Goal: Task Accomplishment & Management: Use online tool/utility

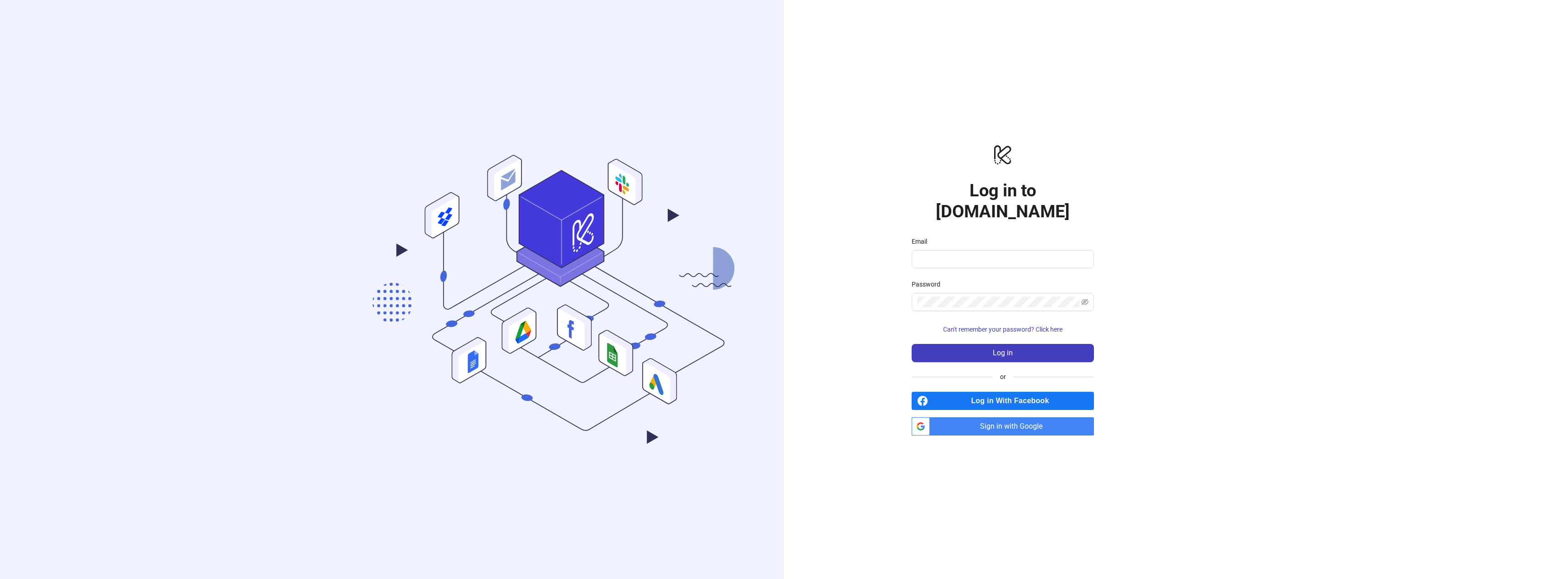
click at [0, 578] on nordpass-portal at bounding box center [0, 579] width 0 height 0
type input "**********"
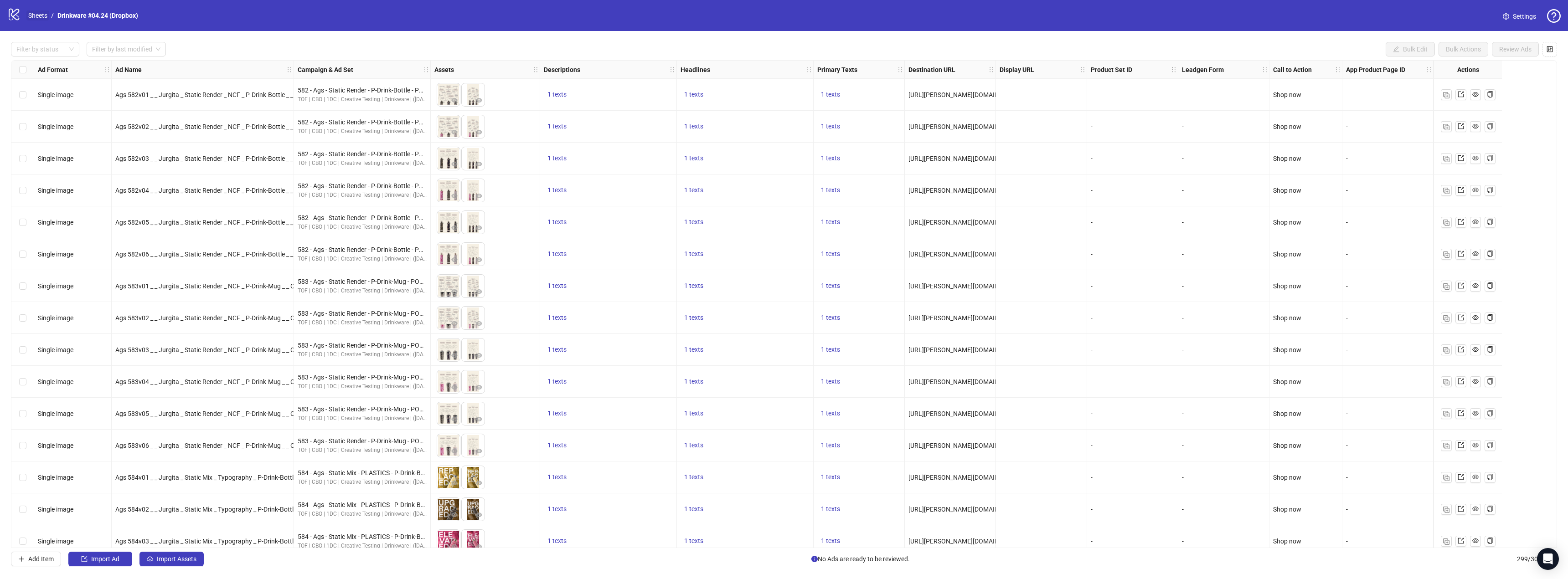
click at [35, 13] on link "Sheets" at bounding box center [37, 15] width 23 height 10
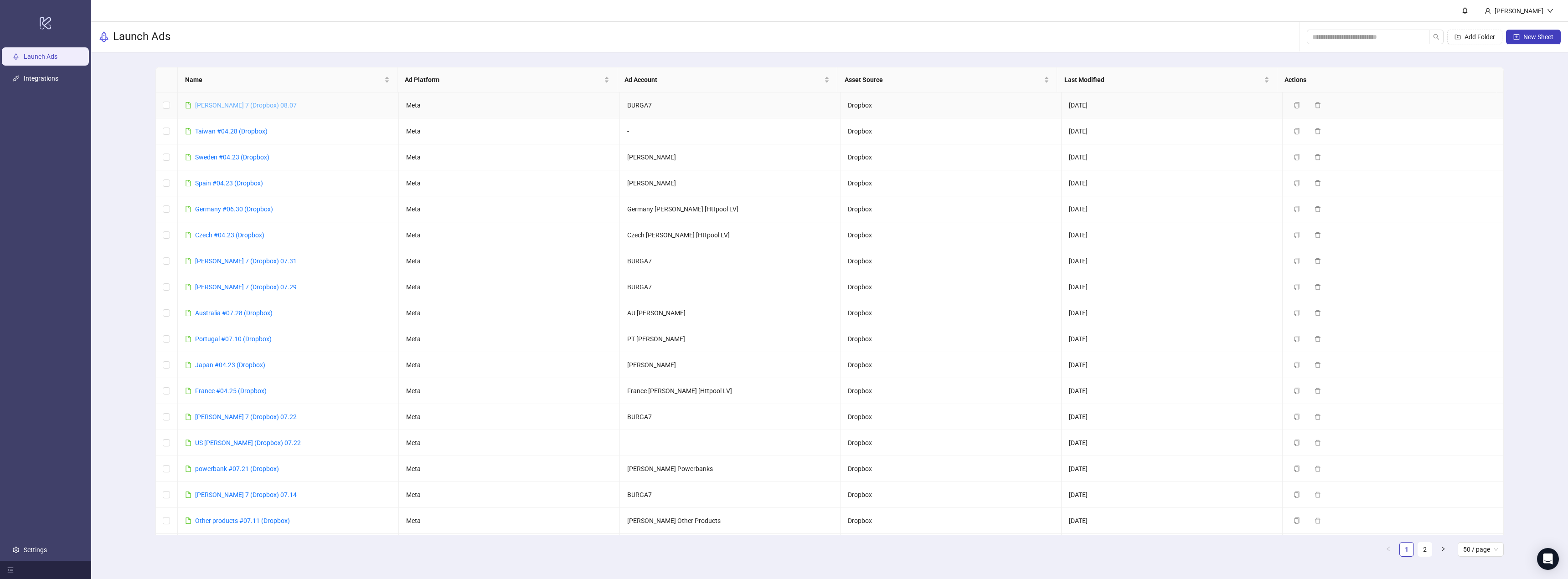
click at [237, 105] on link "[PERSON_NAME] 7 (Dropbox) 08.07" at bounding box center [246, 105] width 102 height 7
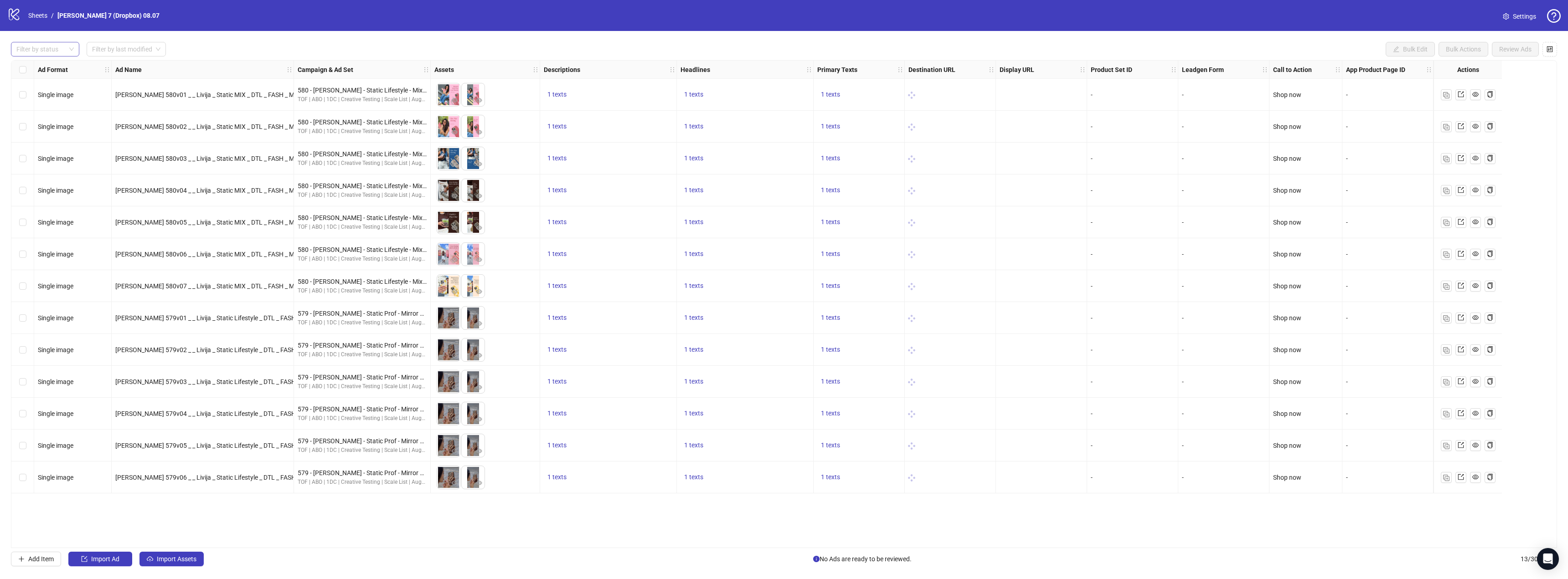
click at [58, 43] on div at bounding box center [40, 49] width 55 height 13
click at [57, 66] on div "Draft" at bounding box center [45, 68] width 54 height 10
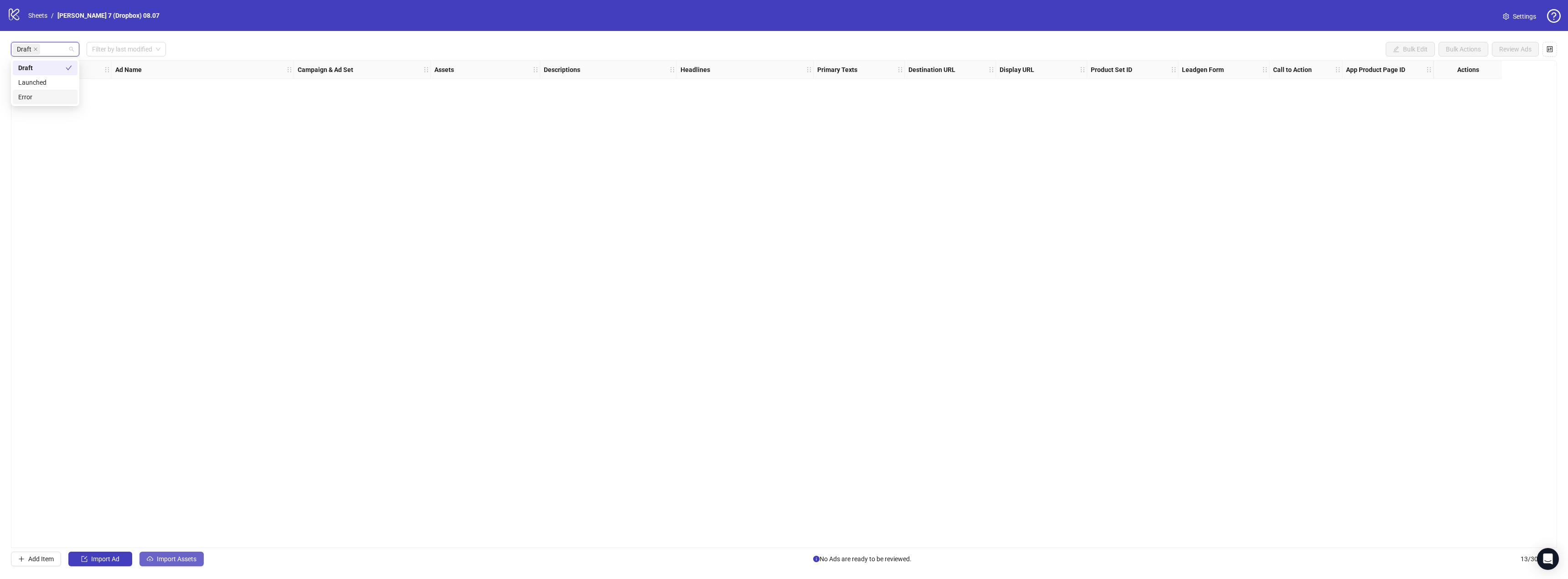
click at [180, 555] on button "Import Assets" at bounding box center [172, 559] width 65 height 15
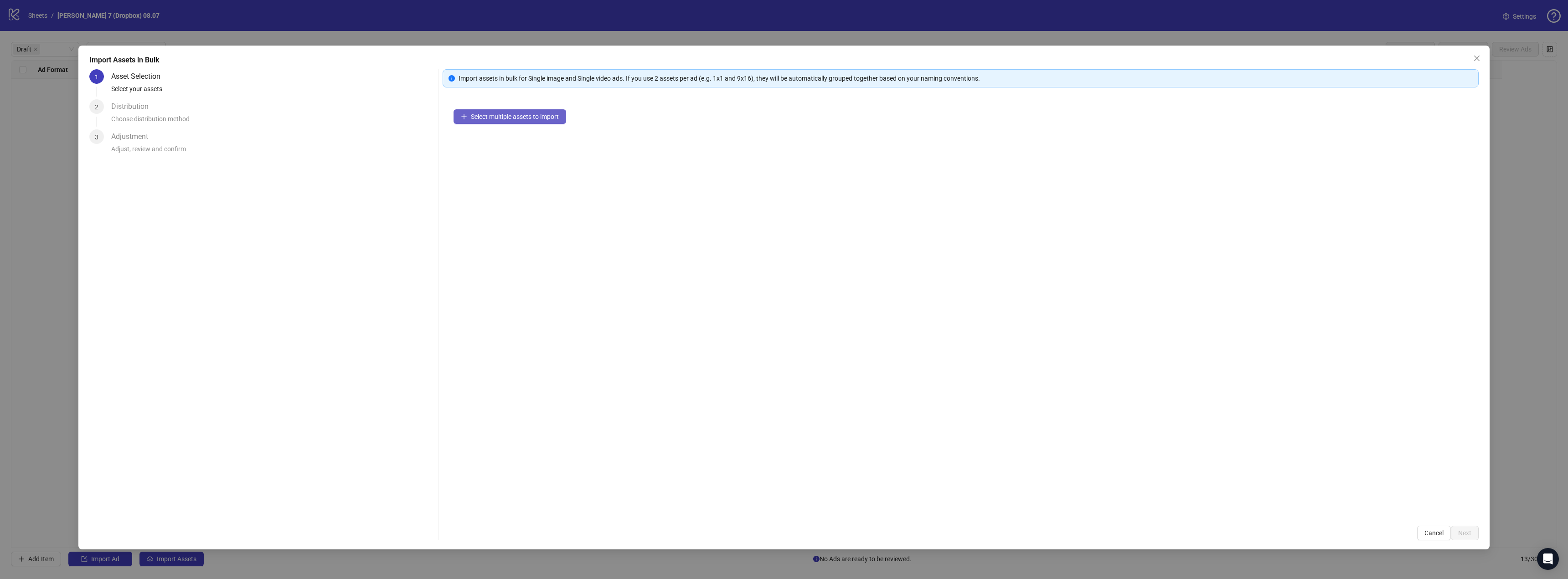
click at [509, 114] on span "Select multiple assets to import" at bounding box center [515, 117] width 88 height 7
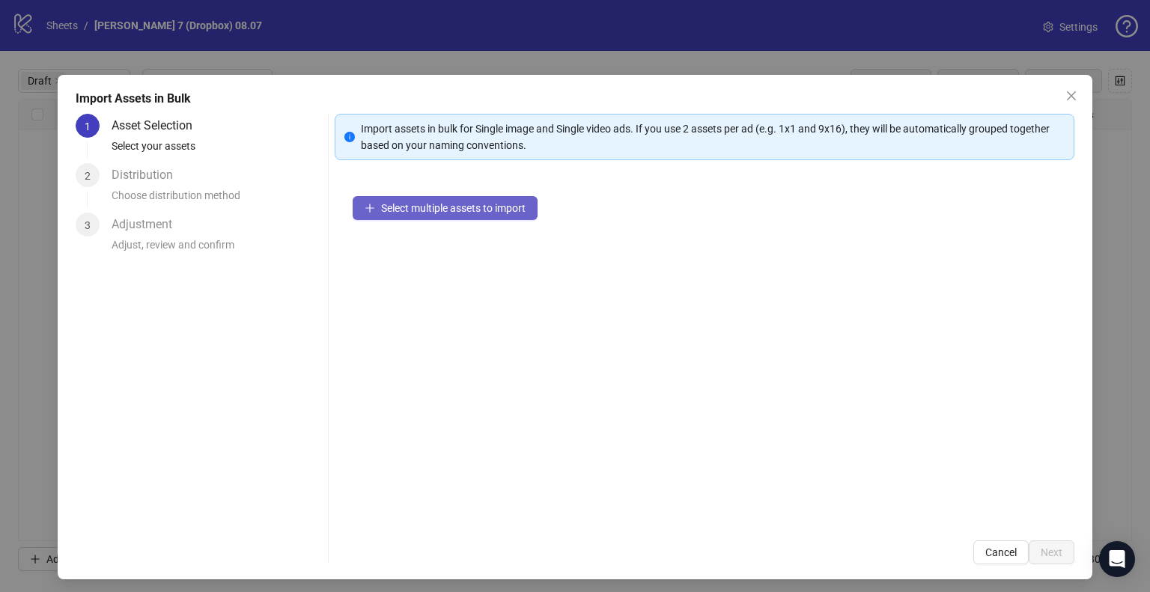
click at [463, 204] on span "Select multiple assets to import" at bounding box center [453, 208] width 145 height 12
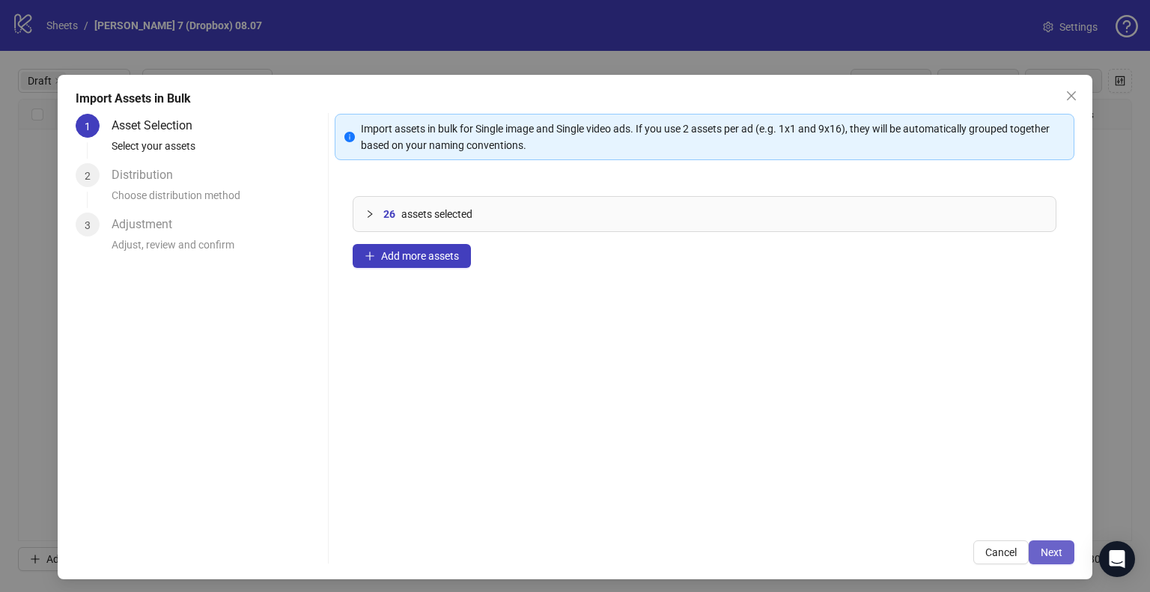
click at [1030, 546] on button "Next" at bounding box center [1052, 553] width 46 height 24
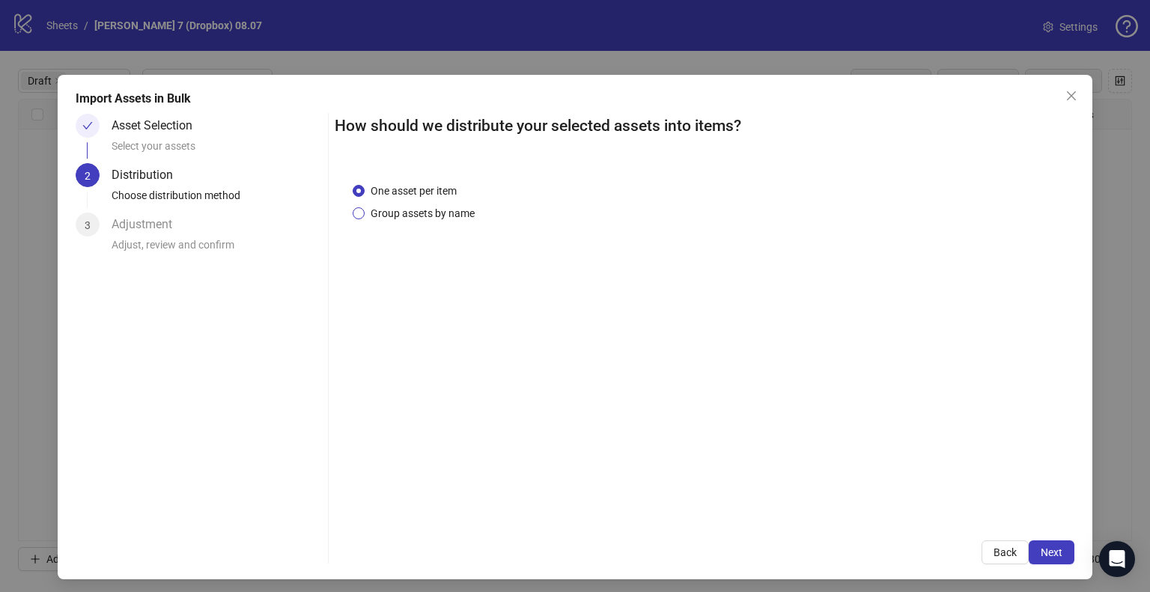
click at [427, 215] on span "Group assets by name" at bounding box center [423, 213] width 116 height 16
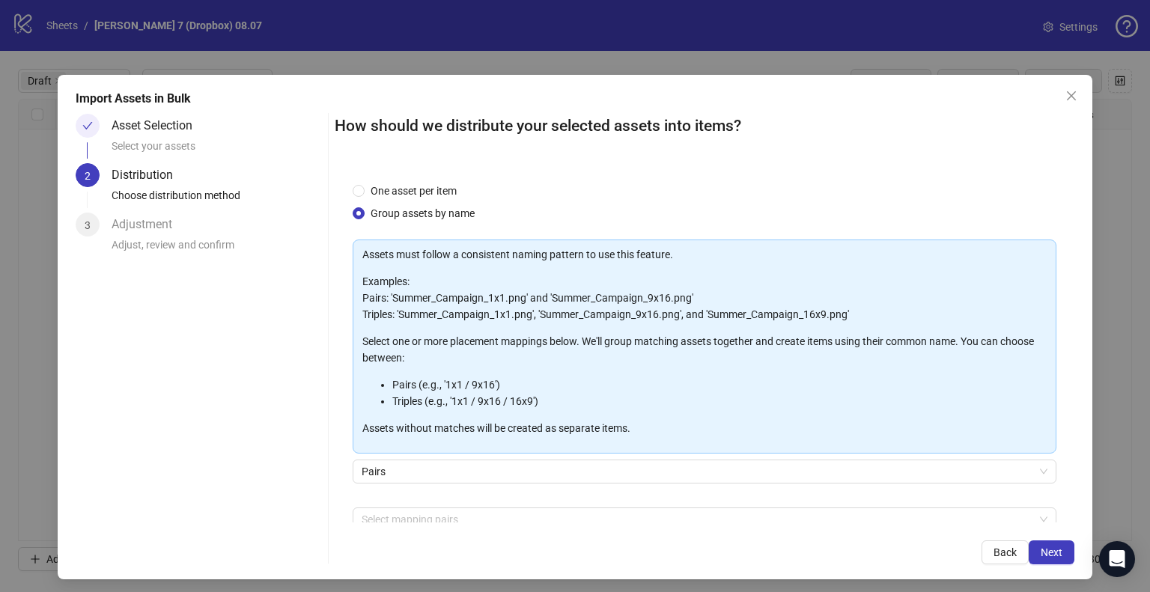
click at [416, 526] on div "How should we distribute your selected assets into items? One asset per item Gr…" at bounding box center [705, 339] width 740 height 451
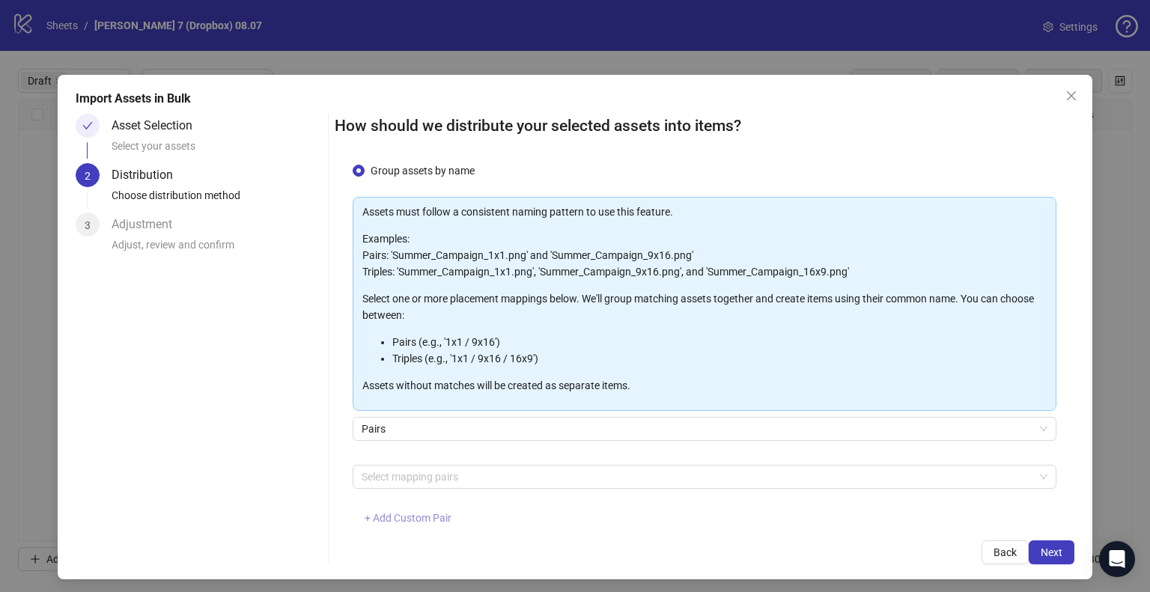
scroll to position [79, 0]
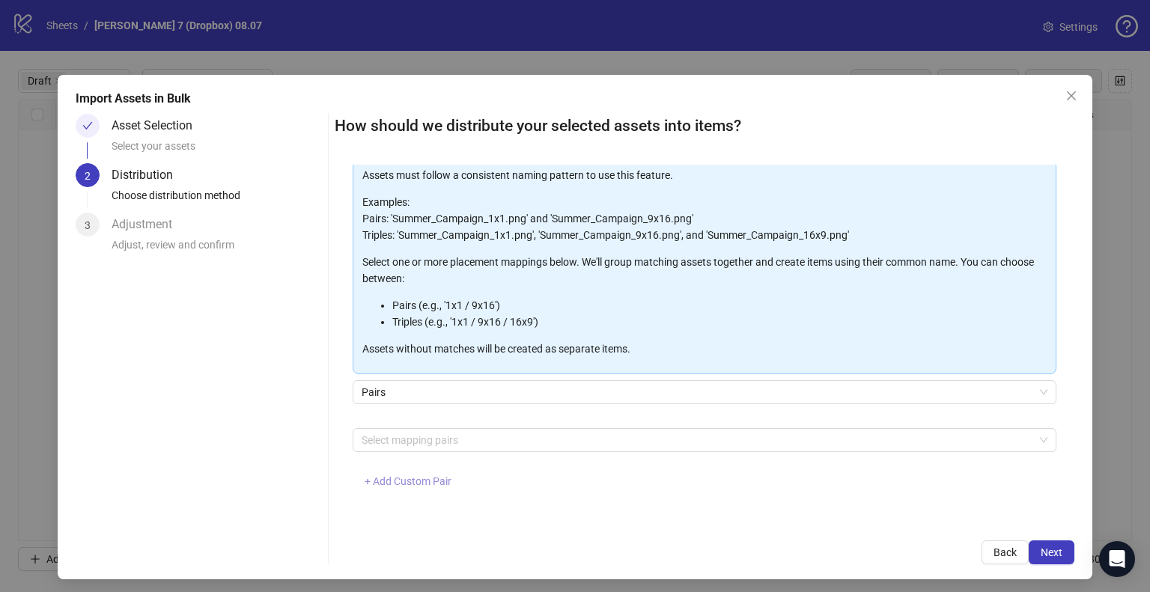
click at [421, 484] on span "+ Add Custom Pair" at bounding box center [408, 482] width 87 height 12
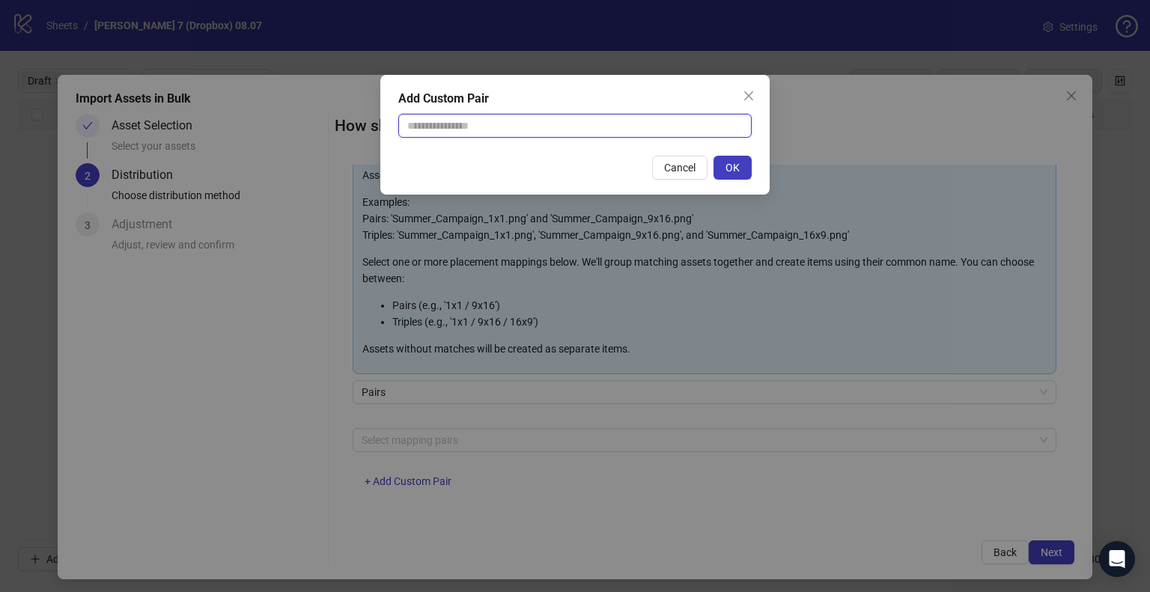
click at [490, 118] on input "text" at bounding box center [574, 126] width 353 height 24
type input "**********"
click at [508, 157] on div "Cancel OK" at bounding box center [574, 168] width 353 height 24
click at [727, 164] on span "OK" at bounding box center [733, 168] width 14 height 12
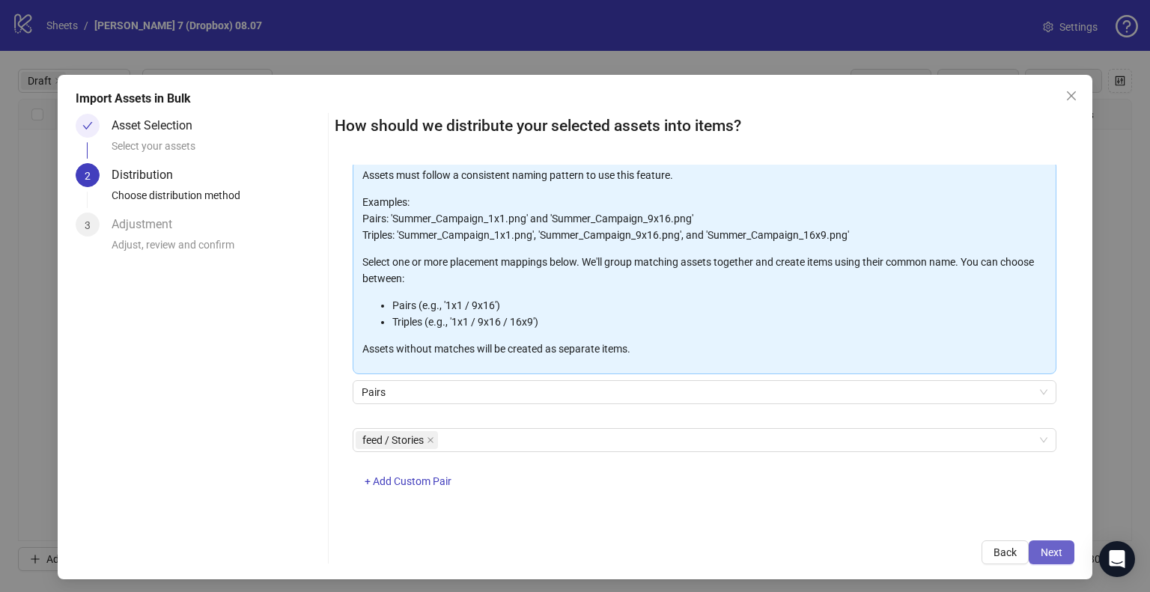
click at [1041, 547] on span "Next" at bounding box center [1052, 553] width 22 height 12
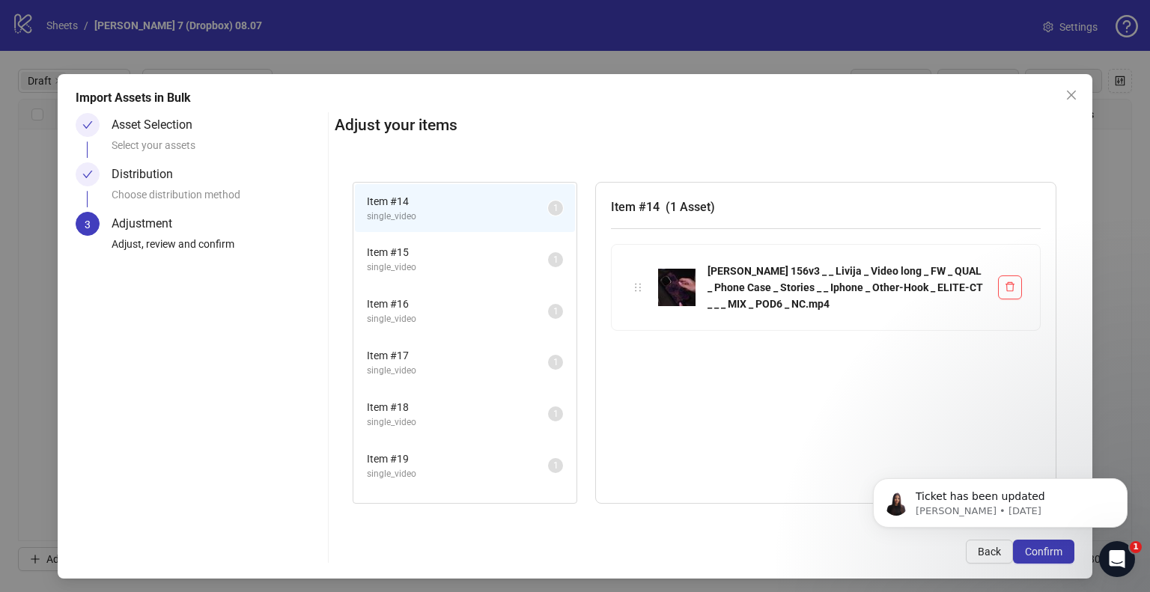
scroll to position [0, 0]
click at [941, 415] on div "Ticket has been updated [PERSON_NAME] • [DATE]" at bounding box center [1001, 434] width 276 height 187
click at [1122, 480] on icon "Dismiss notification" at bounding box center [1124, 483] width 8 height 8
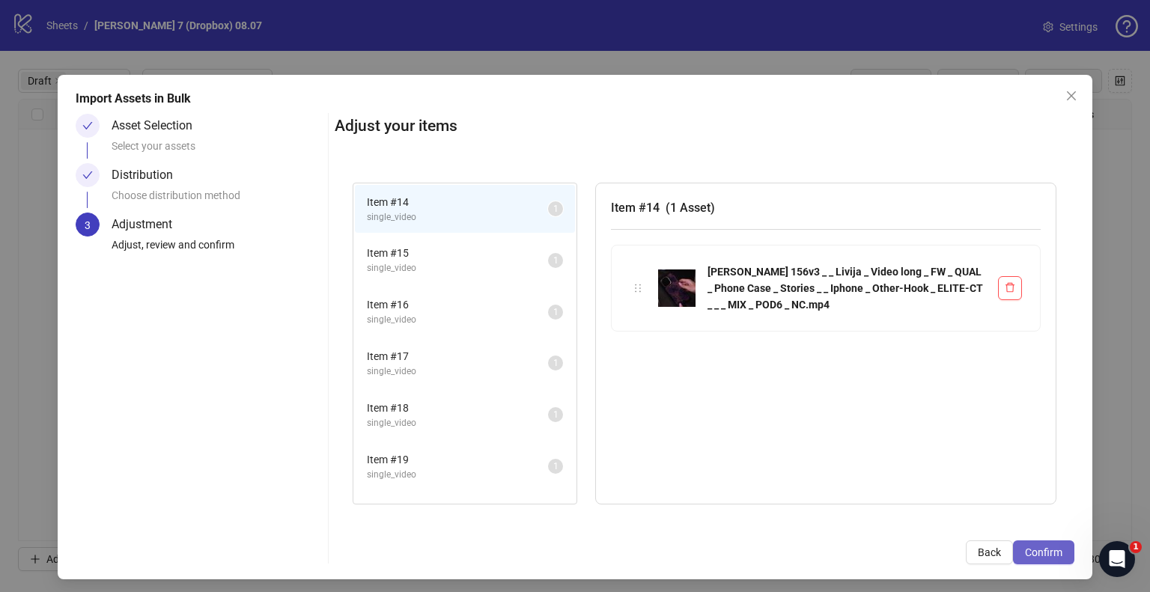
click at [1039, 550] on span "Confirm" at bounding box center [1043, 553] width 37 height 12
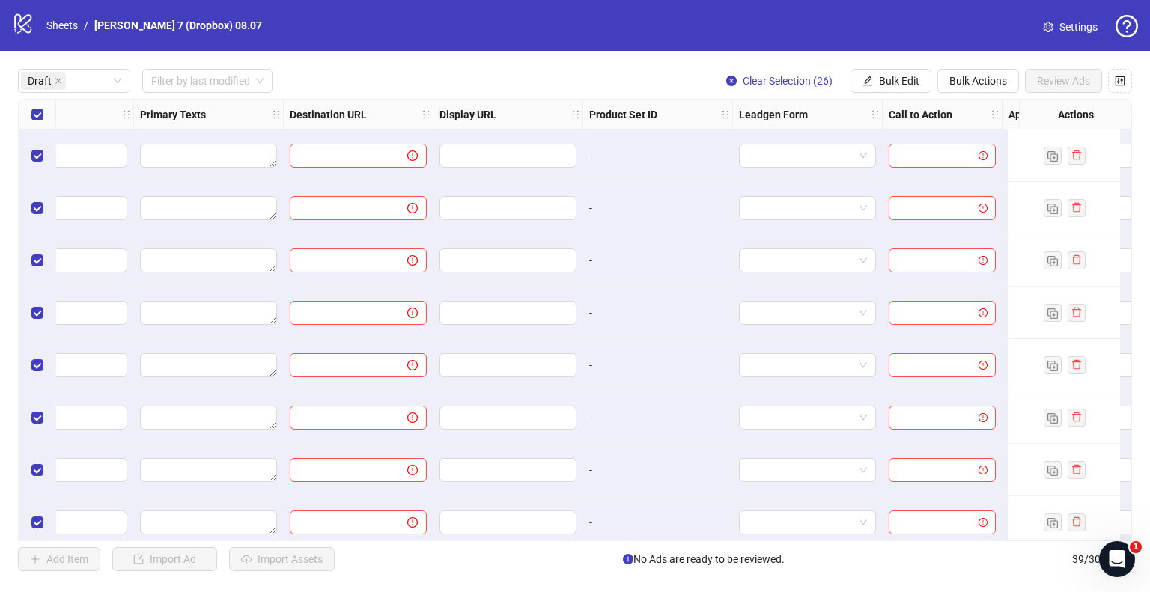
scroll to position [0, 1347]
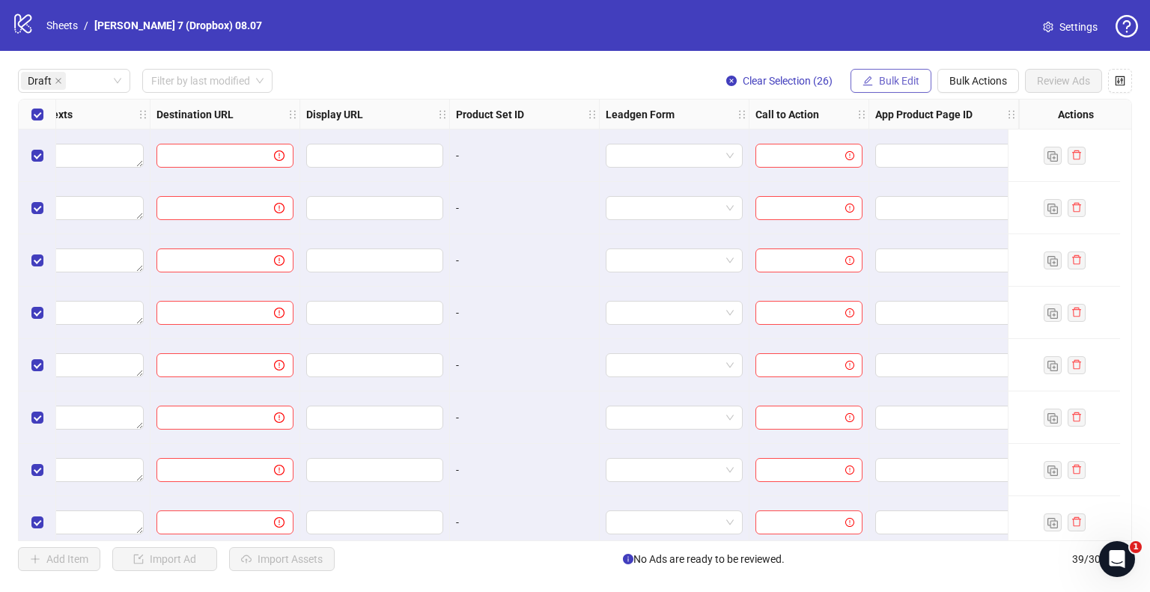
click at [910, 81] on span "Bulk Edit" at bounding box center [899, 81] width 40 height 12
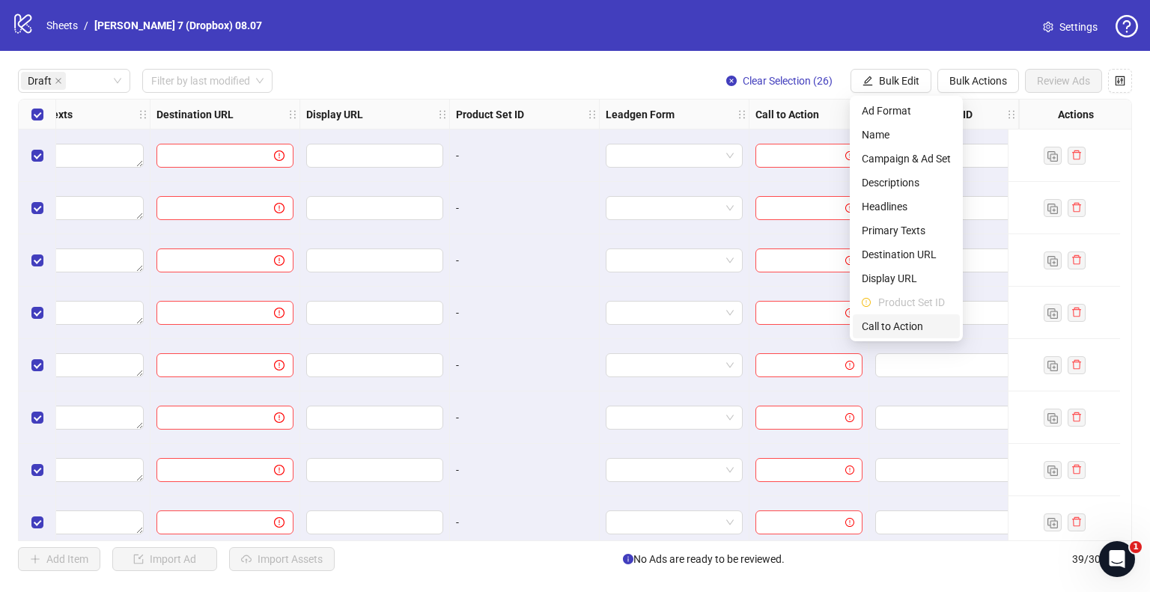
click at [897, 329] on span "Call to Action" at bounding box center [906, 326] width 89 height 16
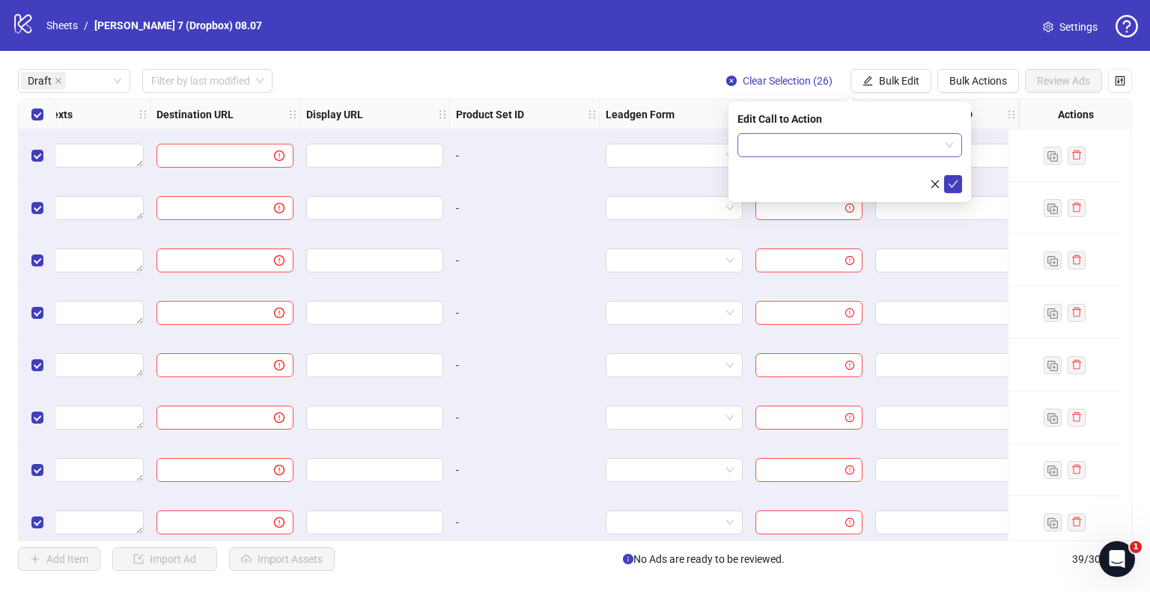
click at [847, 157] on div at bounding box center [850, 145] width 225 height 24
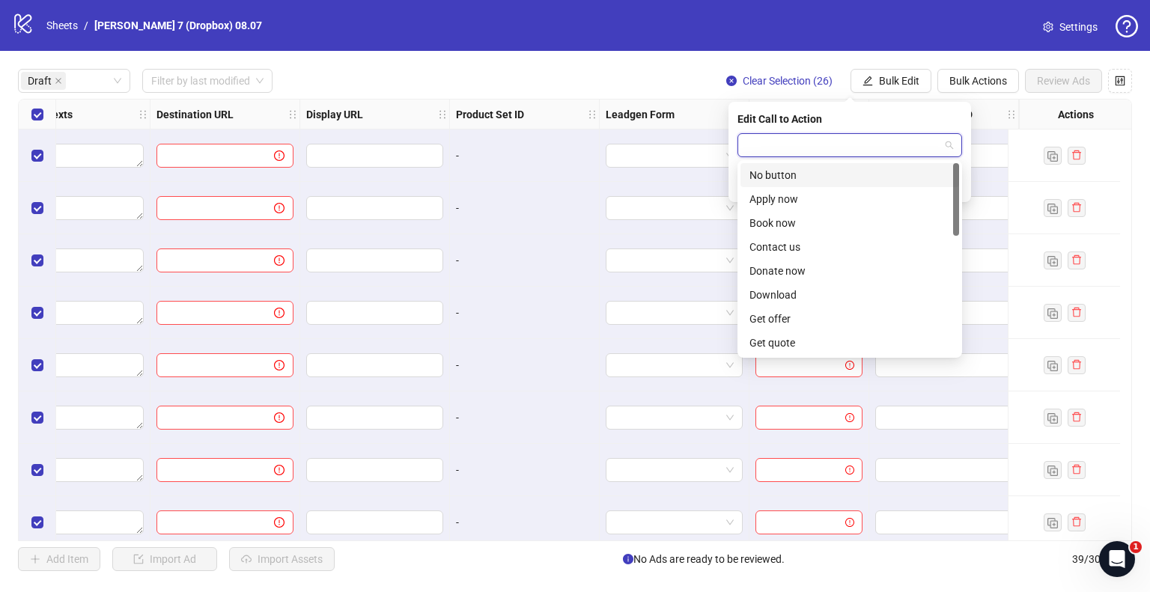
type input "*"
click at [779, 296] on div "Shop now" at bounding box center [850, 295] width 201 height 16
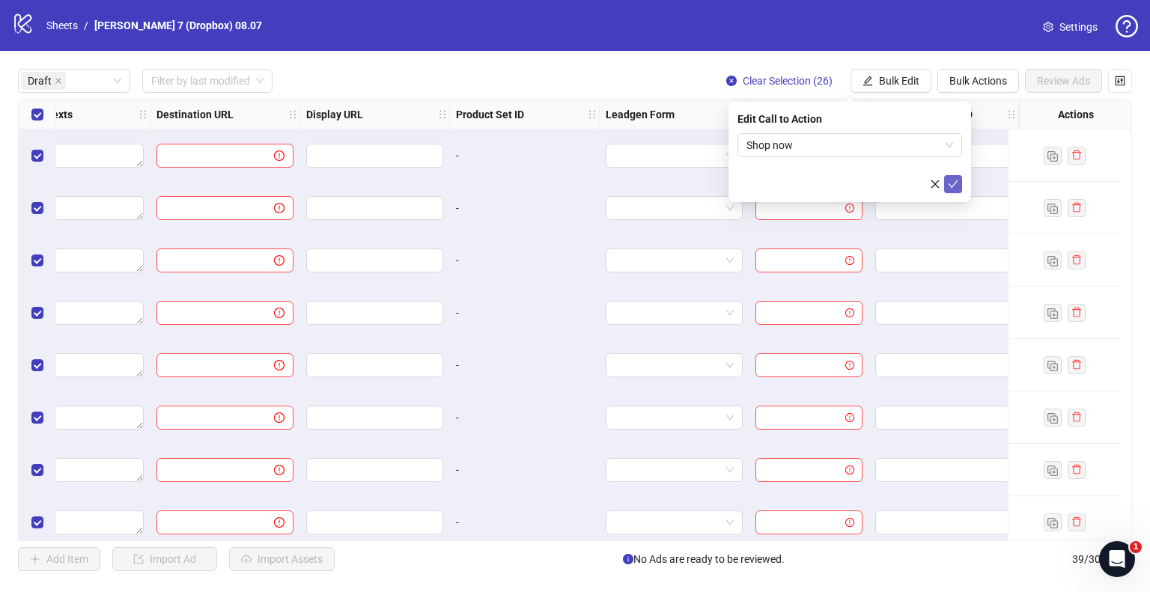
click at [953, 182] on icon "check" at bounding box center [953, 184] width 10 height 10
click at [899, 75] on span "Bulk Edit" at bounding box center [899, 81] width 40 height 12
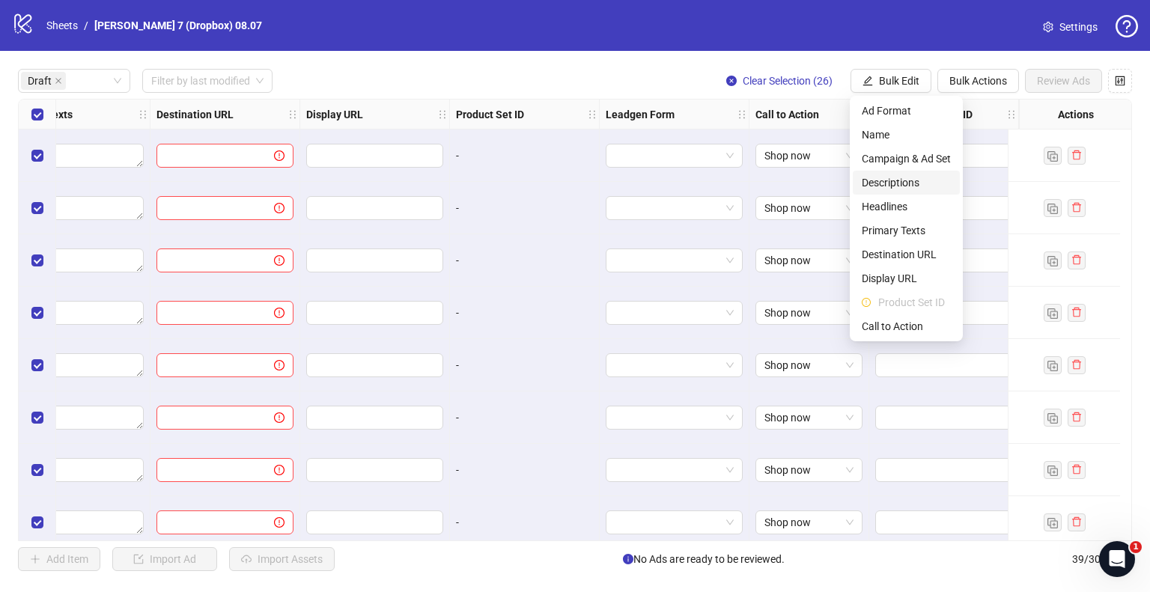
click at [905, 180] on span "Descriptions" at bounding box center [906, 182] width 89 height 16
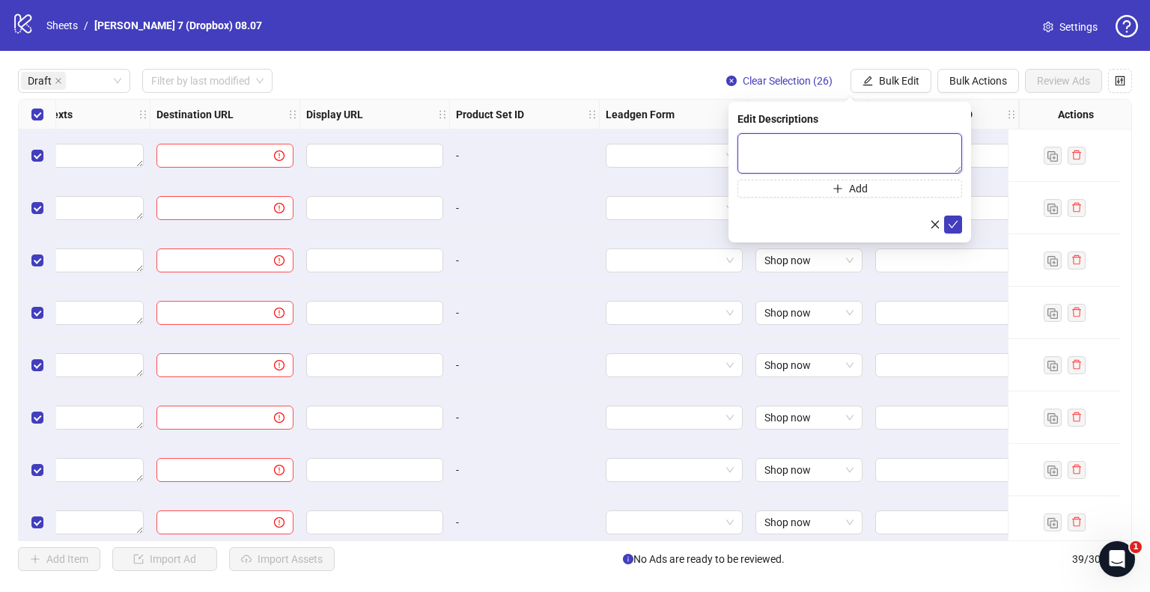
click at [805, 153] on textarea at bounding box center [850, 153] width 225 height 40
paste textarea "**********"
type textarea "**********"
click at [954, 222] on icon "check" at bounding box center [953, 224] width 10 height 10
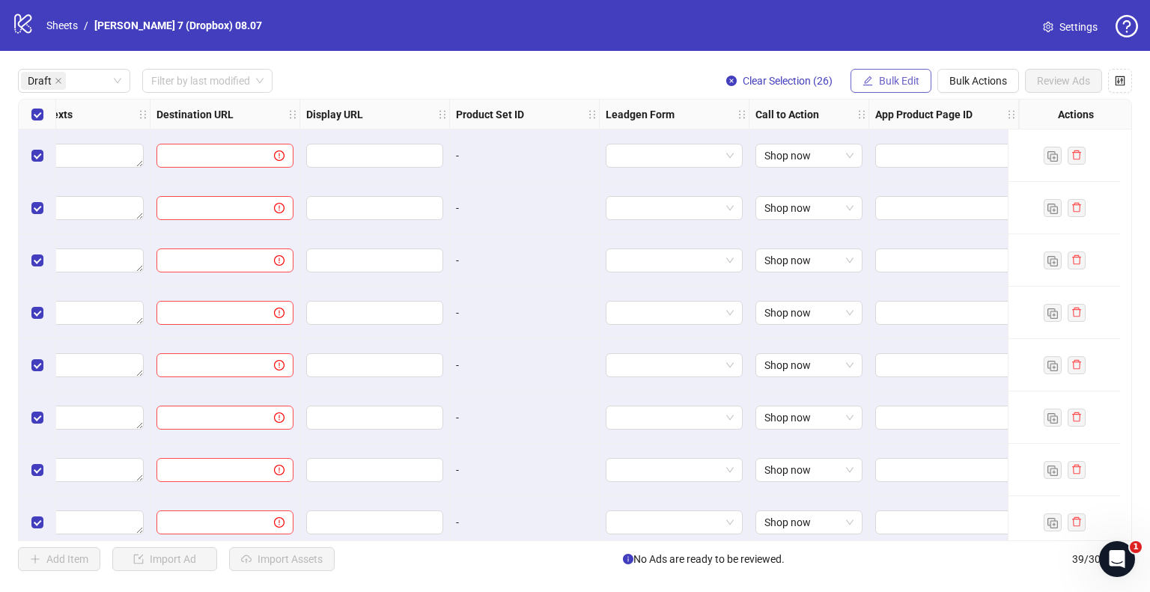
click at [887, 88] on button "Bulk Edit" at bounding box center [891, 81] width 81 height 24
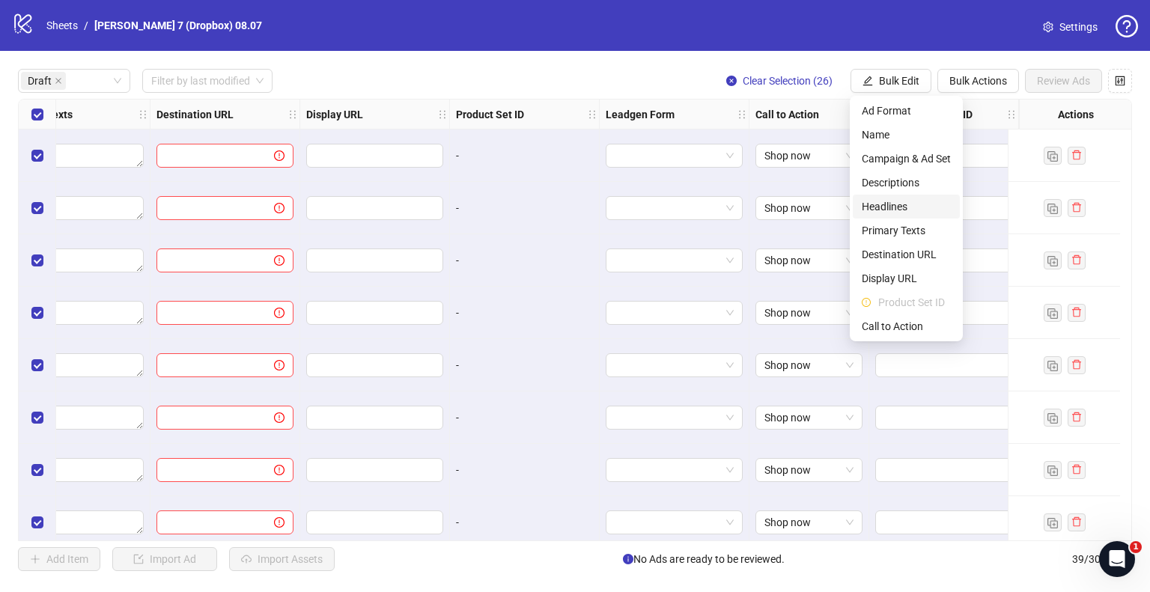
click at [890, 206] on span "Headlines" at bounding box center [906, 206] width 89 height 16
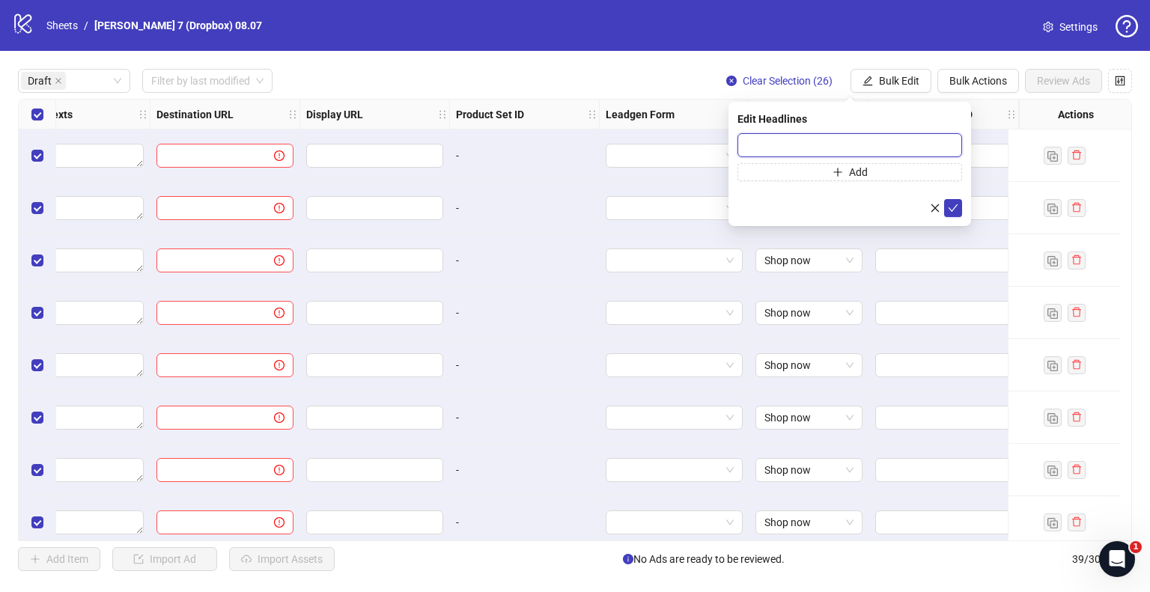
click at [840, 133] on input "text" at bounding box center [850, 145] width 225 height 24
paste input "**********"
type input "**********"
click at [953, 203] on icon "check" at bounding box center [953, 208] width 10 height 10
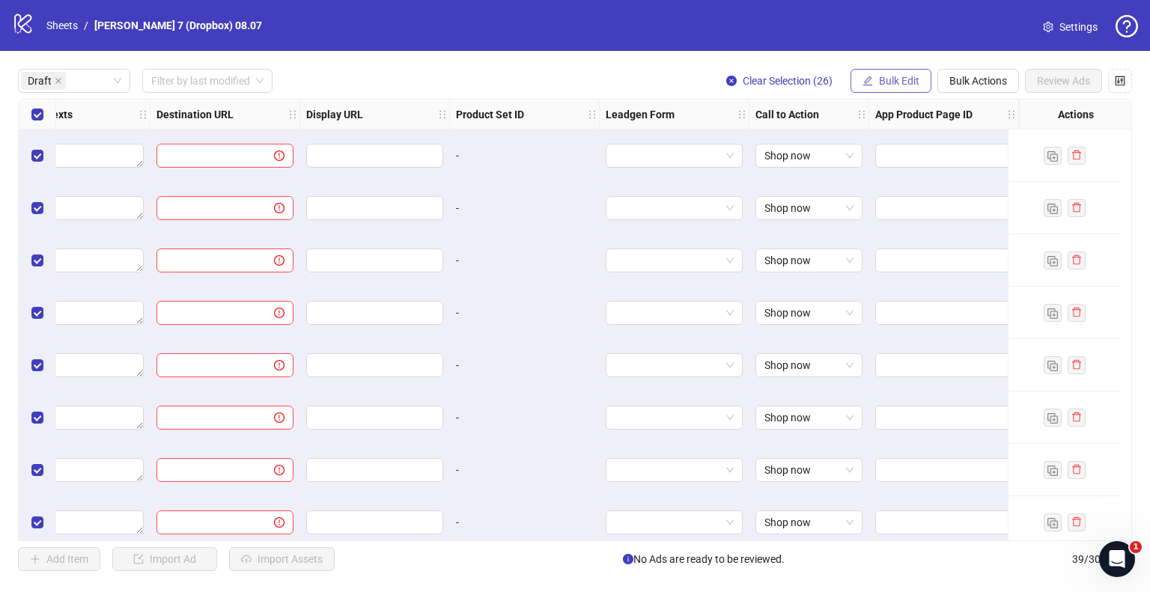
click at [908, 81] on span "Bulk Edit" at bounding box center [899, 81] width 40 height 12
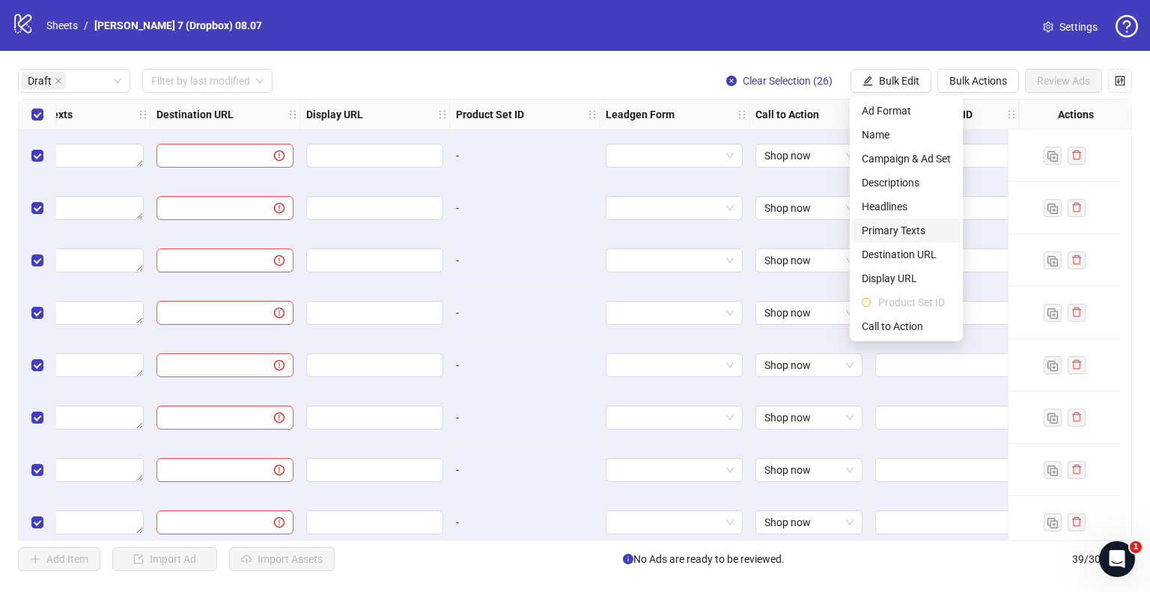
click at [902, 232] on span "Primary Texts" at bounding box center [906, 230] width 89 height 16
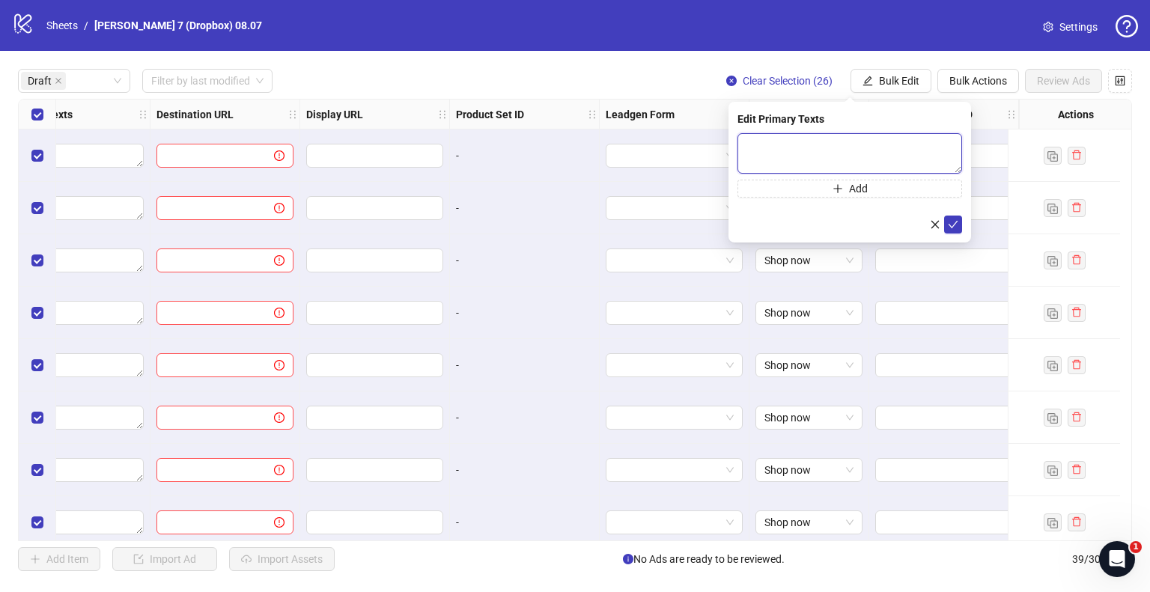
click at [826, 146] on textarea at bounding box center [850, 153] width 225 height 40
click at [774, 143] on textarea "To enrich screen reader interactions, please activate Accessibility in Grammarl…" at bounding box center [850, 153] width 225 height 40
paste textarea "**********"
type textarea "**********"
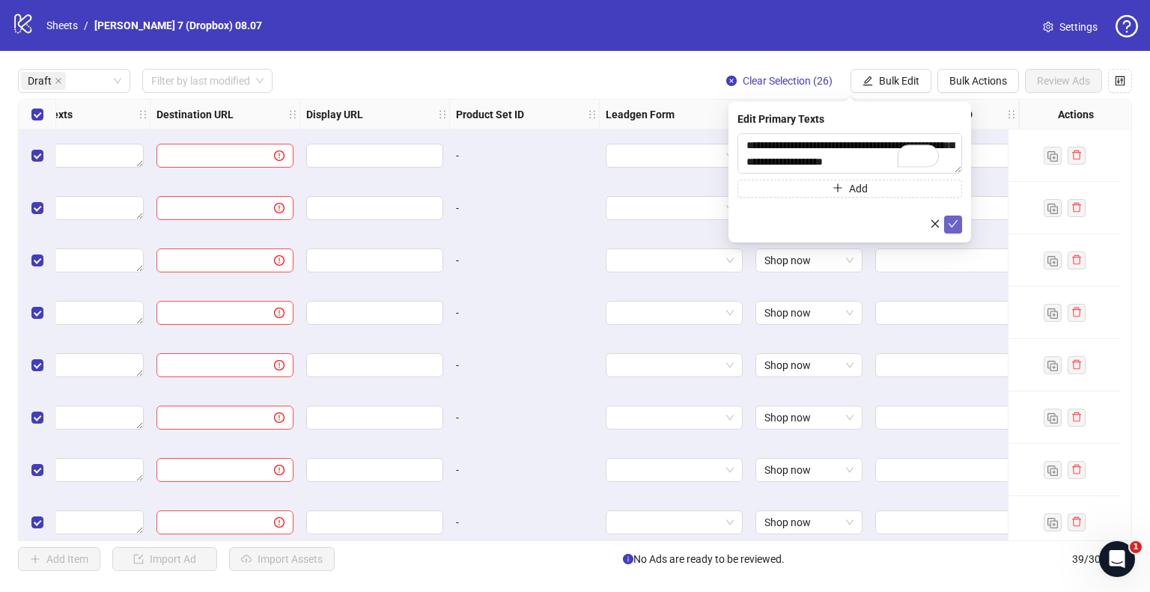
click at [954, 221] on icon "check" at bounding box center [953, 224] width 10 height 10
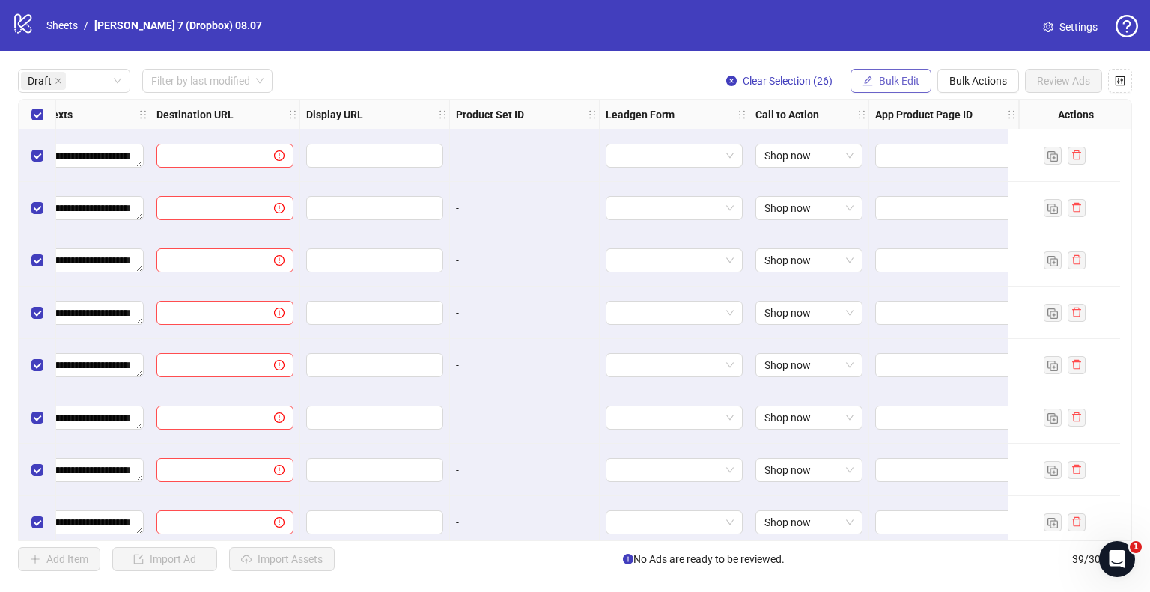
click at [899, 80] on span "Bulk Edit" at bounding box center [899, 81] width 40 height 12
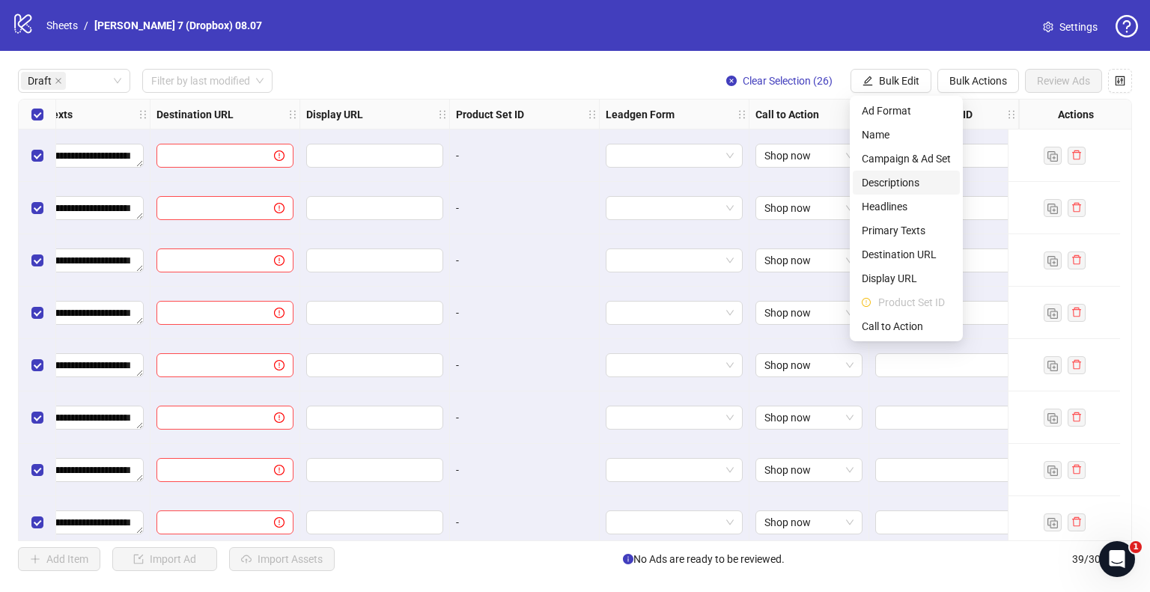
click at [896, 183] on span "Descriptions" at bounding box center [906, 182] width 89 height 16
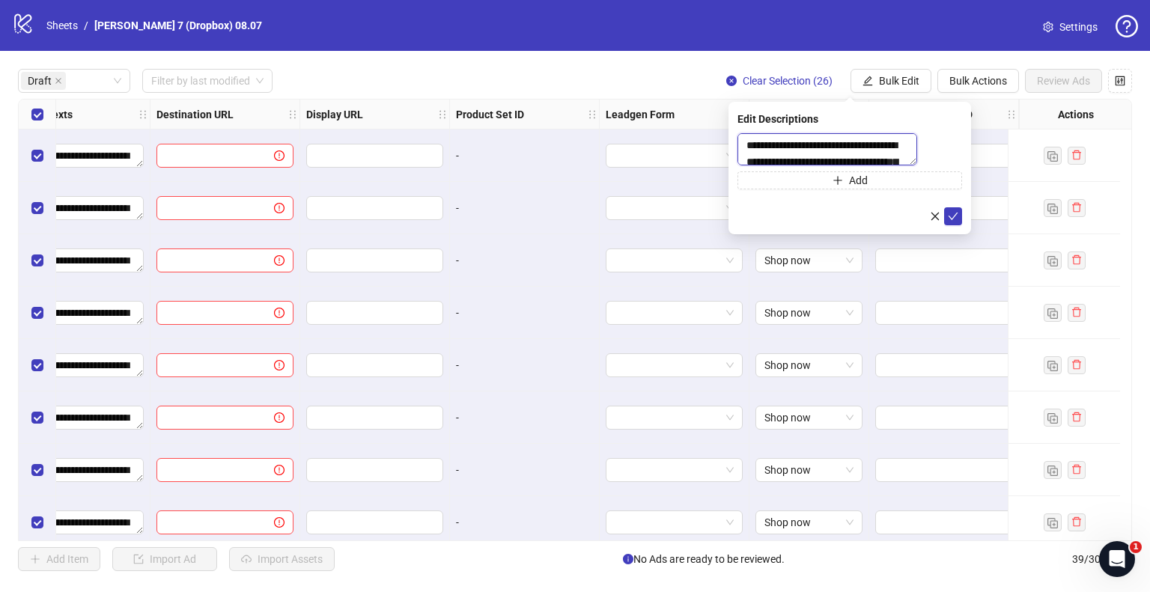
click at [872, 149] on textarea "**********" at bounding box center [828, 149] width 180 height 32
click at [872, 149] on textarea "**********" at bounding box center [850, 153] width 225 height 40
paste textarea "To enrich screen reader interactions, please activate Accessibility in Grammarl…"
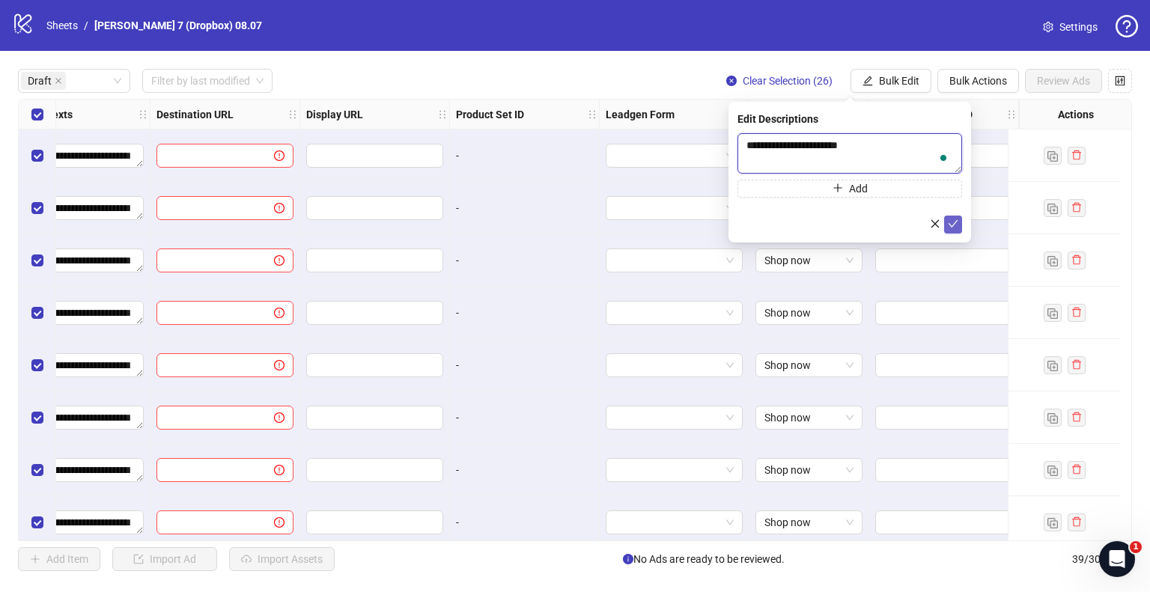
type textarea "**********"
click at [957, 225] on icon "check" at bounding box center [953, 224] width 10 height 10
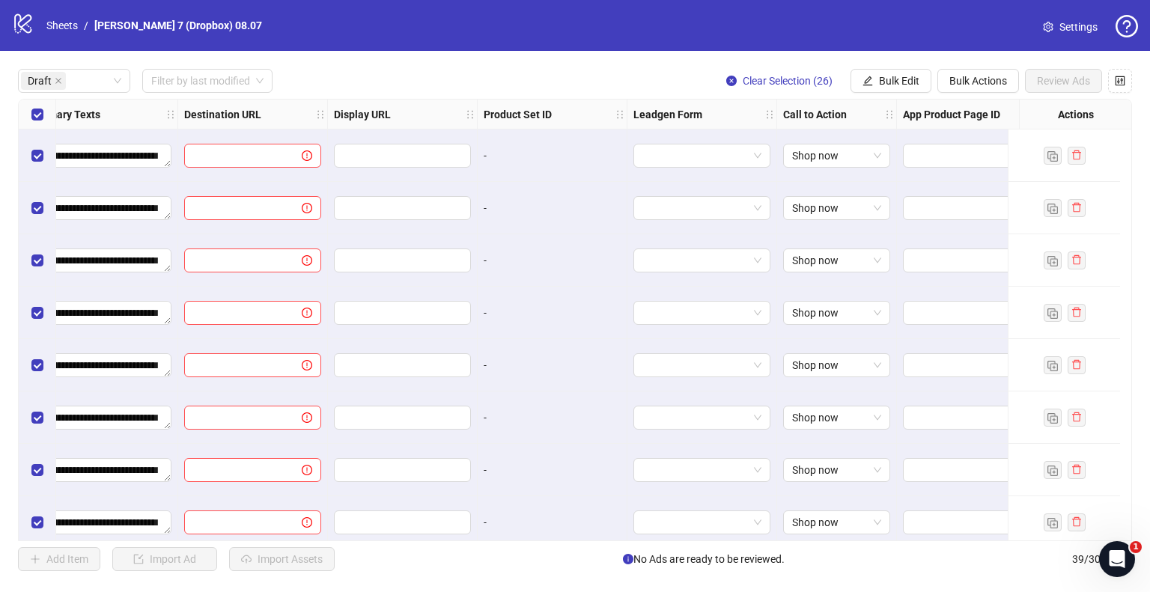
scroll to position [0, 1197]
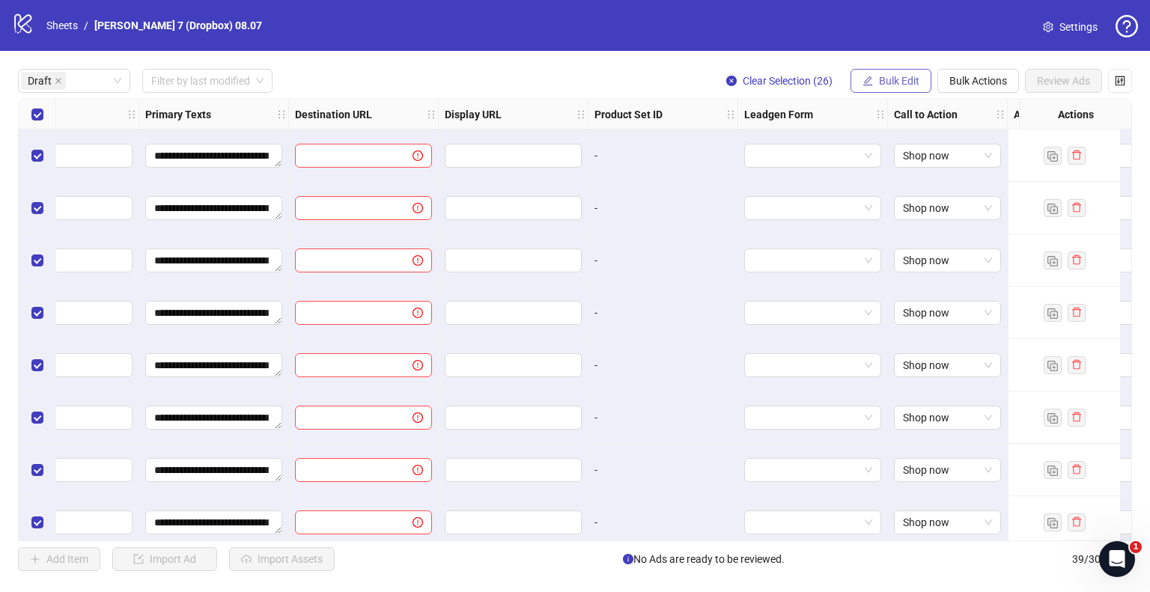
click at [905, 80] on span "Bulk Edit" at bounding box center [899, 81] width 40 height 12
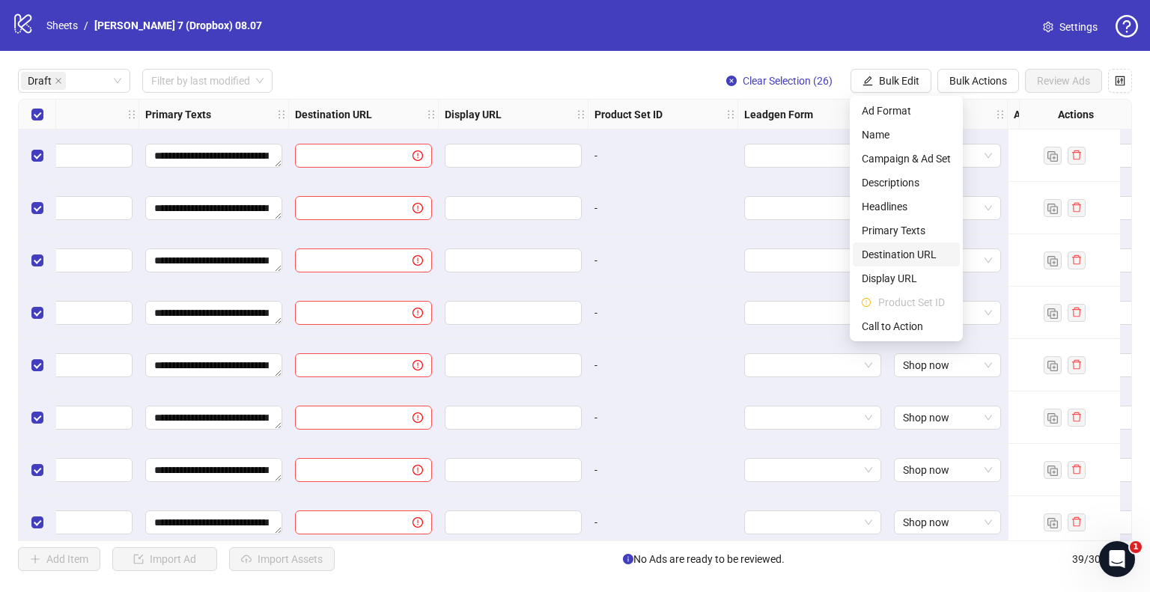
click at [901, 249] on span "Destination URL" at bounding box center [906, 254] width 89 height 16
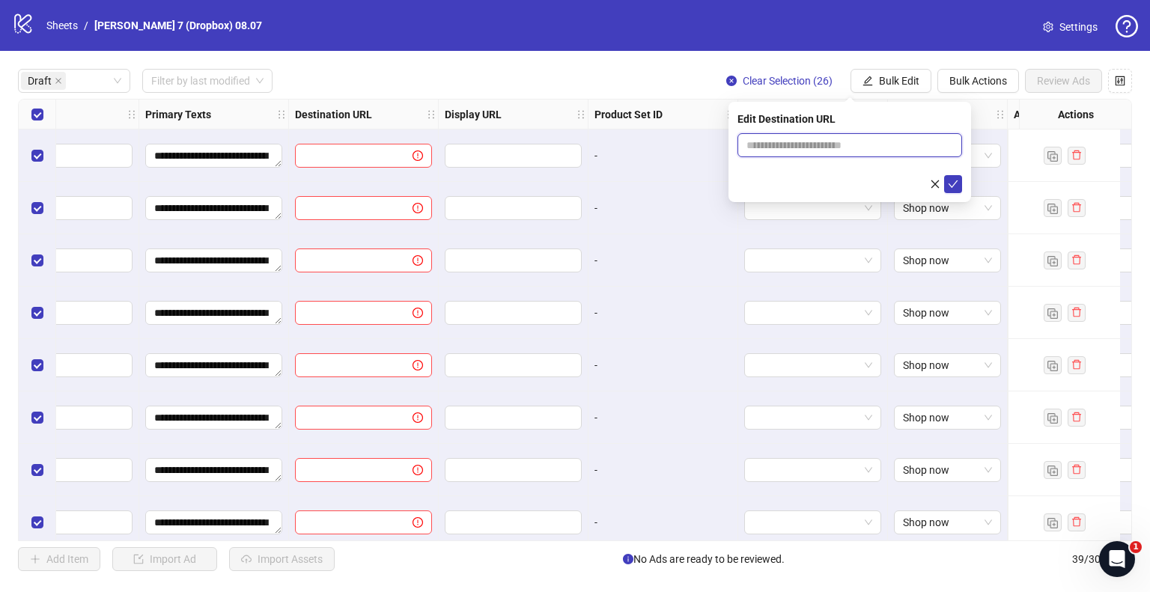
click at [791, 143] on input "text" at bounding box center [844, 145] width 195 height 16
type input "**********"
click at [794, 168] on form "**********" at bounding box center [850, 163] width 225 height 60
click at [953, 181] on icon "check" at bounding box center [953, 184] width 10 height 10
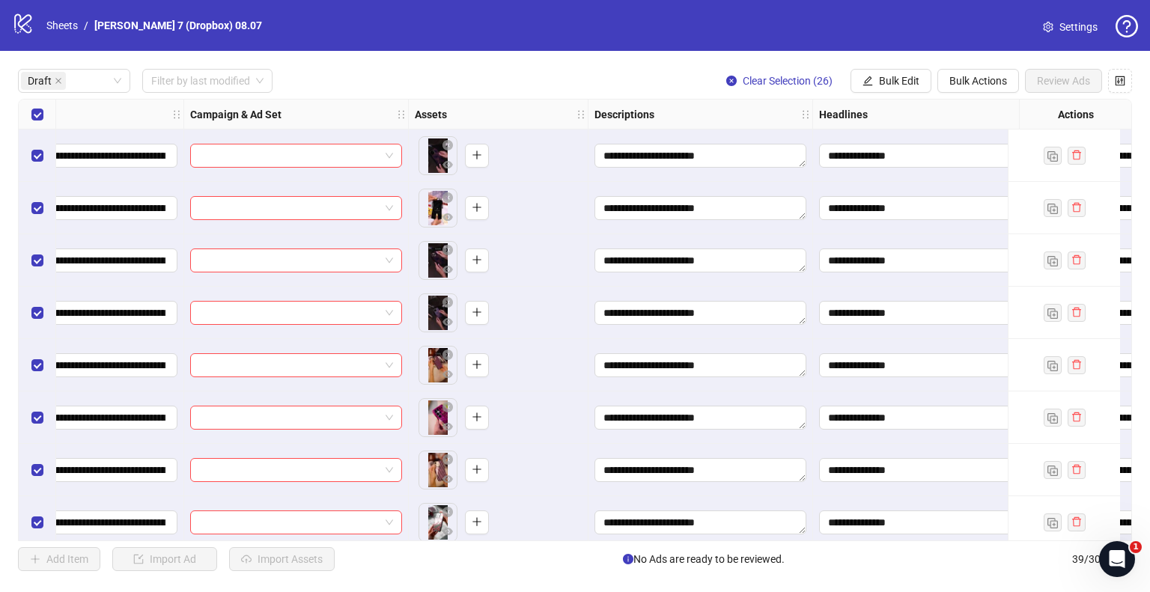
scroll to position [0, 0]
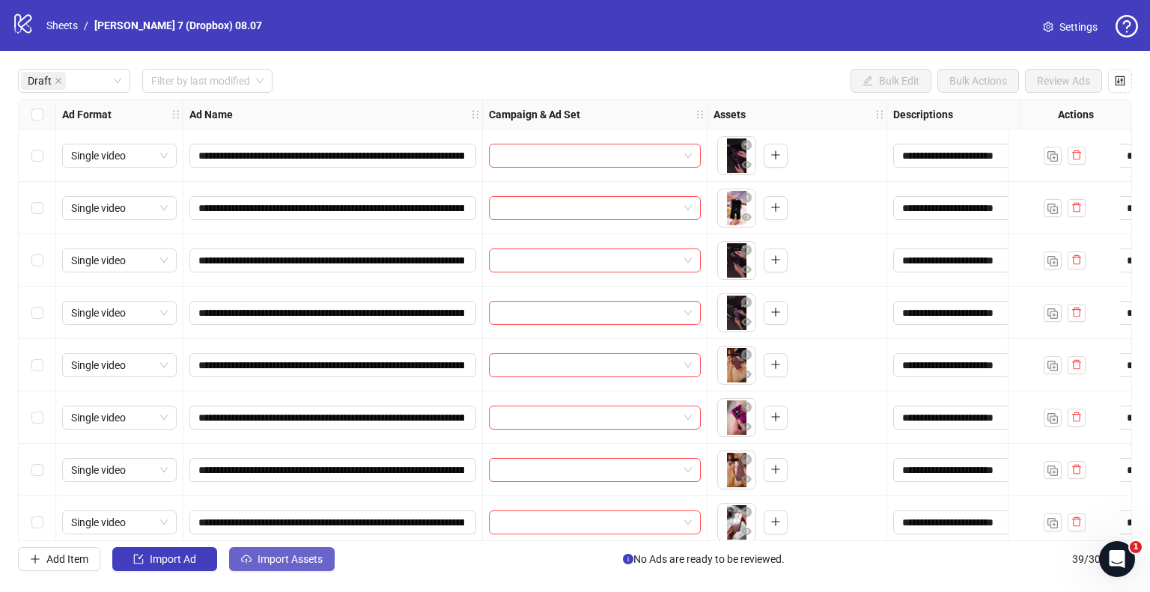
click at [306, 557] on span "Import Assets" at bounding box center [290, 559] width 65 height 12
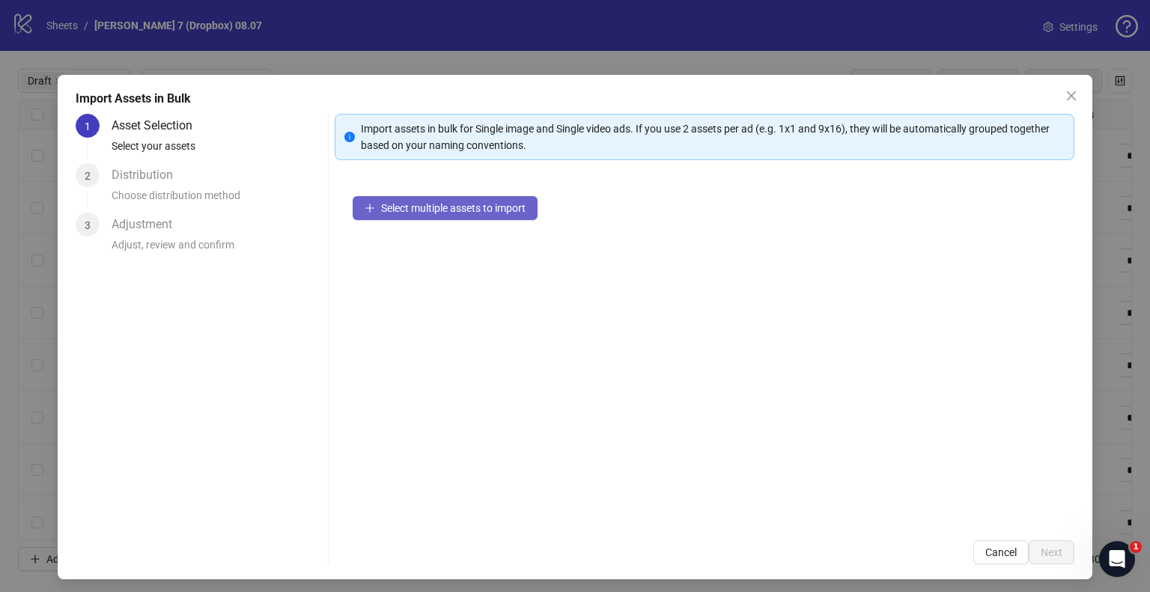
click at [434, 200] on button "Select multiple assets to import" at bounding box center [445, 208] width 185 height 24
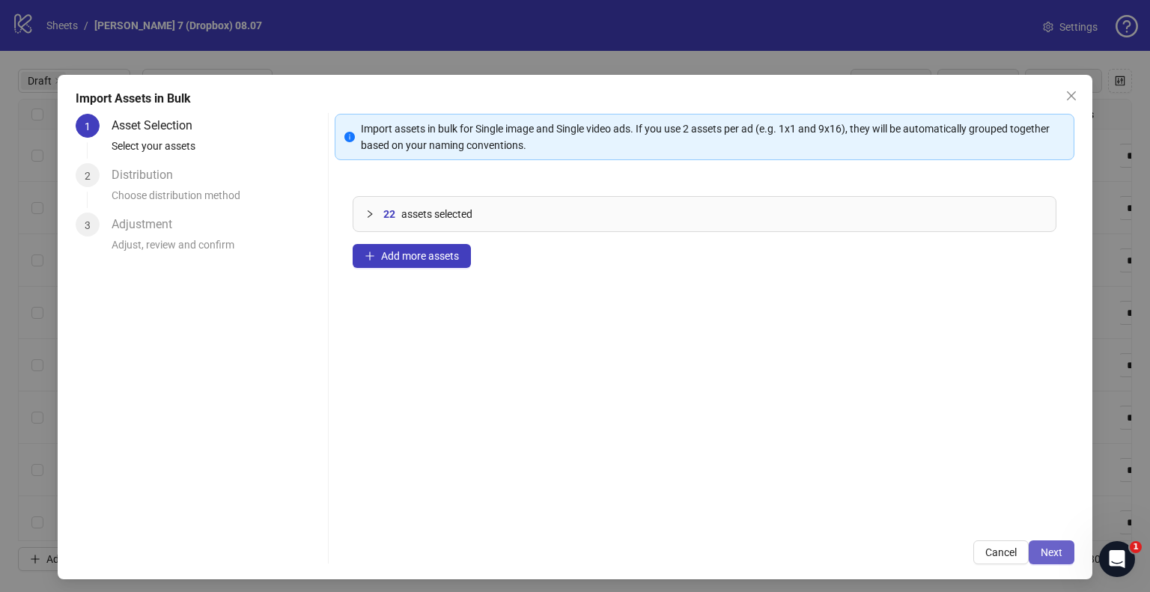
click at [1045, 559] on button "Next" at bounding box center [1052, 553] width 46 height 24
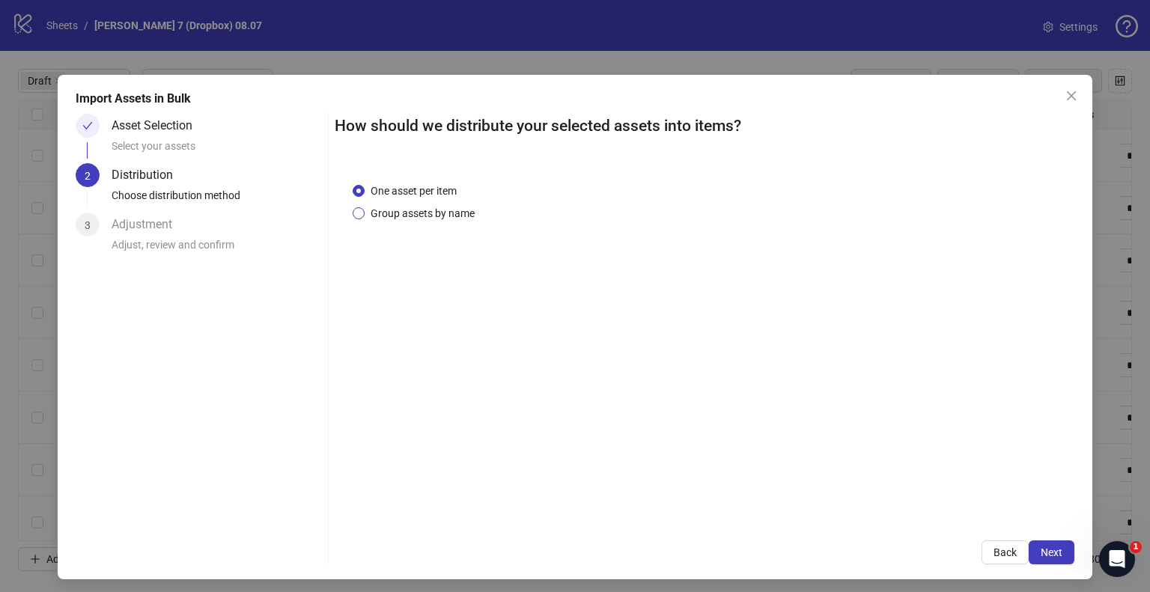
click at [462, 216] on span "Group assets by name" at bounding box center [423, 213] width 116 height 16
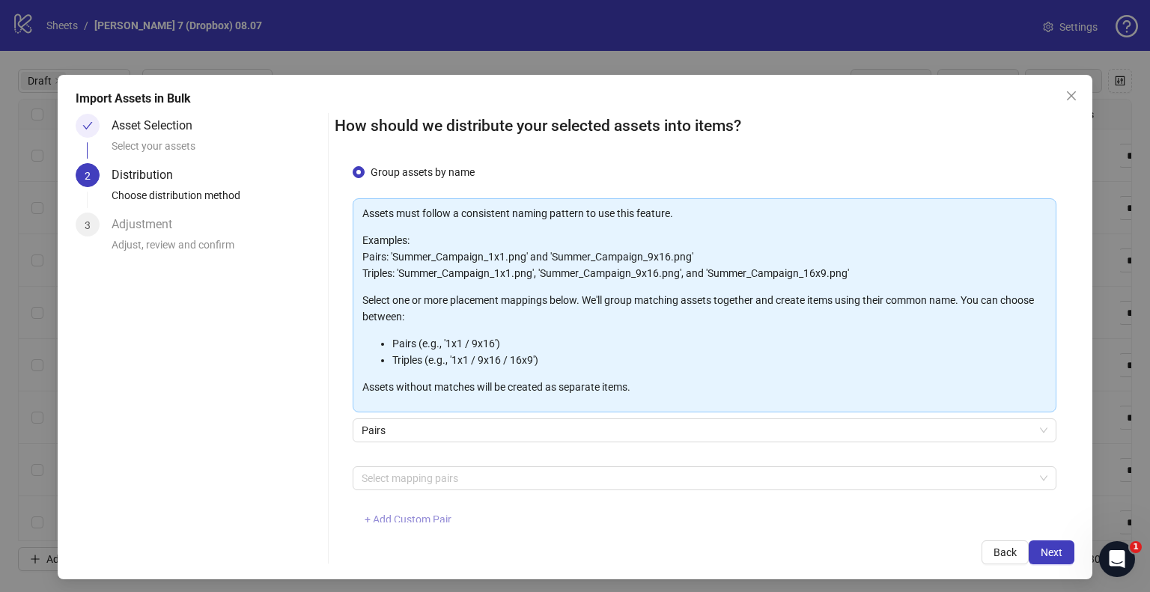
scroll to position [79, 0]
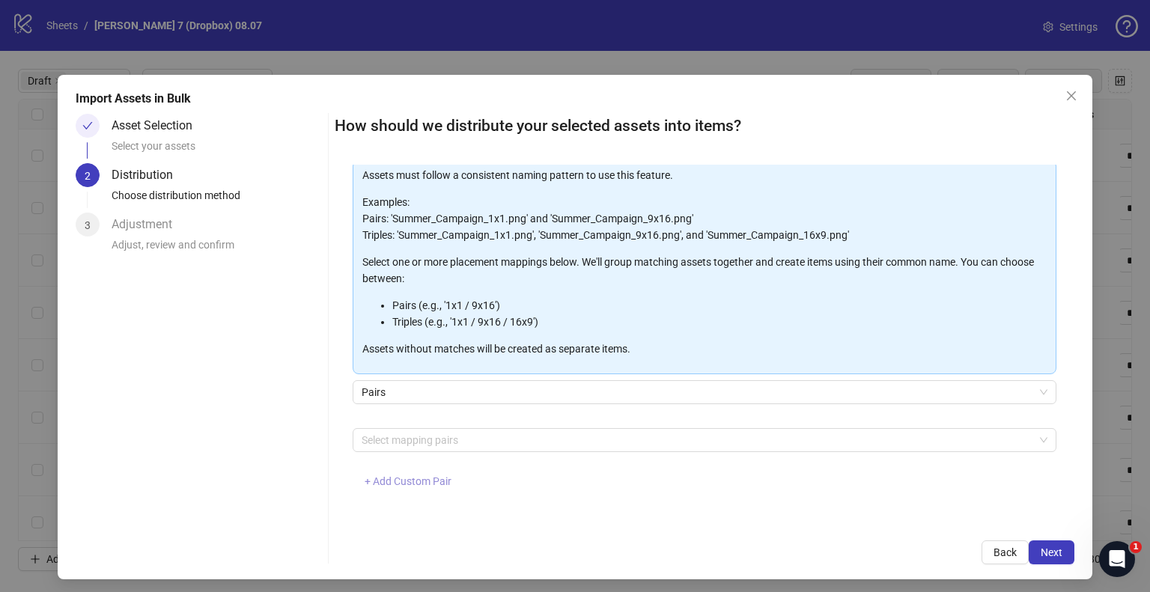
click at [434, 482] on span "+ Add Custom Pair" at bounding box center [408, 482] width 87 height 12
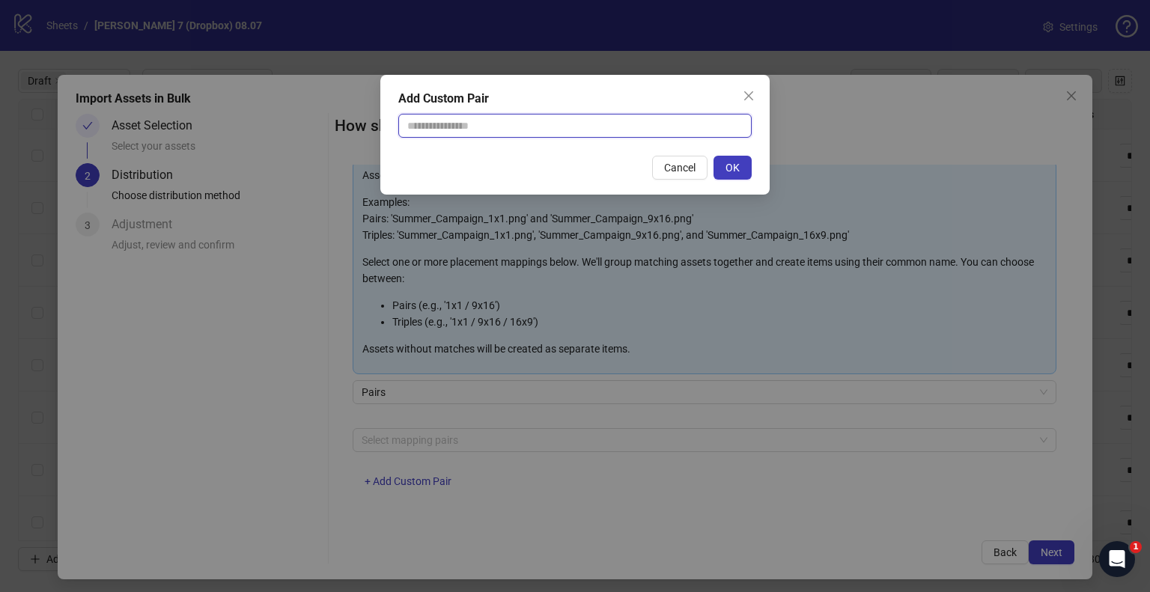
click at [496, 131] on input "text" at bounding box center [574, 126] width 353 height 24
type input "**********"
click at [747, 171] on button "OK" at bounding box center [733, 168] width 38 height 24
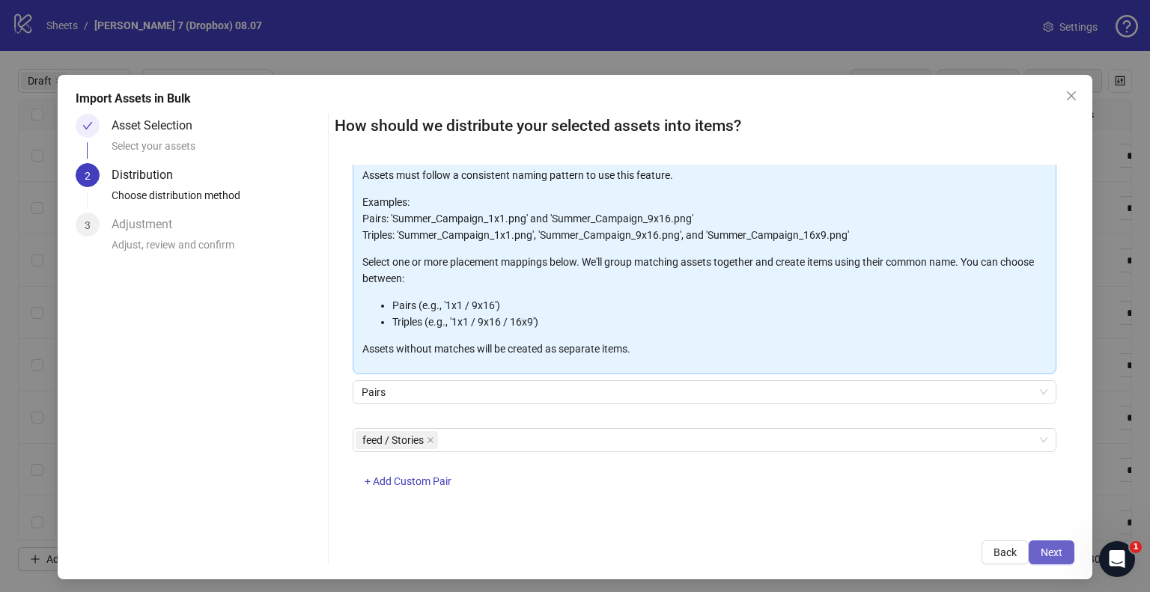
click at [1052, 550] on button "Next" at bounding box center [1052, 553] width 46 height 24
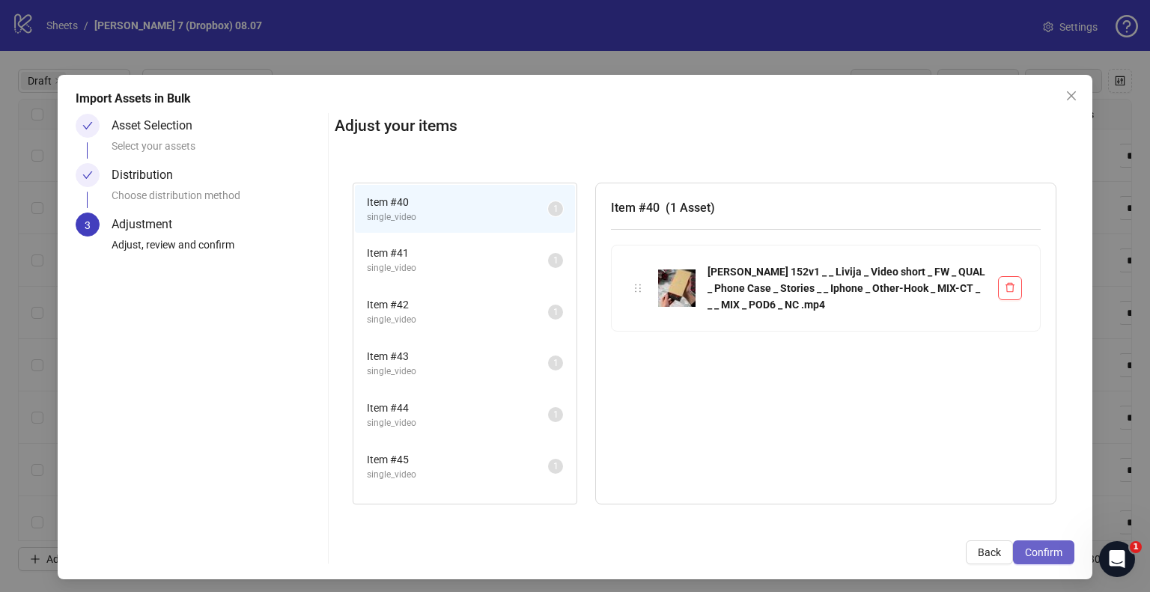
click at [1030, 549] on span "Confirm" at bounding box center [1043, 553] width 37 height 12
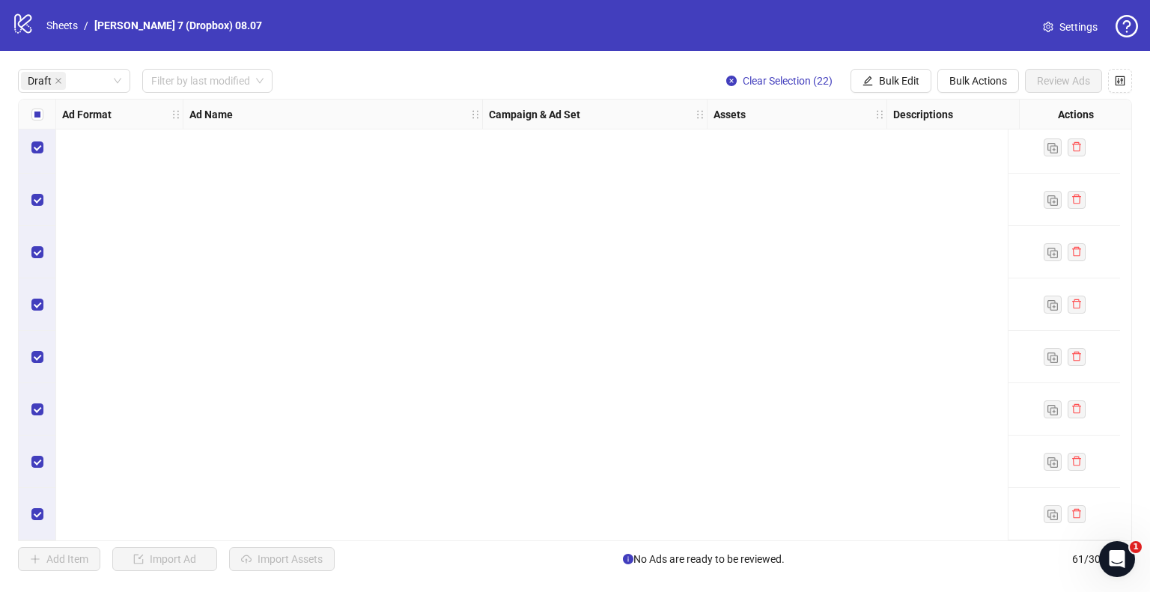
scroll to position [0, 0]
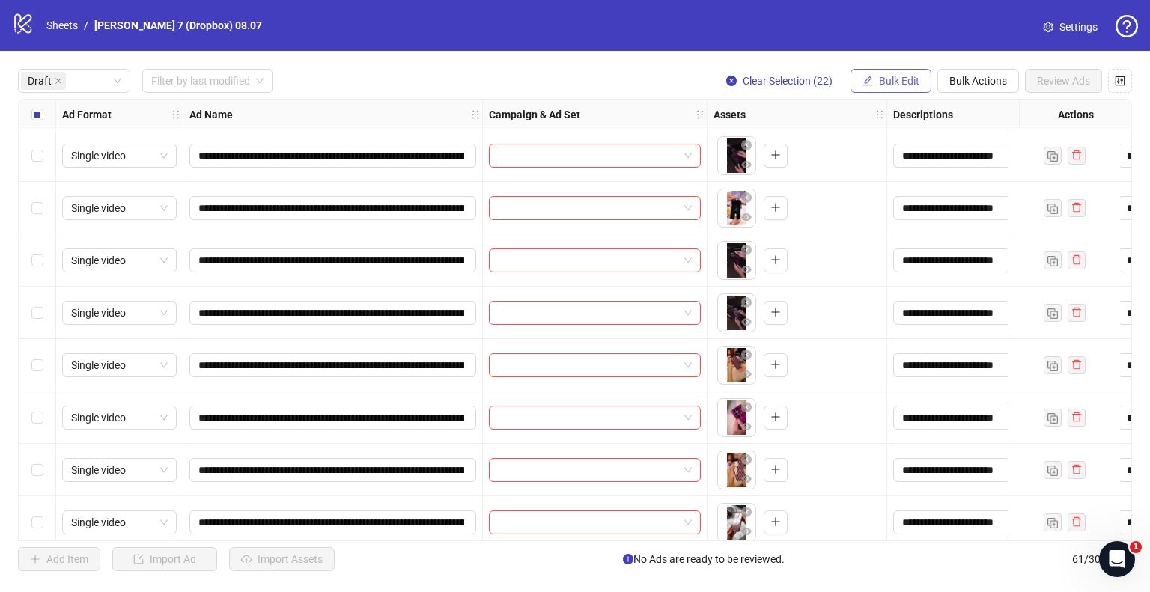
click at [913, 80] on span "Bulk Edit" at bounding box center [899, 81] width 40 height 12
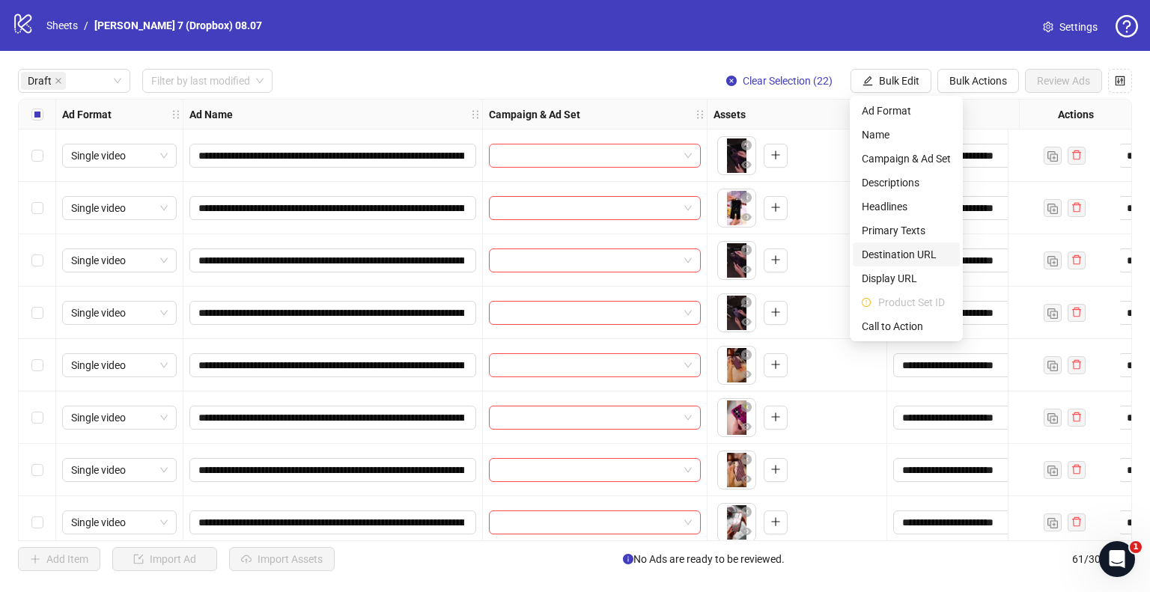
click at [908, 249] on span "Destination URL" at bounding box center [906, 254] width 89 height 16
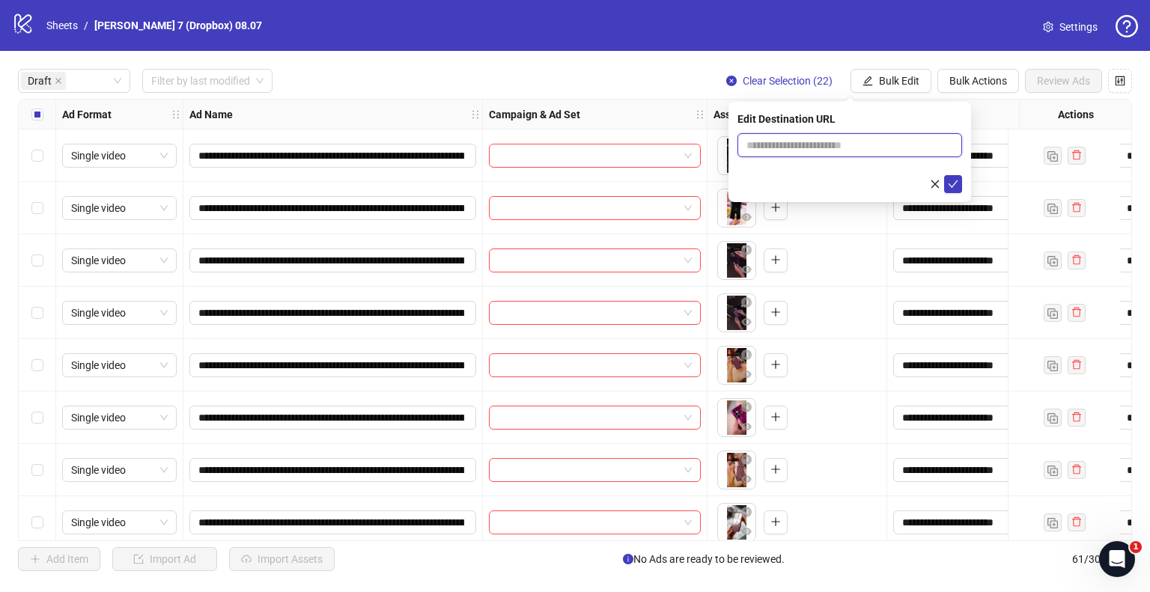
click at [878, 140] on input "text" at bounding box center [844, 145] width 195 height 16
type input "**********"
click at [951, 191] on button "submit" at bounding box center [953, 184] width 18 height 18
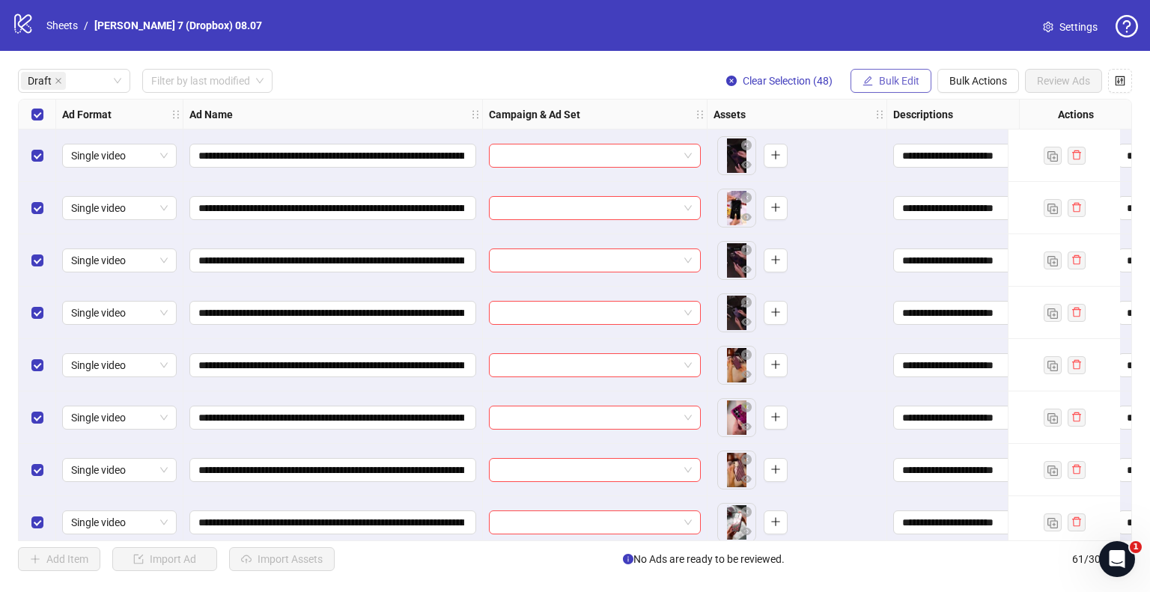
click at [910, 79] on span "Bulk Edit" at bounding box center [899, 81] width 40 height 12
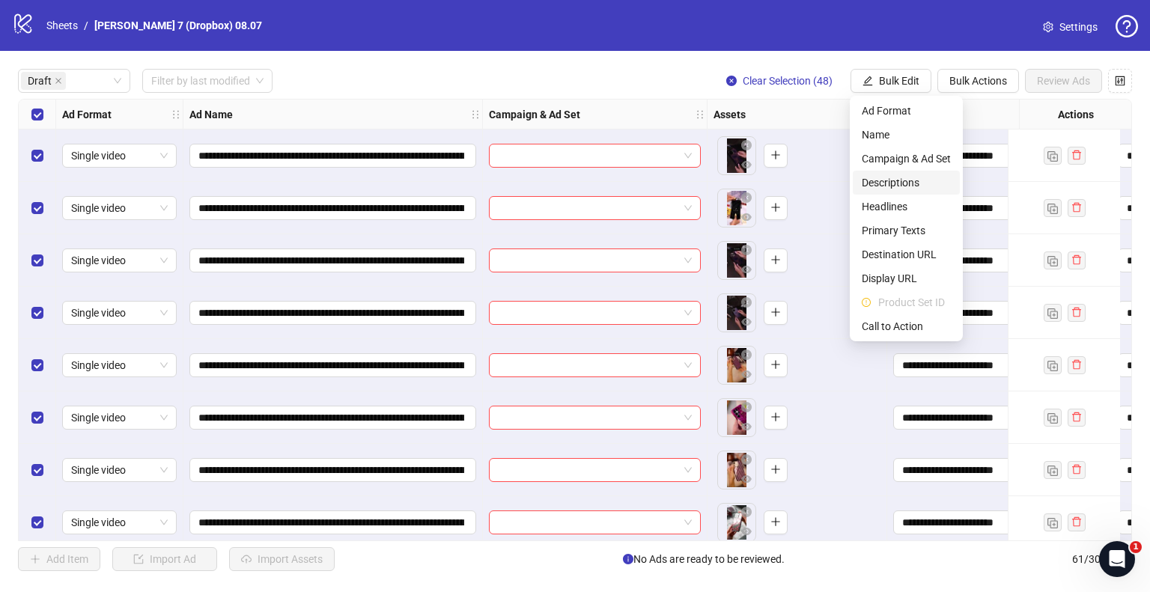
click at [896, 180] on span "Descriptions" at bounding box center [906, 182] width 89 height 16
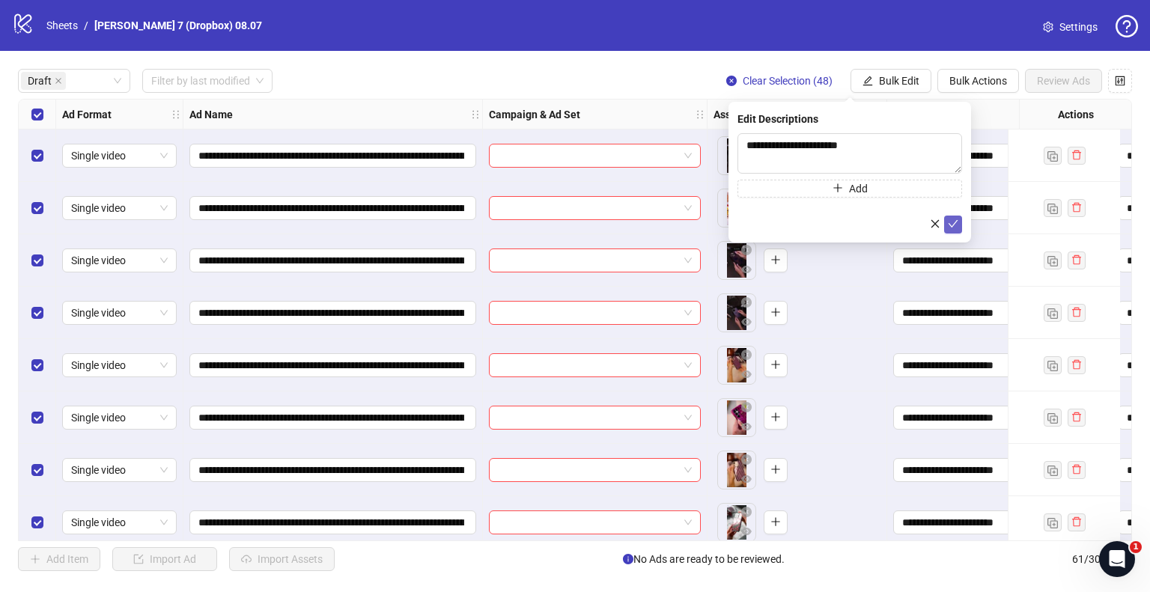
click at [958, 223] on icon "check" at bounding box center [953, 224] width 10 height 10
click at [905, 70] on button "Bulk Edit" at bounding box center [891, 81] width 81 height 24
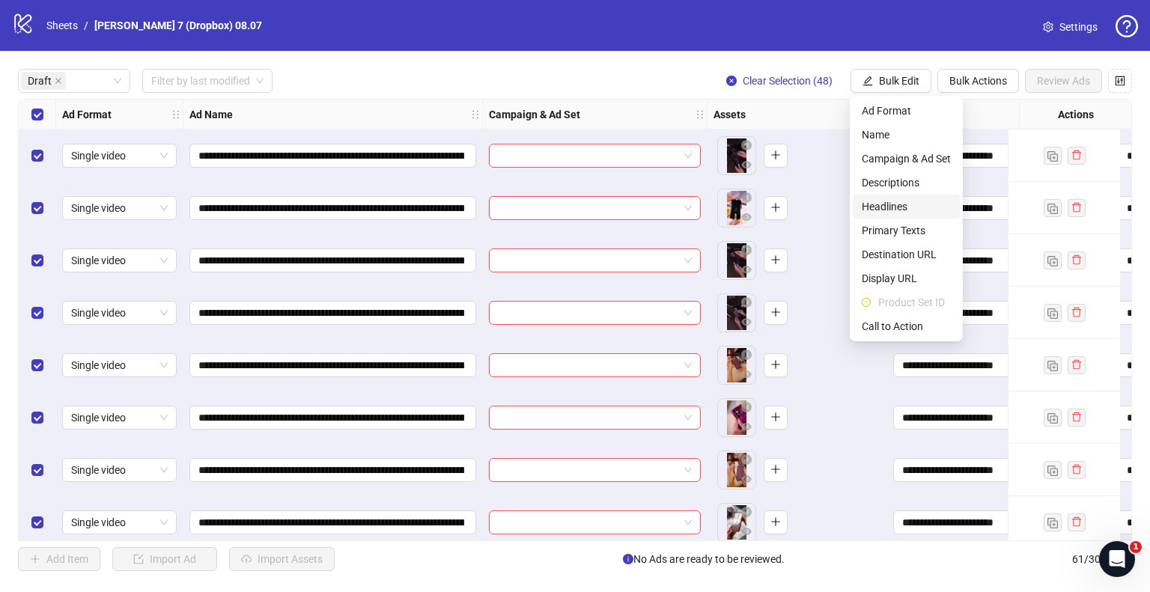
click at [892, 204] on span "Headlines" at bounding box center [906, 206] width 89 height 16
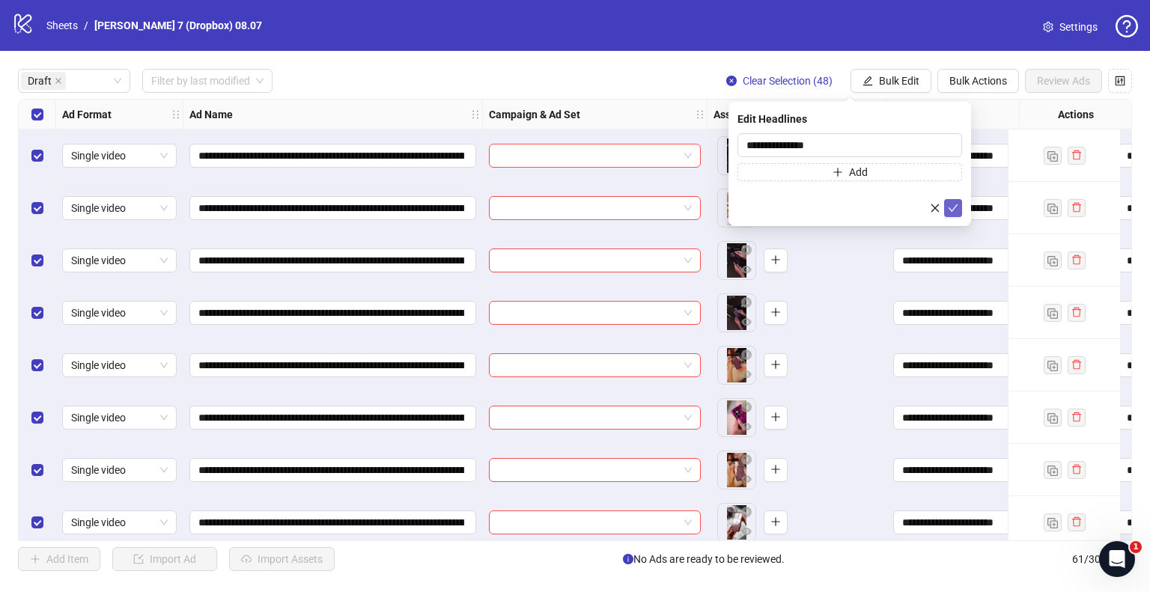
click at [958, 207] on icon "check" at bounding box center [953, 208] width 10 height 10
click at [910, 76] on span "Bulk Edit" at bounding box center [899, 81] width 40 height 12
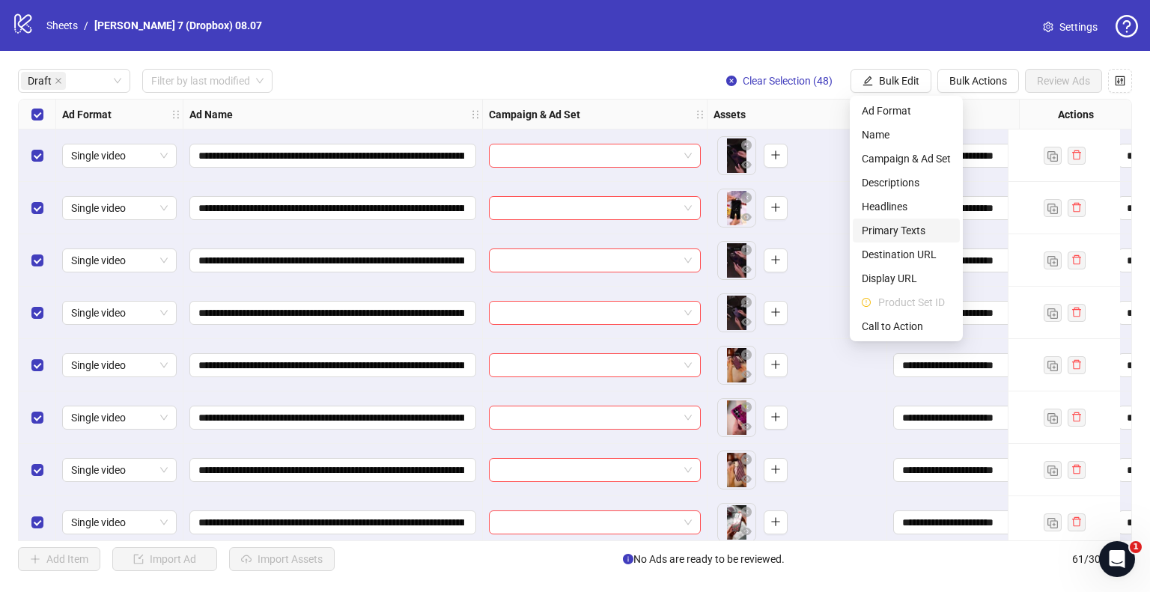
click at [886, 226] on span "Primary Texts" at bounding box center [906, 230] width 89 height 16
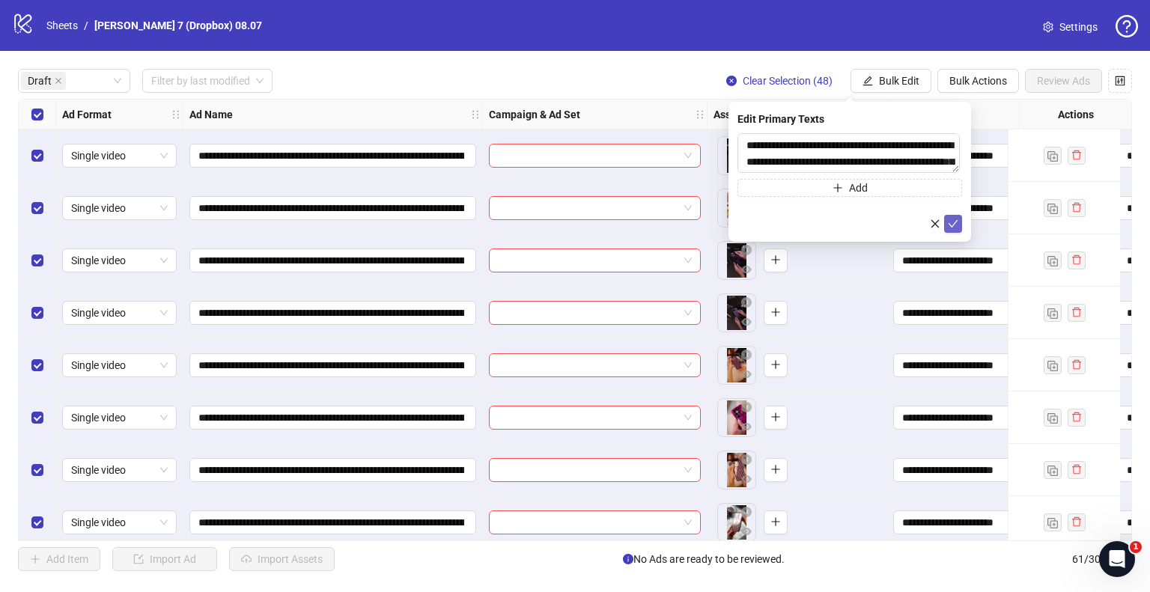
click at [956, 221] on icon "check" at bounding box center [953, 224] width 10 height 10
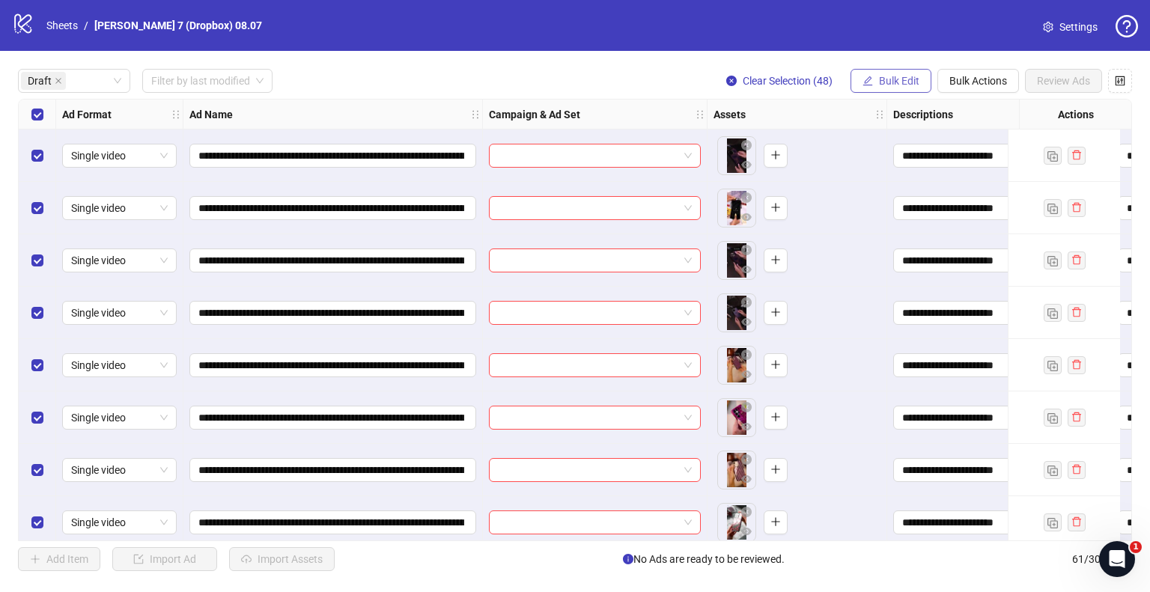
click at [902, 83] on span "Bulk Edit" at bounding box center [899, 81] width 40 height 12
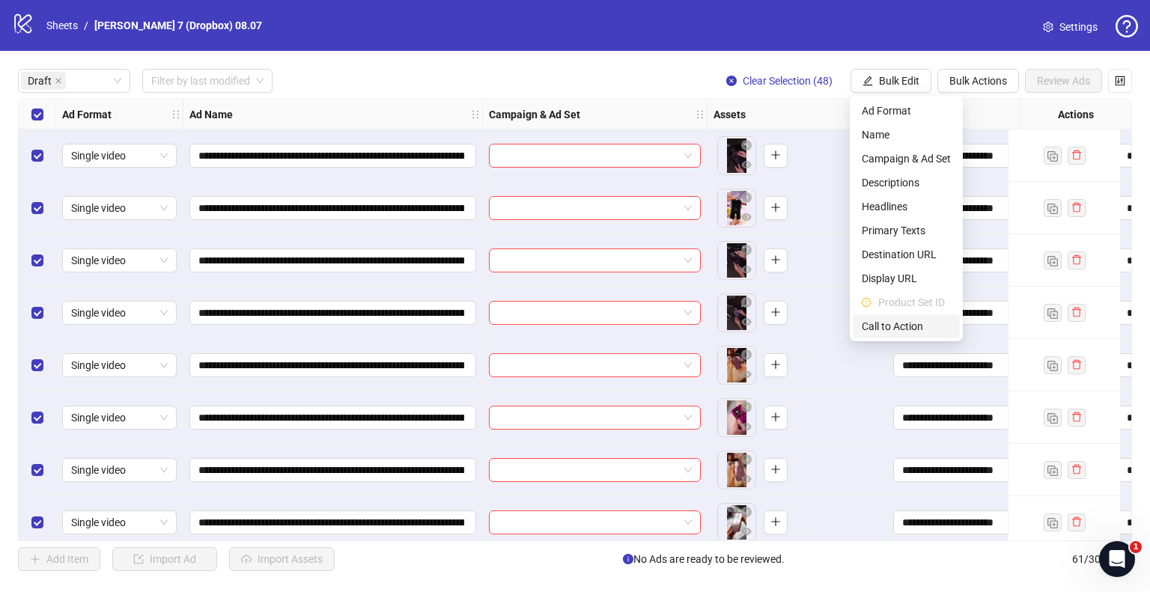
click at [888, 325] on span "Call to Action" at bounding box center [906, 326] width 89 height 16
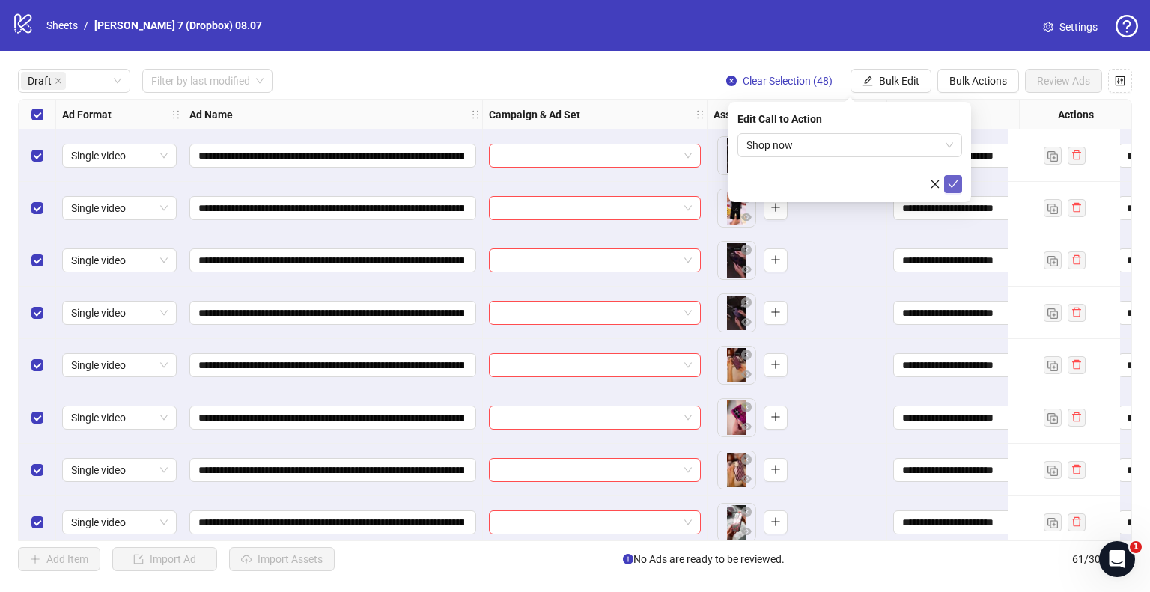
click at [955, 182] on icon "check" at bounding box center [953, 184] width 10 height 10
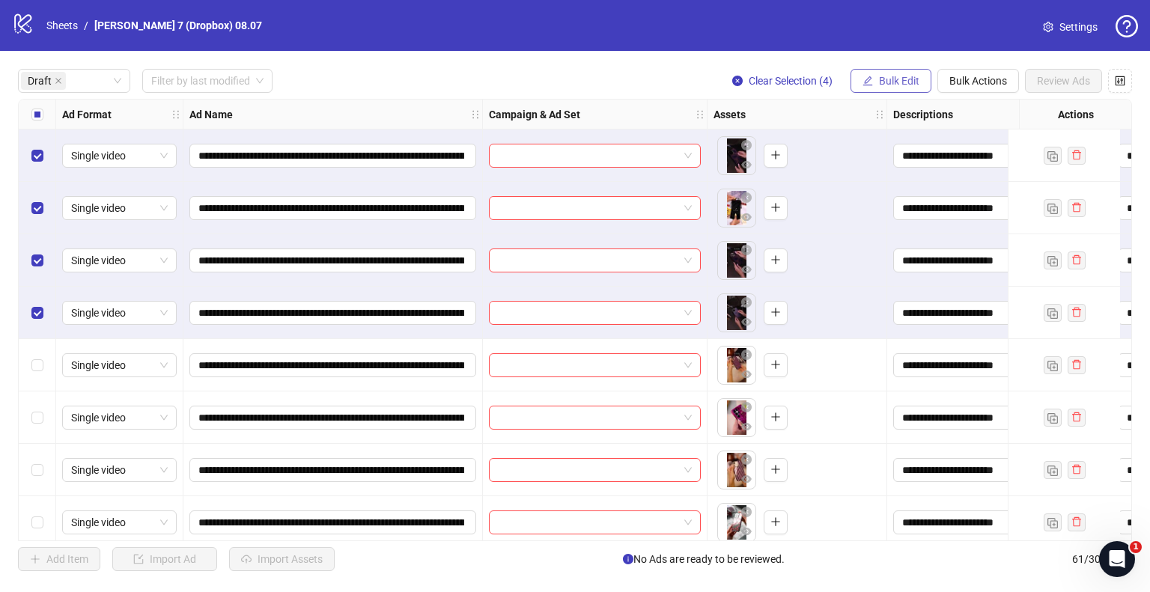
click at [915, 78] on span "Bulk Edit" at bounding box center [899, 81] width 40 height 12
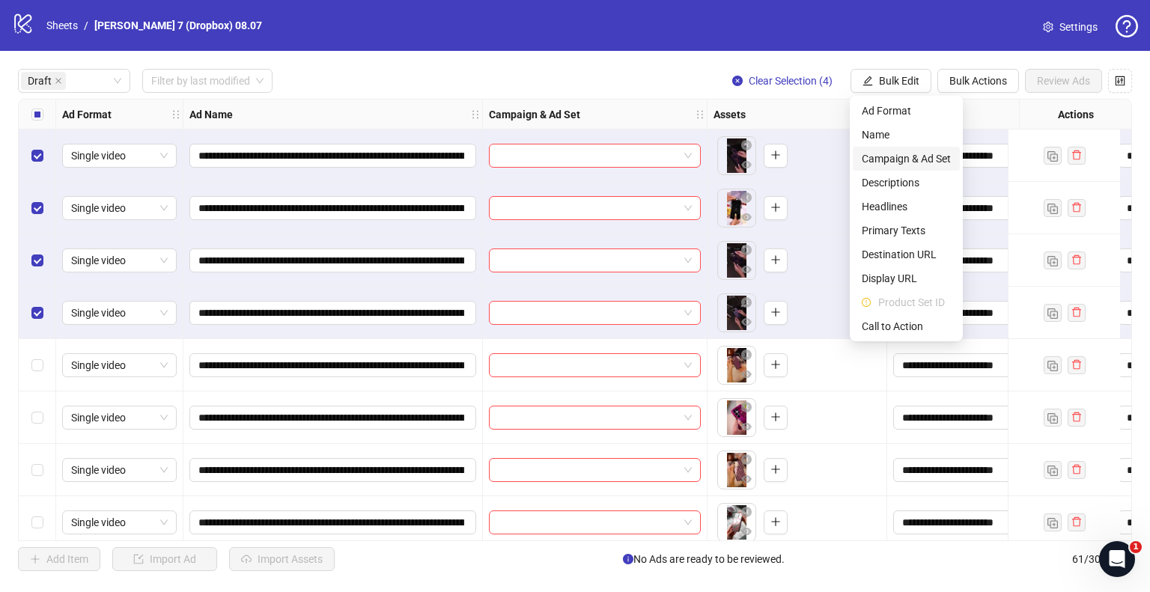
click at [897, 158] on span "Campaign & Ad Set" at bounding box center [906, 159] width 89 height 16
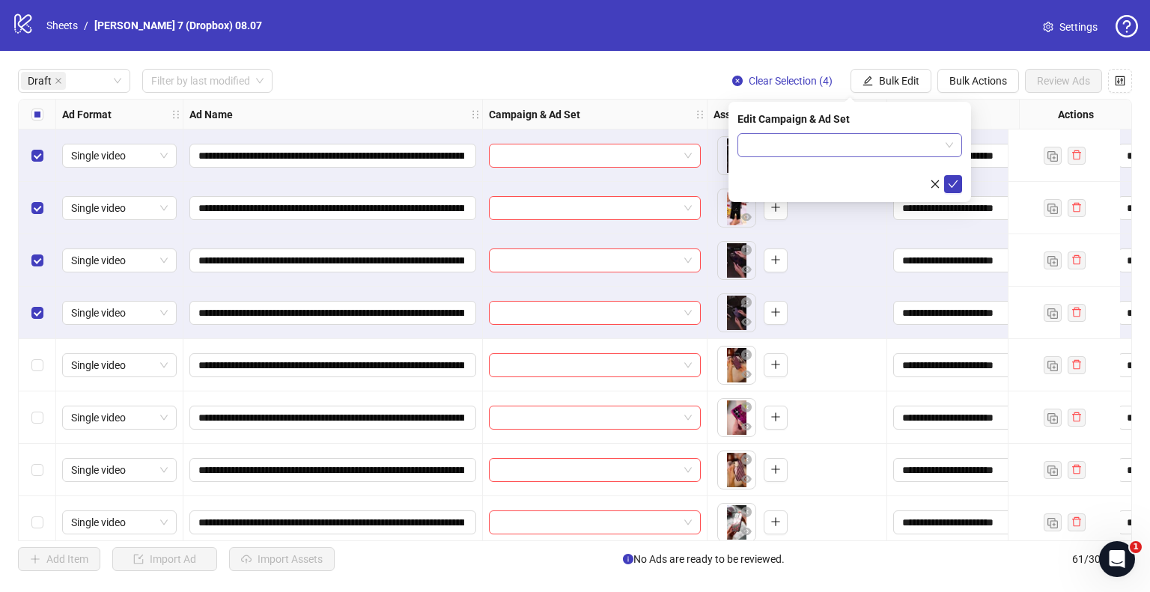
click at [791, 151] on input "search" at bounding box center [843, 145] width 193 height 22
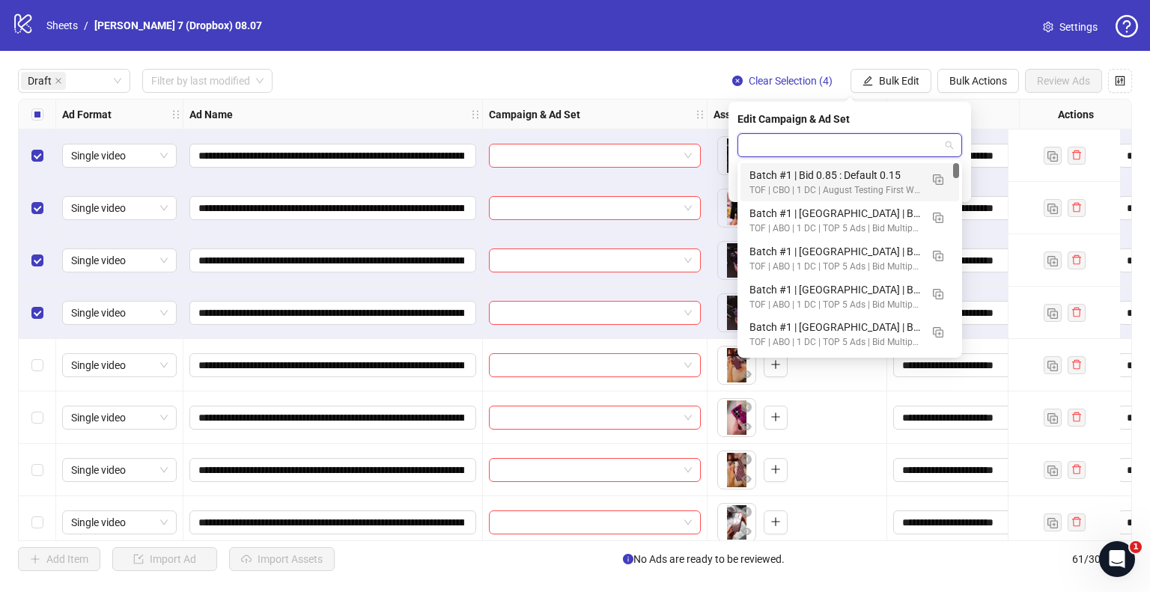
click at [768, 143] on input "search" at bounding box center [843, 145] width 193 height 22
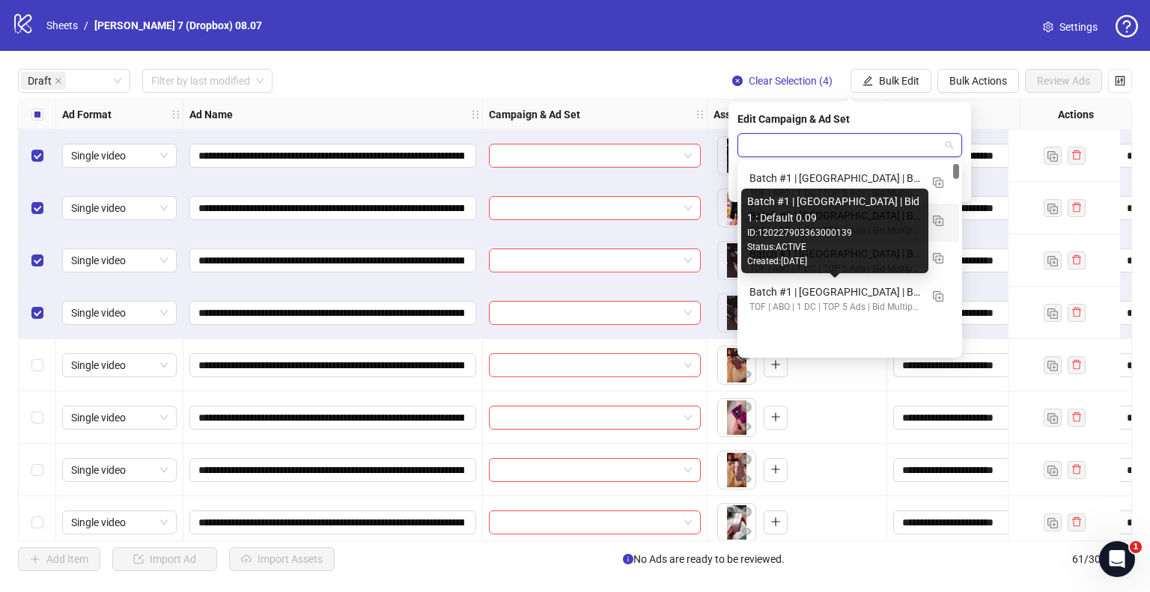
scroll to position [75, 0]
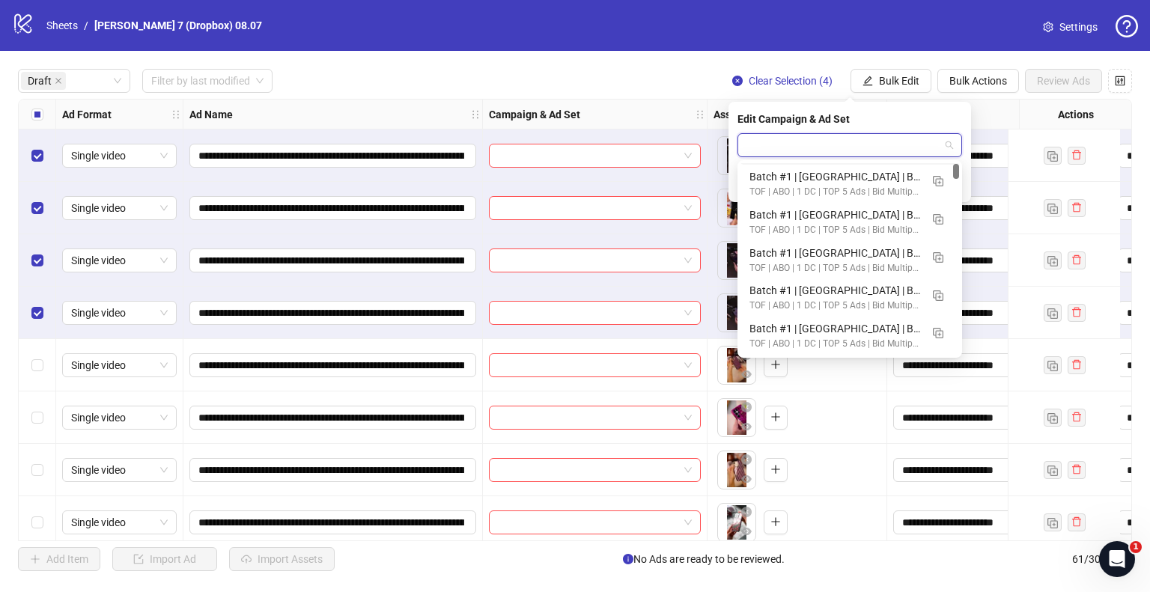
click at [785, 146] on input "search" at bounding box center [843, 145] width 193 height 22
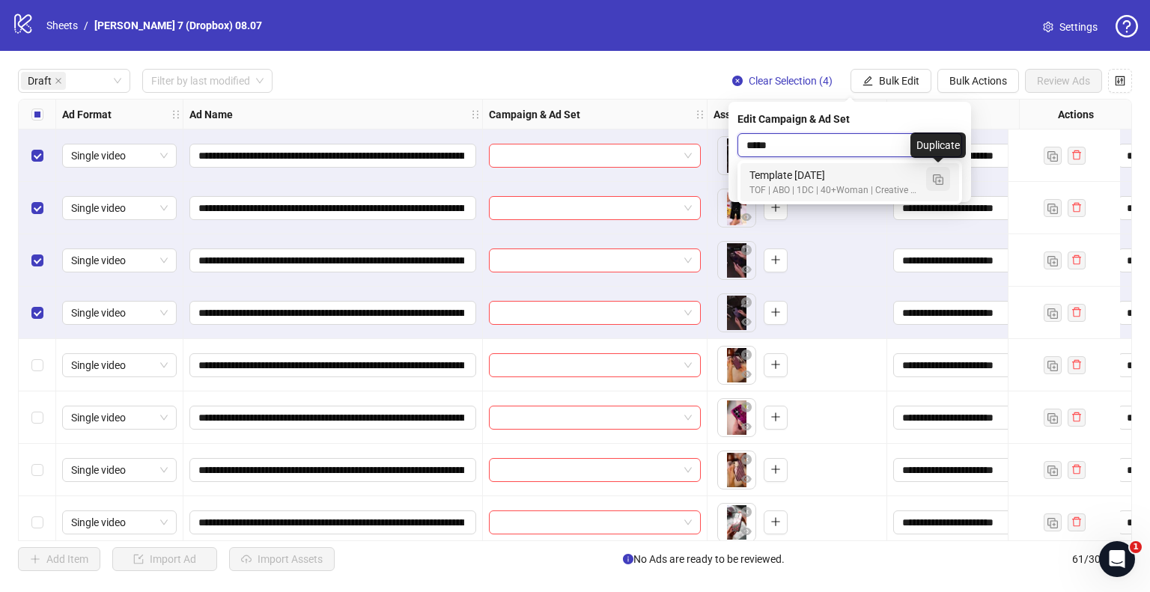
click at [931, 179] on button "button" at bounding box center [938, 179] width 24 height 24
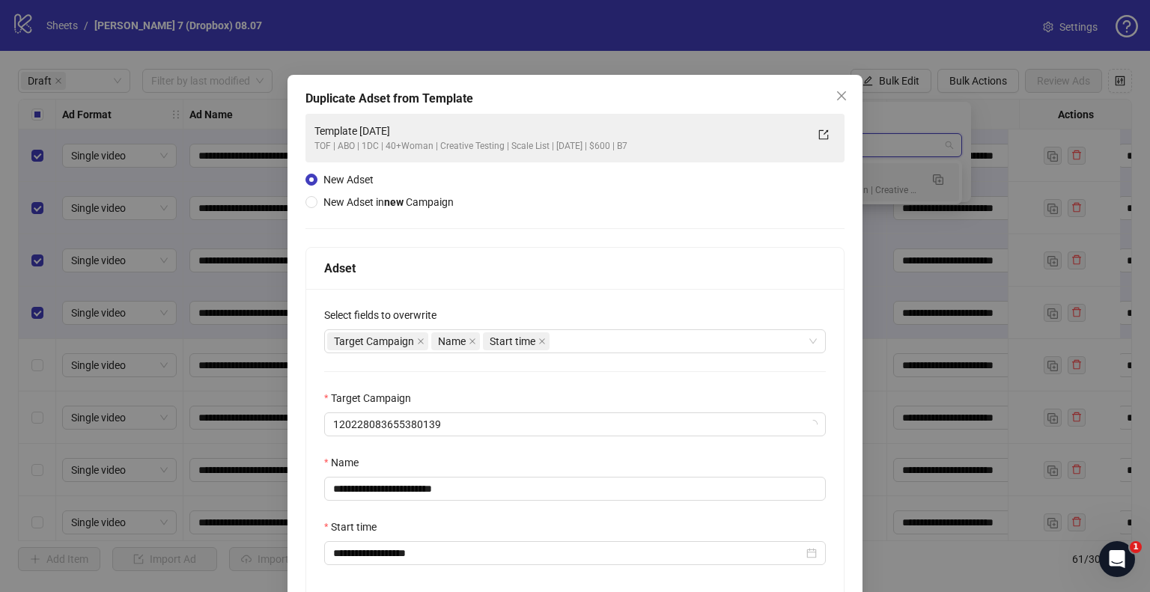
type input "*****"
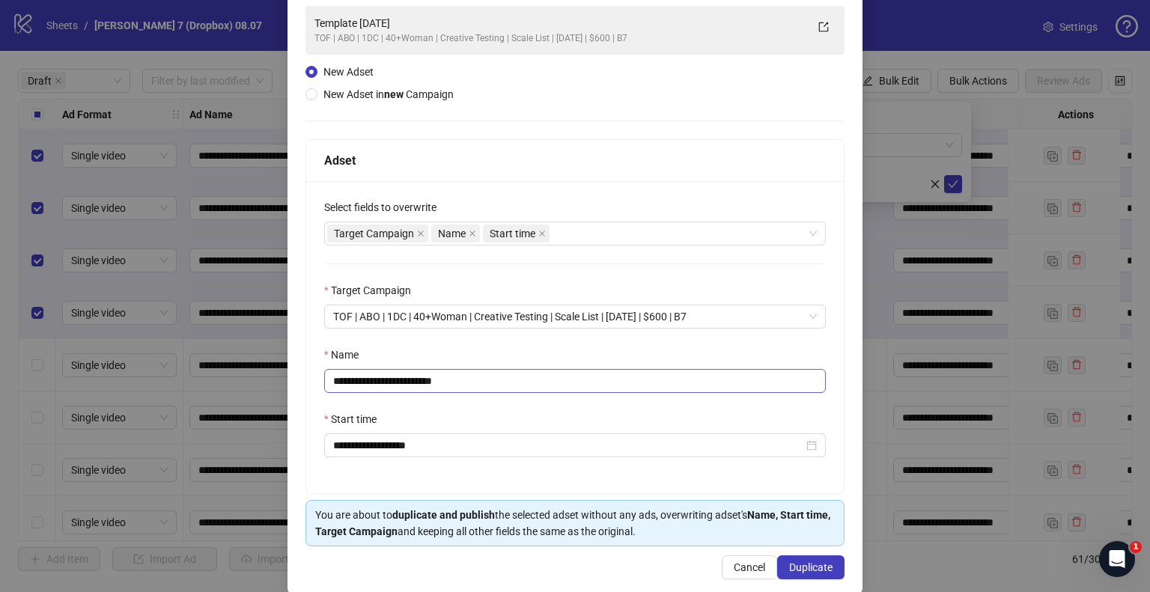
scroll to position [127, 0]
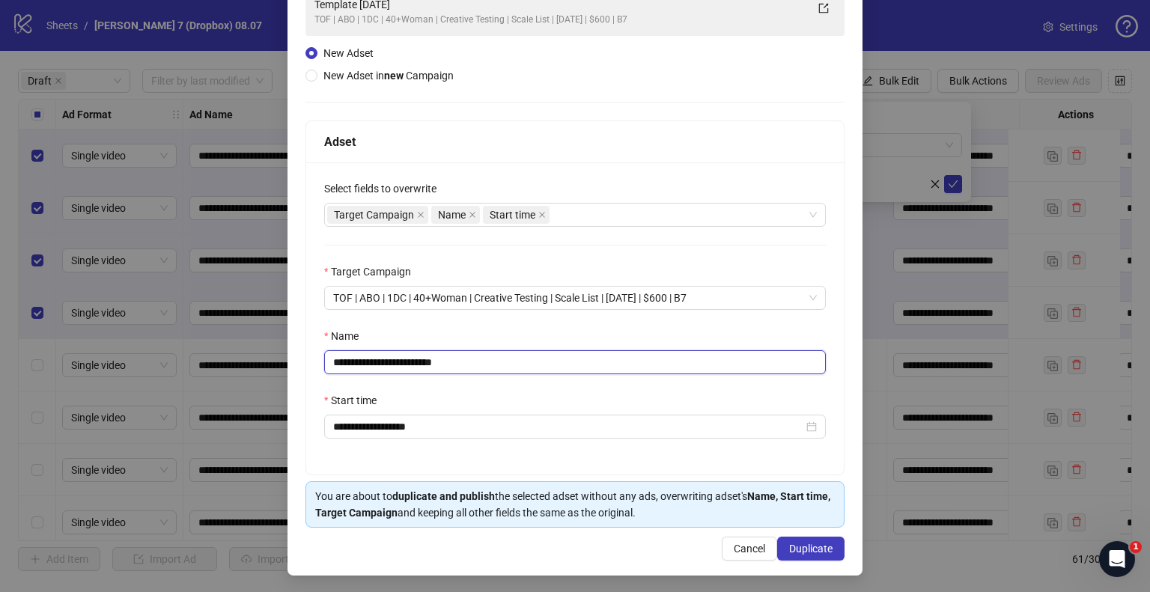
drag, startPoint x: 413, startPoint y: 355, endPoint x: 389, endPoint y: 362, distance: 25.1
click at [411, 355] on input "**********" at bounding box center [575, 362] width 502 height 24
drag, startPoint x: 378, startPoint y: 360, endPoint x: 206, endPoint y: 363, distance: 172.3
click at [206, 363] on div "**********" at bounding box center [575, 296] width 1150 height 592
paste input "**********"
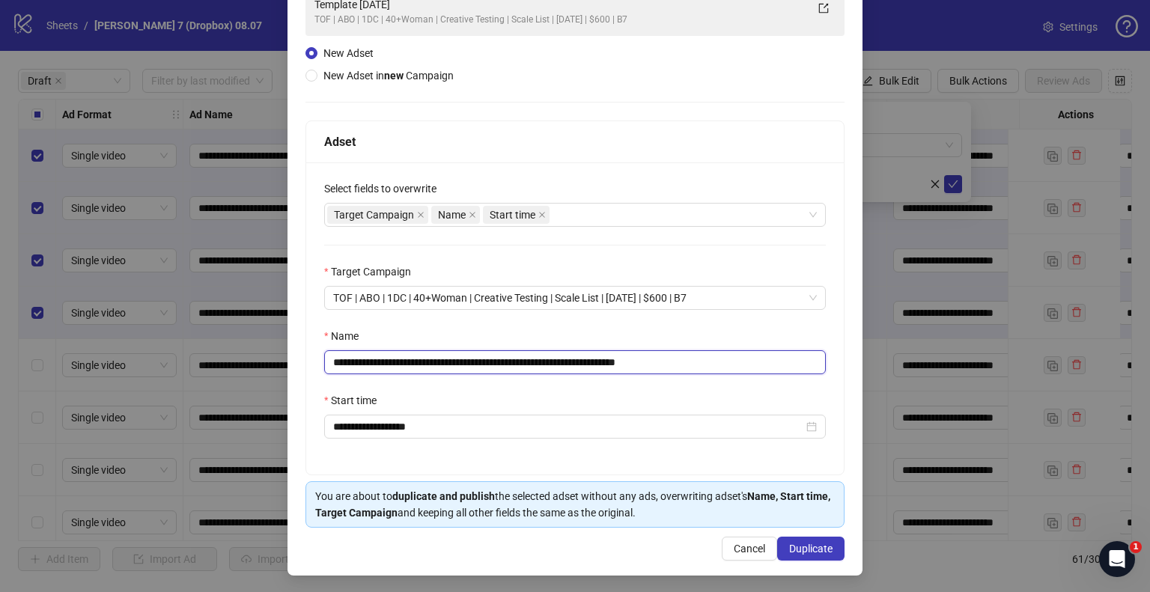
drag, startPoint x: 678, startPoint y: 359, endPoint x: 854, endPoint y: 356, distance: 175.2
click at [849, 359] on div "**********" at bounding box center [575, 262] width 575 height 628
type input "**********"
click at [792, 544] on span "Duplicate" at bounding box center [810, 549] width 43 height 12
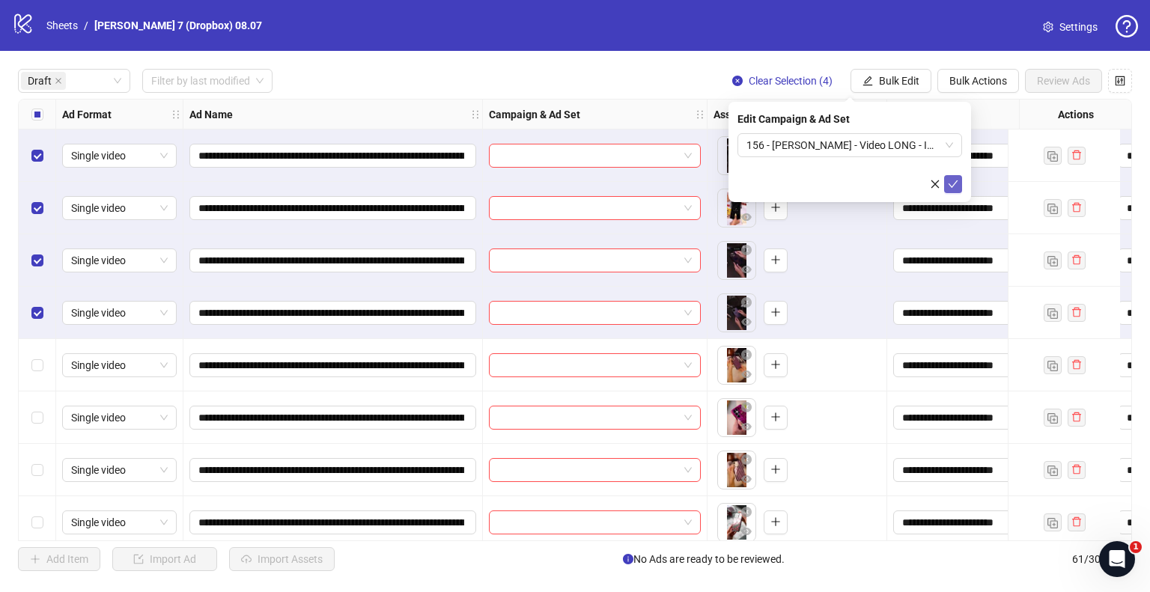
click at [956, 184] on icon "check" at bounding box center [953, 184] width 10 height 10
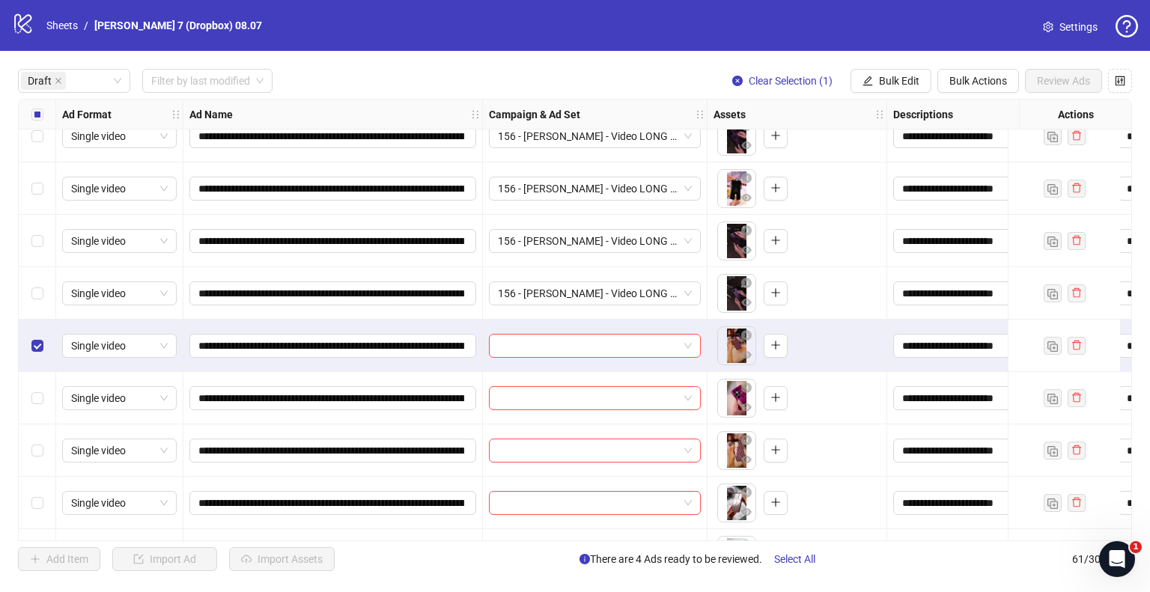
scroll to position [75, 0]
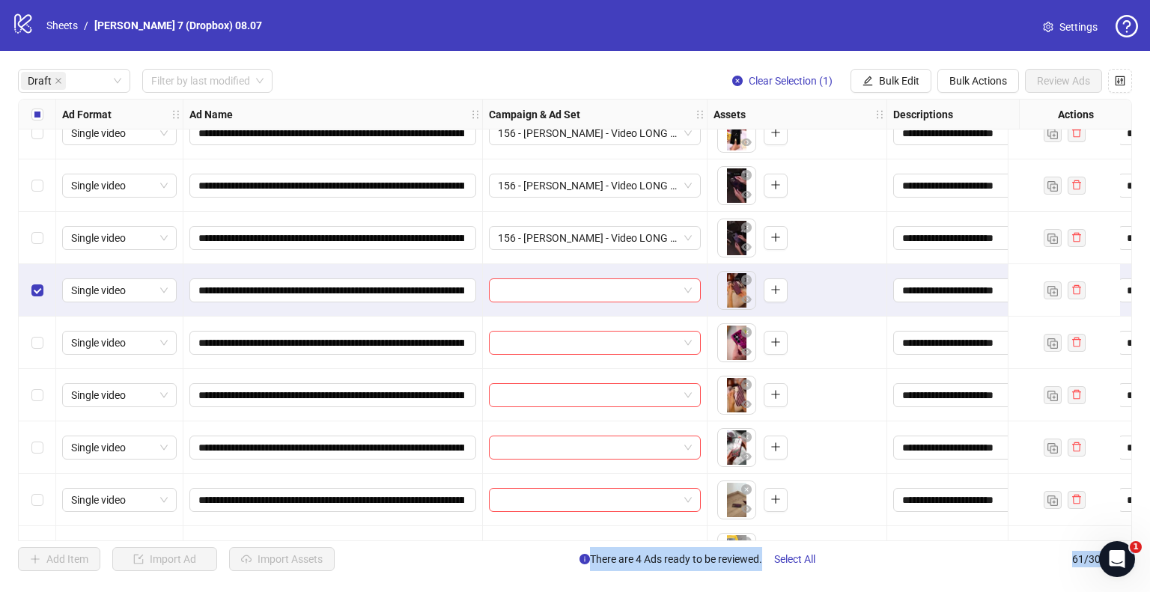
click at [43, 454] on div "Select row 8" at bounding box center [37, 448] width 37 height 52
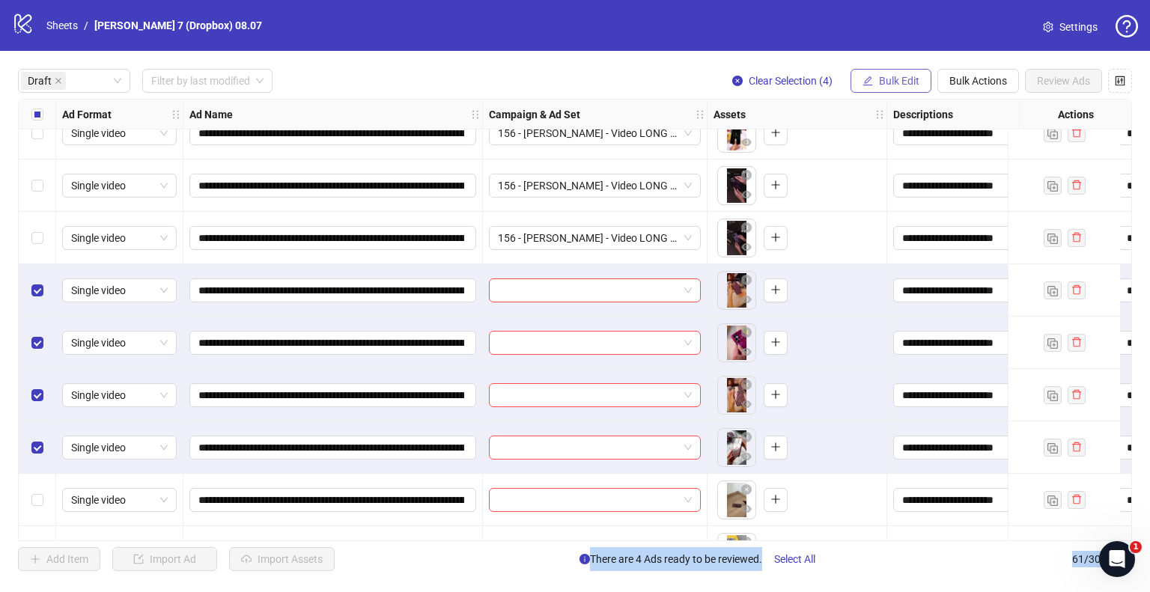
click at [902, 73] on button "Bulk Edit" at bounding box center [891, 81] width 81 height 24
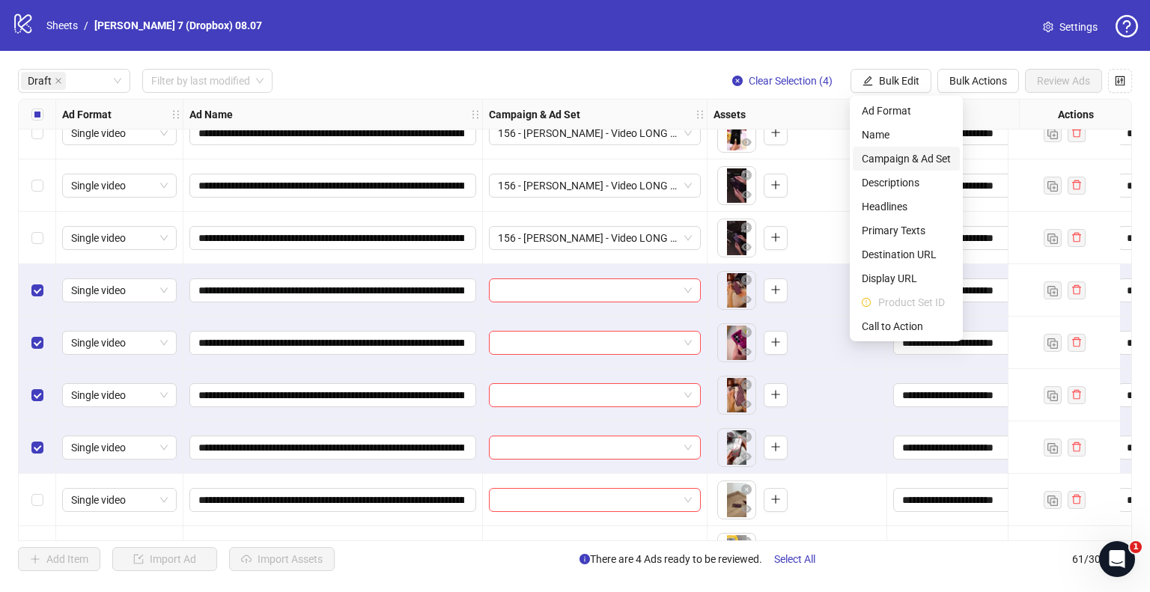
click at [914, 157] on span "Campaign & Ad Set" at bounding box center [906, 159] width 89 height 16
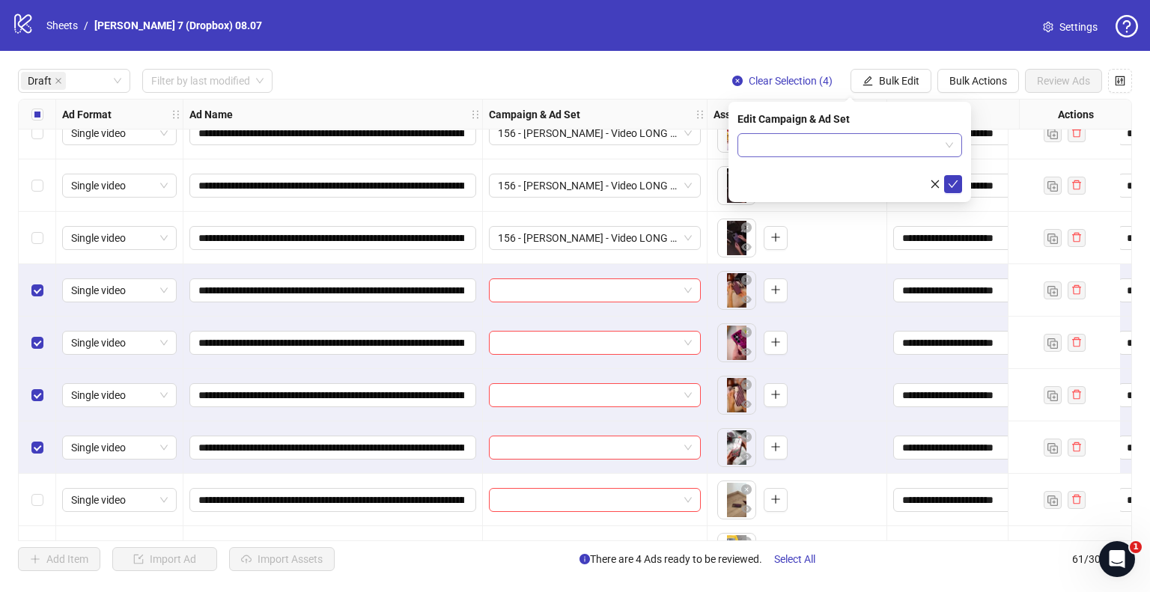
click at [881, 148] on input "search" at bounding box center [843, 145] width 193 height 22
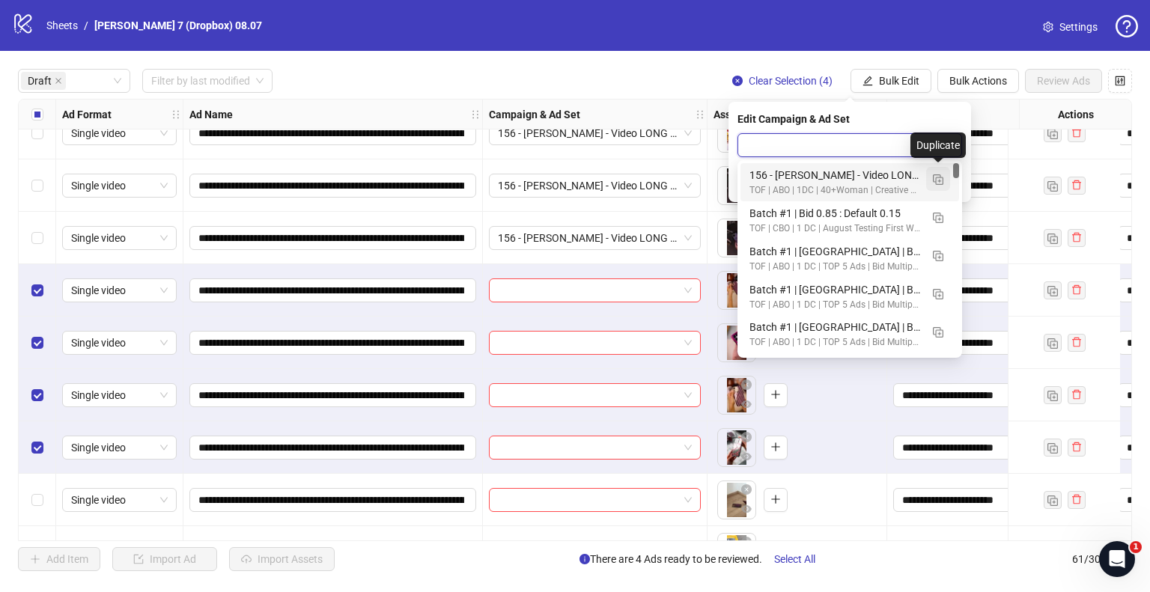
click at [933, 177] on img "button" at bounding box center [938, 179] width 10 height 10
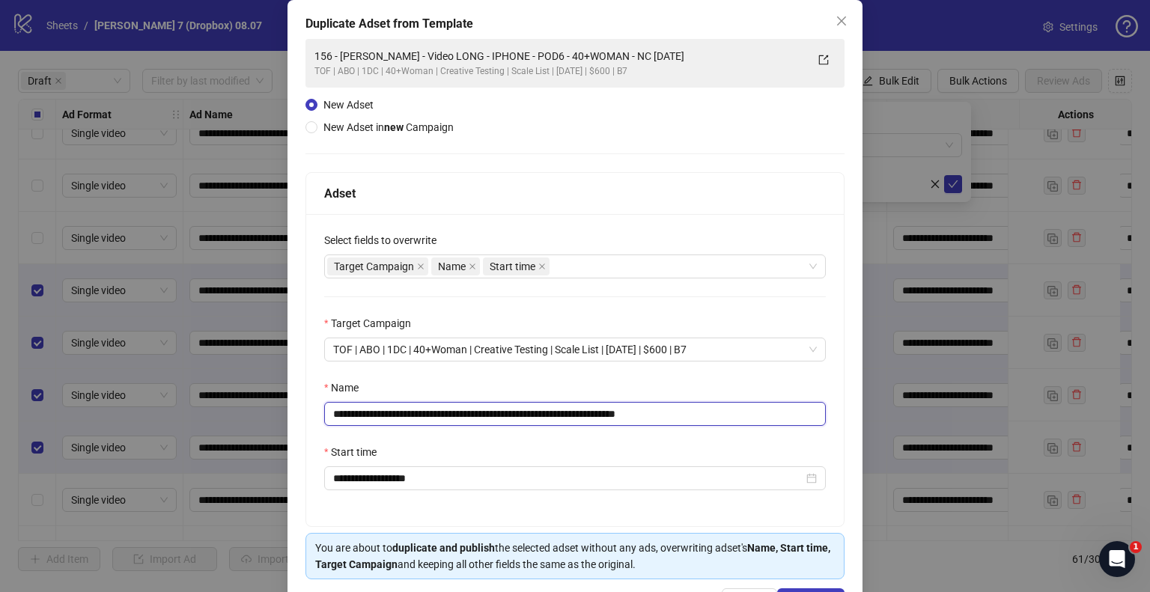
drag, startPoint x: 621, startPoint y: 413, endPoint x: 210, endPoint y: 416, distance: 410.4
click at [210, 416] on div "**********" at bounding box center [575, 296] width 1150 height 592
paste input "***"
drag, startPoint x: 699, startPoint y: 413, endPoint x: 905, endPoint y: 423, distance: 206.2
click at [901, 423] on div "**********" at bounding box center [575, 296] width 1150 height 592
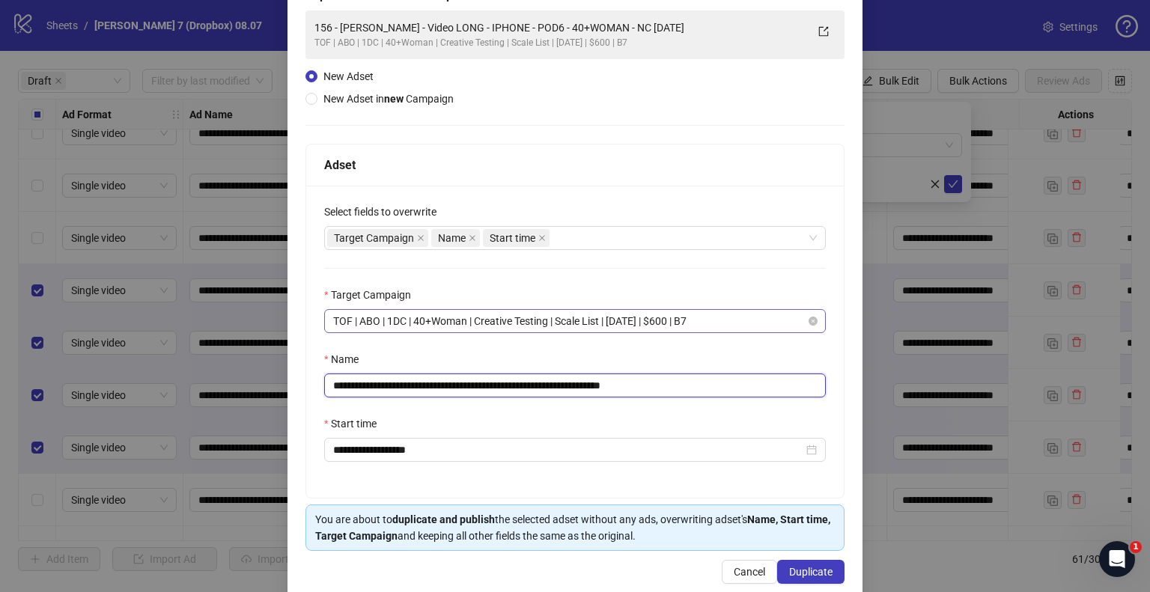
scroll to position [127, 0]
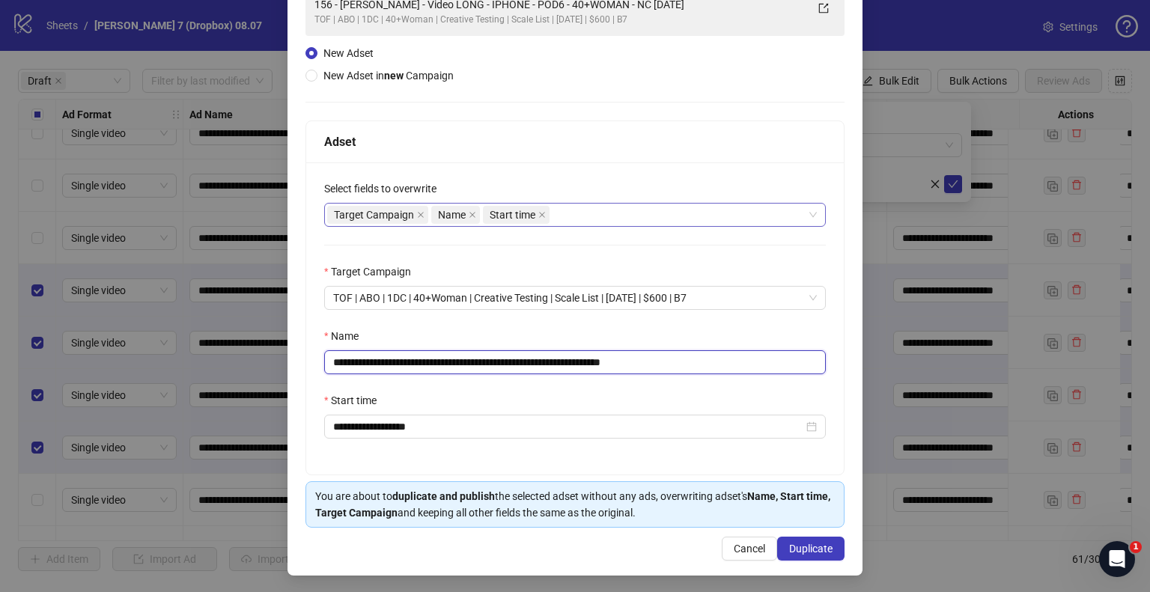
click at [555, 222] on div "Target Campaign Name Start time" at bounding box center [567, 214] width 480 height 21
type input "**********"
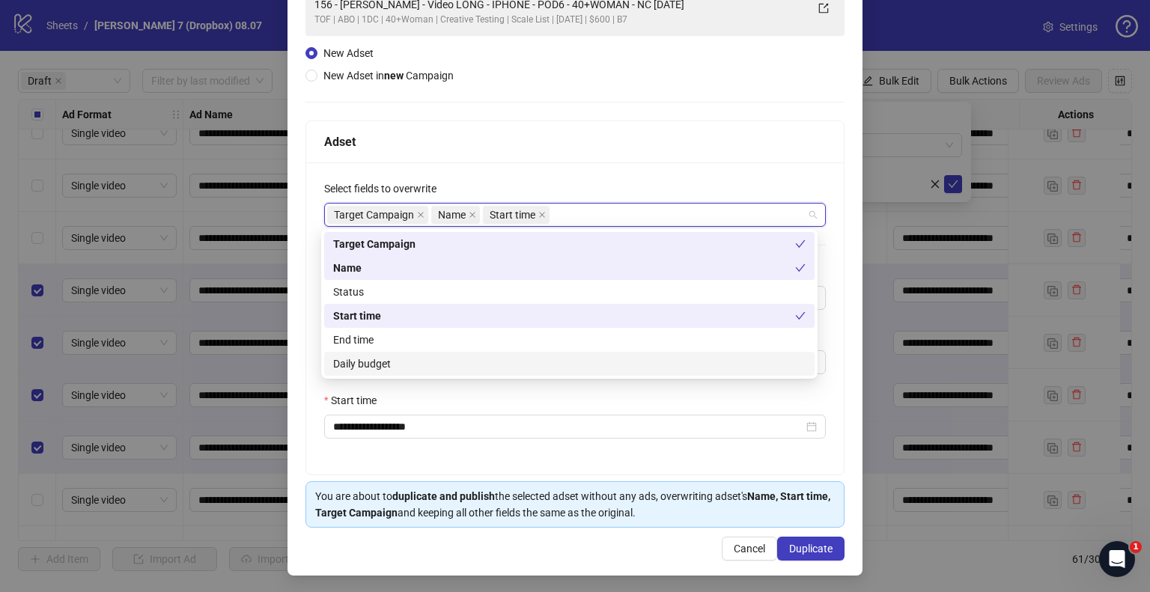
click at [369, 368] on div "Daily budget" at bounding box center [569, 364] width 473 height 16
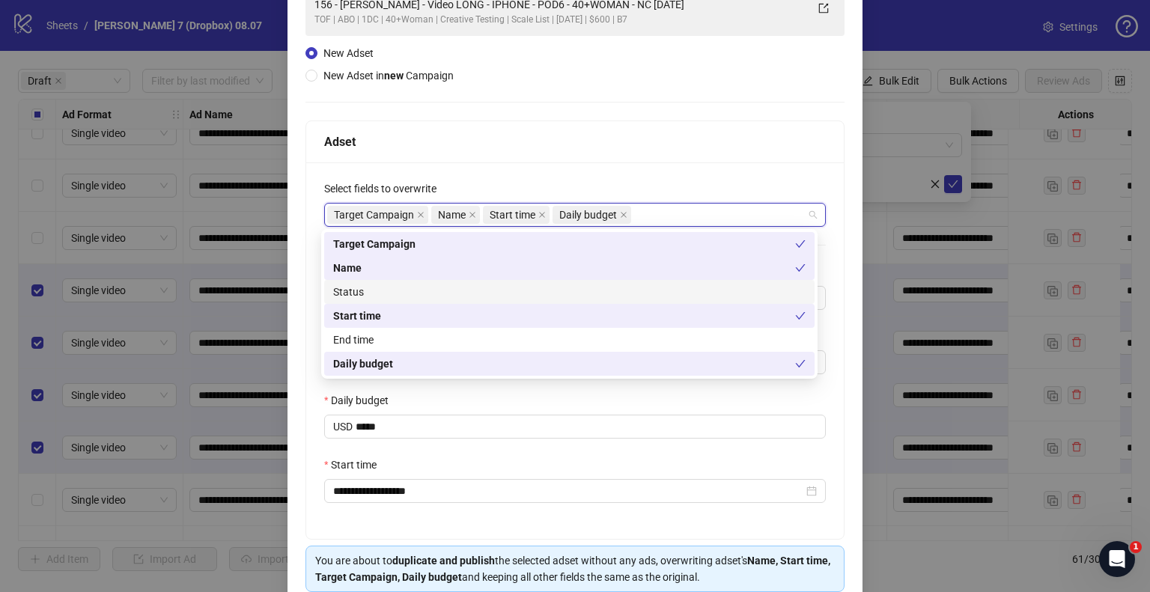
click at [381, 290] on div "Status" at bounding box center [569, 292] width 473 height 16
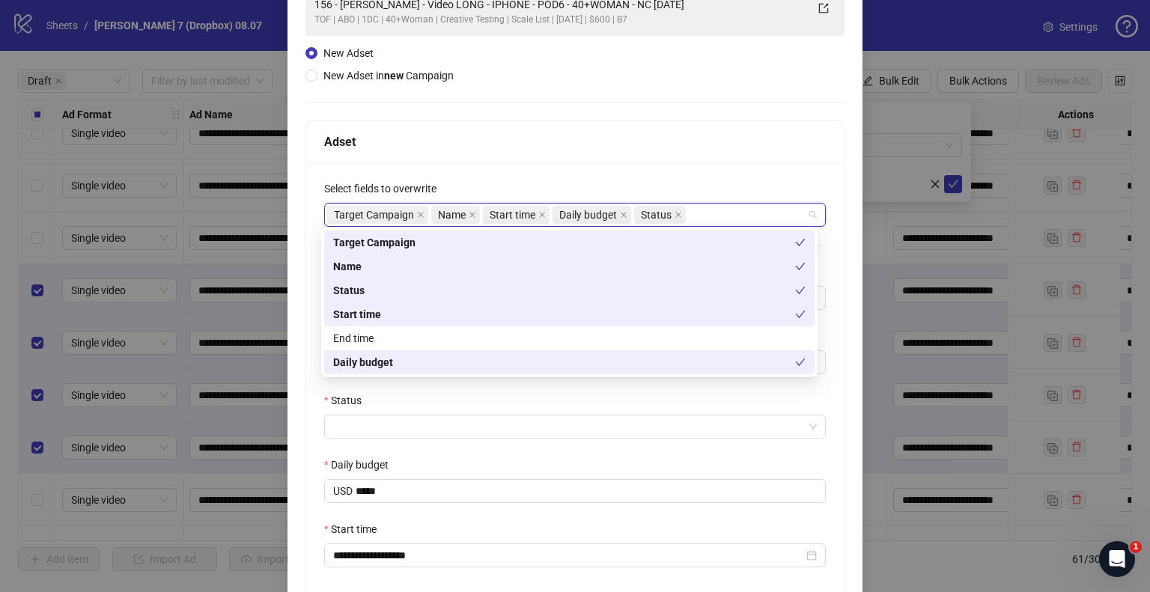
scroll to position [201, 0]
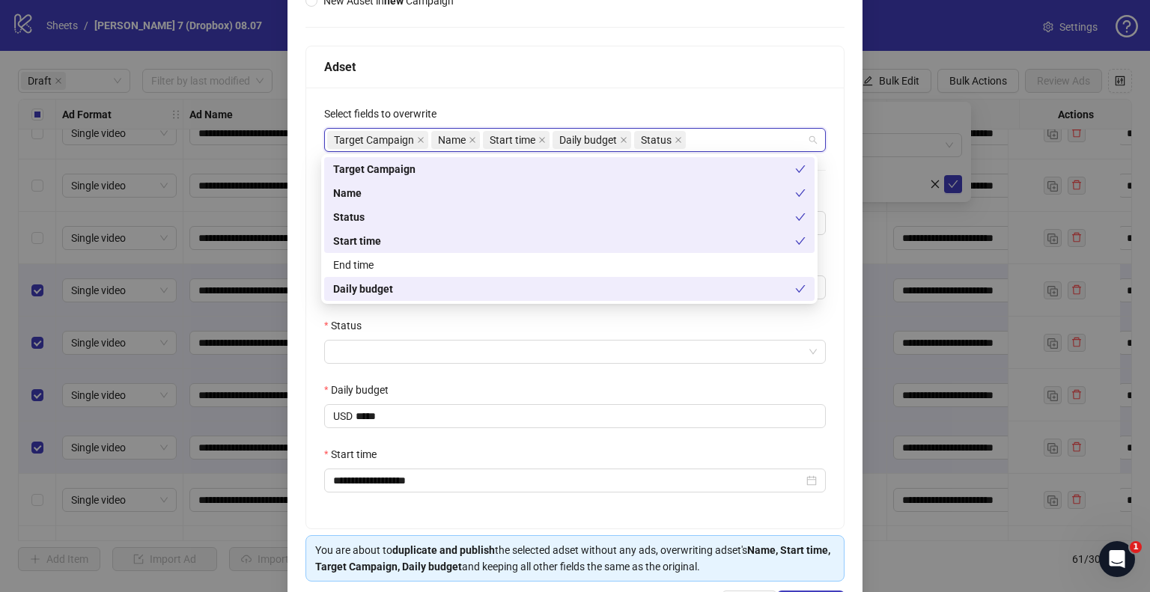
click at [374, 338] on div "Status" at bounding box center [575, 329] width 502 height 22
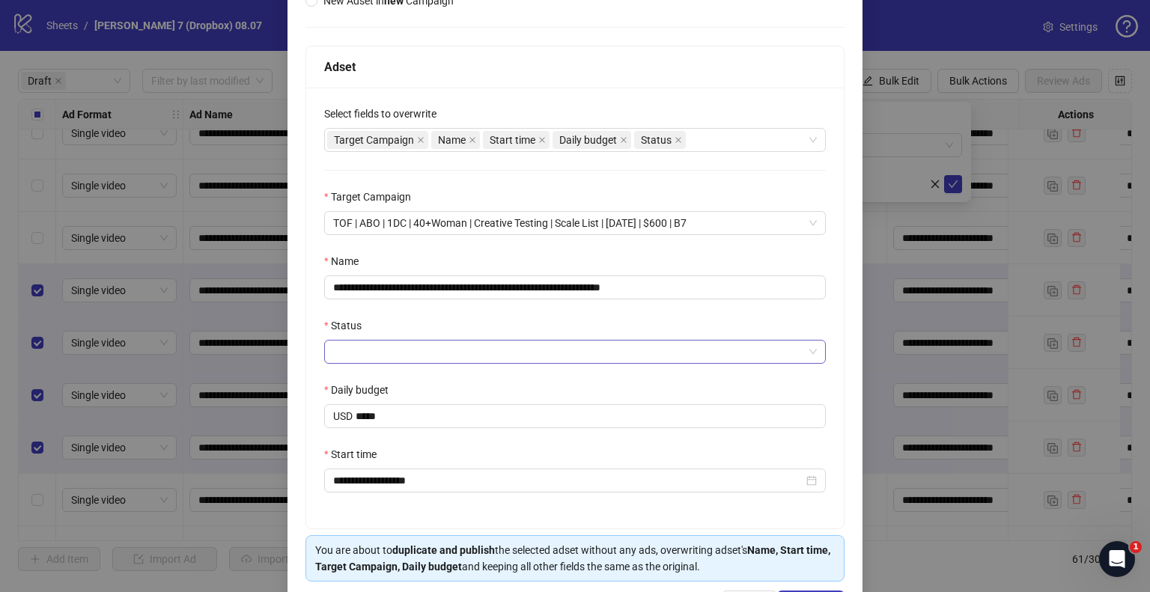
click at [374, 356] on input "Status" at bounding box center [568, 352] width 470 height 22
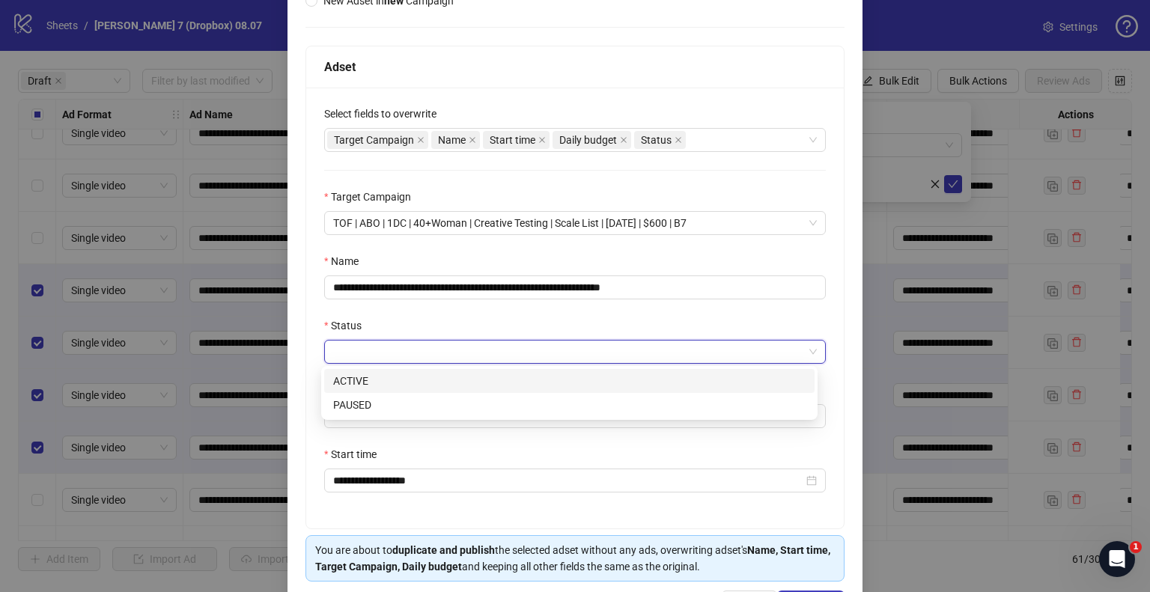
click at [368, 377] on div "ACTIVE" at bounding box center [569, 381] width 473 height 16
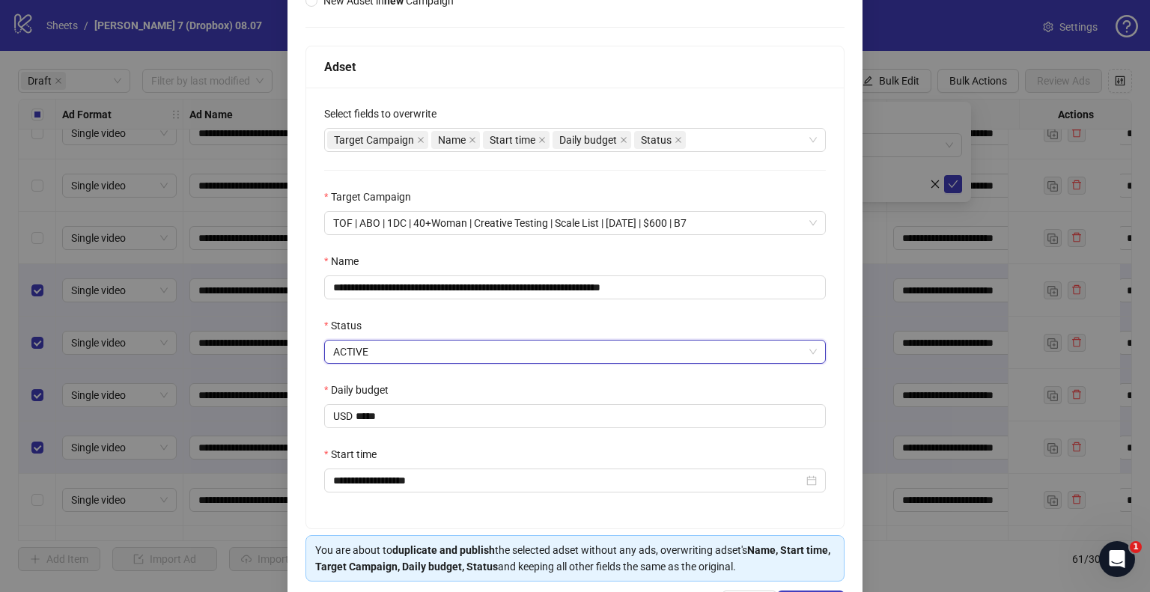
click at [514, 382] on div "Daily budget" at bounding box center [575, 393] width 502 height 22
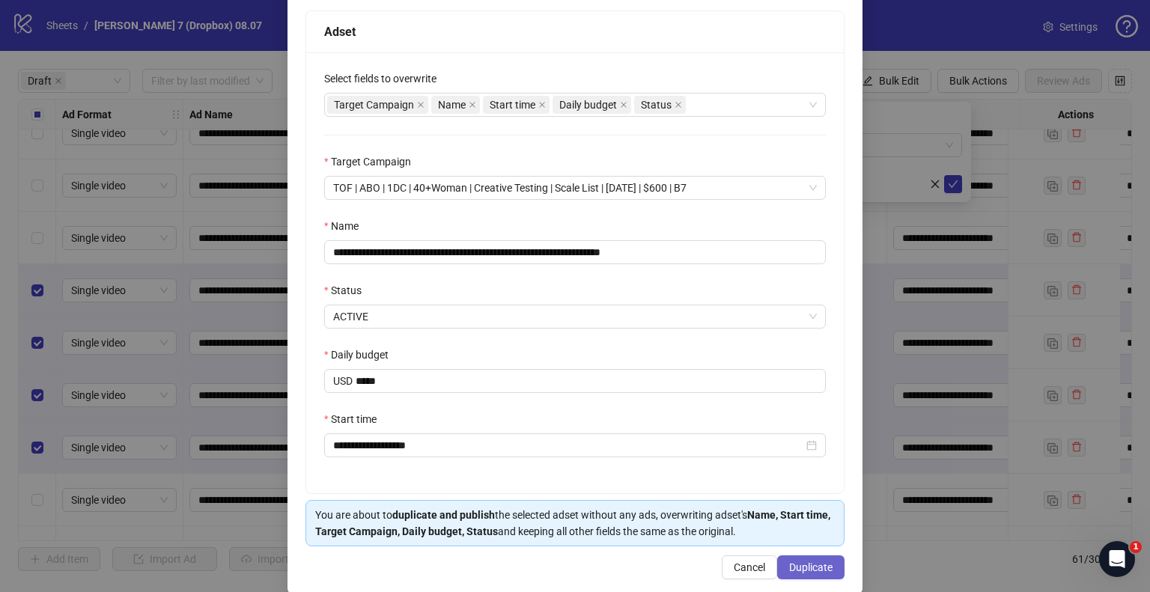
scroll to position [255, 0]
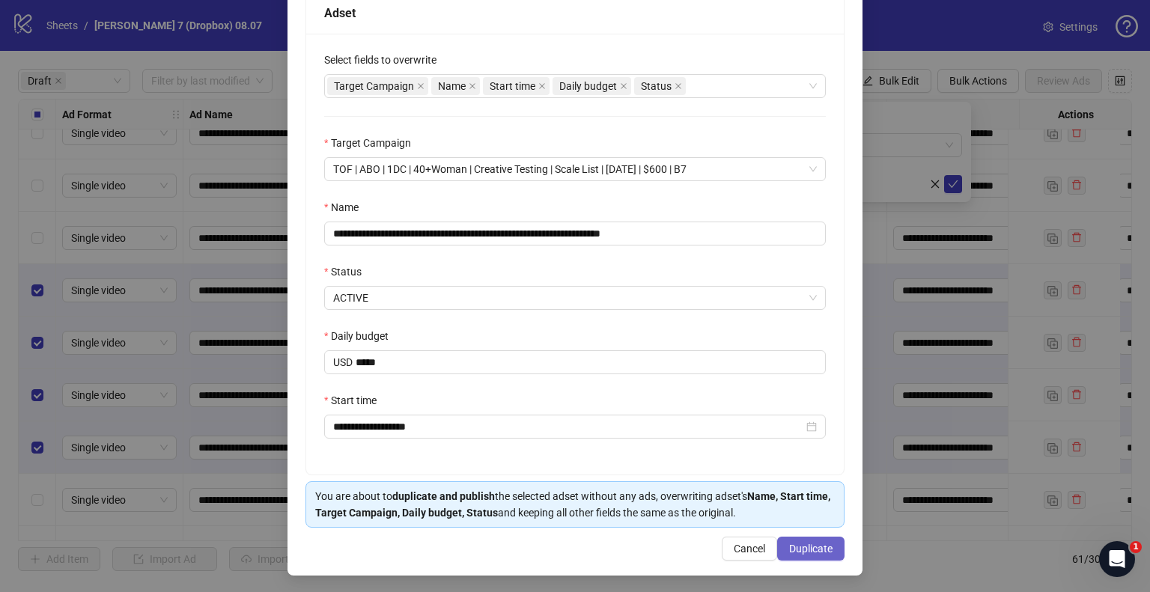
click at [789, 547] on span "Duplicate" at bounding box center [810, 549] width 43 height 12
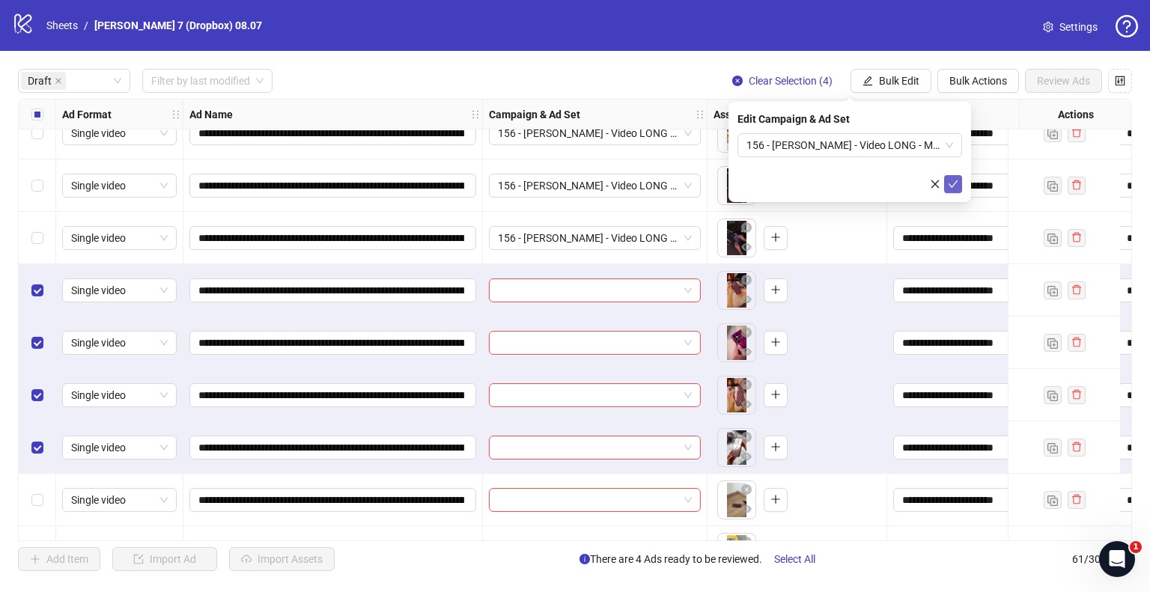
click at [953, 182] on icon "check" at bounding box center [953, 184] width 10 height 10
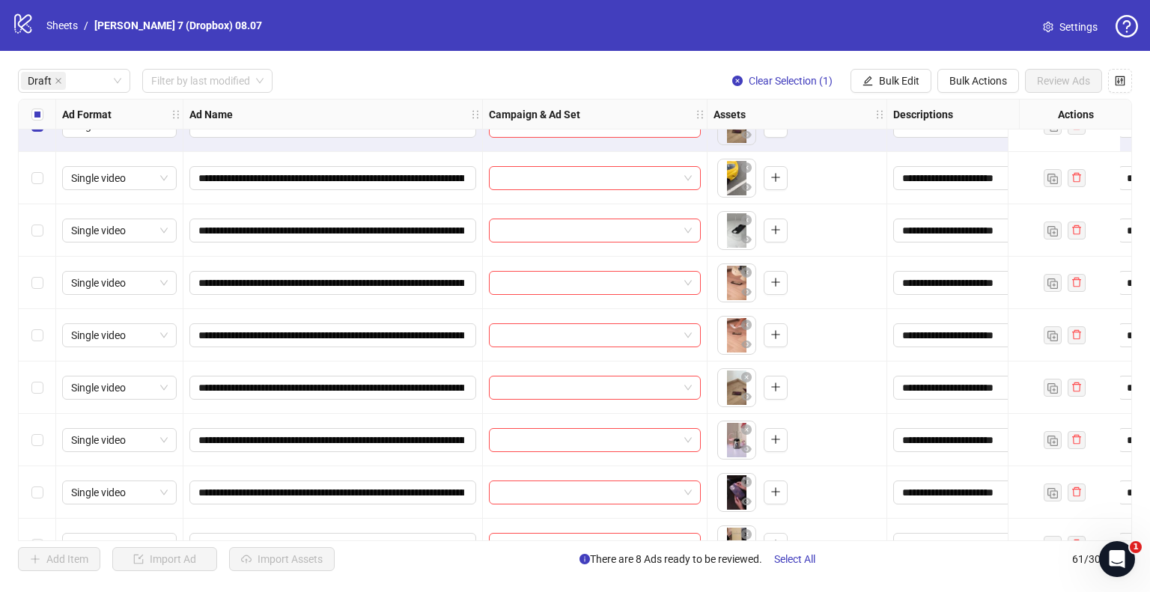
scroll to position [524, 0]
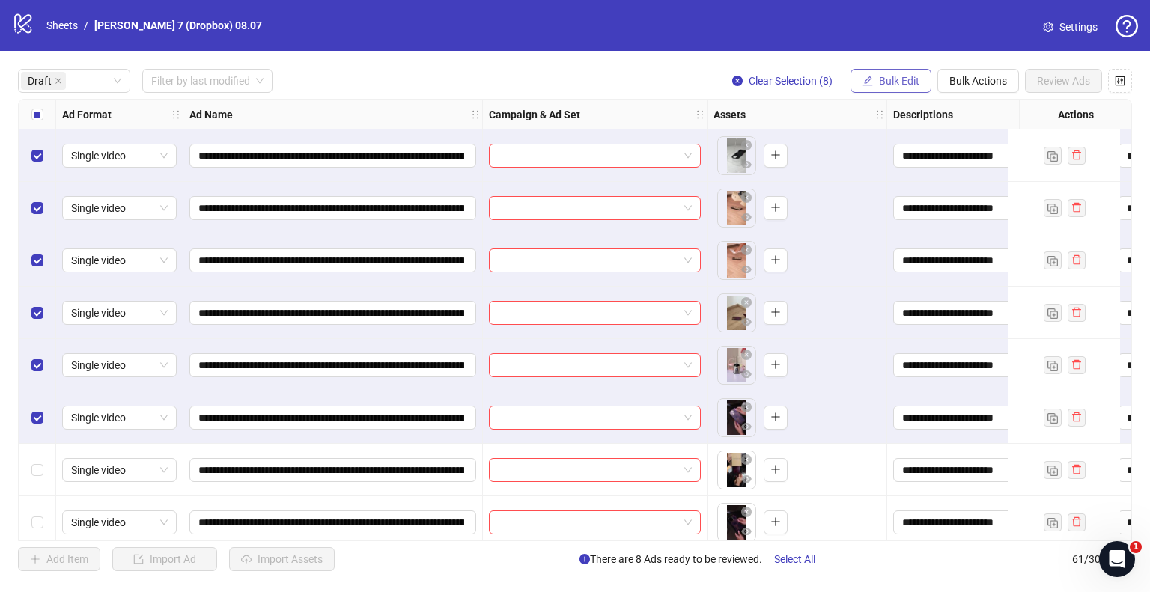
click at [890, 76] on span "Bulk Edit" at bounding box center [899, 81] width 40 height 12
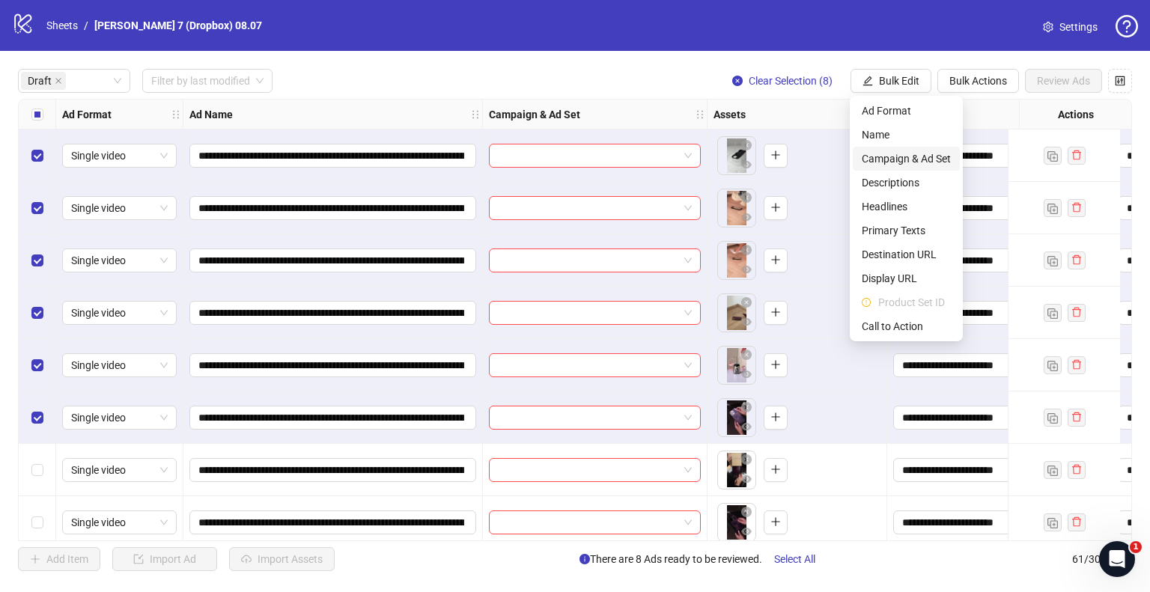
click at [917, 153] on span "Campaign & Ad Set" at bounding box center [906, 159] width 89 height 16
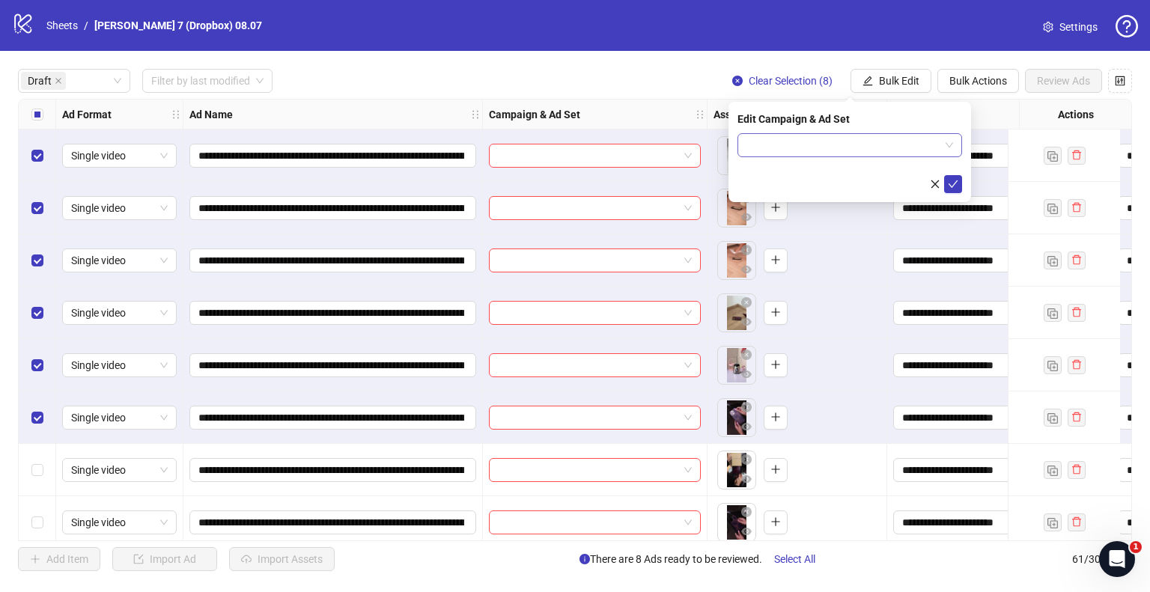
click at [896, 147] on input "search" at bounding box center [843, 145] width 193 height 22
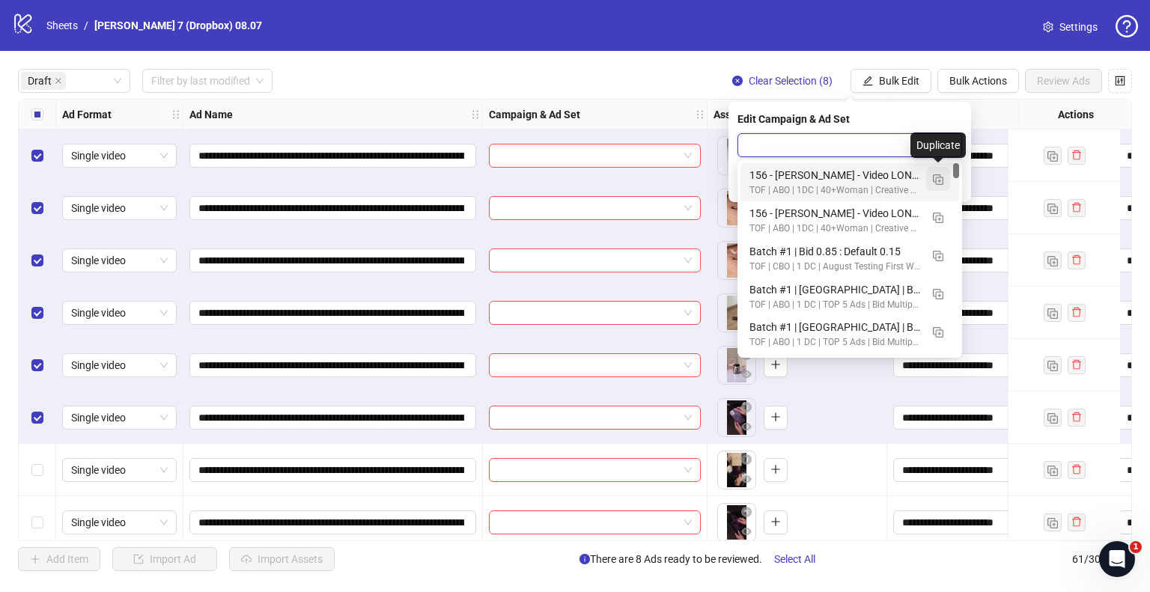
click at [933, 179] on img "button" at bounding box center [938, 179] width 10 height 10
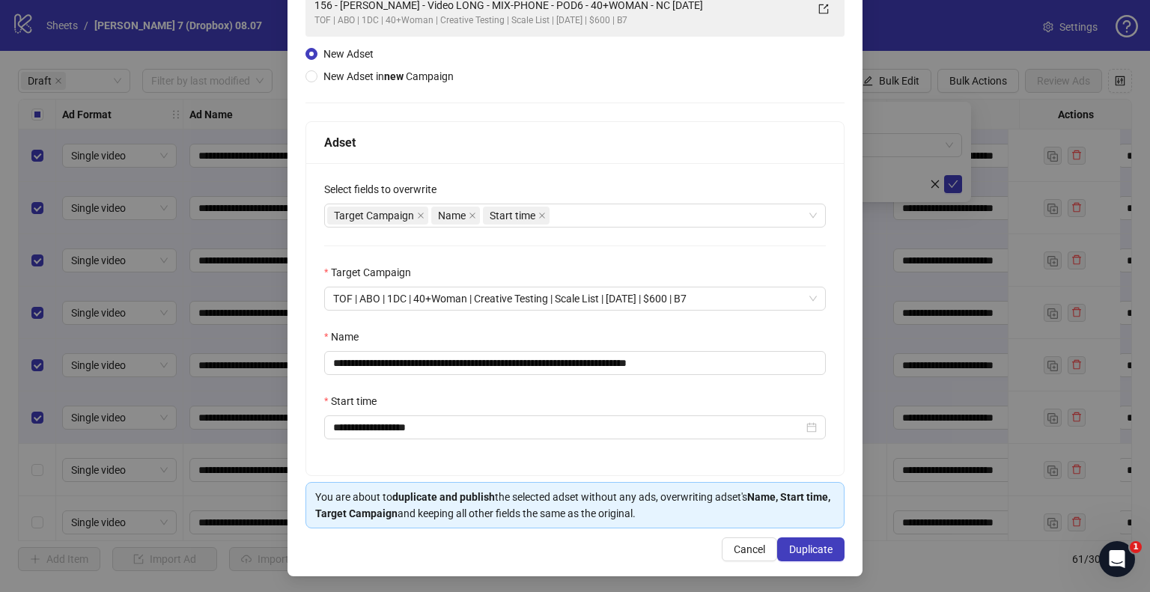
scroll to position [127, 0]
drag, startPoint x: 641, startPoint y: 361, endPoint x: 0, endPoint y: 332, distance: 641.7
click at [0, 332] on div "**********" at bounding box center [575, 296] width 1150 height 592
paste input "text"
drag, startPoint x: 680, startPoint y: 360, endPoint x: 764, endPoint y: 360, distance: 83.9
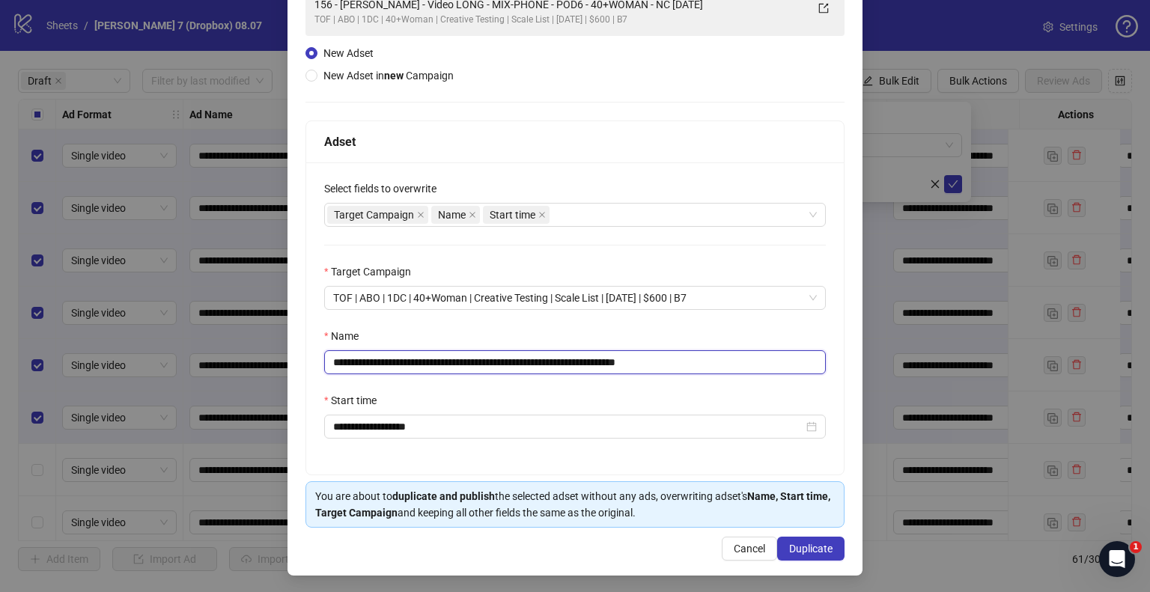
click at [764, 360] on input "**********" at bounding box center [575, 362] width 502 height 24
click at [565, 219] on div "Target Campaign Name Start time" at bounding box center [567, 214] width 480 height 21
type input "**********"
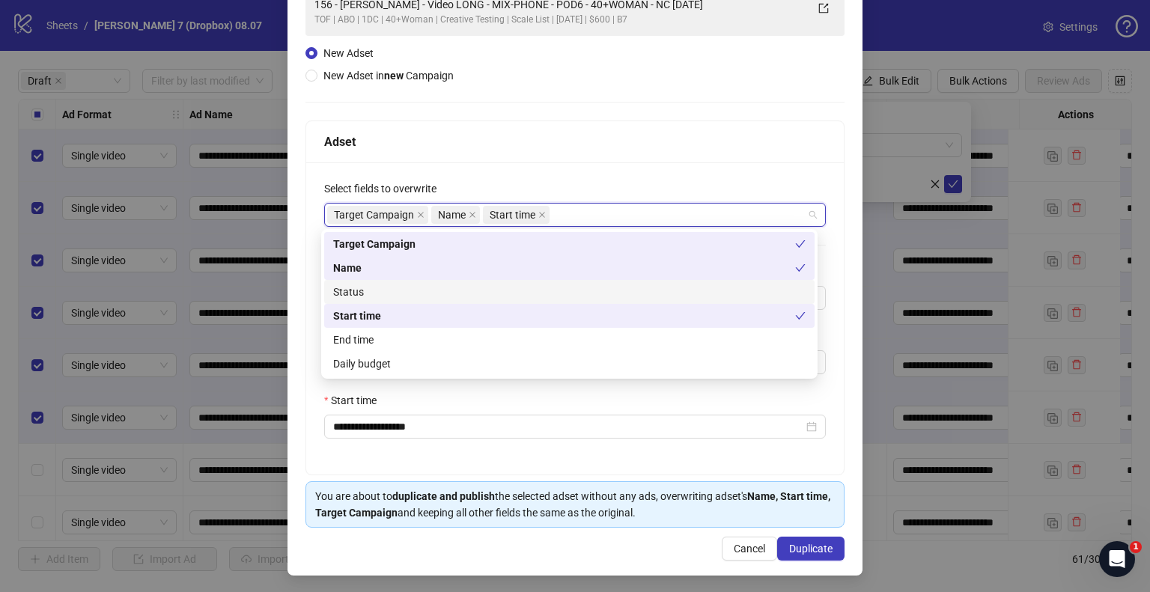
click at [425, 291] on div "Status" at bounding box center [569, 292] width 473 height 16
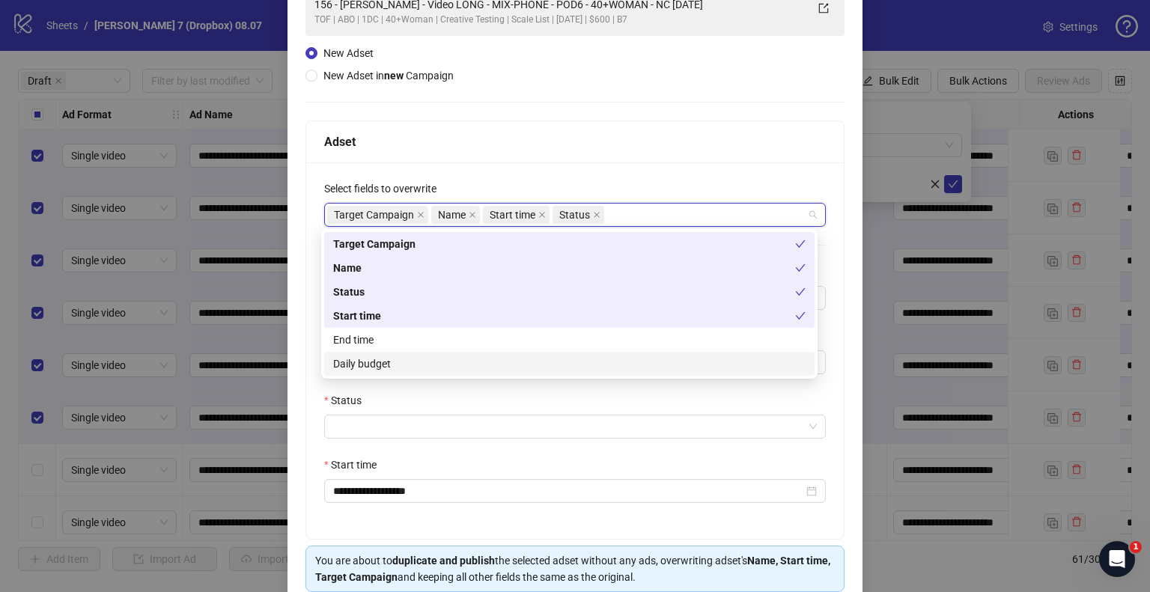
click at [392, 356] on div "Daily budget" at bounding box center [569, 364] width 473 height 16
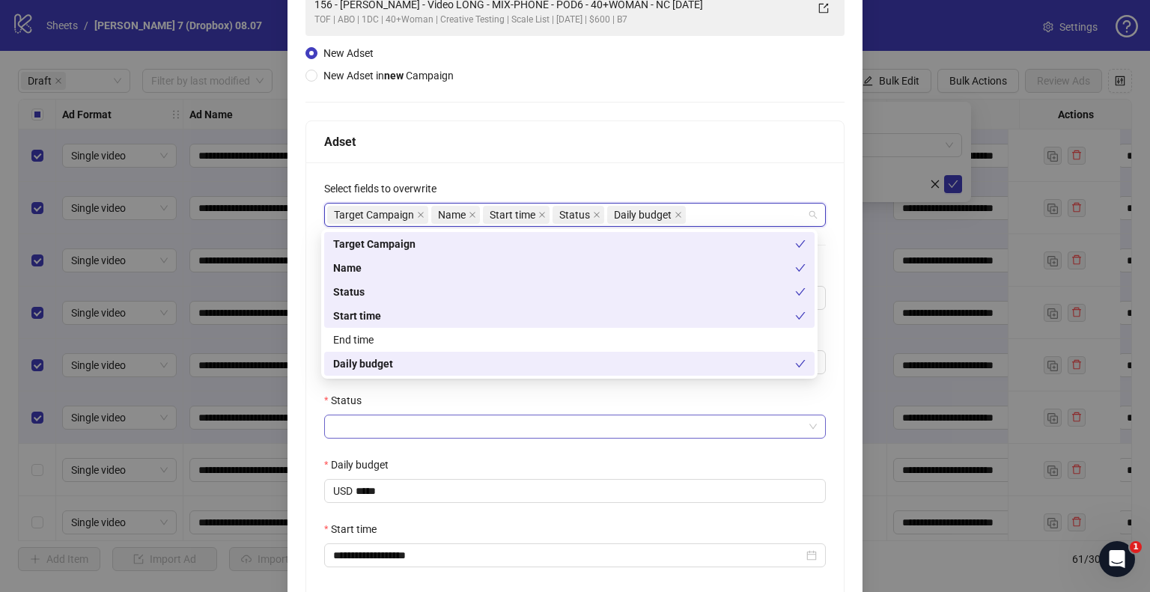
click at [360, 421] on input "Status" at bounding box center [568, 427] width 470 height 22
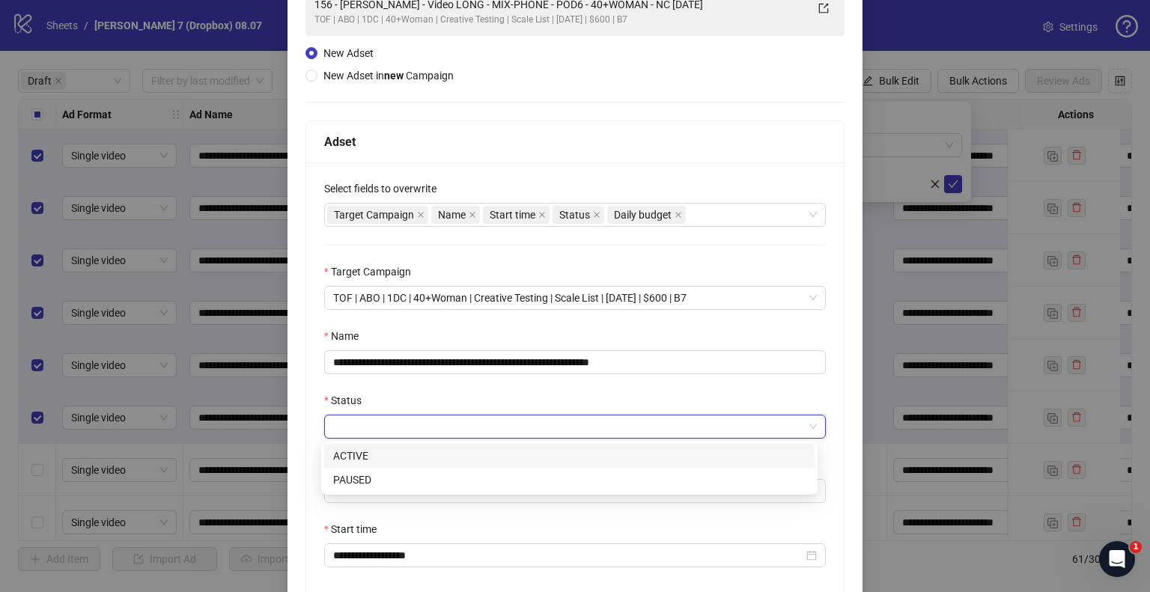
click at [362, 460] on div "ACTIVE" at bounding box center [569, 456] width 473 height 16
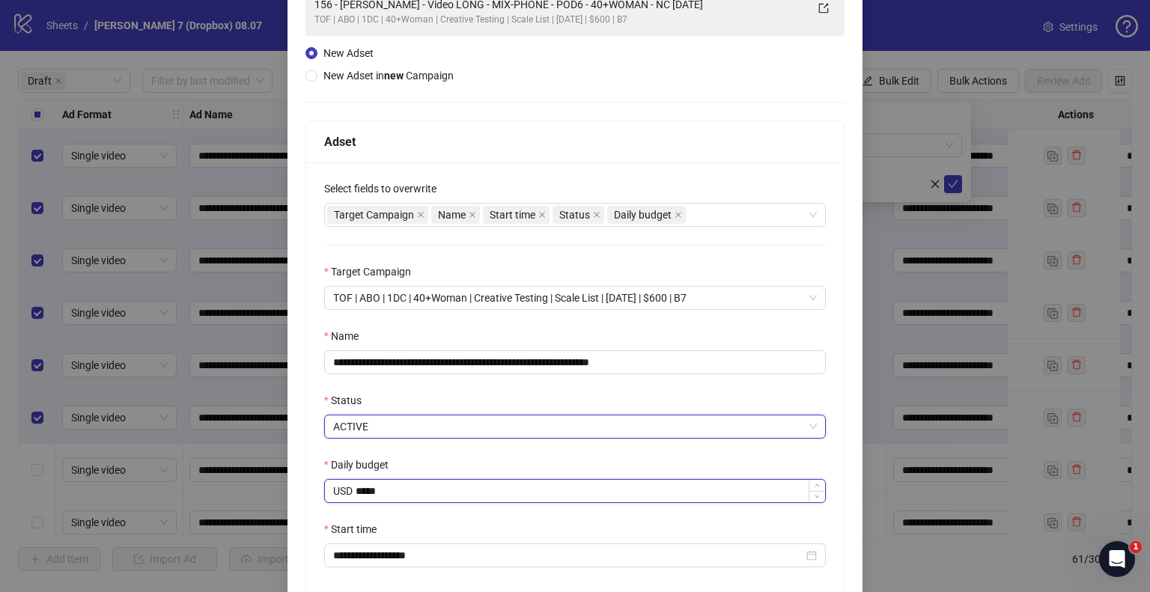
click at [501, 496] on input "*****" at bounding box center [591, 491] width 470 height 22
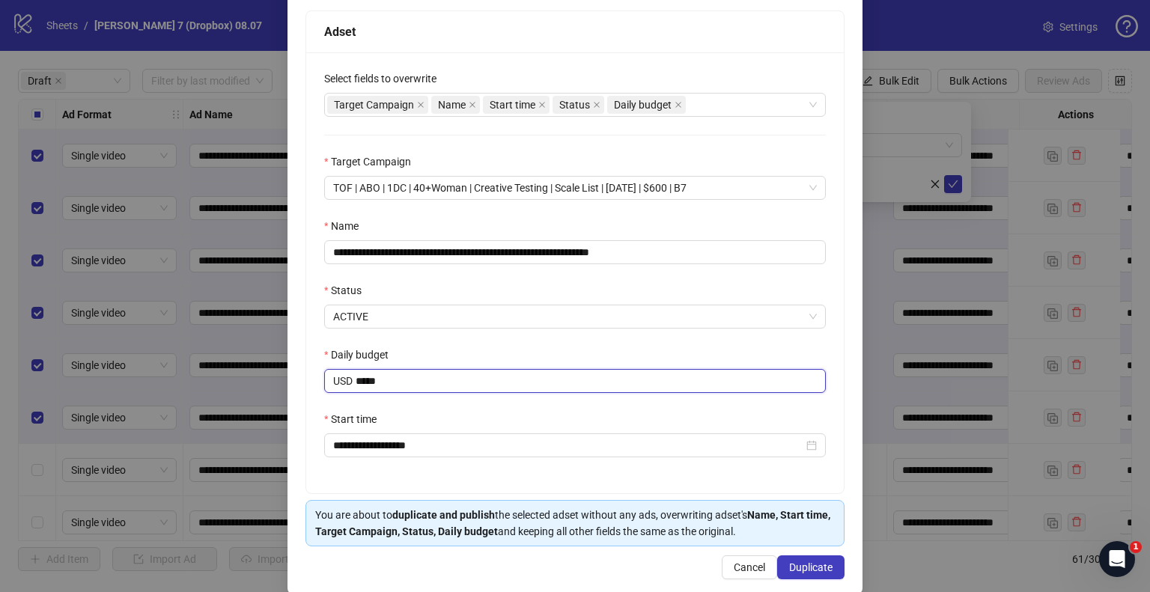
scroll to position [255, 0]
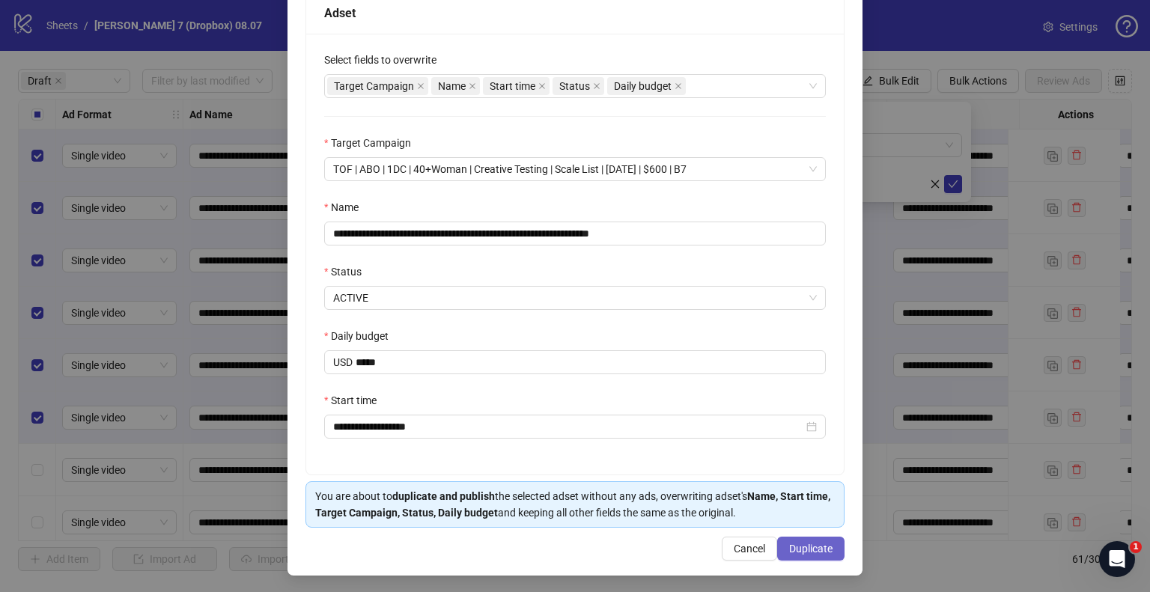
click at [814, 550] on span "Duplicate" at bounding box center [810, 549] width 43 height 12
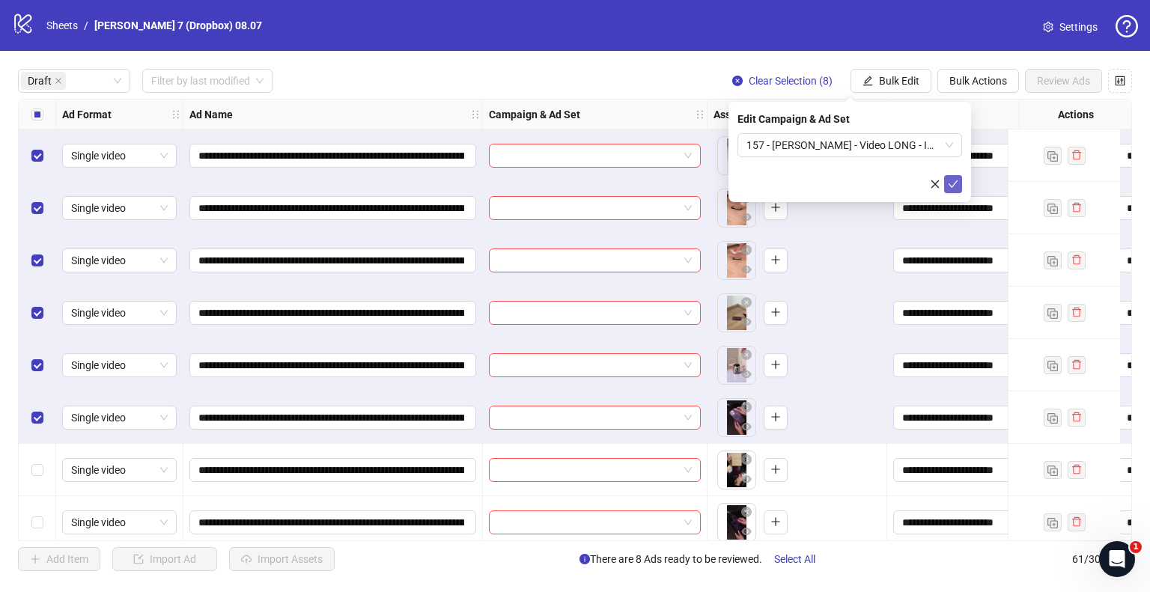
click at [949, 186] on icon "check" at bounding box center [953, 184] width 10 height 10
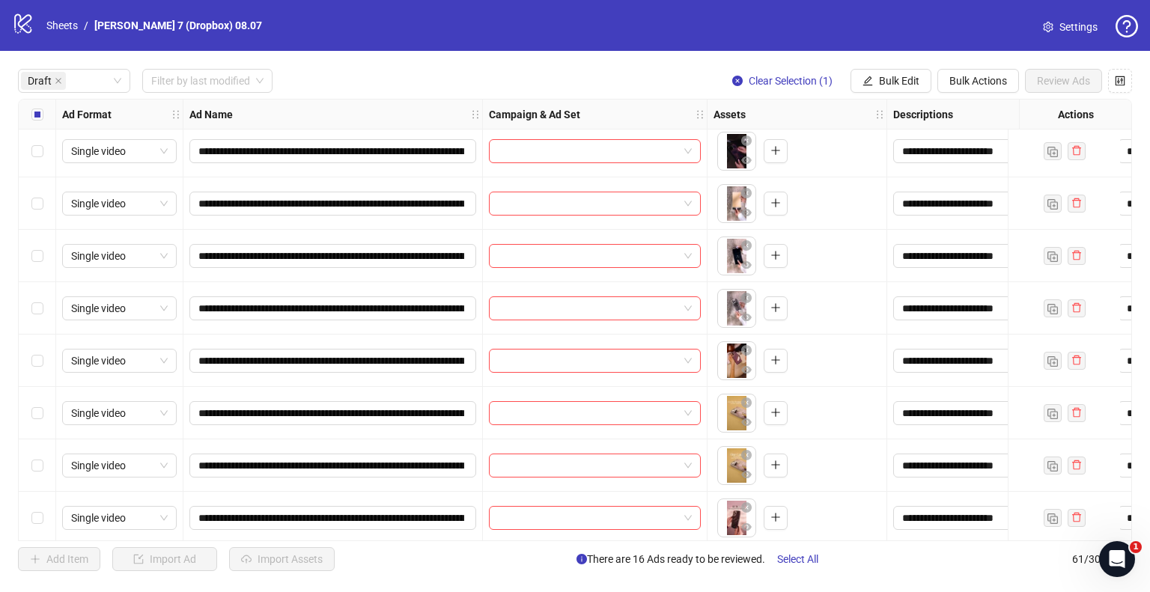
scroll to position [899, 0]
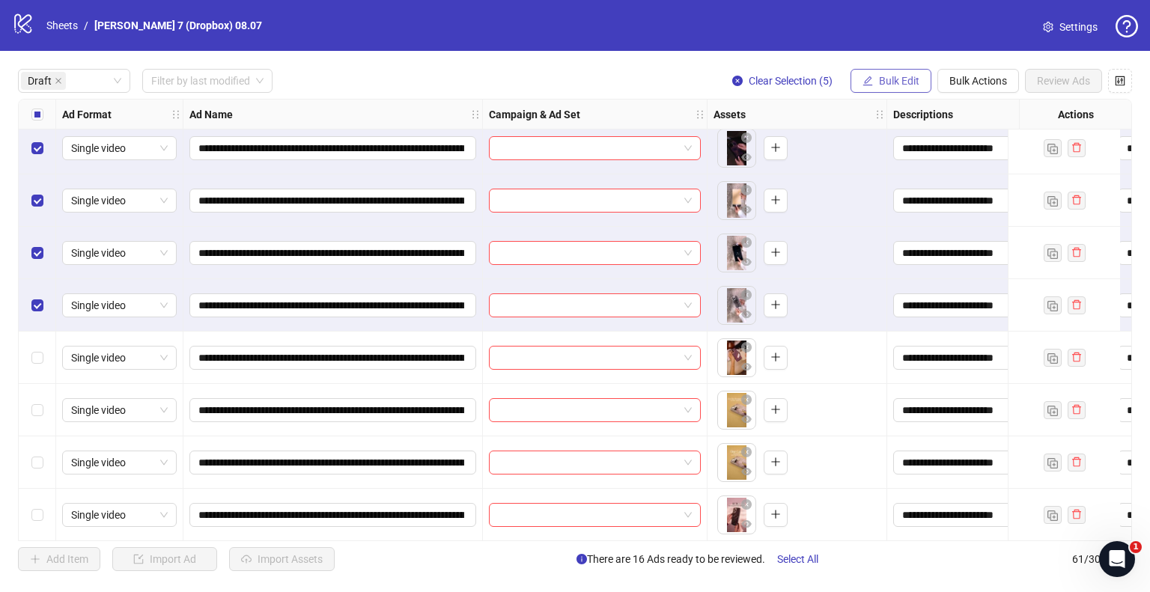
click at [889, 89] on button "Bulk Edit" at bounding box center [891, 81] width 81 height 24
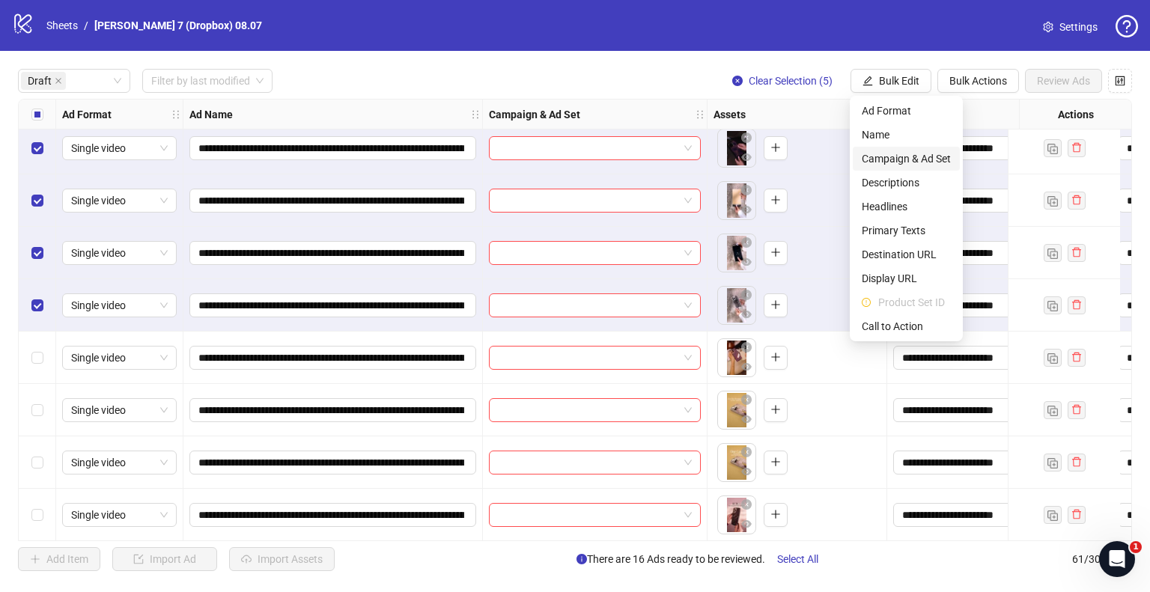
click at [908, 161] on span "Campaign & Ad Set" at bounding box center [906, 159] width 89 height 16
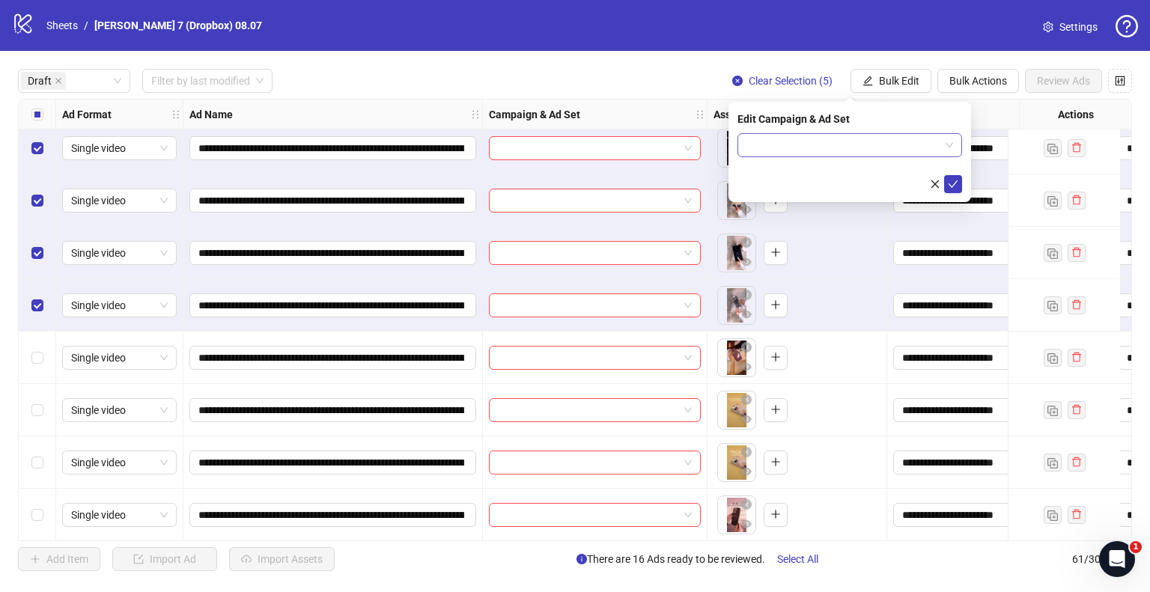
click at [842, 140] on input "search" at bounding box center [843, 145] width 193 height 22
click at [935, 148] on input "search" at bounding box center [843, 145] width 193 height 22
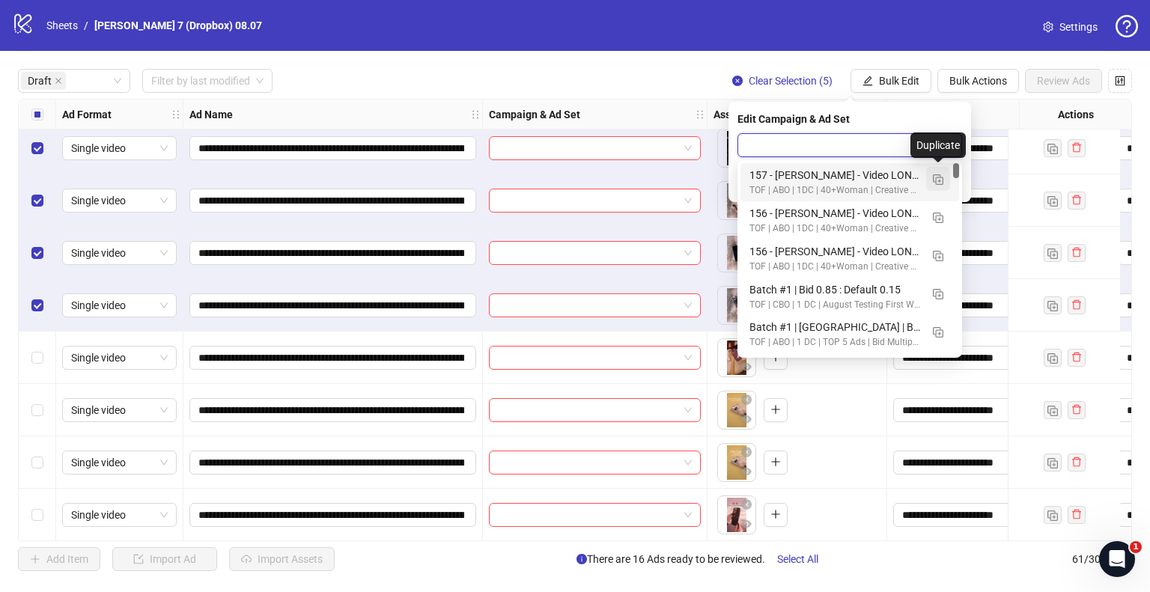
click at [940, 179] on img "button" at bounding box center [938, 179] width 10 height 10
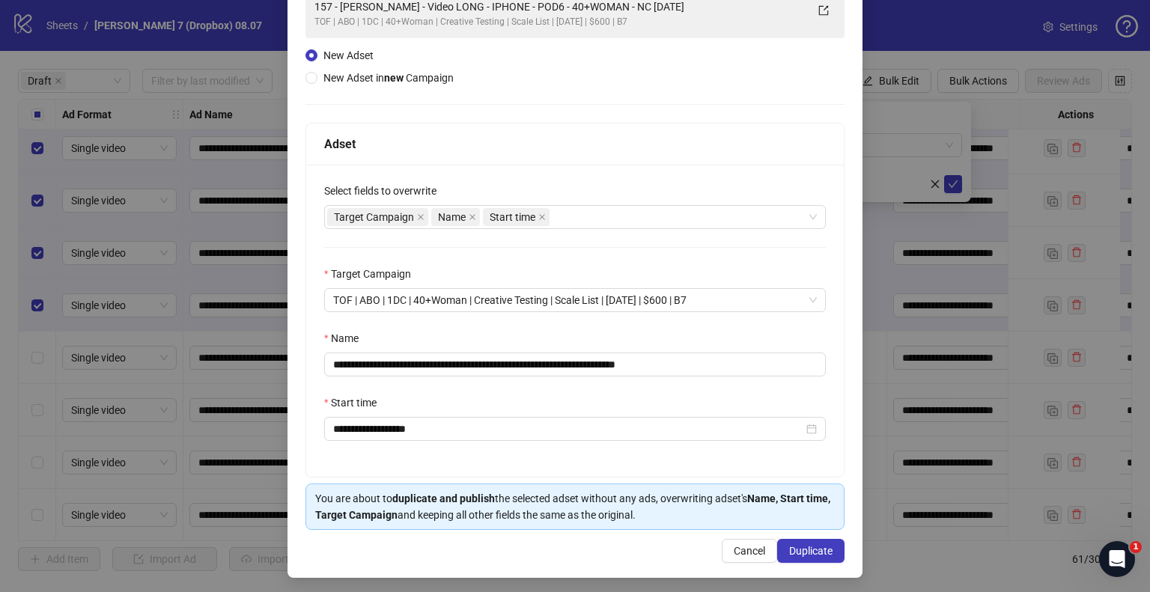
scroll to position [127, 0]
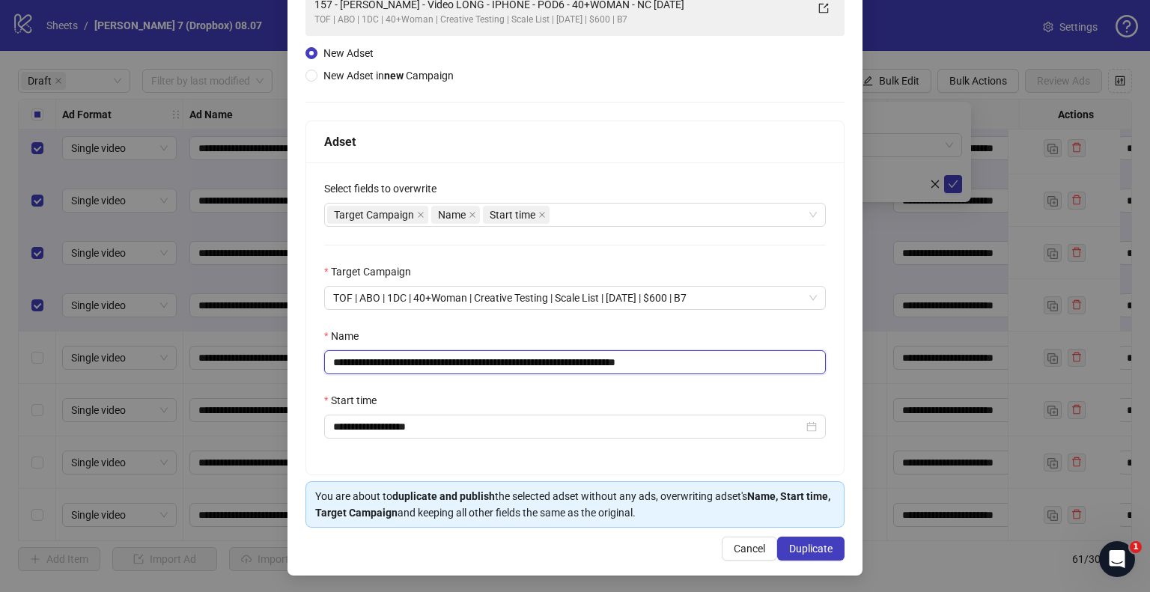
drag, startPoint x: 619, startPoint y: 362, endPoint x: 22, endPoint y: 357, distance: 596.8
click at [22, 357] on div "**********" at bounding box center [575, 296] width 1150 height 592
paste input "*"
drag, startPoint x: 683, startPoint y: 358, endPoint x: 997, endPoint y: 401, distance: 317.5
click at [989, 401] on div "**********" at bounding box center [575, 296] width 1150 height 592
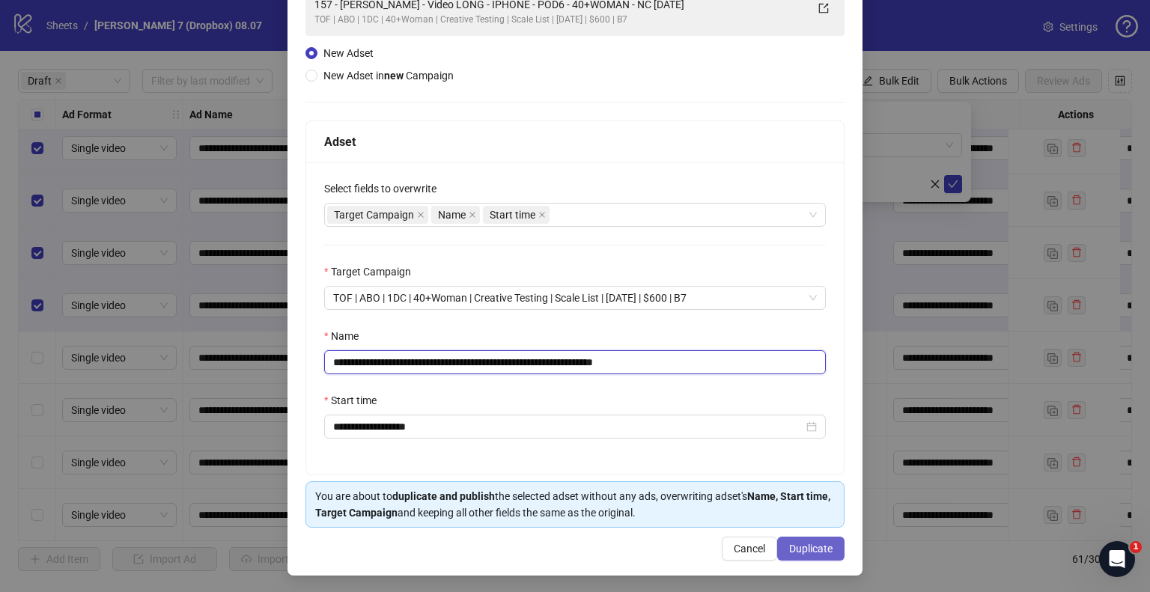
type input "**********"
click at [812, 538] on button "Duplicate" at bounding box center [810, 549] width 67 height 24
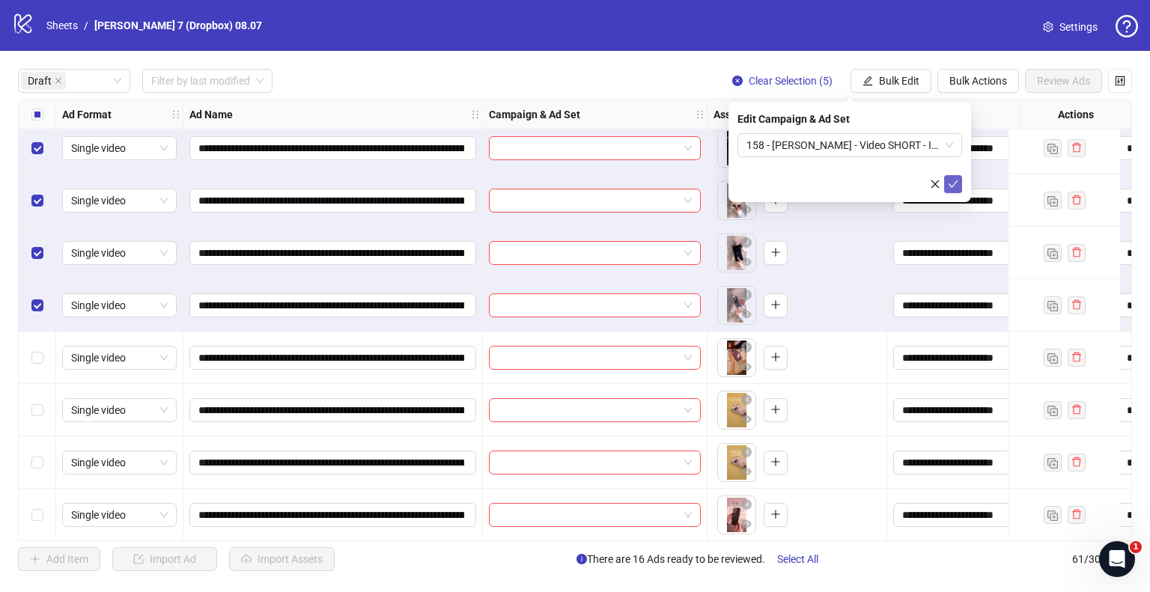
click at [953, 180] on icon "check" at bounding box center [953, 184] width 10 height 10
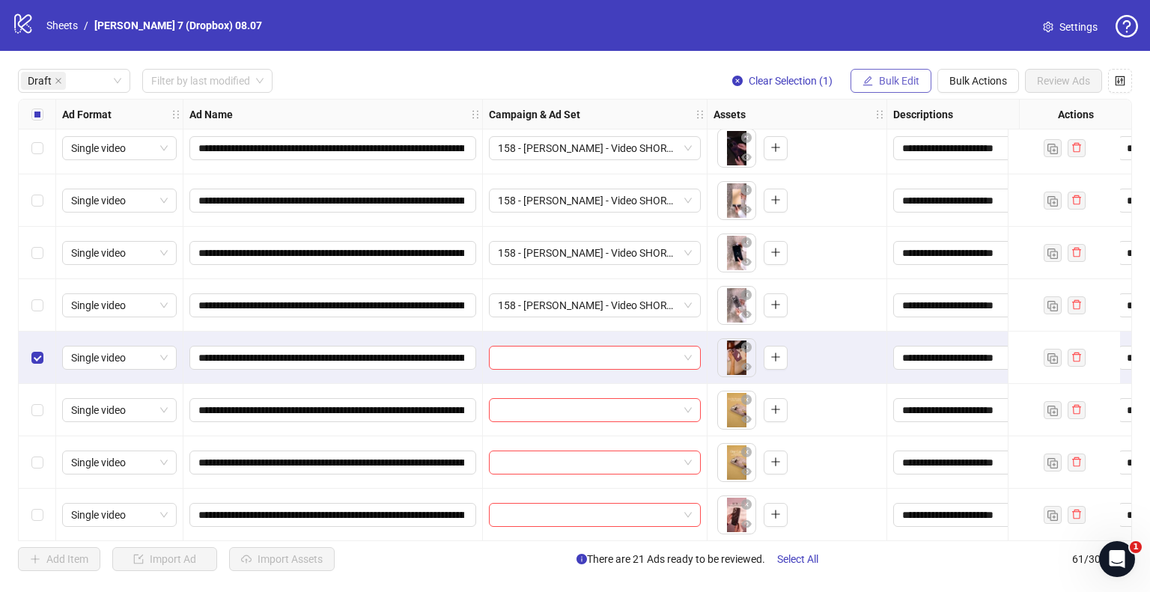
click at [916, 86] on span "Bulk Edit" at bounding box center [899, 81] width 40 height 12
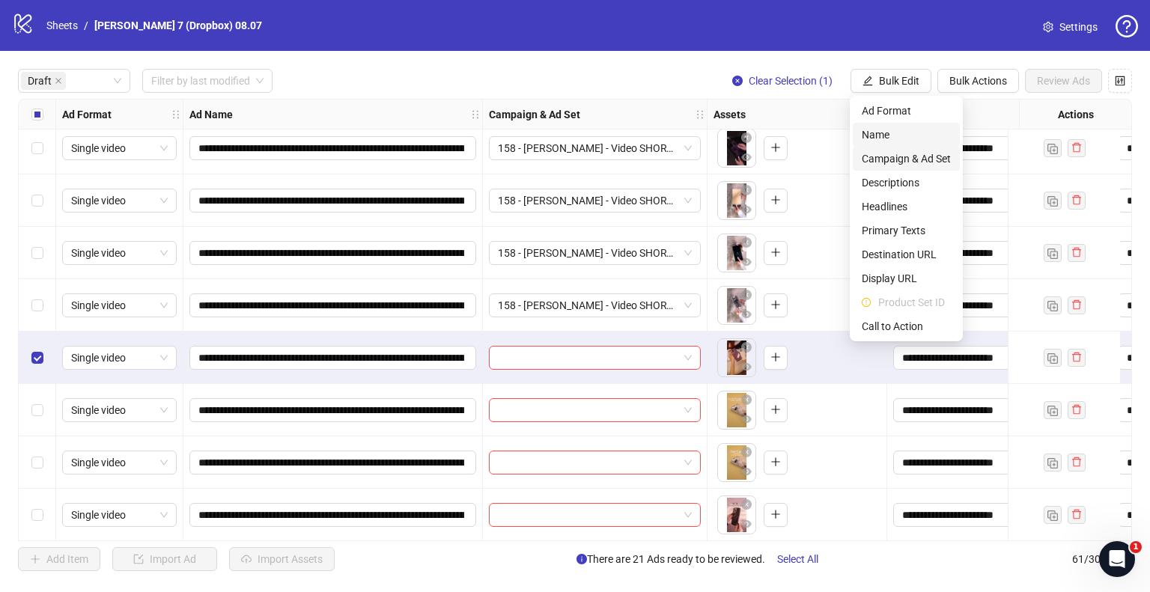
click at [908, 164] on span "Campaign & Ad Set" at bounding box center [906, 159] width 89 height 16
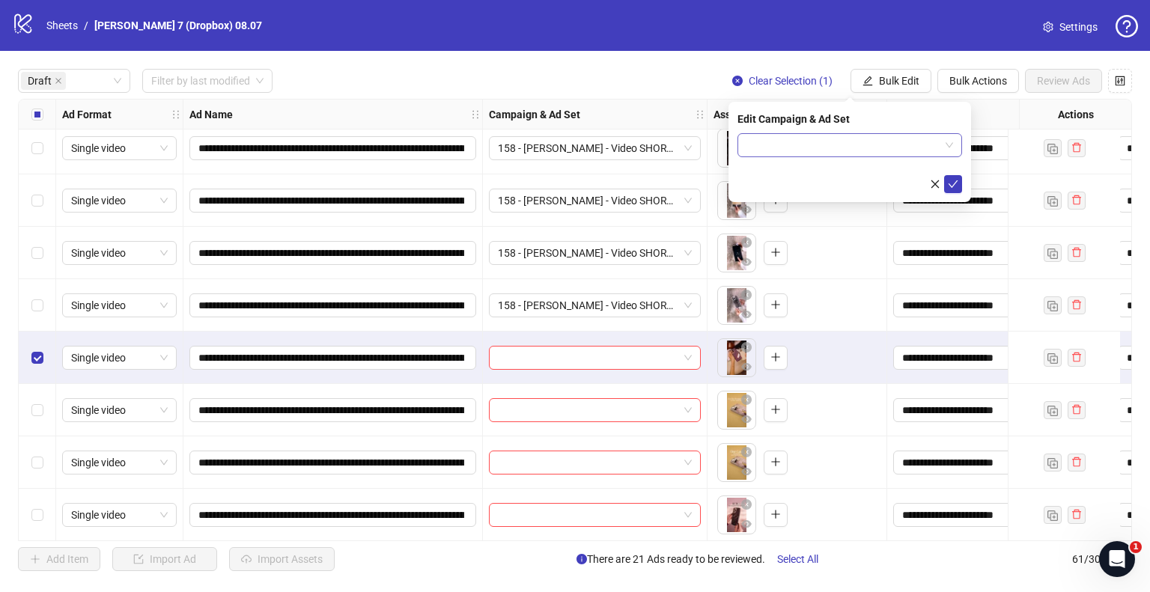
click at [942, 148] on span at bounding box center [850, 145] width 207 height 22
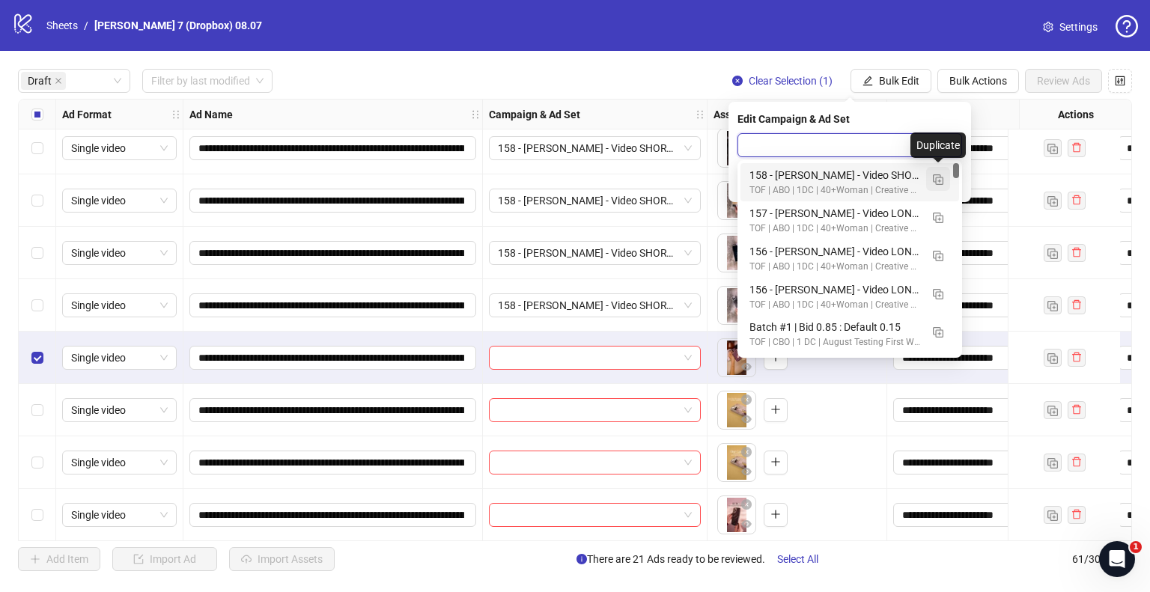
click at [936, 181] on img "button" at bounding box center [938, 179] width 10 height 10
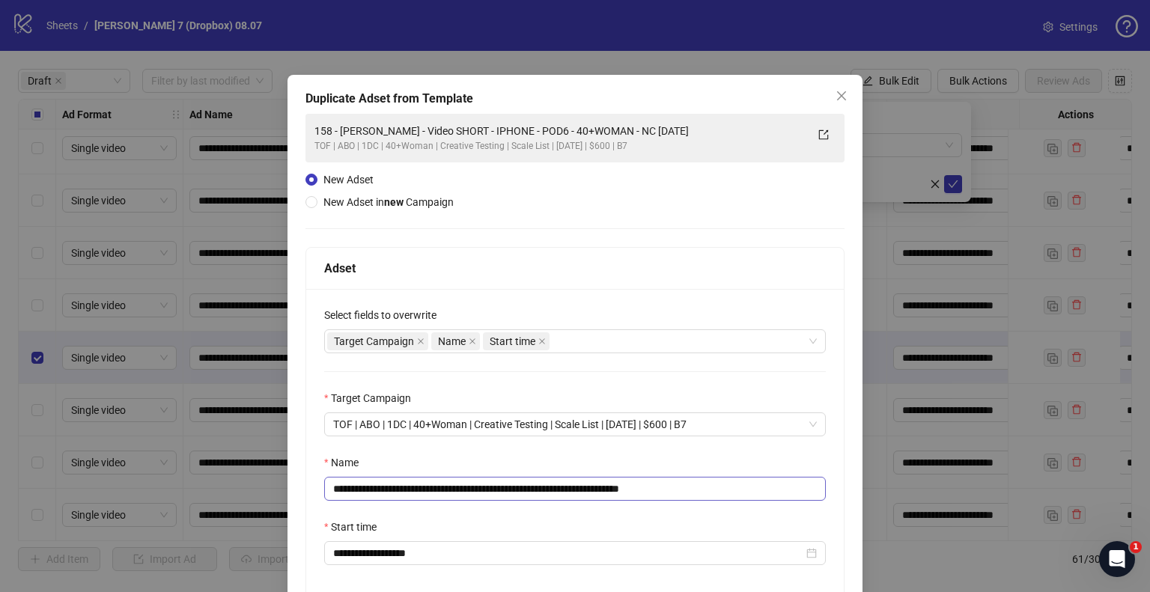
scroll to position [75, 0]
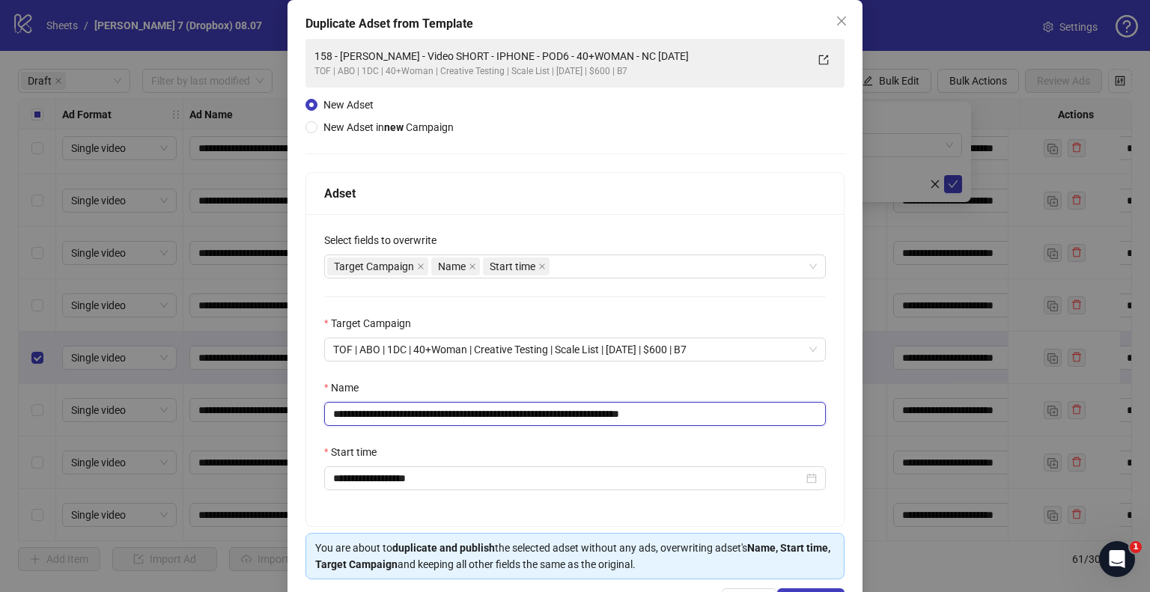
drag, startPoint x: 628, startPoint y: 411, endPoint x: 78, endPoint y: 404, distance: 549.7
click at [79, 404] on div "**********" at bounding box center [575, 296] width 1150 height 592
paste input "***"
drag, startPoint x: 701, startPoint y: 412, endPoint x: 809, endPoint y: 426, distance: 109.5
click at [798, 424] on input "**********" at bounding box center [575, 414] width 502 height 24
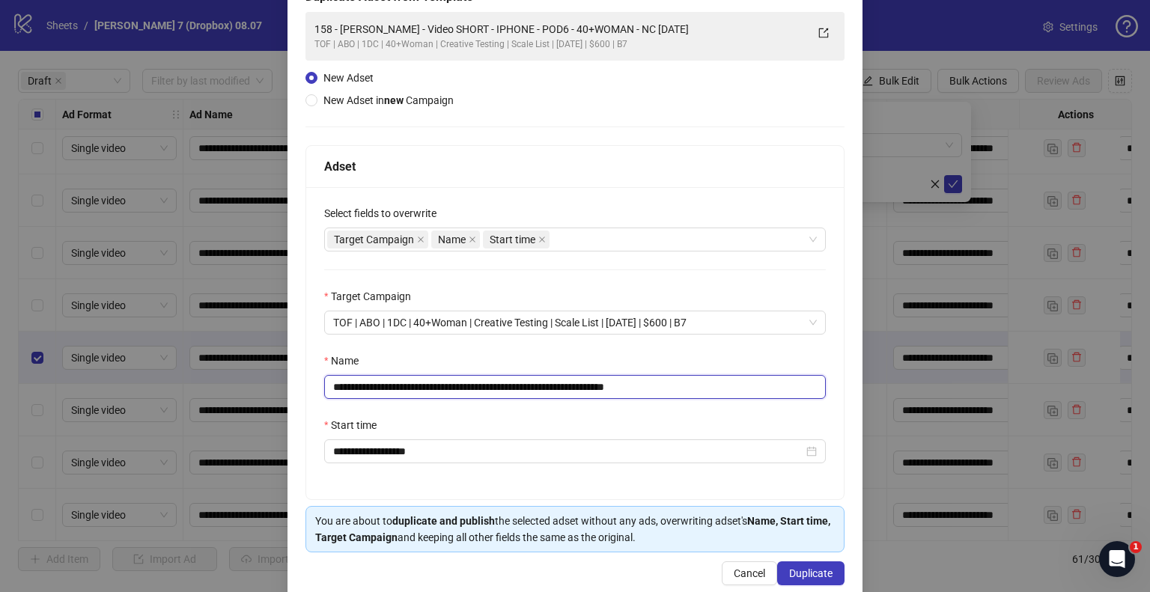
scroll to position [127, 0]
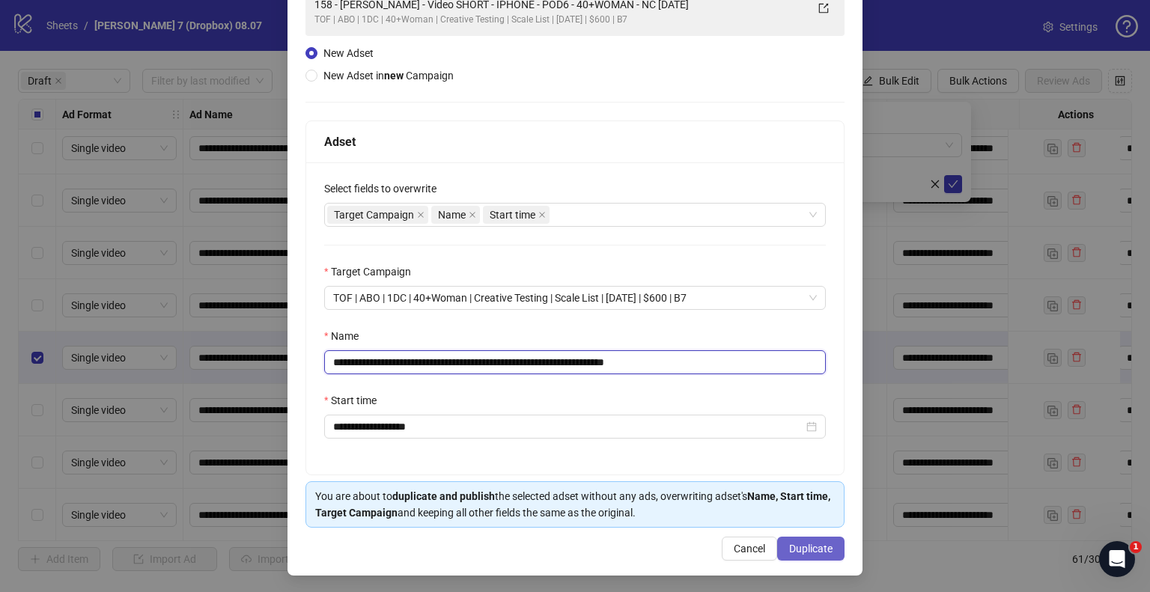
type input "**********"
click at [815, 543] on span "Duplicate" at bounding box center [810, 549] width 43 height 12
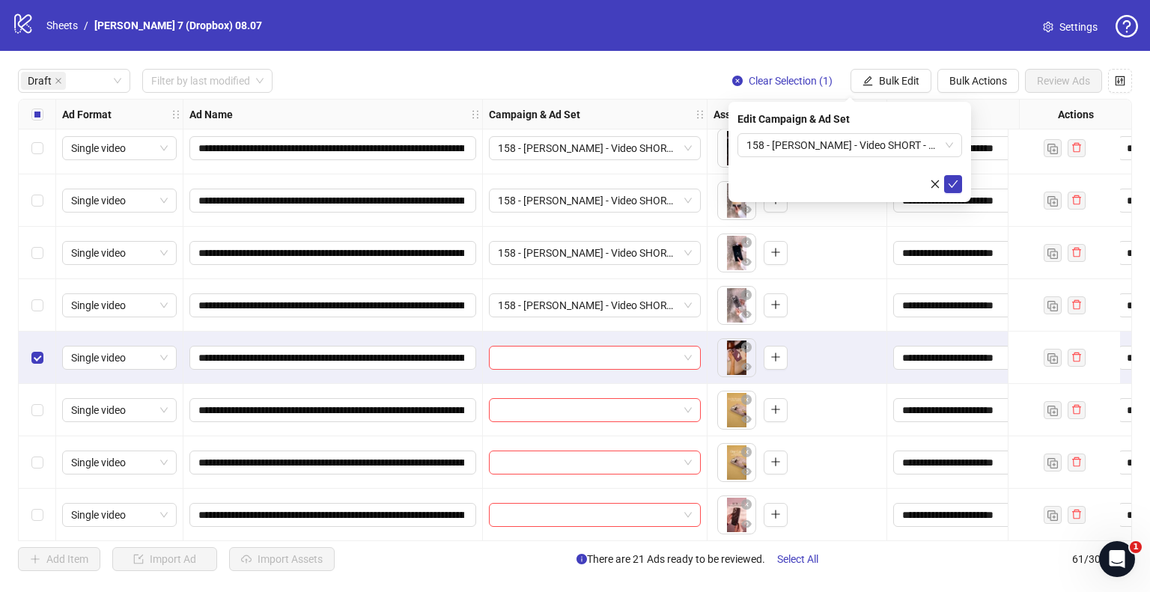
click at [951, 181] on icon "check" at bounding box center [953, 184] width 10 height 10
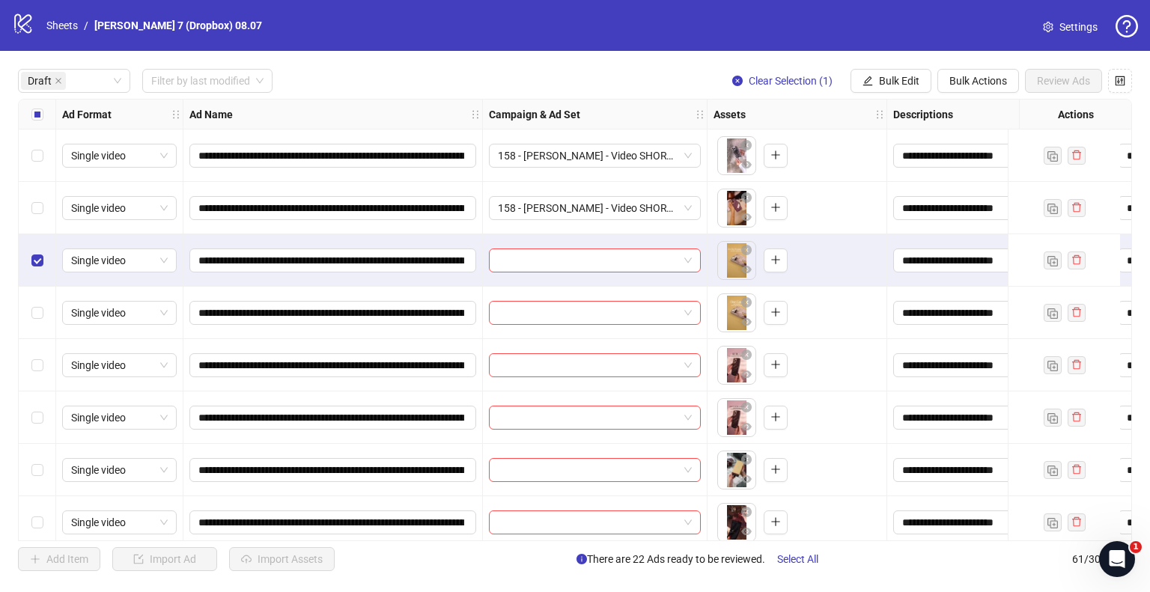
scroll to position [1123, 0]
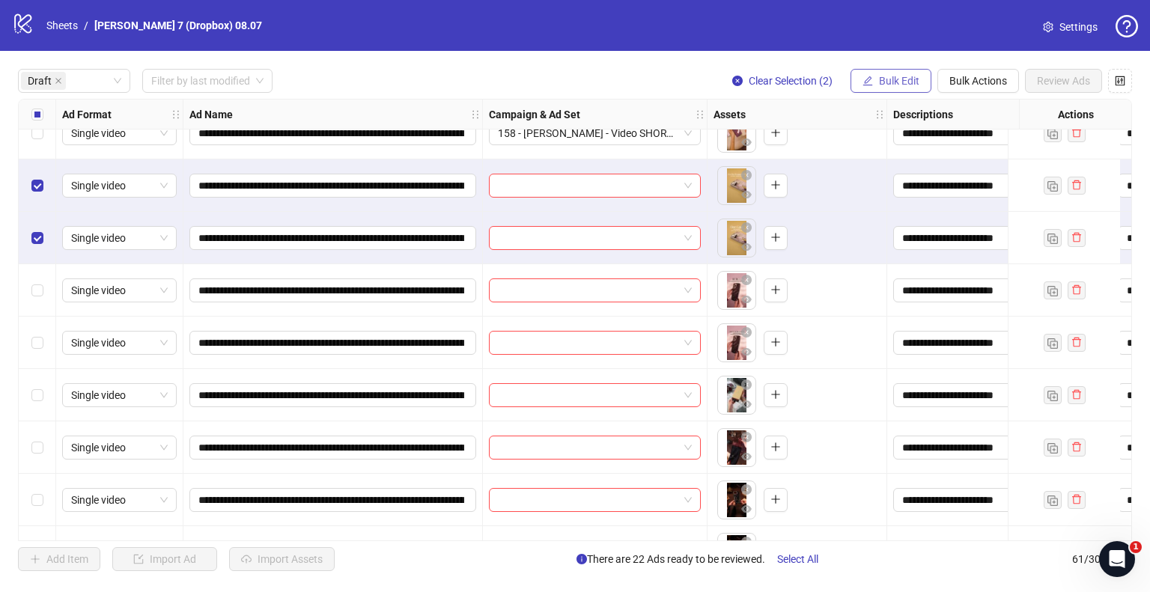
click at [911, 80] on span "Bulk Edit" at bounding box center [899, 81] width 40 height 12
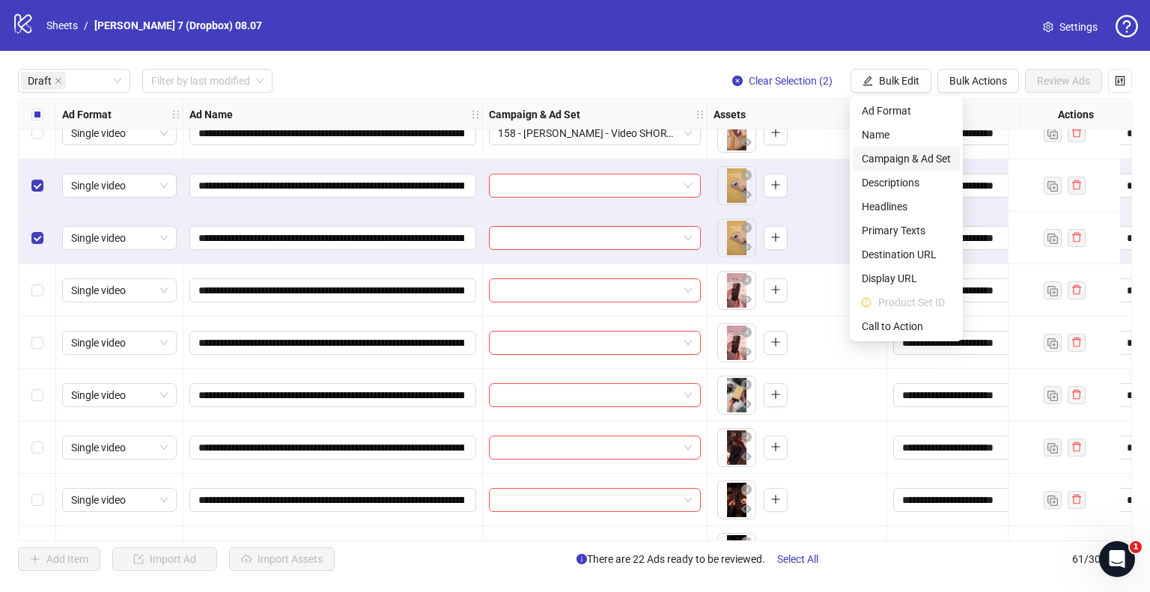
click at [891, 155] on span "Campaign & Ad Set" at bounding box center [906, 159] width 89 height 16
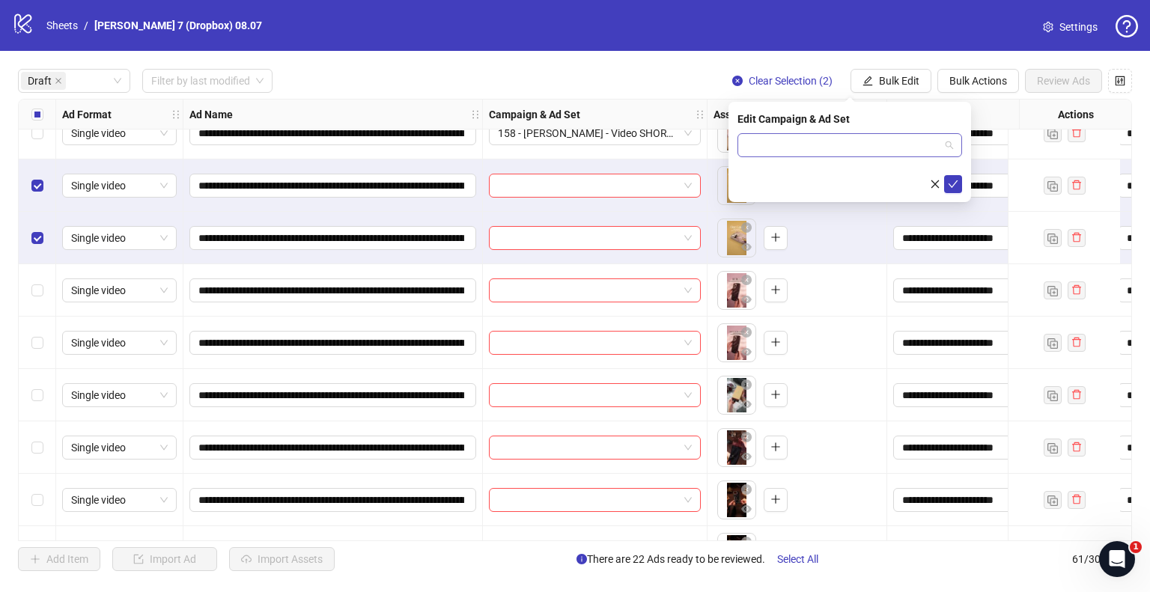
click at [932, 143] on input "search" at bounding box center [843, 145] width 193 height 22
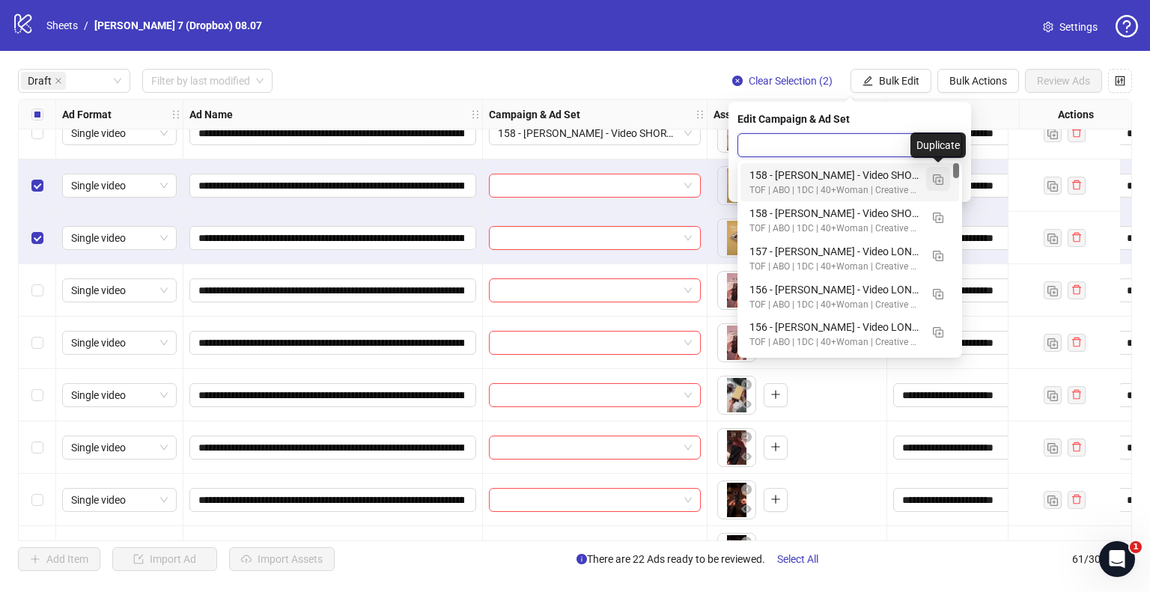
click at [936, 180] on img "button" at bounding box center [938, 179] width 10 height 10
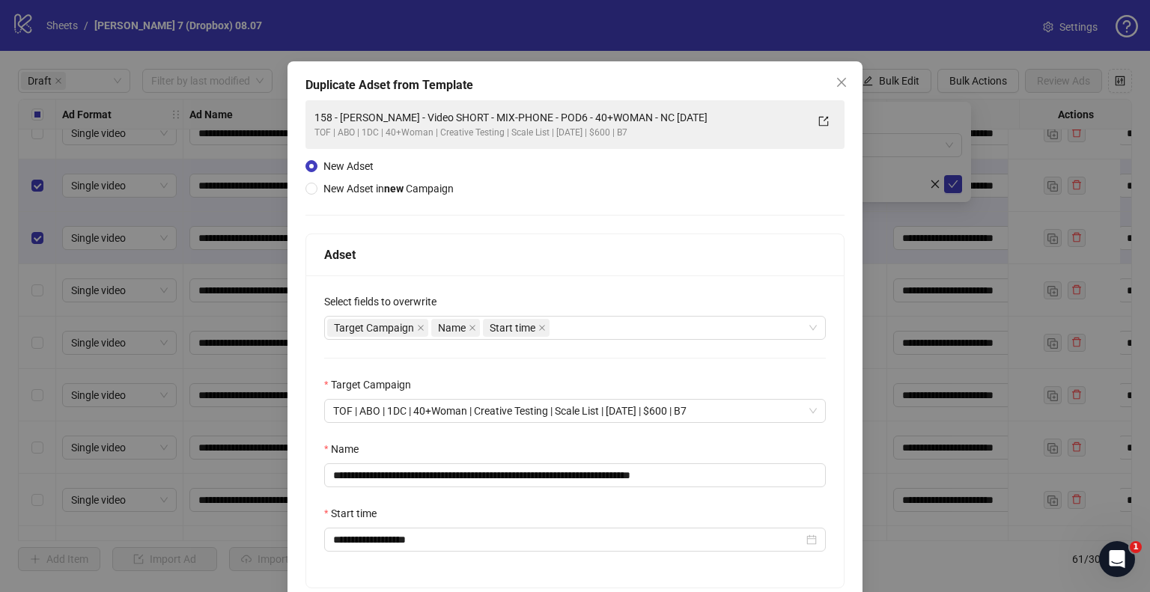
scroll to position [0, 0]
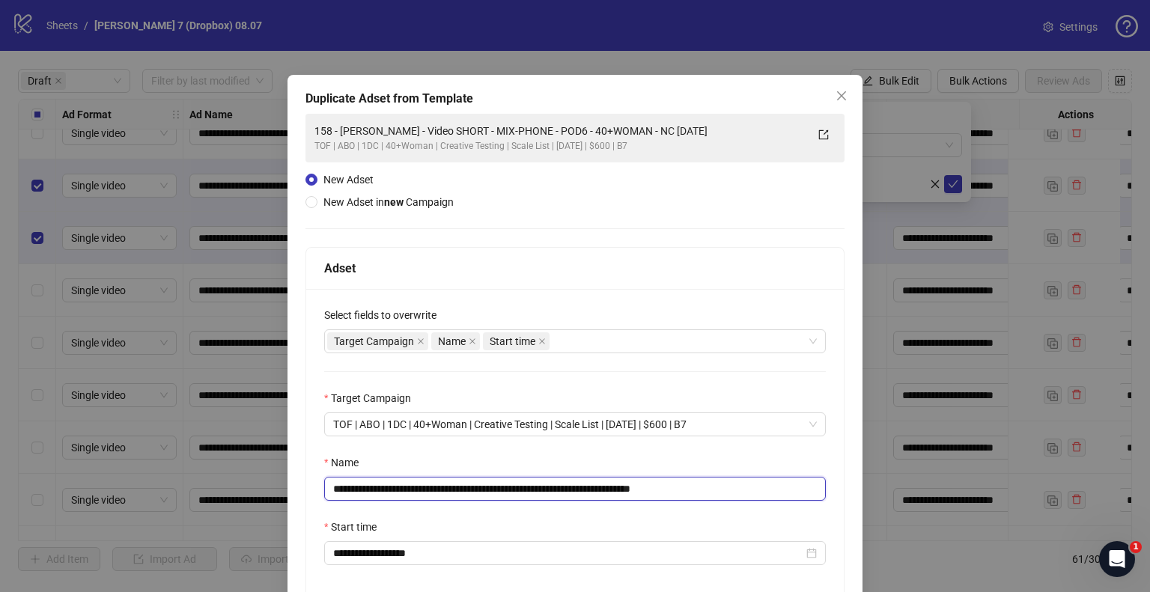
drag, startPoint x: 646, startPoint y: 487, endPoint x: 188, endPoint y: 484, distance: 458.3
click at [188, 484] on div "**********" at bounding box center [575, 296] width 1150 height 592
paste input "text"
drag, startPoint x: 653, startPoint y: 490, endPoint x: 814, endPoint y: 538, distance: 168.0
click at [814, 538] on div "**********" at bounding box center [575, 445] width 538 height 312
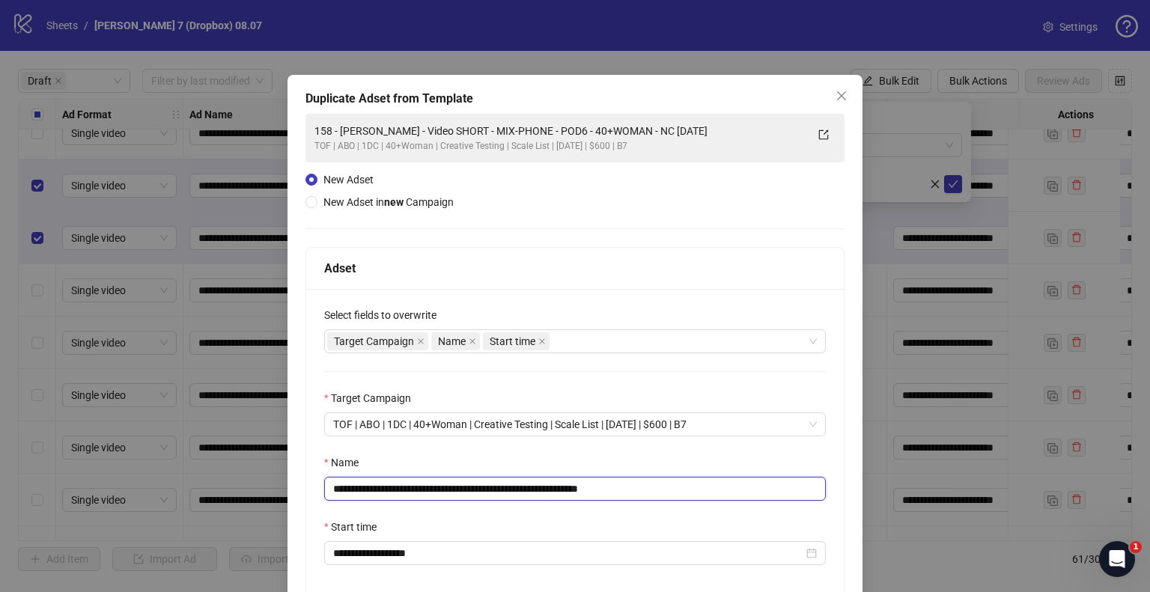
scroll to position [127, 0]
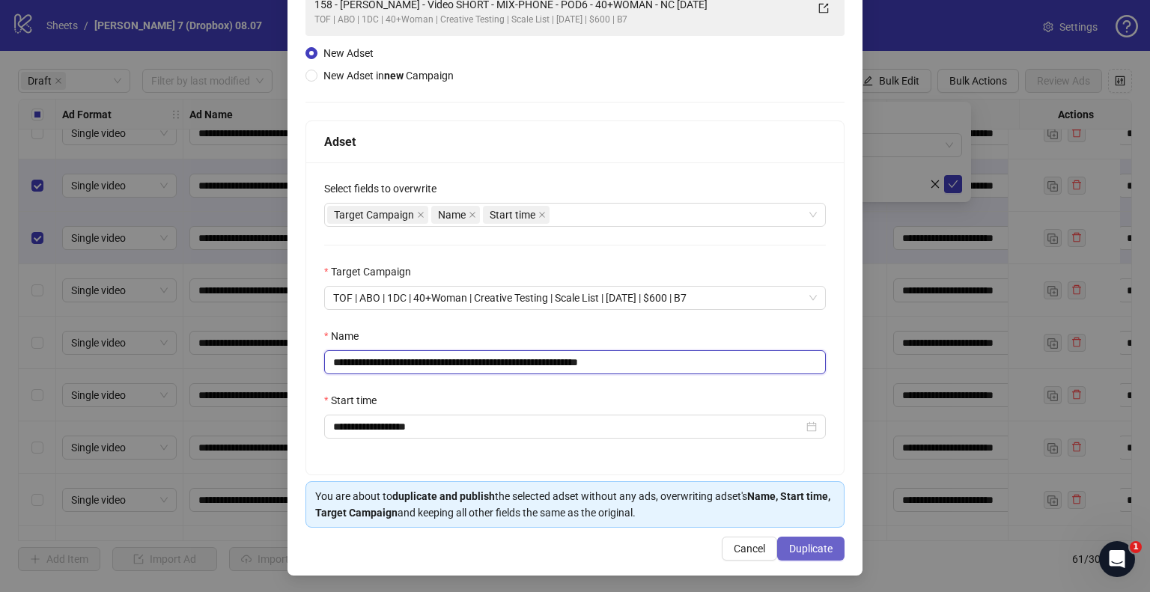
type input "**********"
click at [797, 546] on span "Duplicate" at bounding box center [810, 549] width 43 height 12
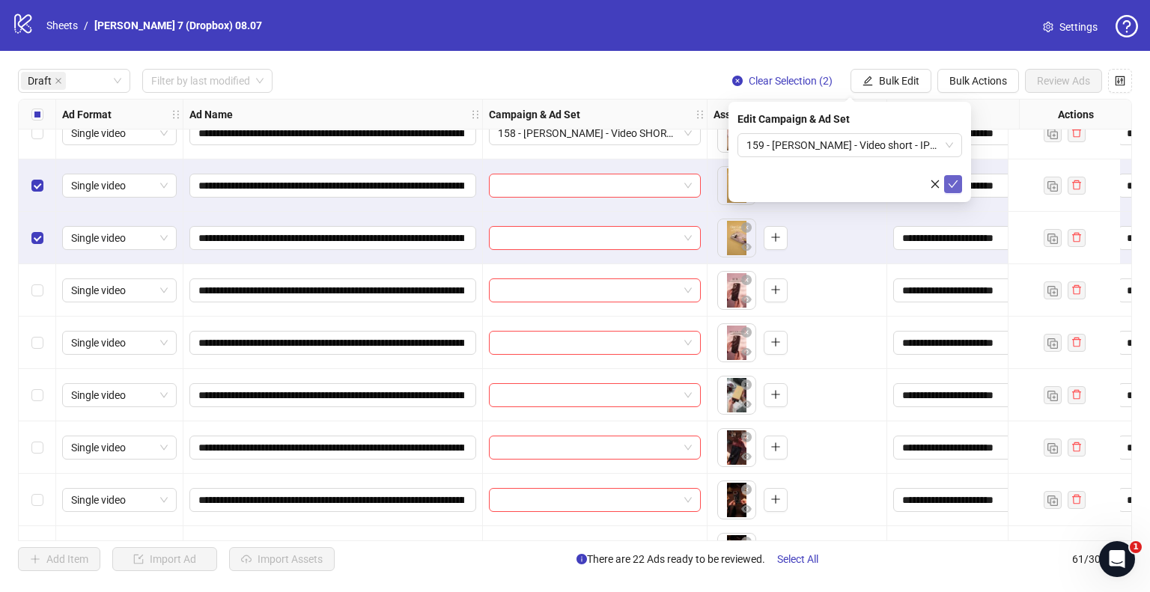
click at [956, 186] on icon "check" at bounding box center [953, 184] width 10 height 10
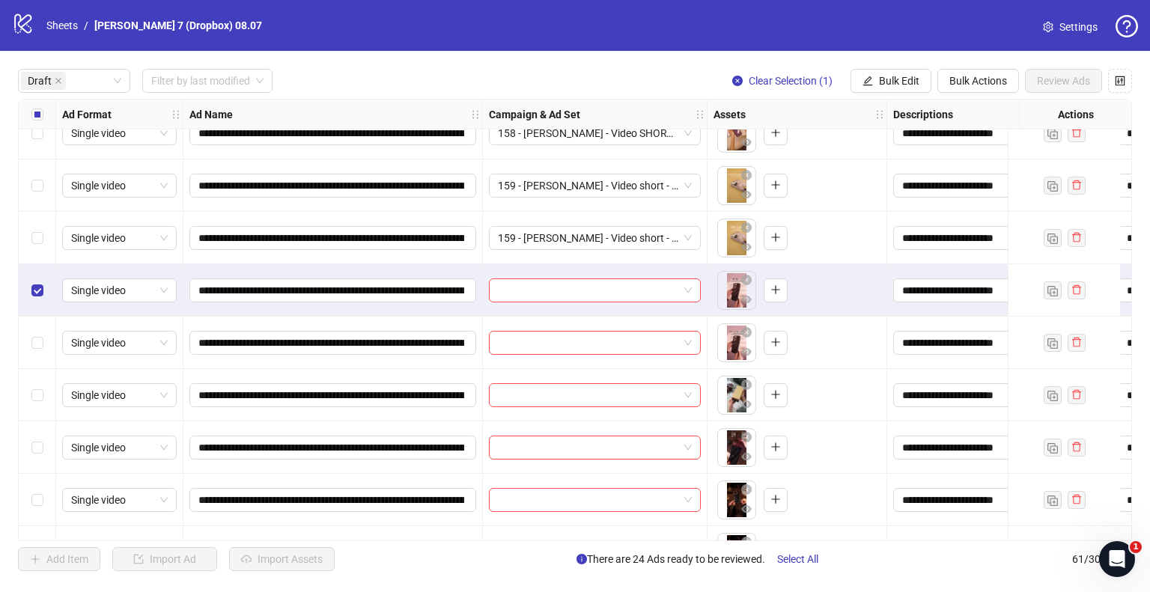
click at [27, 342] on div "Select row 26" at bounding box center [37, 343] width 37 height 52
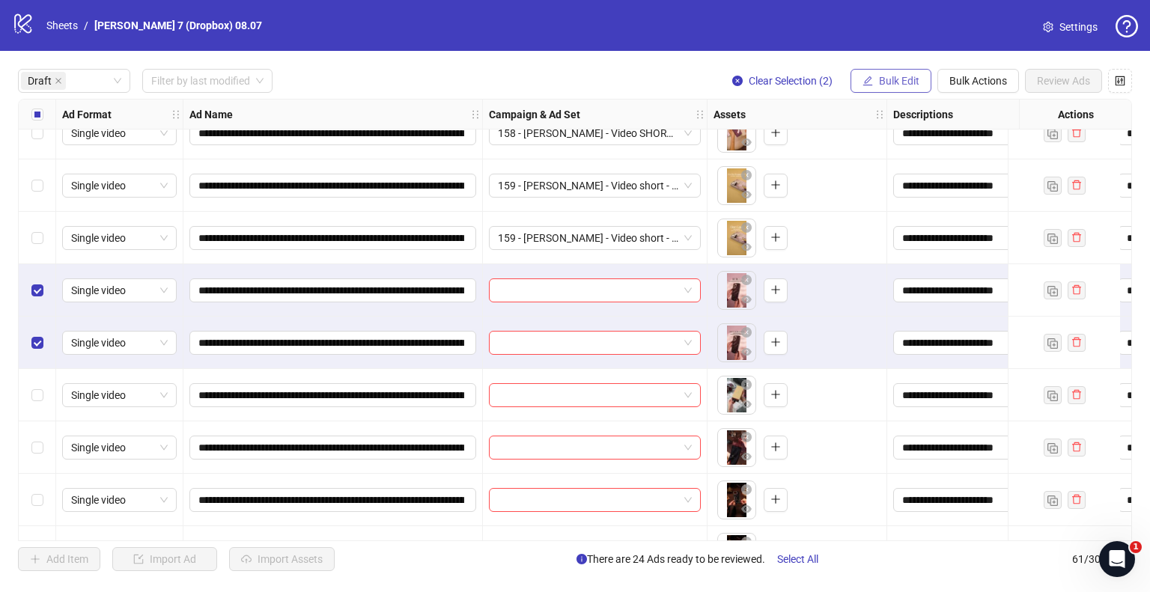
click at [903, 80] on span "Bulk Edit" at bounding box center [899, 81] width 40 height 12
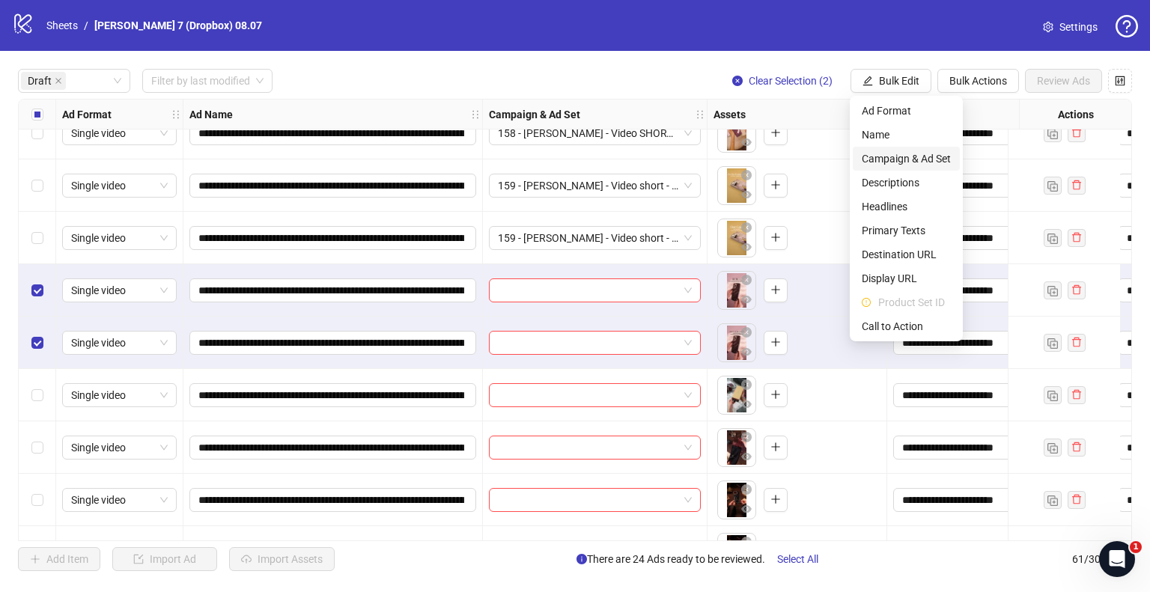
click at [908, 154] on span "Campaign & Ad Set" at bounding box center [906, 159] width 89 height 16
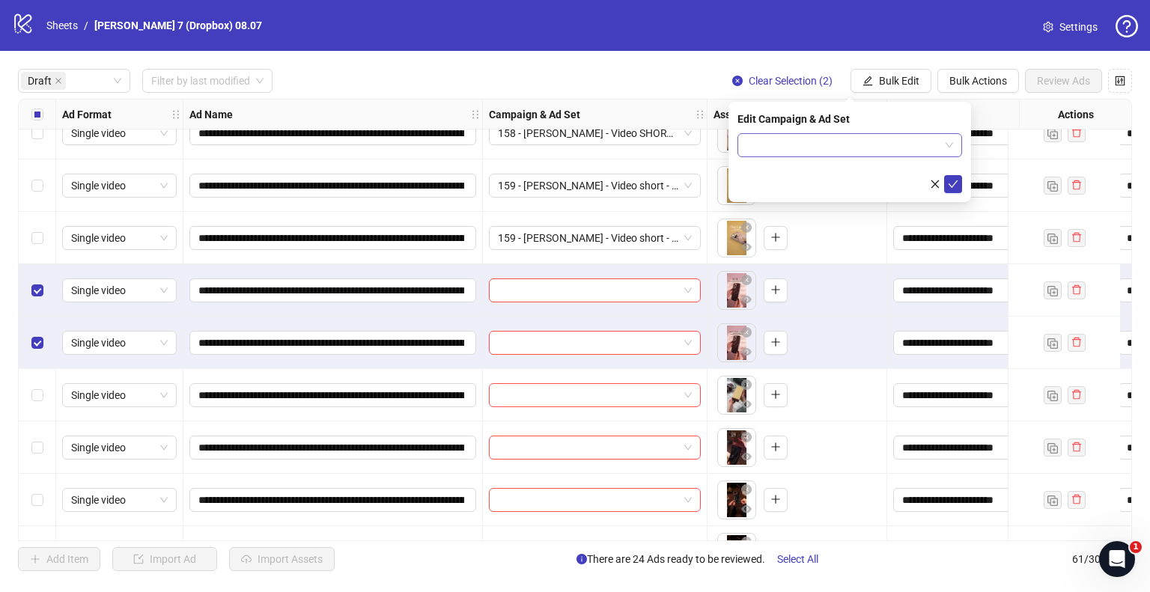
click at [926, 145] on input "search" at bounding box center [843, 145] width 193 height 22
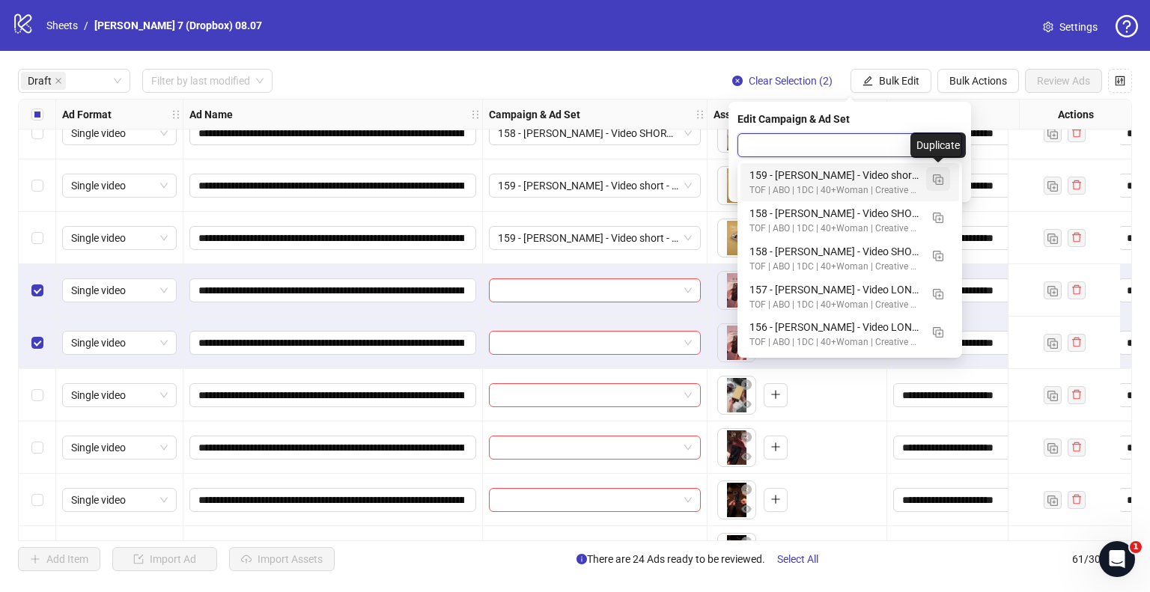
click at [940, 180] on img "button" at bounding box center [938, 179] width 10 height 10
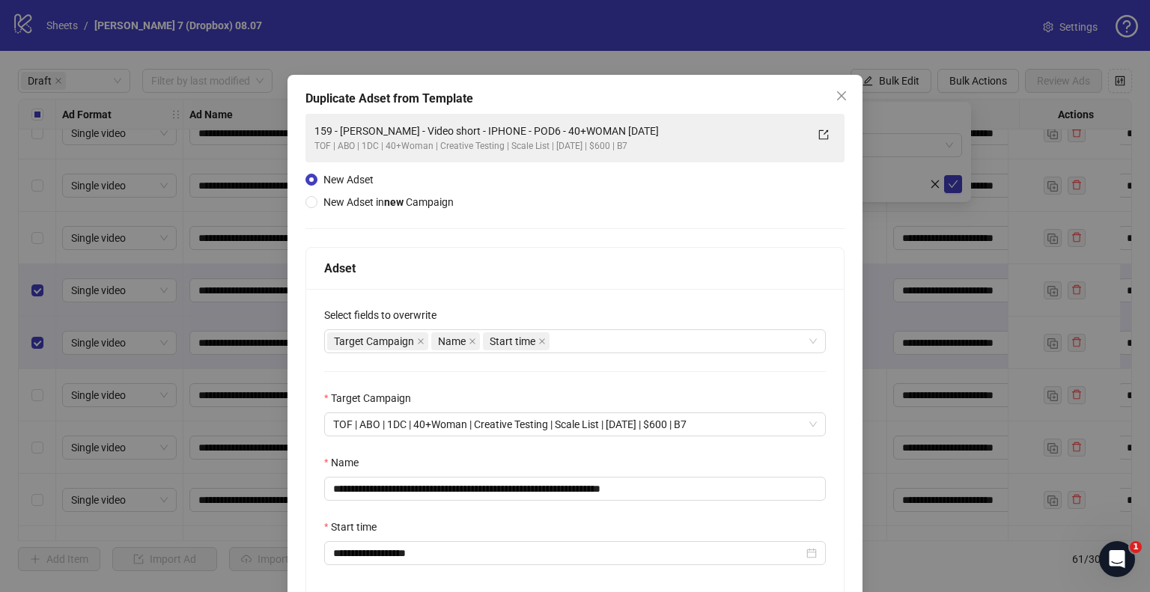
scroll to position [105, 0]
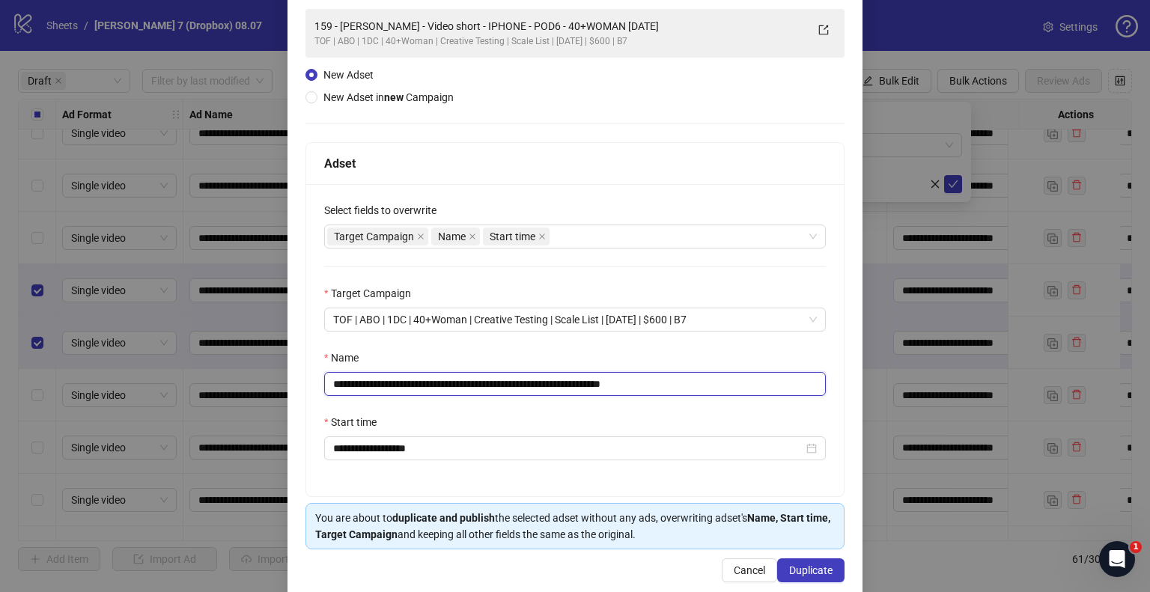
drag, startPoint x: 594, startPoint y: 383, endPoint x: 222, endPoint y: 371, distance: 372.4
click at [222, 371] on div "**********" at bounding box center [575, 296] width 1150 height 592
paste input "text"
drag, startPoint x: 653, startPoint y: 383, endPoint x: 841, endPoint y: 425, distance: 192.7
click at [841, 425] on div "**********" at bounding box center [575, 284] width 575 height 628
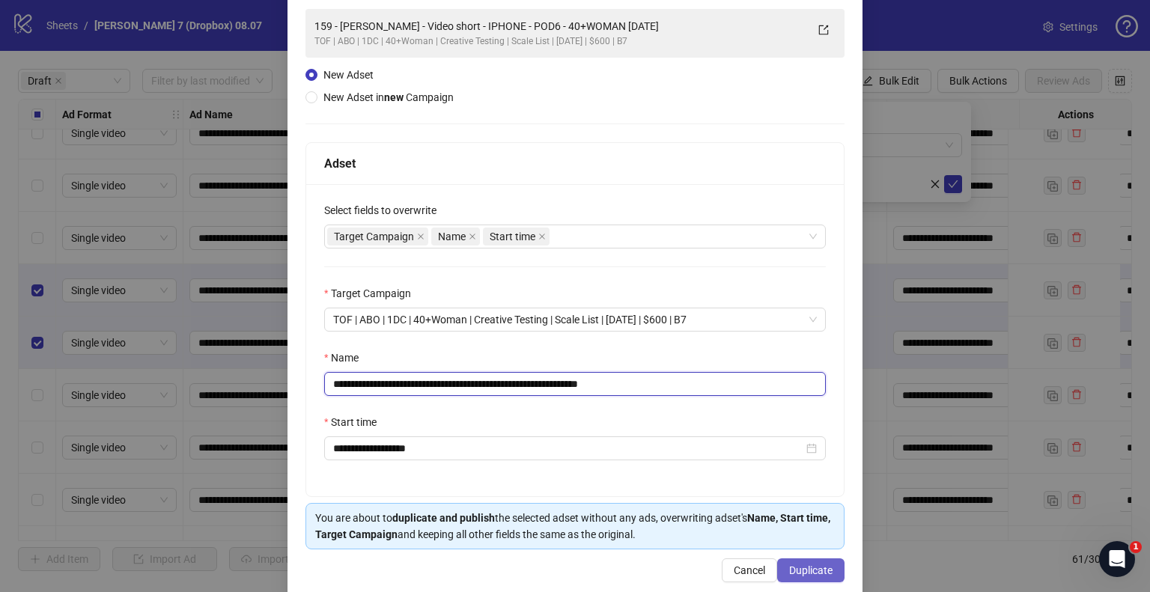
type input "**********"
click at [803, 565] on span "Duplicate" at bounding box center [810, 571] width 43 height 12
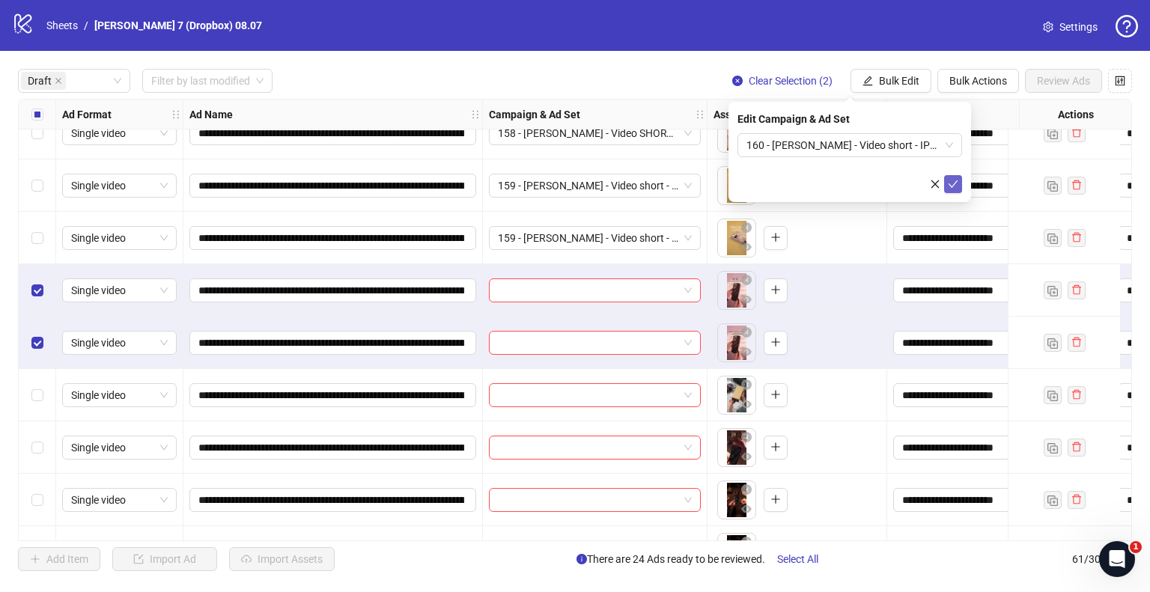
click at [956, 186] on icon "check" at bounding box center [953, 184] width 10 height 10
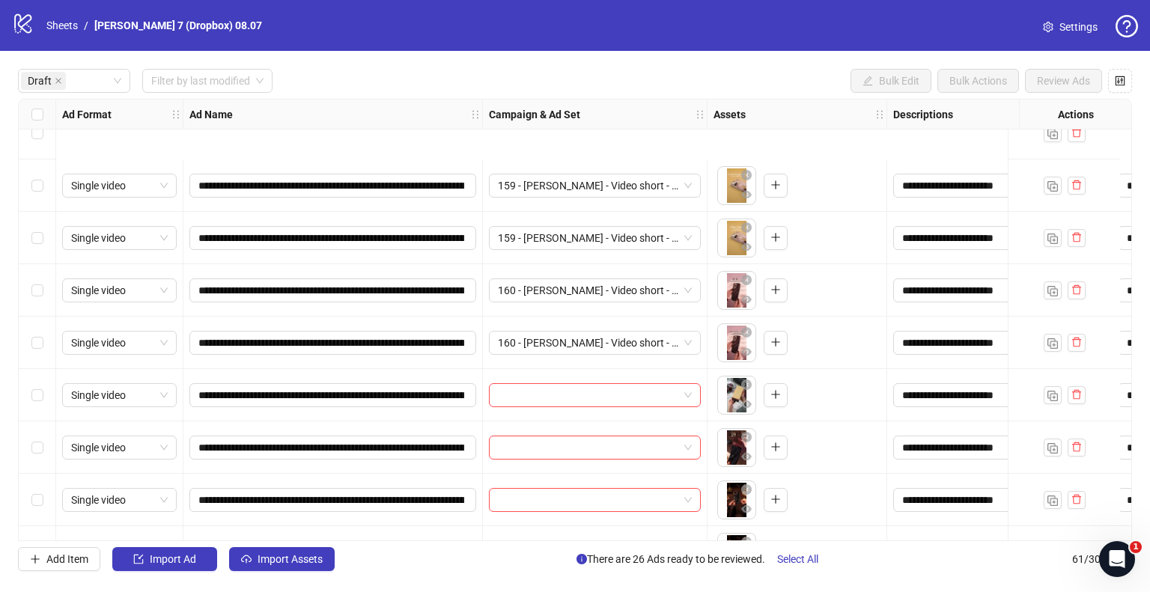
scroll to position [1237, 0]
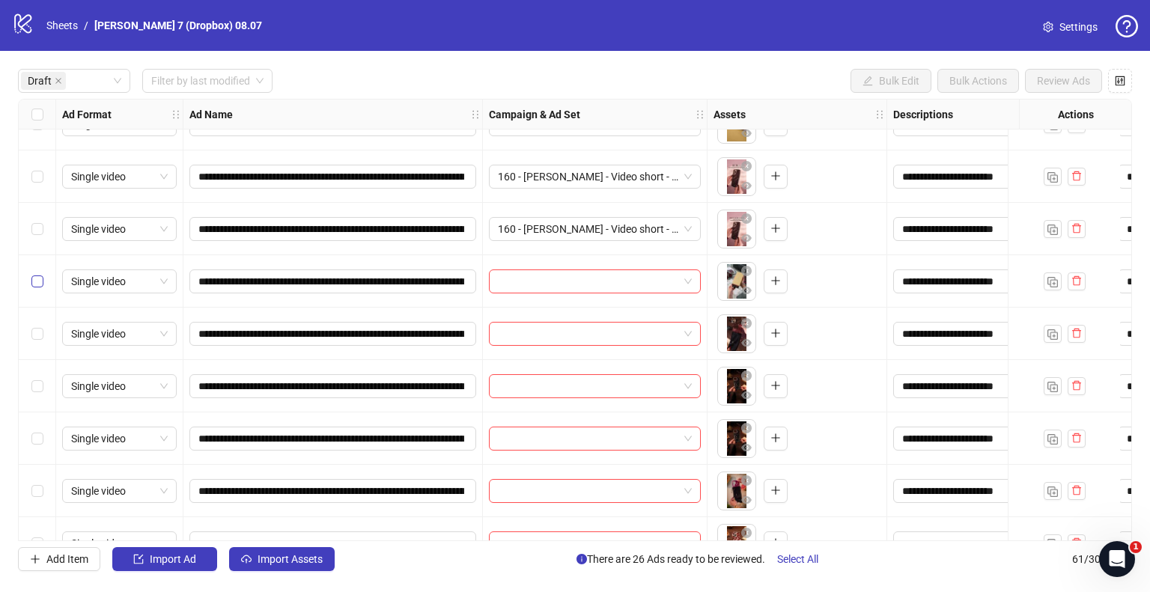
click at [40, 274] on label "Select row 27" at bounding box center [37, 281] width 12 height 16
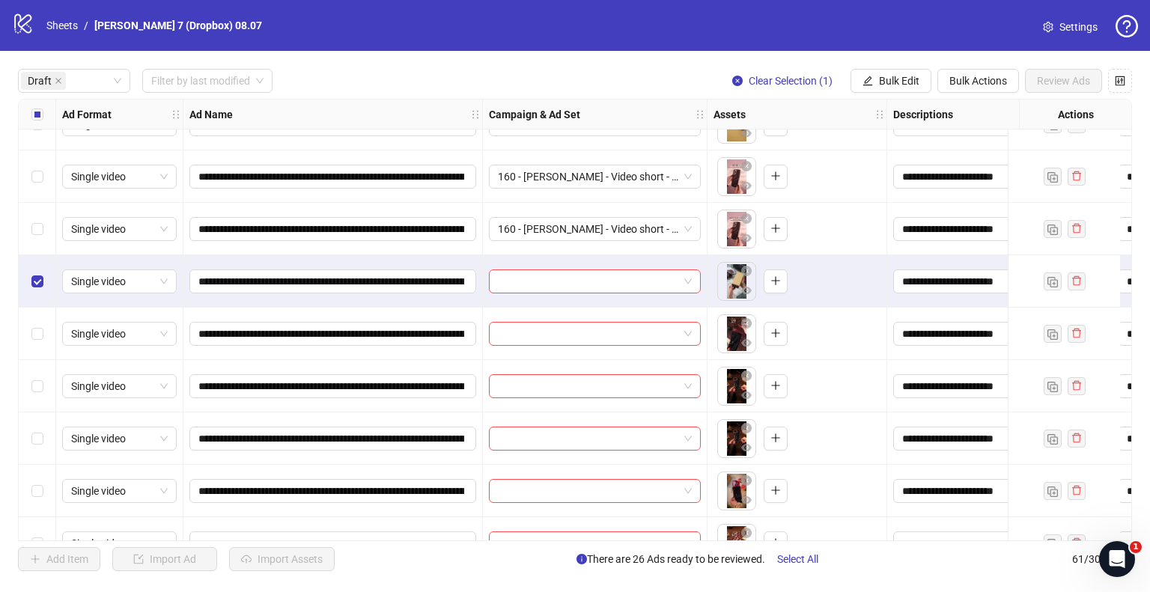
scroll to position [1297, 0]
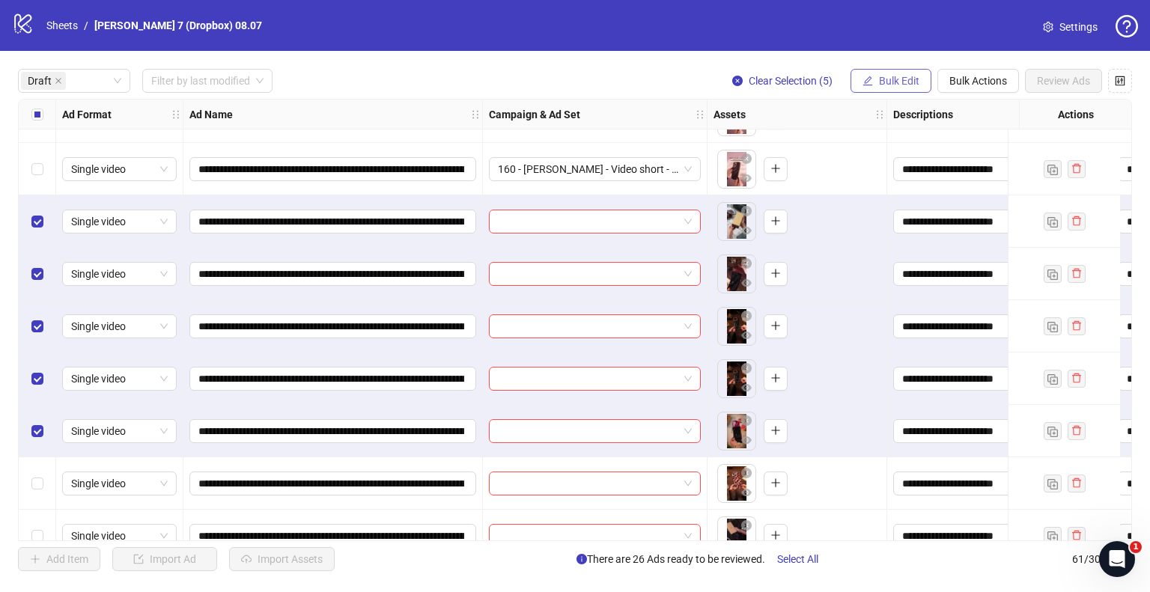
click at [878, 88] on button "Bulk Edit" at bounding box center [891, 81] width 81 height 24
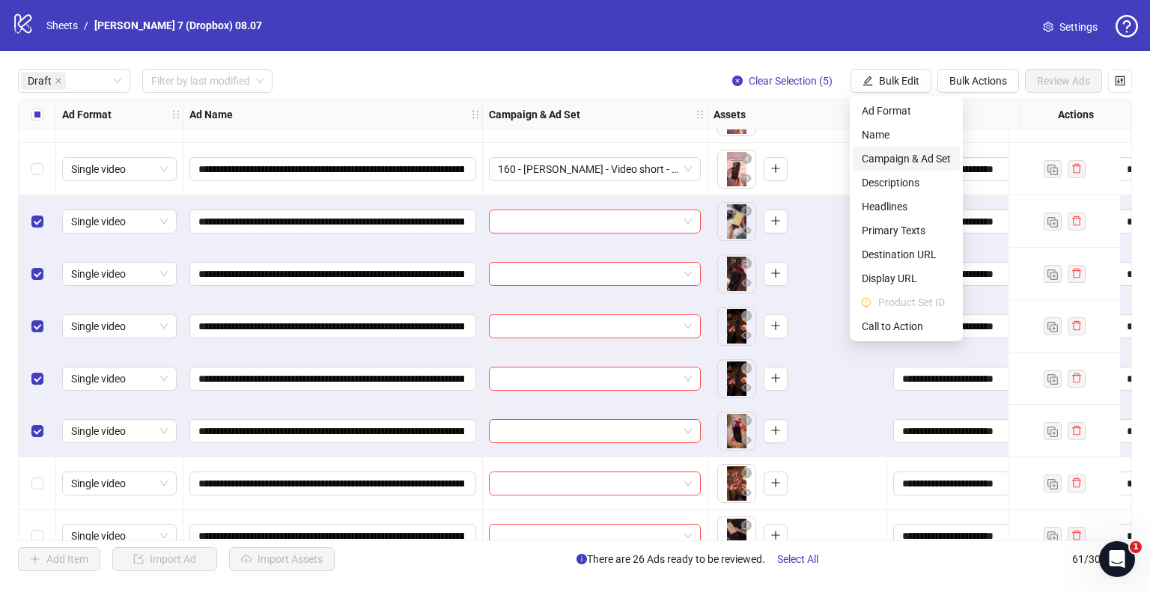
click at [884, 165] on span "Campaign & Ad Set" at bounding box center [906, 159] width 89 height 16
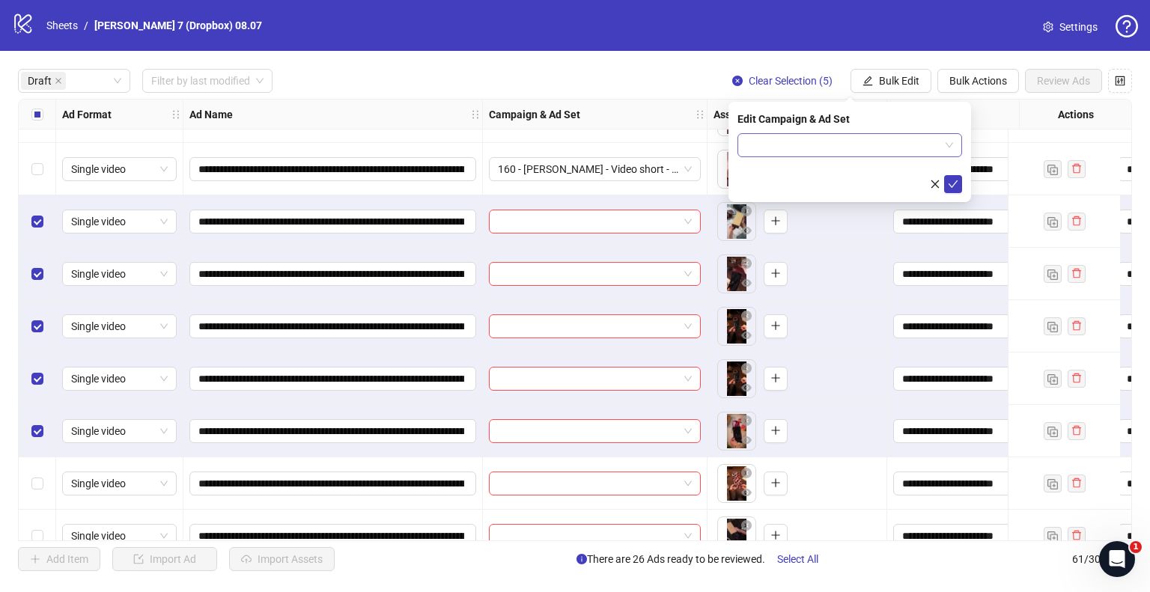
click at [936, 154] on input "search" at bounding box center [843, 145] width 193 height 22
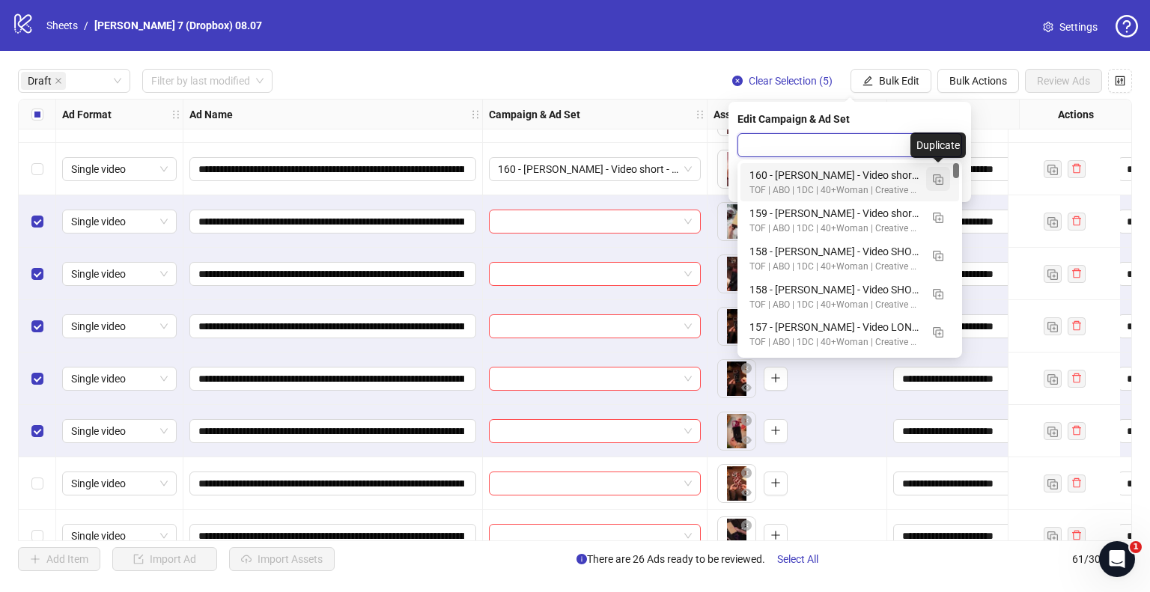
click at [938, 180] on img "button" at bounding box center [938, 179] width 10 height 10
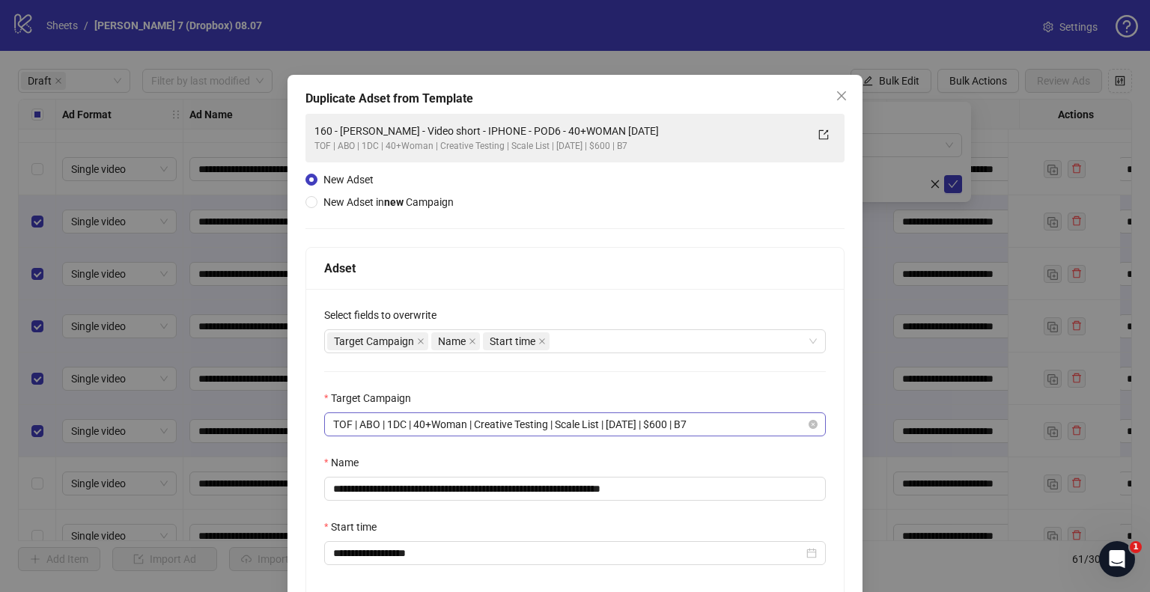
scroll to position [75, 0]
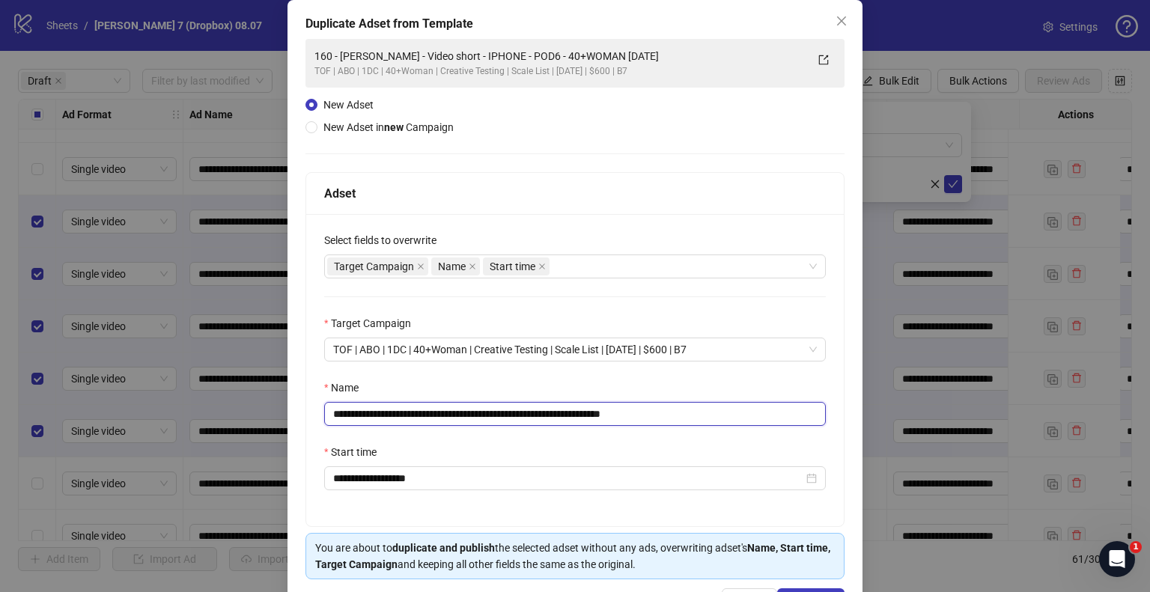
drag, startPoint x: 595, startPoint y: 414, endPoint x: 248, endPoint y: 424, distance: 346.8
click at [248, 424] on div "**********" at bounding box center [575, 296] width 1150 height 592
drag, startPoint x: 596, startPoint y: 413, endPoint x: 181, endPoint y: 416, distance: 414.9
click at [181, 416] on div "**********" at bounding box center [575, 296] width 1150 height 592
paste input "****"
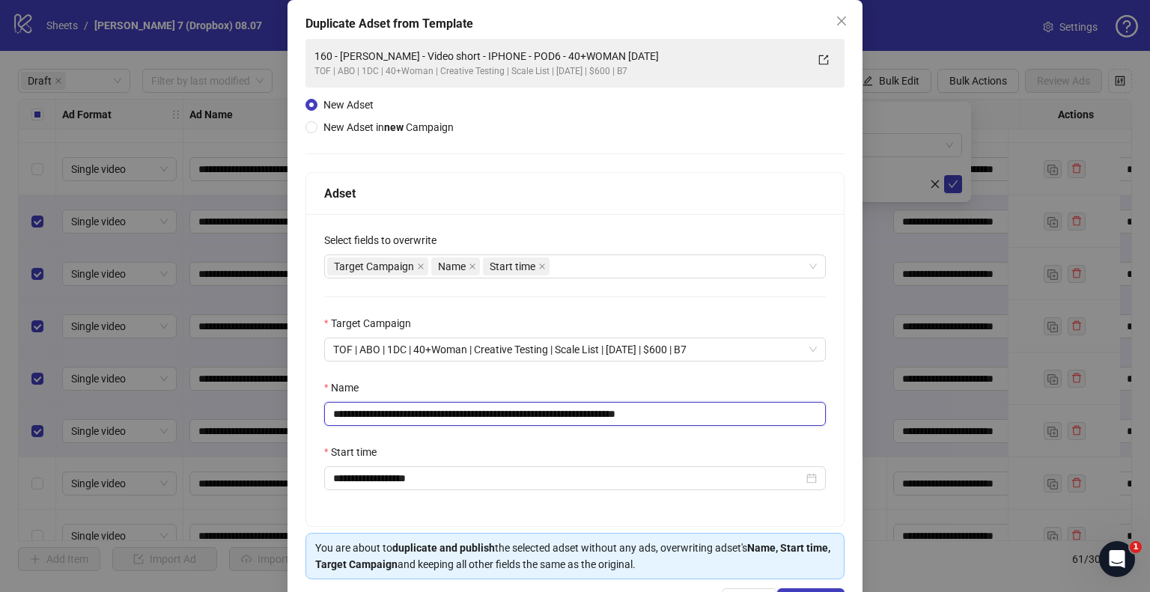
drag, startPoint x: 678, startPoint y: 410, endPoint x: 765, endPoint y: 425, distance: 87.4
click at [765, 425] on input "**********" at bounding box center [575, 414] width 502 height 24
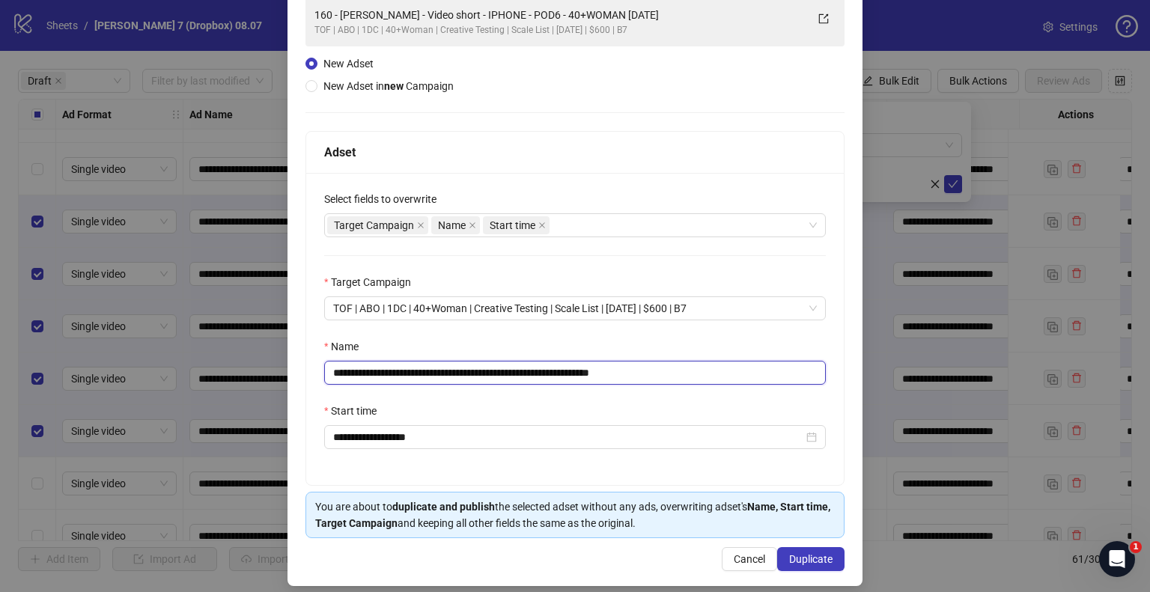
scroll to position [117, 0]
type input "**********"
click at [794, 556] on span "Duplicate" at bounding box center [810, 559] width 43 height 12
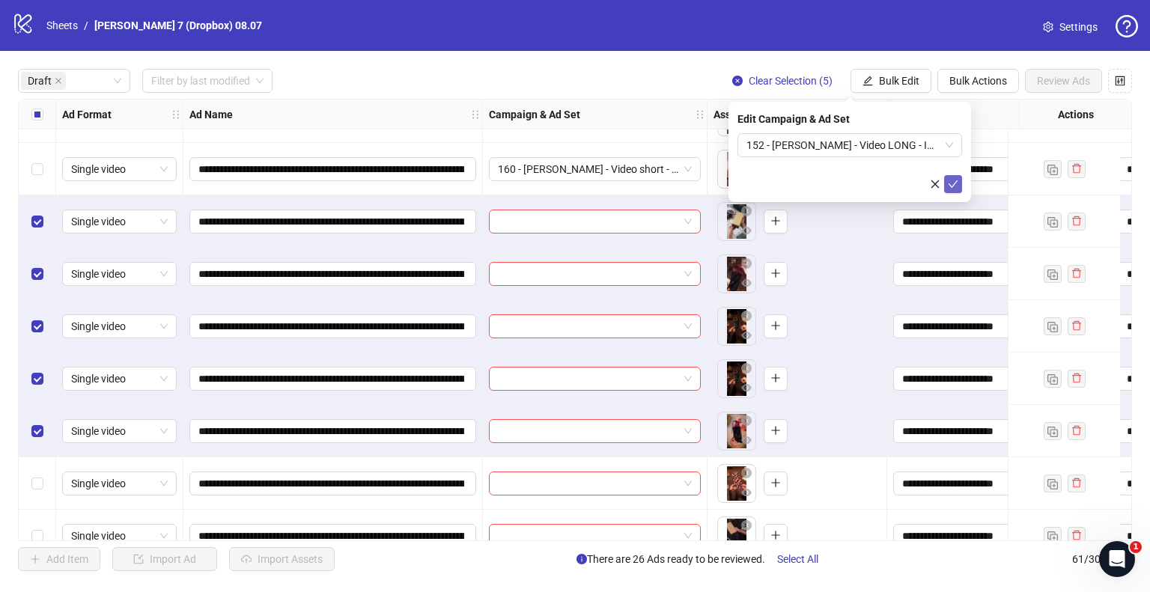
click at [953, 186] on icon "check" at bounding box center [954, 183] width 10 height 7
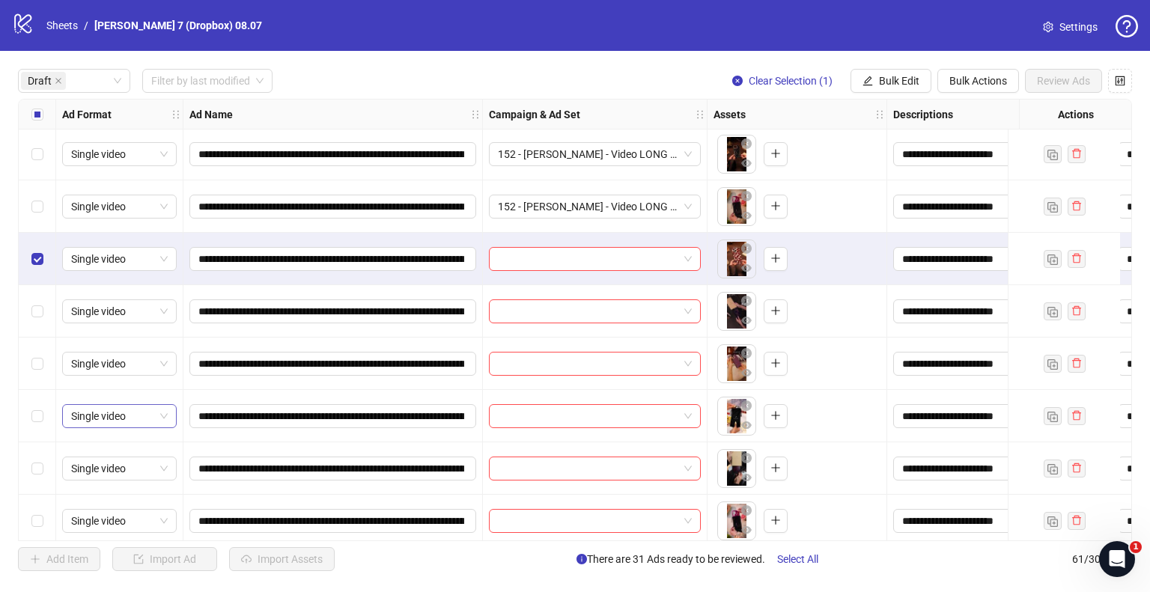
scroll to position [1632, 0]
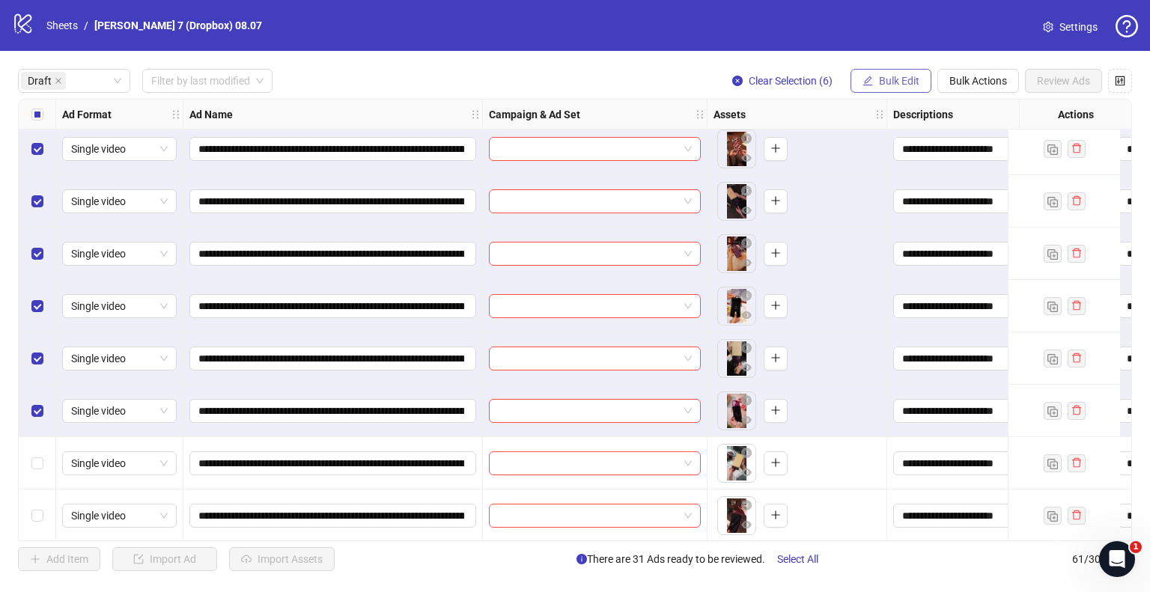
click at [875, 85] on button "Bulk Edit" at bounding box center [891, 81] width 81 height 24
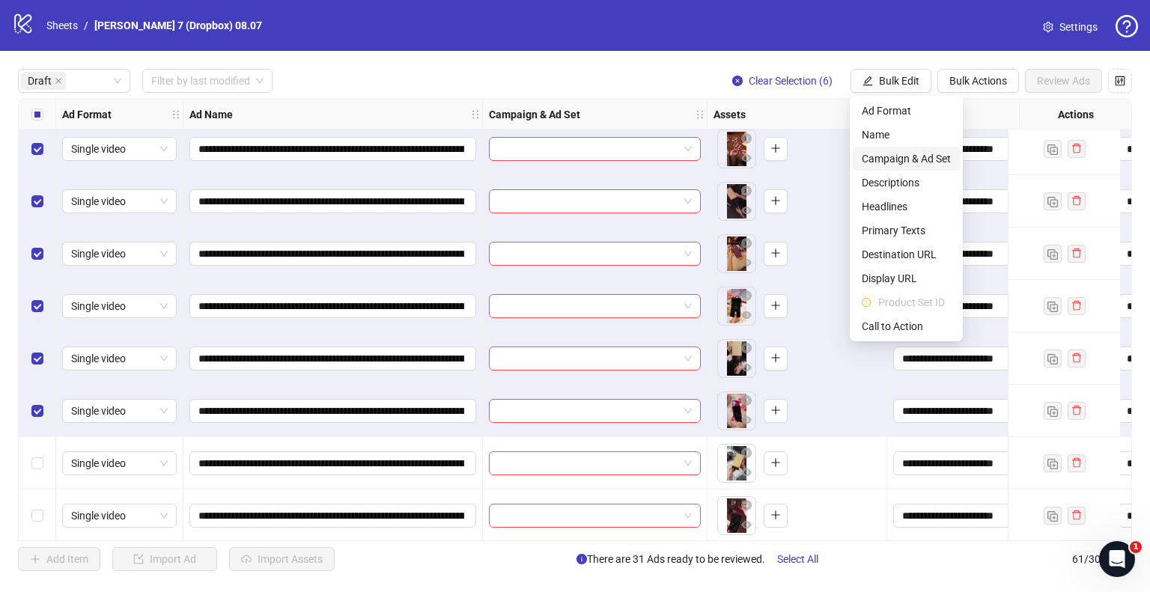
click at [899, 159] on span "Campaign & Ad Set" at bounding box center [906, 159] width 89 height 16
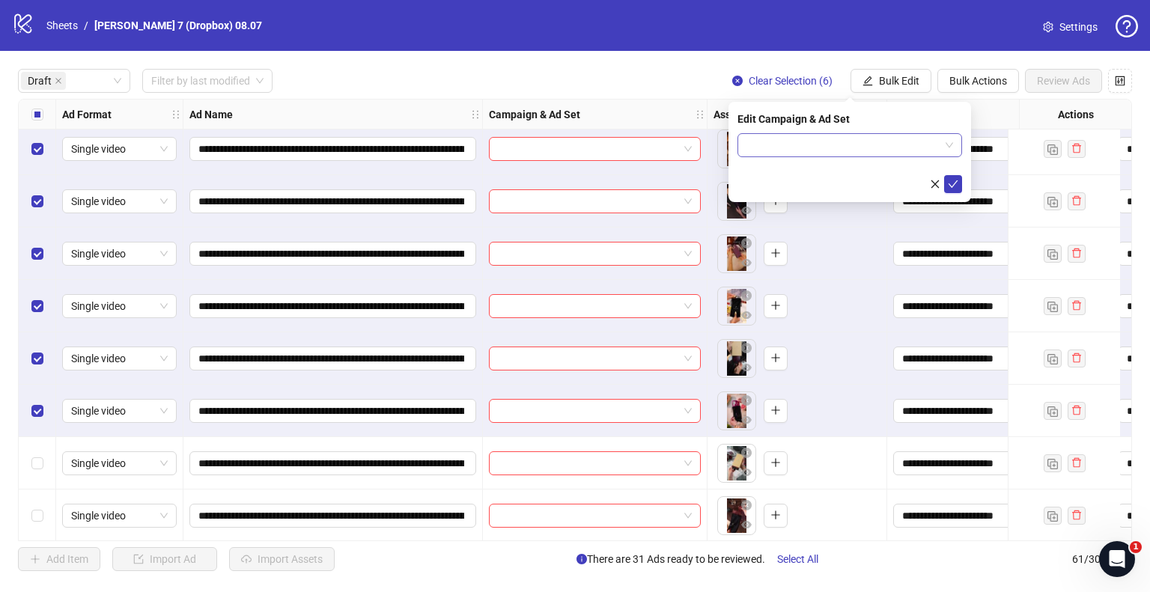
click at [911, 149] on input "search" at bounding box center [843, 145] width 193 height 22
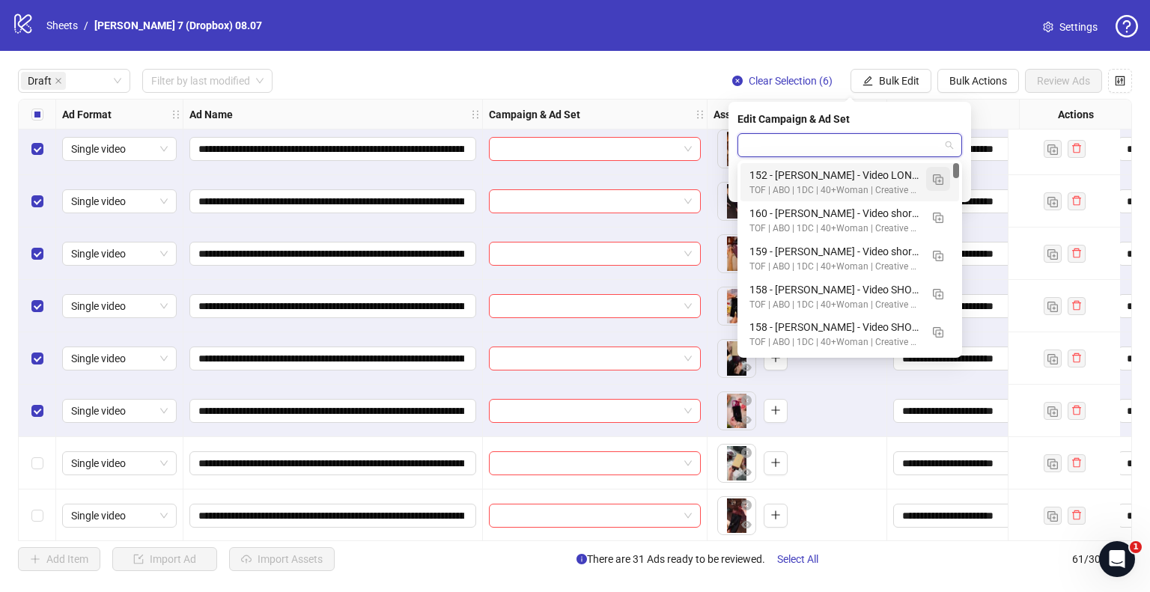
click at [940, 183] on img "button" at bounding box center [938, 179] width 10 height 10
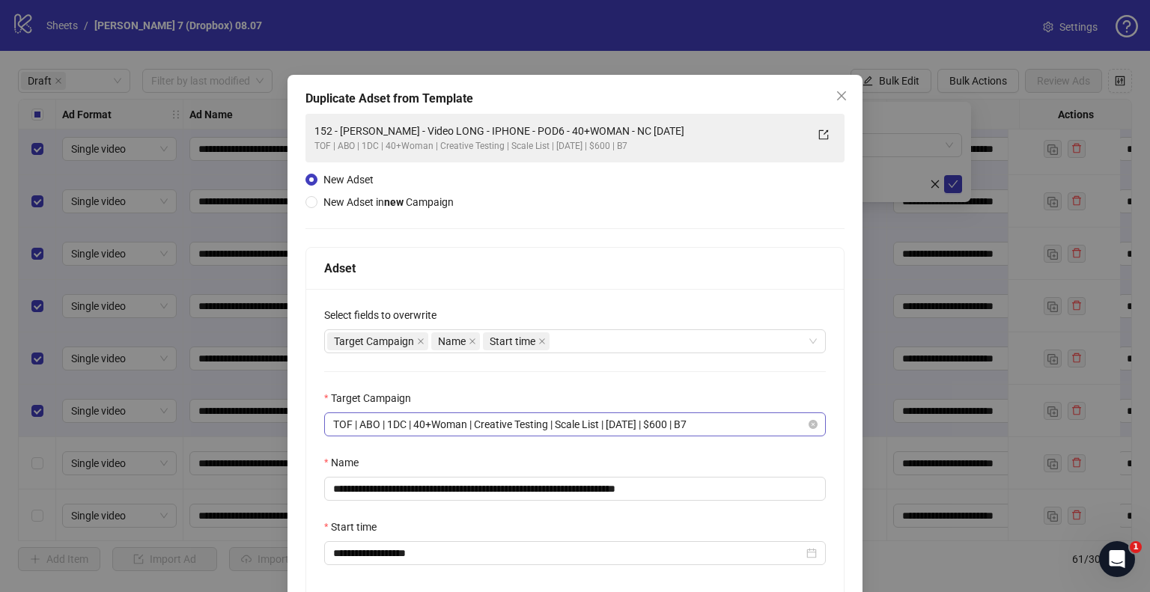
scroll to position [90, 0]
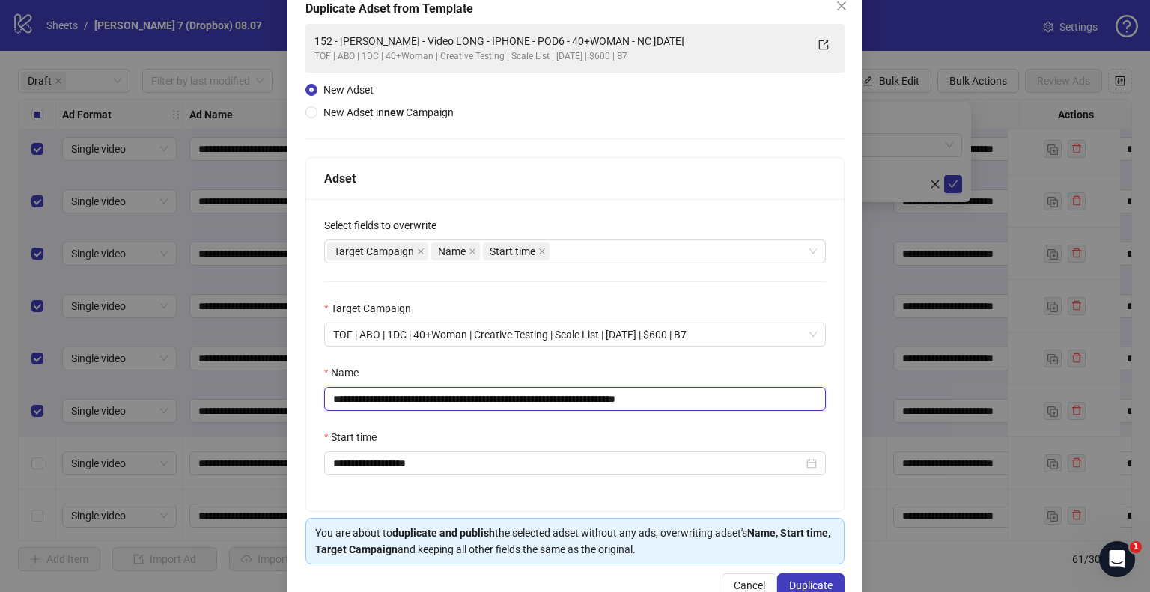
drag, startPoint x: 622, startPoint y: 399, endPoint x: 208, endPoint y: 410, distance: 413.5
click at [208, 410] on div "**********" at bounding box center [575, 296] width 1150 height 592
paste input "text"
drag, startPoint x: 681, startPoint y: 395, endPoint x: 877, endPoint y: 427, distance: 198.1
click at [877, 427] on div "**********" at bounding box center [575, 296] width 1150 height 592
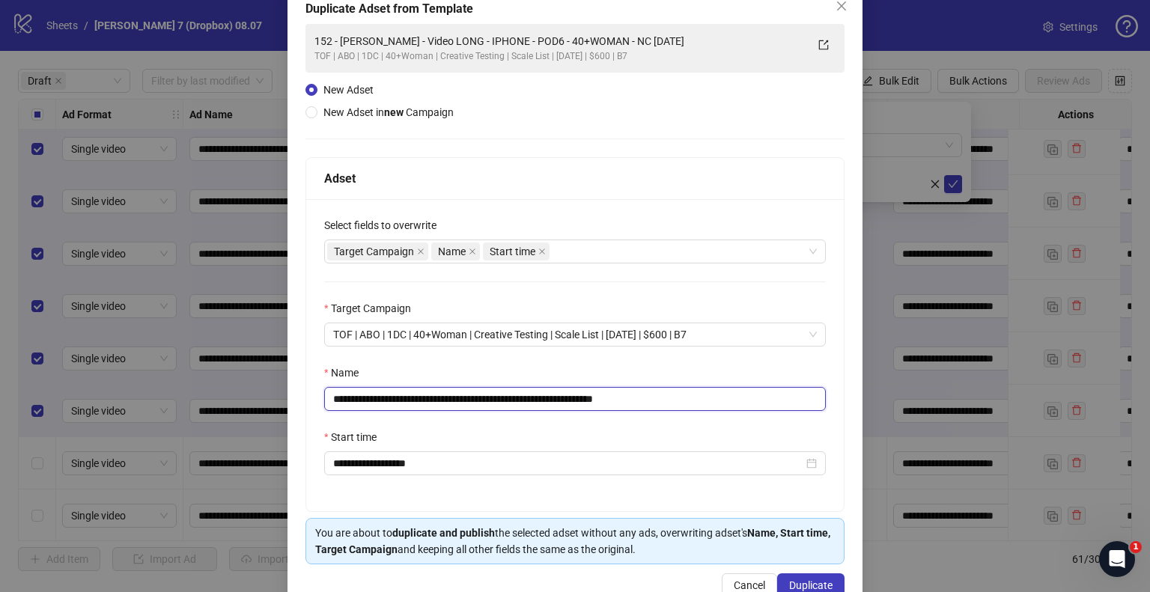
scroll to position [127, 0]
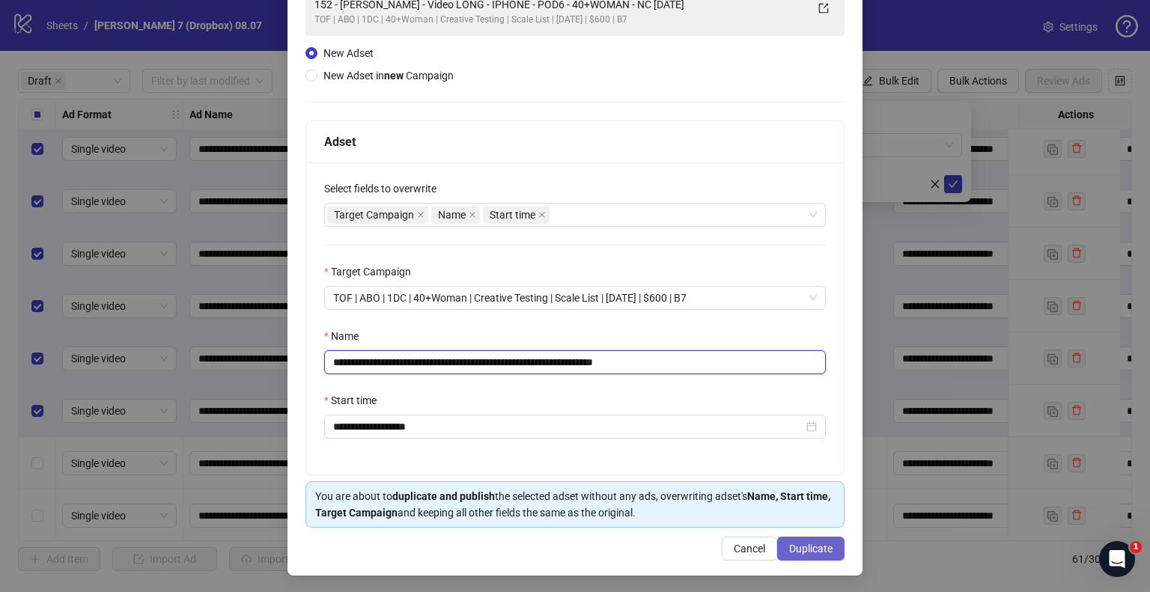
type input "**********"
click at [800, 538] on button "Duplicate" at bounding box center [810, 549] width 67 height 24
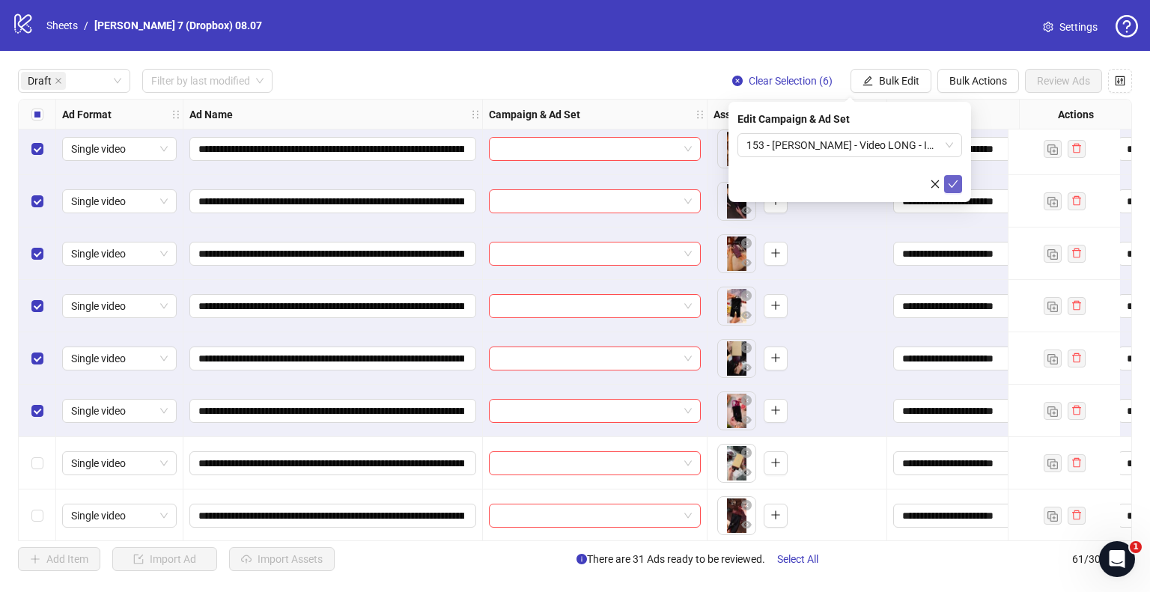
click at [952, 183] on icon "check" at bounding box center [953, 184] width 10 height 10
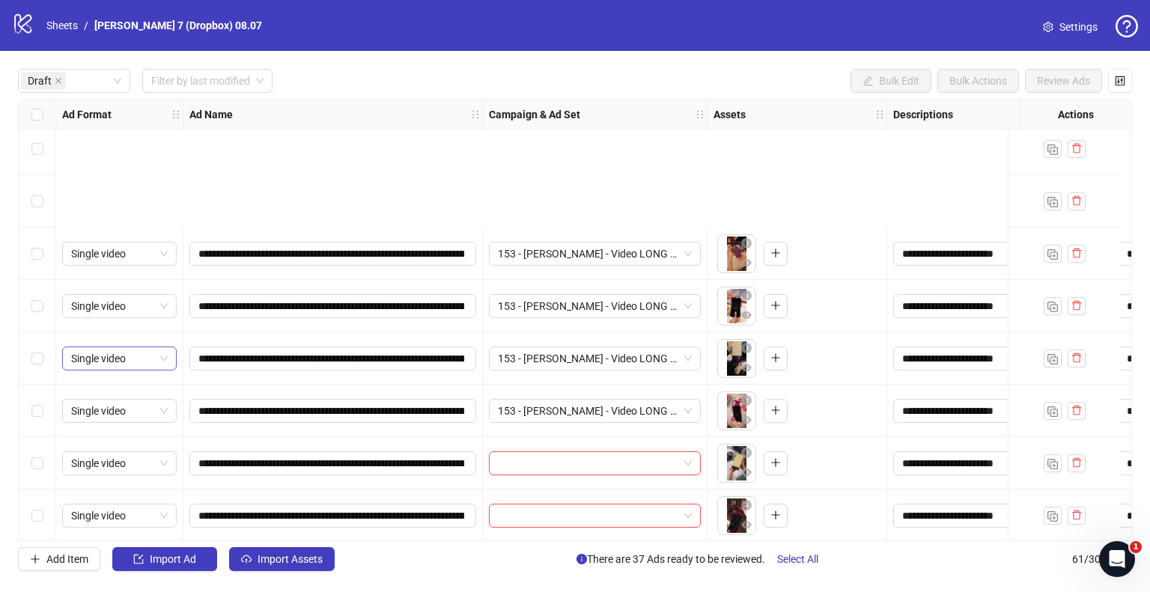
scroll to position [1854, 0]
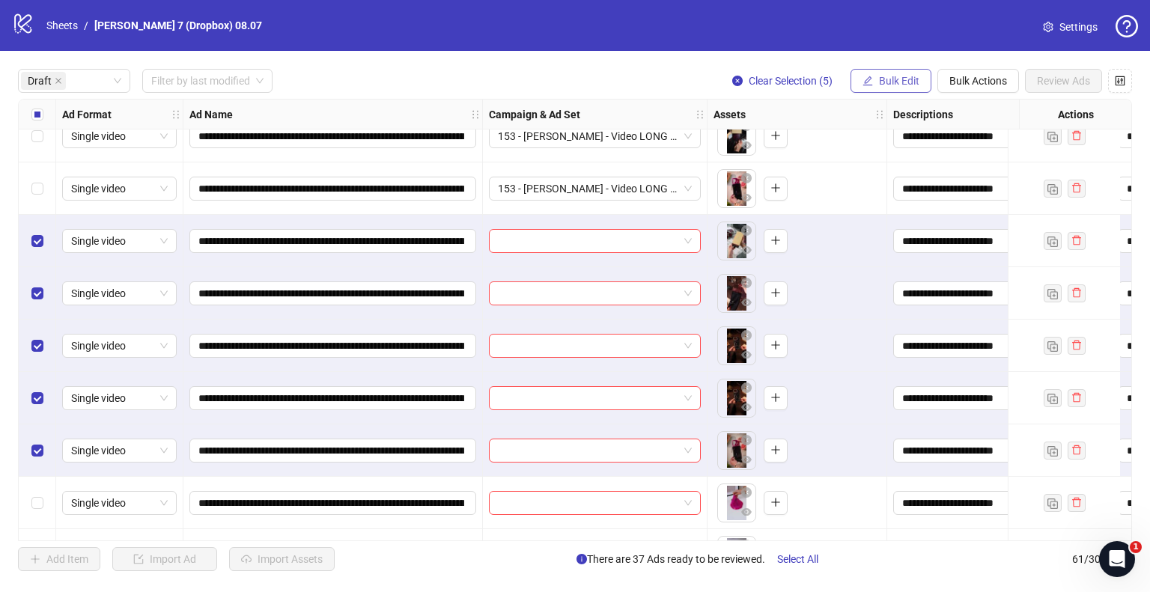
click at [882, 87] on button "Bulk Edit" at bounding box center [891, 81] width 81 height 24
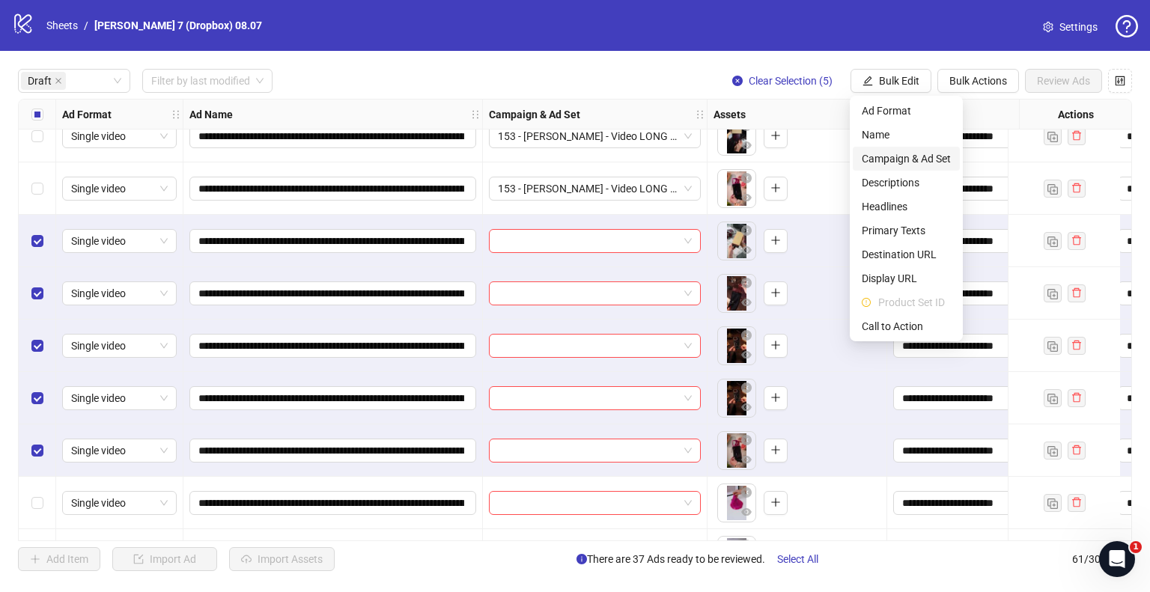
click at [903, 155] on span "Campaign & Ad Set" at bounding box center [906, 159] width 89 height 16
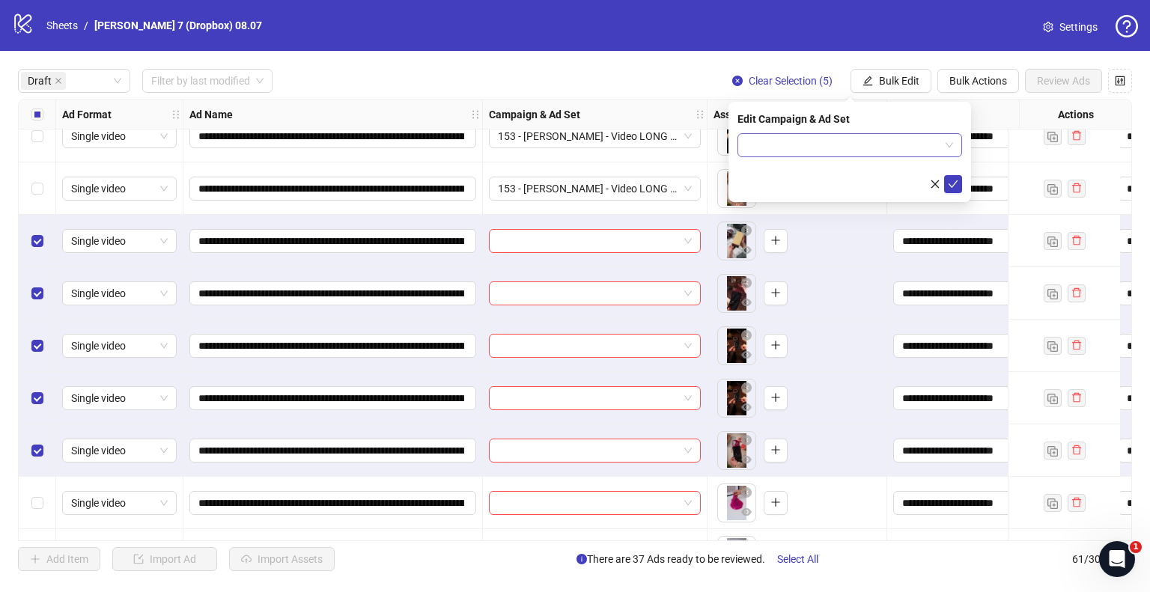
click at [913, 146] on input "search" at bounding box center [843, 145] width 193 height 22
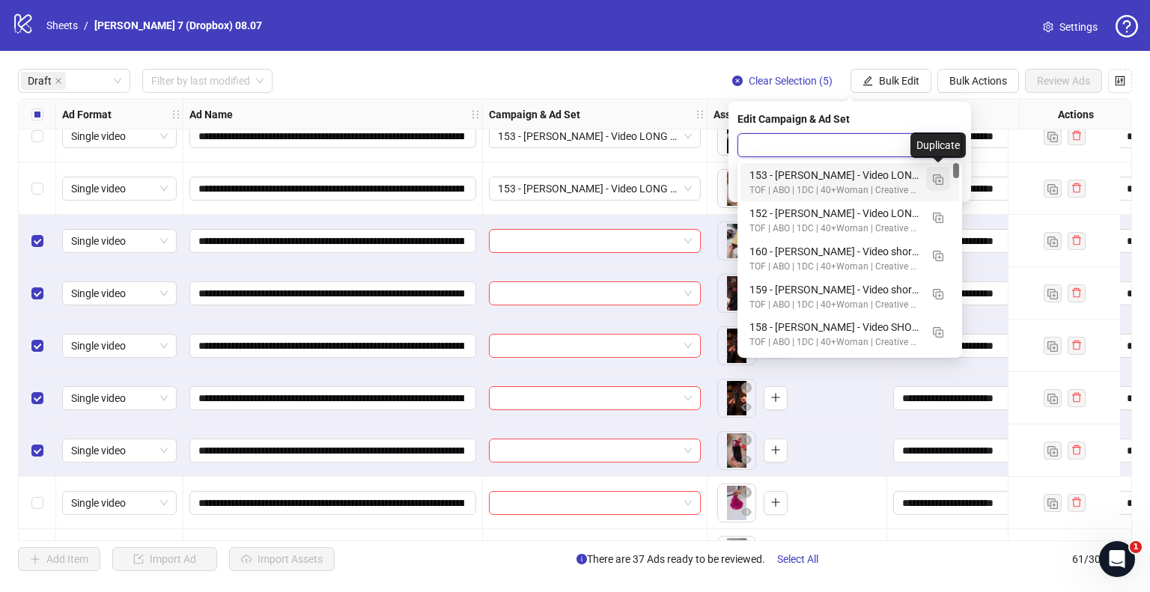
click at [933, 180] on img "button" at bounding box center [938, 179] width 10 height 10
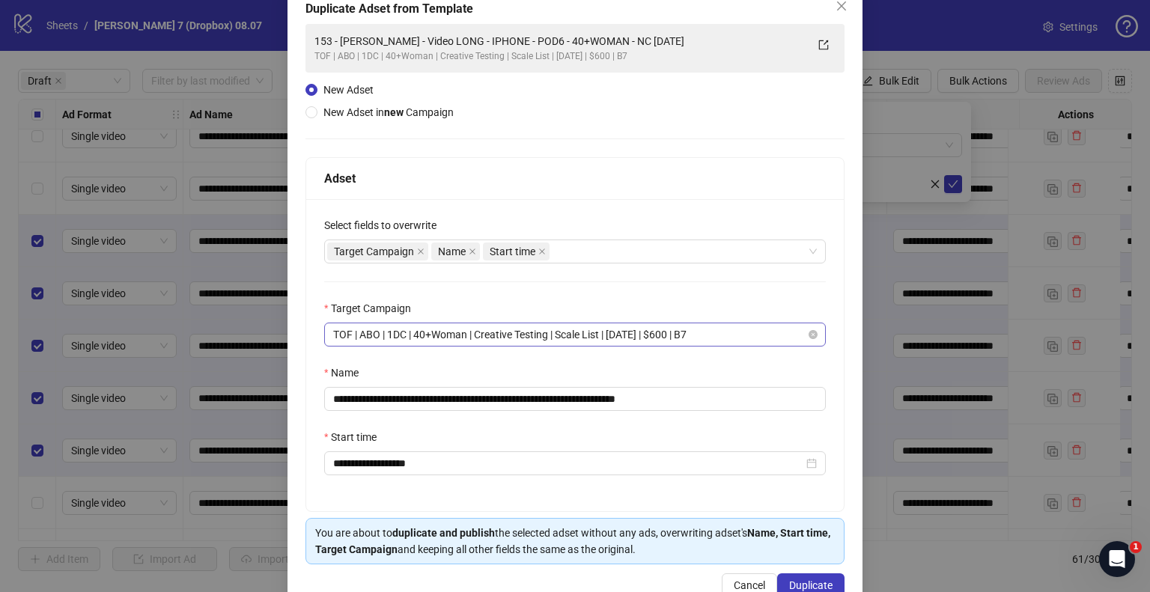
scroll to position [90, 0]
drag, startPoint x: 622, startPoint y: 398, endPoint x: 266, endPoint y: 345, distance: 359.5
click at [266, 345] on div "**********" at bounding box center [575, 296] width 1150 height 592
paste input "text"
drag, startPoint x: 684, startPoint y: 401, endPoint x: 932, endPoint y: 473, distance: 258.1
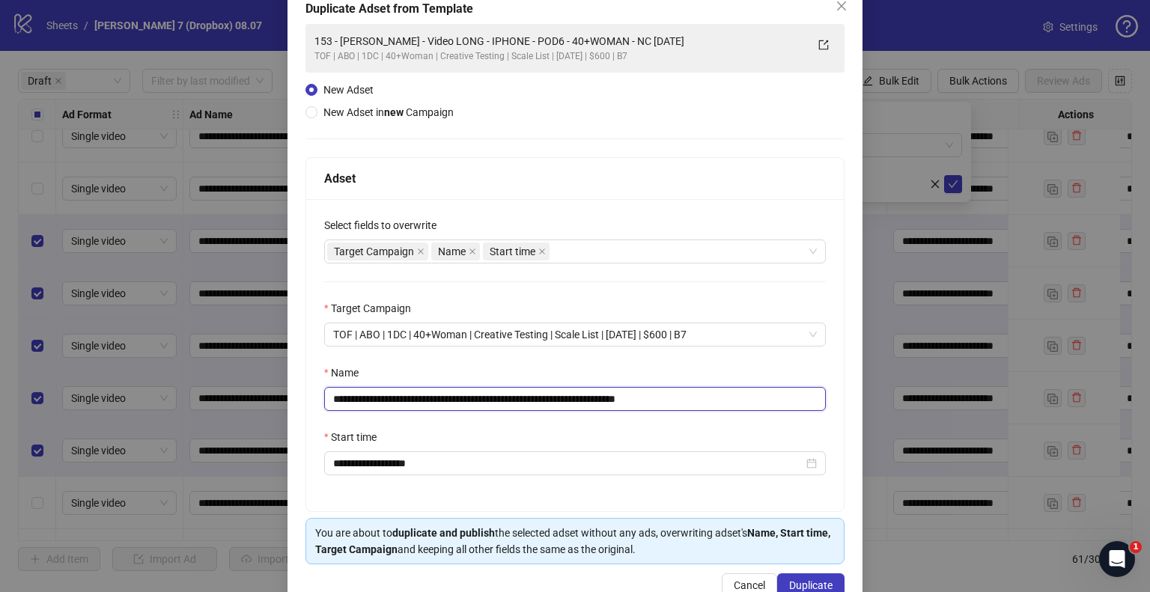
click at [932, 473] on div "**********" at bounding box center [575, 296] width 1150 height 592
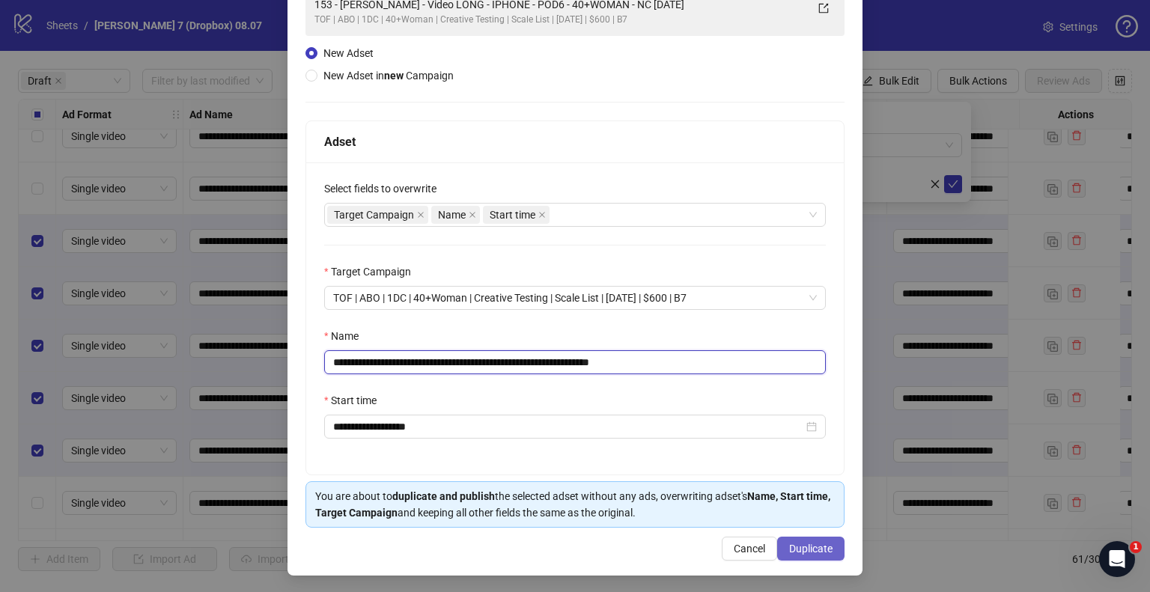
type input "**********"
click at [805, 547] on span "Duplicate" at bounding box center [810, 549] width 43 height 12
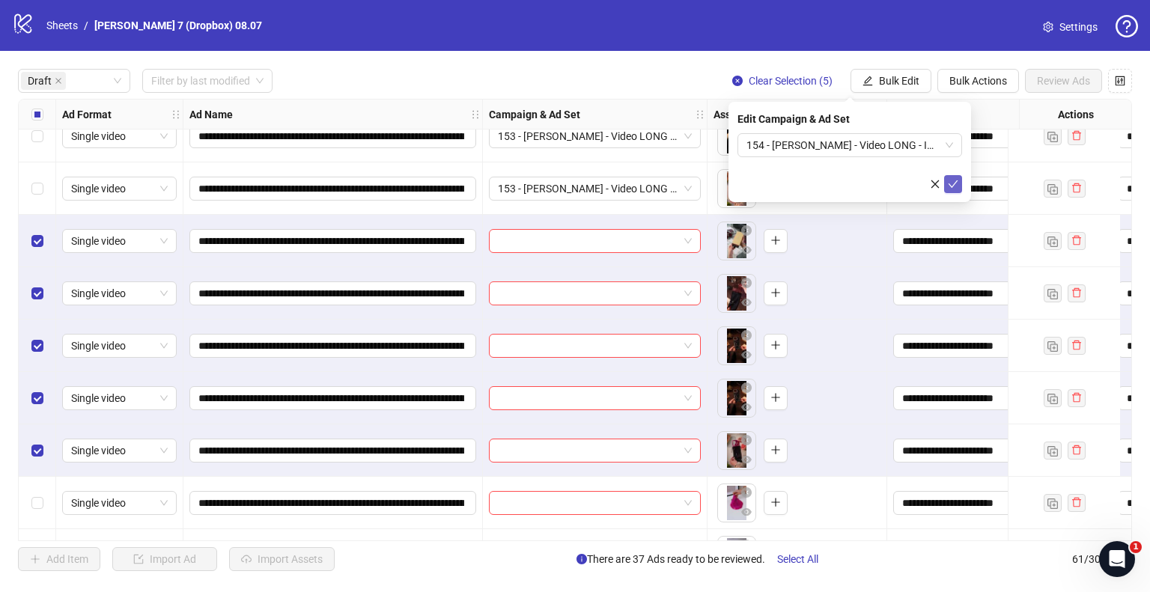
click at [959, 181] on button "submit" at bounding box center [953, 184] width 18 height 18
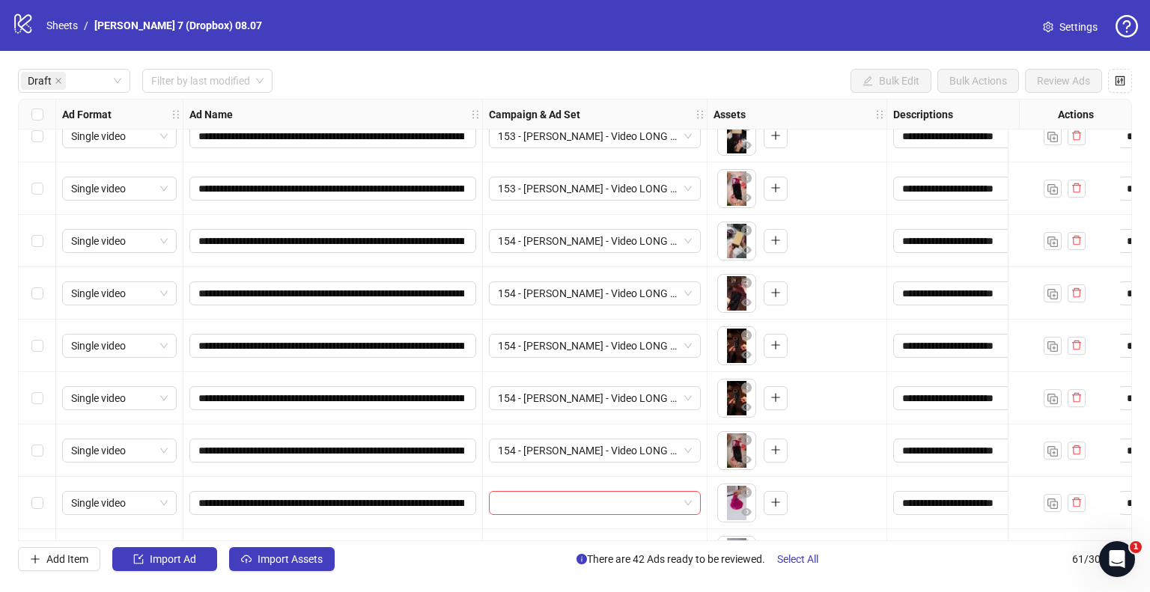
scroll to position [1848, 0]
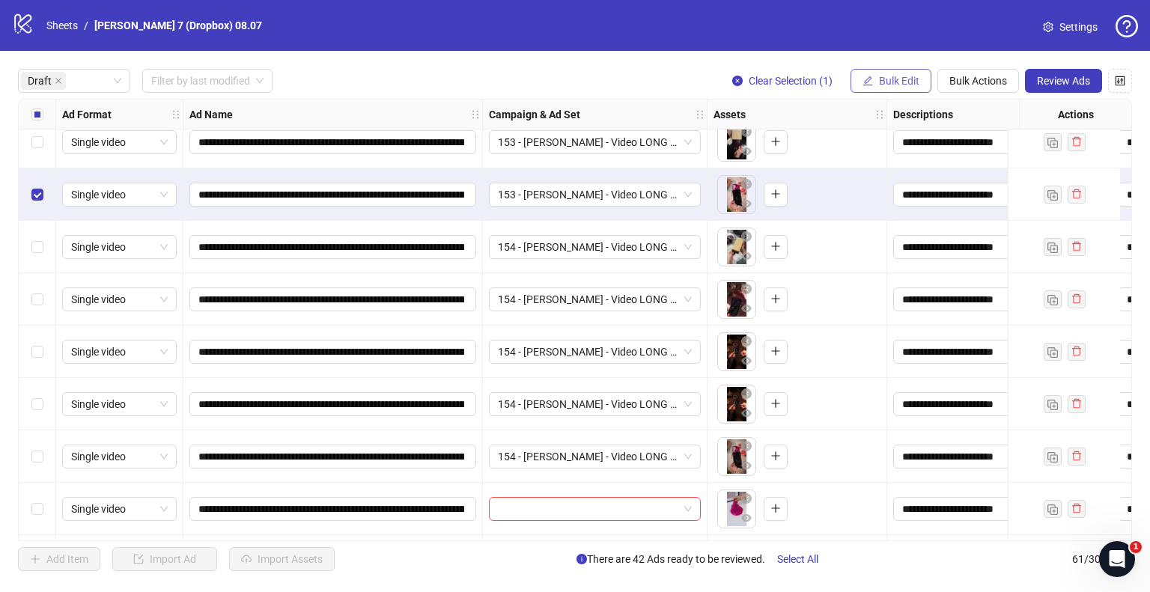
click at [891, 71] on button "Bulk Edit" at bounding box center [891, 81] width 81 height 24
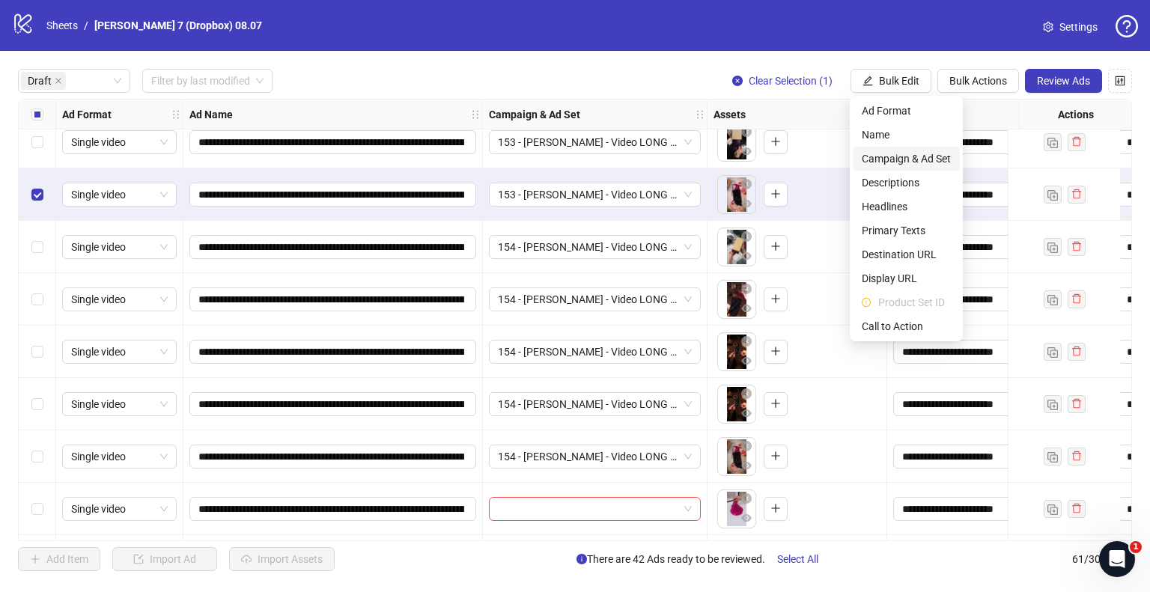
click at [901, 167] on li "Campaign & Ad Set" at bounding box center [906, 159] width 107 height 24
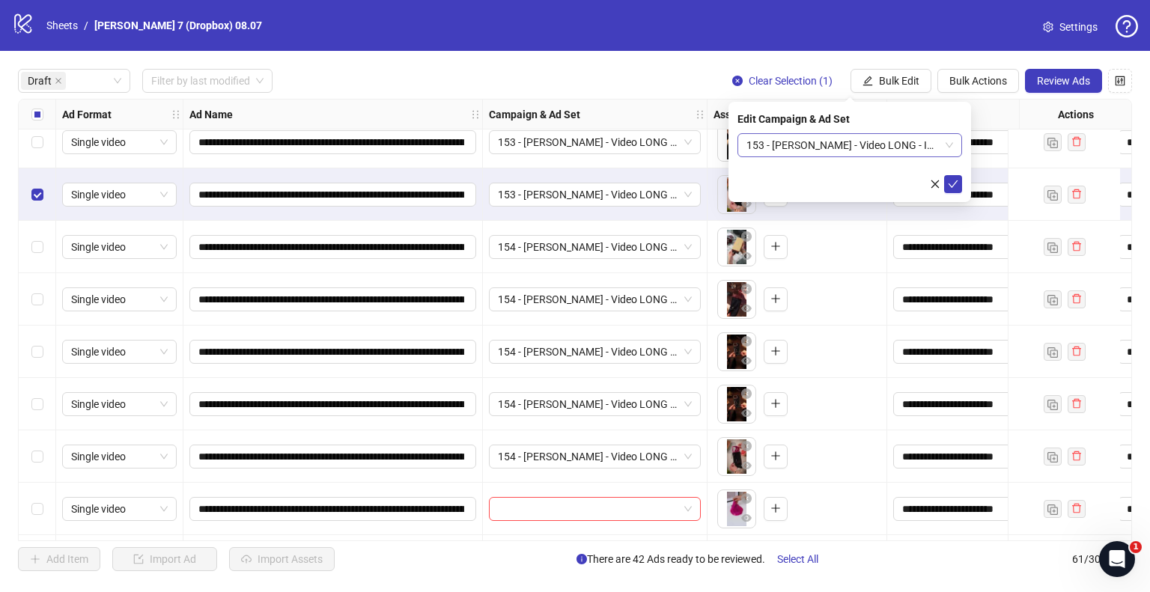
click at [905, 146] on span "153 - Marius - Video LONG - IPHONE - POD6 - 40+WOMAN - NC 2025.08.20" at bounding box center [850, 145] width 207 height 22
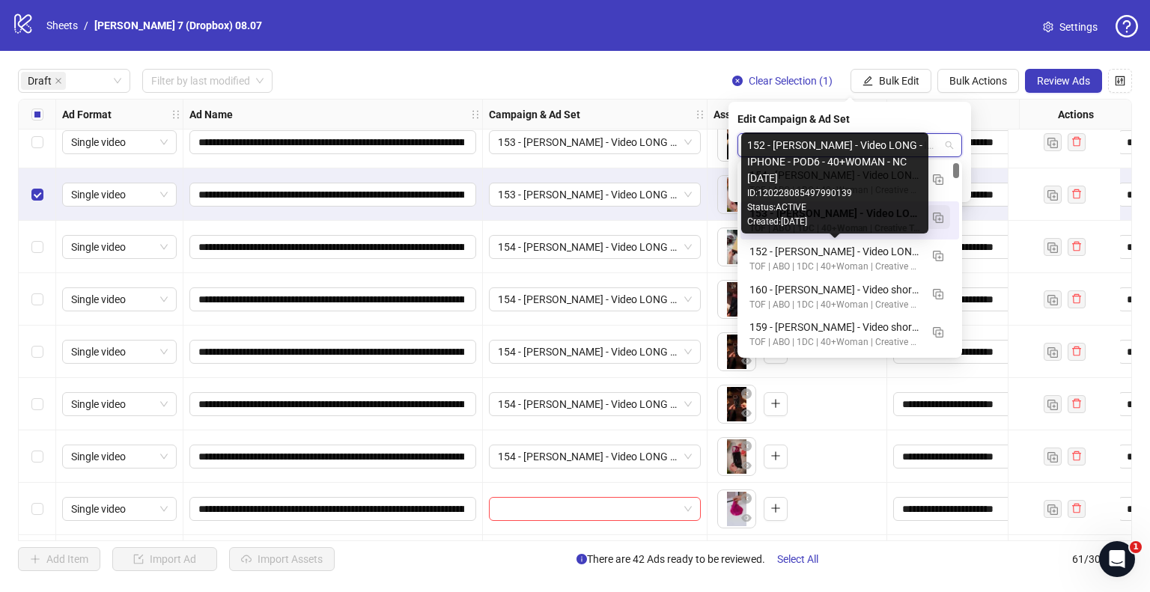
click at [937, 212] on span "button" at bounding box center [938, 217] width 10 height 12
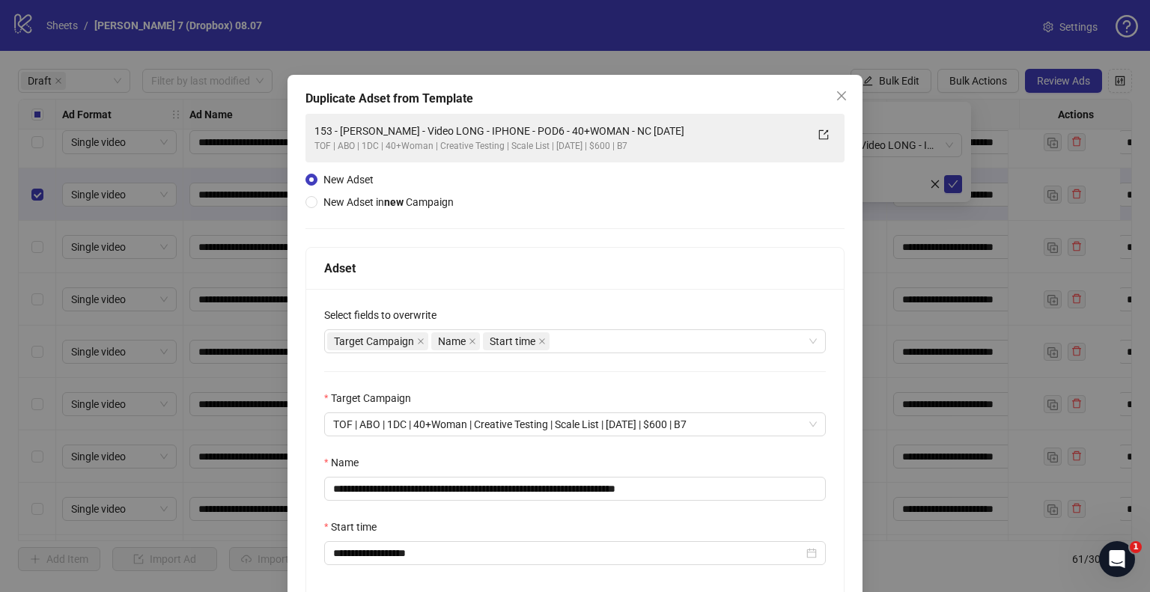
scroll to position [75, 0]
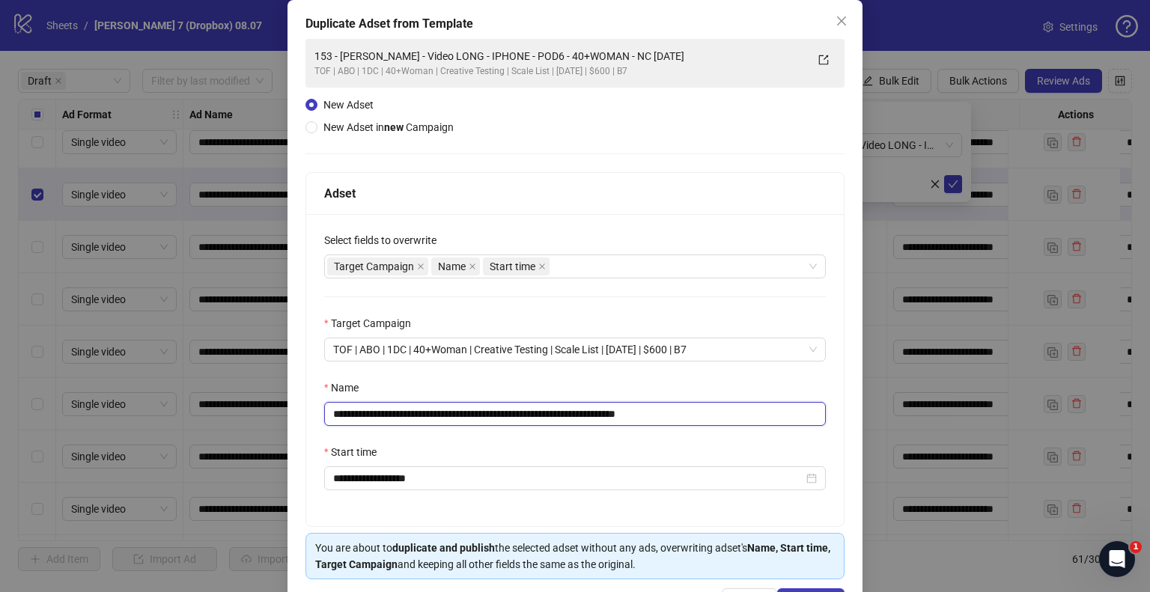
click at [682, 413] on input "**********" at bounding box center [575, 414] width 502 height 24
drag, startPoint x: 621, startPoint y: 411, endPoint x: 159, endPoint y: 428, distance: 462.3
click at [108, 425] on div "**********" at bounding box center [575, 296] width 1150 height 592
paste input "***"
drag, startPoint x: 695, startPoint y: 413, endPoint x: 878, endPoint y: 427, distance: 184.0
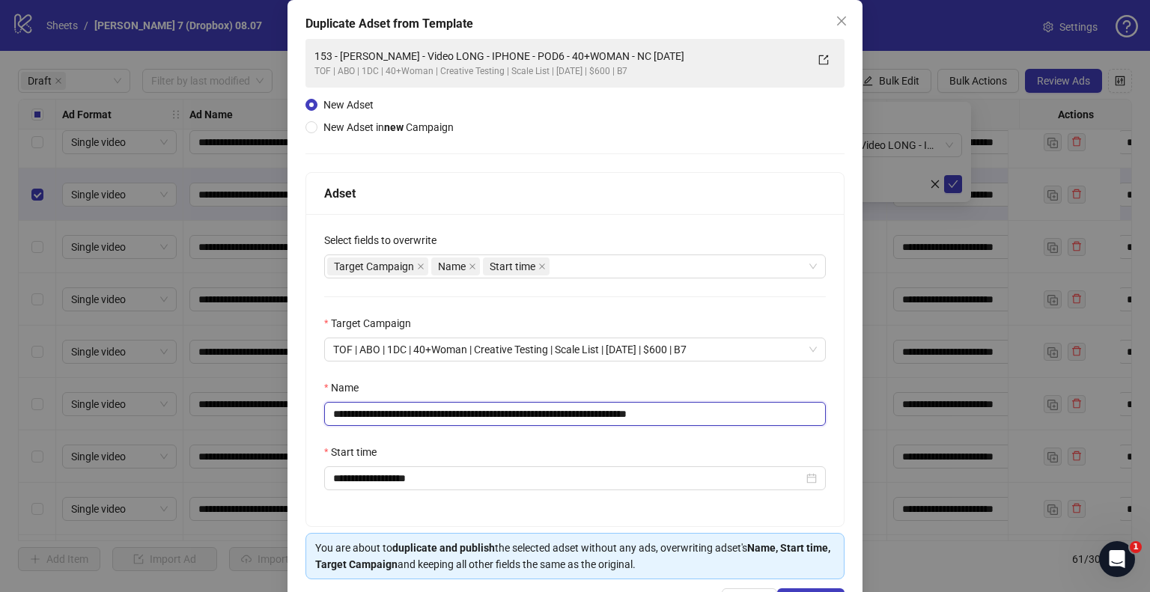
click at [878, 427] on div "**********" at bounding box center [575, 296] width 1150 height 592
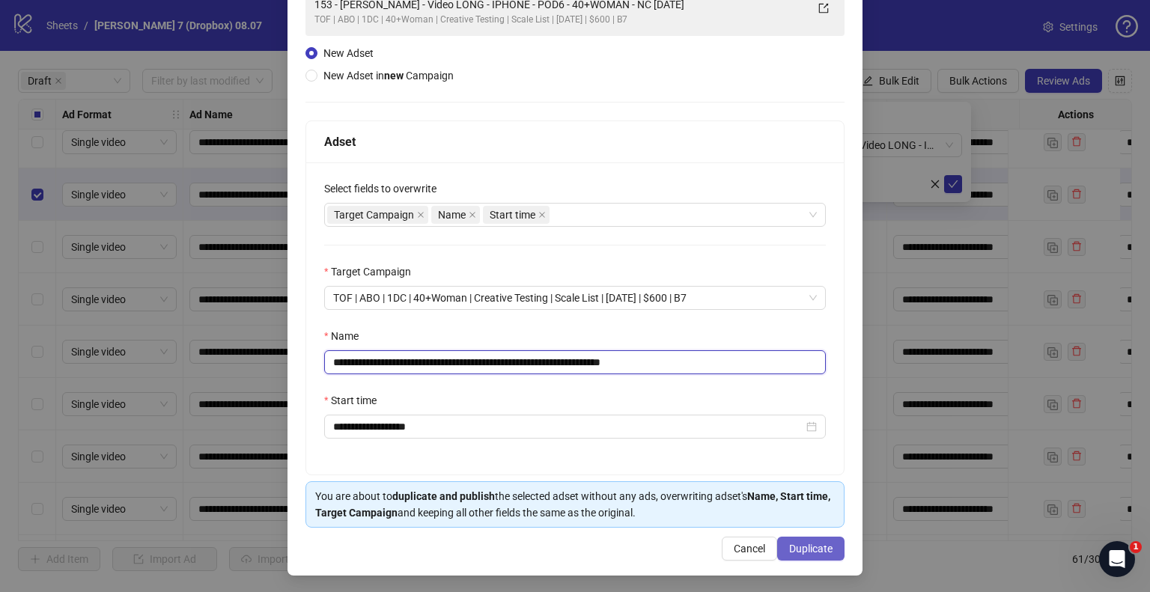
type input "**********"
click at [813, 550] on span "Duplicate" at bounding box center [810, 549] width 43 height 12
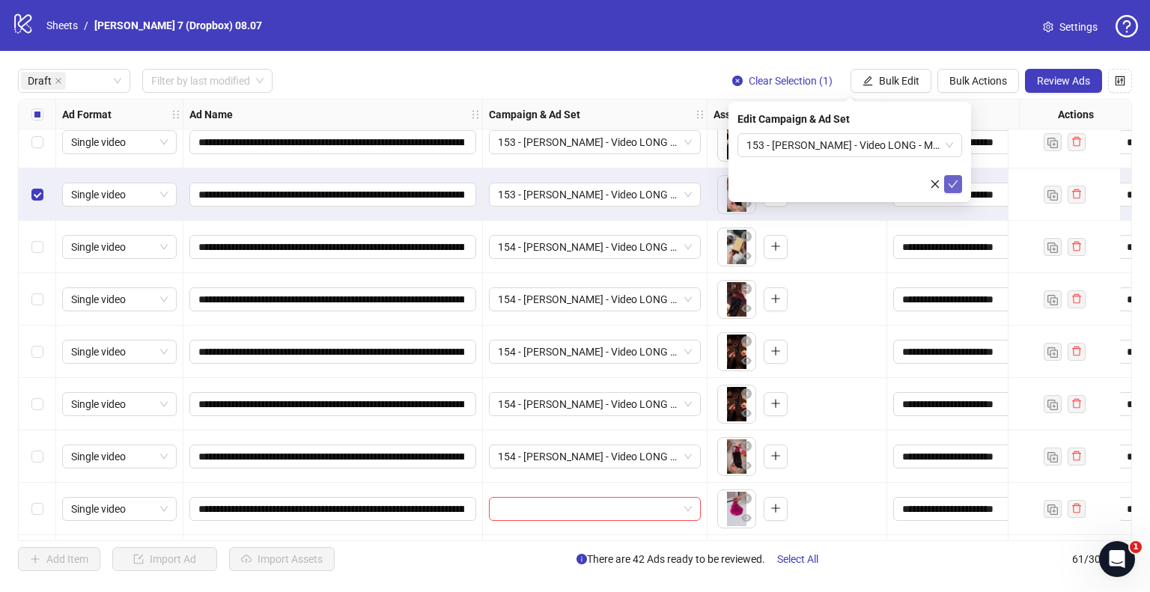
click at [955, 184] on icon "check" at bounding box center [953, 184] width 10 height 10
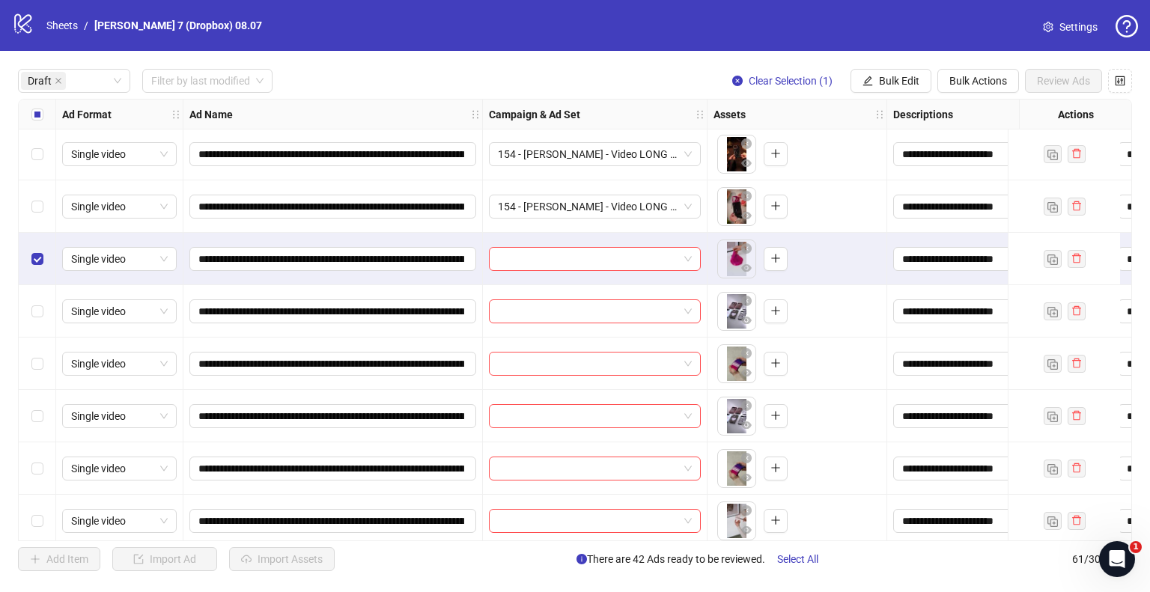
scroll to position [2110, 0]
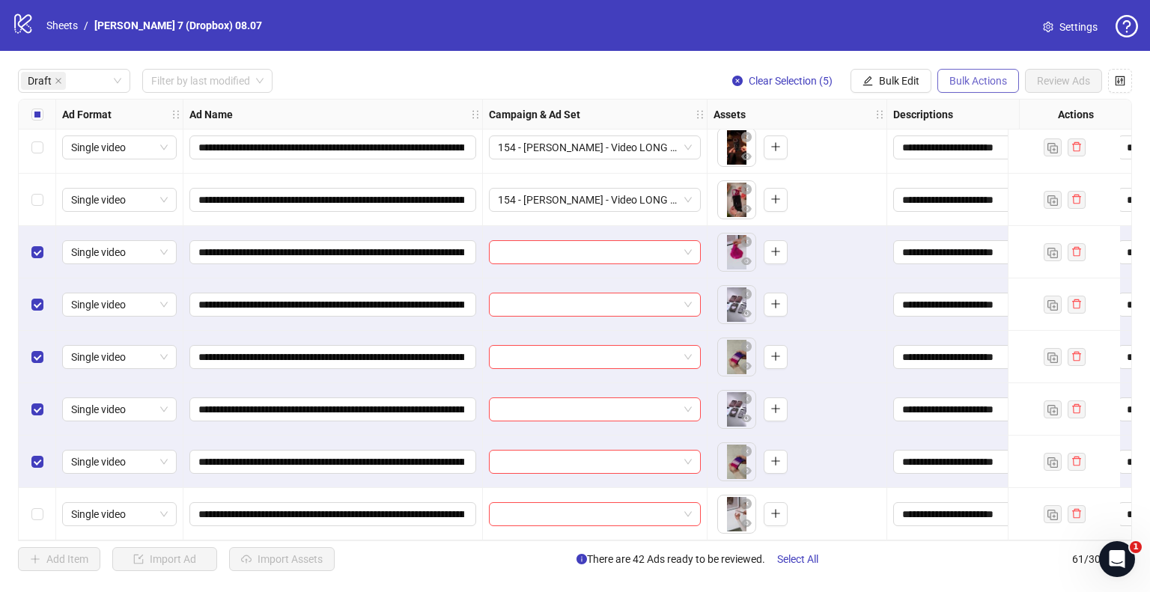
click at [964, 73] on button "Bulk Actions" at bounding box center [979, 81] width 82 height 24
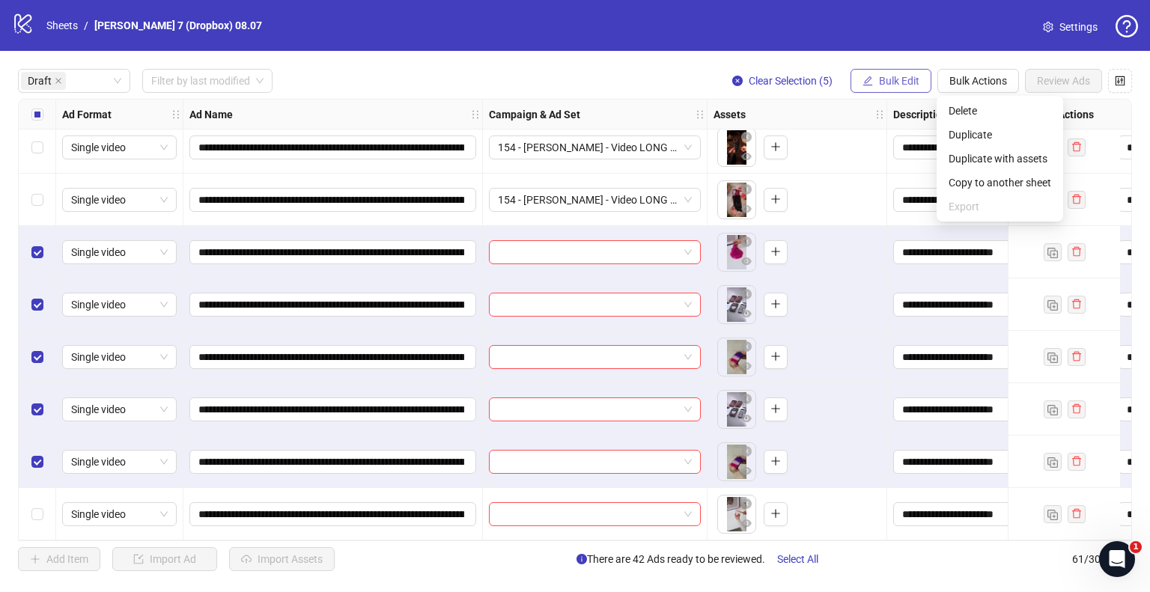
click at [910, 79] on span "Bulk Edit" at bounding box center [899, 81] width 40 height 12
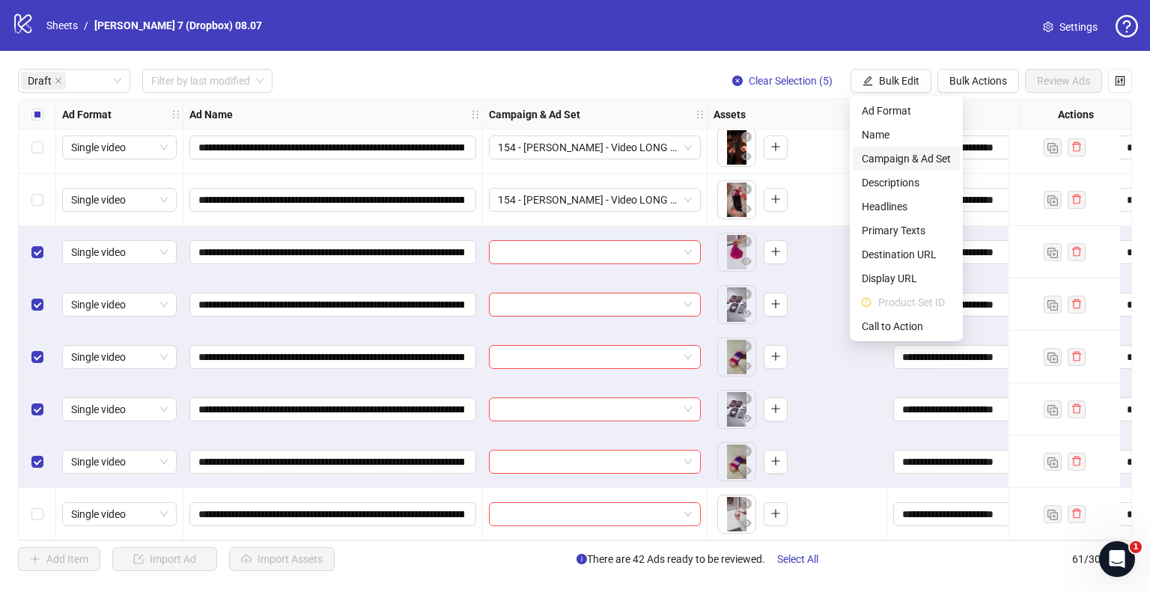
click at [899, 163] on span "Campaign & Ad Set" at bounding box center [906, 159] width 89 height 16
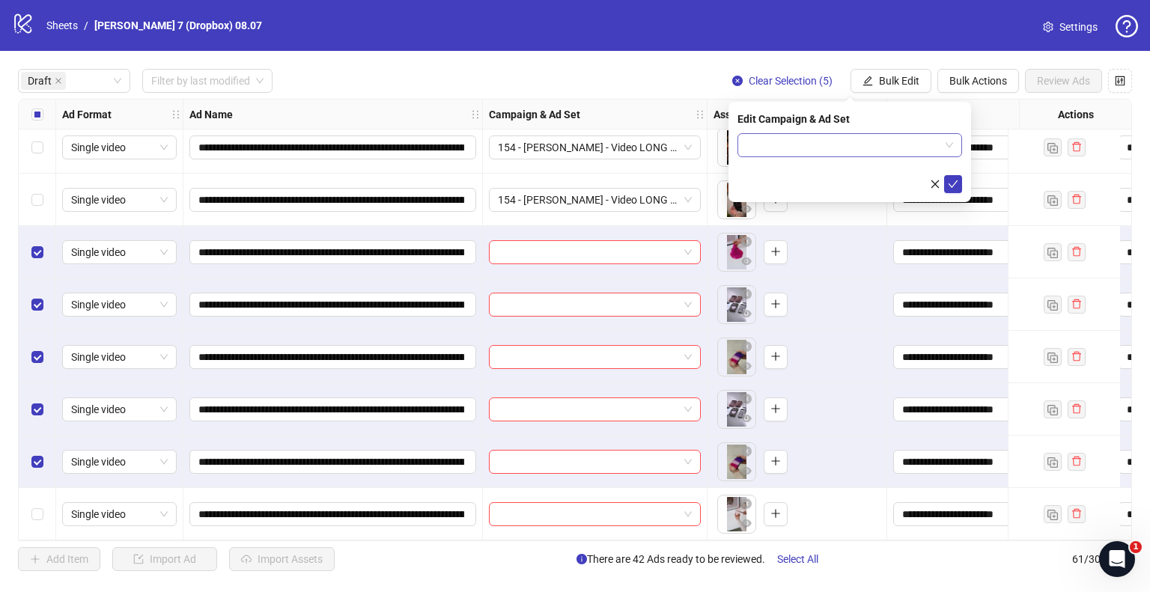
click at [836, 145] on input "search" at bounding box center [843, 145] width 193 height 22
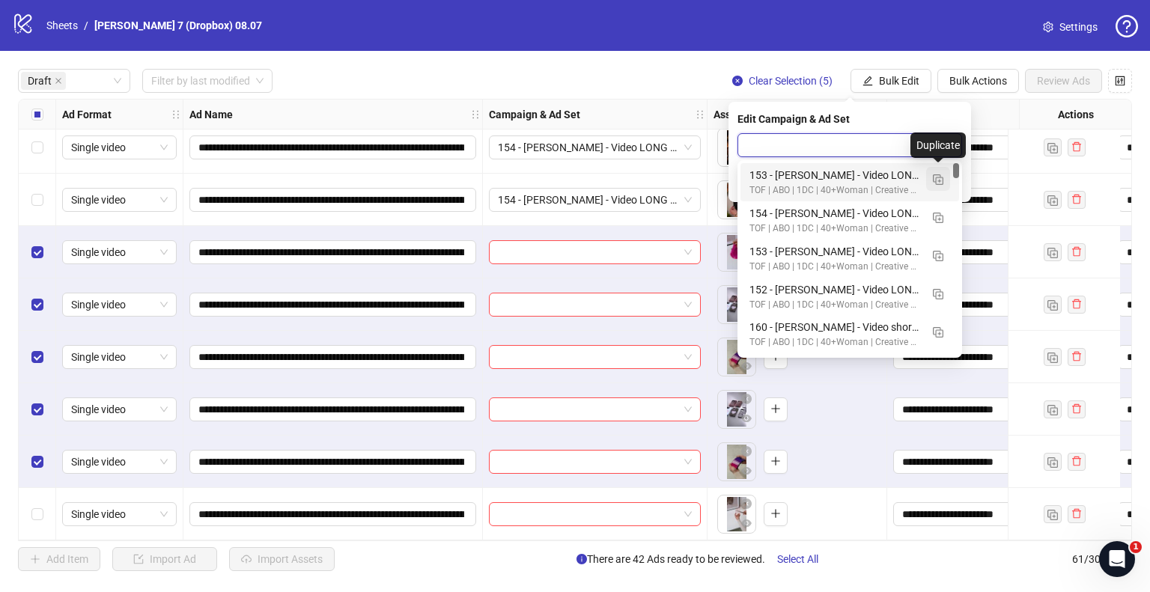
click at [933, 179] on img "button" at bounding box center [938, 179] width 10 height 10
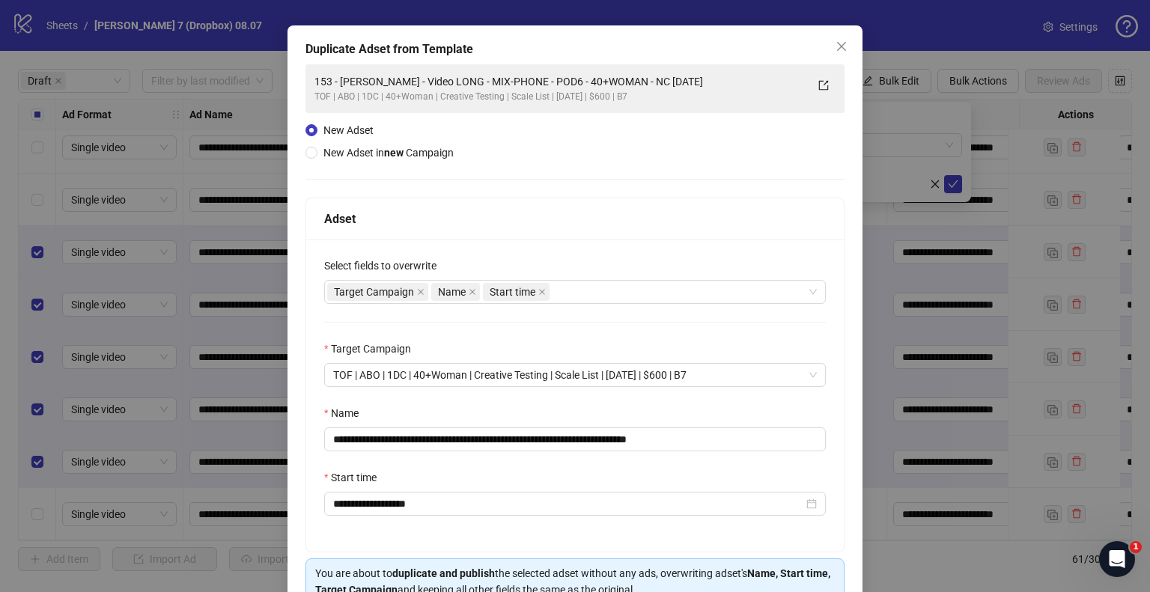
scroll to position [75, 0]
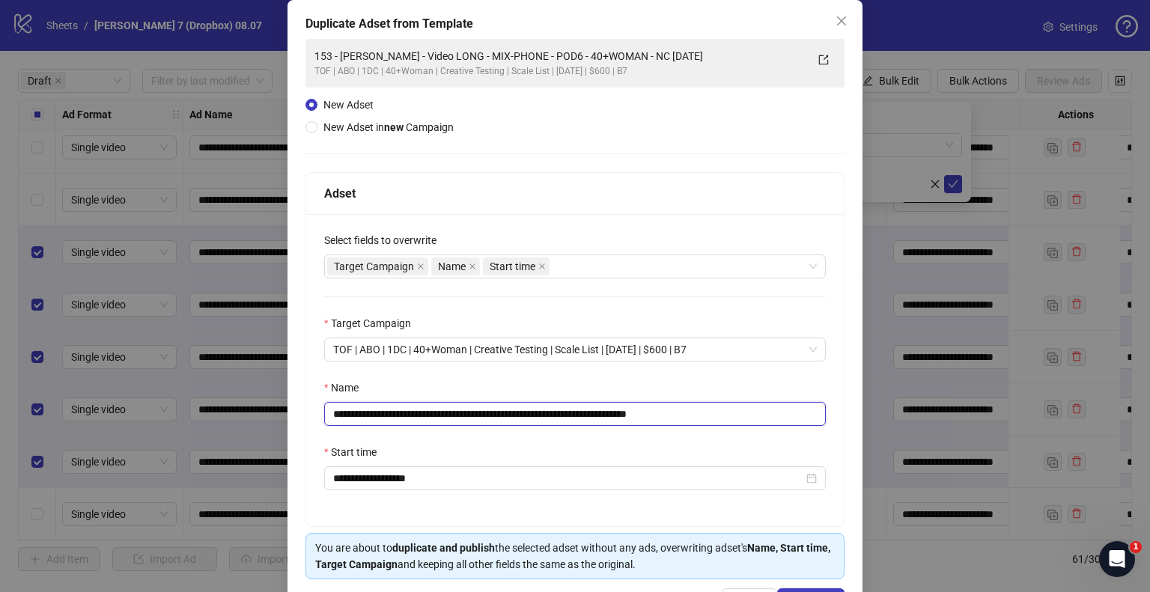
drag, startPoint x: 640, startPoint y: 416, endPoint x: 63, endPoint y: 416, distance: 577.4
click at [63, 416] on div "**********" at bounding box center [575, 296] width 1150 height 592
paste input "text"
drag, startPoint x: 677, startPoint y: 413, endPoint x: 970, endPoint y: 404, distance: 293.7
click at [970, 403] on div "**********" at bounding box center [575, 296] width 1150 height 592
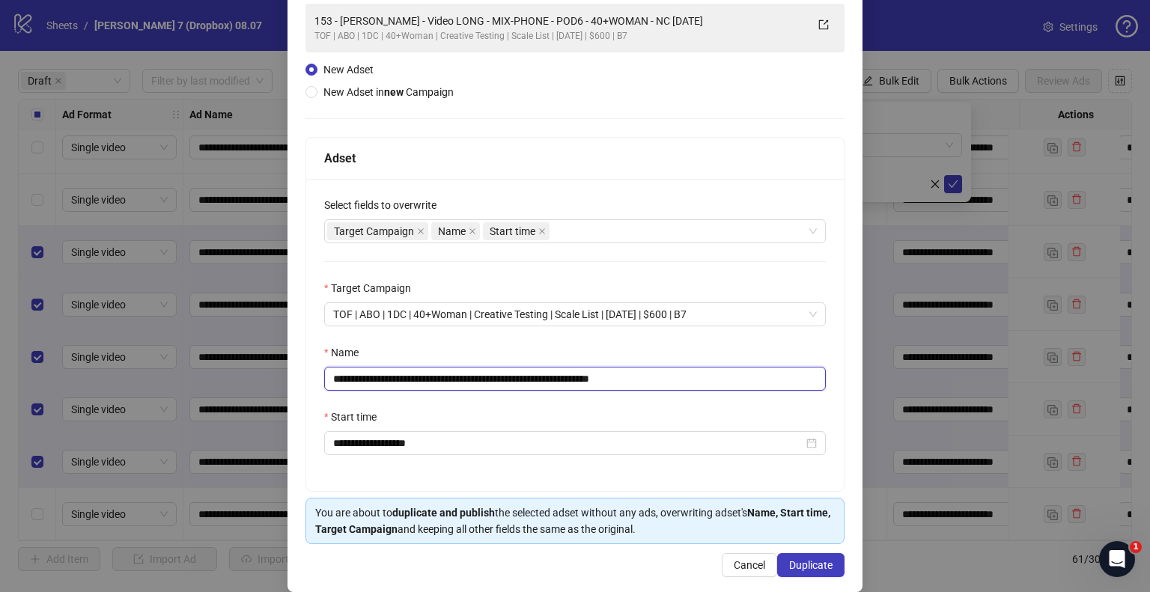
scroll to position [127, 0]
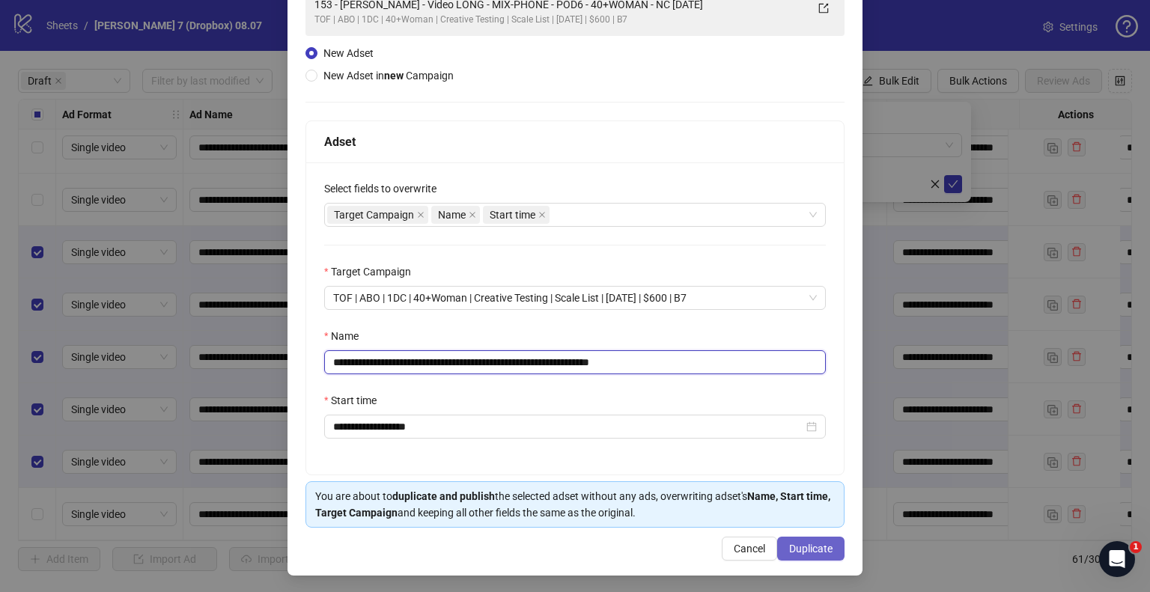
type input "**********"
click at [801, 550] on span "Duplicate" at bounding box center [810, 549] width 43 height 12
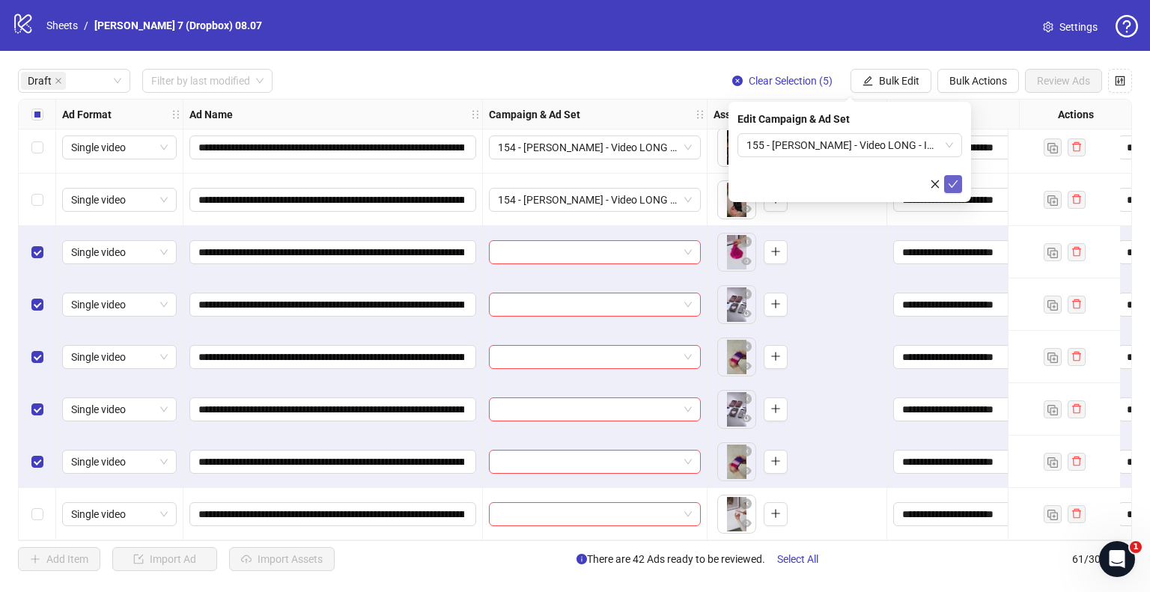
click at [948, 181] on icon "check" at bounding box center [953, 184] width 10 height 10
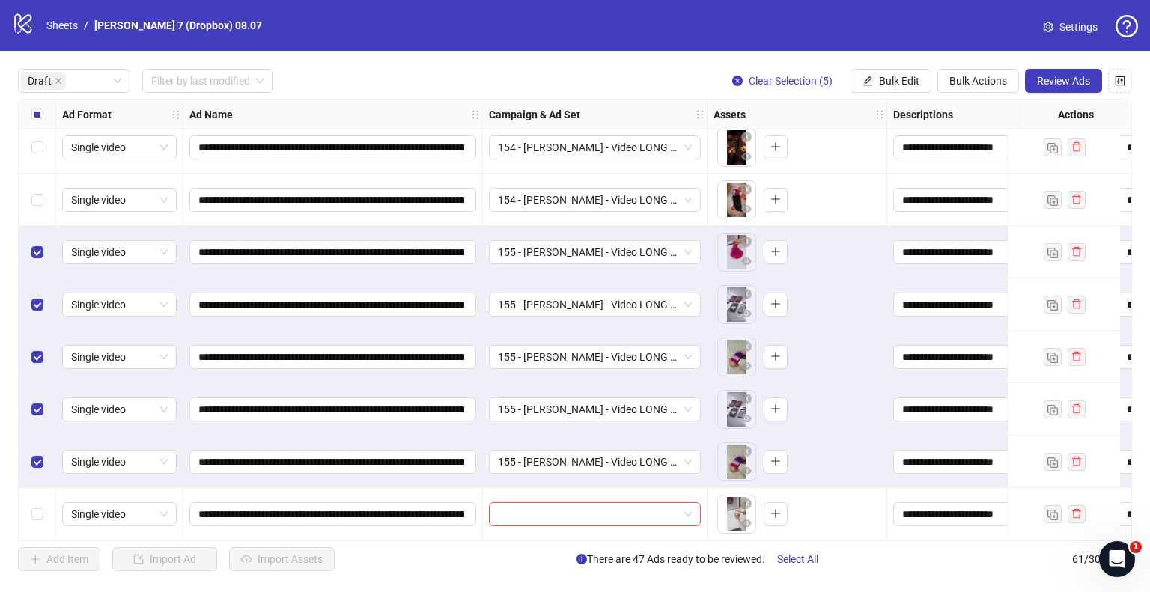
click at [27, 112] on div "Select all rows" at bounding box center [37, 115] width 37 height 30
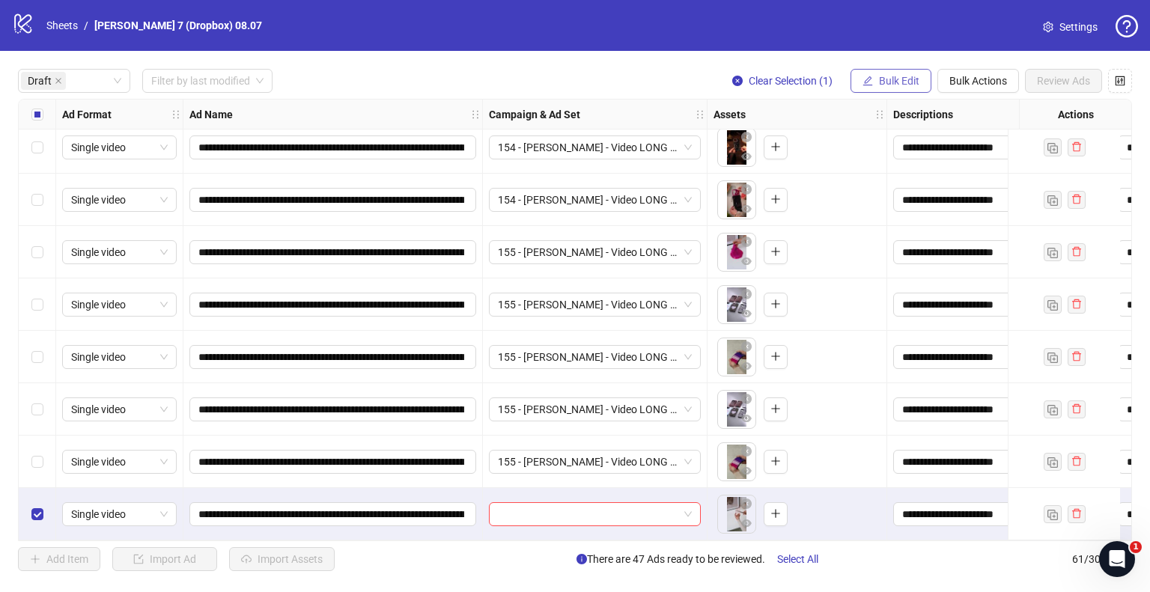
click at [905, 75] on span "Bulk Edit" at bounding box center [899, 81] width 40 height 12
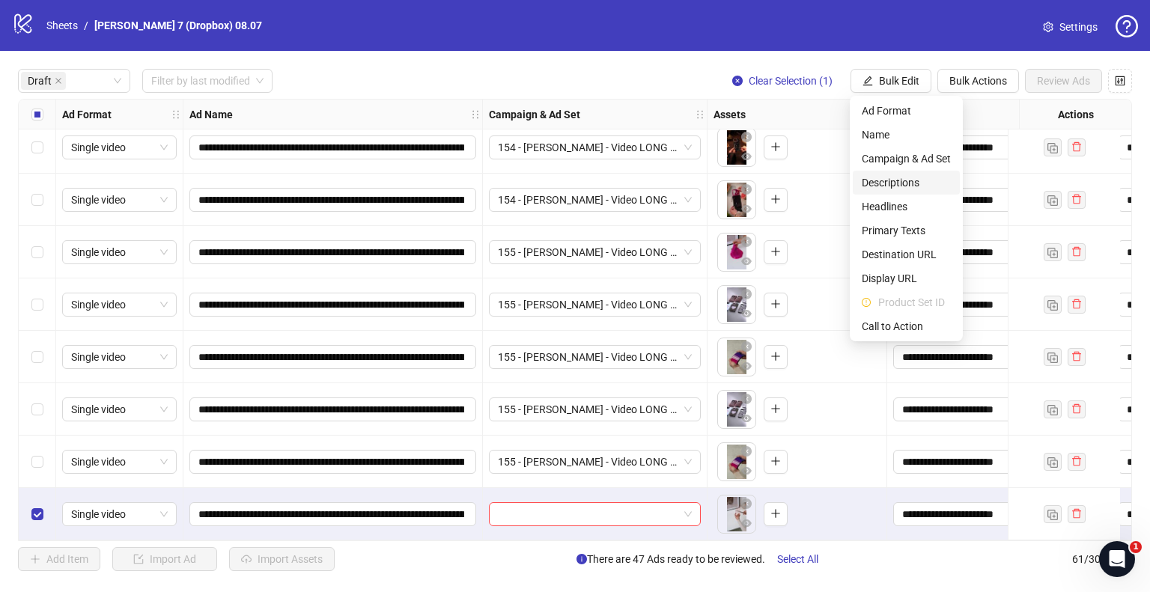
click at [884, 171] on li "Descriptions" at bounding box center [906, 183] width 107 height 24
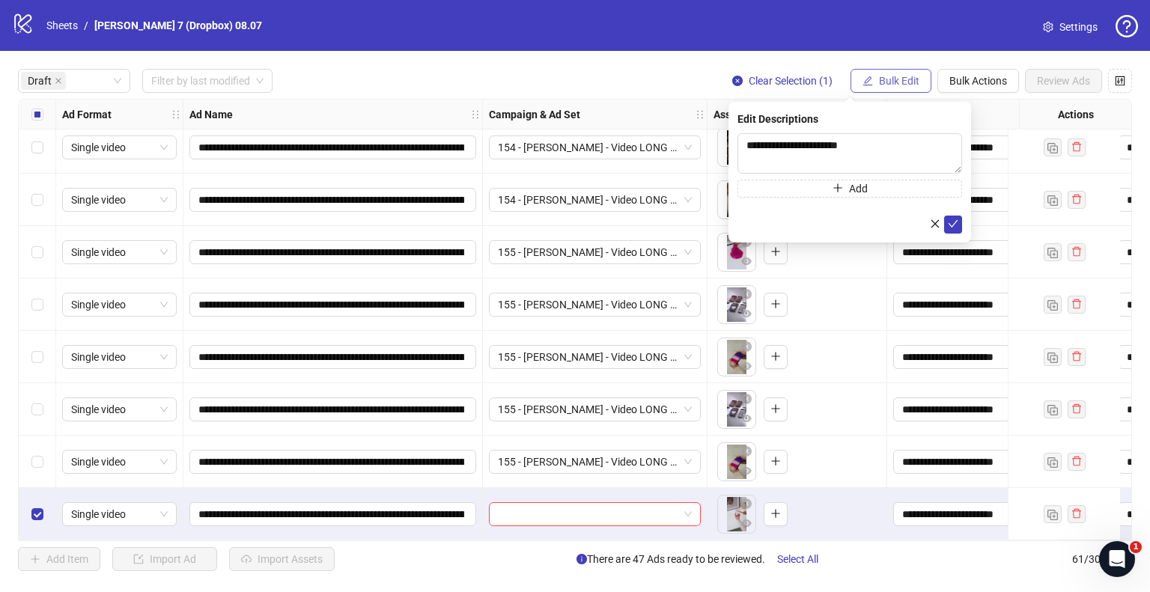
click at [893, 70] on button "Bulk Edit" at bounding box center [891, 81] width 81 height 24
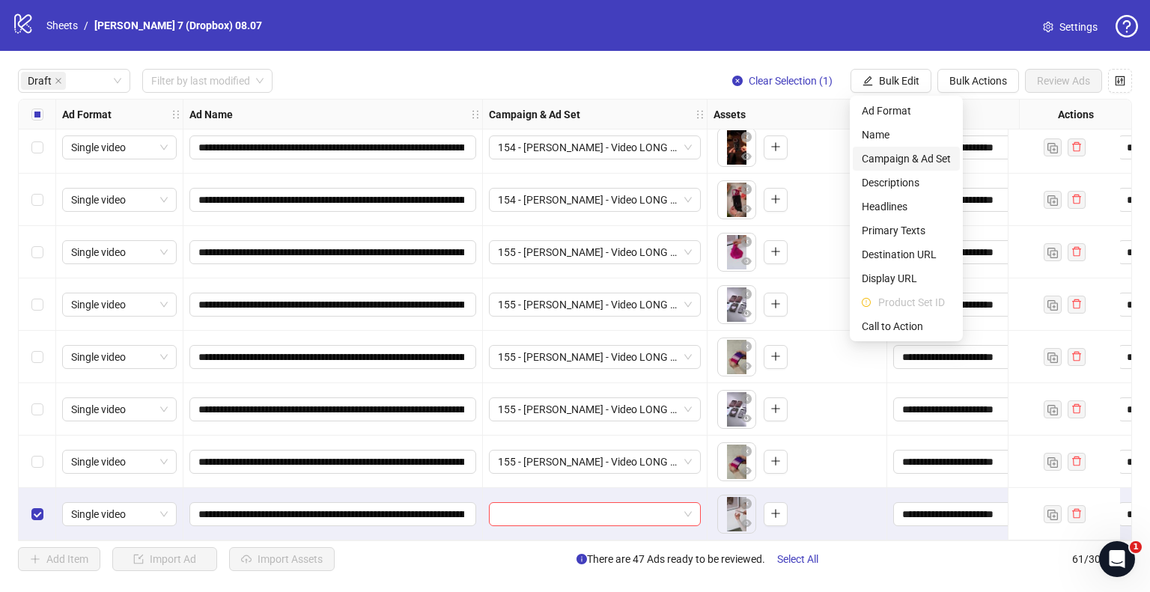
click at [892, 152] on span "Campaign & Ad Set" at bounding box center [906, 159] width 89 height 16
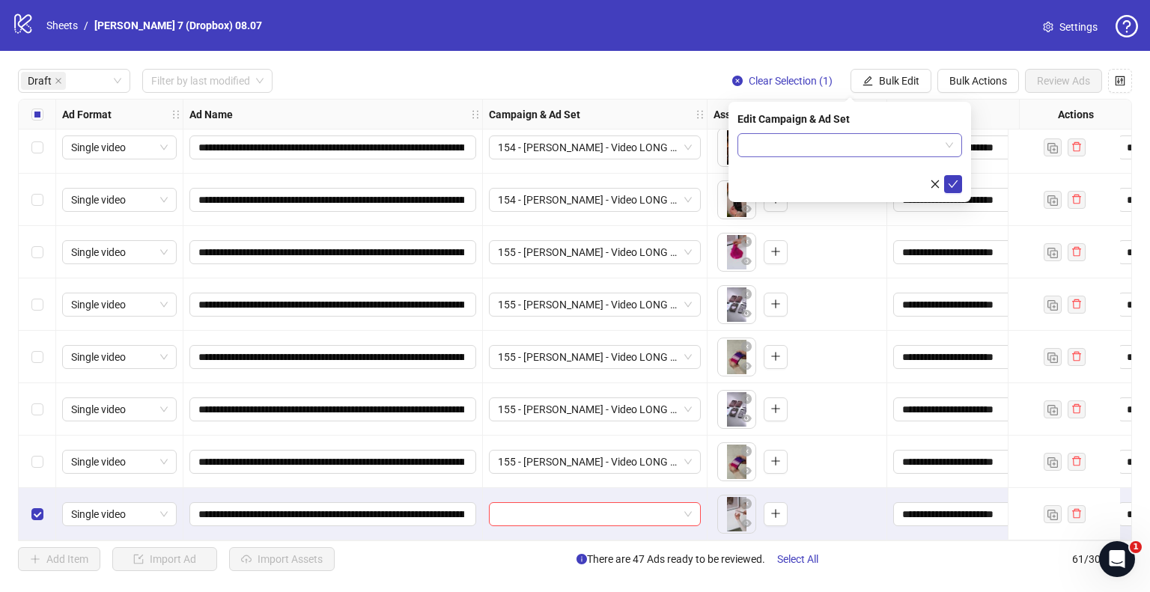
click at [875, 145] on input "search" at bounding box center [843, 145] width 193 height 22
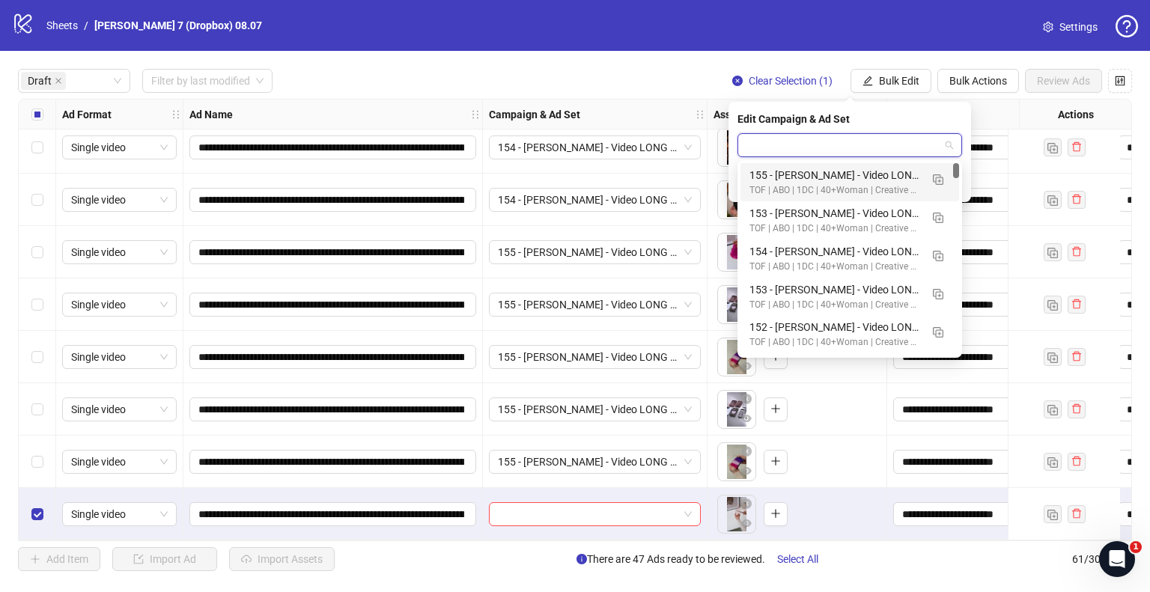
click at [809, 177] on div "155 - Marius - Video LONG - IPHONE - POD6 - 40+WOMAN - NC 2025.08.20" at bounding box center [835, 175] width 171 height 16
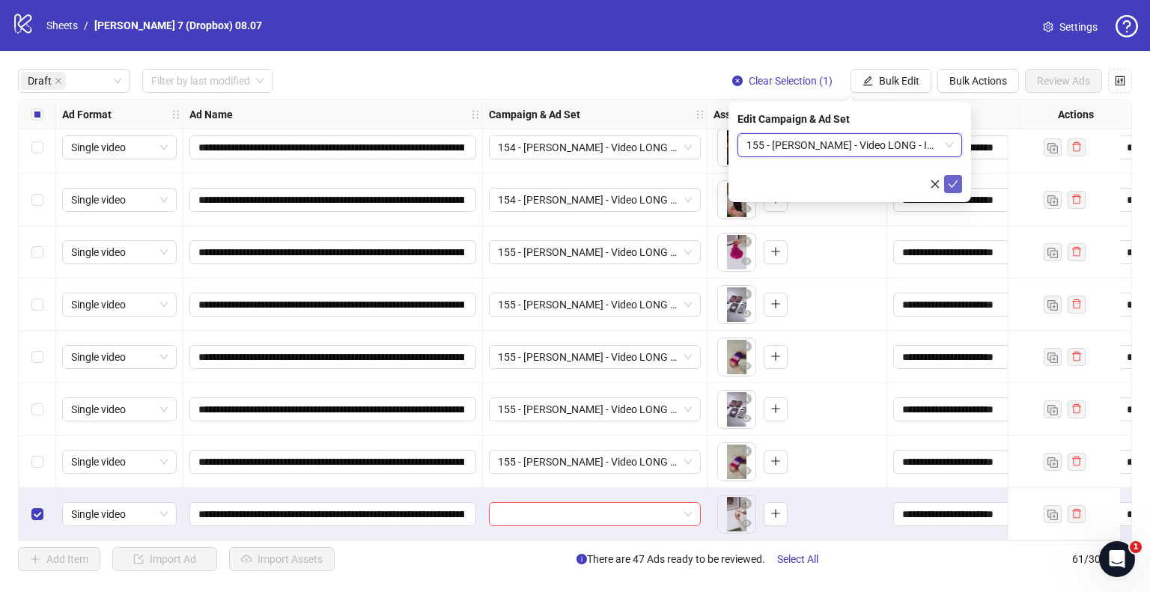
click at [953, 184] on icon "check" at bounding box center [953, 184] width 10 height 10
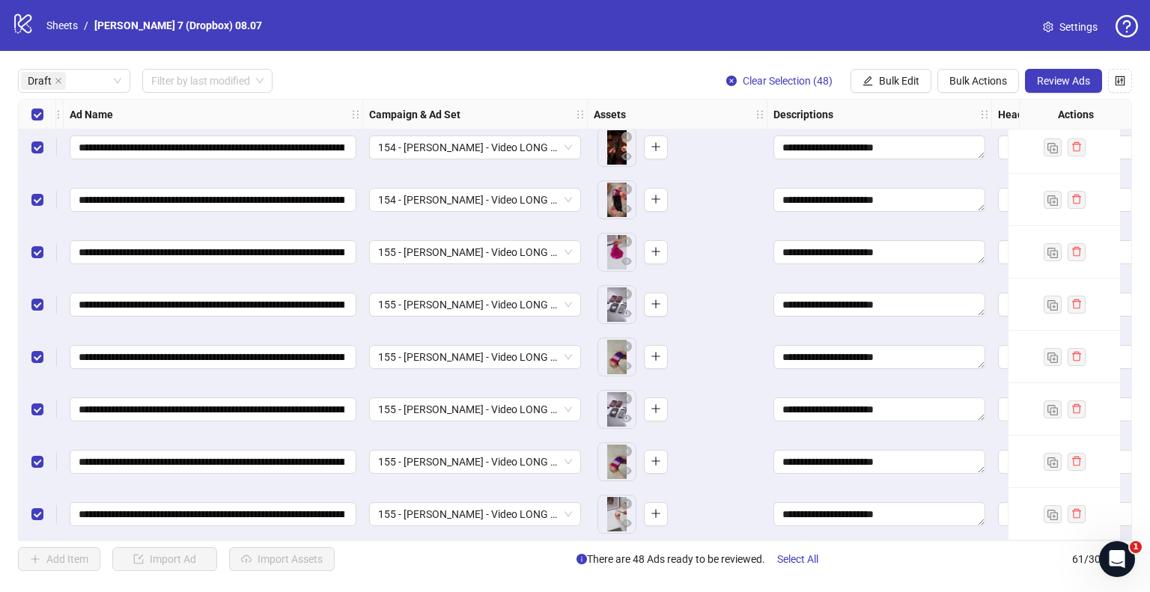
scroll to position [2110, 0]
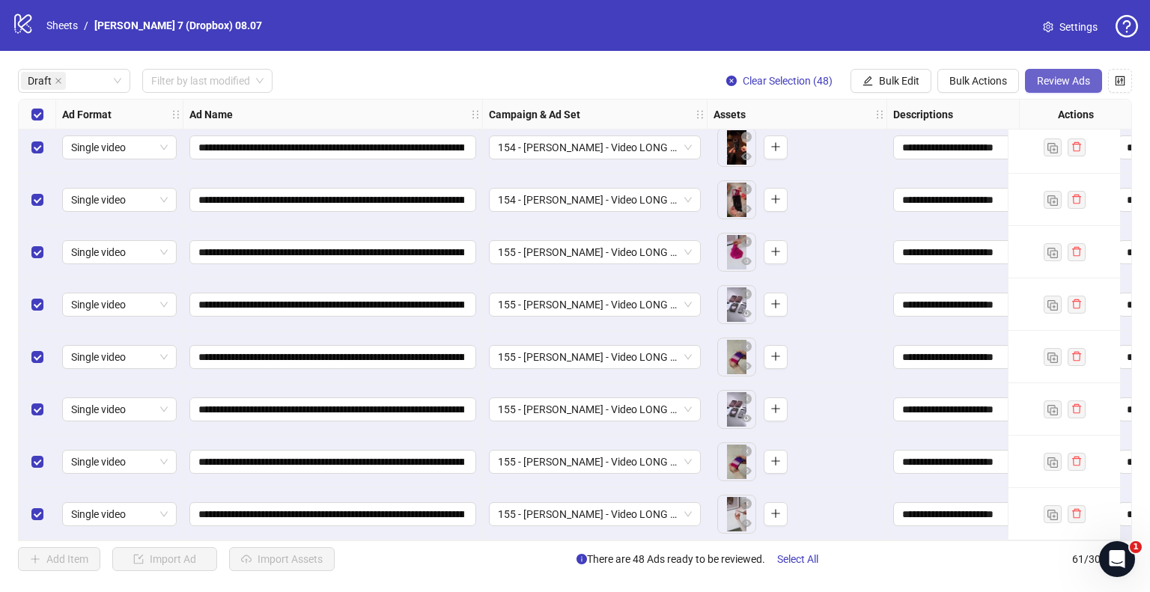
click at [1048, 83] on span "Review Ads" at bounding box center [1063, 81] width 53 height 12
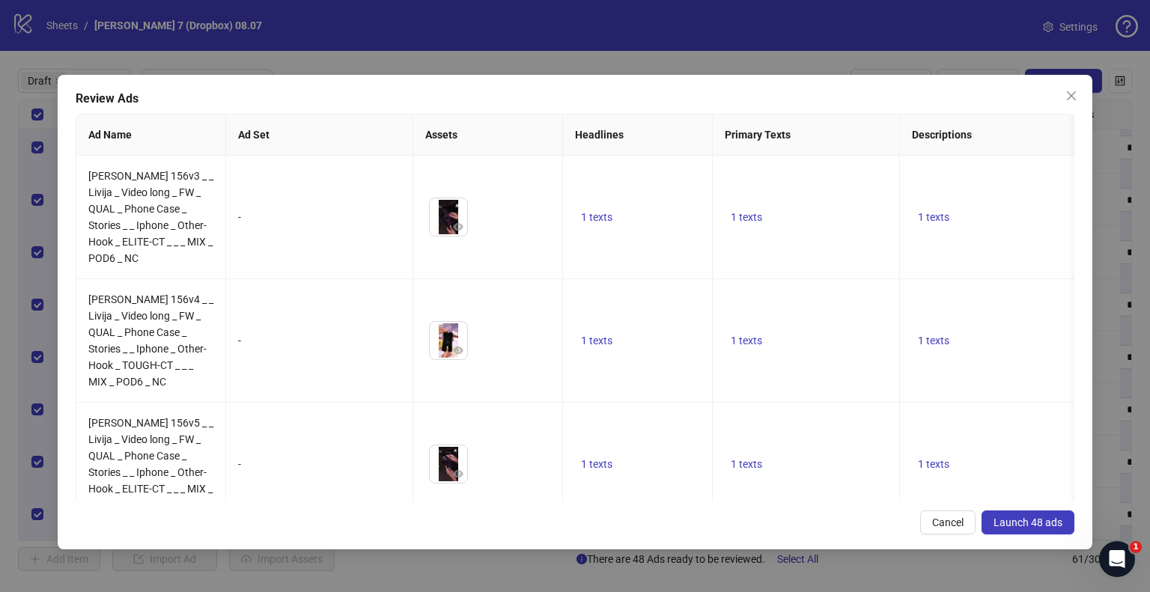
click at [1026, 523] on span "Launch 48 ads" at bounding box center [1028, 523] width 69 height 12
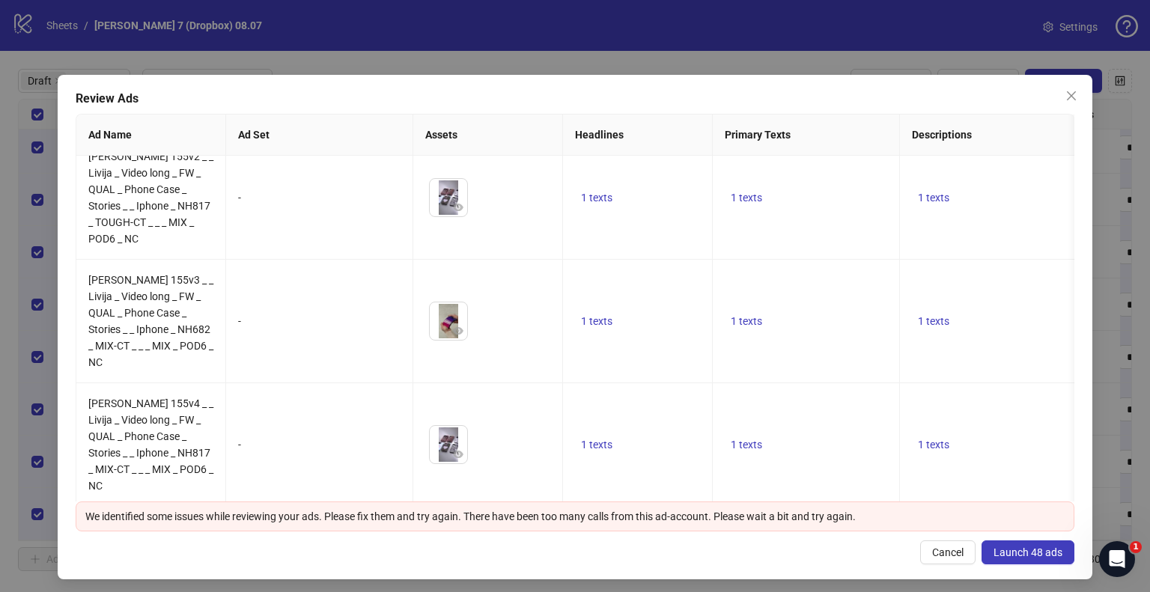
scroll to position [5358, 0]
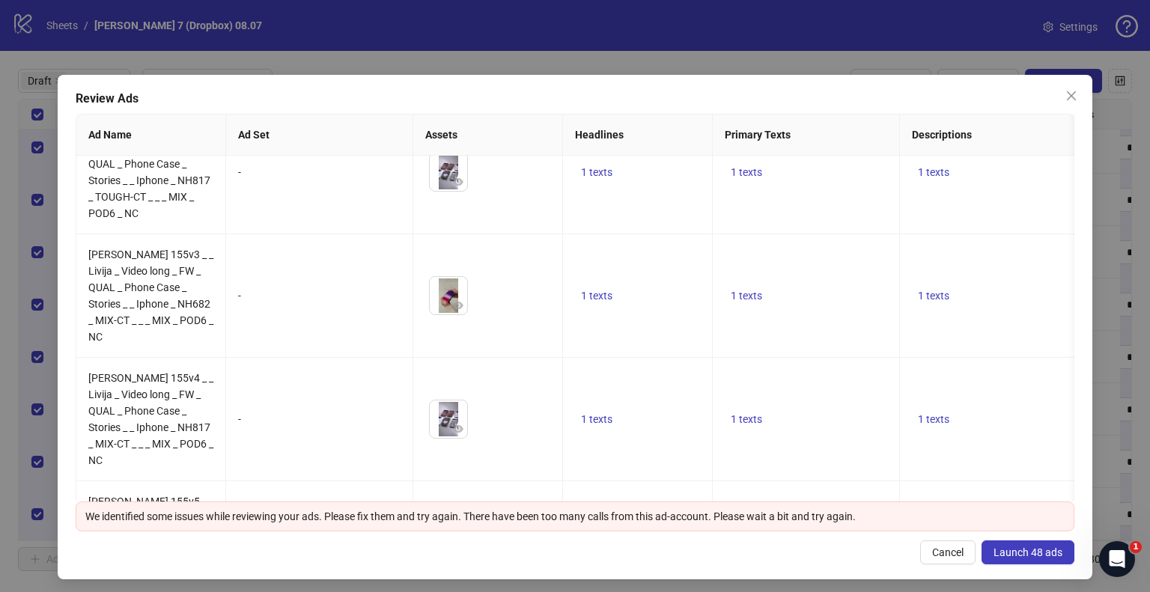
click at [994, 553] on span "Launch 48 ads" at bounding box center [1028, 553] width 69 height 12
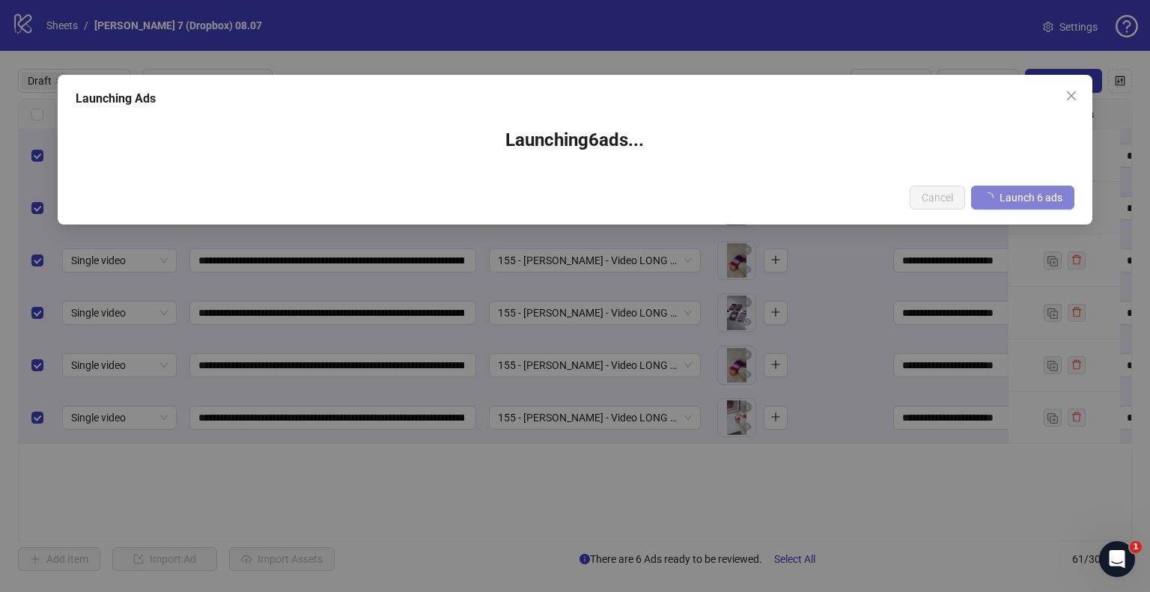
scroll to position [0, 0]
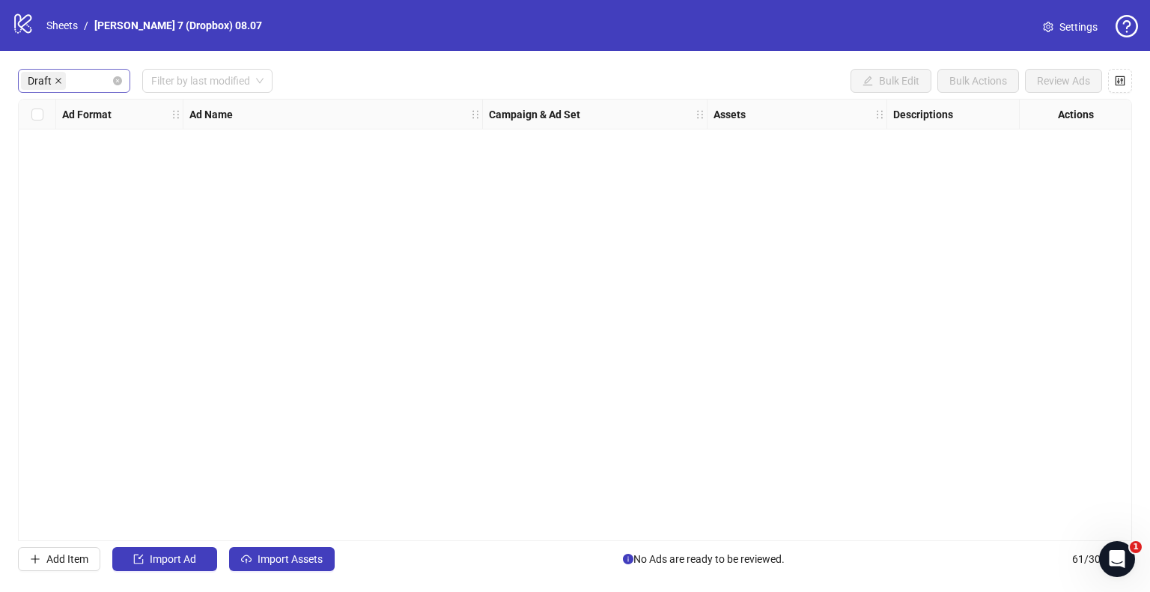
click at [57, 79] on icon "close" at bounding box center [58, 80] width 7 height 7
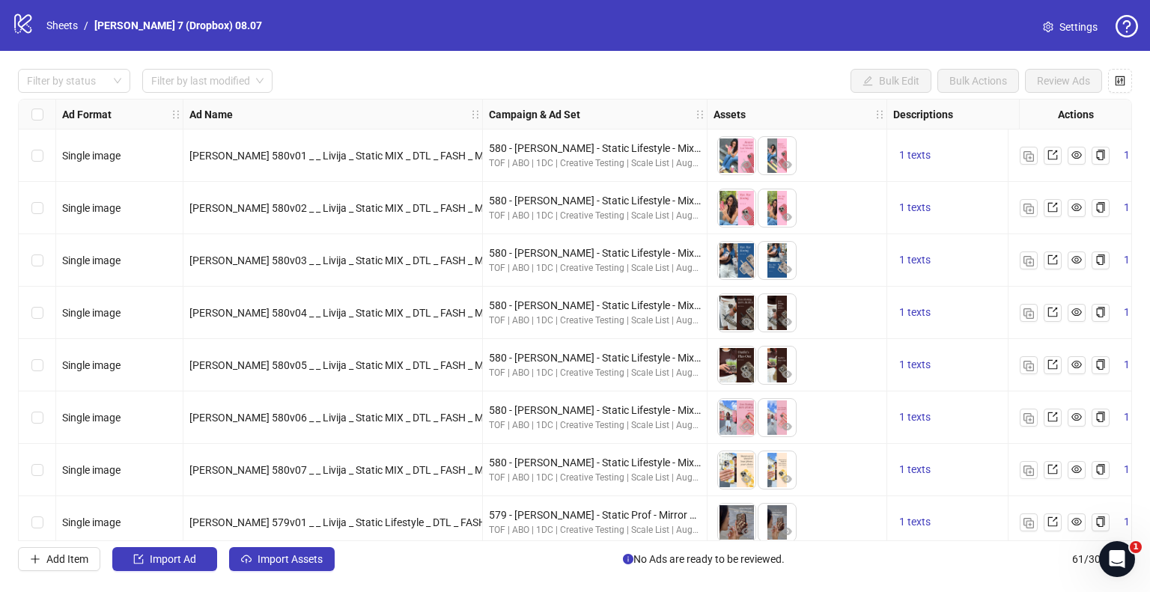
drag, startPoint x: 118, startPoint y: 88, endPoint x: 113, endPoint y: 118, distance: 30.4
click at [118, 88] on div "Filter by status" at bounding box center [74, 81] width 112 height 24
click at [90, 112] on div "Draft" at bounding box center [74, 111] width 88 height 16
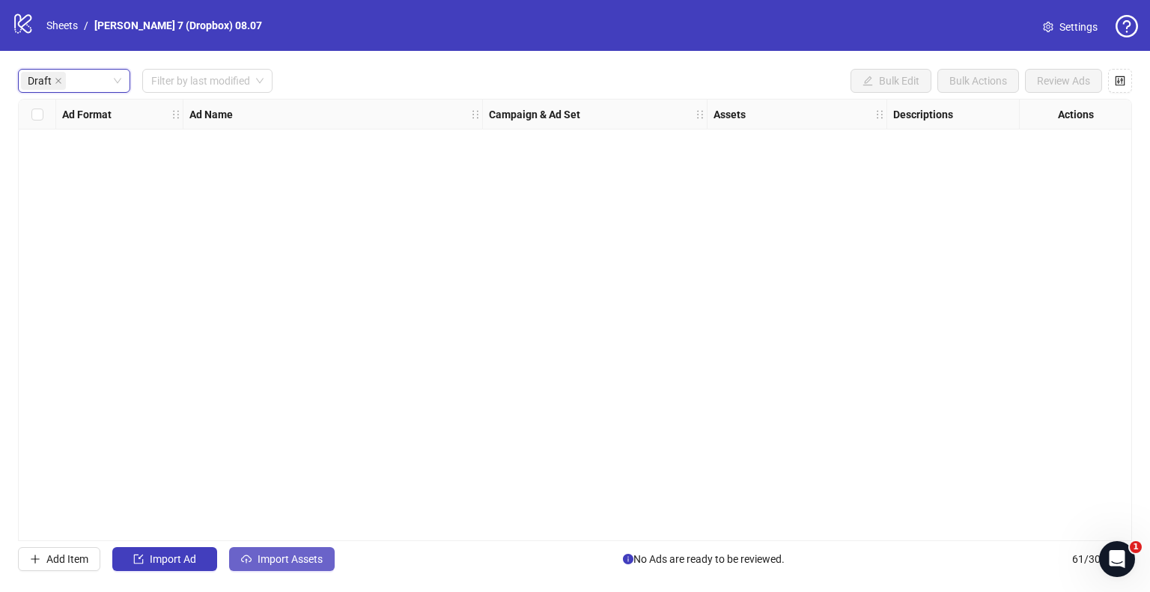
click at [294, 556] on span "Import Assets" at bounding box center [290, 559] width 65 height 12
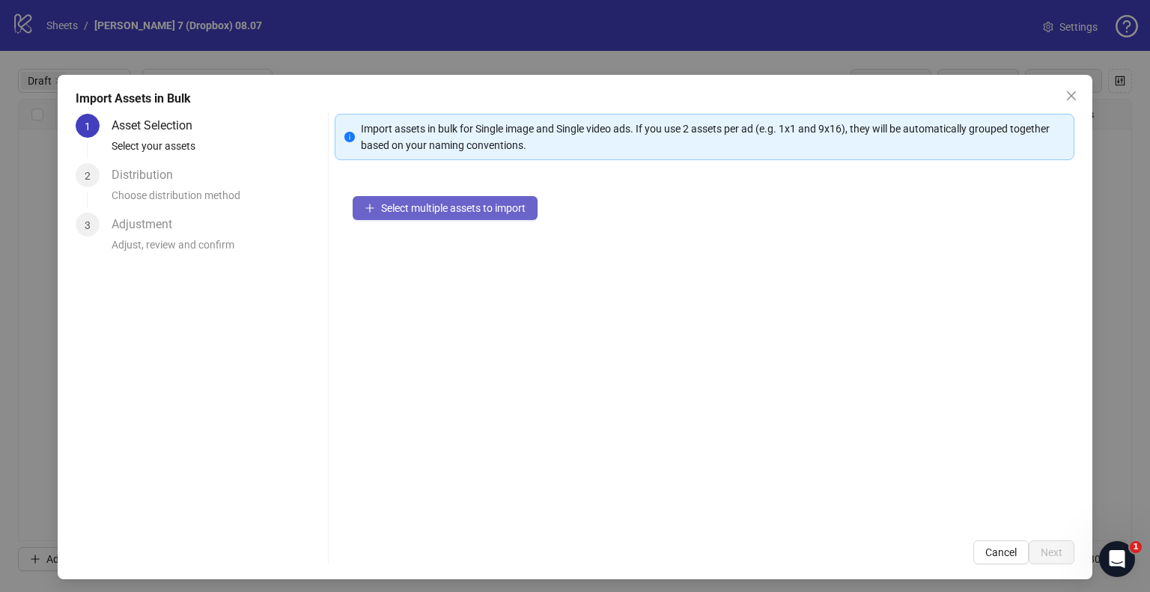
click at [406, 216] on button "Select multiple assets to import" at bounding box center [445, 208] width 185 height 24
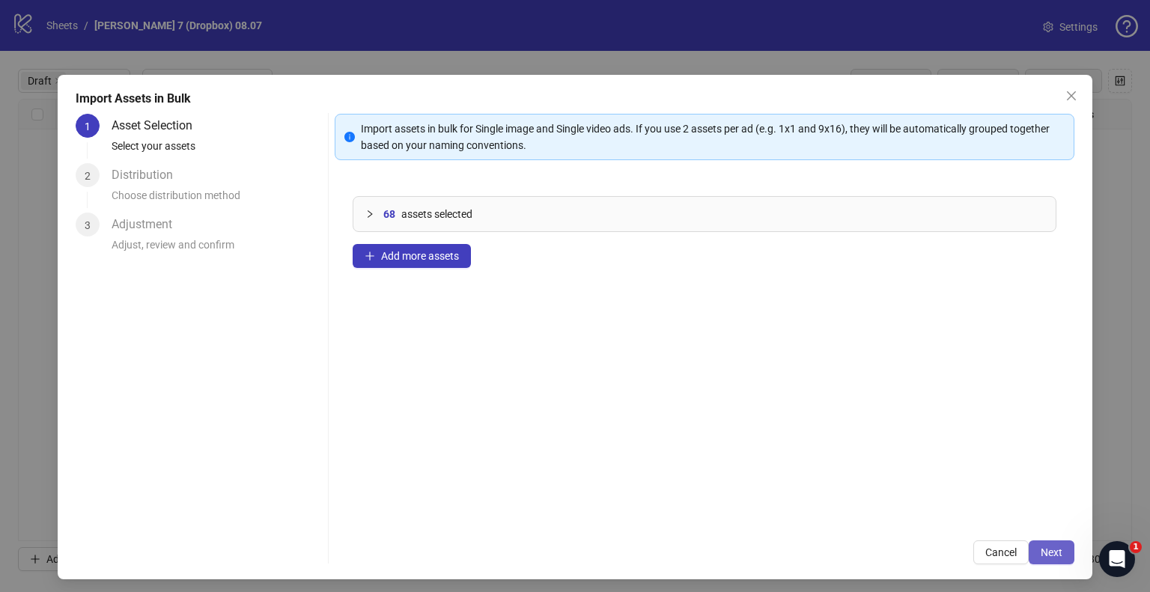
click at [1029, 550] on button "Next" at bounding box center [1052, 553] width 46 height 24
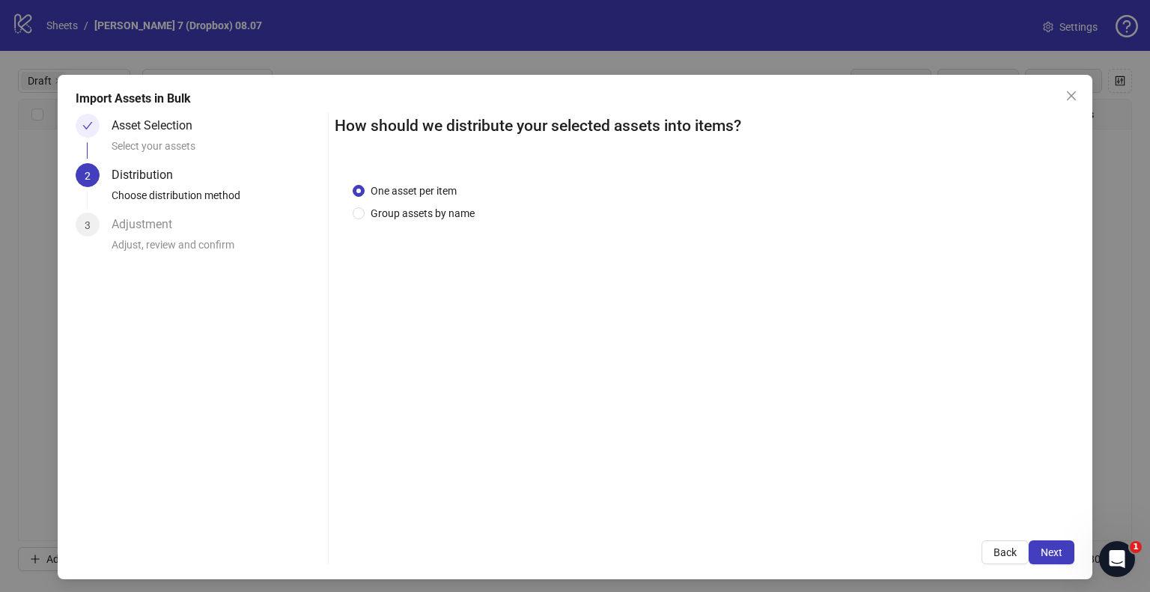
click at [417, 223] on div "One asset per item Group assets by name" at bounding box center [705, 344] width 740 height 358
click at [417, 215] on span "Group assets by name" at bounding box center [423, 213] width 116 height 16
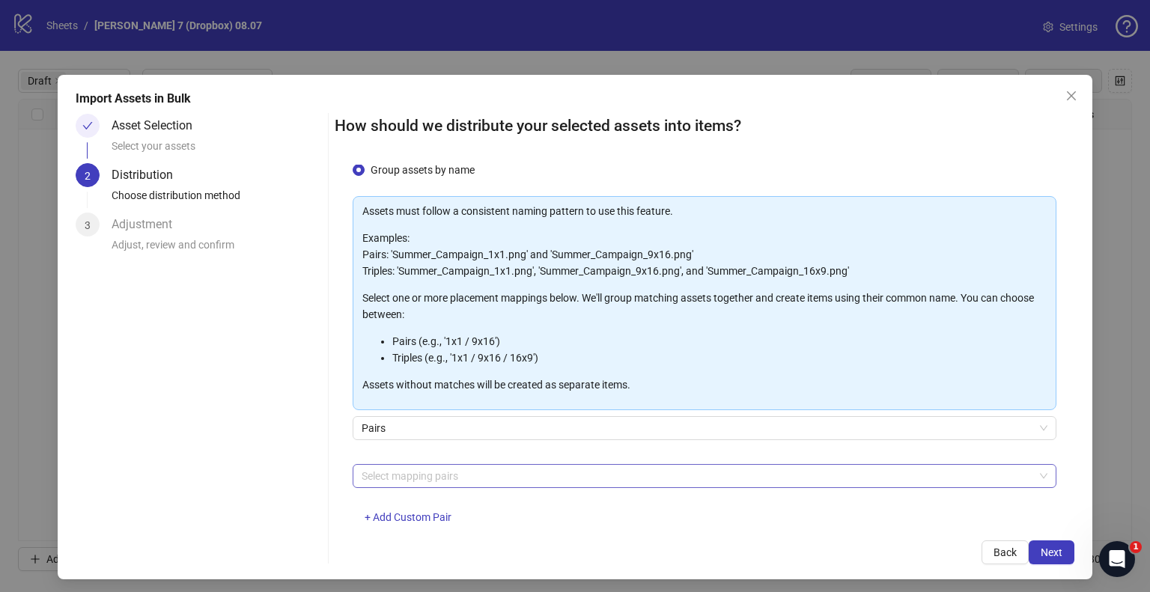
scroll to position [79, 0]
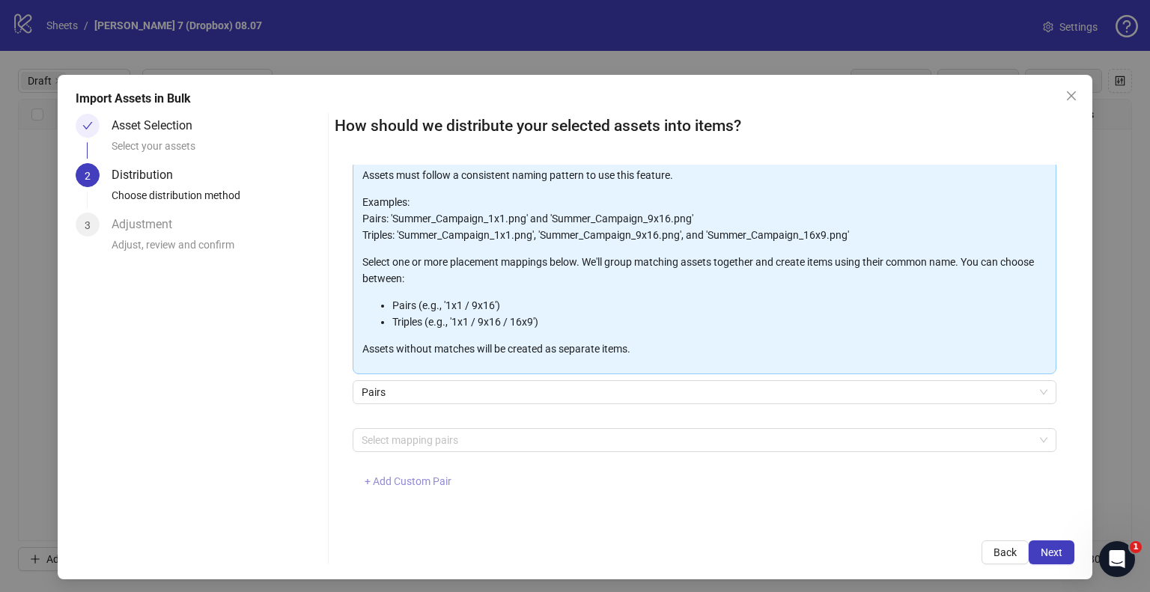
click at [429, 484] on span "+ Add Custom Pair" at bounding box center [408, 482] width 87 height 12
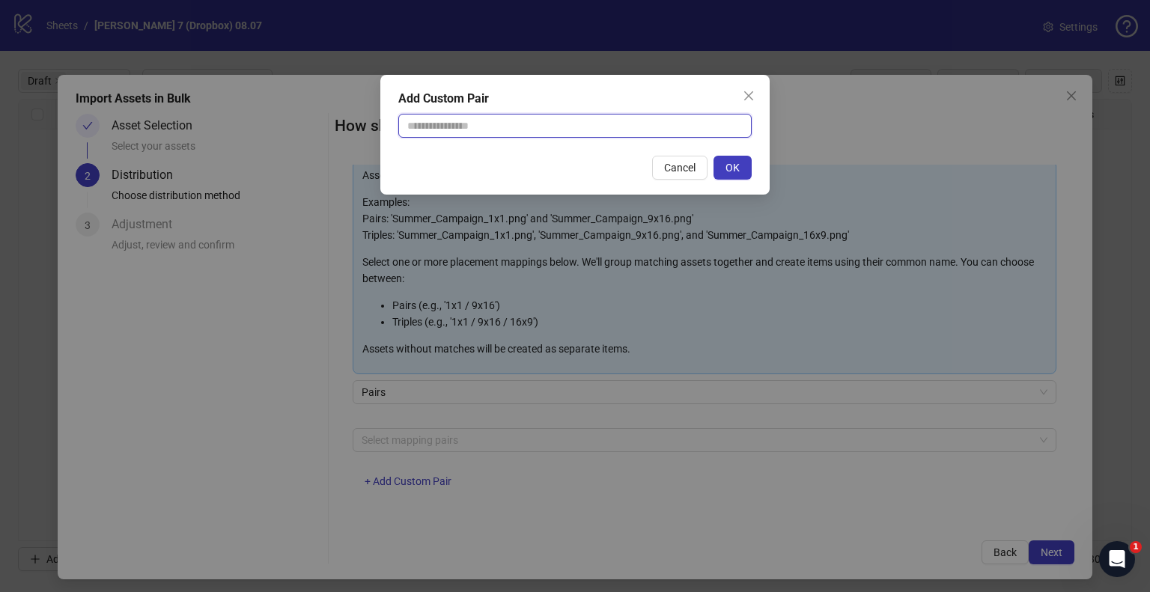
click at [479, 134] on input "text" at bounding box center [574, 126] width 353 height 24
click at [459, 162] on div "Cancel OK" at bounding box center [574, 168] width 353 height 24
click at [505, 161] on div "Cancel OK" at bounding box center [574, 168] width 353 height 24
drag, startPoint x: 512, startPoint y: 128, endPoint x: 514, endPoint y: 136, distance: 8.4
click at [512, 128] on input "text" at bounding box center [574, 126] width 353 height 24
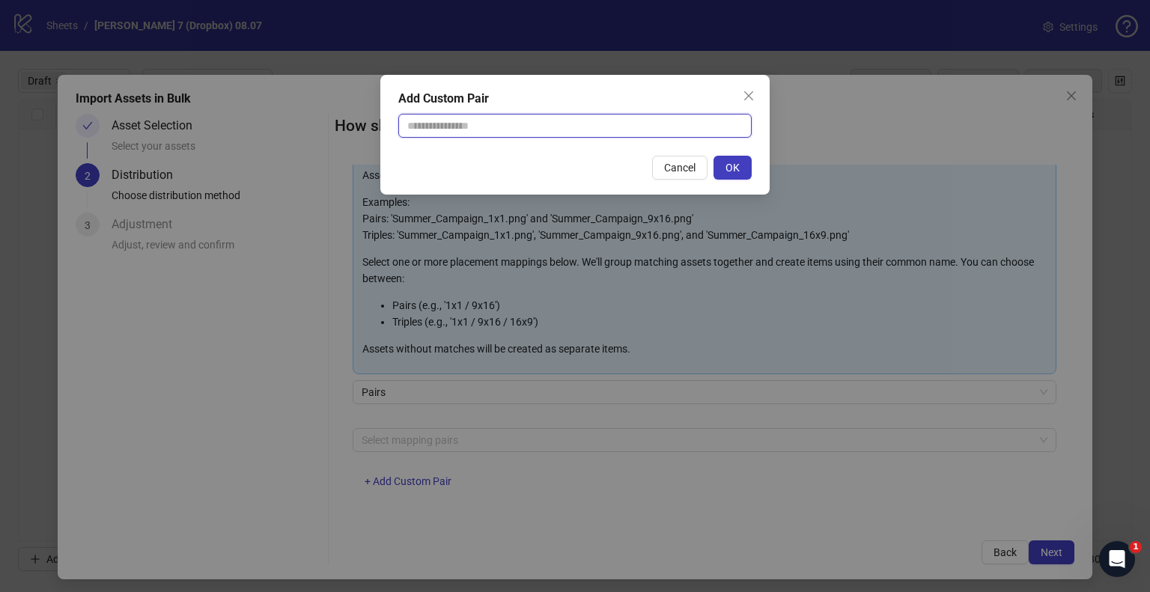
type input "**********"
click at [747, 168] on button "OK" at bounding box center [733, 168] width 38 height 24
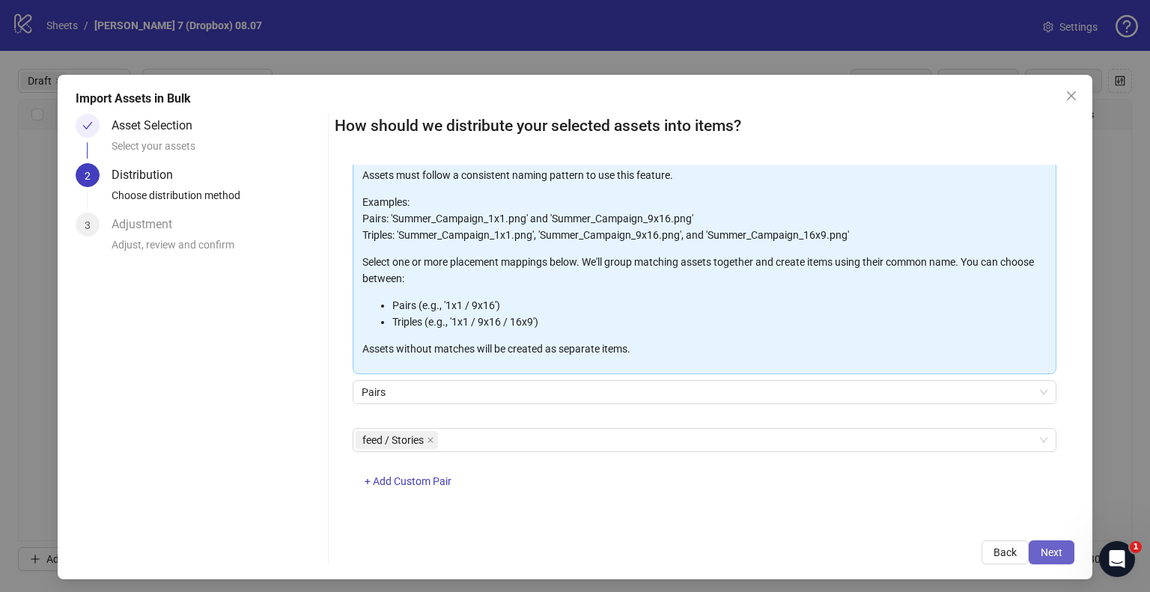
click at [1047, 550] on span "Next" at bounding box center [1052, 553] width 22 height 12
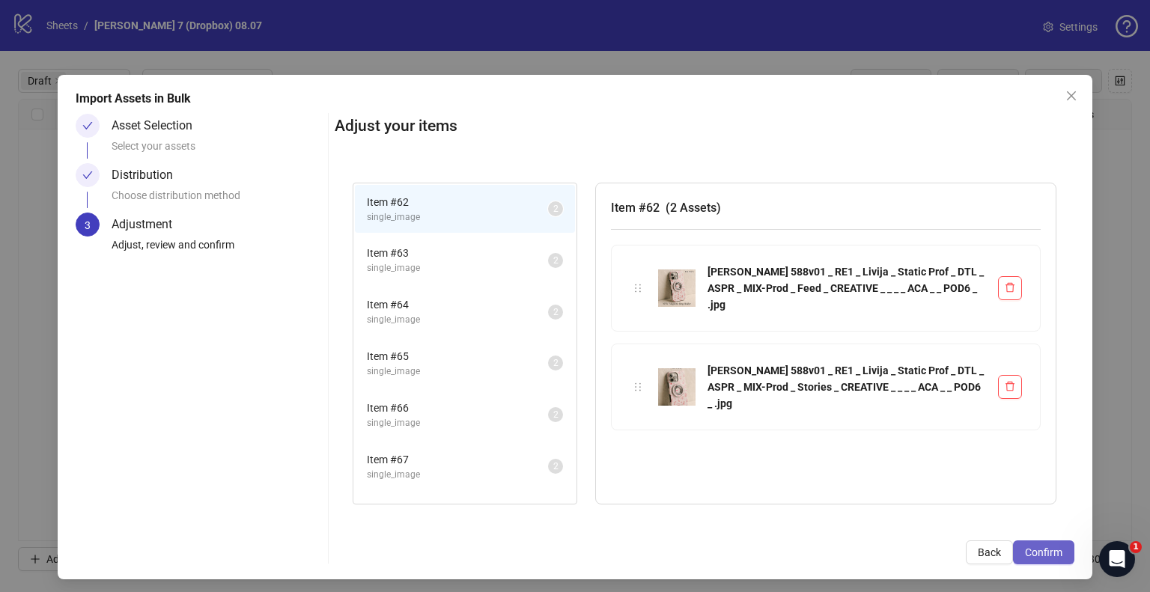
click at [1047, 556] on span "Confirm" at bounding box center [1043, 553] width 37 height 12
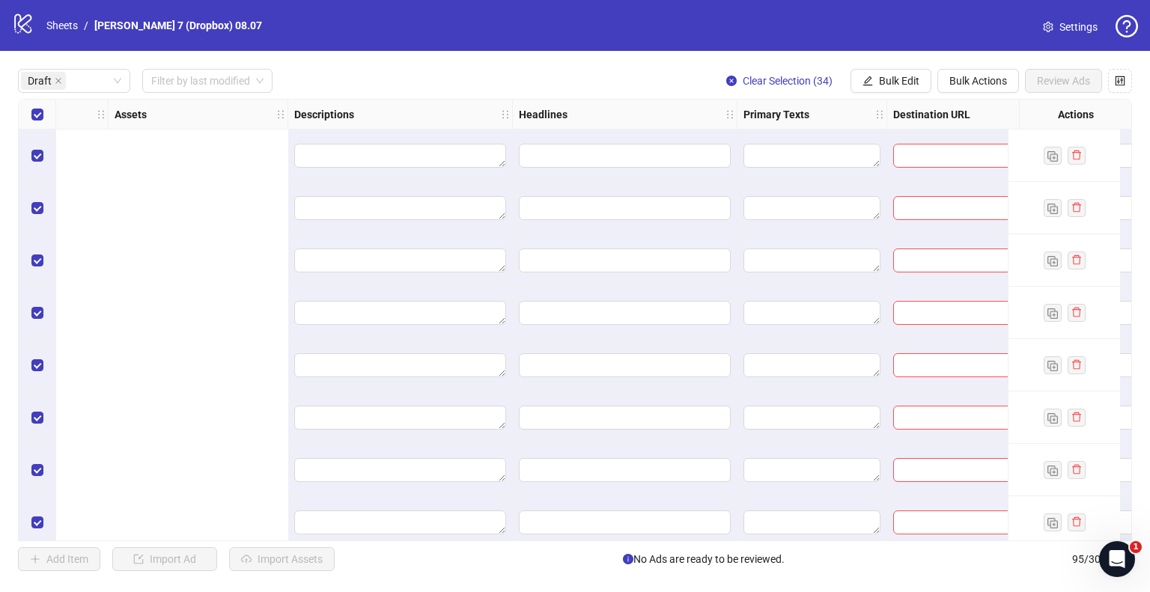
scroll to position [0, 1347]
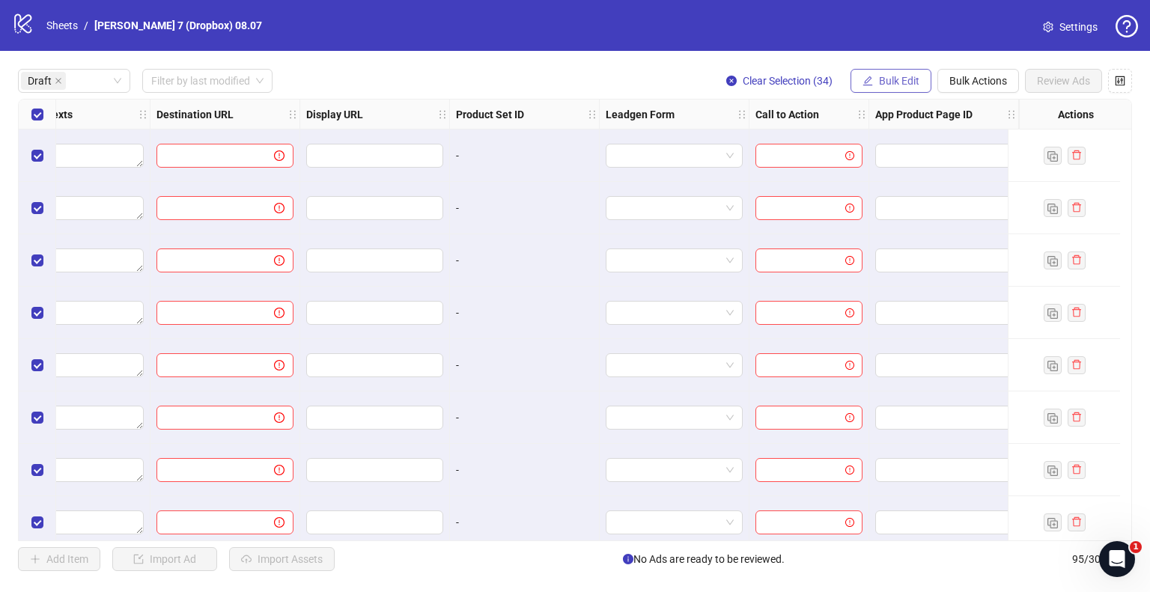
click at [885, 85] on span "Bulk Edit" at bounding box center [899, 81] width 40 height 12
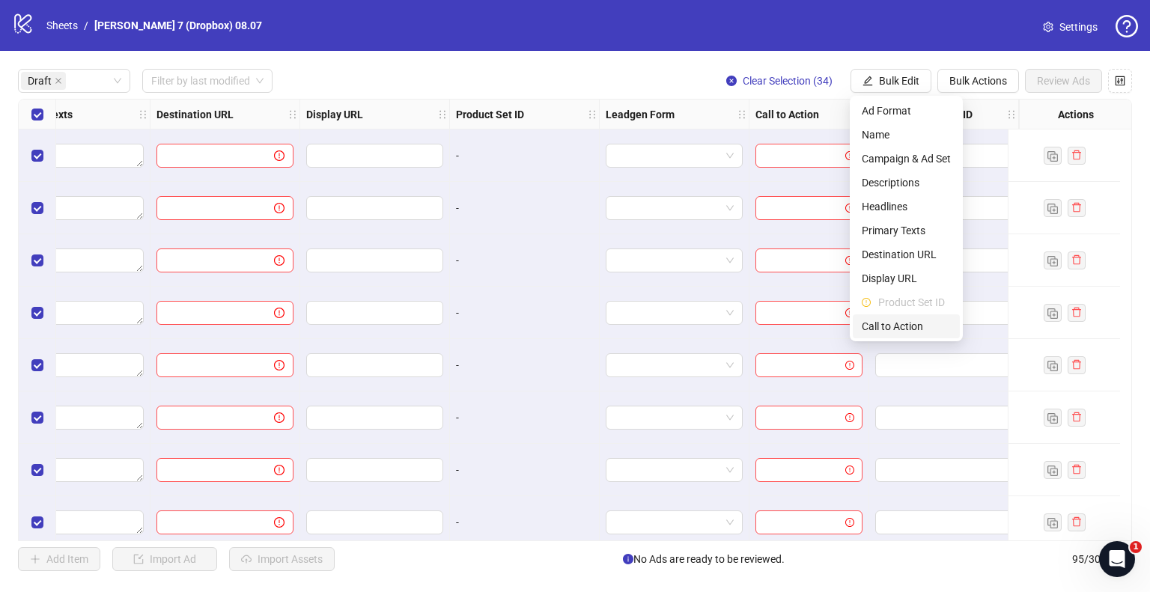
click at [869, 326] on span "Call to Action" at bounding box center [906, 326] width 89 height 16
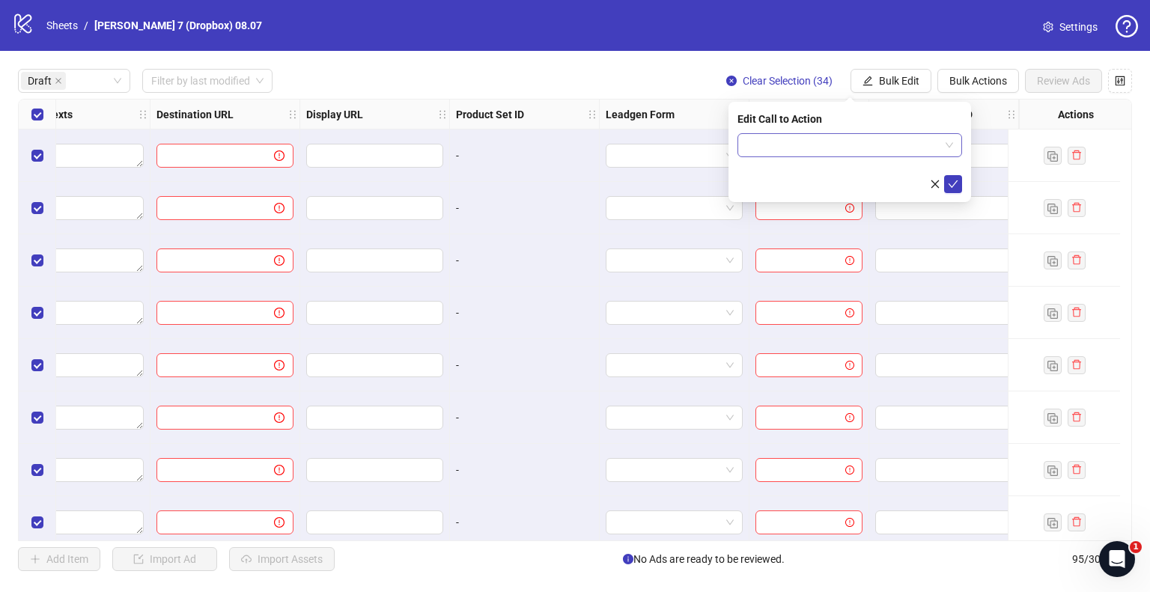
click at [800, 148] on input "search" at bounding box center [843, 145] width 193 height 22
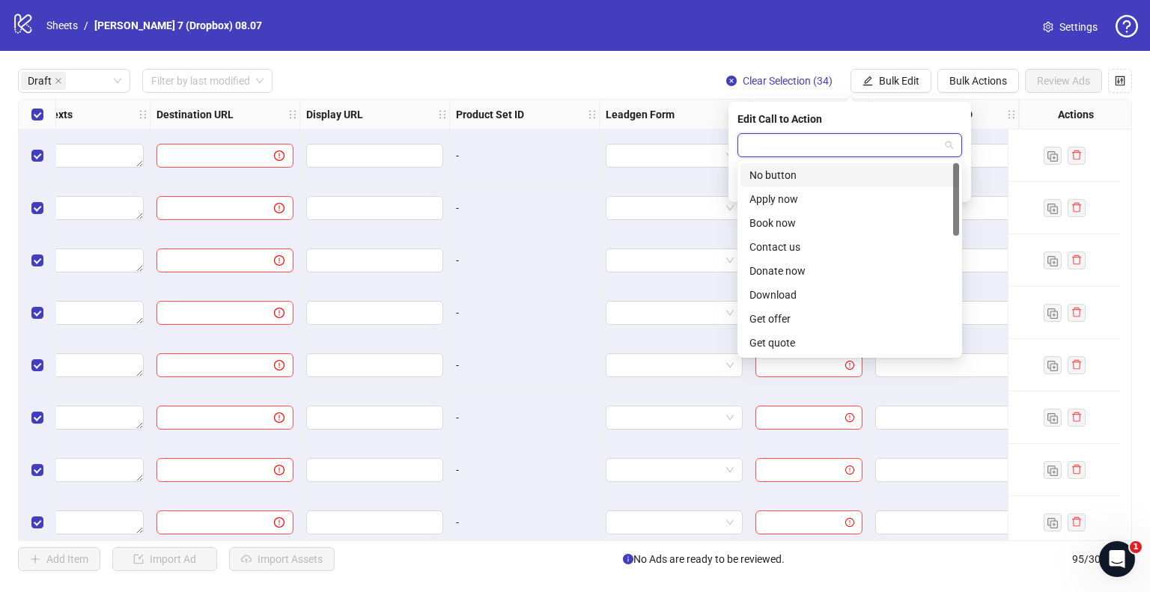
type input "*"
click at [793, 289] on div "Shop now" at bounding box center [850, 295] width 201 height 16
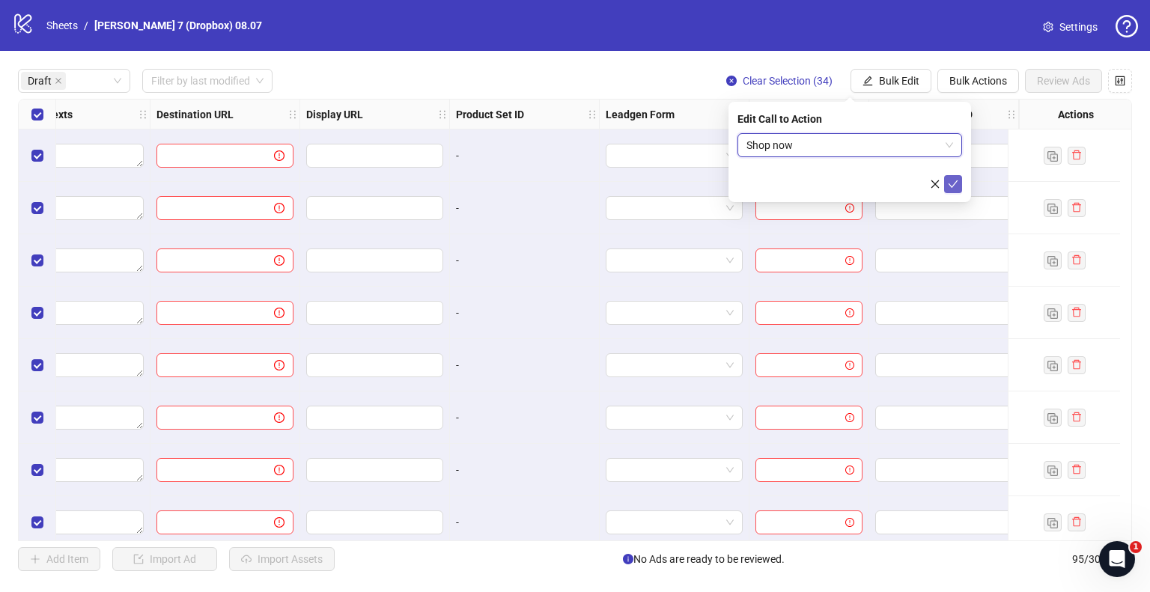
click at [950, 179] on icon "check" at bounding box center [953, 184] width 10 height 10
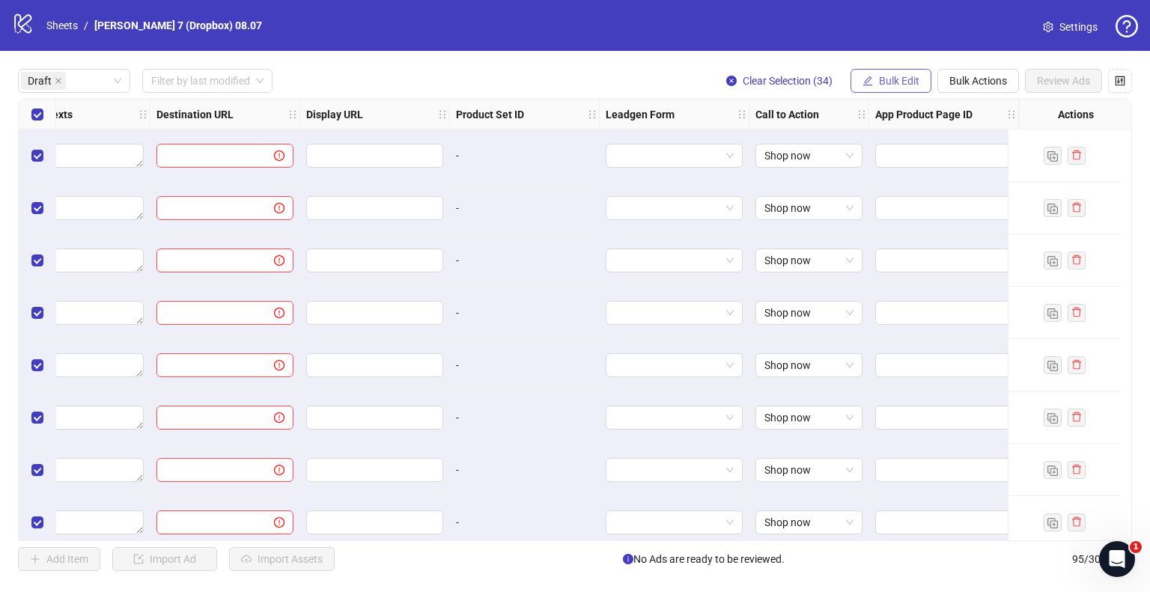
click at [892, 77] on span "Bulk Edit" at bounding box center [899, 81] width 40 height 12
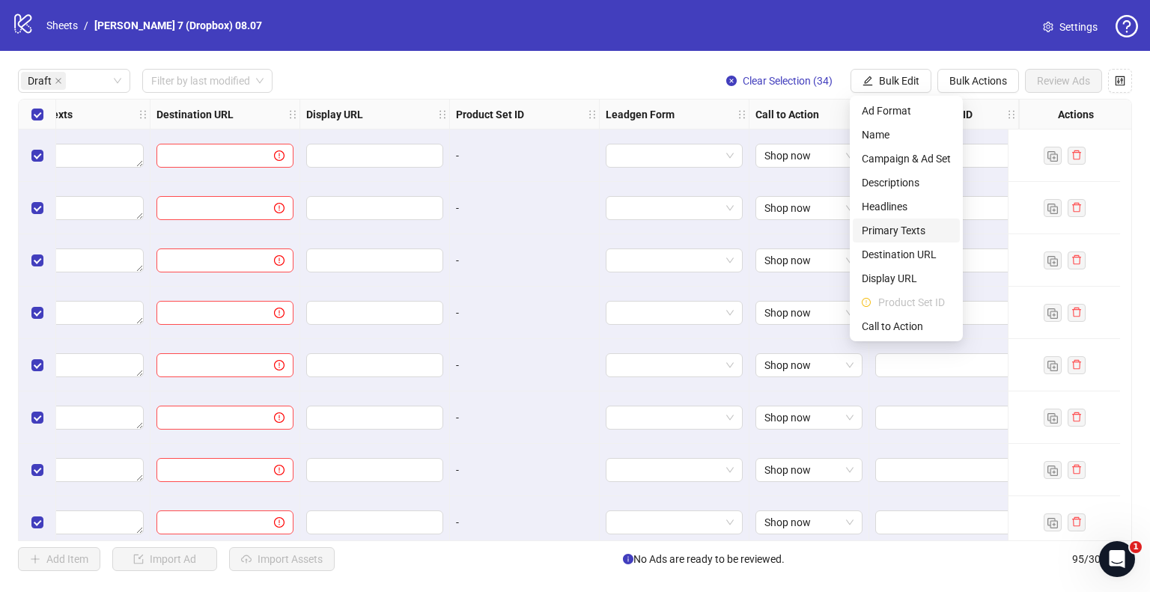
click at [905, 235] on span "Primary Texts" at bounding box center [906, 230] width 89 height 16
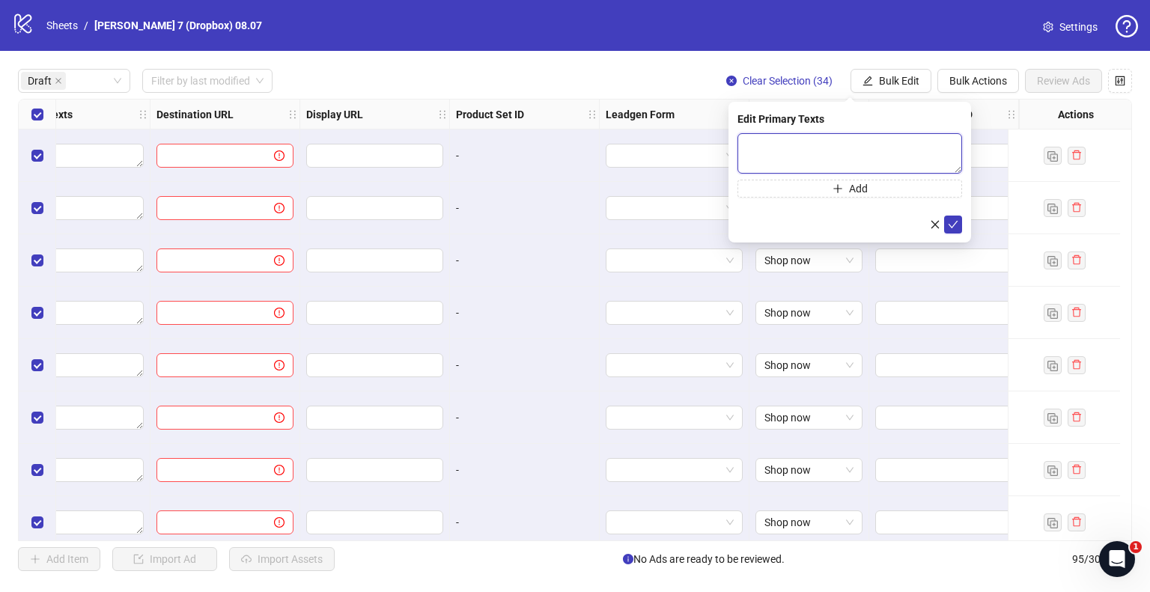
click at [769, 142] on textarea at bounding box center [850, 153] width 225 height 40
paste textarea "**********"
type textarea "**********"
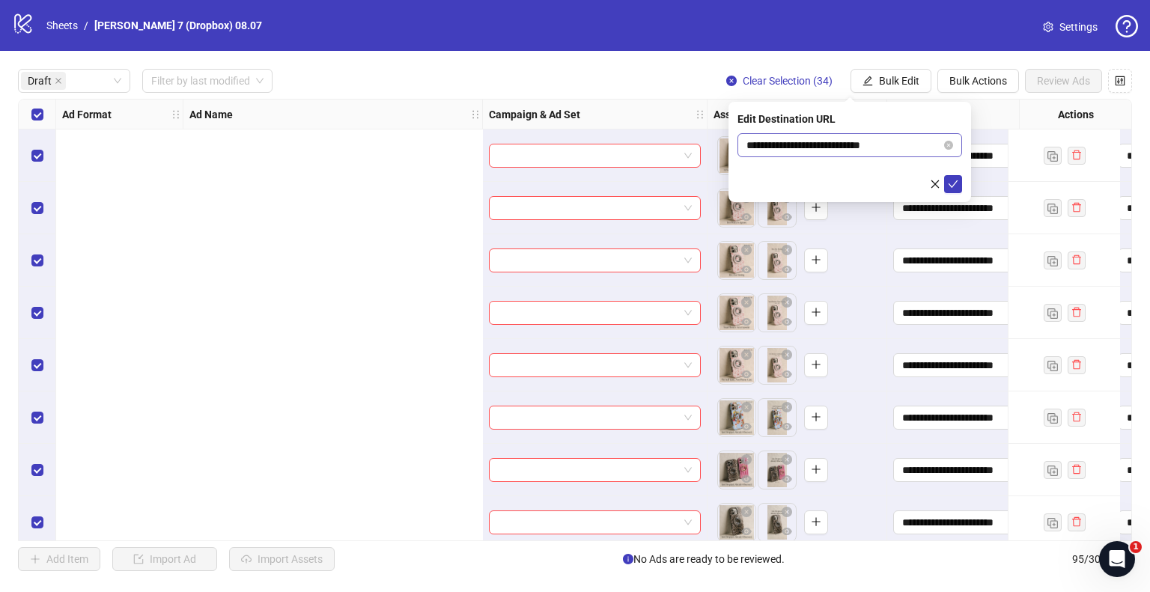
scroll to position [0, 748]
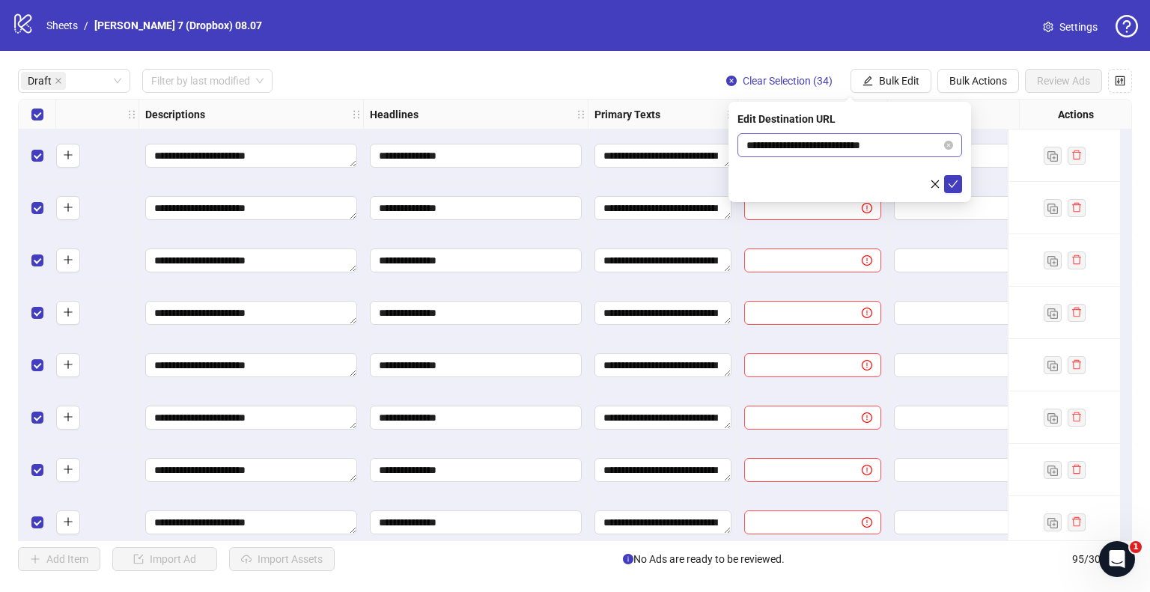
click at [950, 141] on icon "close-circle" at bounding box center [948, 145] width 9 height 9
click at [901, 148] on input "text" at bounding box center [844, 145] width 195 height 16
type input "**********"
click at [836, 182] on div at bounding box center [850, 184] width 225 height 18
click at [950, 188] on icon "check" at bounding box center [953, 184] width 10 height 10
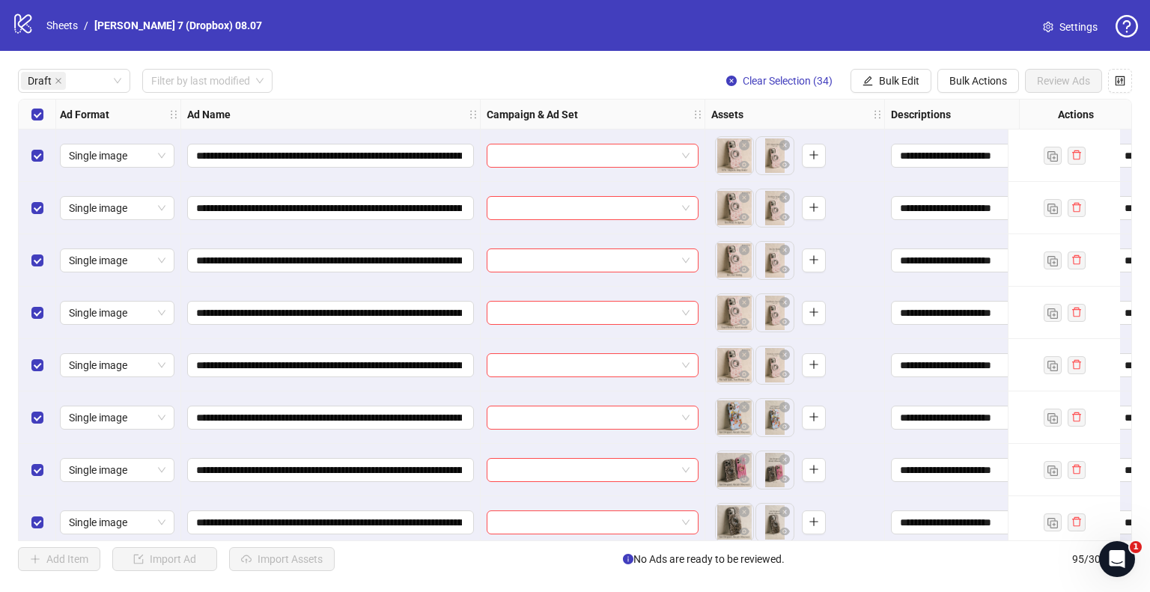
scroll to position [0, 0]
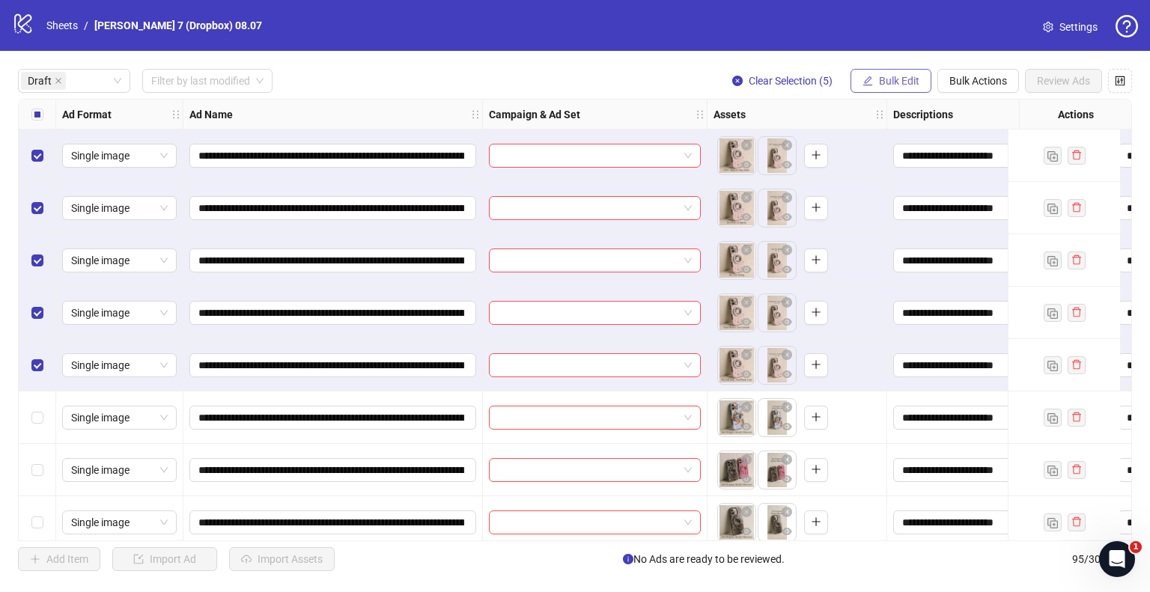
drag, startPoint x: 914, startPoint y: 60, endPoint x: 902, endPoint y: 73, distance: 17.5
click at [914, 61] on div "**********" at bounding box center [575, 320] width 1150 height 538
click at [899, 76] on span "Bulk Edit" at bounding box center [899, 81] width 40 height 12
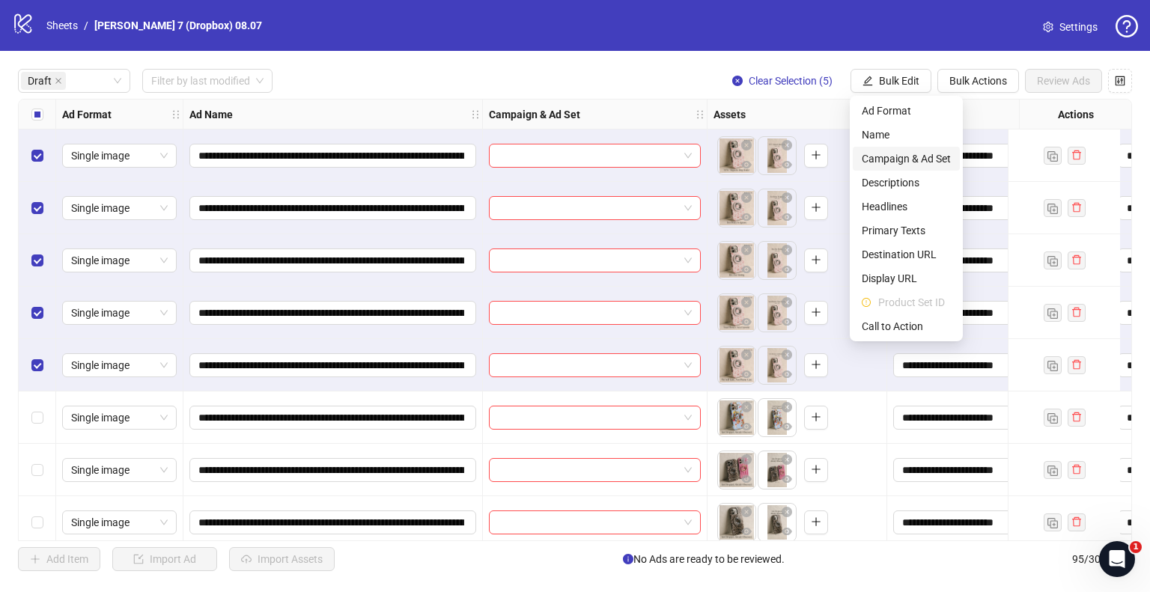
click at [876, 151] on span "Campaign & Ad Set" at bounding box center [906, 159] width 89 height 16
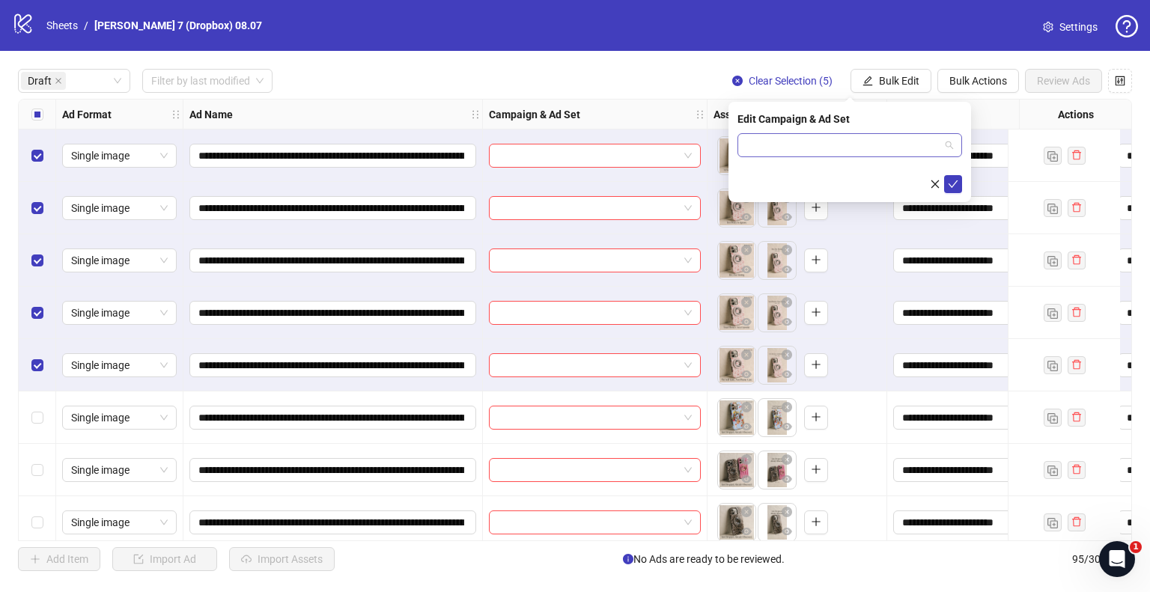
click at [854, 149] on input "search" at bounding box center [843, 145] width 193 height 22
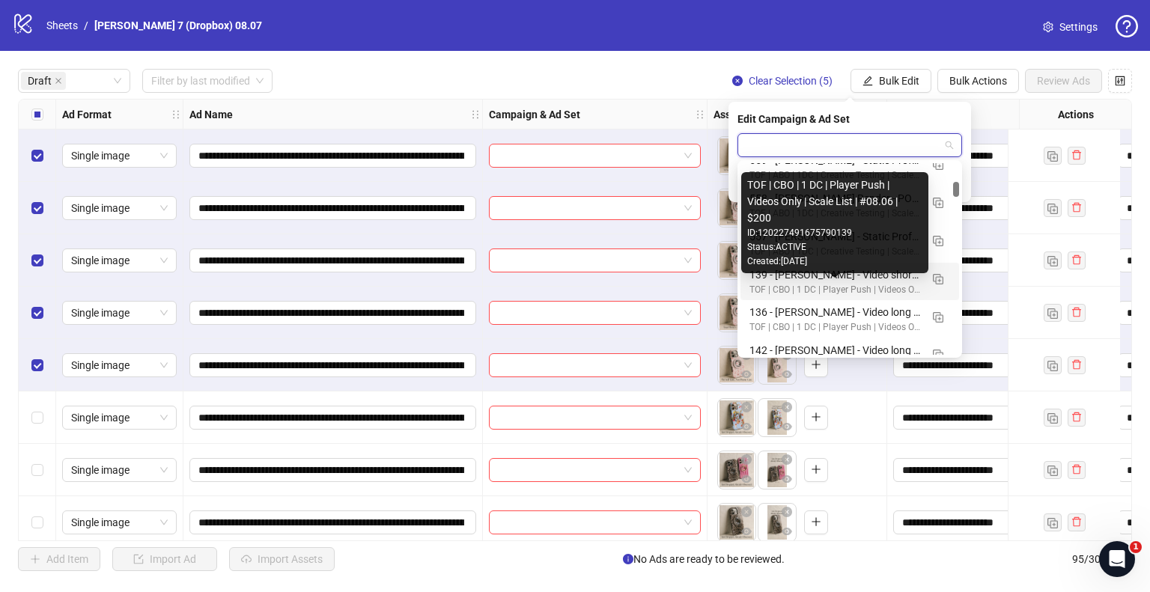
scroll to position [2995, 0]
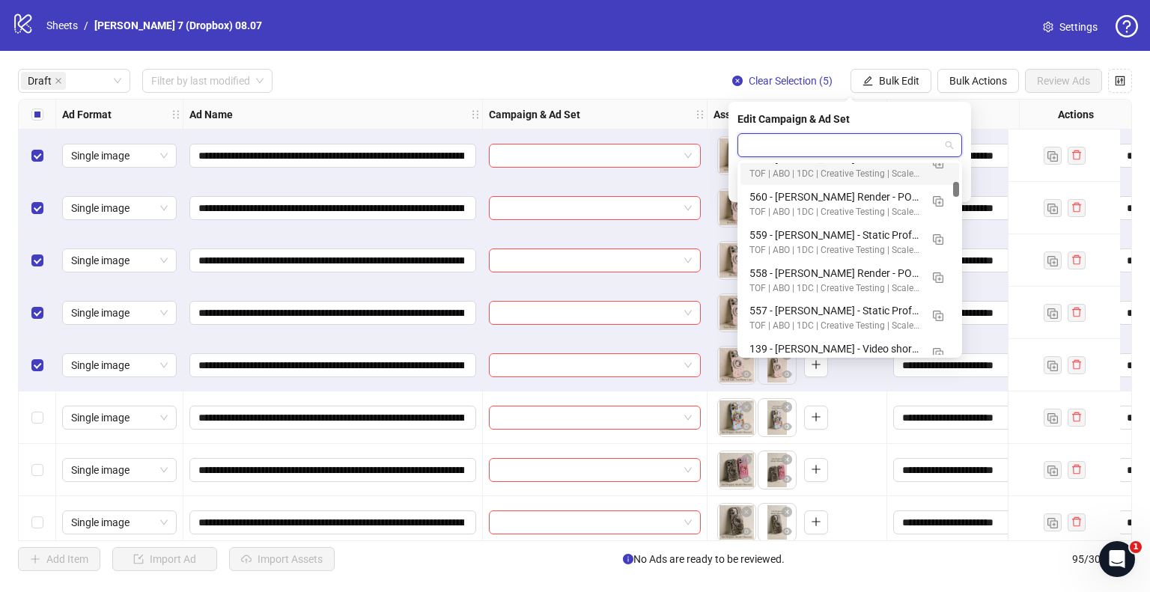
click at [789, 145] on input "search" at bounding box center [843, 145] width 193 height 22
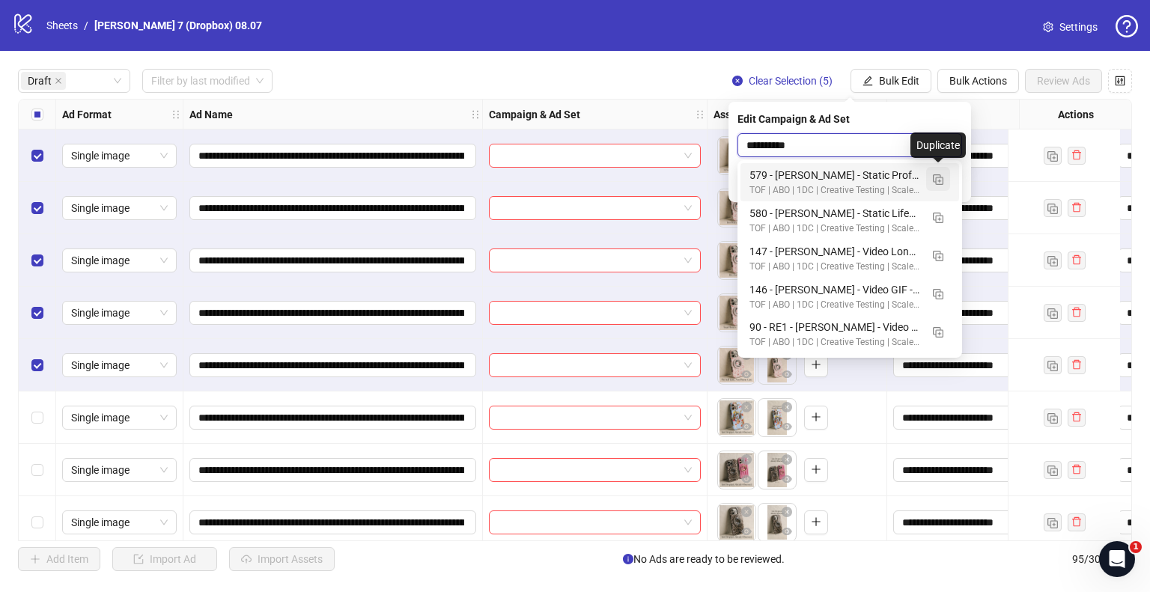
click at [935, 182] on img "button" at bounding box center [938, 179] width 10 height 10
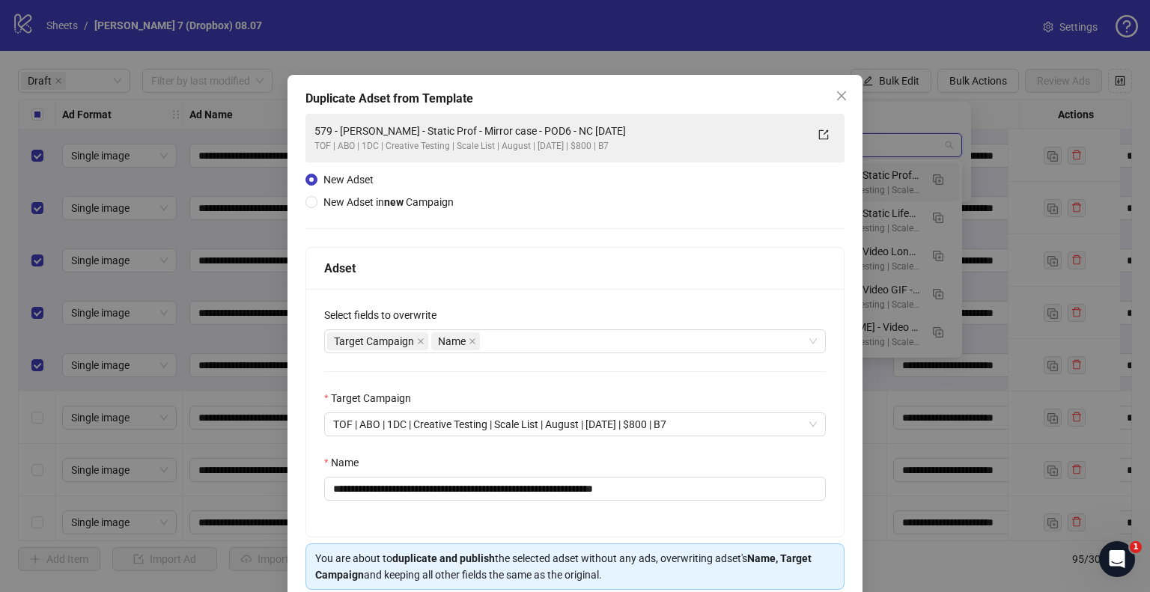
type input "**********"
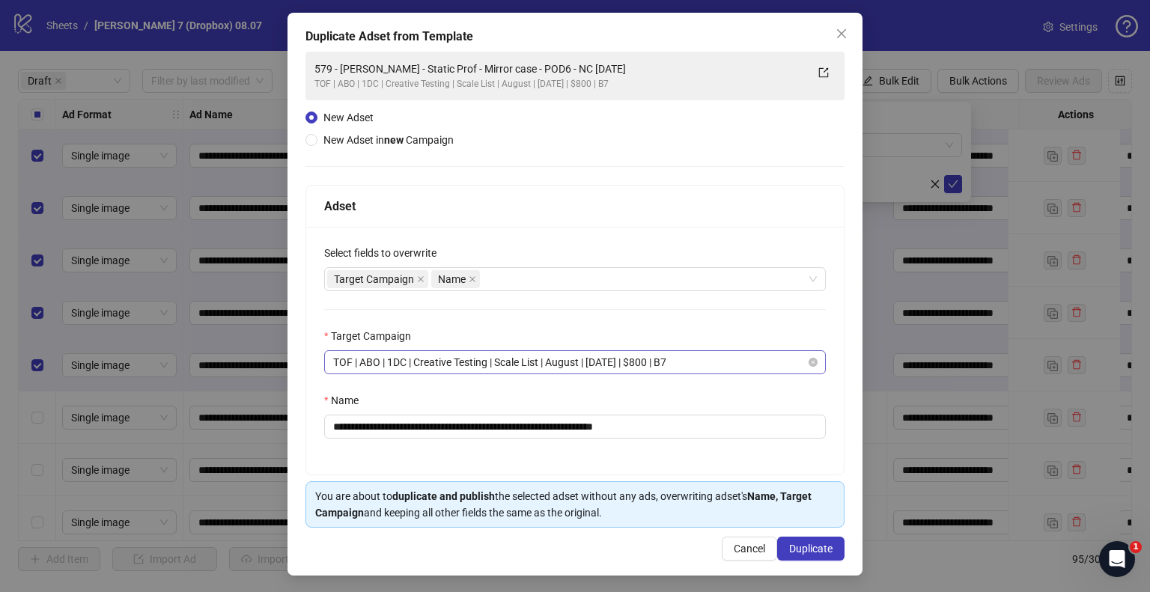
scroll to position [63, 0]
click at [583, 287] on div "Target Campaign Name" at bounding box center [567, 278] width 480 height 21
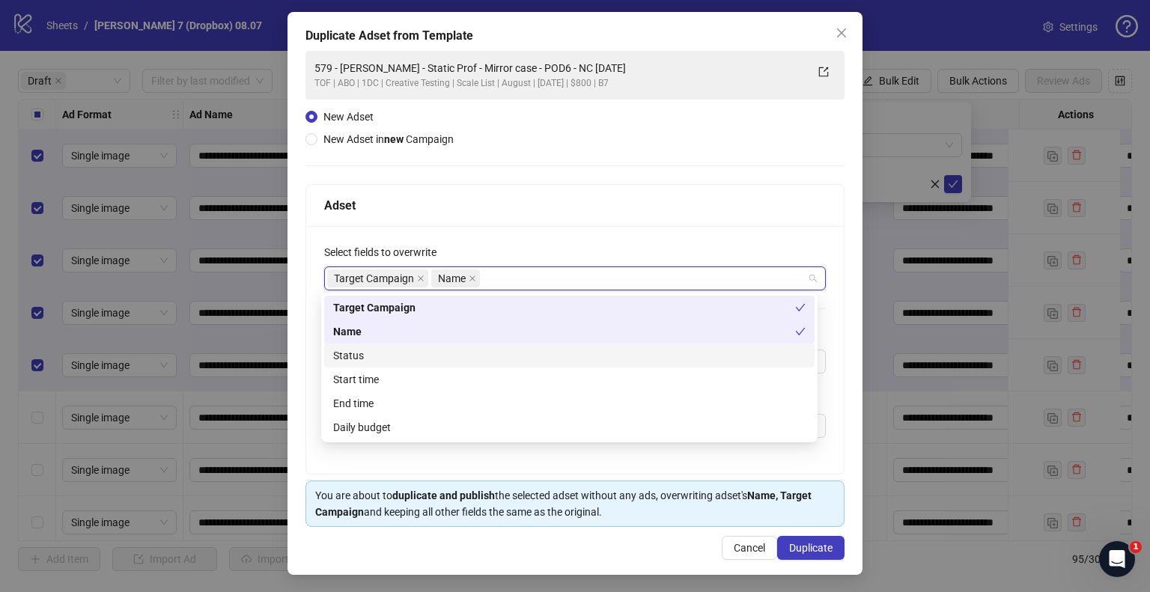
click at [404, 353] on div "Status" at bounding box center [569, 355] width 473 height 16
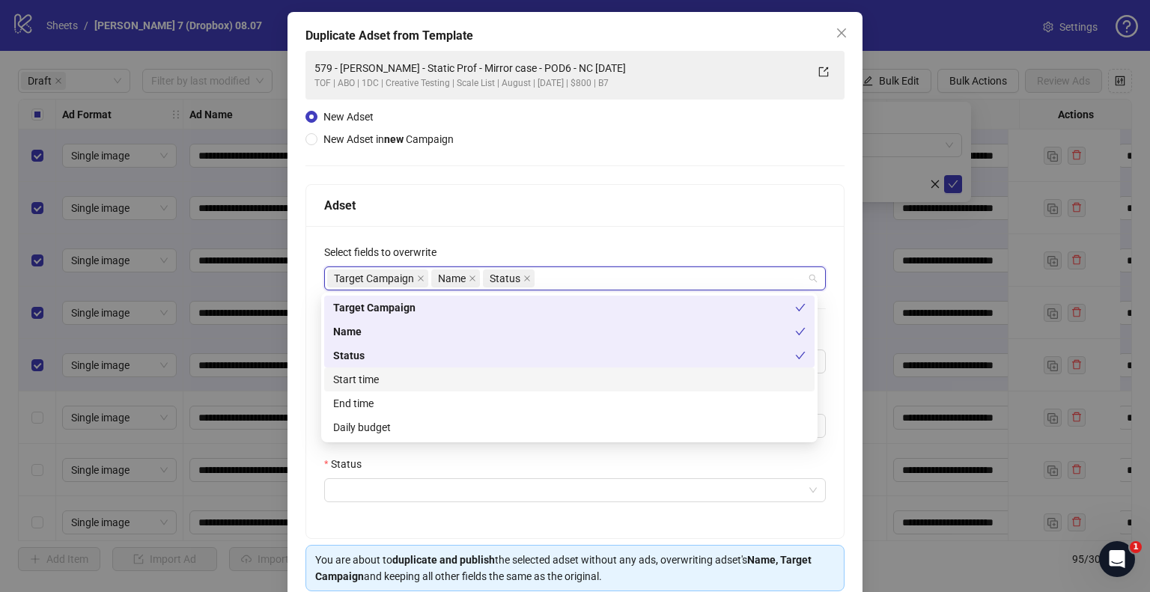
click at [389, 380] on div "Start time" at bounding box center [569, 379] width 473 height 16
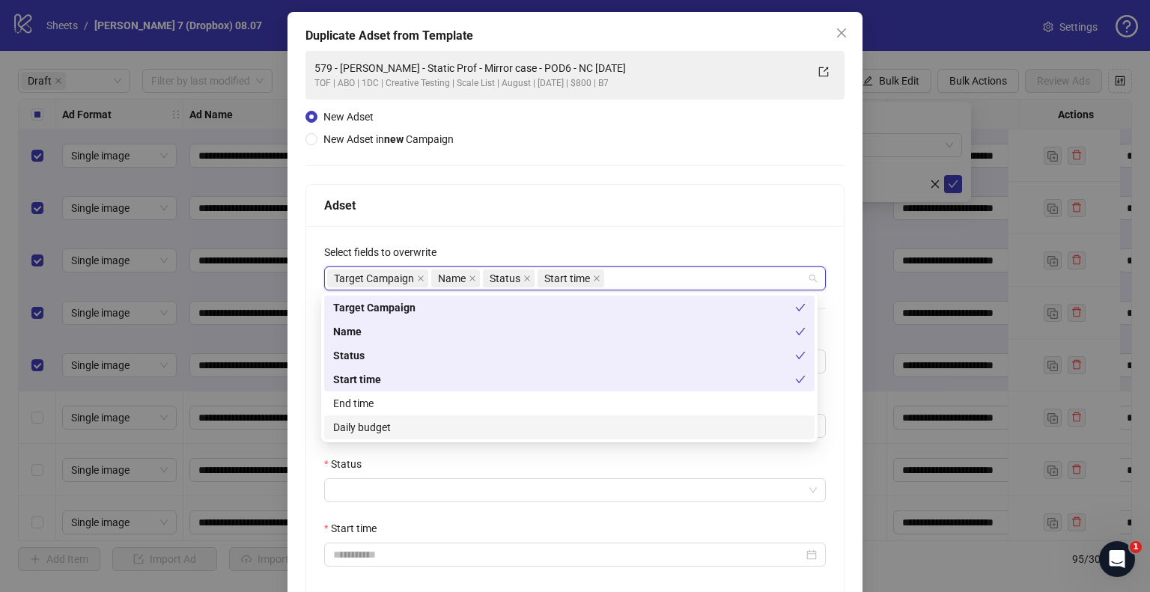
click at [384, 428] on div "Daily budget" at bounding box center [569, 427] width 473 height 16
click at [365, 450] on div "**********" at bounding box center [575, 446] width 538 height 441
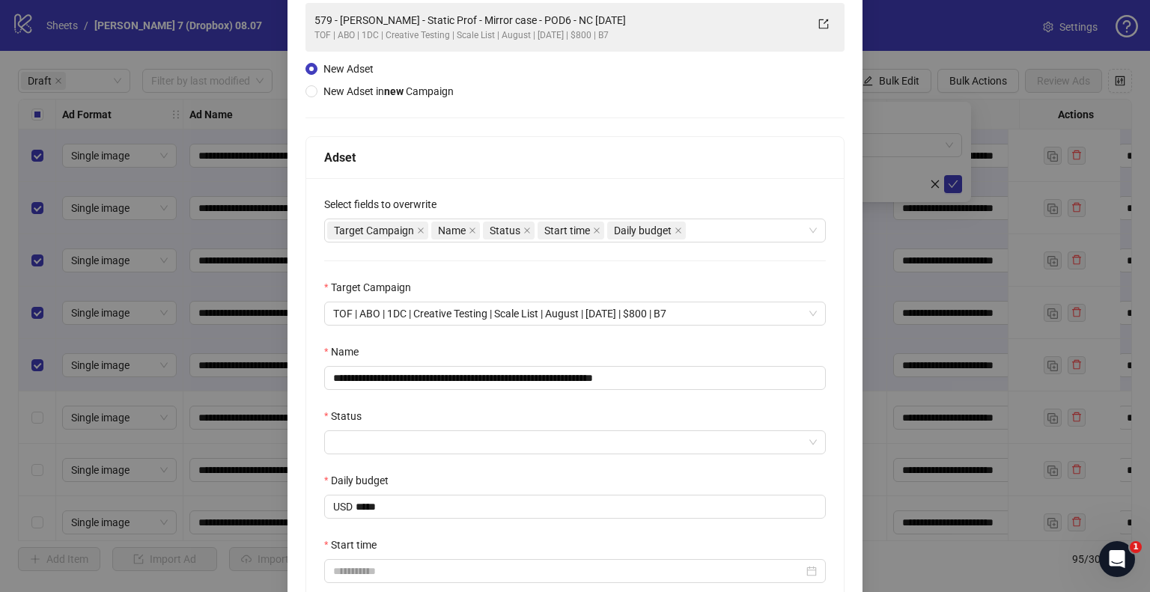
scroll to position [138, 0]
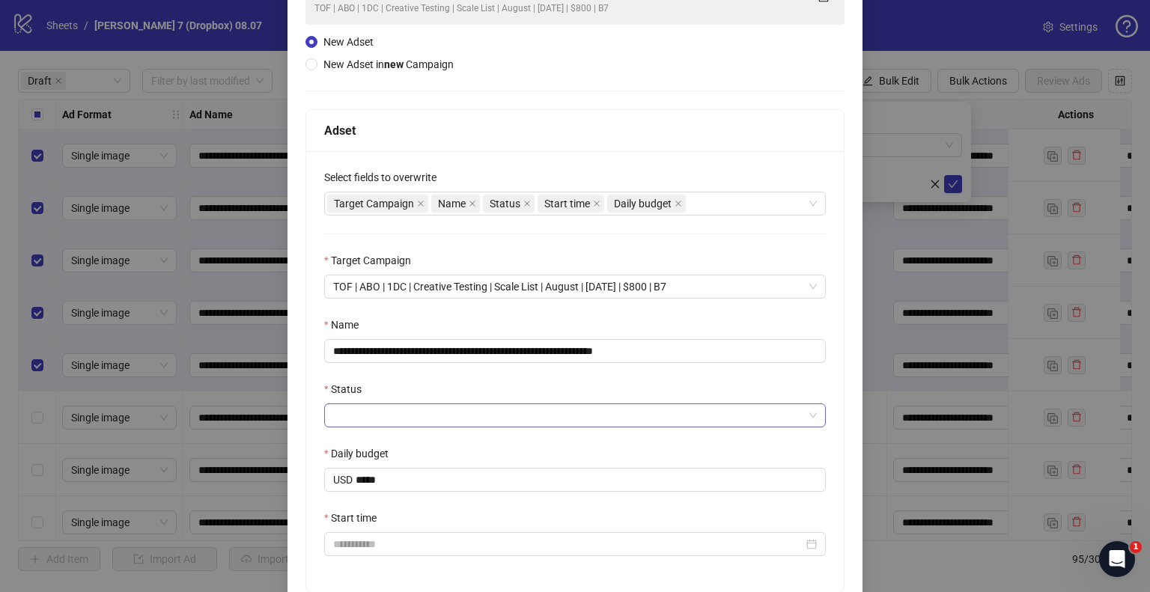
click at [386, 422] on input "Status" at bounding box center [568, 415] width 470 height 22
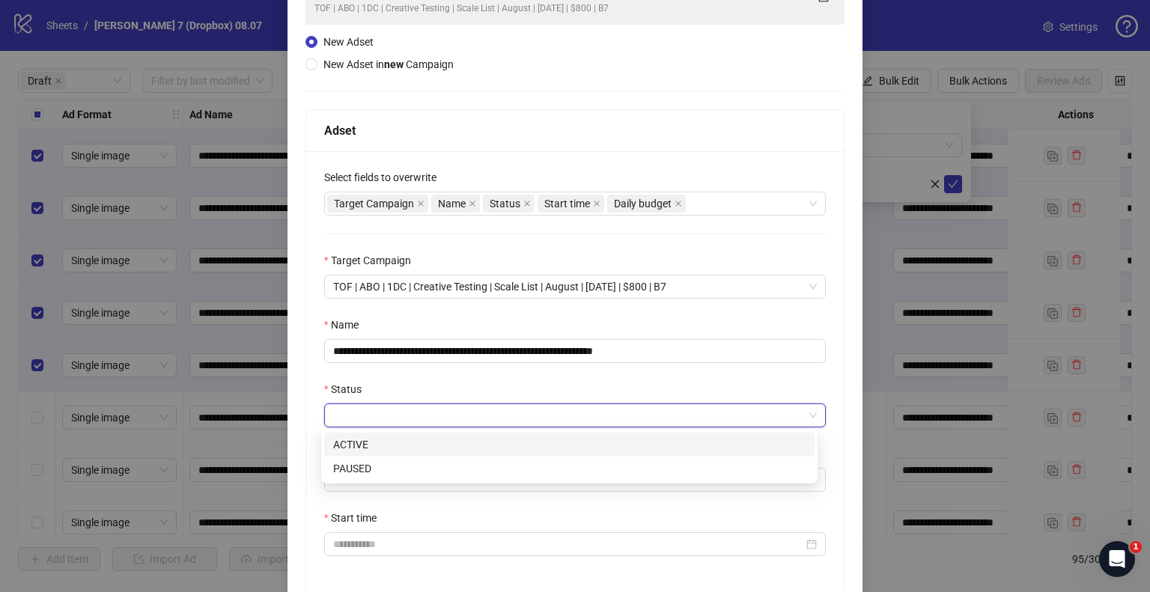
click at [378, 446] on div "ACTIVE" at bounding box center [569, 445] width 473 height 16
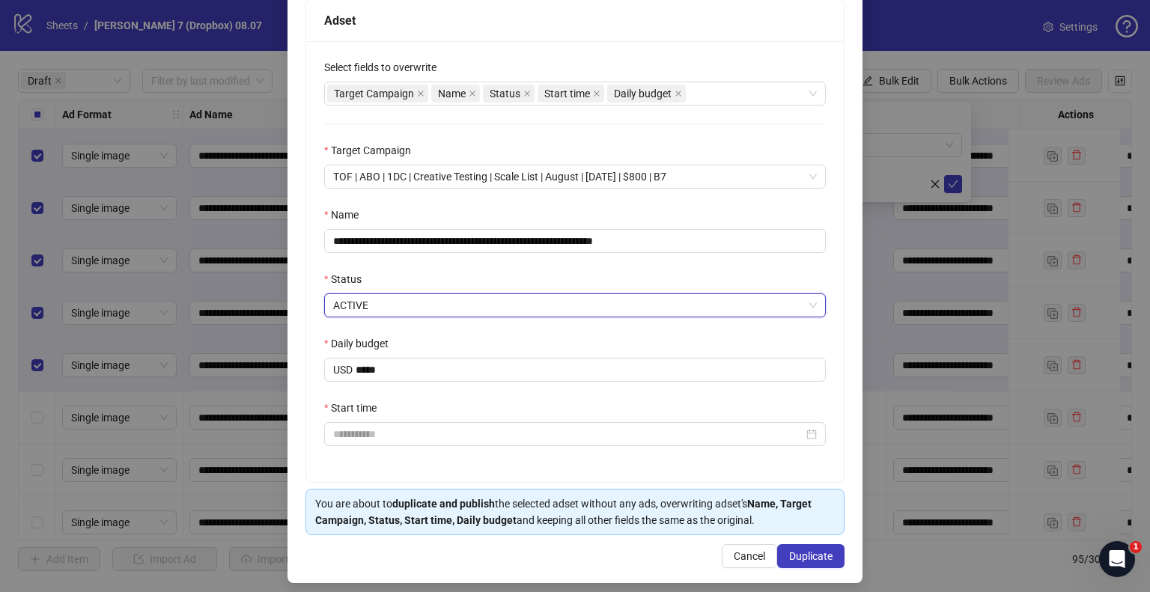
scroll to position [255, 0]
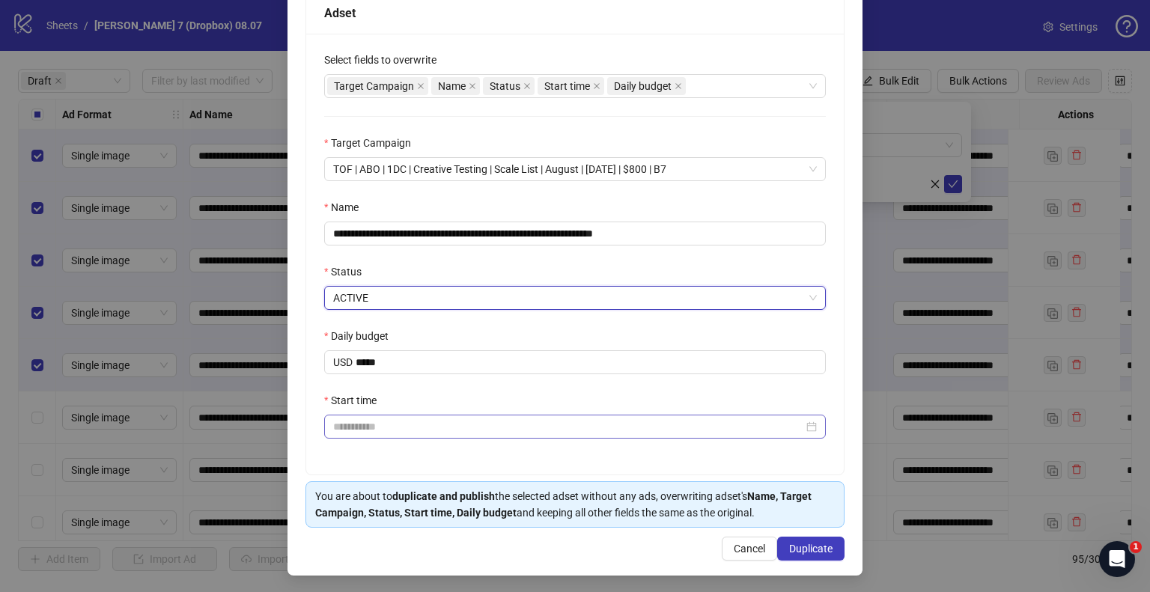
click at [383, 416] on div at bounding box center [575, 427] width 502 height 24
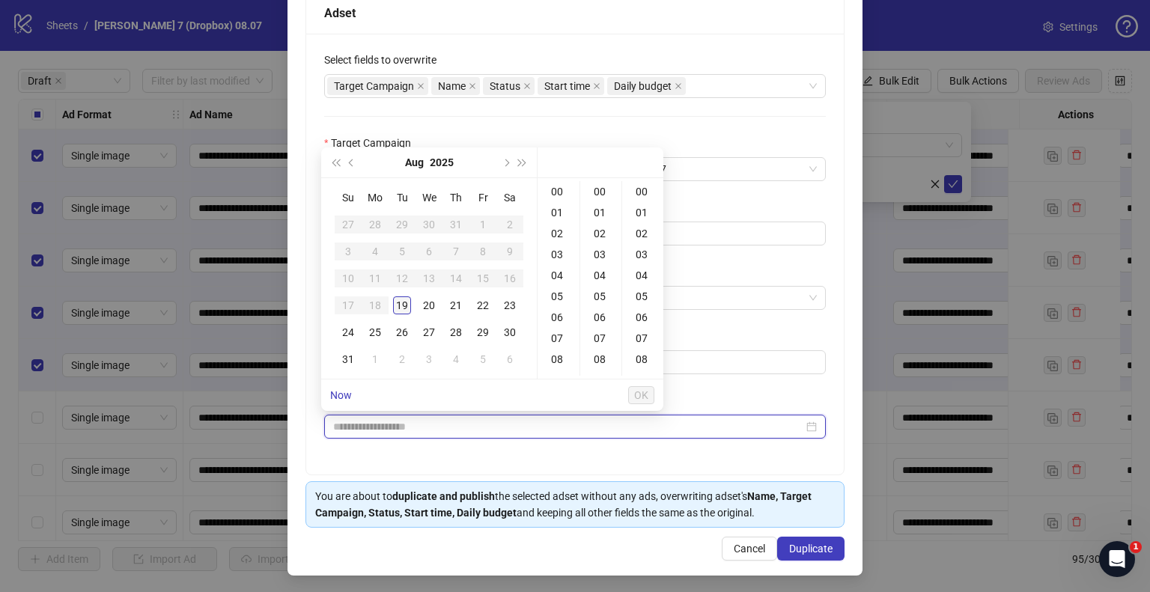
type input "**********"
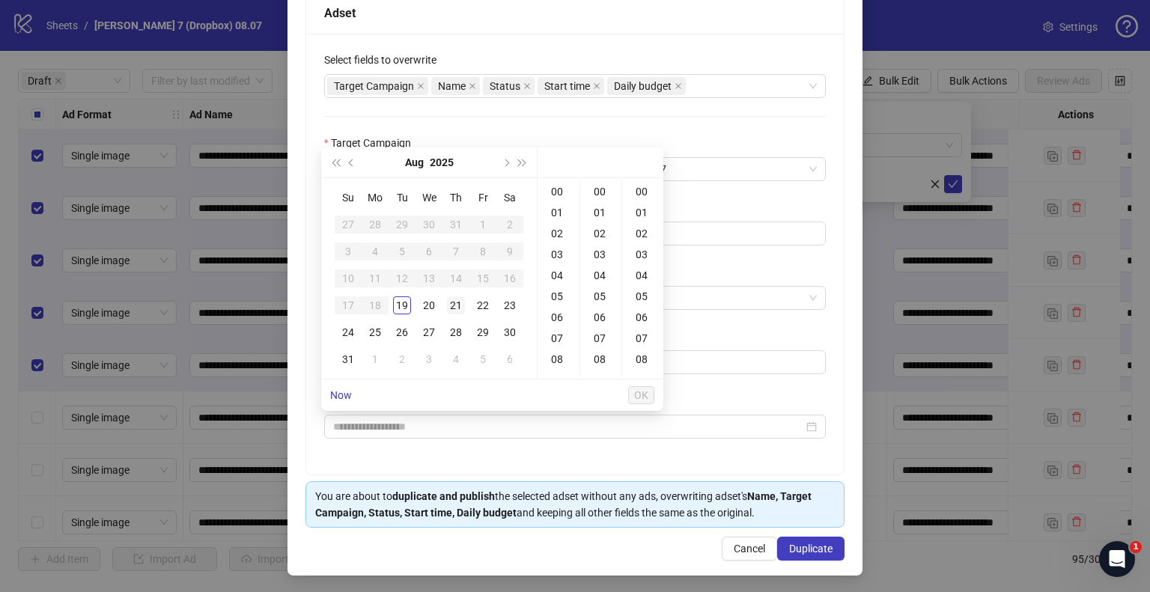
drag, startPoint x: 431, startPoint y: 302, endPoint x: 461, endPoint y: 312, distance: 32.4
click at [431, 302] on div "20" at bounding box center [429, 306] width 18 height 18
click at [561, 304] on div "09" at bounding box center [559, 305] width 36 height 21
type input "**********"
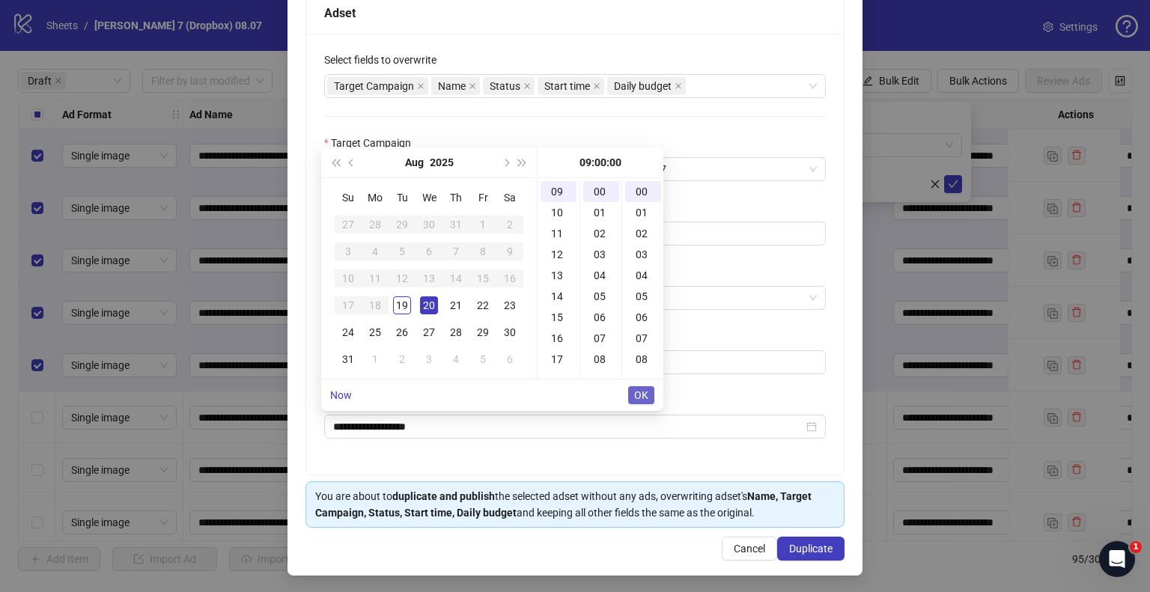
click at [645, 391] on span "OK" at bounding box center [641, 395] width 14 height 12
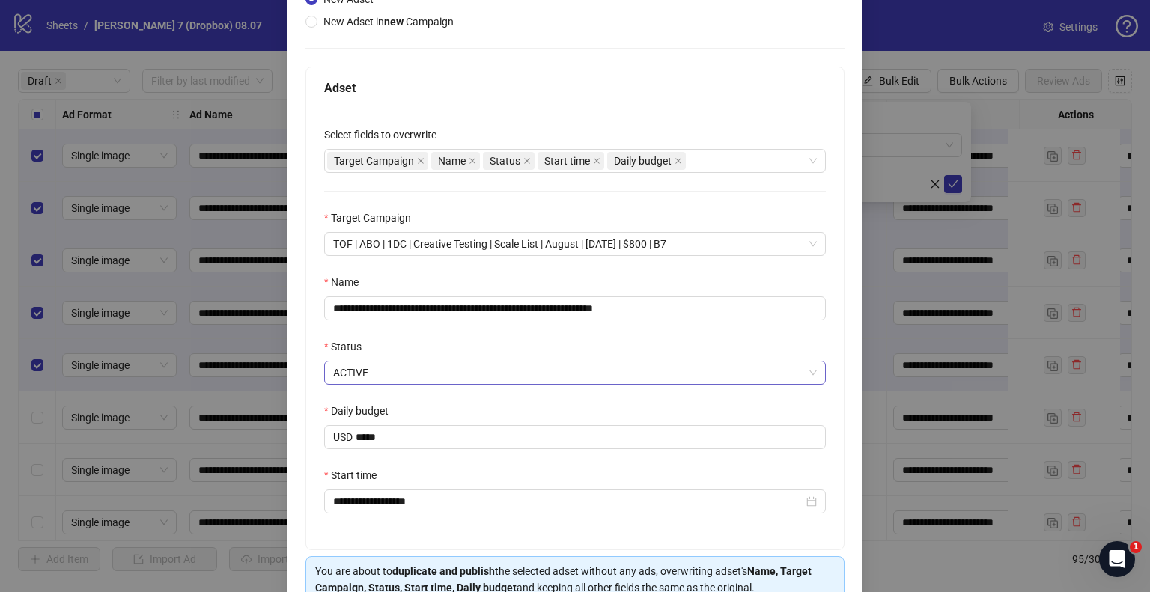
scroll to position [255, 0]
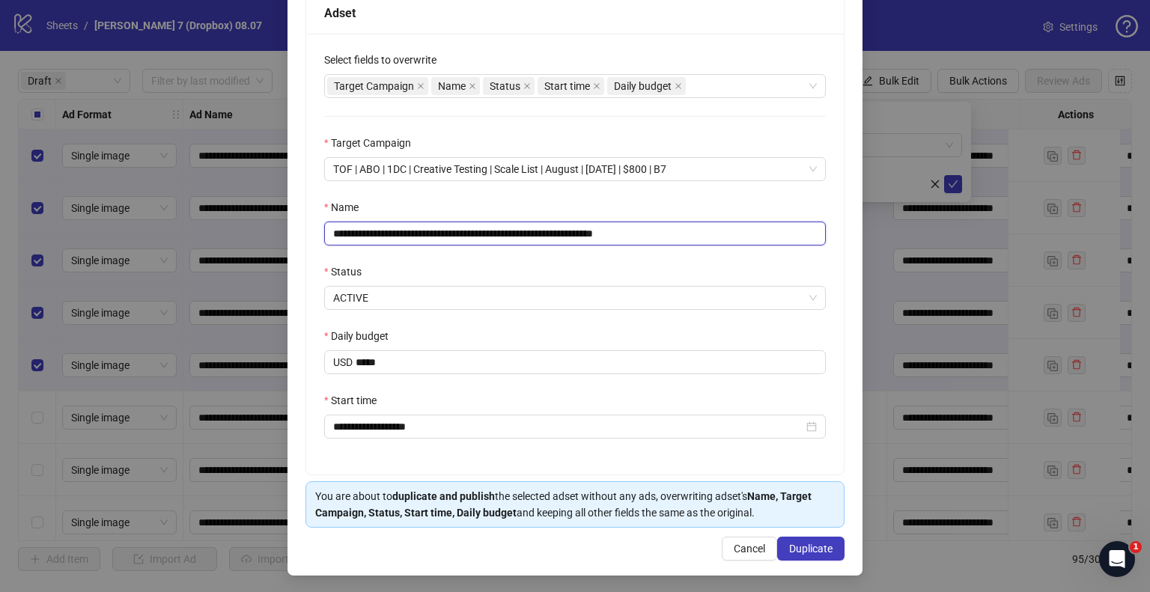
drag, startPoint x: 556, startPoint y: 231, endPoint x: 350, endPoint y: 224, distance: 206.1
click at [165, 230] on div "**********" at bounding box center [575, 296] width 1150 height 592
paste input "text"
drag, startPoint x: 581, startPoint y: 230, endPoint x: 845, endPoint y: 234, distance: 263.6
click at [836, 235] on div "**********" at bounding box center [575, 198] width 575 height 756
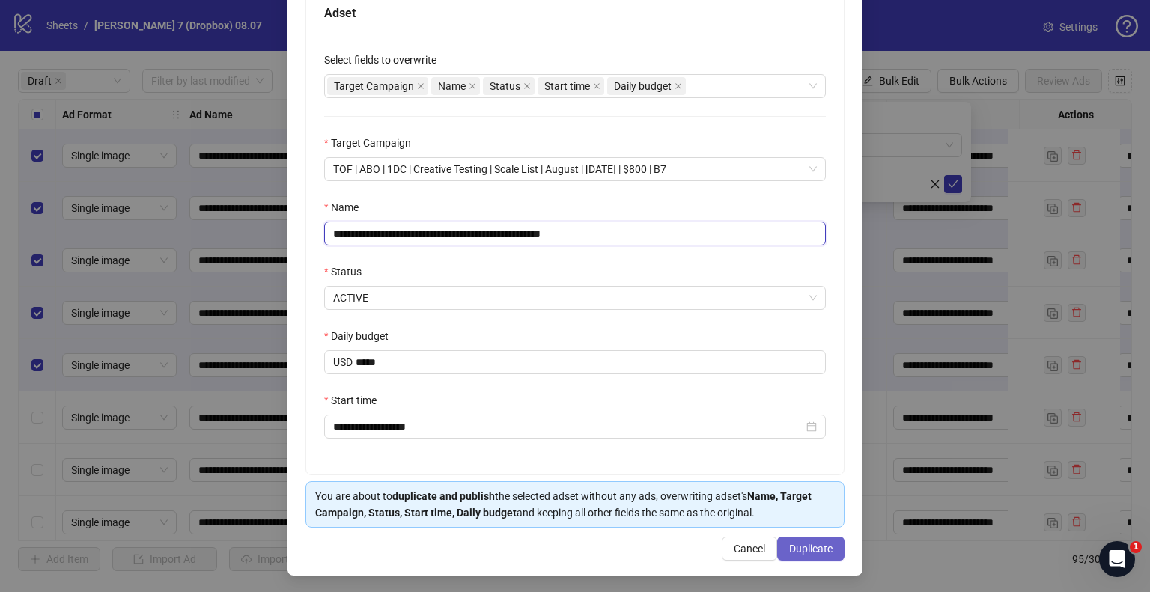
type input "**********"
click at [790, 543] on span "Duplicate" at bounding box center [810, 549] width 43 height 12
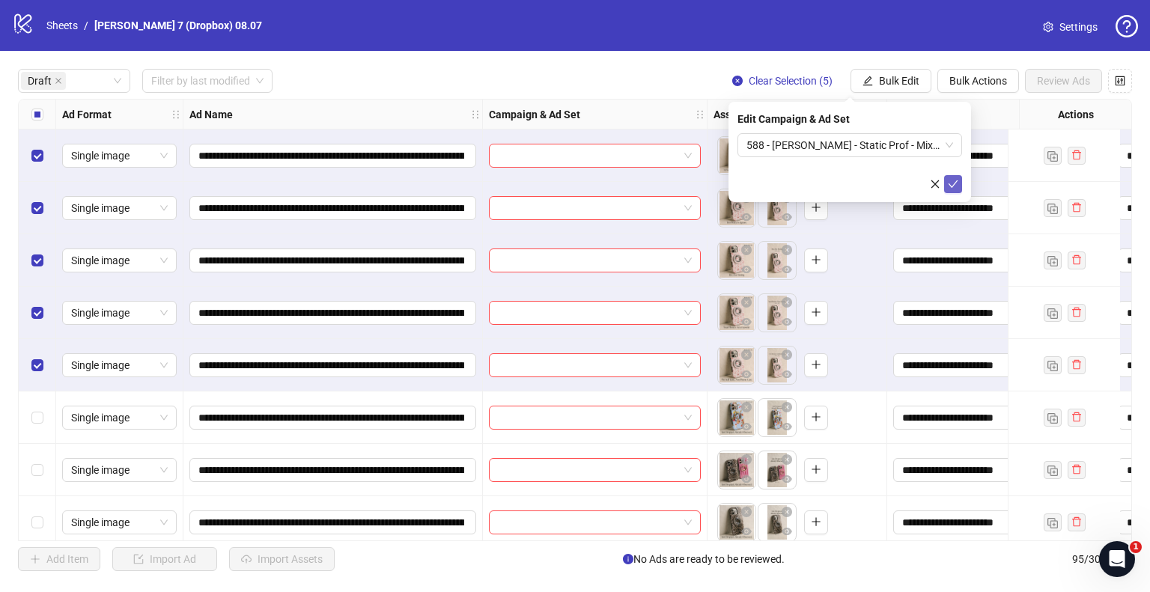
click at [956, 185] on icon "check" at bounding box center [953, 184] width 10 height 10
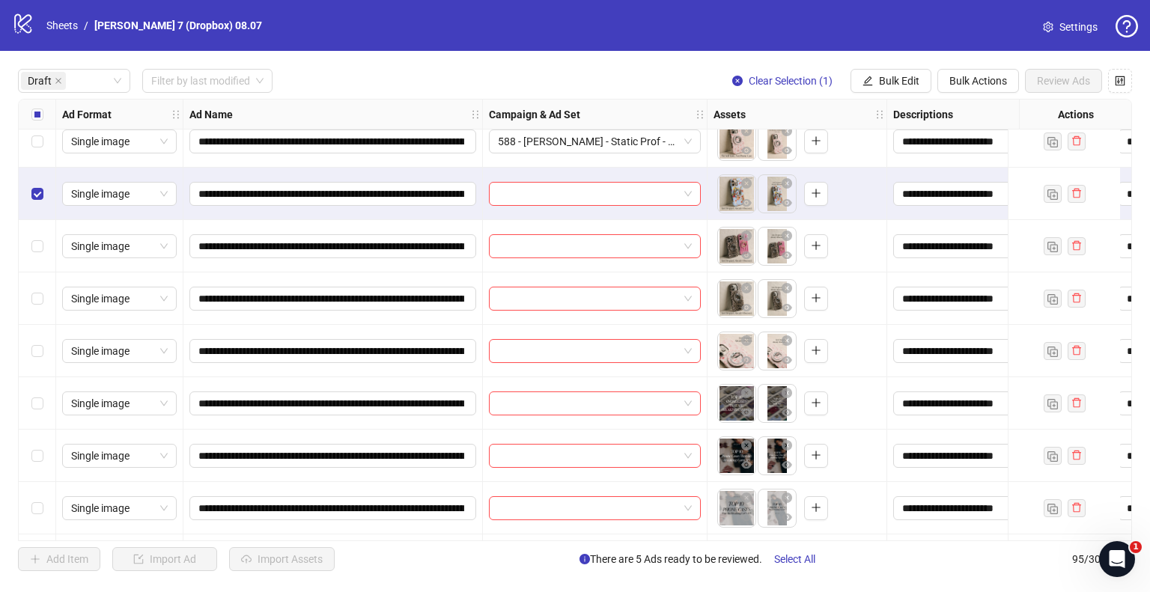
scroll to position [225, 0]
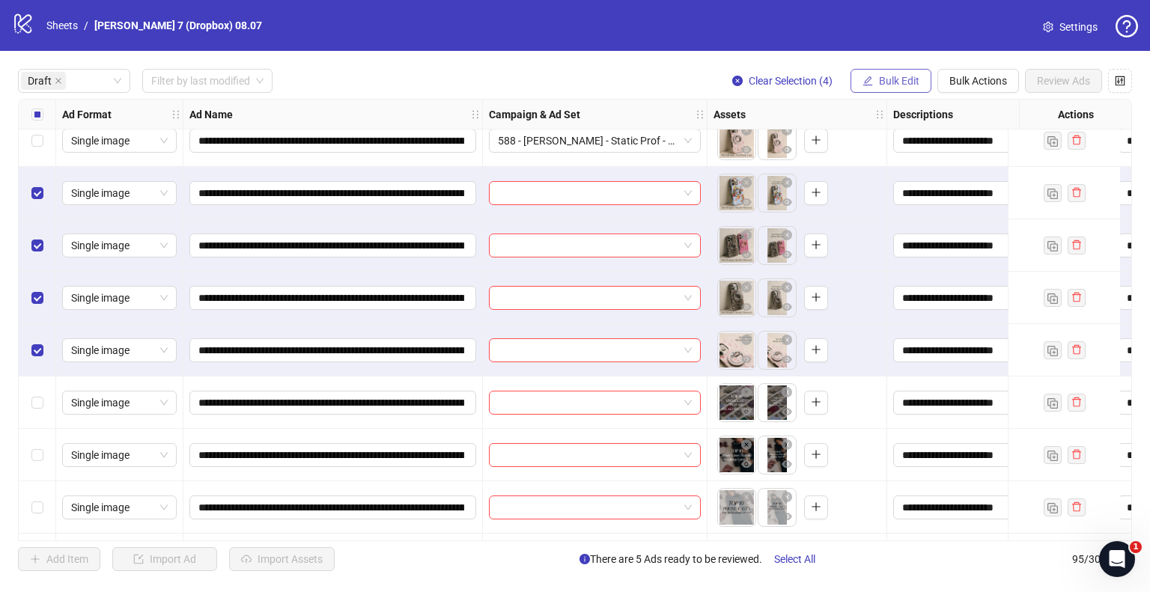
click at [879, 82] on span "Bulk Edit" at bounding box center [899, 81] width 40 height 12
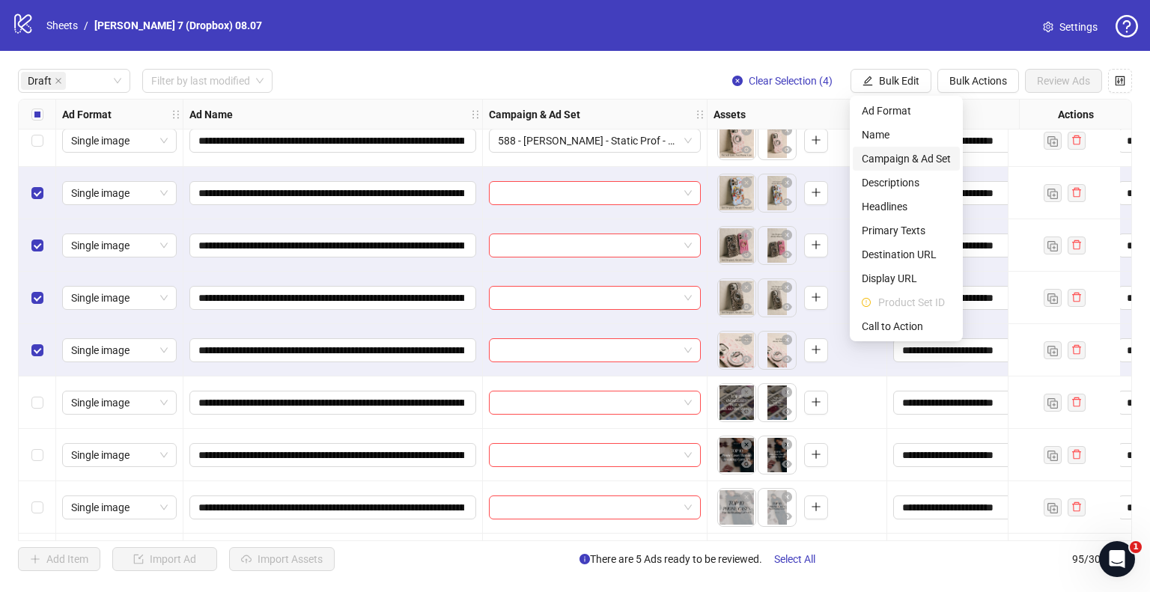
click at [866, 152] on span "Campaign & Ad Set" at bounding box center [906, 159] width 89 height 16
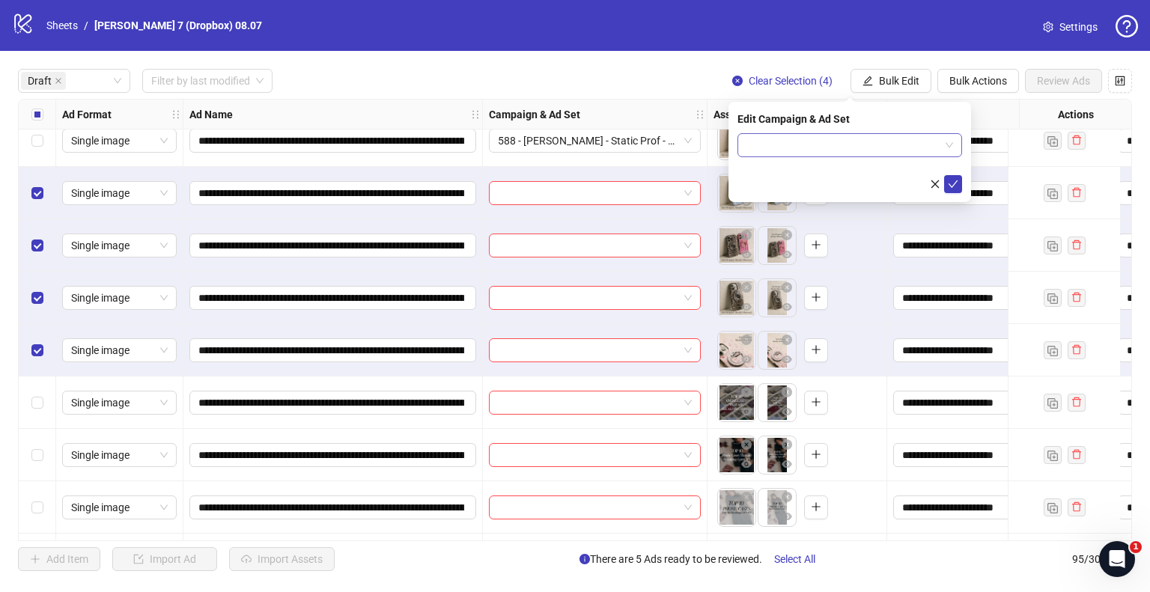
click at [817, 145] on input "search" at bounding box center [843, 145] width 193 height 22
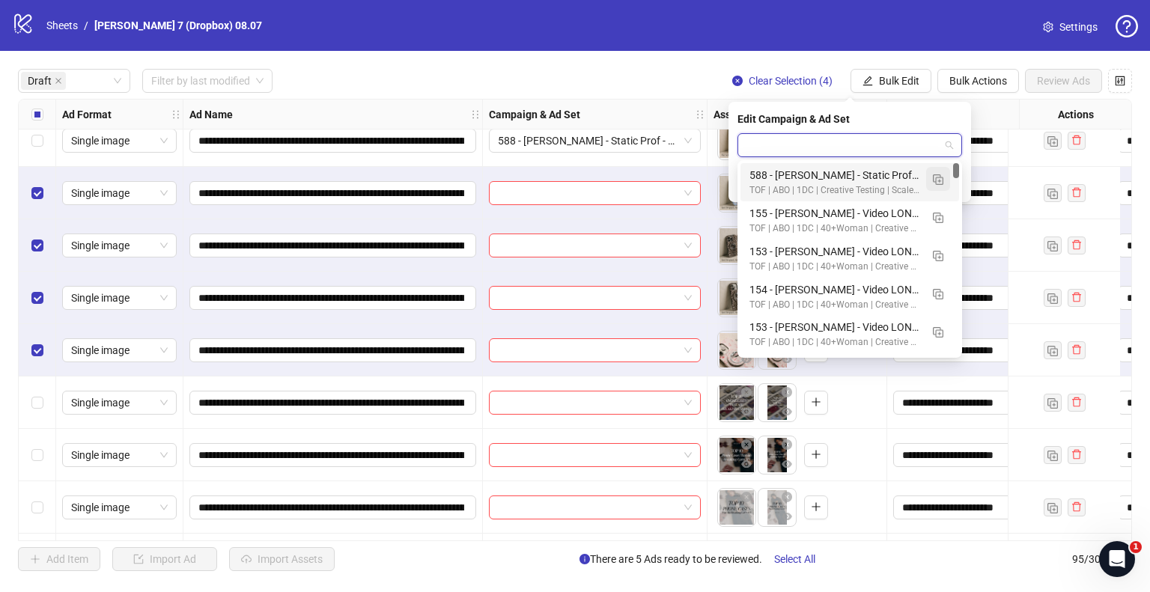
click at [933, 182] on img "button" at bounding box center [938, 179] width 10 height 10
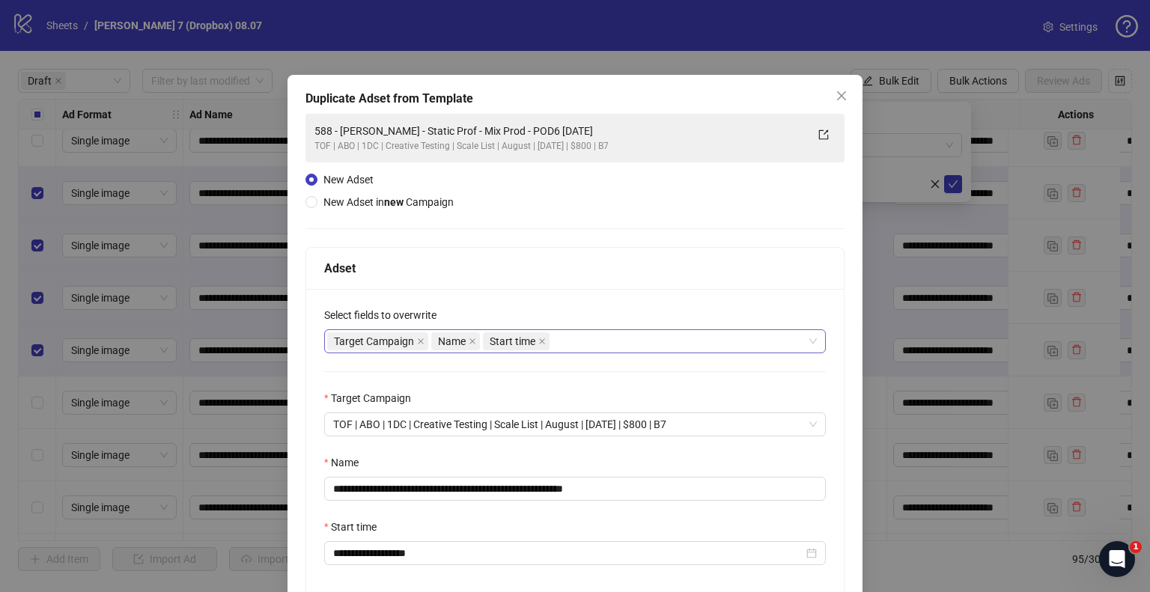
scroll to position [127, 0]
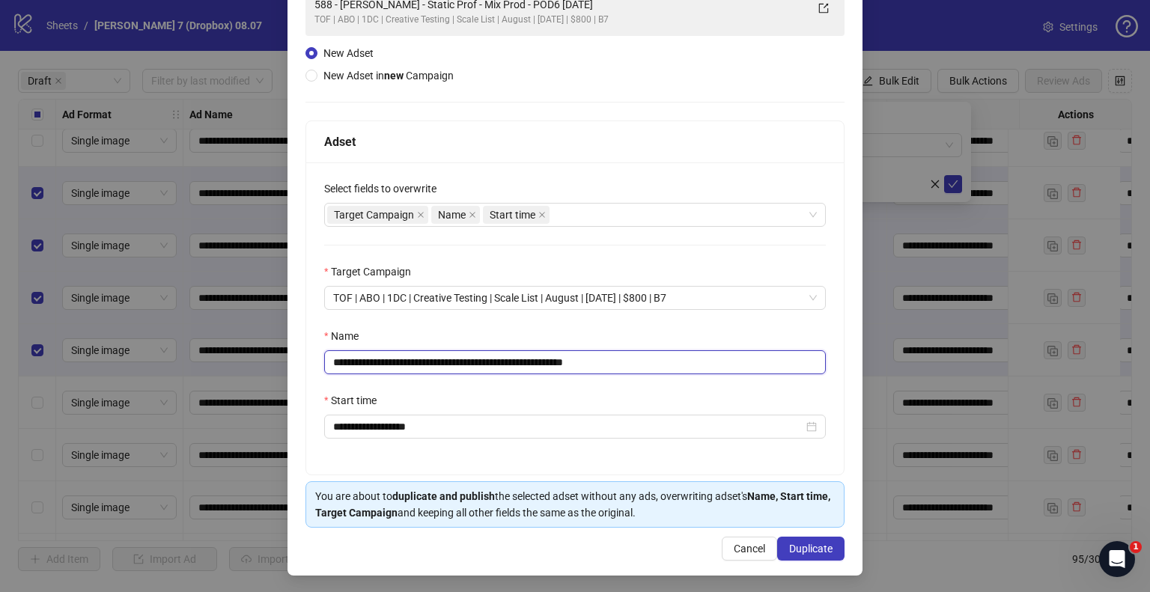
drag, startPoint x: 524, startPoint y: 359, endPoint x: 216, endPoint y: 353, distance: 307.8
click at [64, 358] on div "**********" at bounding box center [575, 296] width 1150 height 592
paste input "text"
drag, startPoint x: 583, startPoint y: 359, endPoint x: 821, endPoint y: 374, distance: 238.6
click at [818, 374] on div "**********" at bounding box center [575, 318] width 538 height 312
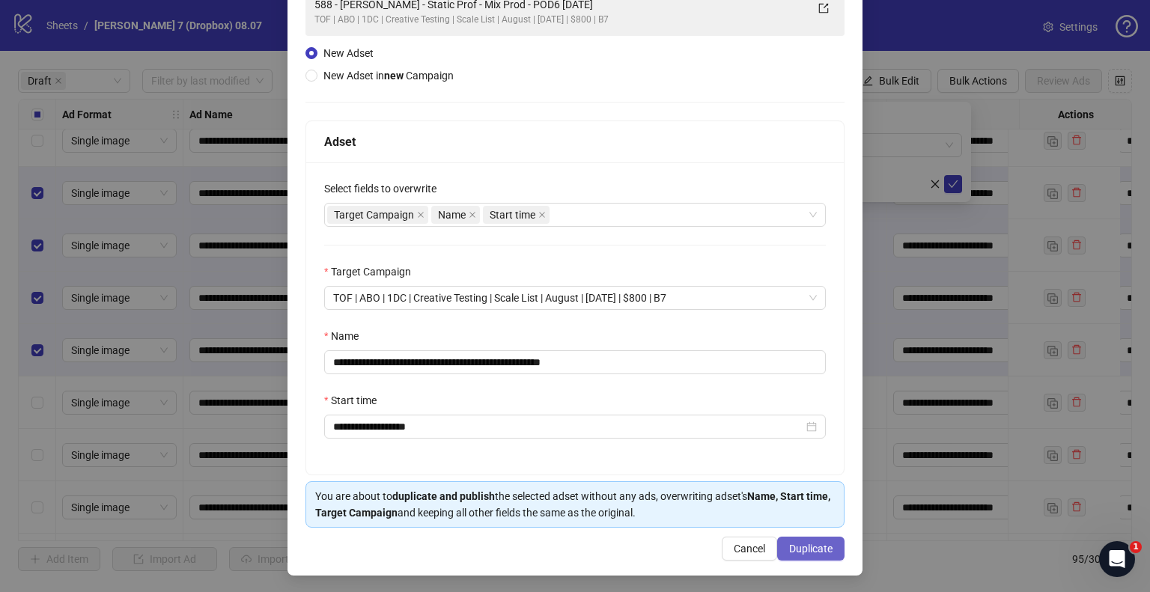
click at [798, 547] on span "Duplicate" at bounding box center [810, 549] width 43 height 12
click at [587, 362] on input "**********" at bounding box center [575, 362] width 502 height 24
type input "**********"
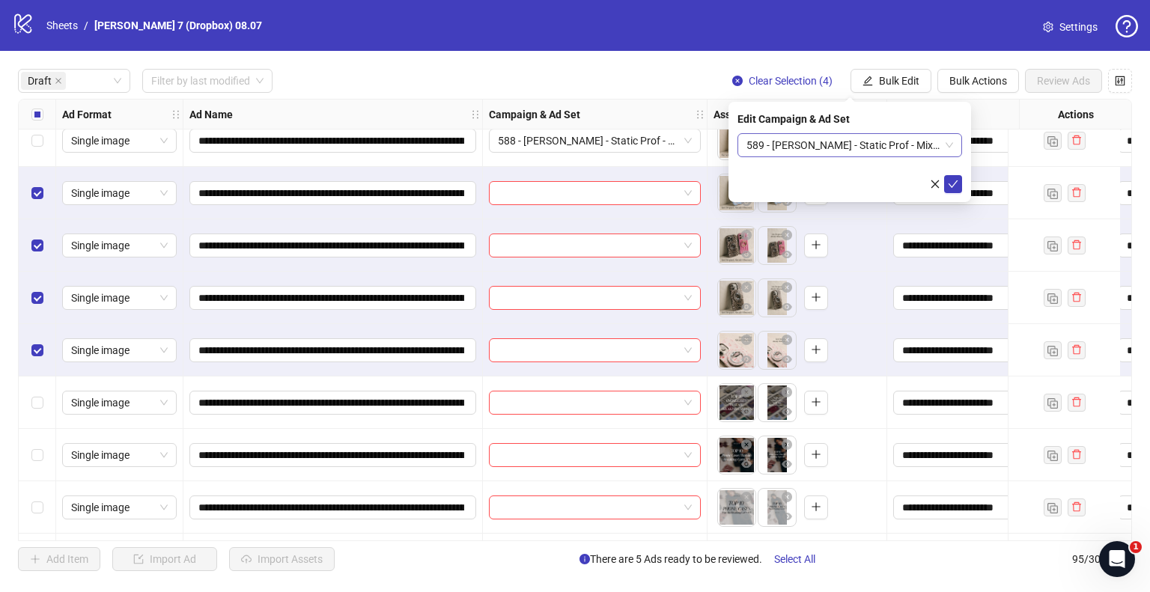
click at [899, 145] on span "589 - Laura - Static Prof - Mix Prod - POD6 2025.08.10" at bounding box center [850, 145] width 207 height 22
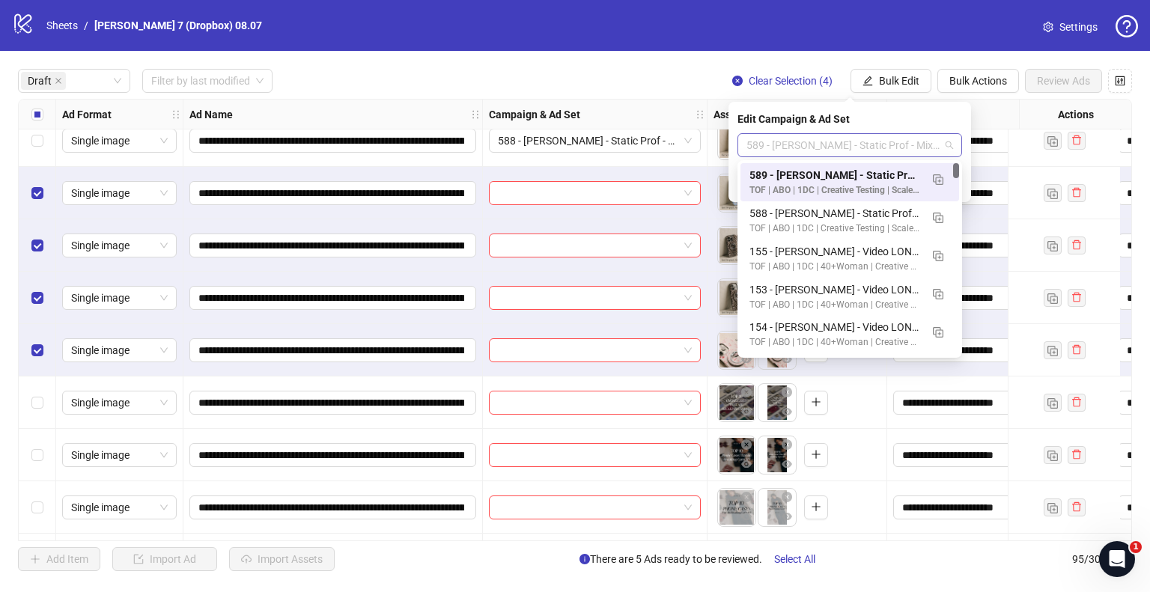
scroll to position [0, 0]
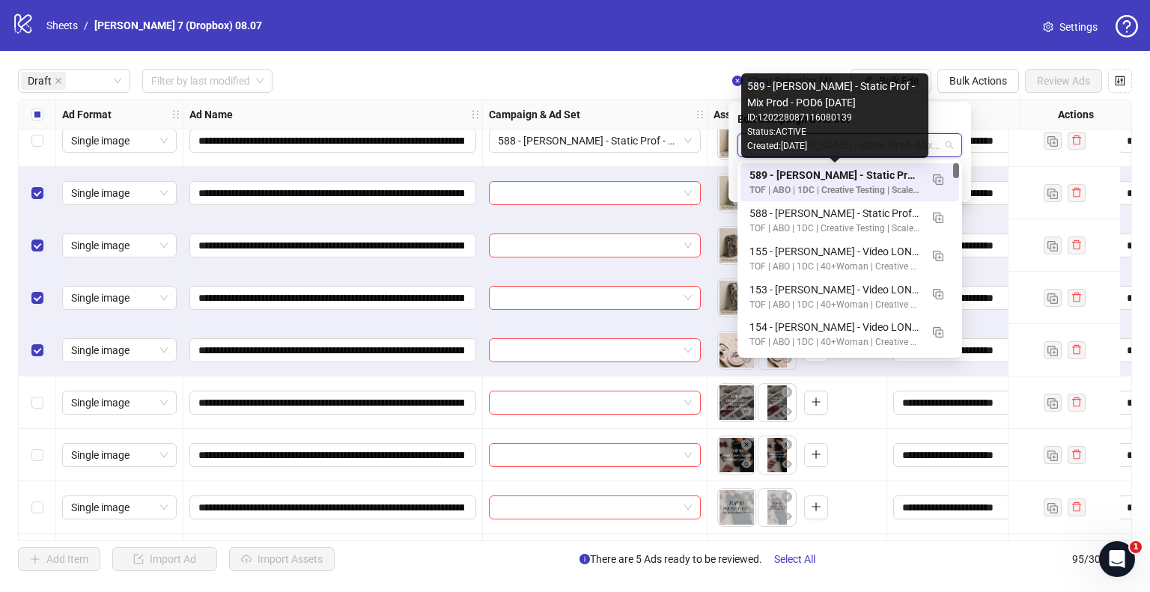
click at [929, 141] on span "589 - Laura - Static Prof - Mix Prod - POD6 2025.08.10" at bounding box center [850, 145] width 207 height 22
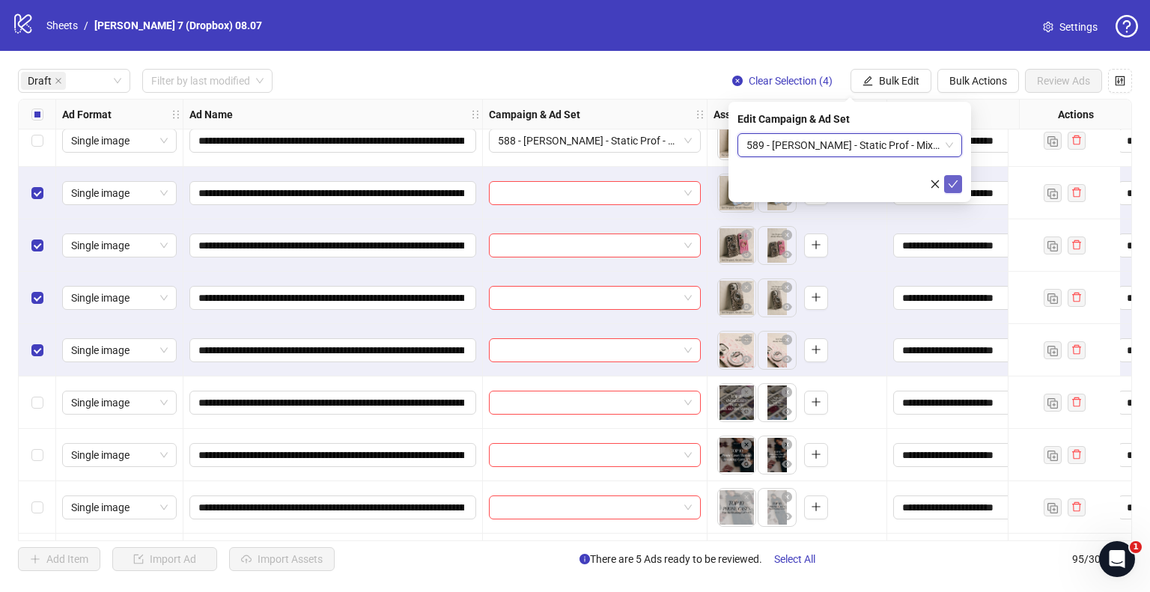
click at [953, 179] on span "submit" at bounding box center [953, 184] width 10 height 12
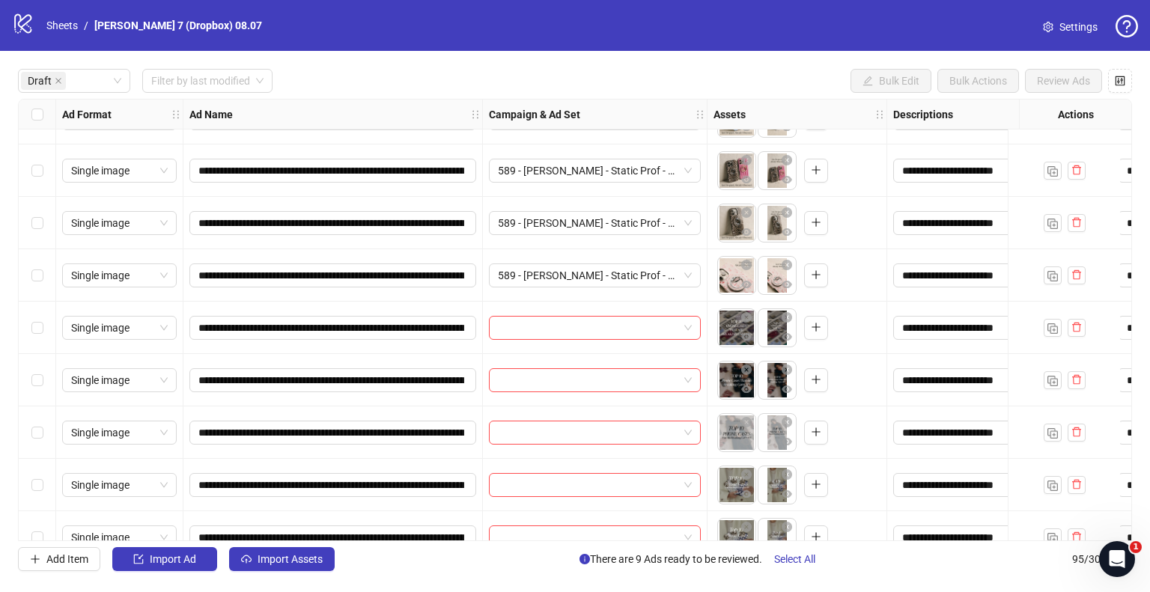
click at [43, 326] on div "Select row 10" at bounding box center [37, 328] width 37 height 52
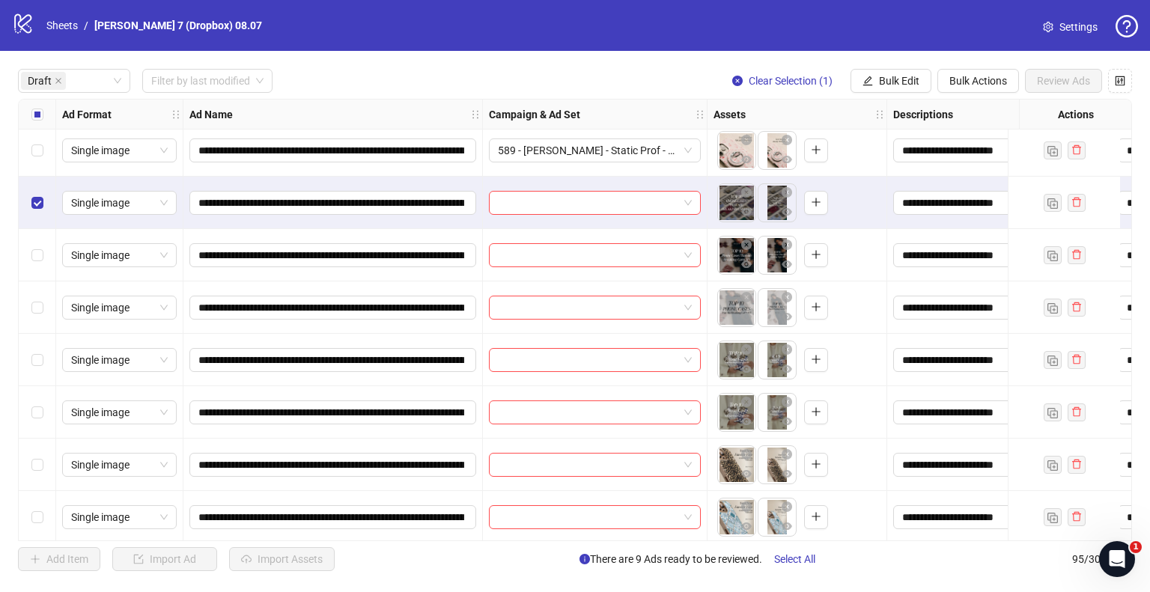
scroll to position [449, 0]
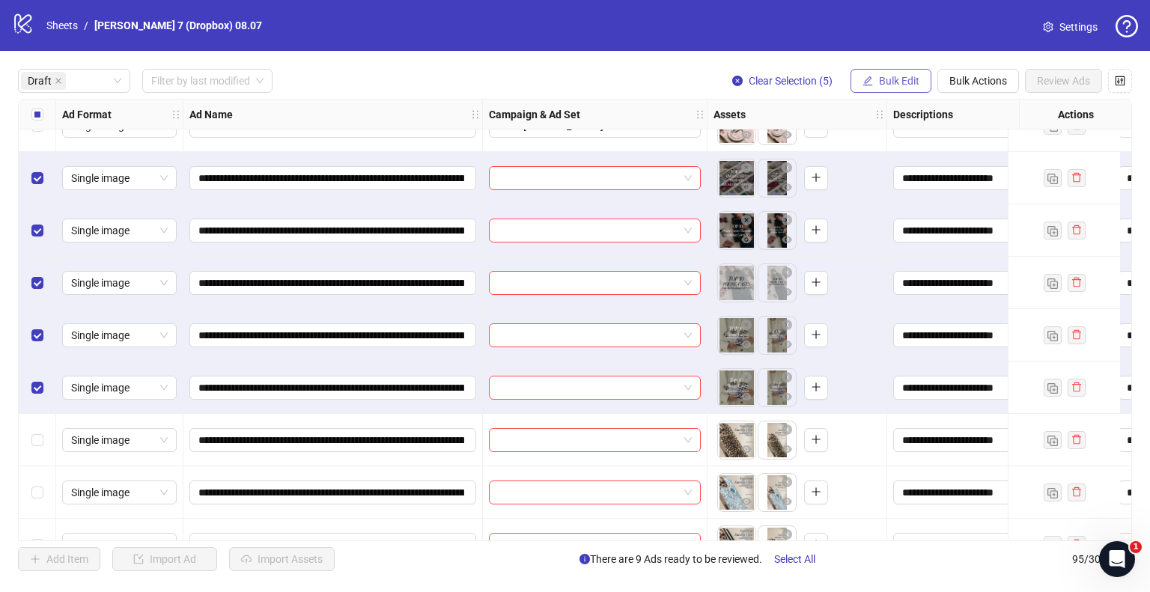
click at [911, 88] on button "Bulk Edit" at bounding box center [891, 81] width 81 height 24
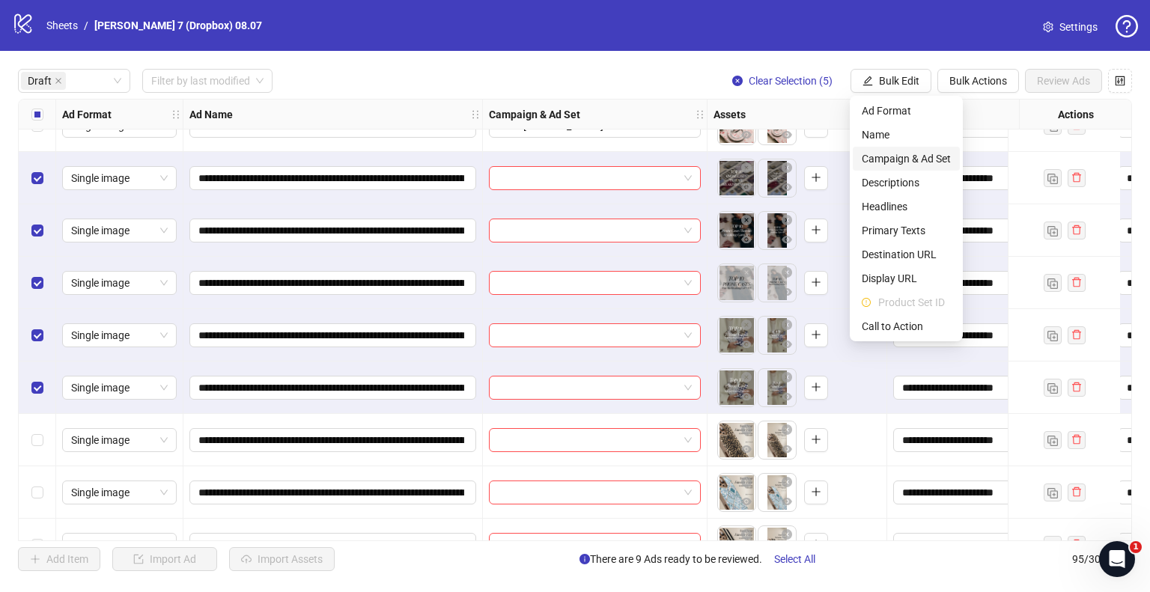
click at [893, 157] on span "Campaign & Ad Set" at bounding box center [906, 159] width 89 height 16
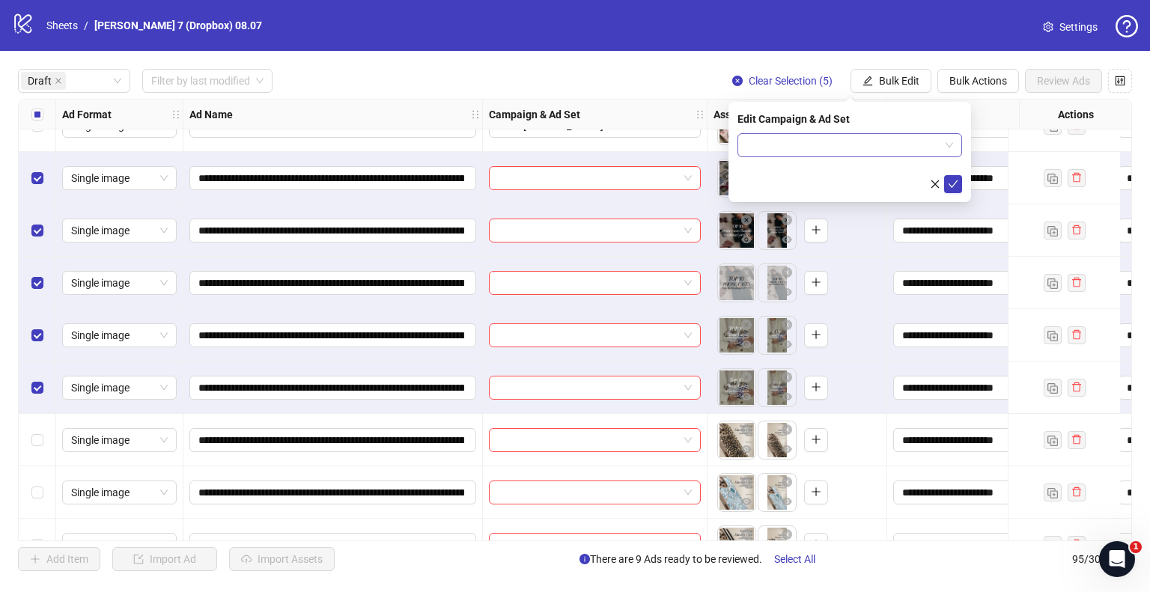
click at [848, 153] on input "search" at bounding box center [843, 145] width 193 height 22
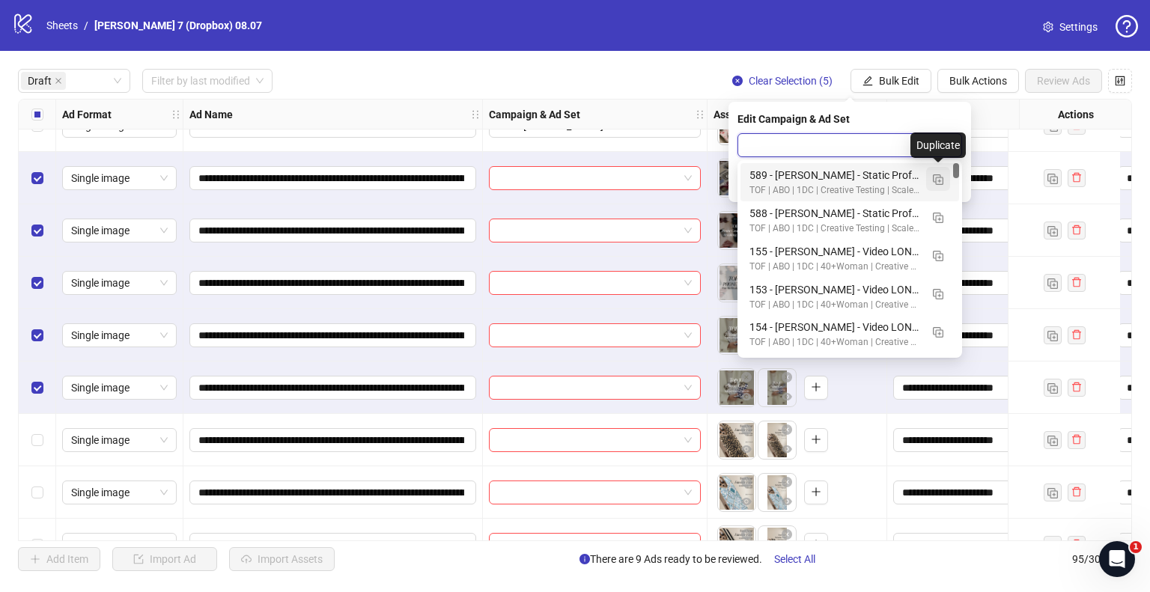
click at [935, 182] on img "button" at bounding box center [938, 179] width 10 height 10
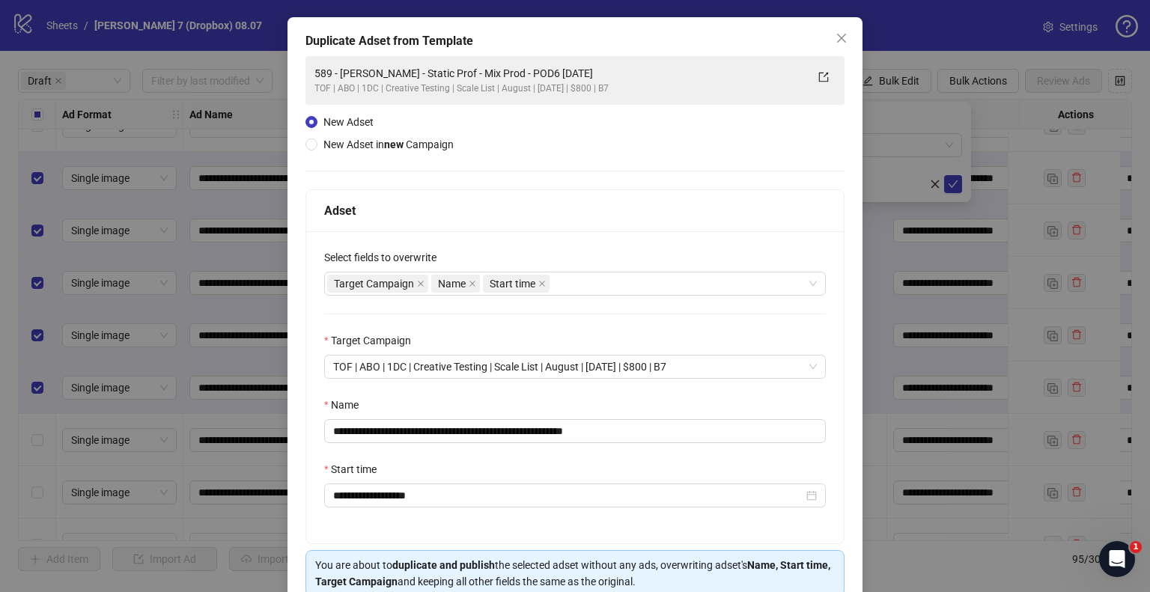
scroll to position [75, 0]
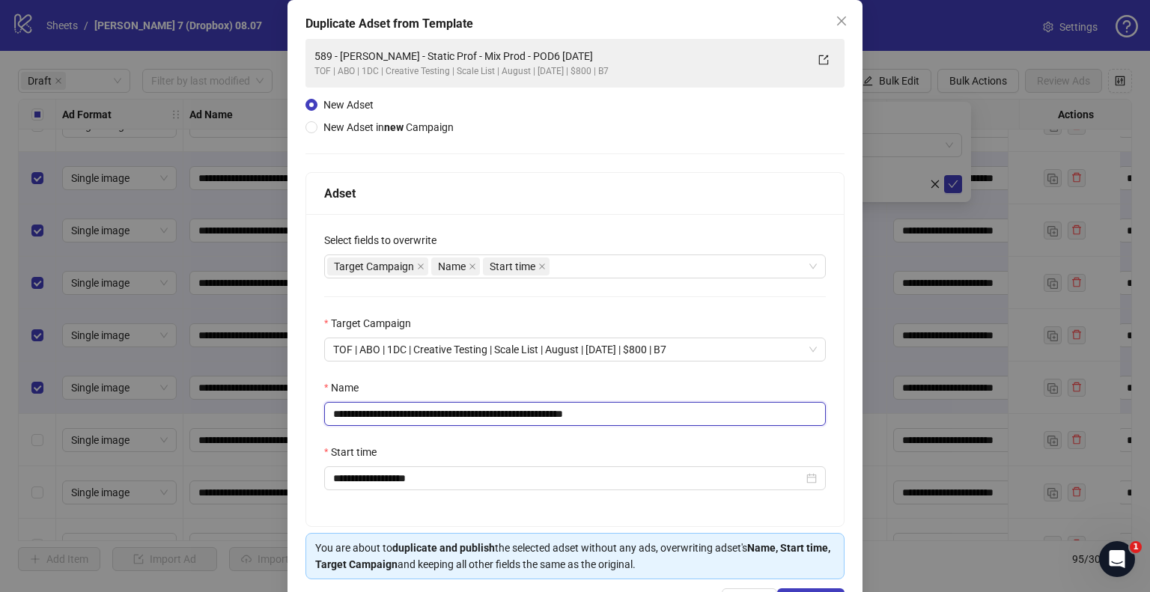
drag, startPoint x: 570, startPoint y: 412, endPoint x: 656, endPoint y: 417, distance: 86.3
click at [656, 417] on input "**********" at bounding box center [575, 414] width 502 height 24
drag, startPoint x: 522, startPoint y: 414, endPoint x: 82, endPoint y: 412, distance: 440.3
click at [82, 412] on div "**********" at bounding box center [575, 296] width 1150 height 592
paste input "*******"
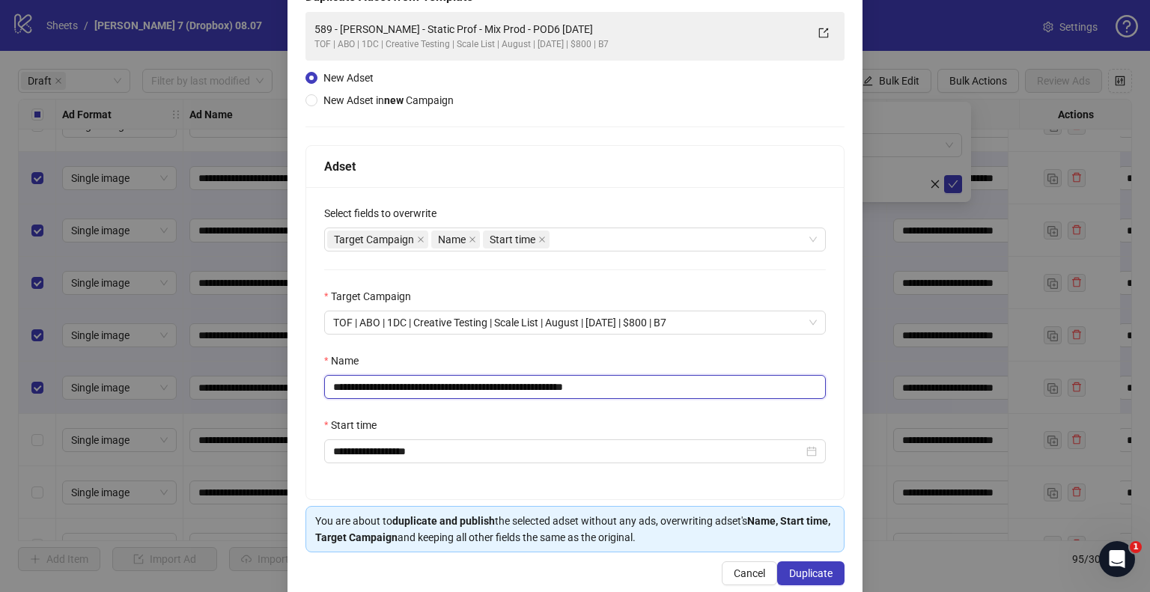
scroll to position [127, 0]
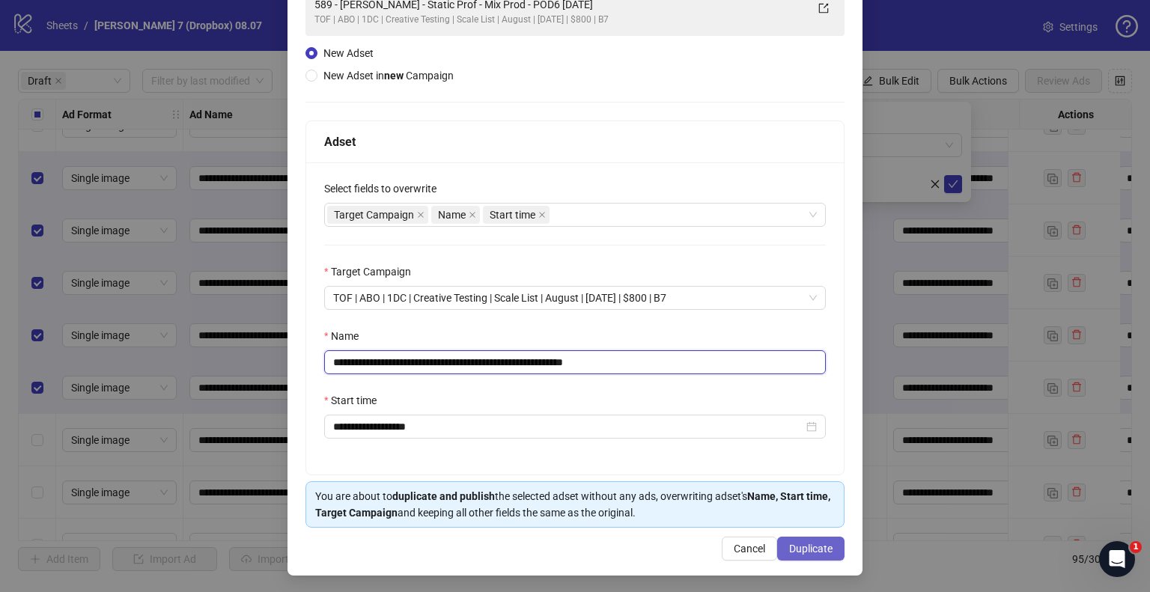
type input "**********"
click at [802, 544] on span "Duplicate" at bounding box center [810, 549] width 43 height 12
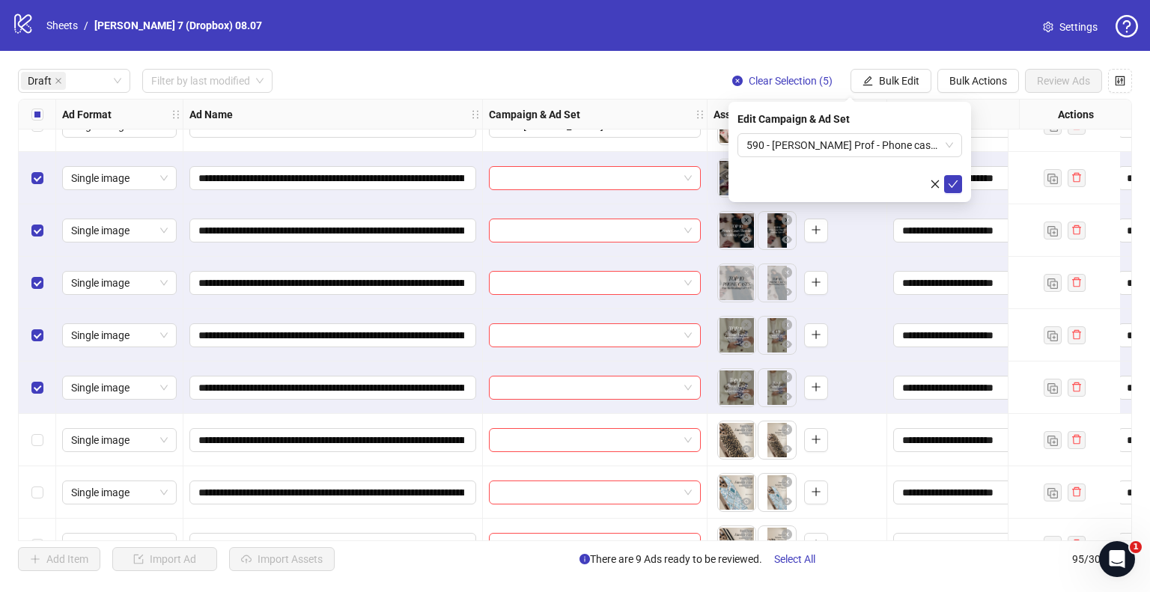
click at [956, 184] on icon "check" at bounding box center [953, 184] width 10 height 10
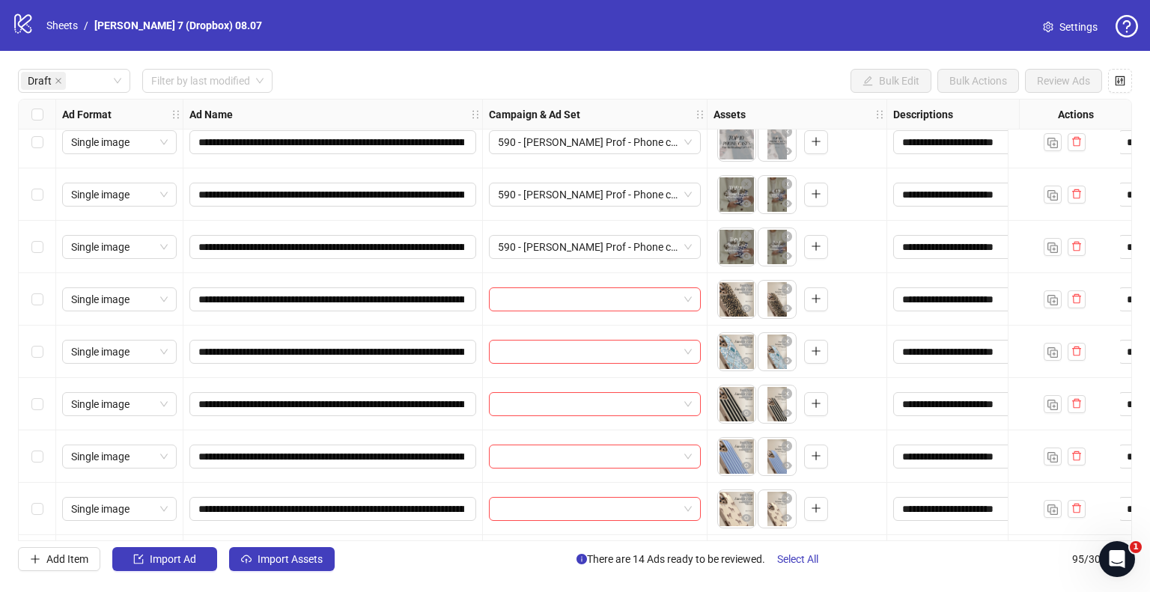
scroll to position [599, 0]
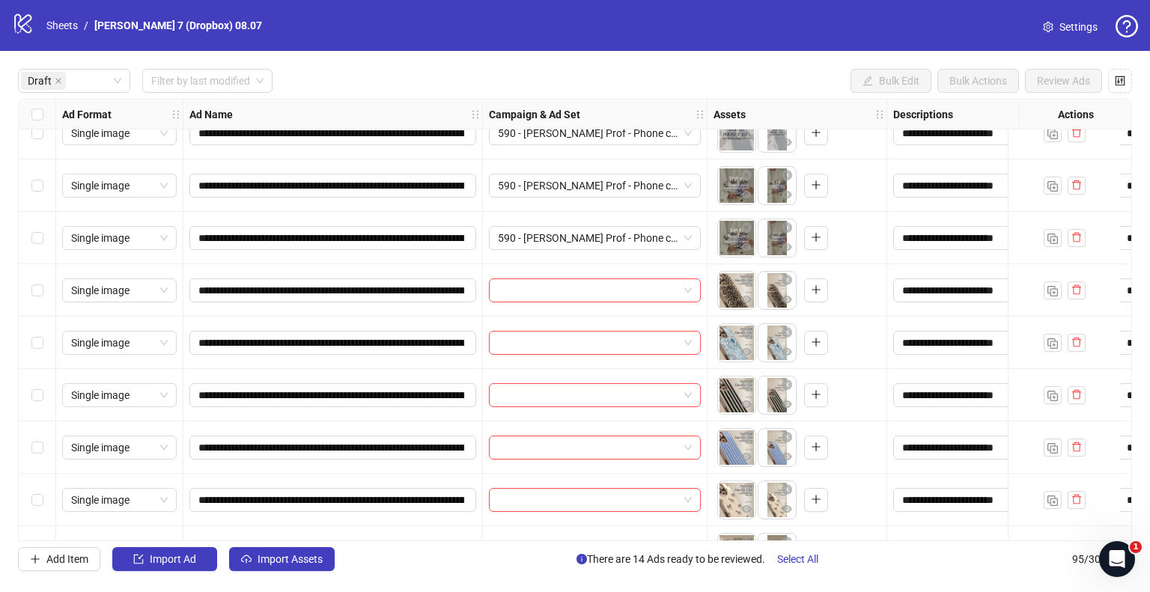
click at [24, 293] on div "Select row 15" at bounding box center [37, 290] width 37 height 52
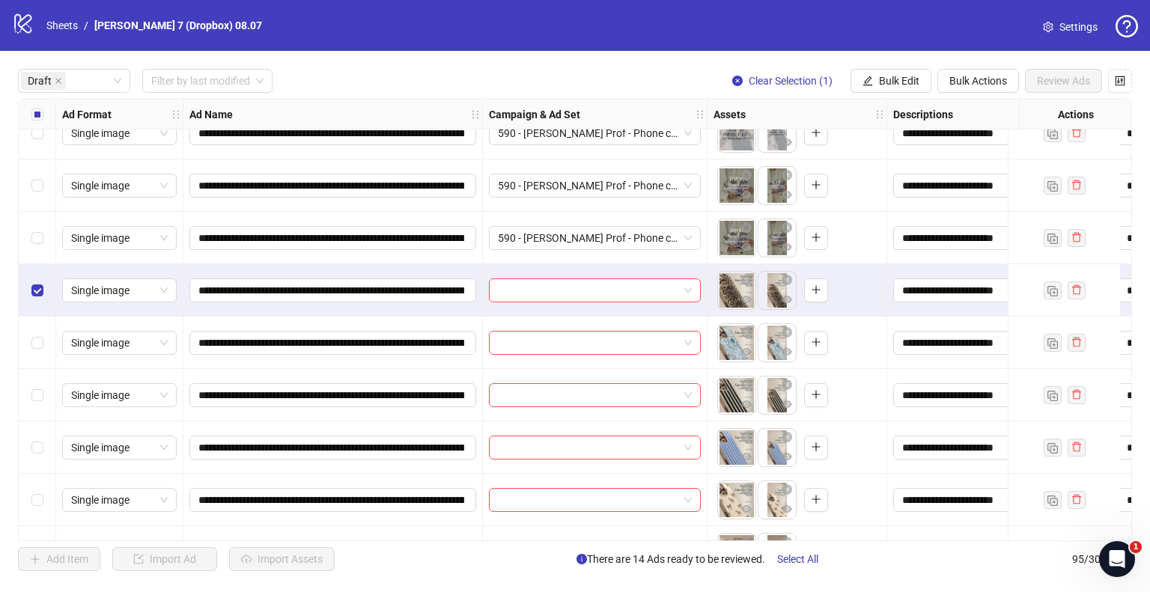
scroll to position [749, 0]
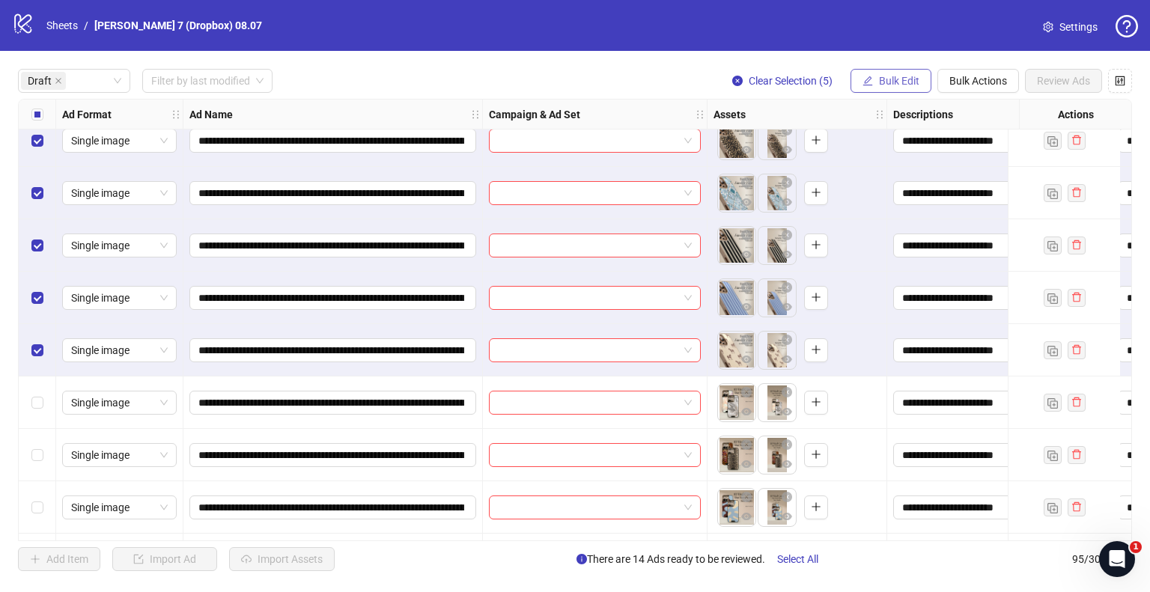
click at [896, 82] on span "Bulk Edit" at bounding box center [899, 81] width 40 height 12
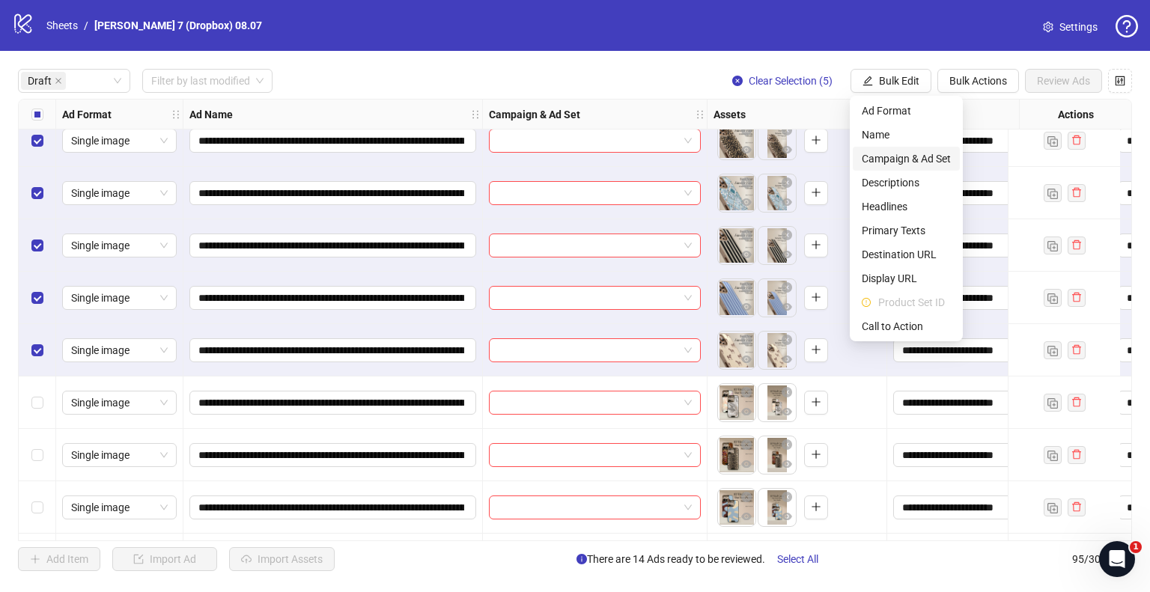
click at [914, 158] on span "Campaign & Ad Set" at bounding box center [906, 159] width 89 height 16
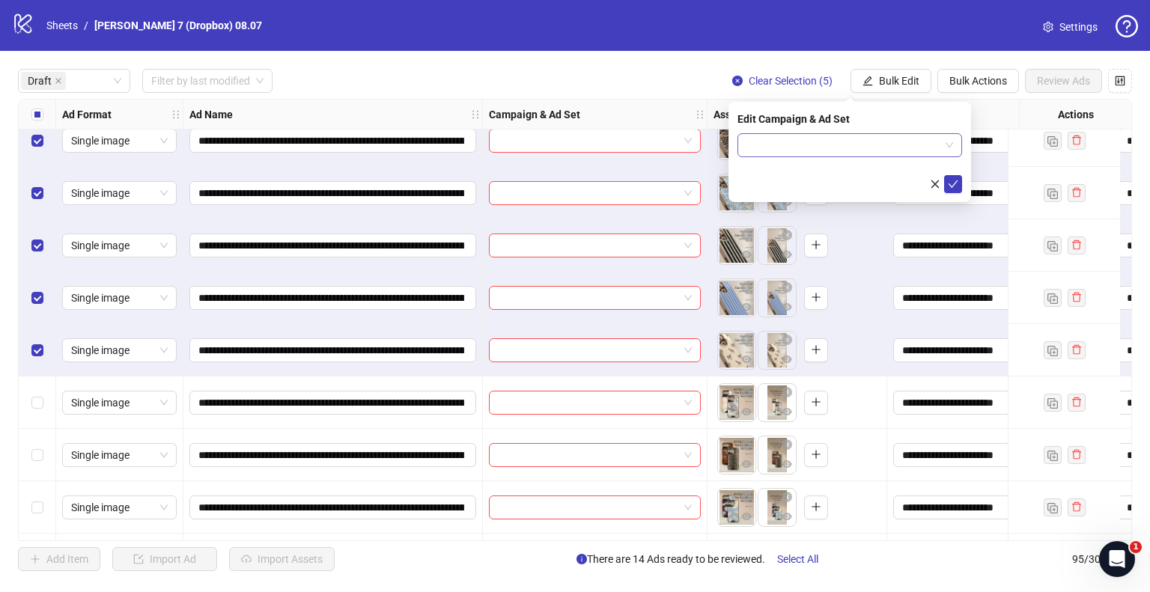
click at [900, 140] on input "search" at bounding box center [843, 145] width 193 height 22
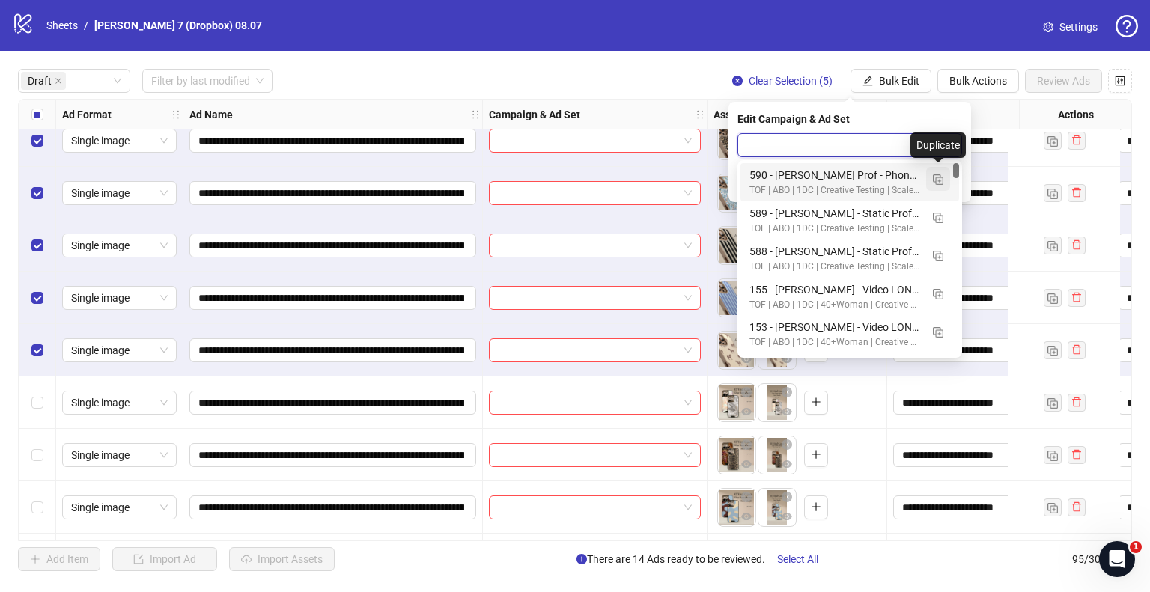
click at [940, 181] on img "button" at bounding box center [938, 179] width 10 height 10
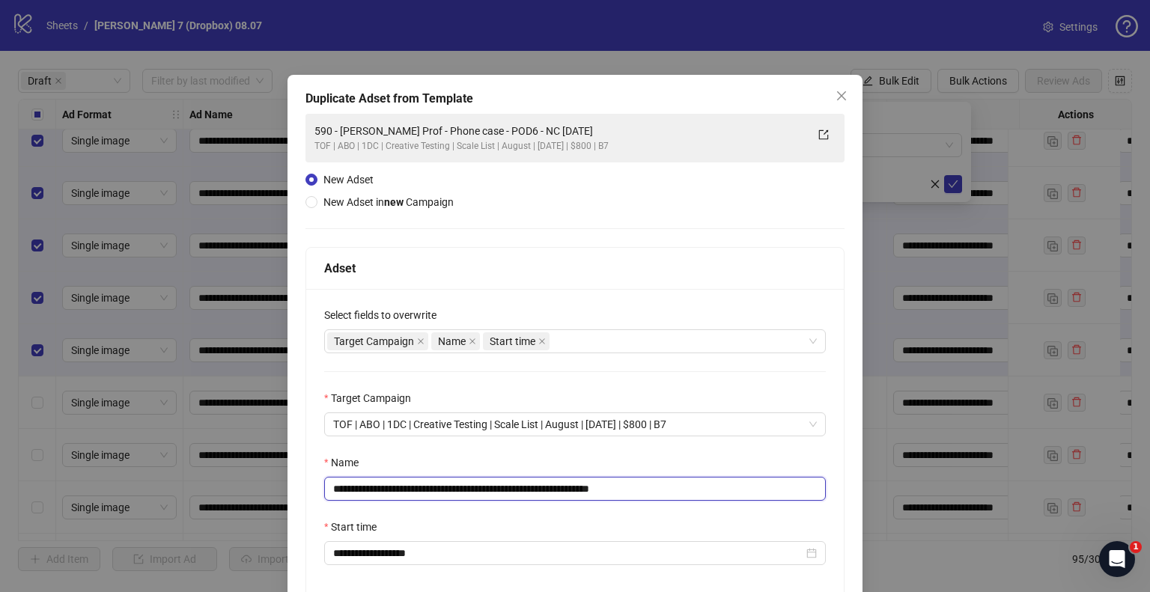
drag, startPoint x: 558, startPoint y: 493, endPoint x: 117, endPoint y: 502, distance: 441.2
click at [104, 503] on div "**********" at bounding box center [575, 296] width 1150 height 592
paste input "text"
drag, startPoint x: 616, startPoint y: 486, endPoint x: 854, endPoint y: 476, distance: 237.6
click at [854, 476] on div "**********" at bounding box center [575, 296] width 1150 height 592
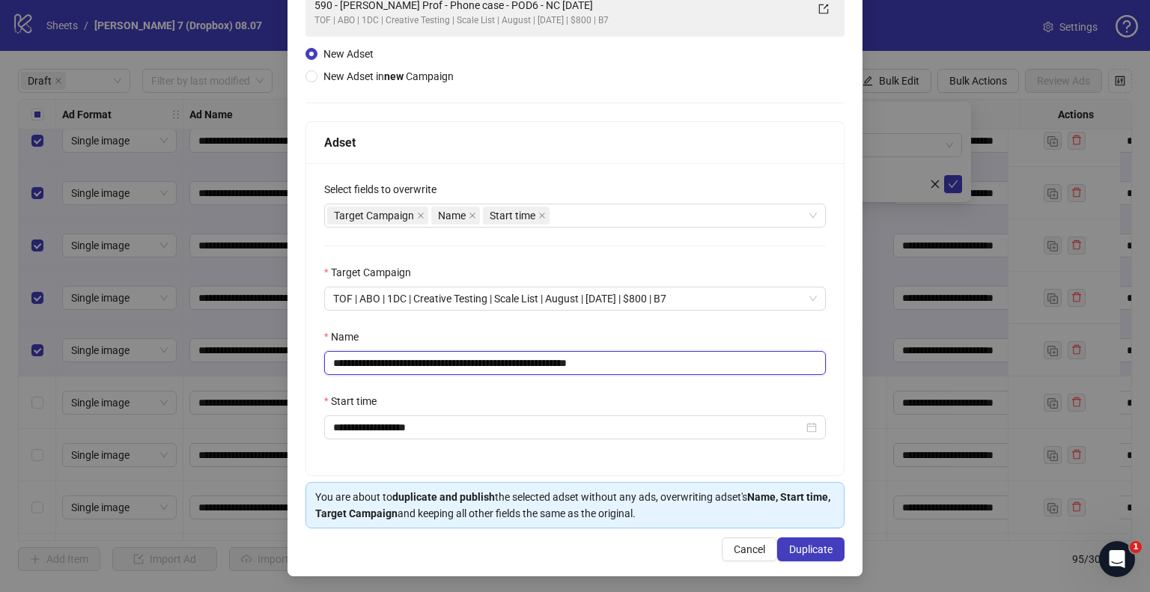
scroll to position [127, 0]
type input "**********"
click at [809, 537] on button "Duplicate" at bounding box center [810, 549] width 67 height 24
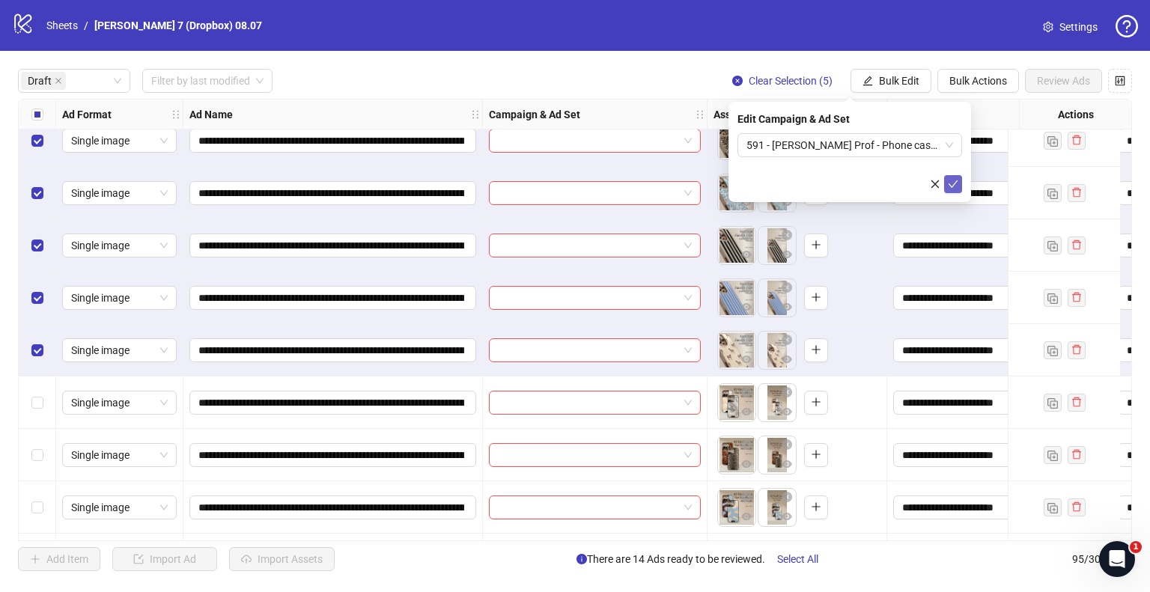
click at [948, 184] on icon "check" at bounding box center [953, 184] width 10 height 10
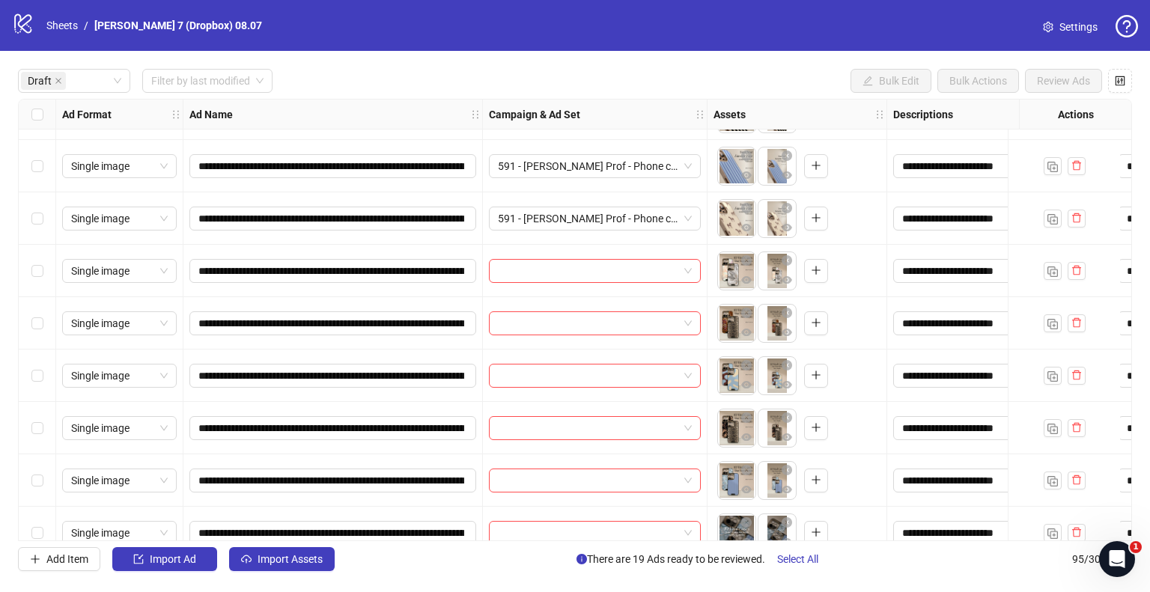
scroll to position [899, 0]
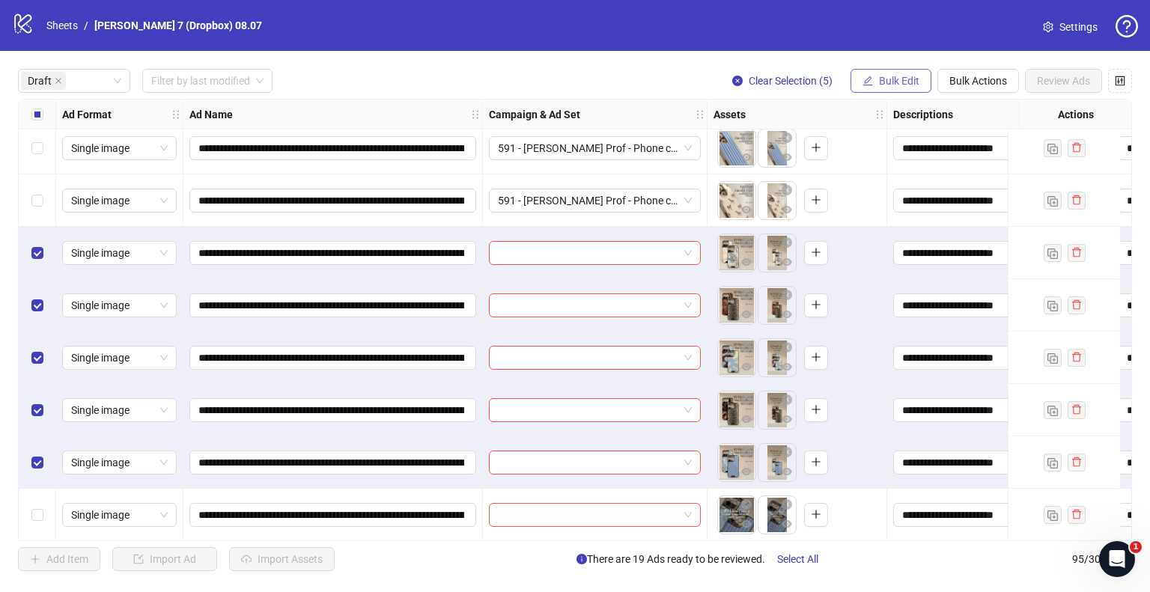
click at [903, 79] on span "Bulk Edit" at bounding box center [899, 81] width 40 height 12
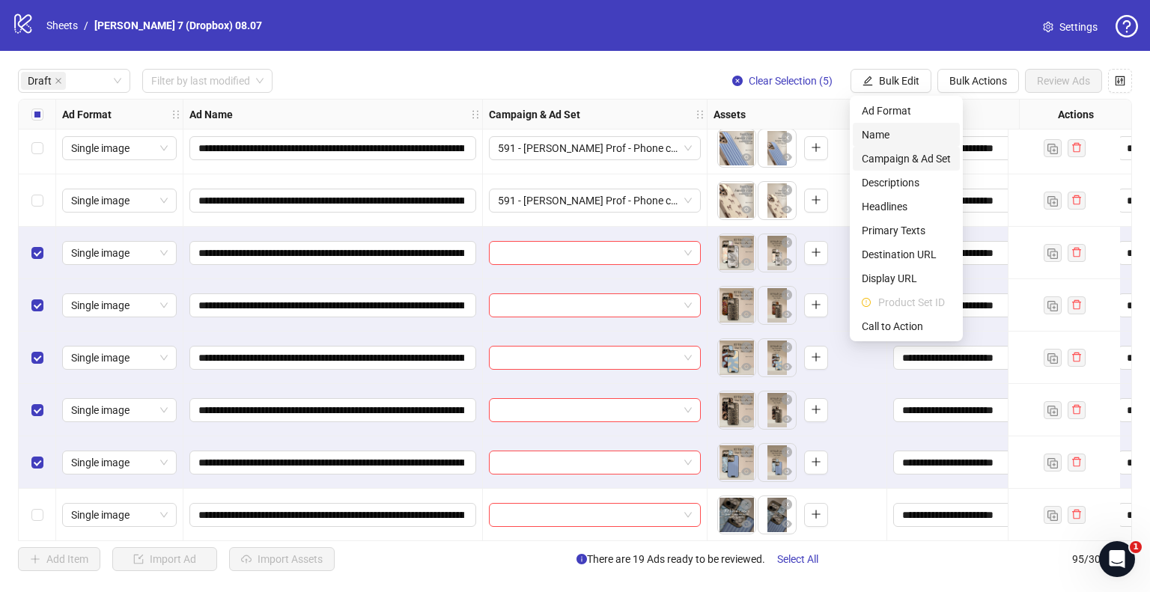
click at [896, 158] on span "Campaign & Ad Set" at bounding box center [906, 159] width 89 height 16
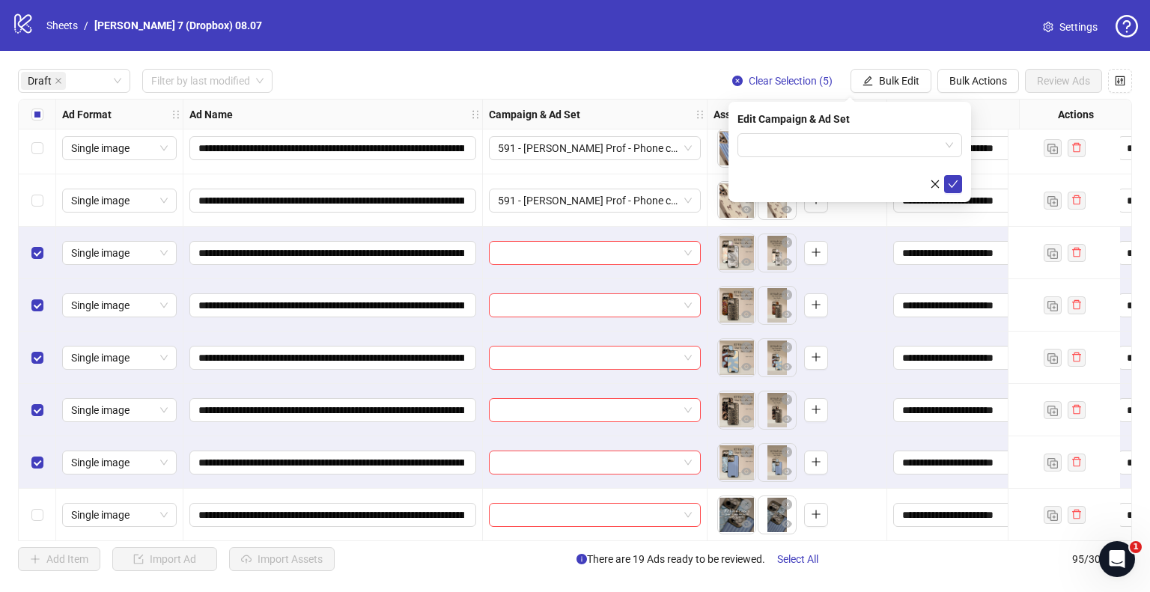
click at [905, 162] on form at bounding box center [850, 163] width 225 height 60
click at [908, 148] on input "search" at bounding box center [843, 145] width 193 height 22
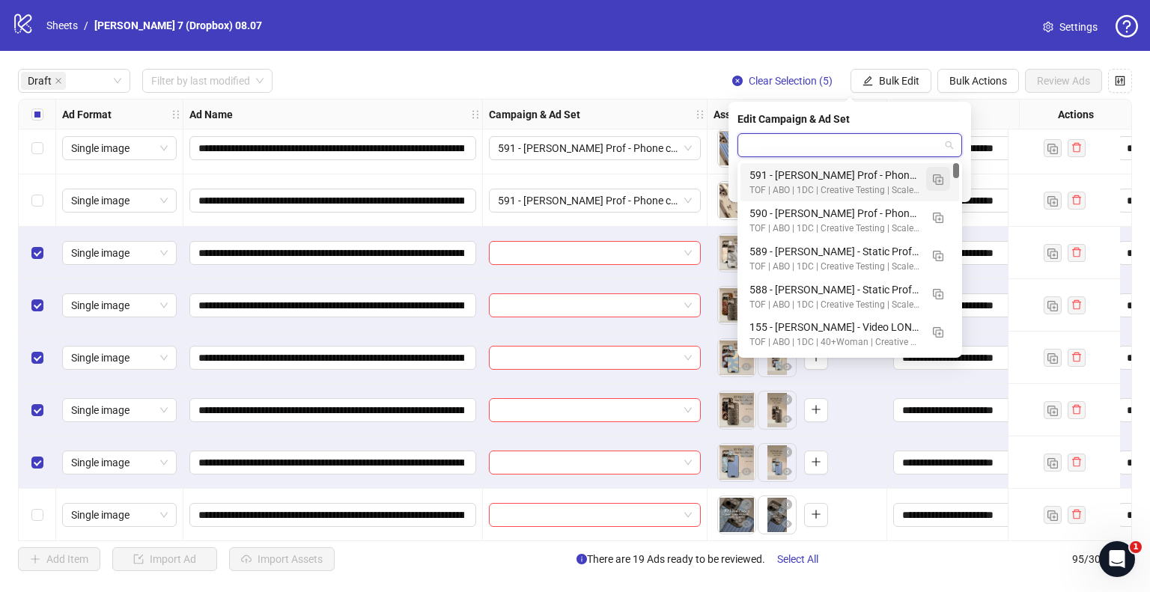
click at [941, 180] on img "button" at bounding box center [938, 179] width 10 height 10
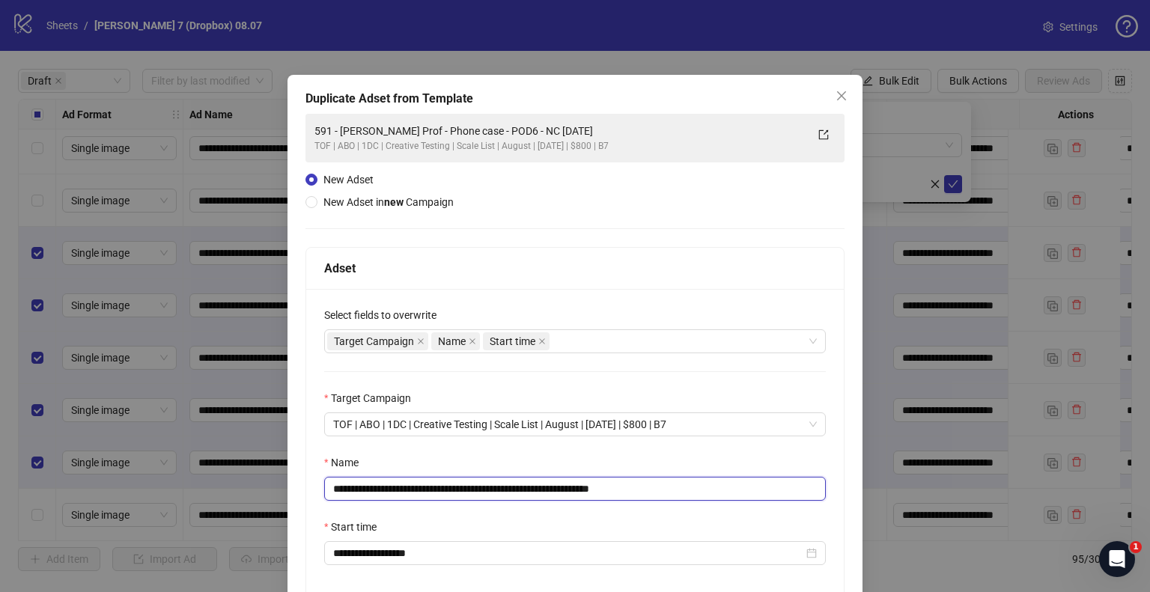
drag, startPoint x: 559, startPoint y: 487, endPoint x: 0, endPoint y: 470, distance: 558.9
click at [0, 470] on div "**********" at bounding box center [575, 296] width 1150 height 592
paste input "text"
drag, startPoint x: 613, startPoint y: 486, endPoint x: 815, endPoint y: 502, distance: 202.9
click at [815, 502] on div "**********" at bounding box center [575, 445] width 538 height 312
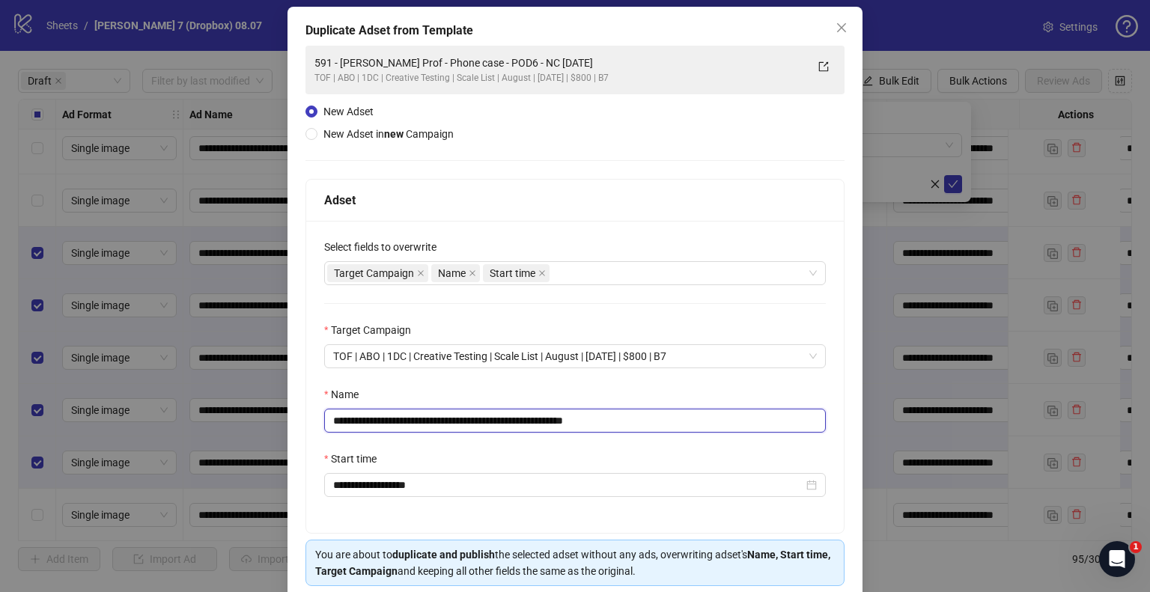
scroll to position [127, 0]
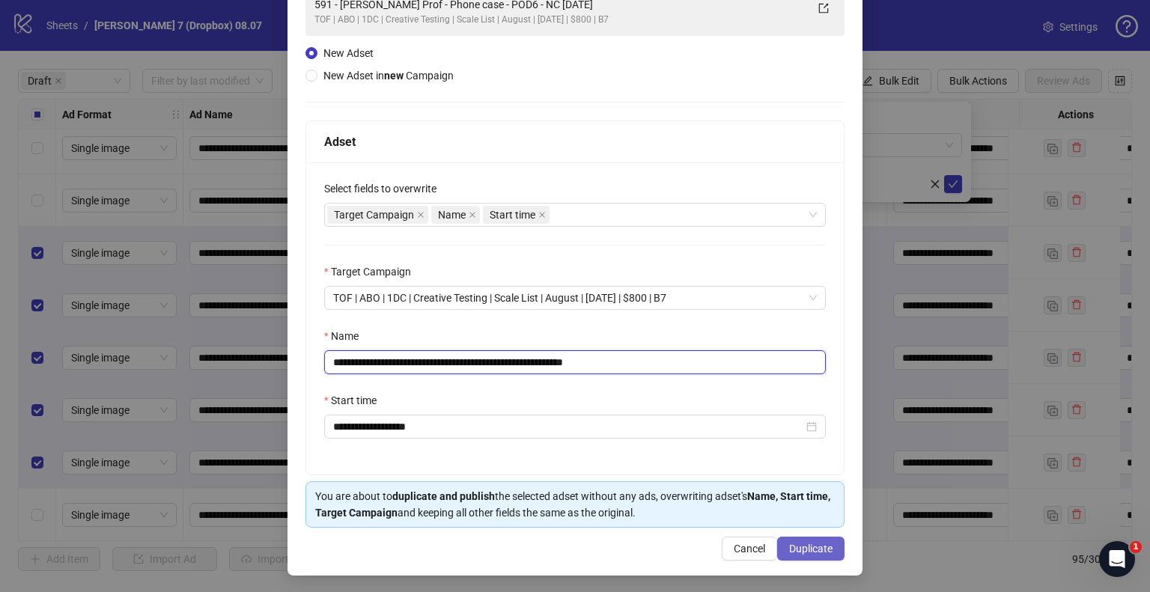
type input "**********"
click at [815, 547] on span "Duplicate" at bounding box center [810, 549] width 43 height 12
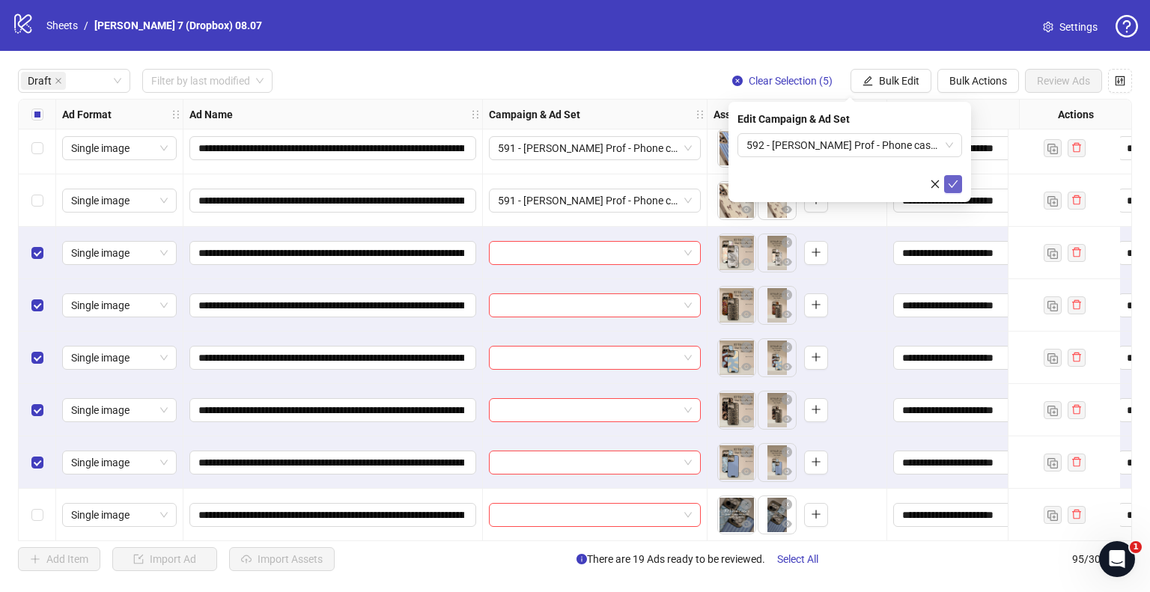
click at [950, 182] on icon "check" at bounding box center [953, 184] width 10 height 10
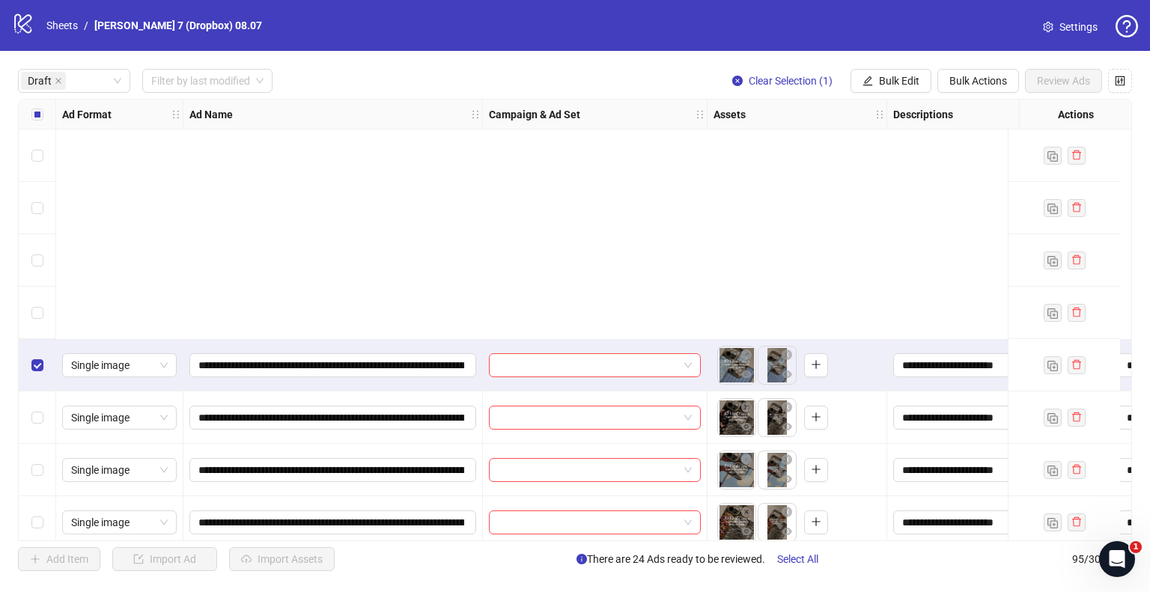
scroll to position [1348, 0]
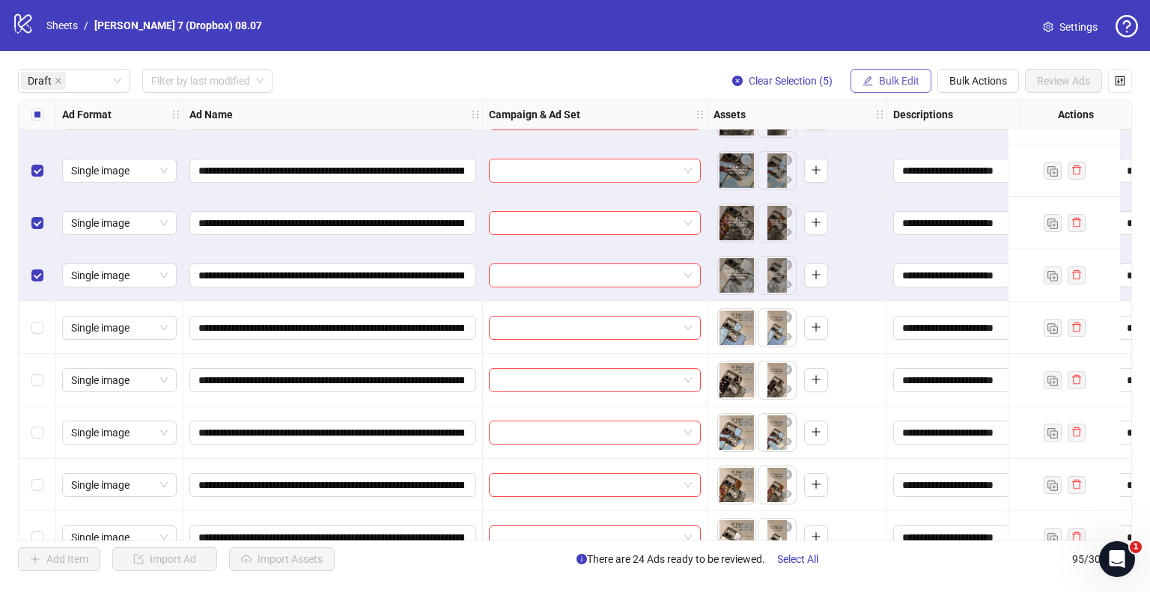
click at [887, 80] on span "Bulk Edit" at bounding box center [899, 81] width 40 height 12
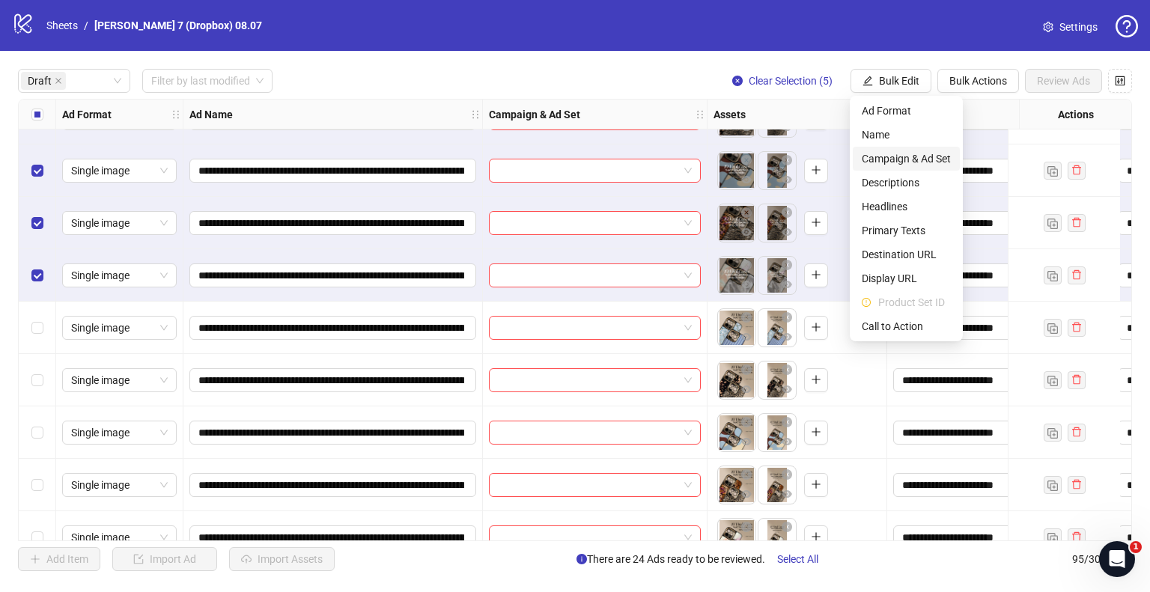
click at [896, 160] on span "Campaign & Ad Set" at bounding box center [906, 159] width 89 height 16
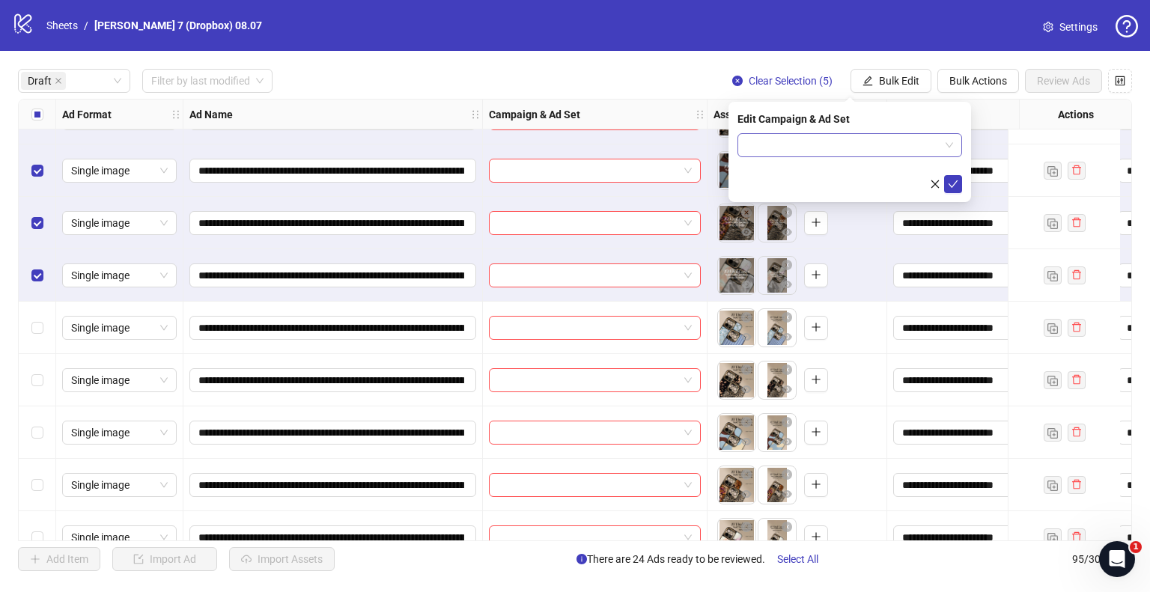
click at [947, 144] on span at bounding box center [850, 145] width 207 height 22
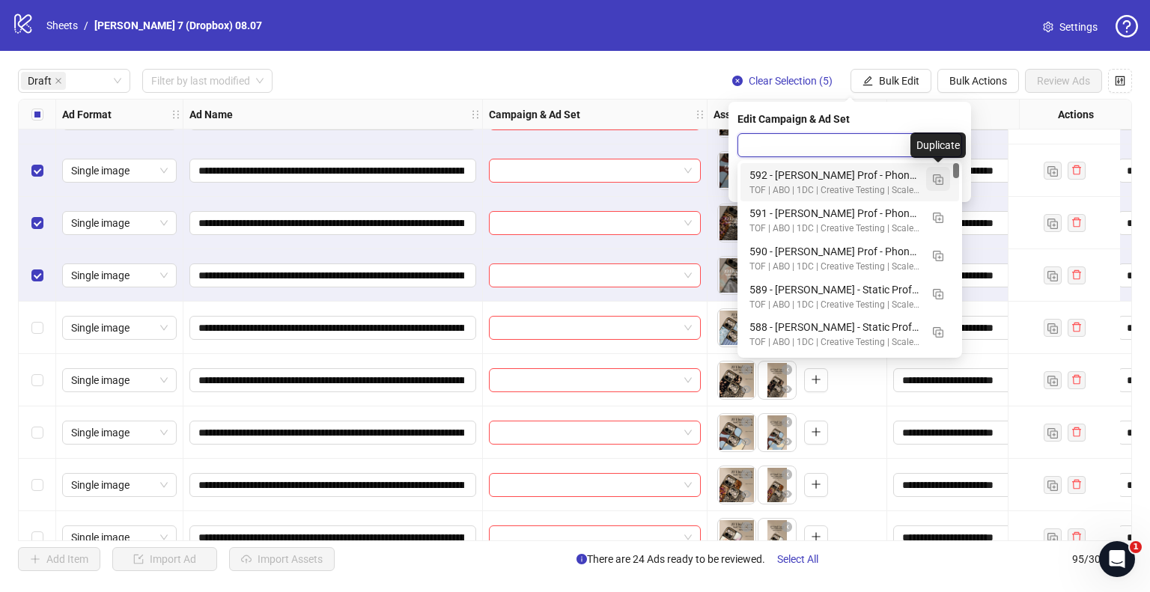
click at [935, 179] on img "button" at bounding box center [938, 179] width 10 height 10
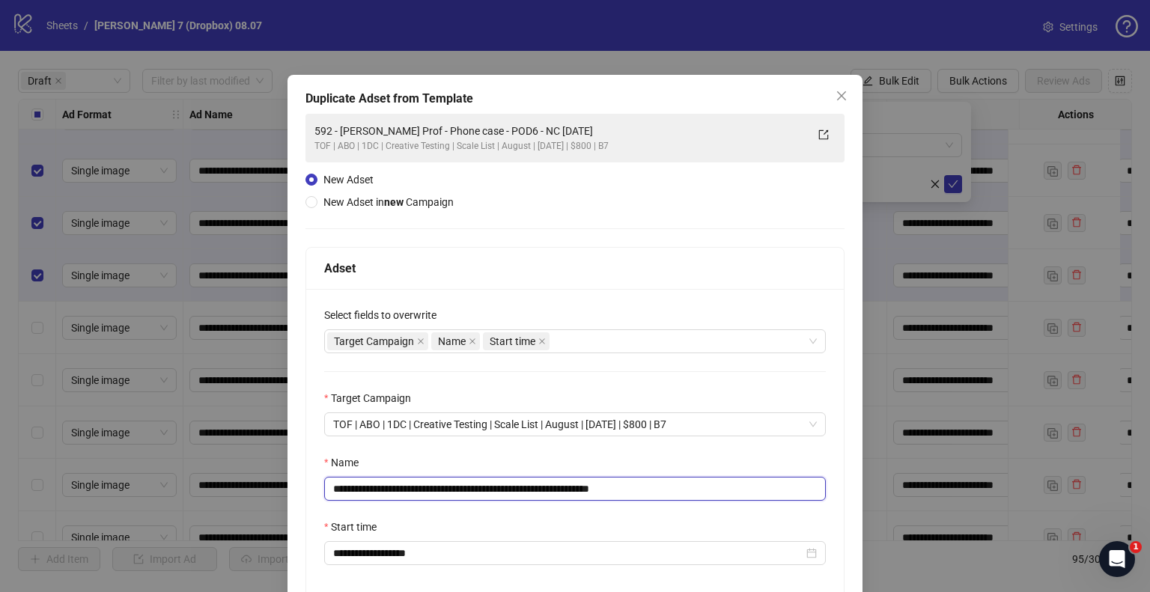
drag, startPoint x: 556, startPoint y: 487, endPoint x: 7, endPoint y: 518, distance: 549.8
click at [7, 518] on div "**********" at bounding box center [575, 296] width 1150 height 592
paste input "text"
drag, startPoint x: 613, startPoint y: 488, endPoint x: 842, endPoint y: 476, distance: 229.5
click at [842, 476] on div "**********" at bounding box center [575, 389] width 575 height 628
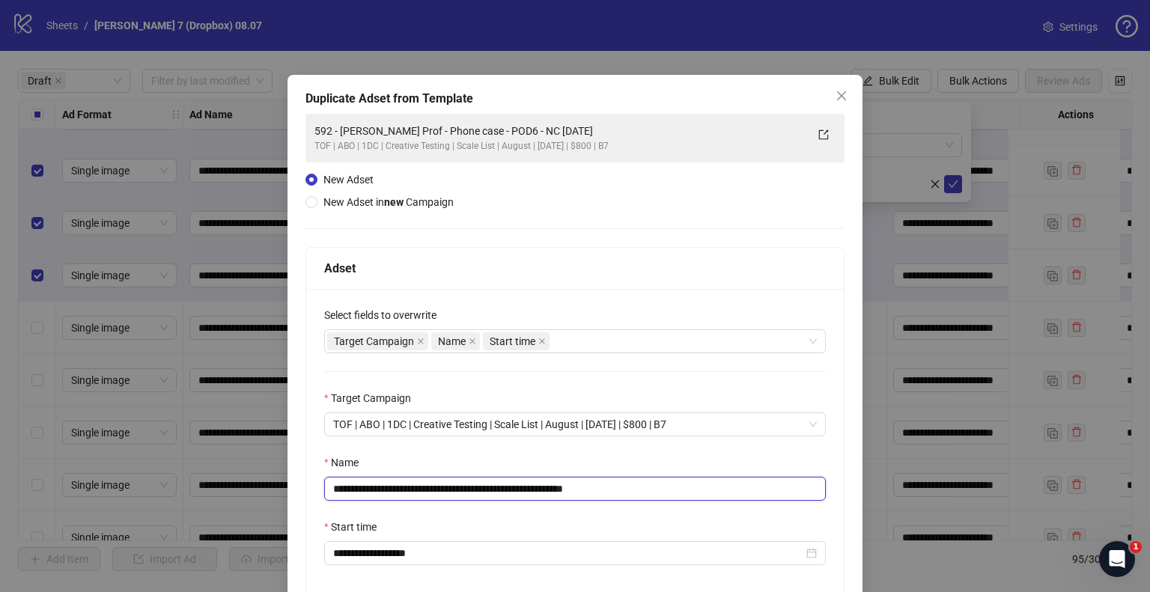
scroll to position [127, 0]
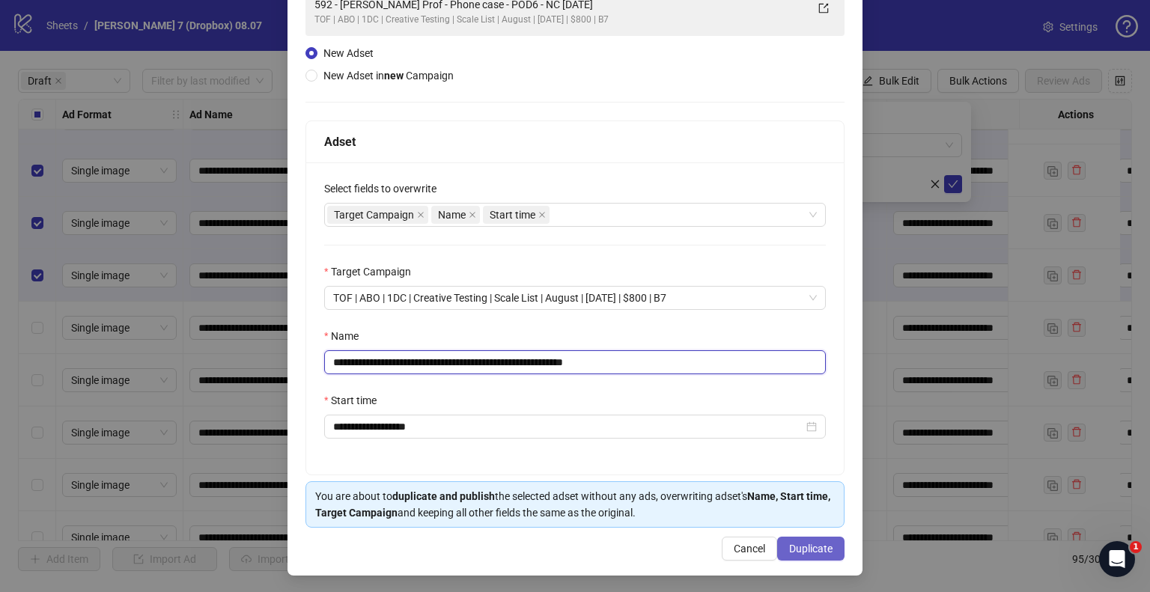
type input "**********"
click at [825, 550] on button "Duplicate" at bounding box center [810, 549] width 67 height 24
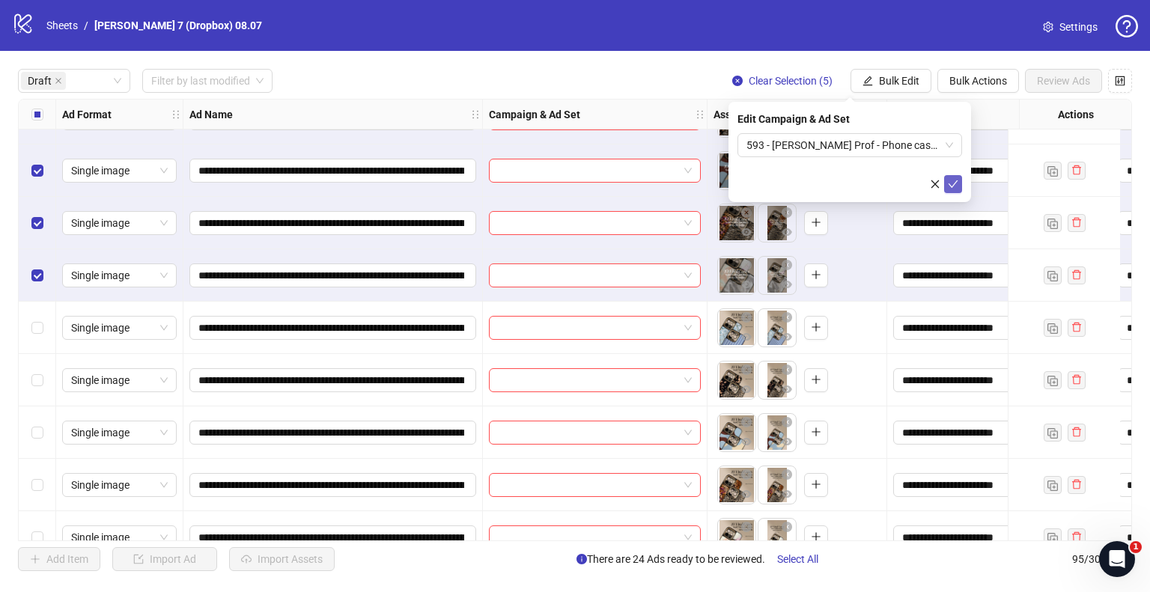
click at [953, 187] on icon "check" at bounding box center [953, 184] width 10 height 10
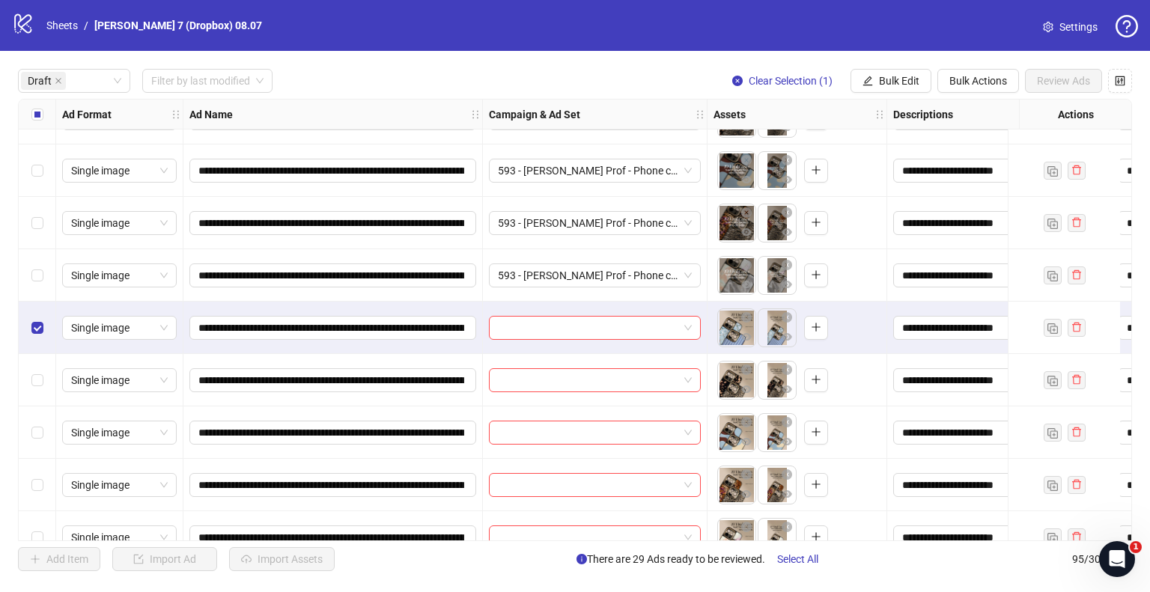
scroll to position [1376, 0]
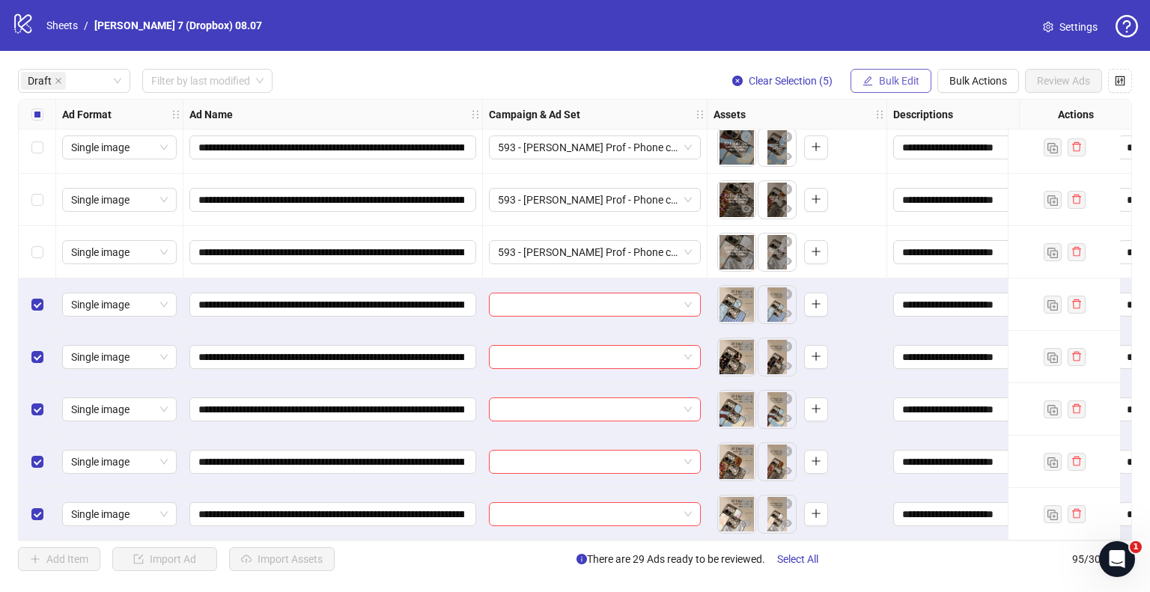
click at [890, 82] on span "Bulk Edit" at bounding box center [899, 81] width 40 height 12
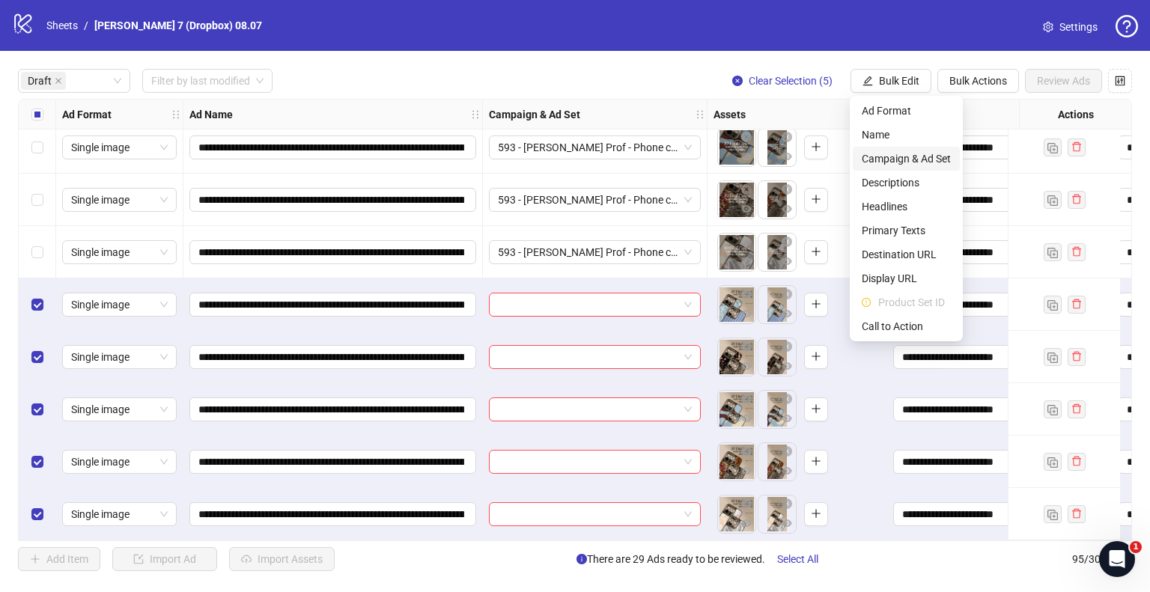
click at [893, 158] on span "Campaign & Ad Set" at bounding box center [906, 159] width 89 height 16
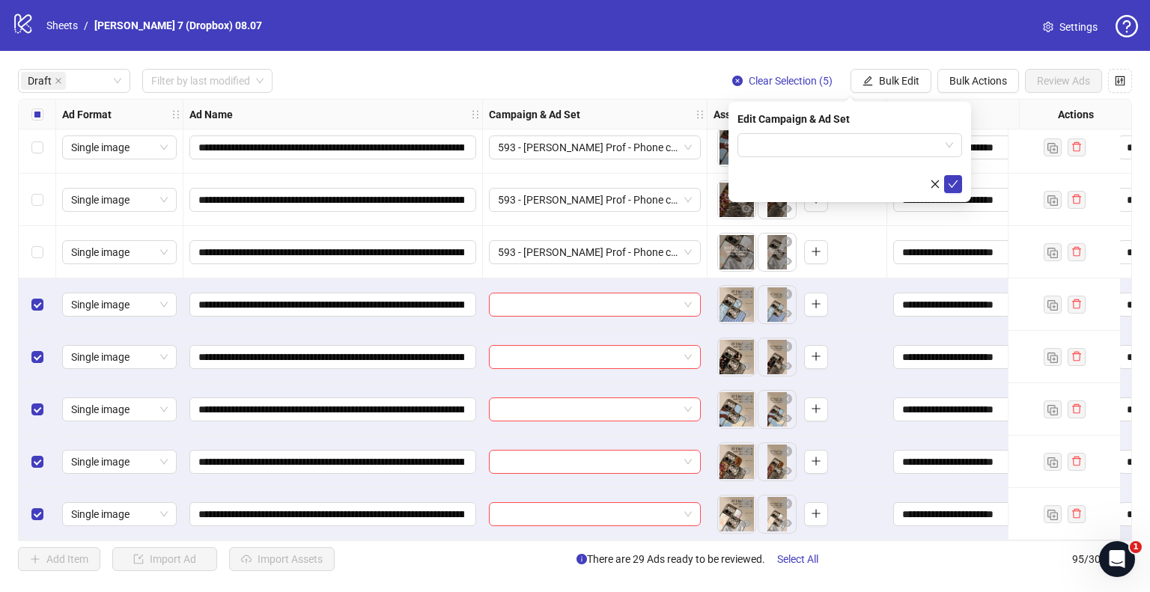
click at [830, 159] on form at bounding box center [850, 163] width 225 height 60
click at [876, 152] on input "search" at bounding box center [843, 145] width 193 height 22
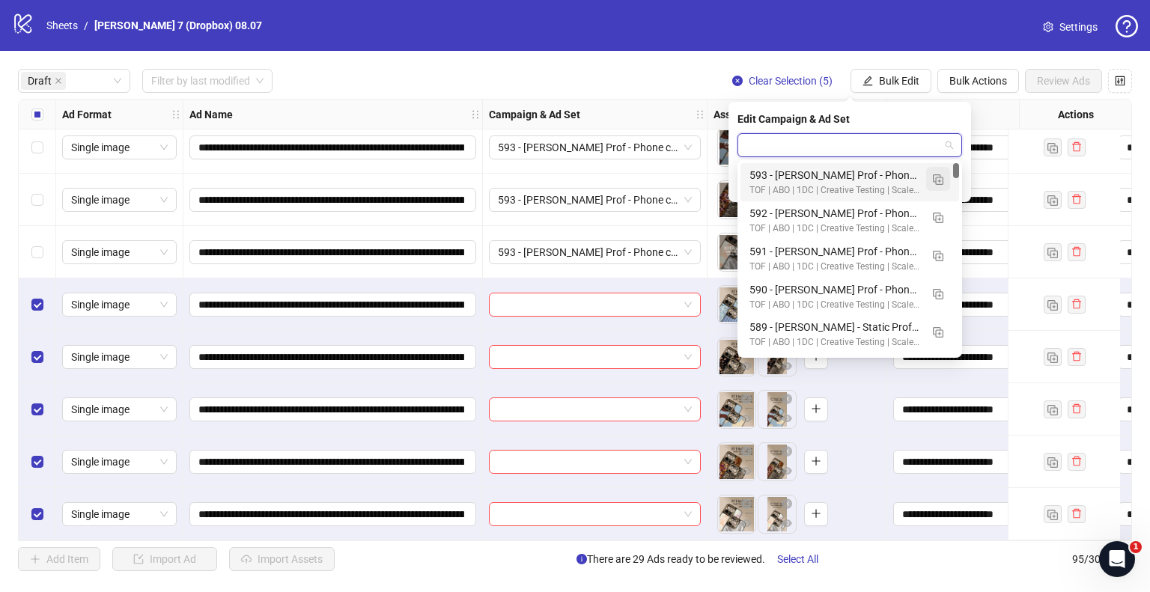
click at [939, 183] on img "button" at bounding box center [938, 179] width 10 height 10
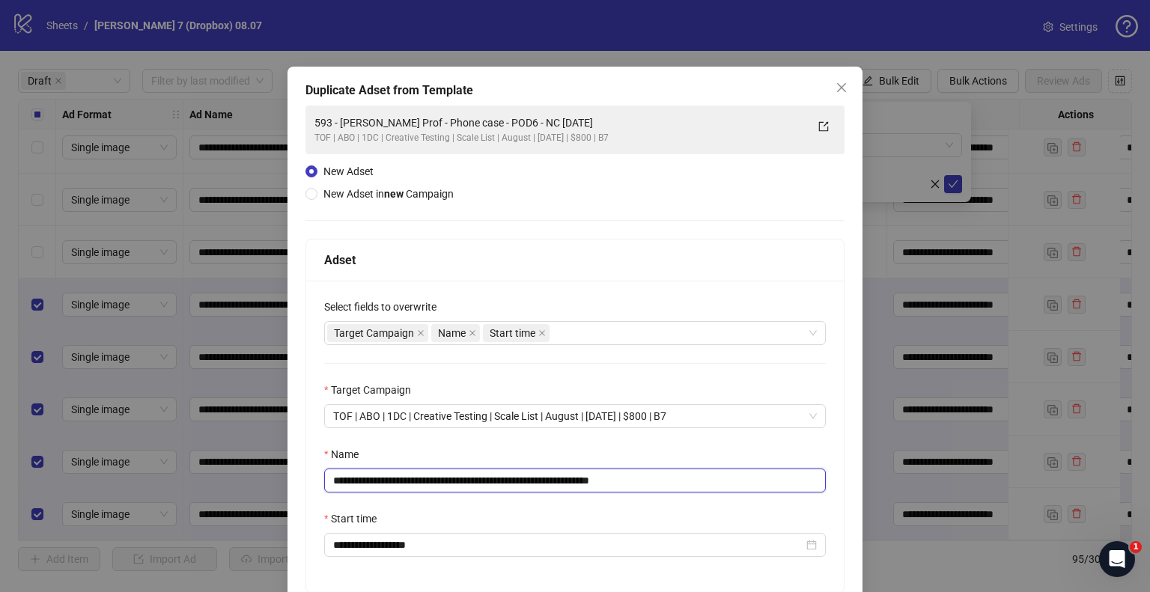
scroll to position [13, 0]
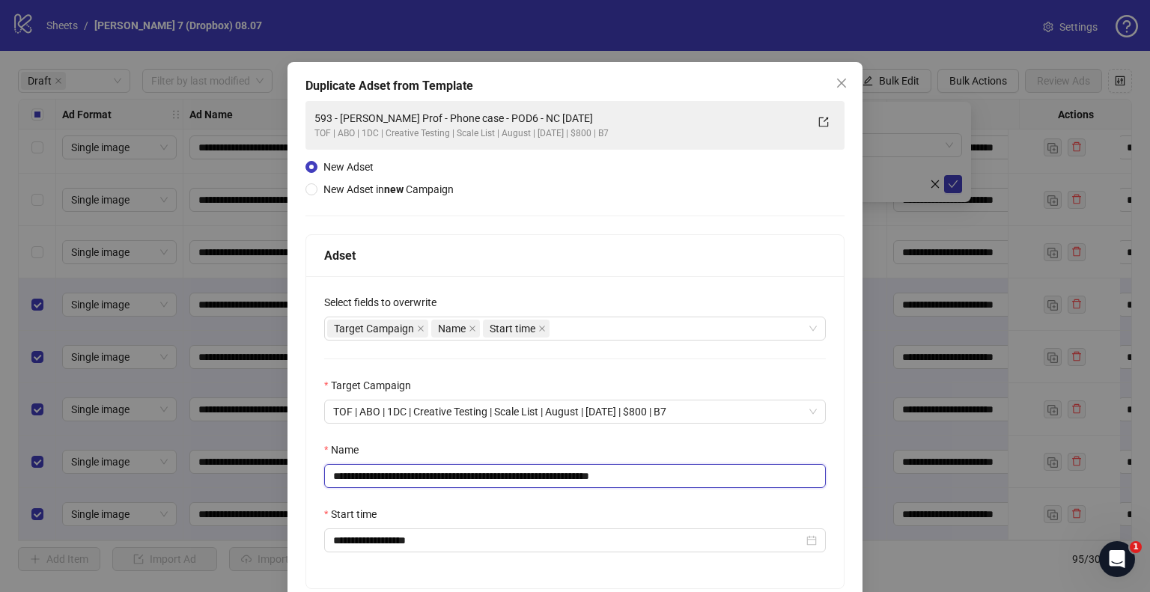
drag, startPoint x: 558, startPoint y: 488, endPoint x: 314, endPoint y: 580, distance: 260.7
click at [315, 580] on div "**********" at bounding box center [575, 432] width 538 height 312
paste input "text"
drag, startPoint x: 614, startPoint y: 479, endPoint x: 733, endPoint y: 481, distance: 119.1
click at [733, 481] on input "**********" at bounding box center [575, 476] width 502 height 24
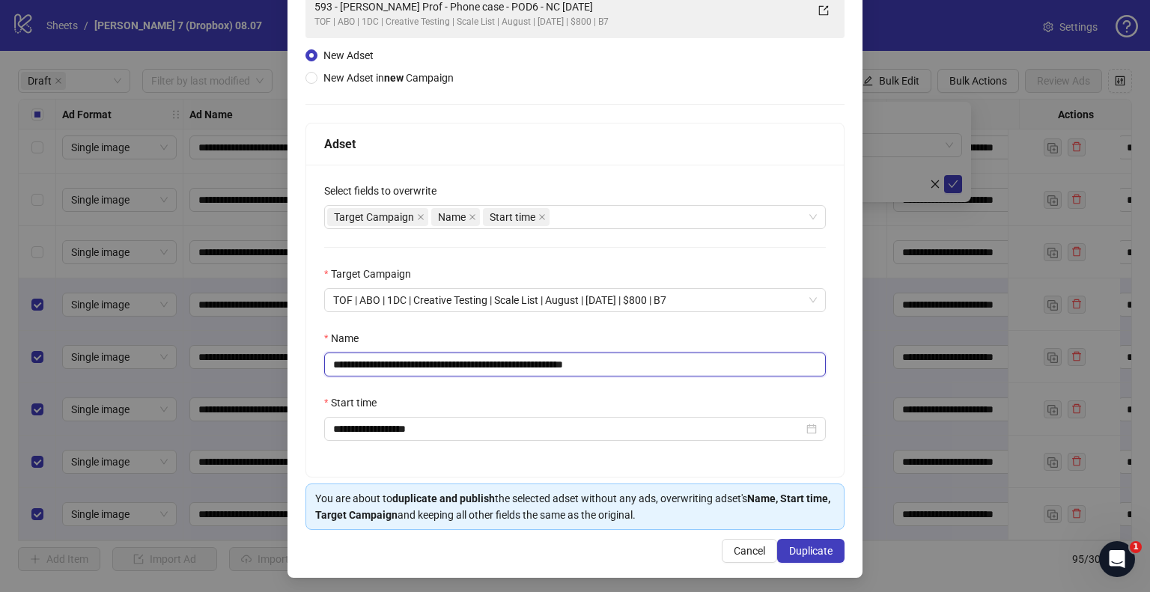
scroll to position [127, 0]
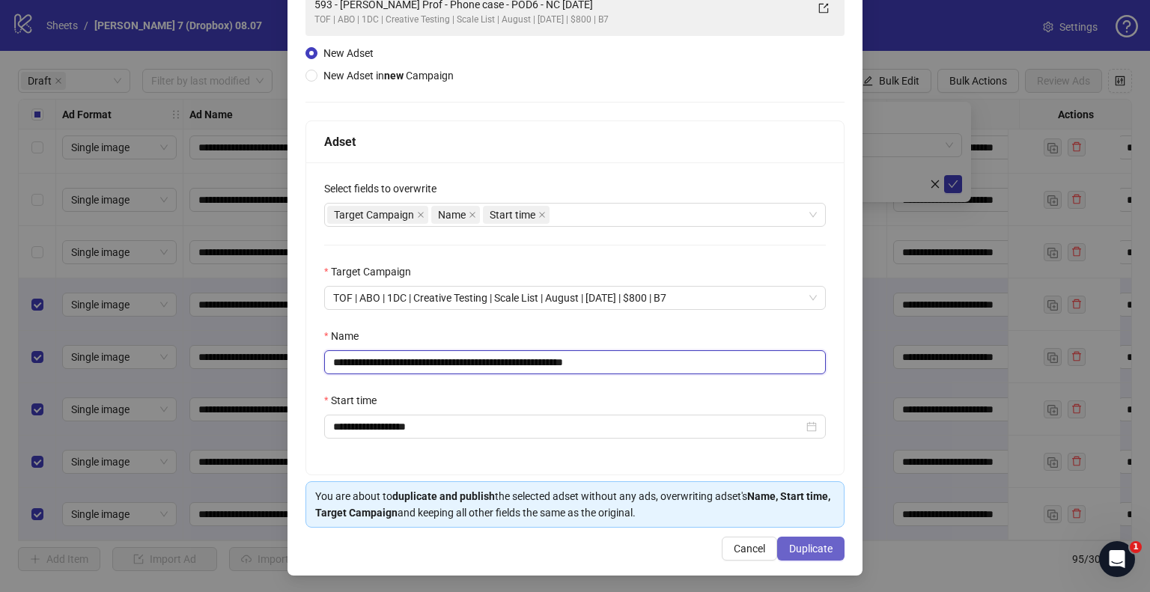
type input "**********"
click at [821, 553] on span "Duplicate" at bounding box center [810, 549] width 43 height 12
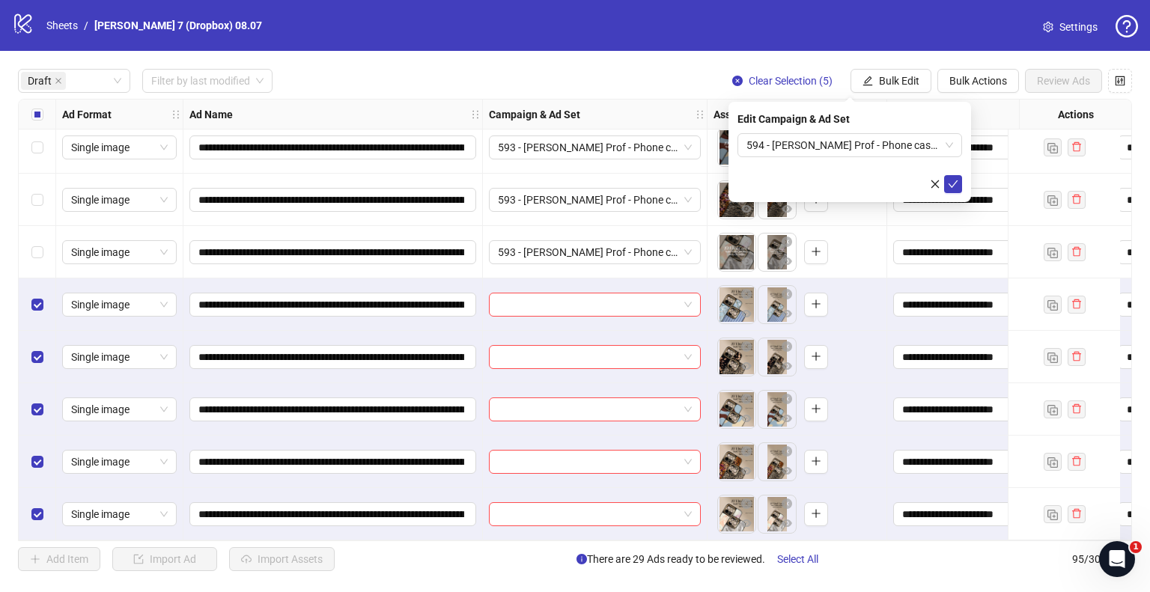
click at [954, 185] on icon "check" at bounding box center [953, 184] width 10 height 10
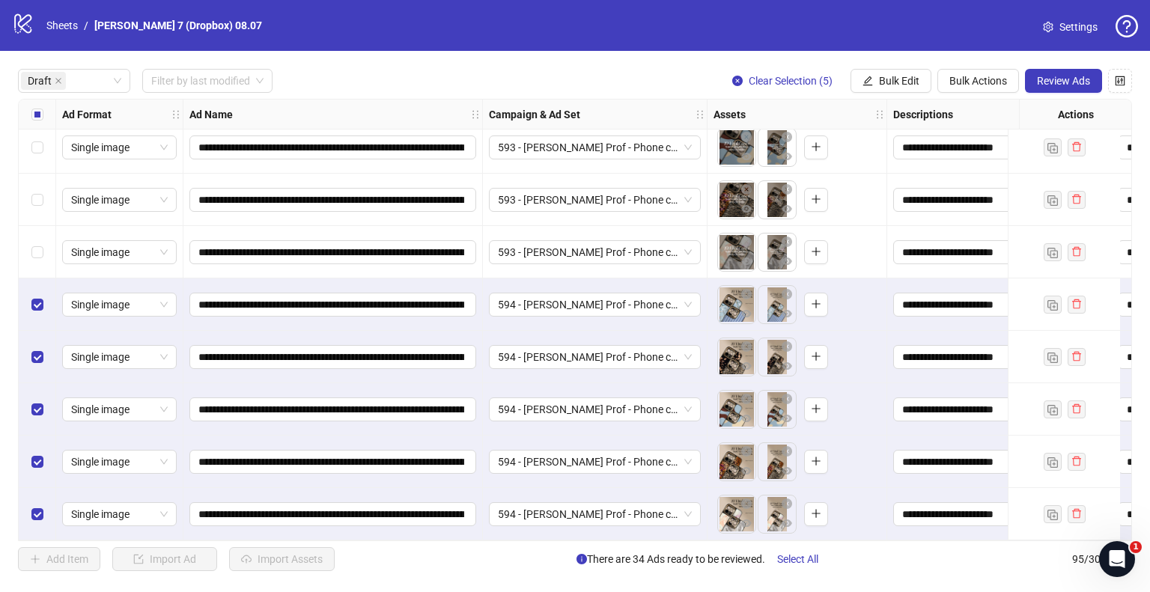
click at [43, 112] on div "Select all rows" at bounding box center [37, 115] width 37 height 30
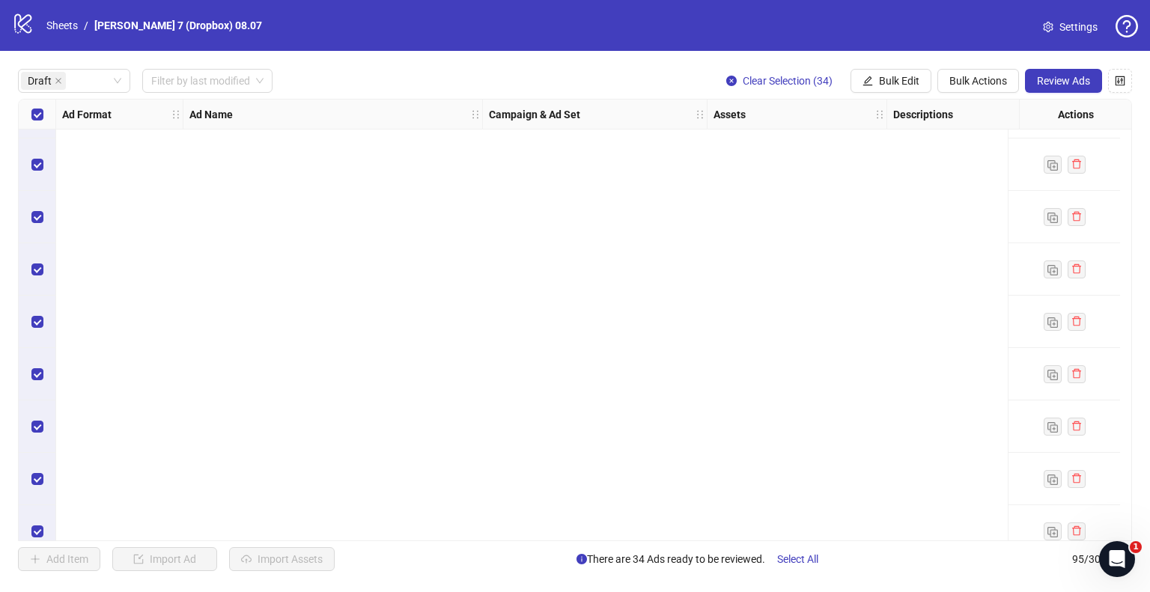
scroll to position [0, 0]
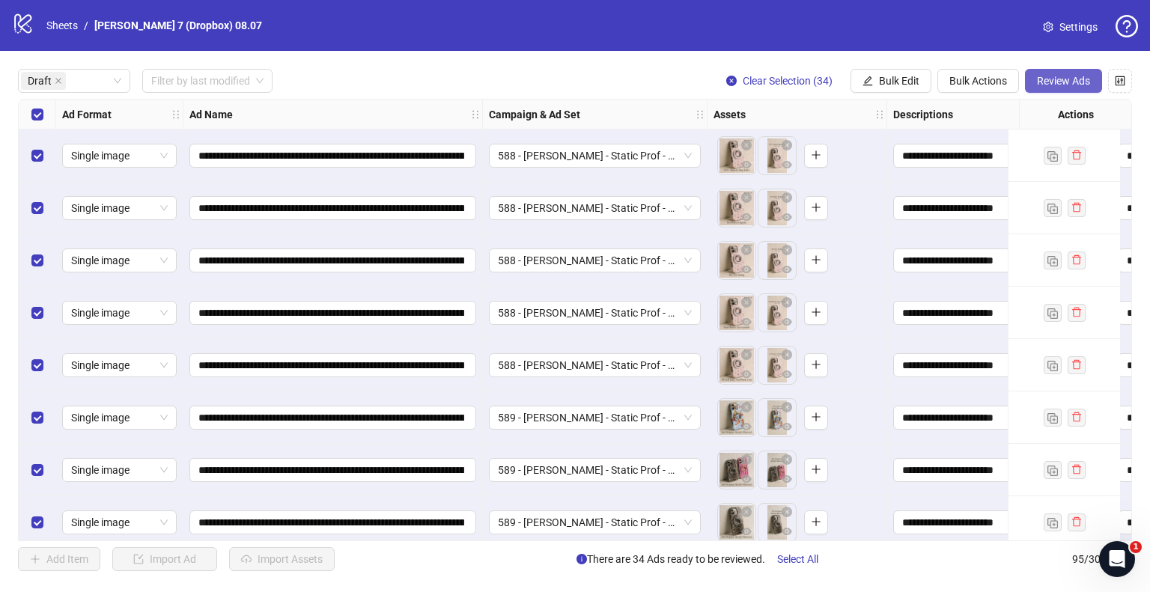
click at [1050, 81] on span "Review Ads" at bounding box center [1063, 81] width 53 height 12
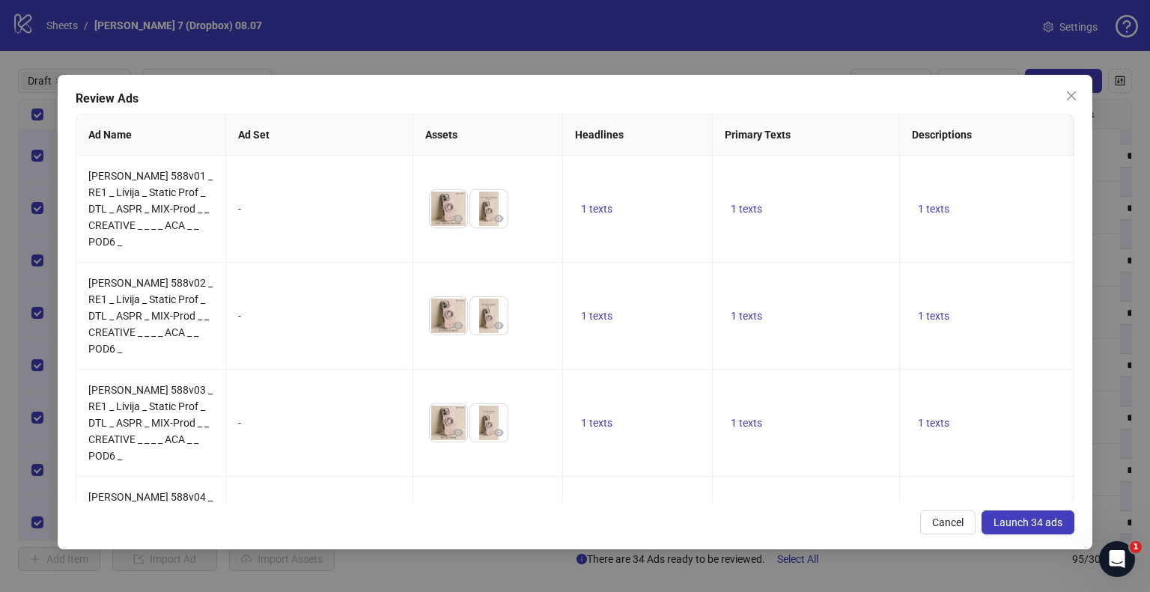
click at [1012, 523] on span "Launch 34 ads" at bounding box center [1028, 523] width 69 height 12
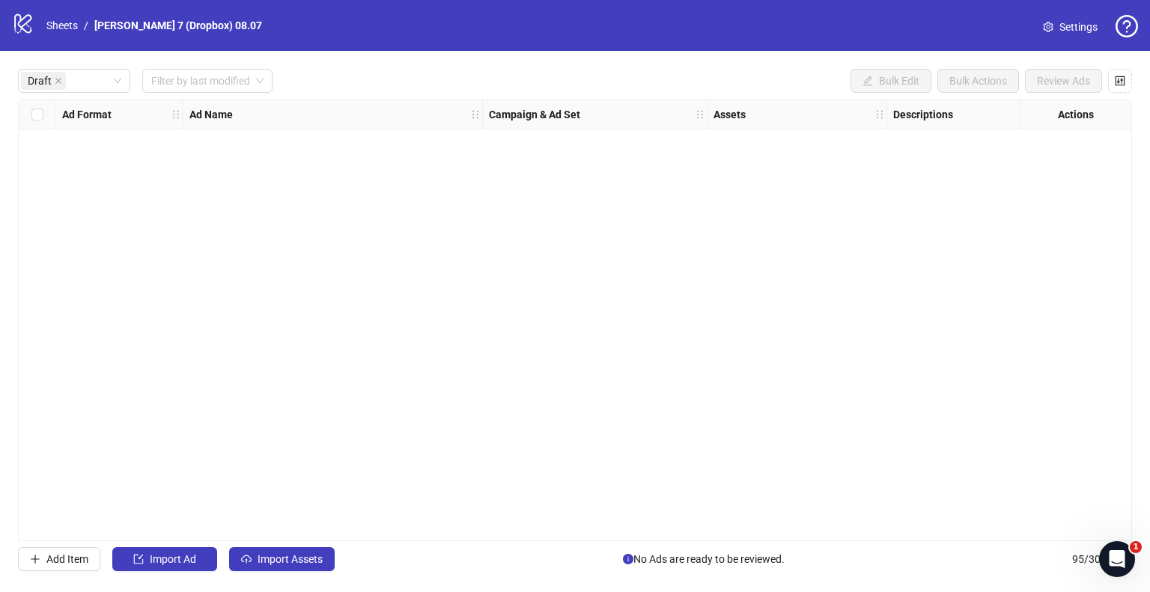
click at [313, 282] on div "Ad Format Ad Name Campaign & Ad Set Assets Descriptions Headlines Primary Texts…" at bounding box center [575, 320] width 1114 height 443
click at [68, 26] on link "Sheets" at bounding box center [61, 25] width 37 height 16
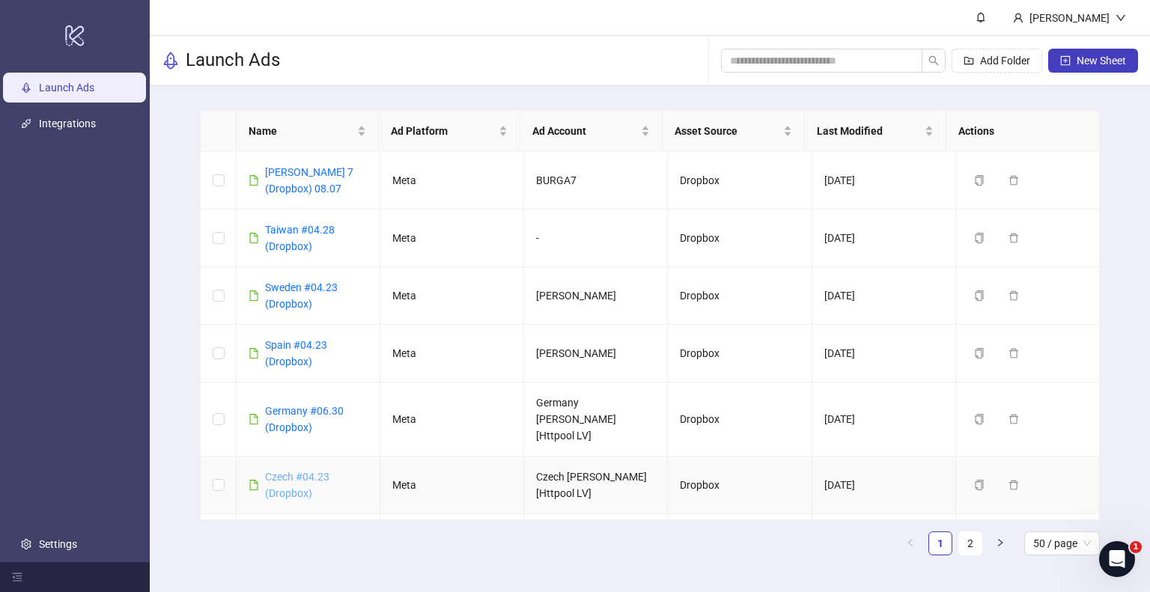
click at [282, 471] on link "Czech #04.23 (Dropbox)" at bounding box center [297, 485] width 64 height 28
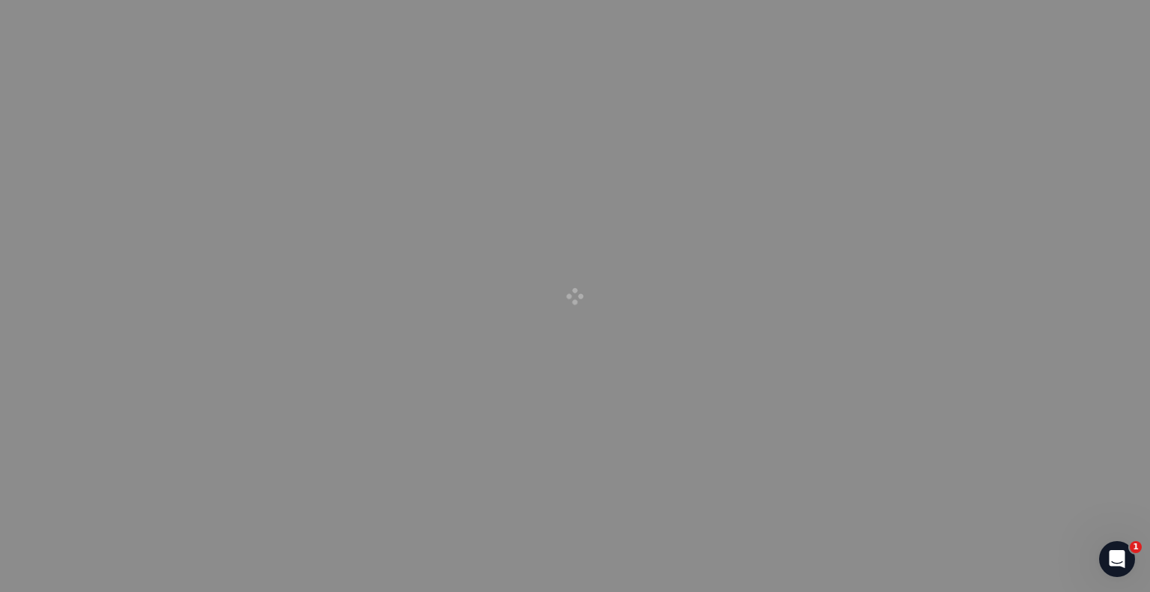
click at [287, 458] on div at bounding box center [575, 296] width 1150 height 592
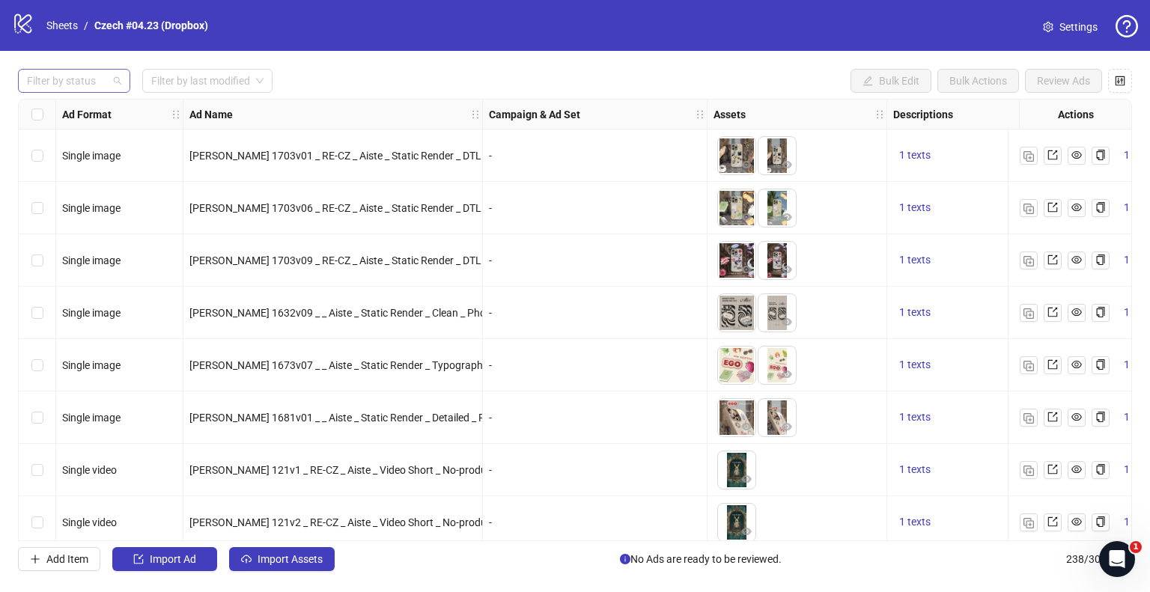
click at [62, 73] on div at bounding box center [66, 80] width 91 height 21
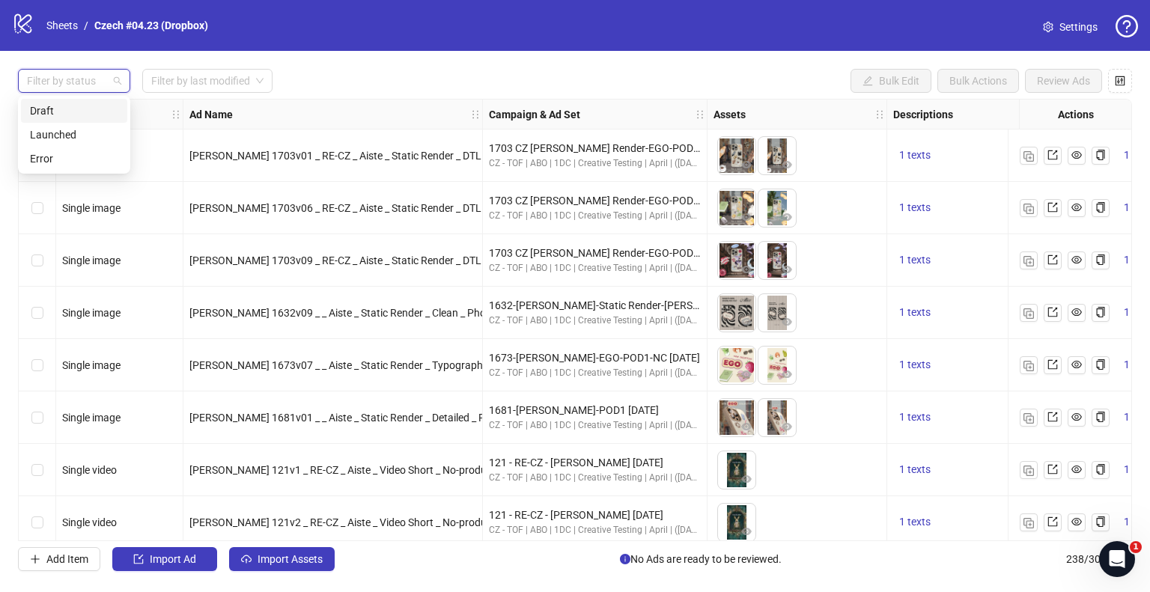
click at [56, 103] on div "Draft" at bounding box center [74, 111] width 88 height 16
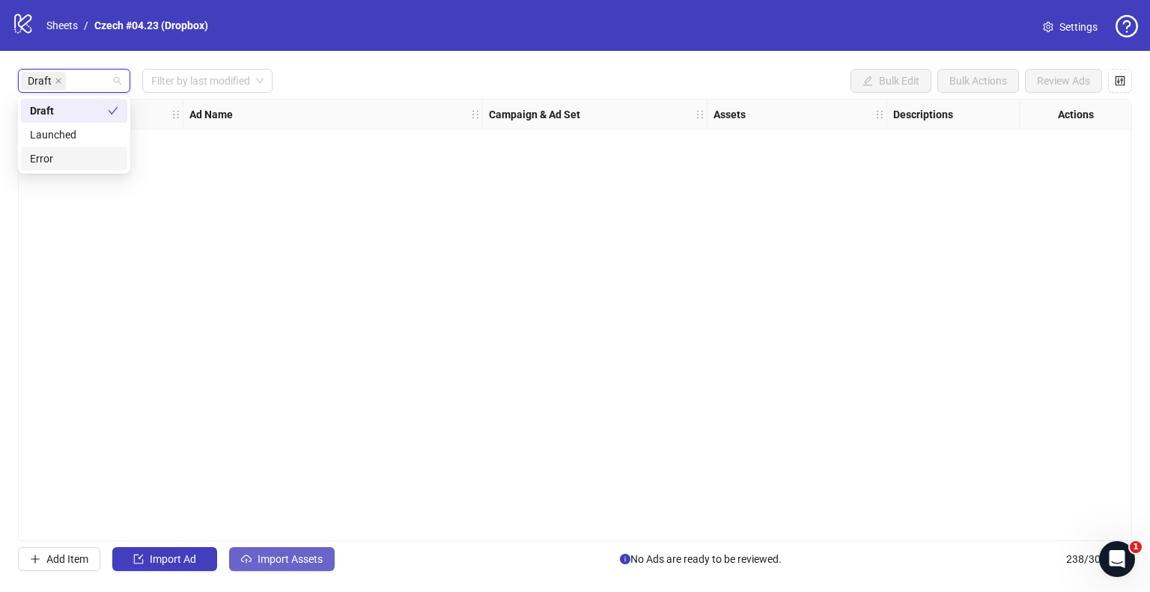
click at [306, 571] on button "Import Assets" at bounding box center [282, 559] width 106 height 24
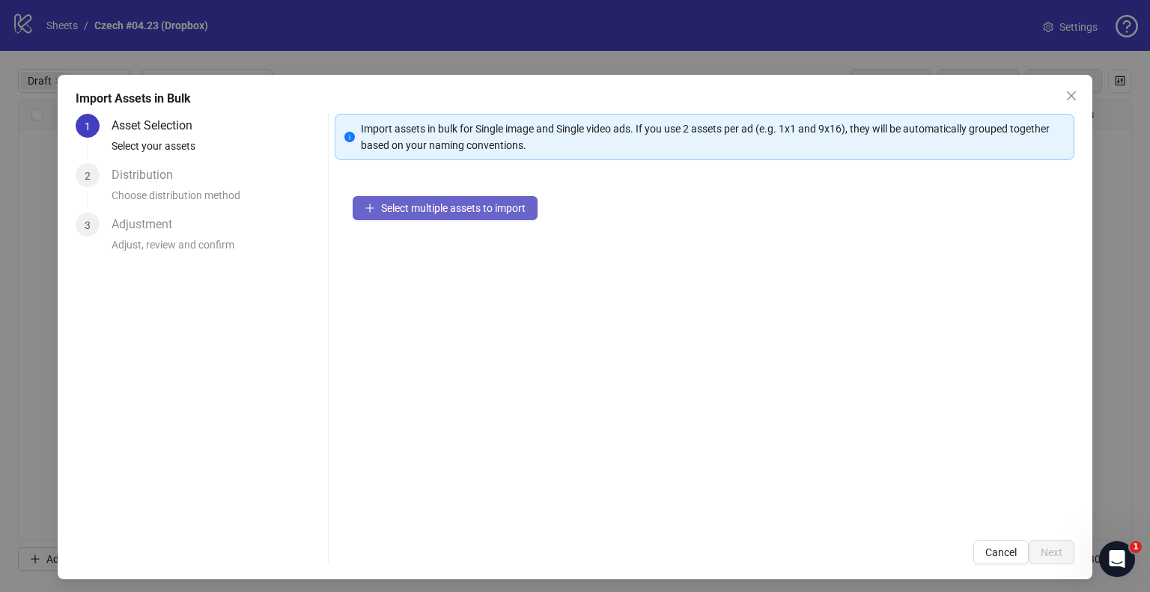
click at [419, 209] on span "Select multiple assets to import" at bounding box center [453, 208] width 145 height 12
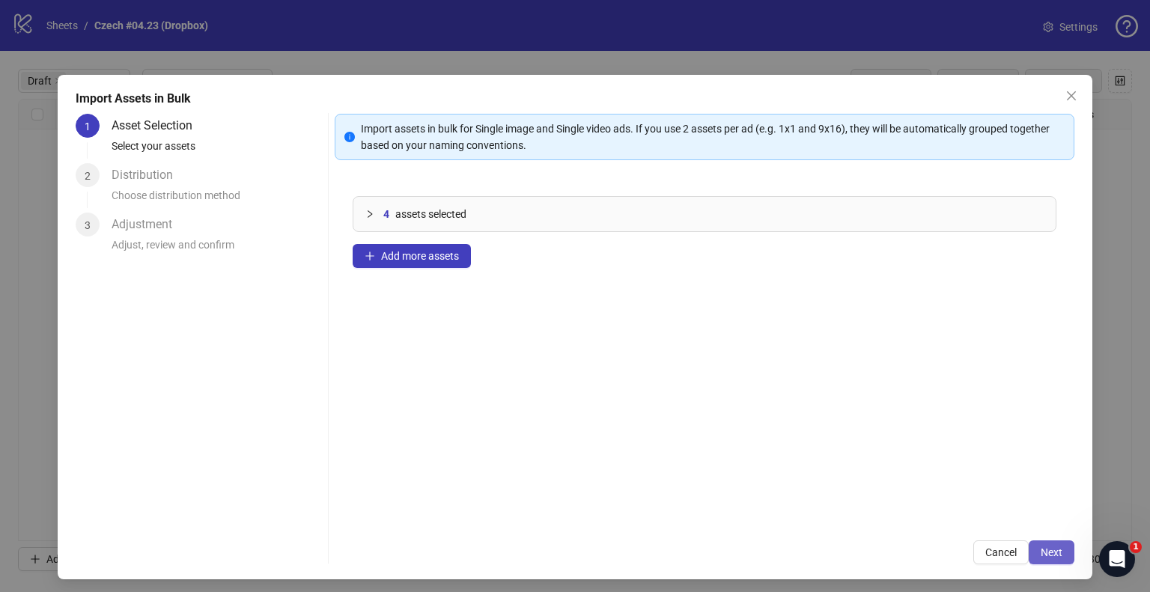
click at [1042, 564] on button "Next" at bounding box center [1052, 553] width 46 height 24
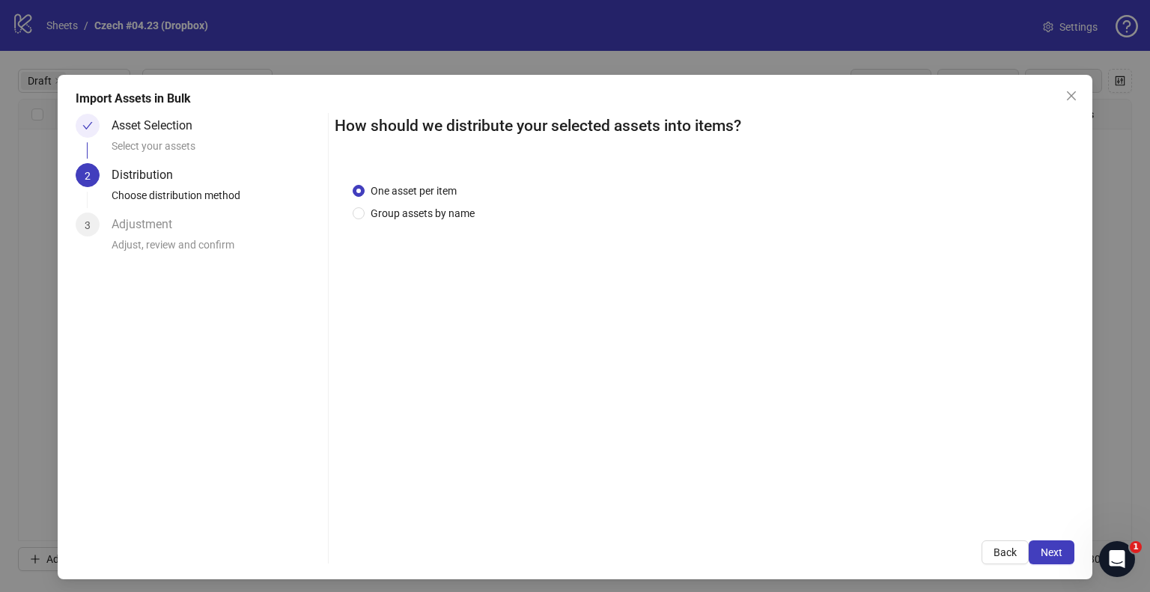
click at [449, 223] on div "One asset per item Group assets by name" at bounding box center [705, 344] width 740 height 358
click at [450, 218] on span "Group assets by name" at bounding box center [423, 213] width 116 height 16
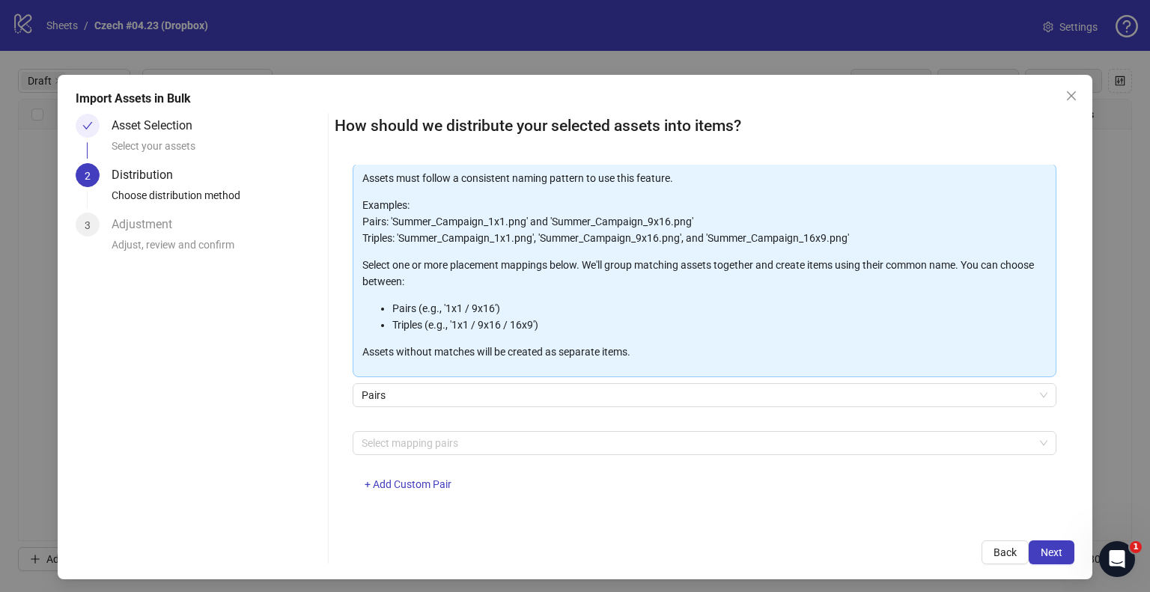
scroll to position [79, 0]
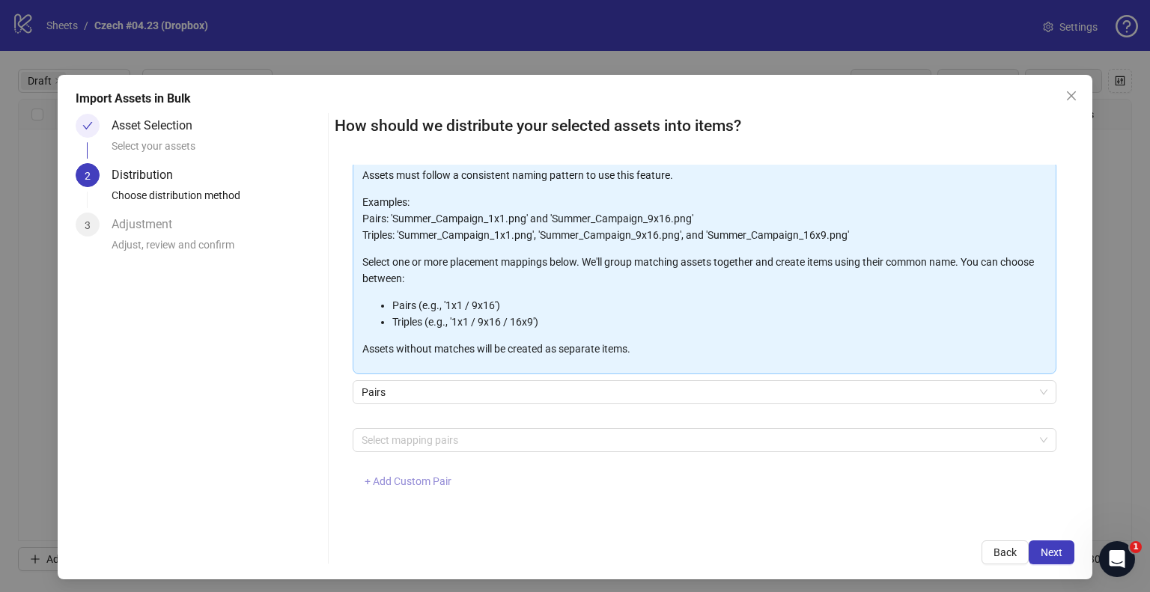
click at [398, 490] on button "+ Add Custom Pair" at bounding box center [408, 482] width 111 height 24
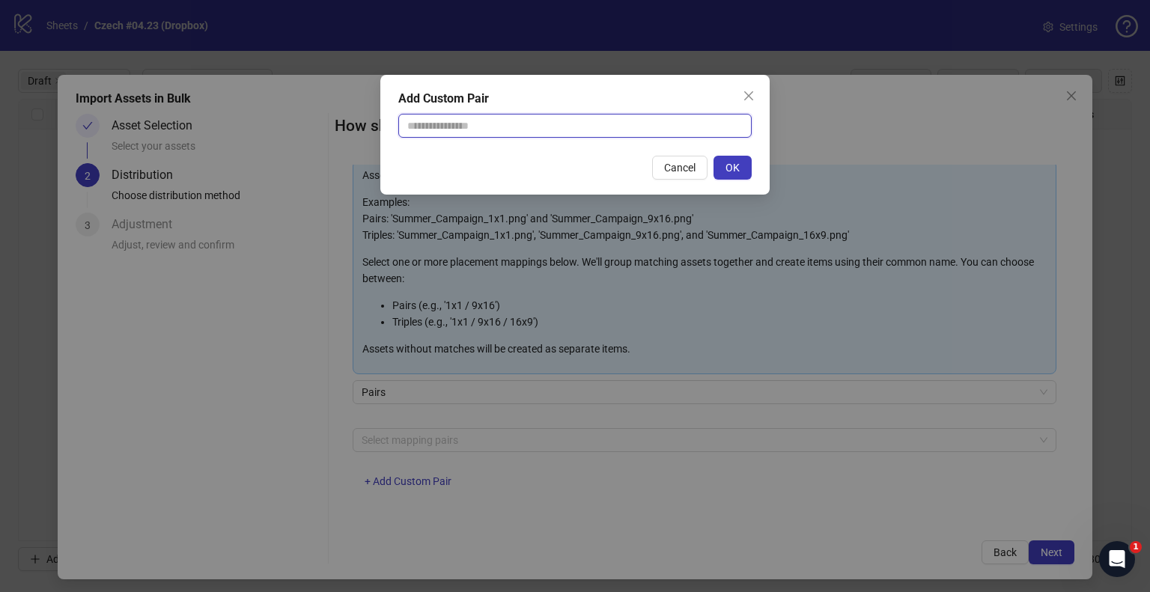
click at [472, 130] on input "text" at bounding box center [574, 126] width 353 height 24
type input "**********"
click at [734, 162] on span "OK" at bounding box center [733, 168] width 14 height 12
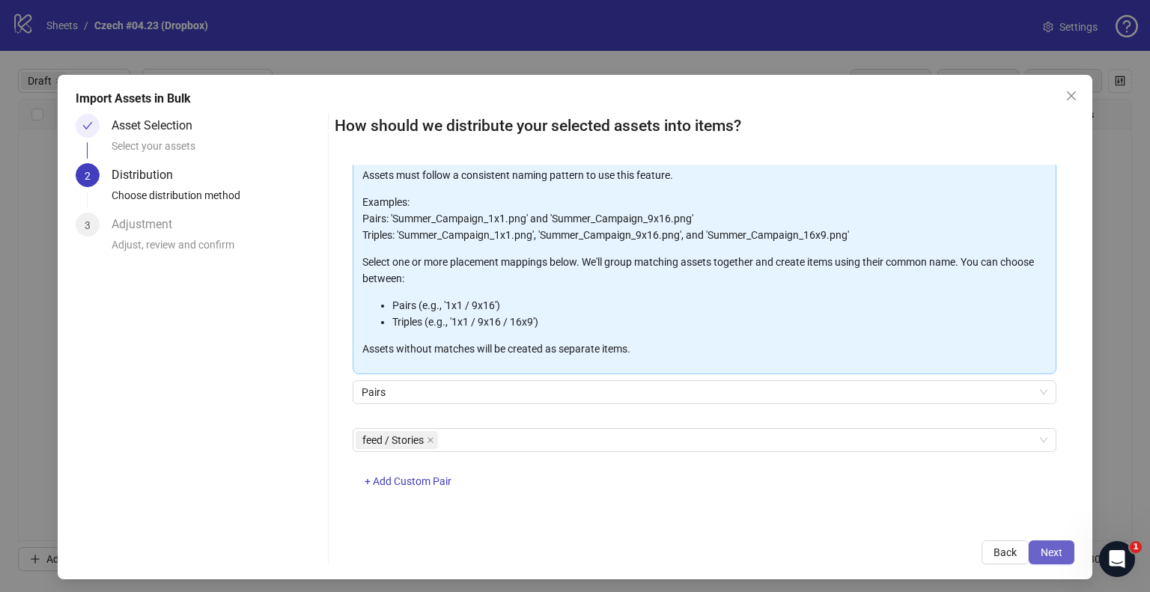
click at [1029, 550] on button "Next" at bounding box center [1052, 553] width 46 height 24
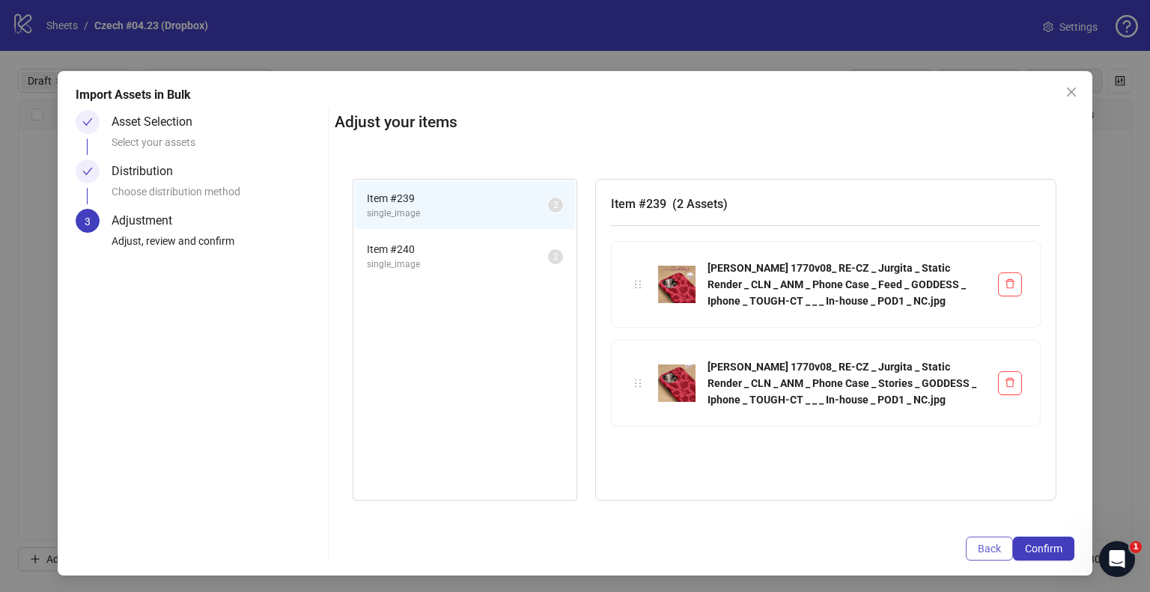
scroll to position [5, 0]
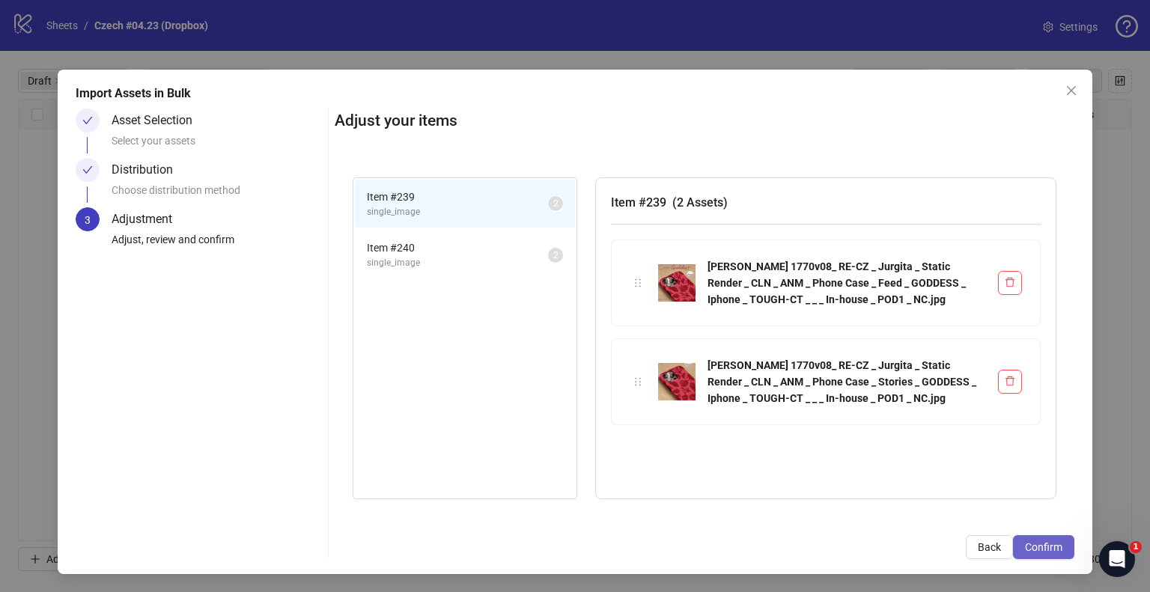
click at [1028, 544] on span "Confirm" at bounding box center [1043, 547] width 37 height 12
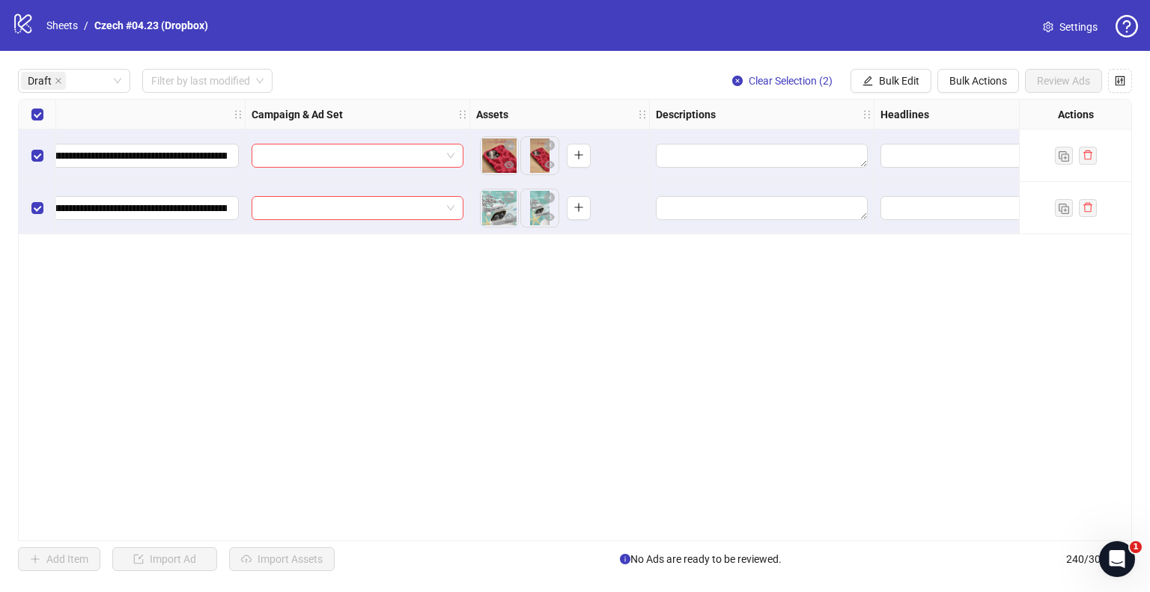
scroll to position [0, 449]
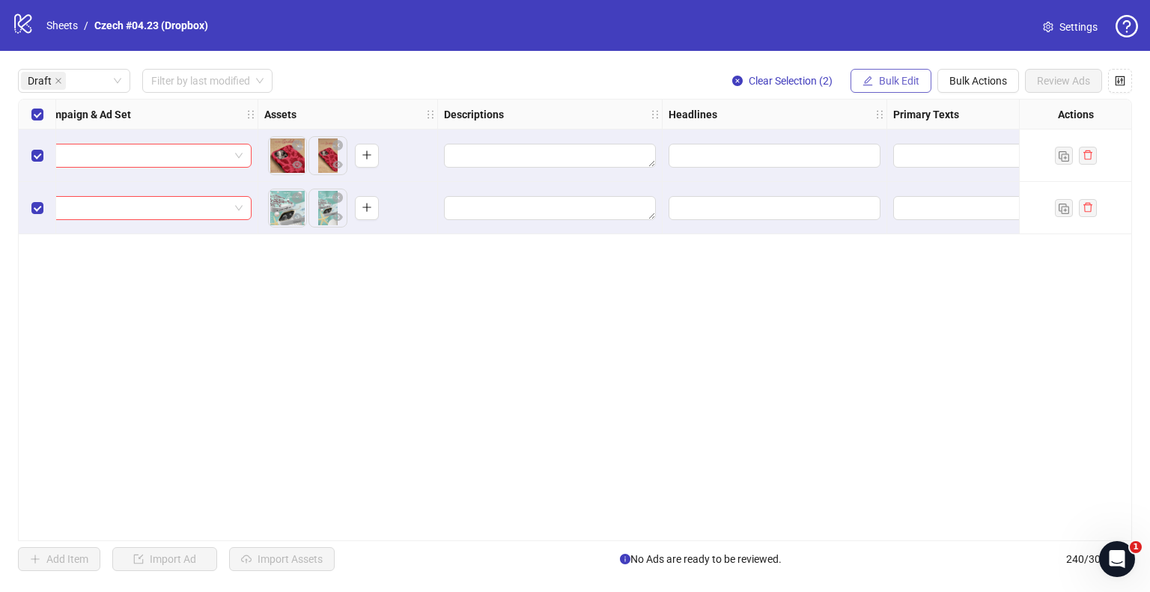
click at [884, 82] on span "Bulk Edit" at bounding box center [899, 81] width 40 height 12
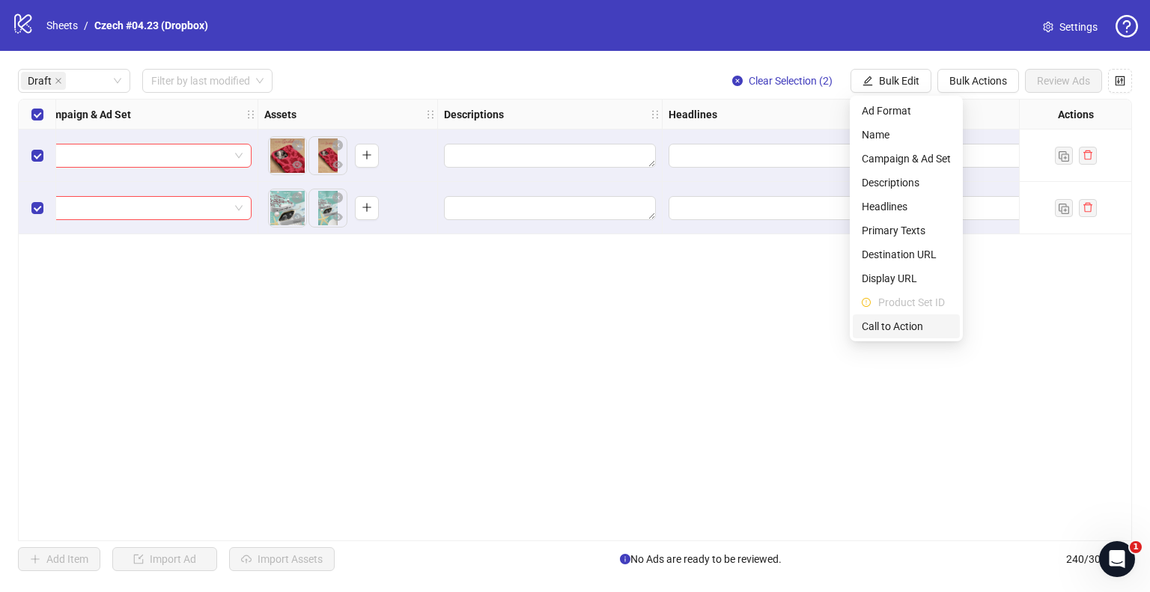
click at [906, 325] on span "Call to Action" at bounding box center [906, 326] width 89 height 16
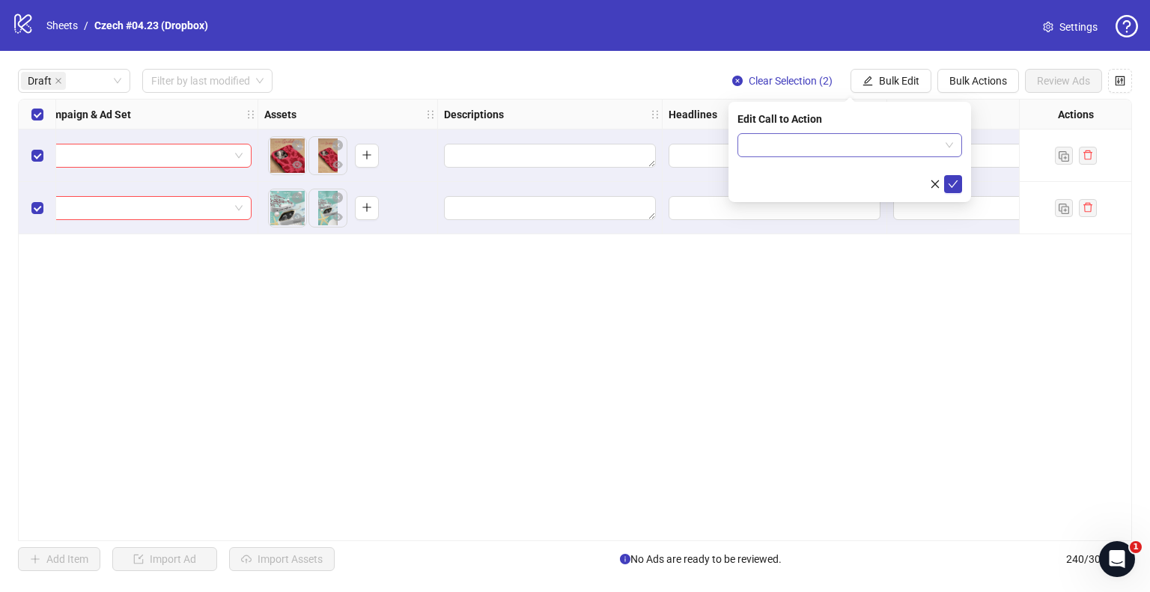
click at [802, 142] on input "search" at bounding box center [843, 145] width 193 height 22
type input "*"
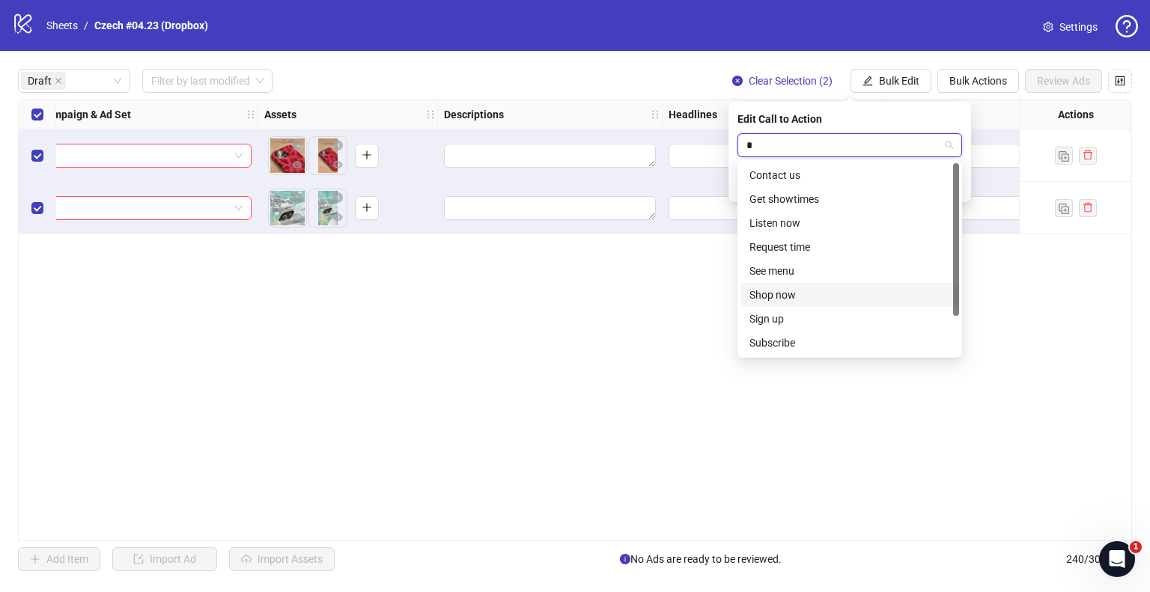
click at [791, 296] on div "Shop now" at bounding box center [850, 295] width 201 height 16
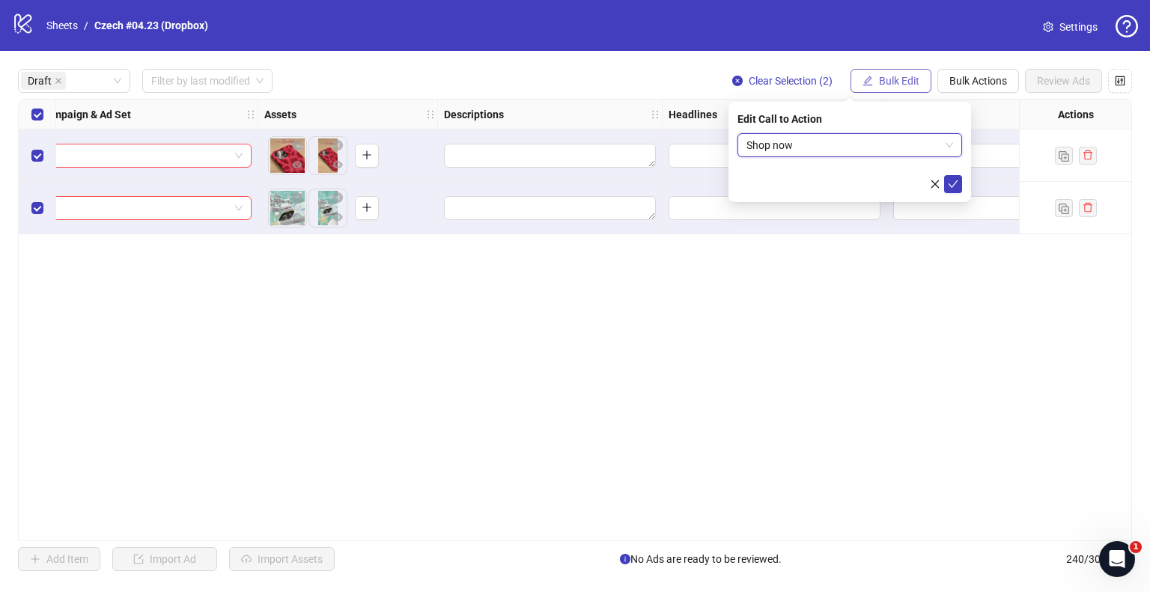
drag, startPoint x: 953, startPoint y: 187, endPoint x: 886, endPoint y: 75, distance: 131.0
click at [953, 186] on icon "check" at bounding box center [953, 184] width 10 height 10
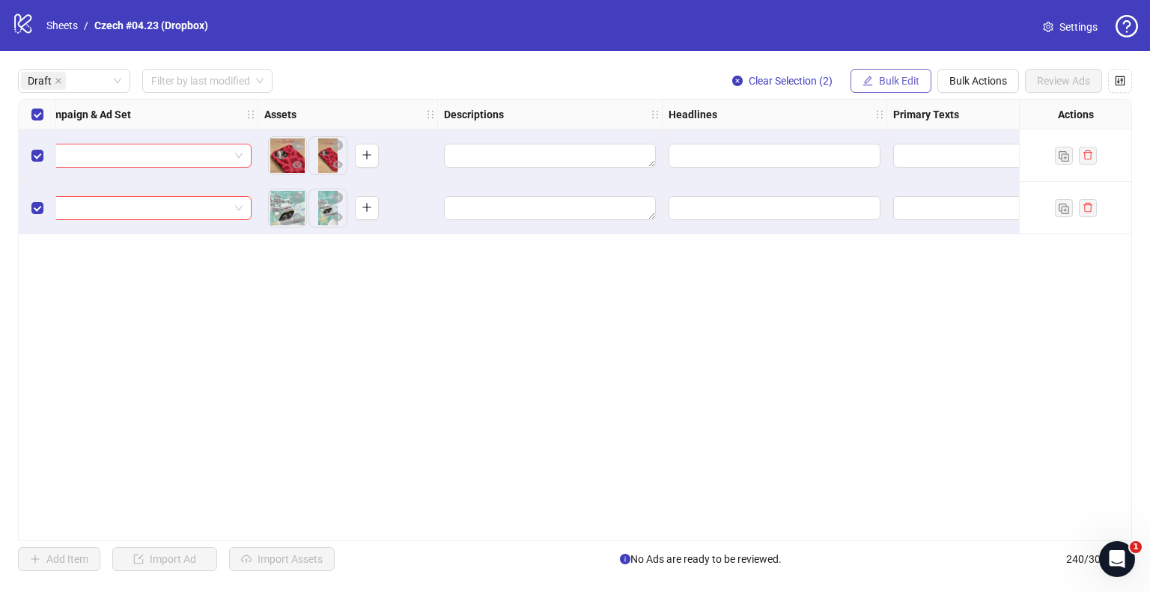
click at [889, 77] on span "Bulk Edit" at bounding box center [899, 81] width 40 height 12
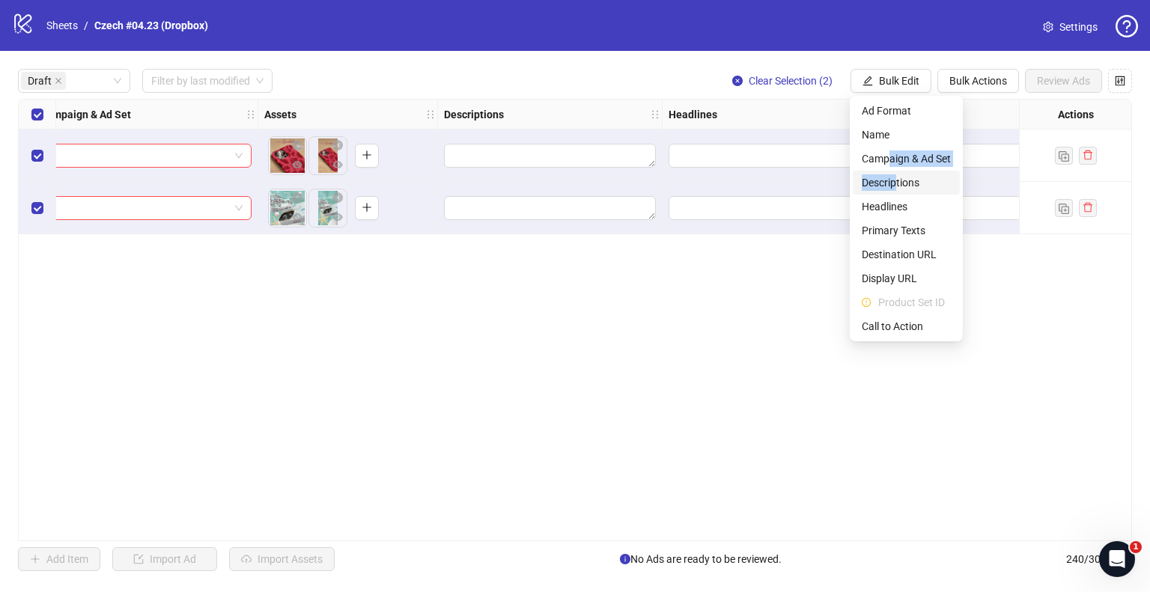
drag, startPoint x: 892, startPoint y: 164, endPoint x: 894, endPoint y: 186, distance: 22.6
click at [894, 186] on ul "Ad Format Name Campaign & Ad Set Descriptions Headlines Primary Texts Destinati…" at bounding box center [906, 219] width 113 height 246
click at [894, 185] on span "Descriptions" at bounding box center [906, 182] width 89 height 16
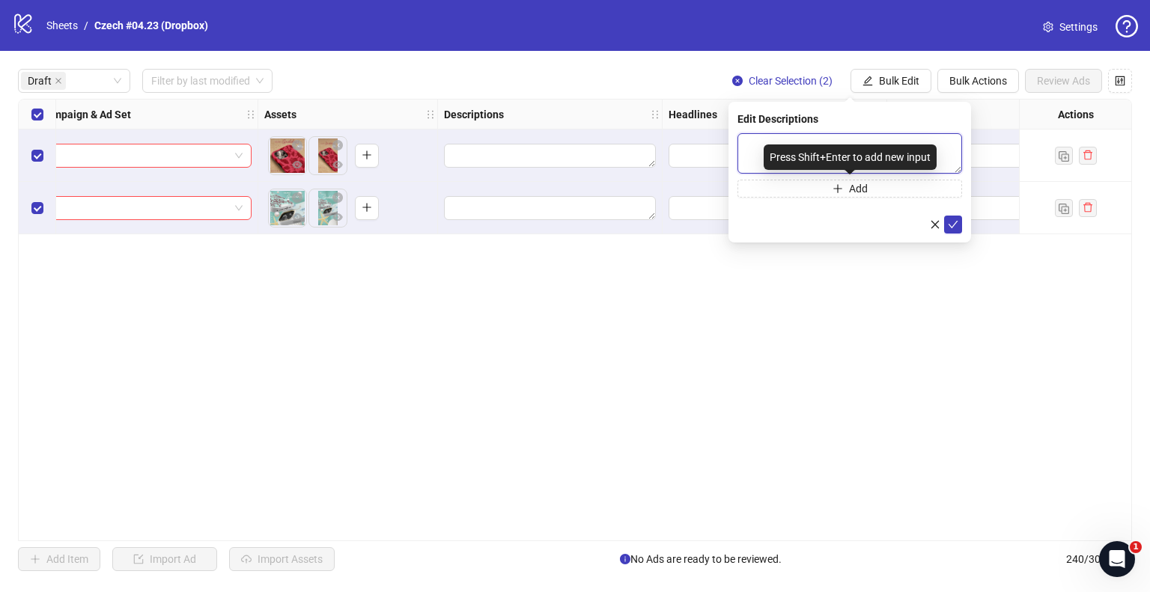
click at [824, 133] on textarea at bounding box center [850, 153] width 225 height 40
click at [816, 143] on textarea "To enrich screen reader interactions, please activate Accessibility in Grammarl…" at bounding box center [850, 153] width 225 height 40
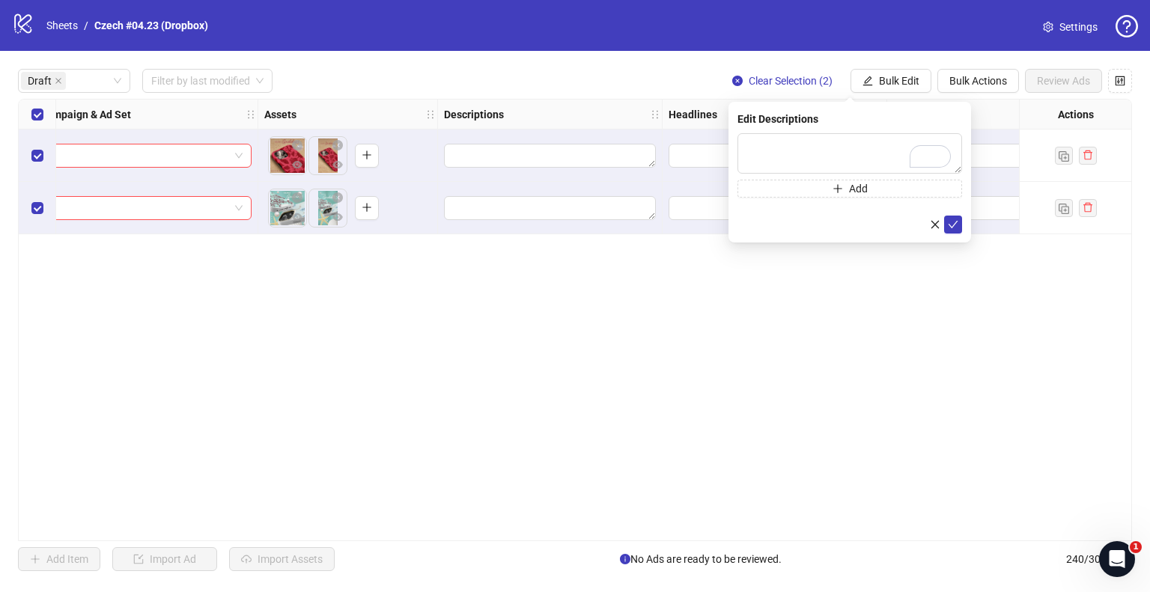
click at [789, 323] on div "**********" at bounding box center [575, 320] width 1114 height 443
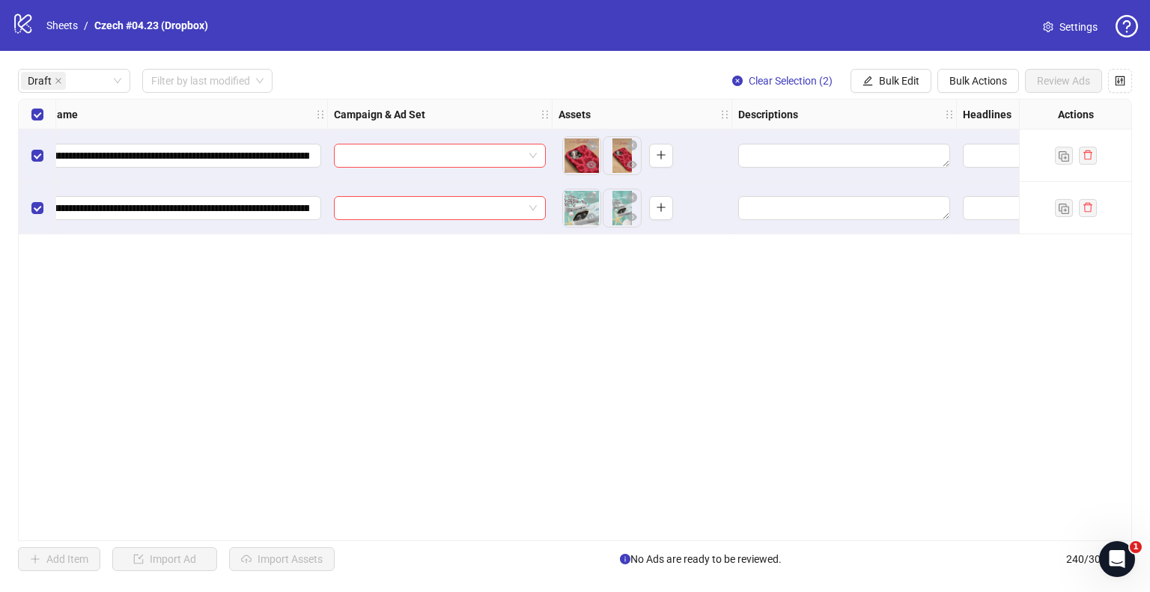
scroll to position [0, 0]
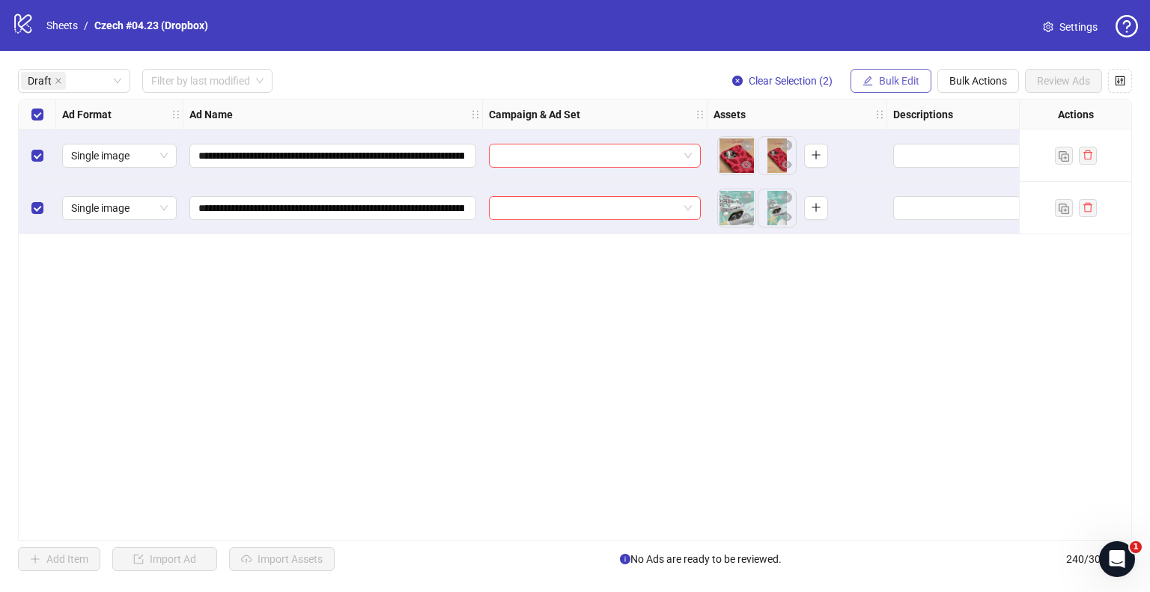
click at [911, 82] on span "Bulk Edit" at bounding box center [899, 81] width 40 height 12
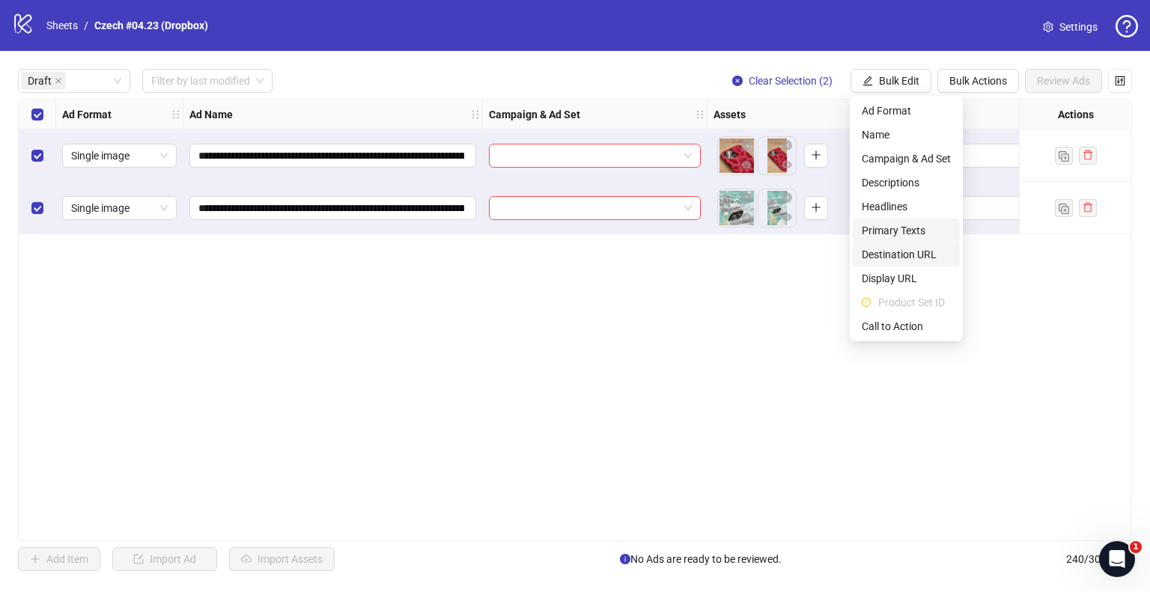
click at [899, 252] on span "Destination URL" at bounding box center [906, 254] width 89 height 16
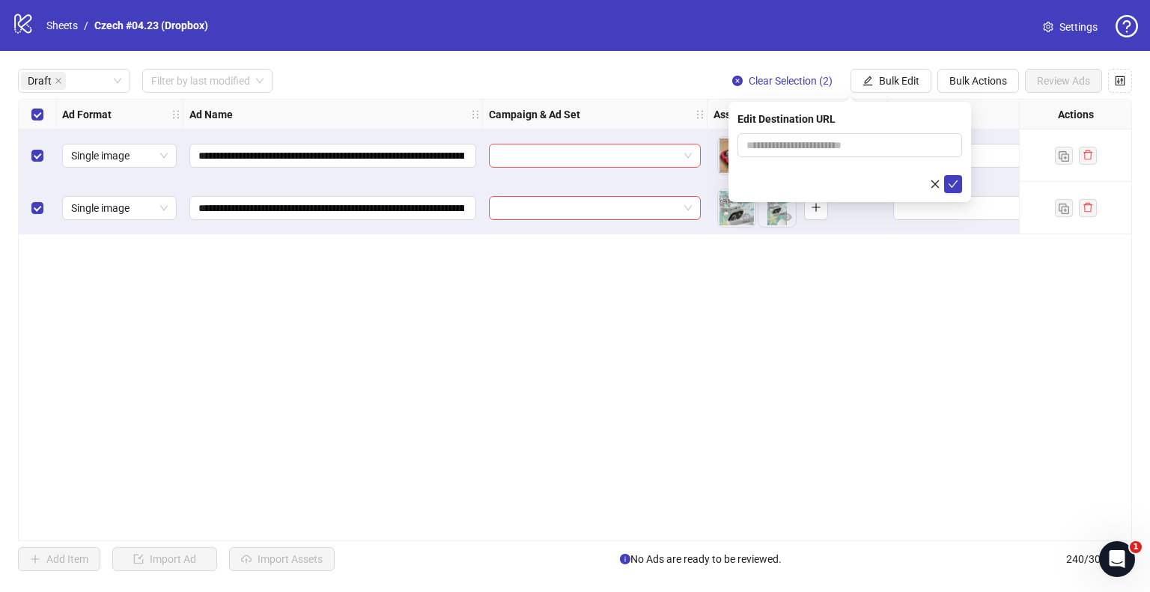
click at [884, 133] on div at bounding box center [850, 145] width 225 height 24
click at [869, 147] on input "text" at bounding box center [844, 145] width 195 height 16
click at [821, 142] on input "**********" at bounding box center [844, 145] width 195 height 16
type input "**********"
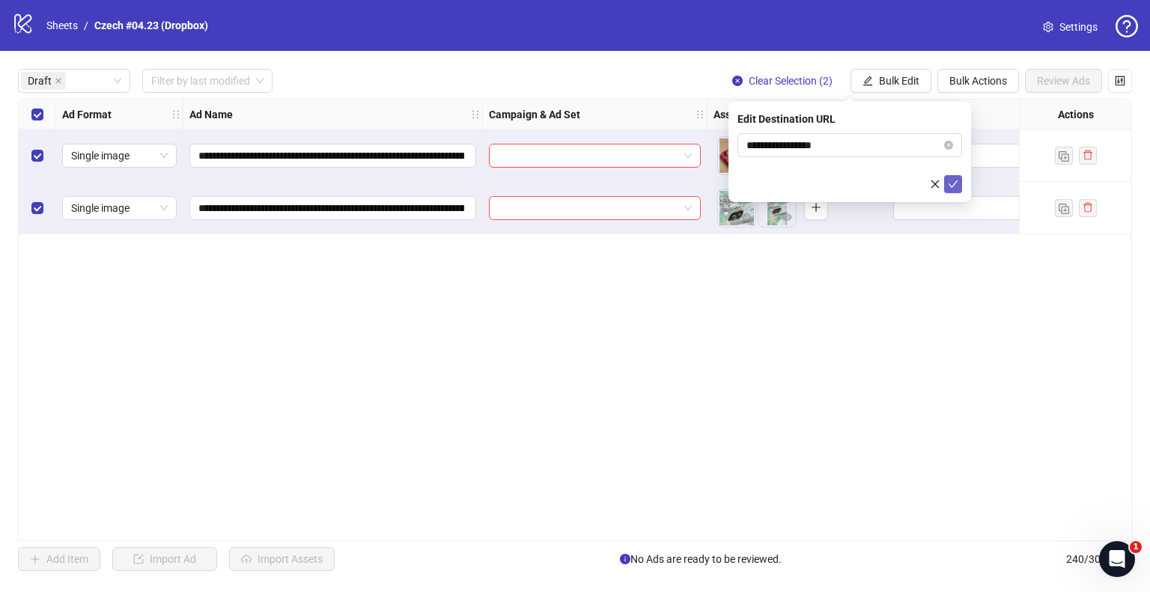
click at [954, 184] on icon "check" at bounding box center [954, 183] width 10 height 7
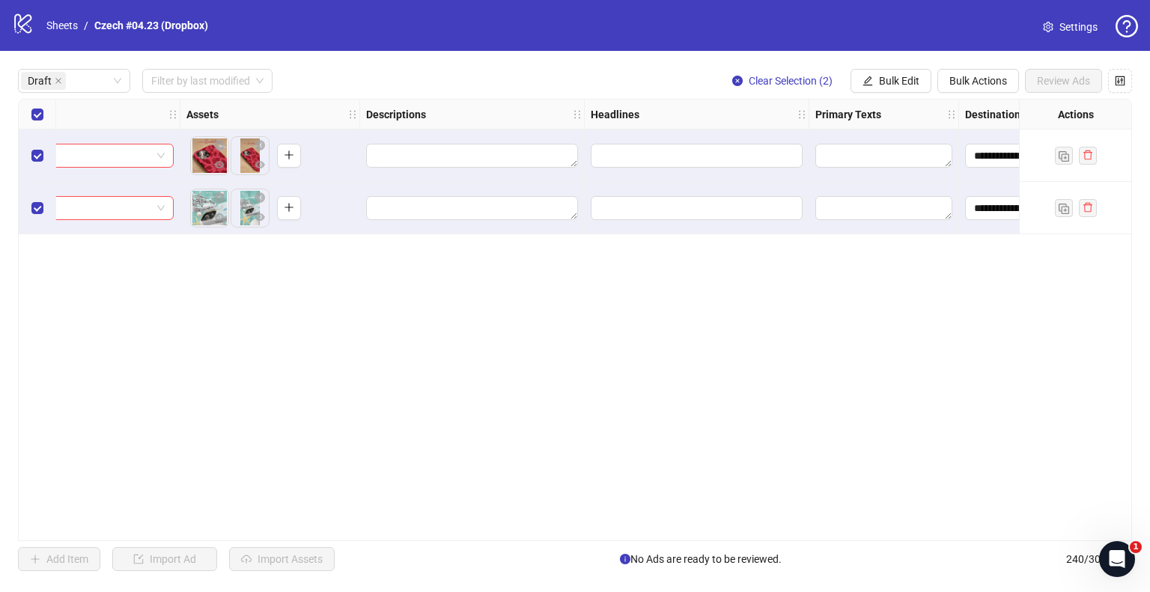
scroll to position [0, 524]
click at [894, 69] on button "Bulk Edit" at bounding box center [891, 81] width 81 height 24
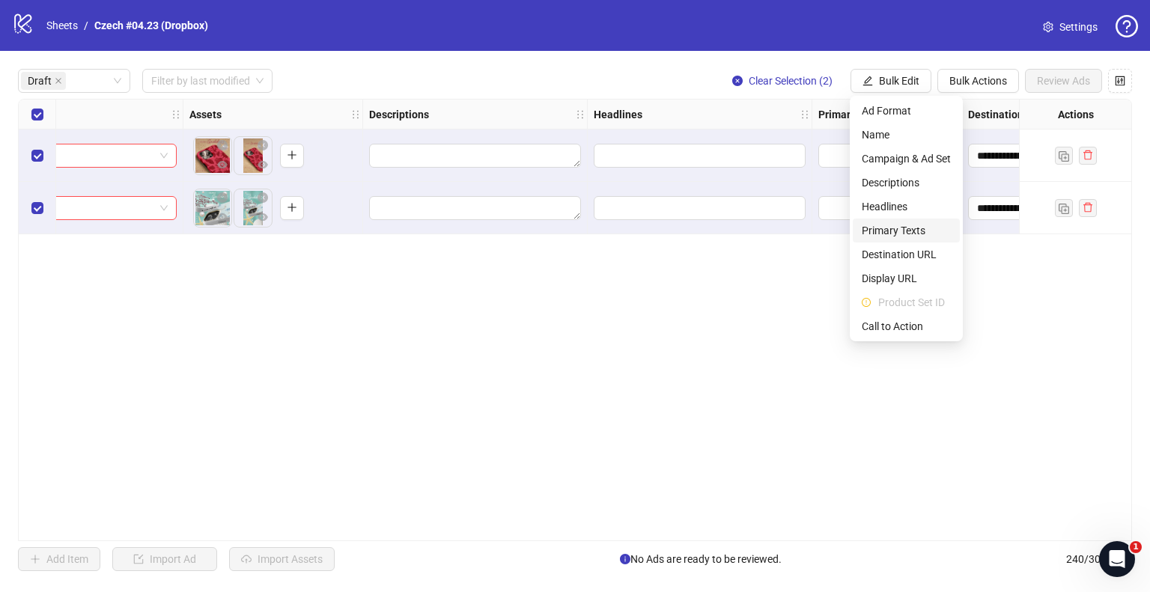
click at [905, 231] on span "Primary Texts" at bounding box center [906, 230] width 89 height 16
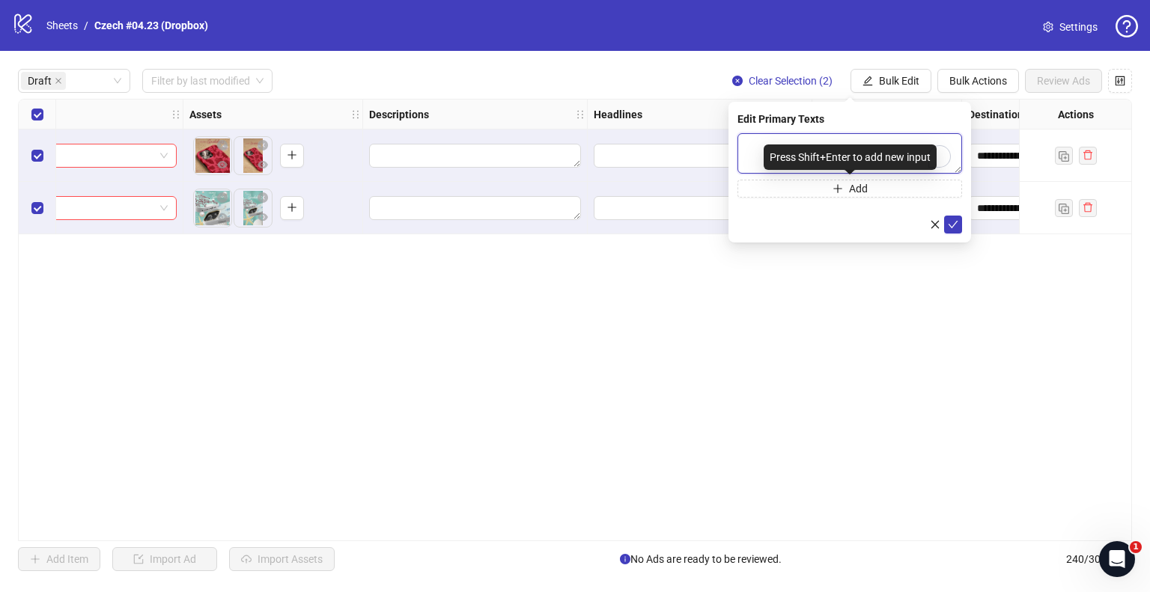
click at [843, 143] on textarea "To enrich screen reader interactions, please activate Accessibility in Grammarl…" at bounding box center [850, 153] width 225 height 40
paste textarea "**********"
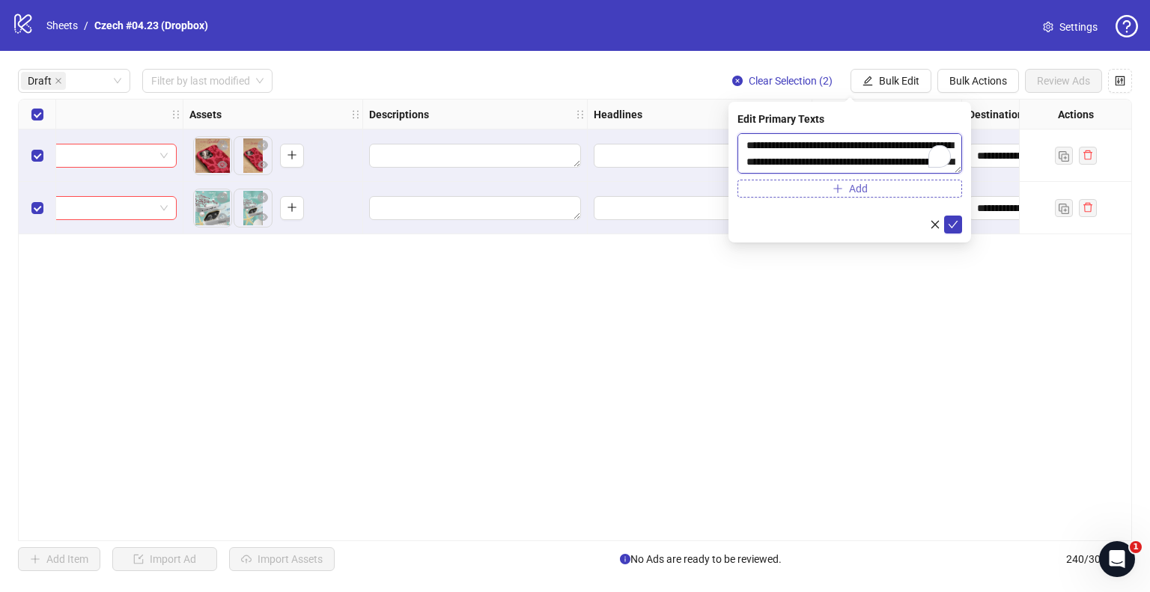
scroll to position [28, 0]
type textarea "**********"
click at [950, 220] on icon "check" at bounding box center [953, 224] width 10 height 10
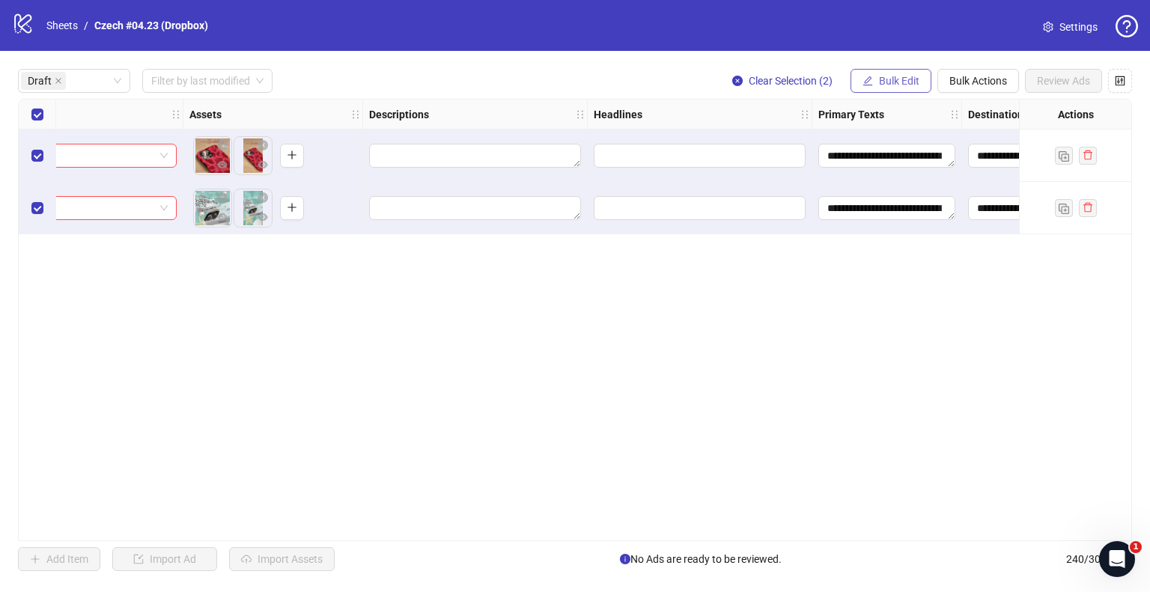
click at [868, 80] on icon "edit" at bounding box center [868, 81] width 10 height 10
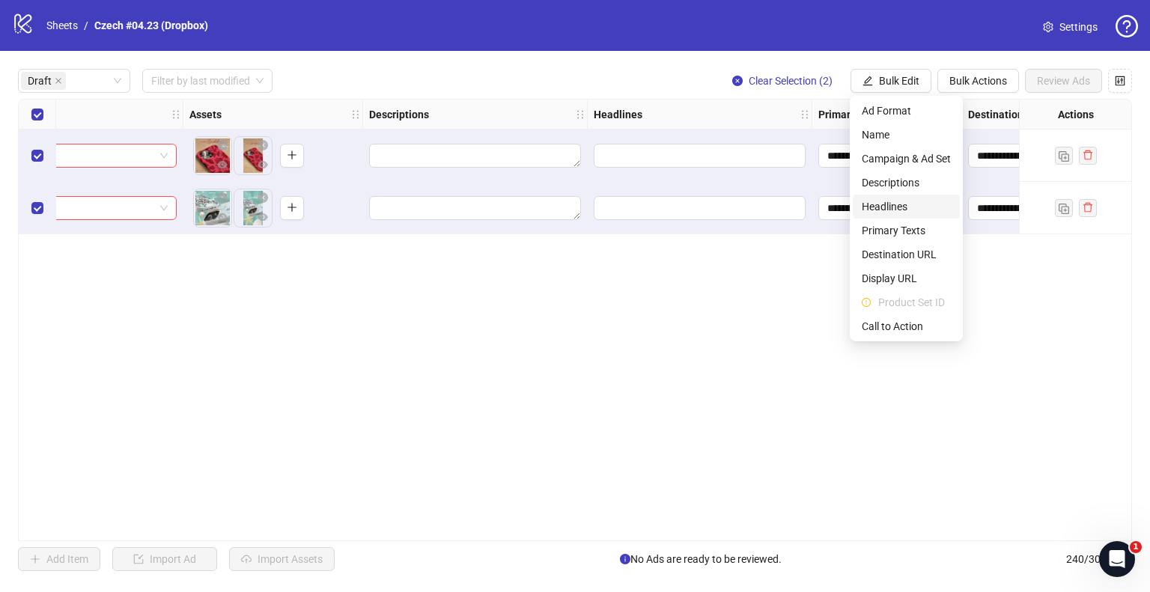
click at [893, 200] on span "Headlines" at bounding box center [906, 206] width 89 height 16
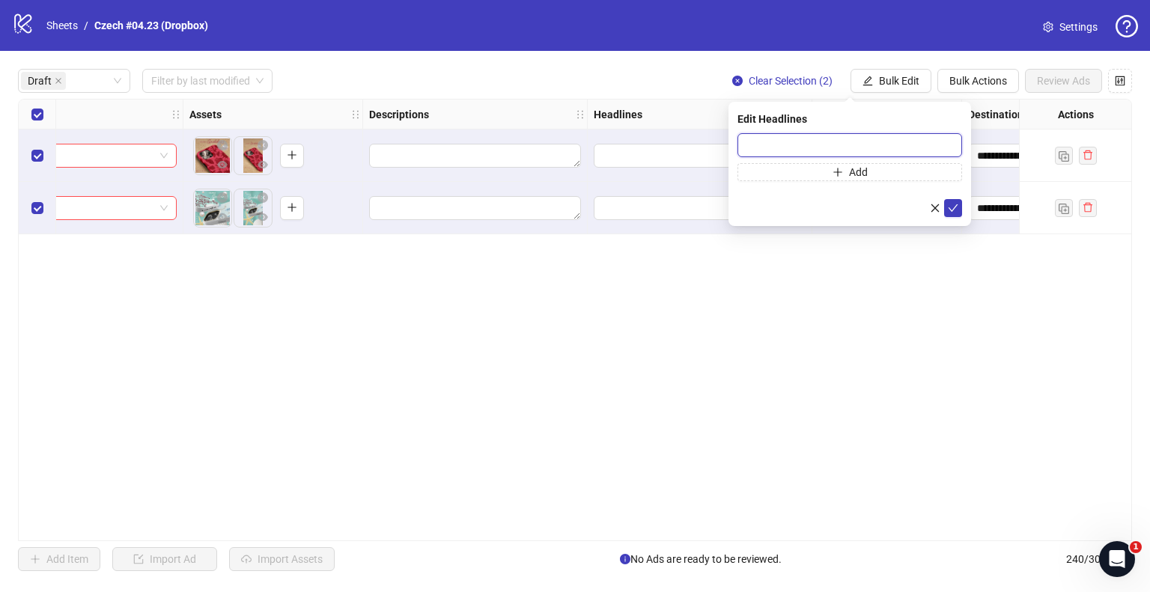
click at [808, 148] on input "text" at bounding box center [850, 145] width 225 height 24
paste input "**********"
type input "**********"
click at [955, 205] on icon "check" at bounding box center [953, 208] width 10 height 10
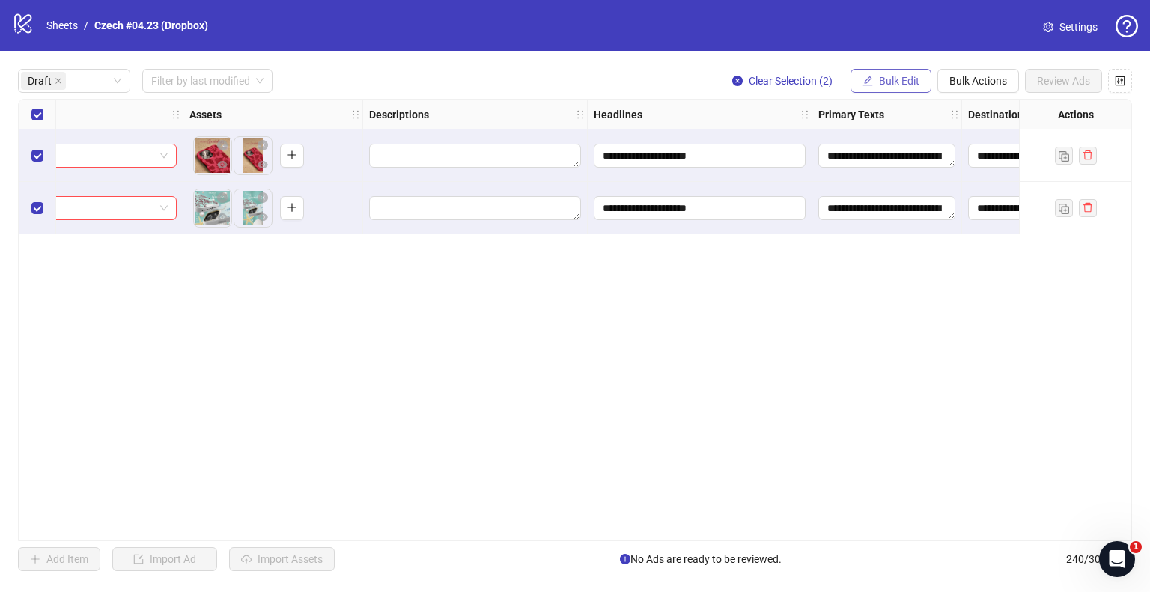
click at [907, 75] on span "Bulk Edit" at bounding box center [899, 81] width 40 height 12
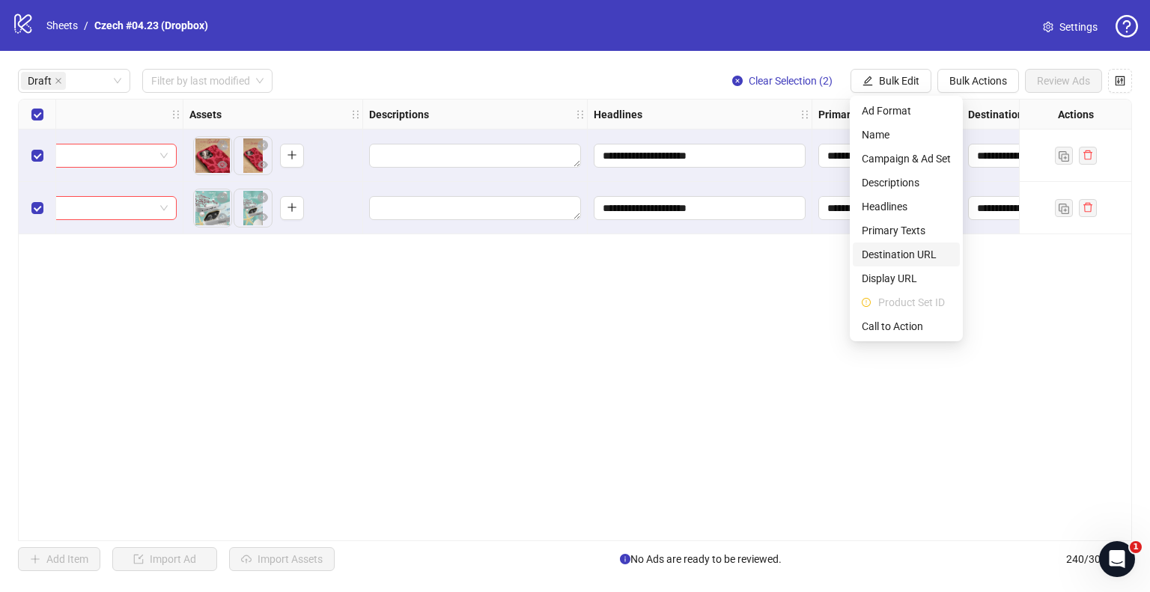
click at [884, 260] on span "Destination URL" at bounding box center [906, 254] width 89 height 16
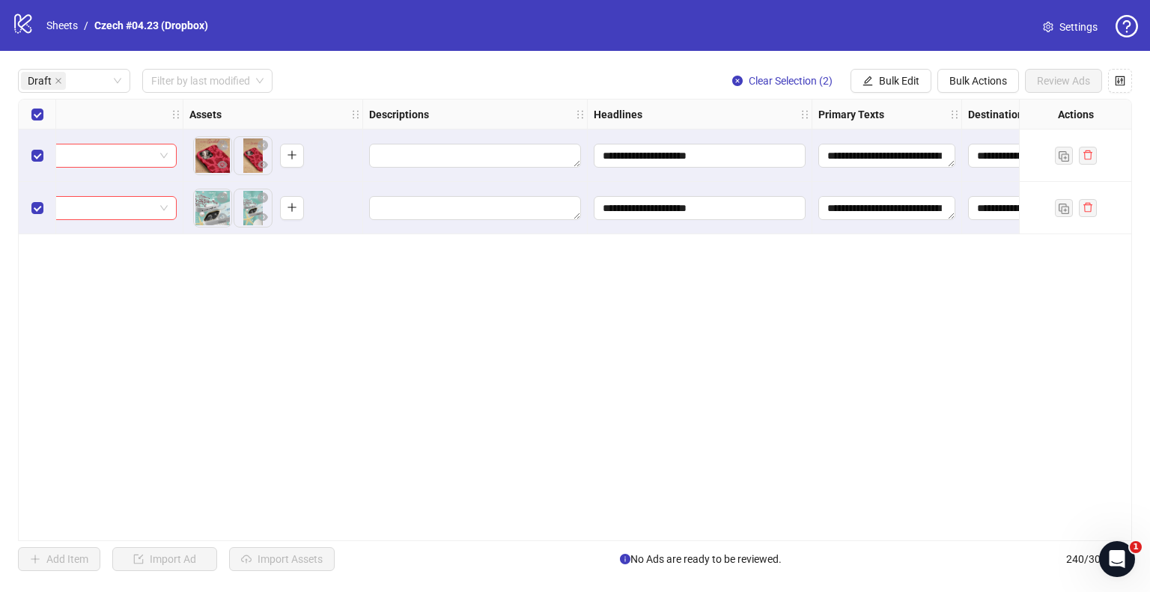
click at [815, 296] on div "**********" at bounding box center [575, 320] width 1114 height 443
click at [902, 79] on span "Bulk Edit" at bounding box center [899, 81] width 40 height 12
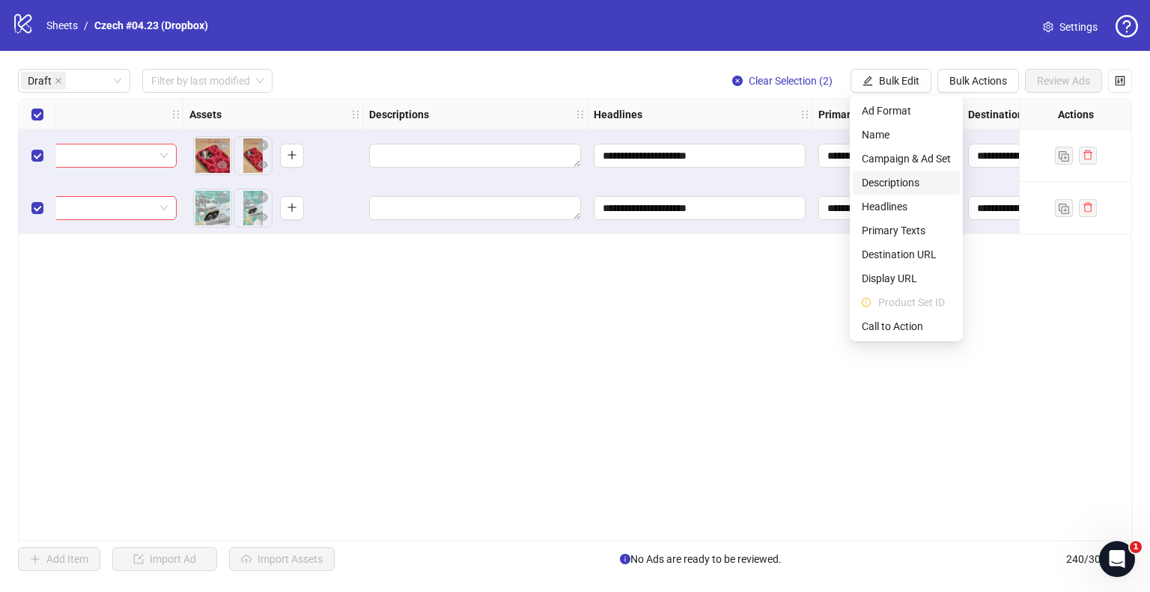
click at [899, 187] on span "Descriptions" at bounding box center [906, 182] width 89 height 16
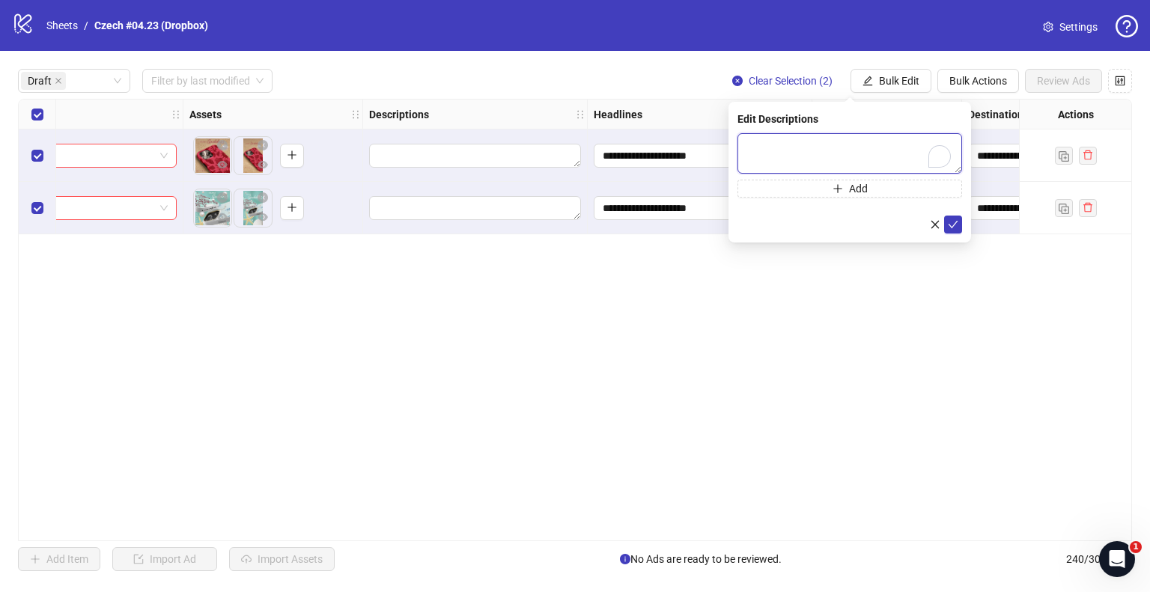
click at [803, 142] on textarea "To enrich screen reader interactions, please activate Accessibility in Grammarl…" at bounding box center [850, 153] width 225 height 40
paste textarea "**********"
type textarea "**********"
click at [953, 224] on icon "check" at bounding box center [953, 224] width 10 height 10
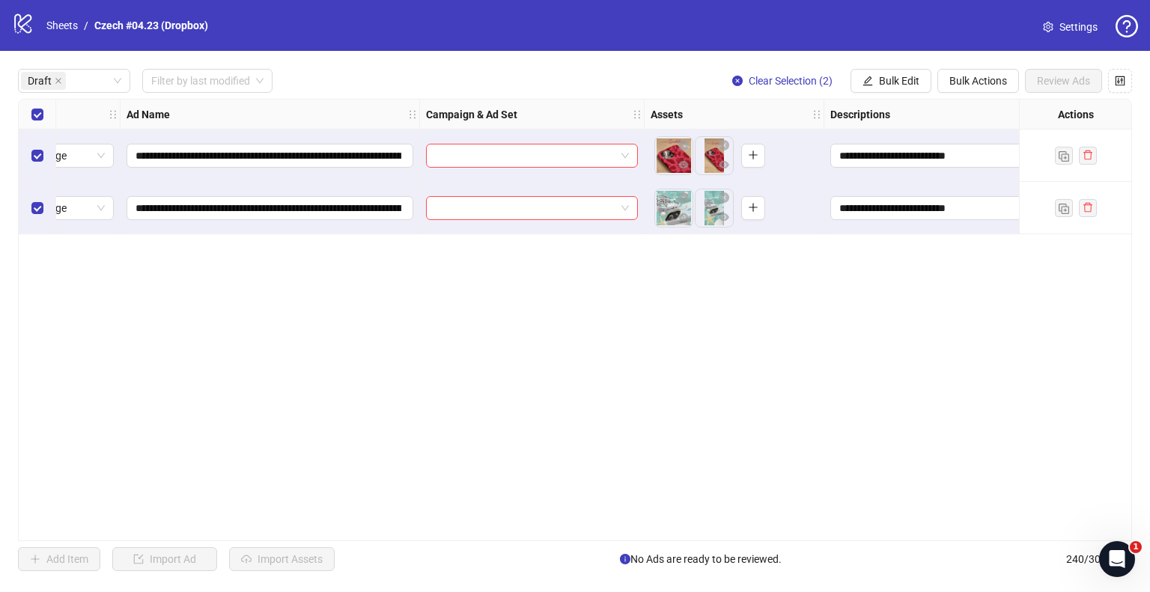
scroll to position [0, 0]
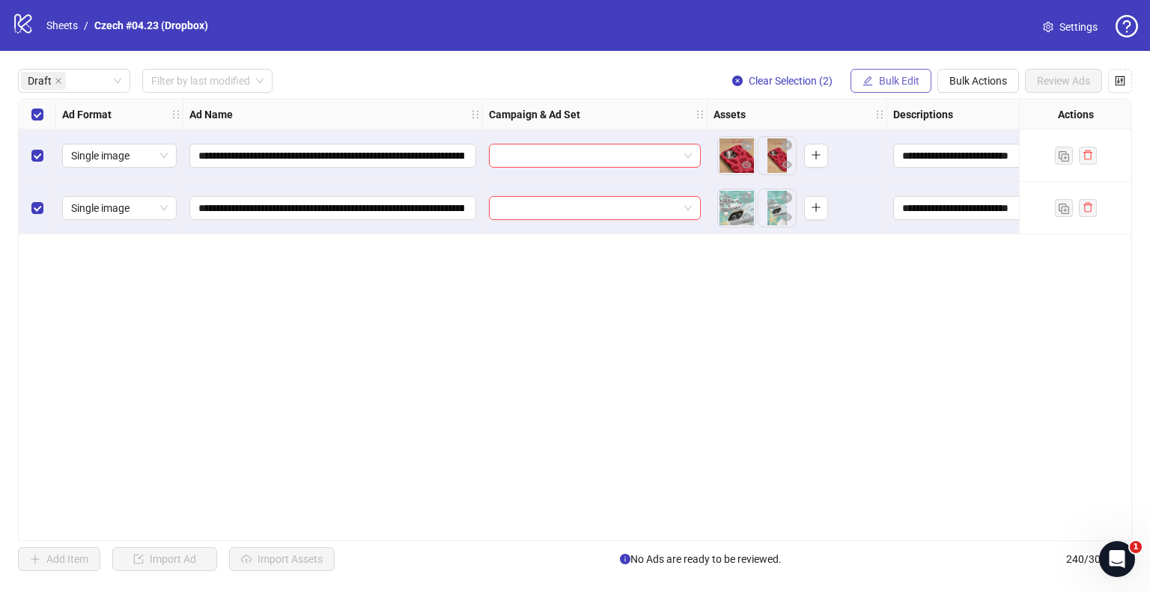
click at [877, 83] on button "Bulk Edit" at bounding box center [891, 81] width 81 height 24
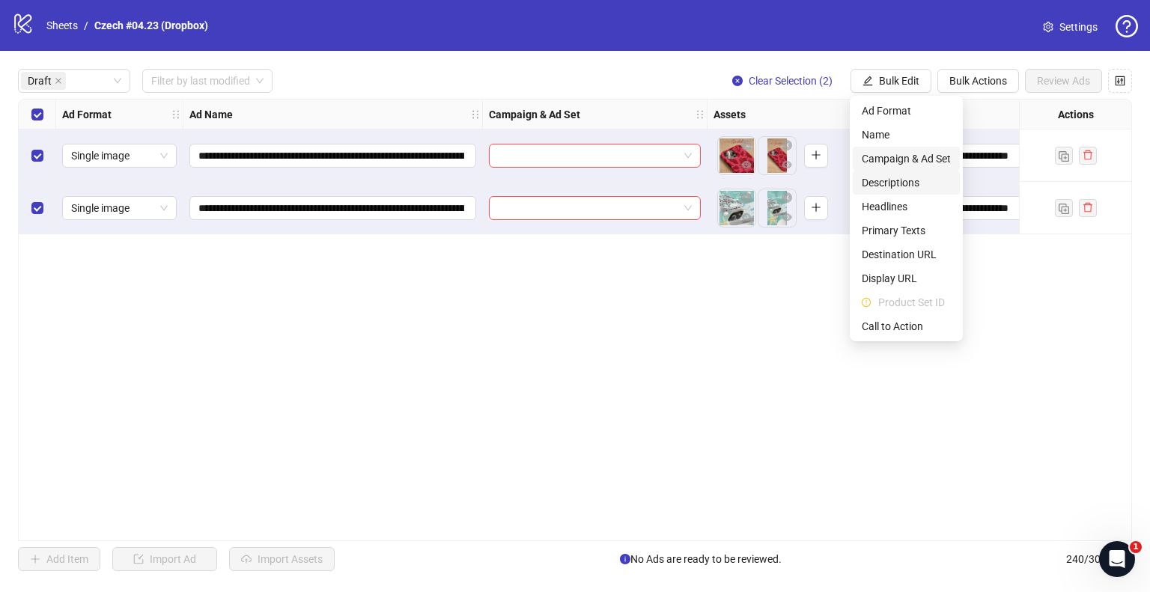
click at [893, 163] on span "Campaign & Ad Set" at bounding box center [906, 159] width 89 height 16
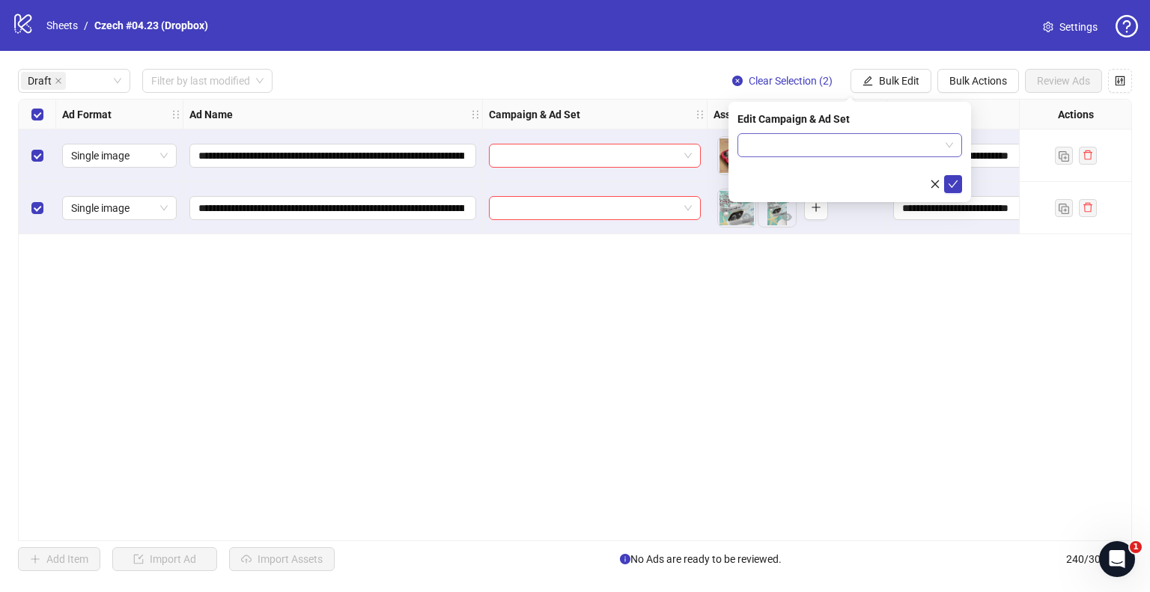
click at [849, 140] on input "search" at bounding box center [843, 145] width 193 height 22
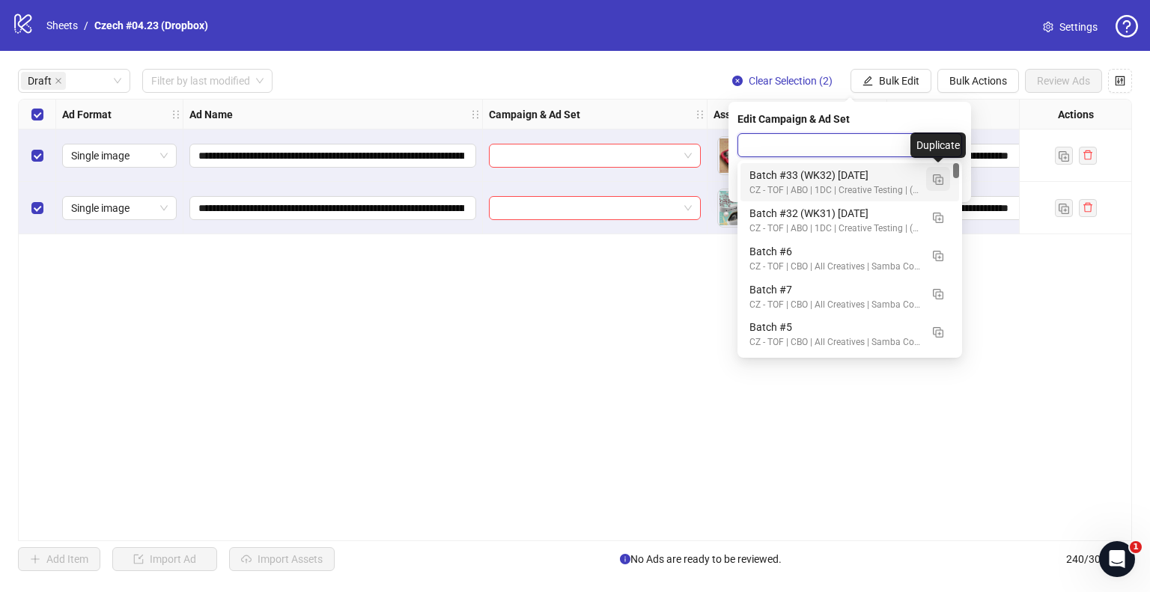
click at [941, 174] on img "button" at bounding box center [938, 179] width 10 height 10
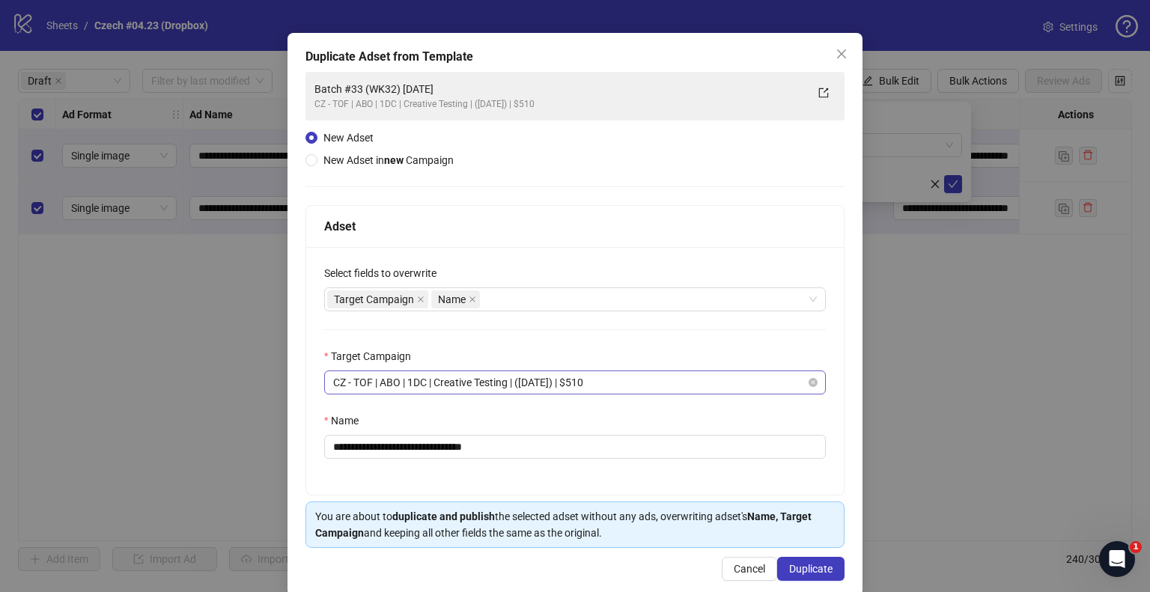
scroll to position [63, 0]
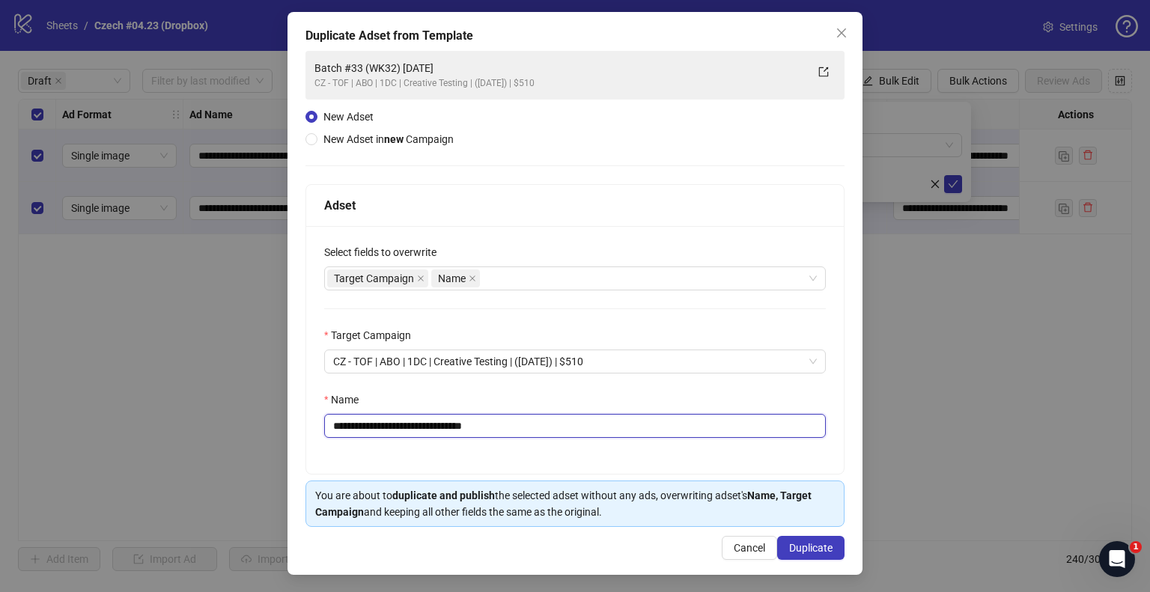
click at [377, 428] on input "**********" at bounding box center [575, 426] width 502 height 24
click at [410, 423] on input "**********" at bounding box center [575, 426] width 502 height 24
drag, startPoint x: 461, startPoint y: 425, endPoint x: 551, endPoint y: 425, distance: 89.9
click at [551, 425] on input "**********" at bounding box center [575, 426] width 502 height 24
click at [515, 428] on input "**********" at bounding box center [575, 426] width 502 height 24
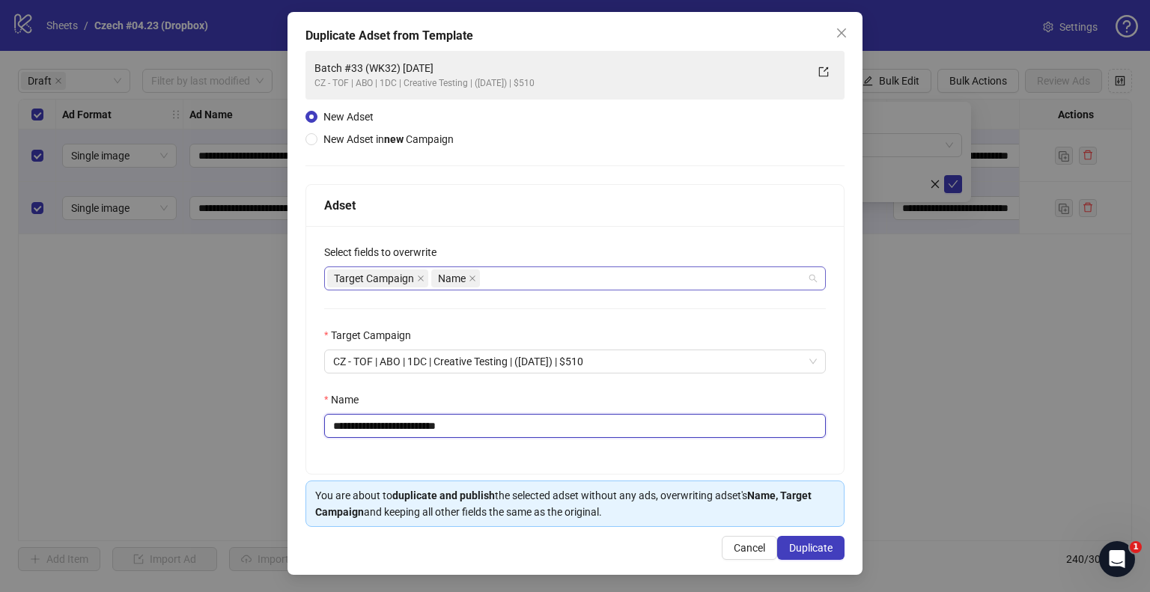
drag, startPoint x: 550, startPoint y: 275, endPoint x: 531, endPoint y: 282, distance: 19.9
click at [550, 276] on div "Target Campaign Name" at bounding box center [567, 278] width 480 height 21
type input "**********"
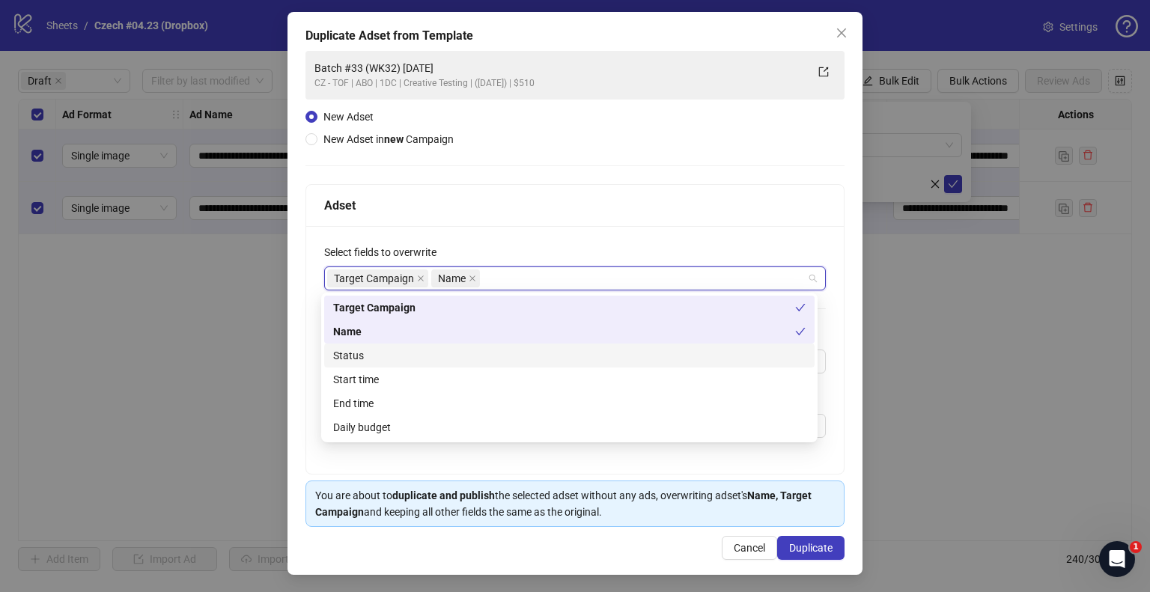
click at [351, 353] on div "Status" at bounding box center [569, 355] width 473 height 16
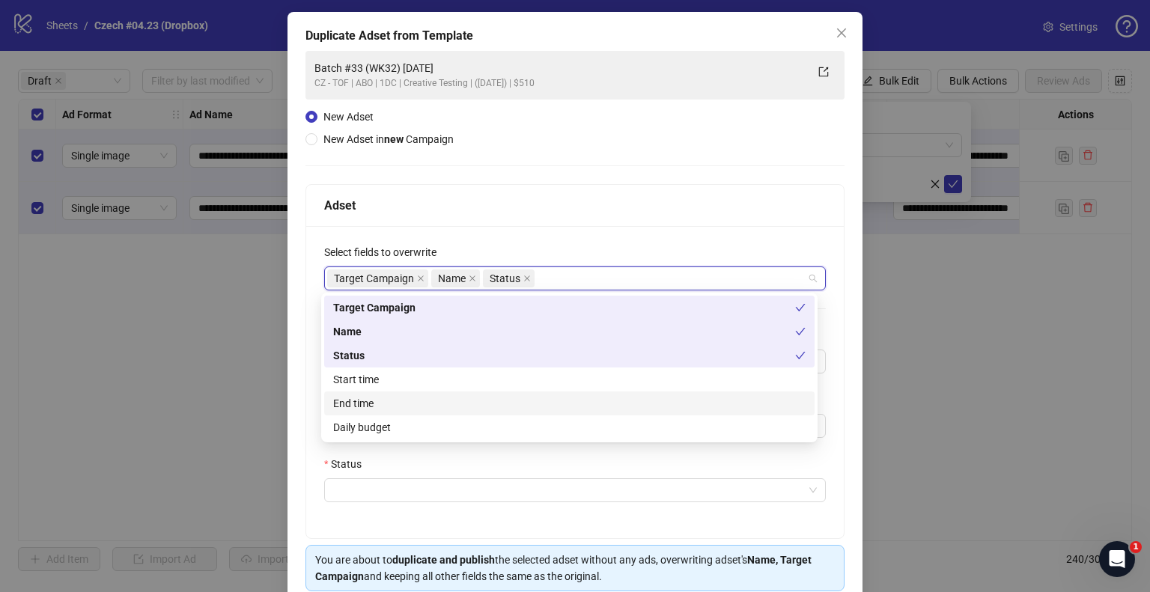
click at [374, 379] on div "Start time" at bounding box center [569, 379] width 473 height 16
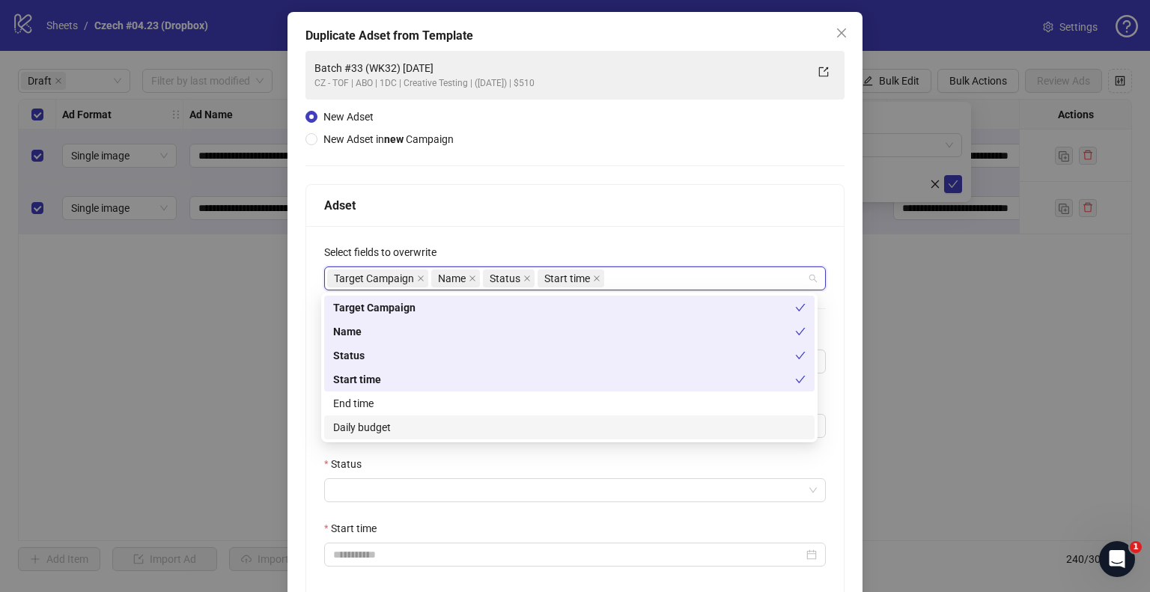
click at [361, 424] on div "Daily budget" at bounding box center [569, 427] width 473 height 16
click at [355, 482] on input "Status" at bounding box center [568, 490] width 470 height 22
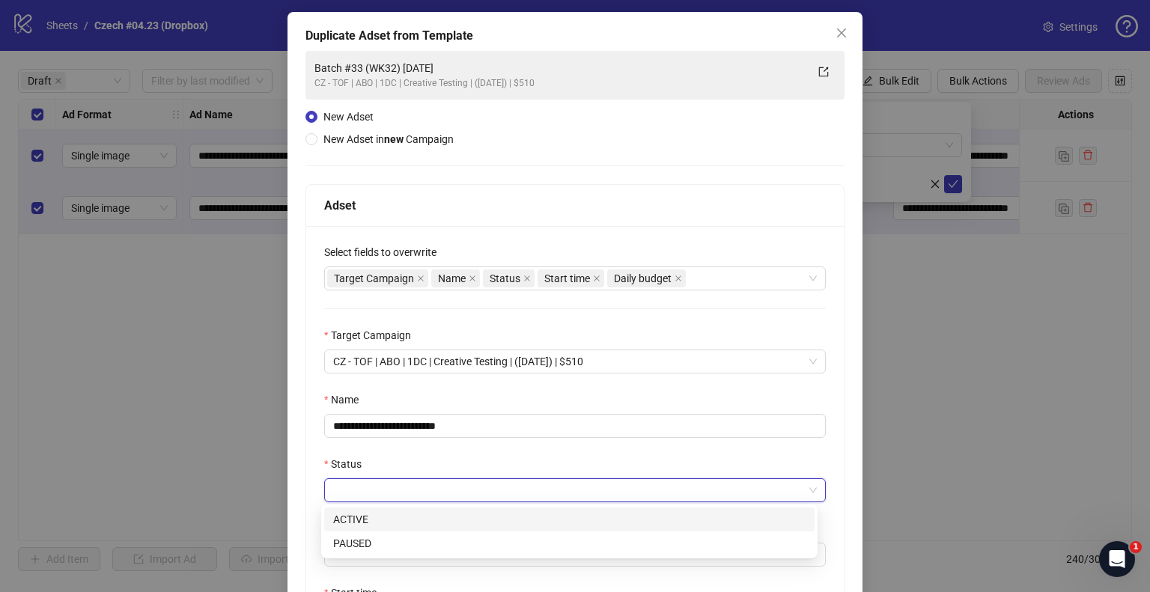
click at [356, 490] on input "Status" at bounding box center [568, 490] width 470 height 22
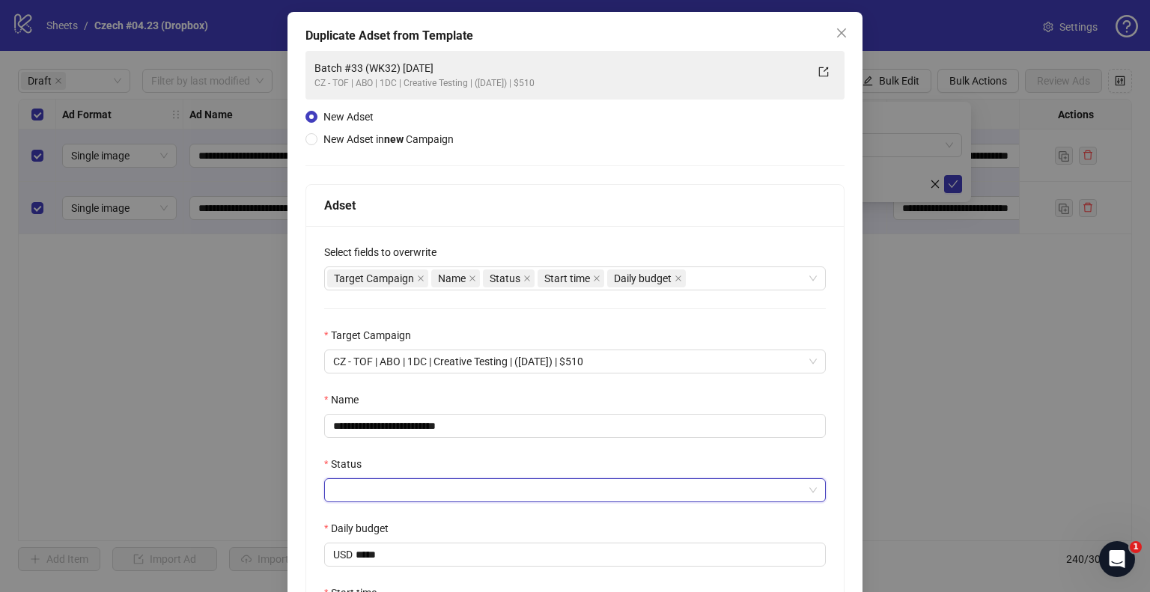
click at [366, 489] on input "Status" at bounding box center [568, 490] width 470 height 22
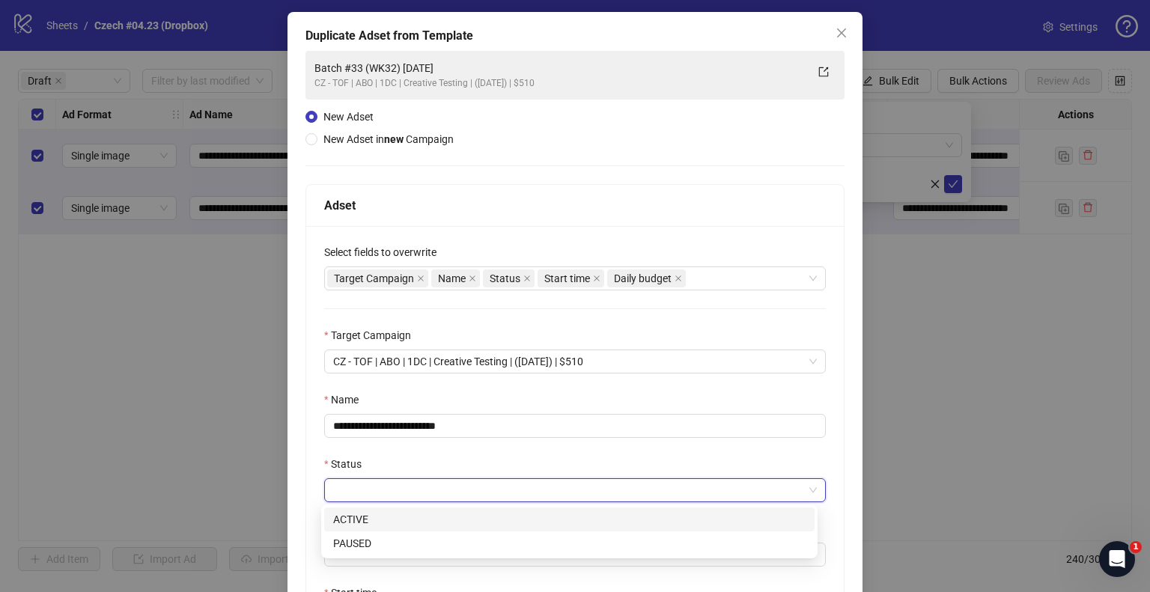
click at [359, 512] on div "ACTIVE" at bounding box center [569, 519] width 473 height 16
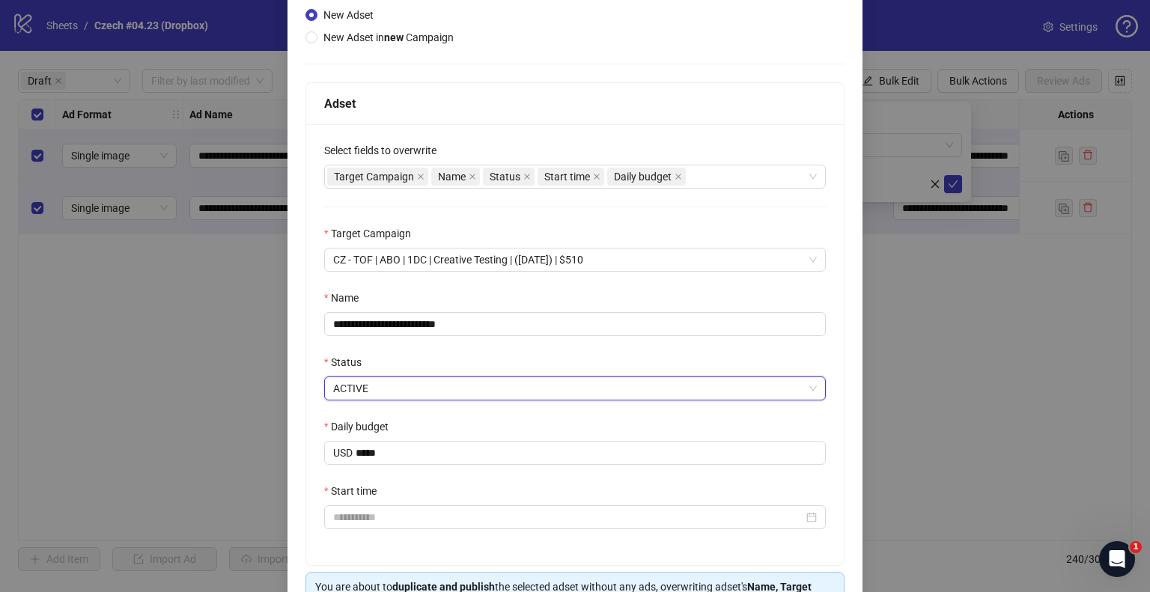
scroll to position [255, 0]
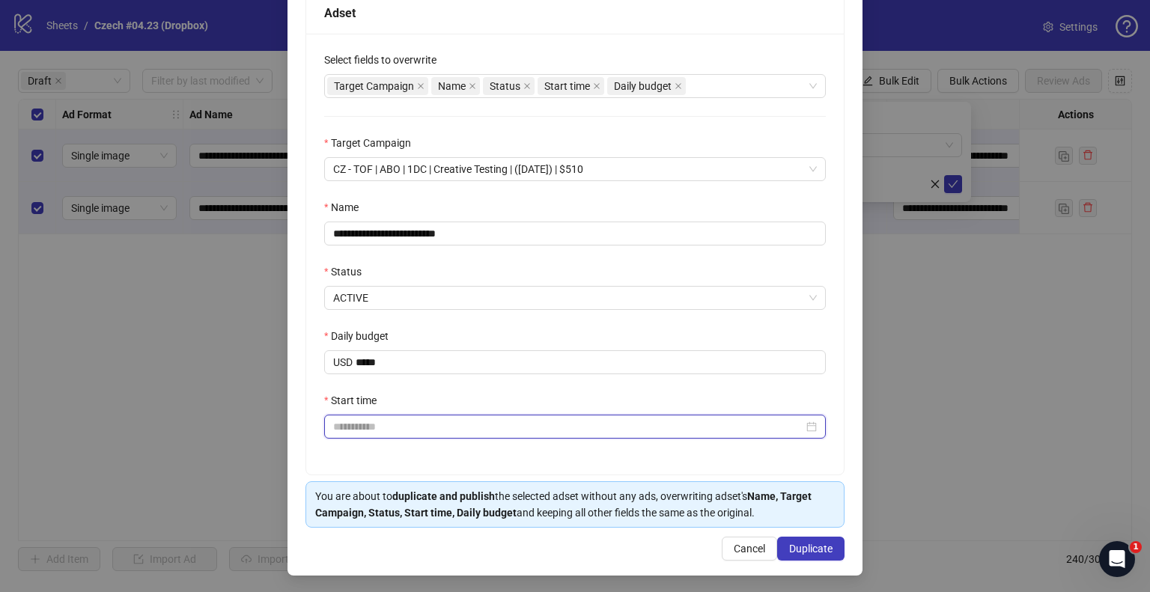
click at [377, 431] on input "Start time" at bounding box center [568, 427] width 470 height 16
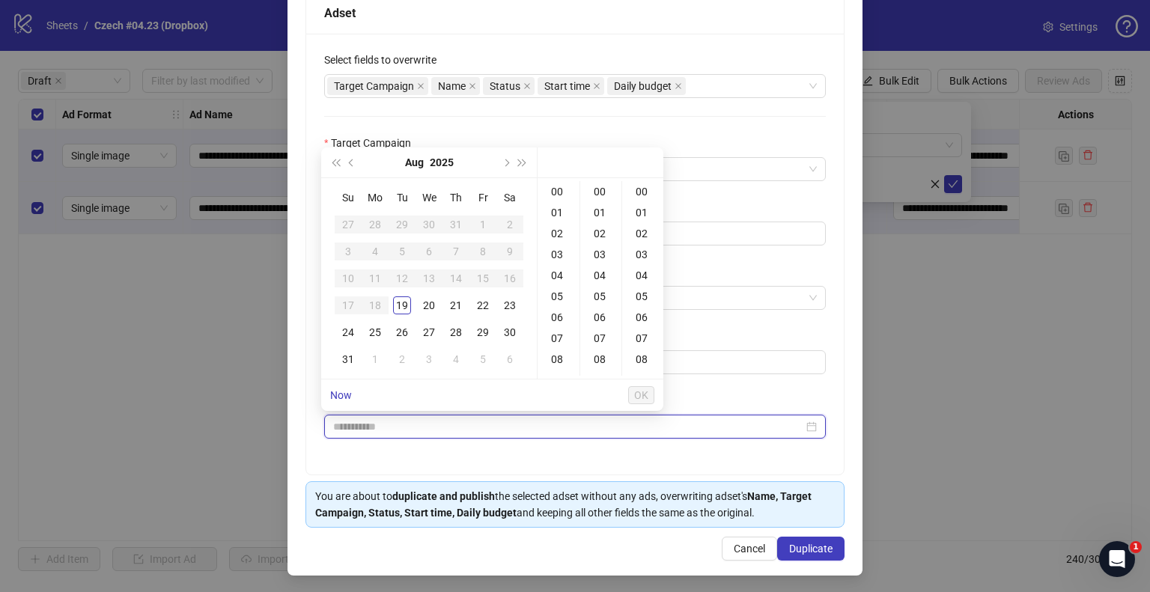
type input "**********"
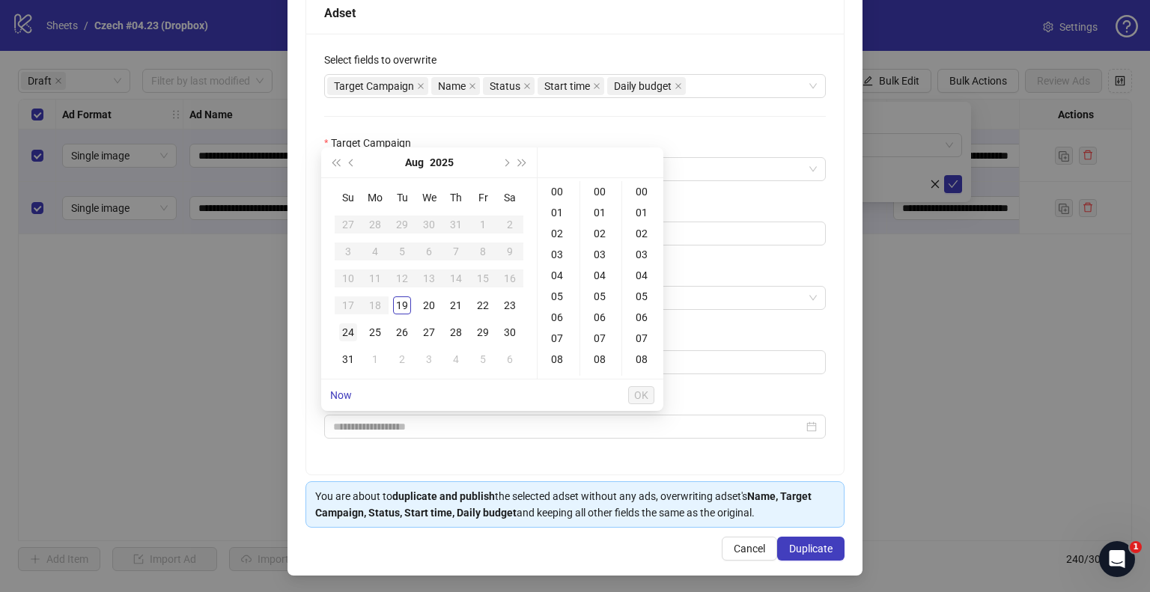
click at [350, 332] on div "24" at bounding box center [348, 332] width 18 height 18
click at [560, 312] on div "09" at bounding box center [559, 305] width 36 height 21
type input "**********"
click at [641, 392] on span "OK" at bounding box center [641, 395] width 14 height 12
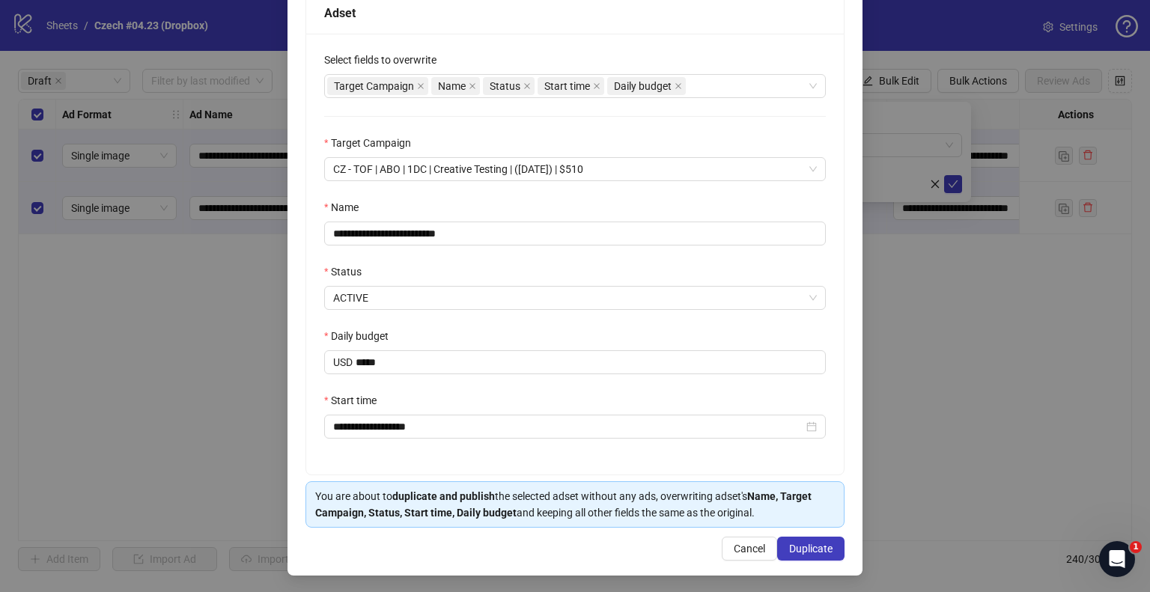
click at [443, 389] on div "**********" at bounding box center [575, 254] width 538 height 441
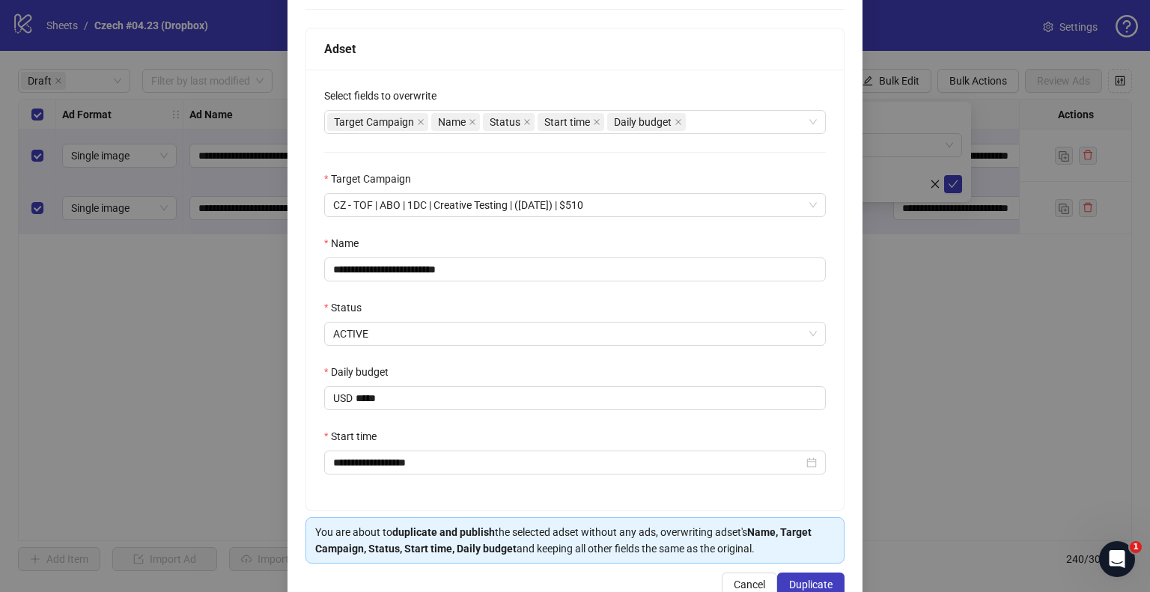
scroll to position [255, 0]
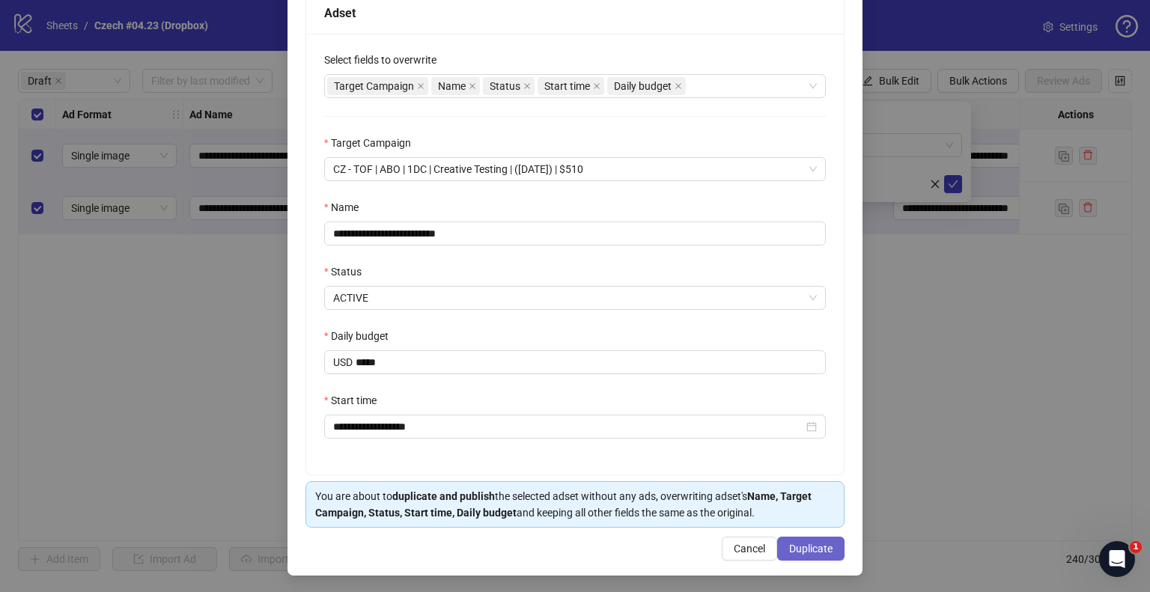
click at [789, 547] on span "Duplicate" at bounding box center [810, 549] width 43 height 12
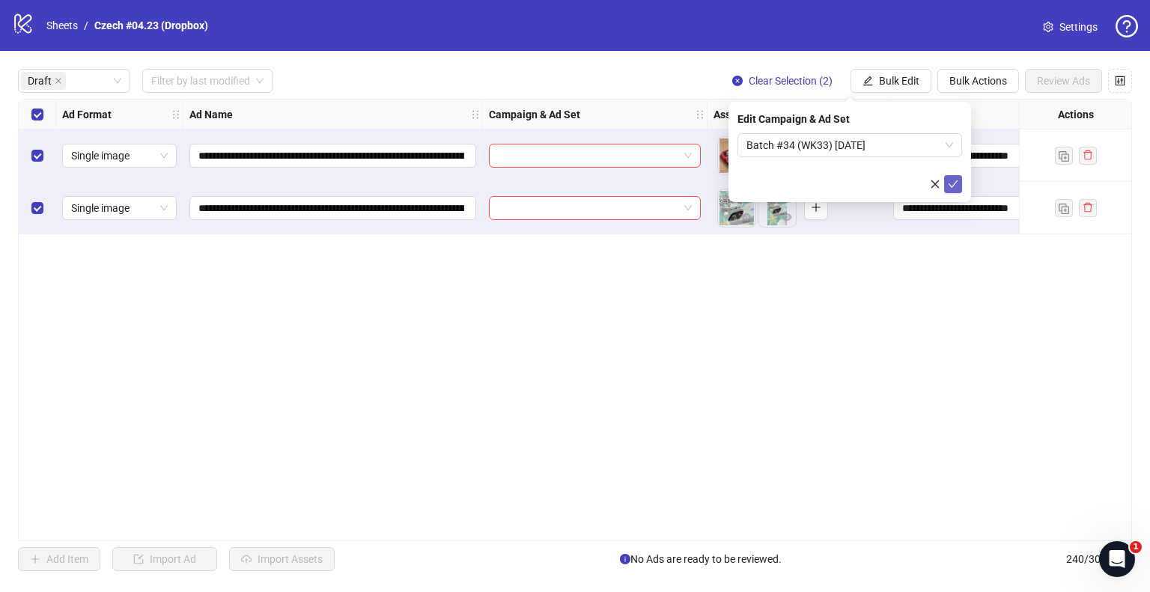
click at [956, 180] on icon "check" at bounding box center [953, 184] width 10 height 10
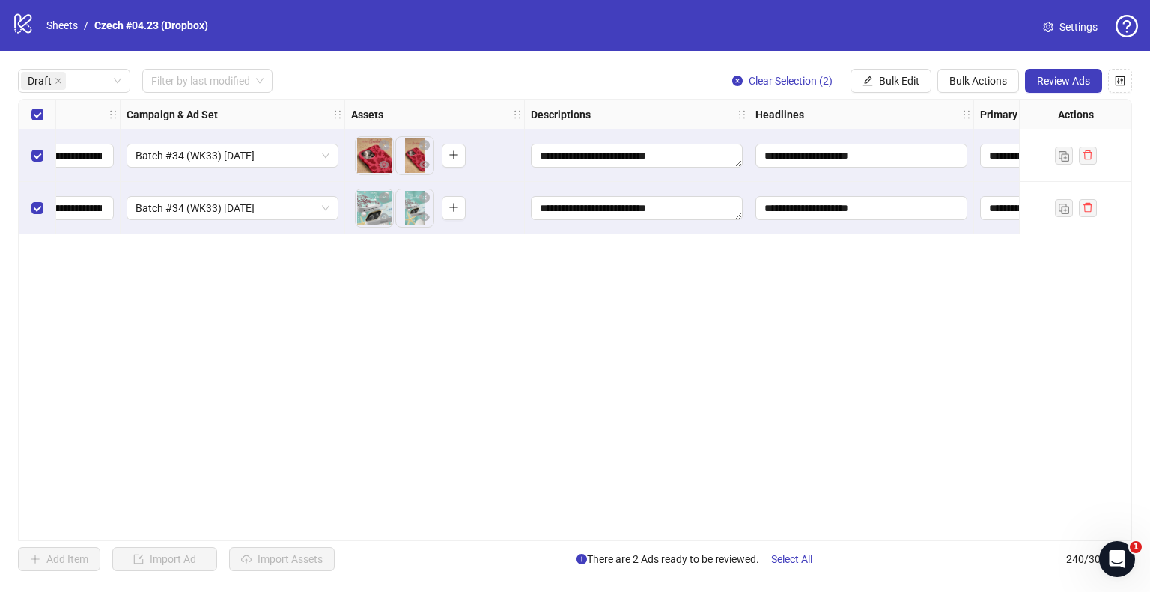
scroll to position [0, 0]
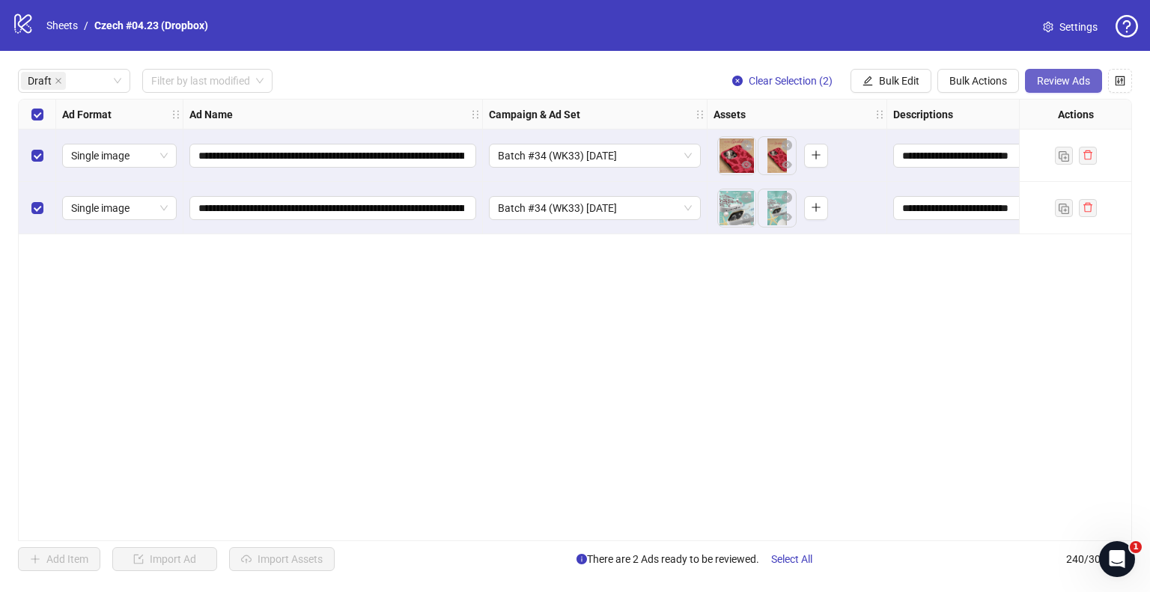
click at [1057, 79] on span "Review Ads" at bounding box center [1063, 81] width 53 height 12
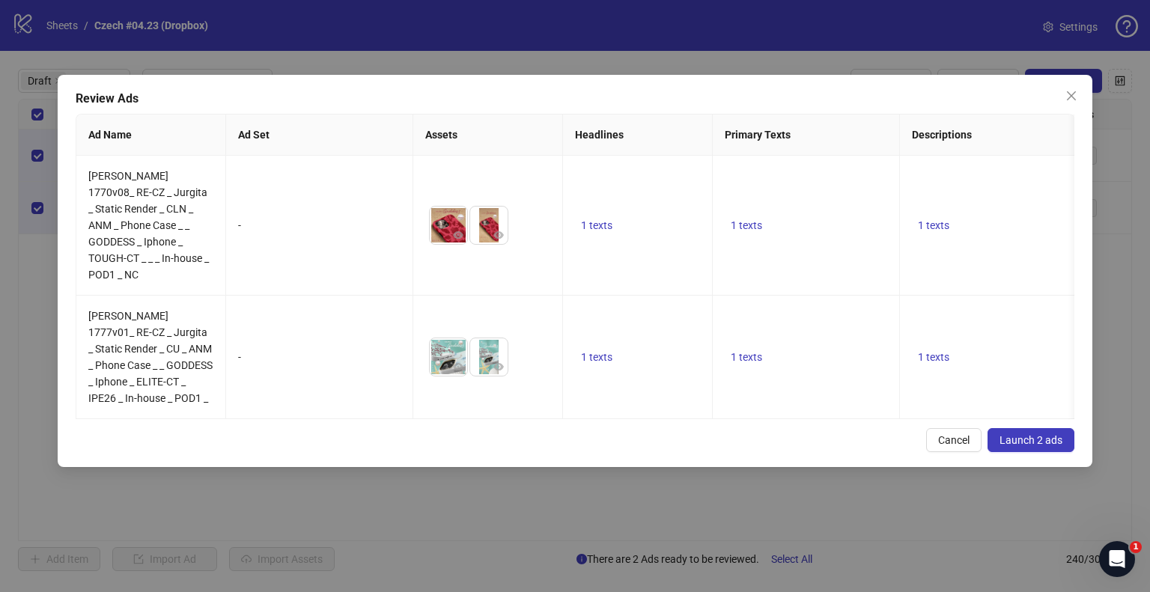
click at [1007, 443] on button "Launch 2 ads" at bounding box center [1031, 440] width 87 height 24
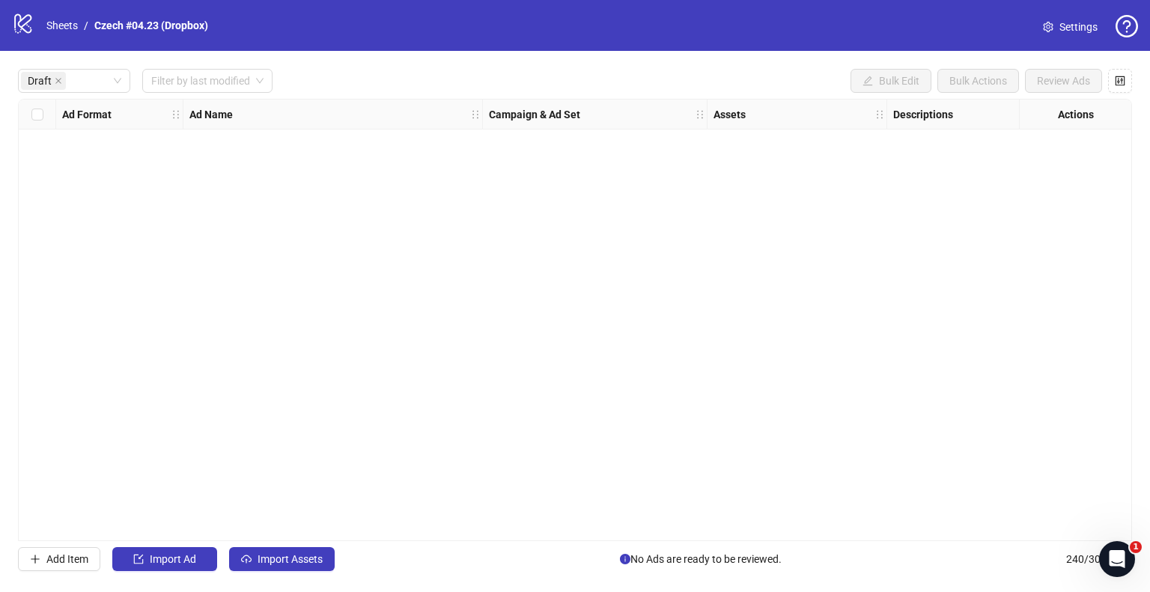
click at [87, 31] on li "/" at bounding box center [86, 25] width 4 height 16
click at [60, 26] on link "Sheets" at bounding box center [61, 25] width 37 height 16
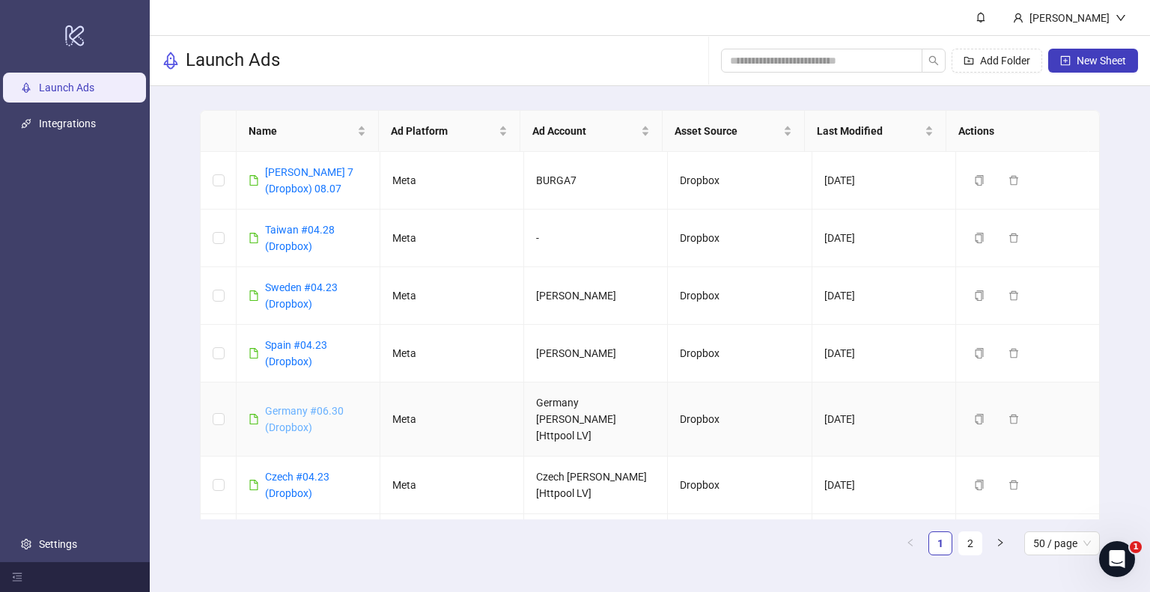
click at [281, 405] on link "Germany #06.30 (Dropbox)" at bounding box center [304, 419] width 79 height 28
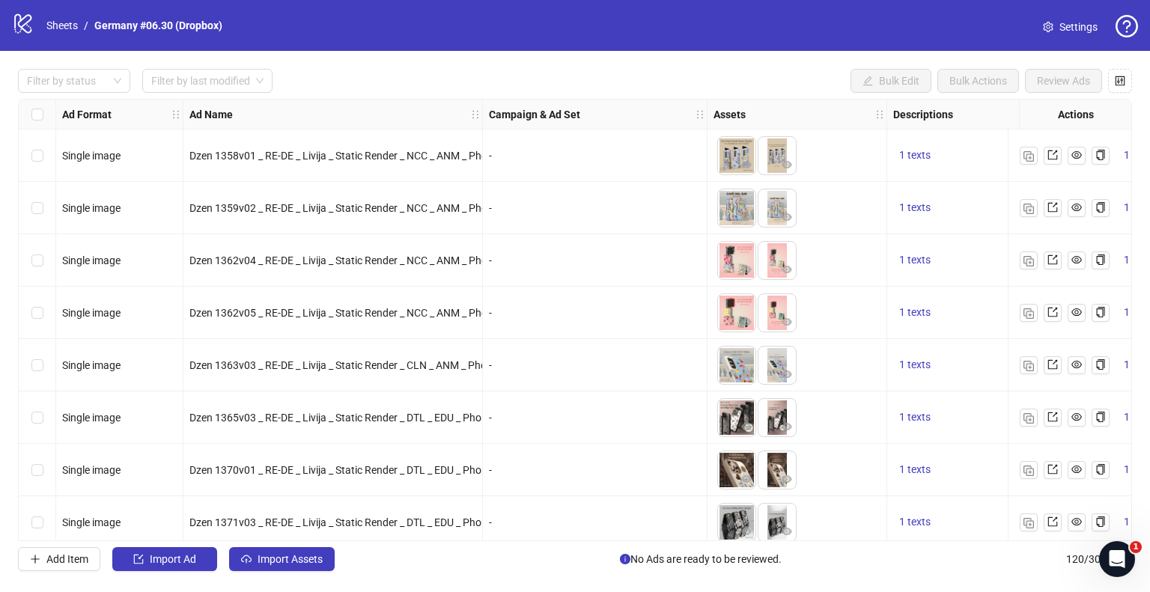
click at [1055, 25] on link "Settings" at bounding box center [1070, 27] width 79 height 24
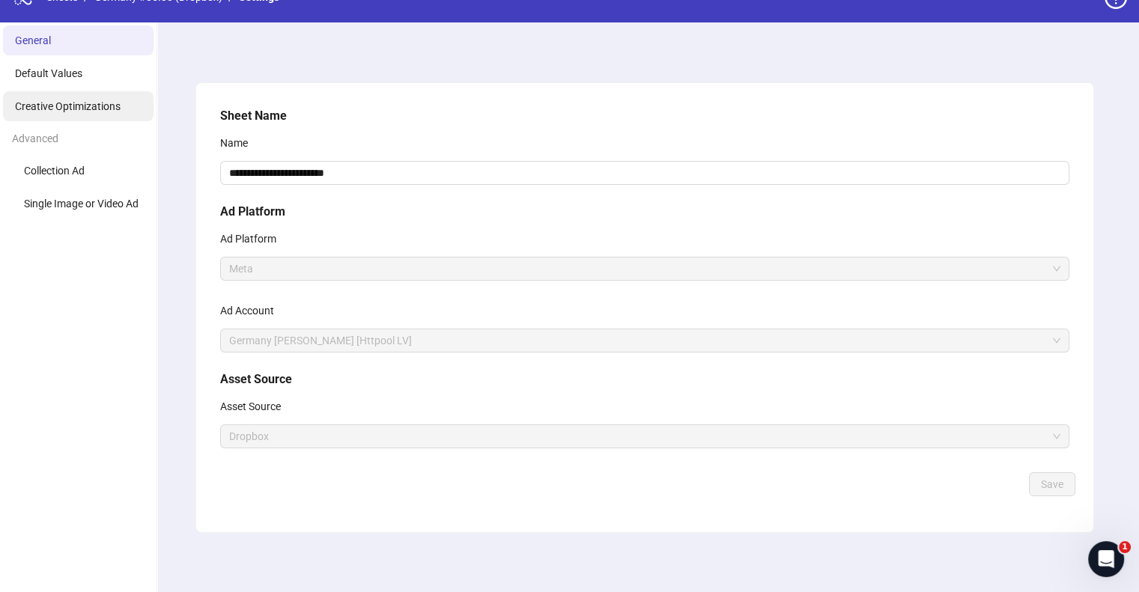
click at [65, 112] on span "Creative Optimizations" at bounding box center [68, 106] width 106 height 12
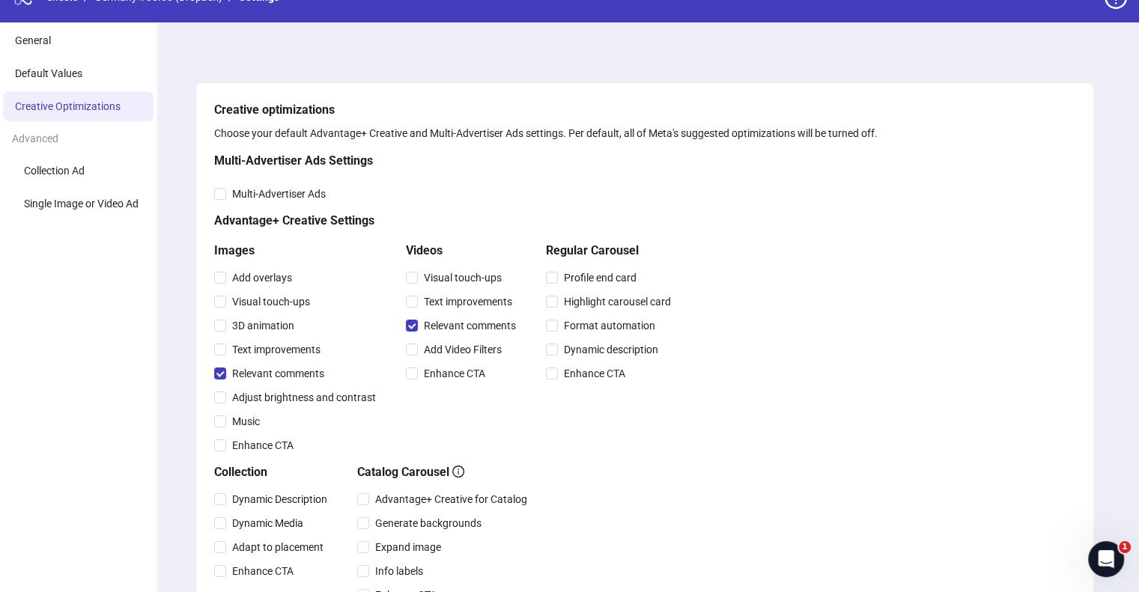
click at [59, 88] on ul "General Default Values Creative Optimizations Advanced Collection Ad Single Ima…" at bounding box center [78, 468] width 157 height 892
click at [59, 80] on li "Default Values" at bounding box center [78, 73] width 151 height 30
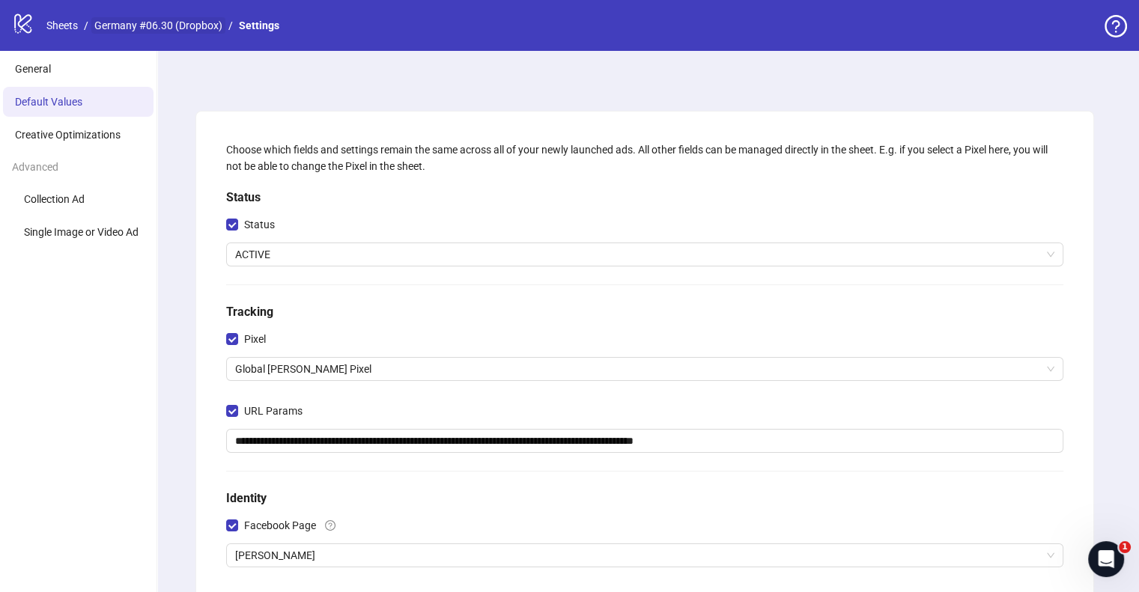
click at [155, 22] on link "Germany #06.30 (Dropbox)" at bounding box center [158, 25] width 134 height 16
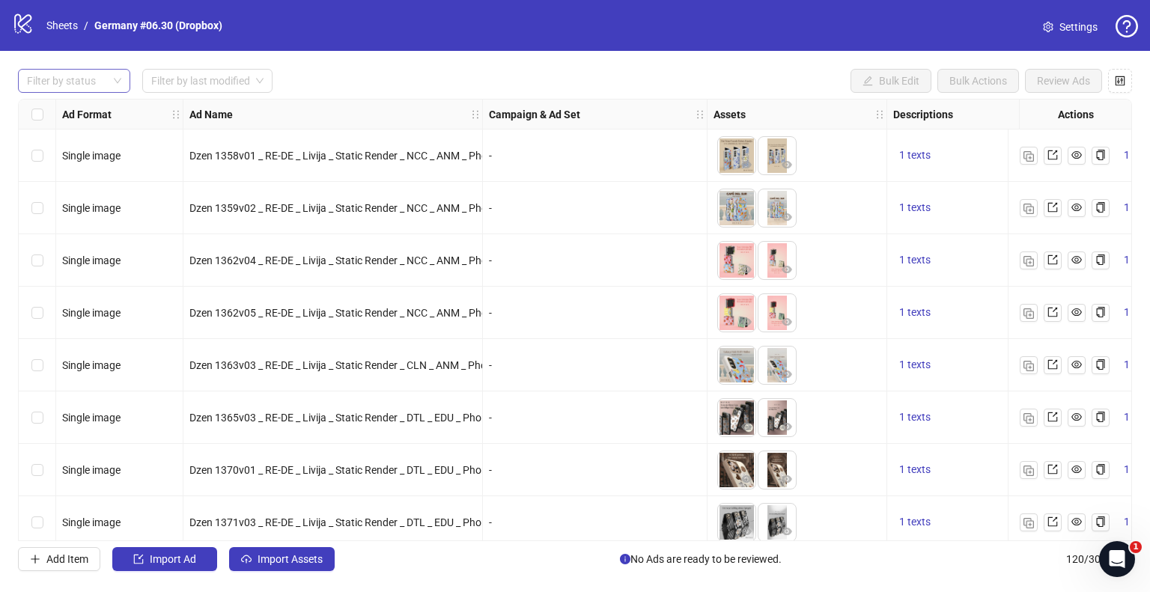
click at [84, 81] on div at bounding box center [66, 80] width 91 height 21
click at [321, 565] on span "Import Assets" at bounding box center [290, 559] width 65 height 12
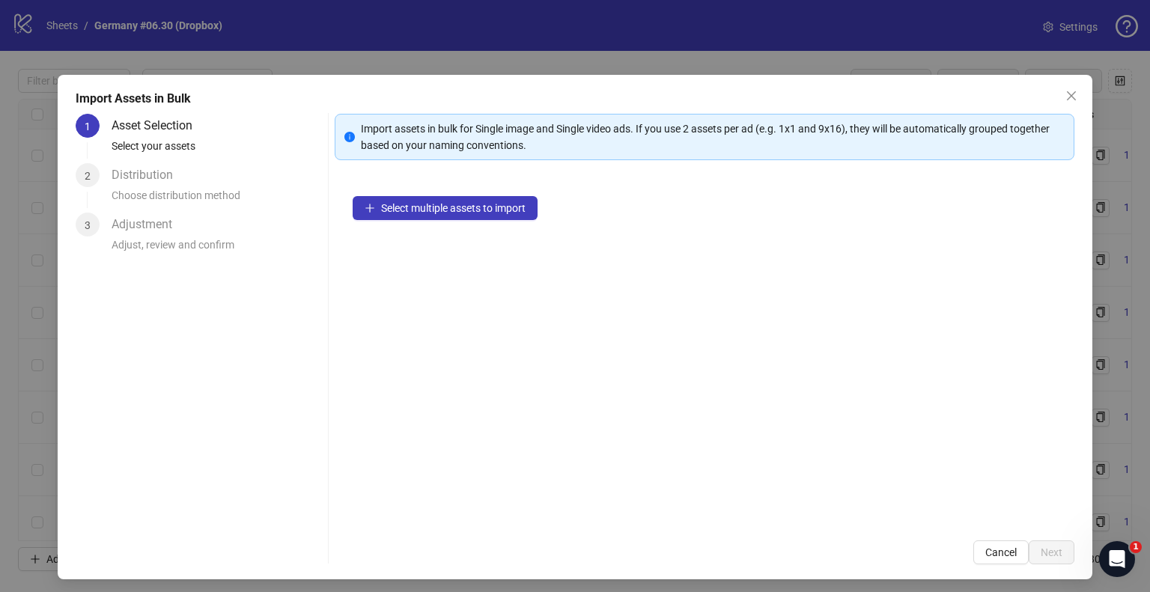
click at [1066, 91] on icon "close" at bounding box center [1072, 96] width 12 height 12
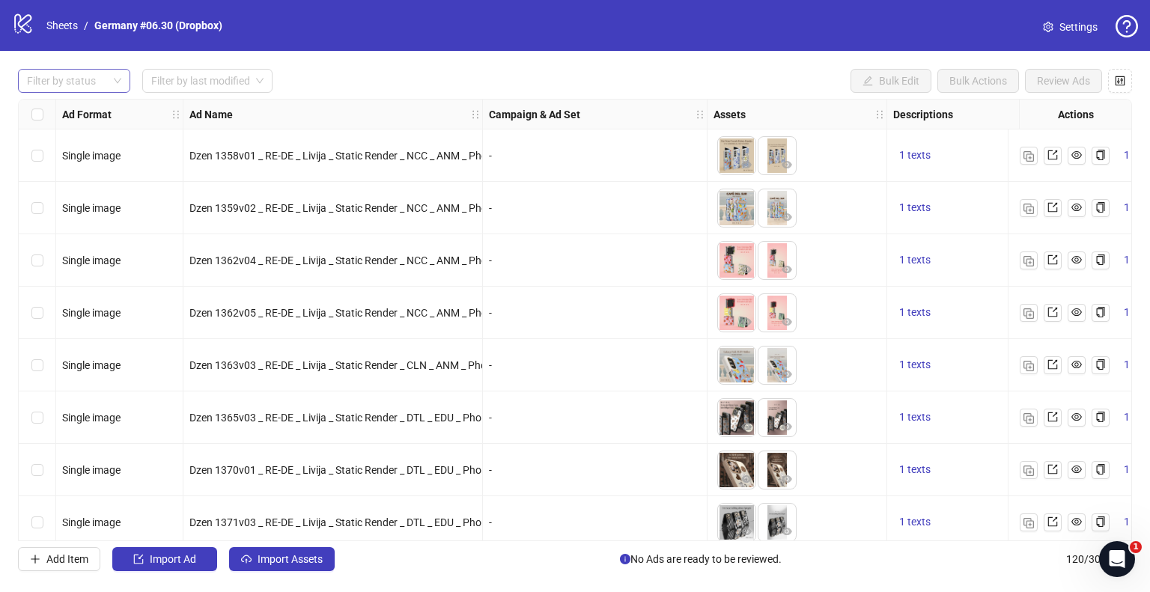
click at [84, 77] on div at bounding box center [66, 80] width 91 height 21
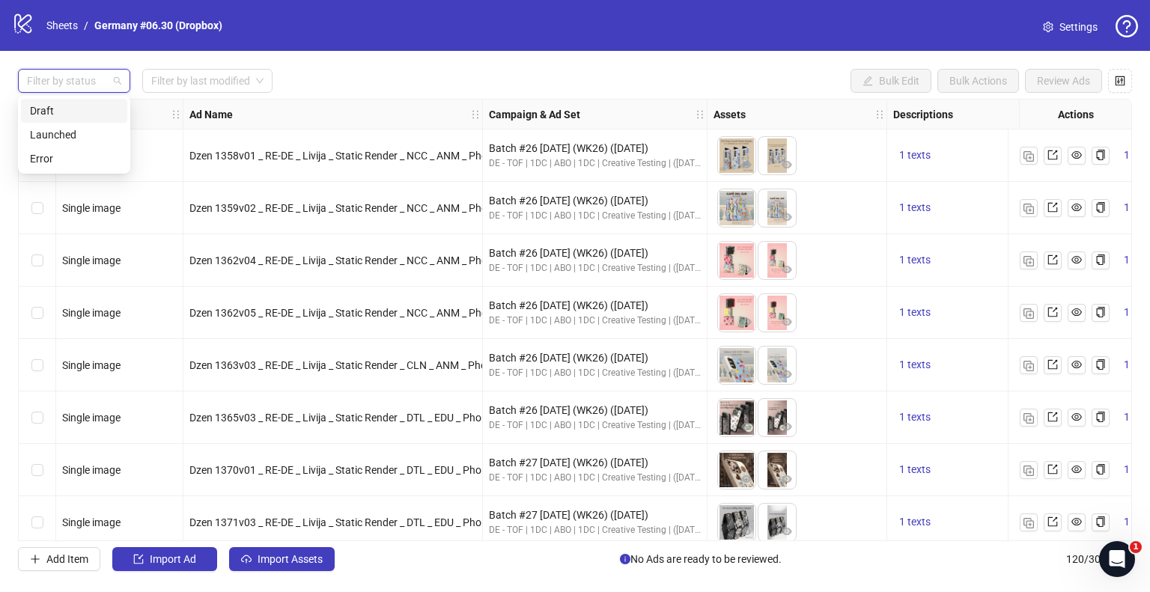
click at [73, 112] on div "Draft" at bounding box center [74, 111] width 88 height 16
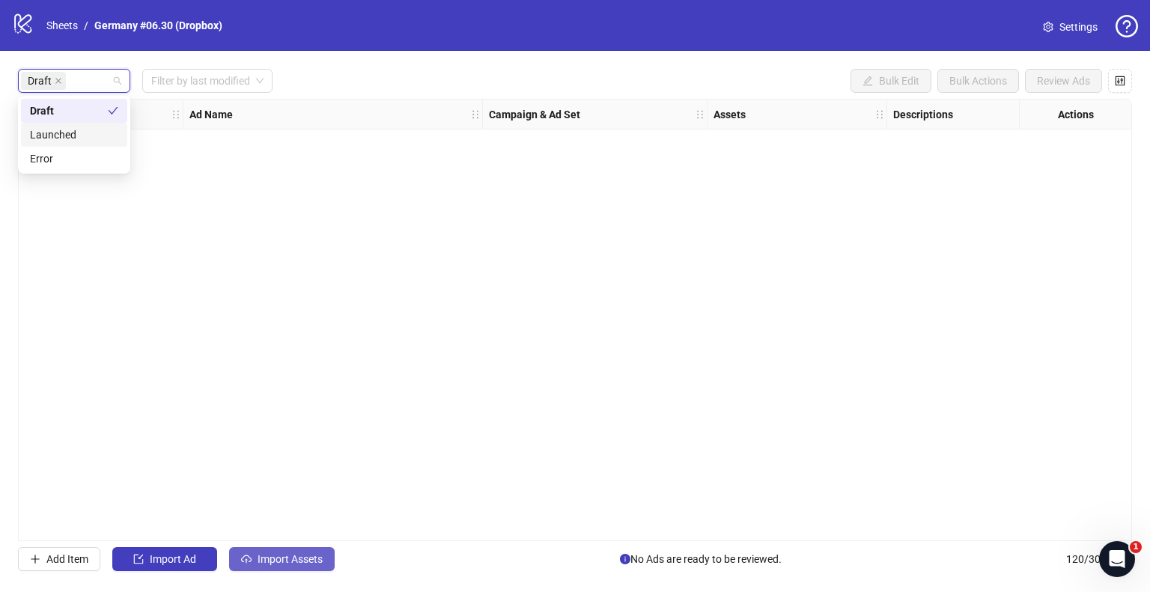
click at [300, 571] on button "Import Assets" at bounding box center [282, 559] width 106 height 24
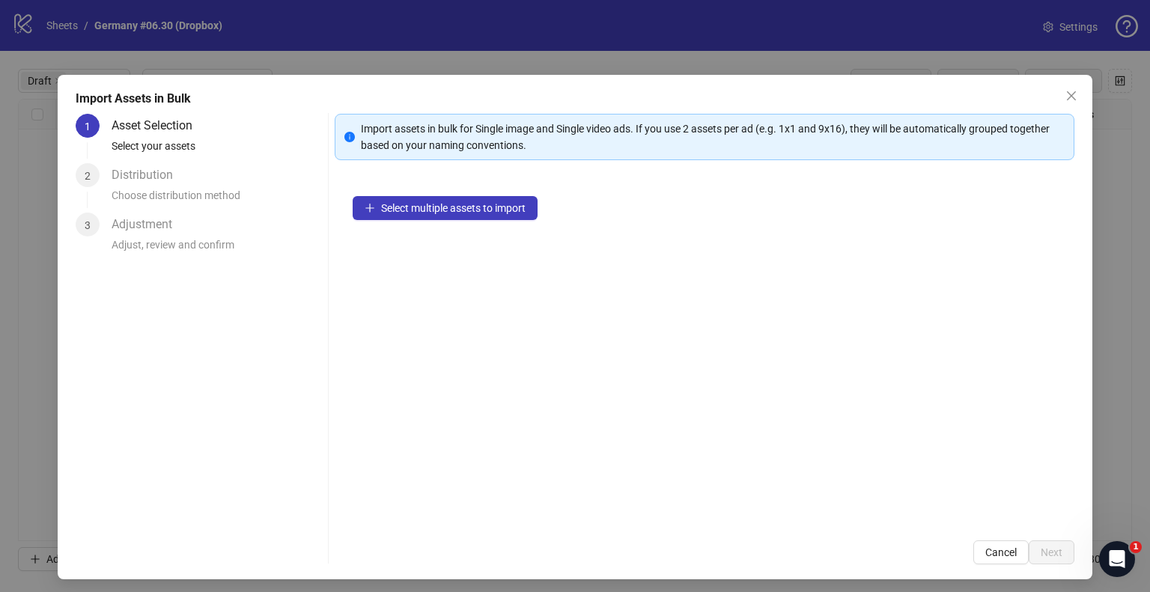
click at [300, 568] on div "Import Assets in Bulk 1 Asset Selection Select your assets 2 Distribution Choos…" at bounding box center [575, 327] width 1035 height 505
click at [396, 218] on button "Select multiple assets to import" at bounding box center [445, 208] width 185 height 24
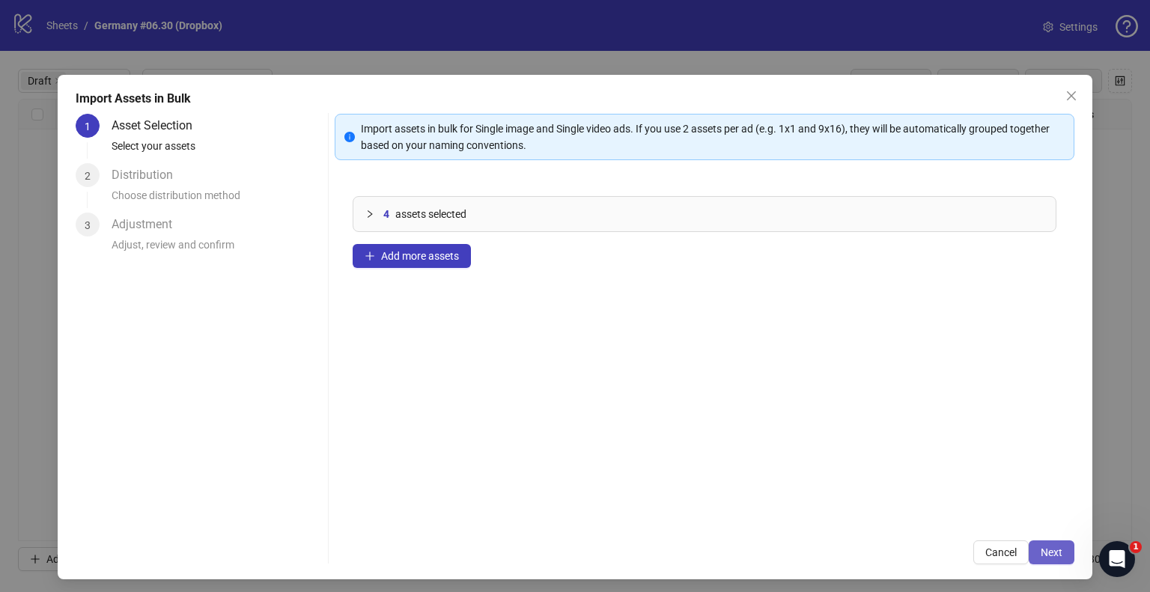
click at [1041, 550] on span "Next" at bounding box center [1052, 553] width 22 height 12
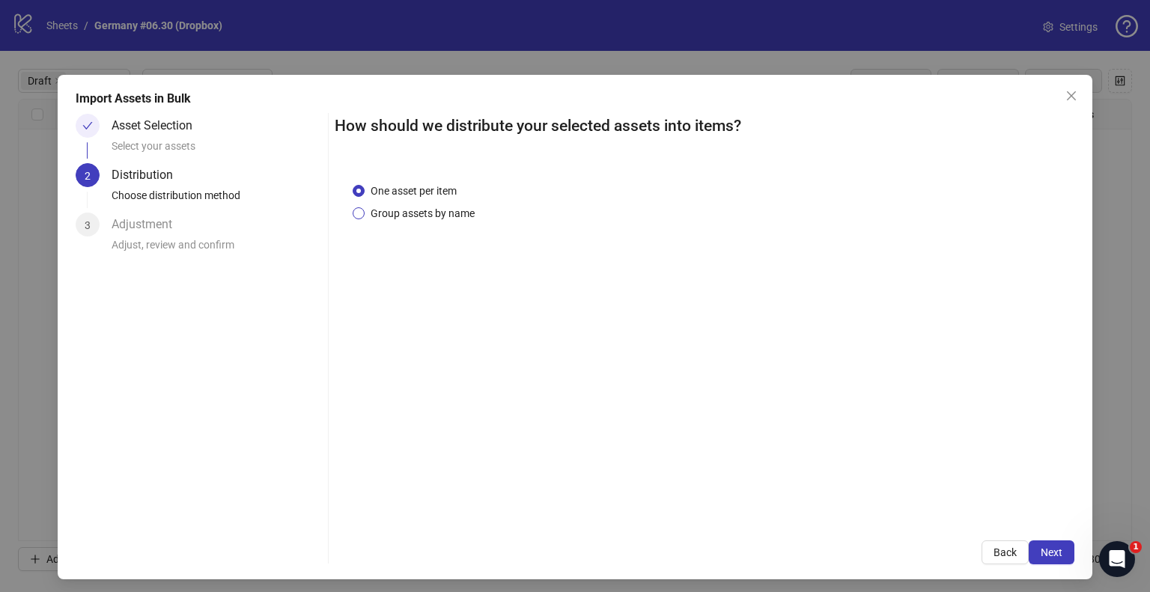
click at [451, 214] on span "Group assets by name" at bounding box center [423, 213] width 116 height 16
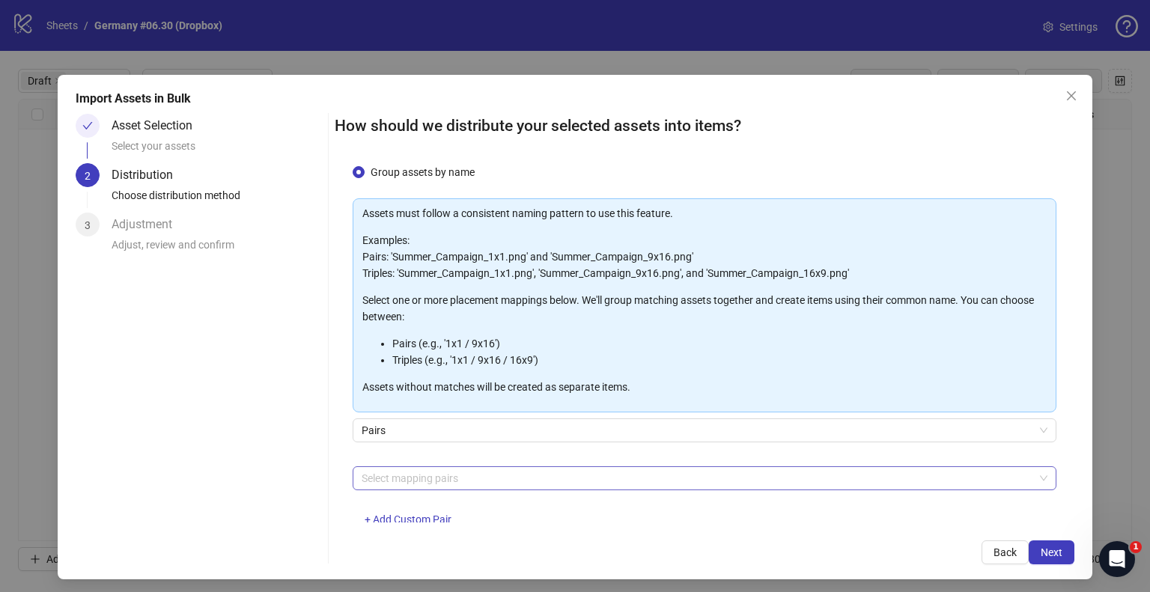
scroll to position [79, 0]
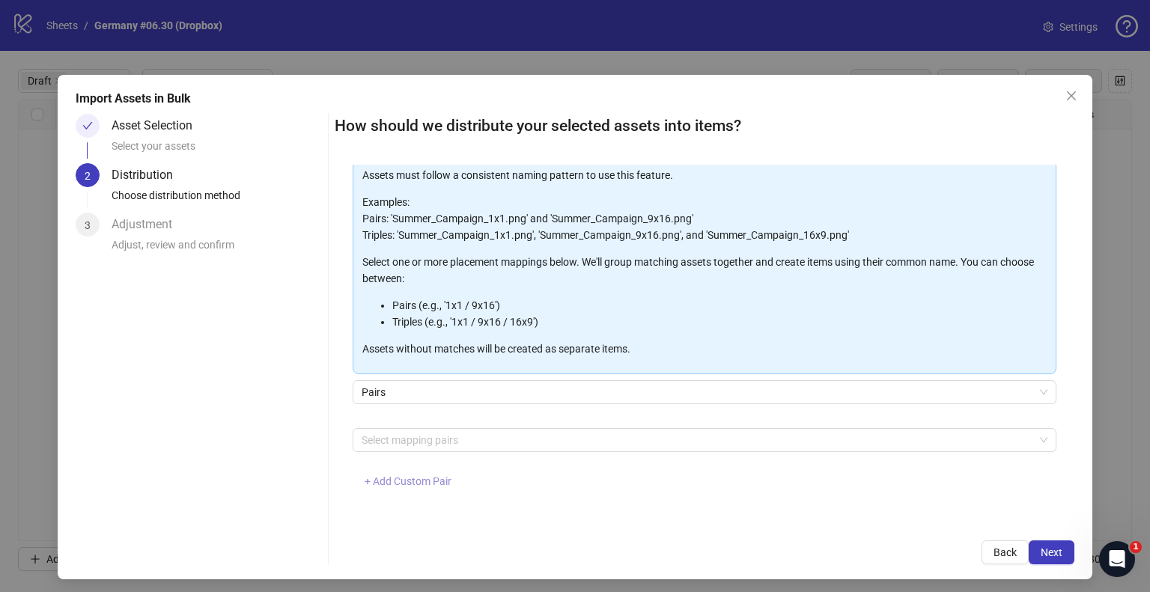
click at [407, 481] on span "+ Add Custom Pair" at bounding box center [408, 482] width 87 height 12
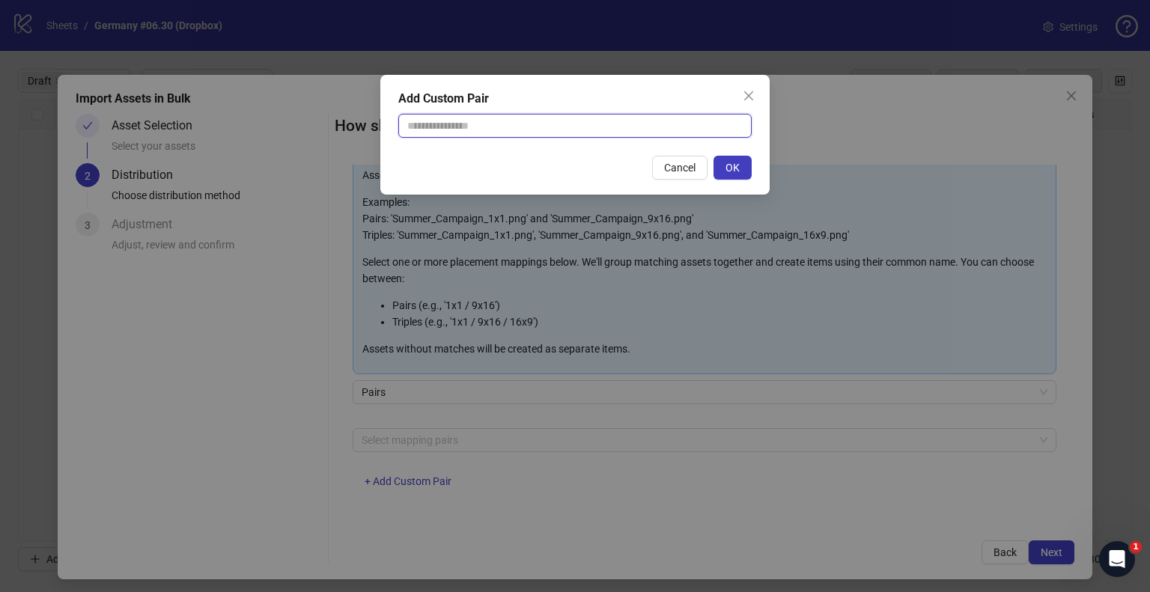
click at [474, 130] on input "text" at bounding box center [574, 126] width 353 height 24
type input "**********"
click at [722, 164] on button "OK" at bounding box center [733, 168] width 38 height 24
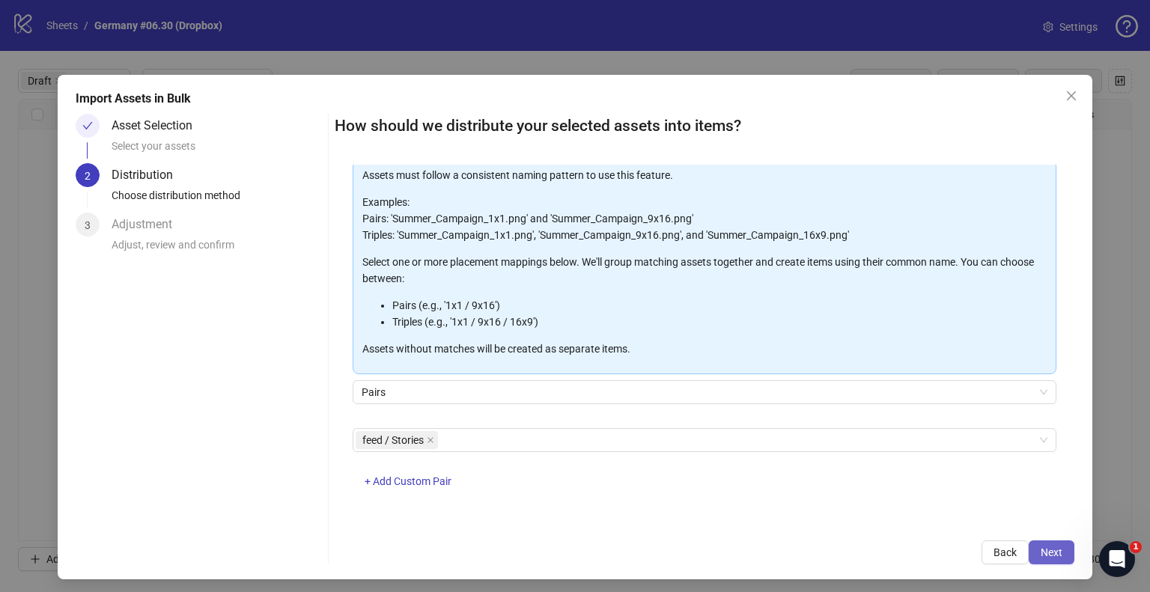
click at [1034, 544] on button "Next" at bounding box center [1052, 553] width 46 height 24
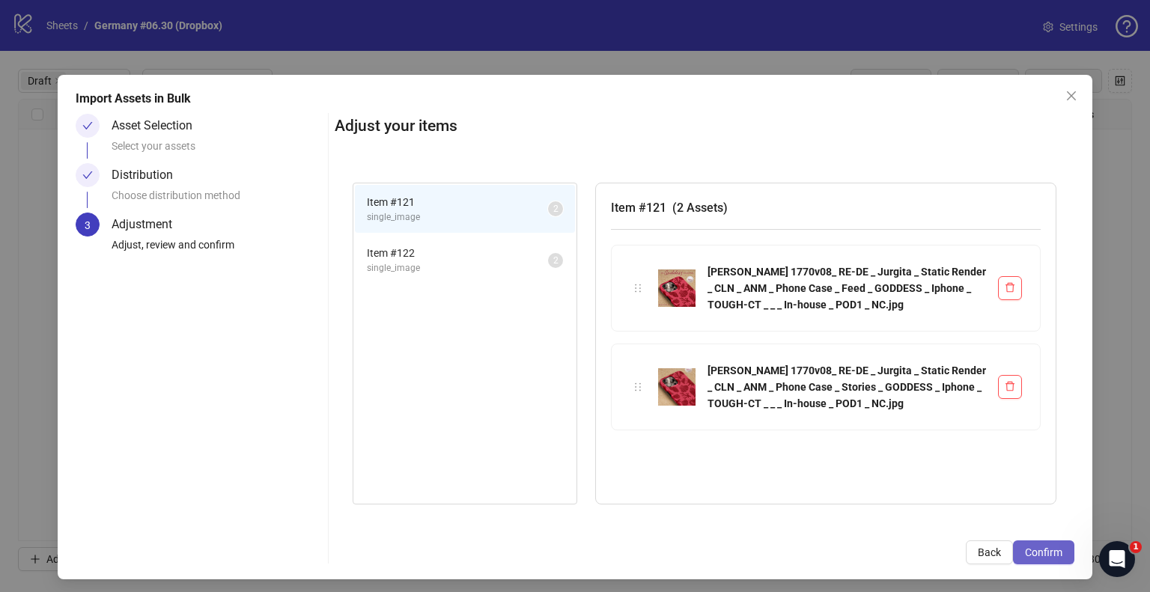
click at [1036, 550] on span "Confirm" at bounding box center [1043, 553] width 37 height 12
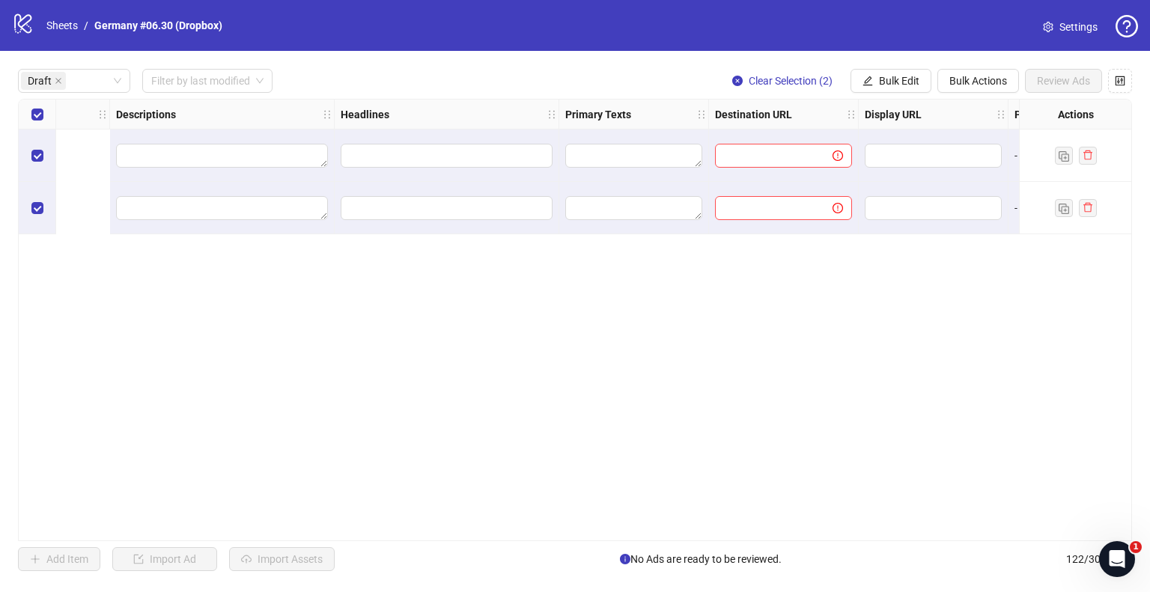
scroll to position [0, 1198]
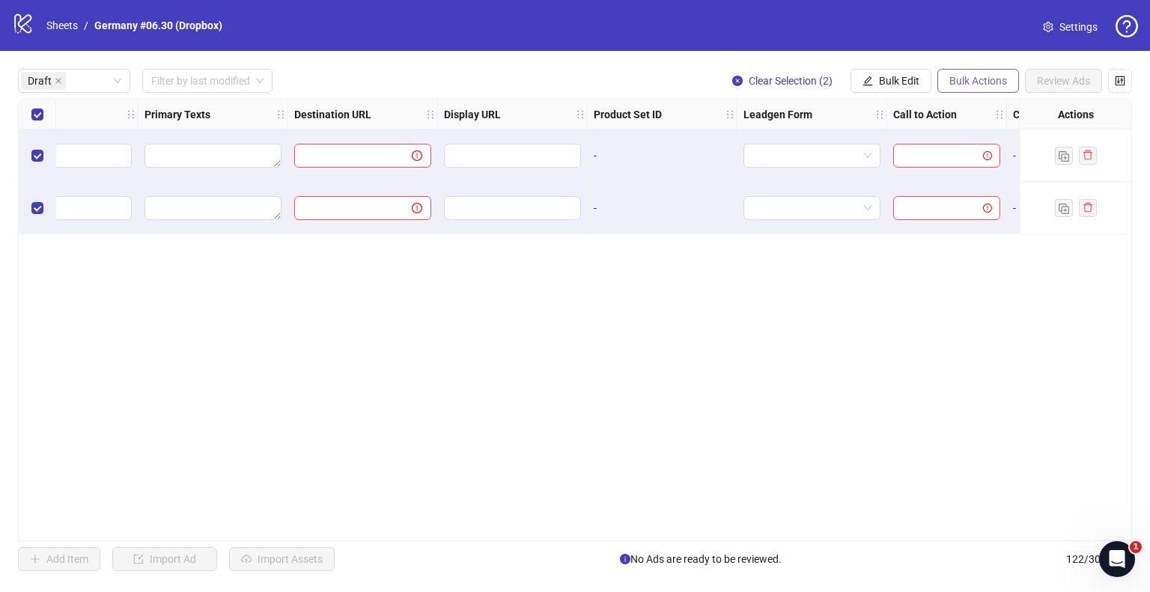
click at [972, 76] on span "Bulk Actions" at bounding box center [979, 81] width 58 height 12
click at [918, 77] on button "Bulk Edit" at bounding box center [891, 81] width 81 height 24
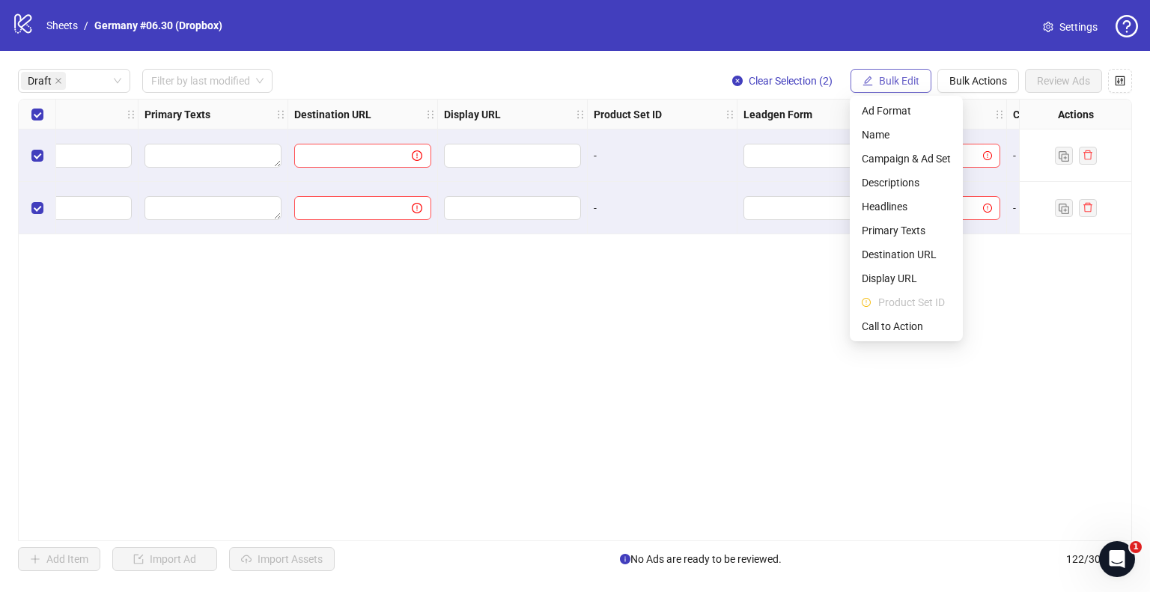
click at [918, 77] on span "Bulk Edit" at bounding box center [899, 81] width 40 height 12
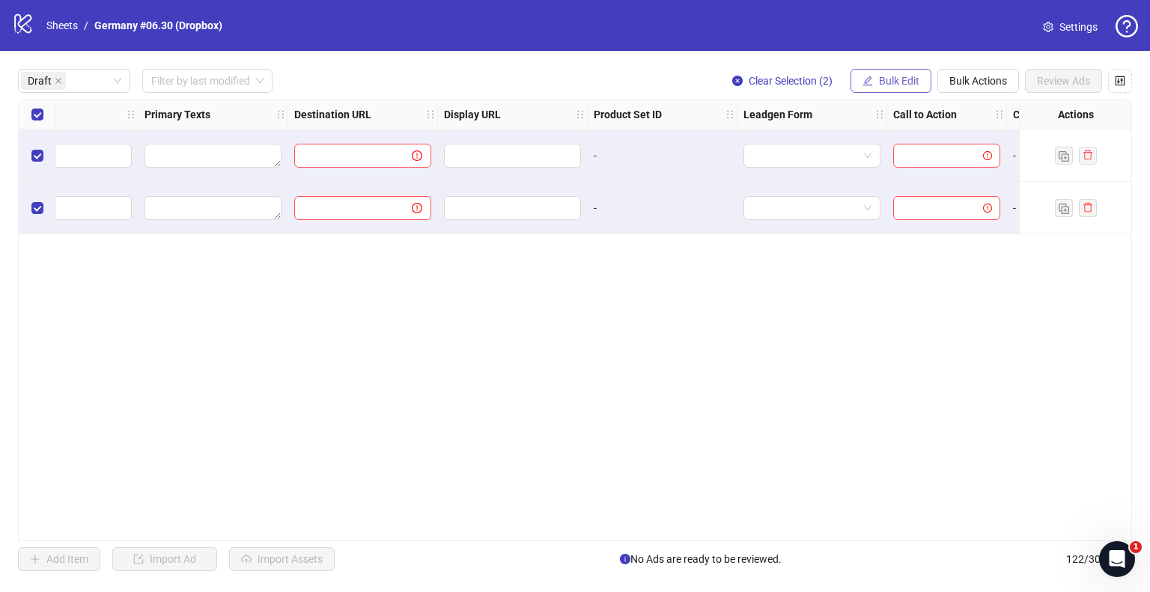
click at [878, 76] on button "Bulk Edit" at bounding box center [891, 81] width 81 height 24
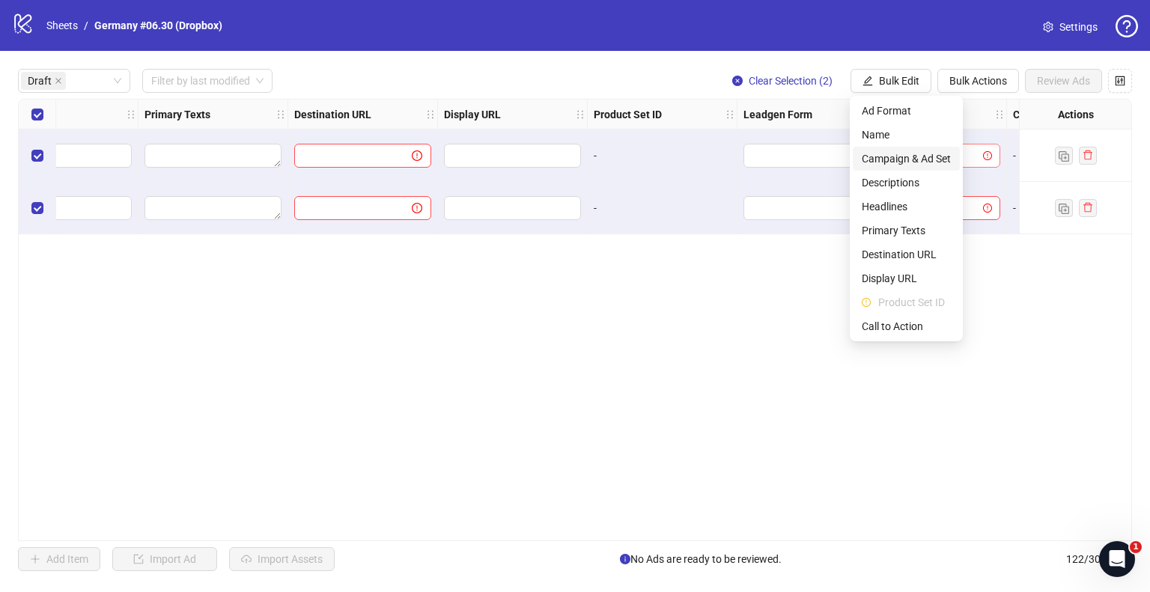
click at [898, 152] on span "Campaign & Ad Set" at bounding box center [906, 159] width 89 height 16
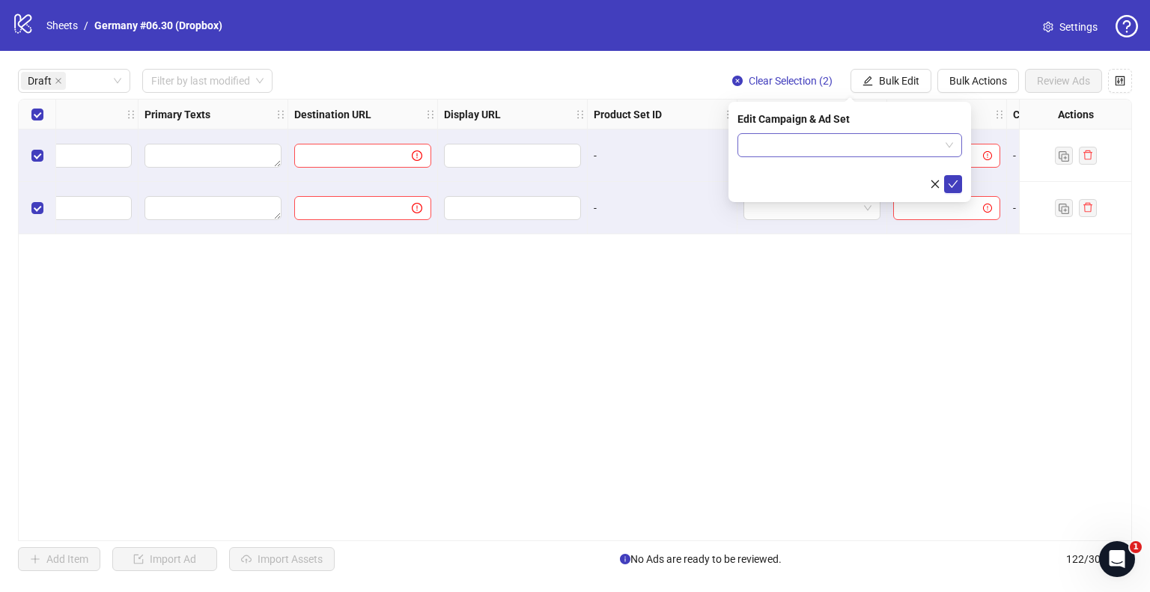
click at [840, 146] on input "search" at bounding box center [843, 145] width 193 height 22
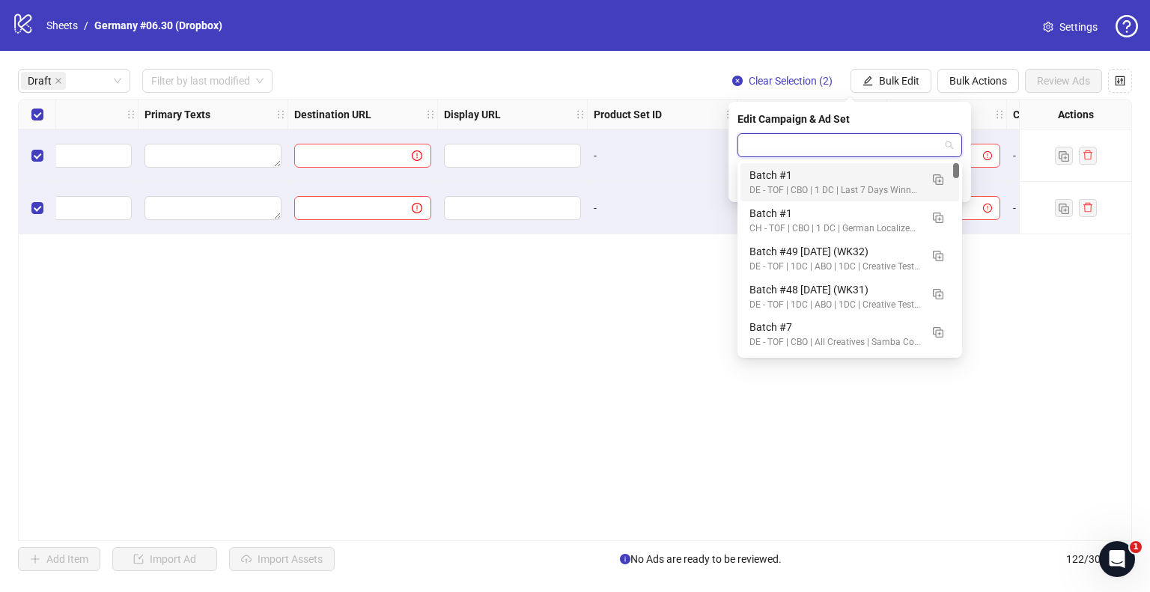
click at [919, 143] on input "search" at bounding box center [843, 145] width 193 height 22
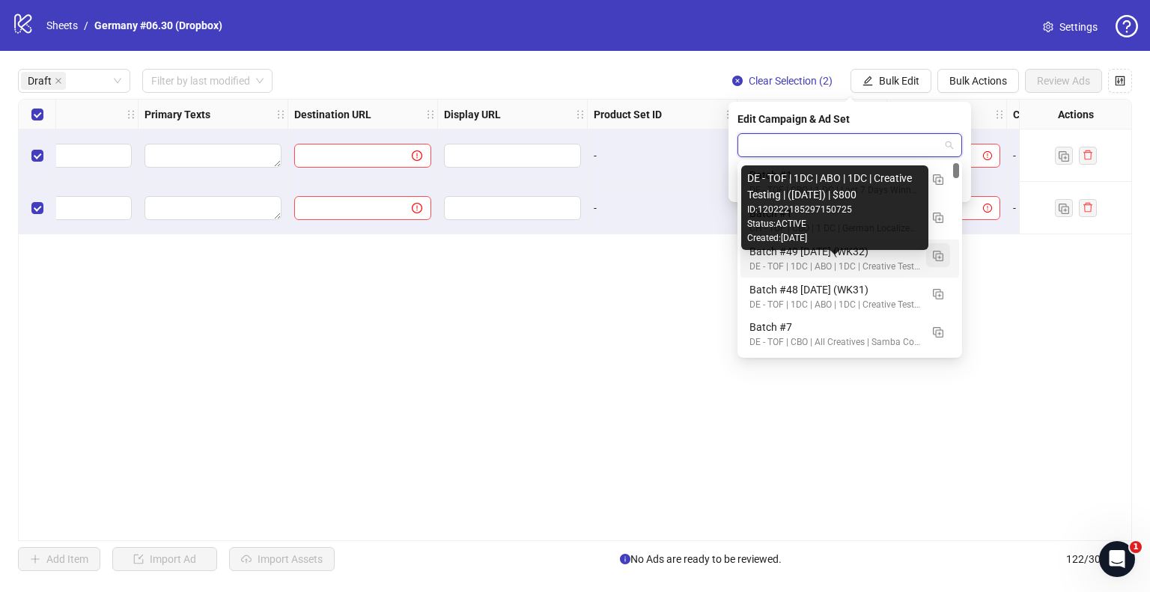
click at [936, 256] on img "button" at bounding box center [938, 256] width 10 height 10
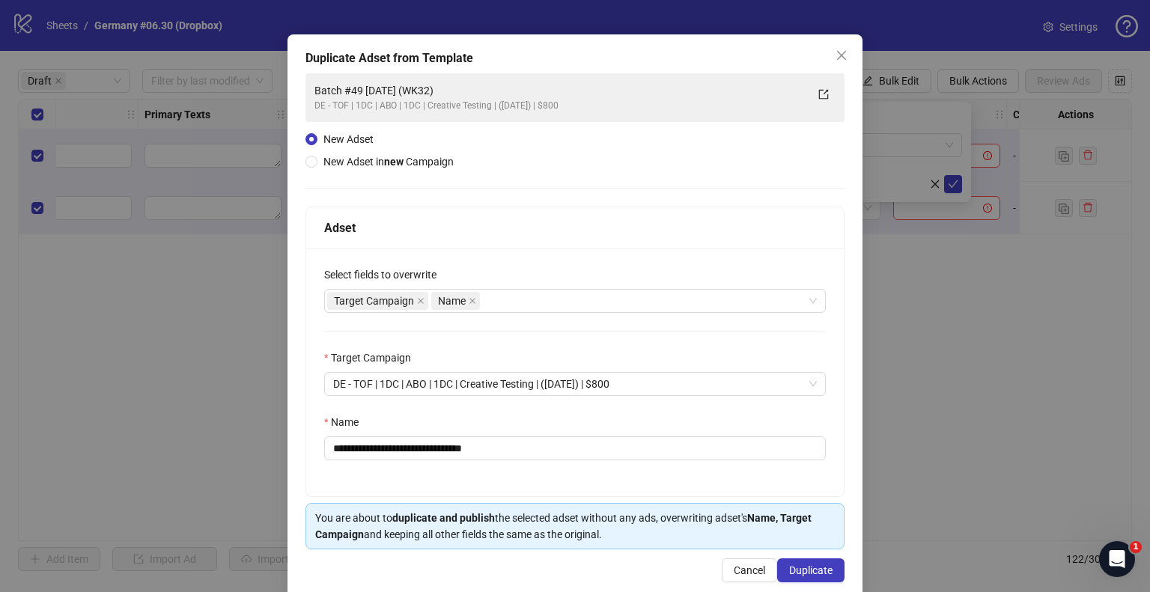
scroll to position [63, 0]
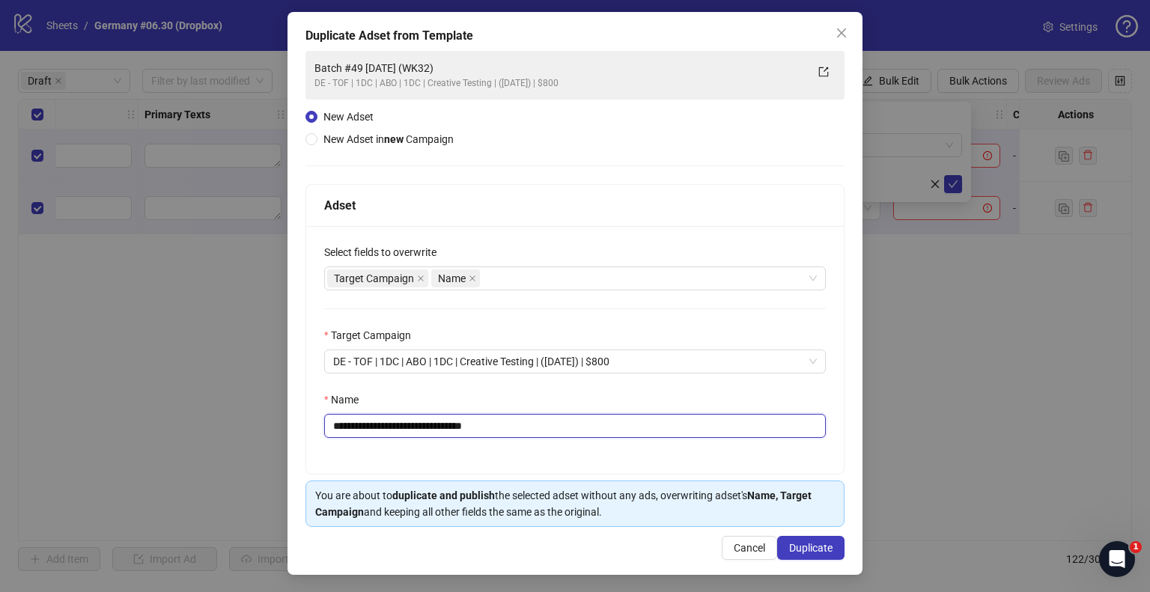
drag, startPoint x: 462, startPoint y: 426, endPoint x: 593, endPoint y: 422, distance: 131.1
click at [593, 422] on input "**********" at bounding box center [575, 426] width 502 height 24
drag, startPoint x: 464, startPoint y: 424, endPoint x: 562, endPoint y: 428, distance: 98.2
click at [562, 428] on input "**********" at bounding box center [575, 426] width 502 height 24
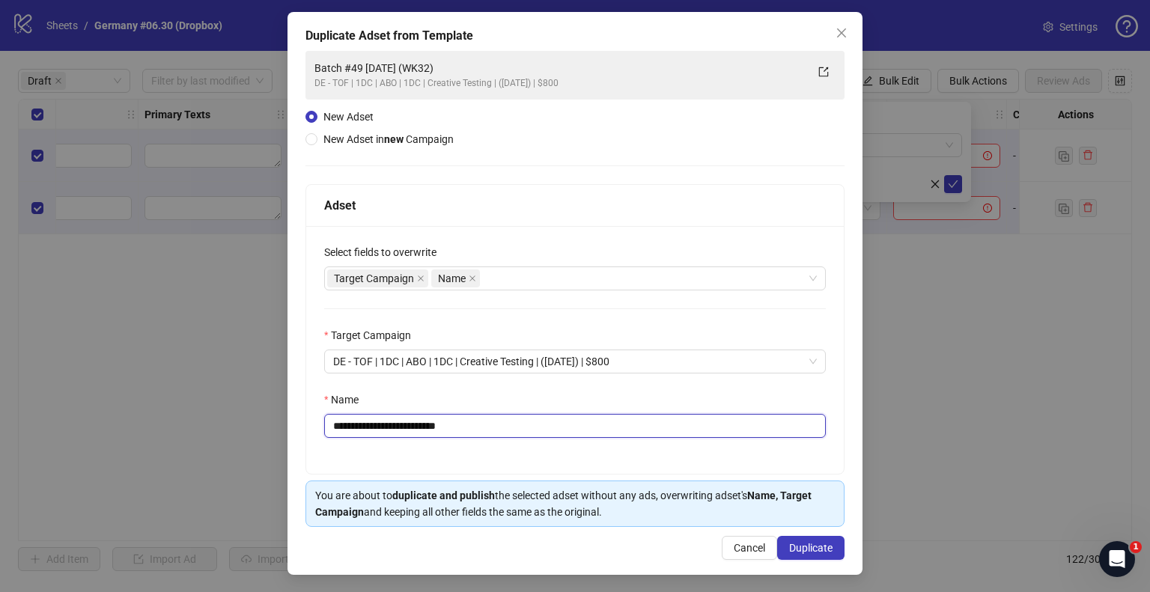
click at [429, 422] on input "**********" at bounding box center [575, 426] width 502 height 24
click at [424, 425] on input "**********" at bounding box center [575, 426] width 502 height 24
click at [377, 422] on input "**********" at bounding box center [575, 426] width 502 height 24
click at [585, 285] on div "Target Campaign Name" at bounding box center [567, 278] width 480 height 21
type input "**********"
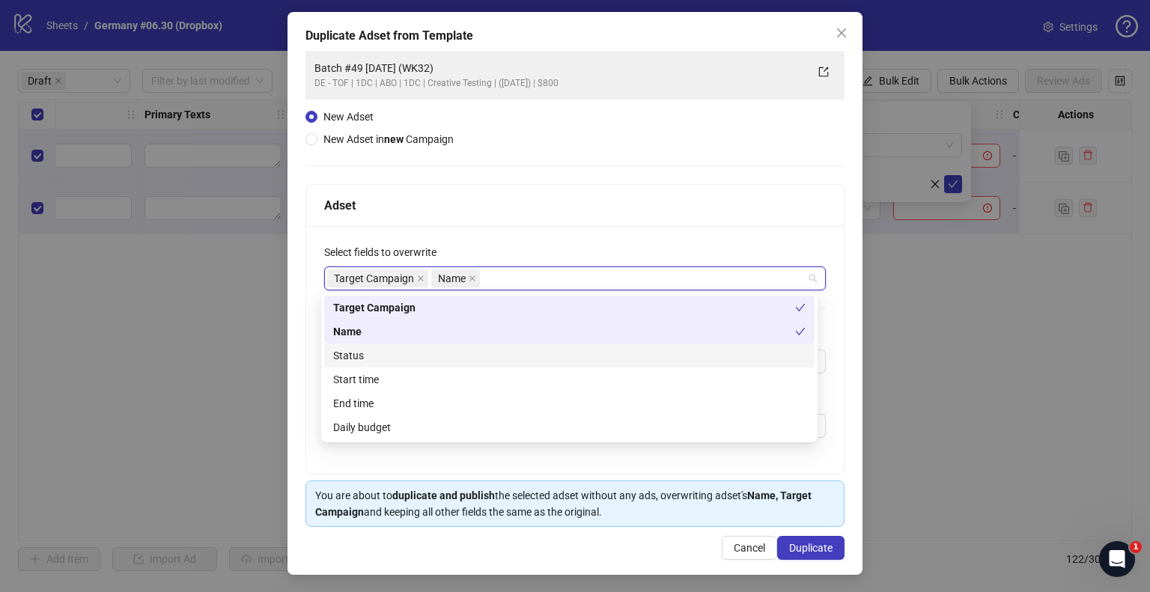
click at [403, 356] on div "Status" at bounding box center [569, 355] width 473 height 16
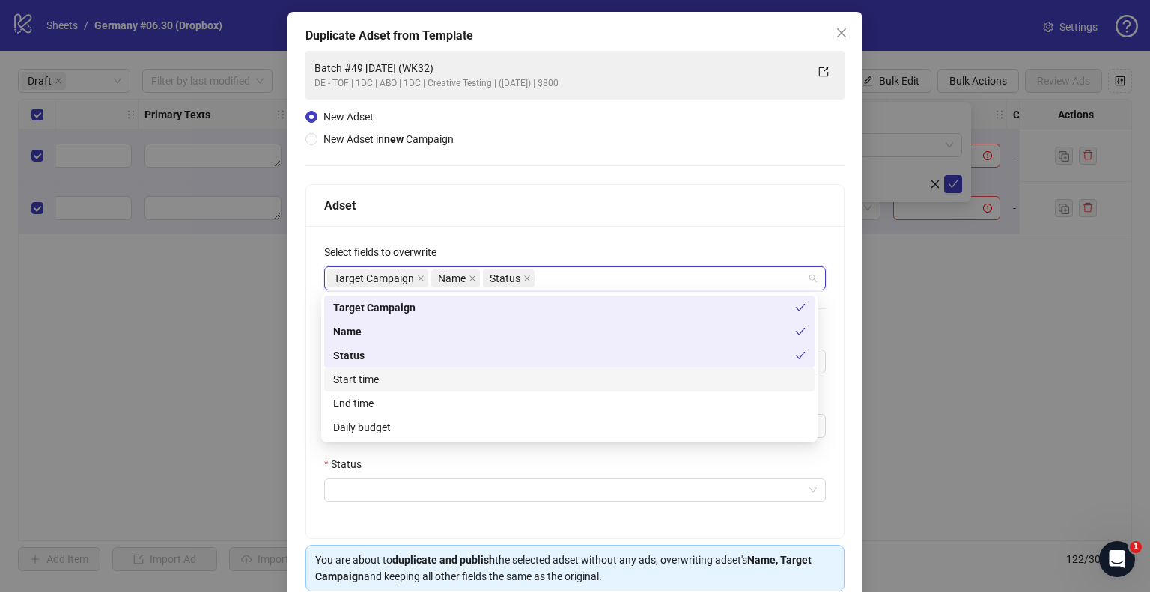
click at [386, 377] on div "Start time" at bounding box center [569, 379] width 473 height 16
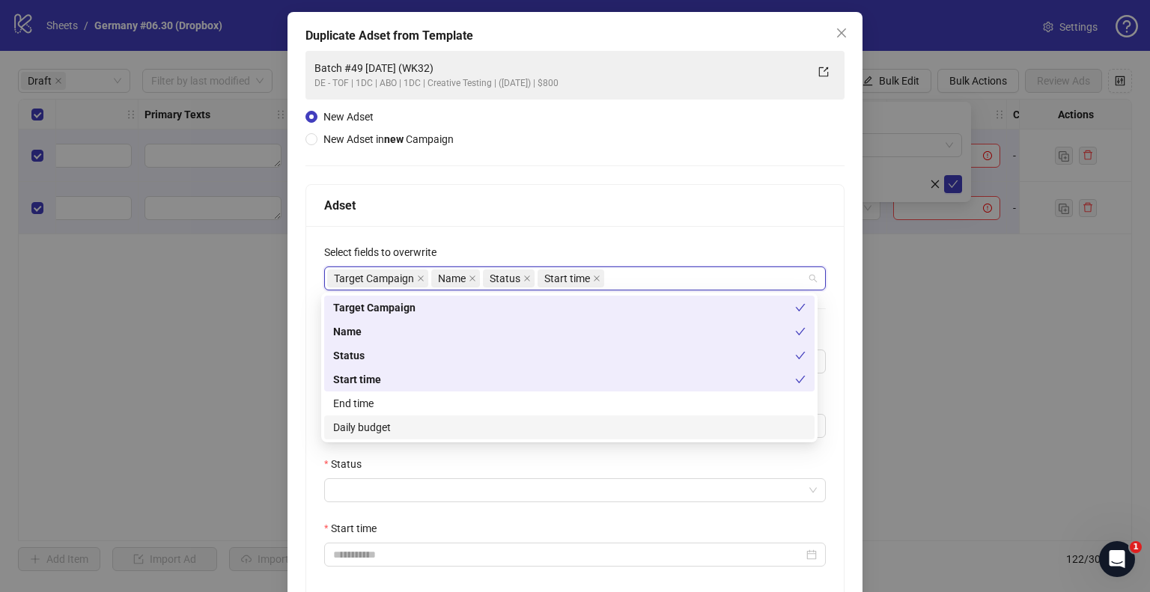
click at [381, 418] on div "Daily budget" at bounding box center [569, 428] width 490 height 24
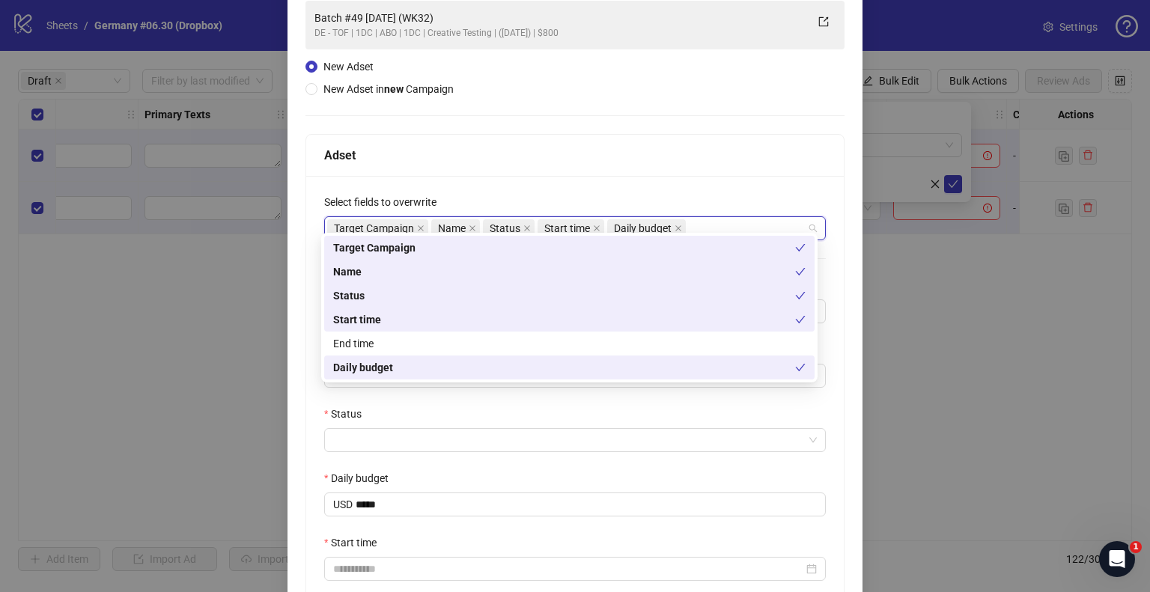
scroll to position [138, 0]
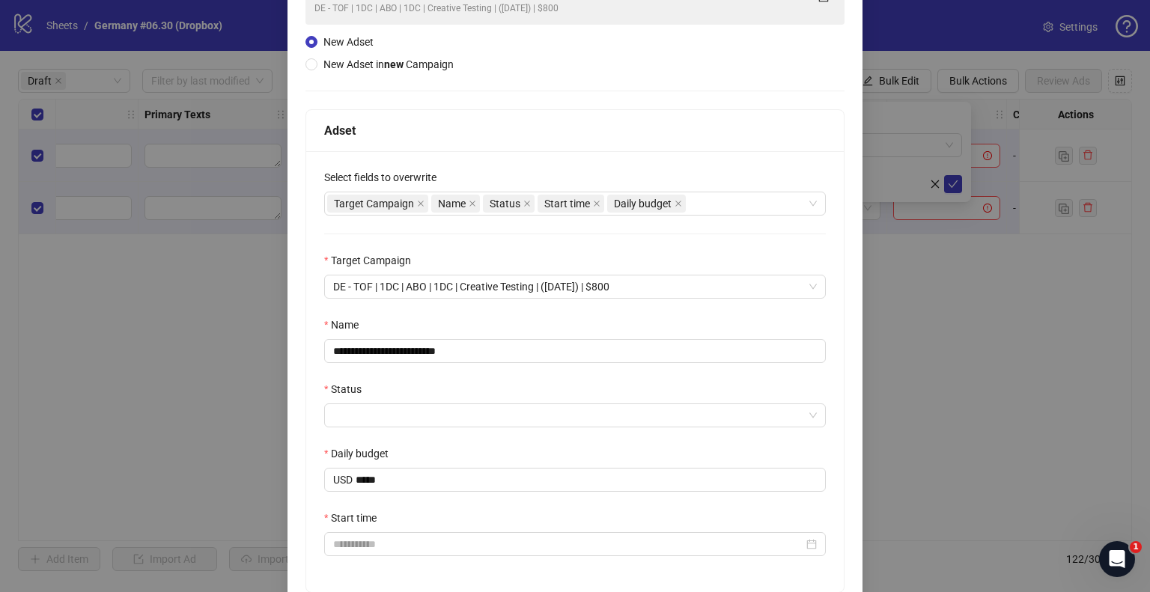
click at [389, 455] on label "Daily budget" at bounding box center [361, 454] width 74 height 16
click at [389, 469] on input "*****" at bounding box center [591, 480] width 470 height 22
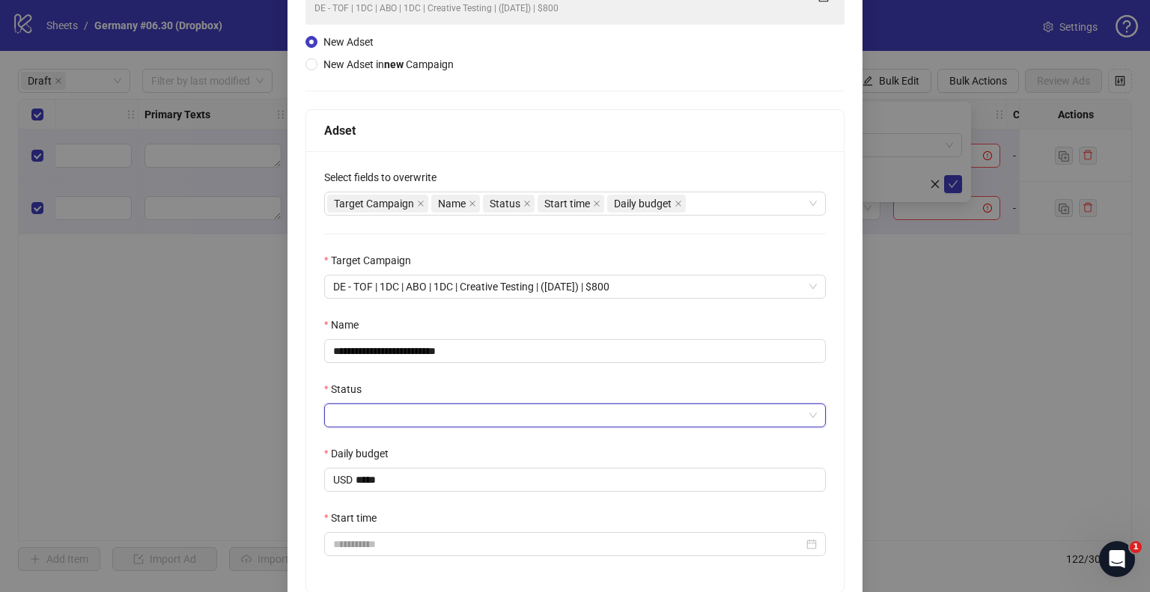
click at [402, 419] on input "Status" at bounding box center [568, 415] width 470 height 22
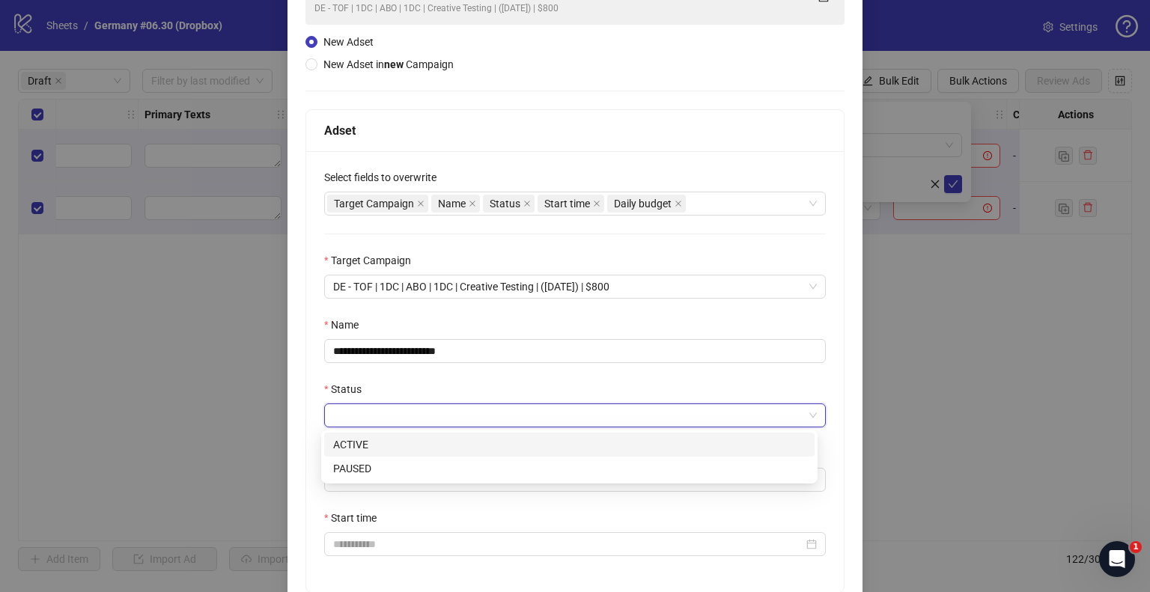
click at [378, 436] on div "ACTIVE" at bounding box center [569, 445] width 490 height 24
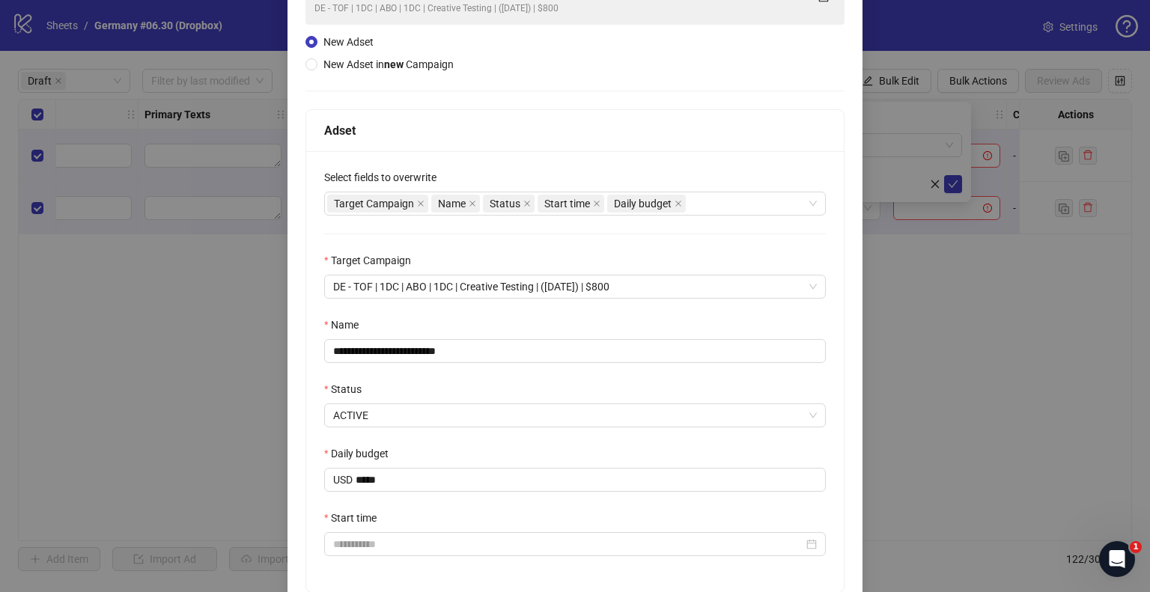
click at [390, 449] on label "Daily budget" at bounding box center [361, 454] width 74 height 16
click at [390, 469] on input "*****" at bounding box center [591, 480] width 470 height 22
click at [383, 544] on input "Start time" at bounding box center [568, 544] width 470 height 16
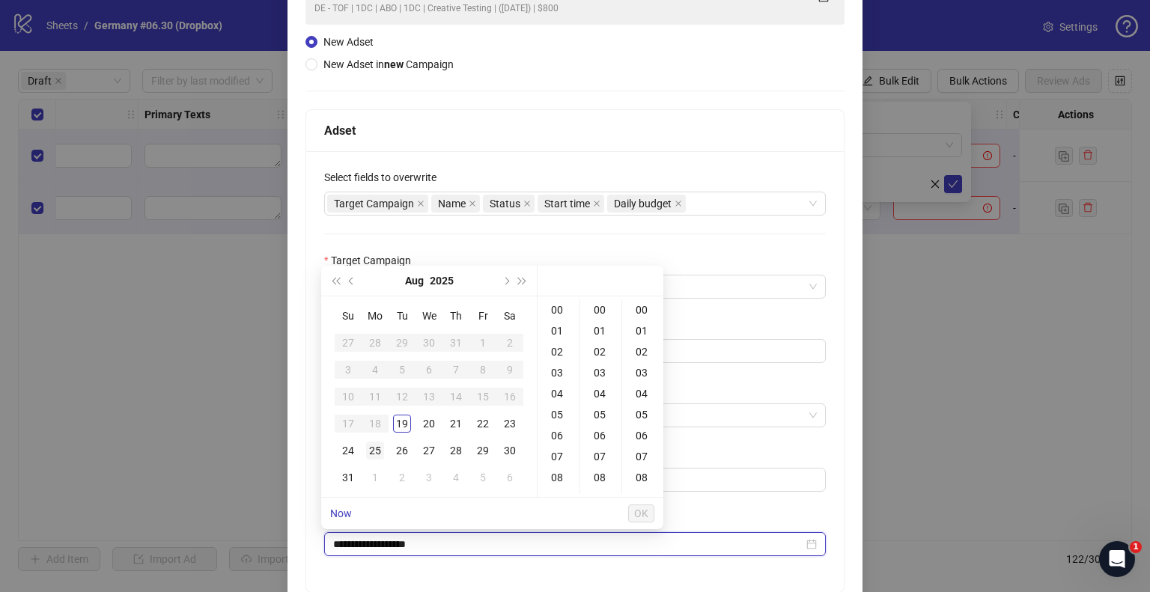
type input "**********"
click at [353, 449] on div "24" at bounding box center [348, 451] width 18 height 18
drag, startPoint x: 562, startPoint y: 404, endPoint x: 564, endPoint y: 425, distance: 21.0
click at [564, 425] on ul "00 01 02 03 04 05 06 07 08 09 10 11 12 13 14 15 16 17 18 19 20 21 22 23" at bounding box center [559, 397] width 42 height 195
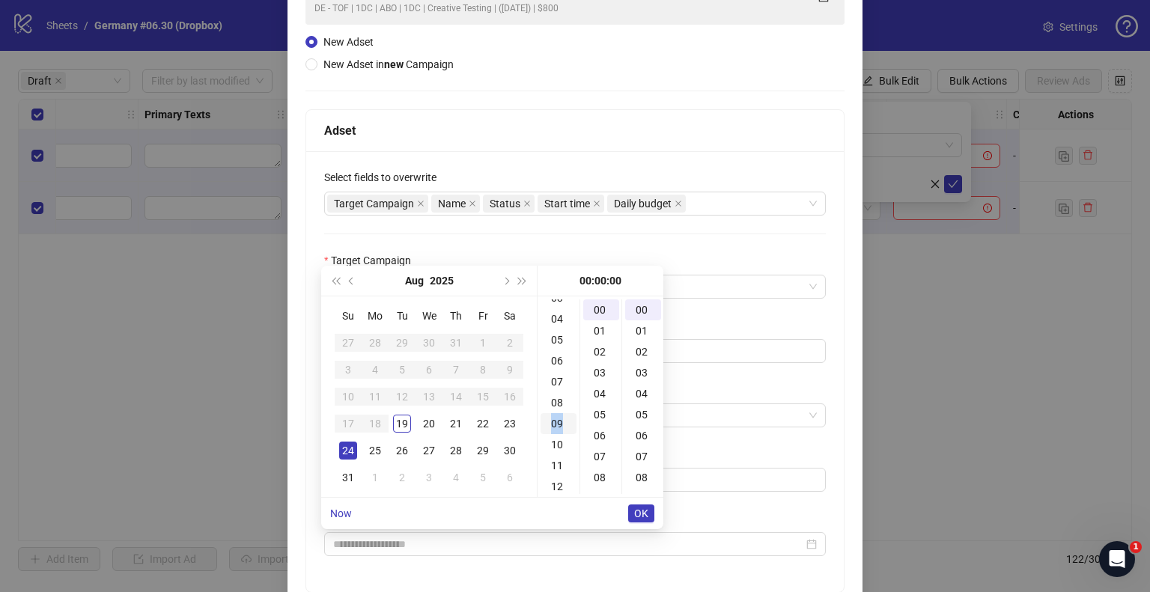
click at [559, 425] on div "09" at bounding box center [559, 423] width 36 height 21
type input "**********"
click at [639, 509] on span "OK" at bounding box center [641, 514] width 14 height 12
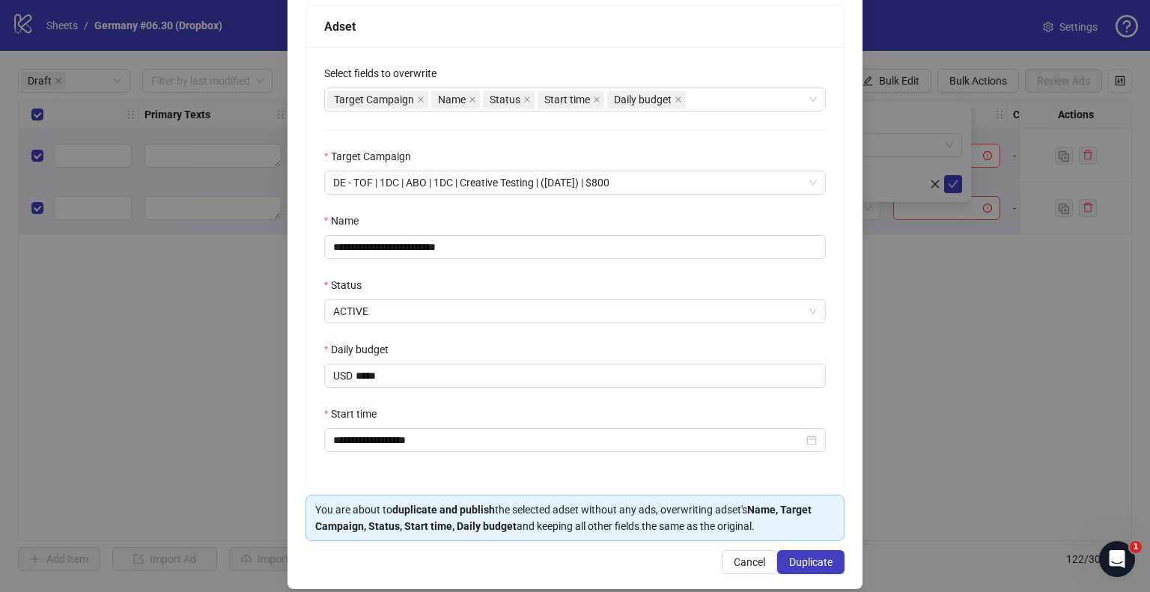
scroll to position [255, 0]
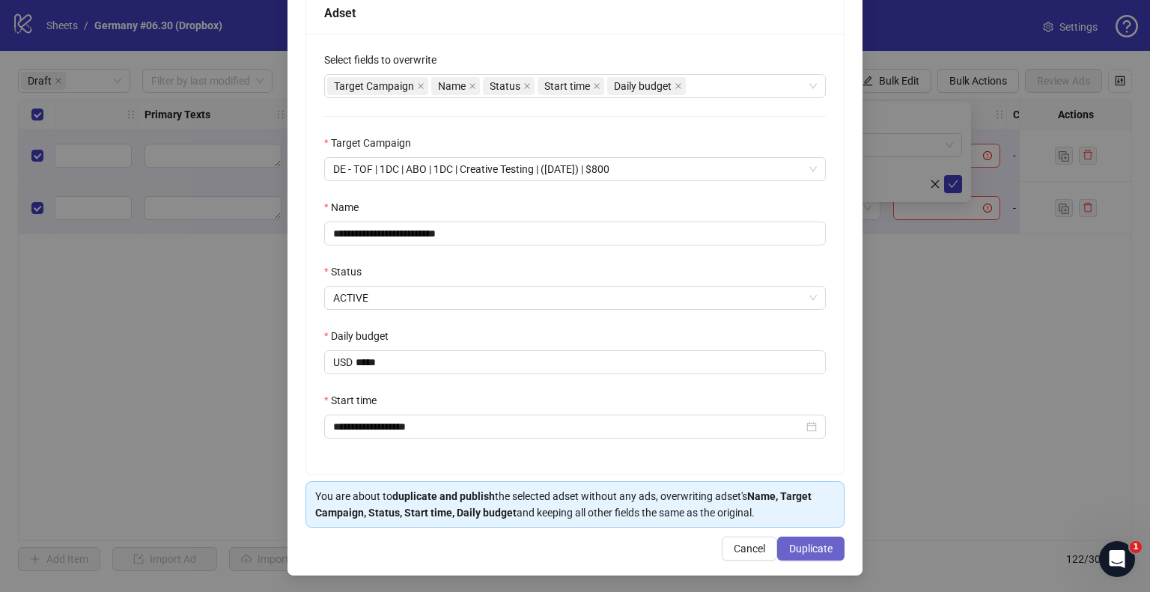
click at [802, 543] on span "Duplicate" at bounding box center [810, 549] width 43 height 12
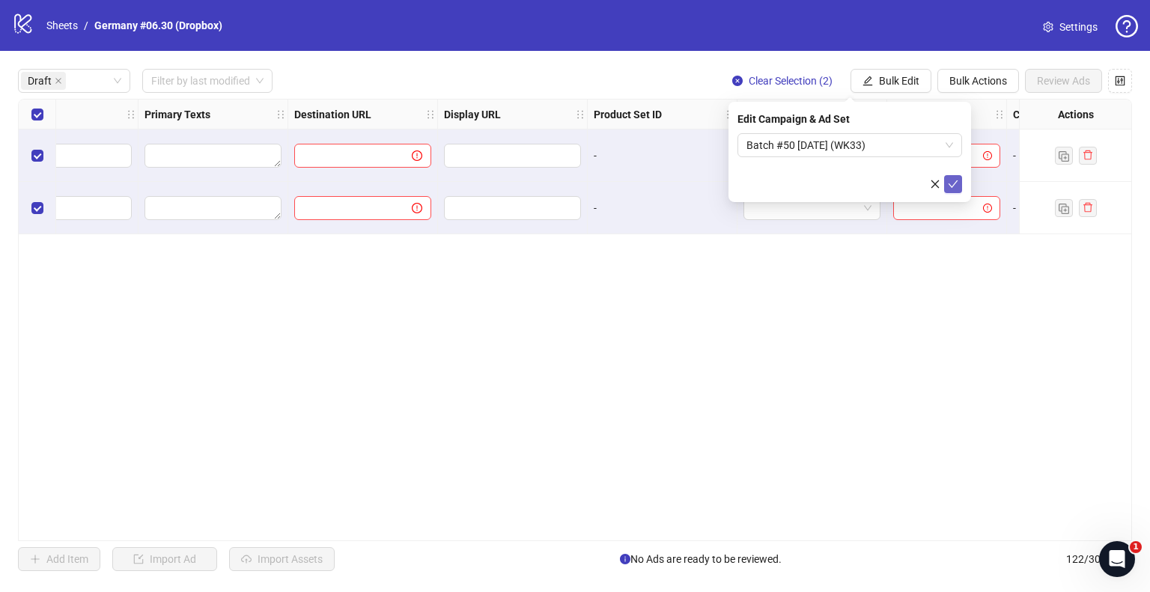
click at [946, 178] on button "submit" at bounding box center [953, 184] width 18 height 18
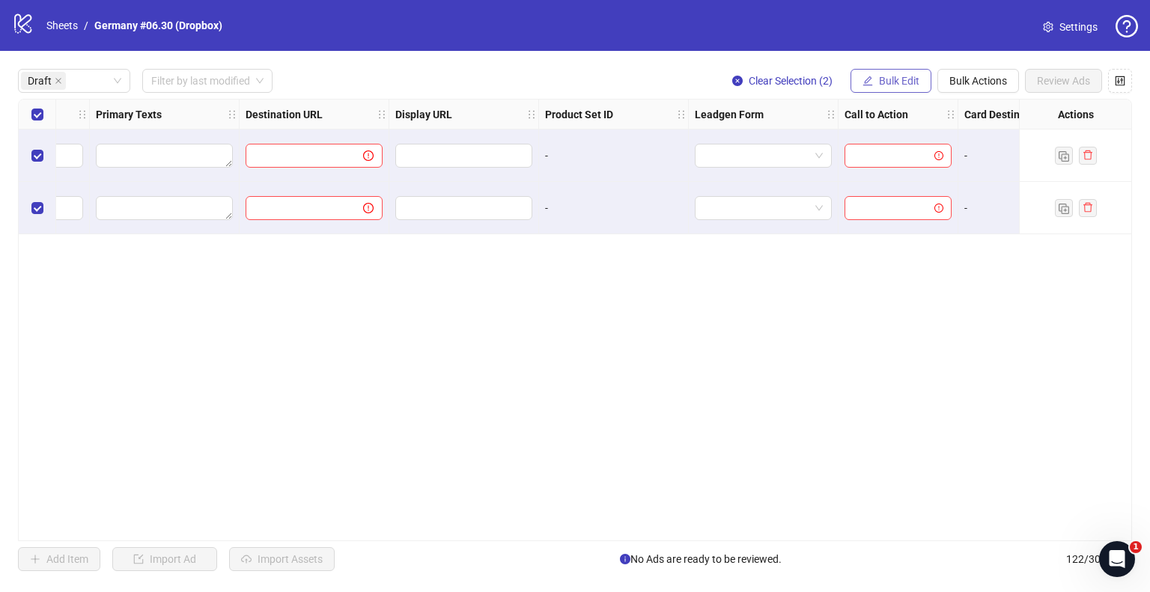
scroll to position [0, 1273]
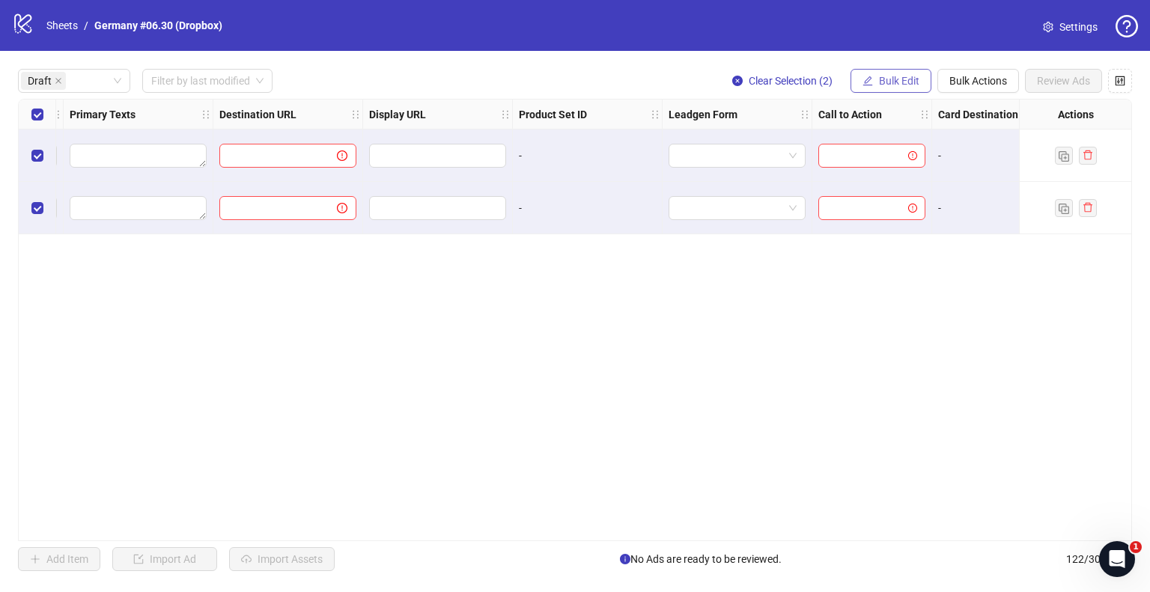
click at [901, 83] on span "Bulk Edit" at bounding box center [899, 81] width 40 height 12
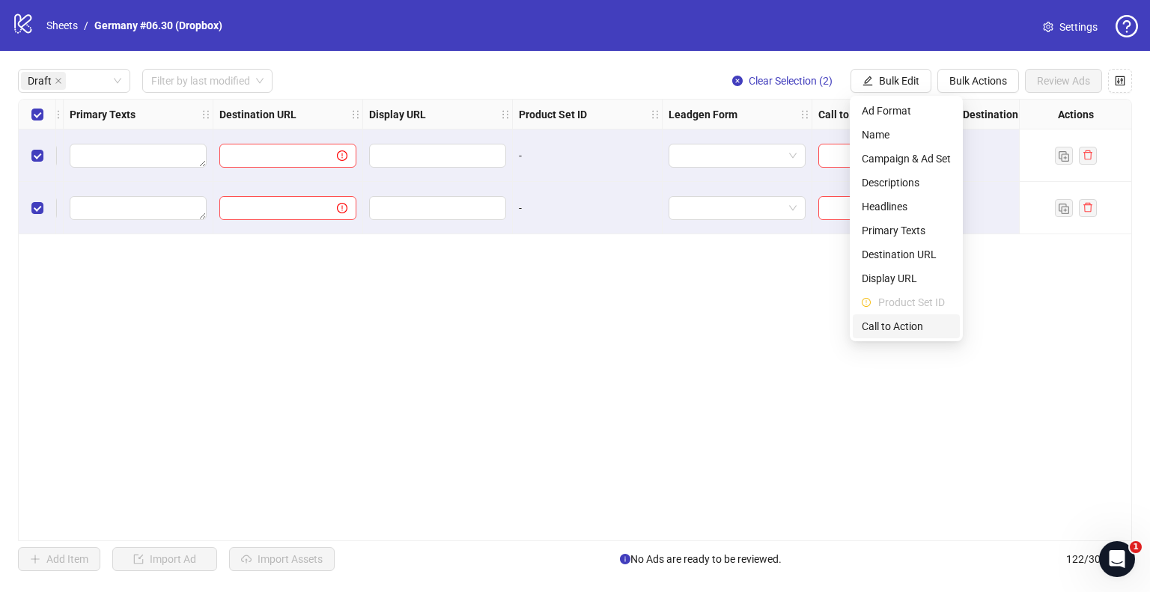
click at [878, 326] on span "Call to Action" at bounding box center [906, 326] width 89 height 16
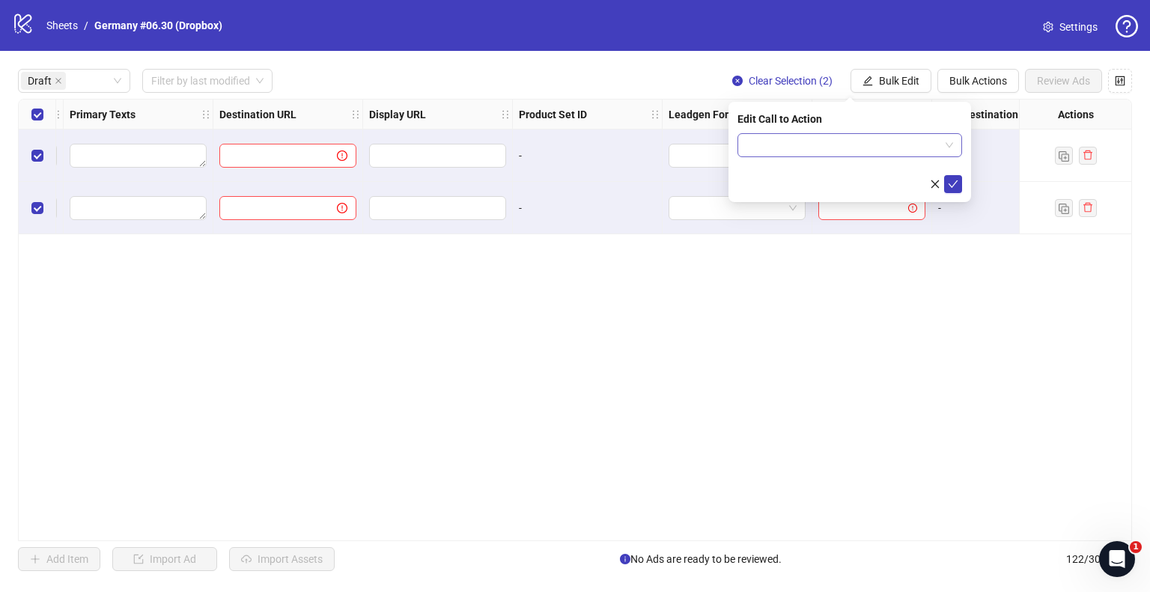
click at [842, 146] on input "search" at bounding box center [843, 145] width 193 height 22
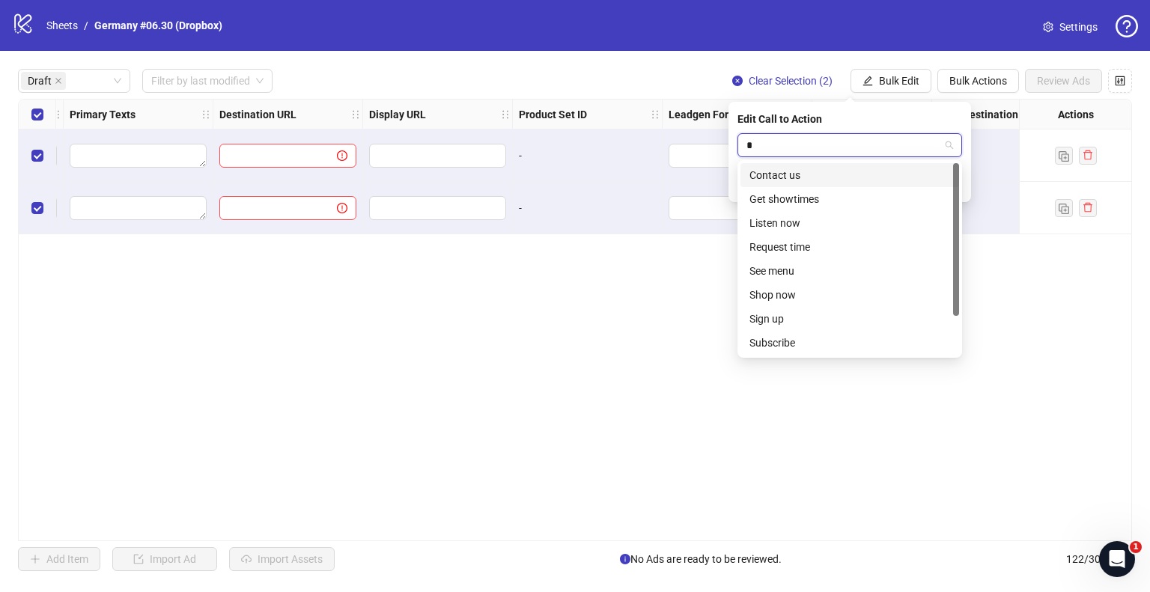
type input "*"
click at [784, 290] on div "Shop now" at bounding box center [850, 295] width 201 height 16
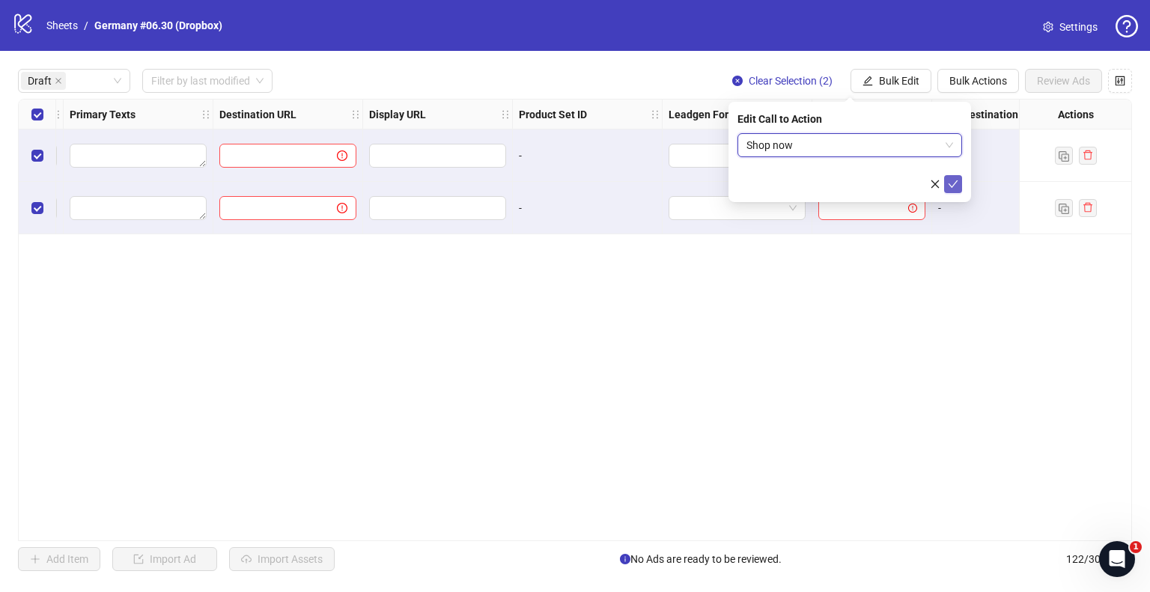
click at [950, 178] on span "submit" at bounding box center [953, 184] width 10 height 12
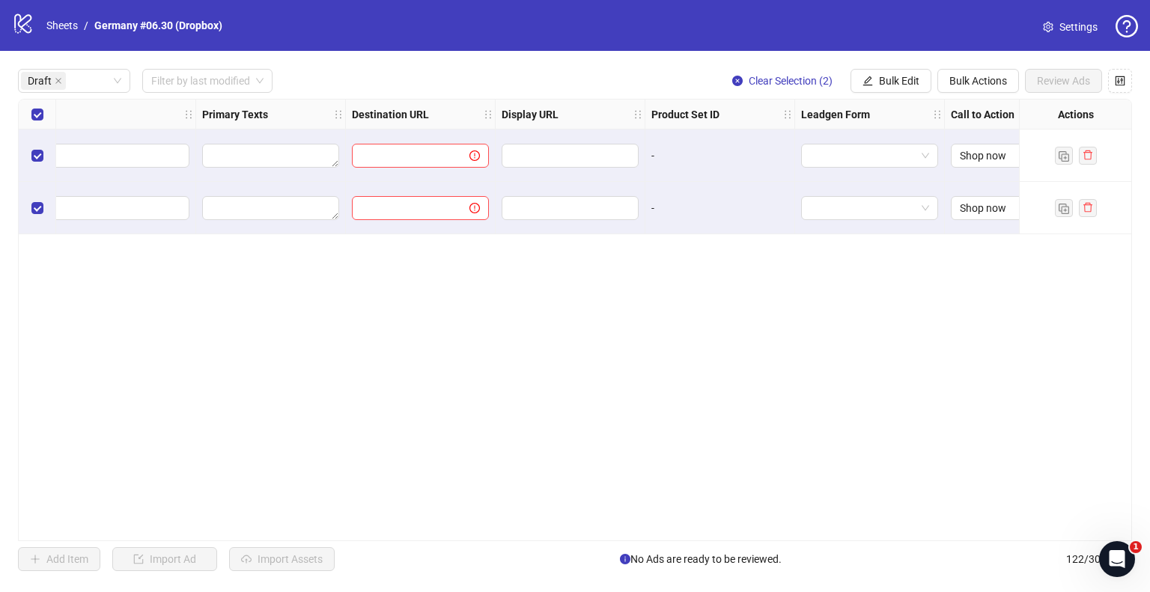
scroll to position [0, 1123]
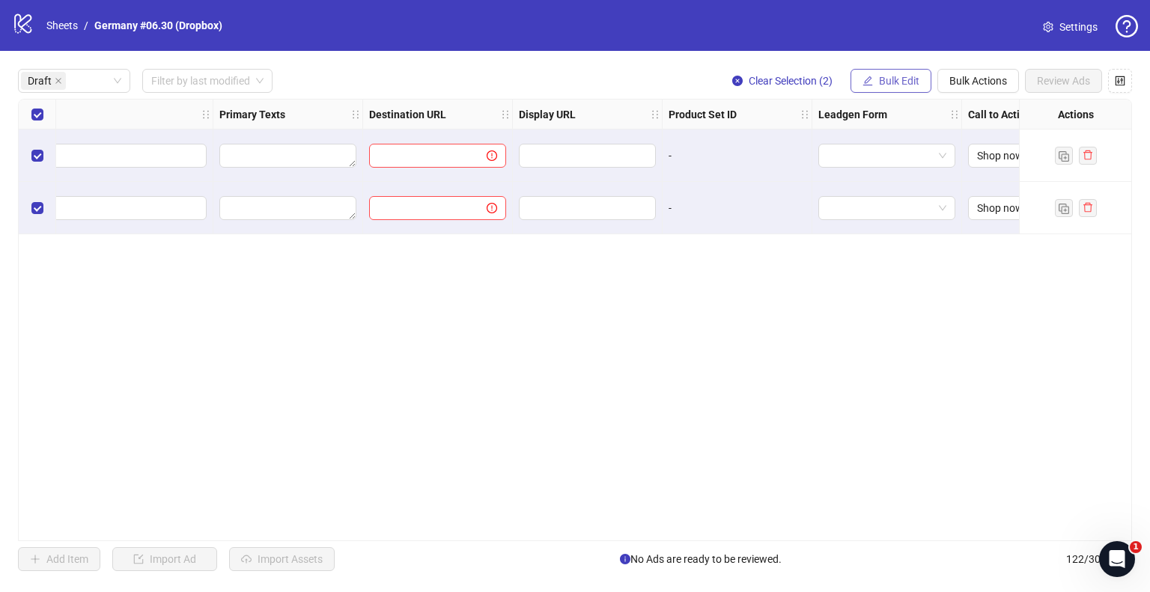
click at [899, 86] on span "Bulk Edit" at bounding box center [899, 81] width 40 height 12
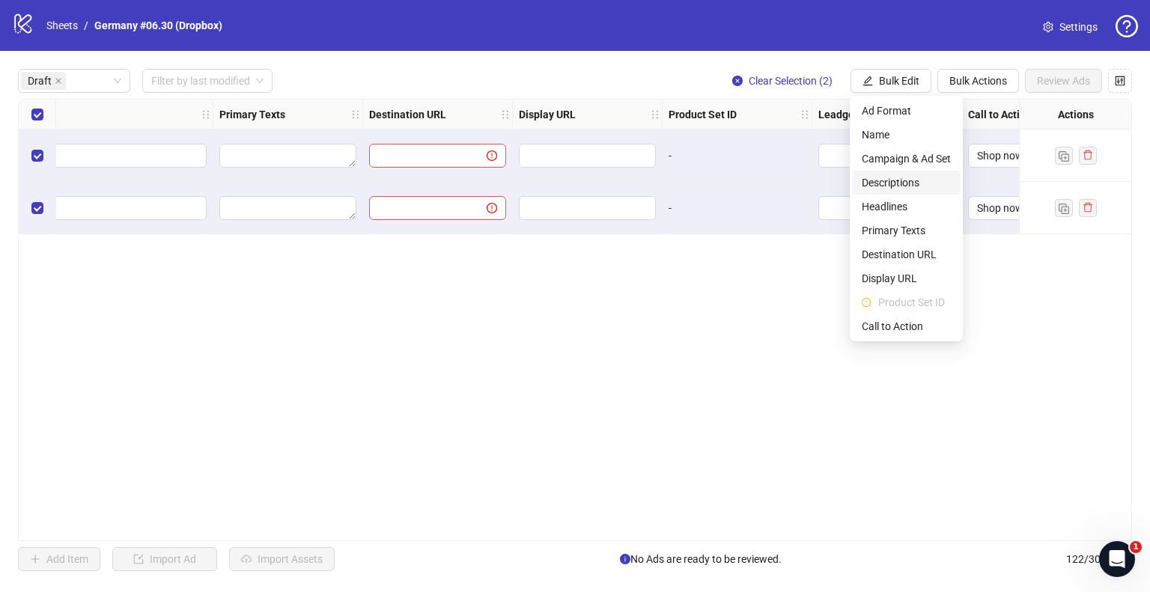
click at [911, 184] on span "Descriptions" at bounding box center [906, 182] width 89 height 16
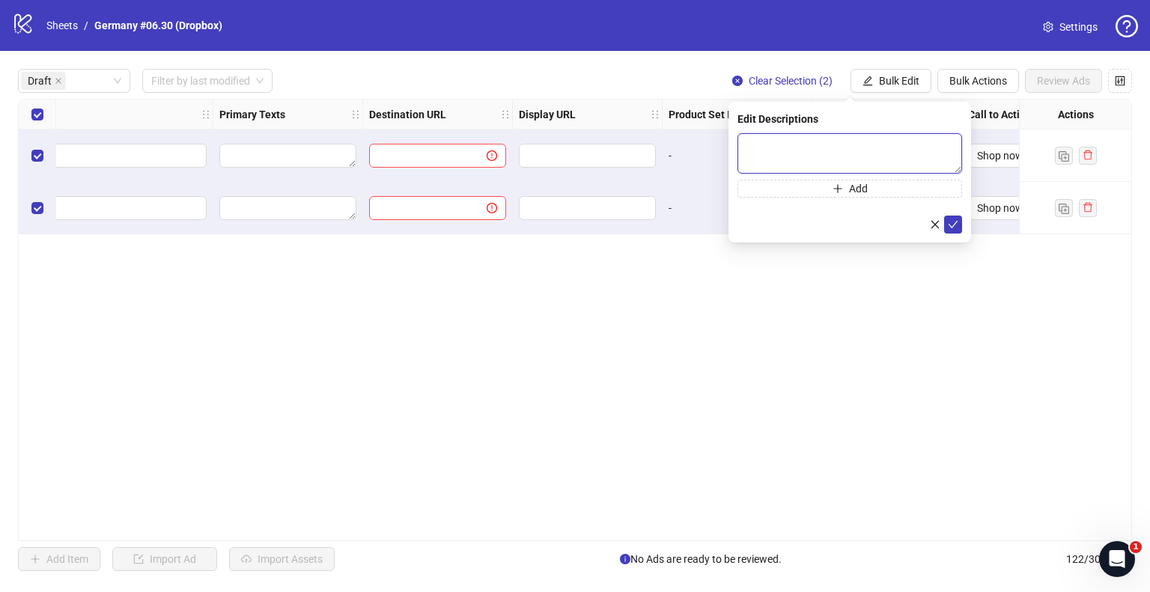
click at [856, 141] on textarea at bounding box center [850, 153] width 225 height 40
click at [881, 84] on span "Bulk Edit" at bounding box center [899, 81] width 40 height 12
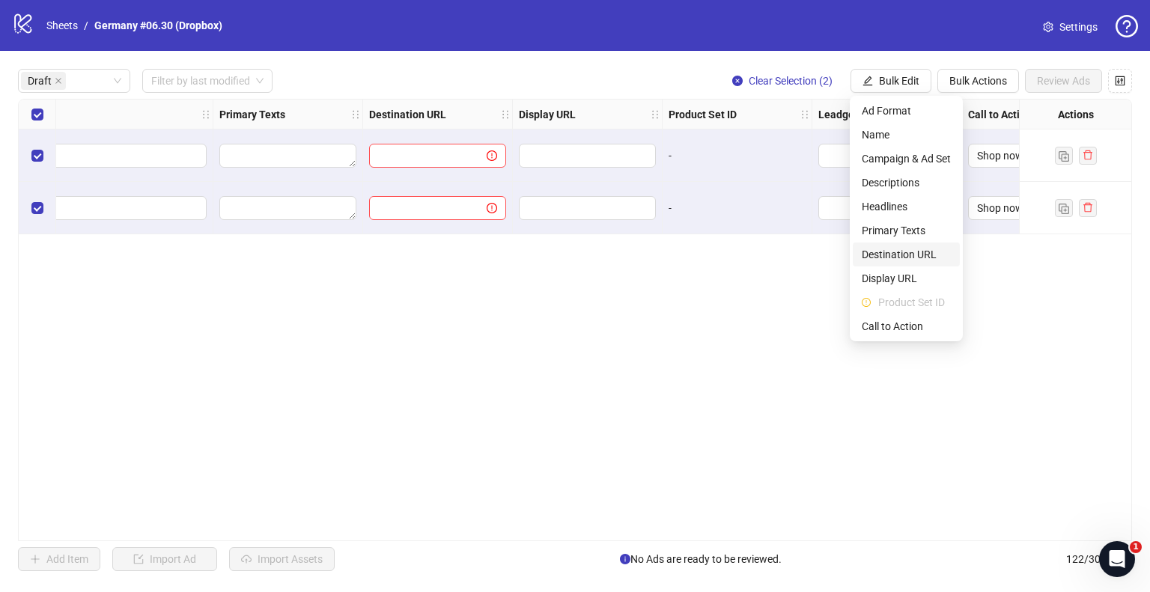
click at [898, 248] on span "Destination URL" at bounding box center [906, 254] width 89 height 16
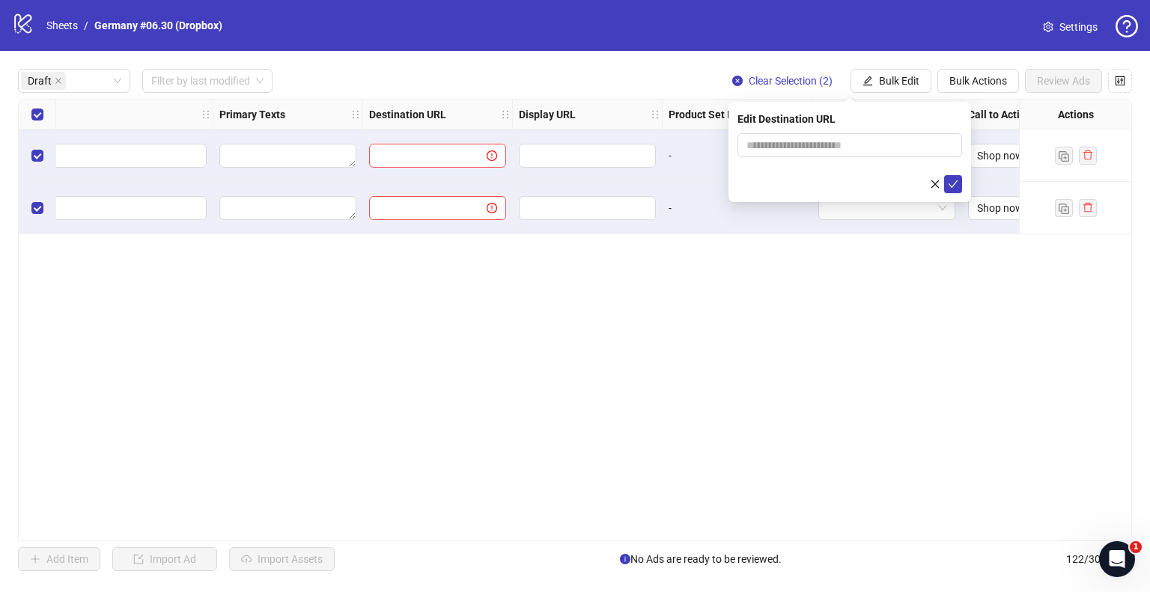
click at [848, 128] on div "Edit Destination URL" at bounding box center [850, 152] width 243 height 100
click at [848, 148] on input "text" at bounding box center [844, 145] width 195 height 16
click at [822, 146] on input "**********" at bounding box center [844, 145] width 195 height 16
type input "**********"
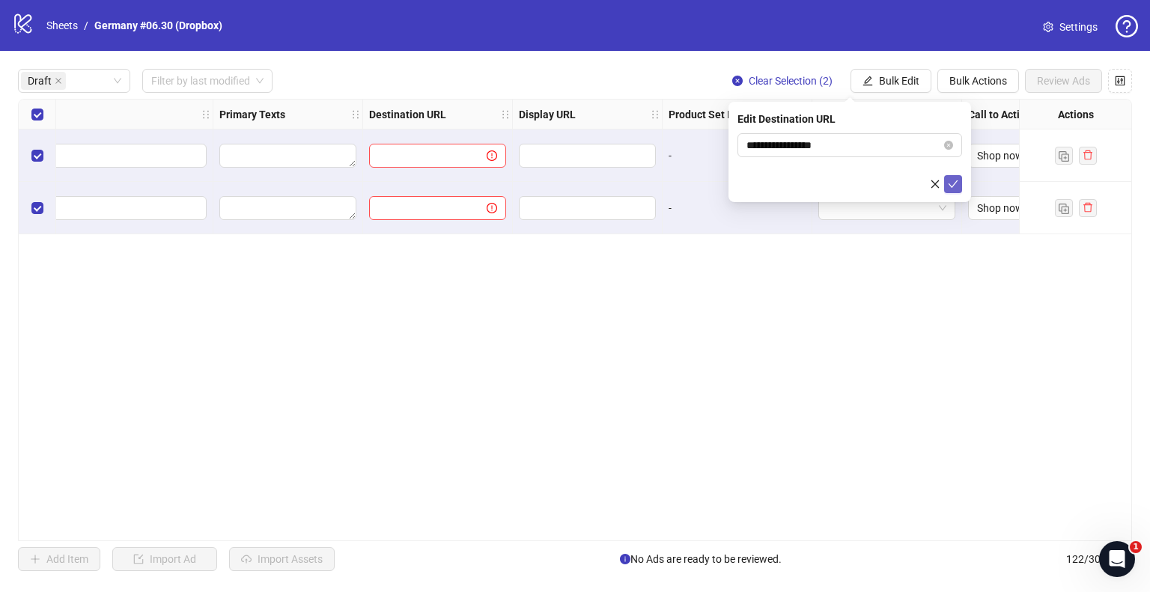
click at [956, 189] on span "submit" at bounding box center [953, 184] width 10 height 12
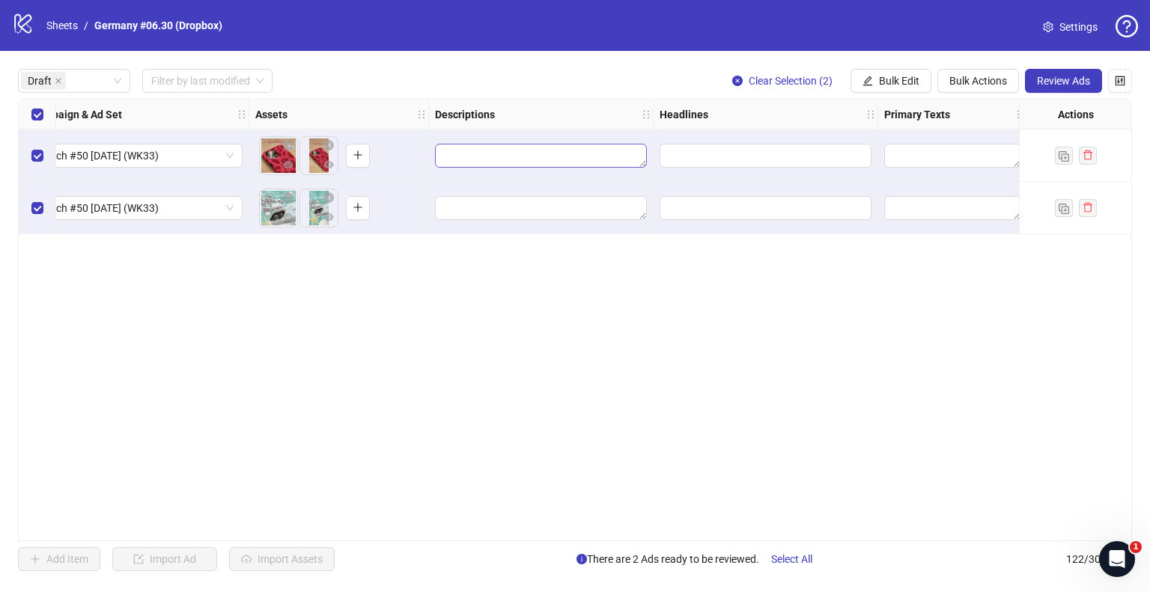
scroll to position [0, 524]
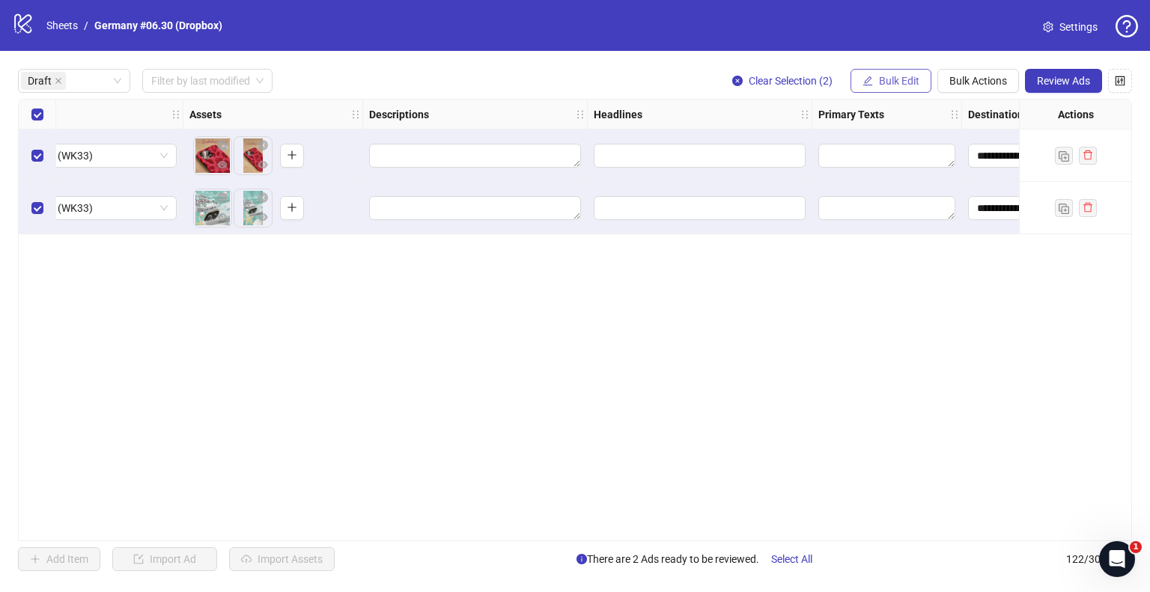
click at [879, 80] on span "Bulk Edit" at bounding box center [899, 81] width 40 height 12
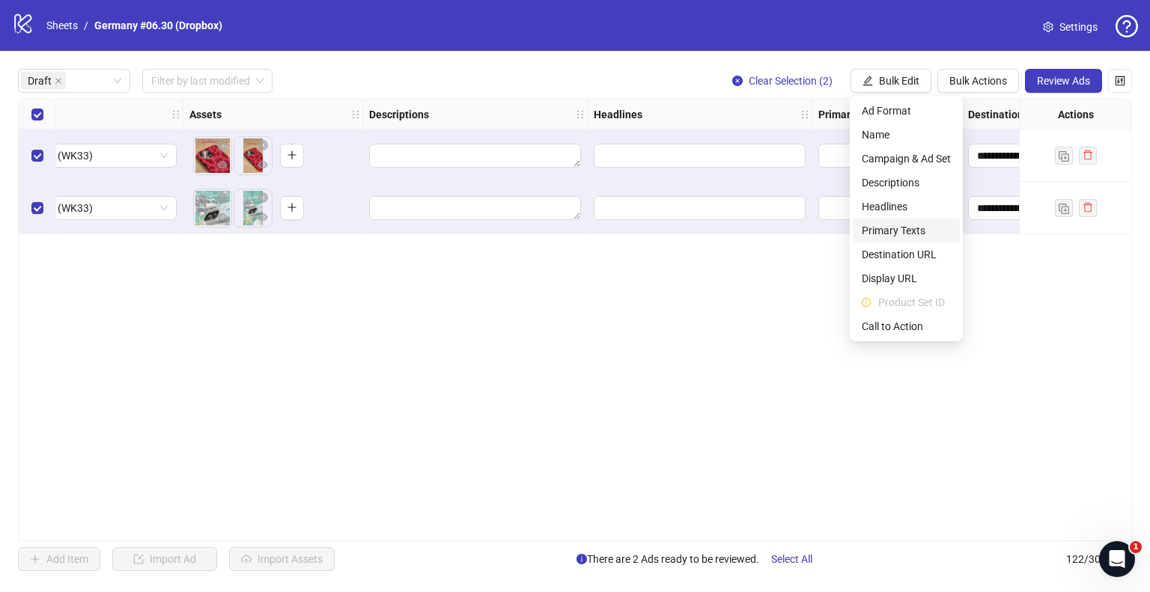
click at [890, 234] on span "Primary Texts" at bounding box center [906, 230] width 89 height 16
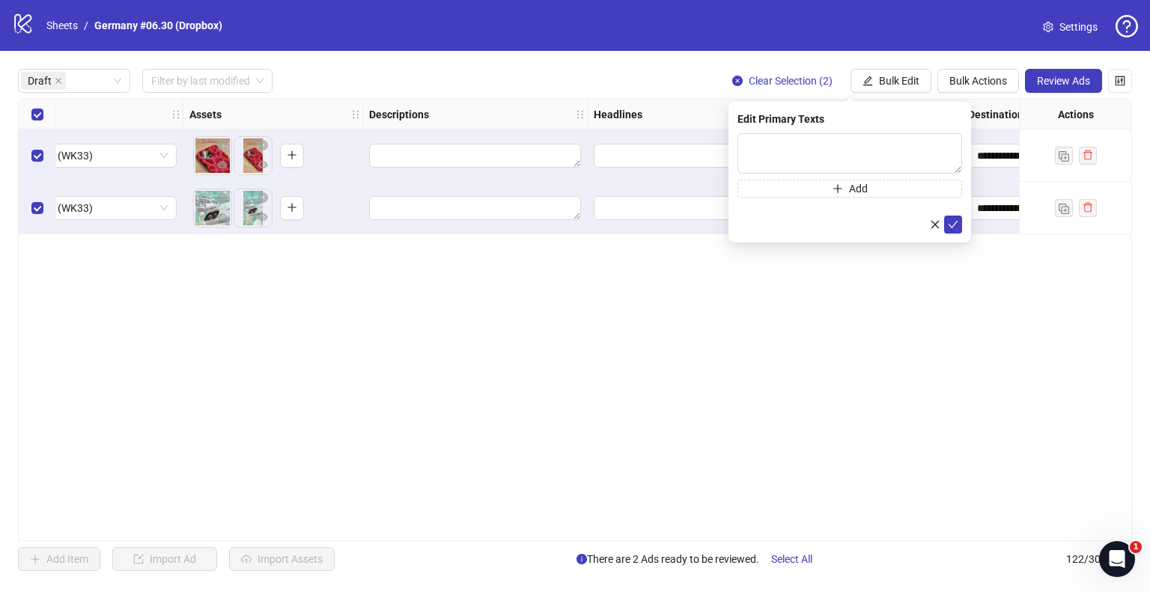
click at [545, 341] on div "**********" at bounding box center [575, 320] width 1114 height 443
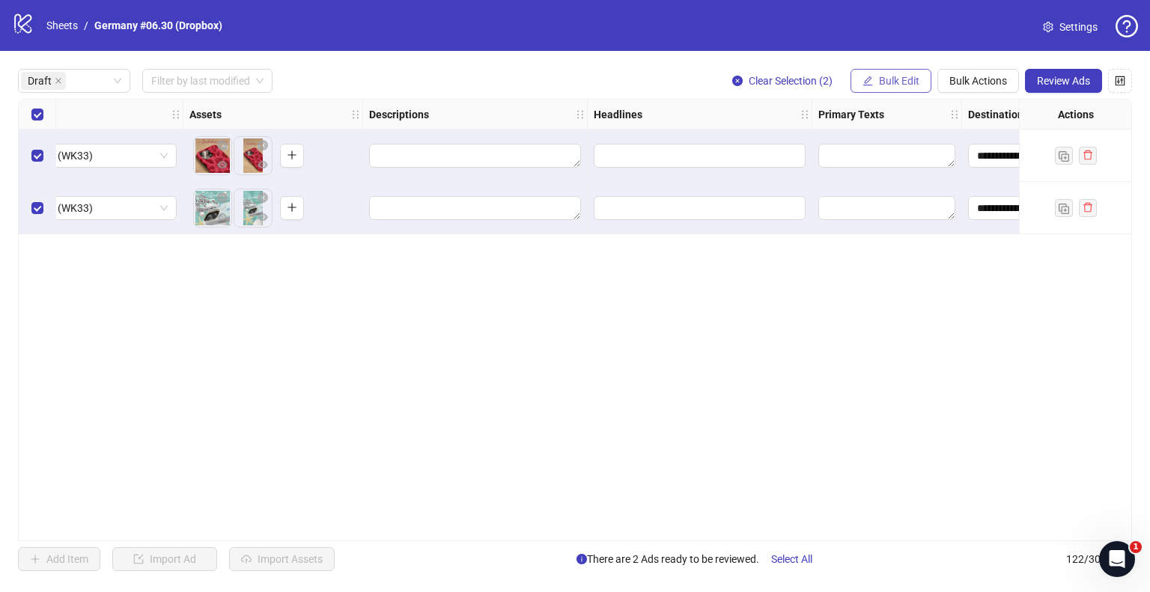
click at [890, 75] on span "Bulk Edit" at bounding box center [899, 81] width 40 height 12
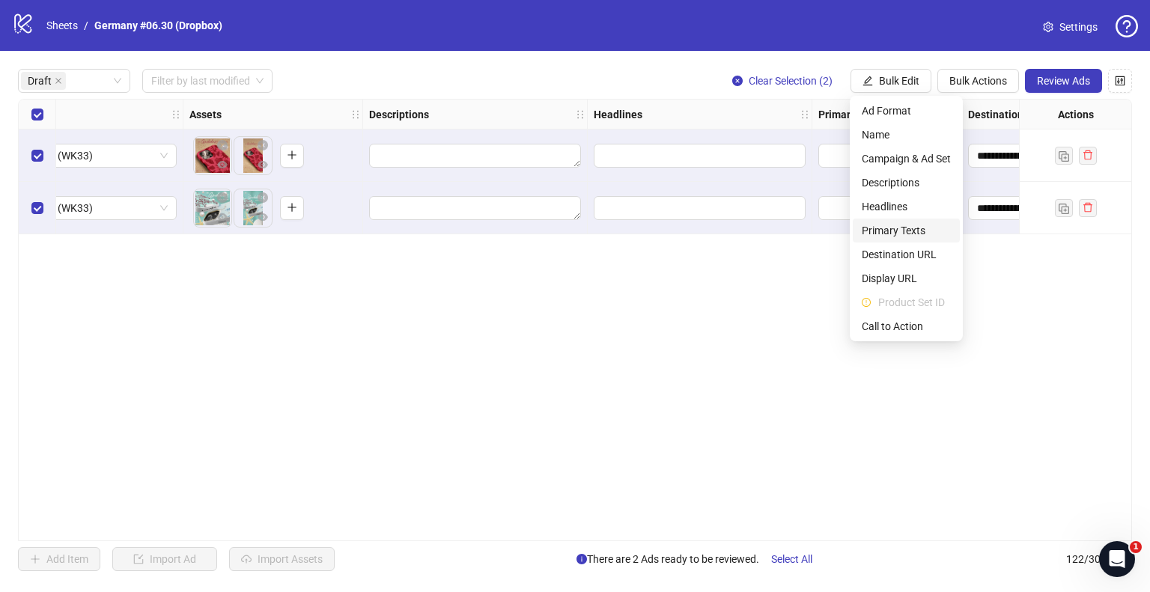
click at [884, 227] on span "Primary Texts" at bounding box center [906, 230] width 89 height 16
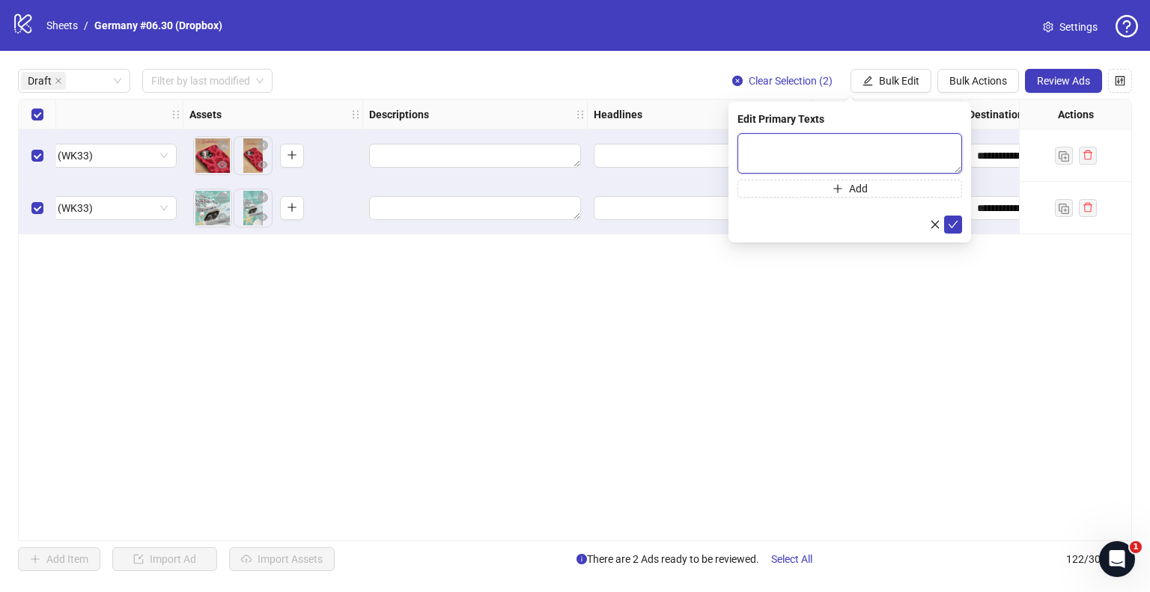
click at [826, 139] on textarea at bounding box center [850, 153] width 225 height 40
paste textarea "**********"
type textarea "**********"
click at [948, 221] on icon "check" at bounding box center [953, 224] width 10 height 10
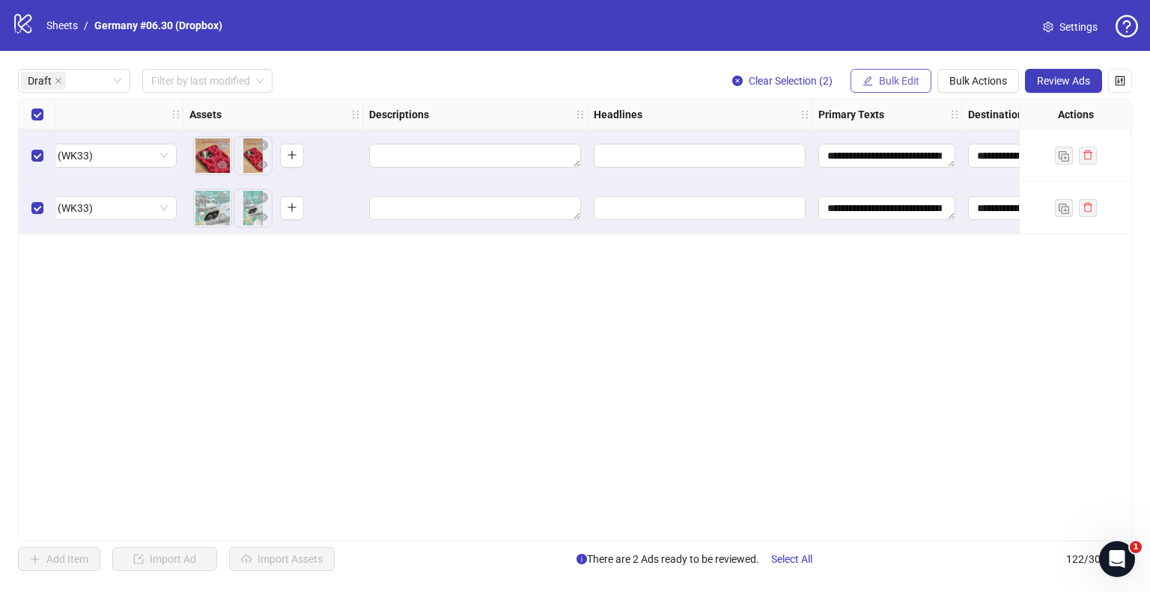
click at [880, 76] on span "Bulk Edit" at bounding box center [899, 81] width 40 height 12
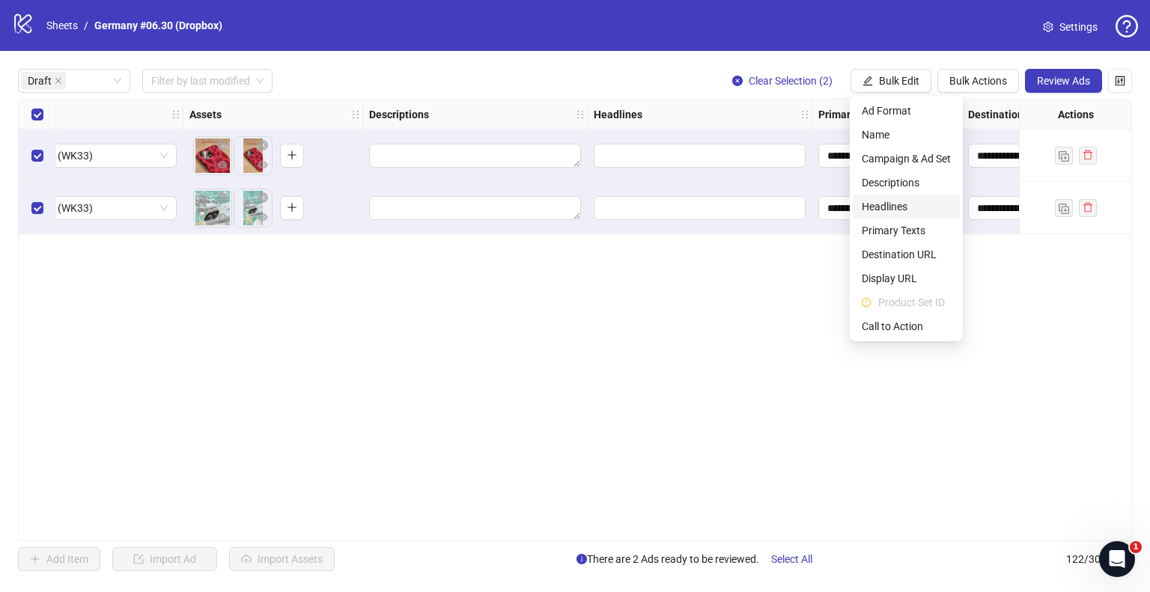
click at [900, 212] on span "Headlines" at bounding box center [906, 206] width 89 height 16
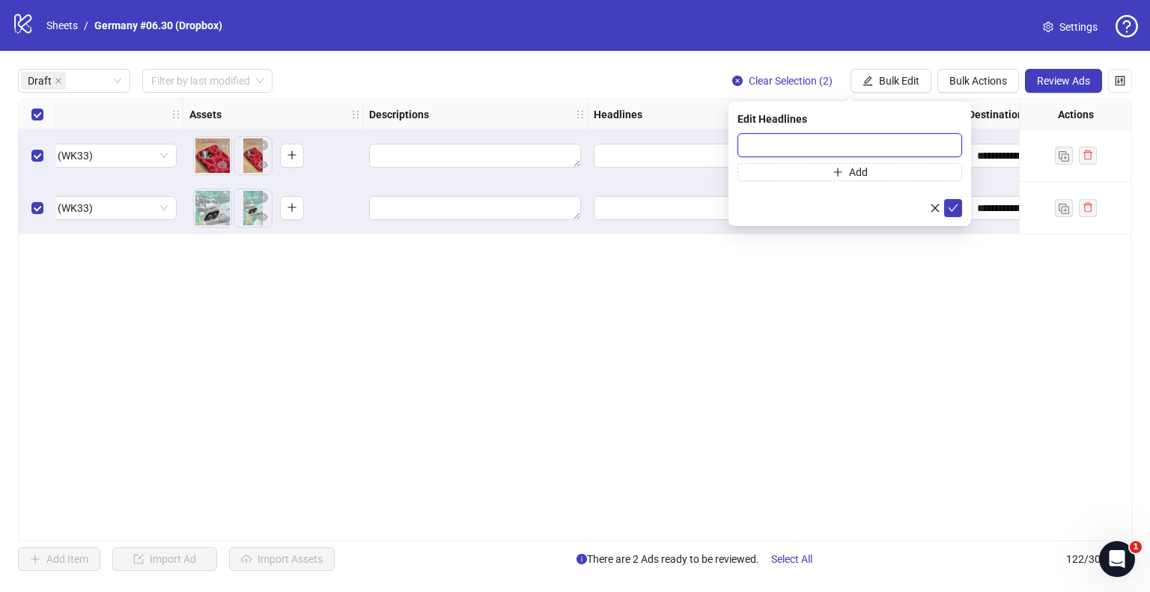
click at [854, 148] on input "text" at bounding box center [850, 145] width 225 height 24
paste input "**********"
type input "**********"
click at [953, 204] on icon "check" at bounding box center [953, 208] width 10 height 10
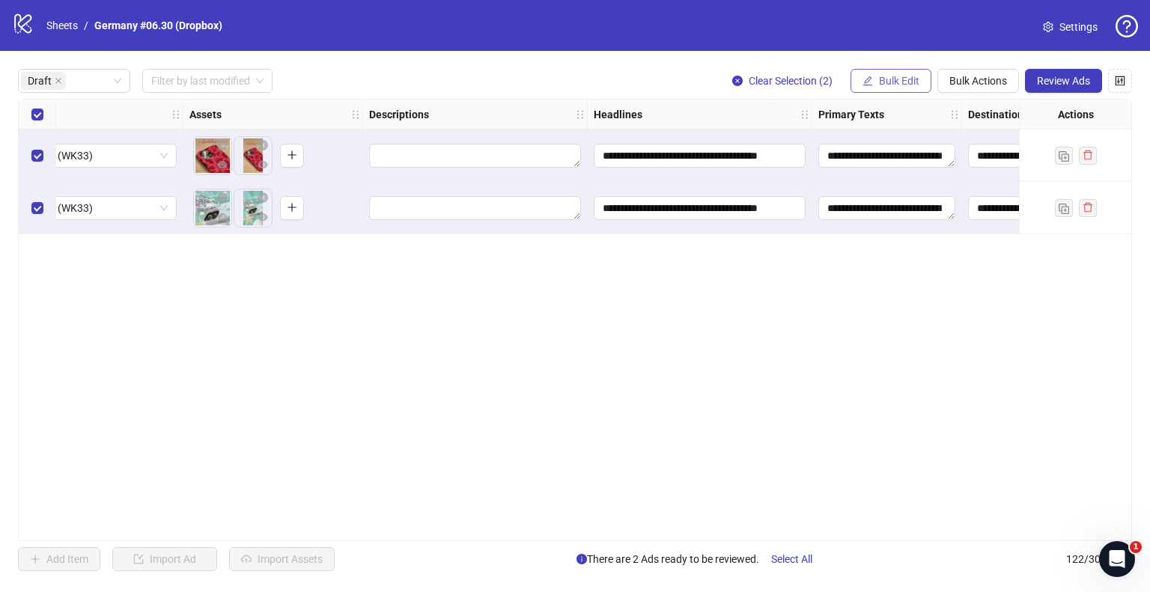
click at [867, 92] on button "Bulk Edit" at bounding box center [891, 81] width 81 height 24
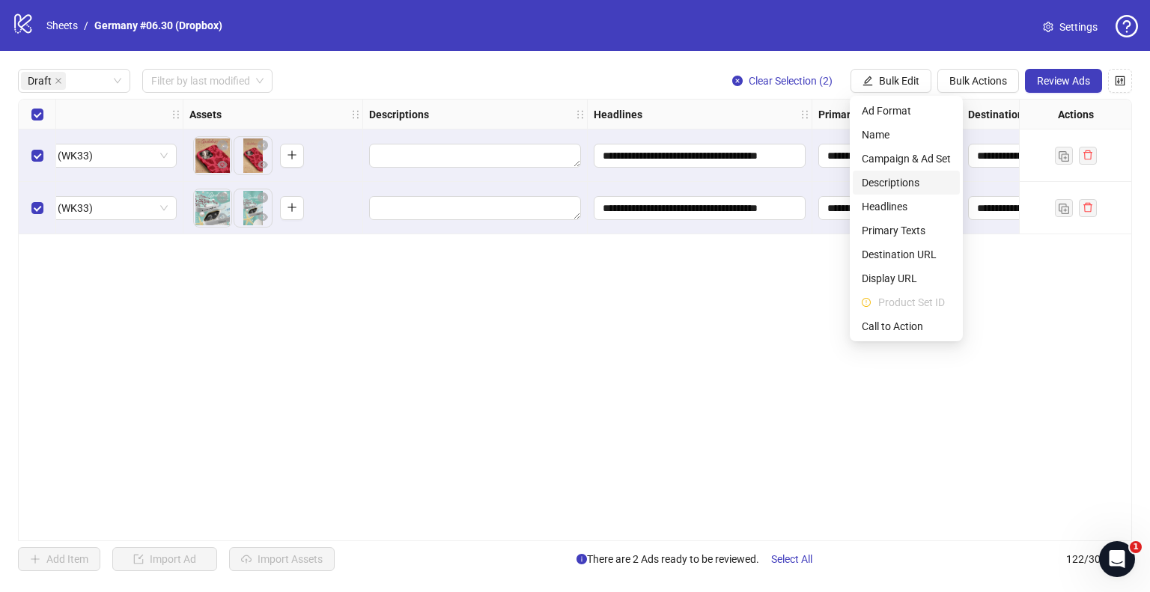
click at [896, 183] on span "Descriptions" at bounding box center [906, 182] width 89 height 16
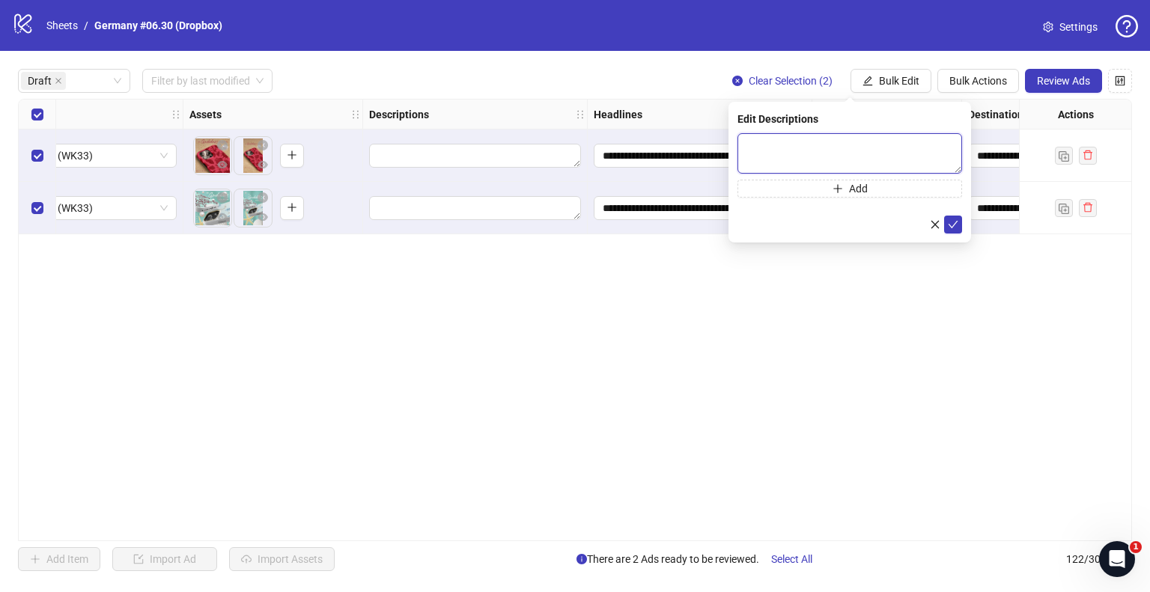
click at [827, 141] on textarea at bounding box center [850, 153] width 225 height 40
paste textarea "**********"
type textarea "**********"
click at [953, 224] on icon "check" at bounding box center [954, 223] width 10 height 7
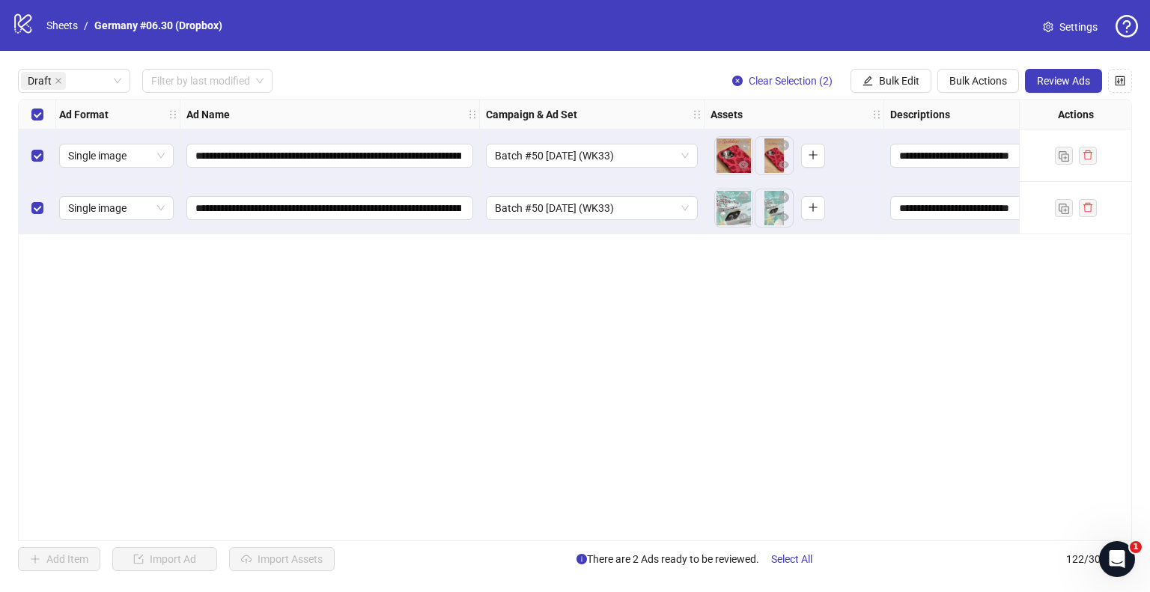
scroll to position [0, 0]
click at [1045, 83] on span "Review Ads" at bounding box center [1063, 81] width 53 height 12
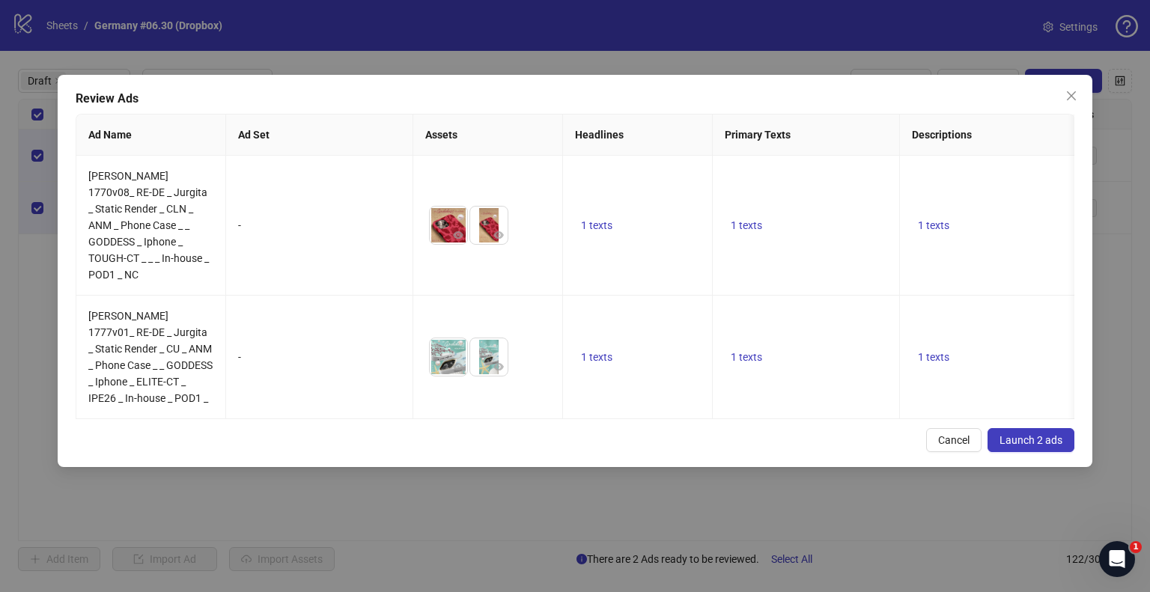
click at [1047, 443] on button "Launch 2 ads" at bounding box center [1031, 440] width 87 height 24
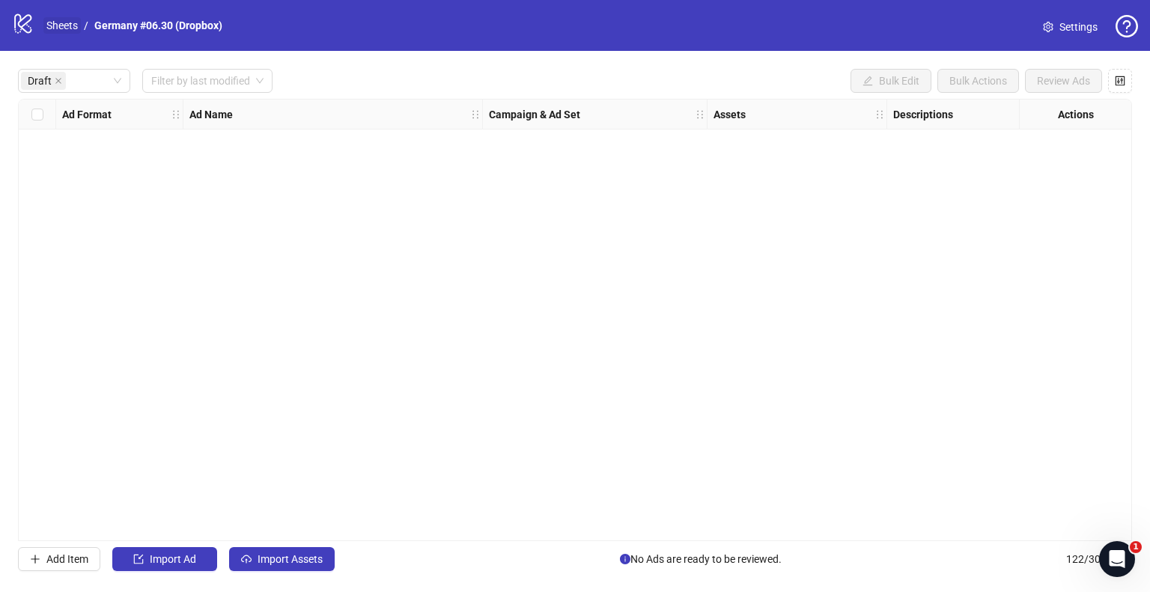
click at [62, 31] on link "Sheets" at bounding box center [61, 25] width 37 height 16
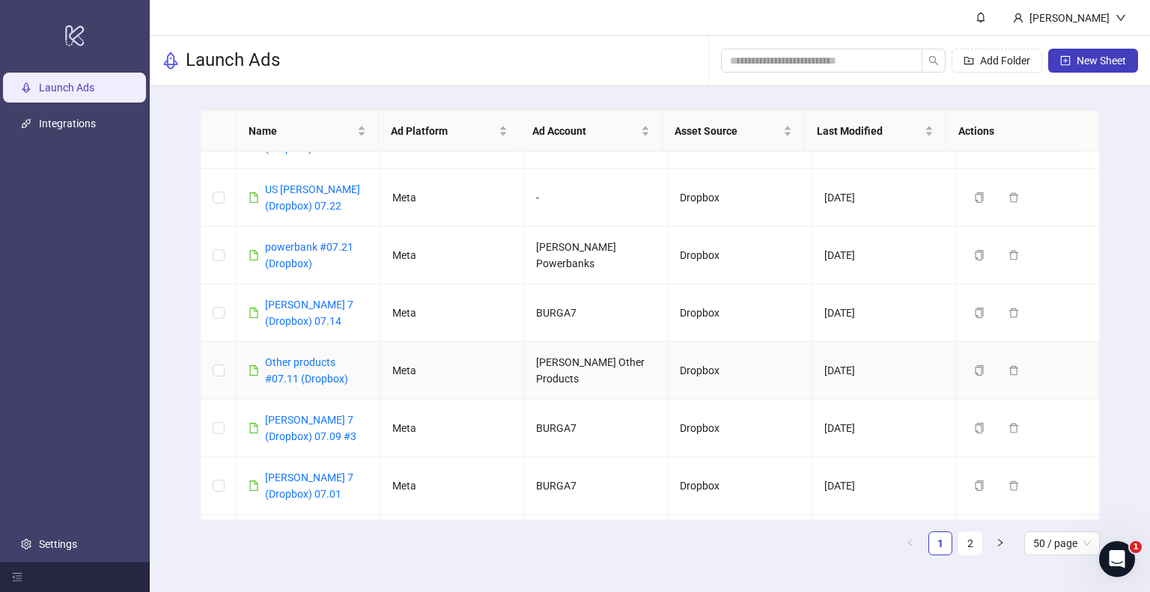
scroll to position [9, 0]
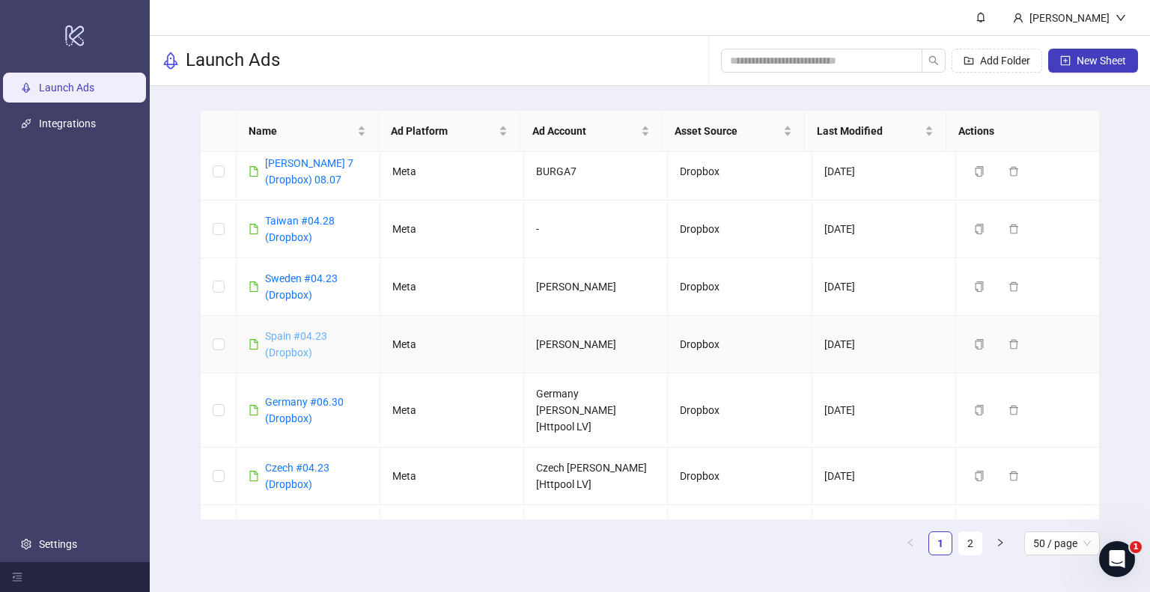
click at [315, 338] on link "Spain #04.23 (Dropbox)" at bounding box center [296, 344] width 62 height 28
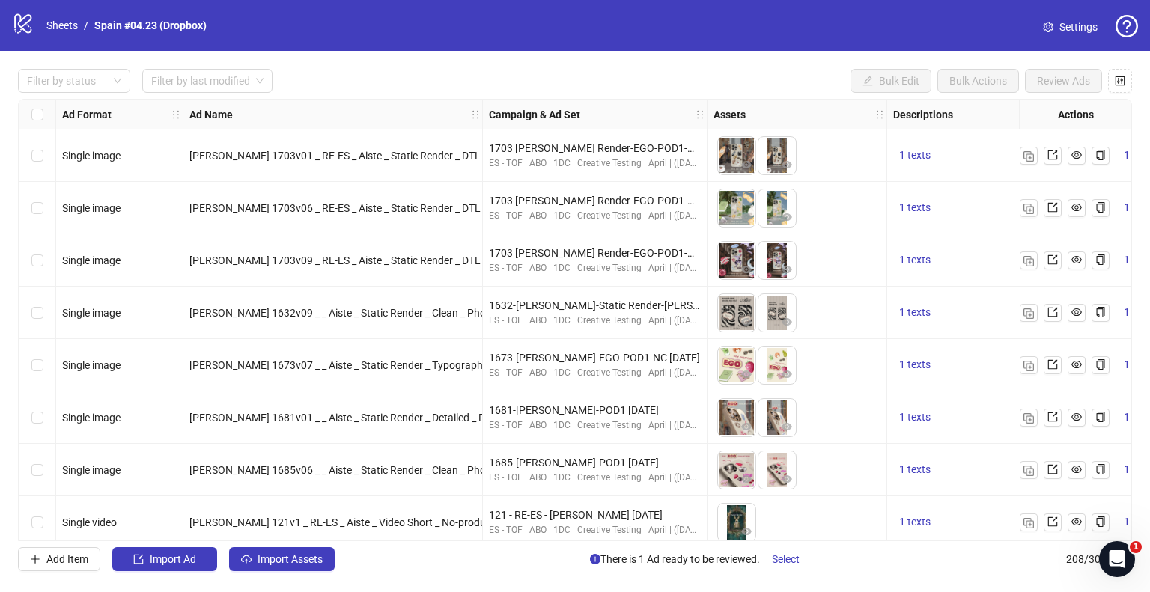
click at [125, 80] on div "Filter by status" at bounding box center [74, 81] width 112 height 24
click at [72, 91] on div at bounding box center [66, 80] width 91 height 21
click at [69, 107] on strong "Ad Format" at bounding box center [86, 114] width 49 height 16
click at [80, 79] on div at bounding box center [66, 80] width 91 height 21
click at [66, 115] on div "Draft" at bounding box center [74, 111] width 88 height 16
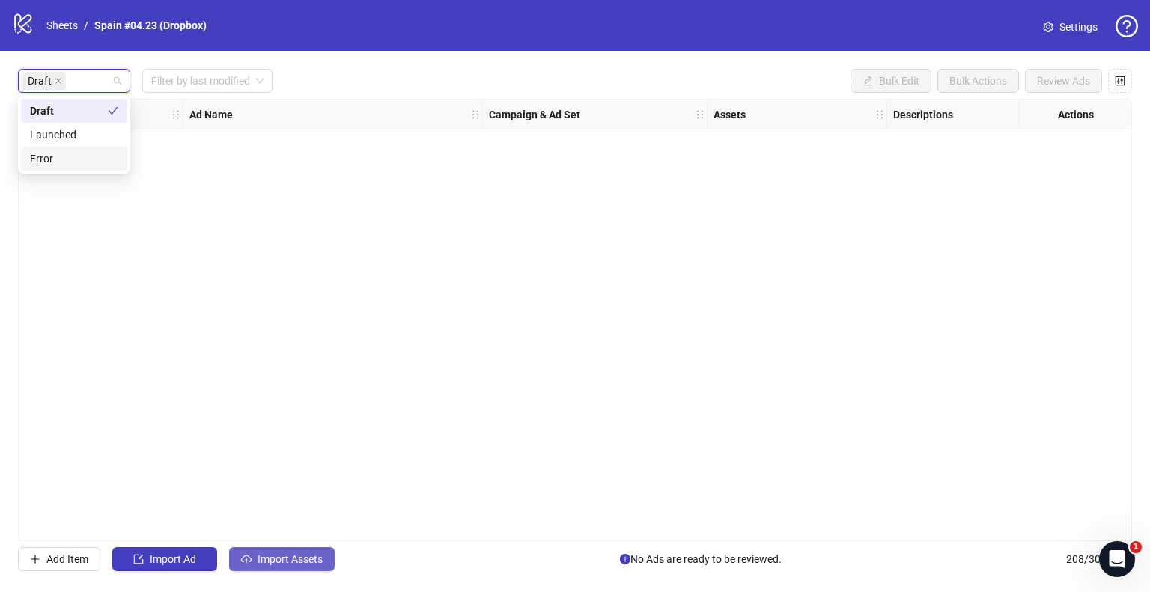
click at [297, 550] on button "Import Assets" at bounding box center [282, 559] width 106 height 24
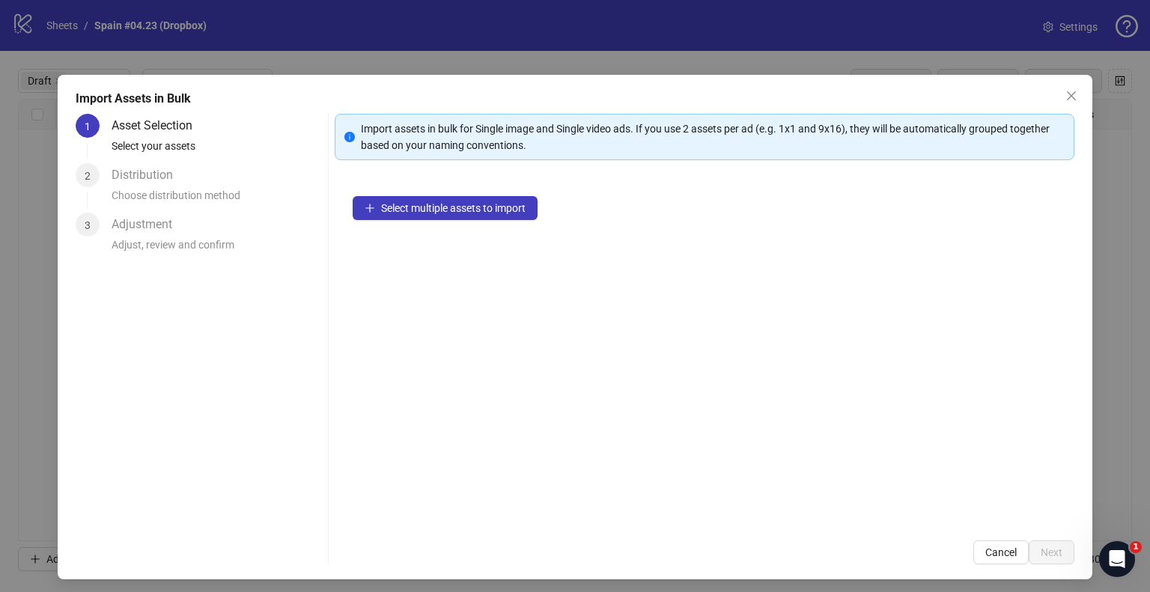
click at [407, 190] on div "Select multiple assets to import" at bounding box center [705, 350] width 740 height 344
click at [407, 202] on span "Select multiple assets to import" at bounding box center [453, 208] width 145 height 12
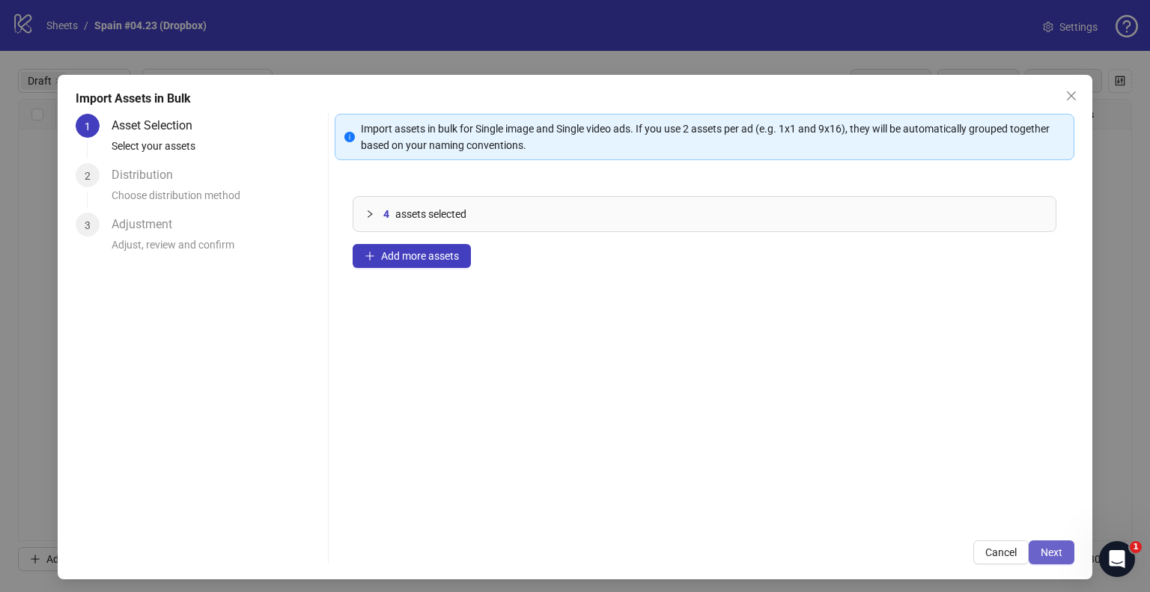
click at [1041, 547] on span "Next" at bounding box center [1052, 553] width 22 height 12
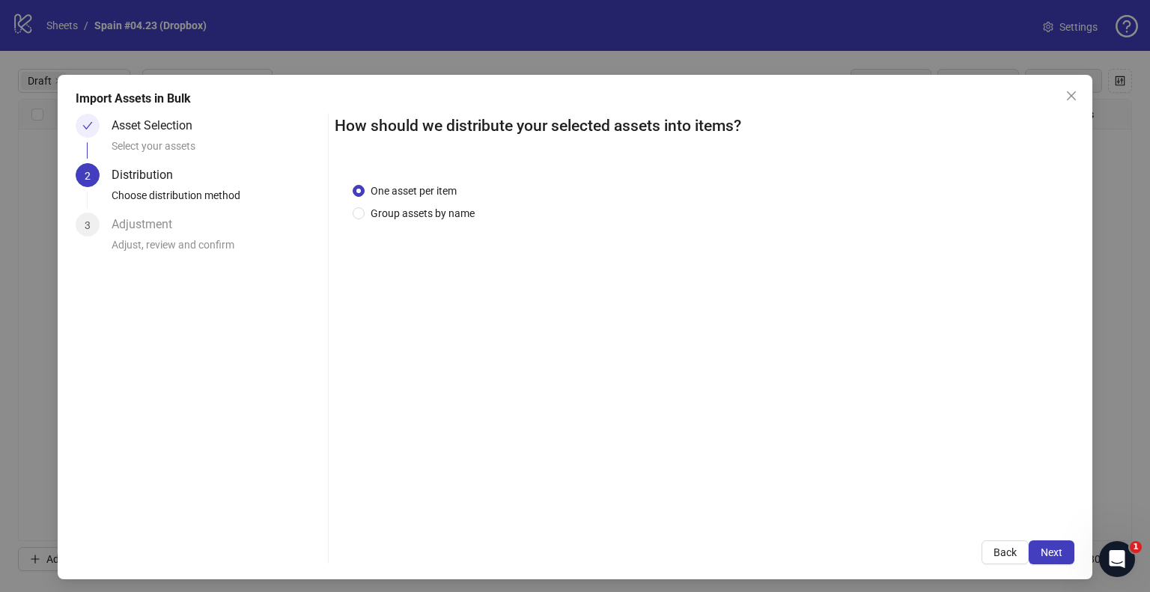
click at [412, 203] on div "One asset per item Group assets by name" at bounding box center [417, 202] width 128 height 39
click at [411, 213] on span "Group assets by name" at bounding box center [423, 213] width 116 height 16
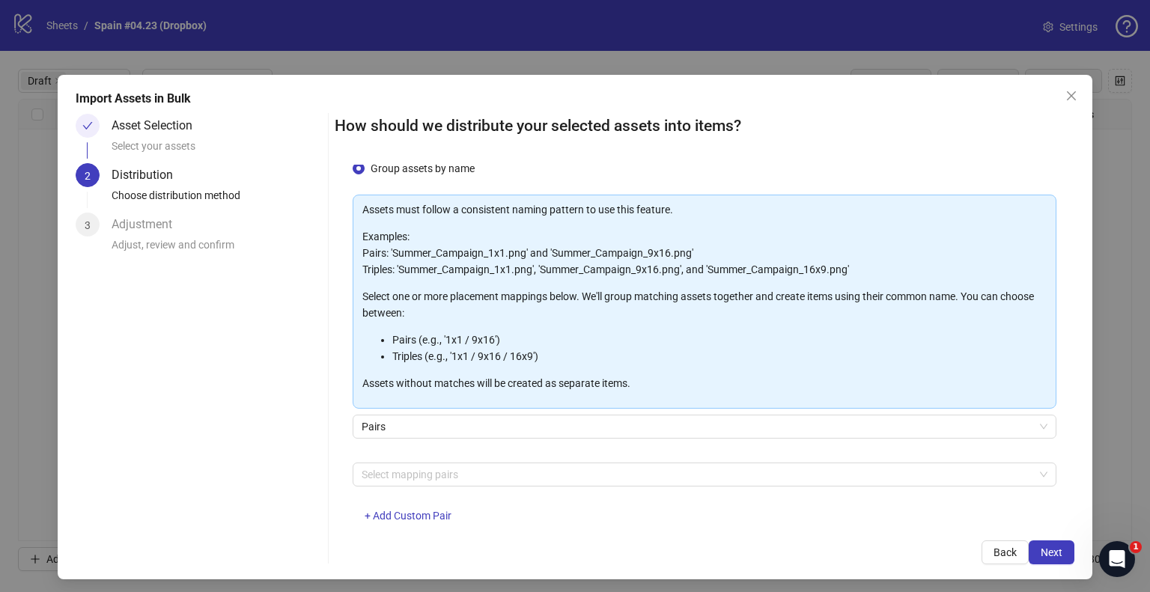
scroll to position [79, 0]
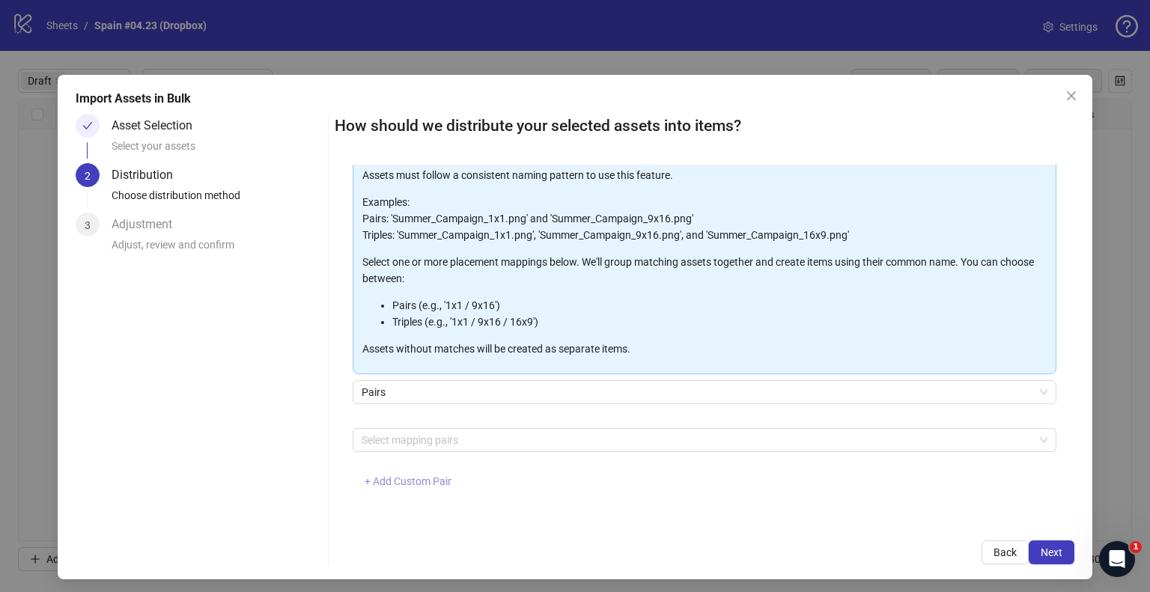
click at [420, 484] on span "+ Add Custom Pair" at bounding box center [408, 482] width 87 height 12
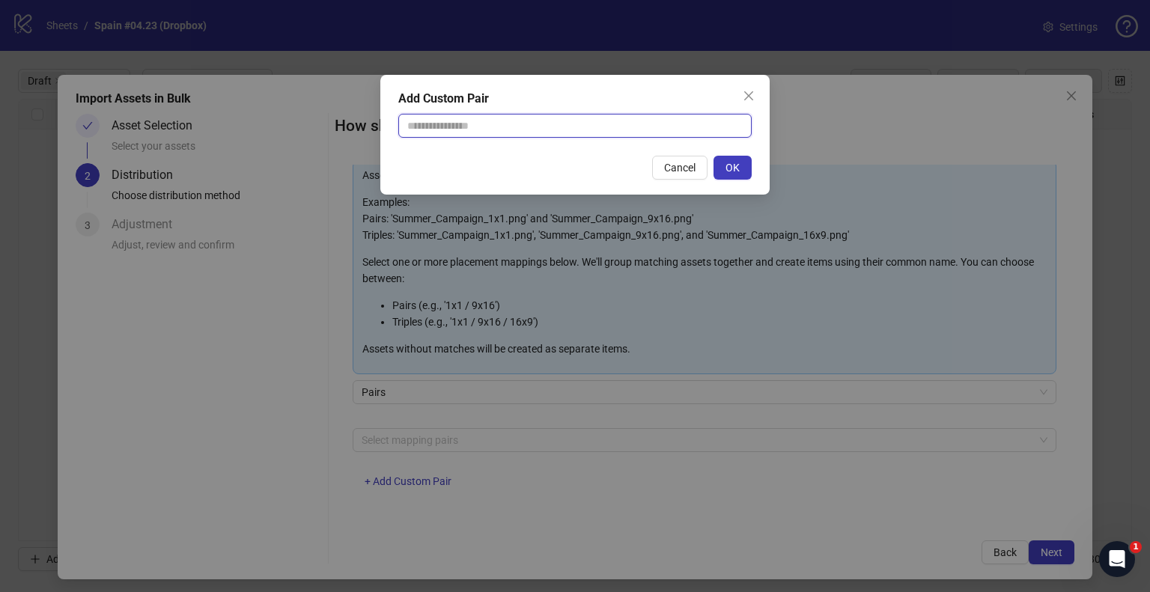
click at [462, 119] on input "text" at bounding box center [574, 126] width 353 height 24
type input "**********"
click at [731, 165] on span "OK" at bounding box center [733, 168] width 14 height 12
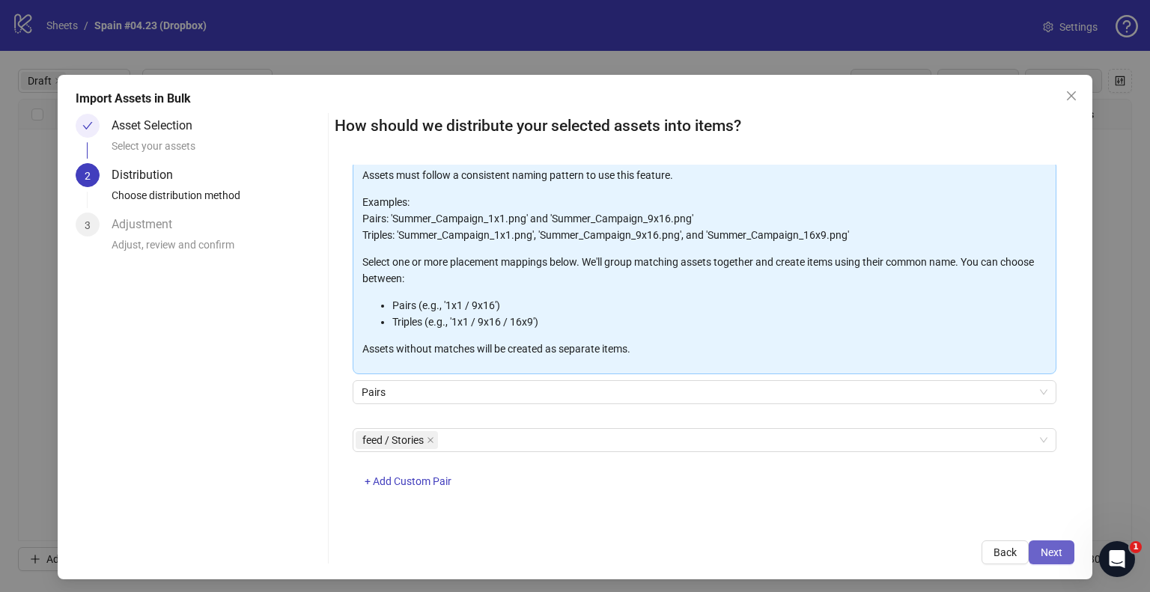
click at [1043, 550] on span "Next" at bounding box center [1052, 553] width 22 height 12
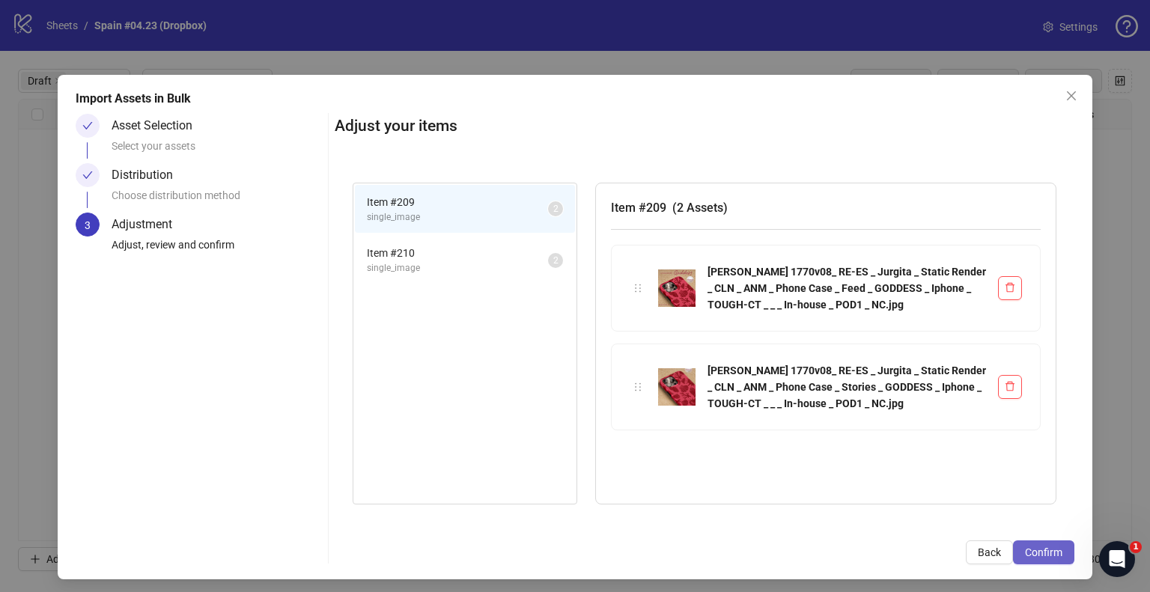
click at [1036, 550] on span "Confirm" at bounding box center [1043, 553] width 37 height 12
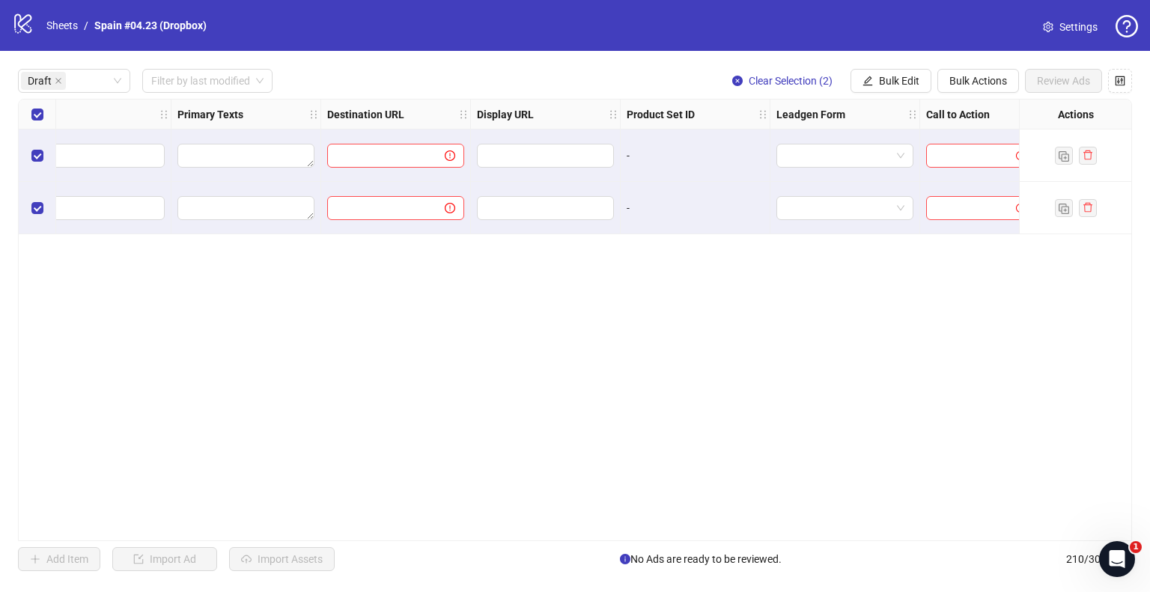
scroll to position [0, 1411]
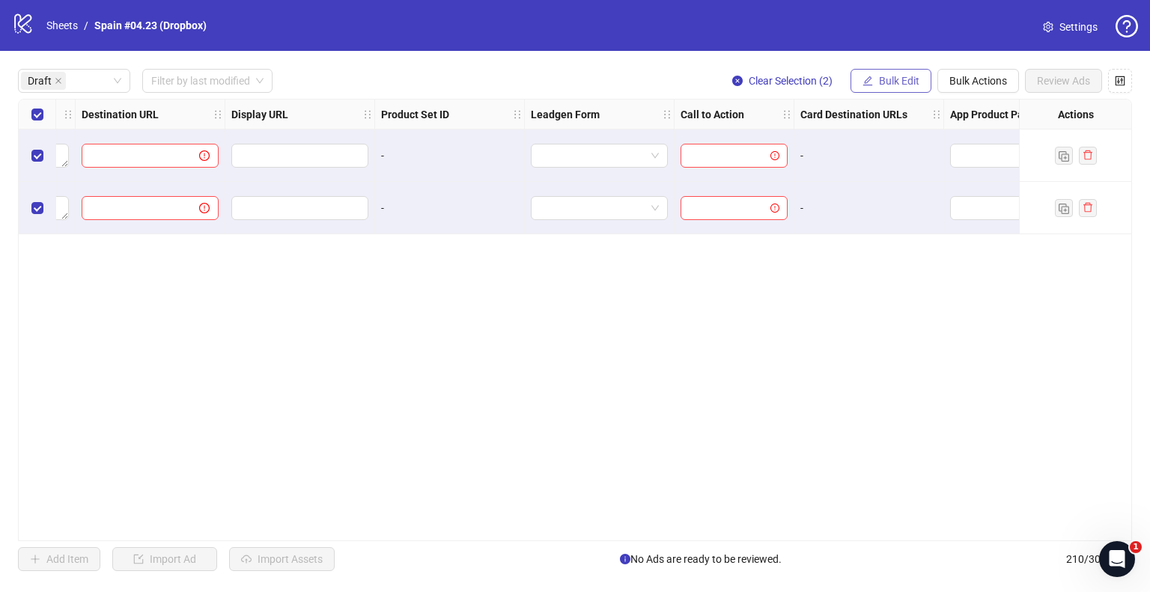
click at [881, 71] on button "Bulk Edit" at bounding box center [891, 81] width 81 height 24
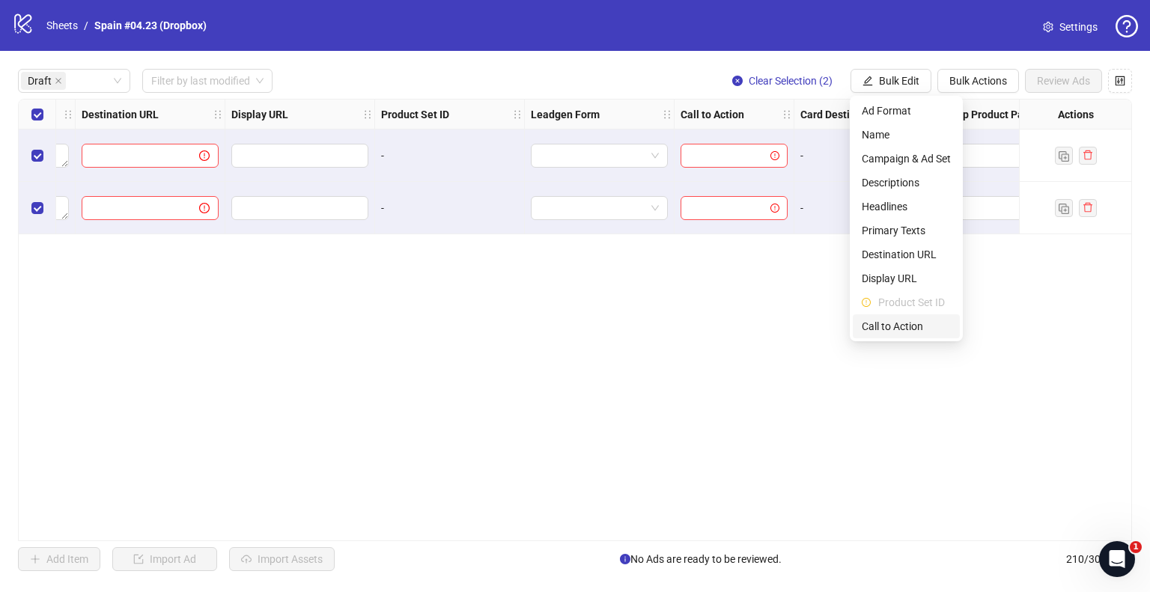
click at [904, 333] on span "Call to Action" at bounding box center [906, 326] width 89 height 16
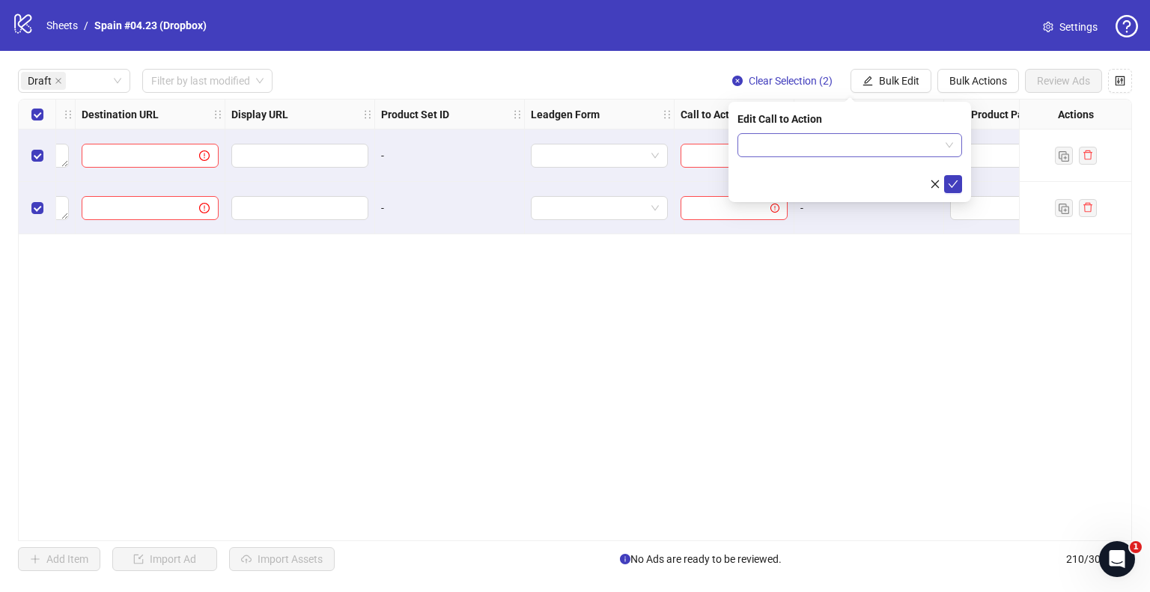
click at [767, 148] on input "search" at bounding box center [843, 145] width 193 height 22
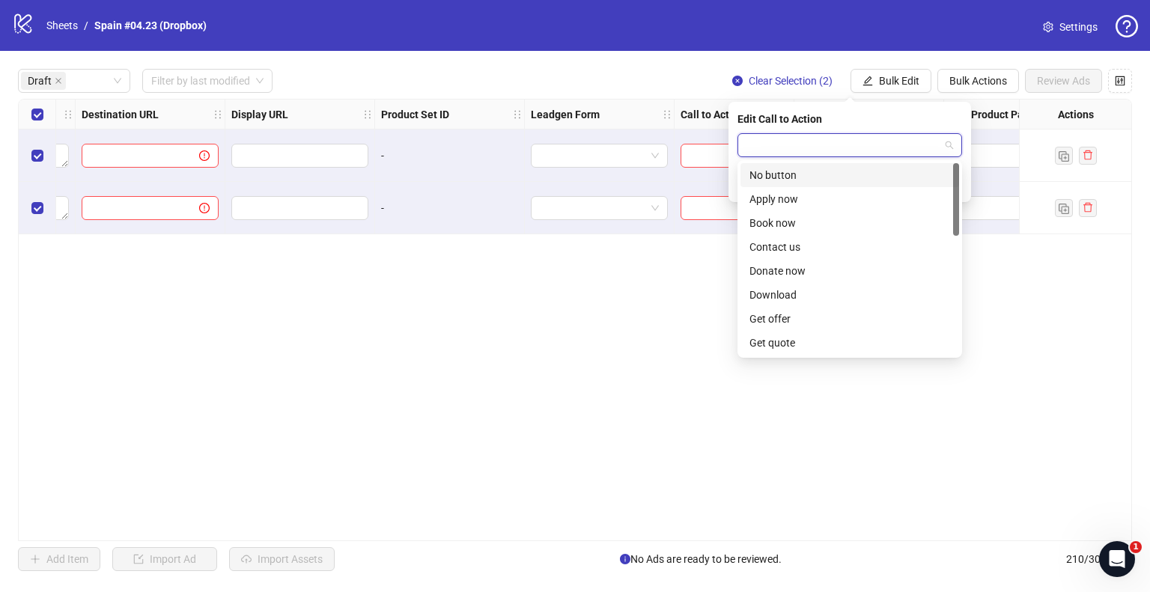
type input "*"
click at [785, 290] on div "Shop now" at bounding box center [850, 295] width 201 height 16
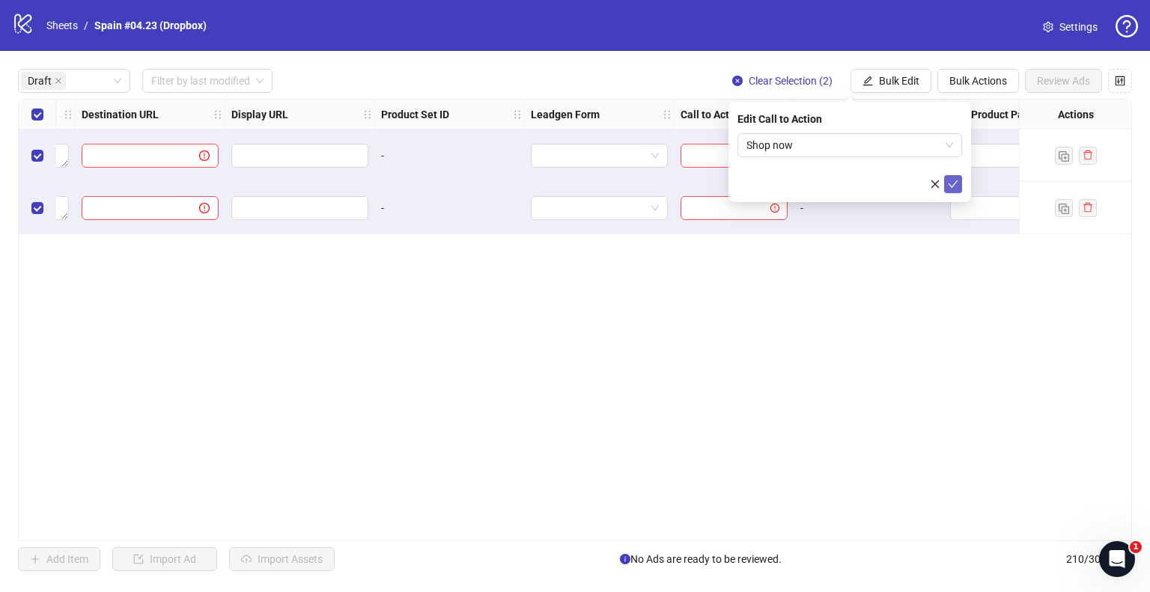
click at [944, 182] on button "submit" at bounding box center [953, 184] width 18 height 18
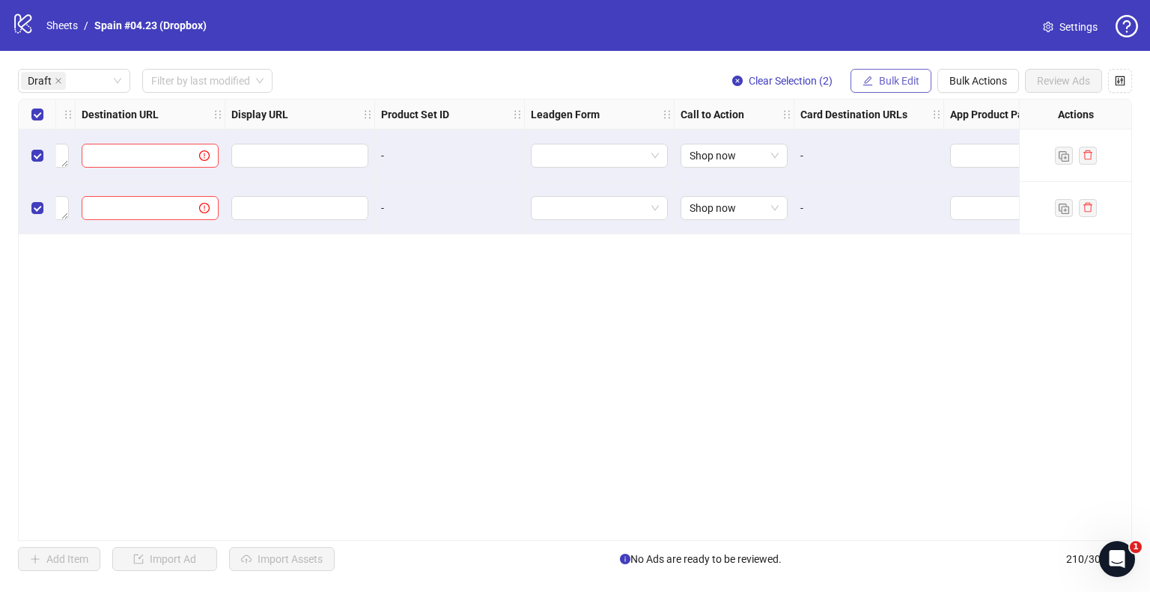
click at [911, 75] on span "Bulk Edit" at bounding box center [899, 81] width 40 height 12
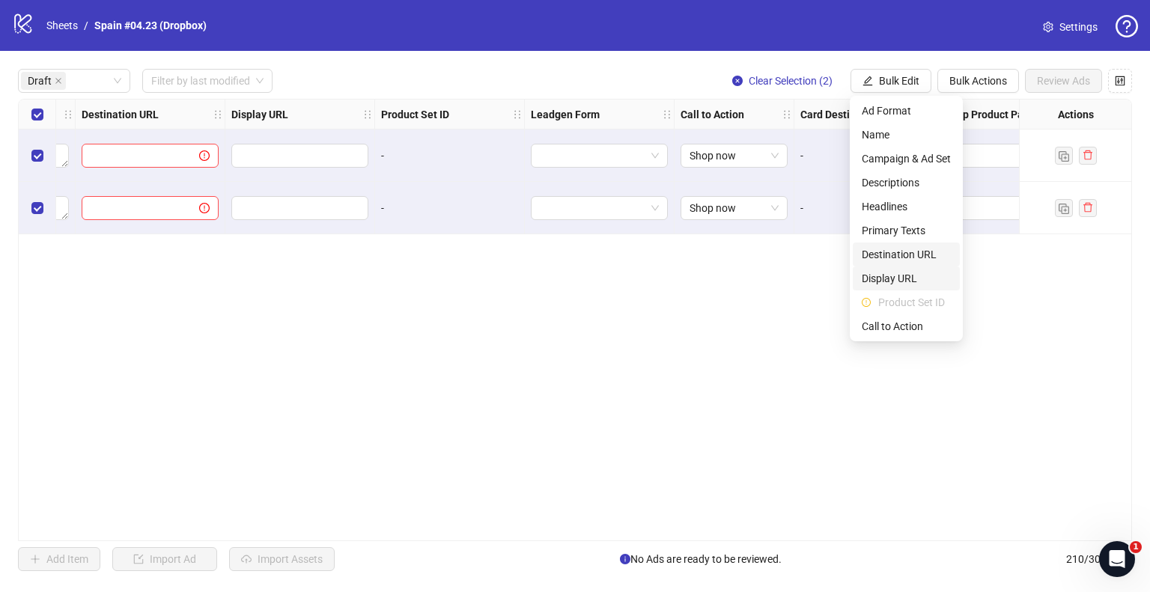
click at [895, 253] on span "Destination URL" at bounding box center [906, 254] width 89 height 16
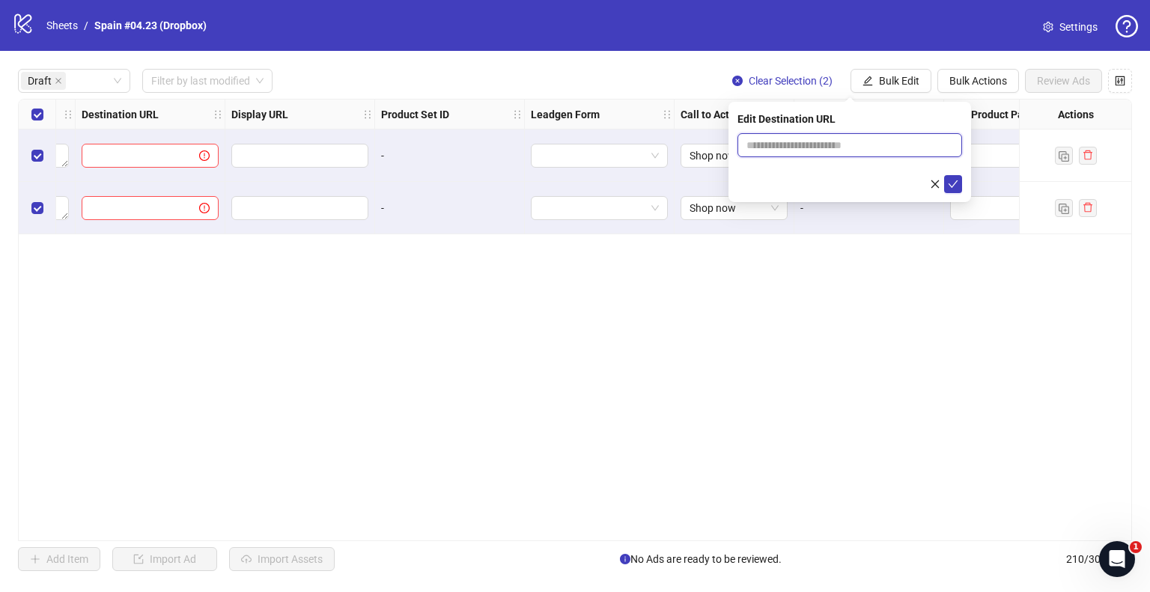
click at [860, 144] on input "text" at bounding box center [844, 145] width 195 height 16
click at [824, 149] on input "**********" at bounding box center [844, 145] width 195 height 16
click at [824, 148] on input "**********" at bounding box center [844, 145] width 195 height 16
click at [818, 143] on input "**********" at bounding box center [844, 145] width 195 height 16
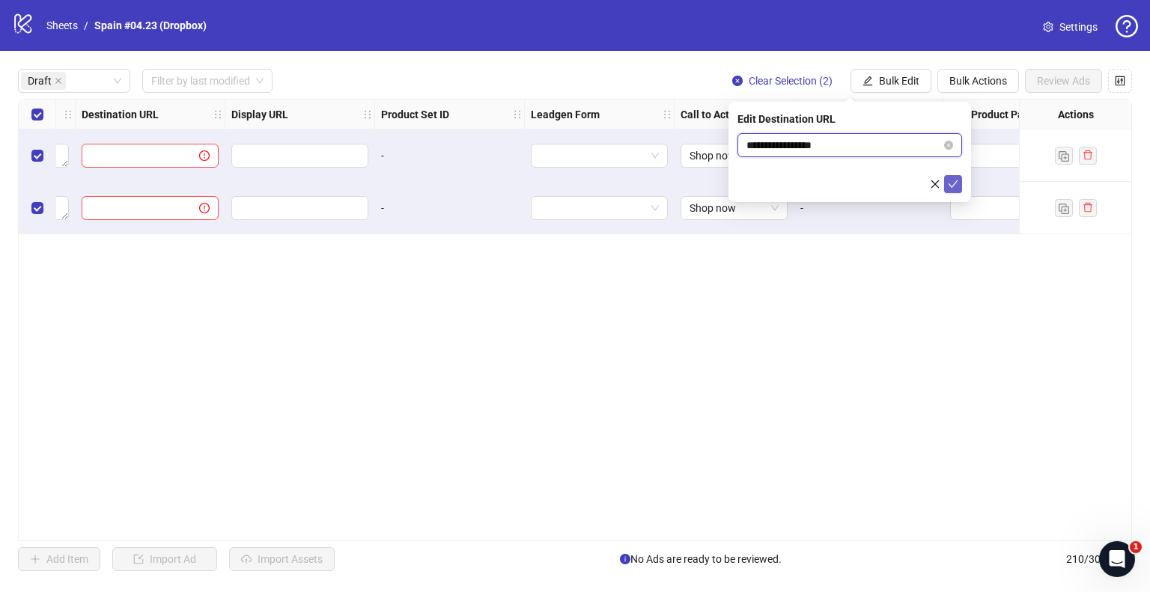
type input "**********"
click at [953, 185] on icon "check" at bounding box center [954, 183] width 10 height 7
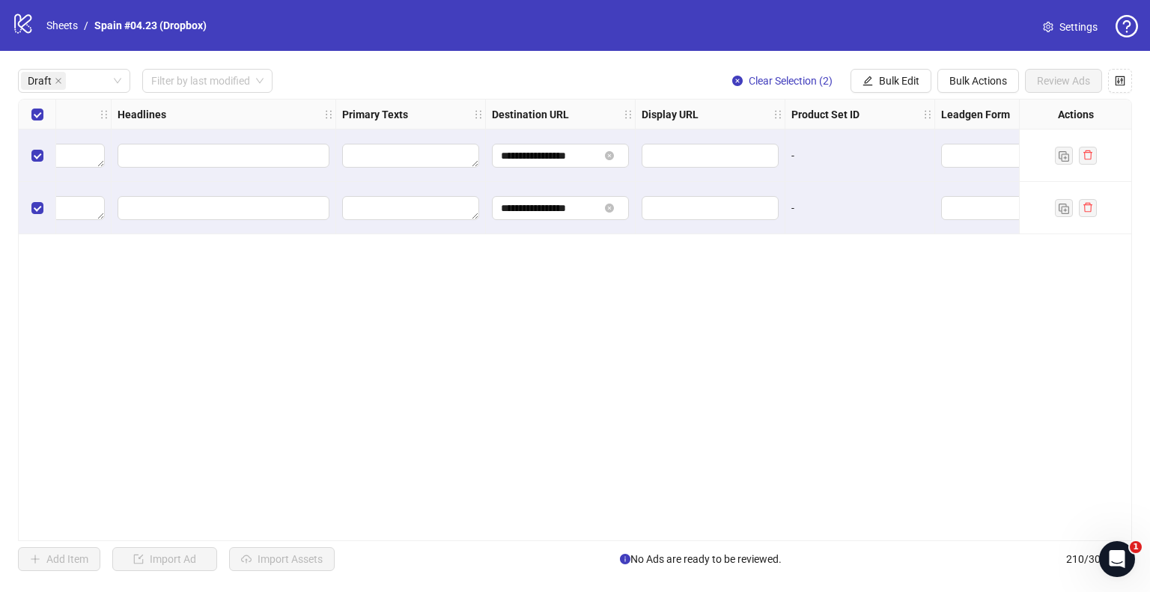
scroll to position [0, 962]
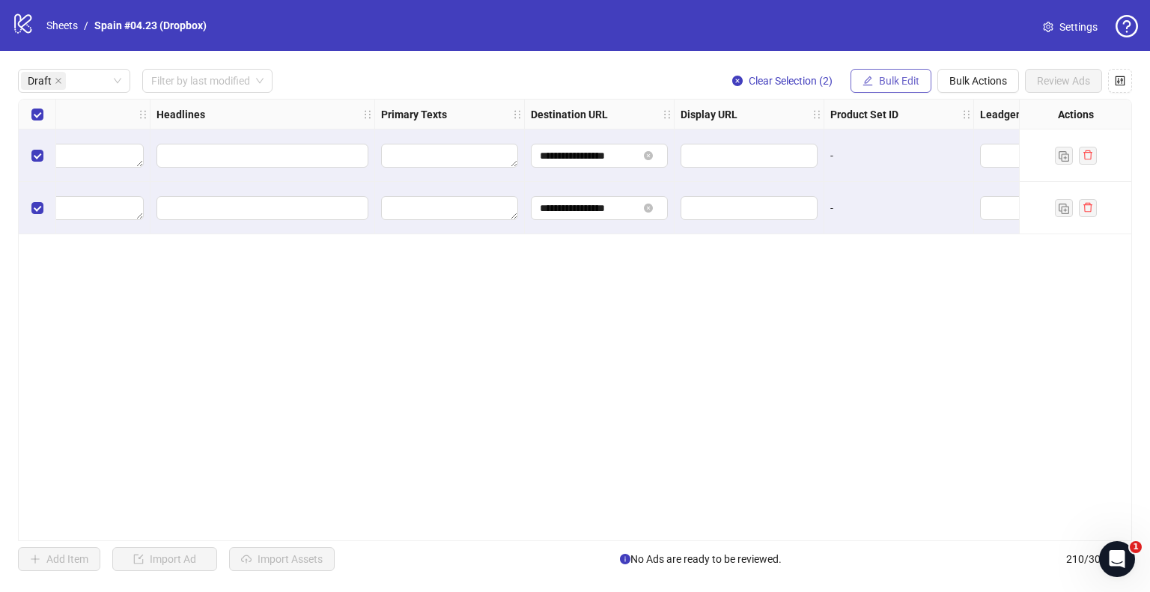
click at [911, 77] on span "Bulk Edit" at bounding box center [899, 81] width 40 height 12
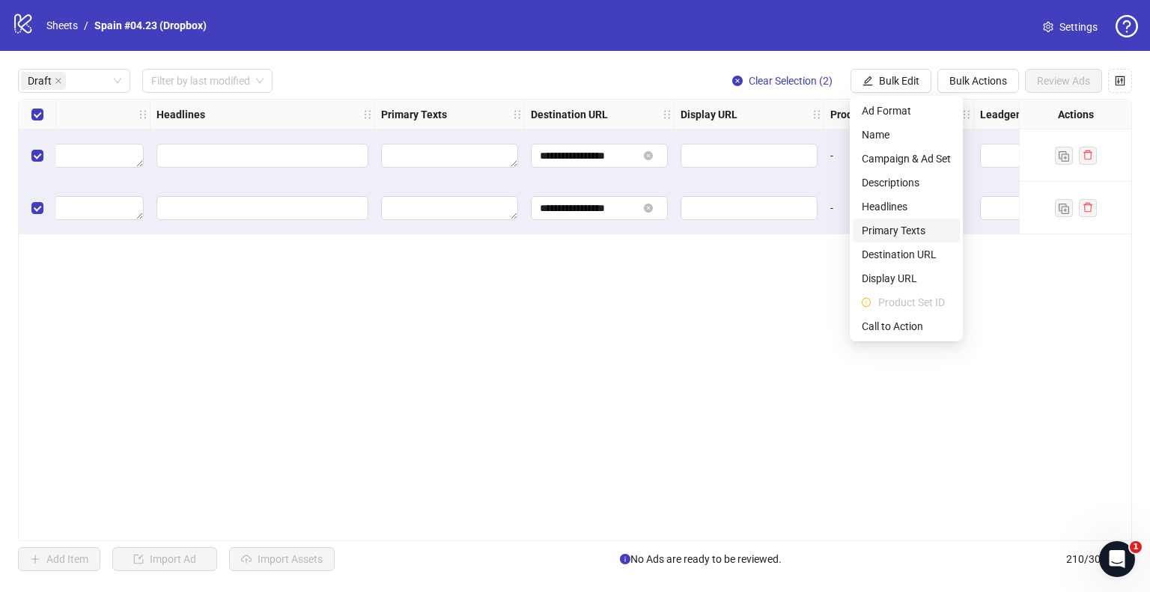
click at [893, 231] on span "Primary Texts" at bounding box center [906, 230] width 89 height 16
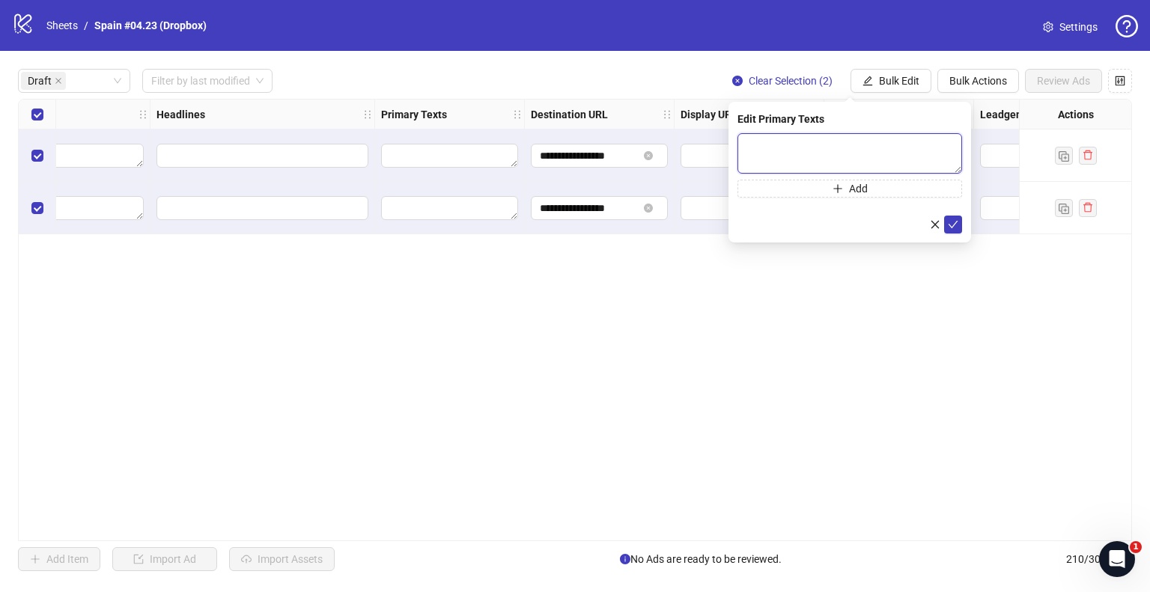
click at [819, 154] on textarea at bounding box center [850, 153] width 225 height 40
paste textarea "**********"
type textarea "**********"
click at [956, 224] on icon "check" at bounding box center [953, 224] width 10 height 10
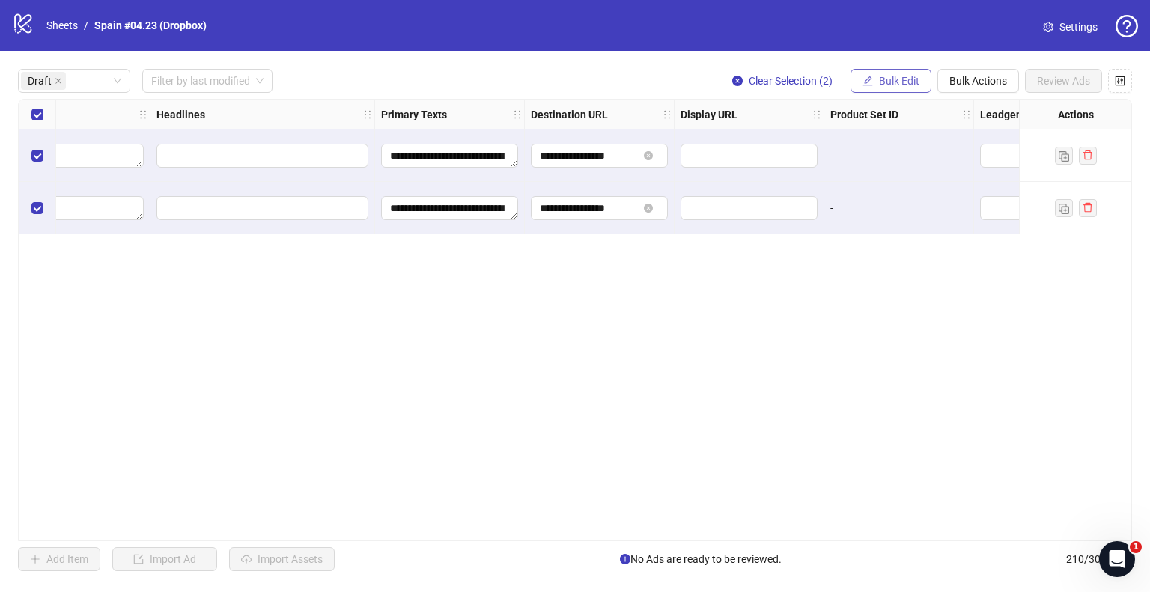
click at [879, 77] on span "Bulk Edit" at bounding box center [899, 81] width 40 height 12
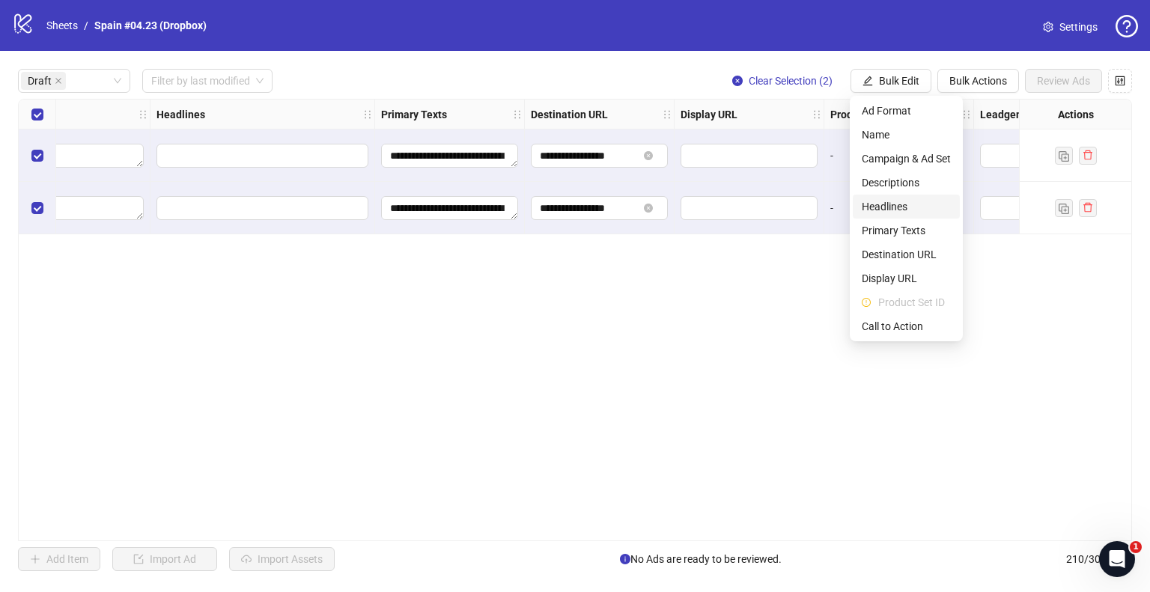
click at [902, 210] on span "Headlines" at bounding box center [906, 206] width 89 height 16
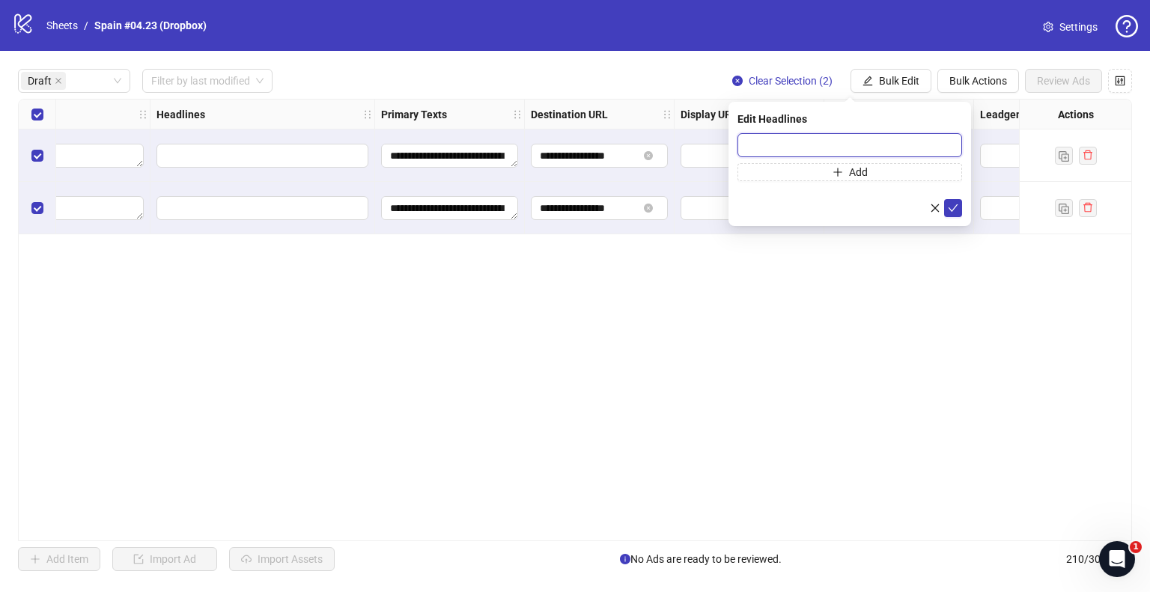
click at [832, 149] on input "text" at bounding box center [850, 145] width 225 height 24
paste input "**********"
type input "**********"
drag, startPoint x: 957, startPoint y: 201, endPoint x: 948, endPoint y: 192, distance: 13.2
click at [956, 203] on icon "check" at bounding box center [953, 208] width 10 height 10
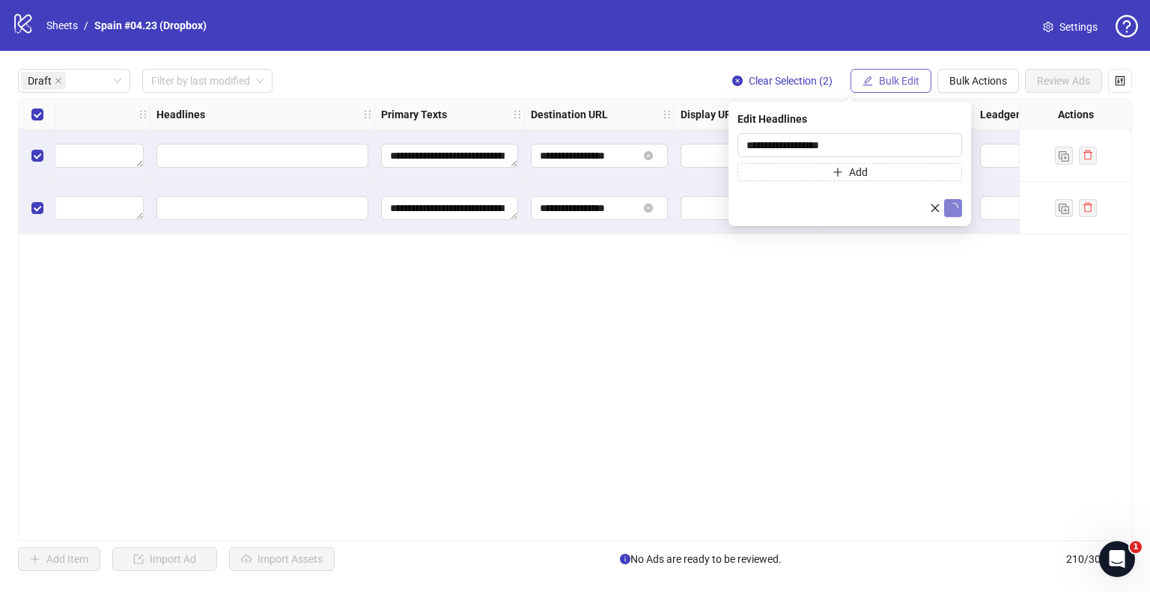
click at [874, 82] on button "Bulk Edit" at bounding box center [891, 81] width 81 height 24
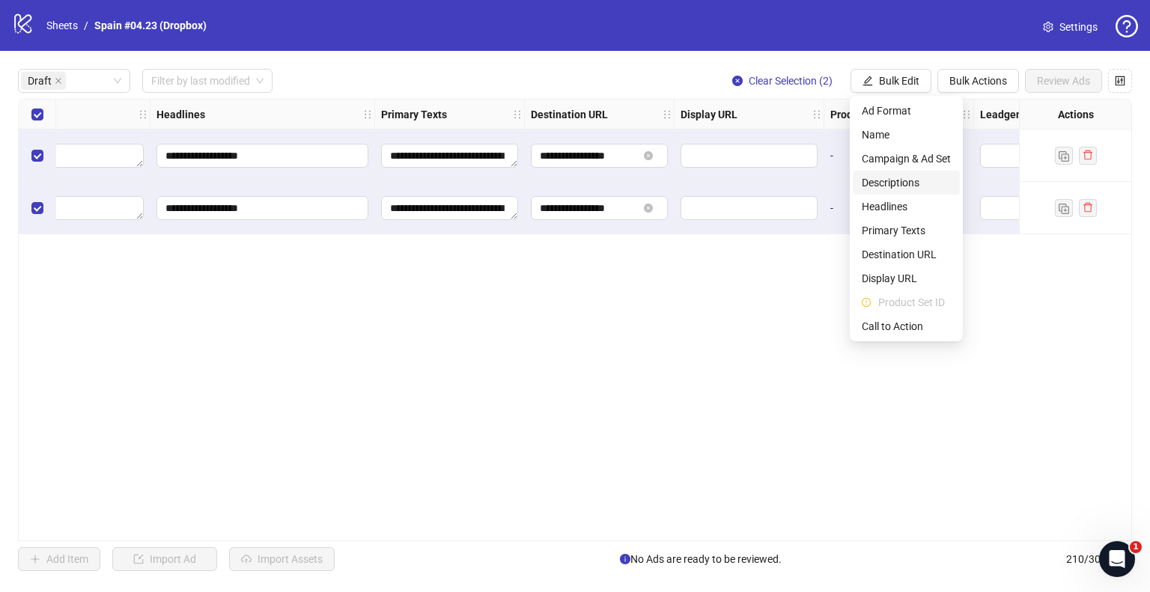
click at [896, 182] on span "Descriptions" at bounding box center [906, 182] width 89 height 16
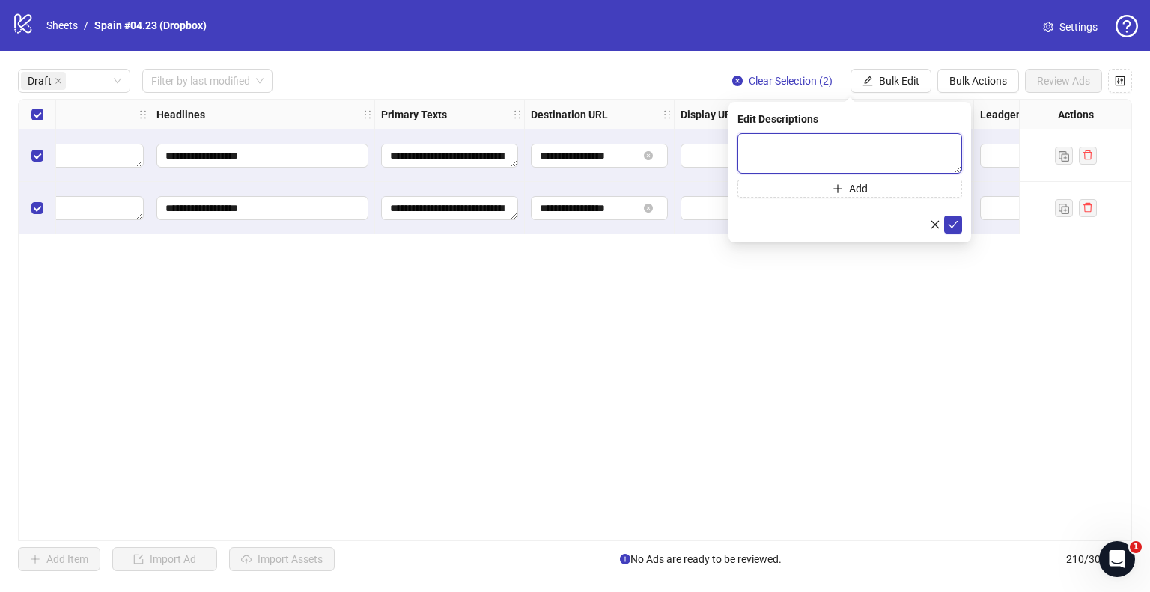
click at [843, 157] on textarea at bounding box center [850, 153] width 225 height 40
paste textarea "**********"
type textarea "**********"
click at [953, 222] on icon "check" at bounding box center [953, 224] width 10 height 10
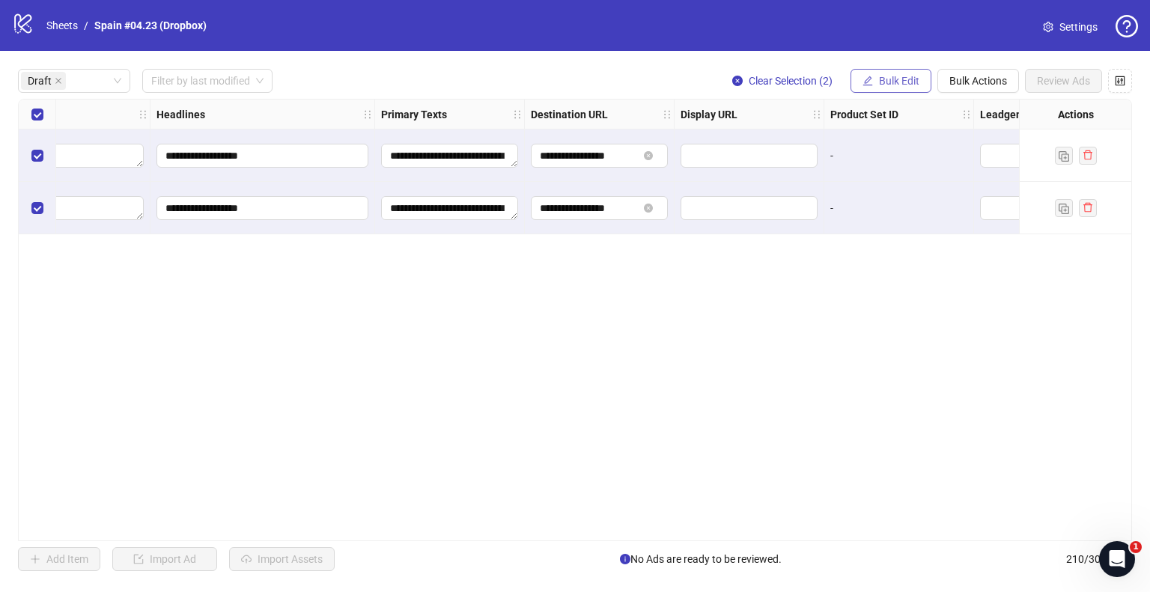
click at [888, 71] on button "Bulk Edit" at bounding box center [891, 81] width 81 height 24
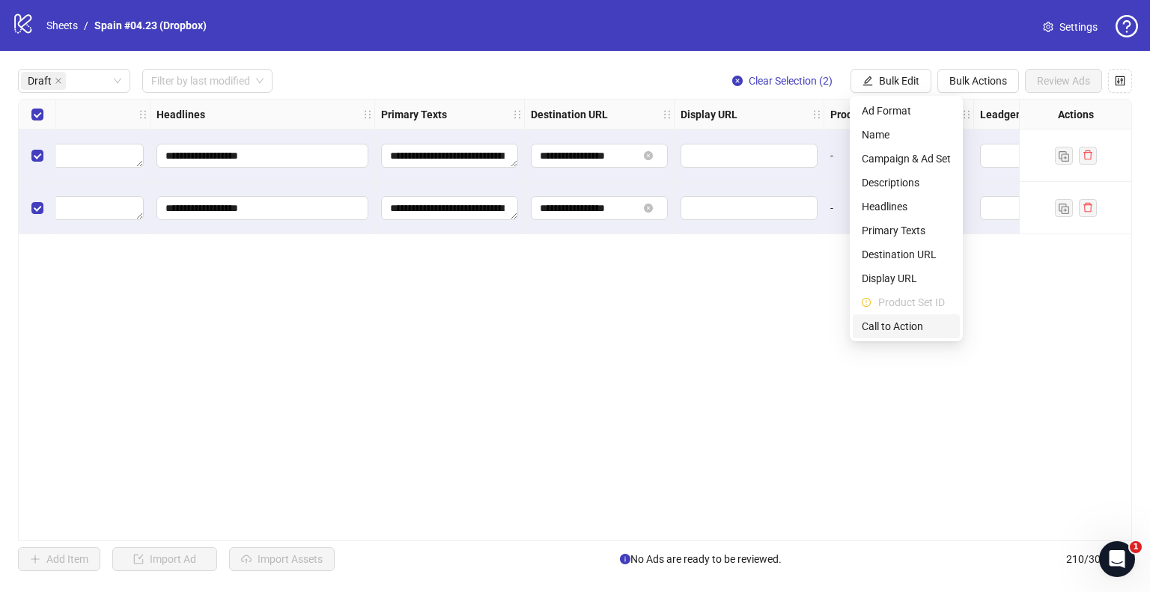
click at [893, 323] on span "Call to Action" at bounding box center [906, 326] width 89 height 16
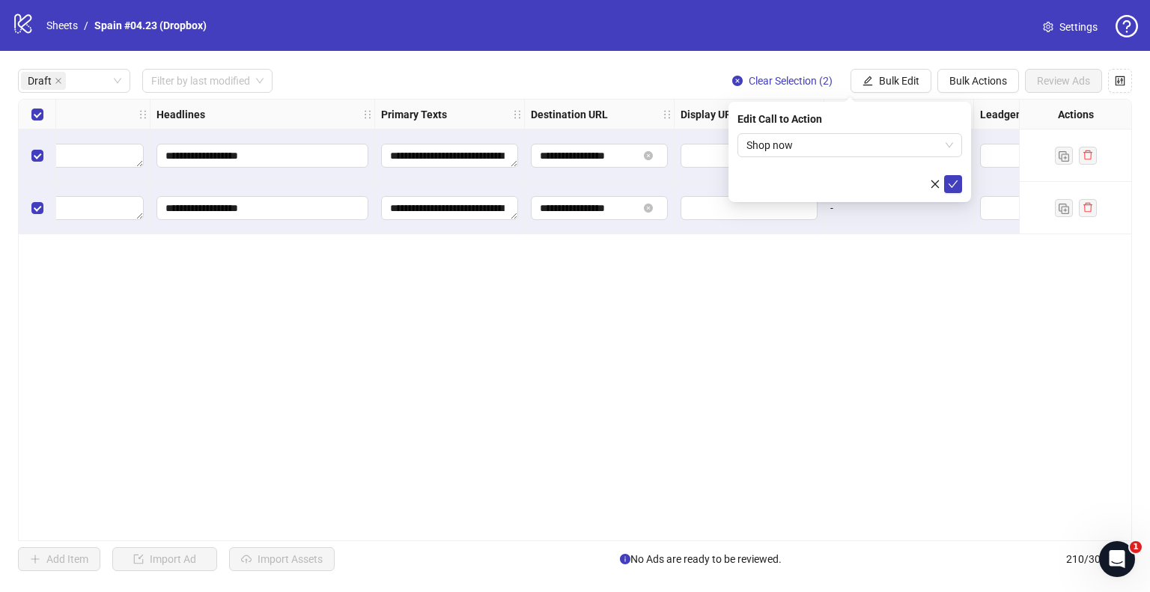
click at [692, 288] on div "**********" at bounding box center [575, 320] width 1114 height 443
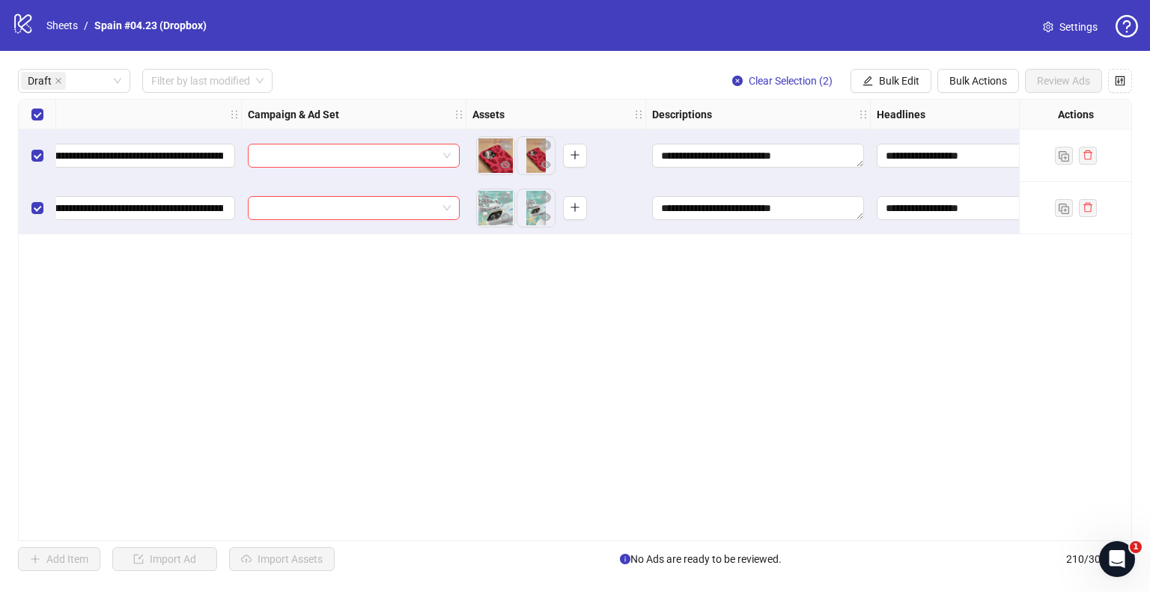
scroll to position [0, 63]
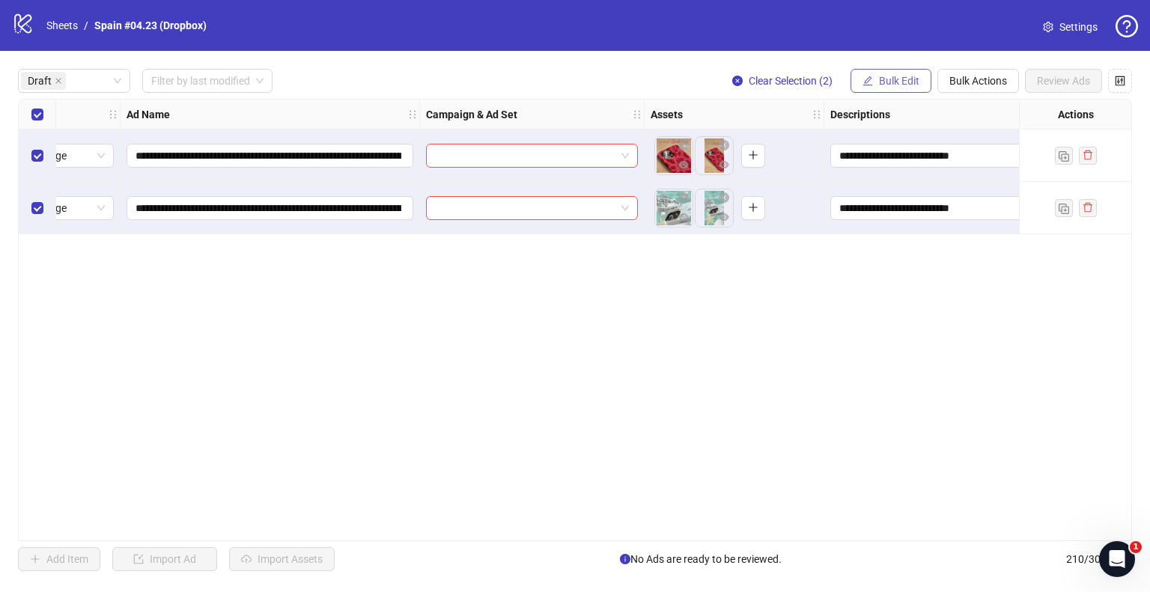
click at [884, 87] on button "Bulk Edit" at bounding box center [891, 81] width 81 height 24
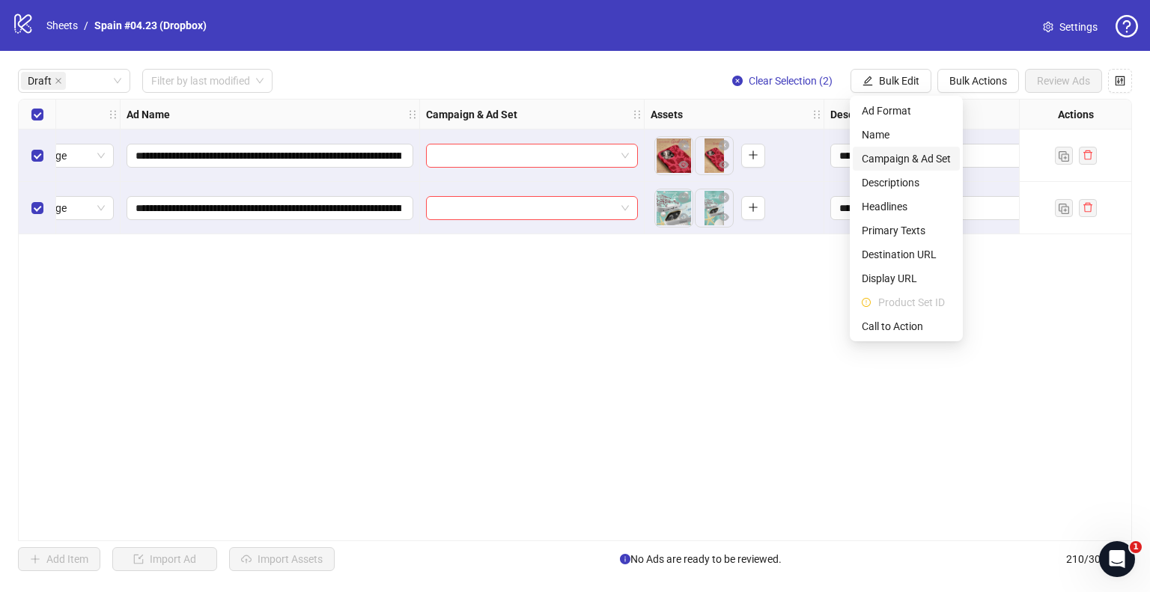
click at [893, 153] on span "Campaign & Ad Set" at bounding box center [906, 159] width 89 height 16
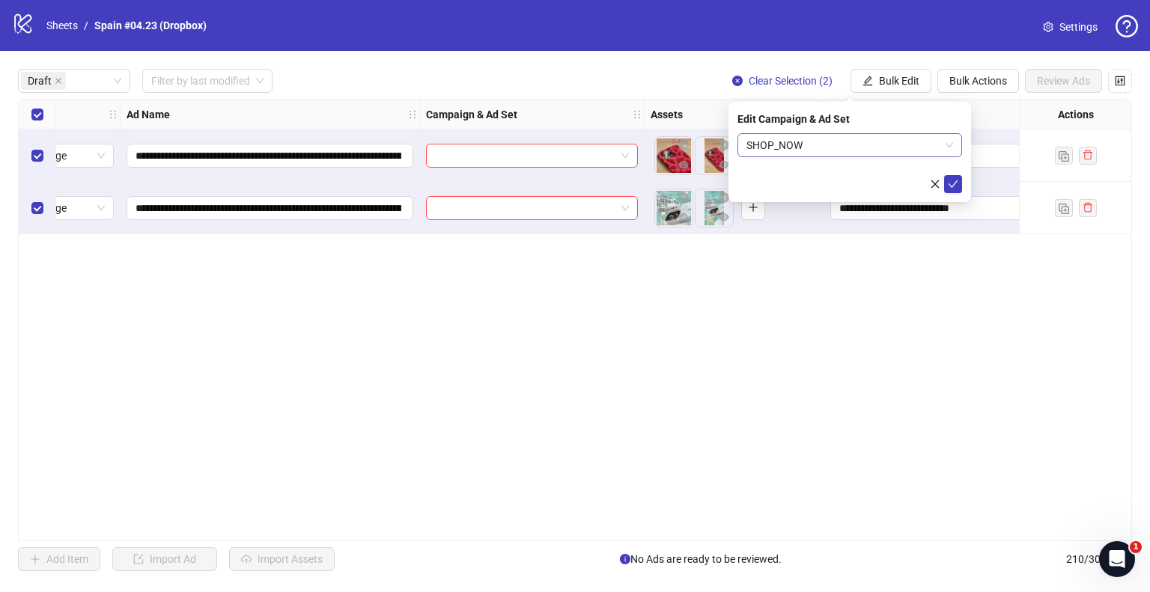
click at [872, 153] on span "SHOP_NOW" at bounding box center [850, 145] width 207 height 22
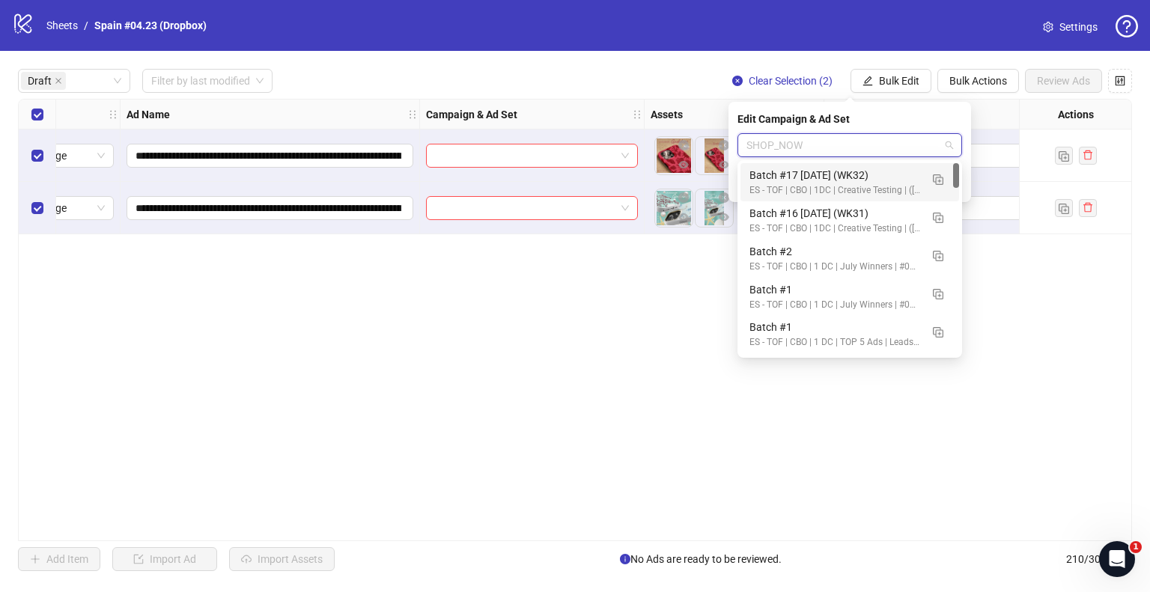
drag, startPoint x: 625, startPoint y: 347, endPoint x: 643, endPoint y: 319, distance: 33.4
click at [625, 348] on div "**********" at bounding box center [575, 320] width 1114 height 443
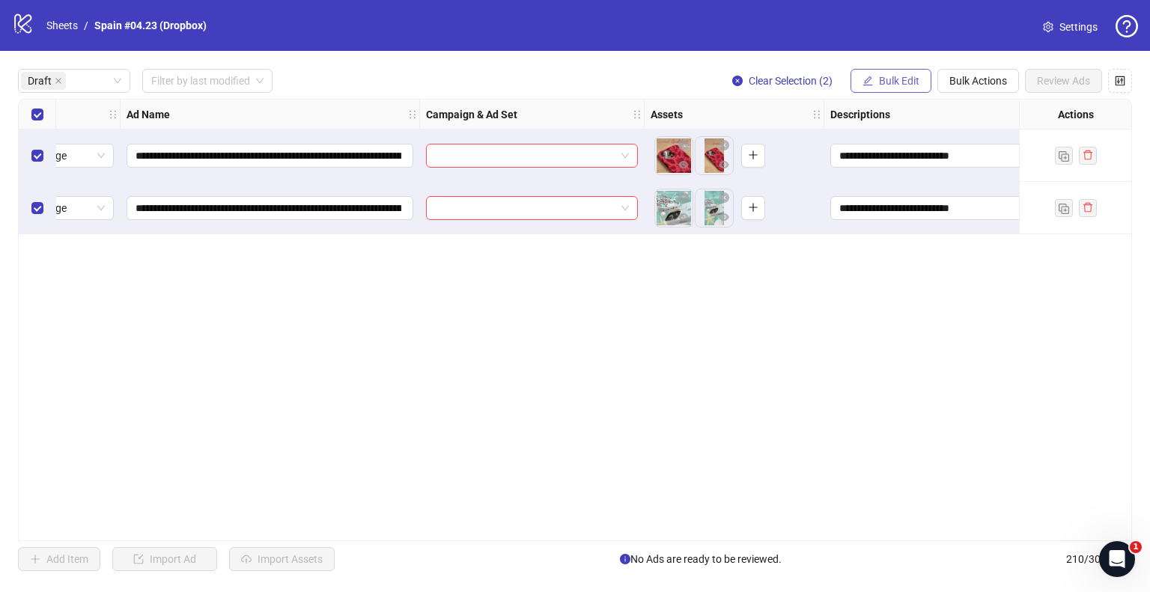
click at [905, 82] on span "Bulk Edit" at bounding box center [899, 81] width 40 height 12
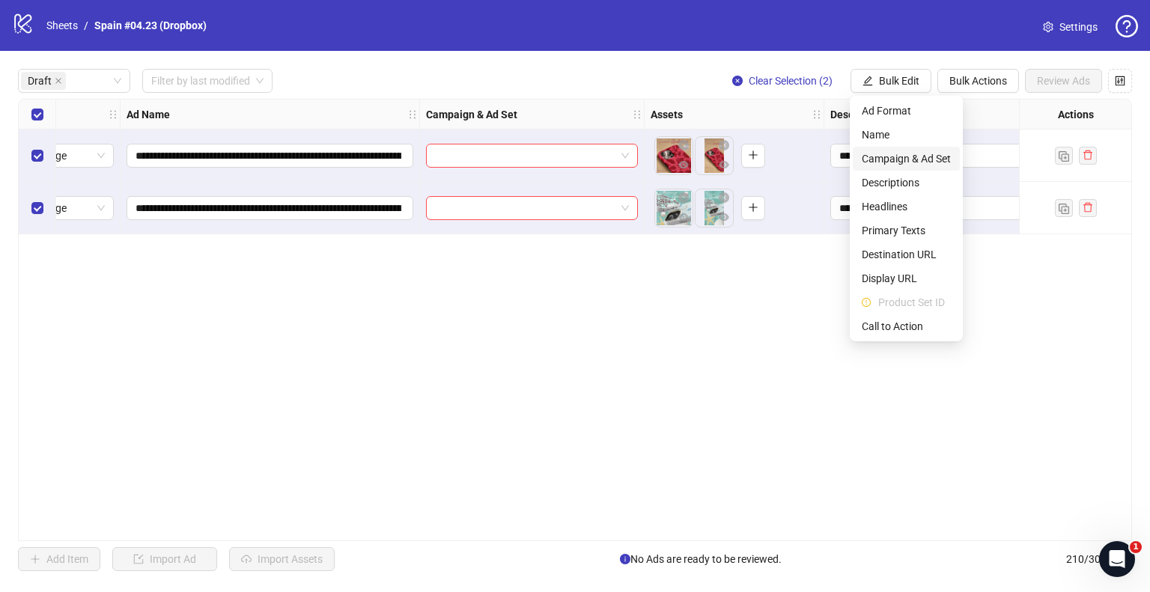
click at [896, 158] on span "Campaign & Ad Set" at bounding box center [906, 159] width 89 height 16
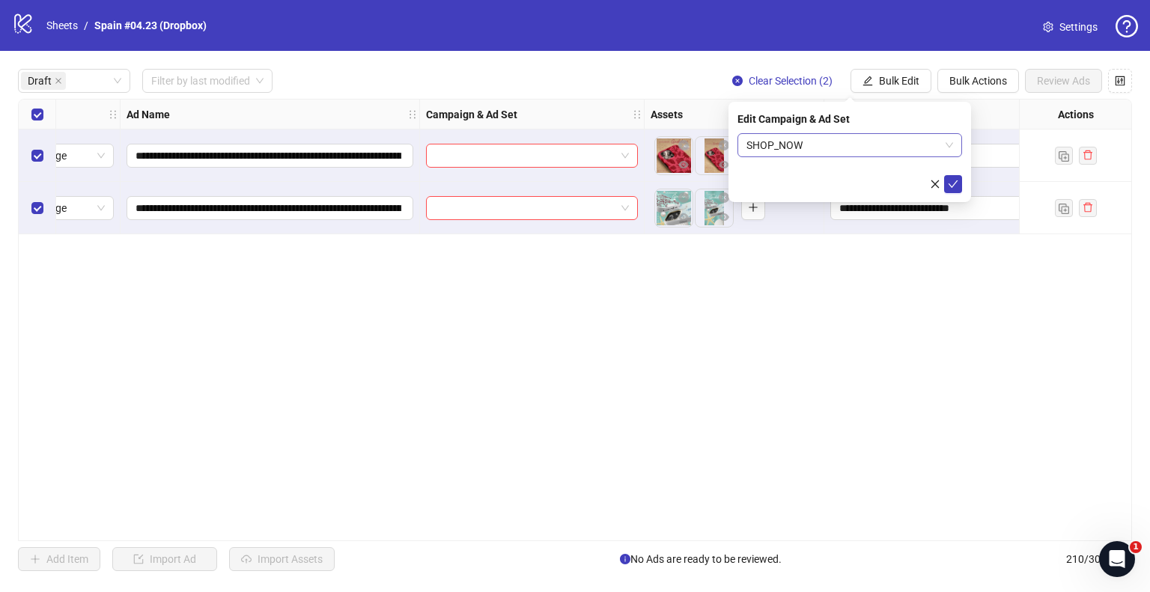
click at [905, 150] on span "SHOP_NOW" at bounding box center [850, 145] width 207 height 22
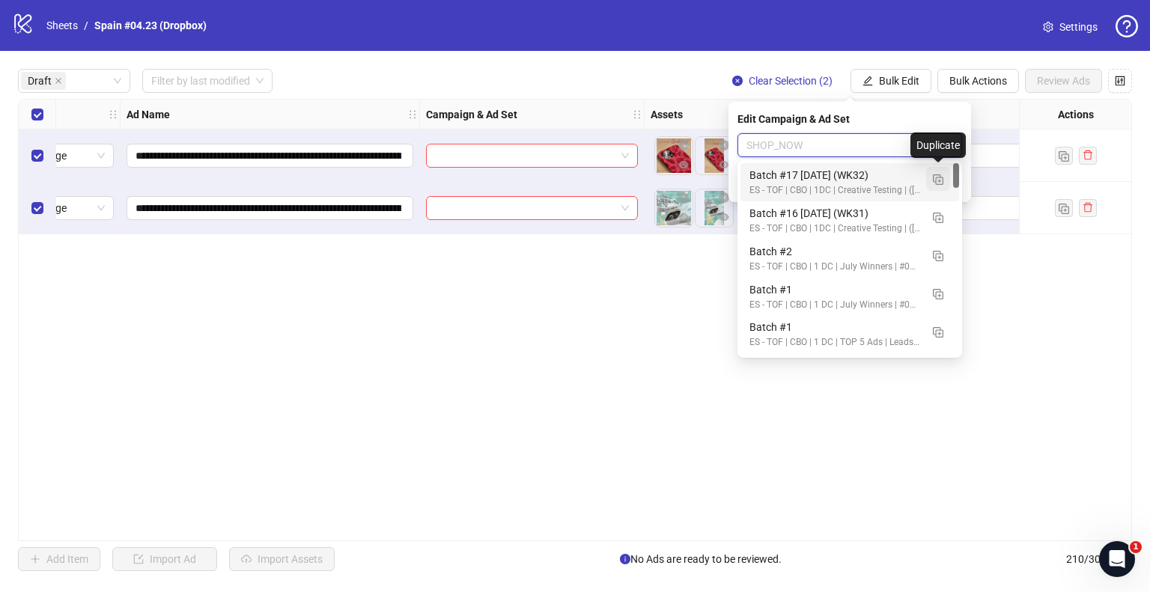
click at [942, 176] on img "button" at bounding box center [938, 179] width 10 height 10
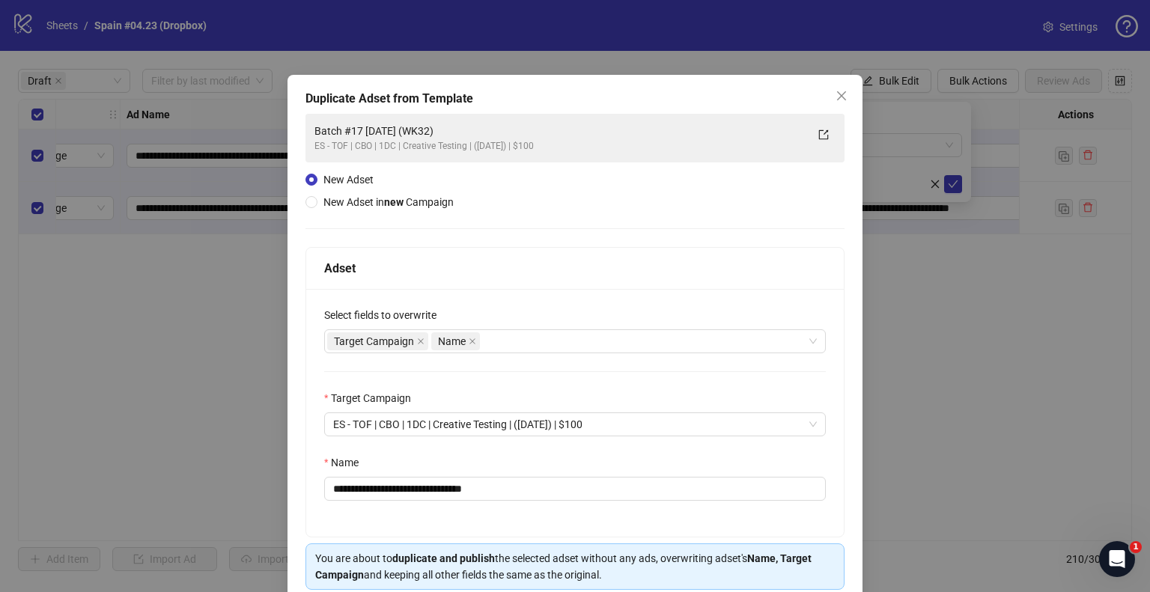
scroll to position [63, 0]
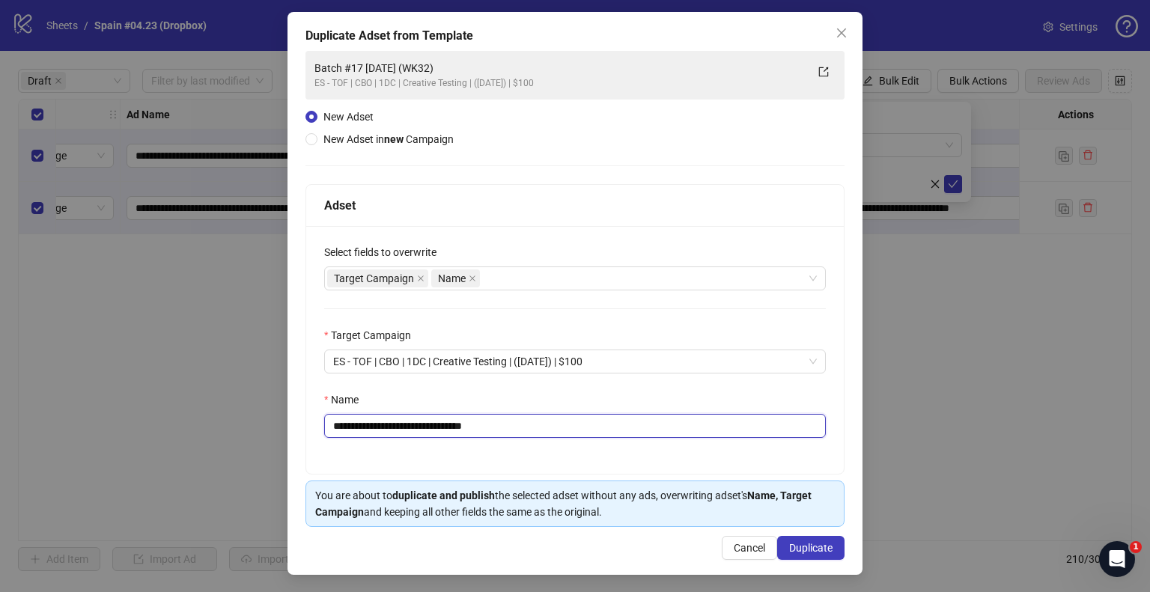
drag, startPoint x: 461, startPoint y: 425, endPoint x: 588, endPoint y: 428, distance: 126.6
click at [588, 428] on input "**********" at bounding box center [575, 426] width 502 height 24
click at [430, 423] on input "**********" at bounding box center [575, 426] width 502 height 24
click at [433, 425] on input "**********" at bounding box center [575, 426] width 502 height 24
click at [379, 426] on input "**********" at bounding box center [575, 426] width 502 height 24
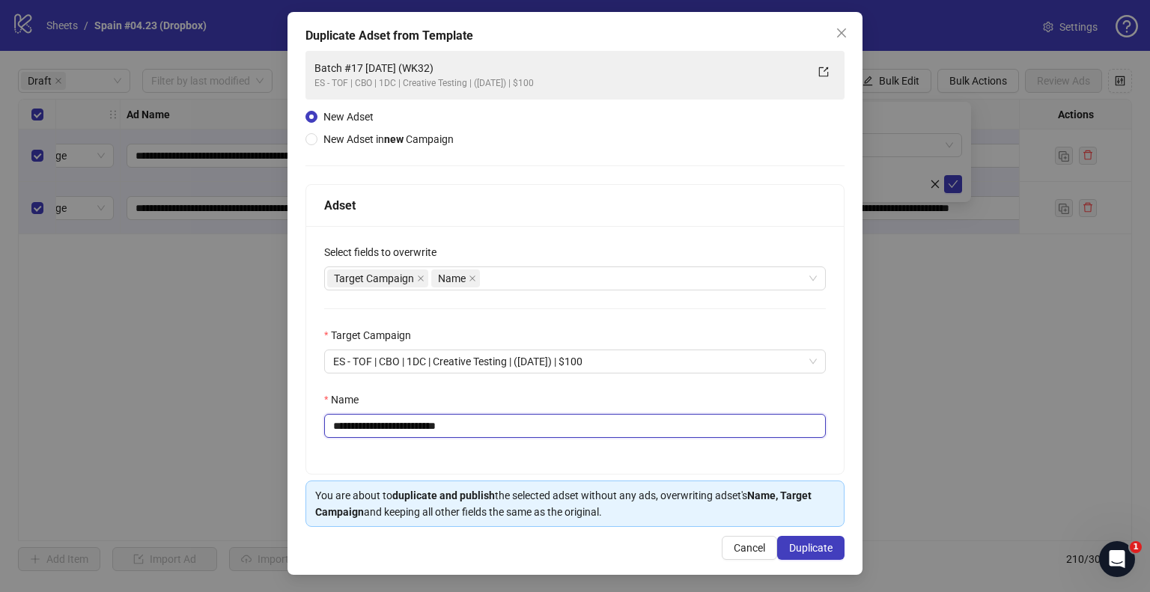
click at [509, 436] on input "**********" at bounding box center [575, 426] width 502 height 24
type input "**********"
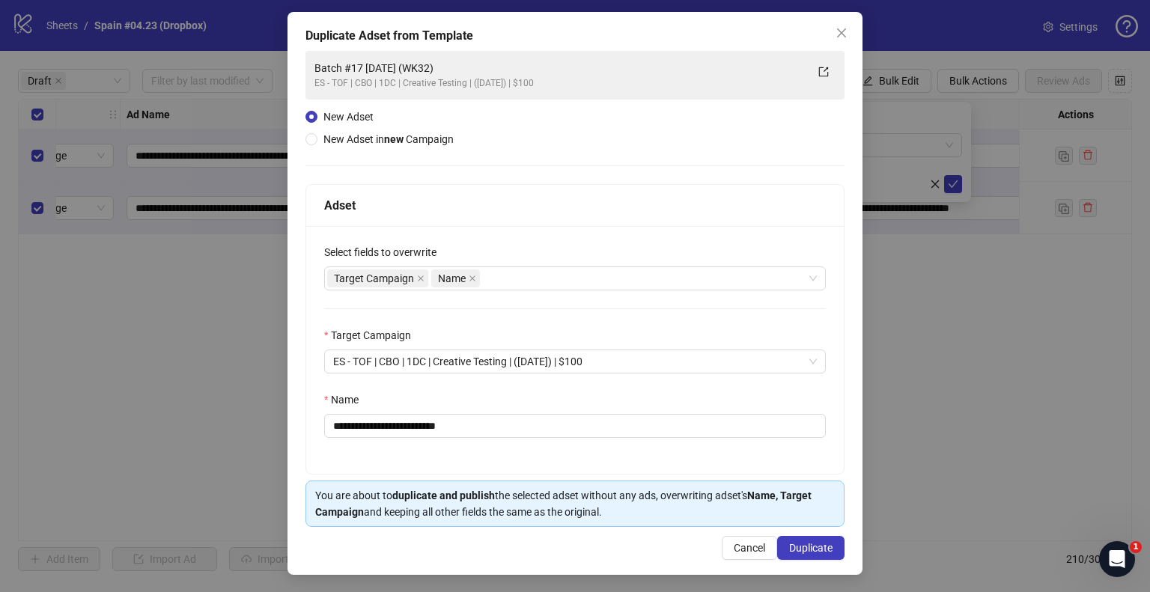
click at [508, 448] on div "**********" at bounding box center [575, 350] width 538 height 248
click at [551, 288] on div "Target Campaign Name" at bounding box center [567, 278] width 480 height 21
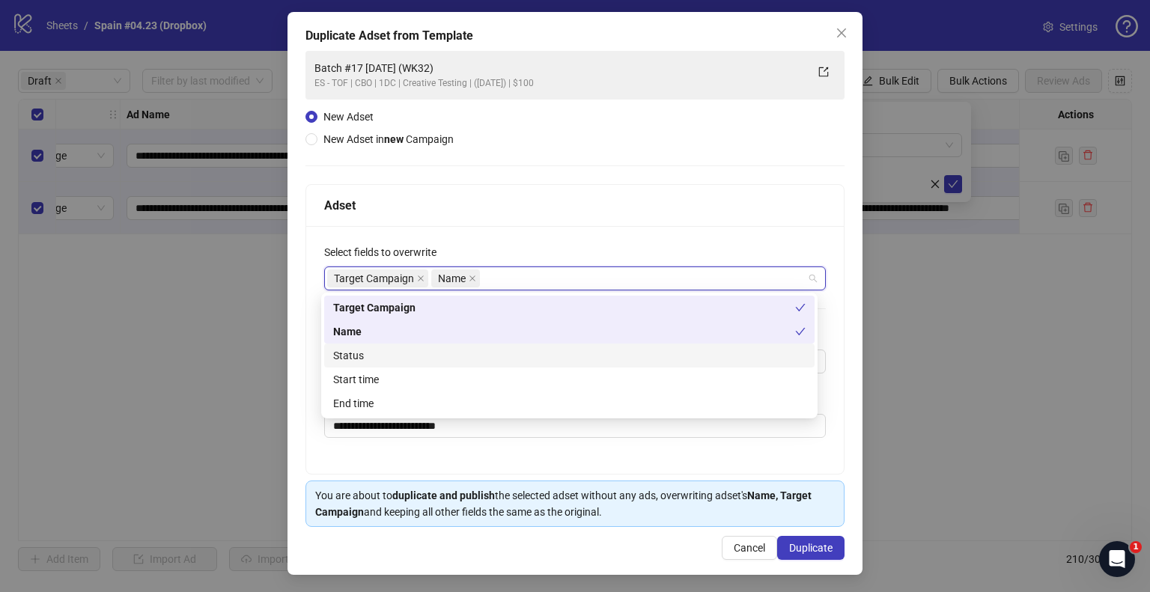
click at [446, 347] on div "Status" at bounding box center [569, 355] width 473 height 16
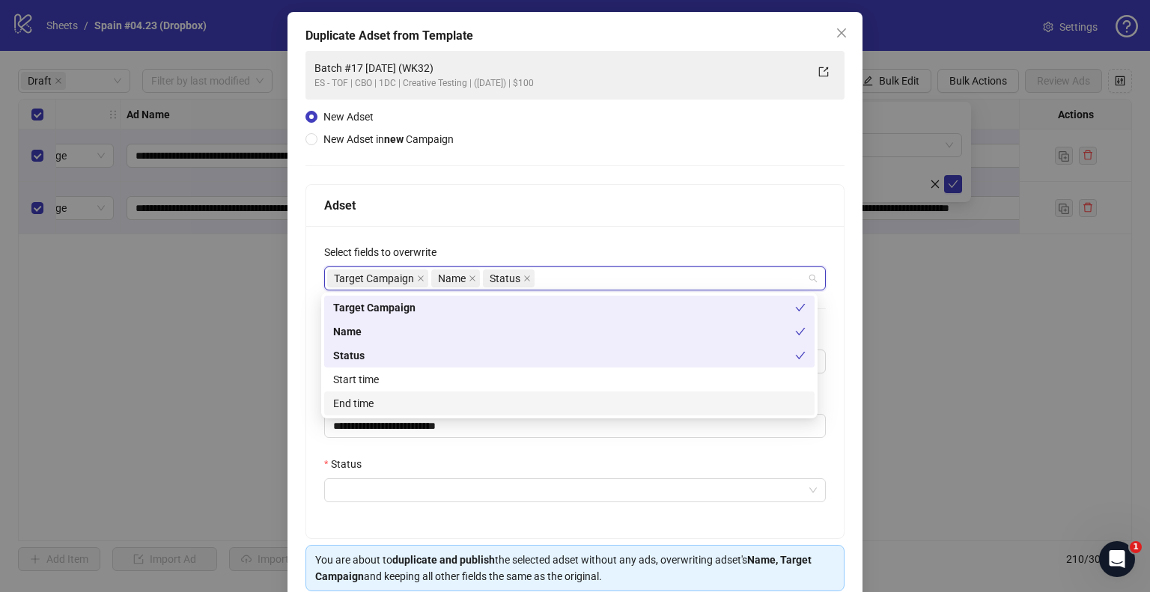
click at [392, 394] on div "End time" at bounding box center [569, 404] width 490 height 24
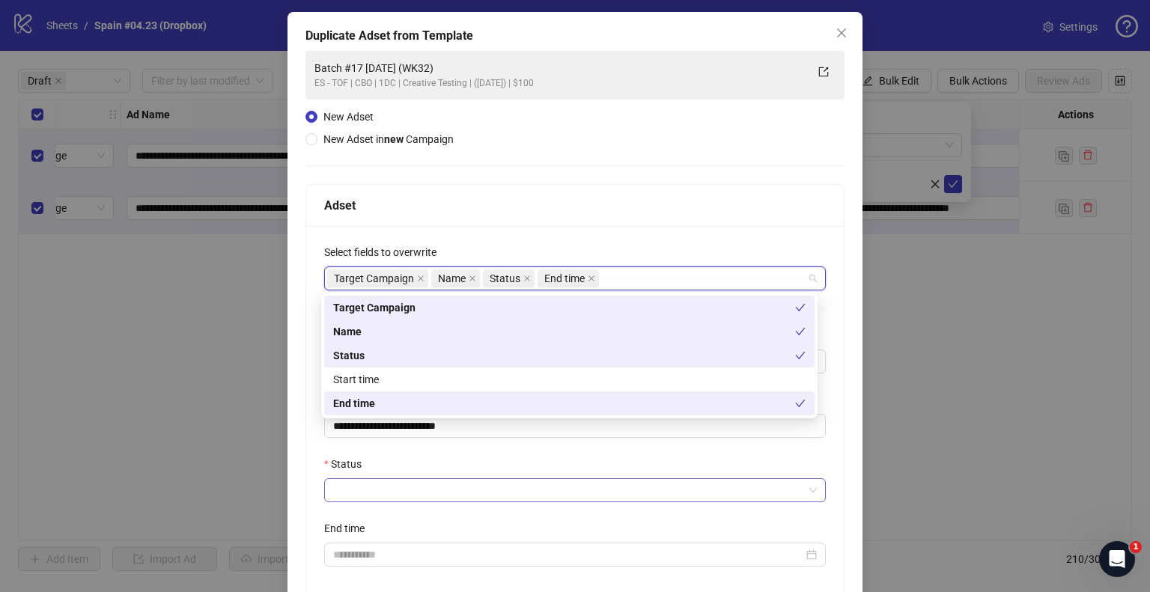
click at [362, 487] on input "Status" at bounding box center [568, 490] width 470 height 22
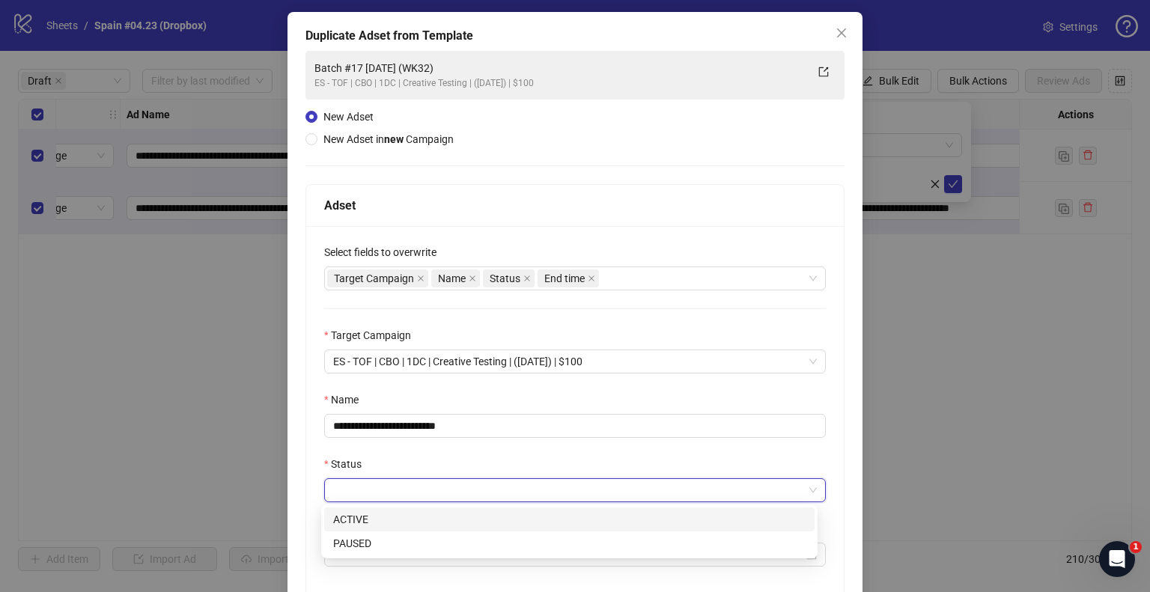
click at [362, 514] on div "ACTIVE" at bounding box center [569, 519] width 473 height 16
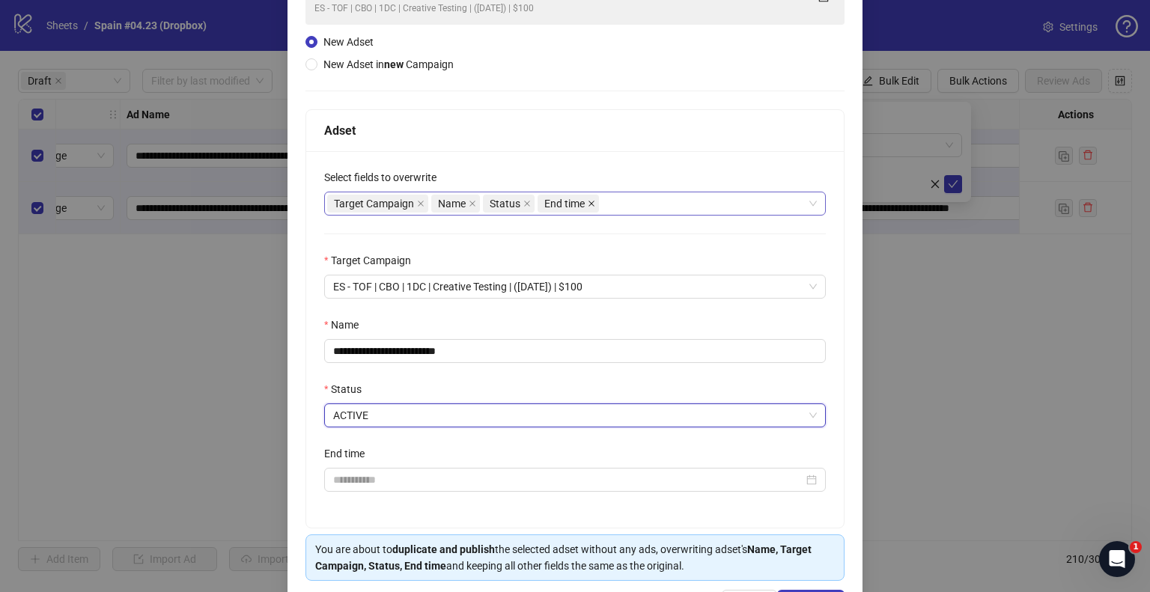
click at [588, 198] on span at bounding box center [591, 203] width 7 height 16
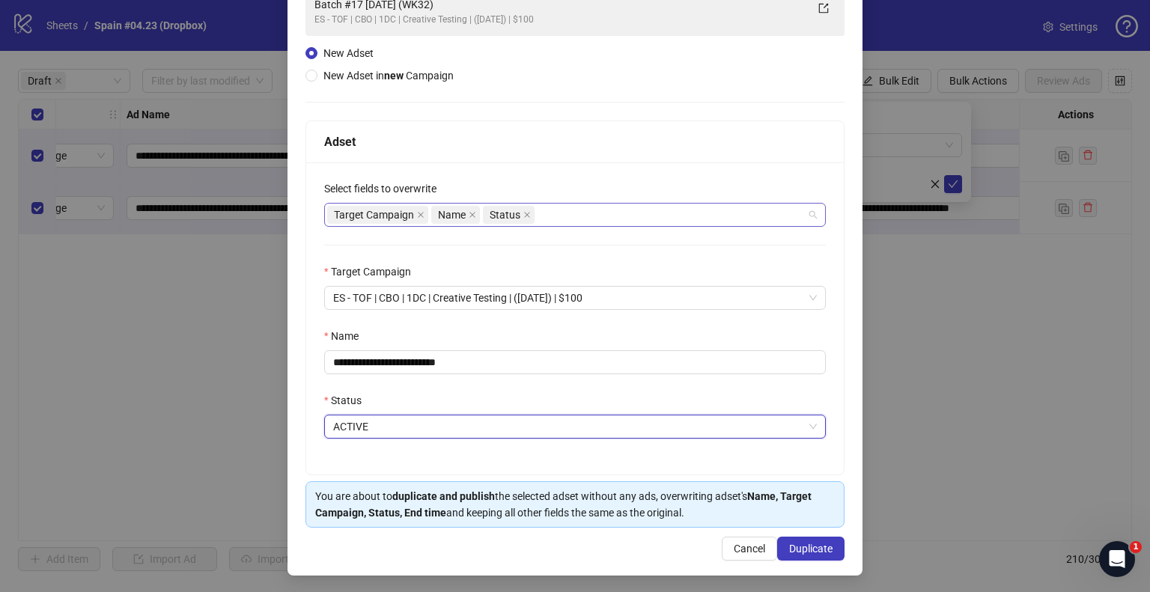
click at [578, 218] on div "Target Campaign Name Status" at bounding box center [567, 214] width 480 height 21
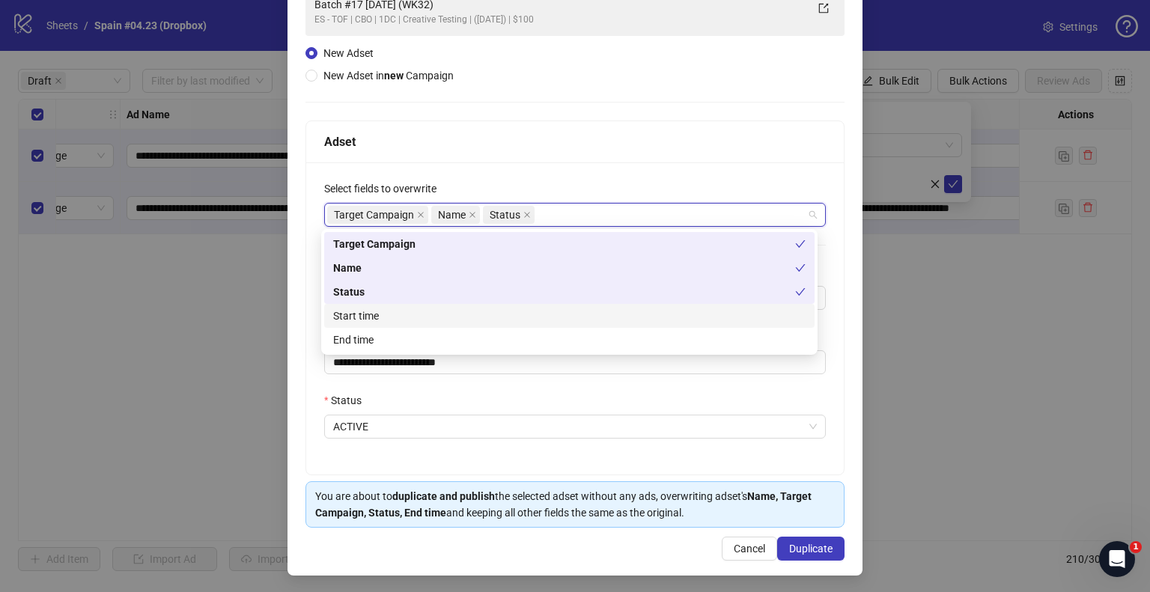
click at [394, 325] on div "Start time" at bounding box center [569, 316] width 490 height 24
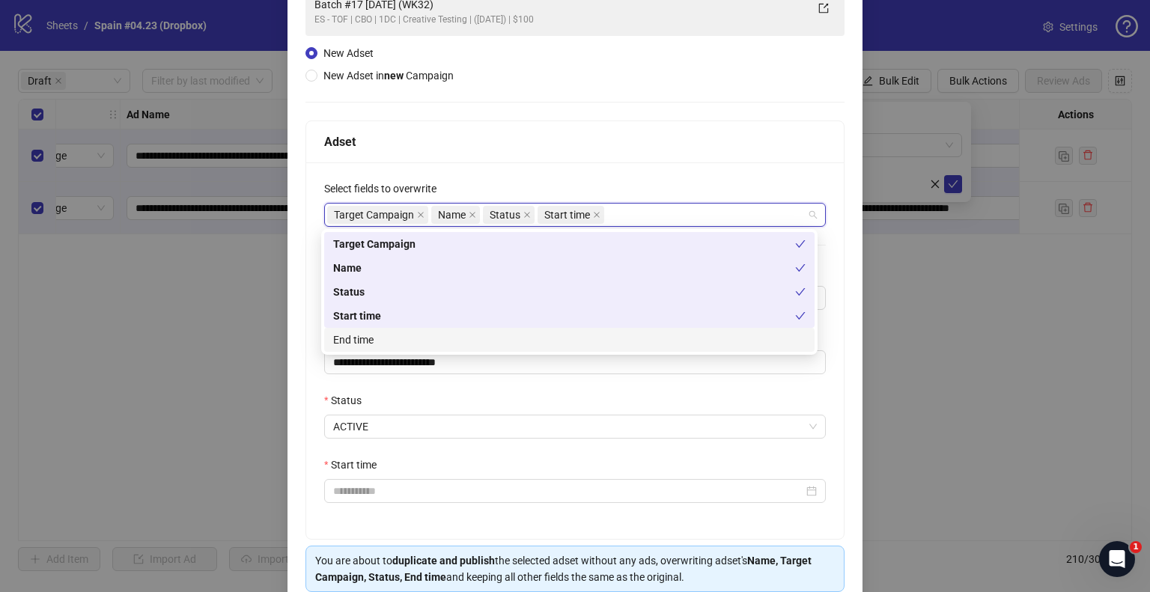
scroll to position [192, 0]
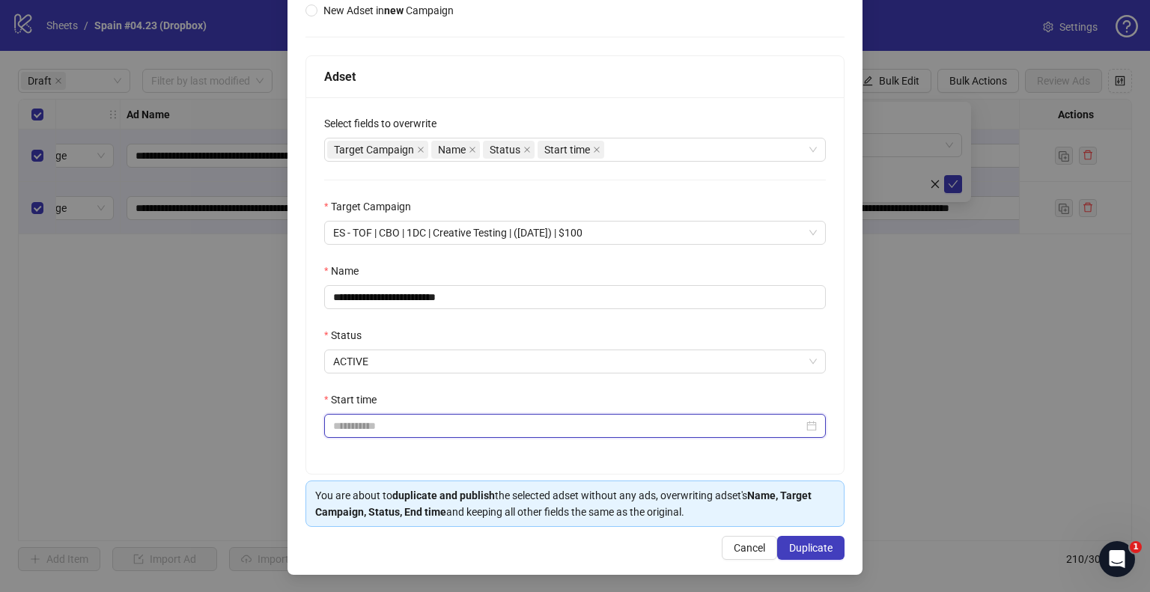
click at [372, 431] on input "Start time" at bounding box center [568, 426] width 470 height 16
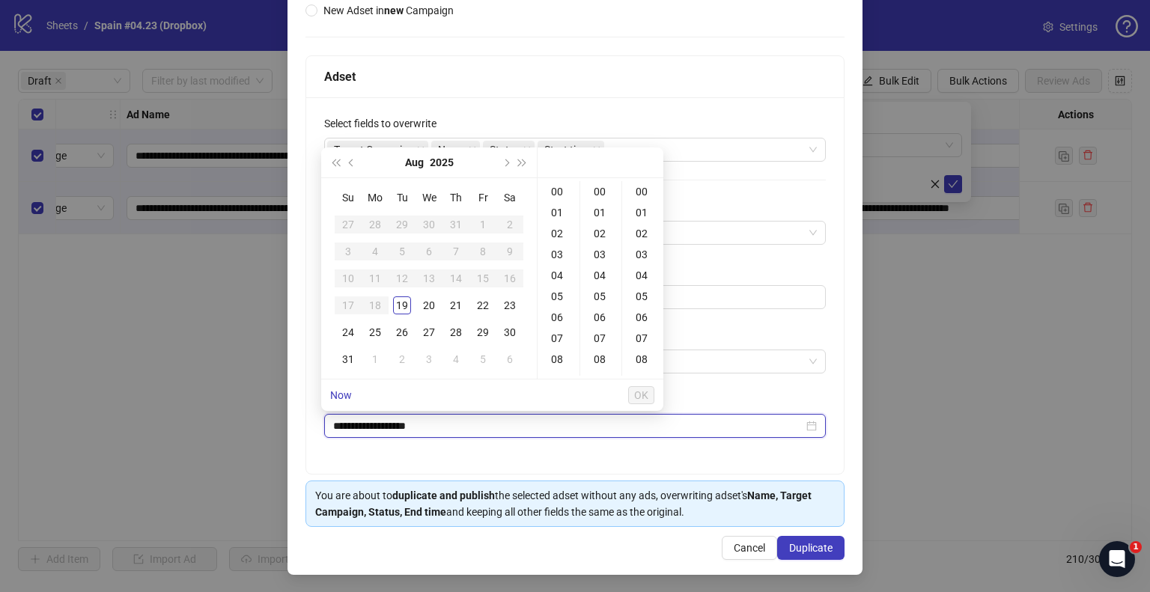
type input "**********"
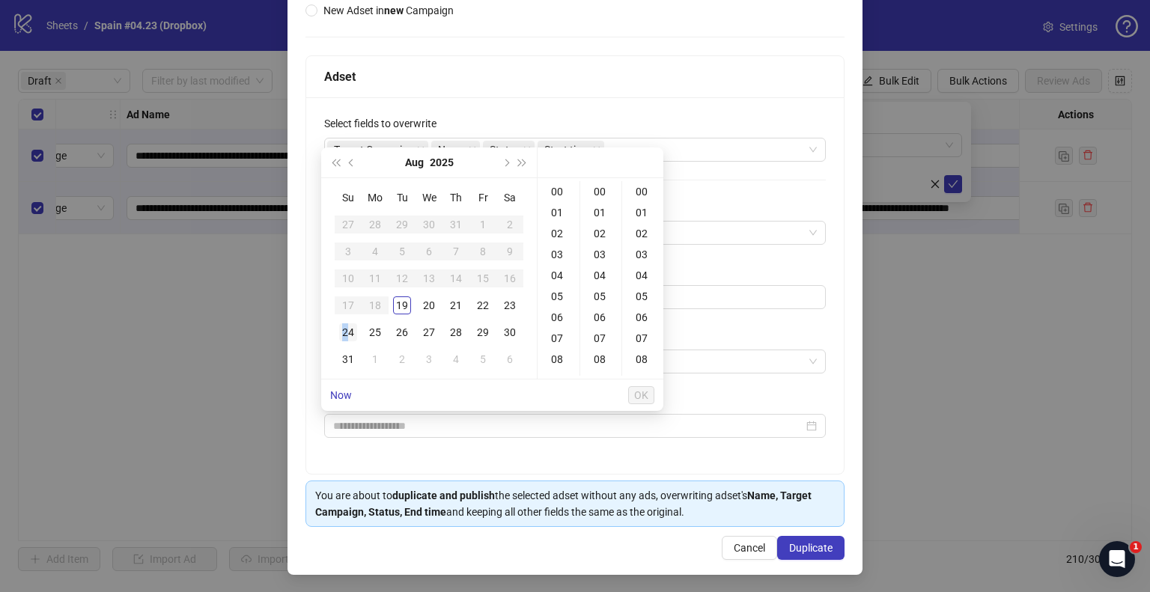
click at [345, 329] on div "24" at bounding box center [348, 332] width 18 height 18
click at [557, 309] on div "09" at bounding box center [559, 305] width 36 height 21
type input "**********"
click at [637, 392] on span "OK" at bounding box center [641, 395] width 14 height 12
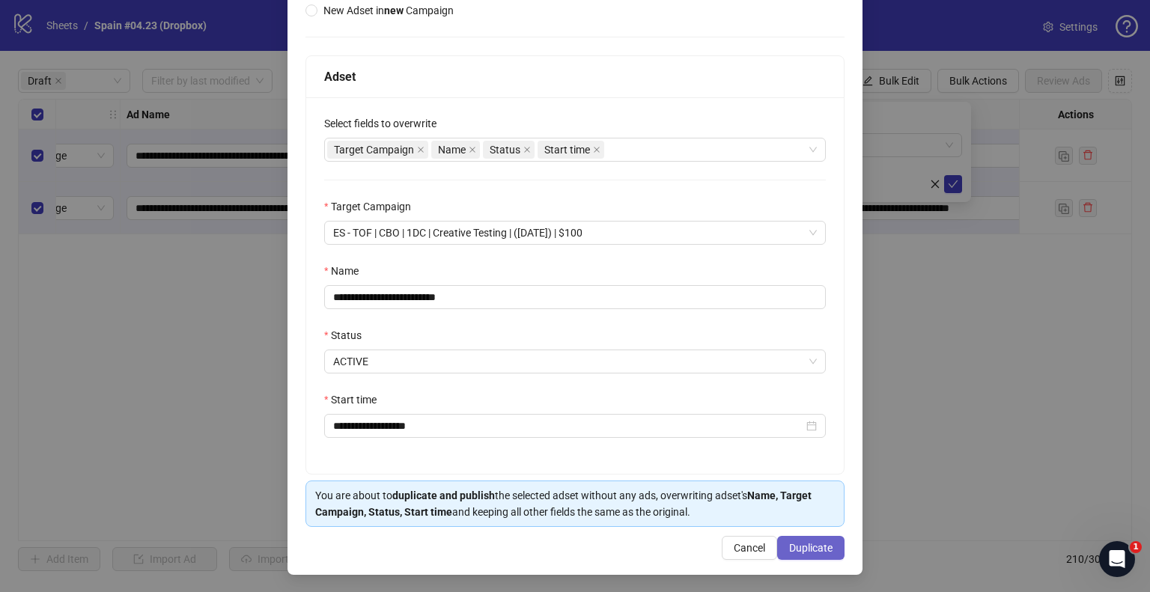
click at [791, 547] on span "Duplicate" at bounding box center [810, 548] width 43 height 12
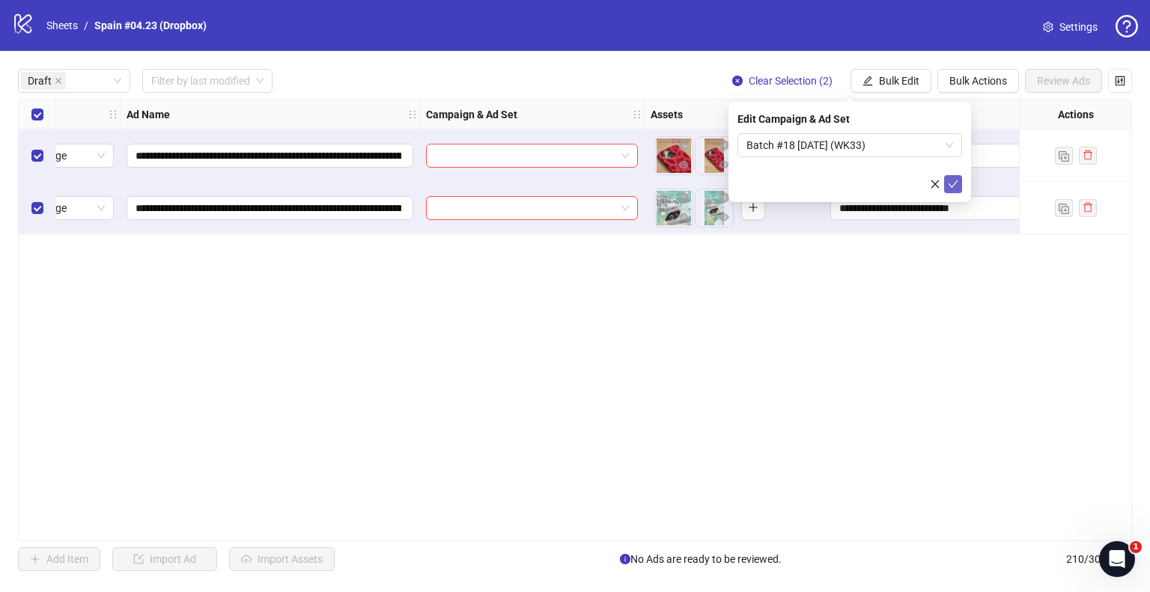
click at [955, 183] on icon "check" at bounding box center [953, 184] width 10 height 10
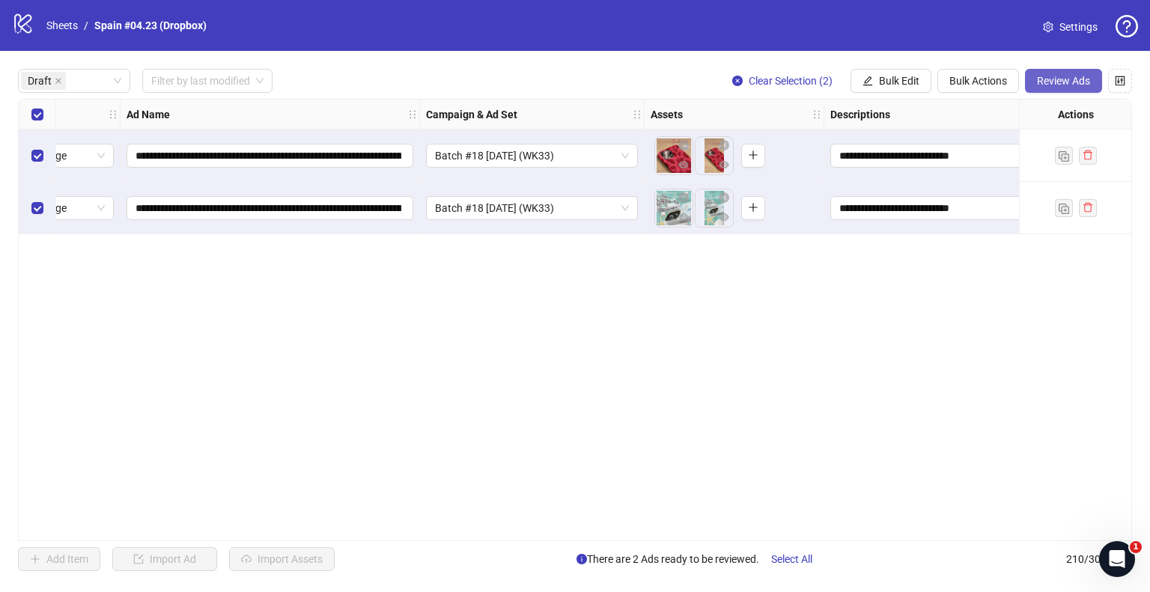
click at [1073, 72] on button "Review Ads" at bounding box center [1063, 81] width 77 height 24
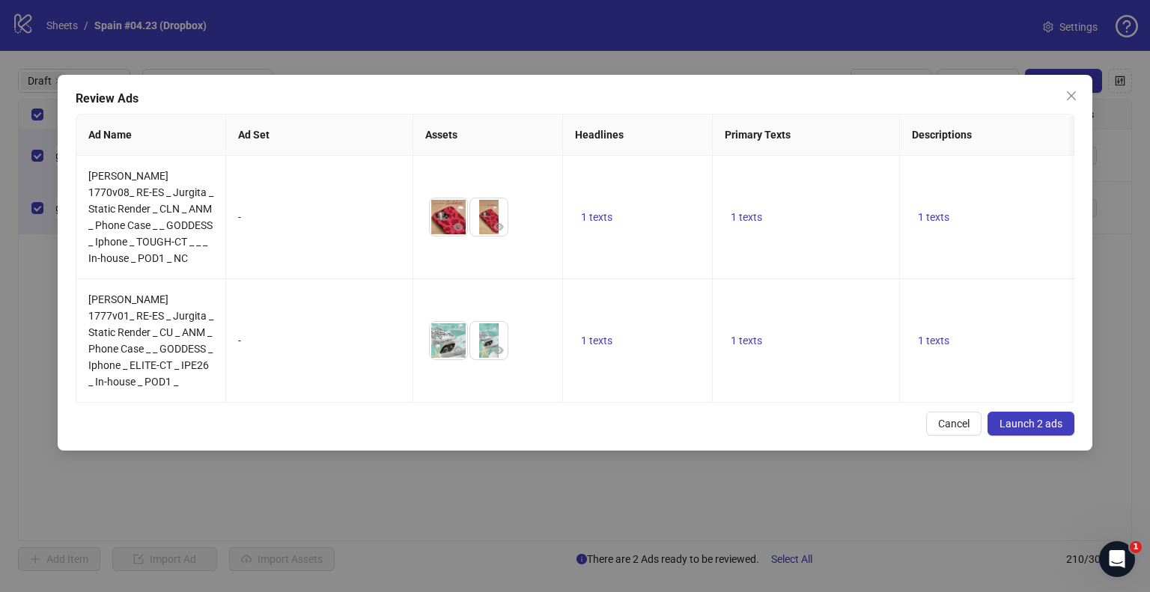
click at [1006, 436] on button "Launch 2 ads" at bounding box center [1031, 424] width 87 height 24
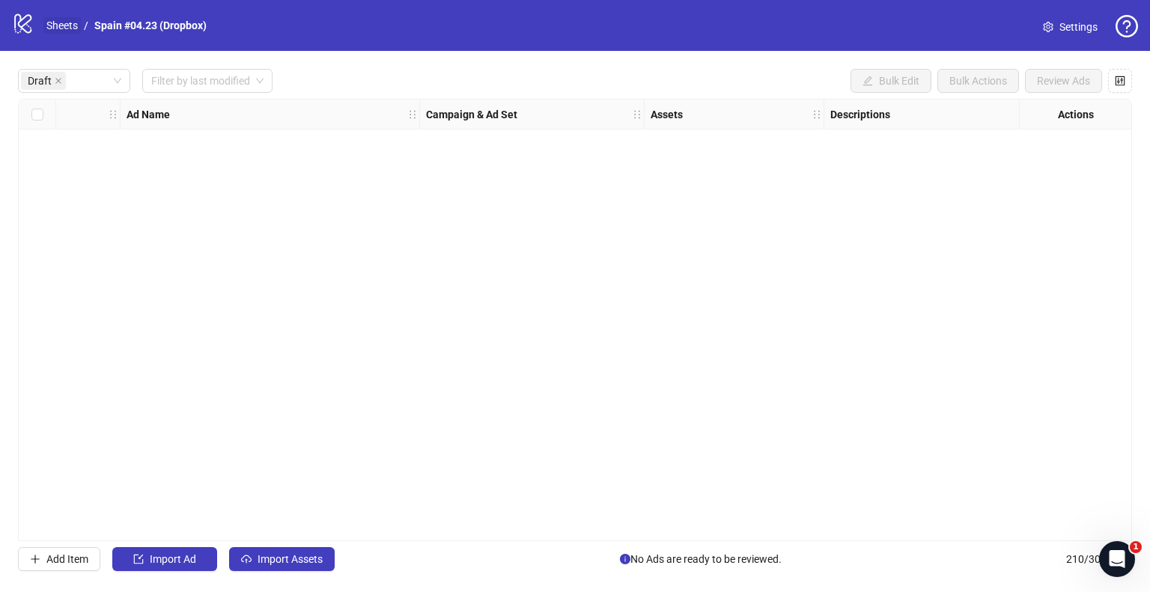
click at [64, 24] on link "Sheets" at bounding box center [61, 25] width 37 height 16
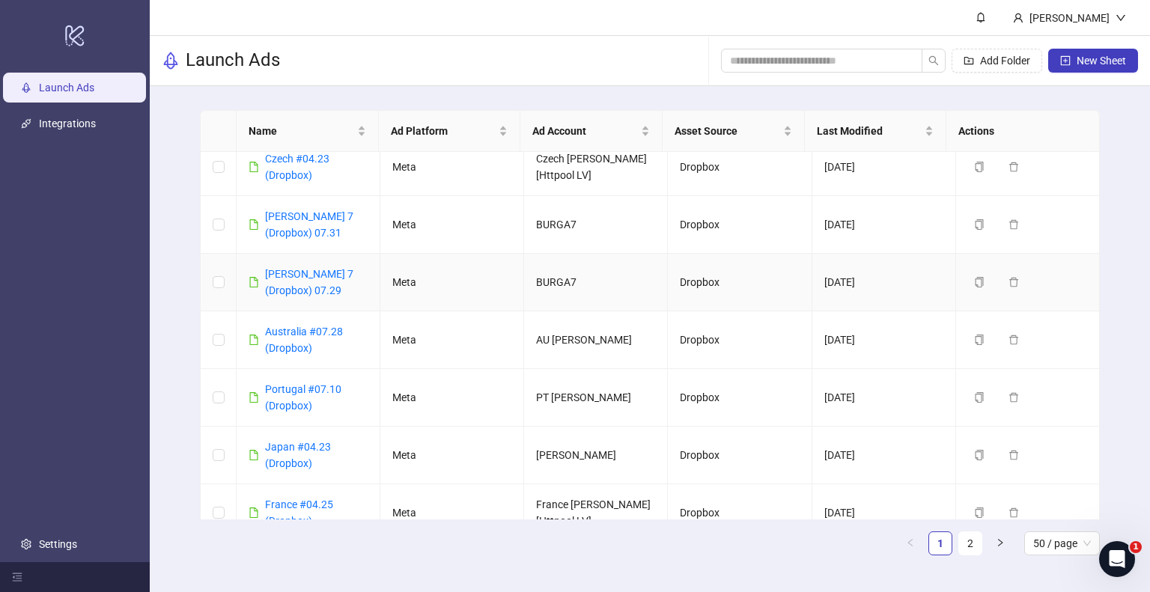
scroll to position [374, 0]
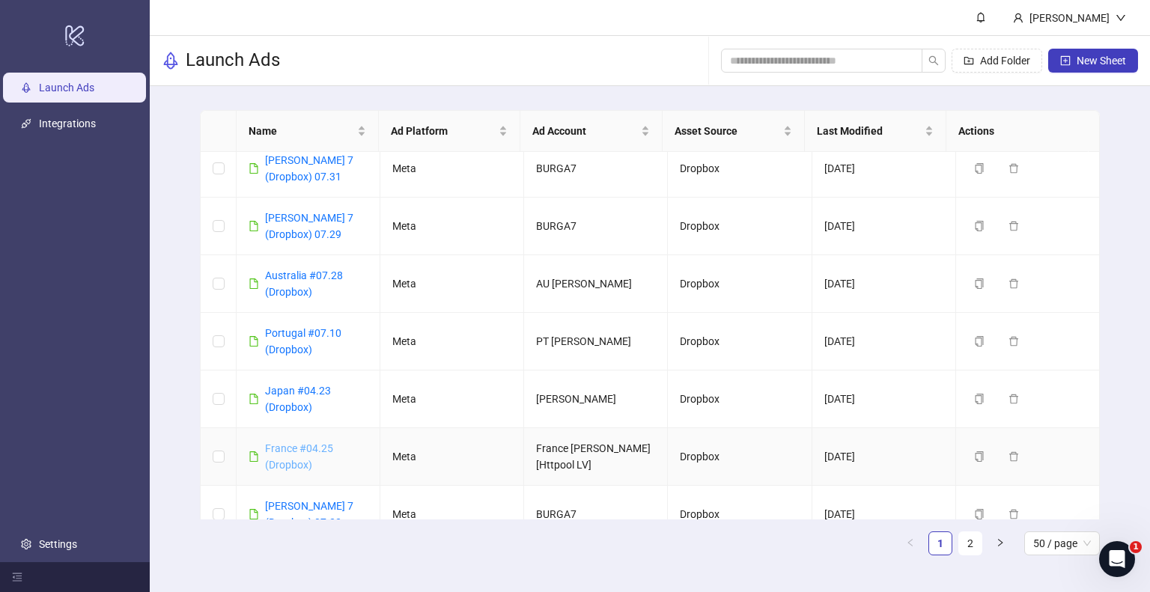
click at [323, 443] on link "France #04.25 (Dropbox)" at bounding box center [299, 457] width 68 height 28
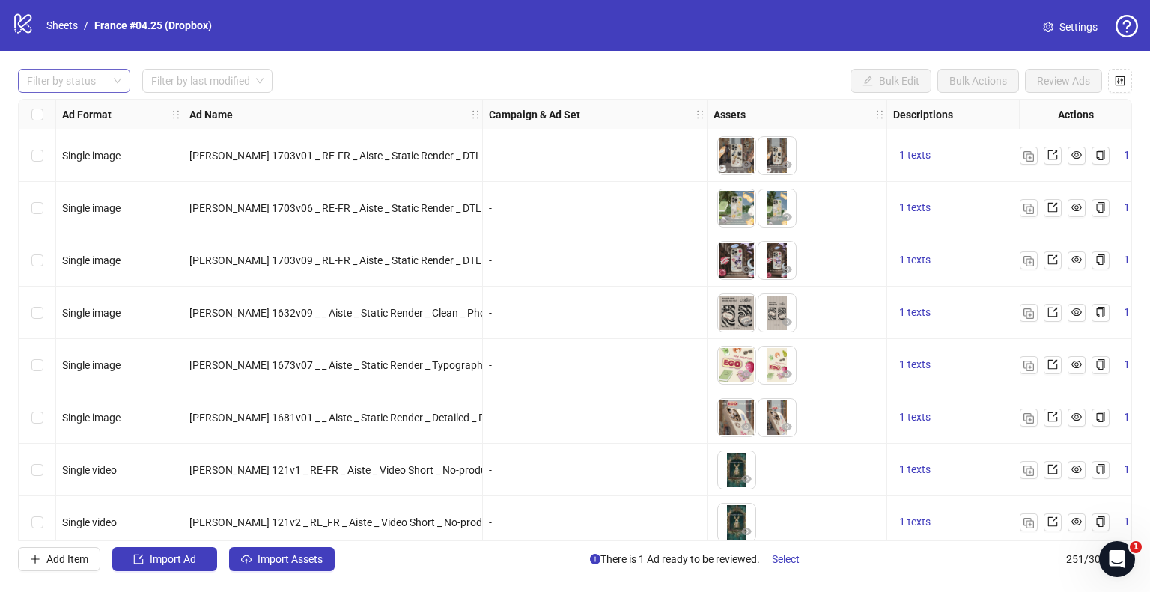
click at [94, 89] on div at bounding box center [66, 80] width 91 height 21
click at [87, 104] on div "Draft" at bounding box center [74, 111] width 88 height 16
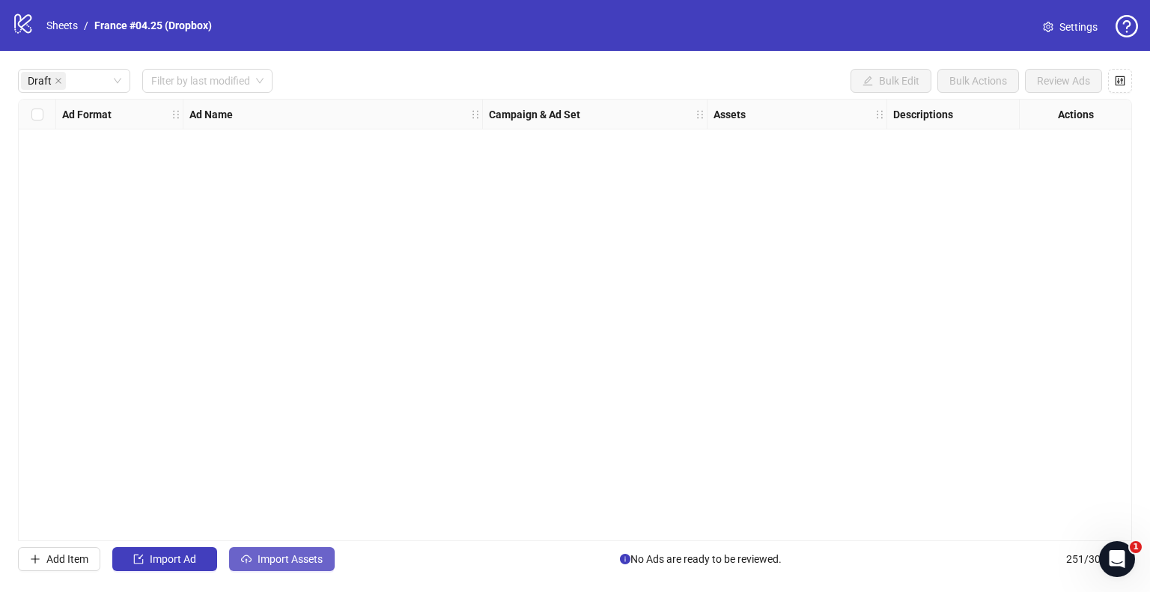
click at [309, 570] on button "Import Assets" at bounding box center [282, 559] width 106 height 24
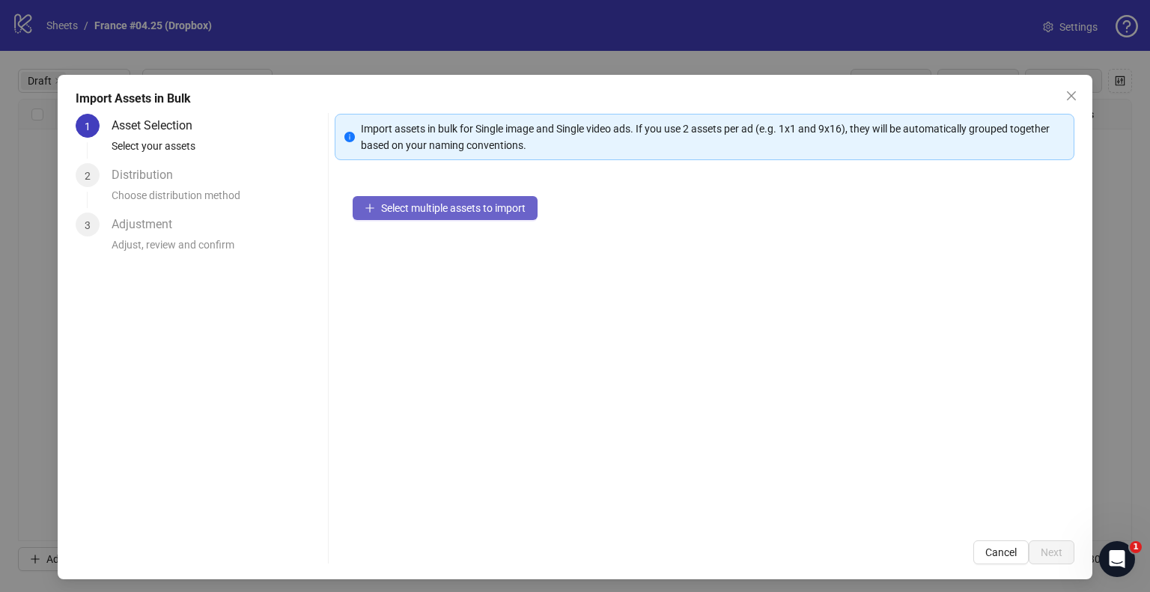
click at [428, 207] on span "Select multiple assets to import" at bounding box center [453, 208] width 145 height 12
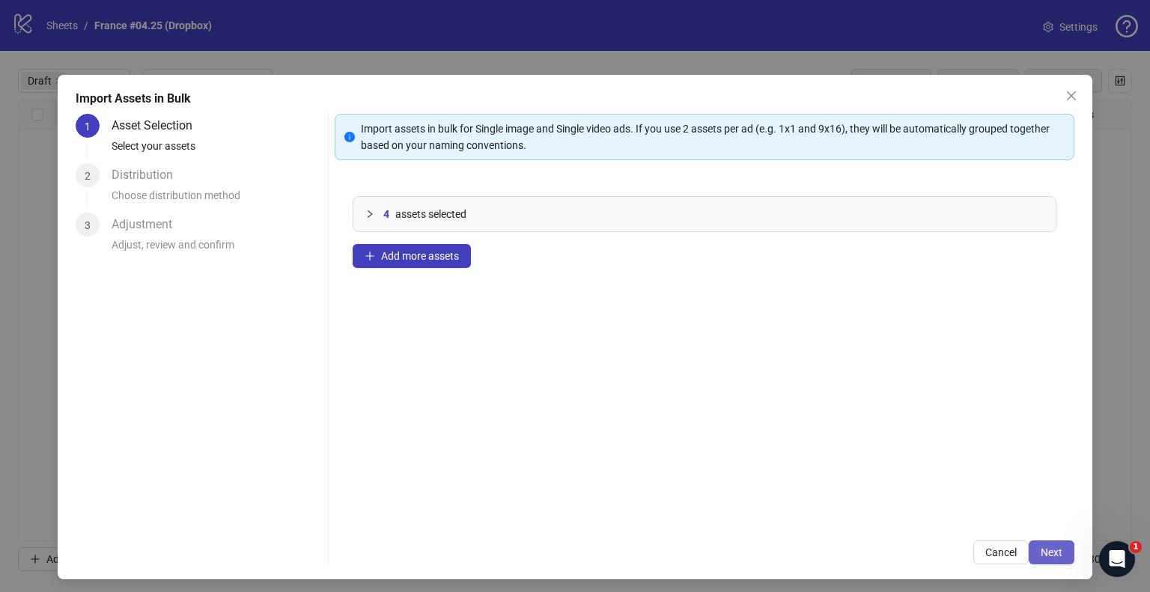
click at [1047, 554] on span "Next" at bounding box center [1052, 553] width 22 height 12
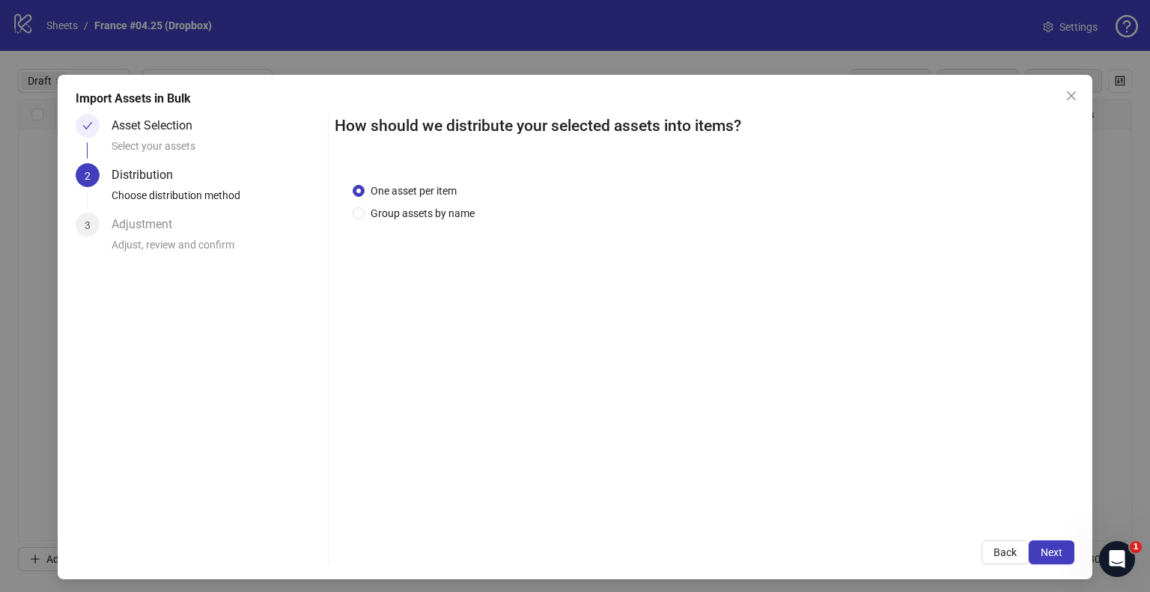
click at [419, 233] on div "One asset per item Group assets by name" at bounding box center [705, 344] width 740 height 358
click at [419, 221] on div "One asset per item Group assets by name" at bounding box center [705, 344] width 740 height 358
click at [422, 216] on span "Group assets by name" at bounding box center [423, 213] width 116 height 16
click at [392, 213] on span "Group assets by name" at bounding box center [423, 213] width 116 height 16
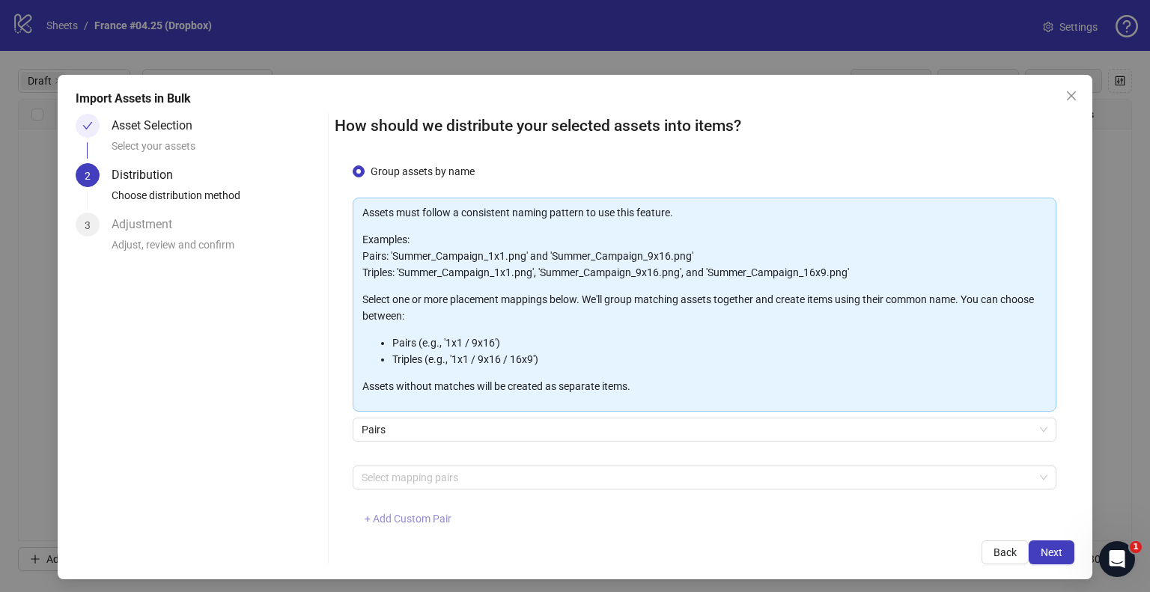
scroll to position [79, 0]
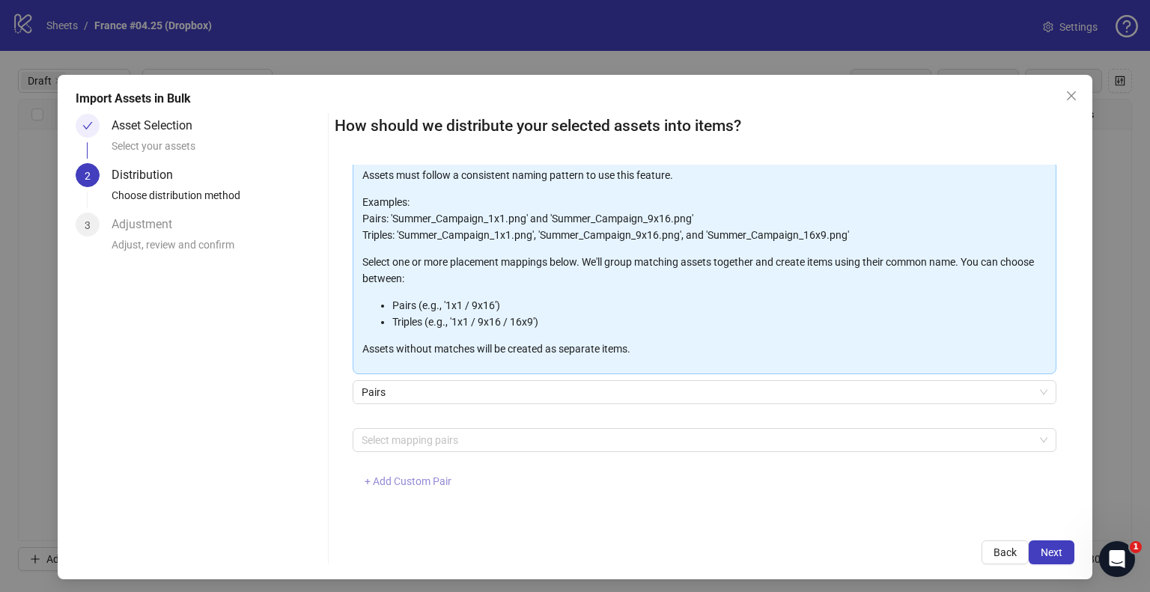
click at [404, 476] on span "+ Add Custom Pair" at bounding box center [408, 482] width 87 height 12
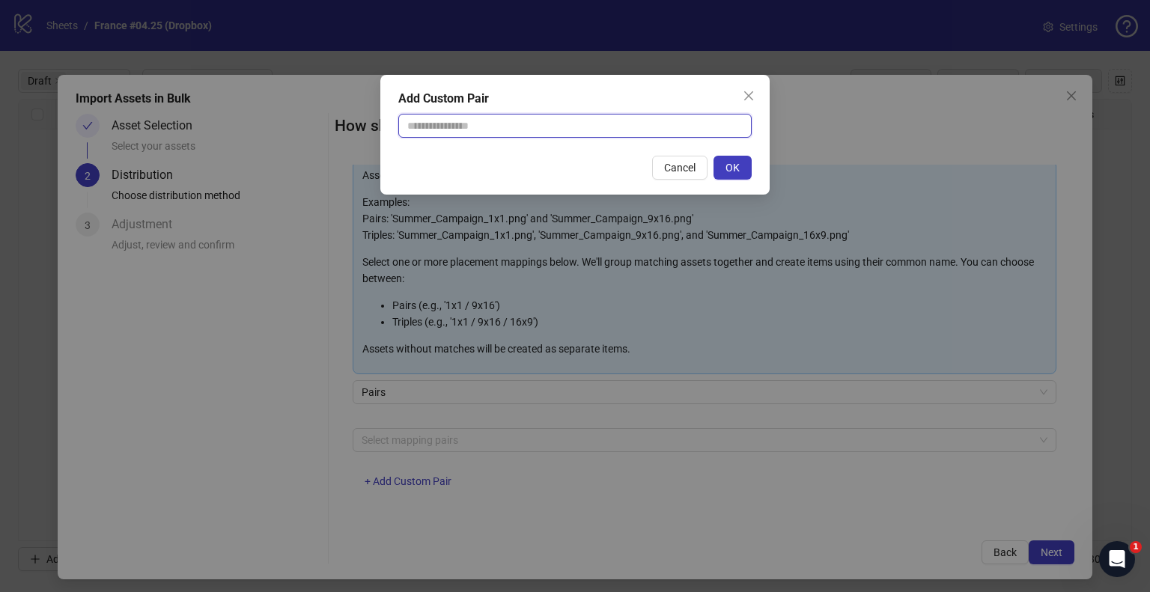
click at [478, 128] on input "text" at bounding box center [574, 126] width 353 height 24
type input "**********"
click at [719, 166] on button "OK" at bounding box center [733, 168] width 38 height 24
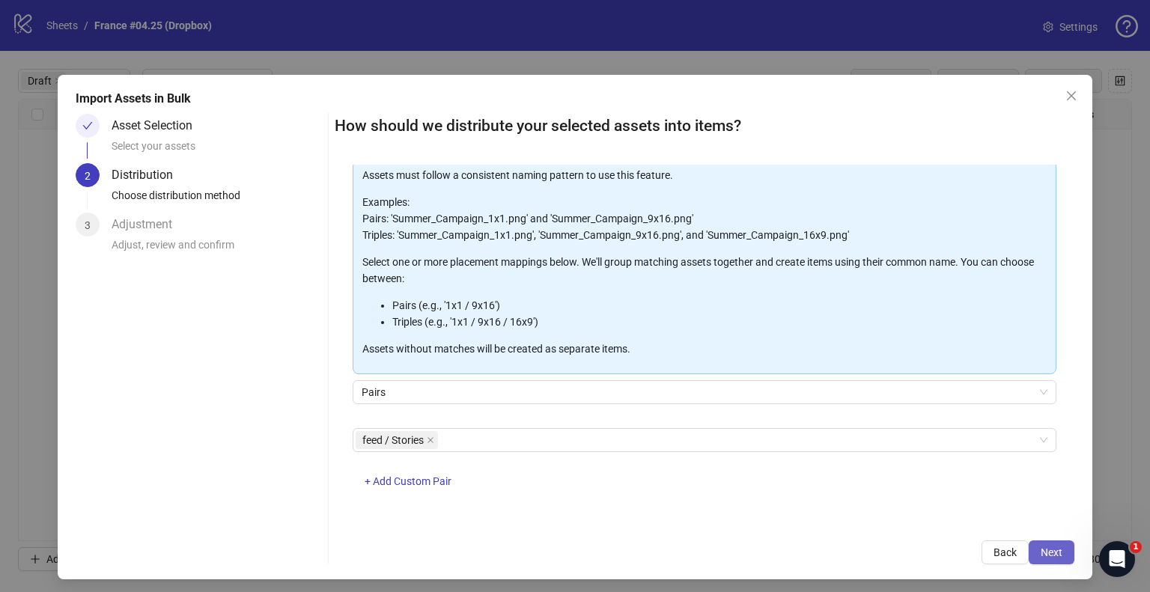
click at [1034, 559] on button "Next" at bounding box center [1052, 553] width 46 height 24
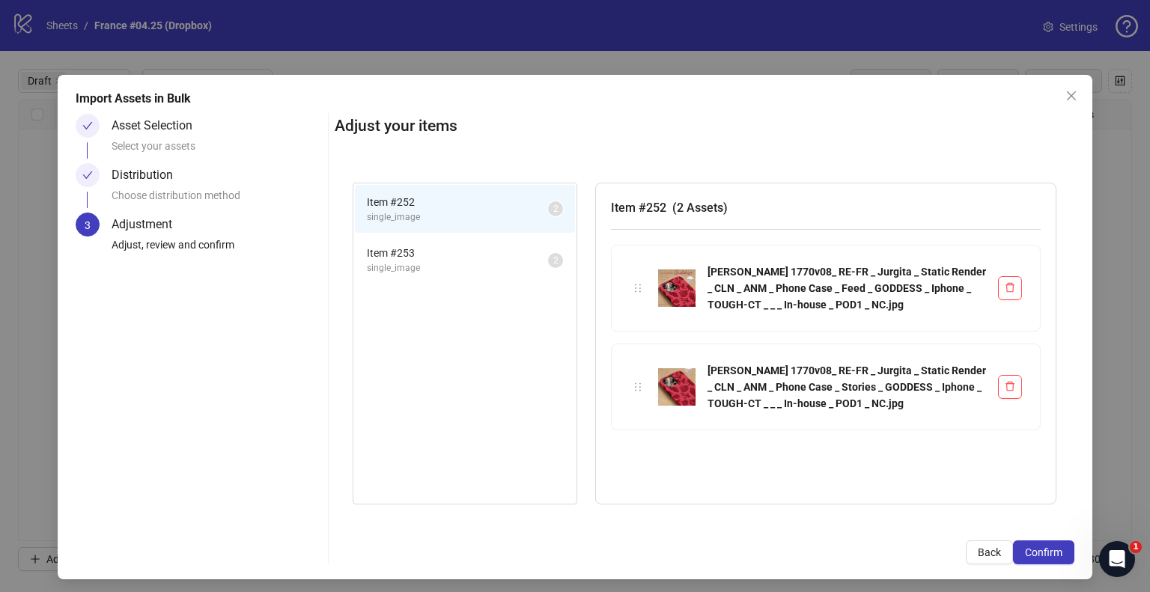
click at [1034, 559] on button "Confirm" at bounding box center [1043, 553] width 61 height 24
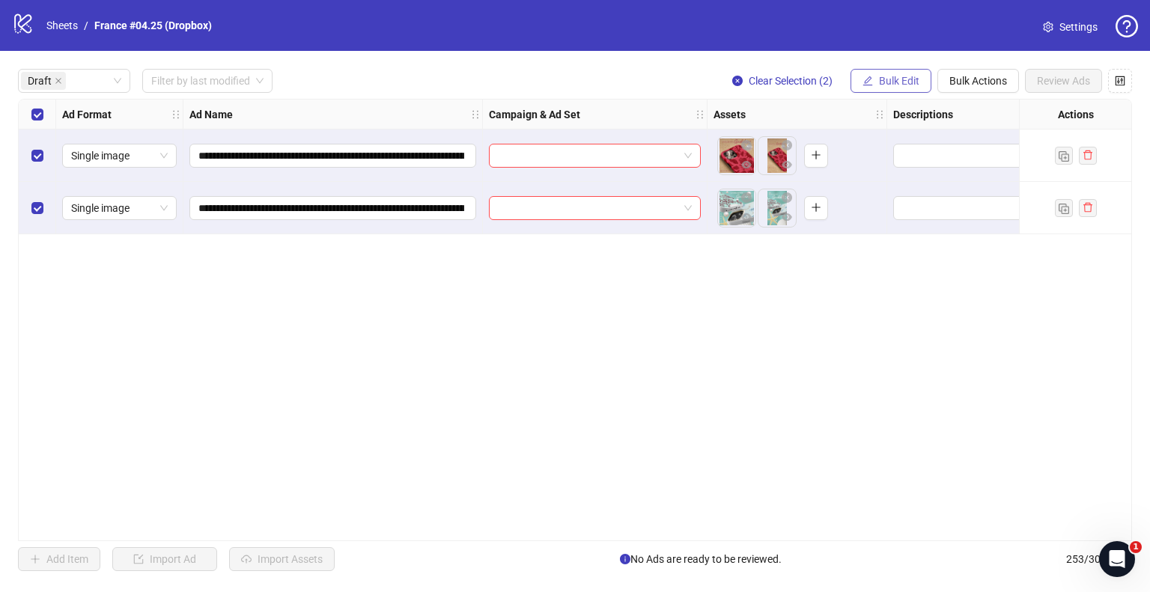
click at [884, 76] on span "Bulk Edit" at bounding box center [899, 81] width 40 height 12
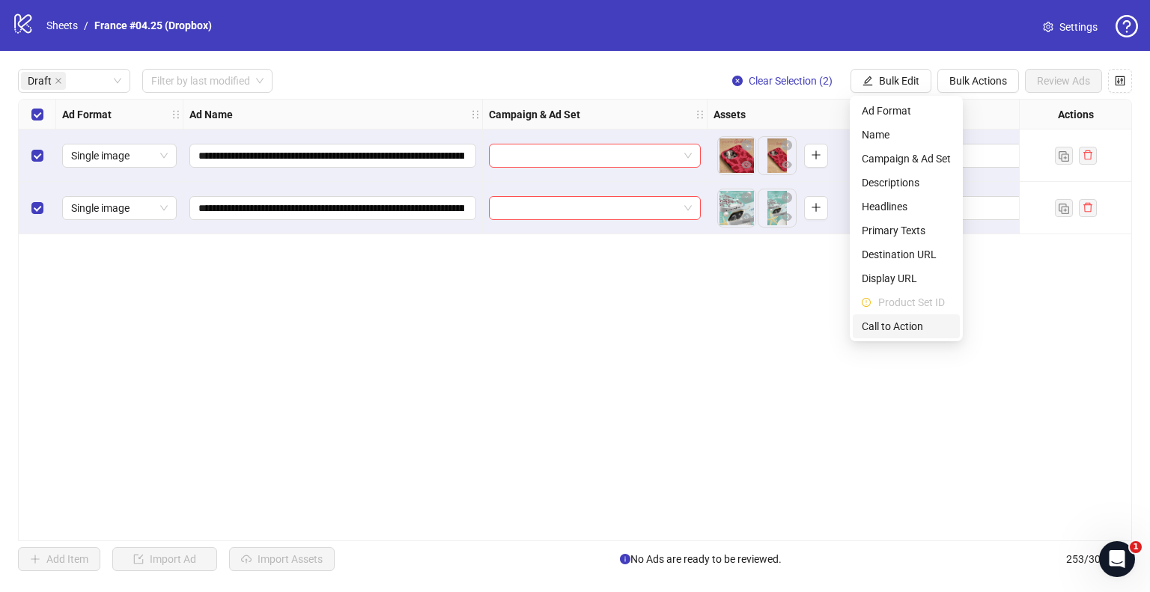
click at [901, 326] on span "Call to Action" at bounding box center [906, 326] width 89 height 16
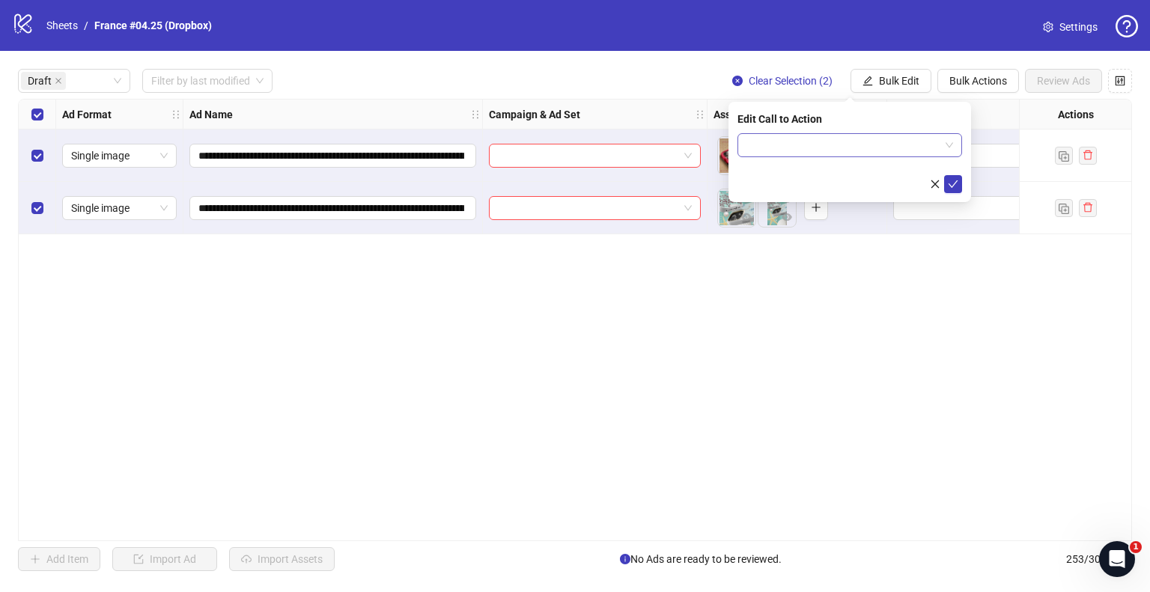
click at [852, 141] on input "search" at bounding box center [843, 145] width 193 height 22
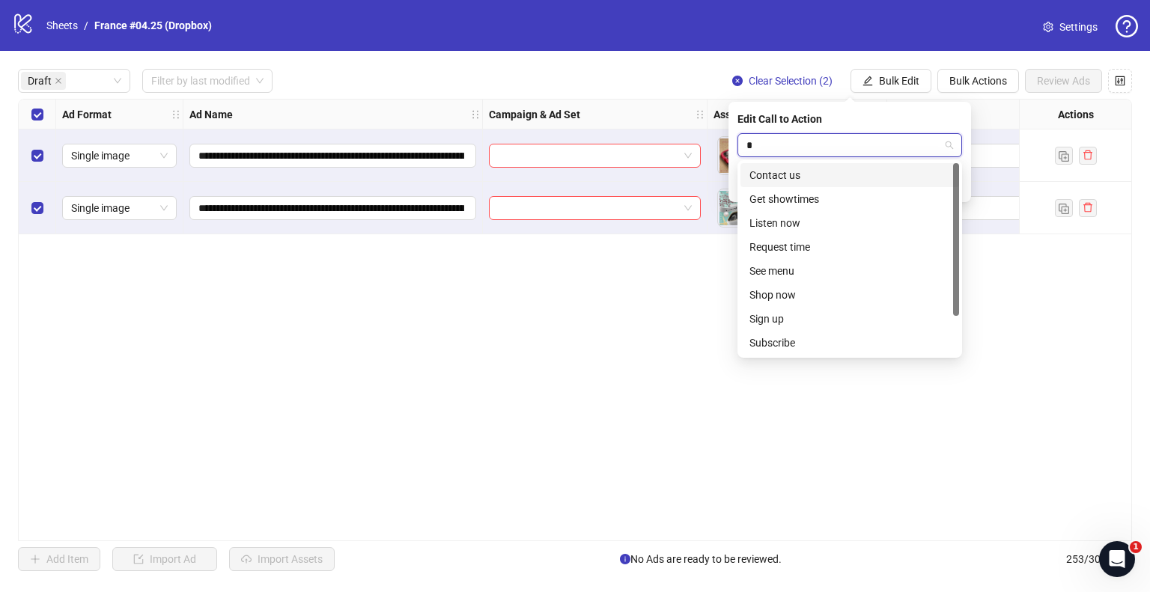
type input "**"
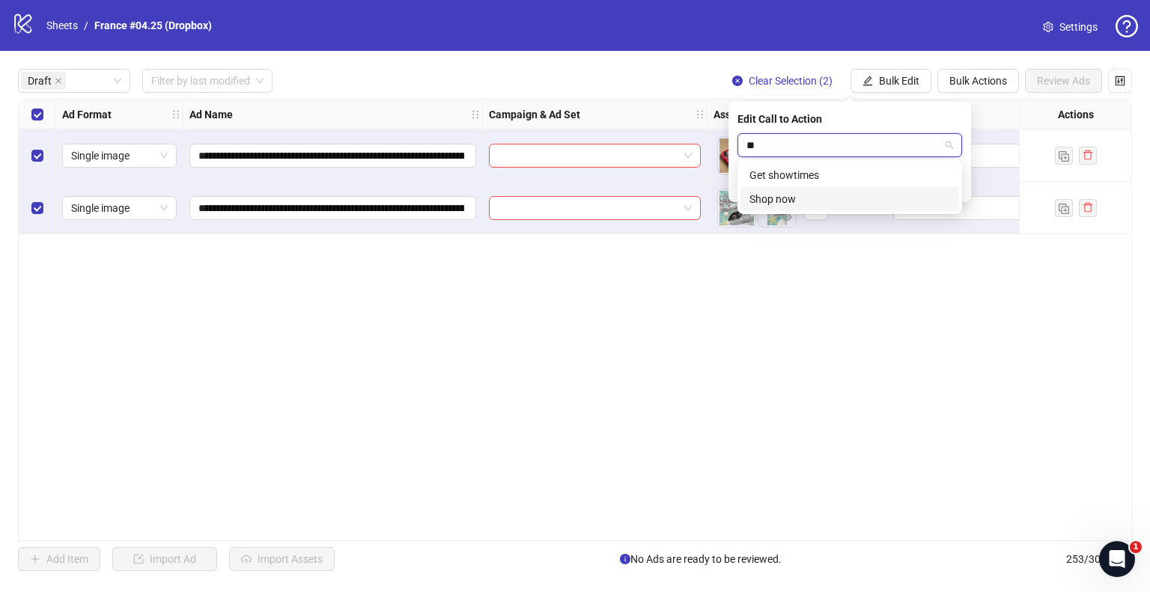
click at [806, 197] on div "Shop now" at bounding box center [850, 199] width 201 height 16
click at [953, 186] on icon "check" at bounding box center [953, 184] width 10 height 10
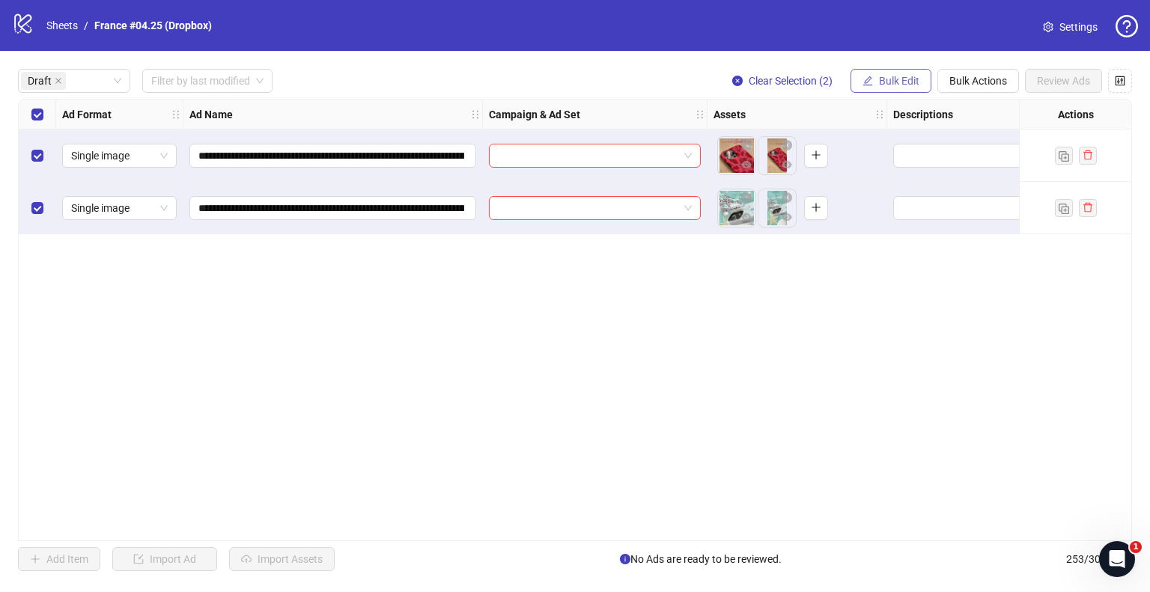
click at [909, 86] on span "Bulk Edit" at bounding box center [899, 81] width 40 height 12
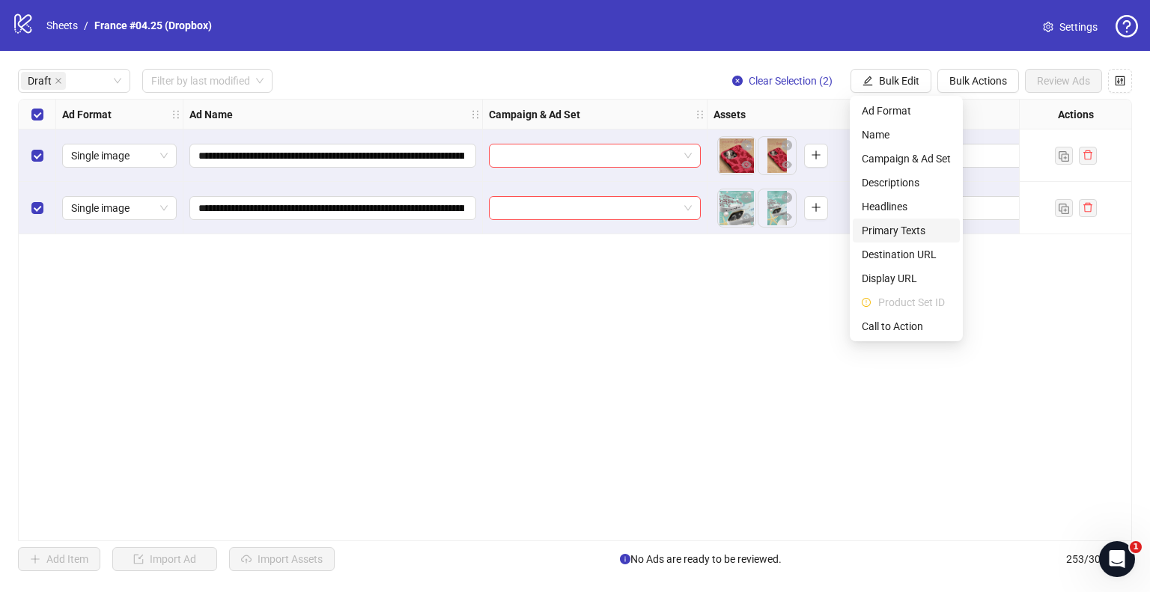
click at [893, 225] on span "Primary Texts" at bounding box center [906, 230] width 89 height 16
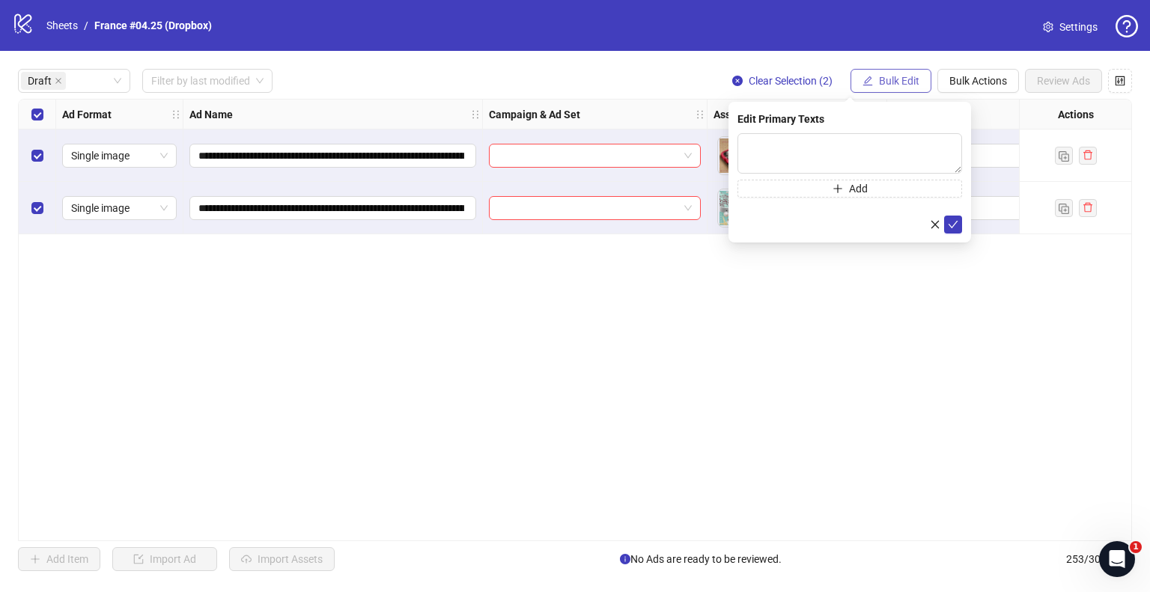
click at [911, 92] on button "Bulk Edit" at bounding box center [891, 81] width 81 height 24
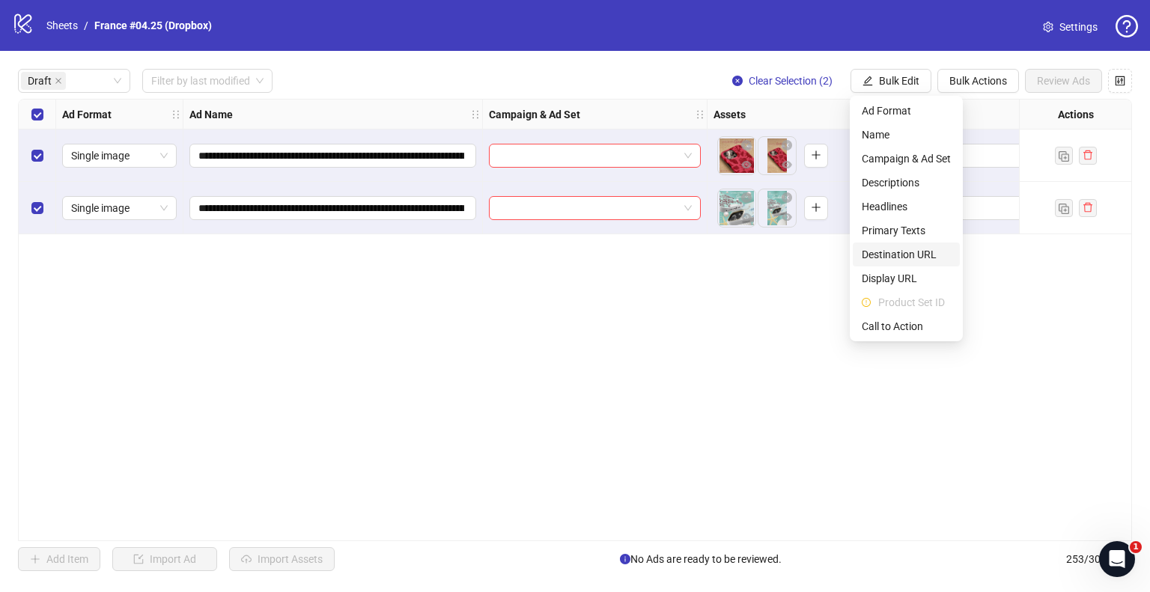
click at [899, 252] on span "Destination URL" at bounding box center [906, 254] width 89 height 16
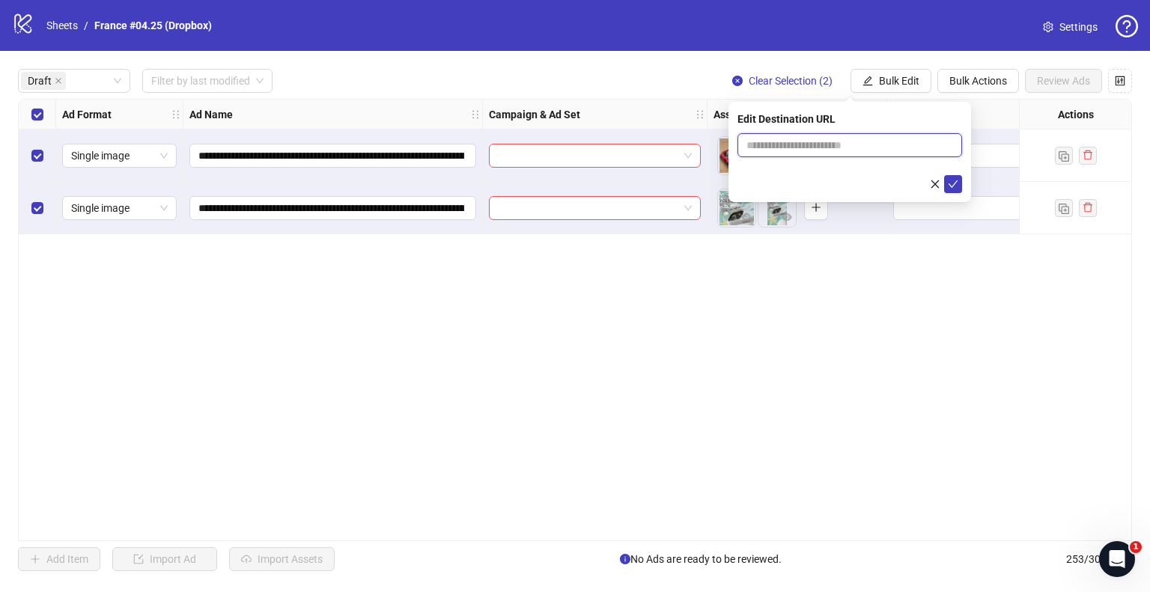
click at [845, 152] on input "text" at bounding box center [844, 145] width 195 height 16
click at [821, 146] on input "**********" at bounding box center [844, 145] width 195 height 16
type input "**********"
click at [910, 179] on div at bounding box center [850, 184] width 225 height 18
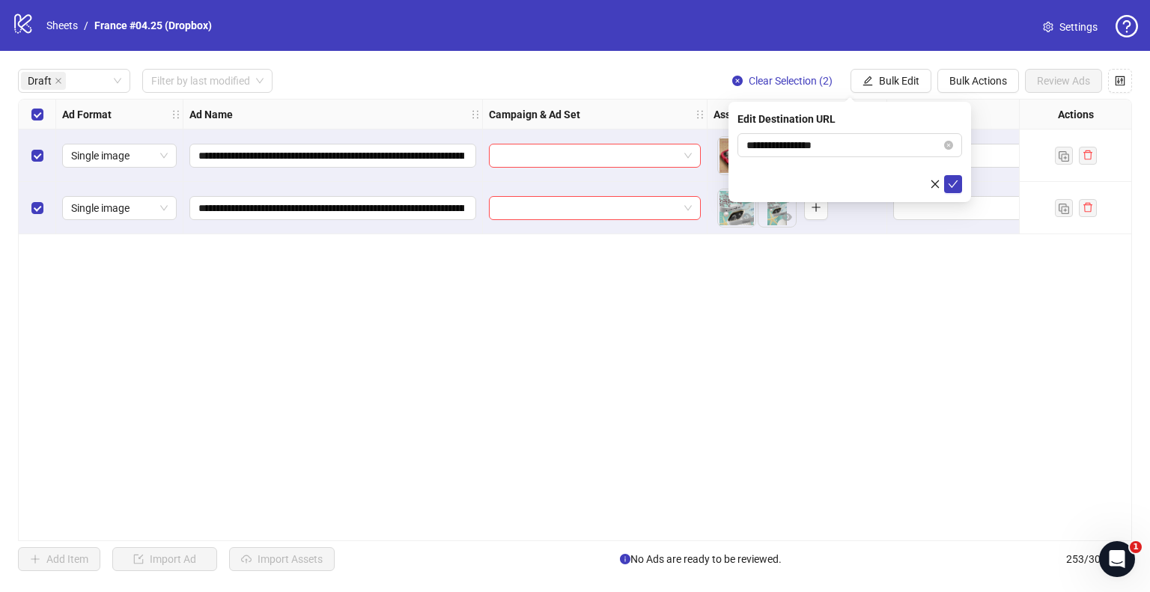
click at [952, 185] on icon "check" at bounding box center [953, 184] width 10 height 10
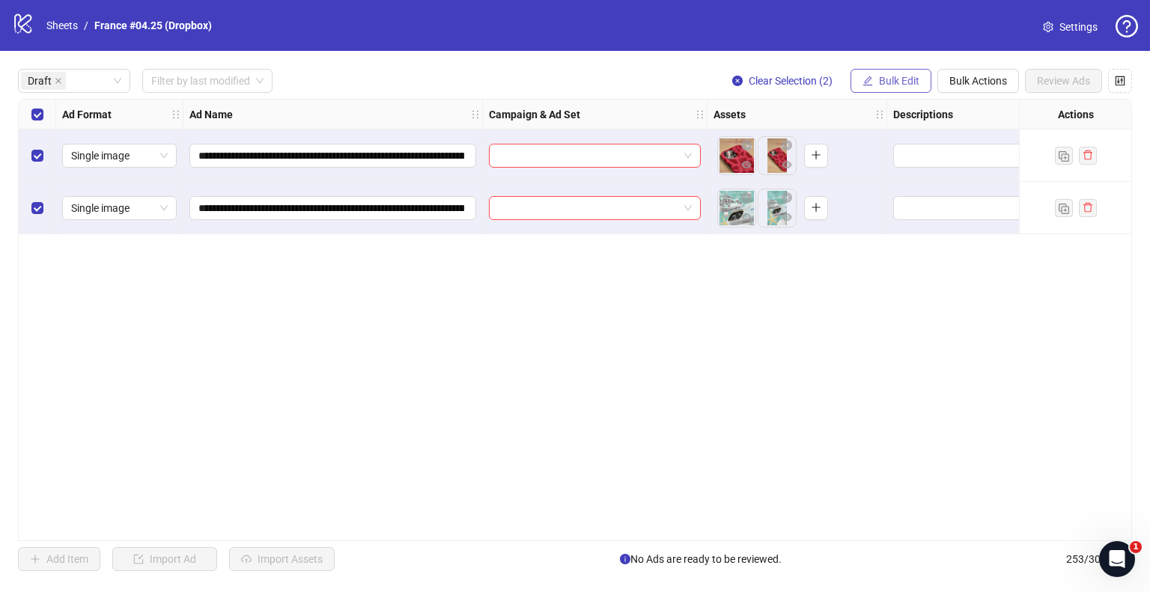
click at [896, 85] on span "Bulk Edit" at bounding box center [899, 81] width 40 height 12
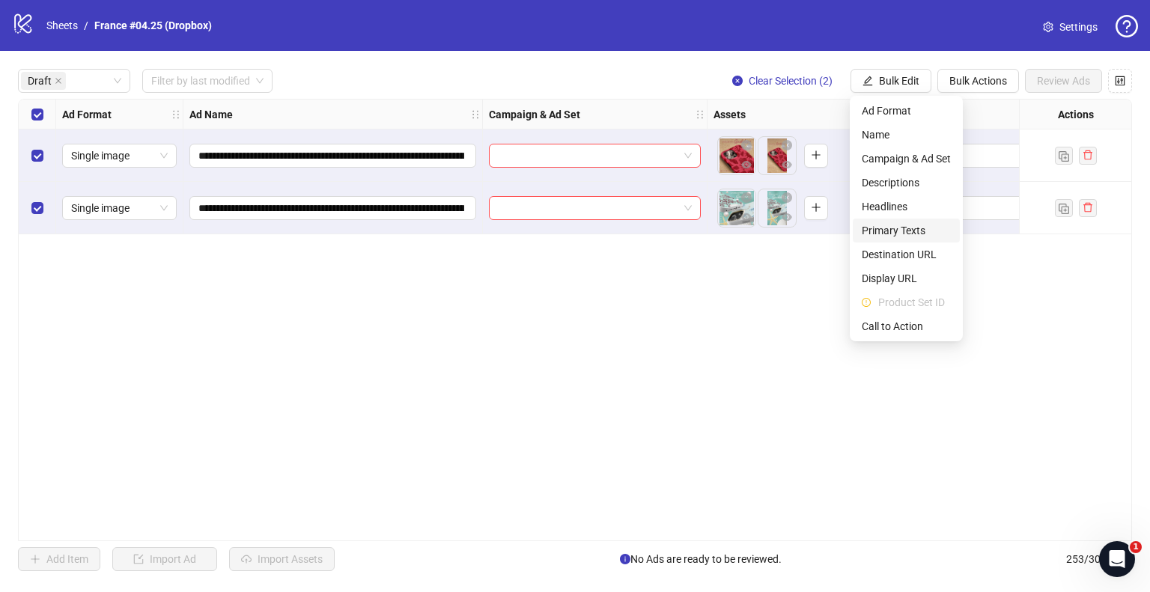
click at [899, 224] on span "Primary Texts" at bounding box center [906, 230] width 89 height 16
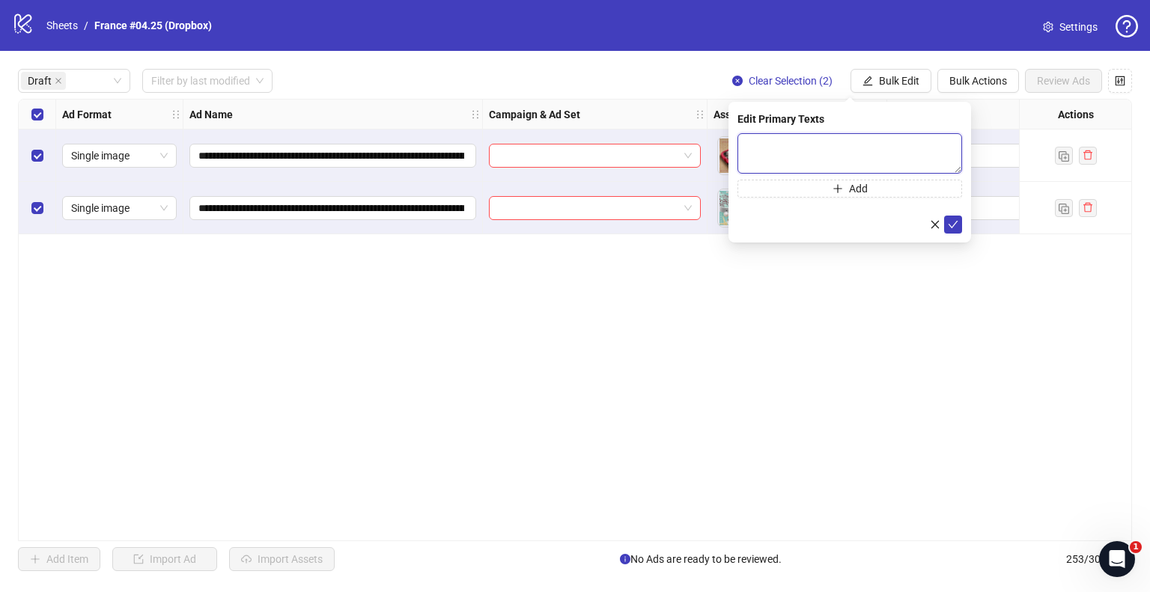
click at [801, 155] on textarea at bounding box center [850, 153] width 225 height 40
paste textarea "**********"
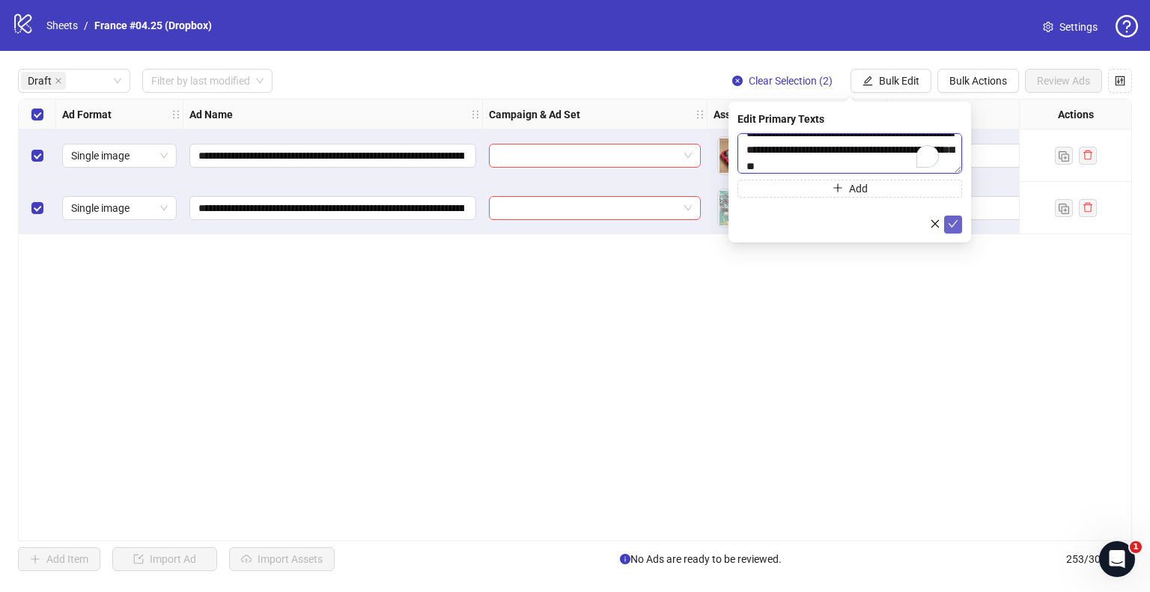
scroll to position [12, 0]
type textarea "**********"
click at [950, 222] on icon "check" at bounding box center [953, 224] width 10 height 10
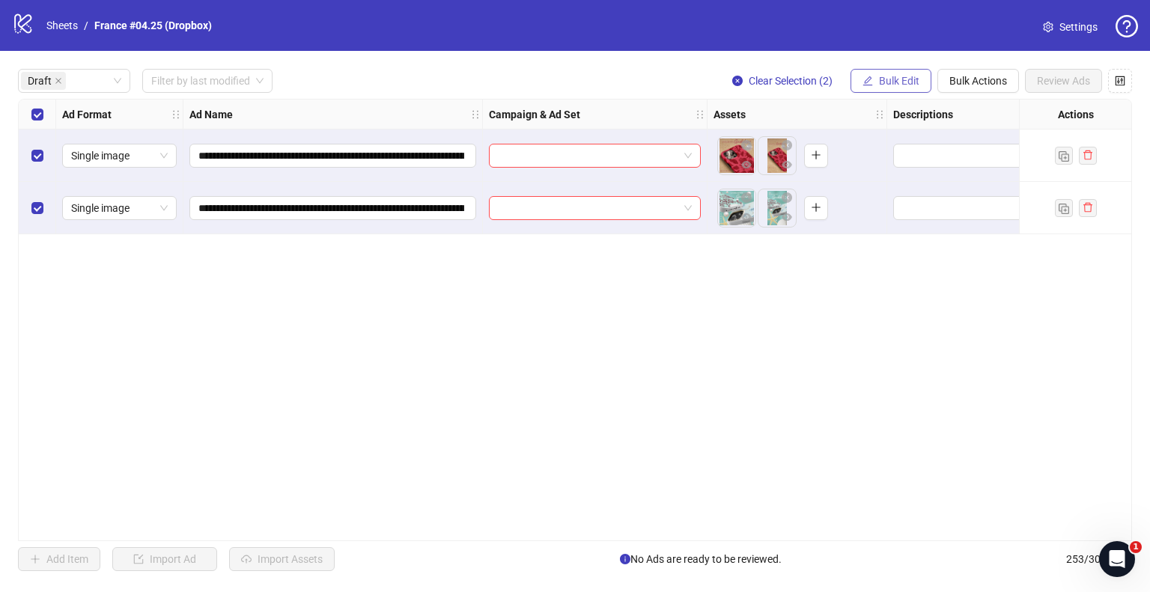
click at [898, 82] on span "Bulk Edit" at bounding box center [899, 81] width 40 height 12
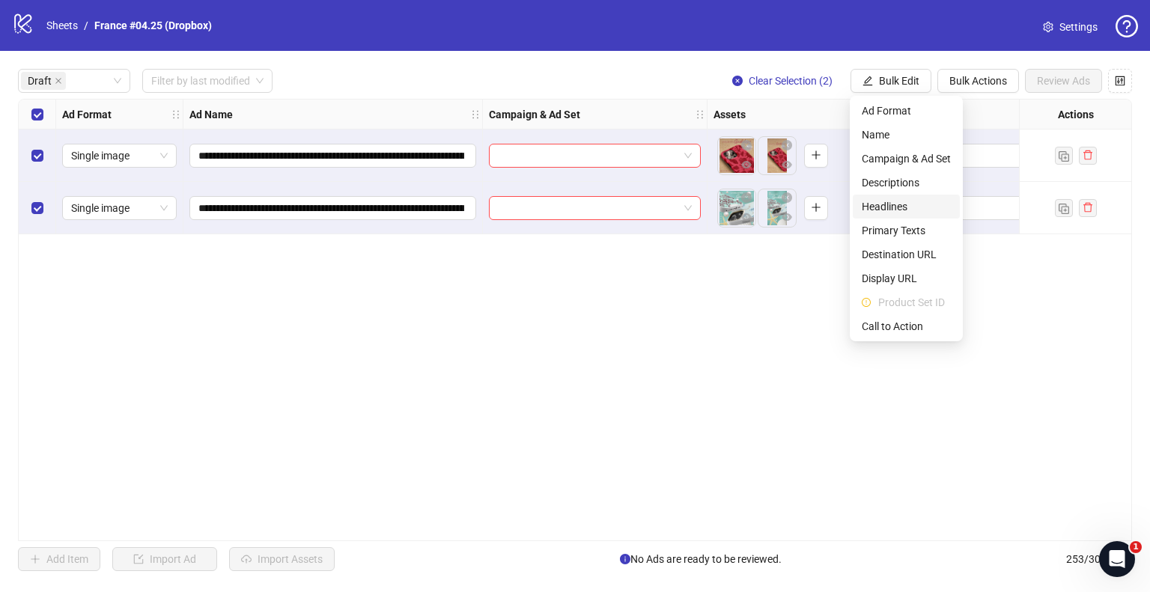
click at [902, 204] on span "Headlines" at bounding box center [906, 206] width 89 height 16
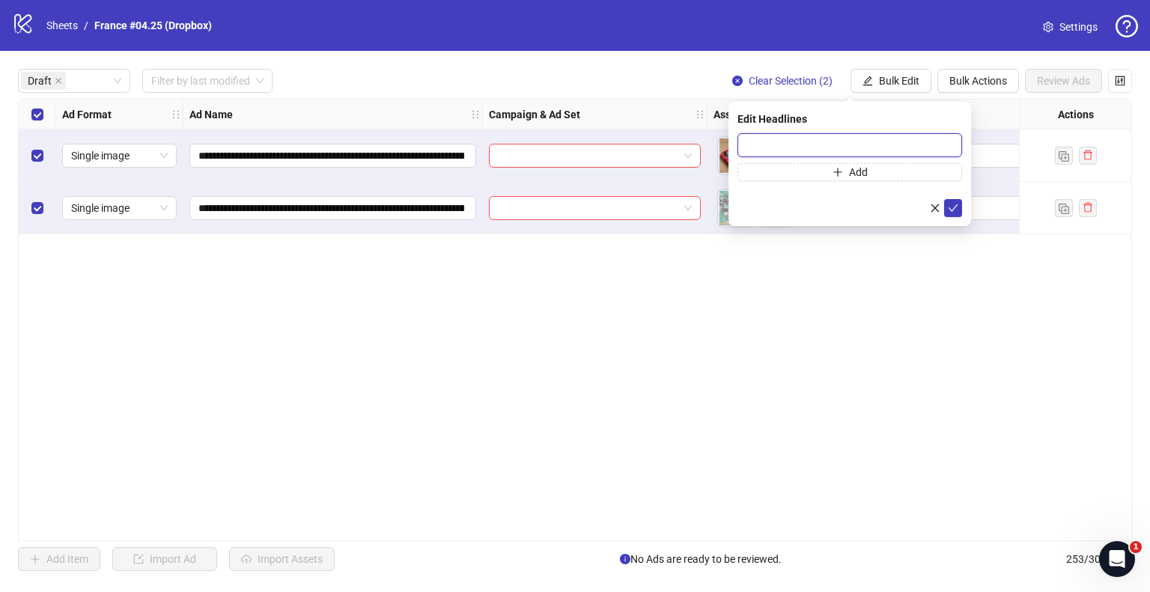
click at [884, 143] on input "text" at bounding box center [850, 145] width 225 height 24
paste input "**********"
type input "**********"
click at [959, 211] on button "submit" at bounding box center [953, 208] width 18 height 18
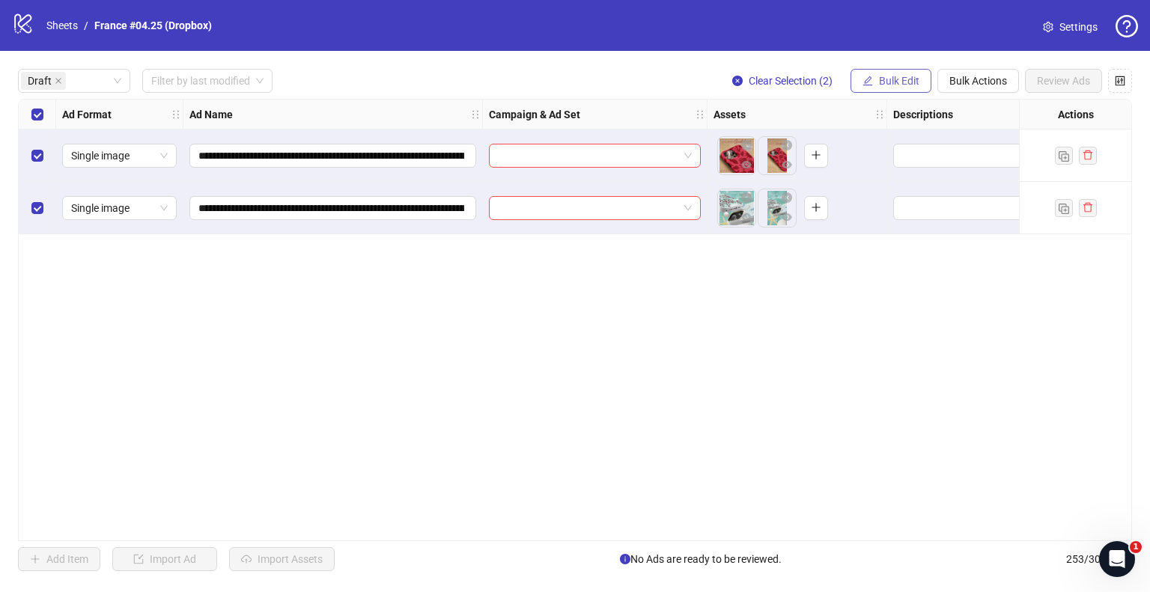
click at [908, 79] on span "Bulk Edit" at bounding box center [899, 81] width 40 height 12
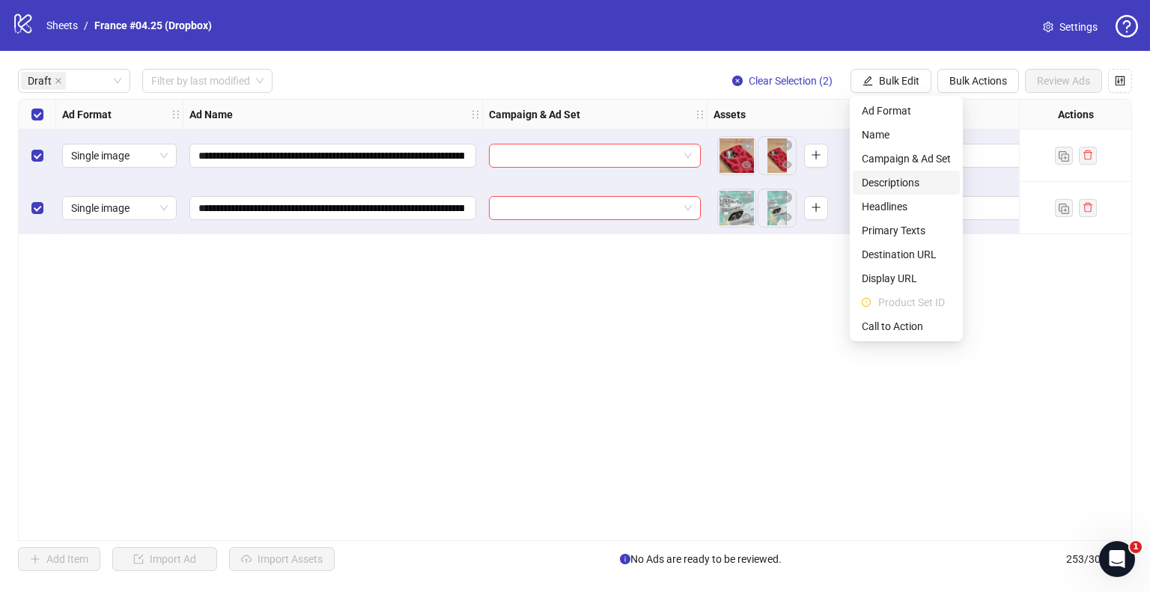
click at [905, 181] on span "Descriptions" at bounding box center [906, 182] width 89 height 16
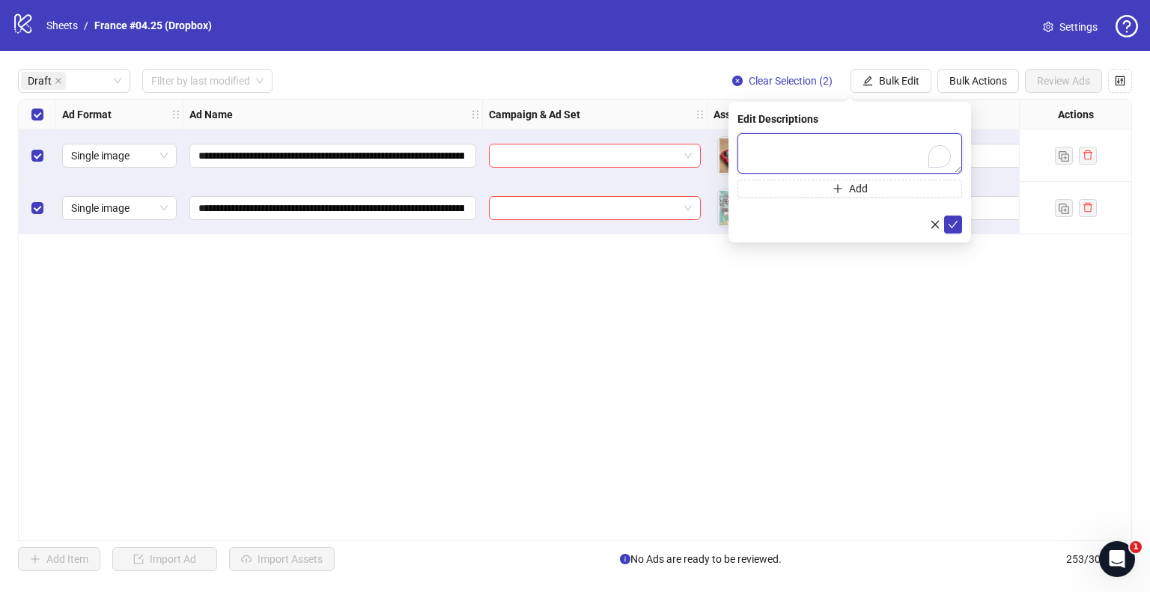
click at [878, 160] on textarea "To enrich screen reader interactions, please activate Accessibility in Grammarl…" at bounding box center [850, 153] width 225 height 40
paste textarea "**********"
type textarea "**********"
click at [954, 226] on icon "check" at bounding box center [953, 224] width 10 height 10
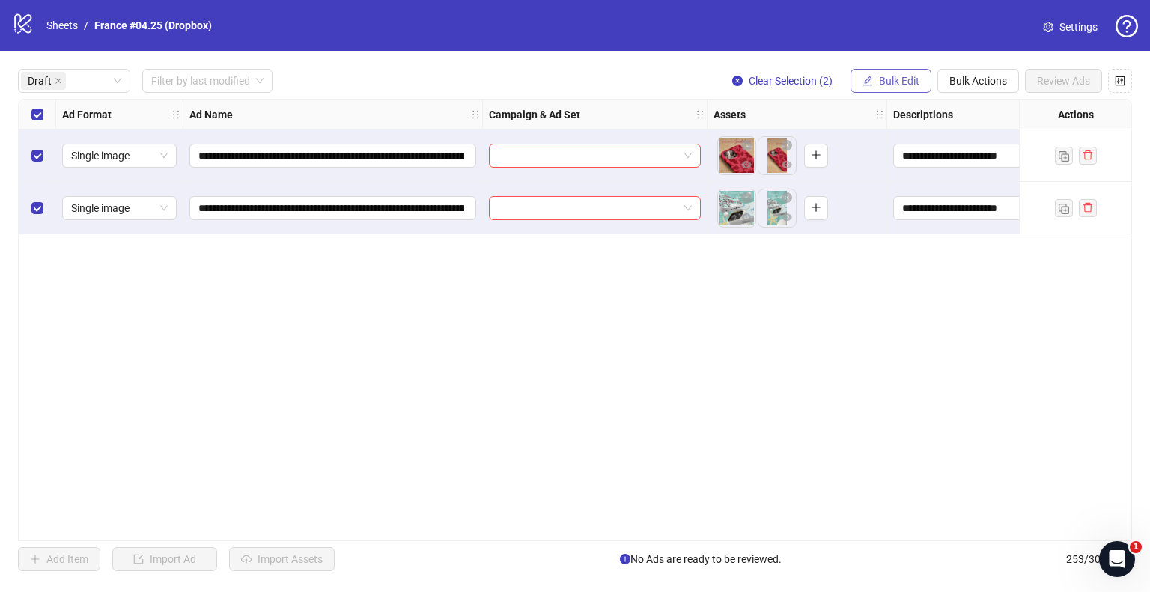
click at [885, 73] on button "Bulk Edit" at bounding box center [891, 81] width 81 height 24
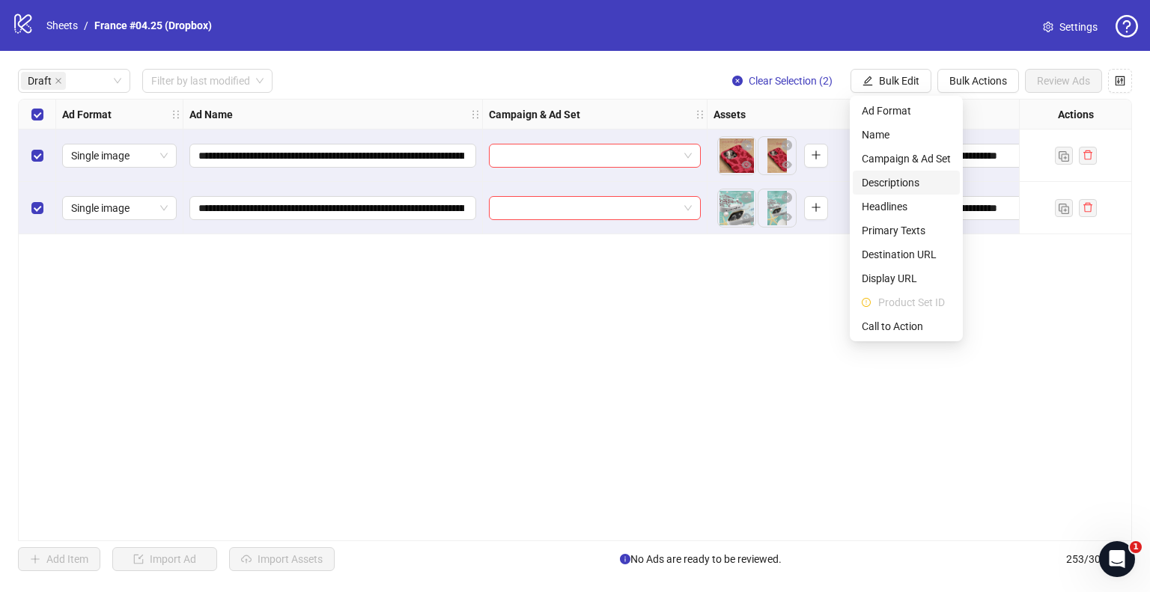
click at [902, 183] on span "Descriptions" at bounding box center [906, 182] width 89 height 16
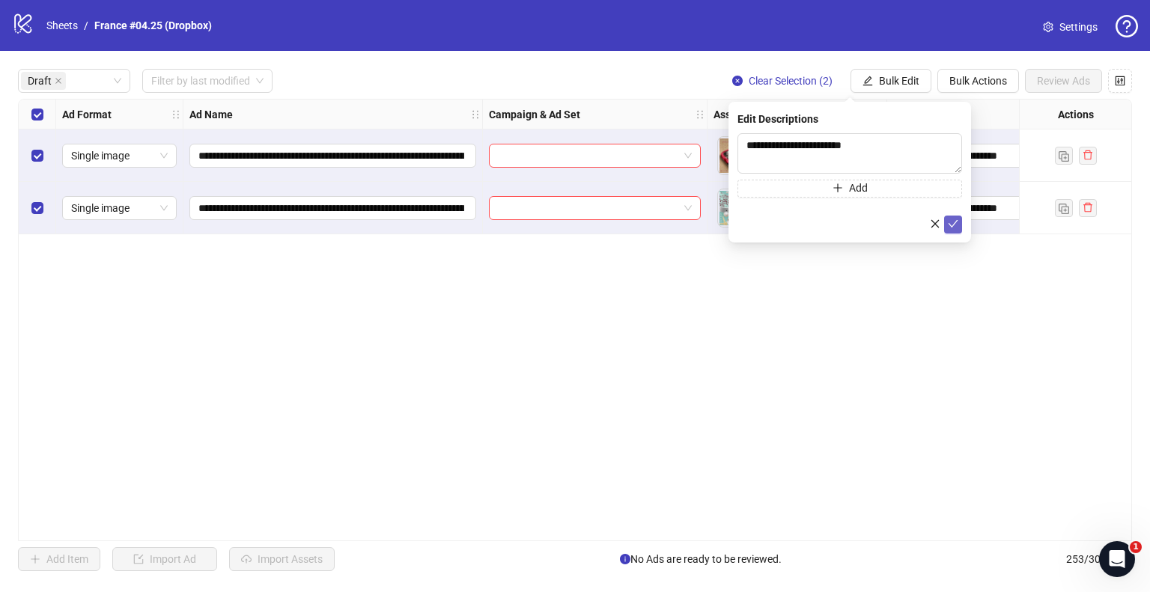
click at [960, 225] on button "submit" at bounding box center [953, 225] width 18 height 18
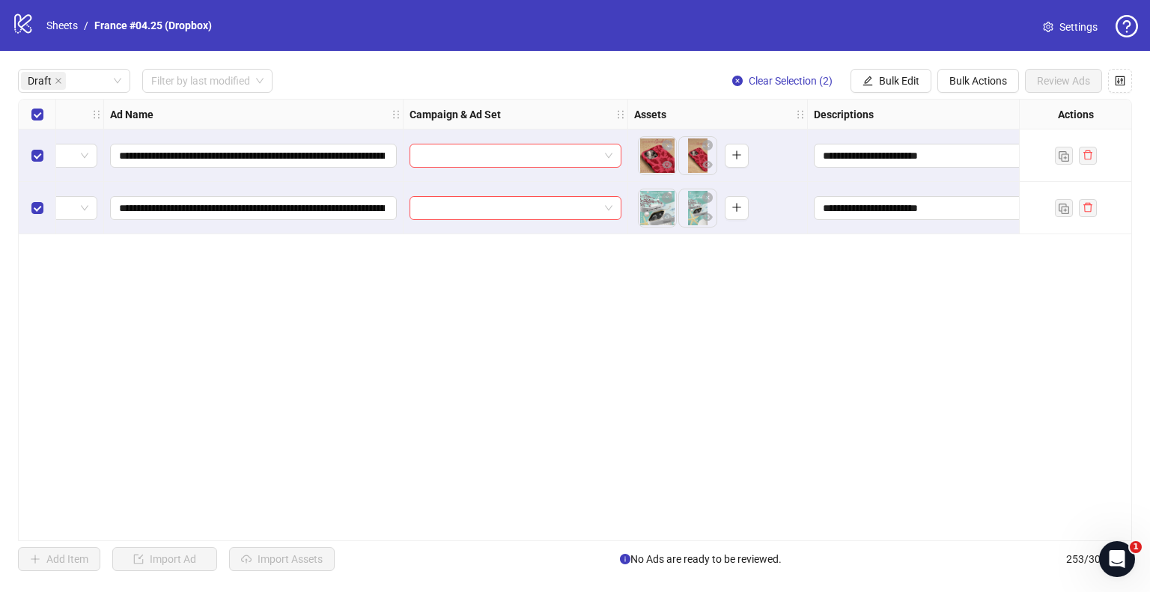
scroll to position [0, 75]
click at [890, 82] on span "Bulk Edit" at bounding box center [899, 81] width 40 height 12
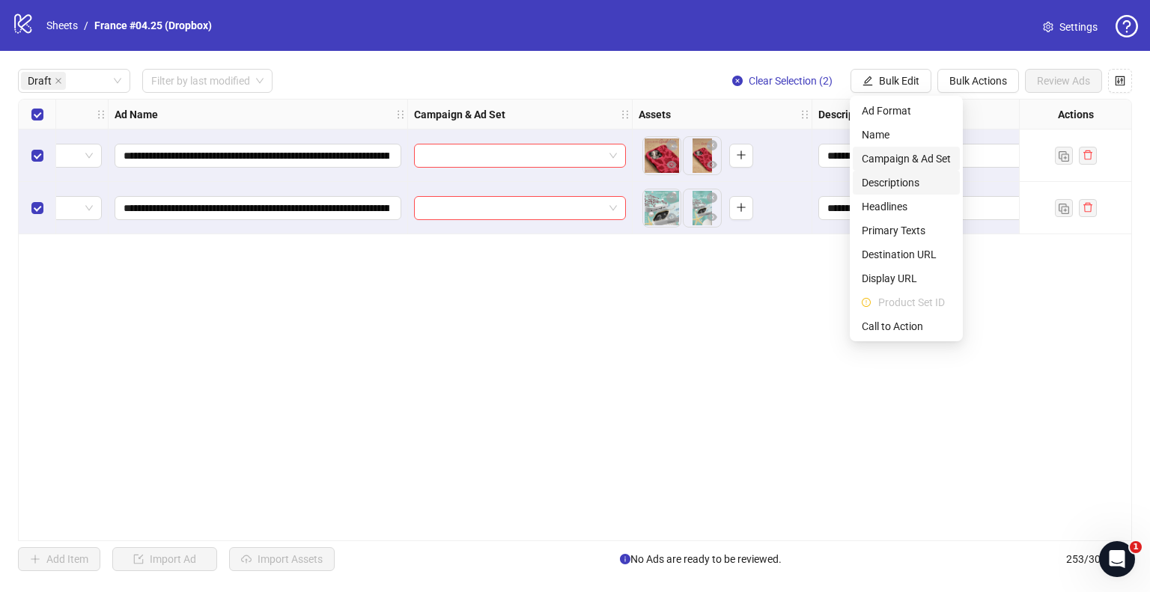
click at [899, 160] on span "Campaign & Ad Set" at bounding box center [906, 159] width 89 height 16
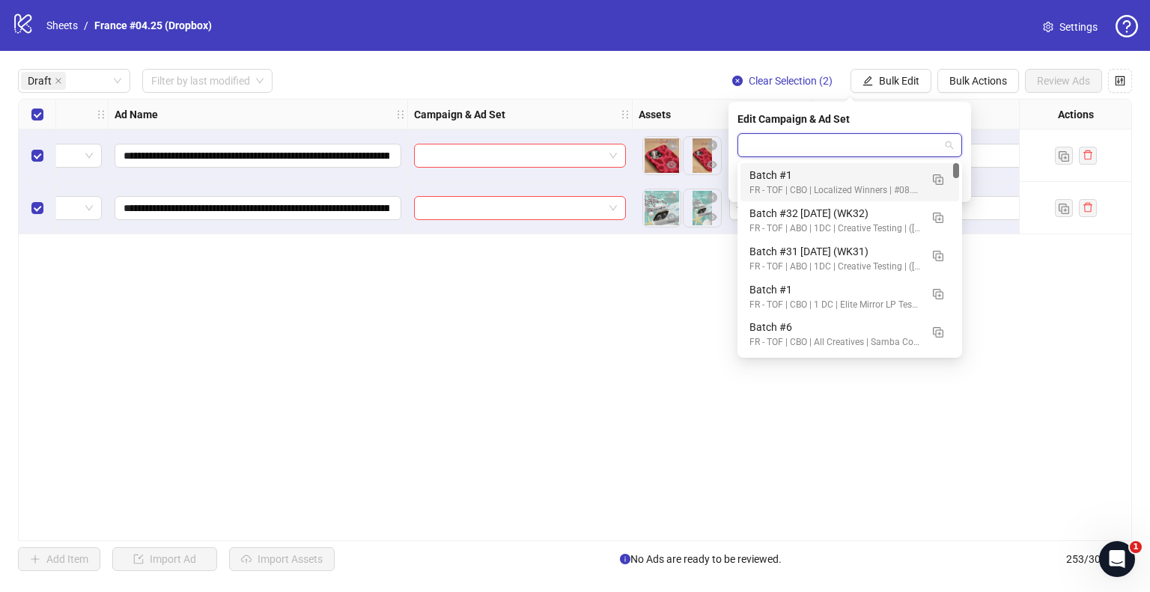
click at [866, 154] on input "search" at bounding box center [843, 145] width 193 height 22
click at [939, 219] on img "button" at bounding box center [938, 218] width 10 height 10
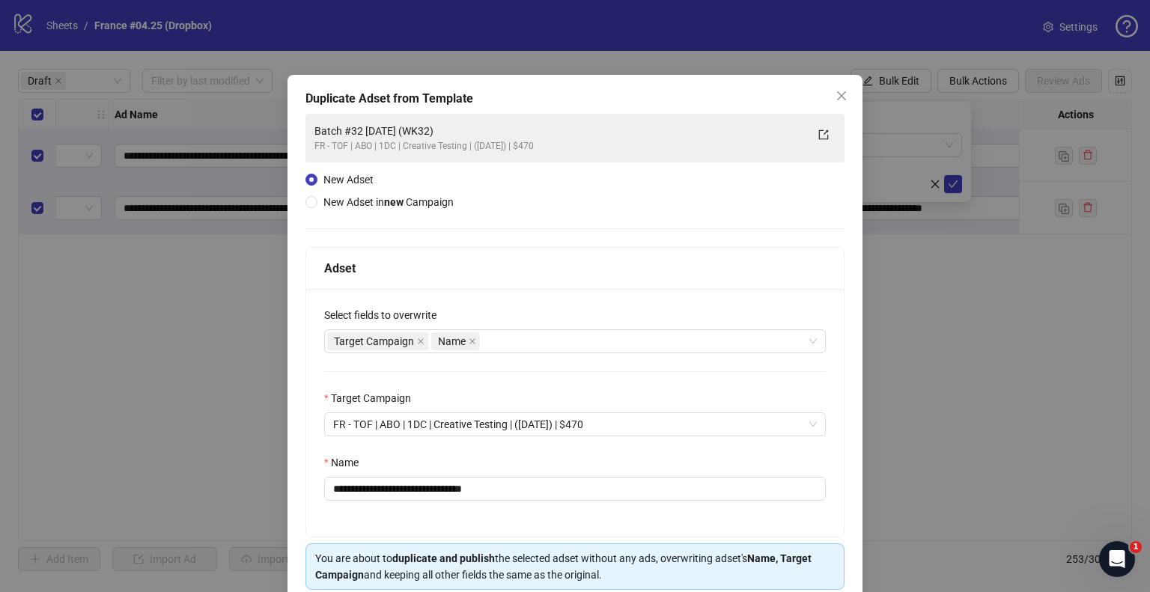
scroll to position [63, 0]
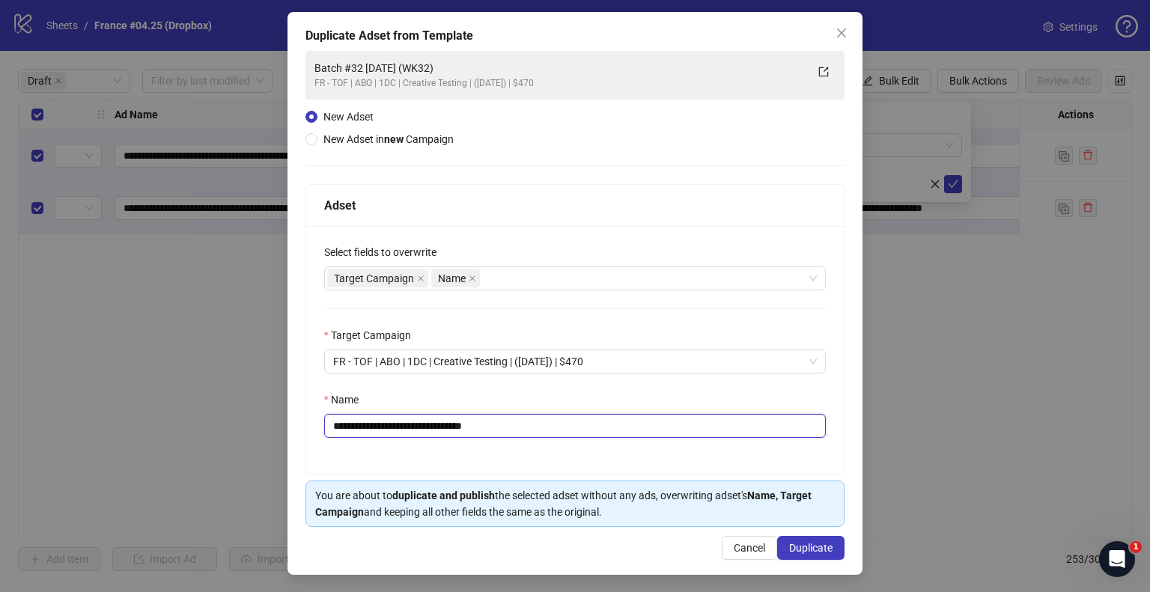
drag, startPoint x: 463, startPoint y: 426, endPoint x: 611, endPoint y: 430, distance: 148.3
click at [611, 430] on input "**********" at bounding box center [575, 426] width 502 height 24
click at [430, 428] on input "**********" at bounding box center [575, 426] width 502 height 24
click at [375, 425] on input "**********" at bounding box center [575, 426] width 502 height 24
click at [611, 273] on div "Target Campaign Name" at bounding box center [567, 278] width 480 height 21
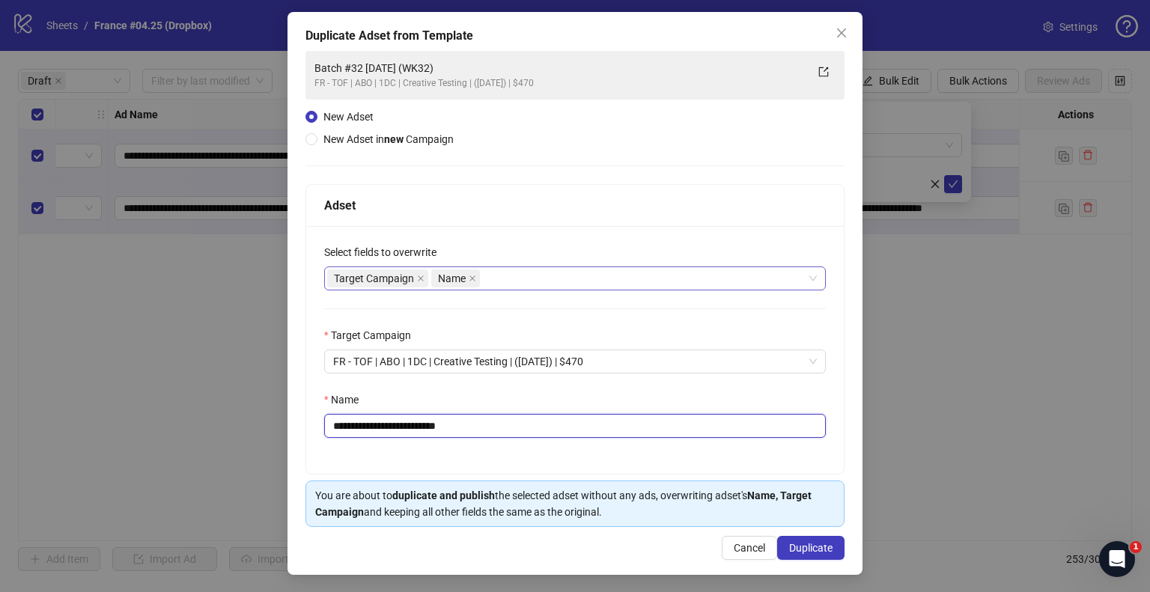
type input "**********"
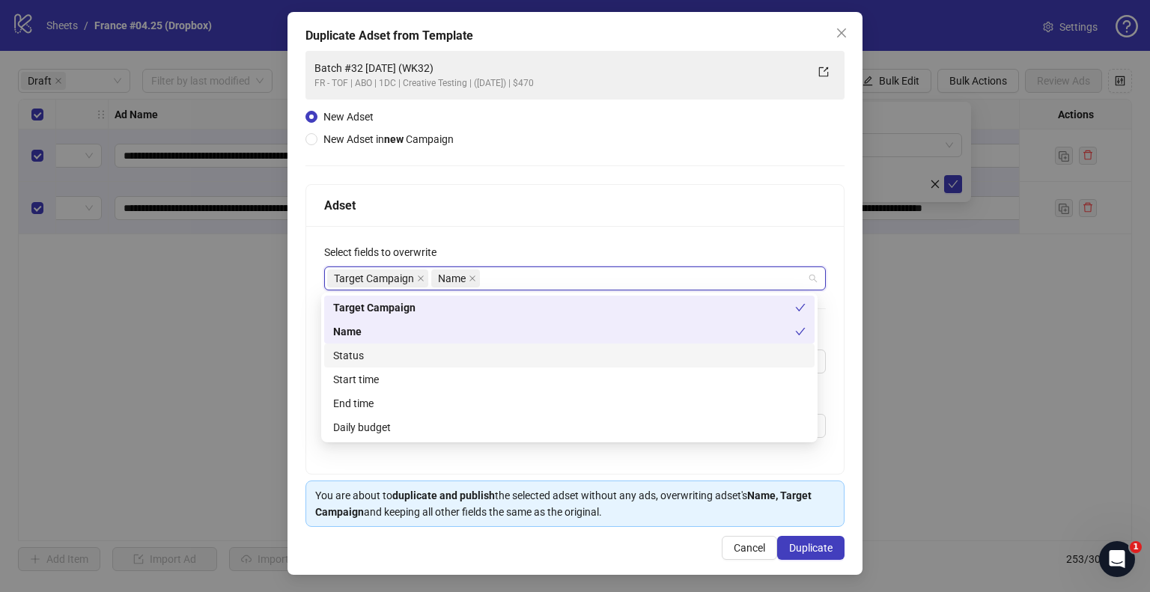
click at [370, 350] on div "Status" at bounding box center [569, 355] width 473 height 16
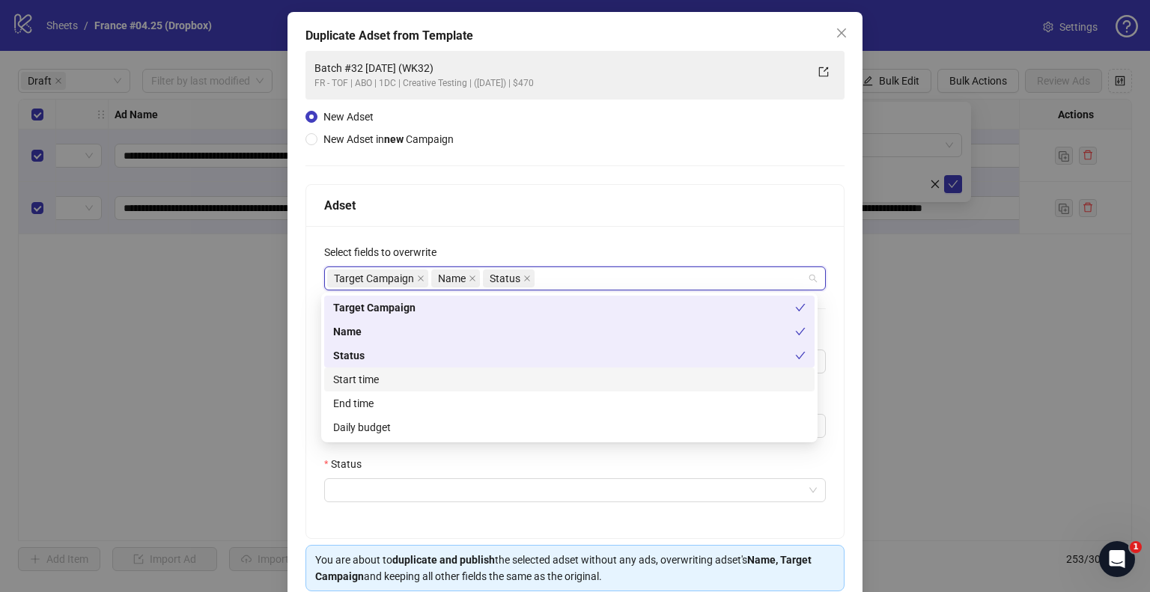
click at [374, 382] on div "Start time" at bounding box center [569, 379] width 473 height 16
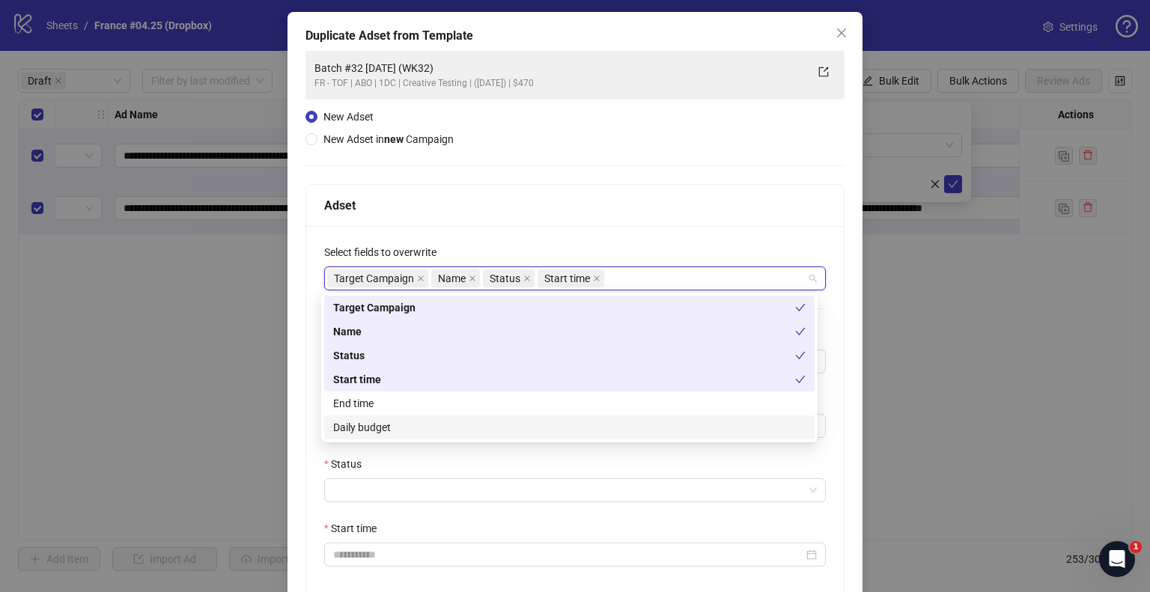
click at [380, 425] on div "Daily budget" at bounding box center [569, 427] width 473 height 16
click at [371, 479] on div at bounding box center [575, 491] width 502 height 24
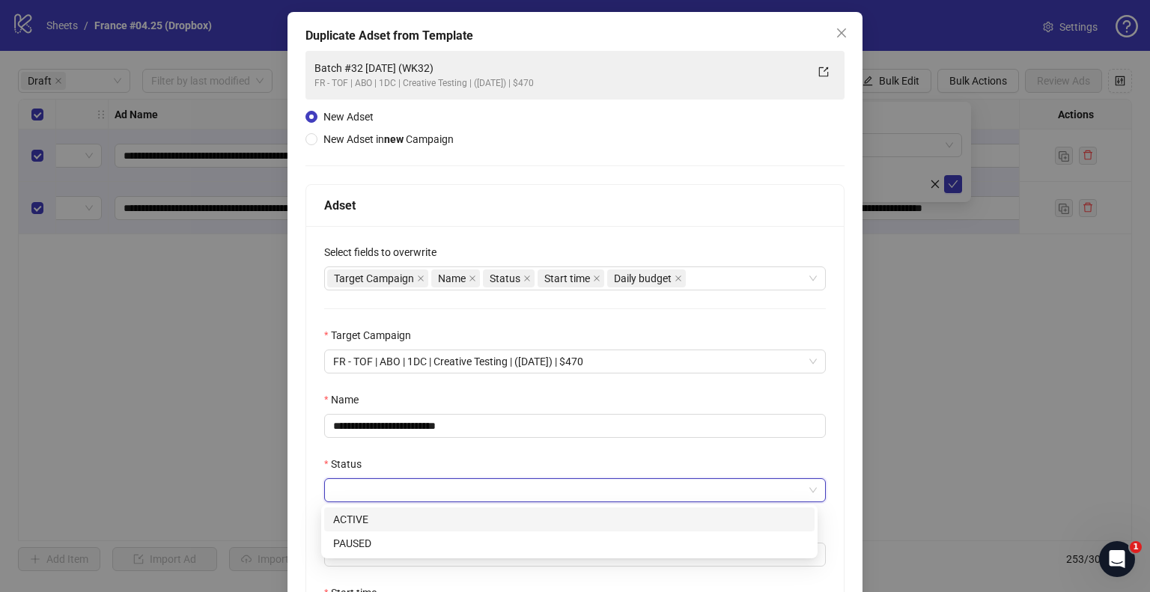
click at [369, 491] on input "Status" at bounding box center [568, 490] width 470 height 22
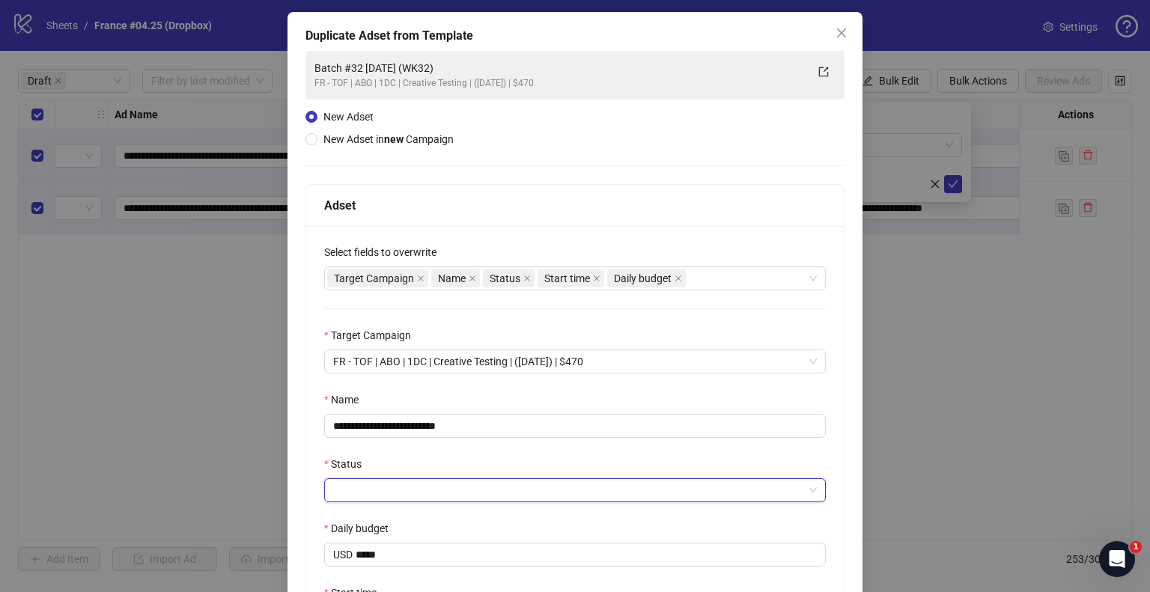
click at [363, 514] on div "**********" at bounding box center [575, 446] width 538 height 441
click at [368, 491] on input "Status" at bounding box center [568, 490] width 470 height 22
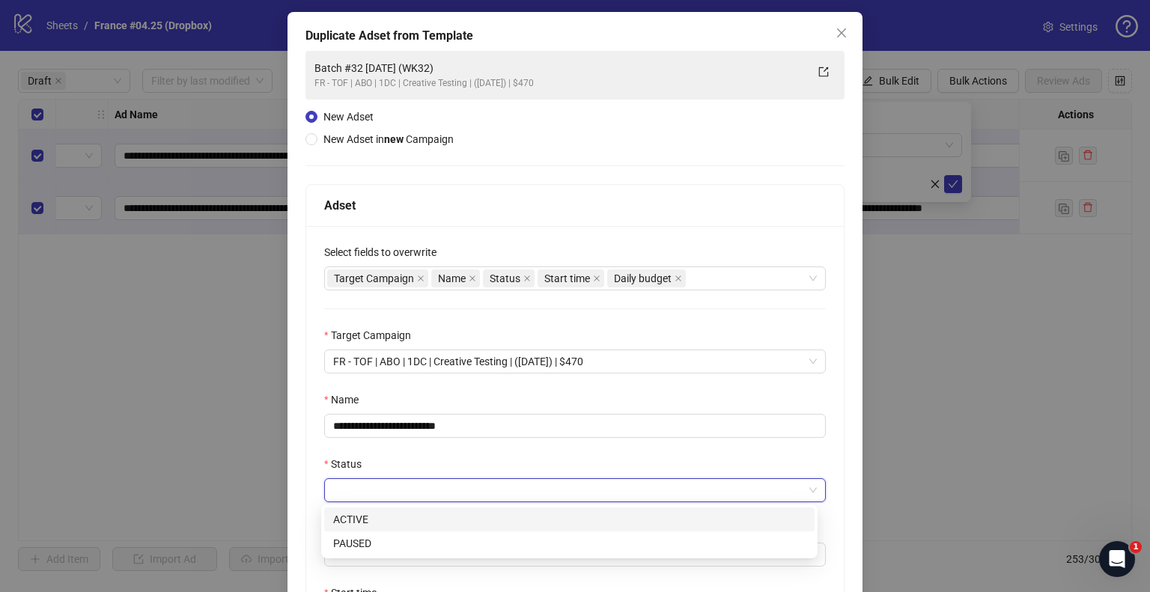
drag, startPoint x: 365, startPoint y: 514, endPoint x: 376, endPoint y: 477, distance: 38.4
click at [364, 514] on div "ACTIVE" at bounding box center [569, 519] width 473 height 16
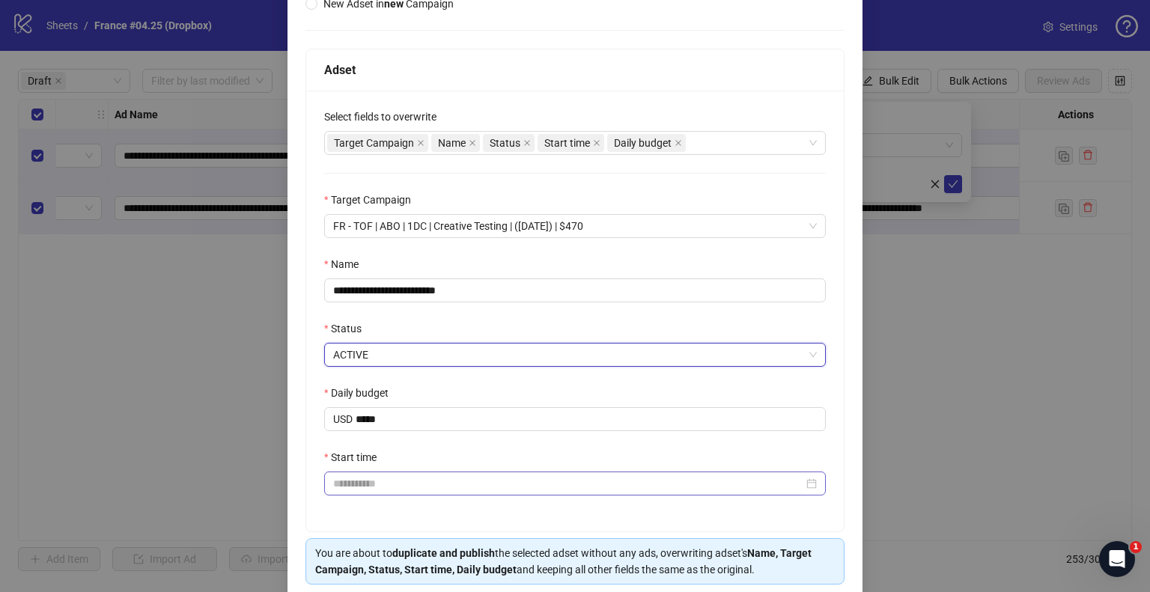
scroll to position [213, 0]
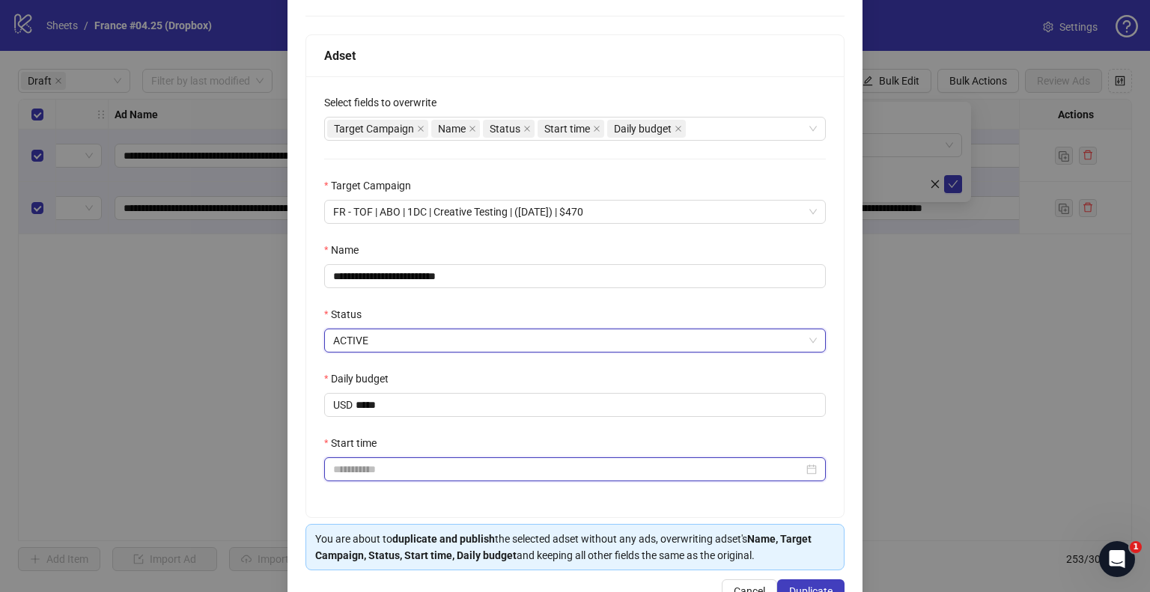
click at [384, 464] on input "Start time" at bounding box center [568, 469] width 470 height 16
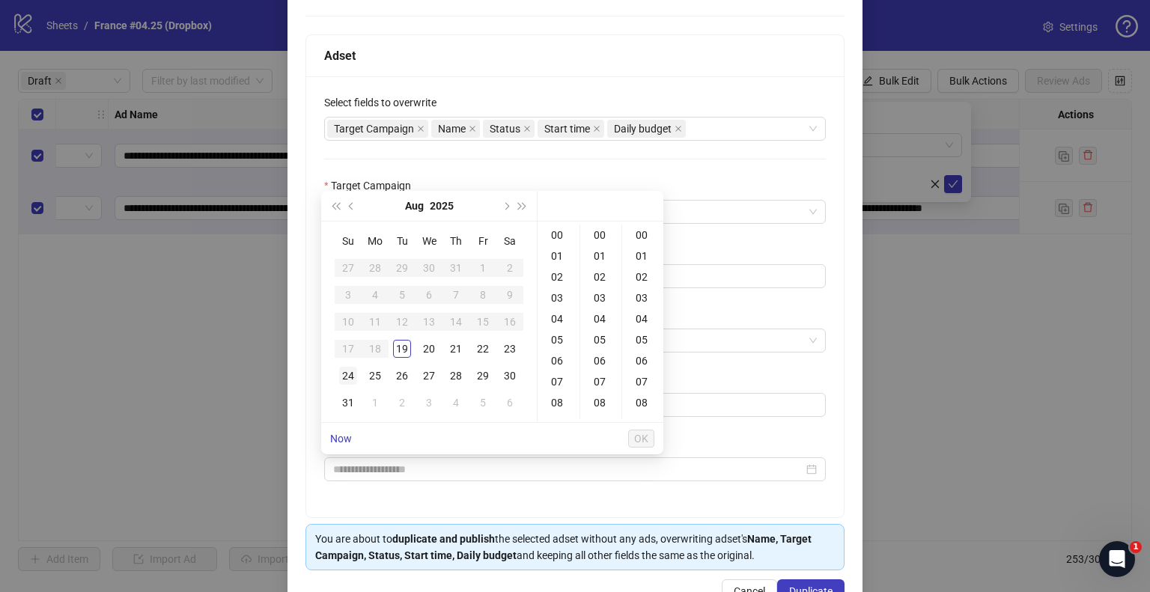
click at [344, 382] on div "24" at bounding box center [348, 376] width 18 height 18
click at [558, 349] on div "09" at bounding box center [559, 348] width 36 height 21
type input "**********"
click at [648, 441] on button "OK" at bounding box center [641, 439] width 26 height 18
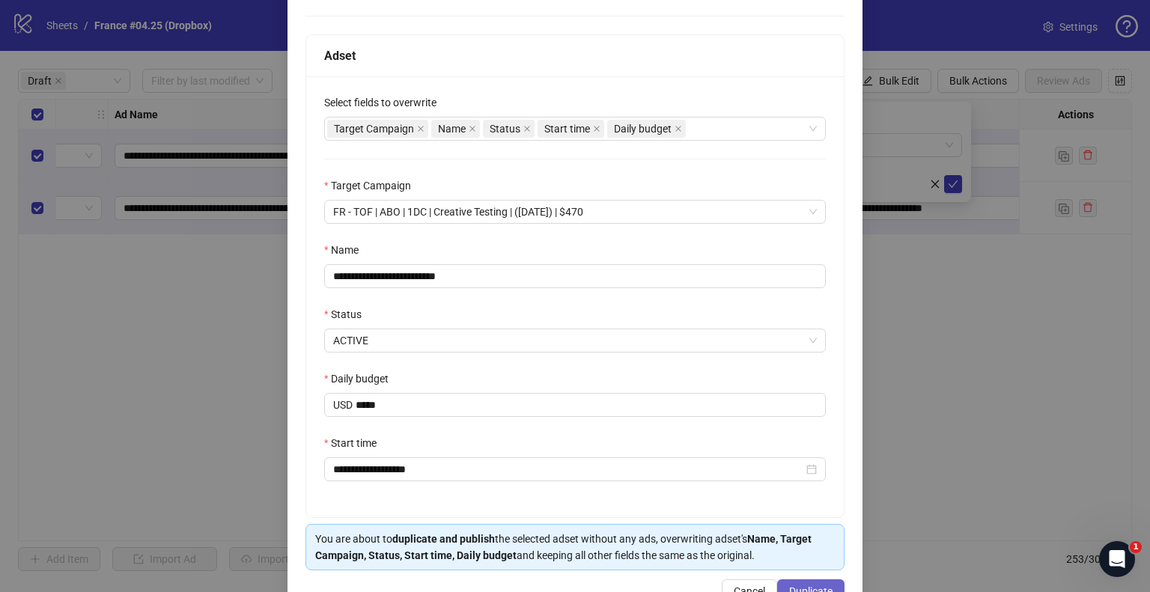
click at [789, 586] on span "Duplicate" at bounding box center [810, 592] width 43 height 12
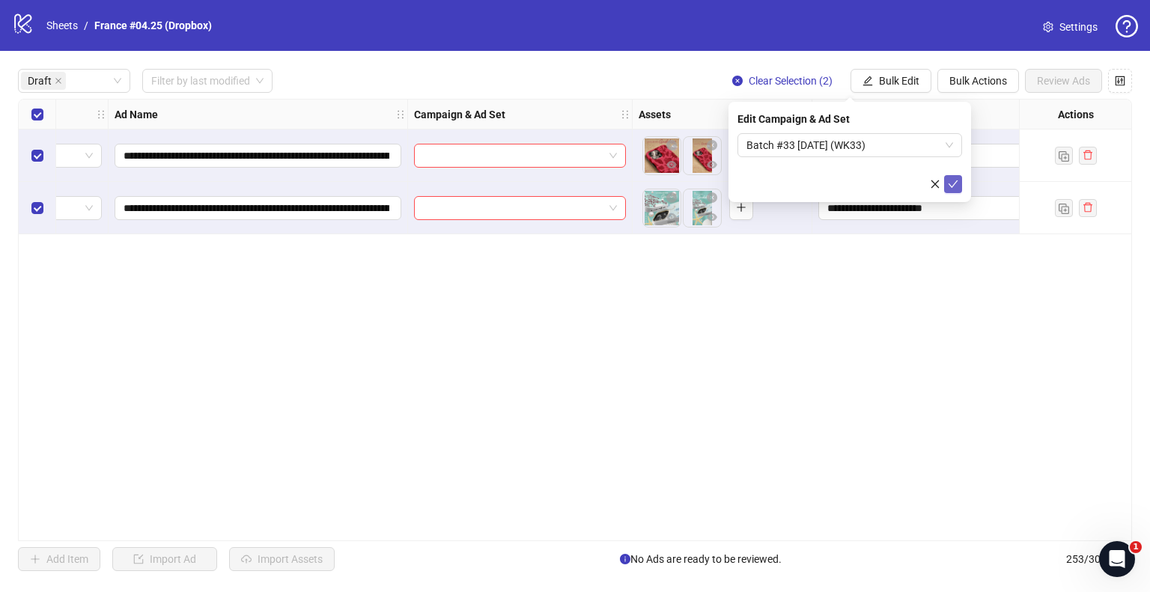
click at [951, 181] on icon "check" at bounding box center [953, 184] width 10 height 10
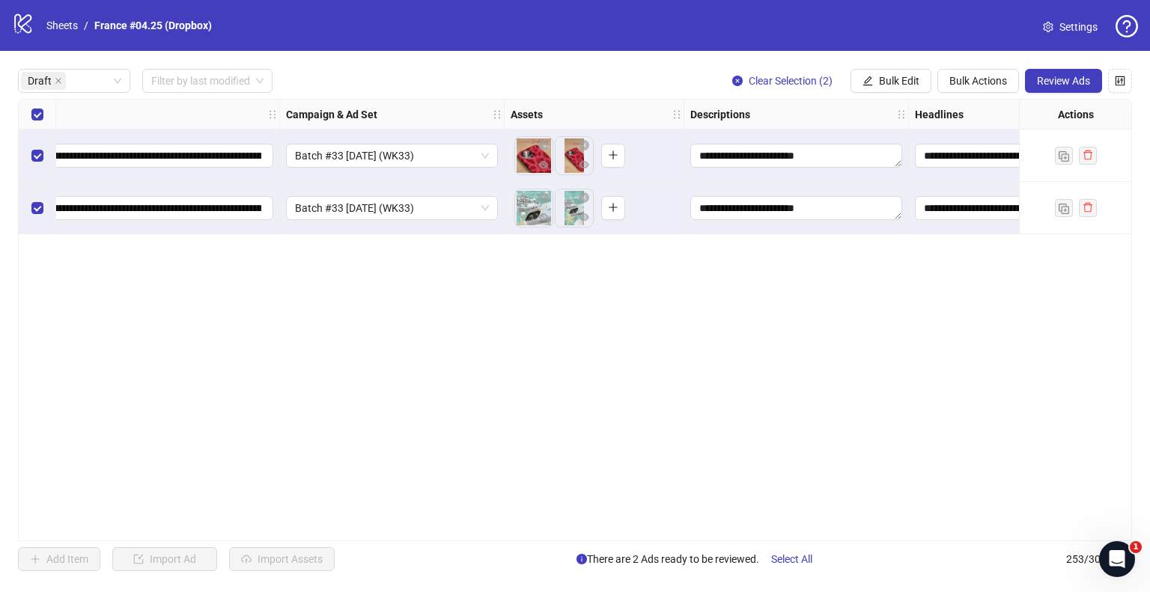
scroll to position [0, 0]
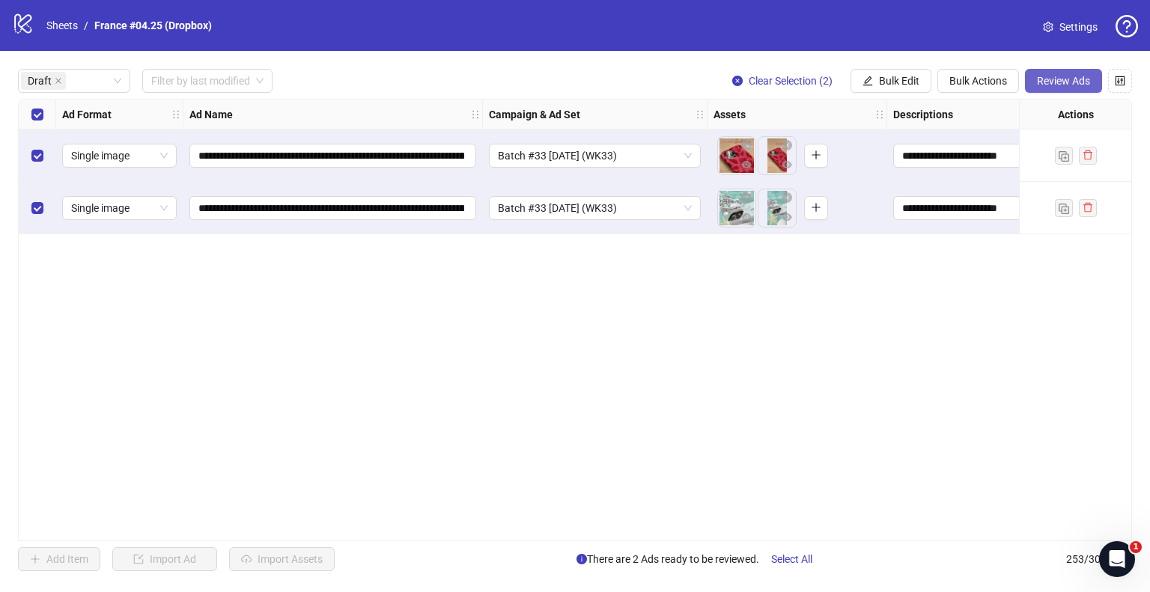
click at [1081, 80] on span "Review Ads" at bounding box center [1063, 81] width 53 height 12
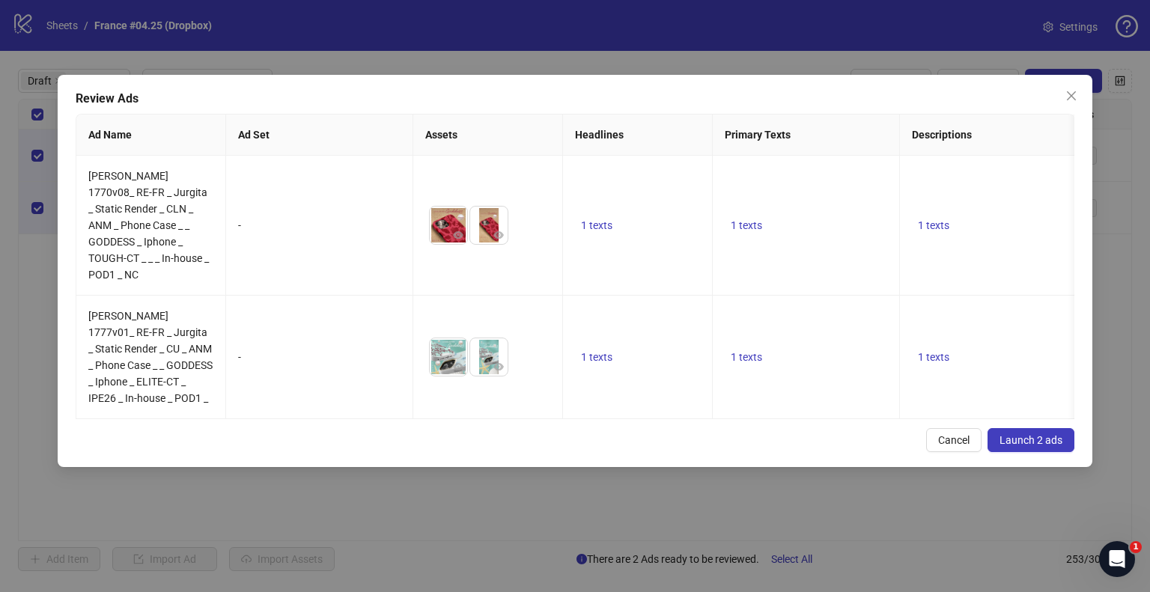
click at [1024, 434] on span "Launch 2 ads" at bounding box center [1031, 440] width 63 height 12
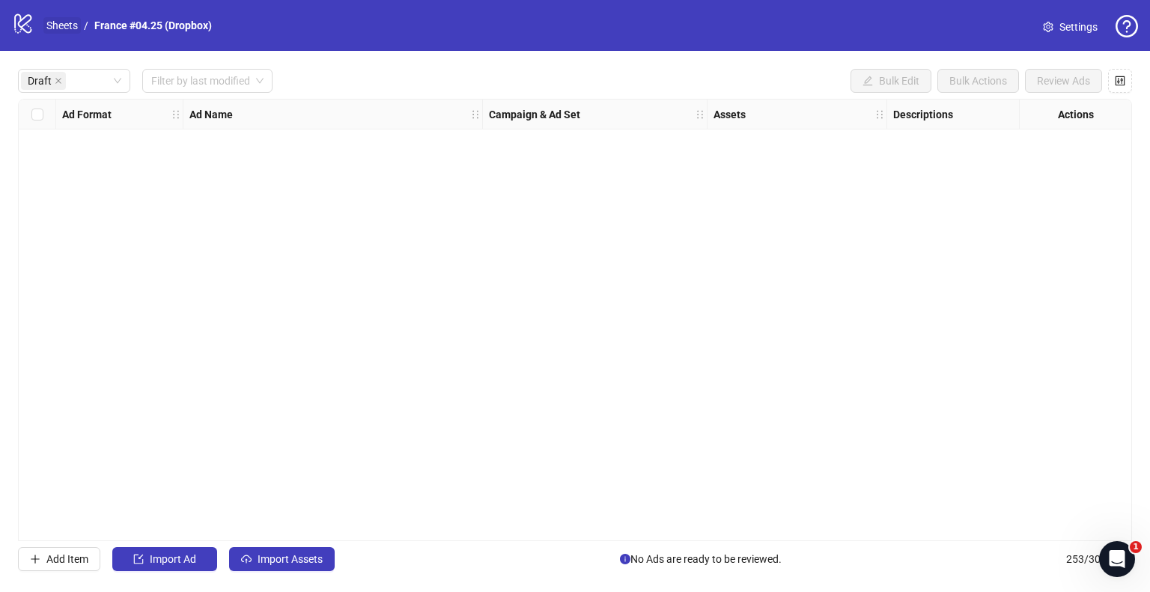
click at [60, 32] on link "Sheets" at bounding box center [61, 25] width 37 height 16
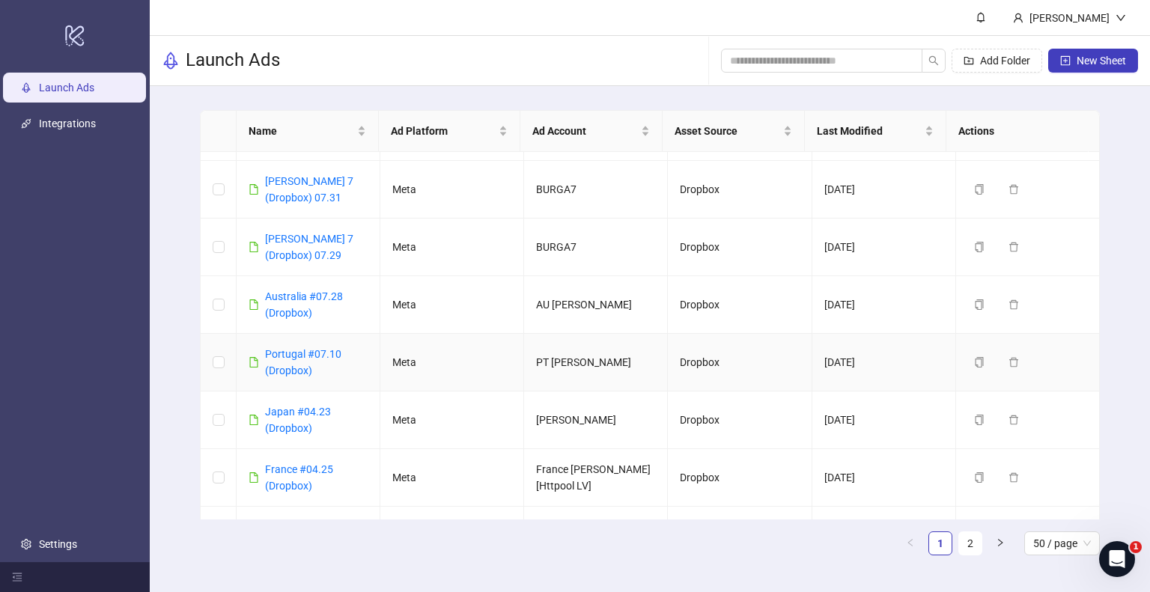
scroll to position [374, 0]
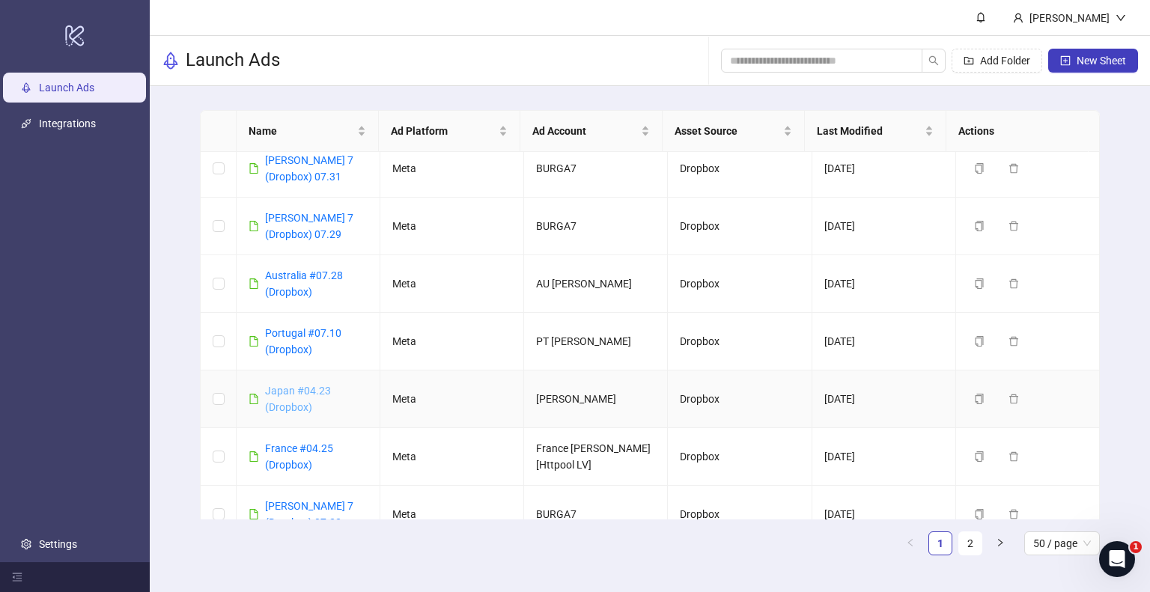
click at [305, 385] on link "Japan #04.23 (Dropbox)" at bounding box center [298, 399] width 66 height 28
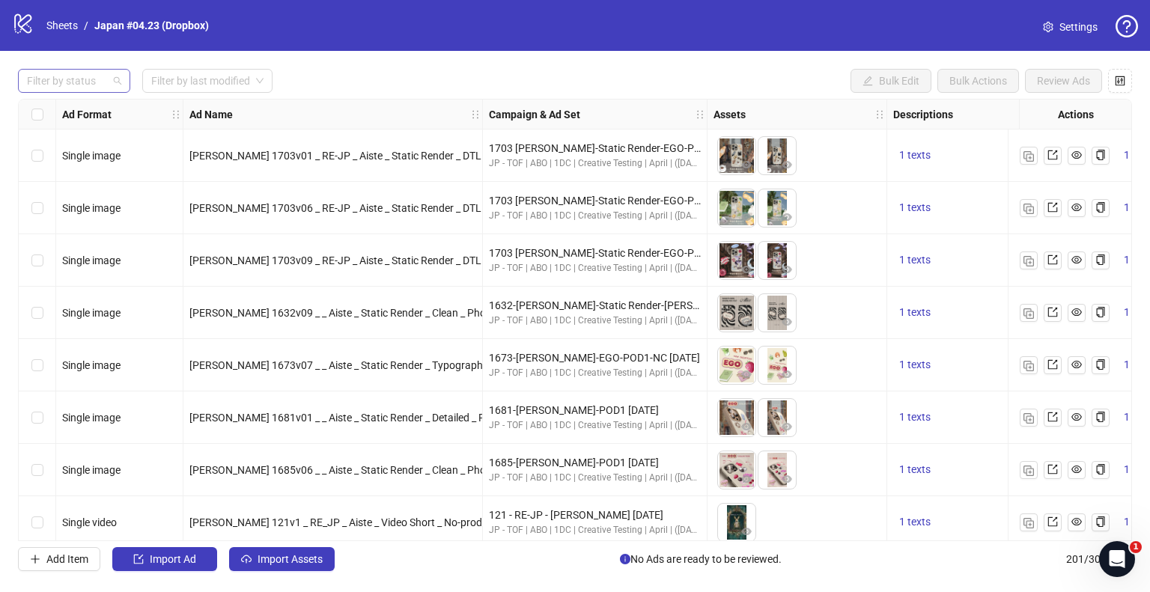
click at [117, 90] on div "Filter by status" at bounding box center [74, 81] width 112 height 24
click at [90, 113] on div "Draft" at bounding box center [74, 111] width 88 height 16
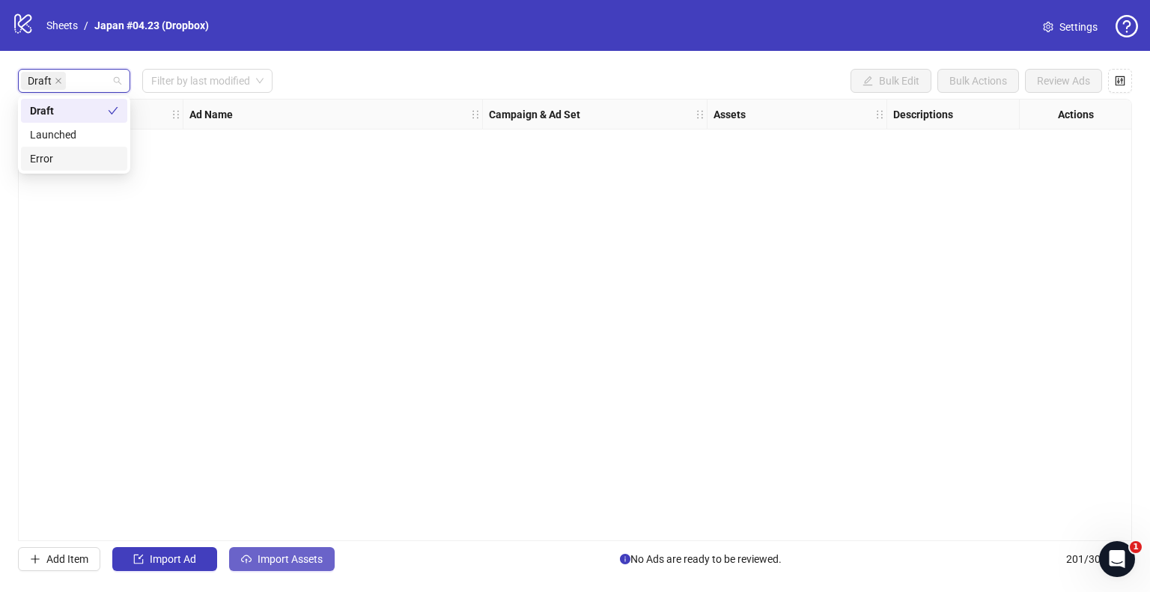
click at [283, 556] on span "Import Assets" at bounding box center [290, 559] width 65 height 12
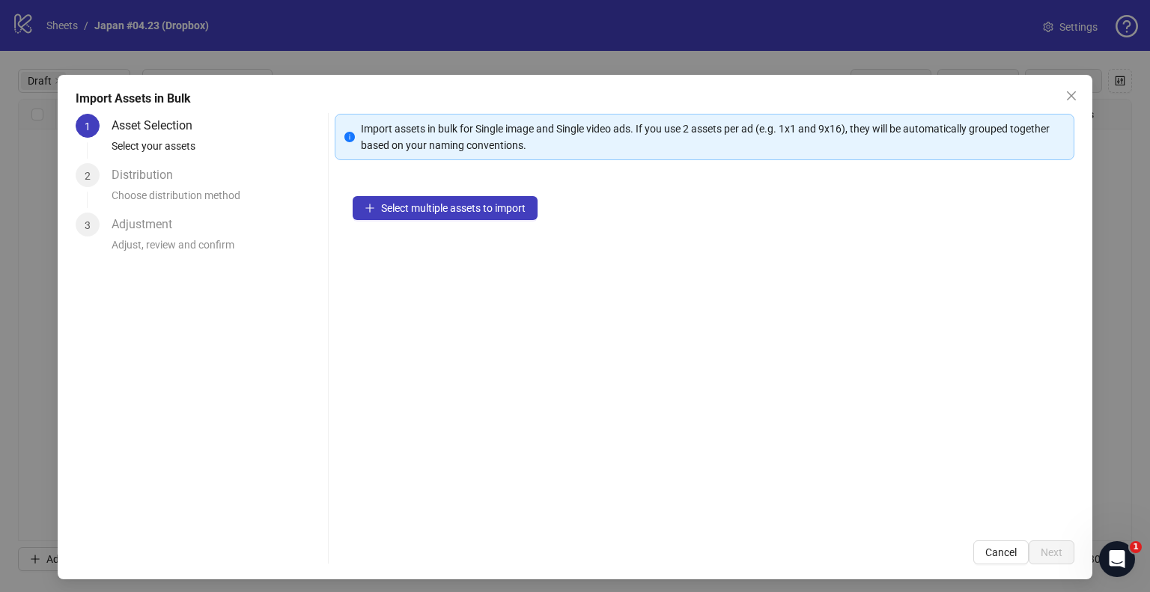
click at [407, 223] on div "Select multiple assets to import" at bounding box center [705, 350] width 740 height 344
click at [416, 210] on span "Select multiple assets to import" at bounding box center [453, 208] width 145 height 12
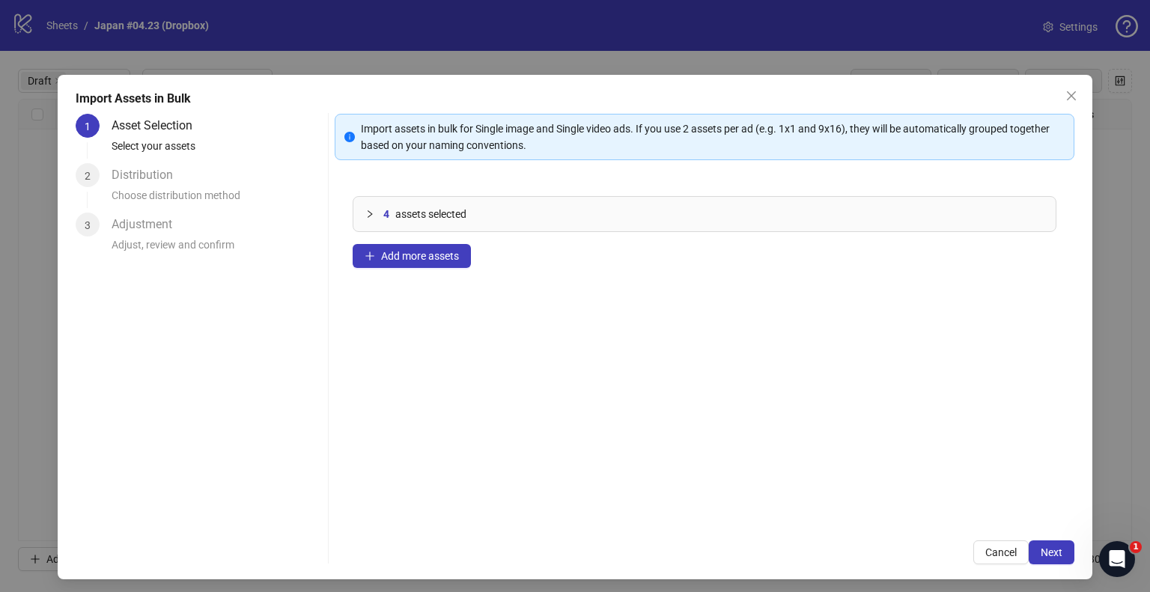
click at [842, 484] on div "4 assets selected Add more assets" at bounding box center [705, 350] width 740 height 344
click at [1044, 544] on button "Next" at bounding box center [1052, 553] width 46 height 24
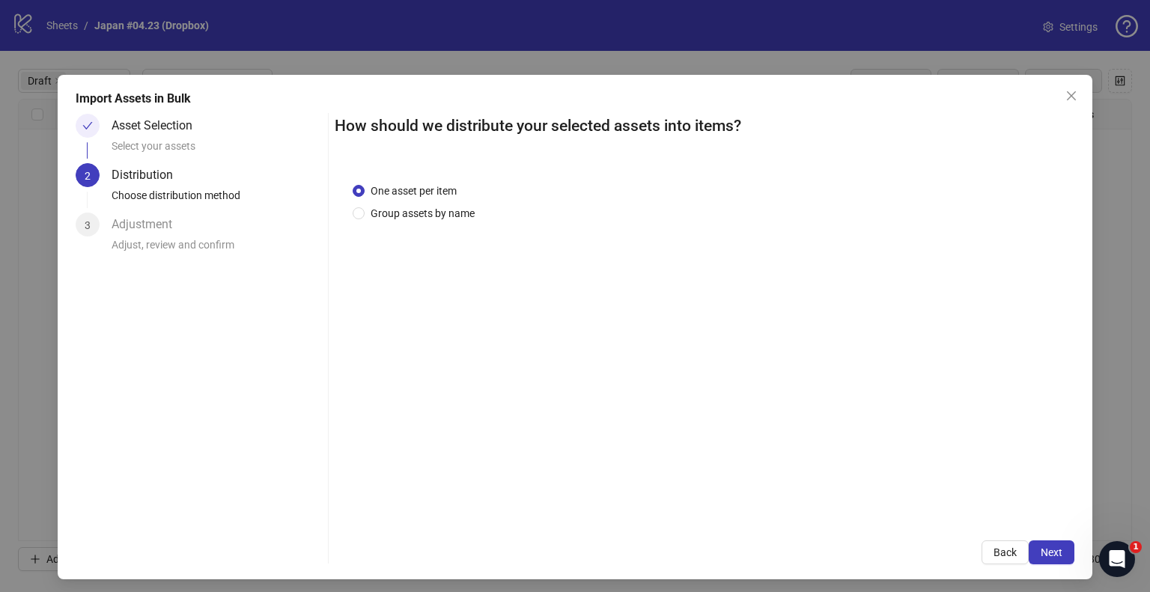
drag, startPoint x: 409, startPoint y: 231, endPoint x: 409, endPoint y: 221, distance: 10.5
click at [409, 230] on div "One asset per item Group assets by name" at bounding box center [705, 344] width 740 height 358
click at [410, 216] on span "Group assets by name" at bounding box center [423, 213] width 116 height 16
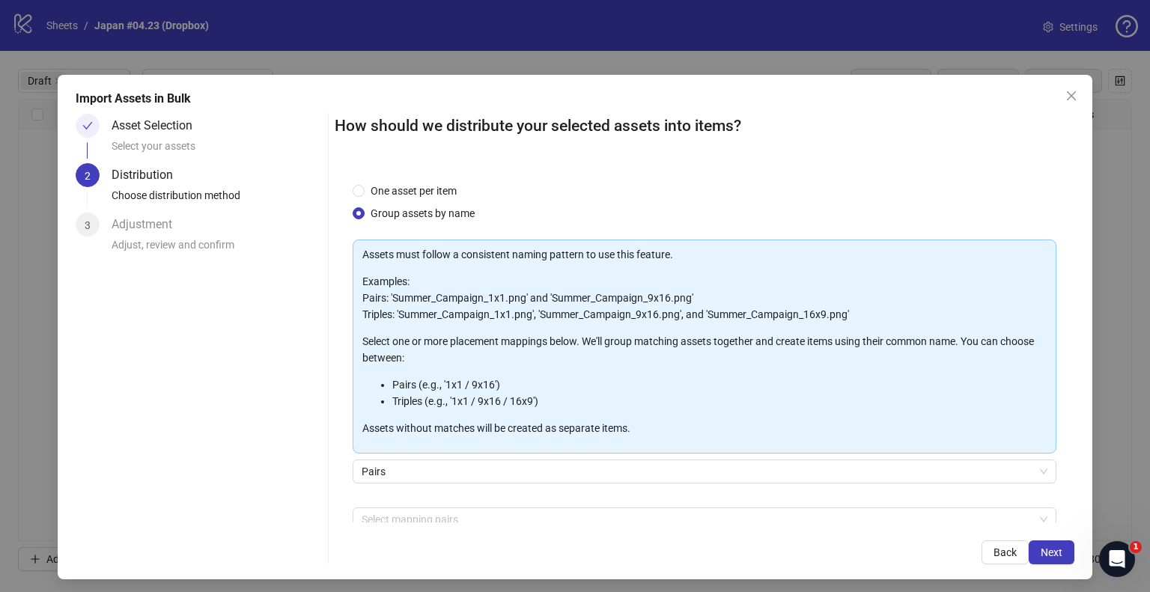
scroll to position [75, 0]
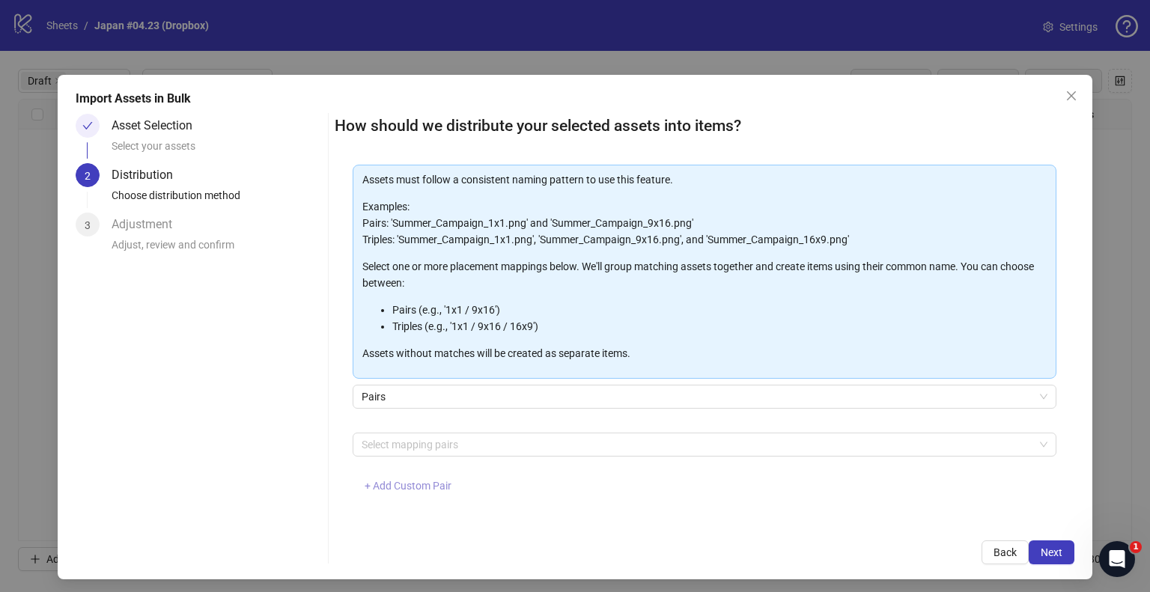
click at [408, 487] on span "+ Add Custom Pair" at bounding box center [408, 486] width 87 height 12
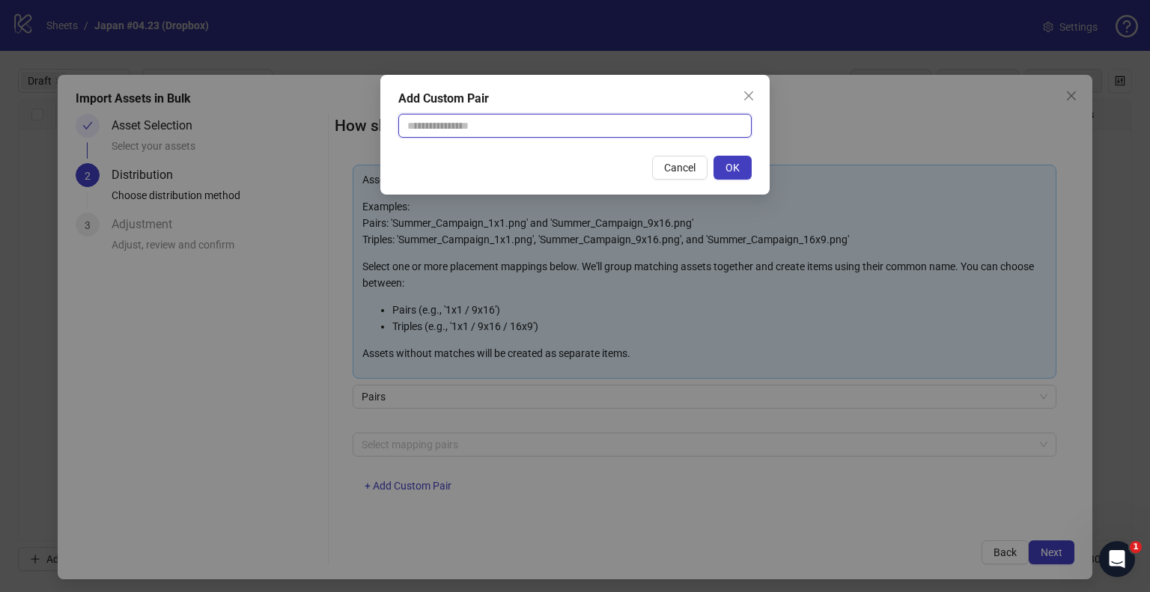
click at [461, 127] on input "text" at bounding box center [574, 126] width 353 height 24
type input "**********"
click at [725, 164] on button "OK" at bounding box center [733, 168] width 38 height 24
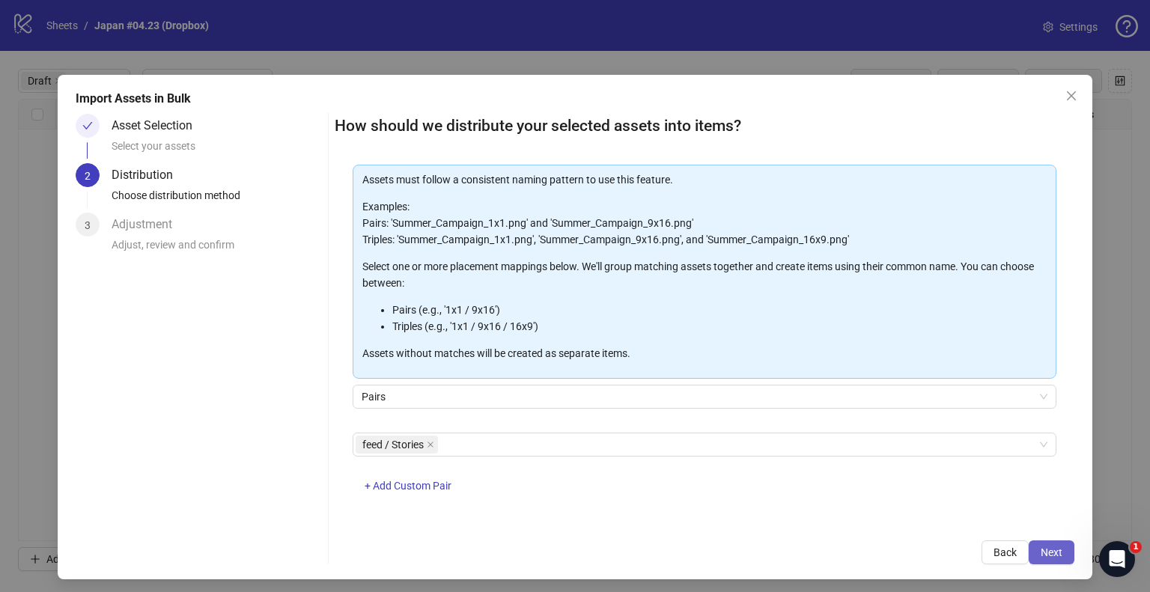
click at [1036, 547] on button "Next" at bounding box center [1052, 553] width 46 height 24
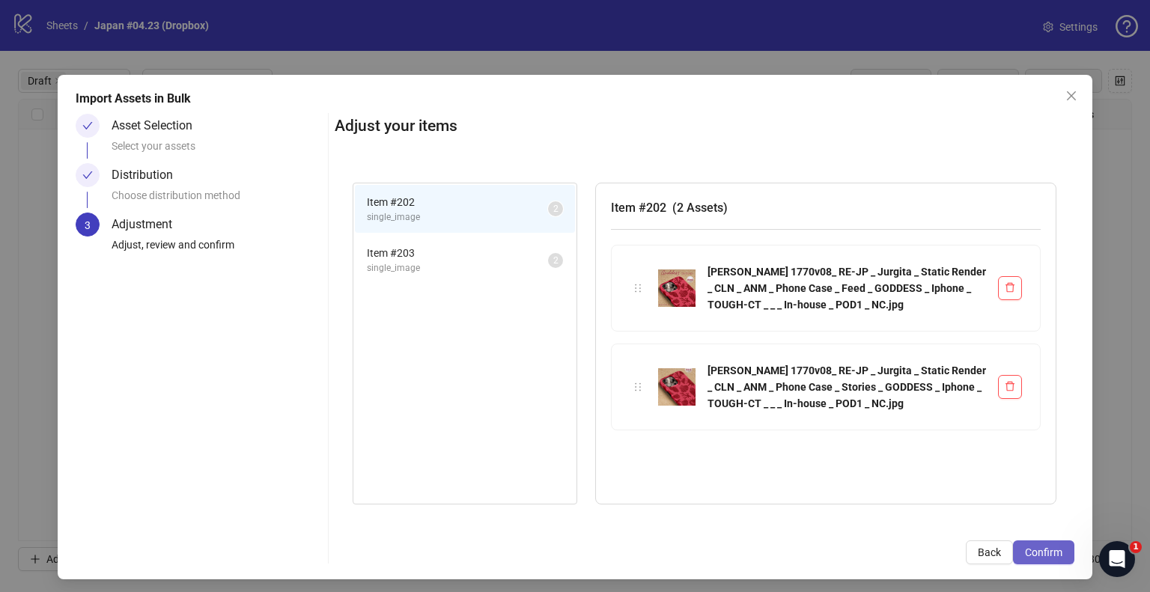
click at [1039, 547] on span "Confirm" at bounding box center [1043, 553] width 37 height 12
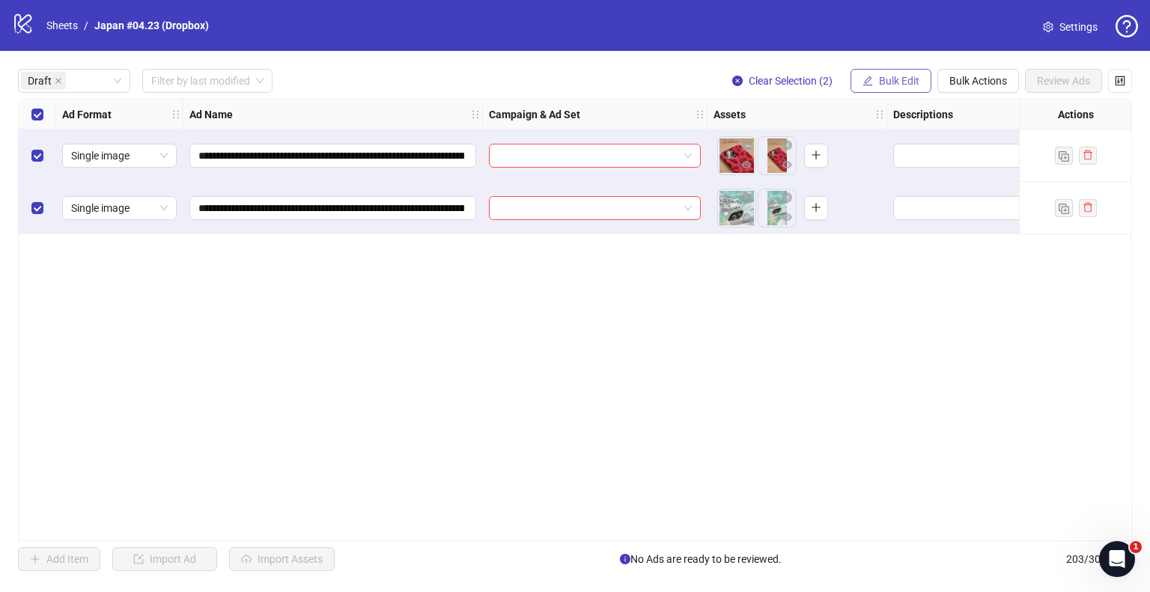
click at [910, 83] on span "Bulk Edit" at bounding box center [899, 81] width 40 height 12
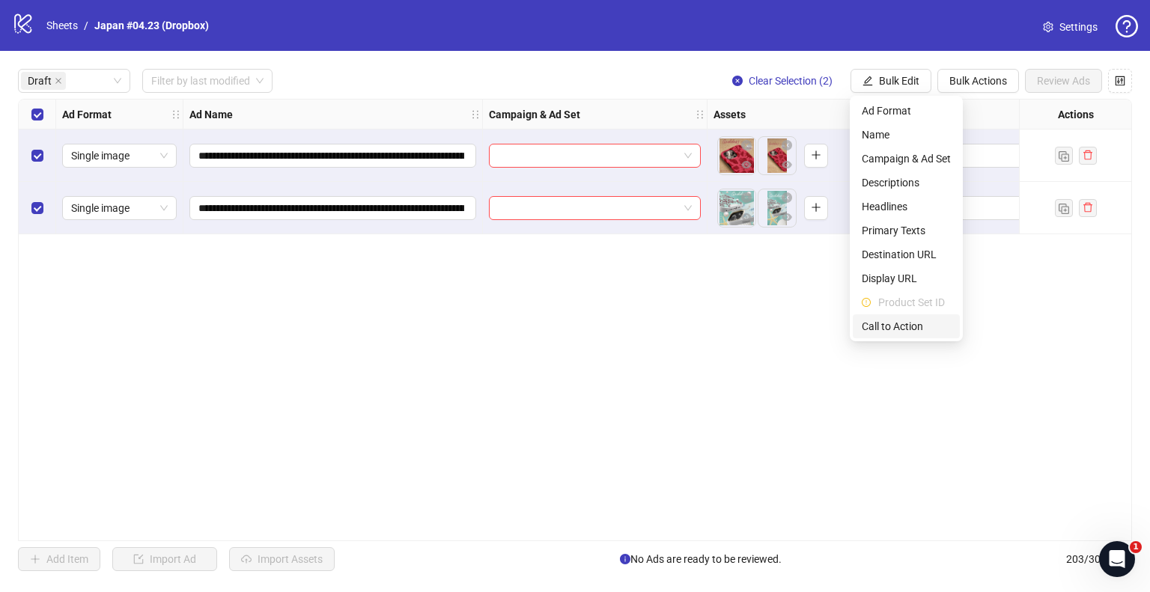
click at [886, 326] on span "Call to Action" at bounding box center [906, 326] width 89 height 16
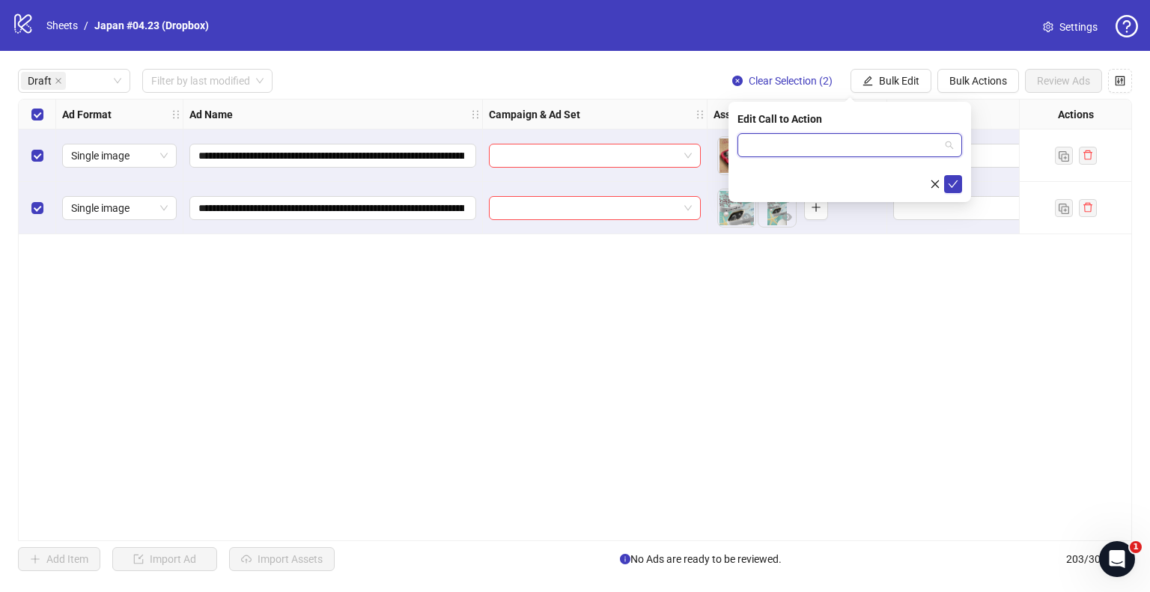
click at [869, 140] on input "search" at bounding box center [843, 145] width 193 height 22
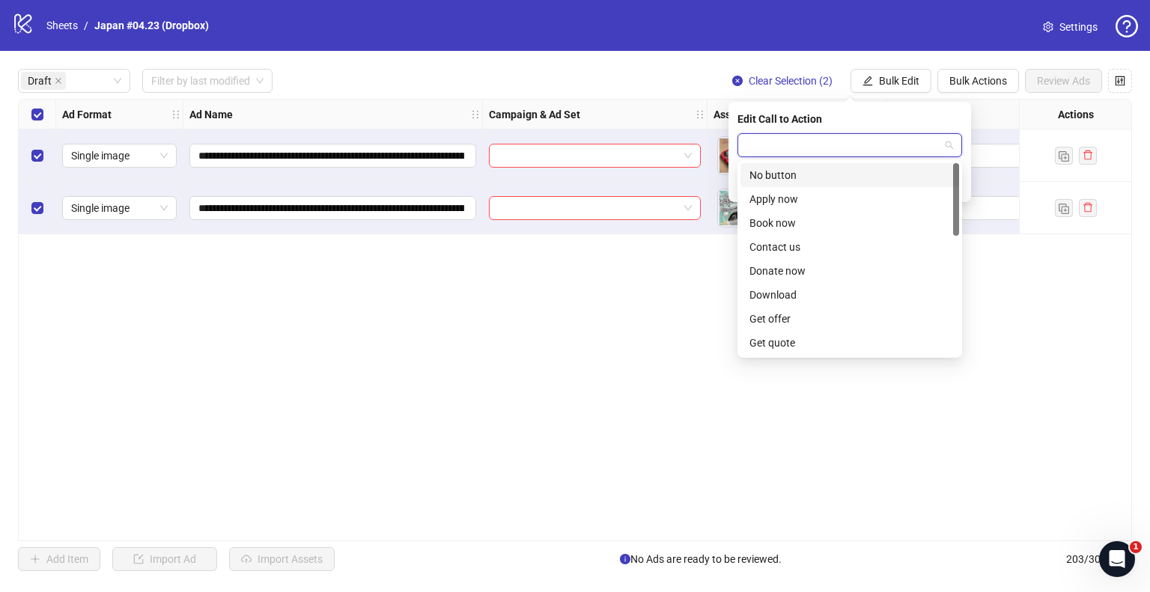
type input "*"
click at [781, 296] on div "Shop now" at bounding box center [850, 295] width 201 height 16
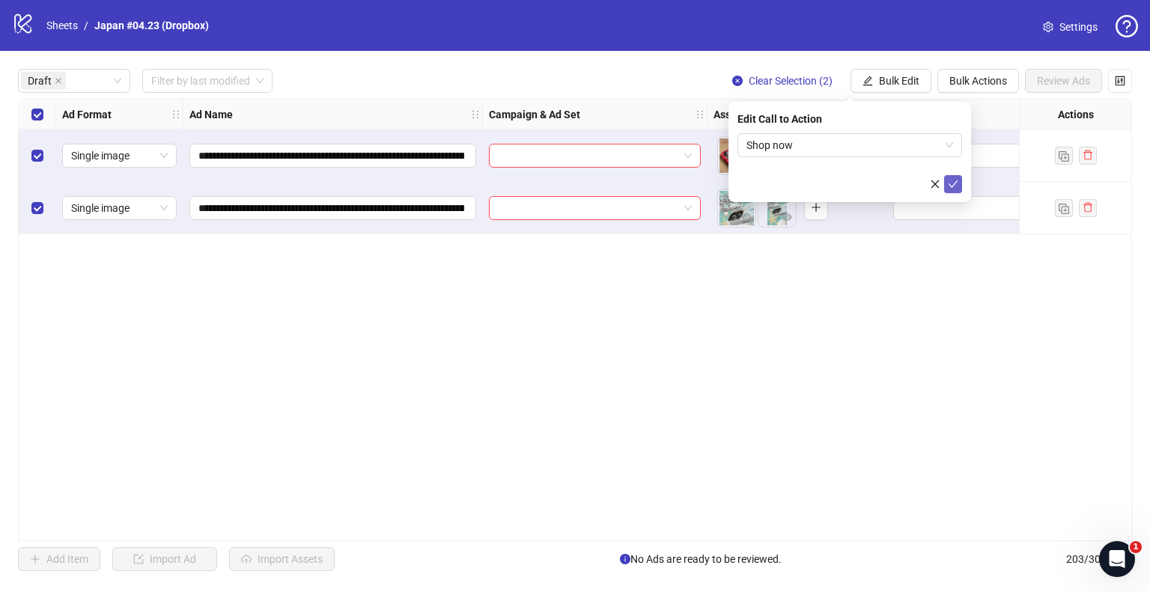
click at [956, 183] on icon "check" at bounding box center [953, 184] width 10 height 10
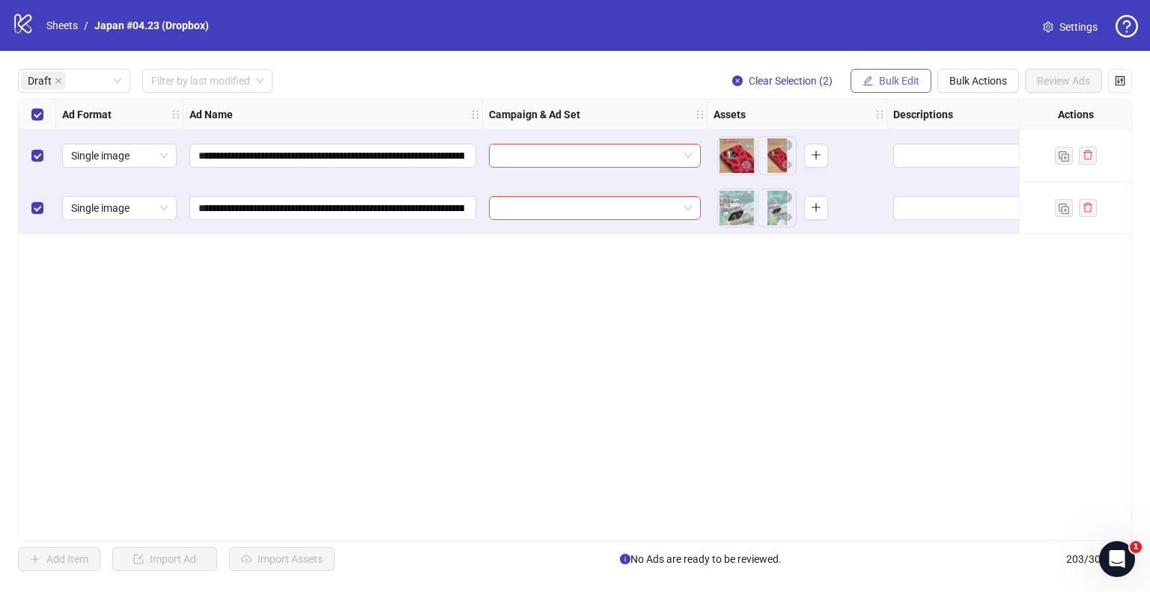
click at [904, 80] on span "Bulk Edit" at bounding box center [899, 81] width 40 height 12
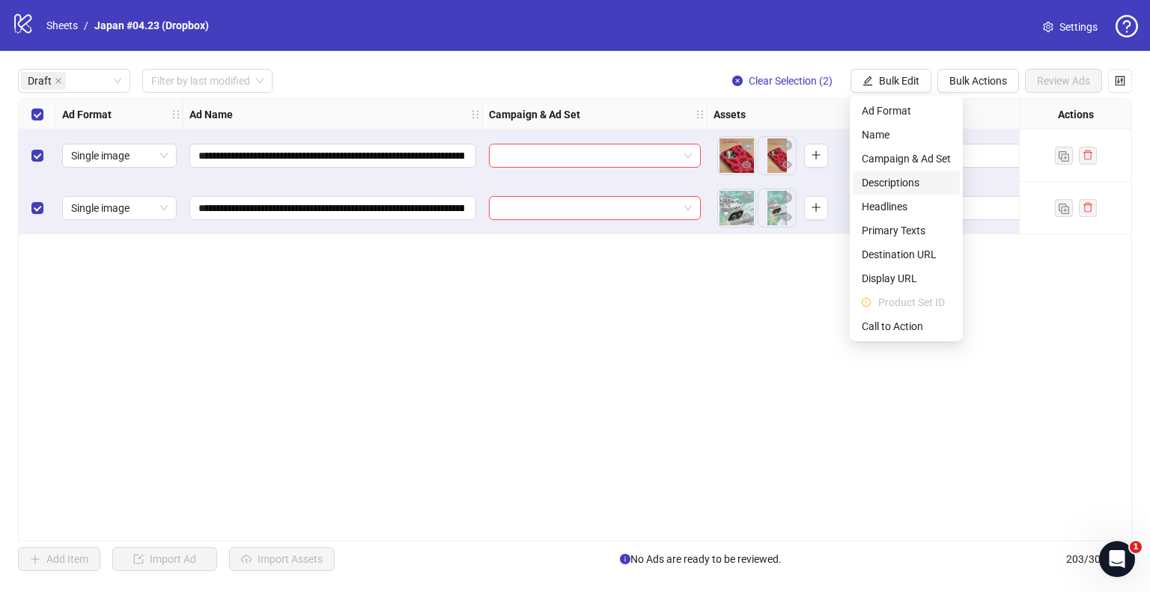
click at [897, 187] on span "Descriptions" at bounding box center [906, 182] width 89 height 16
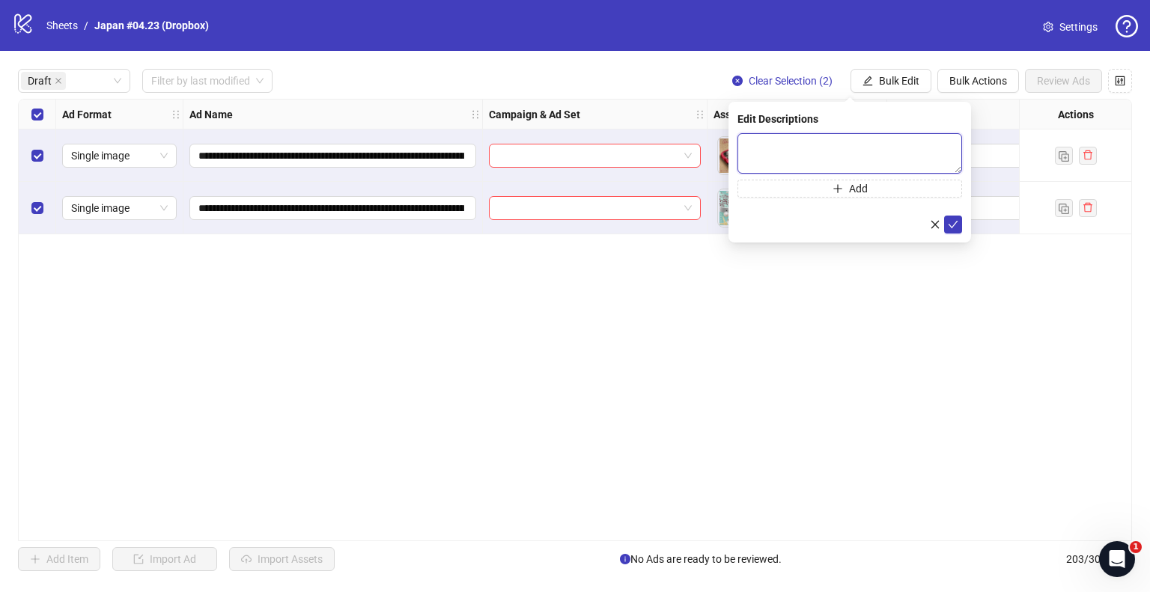
click at [790, 142] on textarea at bounding box center [850, 153] width 225 height 40
click at [830, 166] on textarea "To enrich screen reader interactions, please activate Accessibility in Grammarl…" at bounding box center [850, 153] width 225 height 40
paste textarea "**********"
type textarea "**********"
click at [953, 223] on icon "check" at bounding box center [953, 224] width 10 height 10
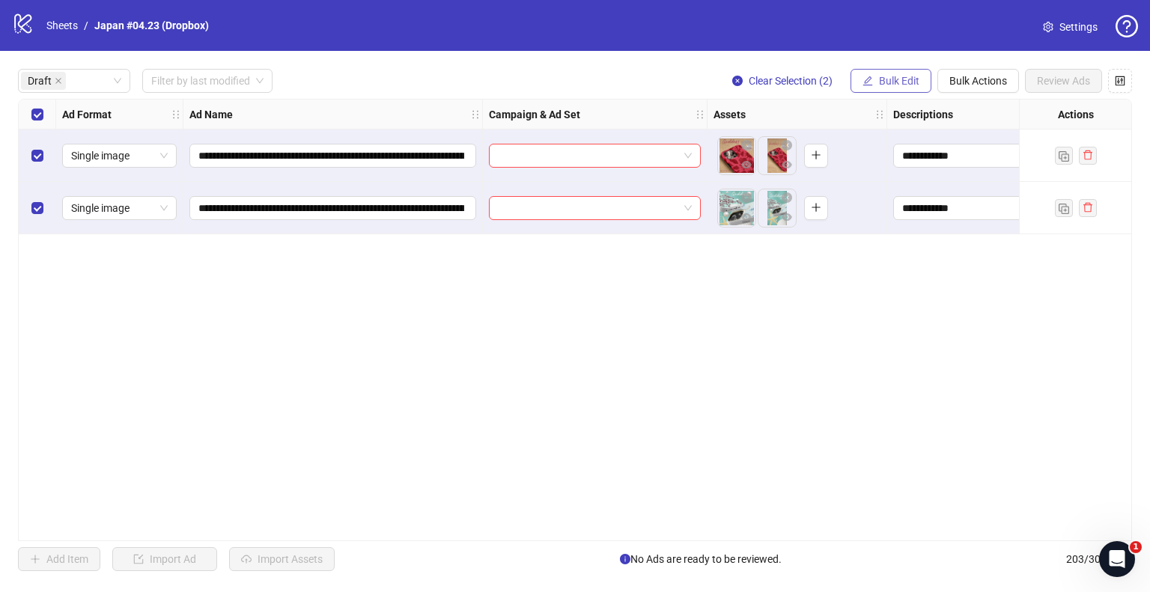
click at [892, 77] on span "Bulk Edit" at bounding box center [899, 81] width 40 height 12
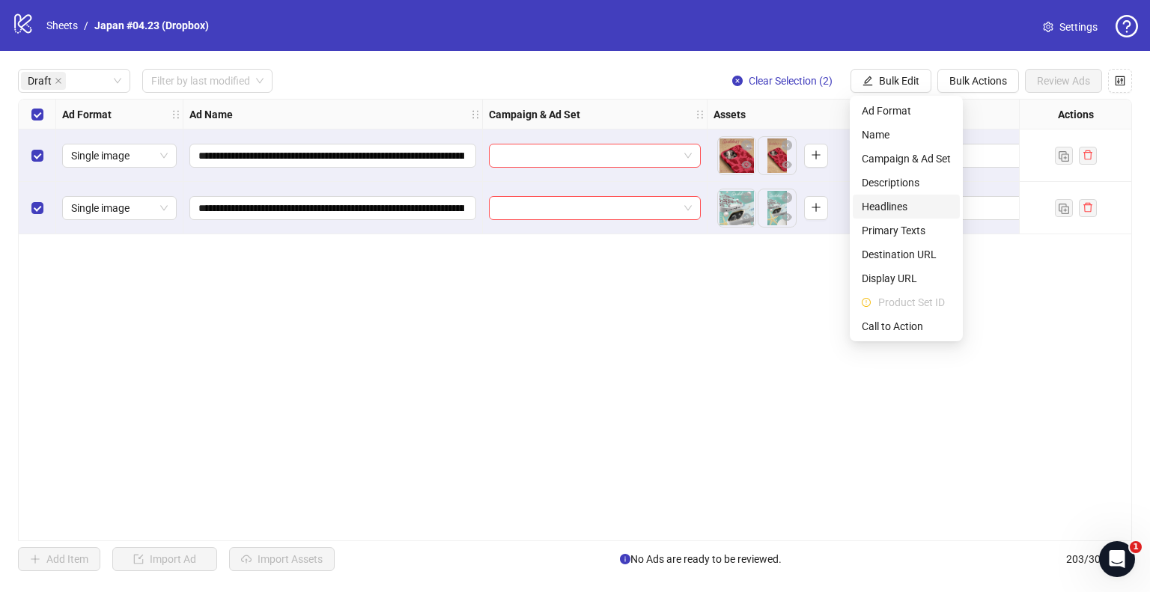
click at [911, 209] on span "Headlines" at bounding box center [906, 206] width 89 height 16
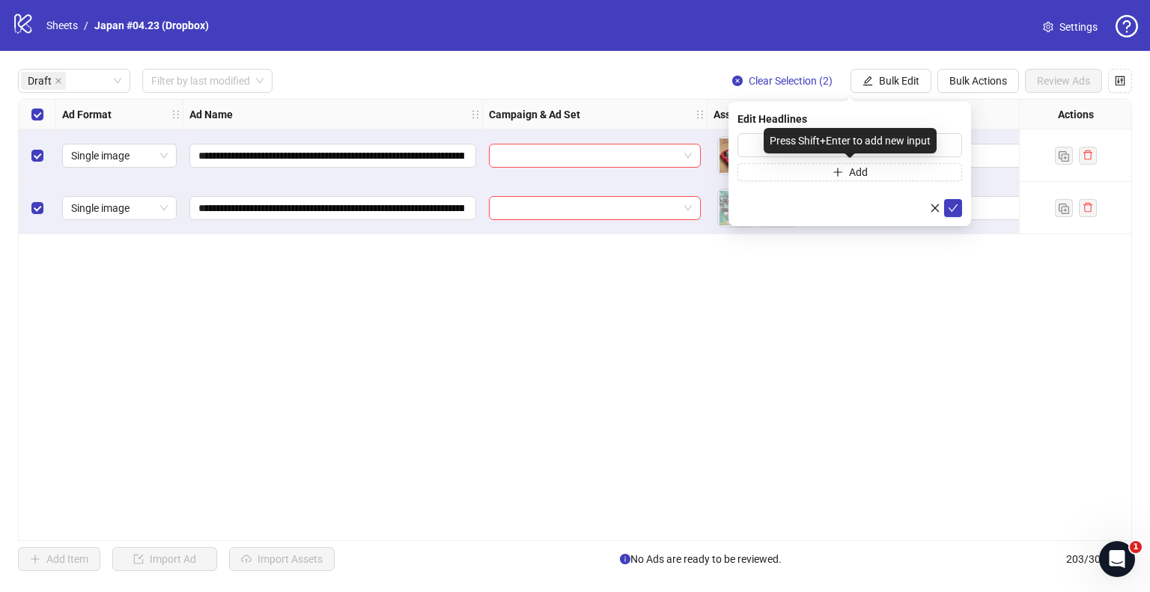
drag, startPoint x: 847, startPoint y: 155, endPoint x: 856, endPoint y: 140, distance: 17.5
click at [856, 140] on div "Press Shift+Enter to add new input" at bounding box center [850, 140] width 173 height 25
click at [740, 143] on input "text" at bounding box center [850, 145] width 225 height 24
paste input "**********"
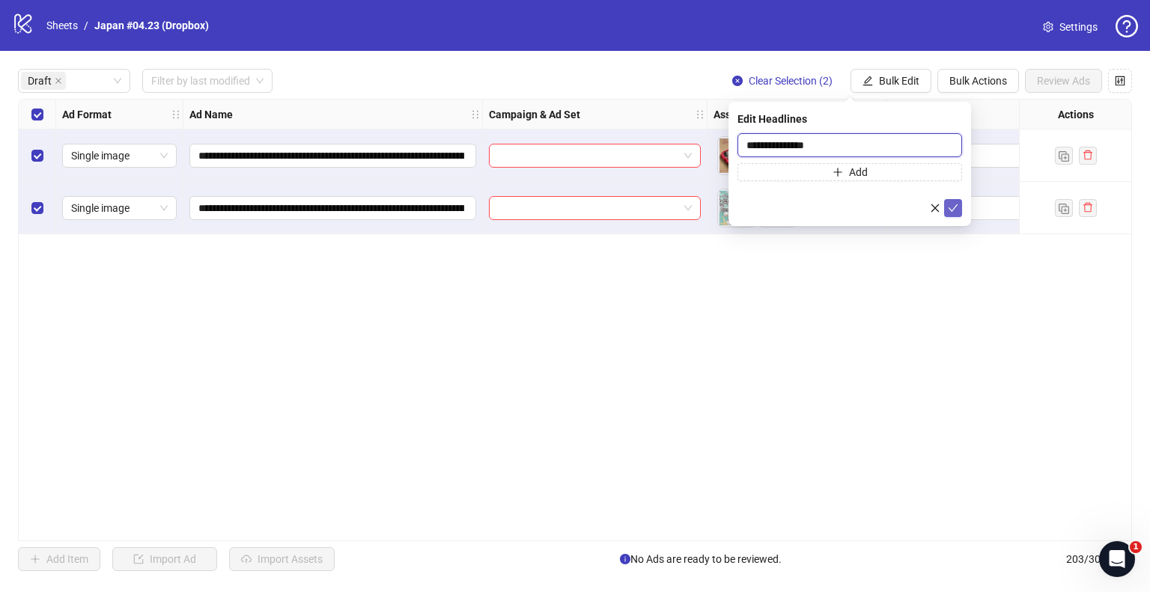
type input "**********"
click at [954, 206] on icon "check" at bounding box center [953, 208] width 10 height 10
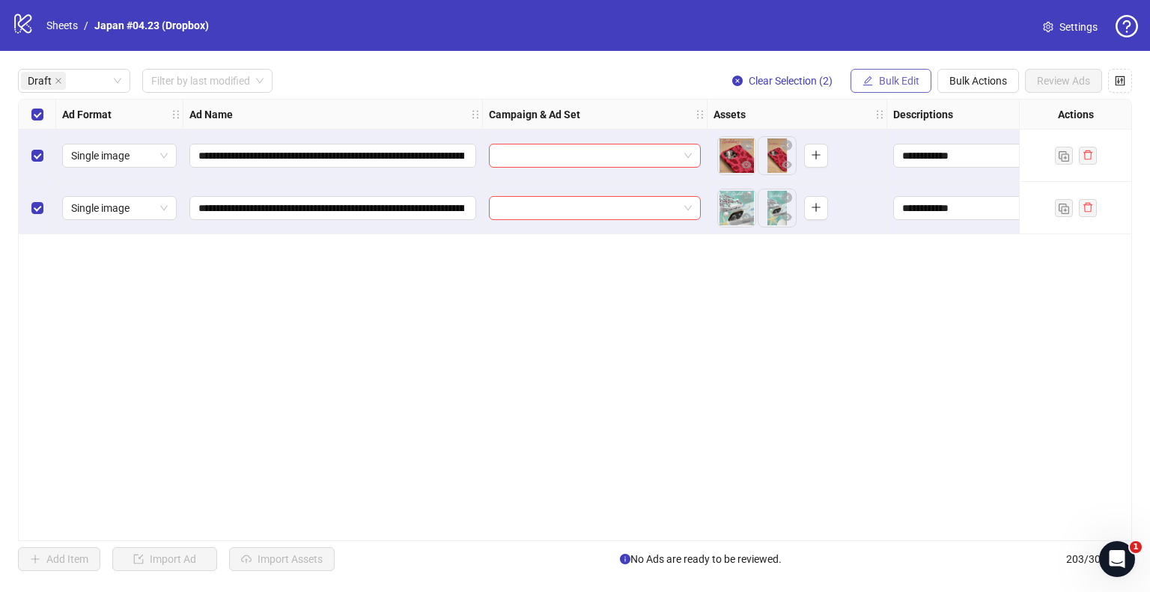
click at [895, 84] on span "Bulk Edit" at bounding box center [899, 81] width 40 height 12
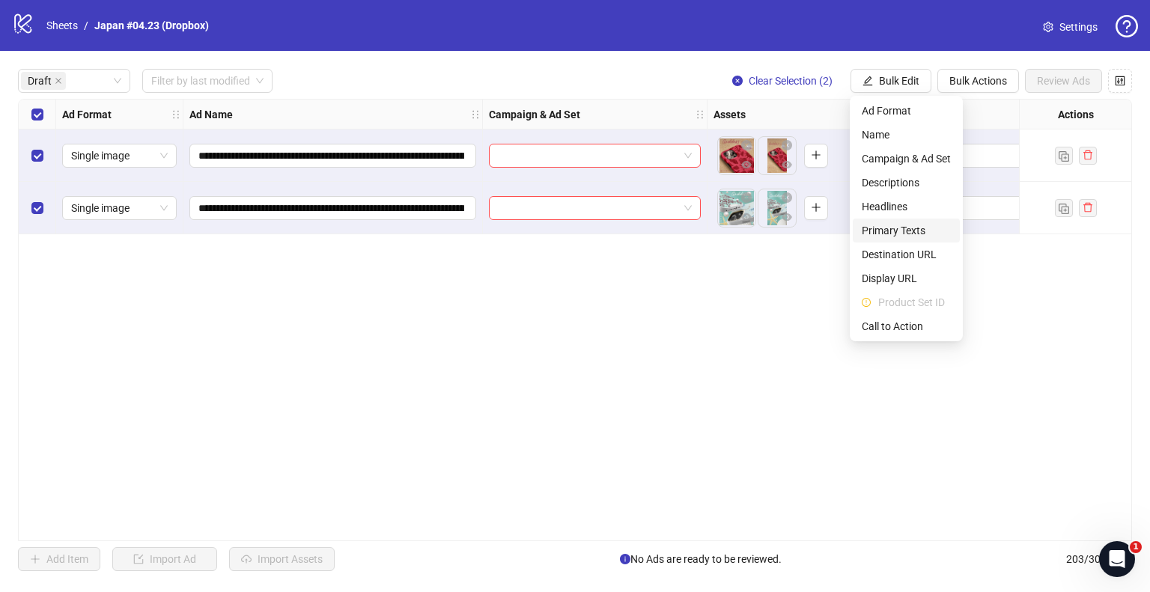
click at [894, 227] on span "Primary Texts" at bounding box center [906, 230] width 89 height 16
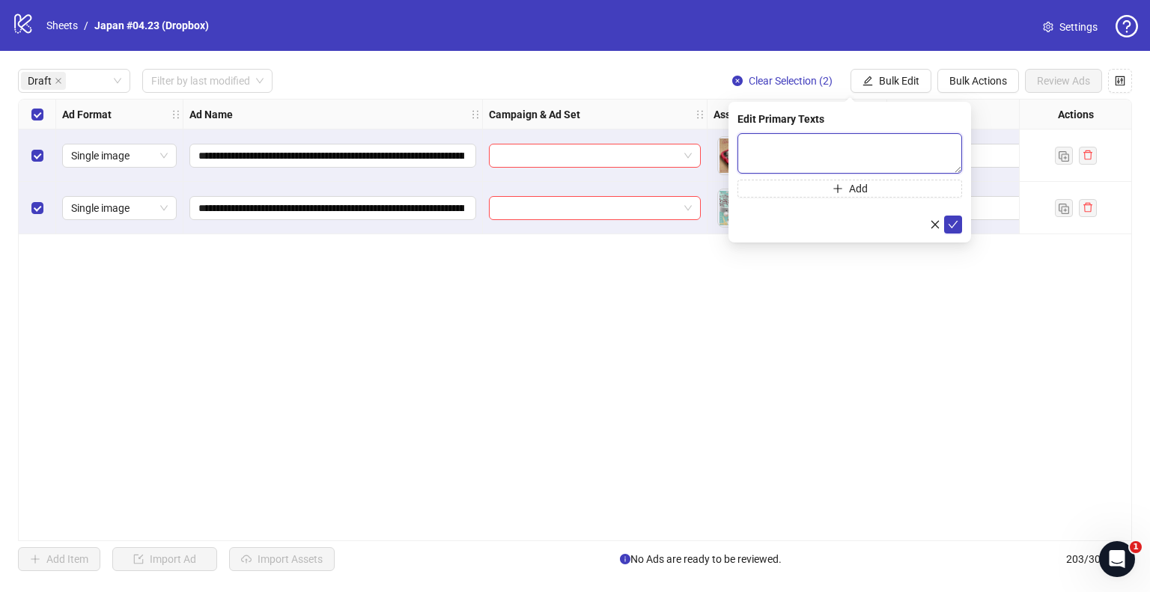
click at [802, 145] on textarea at bounding box center [850, 153] width 225 height 40
paste textarea "**********"
type textarea "**********"
click at [950, 224] on icon "check" at bounding box center [954, 223] width 10 height 7
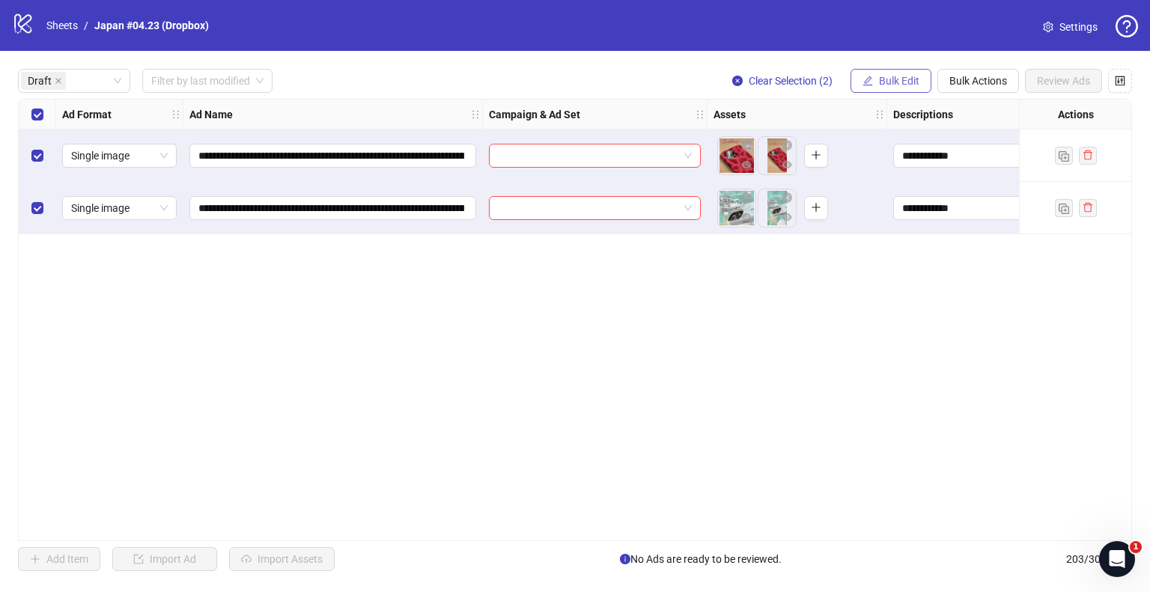
click at [900, 81] on span "Bulk Edit" at bounding box center [899, 81] width 40 height 12
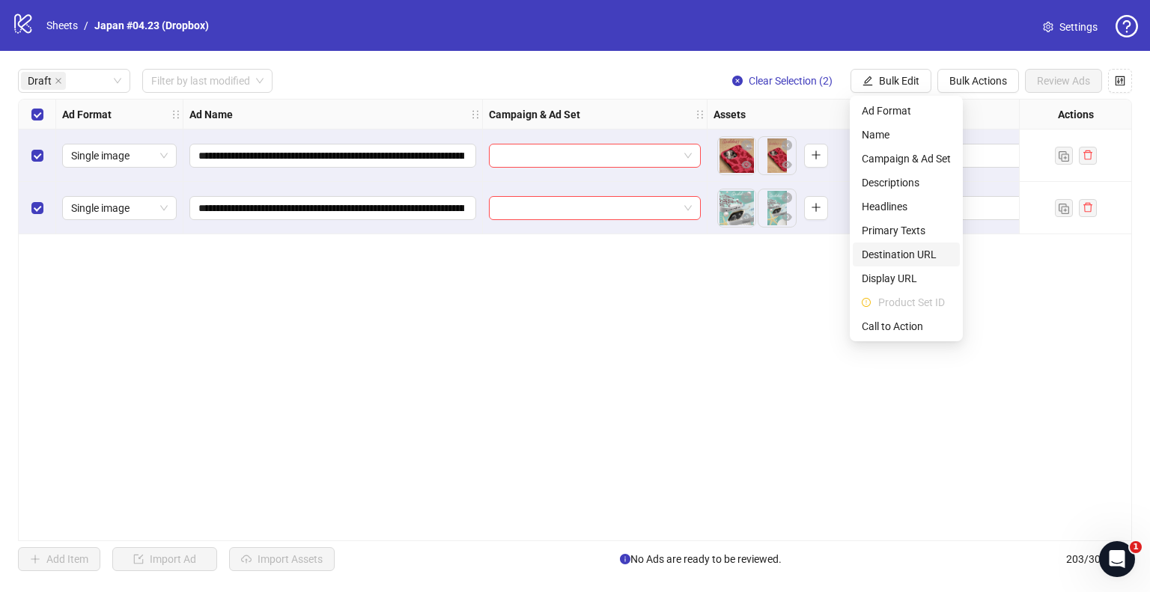
click at [905, 246] on li "Destination URL" at bounding box center [906, 255] width 107 height 24
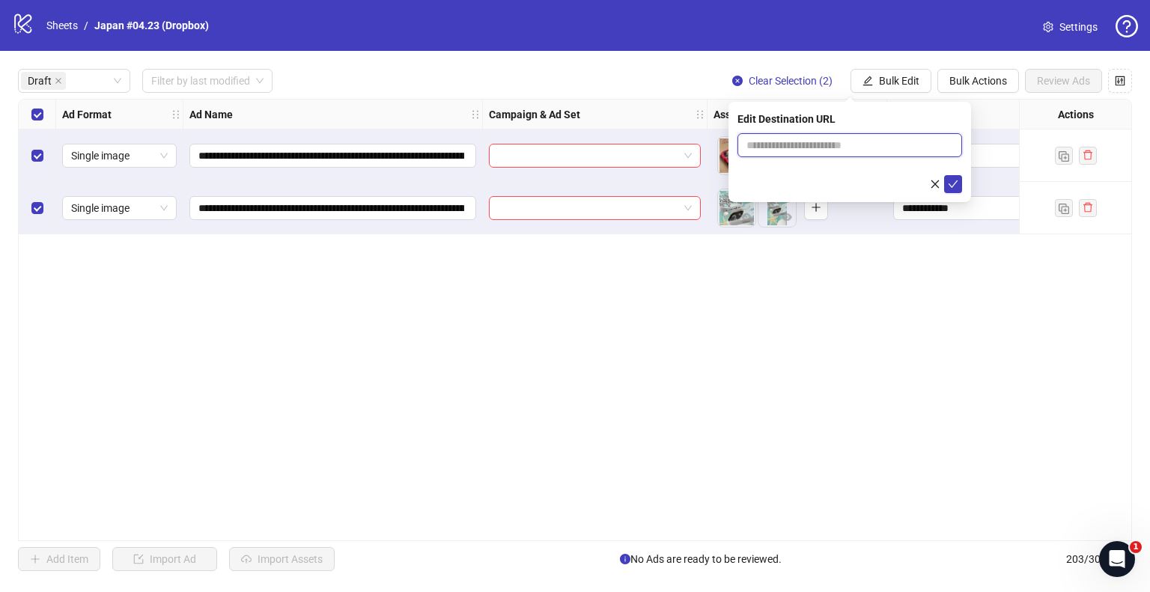
click at [786, 151] on input "text" at bounding box center [844, 145] width 195 height 16
click at [821, 142] on input "**********" at bounding box center [844, 145] width 195 height 16
type input "**********"
click at [956, 185] on icon "check" at bounding box center [953, 184] width 10 height 10
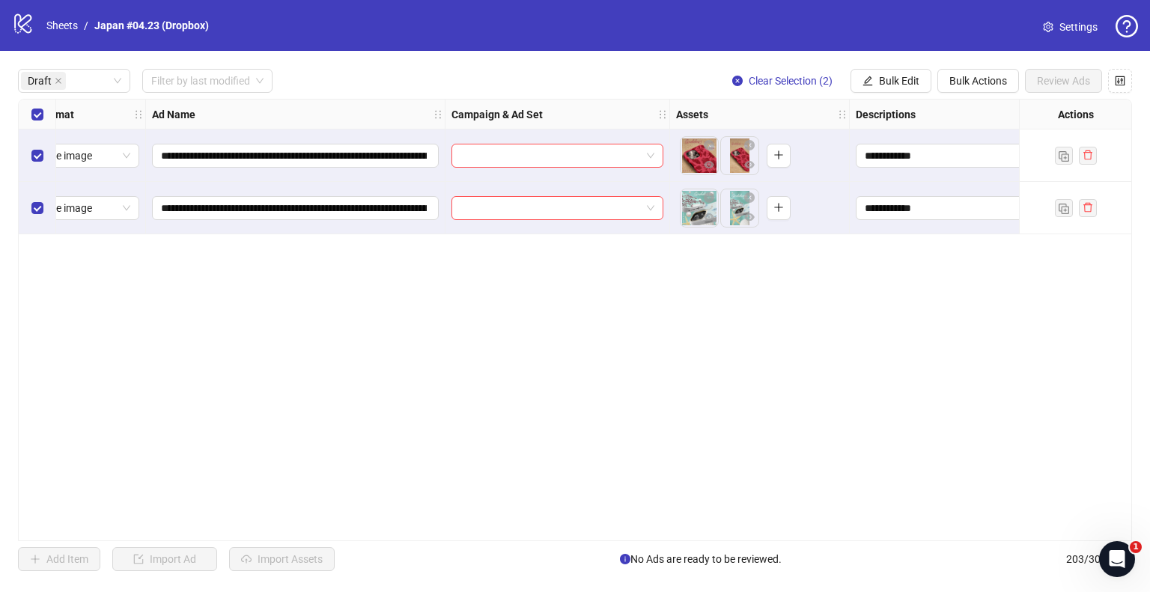
scroll to position [0, 0]
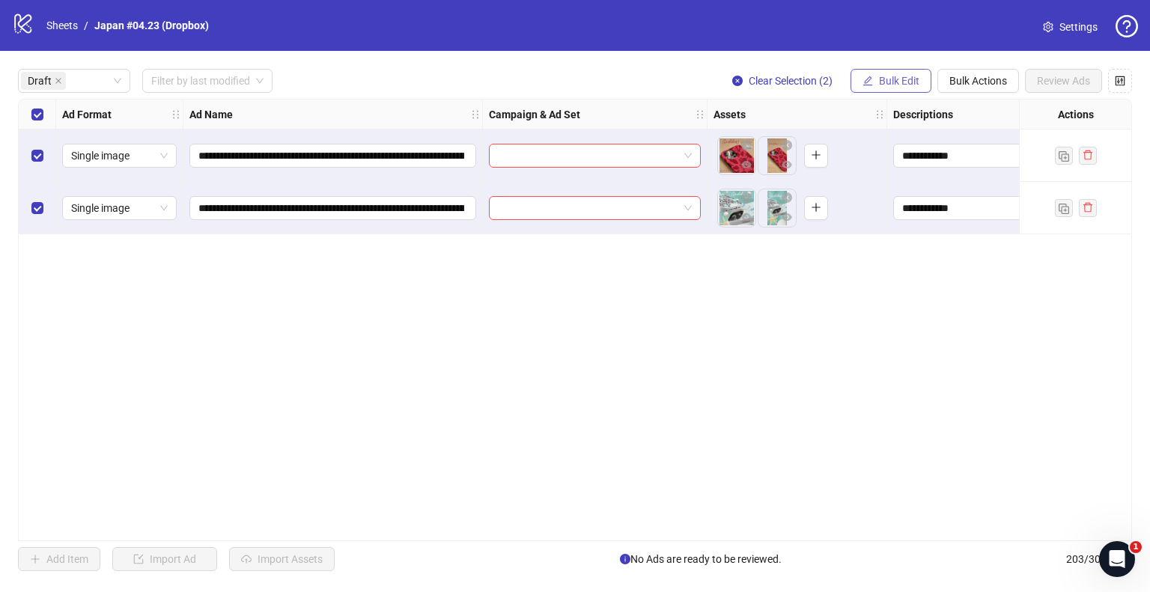
click at [920, 78] on button "Bulk Edit" at bounding box center [891, 81] width 81 height 24
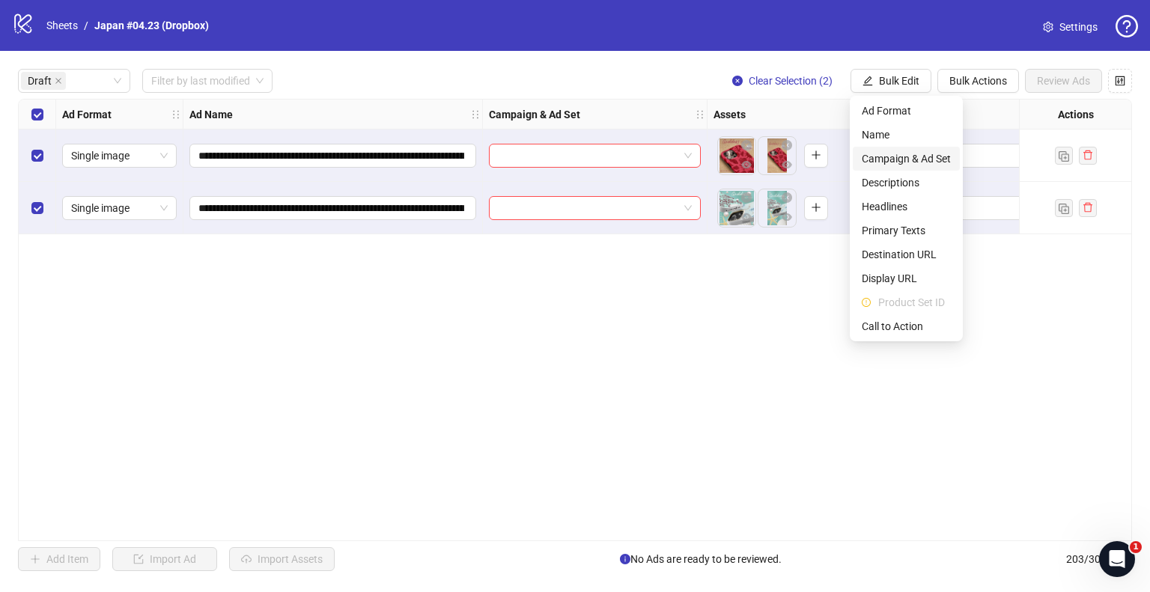
click at [902, 163] on span "Campaign & Ad Set" at bounding box center [906, 159] width 89 height 16
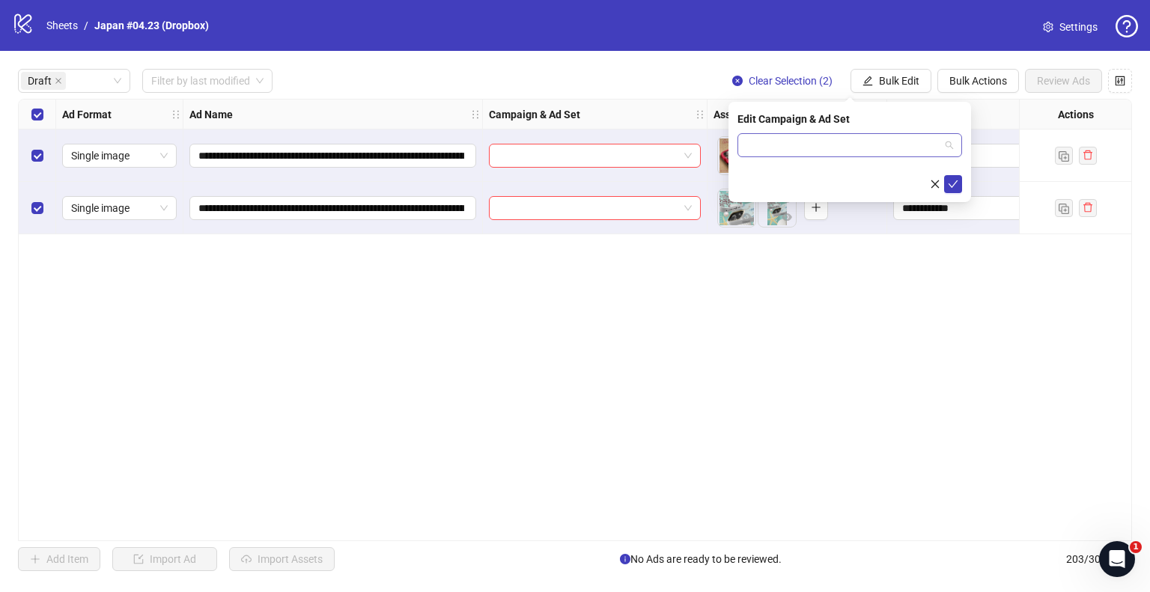
click at [824, 144] on input "search" at bounding box center [843, 145] width 193 height 22
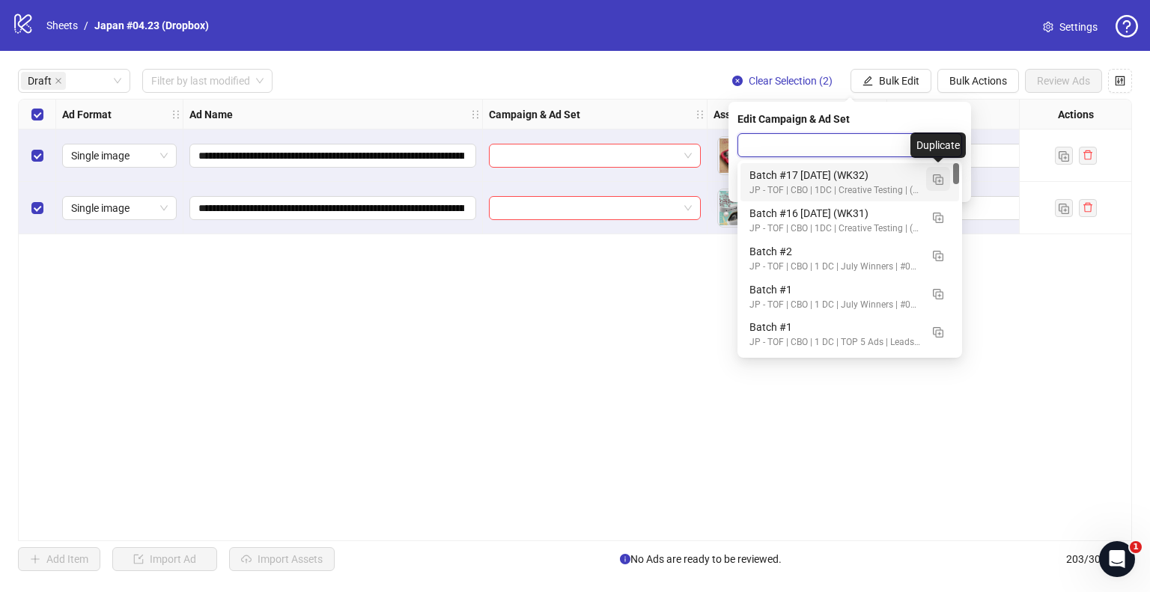
click at [935, 177] on img "button" at bounding box center [938, 179] width 10 height 10
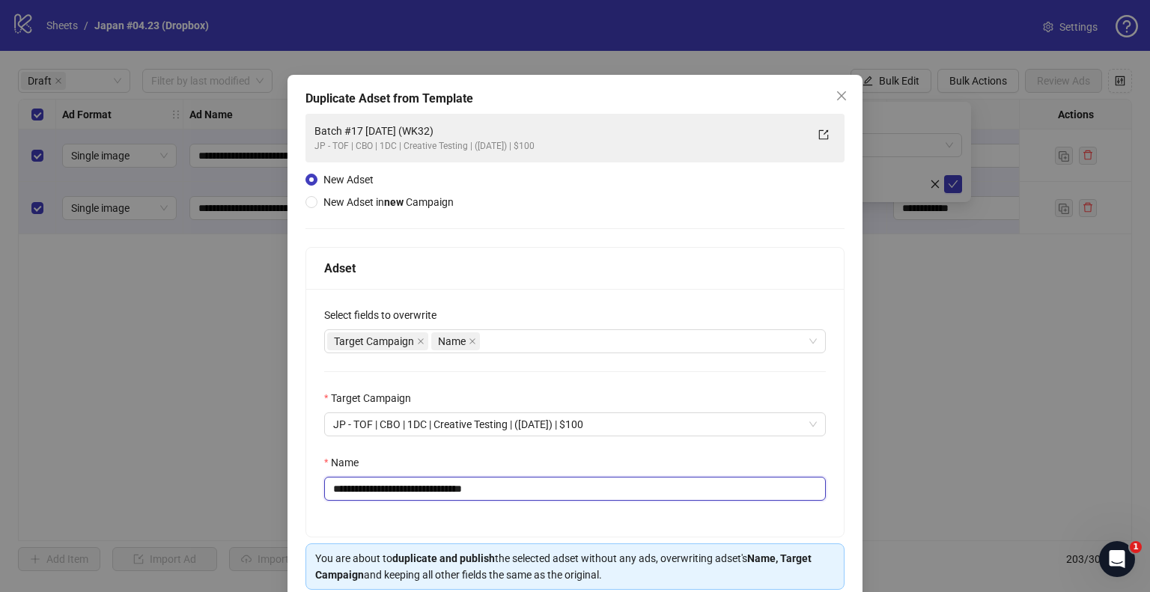
drag, startPoint x: 463, startPoint y: 487, endPoint x: 660, endPoint y: 505, distance: 198.5
click at [660, 505] on div "**********" at bounding box center [575, 413] width 538 height 248
type input "**********"
click at [431, 487] on input "**********" at bounding box center [575, 489] width 502 height 24
click at [379, 487] on input "**********" at bounding box center [575, 489] width 502 height 24
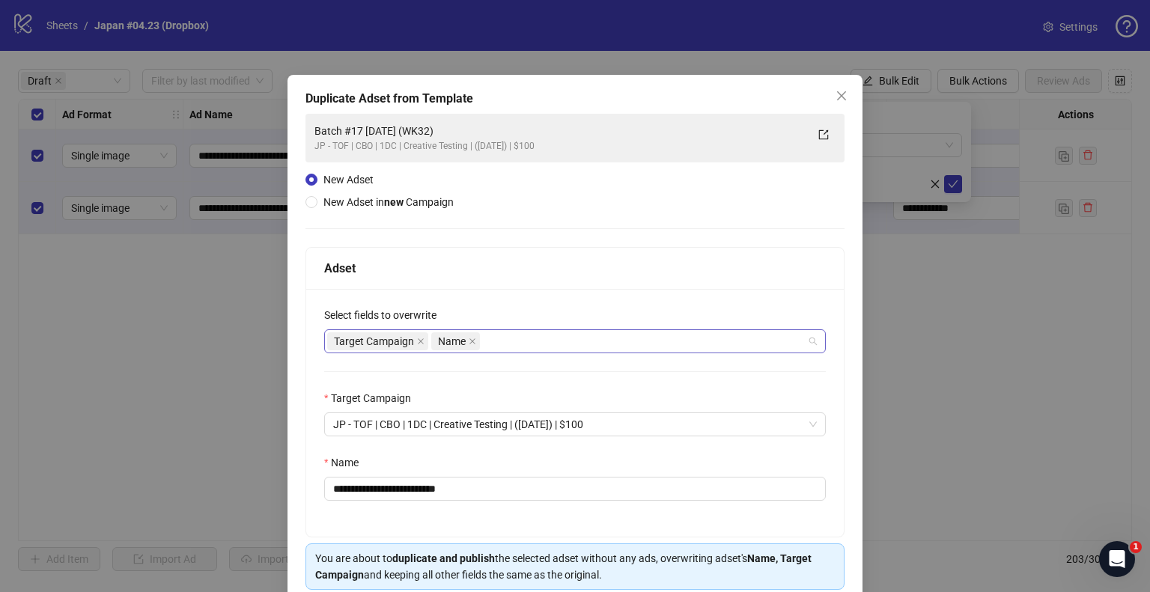
click at [515, 341] on div "Target Campaign Name" at bounding box center [567, 341] width 480 height 21
type input "**********"
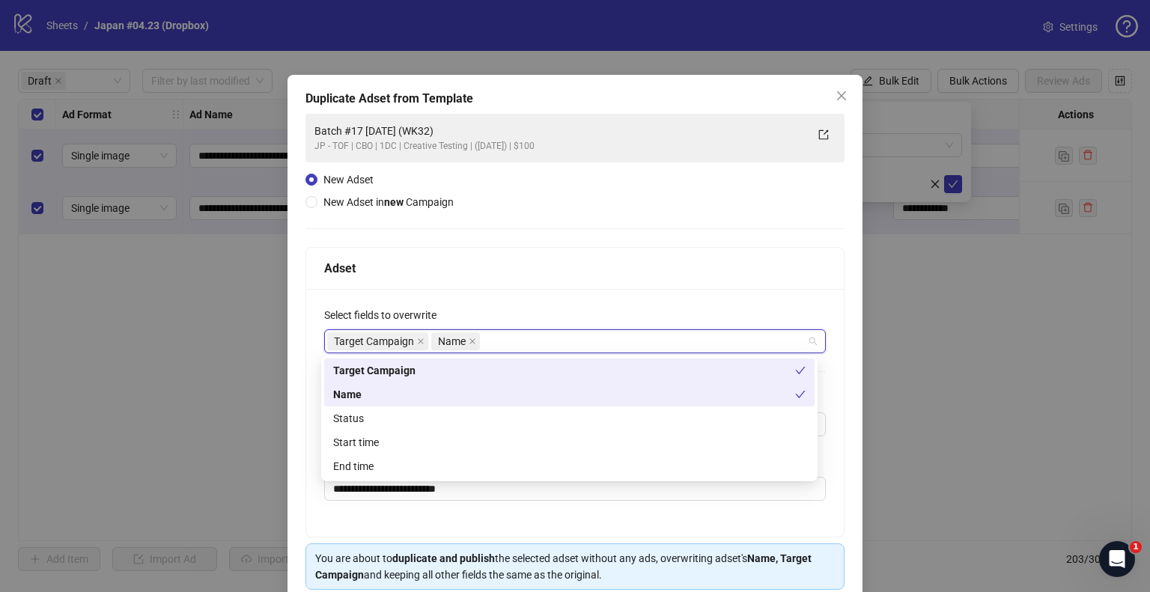
click at [386, 401] on div "Name" at bounding box center [564, 394] width 462 height 16
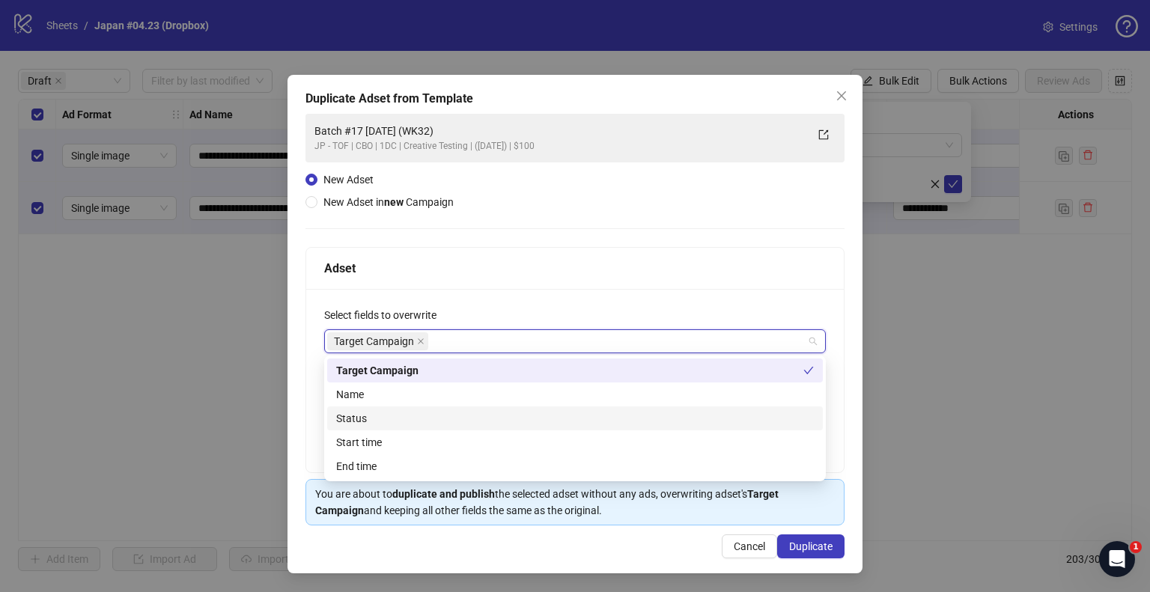
click at [377, 422] on div "Status" at bounding box center [575, 418] width 478 height 16
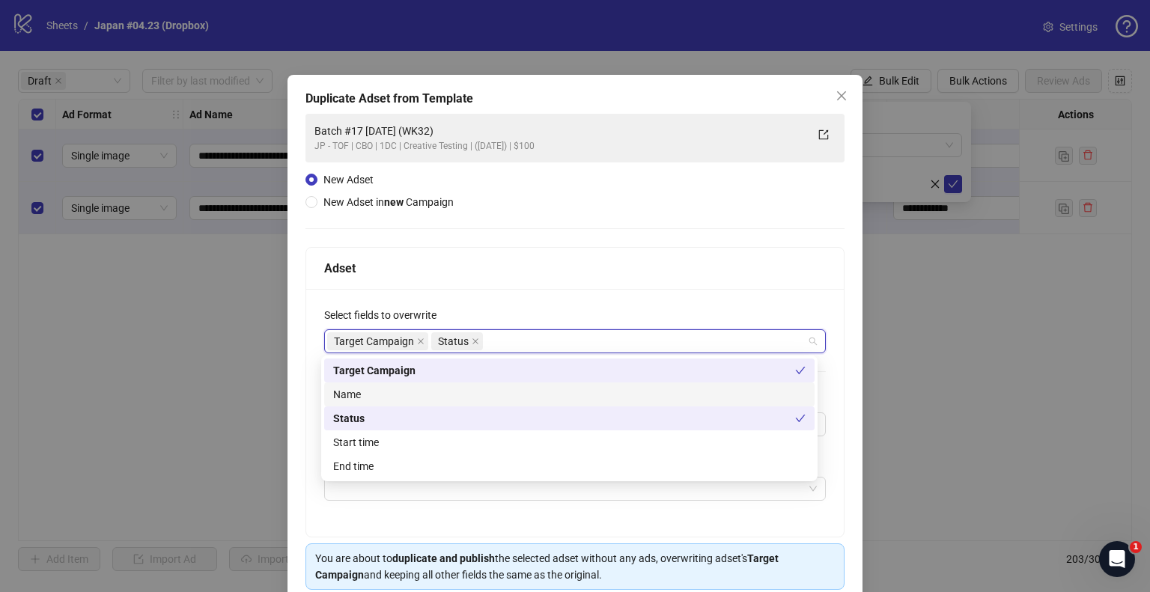
click at [386, 398] on div "Name" at bounding box center [569, 394] width 473 height 16
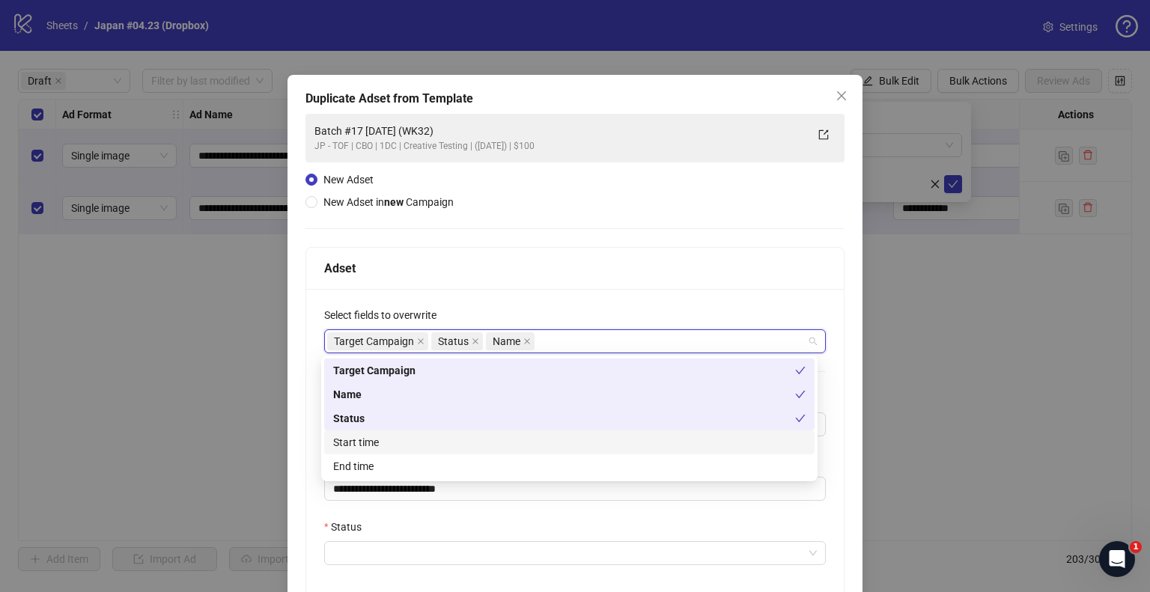
click at [386, 441] on div "Start time" at bounding box center [569, 442] width 473 height 16
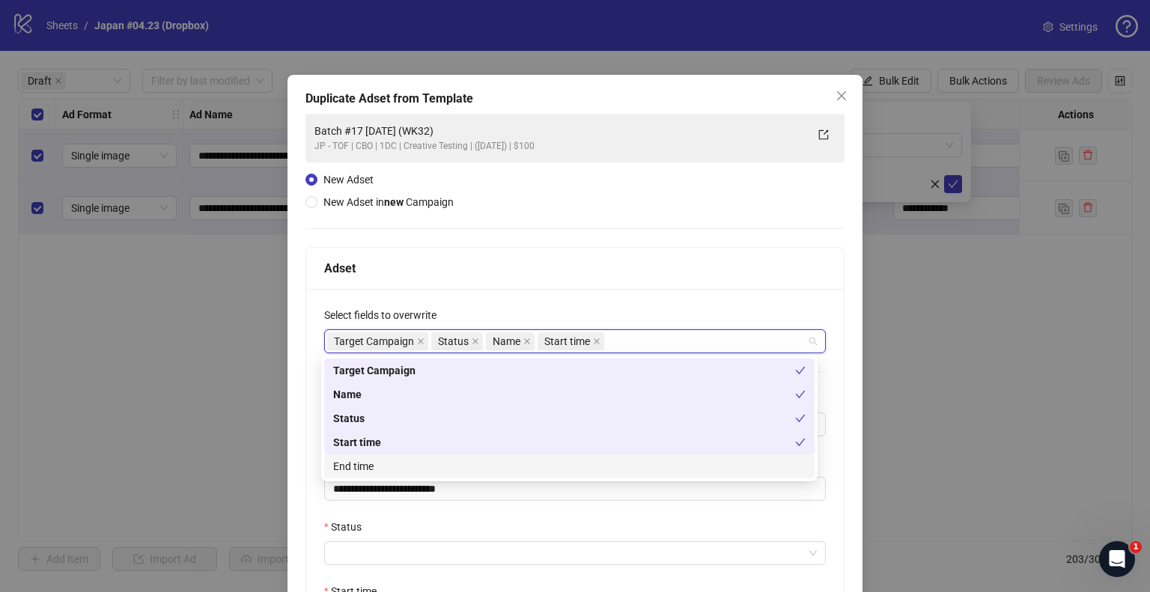
click at [377, 511] on div "**********" at bounding box center [575, 477] width 538 height 377
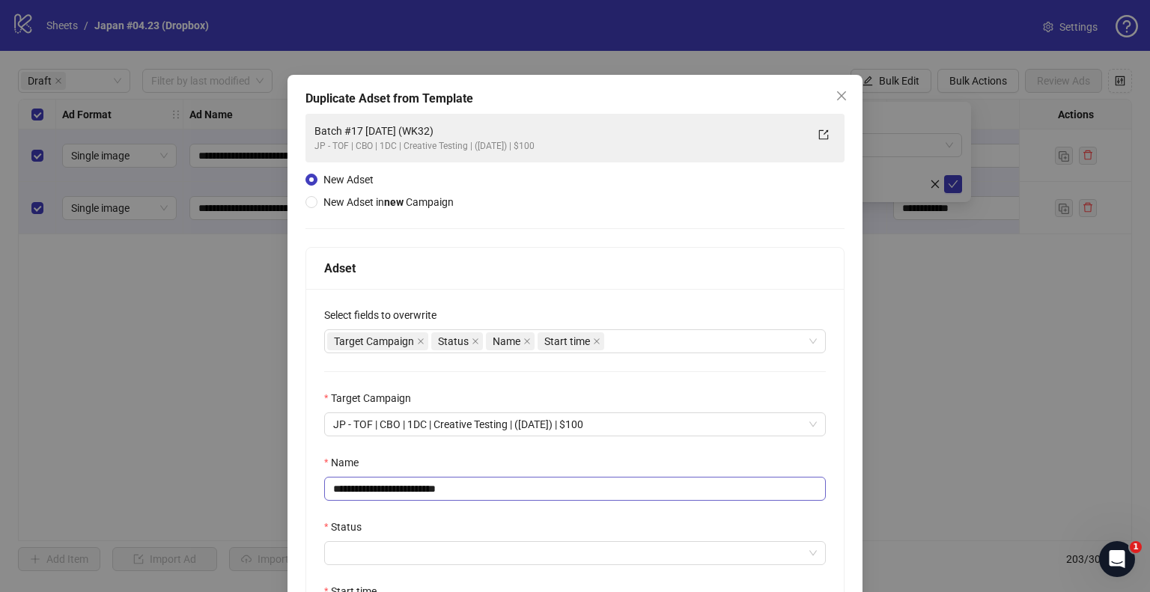
scroll to position [75, 0]
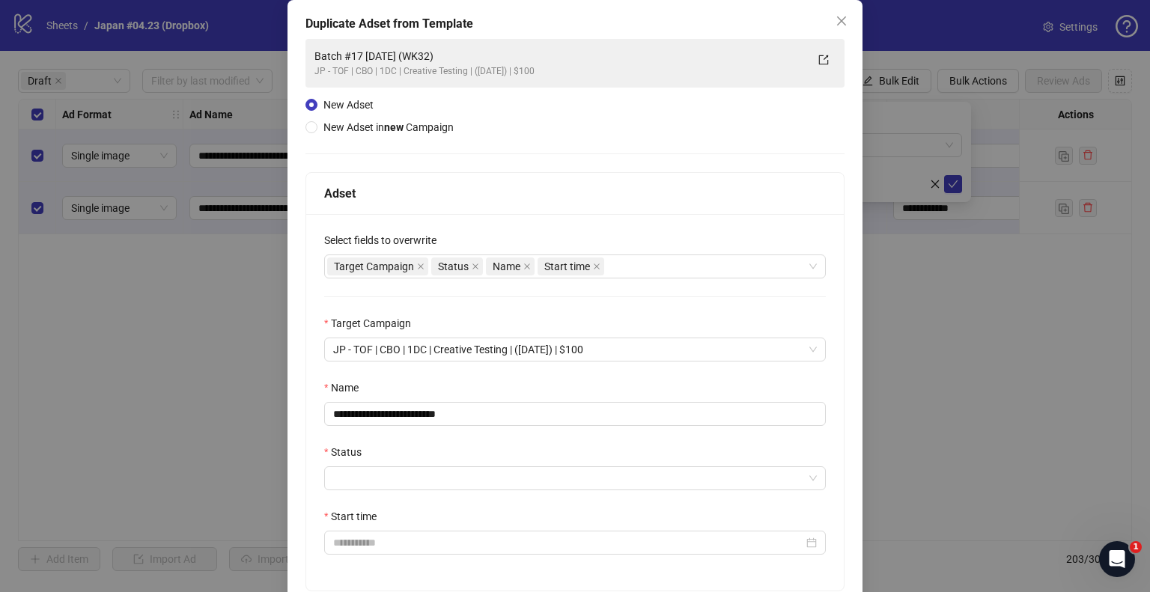
click at [416, 462] on div "Status" at bounding box center [575, 455] width 502 height 22
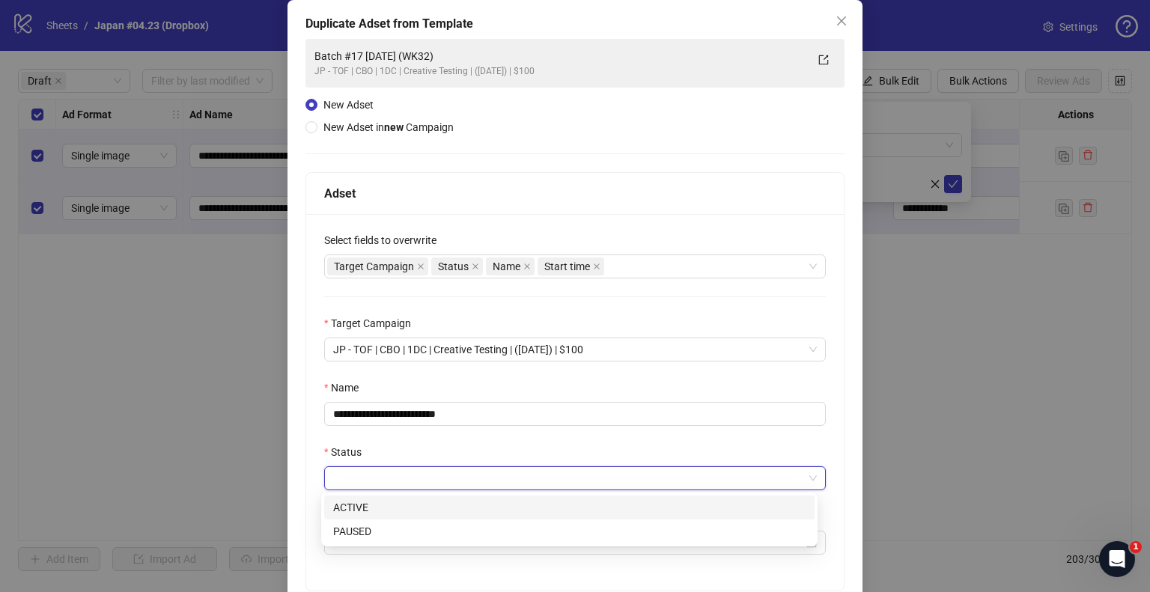
click at [410, 476] on input "Status" at bounding box center [568, 478] width 470 height 22
click at [371, 510] on div "ACTIVE" at bounding box center [569, 507] width 473 height 16
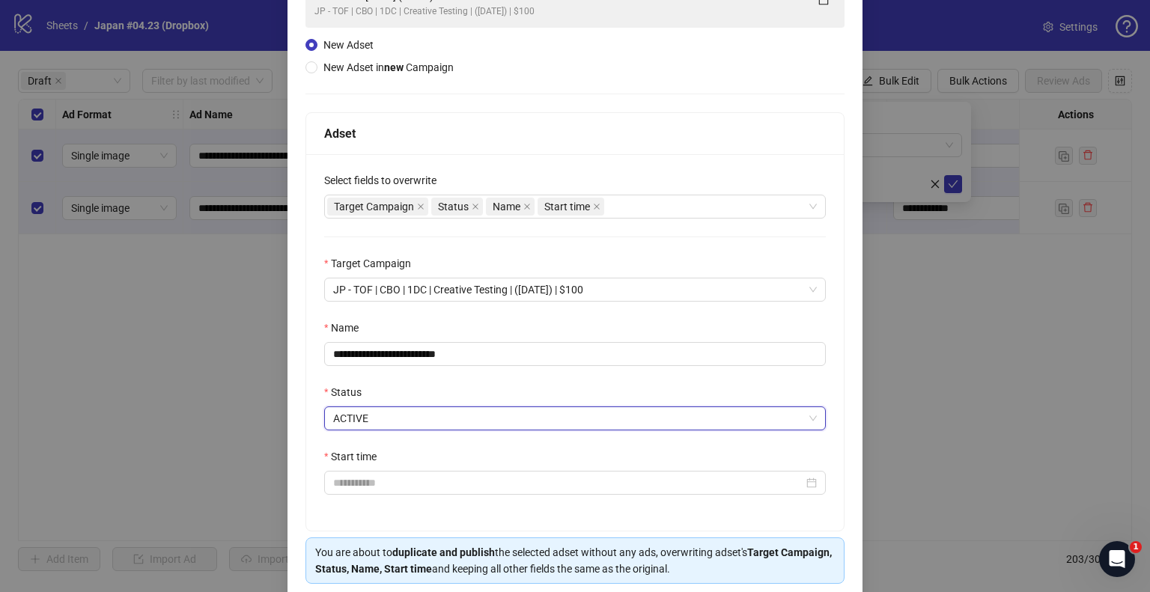
scroll to position [150, 0]
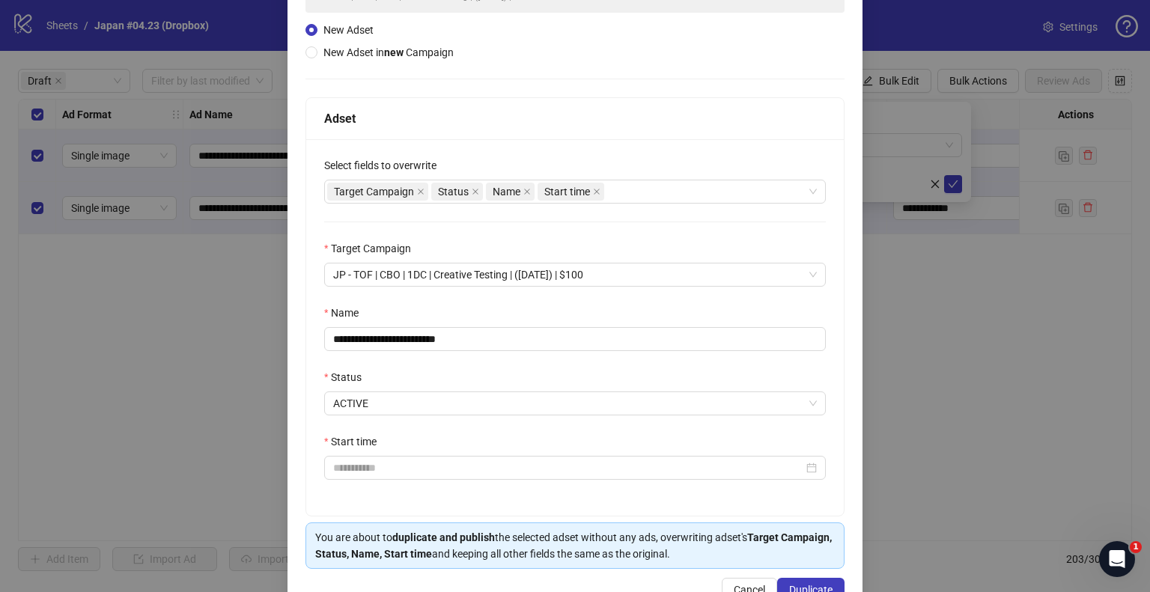
click at [371, 481] on div "**********" at bounding box center [575, 327] width 538 height 377
click at [374, 470] on input "Start time" at bounding box center [568, 468] width 470 height 16
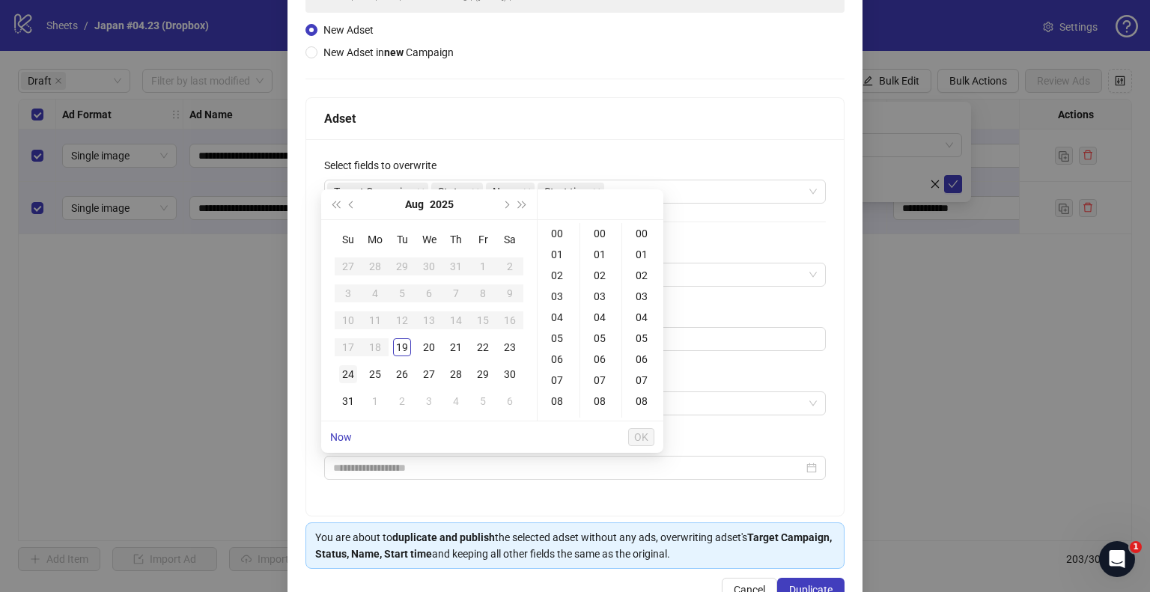
click at [347, 377] on div "24" at bounding box center [348, 374] width 18 height 18
click at [559, 345] on div "09" at bounding box center [559, 347] width 36 height 21
type input "**********"
click at [637, 434] on span "OK" at bounding box center [641, 437] width 14 height 12
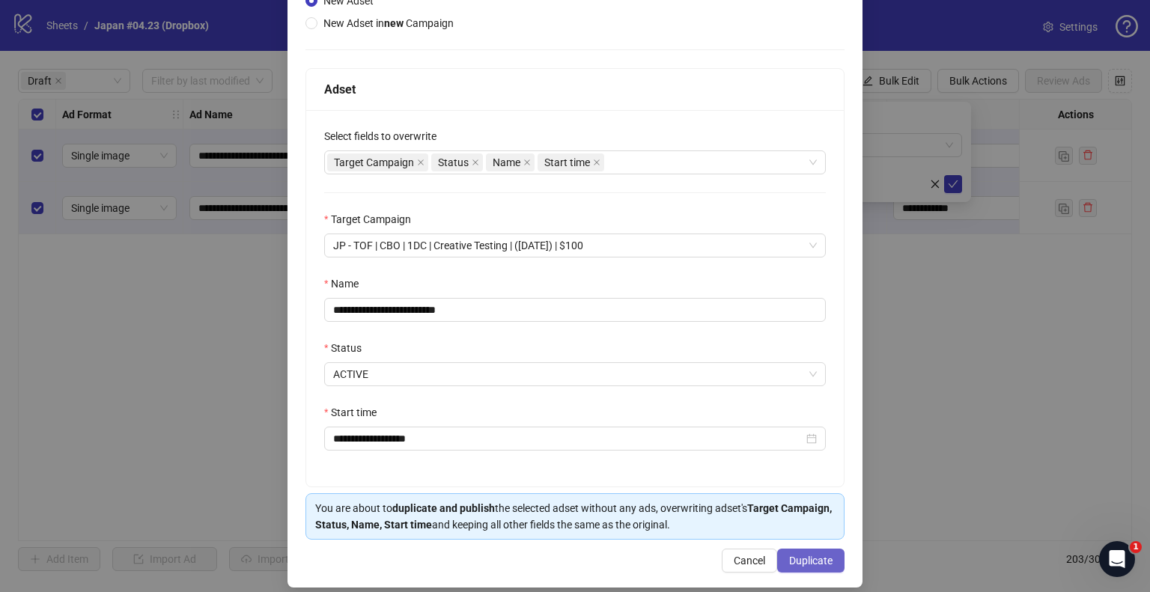
scroll to position [192, 0]
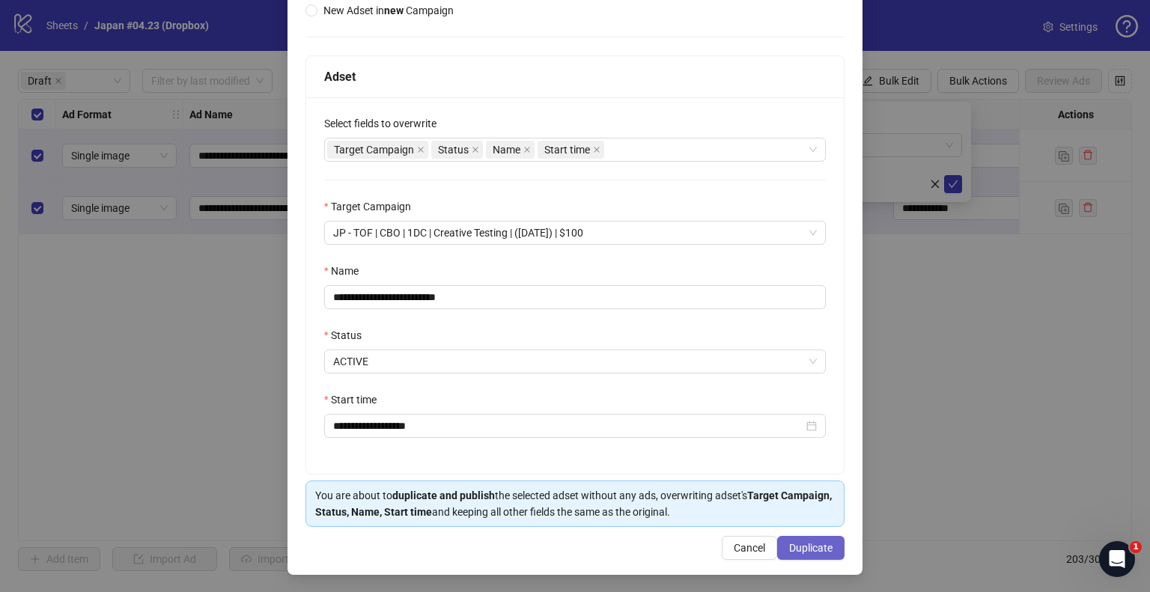
click at [789, 552] on span "Duplicate" at bounding box center [810, 548] width 43 height 12
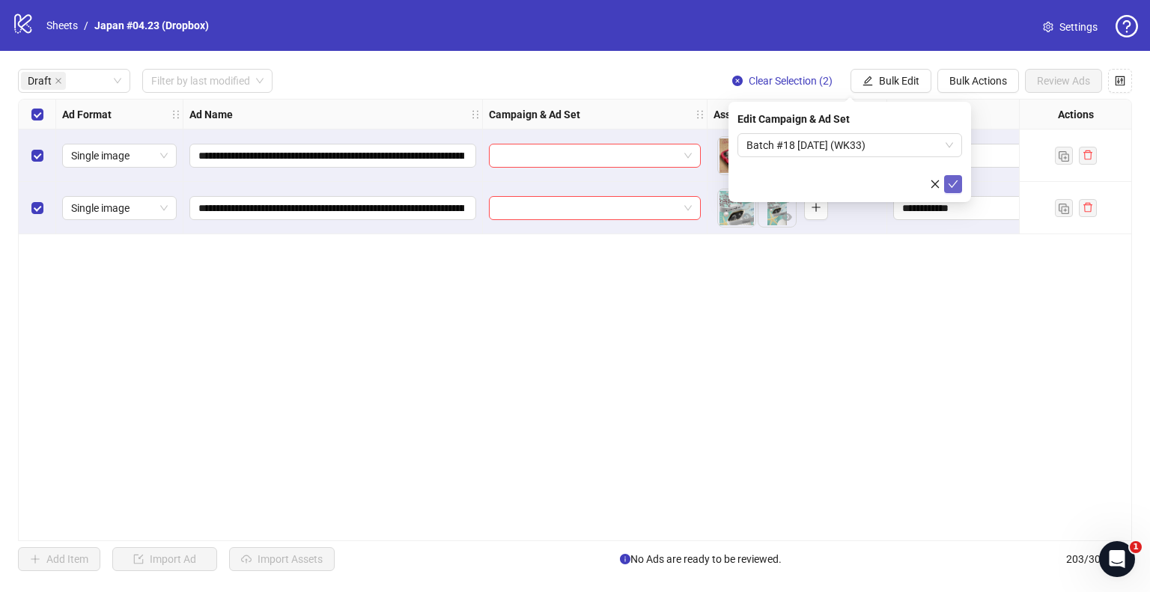
click at [952, 180] on icon "check" at bounding box center [953, 184] width 10 height 10
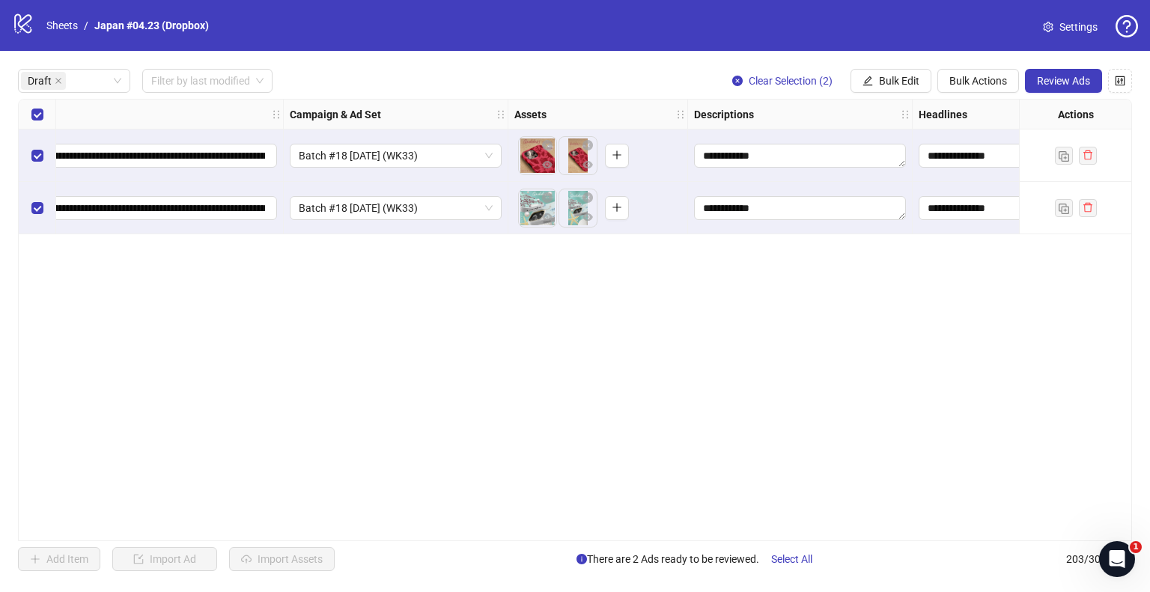
scroll to position [0, 0]
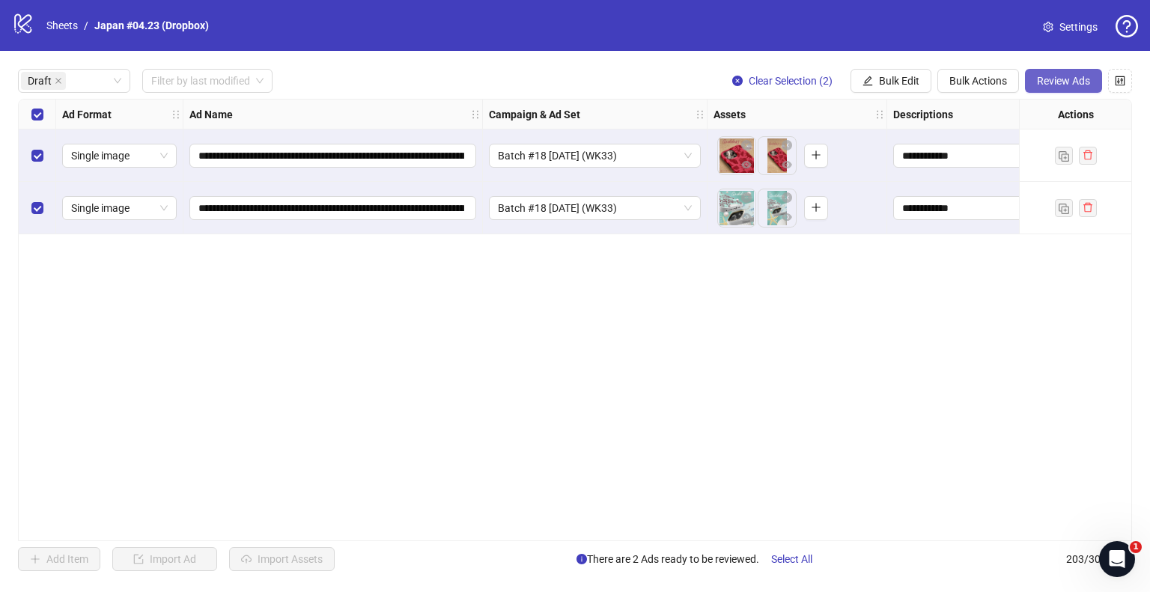
click at [1048, 89] on button "Review Ads" at bounding box center [1063, 81] width 77 height 24
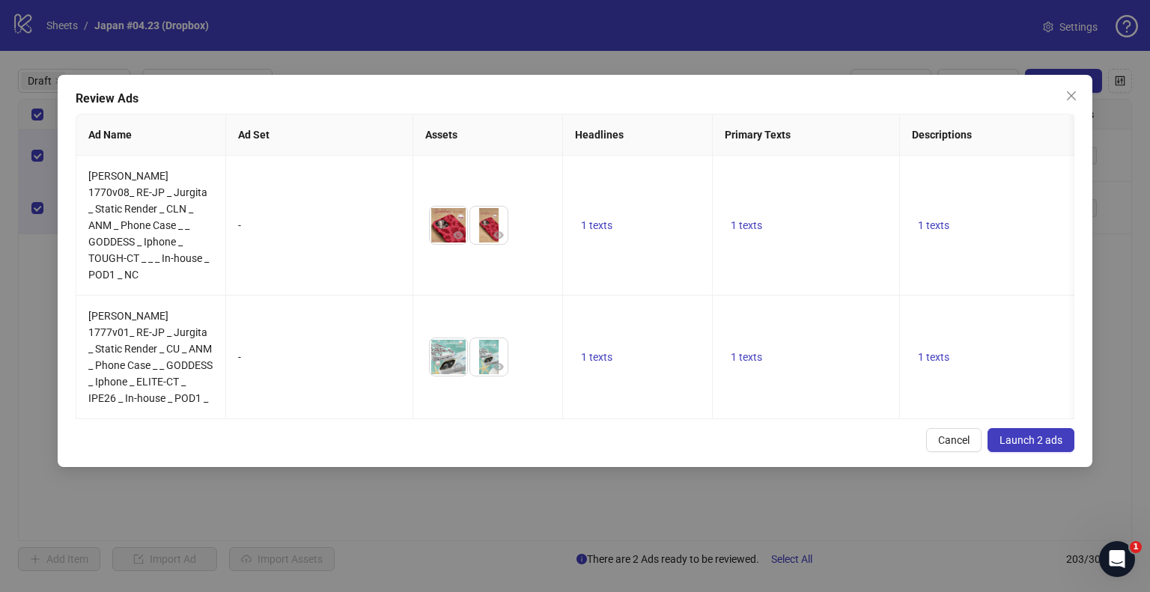
click at [1019, 434] on span "Launch 2 ads" at bounding box center [1031, 440] width 63 height 12
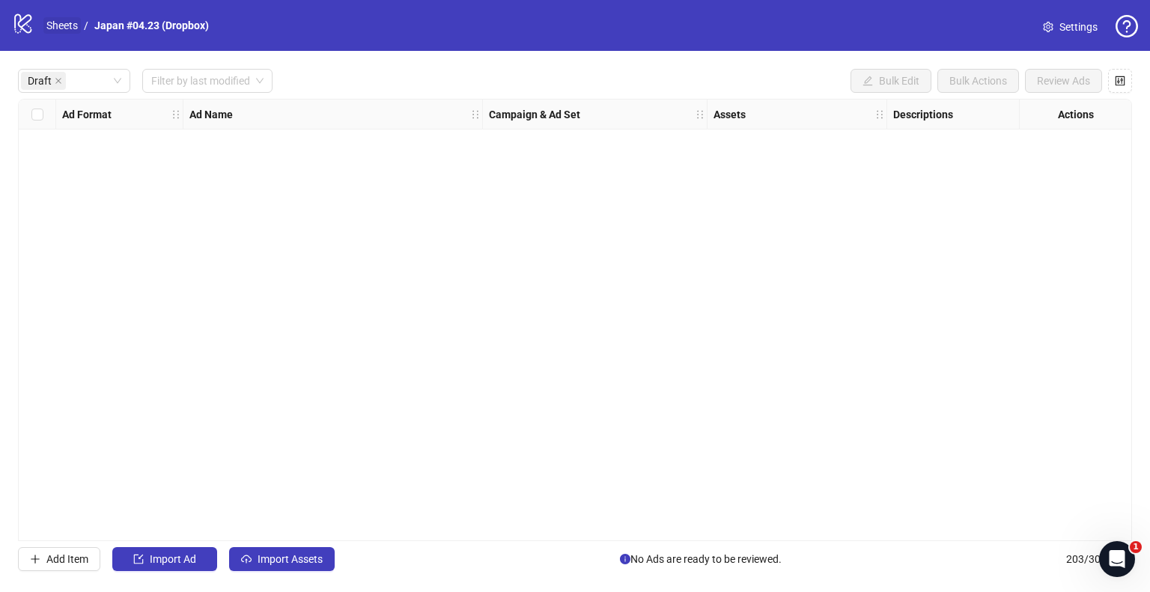
click at [71, 24] on link "Sheets" at bounding box center [61, 25] width 37 height 16
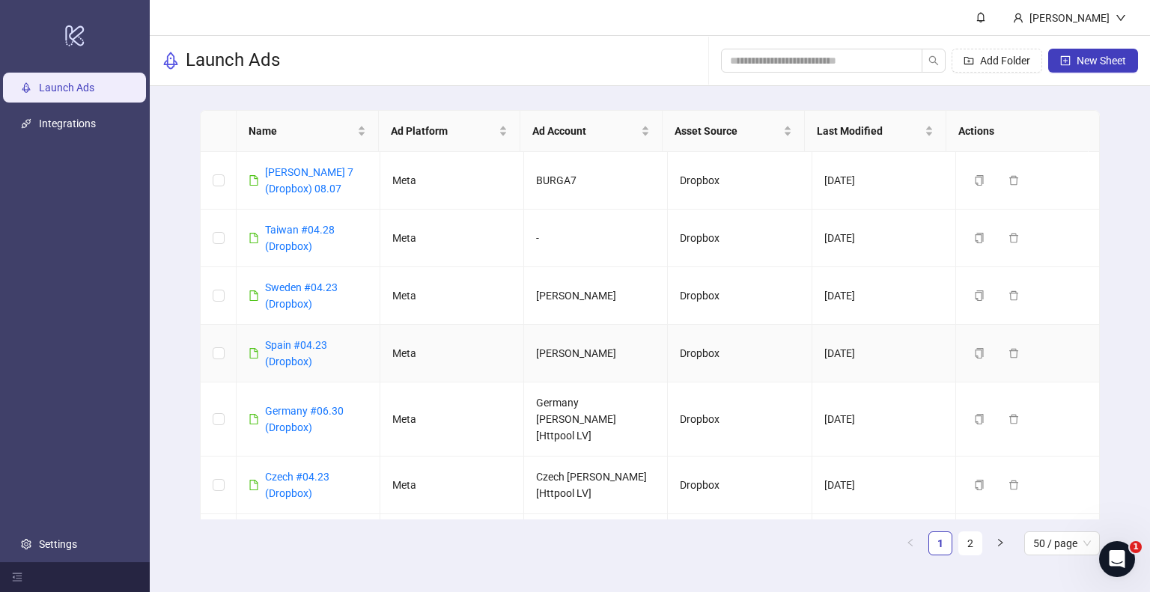
scroll to position [1923, 0]
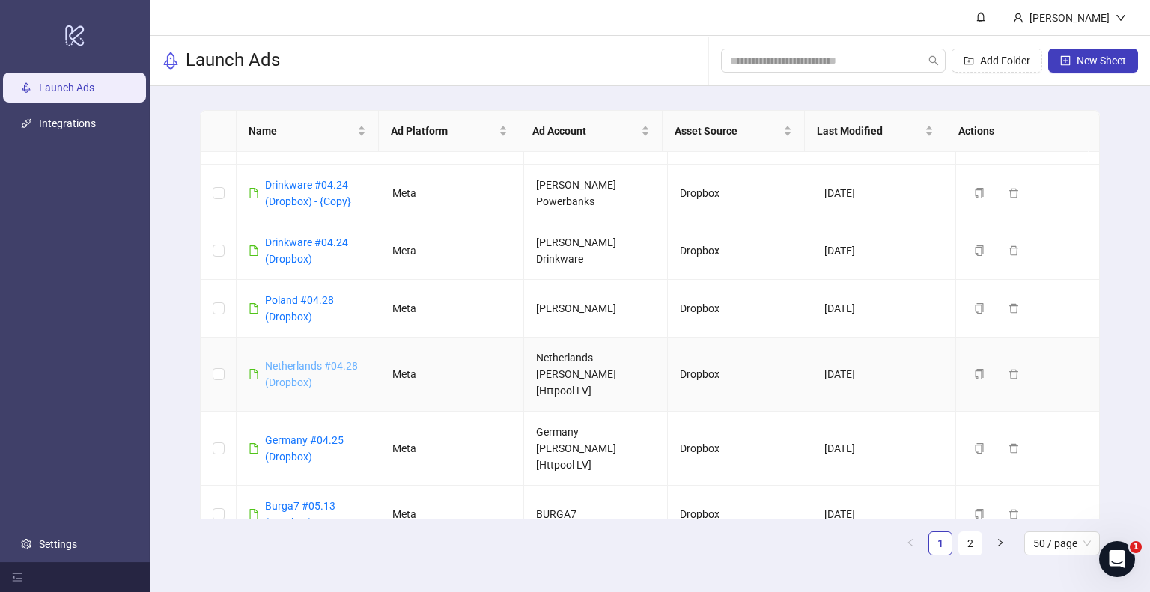
click at [305, 360] on link "Netherlands #04.28 (Dropbox)" at bounding box center [311, 374] width 93 height 28
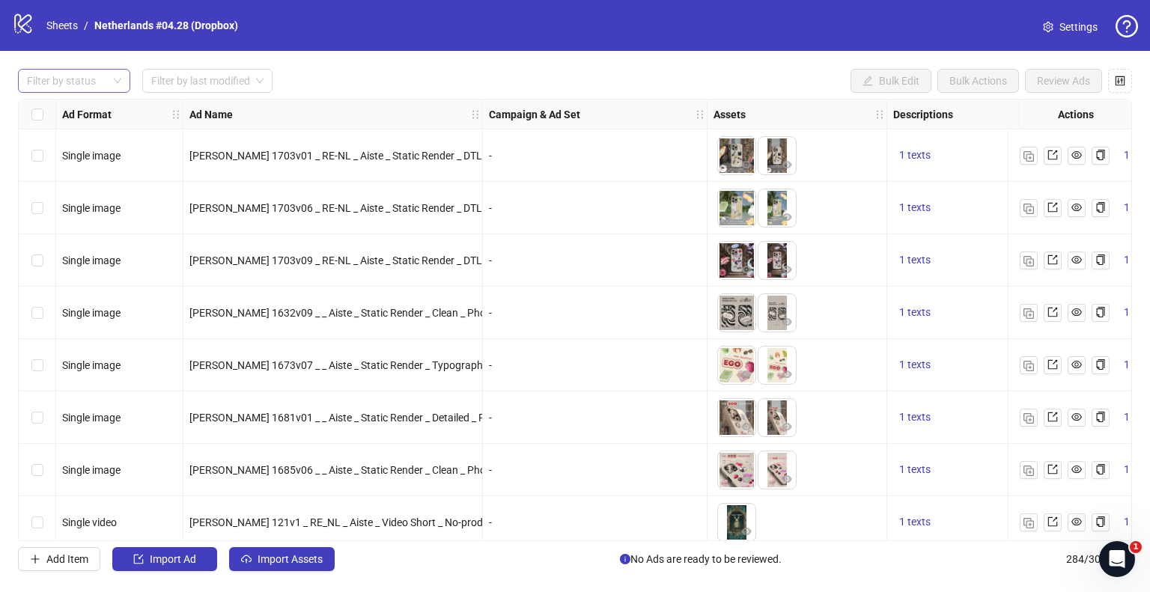
click at [105, 83] on div at bounding box center [66, 80] width 91 height 21
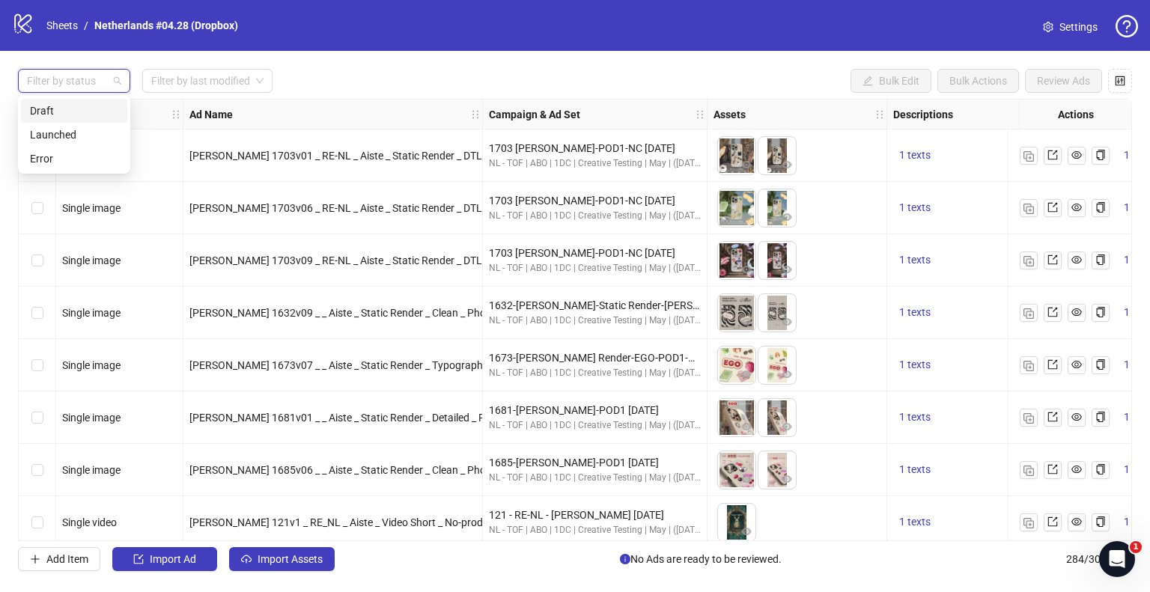
click at [84, 105] on div "Draft" at bounding box center [74, 111] width 88 height 16
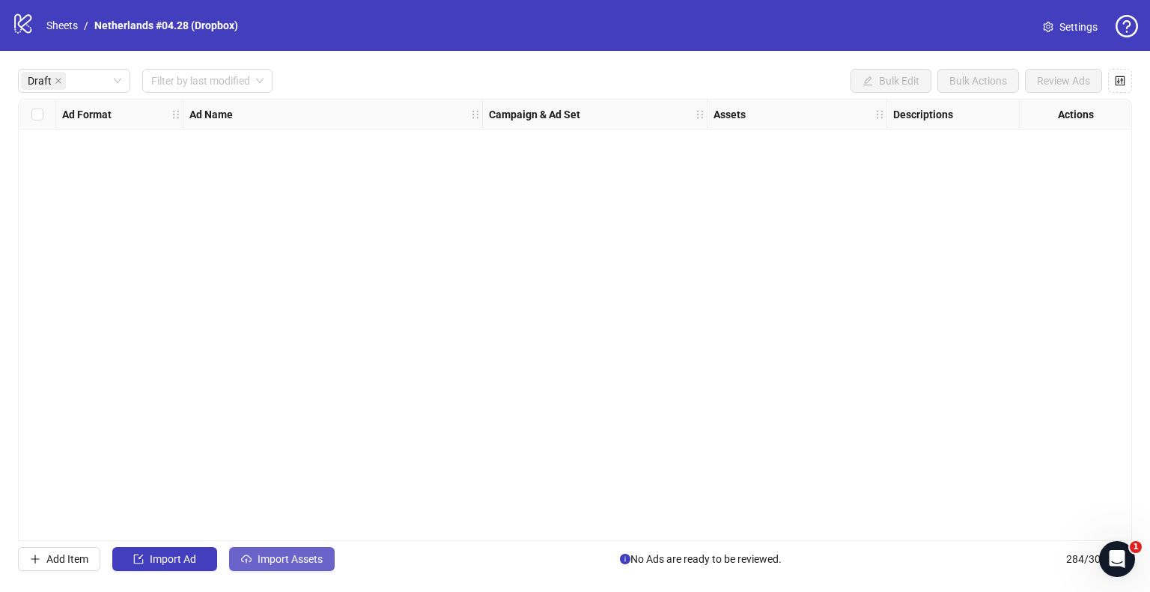
click at [291, 565] on button "Import Assets" at bounding box center [282, 559] width 106 height 24
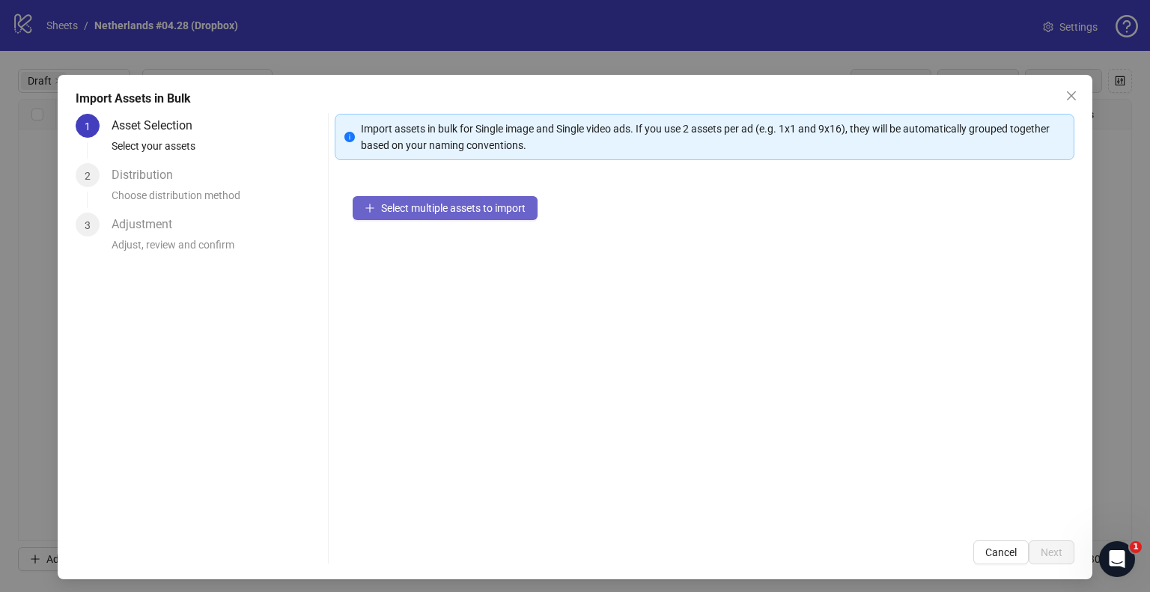
click at [438, 202] on span "Select multiple assets to import" at bounding box center [453, 208] width 145 height 12
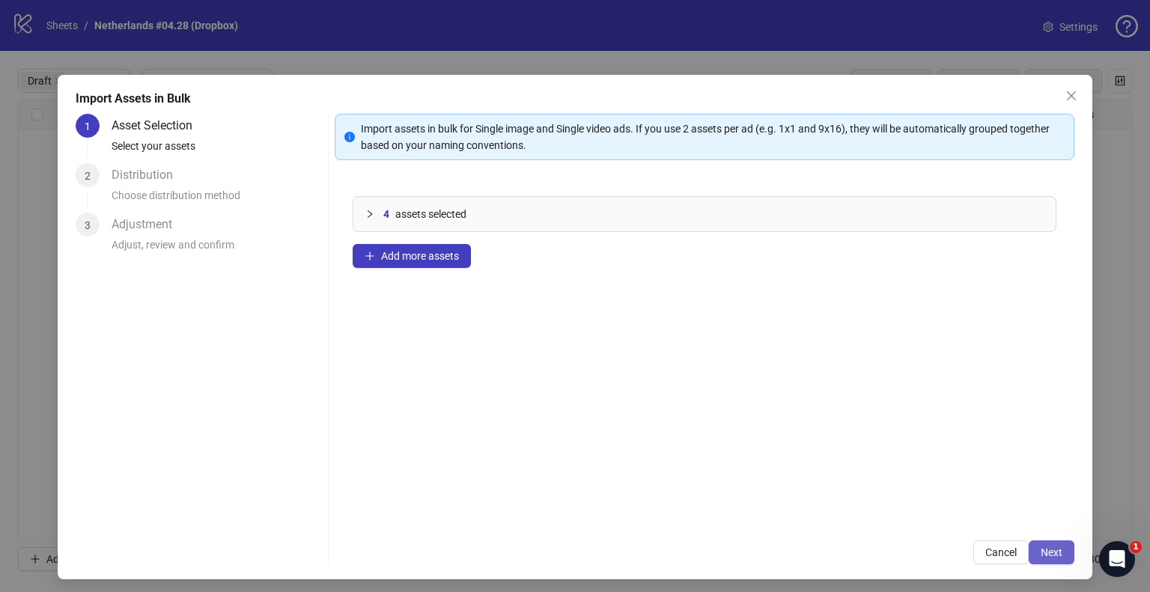
click at [1041, 541] on button "Next" at bounding box center [1052, 553] width 46 height 24
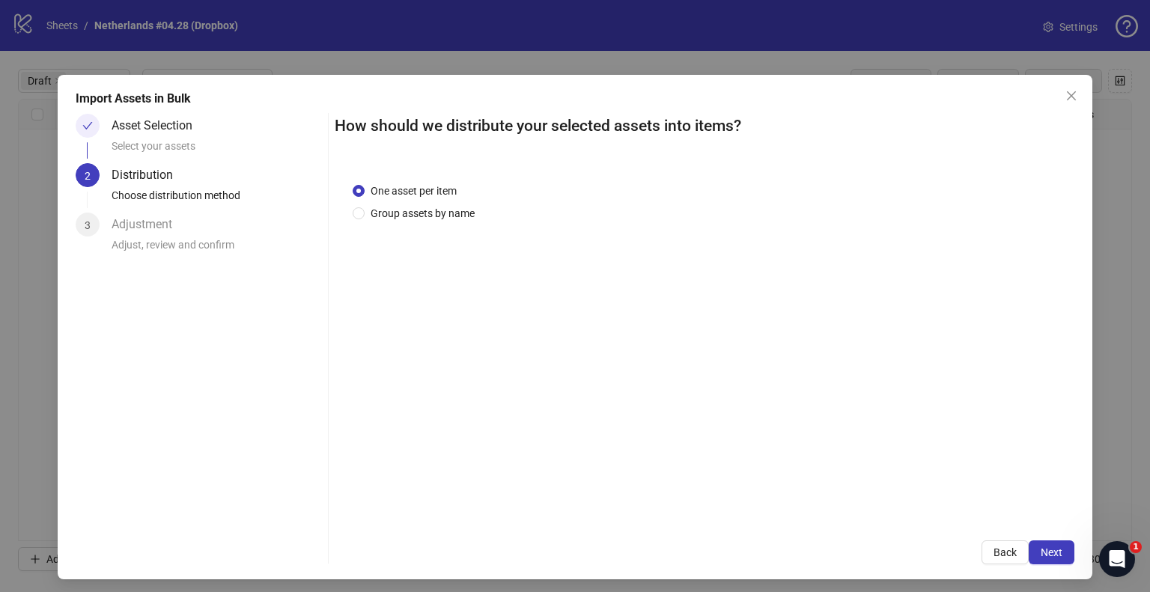
click at [424, 221] on div "One asset per item Group assets by name" at bounding box center [705, 344] width 740 height 358
click at [427, 218] on span "Group assets by name" at bounding box center [423, 213] width 116 height 16
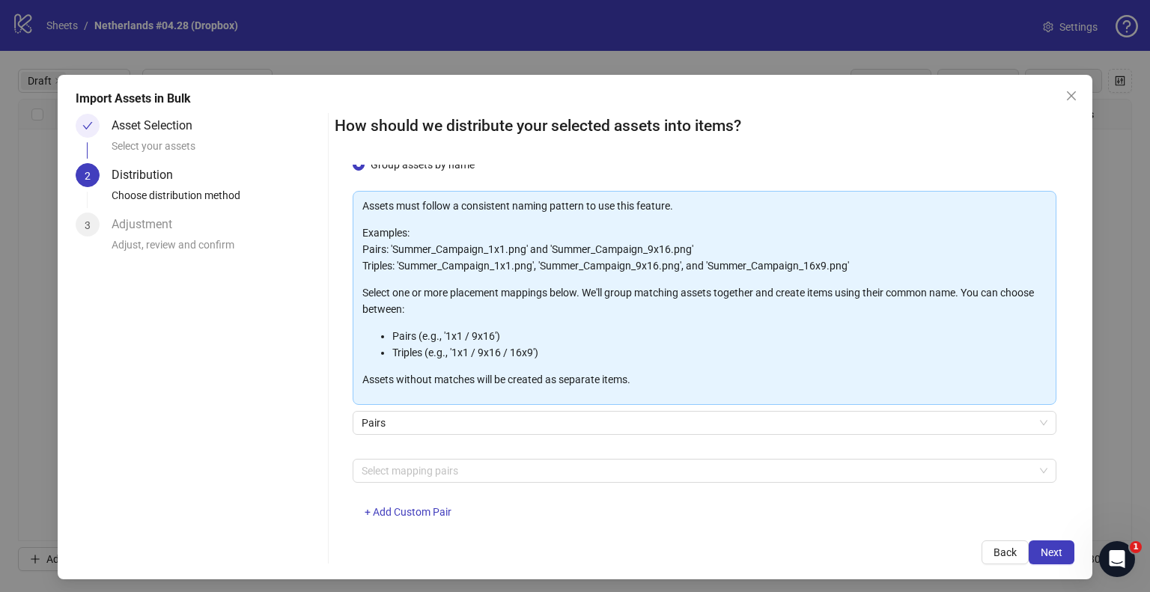
scroll to position [75, 0]
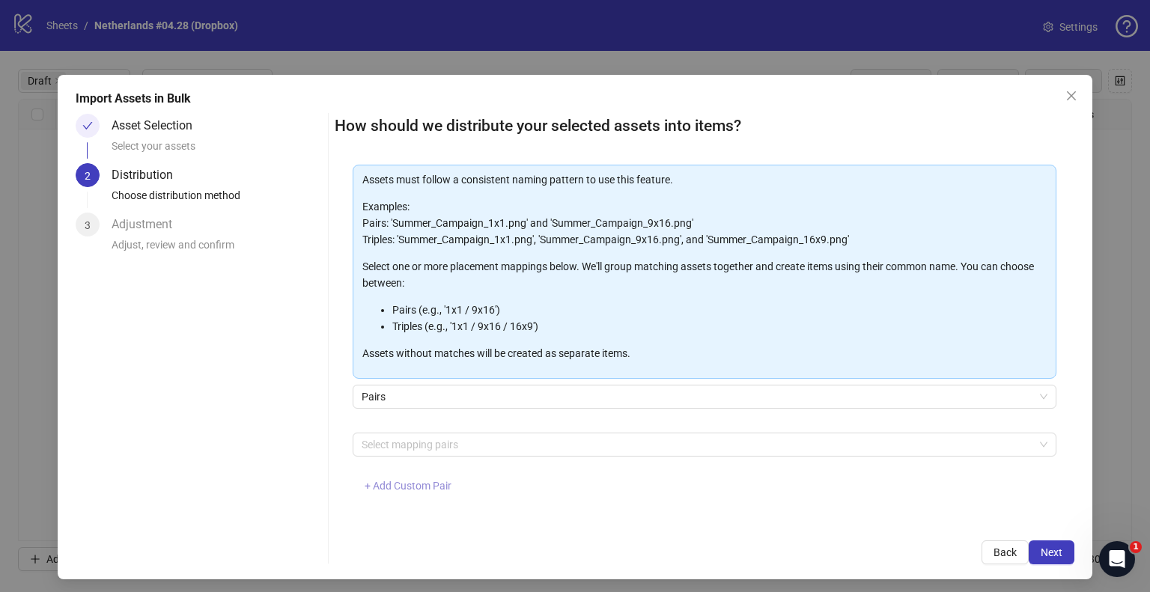
click at [404, 483] on span "+ Add Custom Pair" at bounding box center [408, 486] width 87 height 12
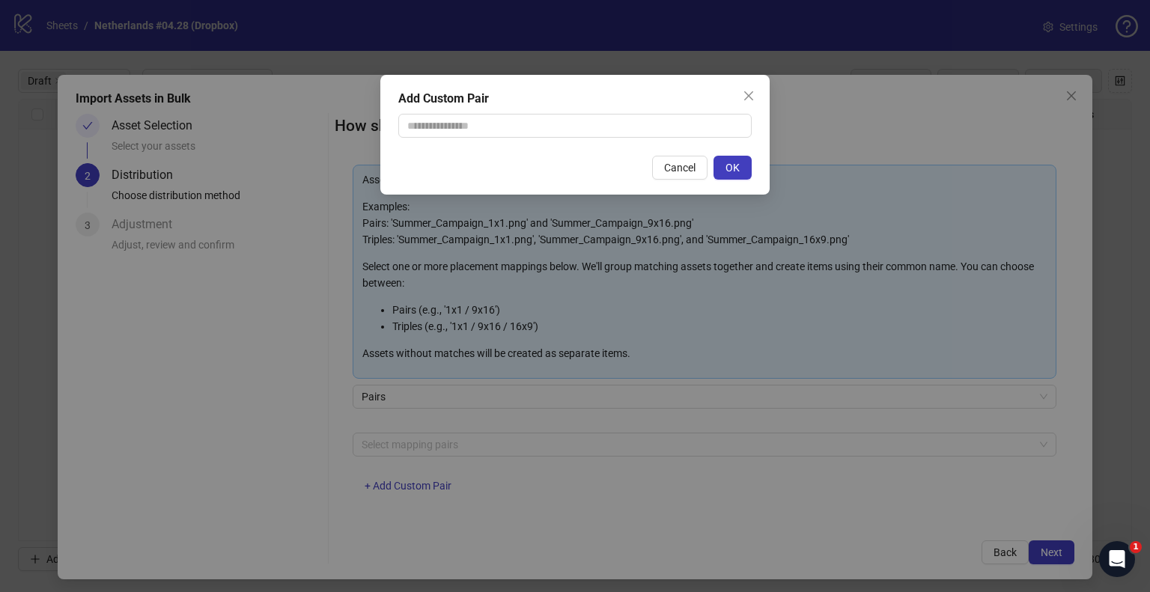
click at [474, 140] on div "Add Custom Pair Cancel OK" at bounding box center [574, 135] width 389 height 120
click at [479, 127] on input "text" at bounding box center [574, 126] width 353 height 24
type input "**********"
click at [723, 168] on button "OK" at bounding box center [733, 168] width 38 height 24
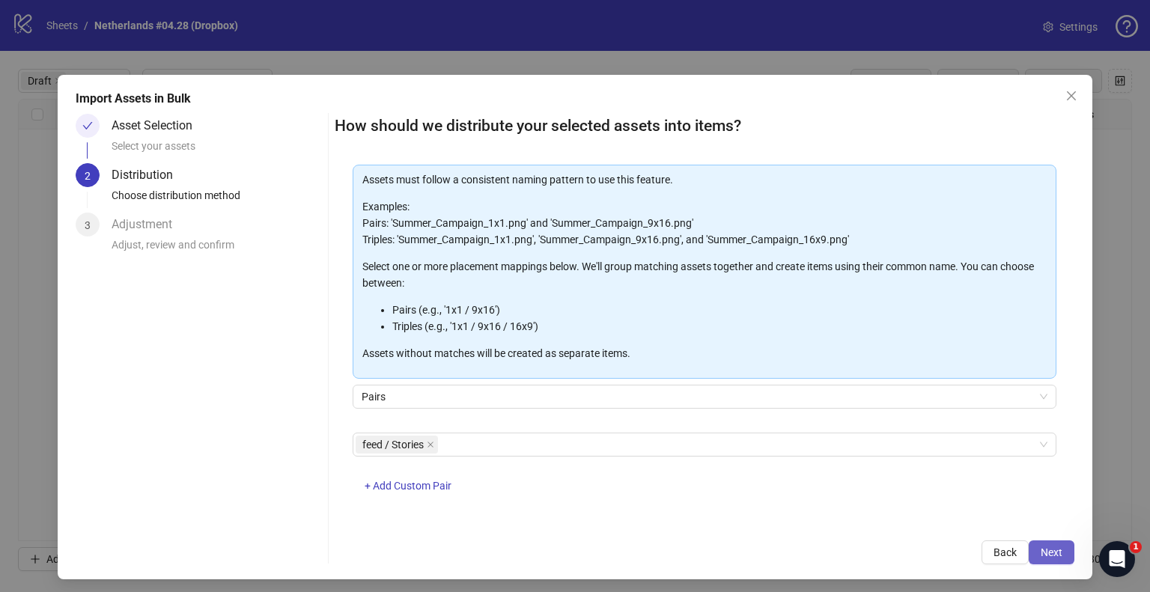
click at [1029, 553] on button "Next" at bounding box center [1052, 553] width 46 height 24
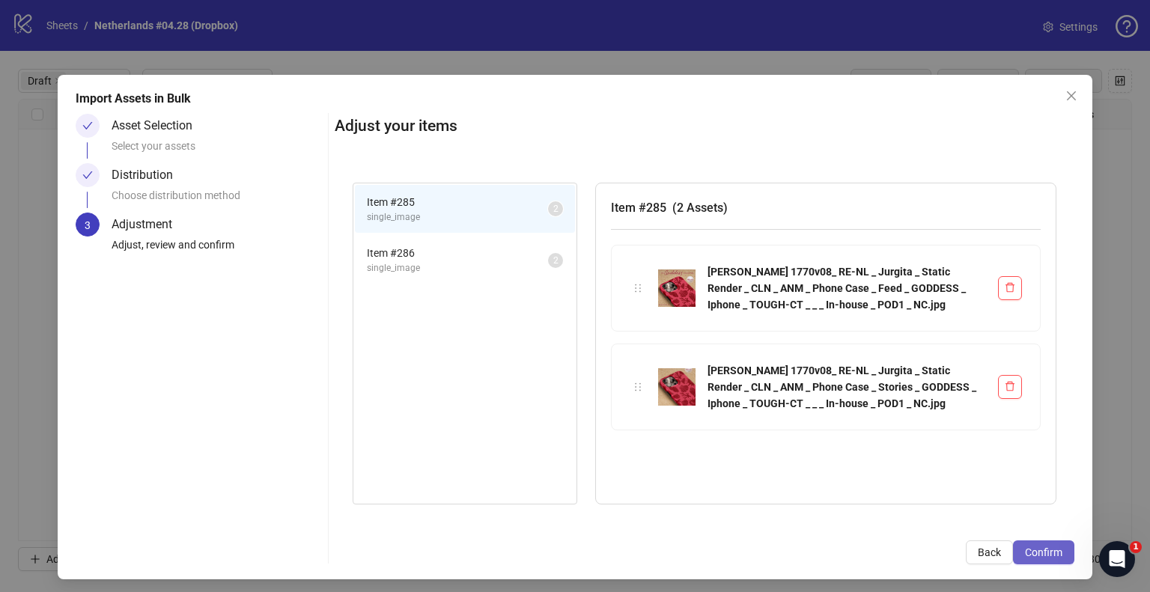
click at [1027, 554] on span "Confirm" at bounding box center [1043, 553] width 37 height 12
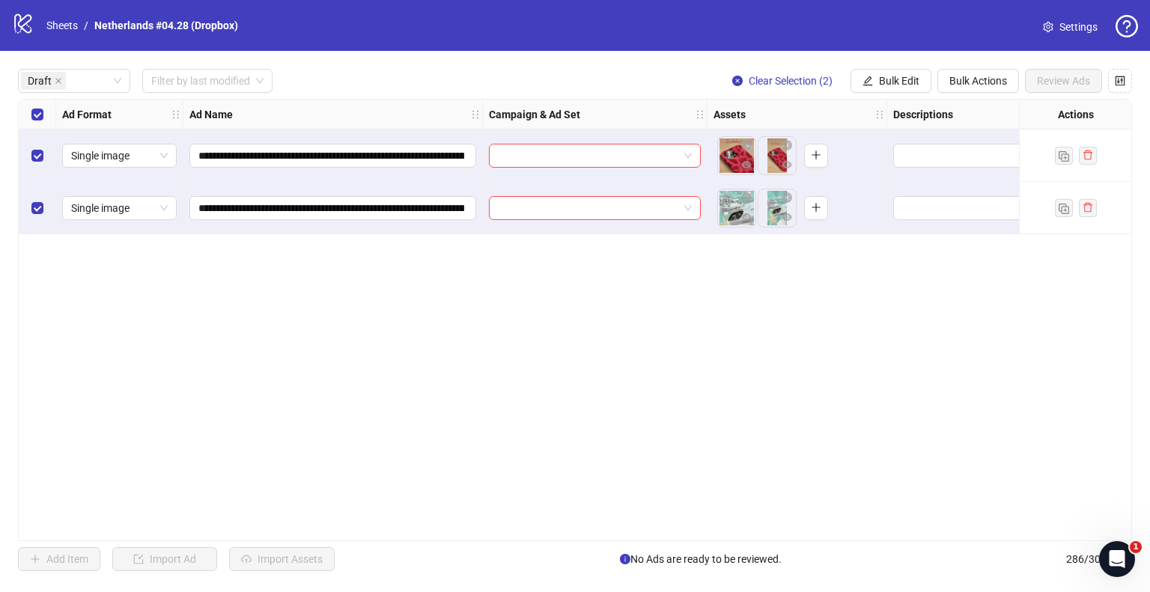
click at [890, 94] on div "**********" at bounding box center [575, 320] width 1150 height 538
click at [891, 86] on span "Bulk Edit" at bounding box center [899, 81] width 40 height 12
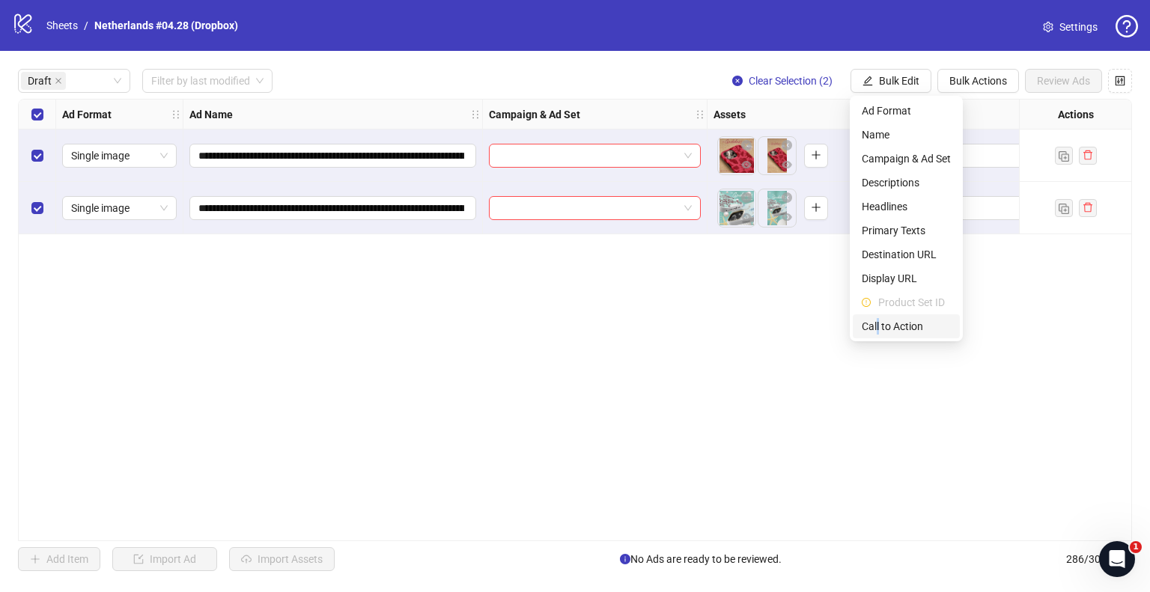
click at [878, 321] on span "Call to Action" at bounding box center [906, 326] width 89 height 16
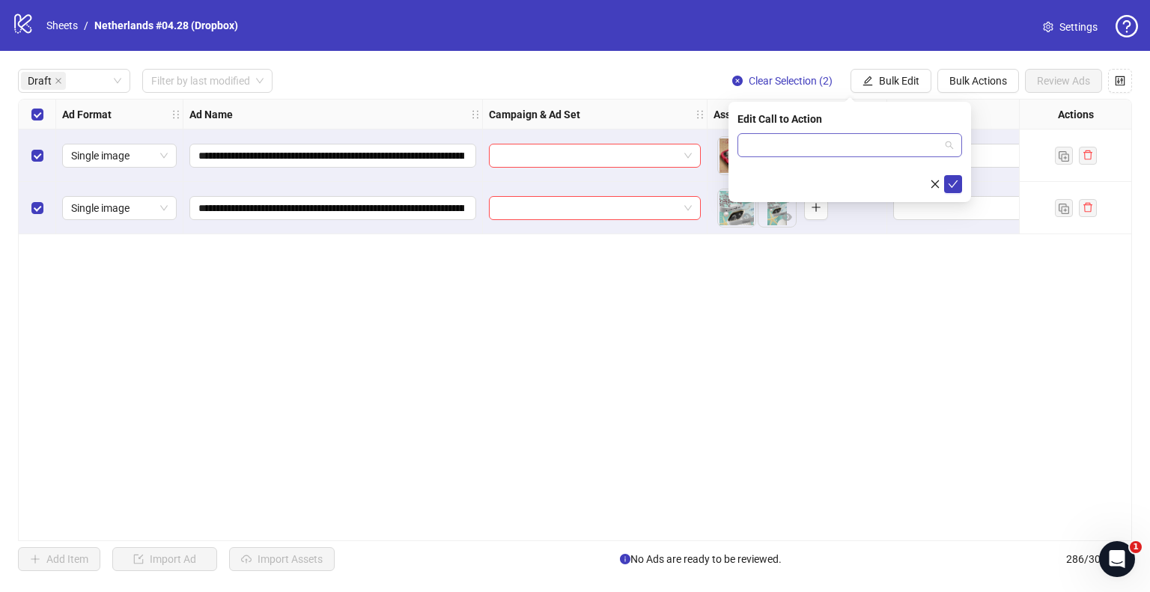
click at [824, 140] on input "search" at bounding box center [843, 145] width 193 height 22
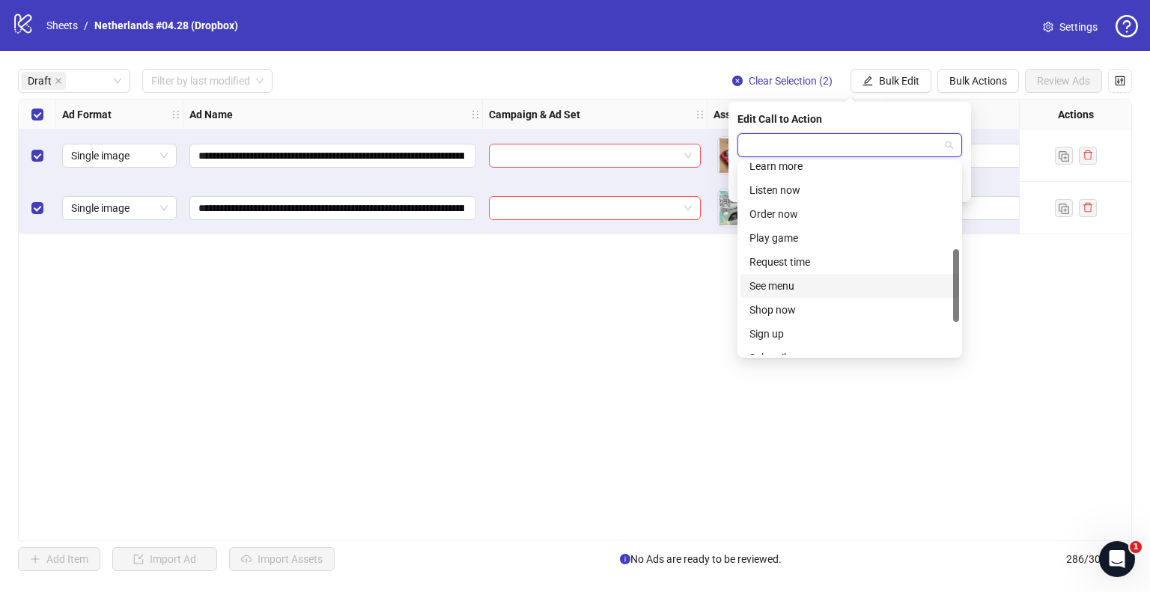
scroll to position [312, 0]
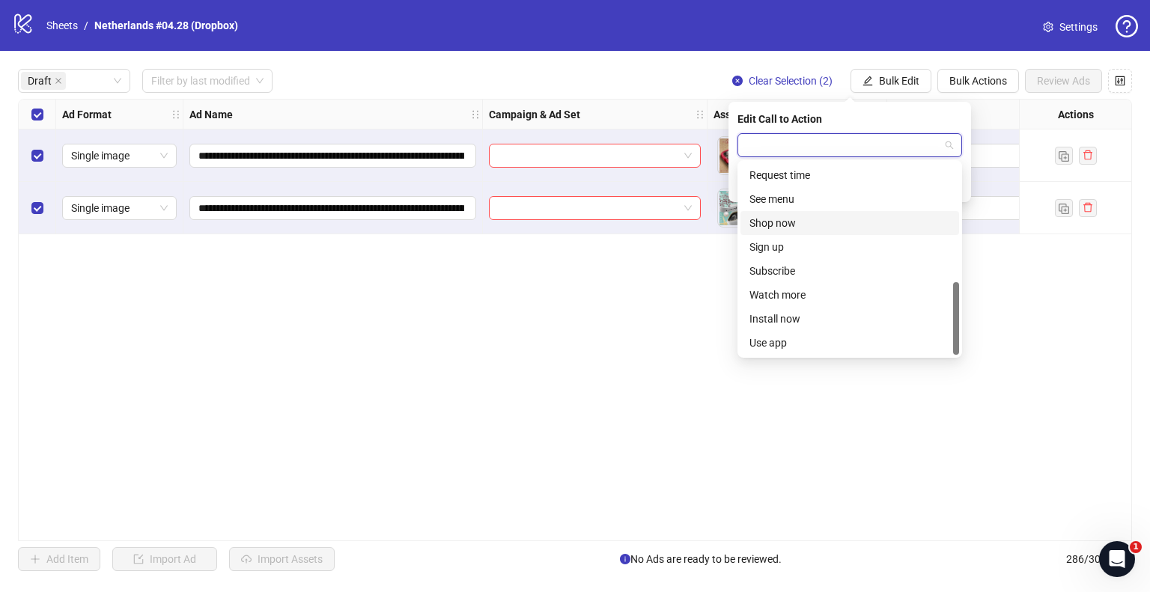
click at [793, 226] on div "Shop now" at bounding box center [850, 223] width 201 height 16
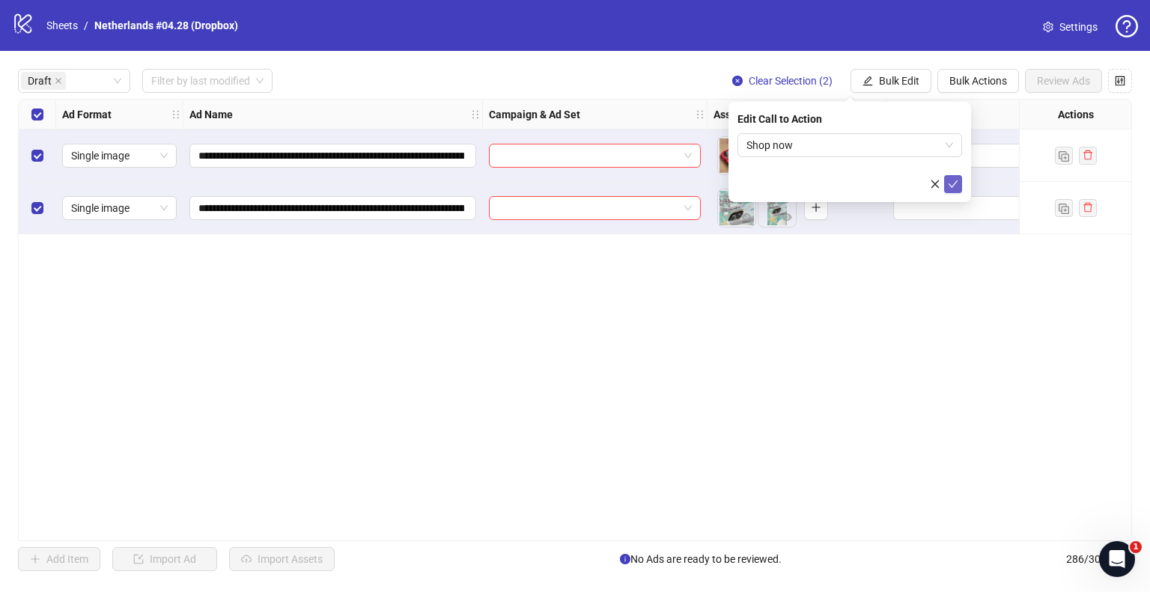
click at [948, 187] on icon "check" at bounding box center [953, 184] width 10 height 10
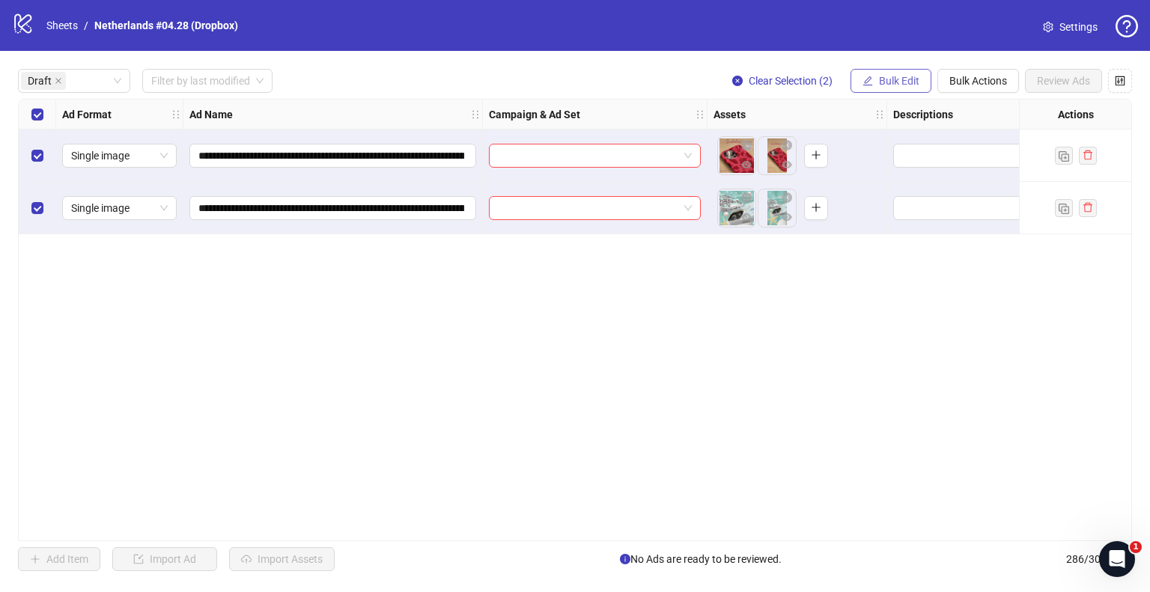
click at [879, 85] on span "Bulk Edit" at bounding box center [899, 81] width 40 height 12
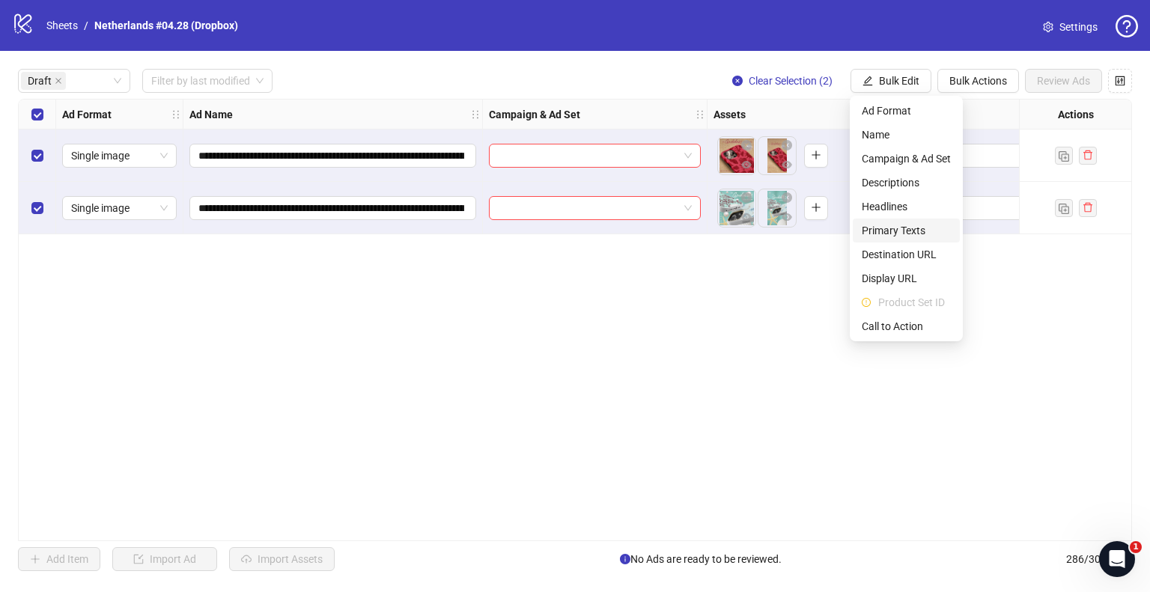
click at [893, 223] on span "Primary Texts" at bounding box center [906, 230] width 89 height 16
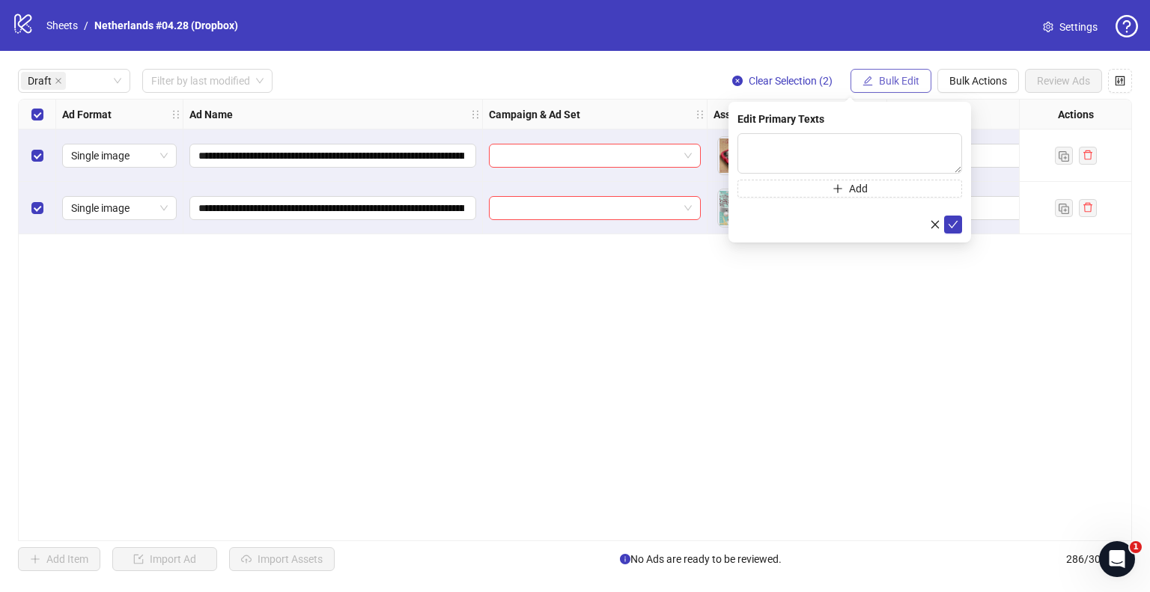
click at [890, 82] on span "Bulk Edit" at bounding box center [899, 81] width 40 height 12
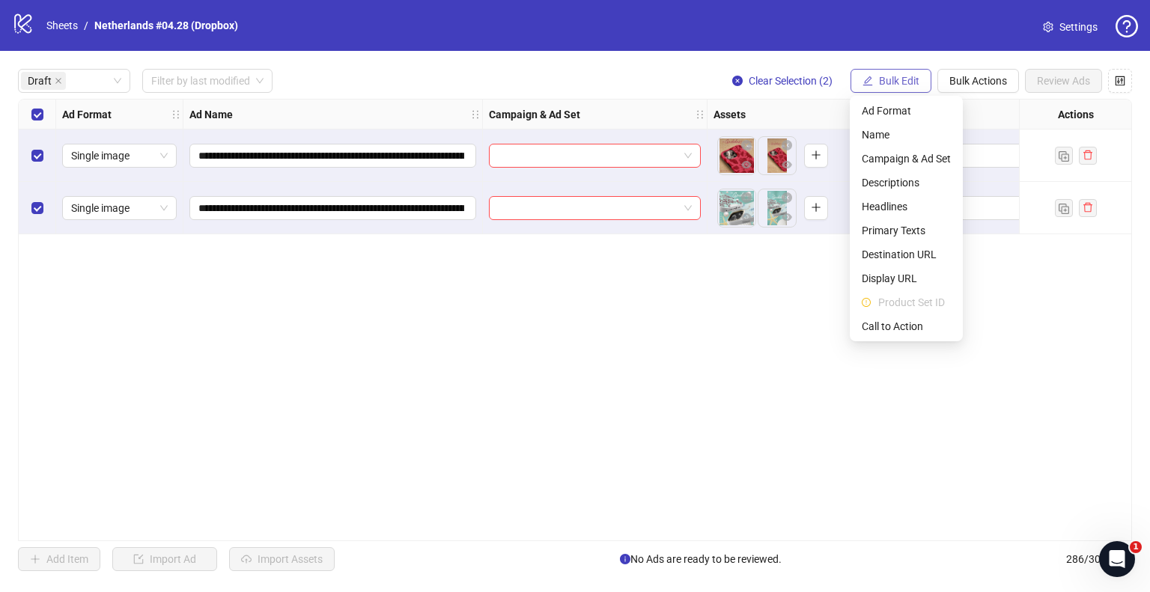
click at [890, 82] on span "Bulk Edit" at bounding box center [899, 81] width 40 height 12
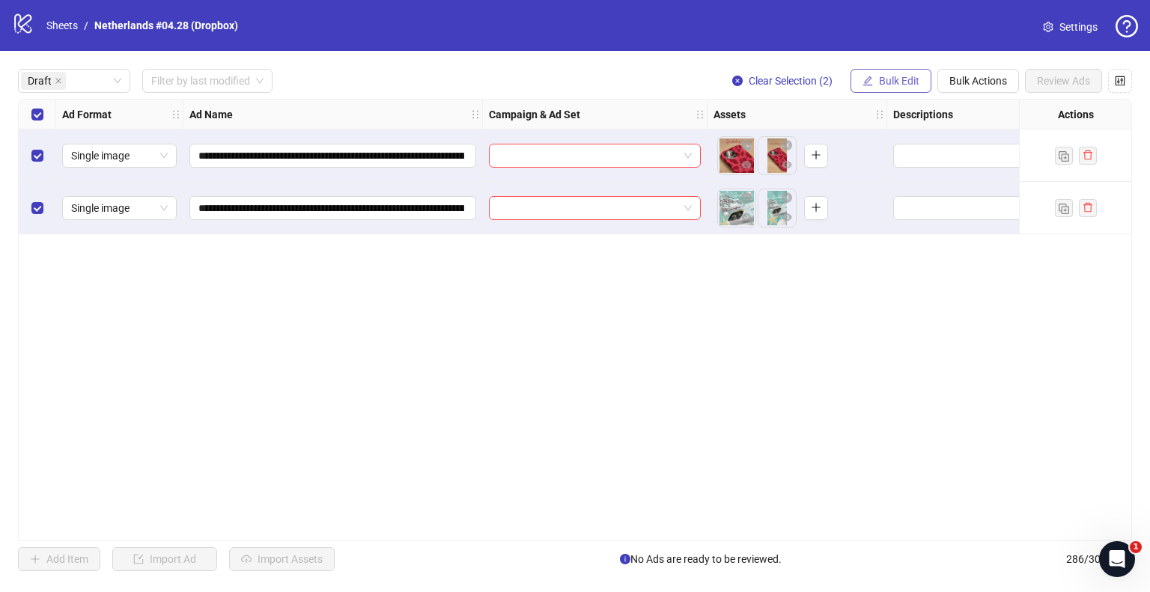
click at [890, 82] on span "Bulk Edit" at bounding box center [899, 81] width 40 height 12
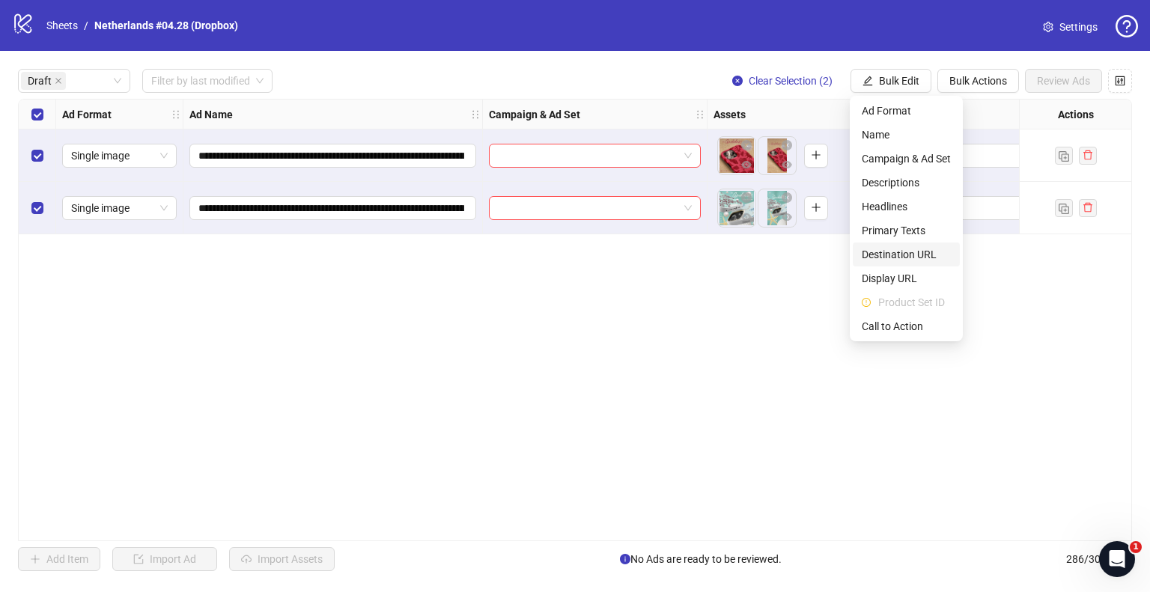
click at [910, 243] on li "Destination URL" at bounding box center [906, 255] width 107 height 24
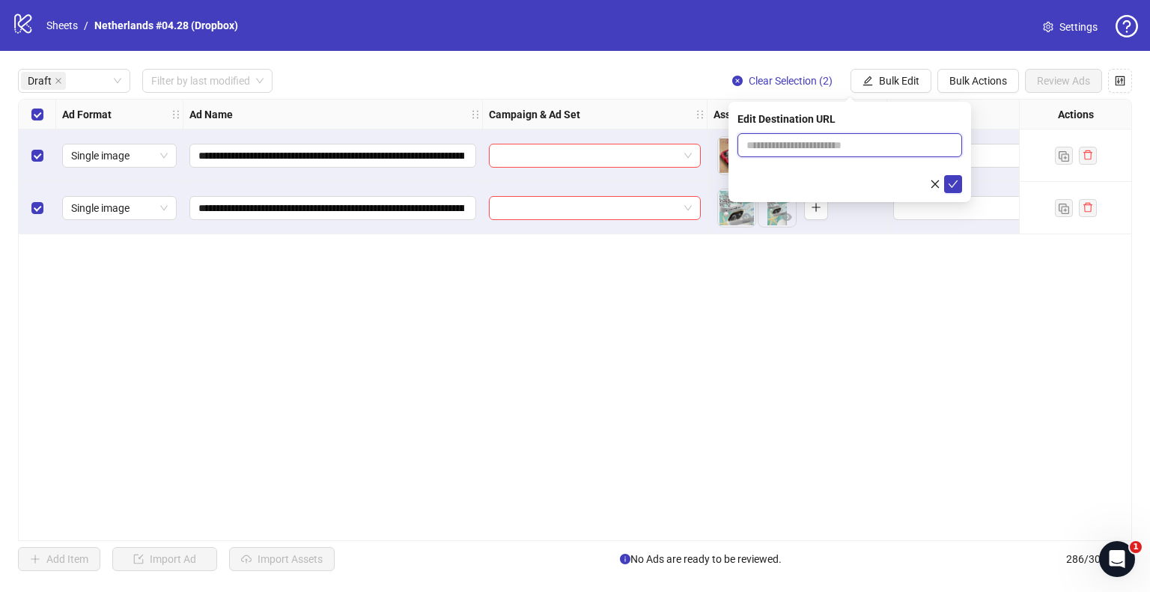
drag, startPoint x: 817, startPoint y: 139, endPoint x: 820, endPoint y: 146, distance: 8.1
click at [817, 139] on input "text" at bounding box center [844, 145] width 195 height 16
click at [825, 138] on input "**********" at bounding box center [844, 145] width 195 height 16
click at [824, 145] on input "**********" at bounding box center [844, 145] width 195 height 16
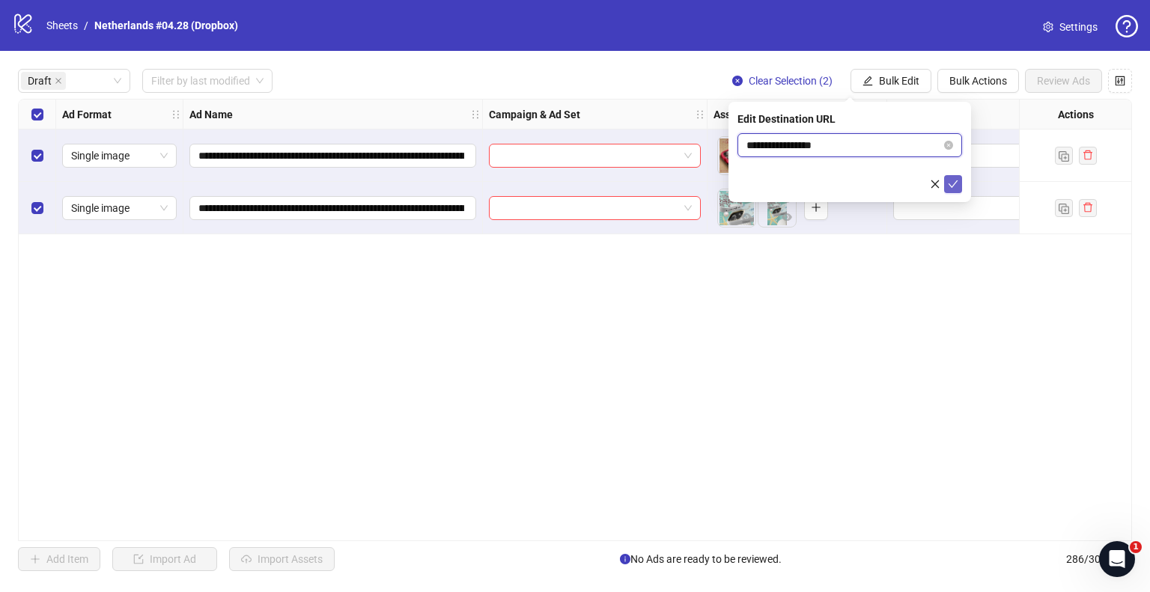
type input "**********"
click at [959, 182] on button "submit" at bounding box center [953, 184] width 18 height 18
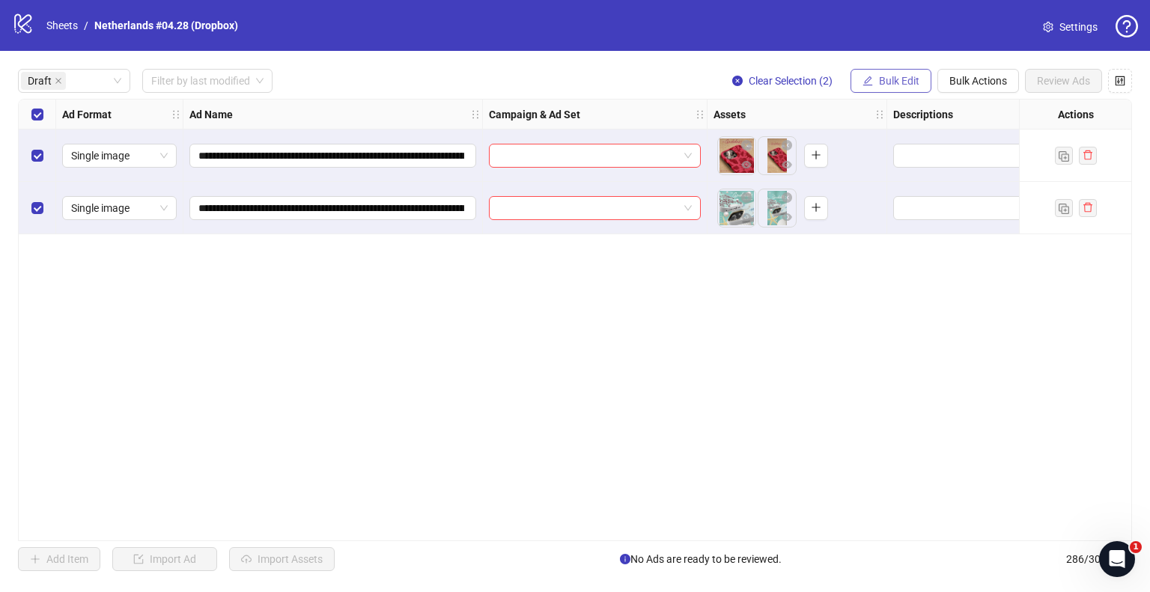
click at [890, 73] on button "Bulk Edit" at bounding box center [891, 81] width 81 height 24
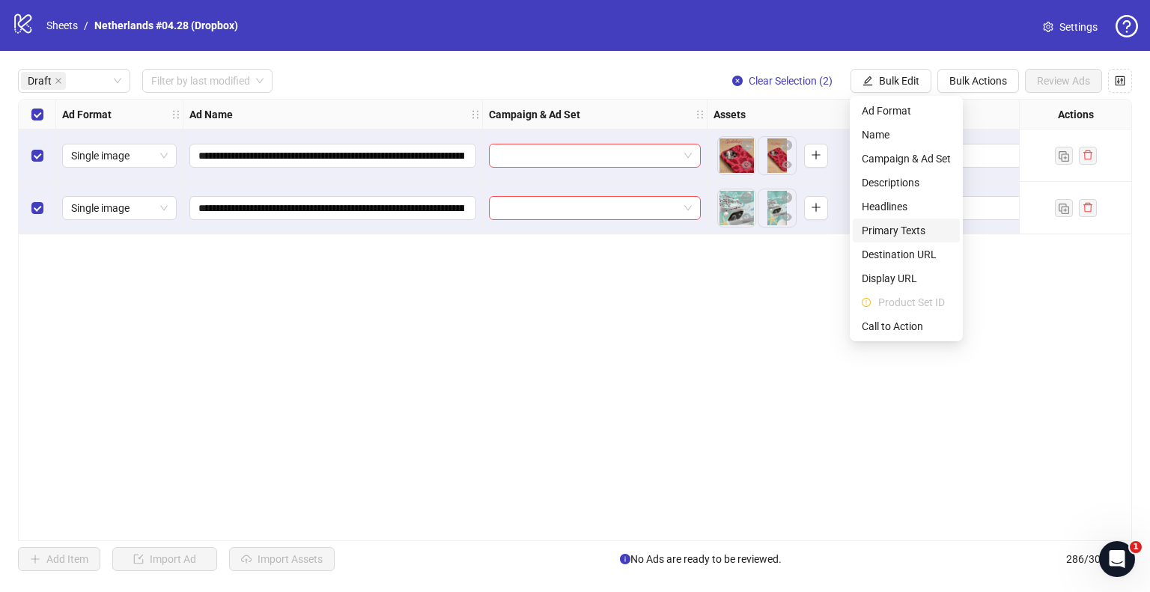
click at [898, 233] on span "Primary Texts" at bounding box center [906, 230] width 89 height 16
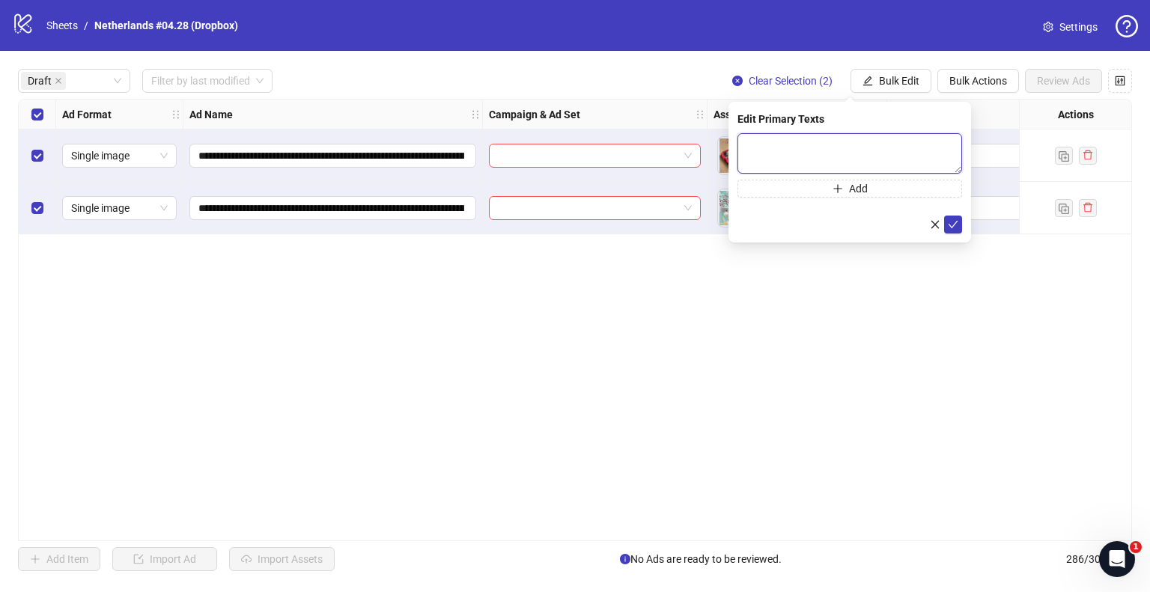
click at [893, 139] on textarea at bounding box center [850, 153] width 225 height 40
click at [857, 143] on textarea "To enrich screen reader interactions, please activate Accessibility in Grammarl…" at bounding box center [850, 153] width 225 height 40
click at [797, 170] on textarea "To enrich screen reader interactions, please activate Accessibility in Grammarl…" at bounding box center [850, 153] width 225 height 40
click at [821, 151] on textarea "To enrich screen reader interactions, please activate Accessibility in Grammarl…" at bounding box center [850, 153] width 225 height 40
paste textarea "**********"
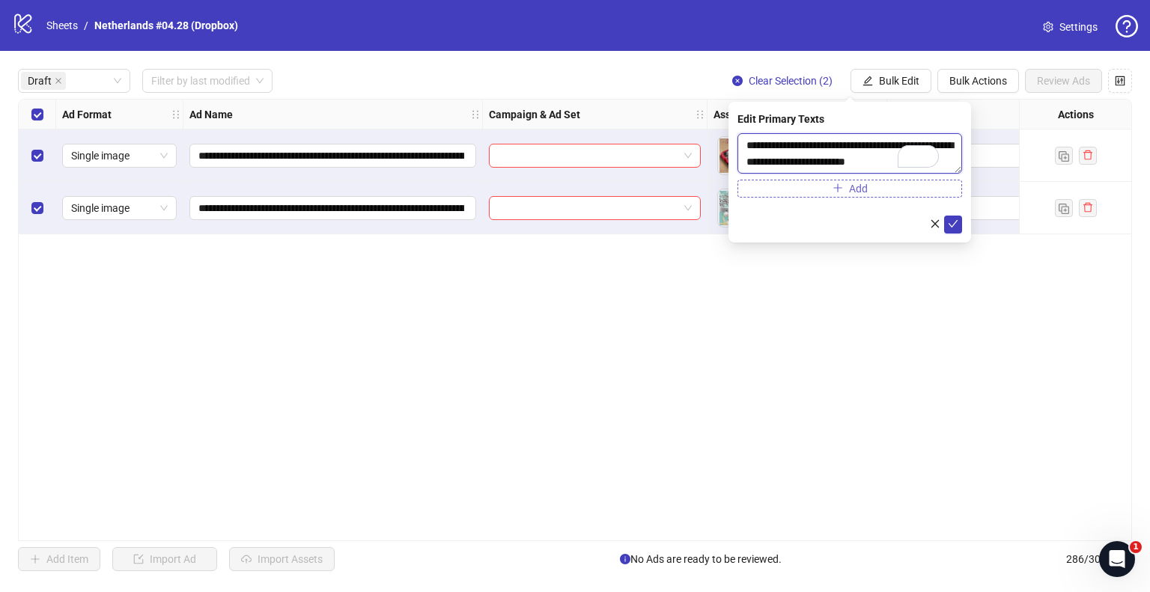
scroll to position [12, 0]
type textarea "**********"
click at [952, 221] on icon "check" at bounding box center [953, 224] width 10 height 10
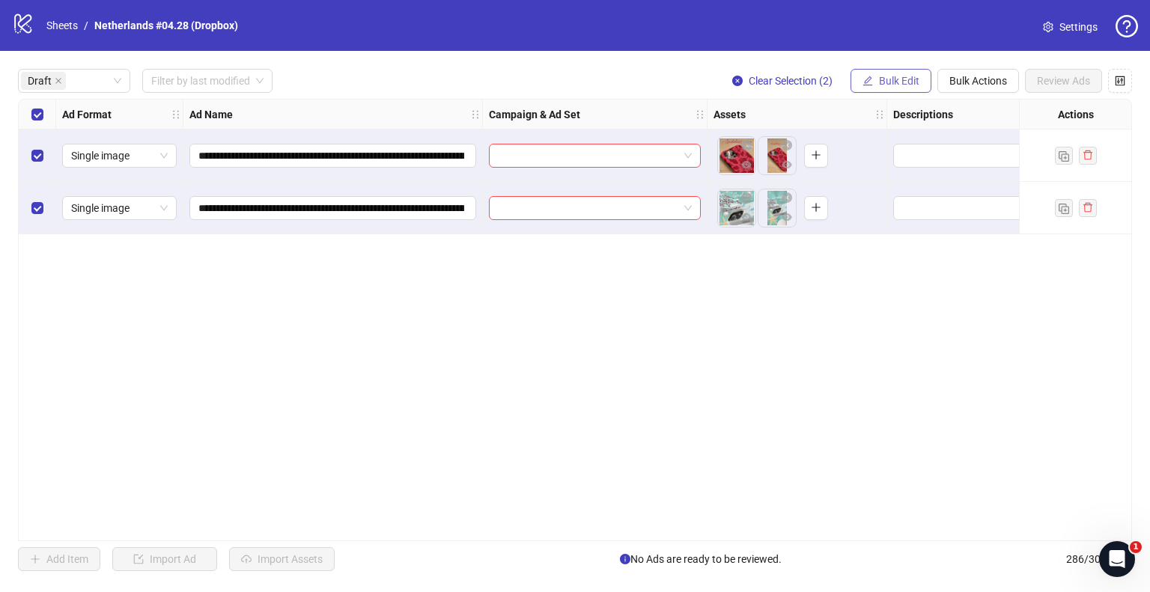
click at [881, 79] on span "Bulk Edit" at bounding box center [899, 81] width 40 height 12
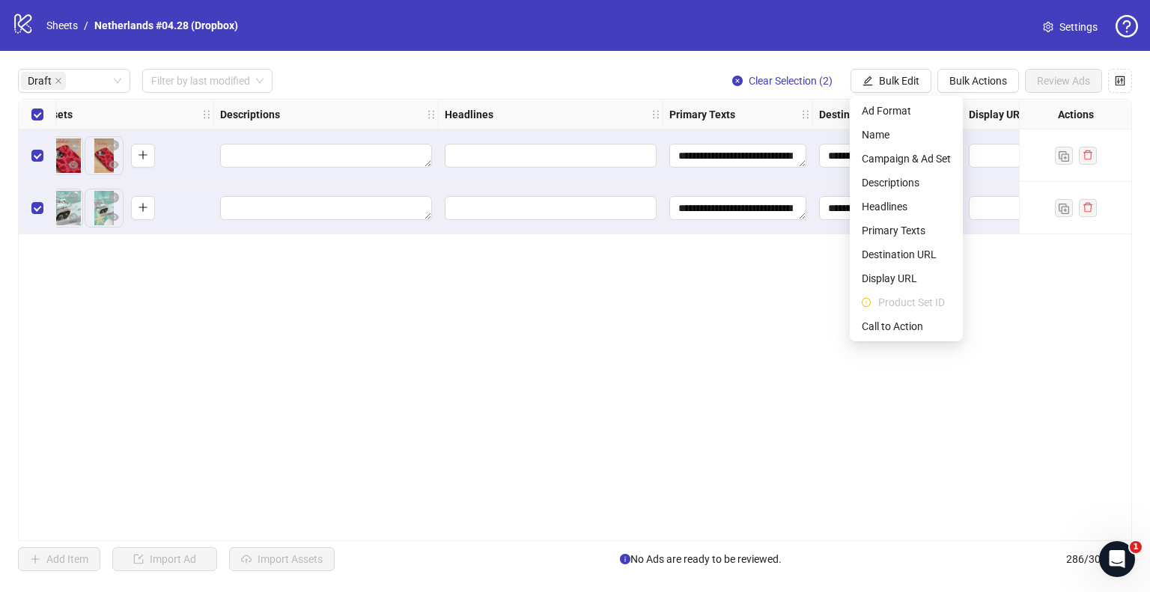
scroll to position [0, 674]
click at [863, 188] on span "Descriptions" at bounding box center [906, 182] width 89 height 16
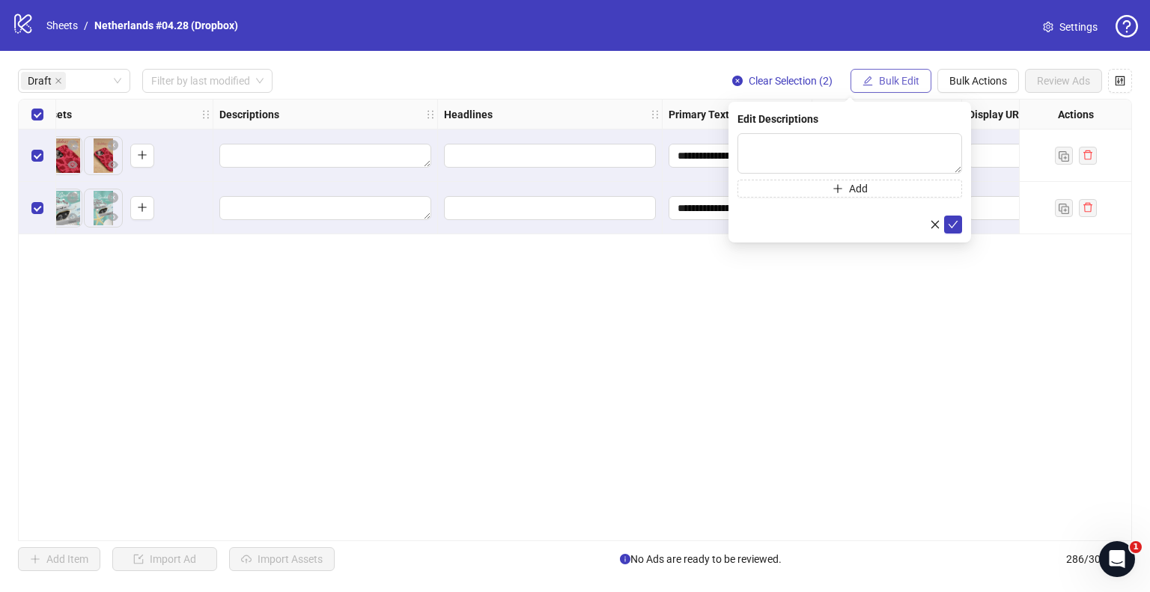
click at [860, 87] on button "Bulk Edit" at bounding box center [891, 81] width 81 height 24
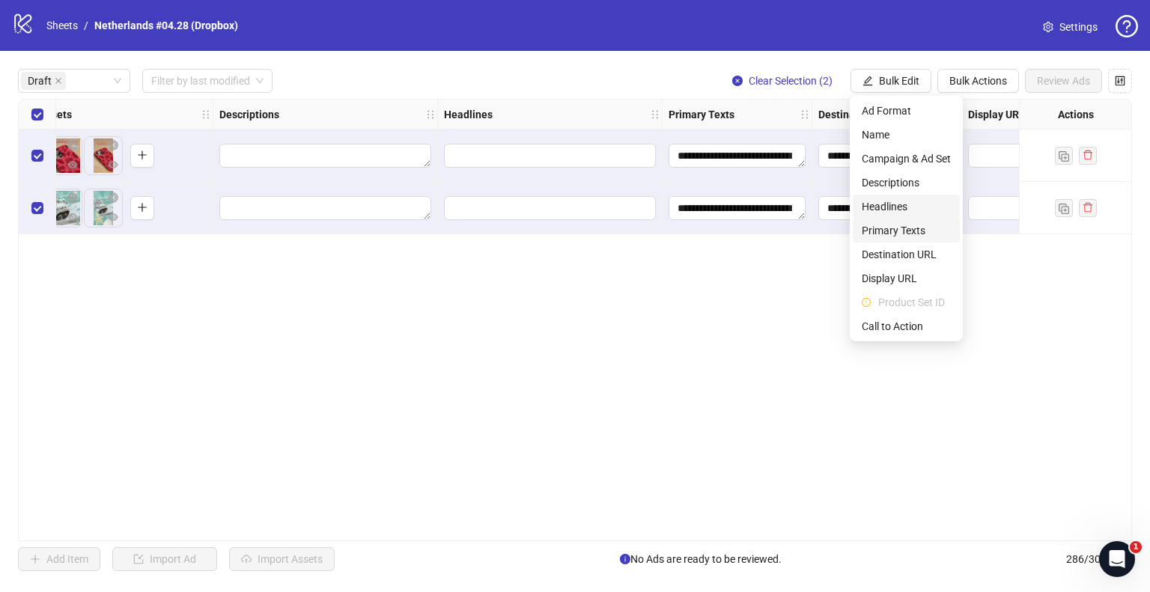
click at [884, 227] on span "Primary Texts" at bounding box center [906, 230] width 89 height 16
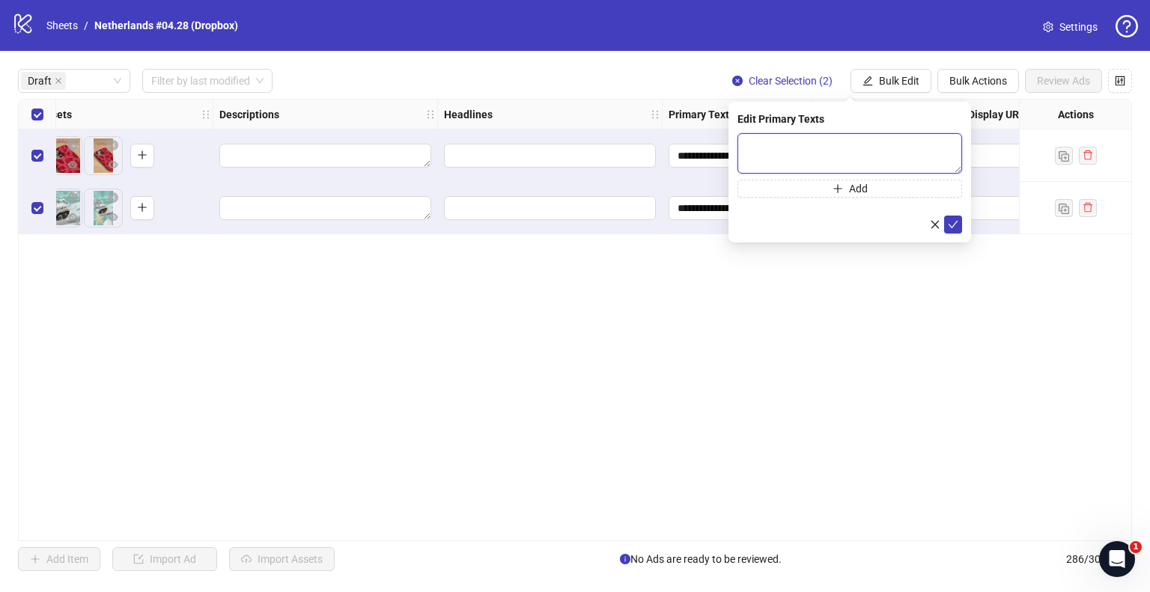
click at [864, 155] on textarea at bounding box center [850, 153] width 225 height 40
paste textarea "**********"
type textarea "**********"
click at [953, 227] on icon "check" at bounding box center [953, 224] width 10 height 10
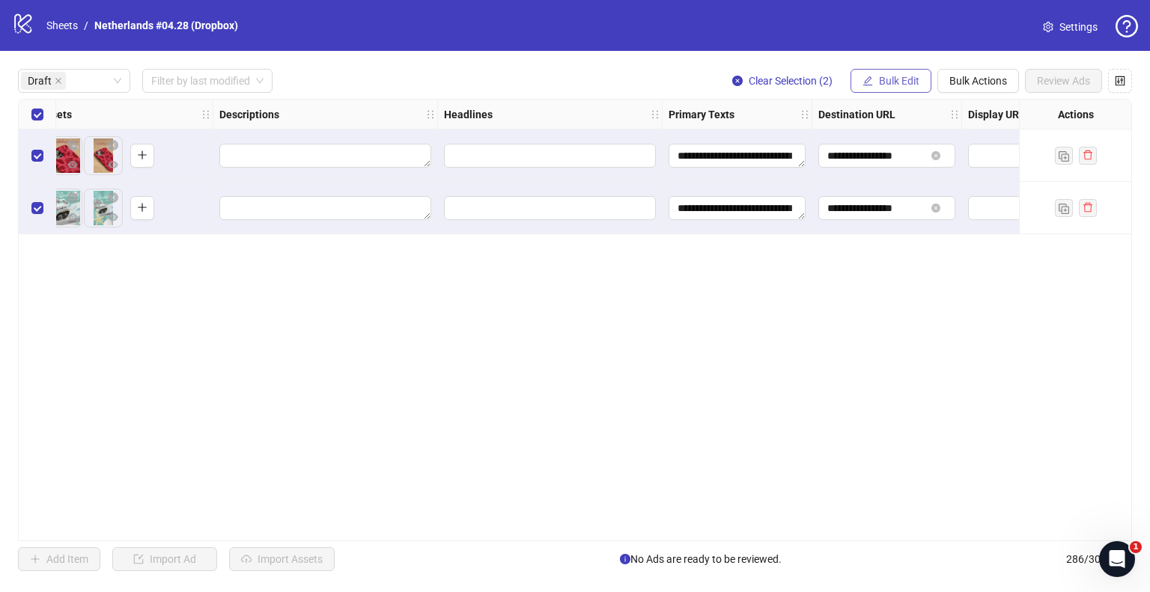
click at [912, 92] on button "Bulk Edit" at bounding box center [891, 81] width 81 height 24
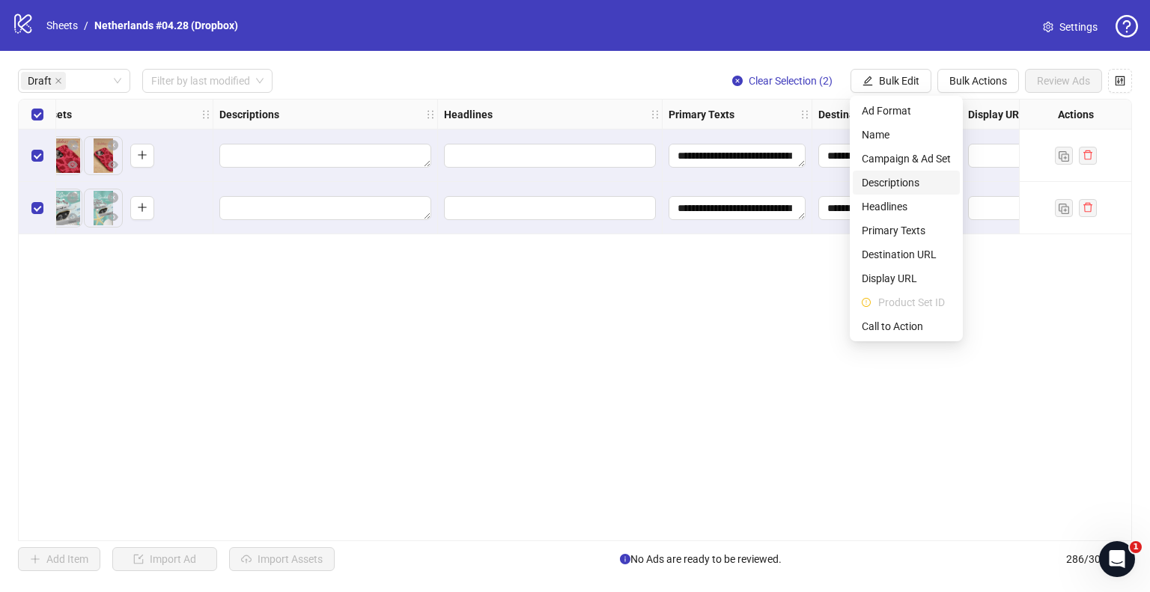
click at [905, 179] on span "Descriptions" at bounding box center [906, 182] width 89 height 16
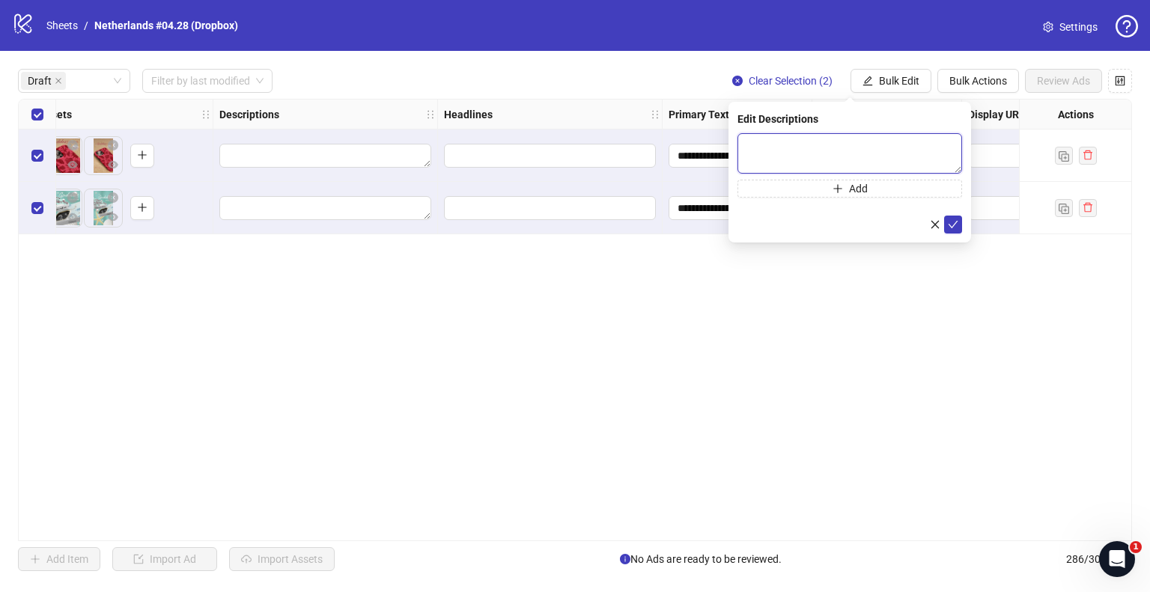
click at [829, 141] on textarea at bounding box center [850, 153] width 225 height 40
paste textarea "**********"
type textarea "**********"
click at [953, 225] on icon "check" at bounding box center [954, 223] width 10 height 7
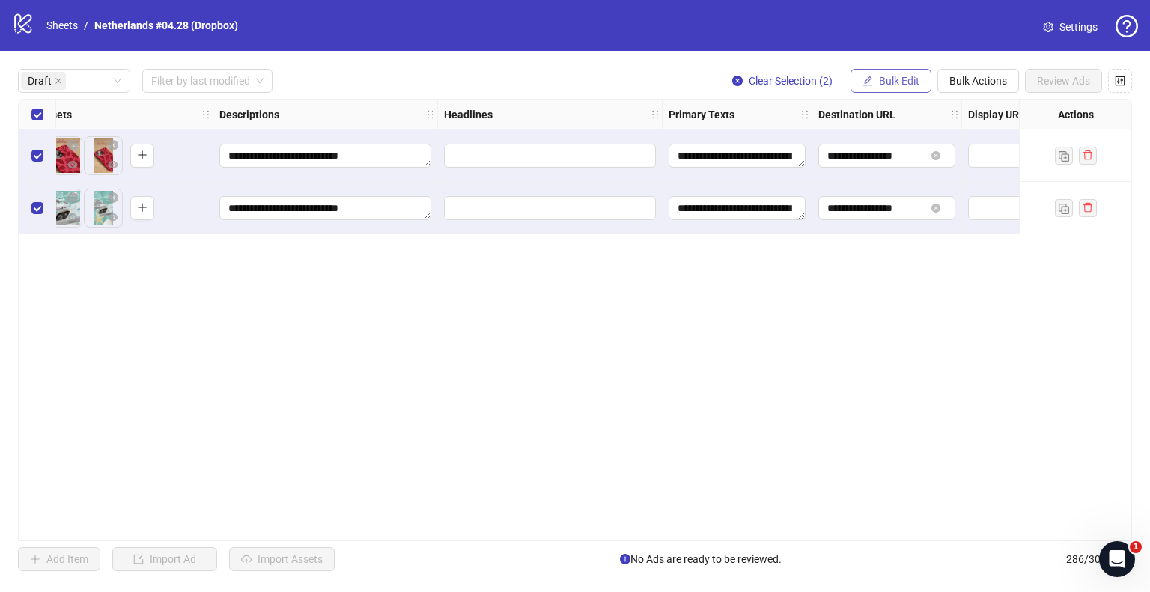
click at [884, 84] on span "Bulk Edit" at bounding box center [899, 81] width 40 height 12
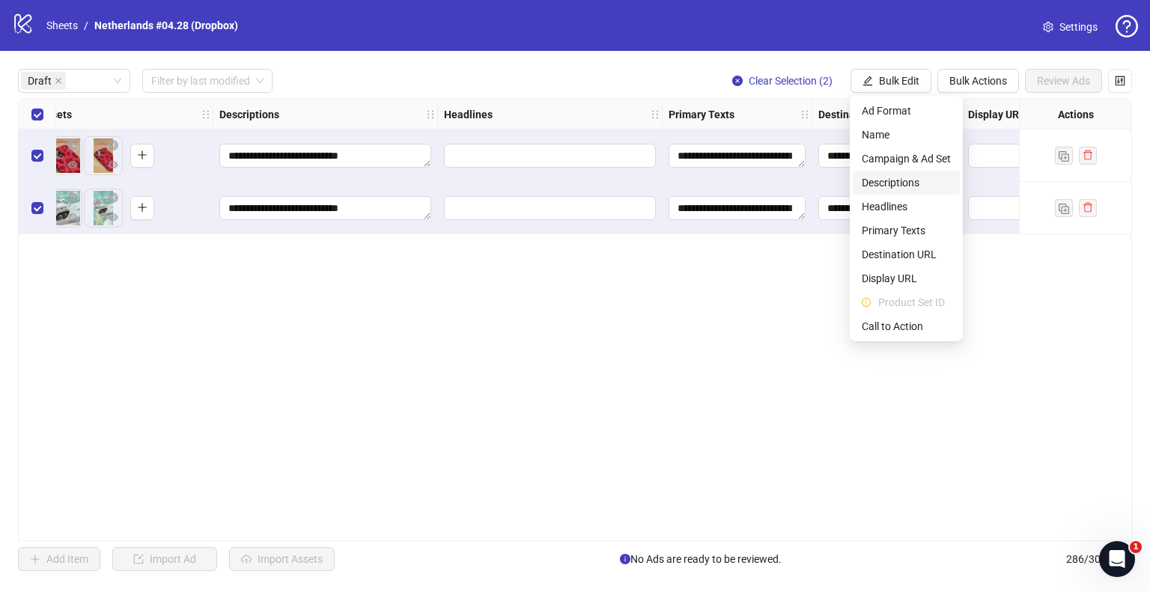
click at [897, 182] on span "Descriptions" at bounding box center [906, 182] width 89 height 16
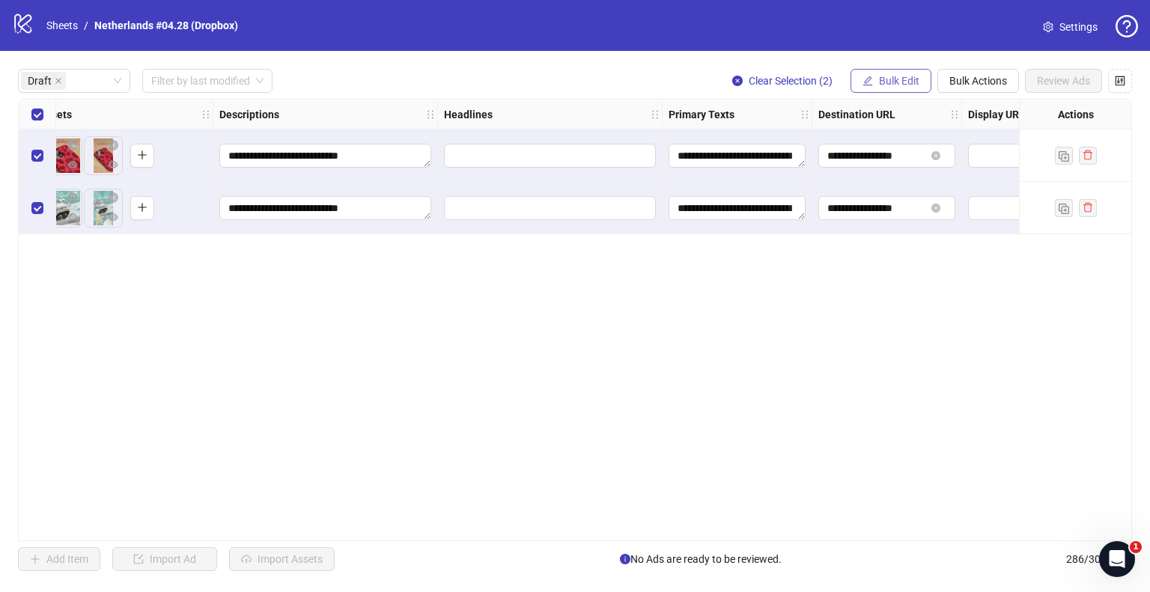
click at [902, 82] on span "Bulk Edit" at bounding box center [899, 81] width 40 height 12
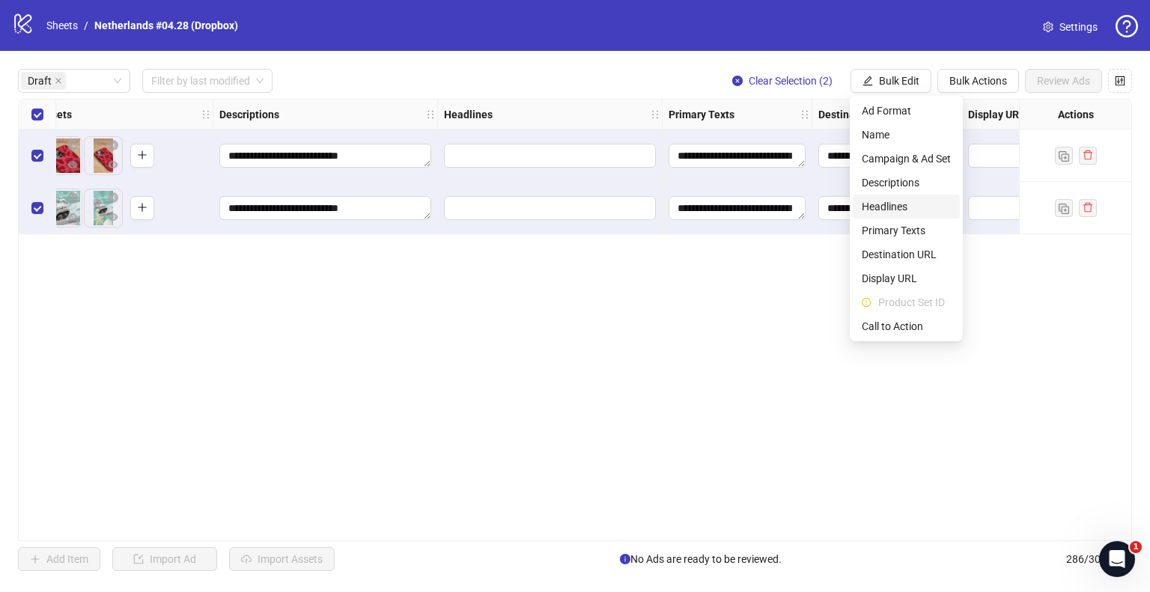
click at [897, 201] on span "Headlines" at bounding box center [906, 206] width 89 height 16
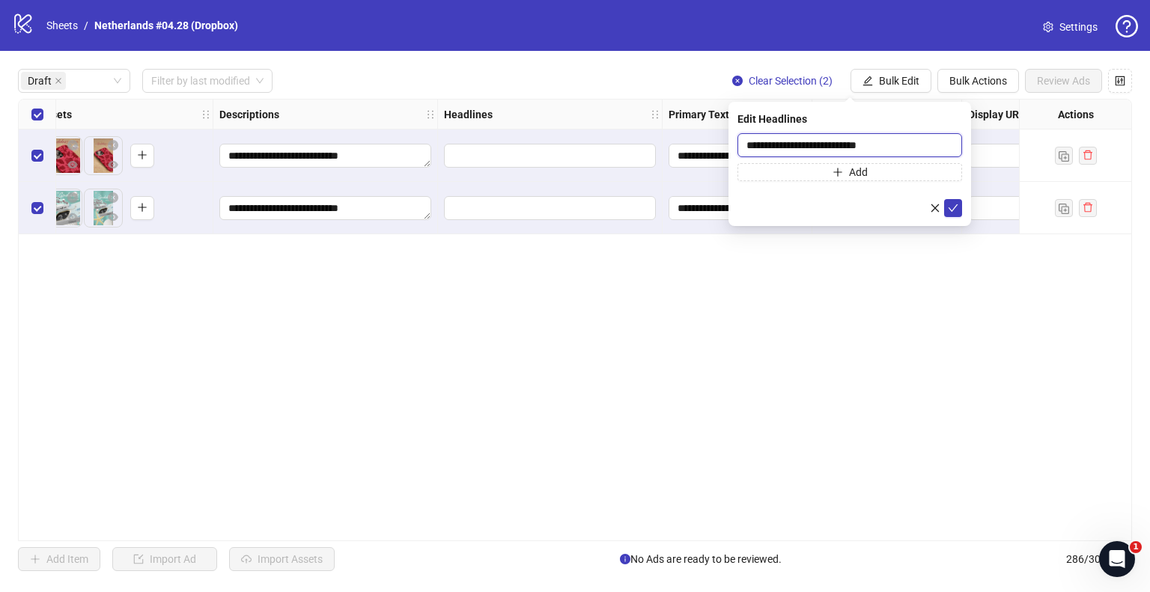
click at [850, 143] on input "**********" at bounding box center [850, 145] width 225 height 24
paste input "text"
type input "**********"
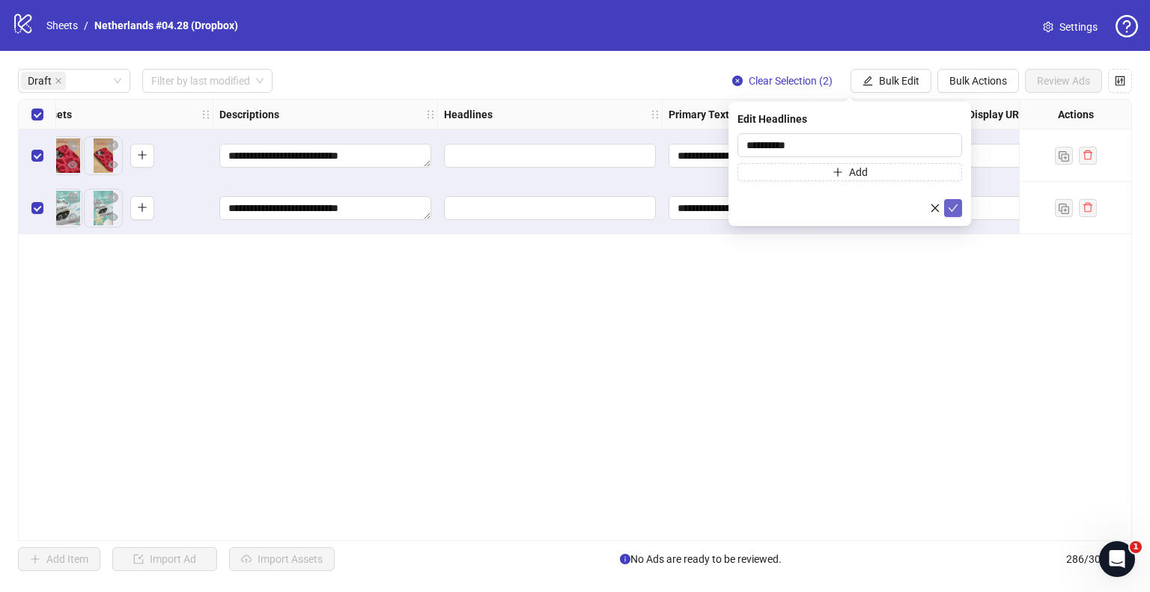
click at [956, 206] on icon "check" at bounding box center [954, 207] width 10 height 7
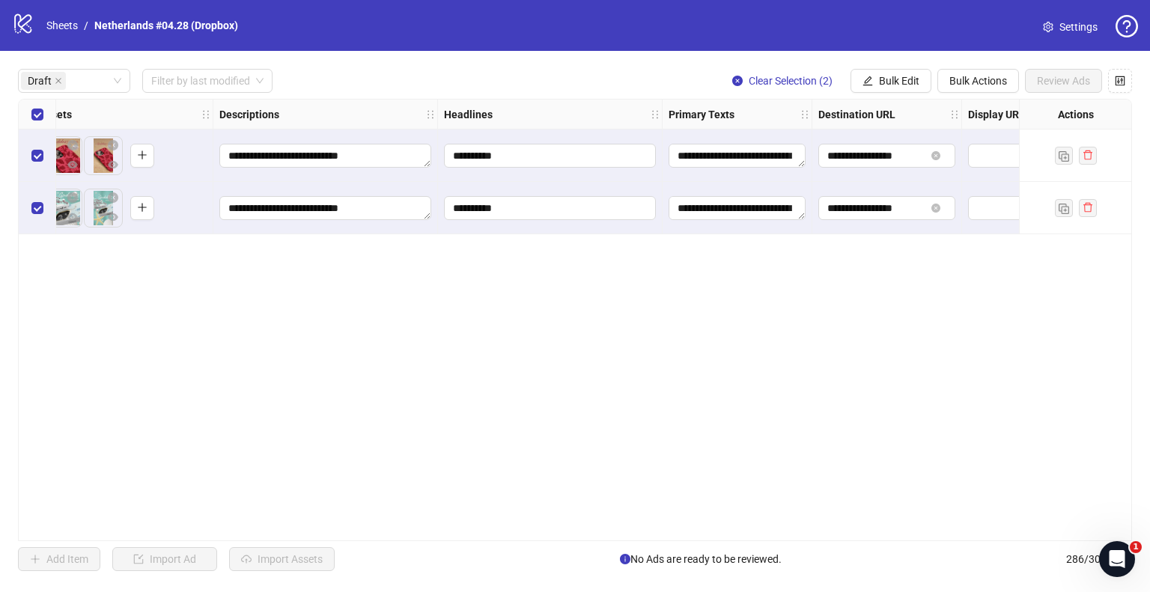
click at [603, 268] on div "**********" at bounding box center [575, 320] width 1114 height 443
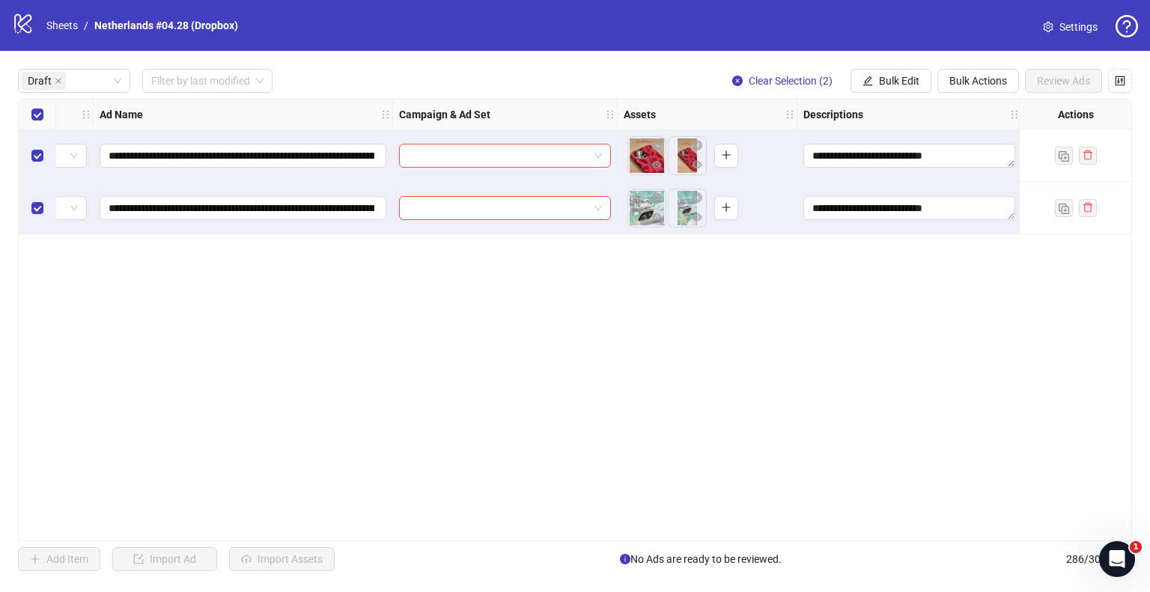
scroll to position [0, 0]
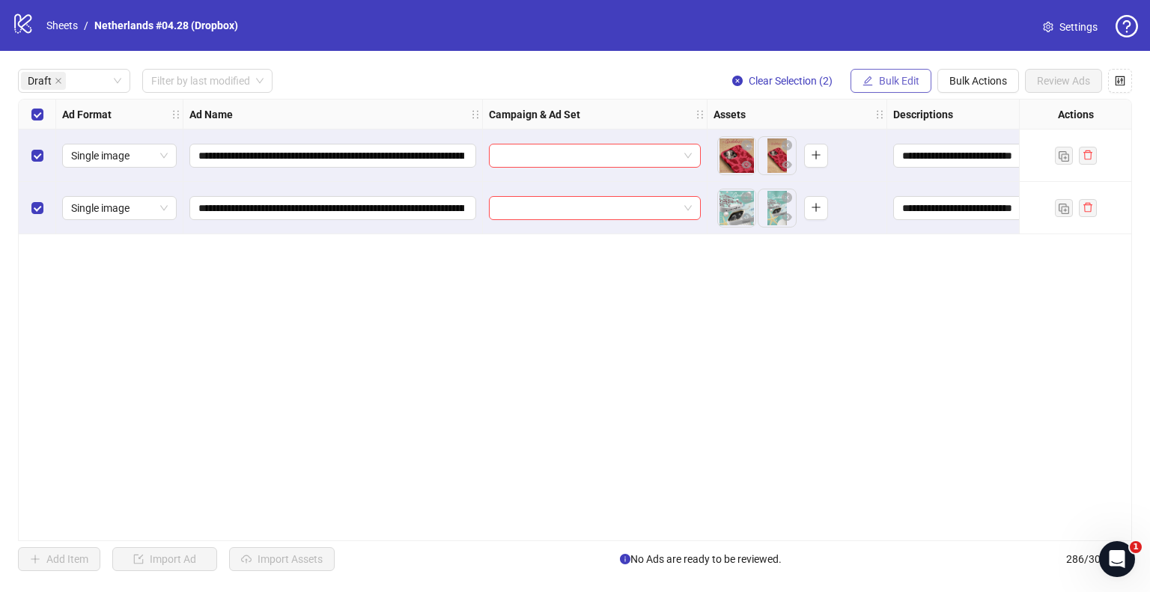
click at [872, 80] on button "Bulk Edit" at bounding box center [891, 81] width 81 height 24
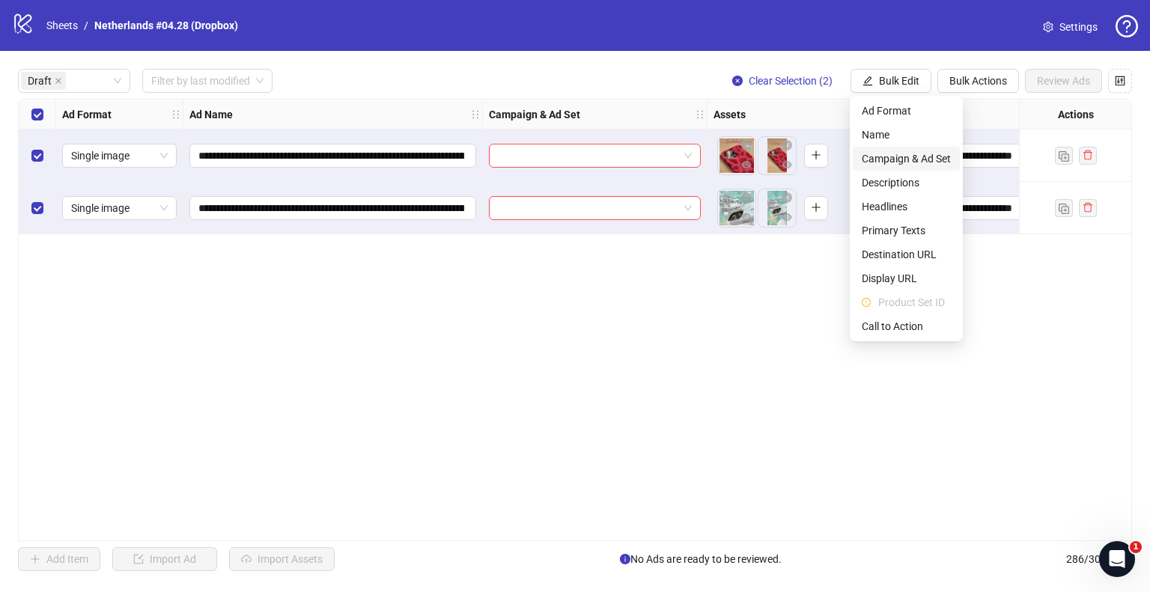
click at [875, 151] on span "Campaign & Ad Set" at bounding box center [906, 159] width 89 height 16
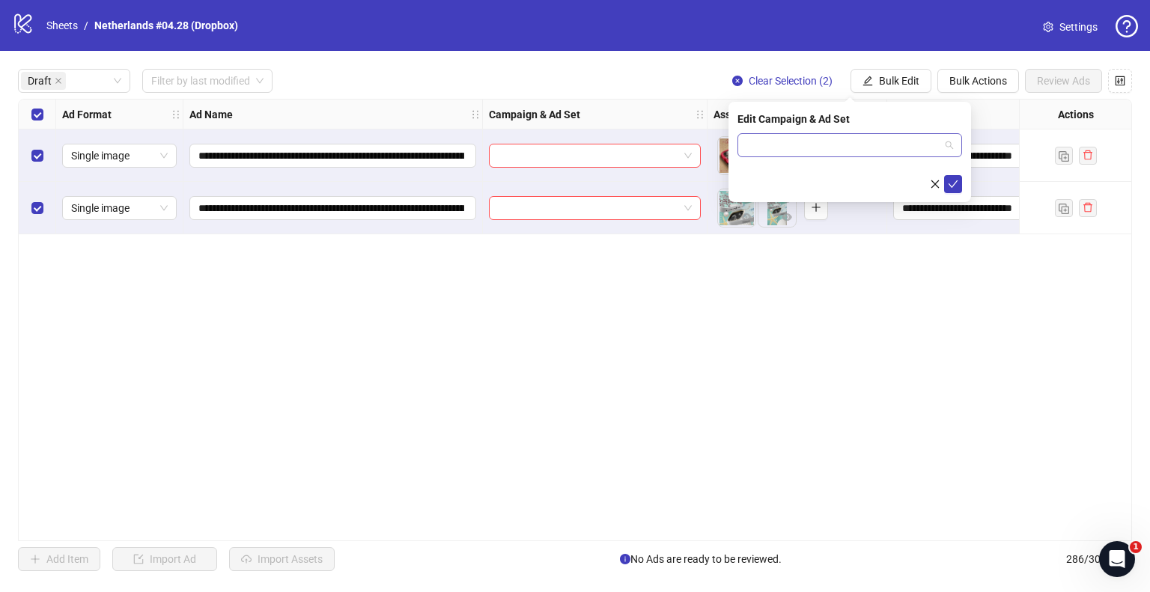
click at [837, 142] on input "search" at bounding box center [843, 145] width 193 height 22
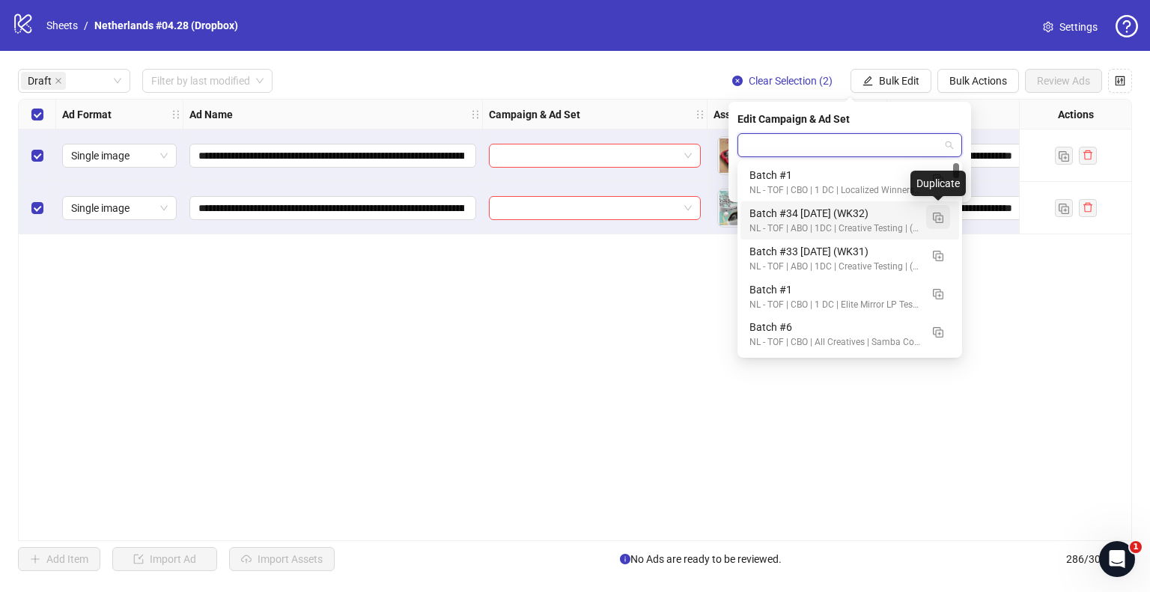
click at [939, 216] on img "button" at bounding box center [938, 218] width 10 height 10
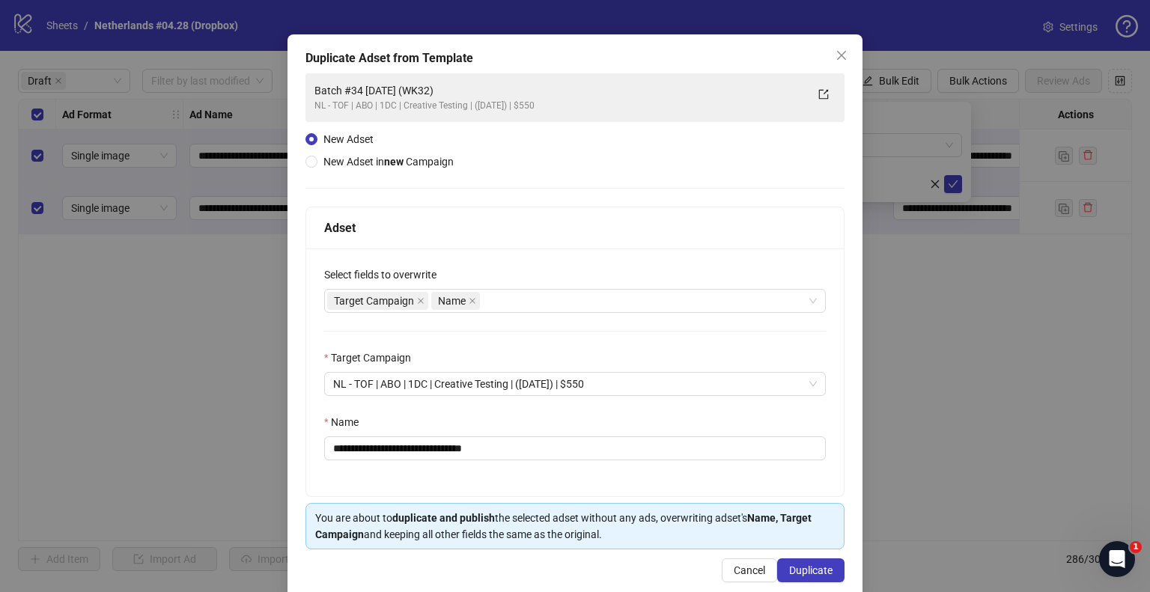
scroll to position [63, 0]
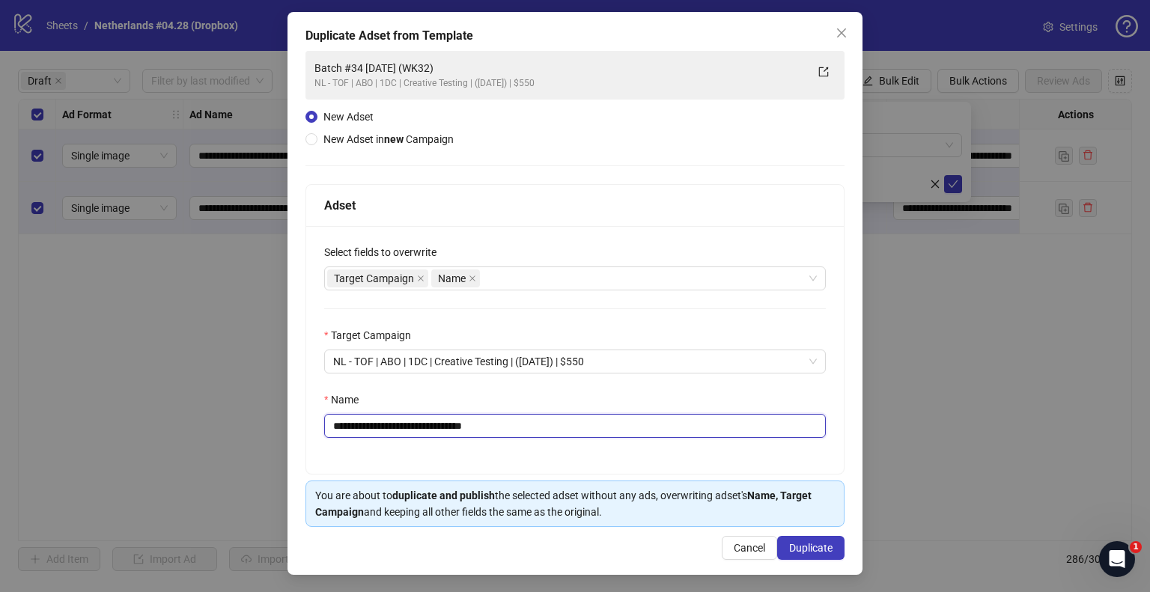
drag, startPoint x: 464, startPoint y: 428, endPoint x: 590, endPoint y: 424, distance: 126.6
click at [590, 424] on input "**********" at bounding box center [575, 426] width 502 height 24
click at [425, 422] on input "**********" at bounding box center [575, 426] width 502 height 24
click at [377, 422] on input "**********" at bounding box center [575, 426] width 502 height 24
click at [594, 273] on div "Target Campaign Name" at bounding box center [567, 278] width 480 height 21
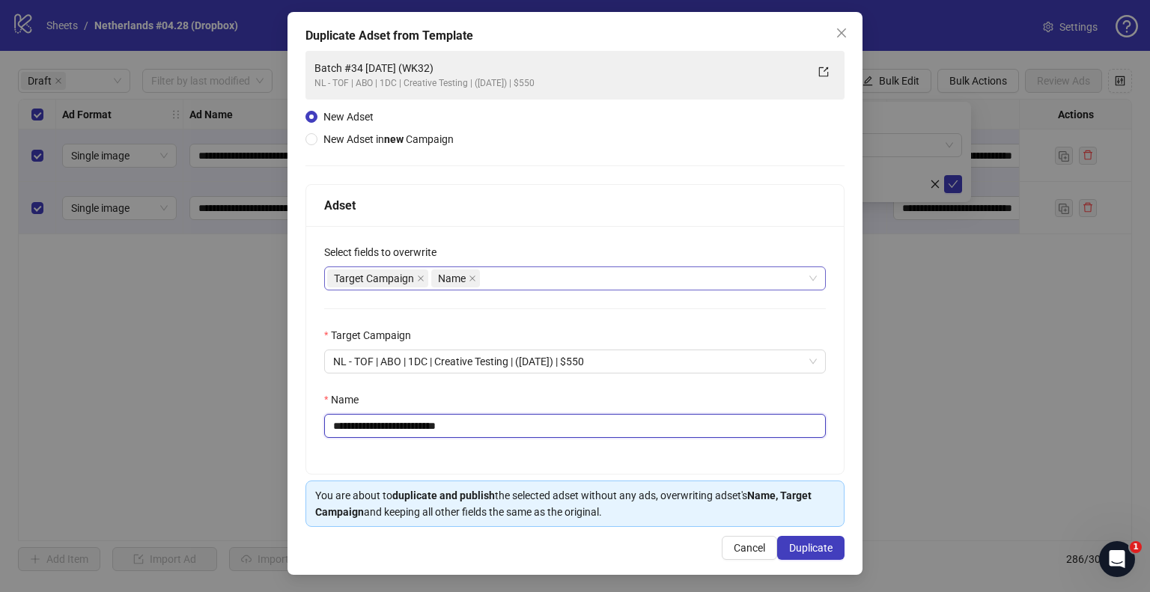
type input "**********"
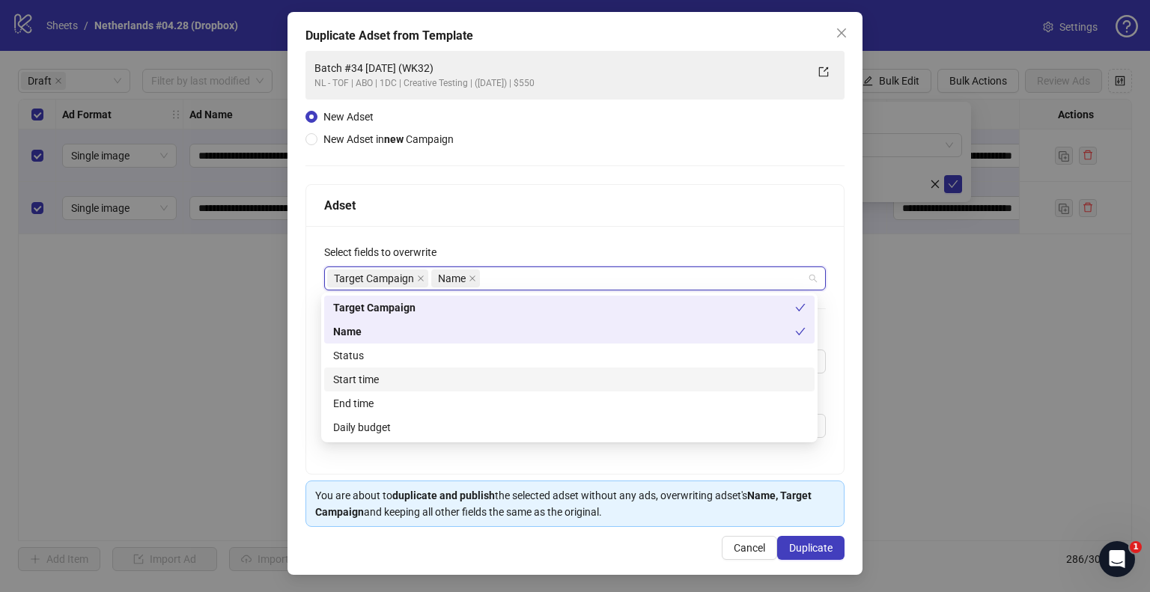
click at [370, 381] on div "Start time" at bounding box center [569, 379] width 473 height 16
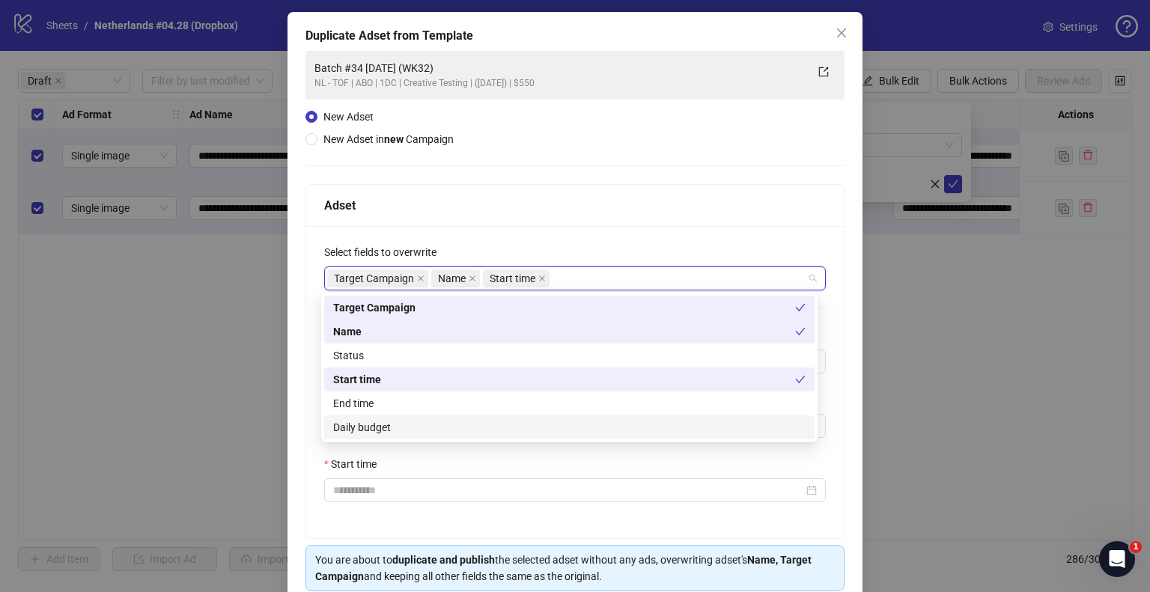
click at [365, 434] on div "Daily budget" at bounding box center [569, 427] width 473 height 16
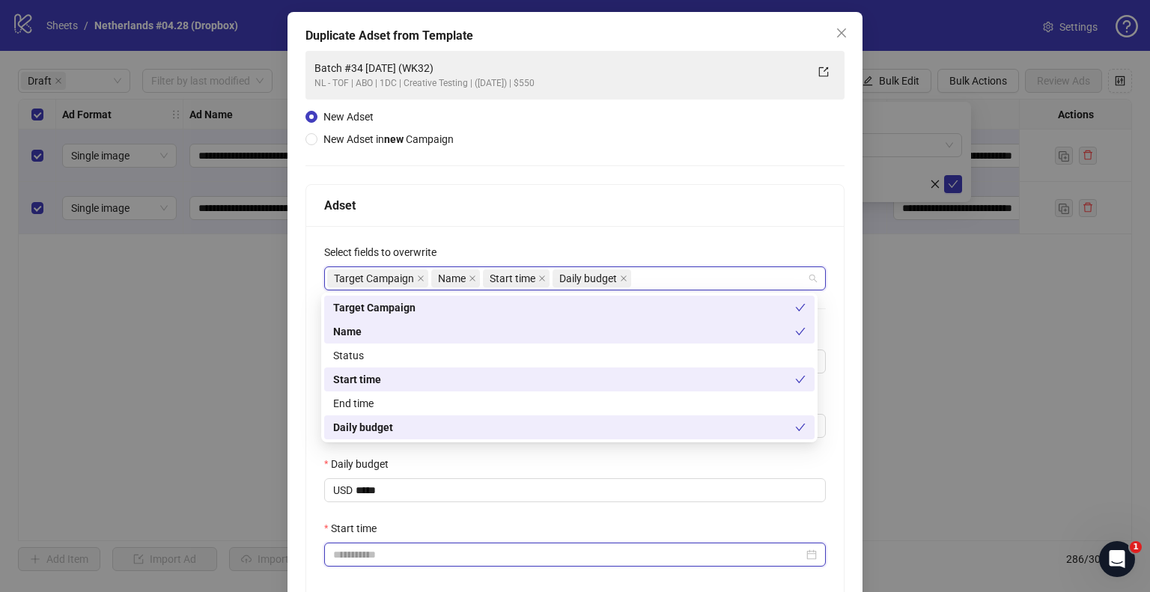
click at [356, 552] on input "Start time" at bounding box center [568, 555] width 470 height 16
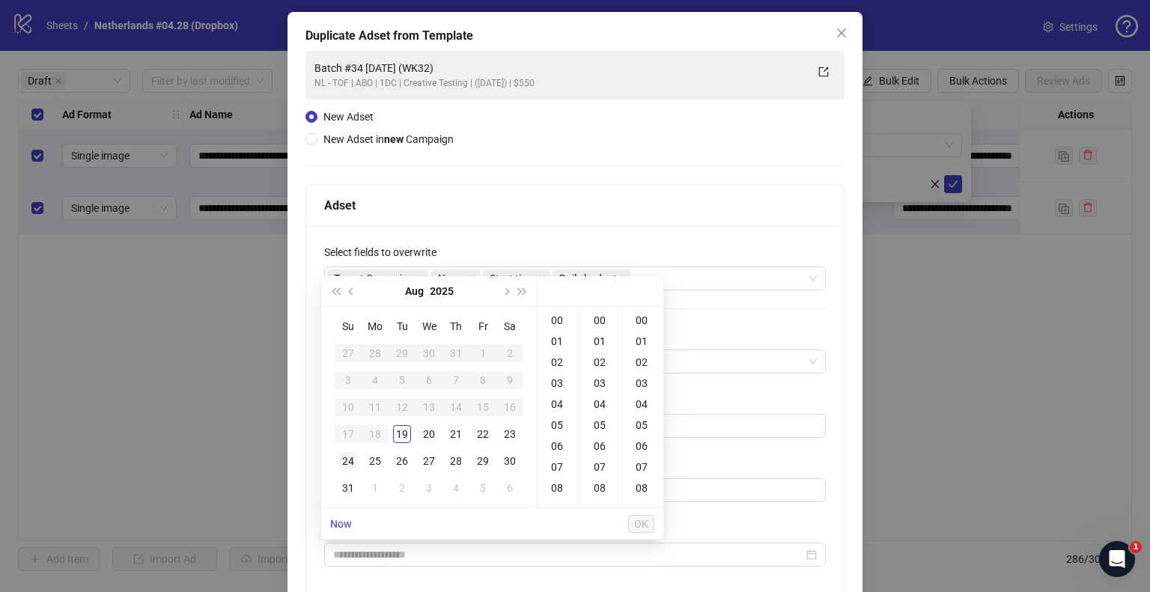
click at [353, 458] on div "24" at bounding box center [348, 461] width 18 height 18
click at [559, 431] on div "09" at bounding box center [559, 434] width 36 height 21
type input "**********"
click at [648, 526] on span "OK" at bounding box center [641, 524] width 14 height 12
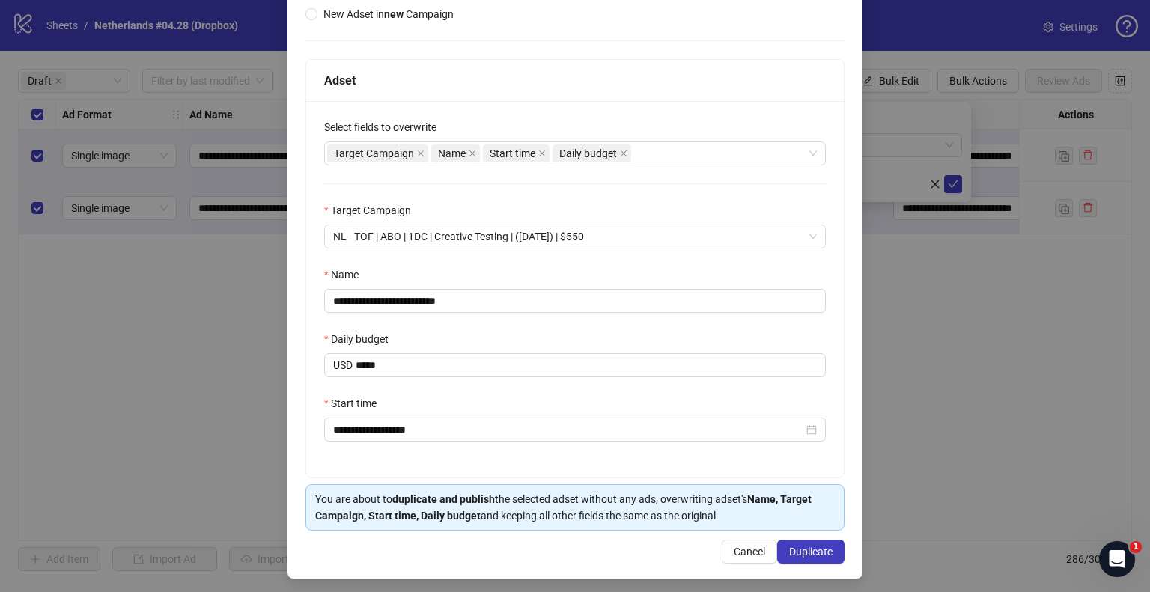
scroll to position [192, 0]
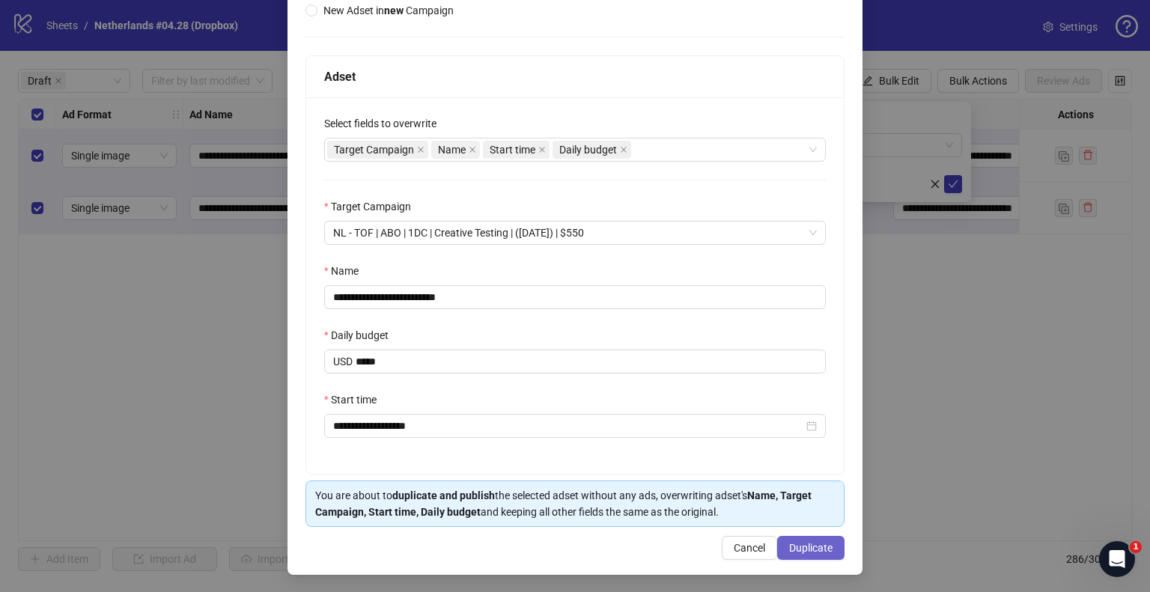
click at [825, 553] on button "Duplicate" at bounding box center [810, 548] width 67 height 24
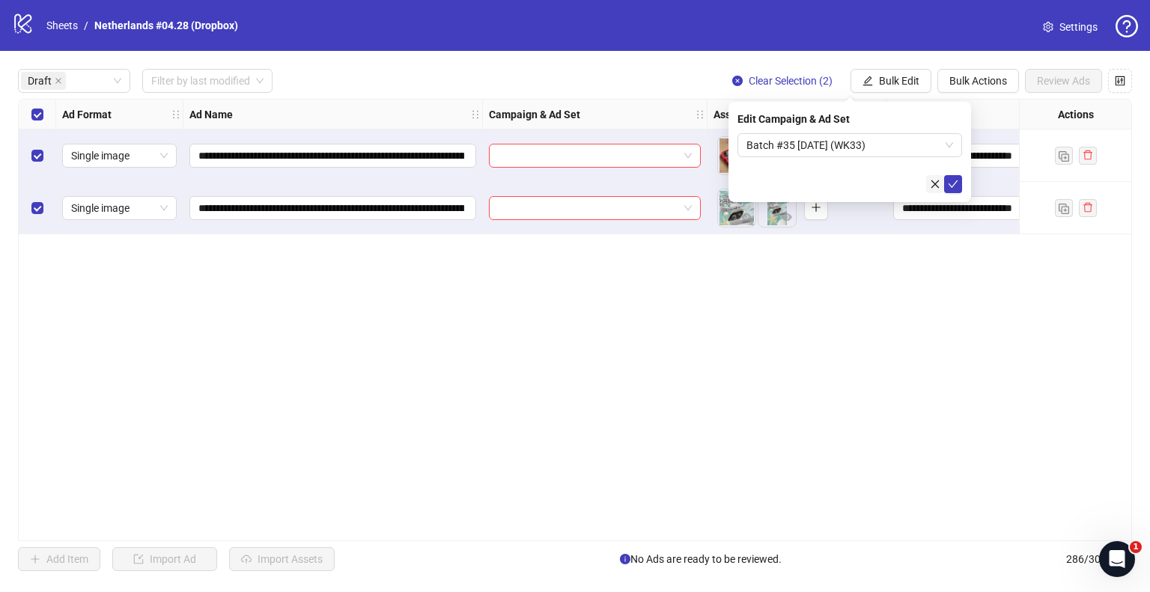
click at [943, 187] on button "button" at bounding box center [935, 184] width 18 height 18
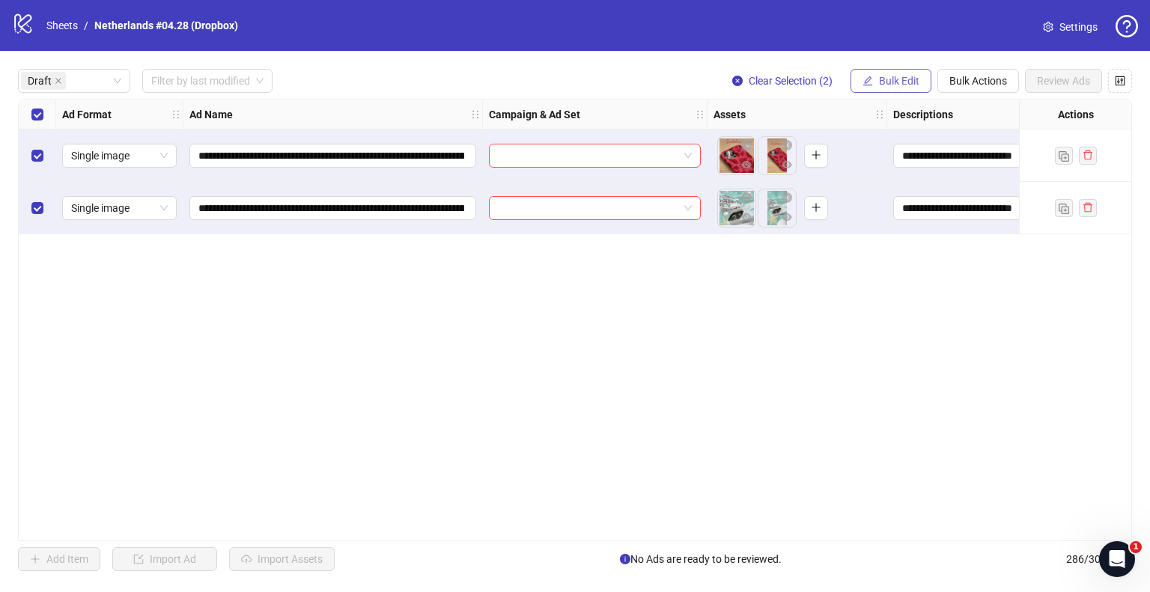
click at [906, 81] on span "Bulk Edit" at bounding box center [899, 81] width 40 height 12
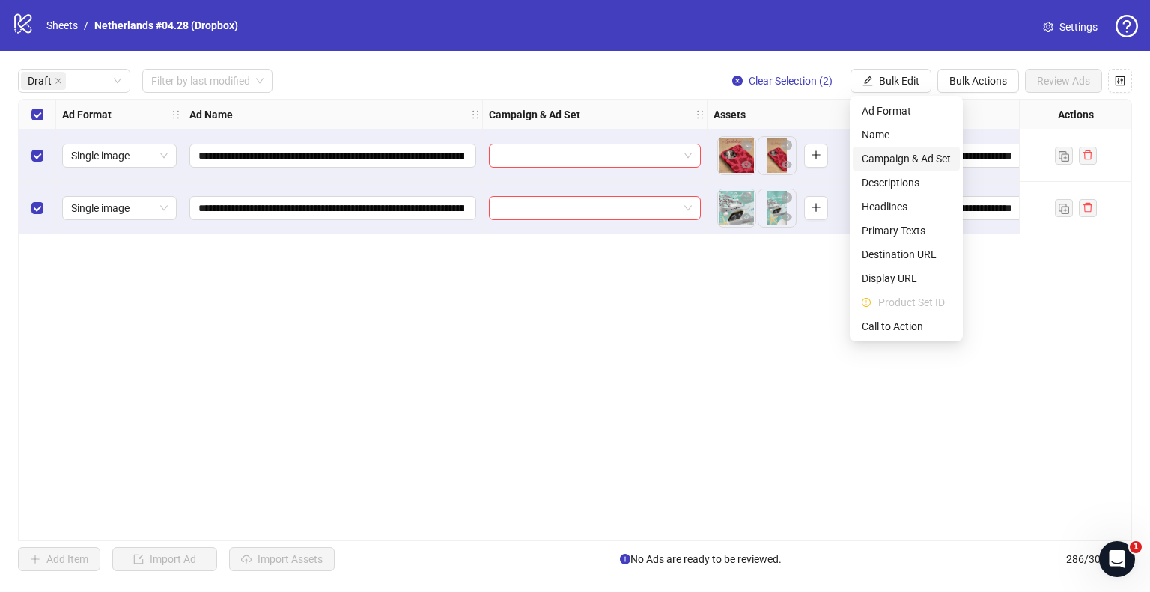
click at [914, 152] on span "Campaign & Ad Set" at bounding box center [906, 159] width 89 height 16
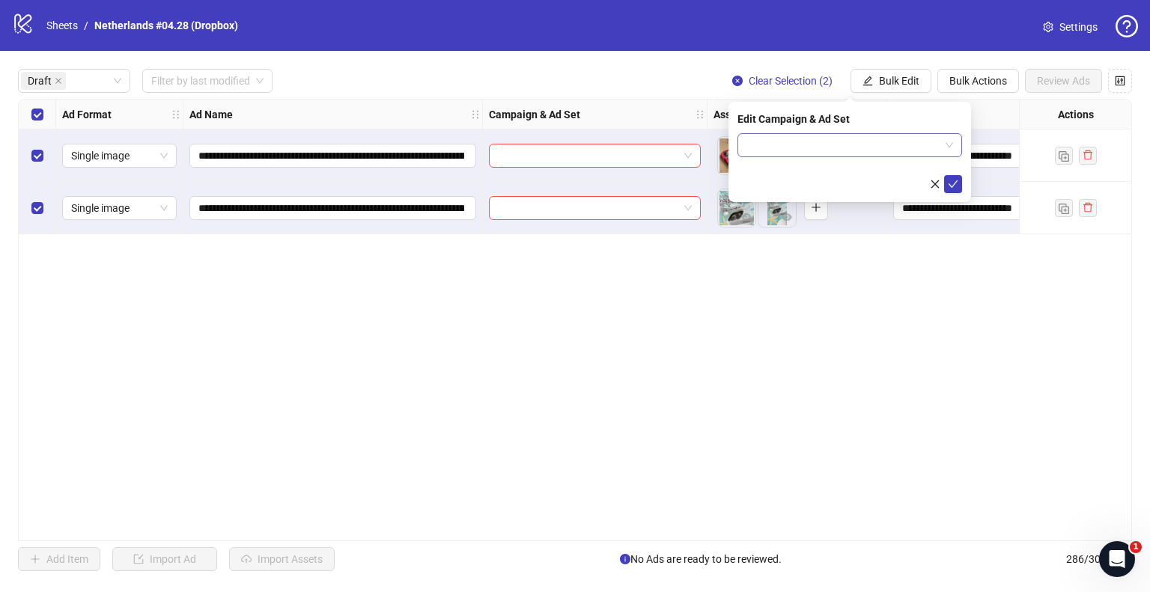
click at [857, 140] on input "search" at bounding box center [843, 145] width 193 height 22
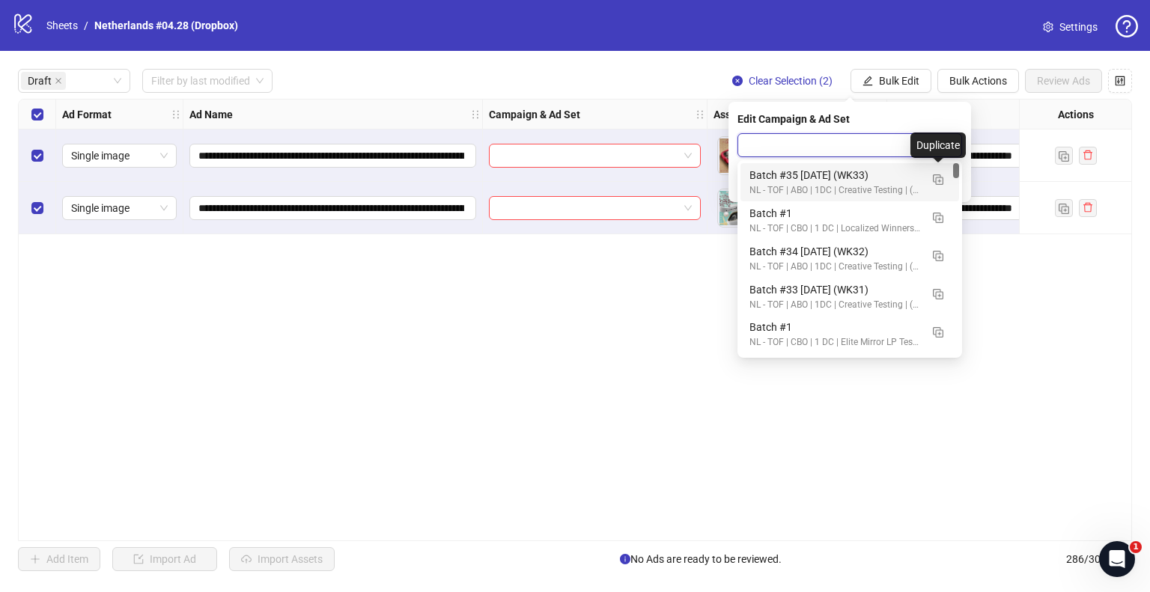
click at [903, 183] on div "Batch #35 2025.08.24 (WK33) NL - TOF | ABO | 1DC | Creative Testing | (2025.05.…" at bounding box center [835, 182] width 171 height 31
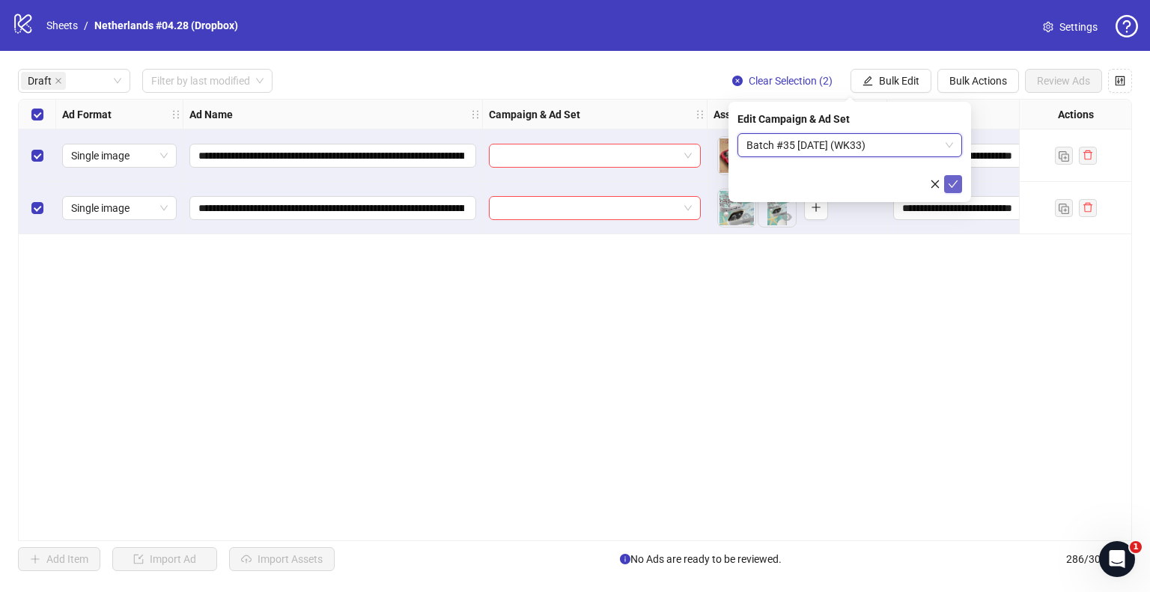
click at [953, 183] on icon "check" at bounding box center [953, 184] width 10 height 10
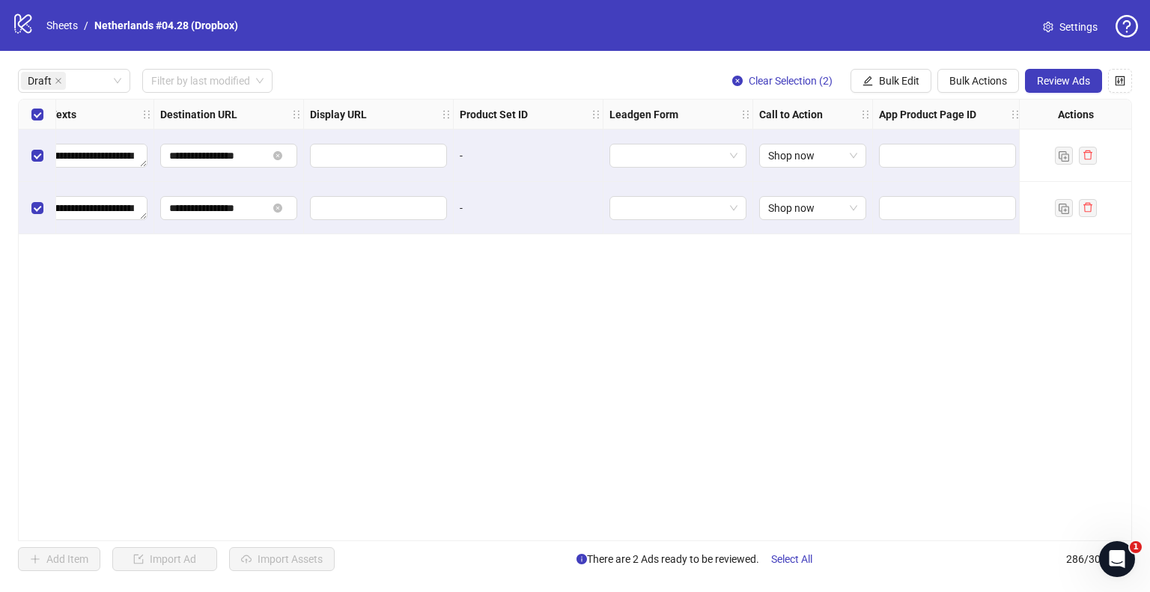
scroll to position [0, 1336]
click at [1045, 89] on button "Review Ads" at bounding box center [1063, 81] width 77 height 24
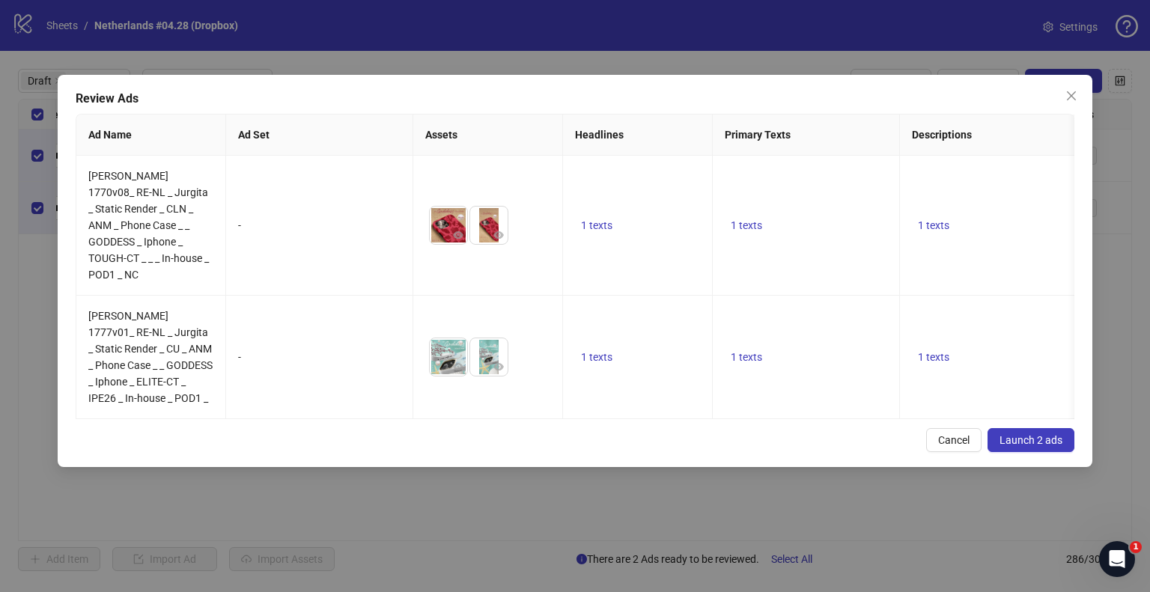
click at [1007, 434] on span "Launch 2 ads" at bounding box center [1031, 440] width 63 height 12
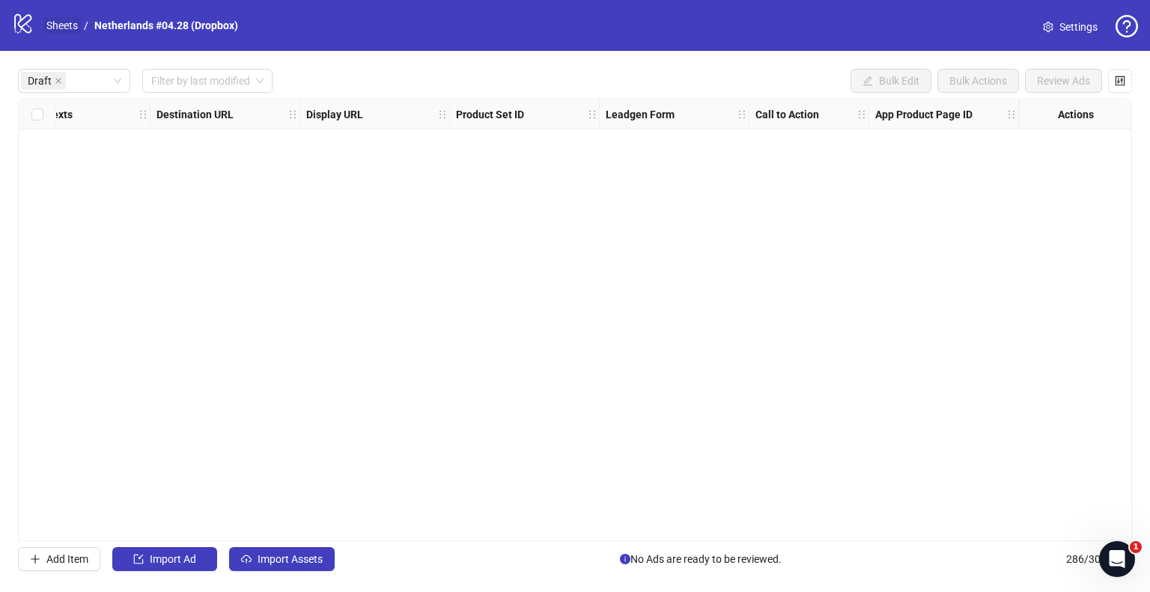
click at [61, 23] on link "Sheets" at bounding box center [61, 25] width 37 height 16
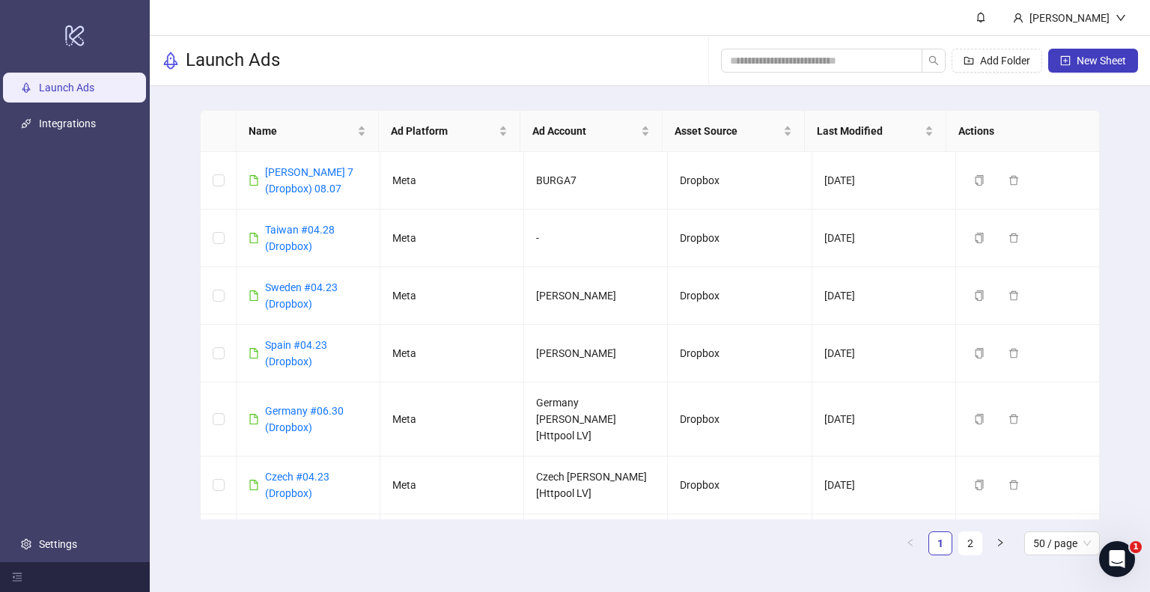
scroll to position [1865, 0]
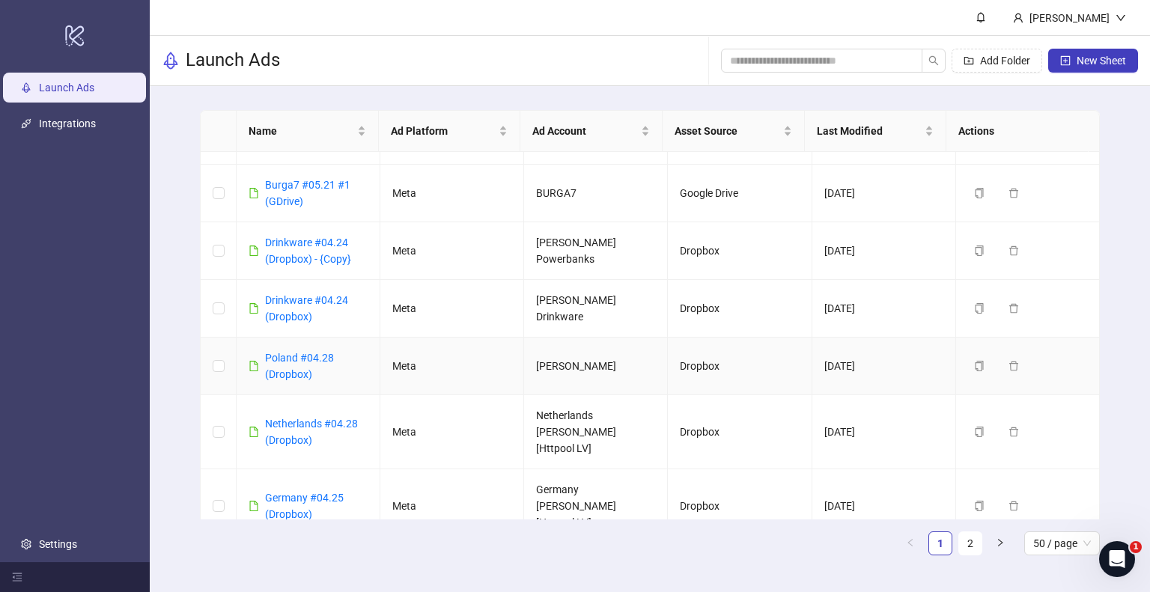
click at [300, 350] on div "Poland #04.28 (Dropbox)" at bounding box center [316, 366] width 103 height 33
click at [309, 352] on link "Poland #04.28 (Dropbox)" at bounding box center [299, 366] width 69 height 28
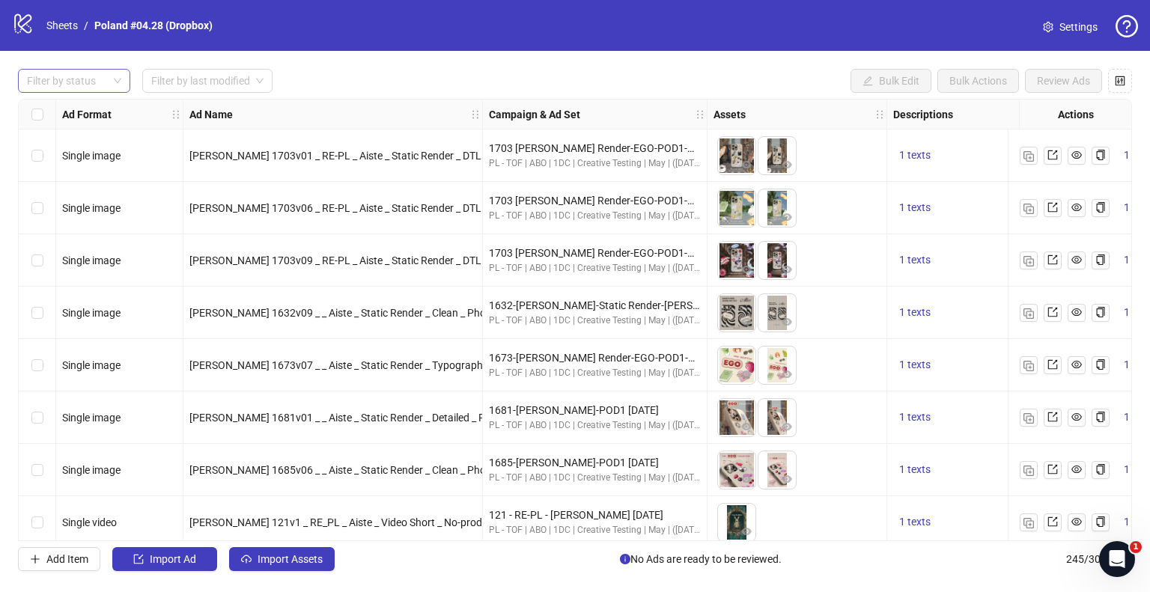
click at [94, 87] on div at bounding box center [66, 80] width 91 height 21
click at [85, 107] on div "Draft" at bounding box center [74, 111] width 88 height 16
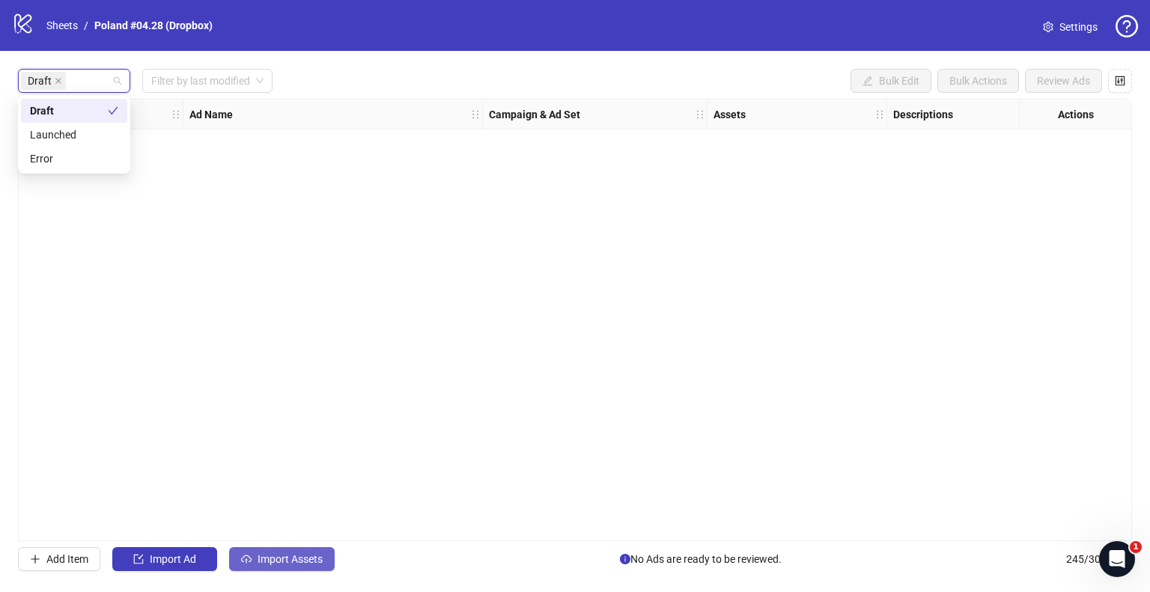
click at [296, 555] on span "Import Assets" at bounding box center [290, 559] width 65 height 12
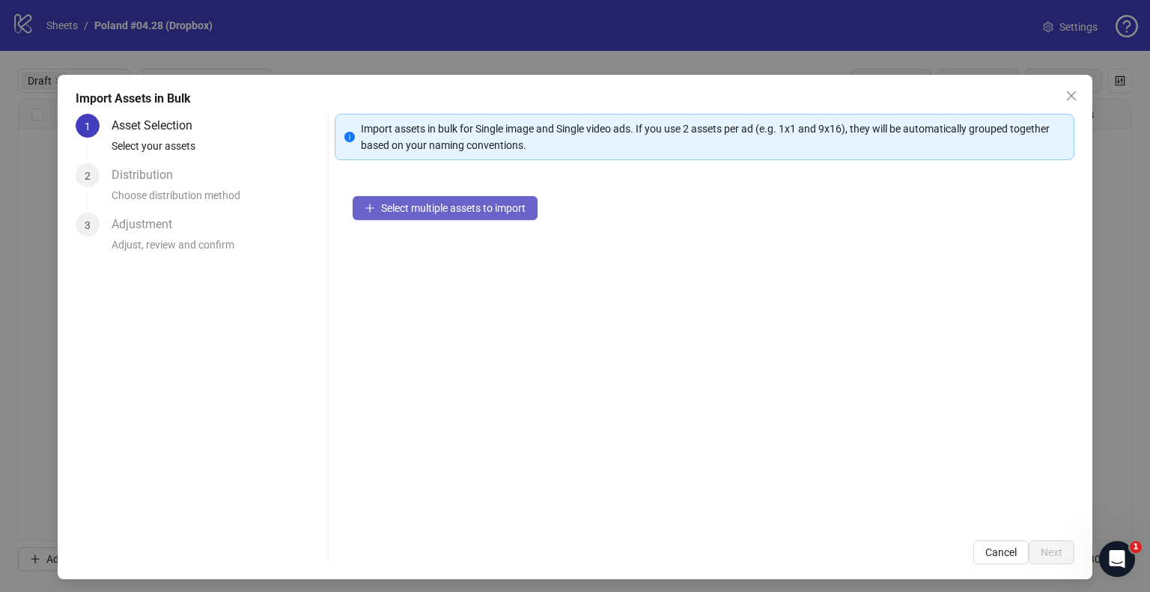
click at [428, 209] on span "Select multiple assets to import" at bounding box center [453, 208] width 145 height 12
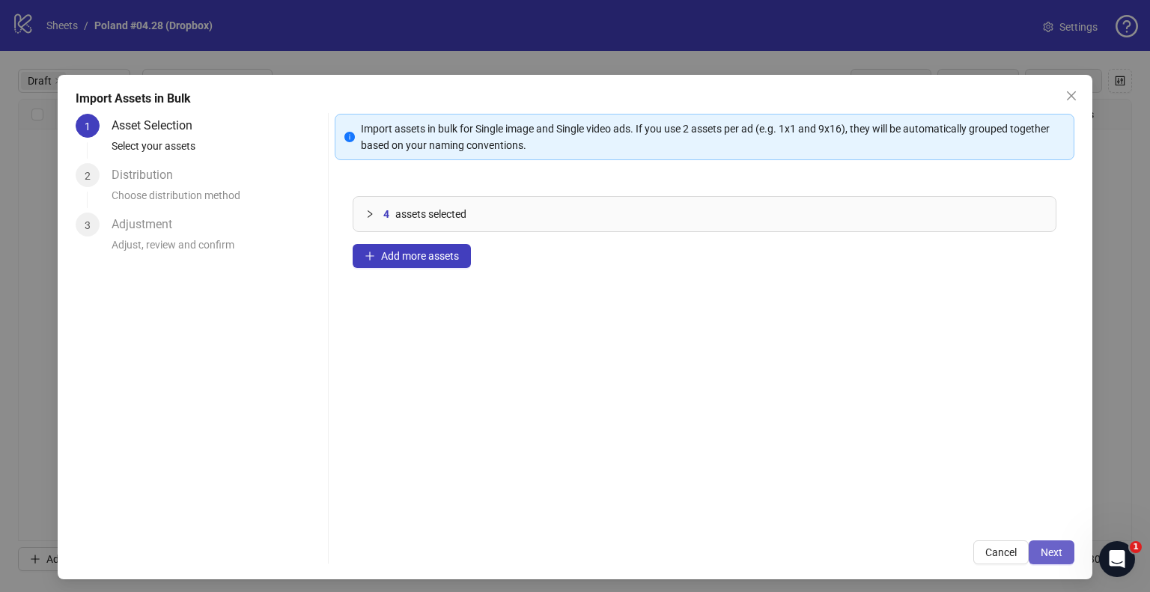
click at [1041, 547] on span "Next" at bounding box center [1052, 553] width 22 height 12
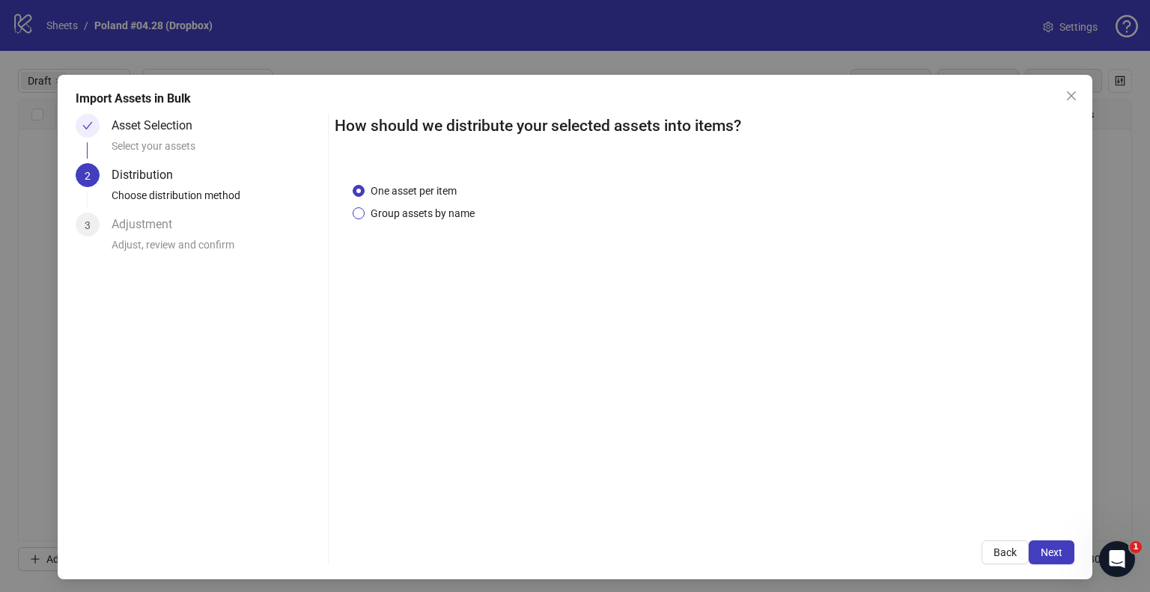
click at [435, 217] on span "Group assets by name" at bounding box center [423, 213] width 116 height 16
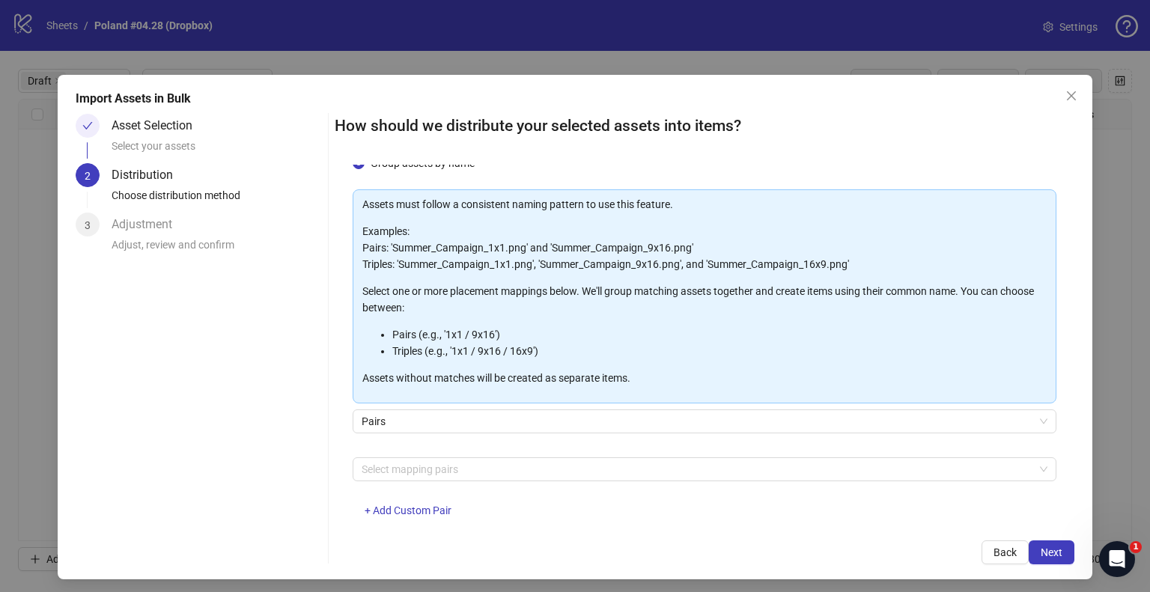
scroll to position [75, 0]
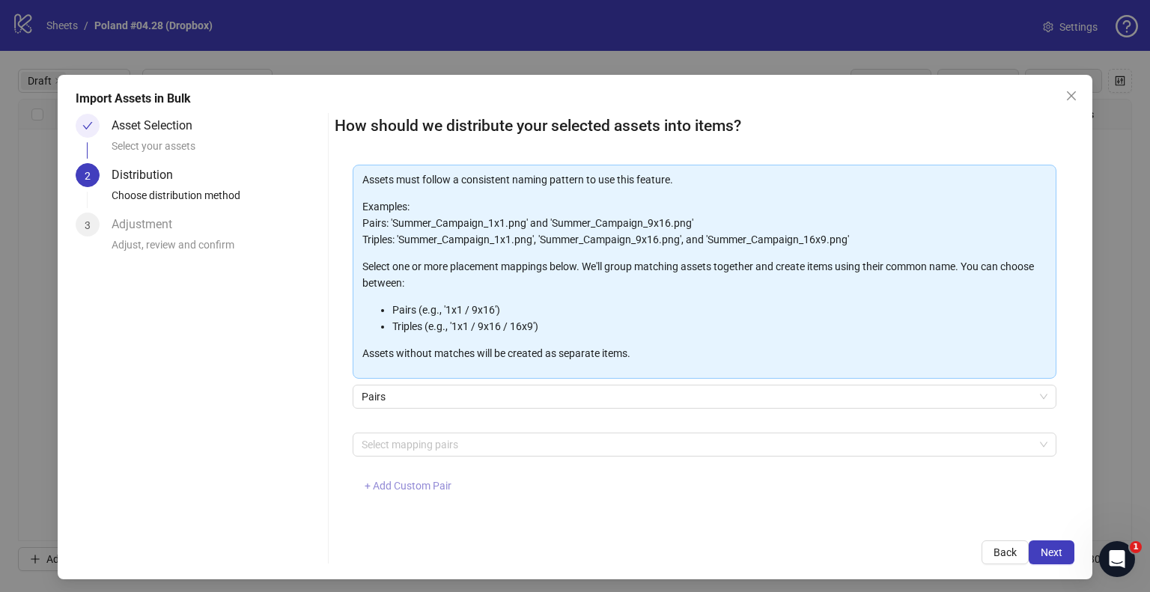
click at [407, 493] on button "+ Add Custom Pair" at bounding box center [408, 487] width 111 height 24
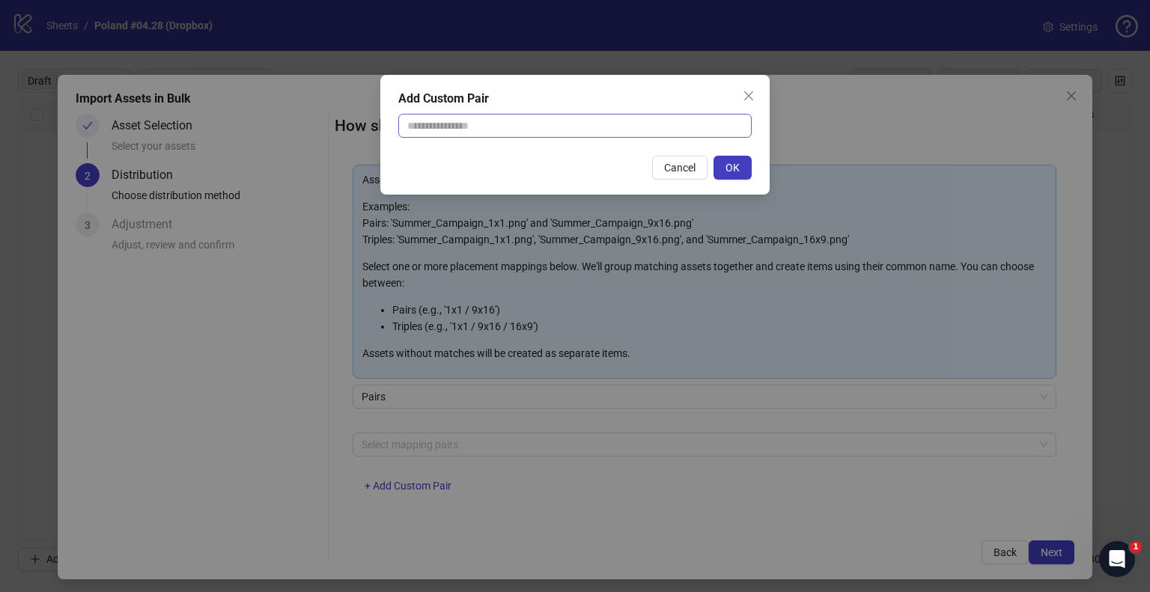
drag, startPoint x: 542, startPoint y: 148, endPoint x: 543, endPoint y: 136, distance: 11.3
click at [542, 146] on div "Add Custom Pair Cancel OK" at bounding box center [574, 135] width 389 height 120
click at [544, 127] on input "text" at bounding box center [574, 126] width 353 height 24
type input "**********"
click at [734, 162] on span "OK" at bounding box center [733, 168] width 14 height 12
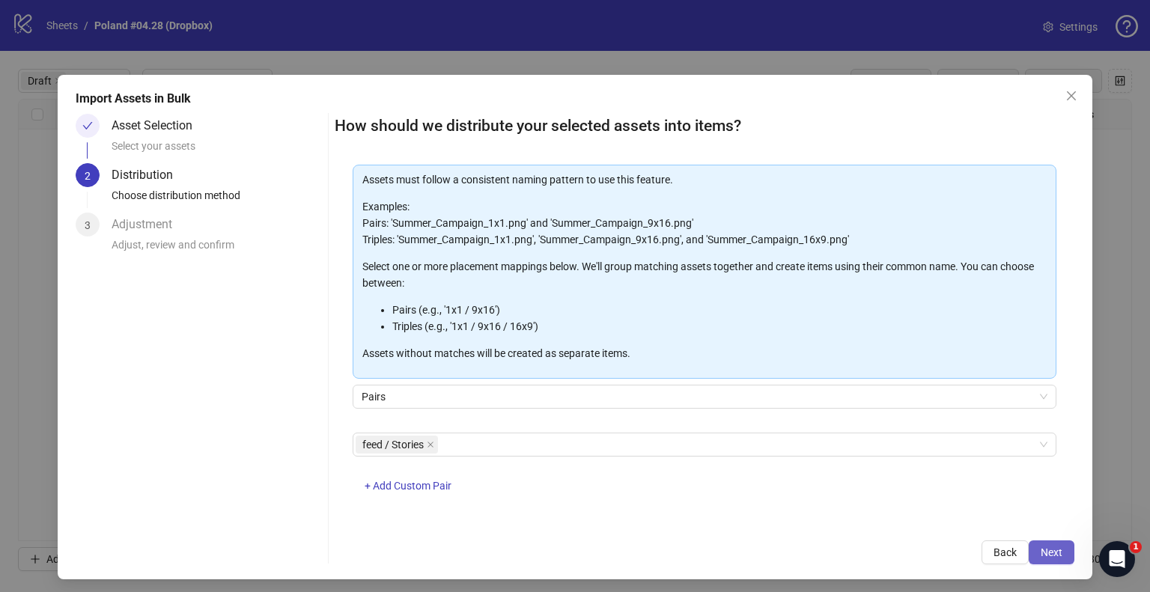
click at [1042, 553] on span "Next" at bounding box center [1052, 553] width 22 height 12
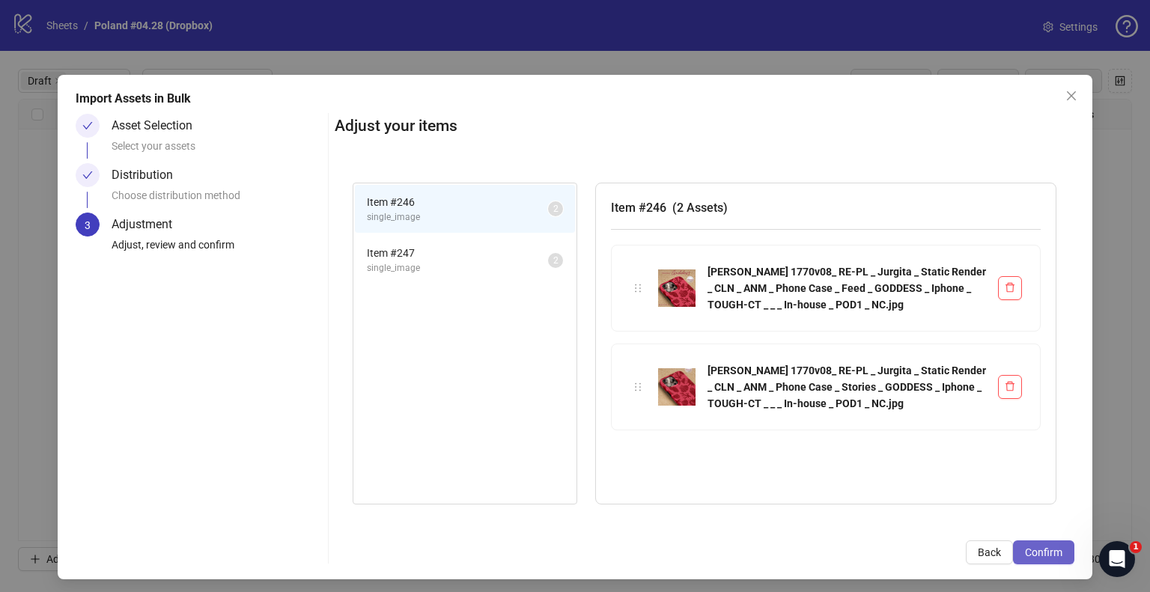
click at [1042, 553] on span "Confirm" at bounding box center [1043, 553] width 37 height 12
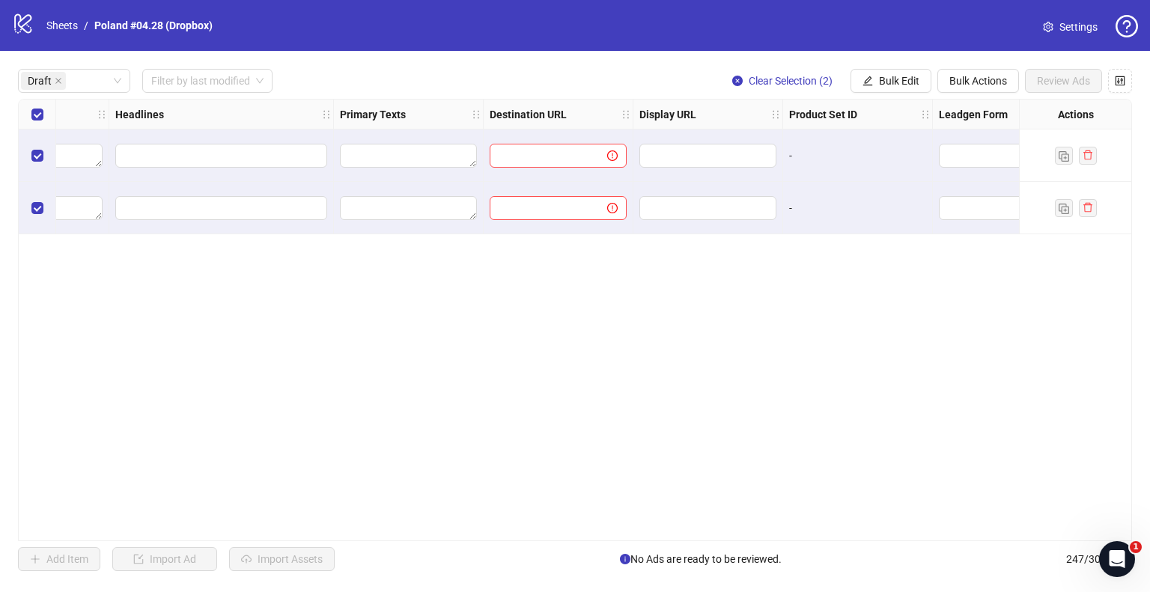
scroll to position [0, 1048]
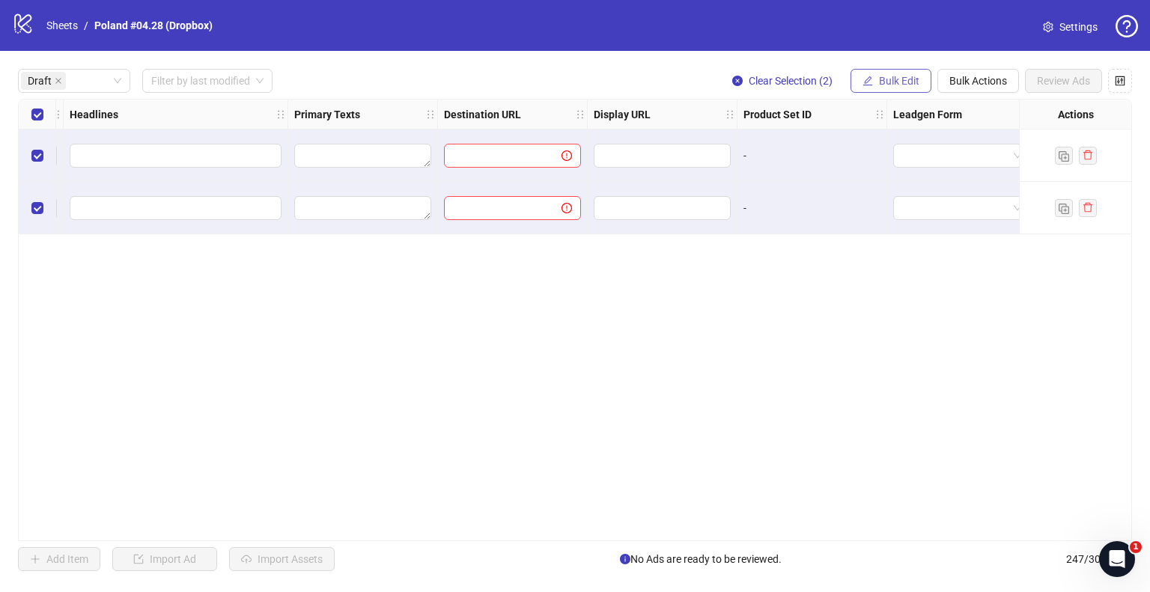
click at [875, 86] on button "Bulk Edit" at bounding box center [891, 81] width 81 height 24
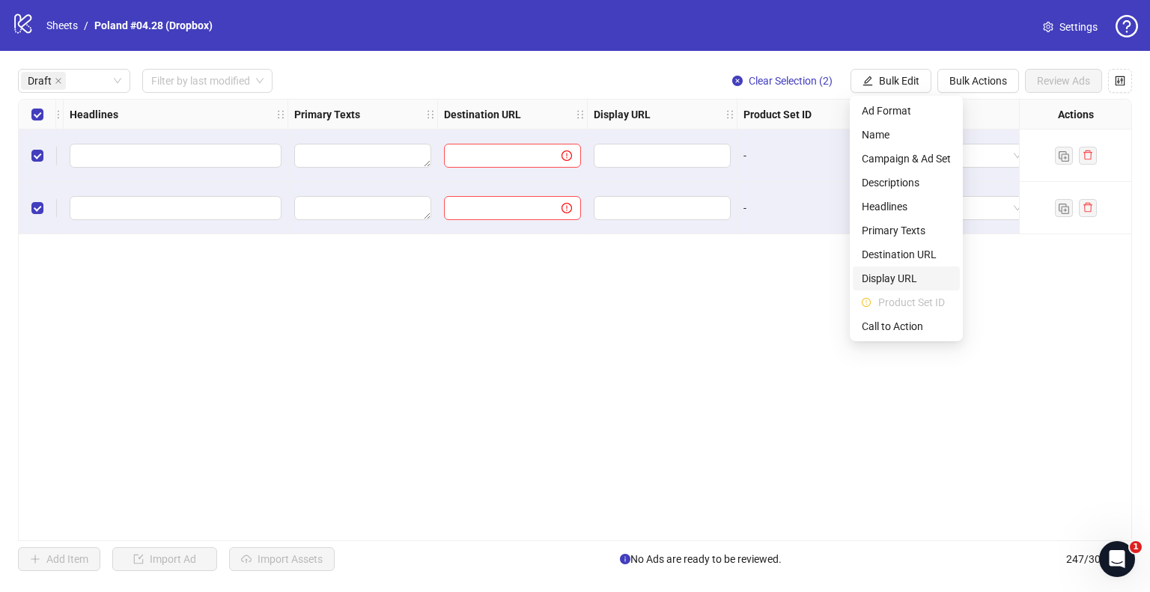
click at [902, 281] on span "Display URL" at bounding box center [906, 278] width 89 height 16
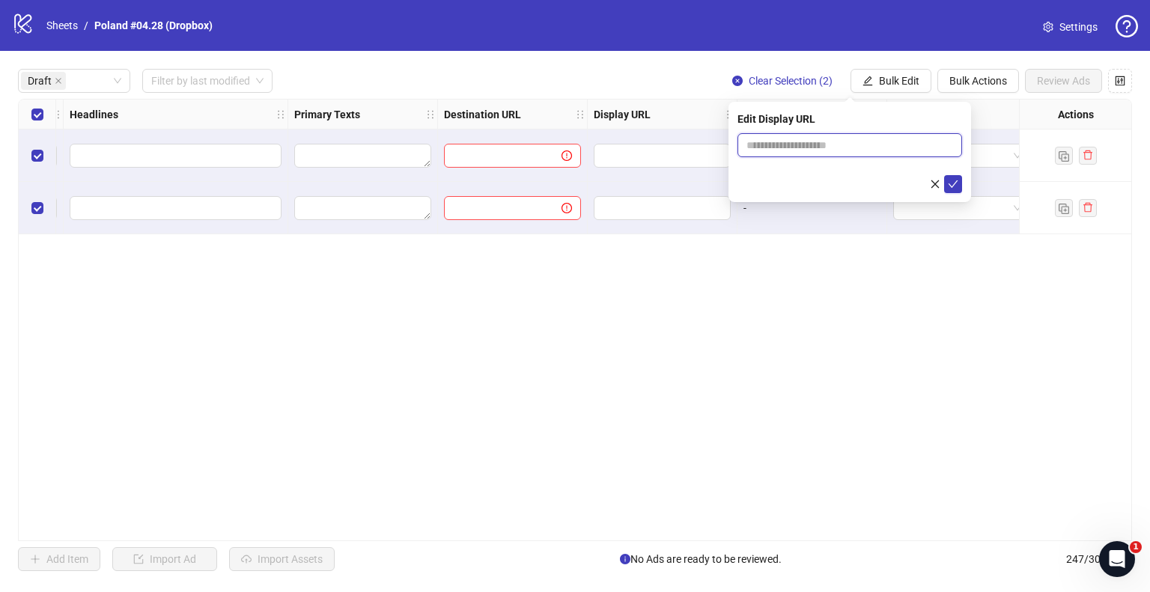
click at [789, 149] on input "text" at bounding box center [850, 145] width 225 height 24
click at [919, 86] on button "Bulk Edit" at bounding box center [891, 81] width 81 height 24
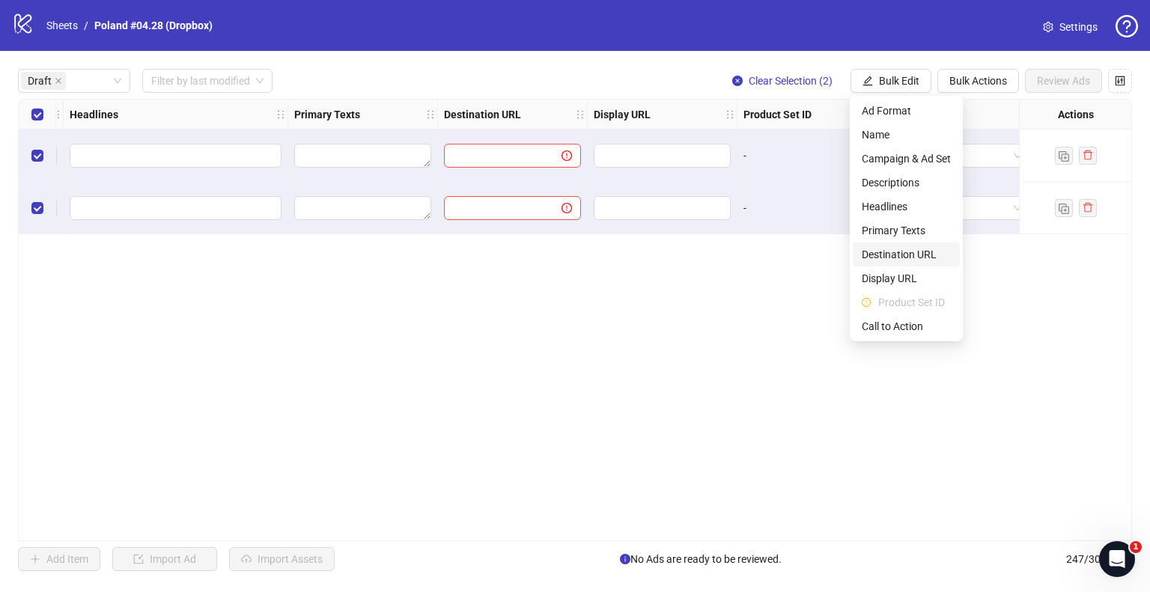
click at [916, 254] on span "Destination URL" at bounding box center [906, 254] width 89 height 16
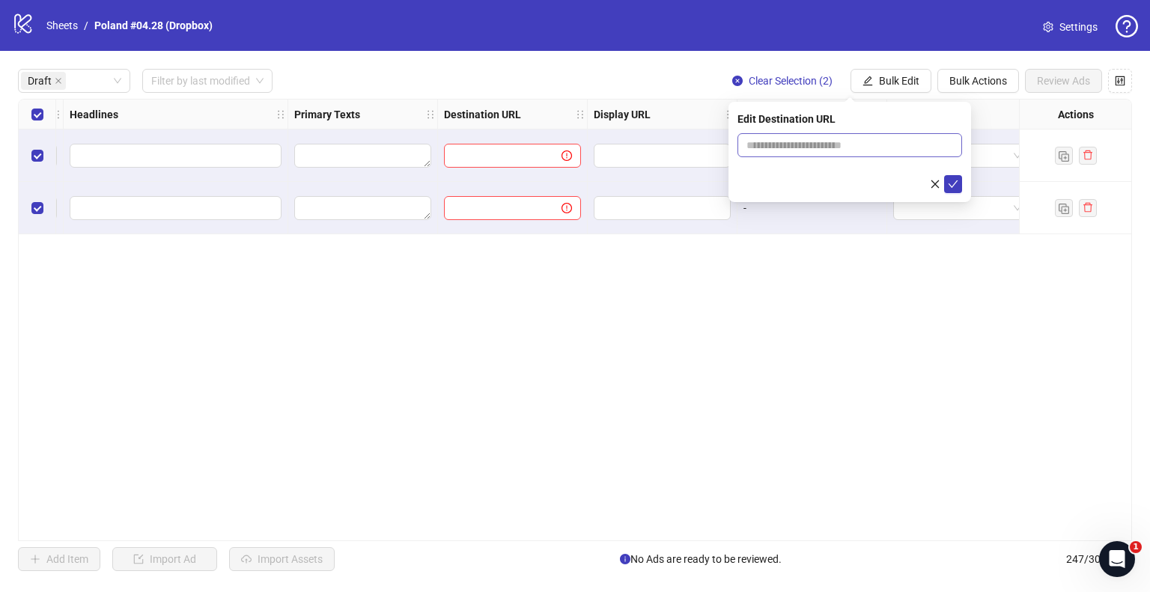
drag, startPoint x: 815, startPoint y: 154, endPoint x: 818, endPoint y: 146, distance: 8.8
click at [815, 154] on span at bounding box center [850, 145] width 225 height 24
click at [820, 145] on input "text" at bounding box center [844, 145] width 195 height 16
click at [824, 145] on input "**********" at bounding box center [844, 145] width 195 height 16
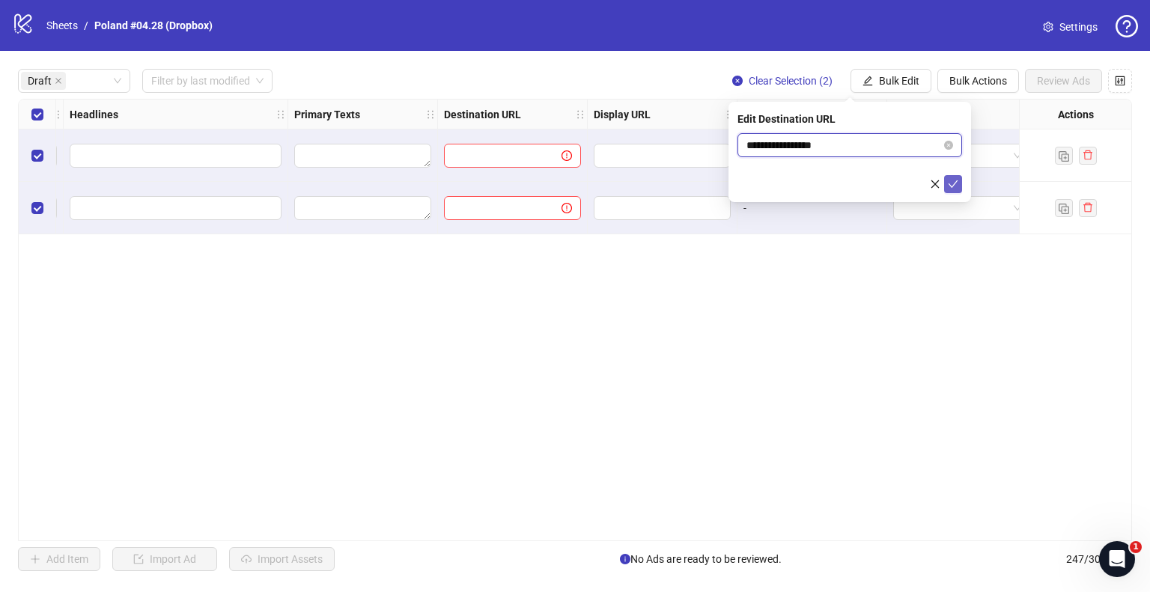
type input "**********"
click at [953, 186] on icon "check" at bounding box center [953, 184] width 10 height 10
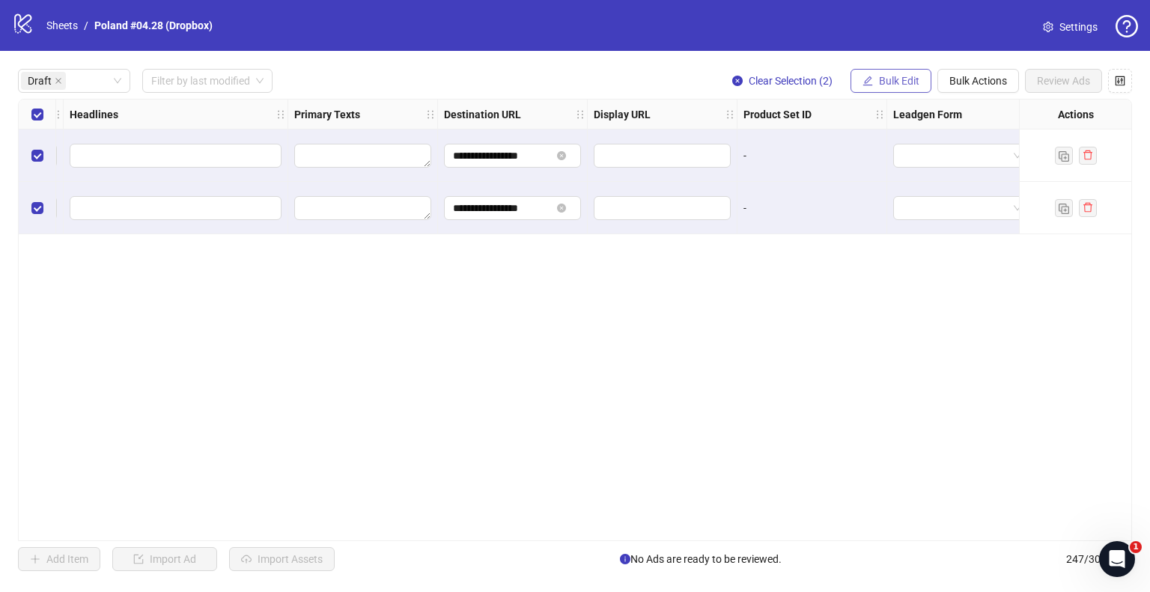
click at [910, 82] on span "Bulk Edit" at bounding box center [899, 81] width 40 height 12
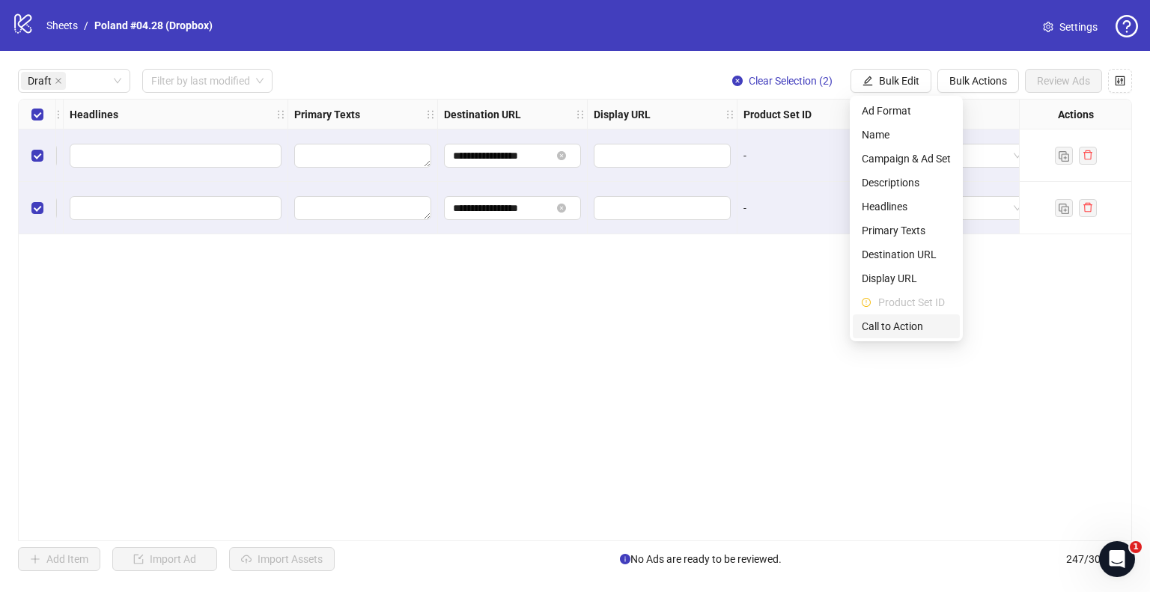
click at [899, 322] on span "Call to Action" at bounding box center [906, 326] width 89 height 16
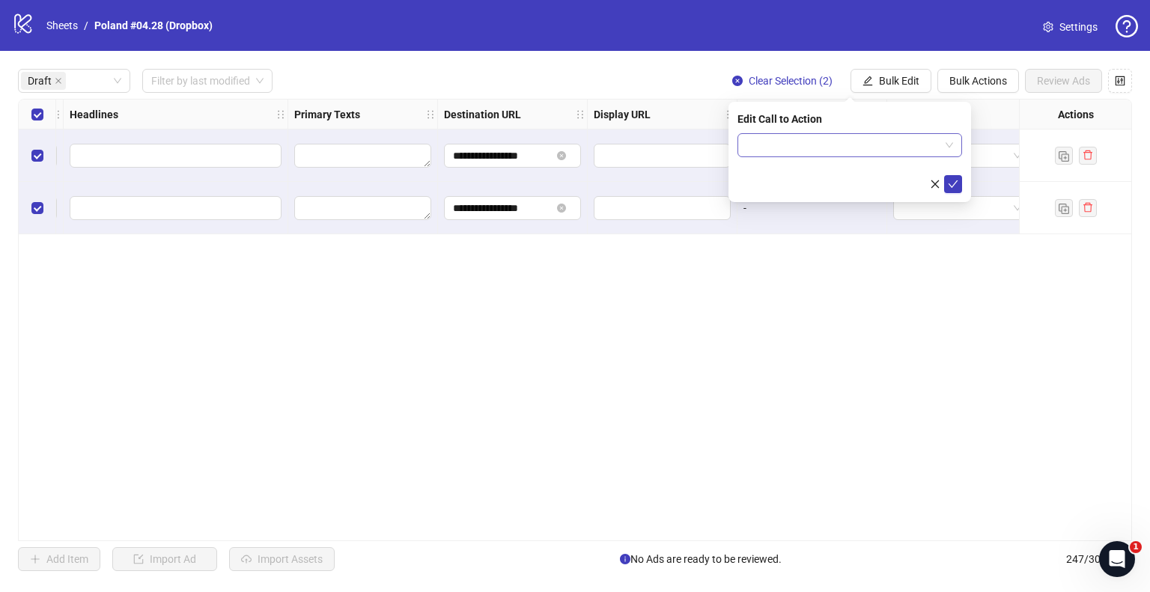
click at [883, 142] on input "search" at bounding box center [843, 145] width 193 height 22
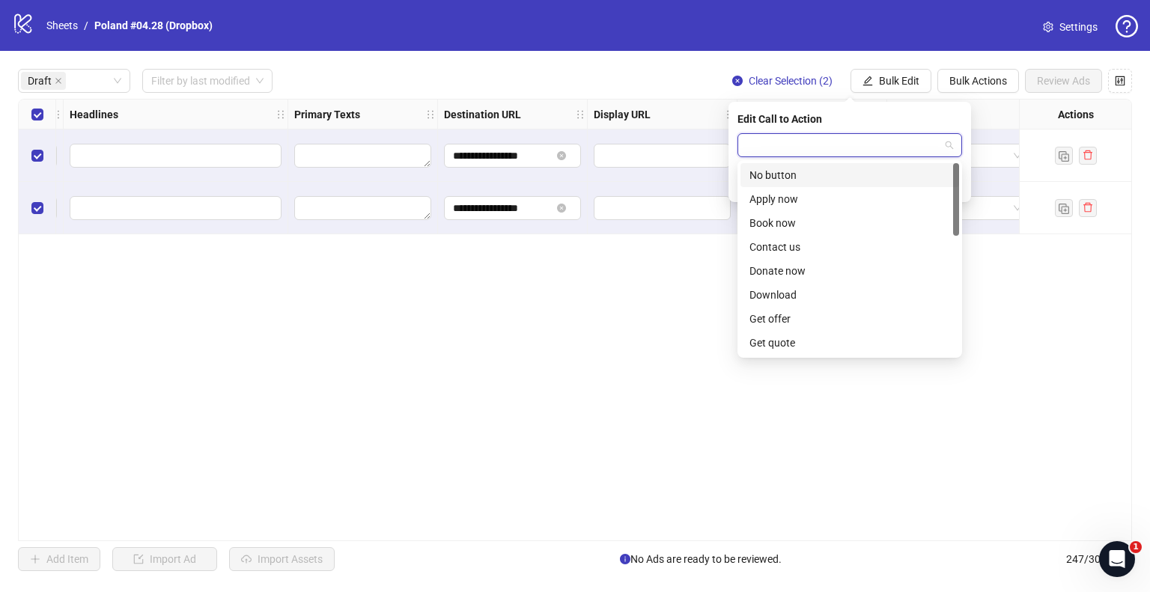
type input "*"
click at [800, 294] on div "Shop now" at bounding box center [850, 295] width 201 height 16
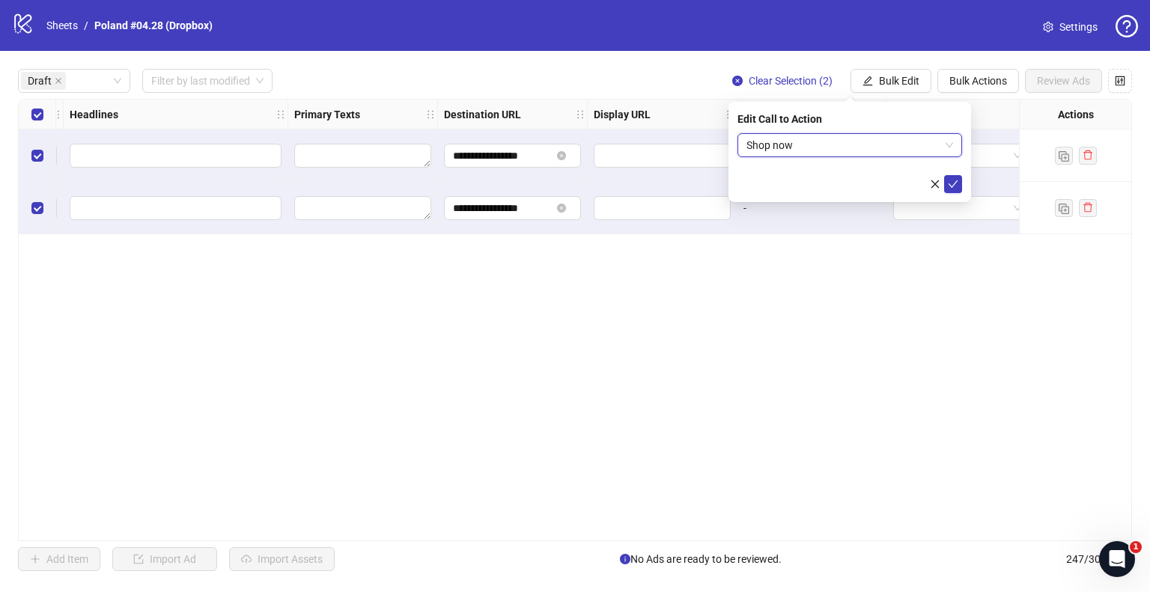
click at [964, 182] on div "Edit Call to Action Shop now Shop now" at bounding box center [850, 152] width 243 height 100
click at [953, 182] on icon "check" at bounding box center [953, 184] width 10 height 10
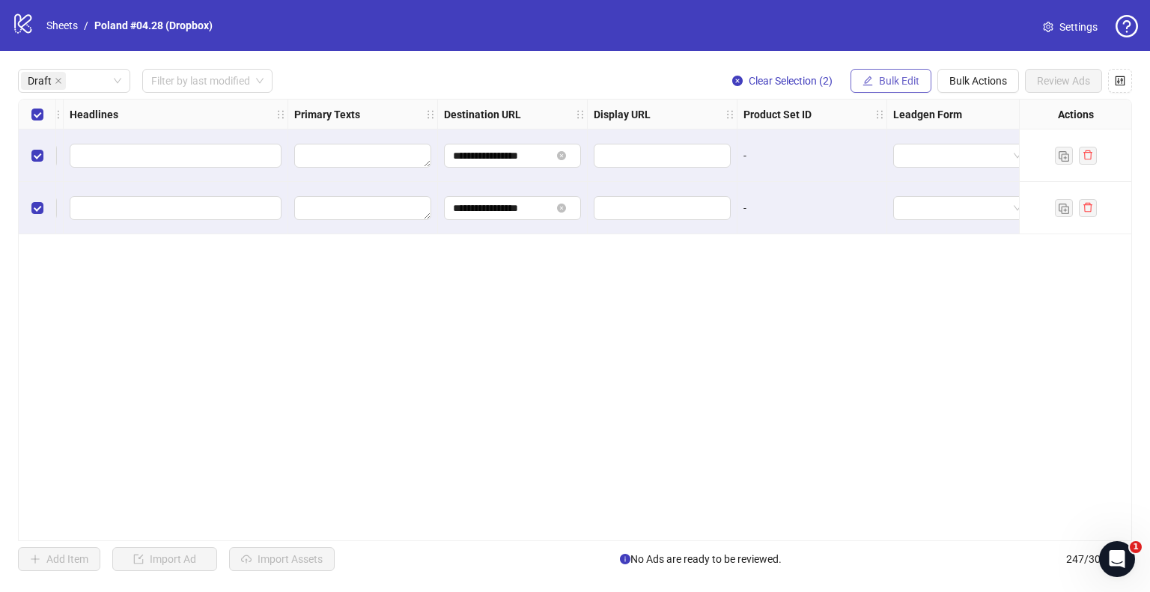
click at [887, 75] on span "Bulk Edit" at bounding box center [899, 81] width 40 height 12
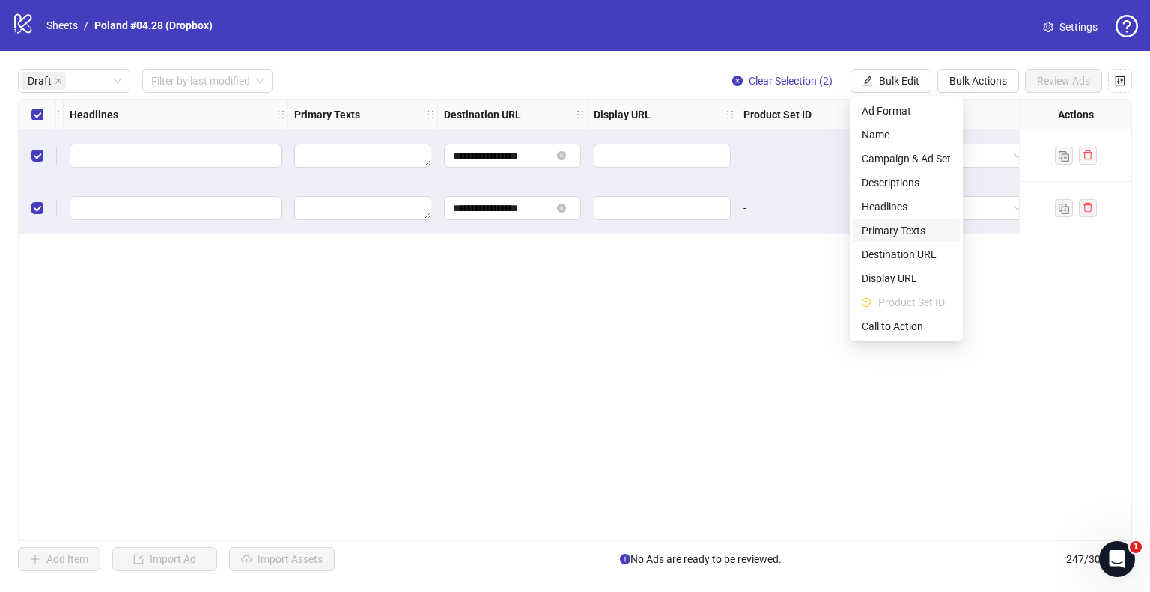
click at [896, 228] on span "Primary Texts" at bounding box center [906, 230] width 89 height 16
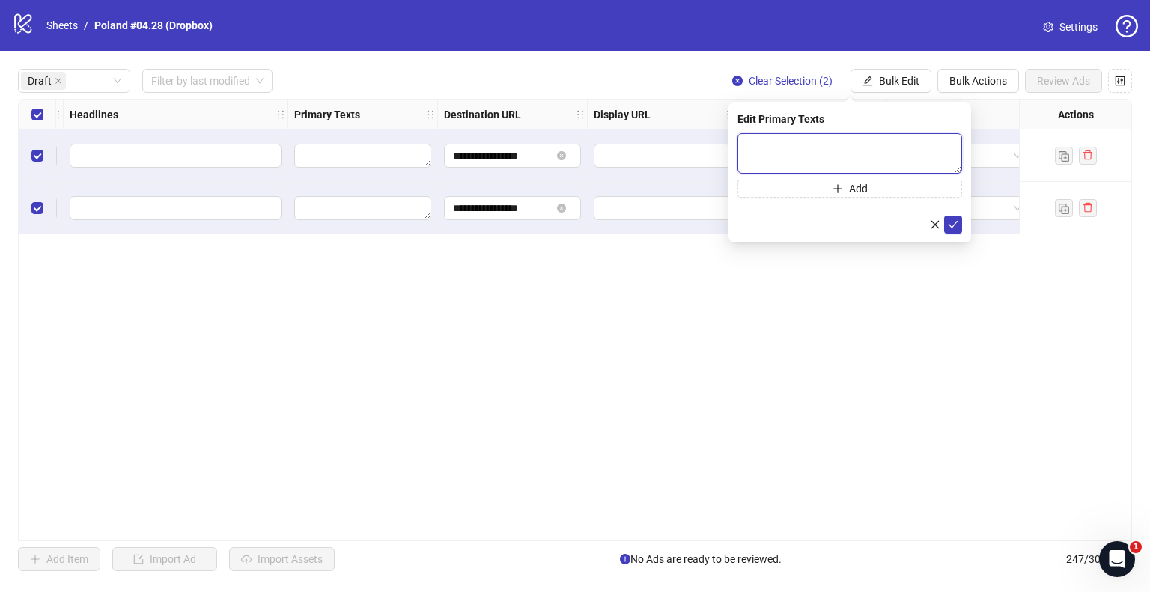
click at [878, 149] on textarea at bounding box center [850, 153] width 225 height 40
paste textarea "**********"
type textarea "**********"
click at [950, 226] on icon "check" at bounding box center [953, 224] width 10 height 10
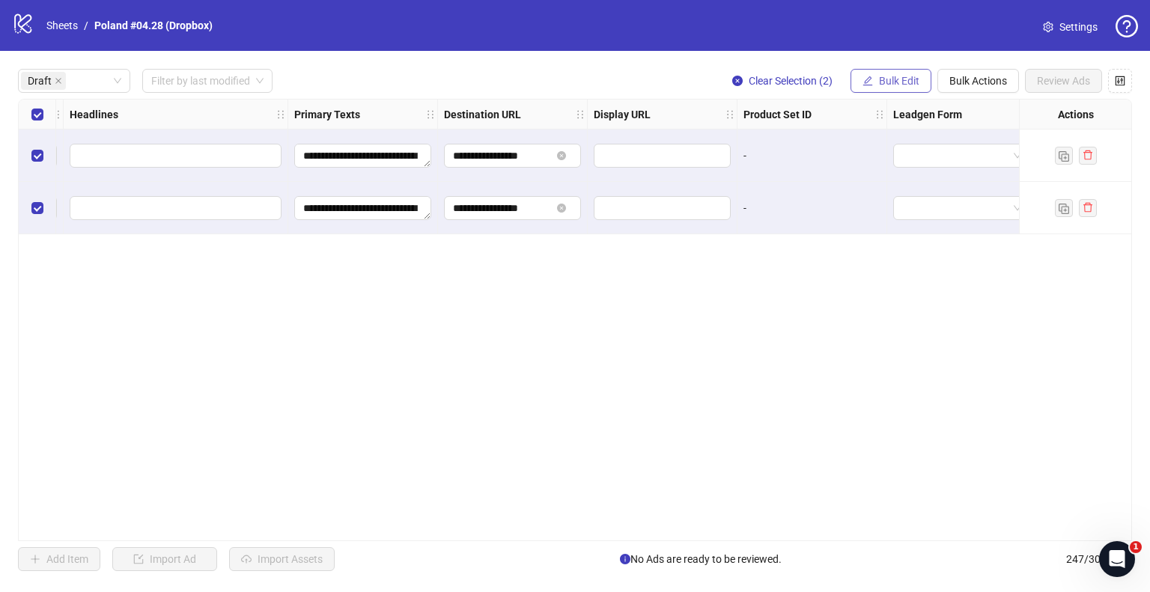
click at [899, 82] on span "Bulk Edit" at bounding box center [899, 81] width 40 height 12
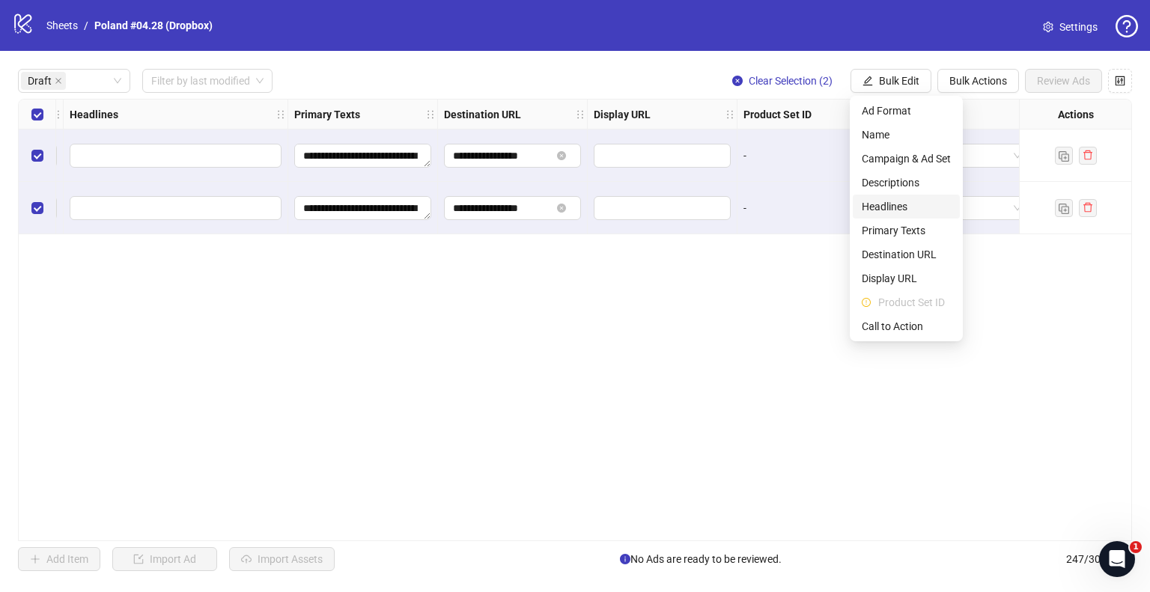
click at [893, 204] on span "Headlines" at bounding box center [906, 206] width 89 height 16
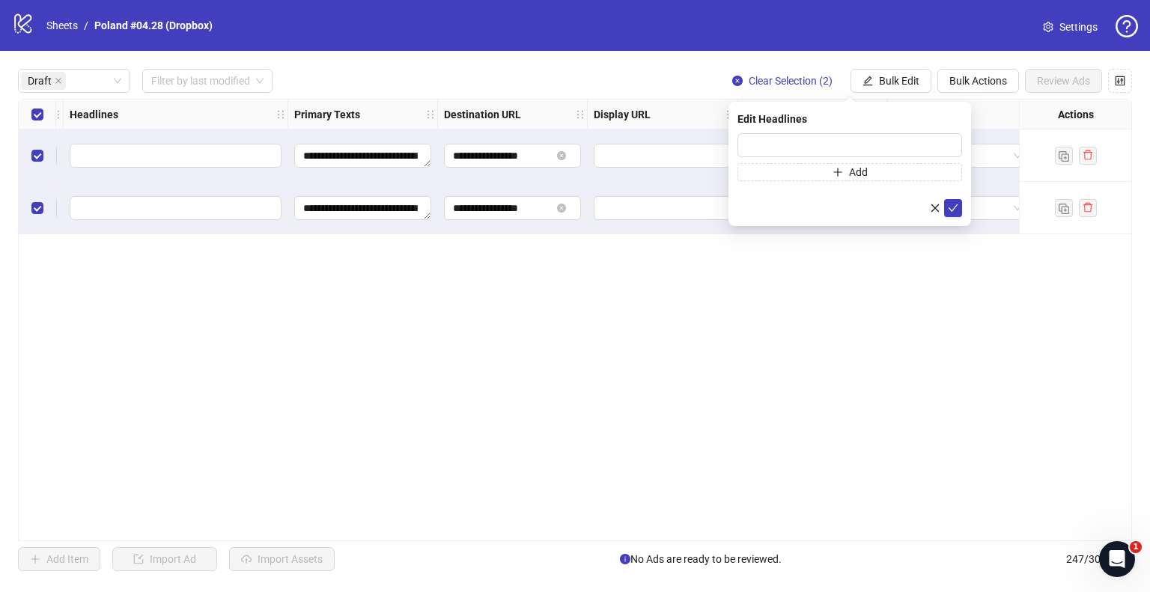
click at [827, 158] on div "Add" at bounding box center [850, 157] width 225 height 48
click at [839, 145] on input "text" at bounding box center [850, 145] width 225 height 24
paste input "**********"
type input "**********"
click at [950, 208] on icon "check" at bounding box center [953, 208] width 10 height 10
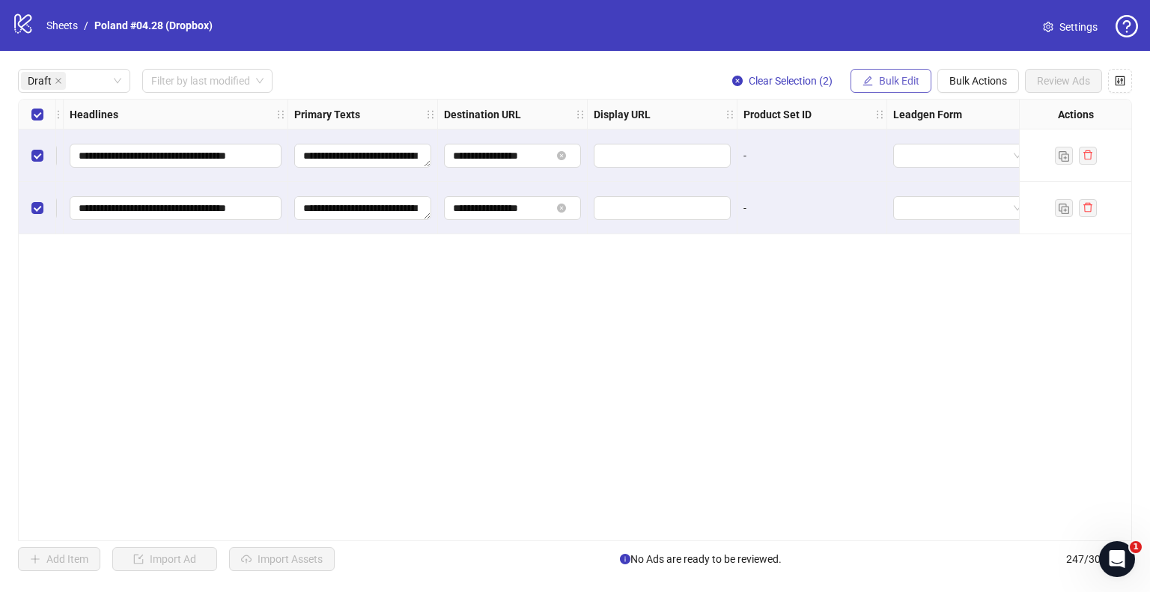
click at [887, 80] on span "Bulk Edit" at bounding box center [899, 81] width 40 height 12
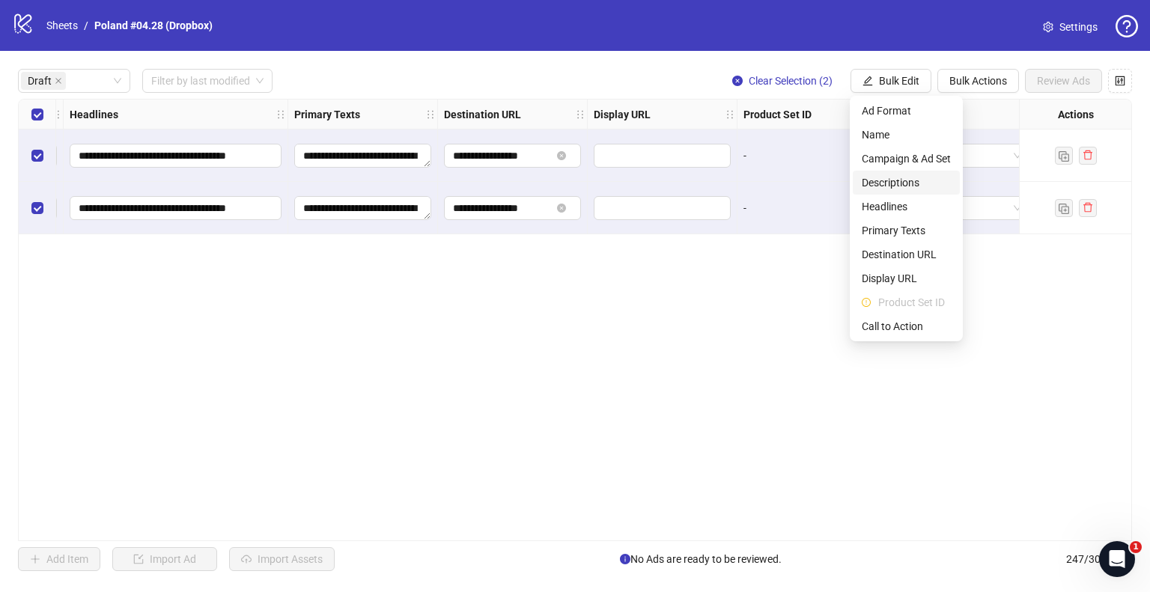
click at [909, 182] on span "Descriptions" at bounding box center [906, 182] width 89 height 16
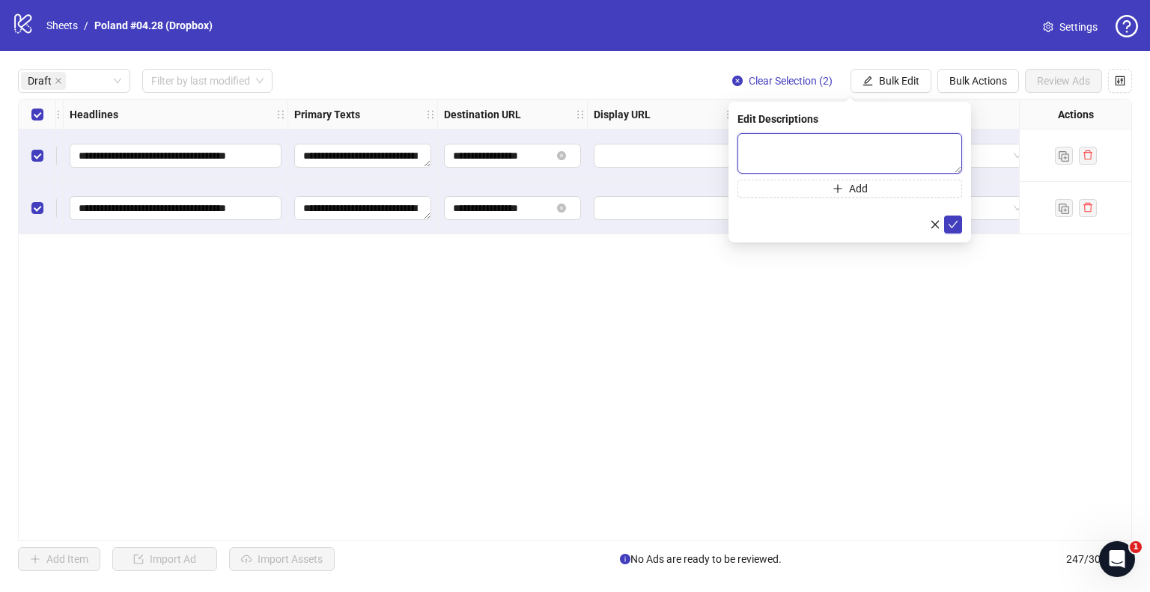
click at [792, 140] on textarea at bounding box center [850, 153] width 225 height 40
paste textarea "**********"
type textarea "**********"
click at [953, 226] on icon "check" at bounding box center [954, 223] width 10 height 7
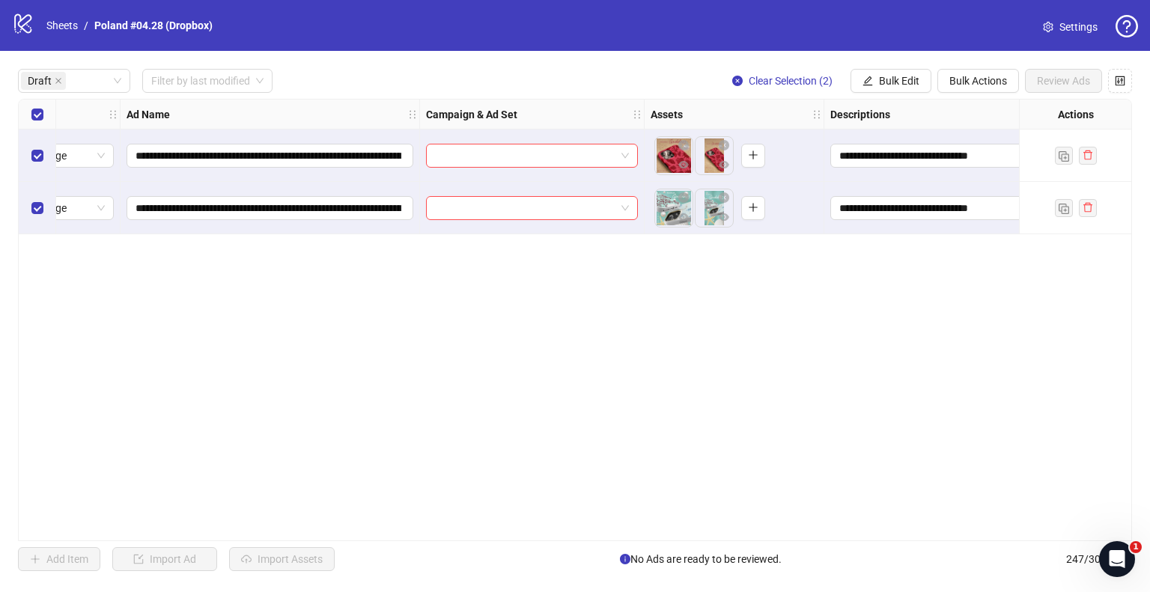
scroll to position [0, 0]
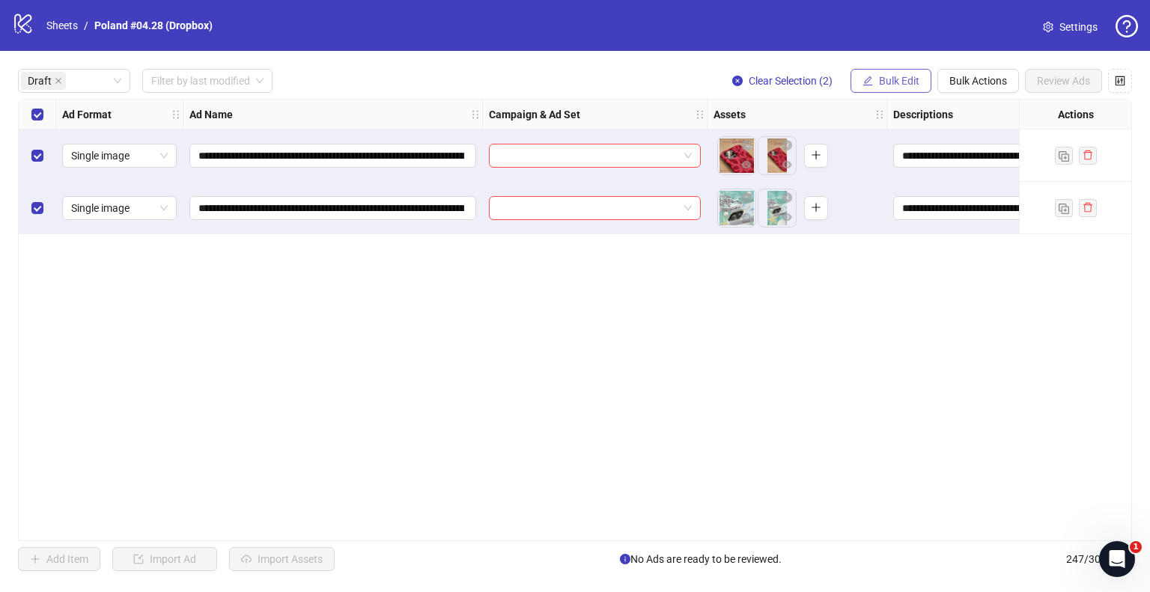
click at [870, 83] on icon "edit" at bounding box center [868, 81] width 10 height 10
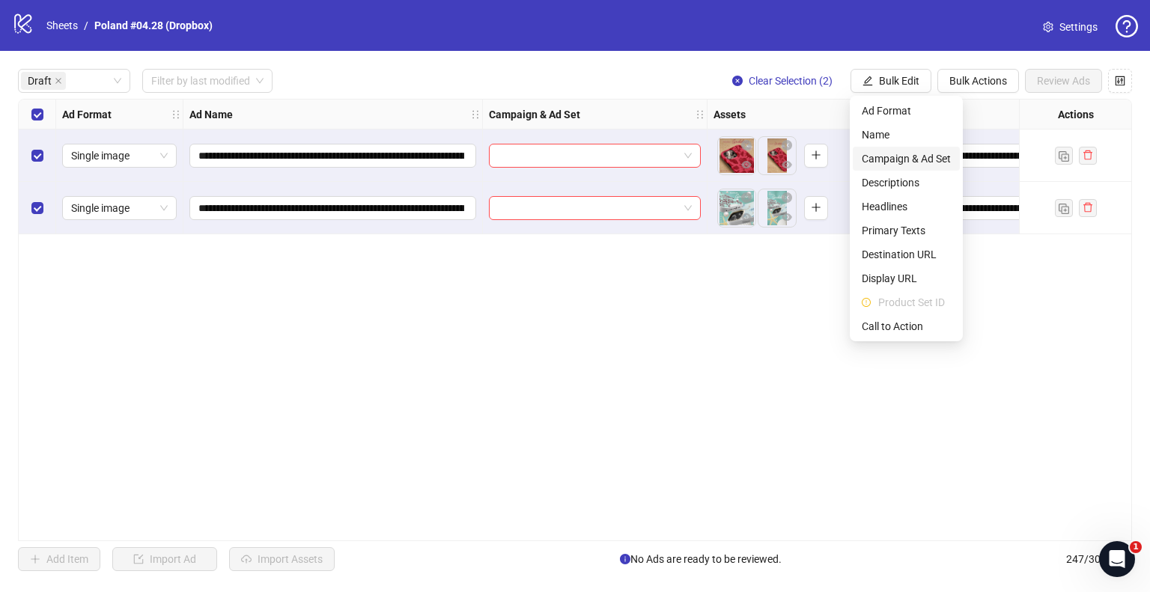
click at [884, 153] on span "Campaign & Ad Set" at bounding box center [906, 159] width 89 height 16
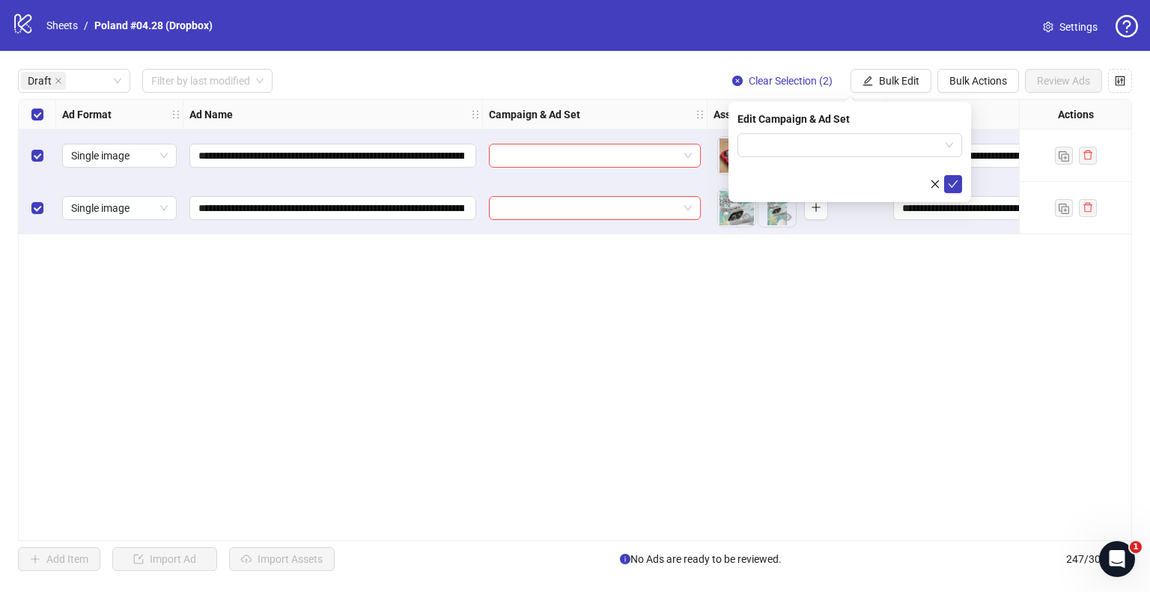
click at [807, 130] on div "Edit Campaign & Ad Set" at bounding box center [850, 152] width 243 height 100
click at [815, 140] on input "search" at bounding box center [843, 145] width 193 height 22
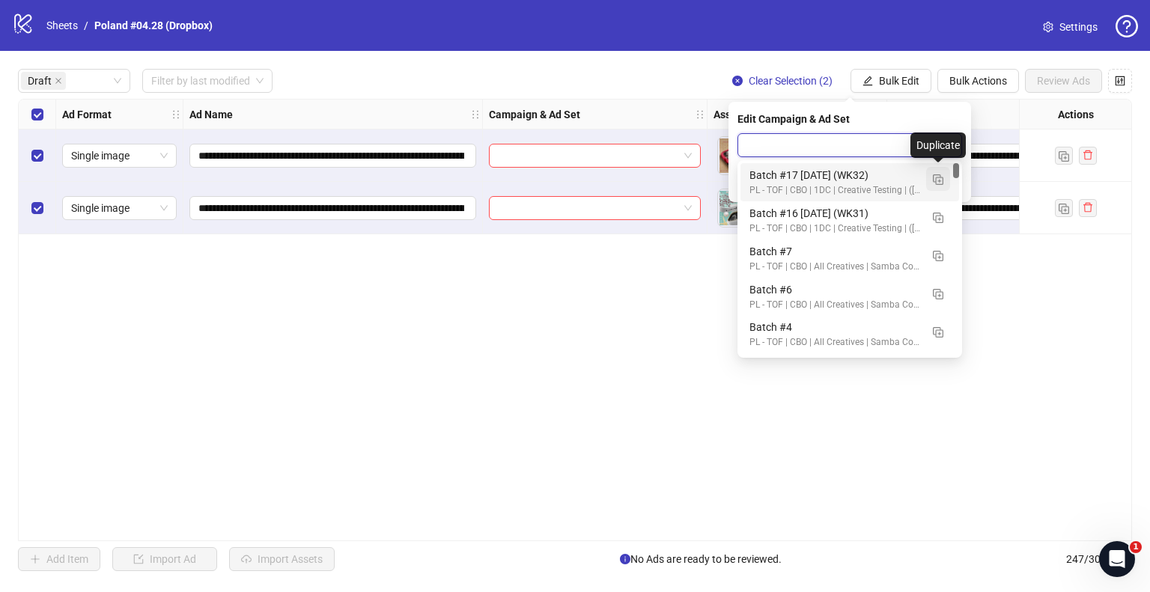
click at [935, 180] on img "button" at bounding box center [938, 179] width 10 height 10
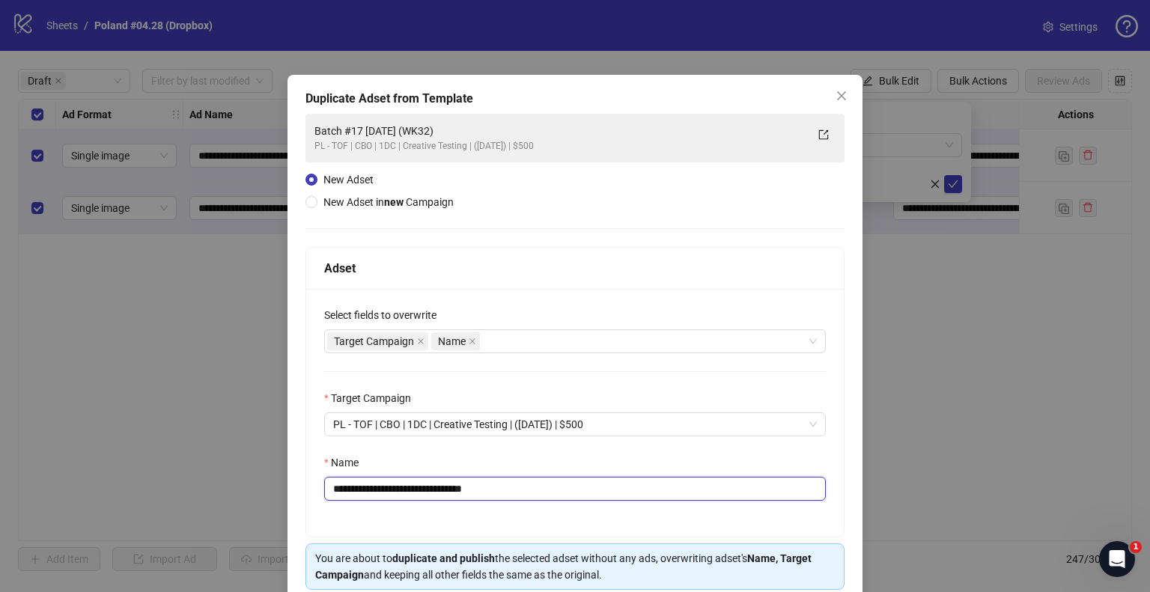
drag, startPoint x: 550, startPoint y: 490, endPoint x: 573, endPoint y: 490, distance: 22.5
click at [573, 490] on input "**********" at bounding box center [575, 489] width 502 height 24
click at [434, 489] on input "**********" at bounding box center [575, 489] width 502 height 24
click at [376, 486] on input "**********" at bounding box center [575, 489] width 502 height 24
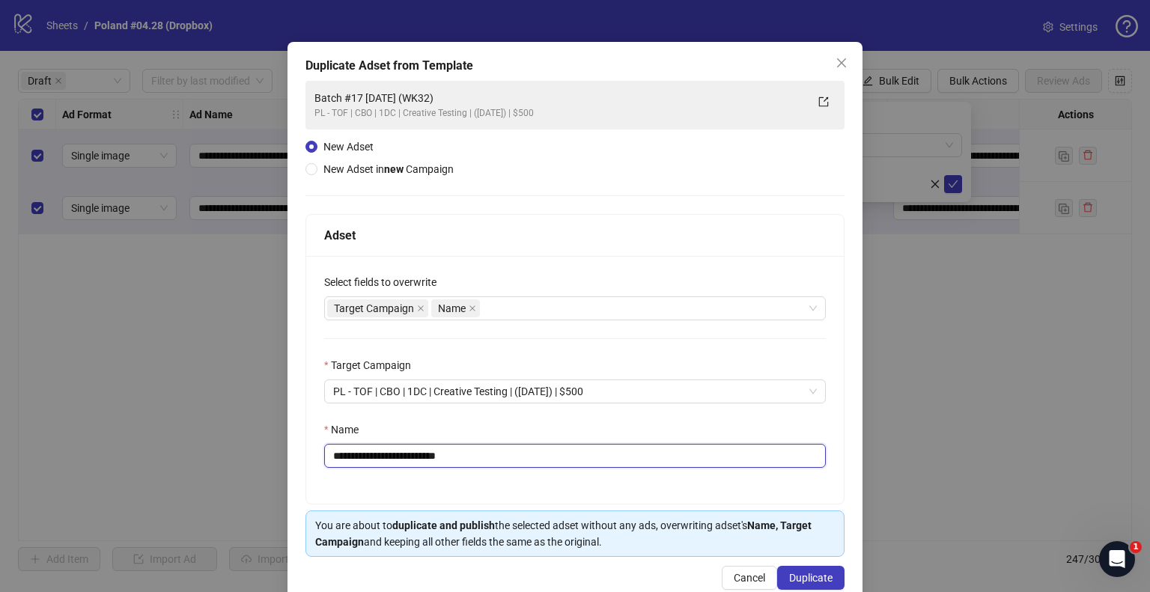
scroll to position [63, 0]
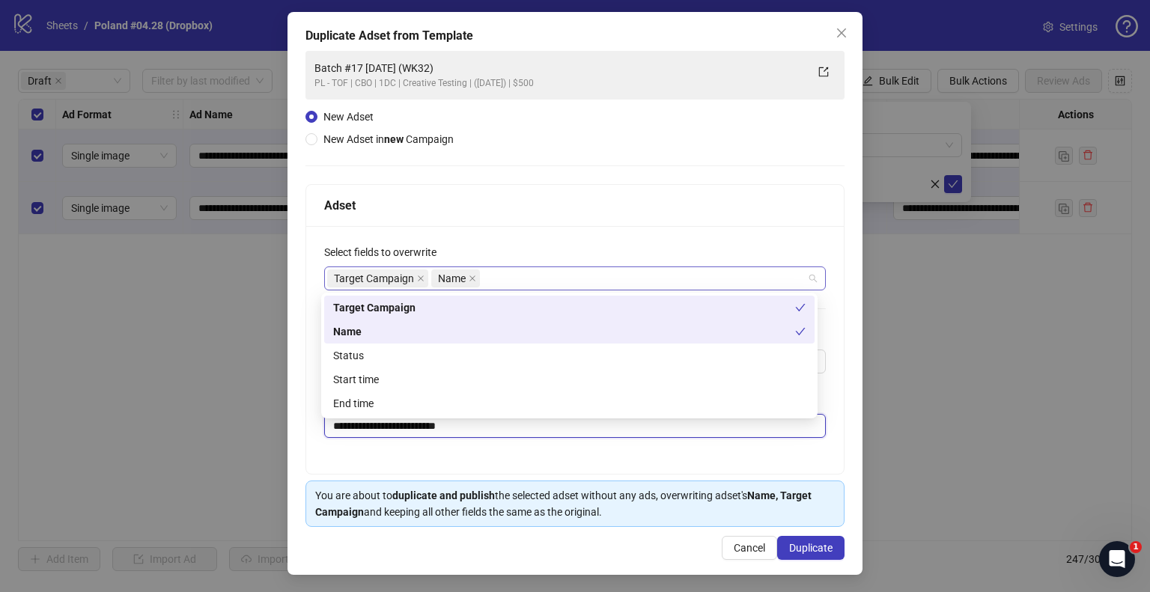
click at [498, 279] on div "Target Campaign Name" at bounding box center [567, 278] width 480 height 21
type input "**********"
click at [403, 349] on div "Status" at bounding box center [569, 355] width 473 height 16
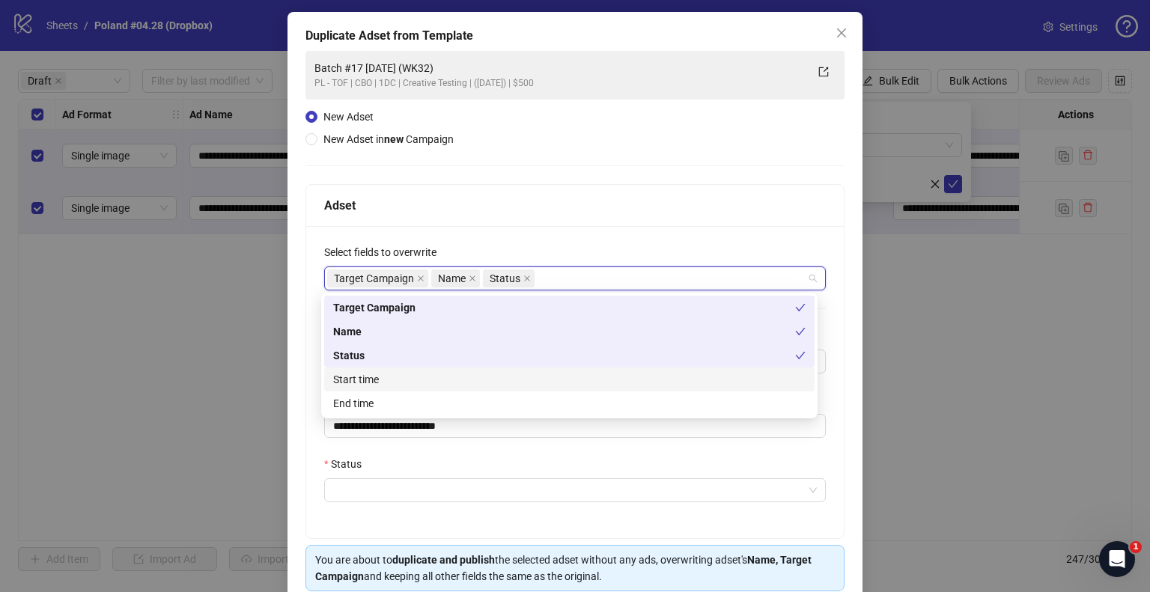
click at [384, 380] on div "Start time" at bounding box center [569, 379] width 473 height 16
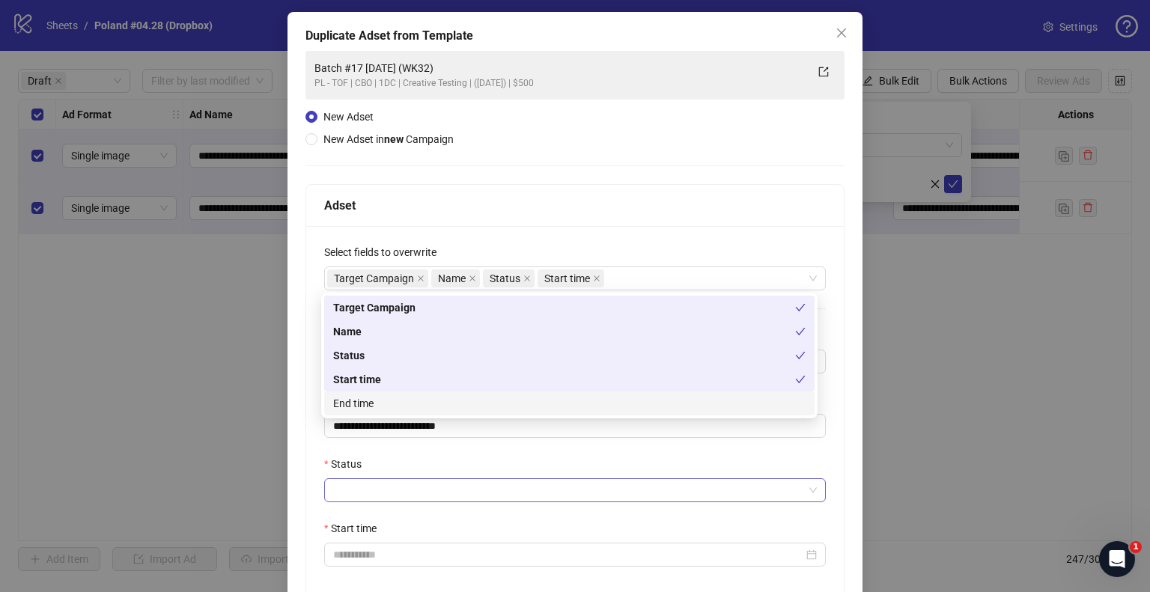
click at [362, 482] on input "Status" at bounding box center [568, 490] width 470 height 22
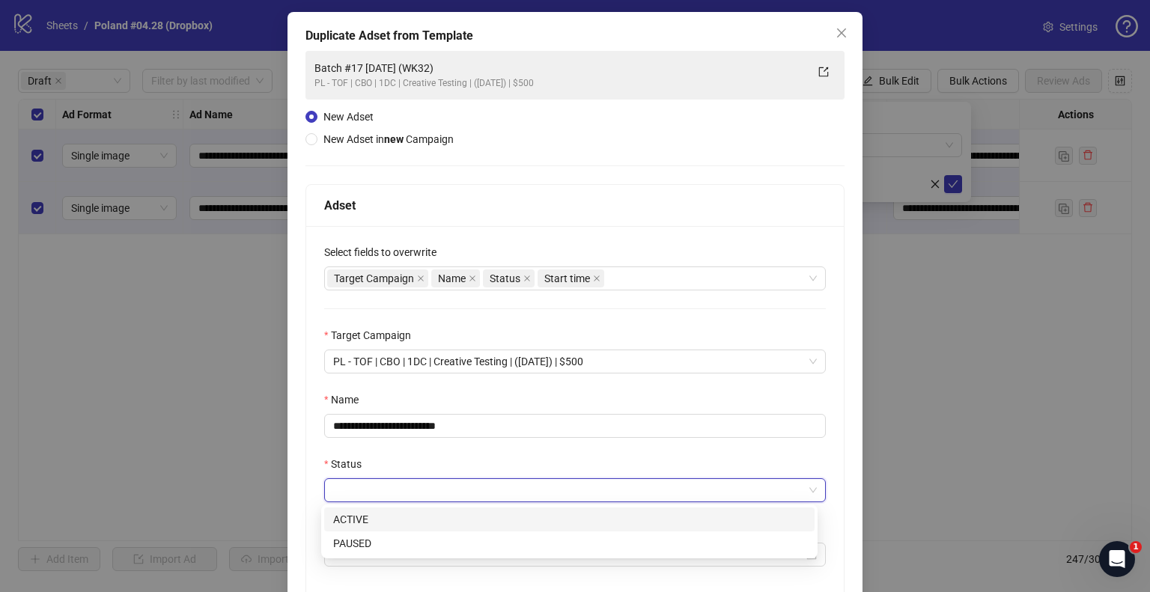
click at [362, 508] on div "ACTIVE" at bounding box center [569, 520] width 490 height 24
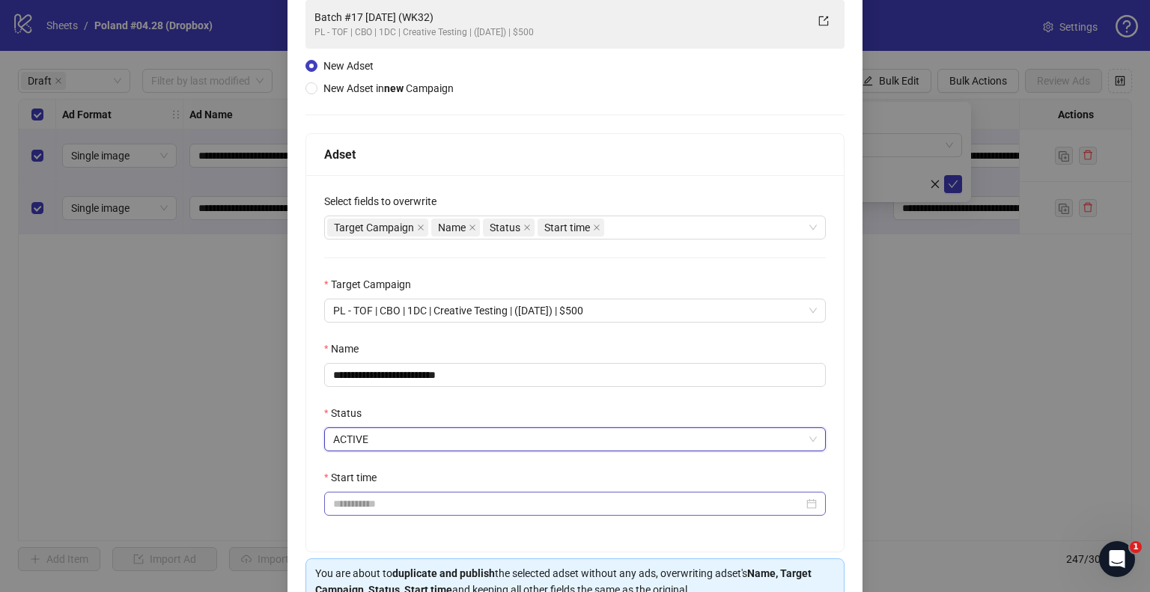
scroll to position [192, 0]
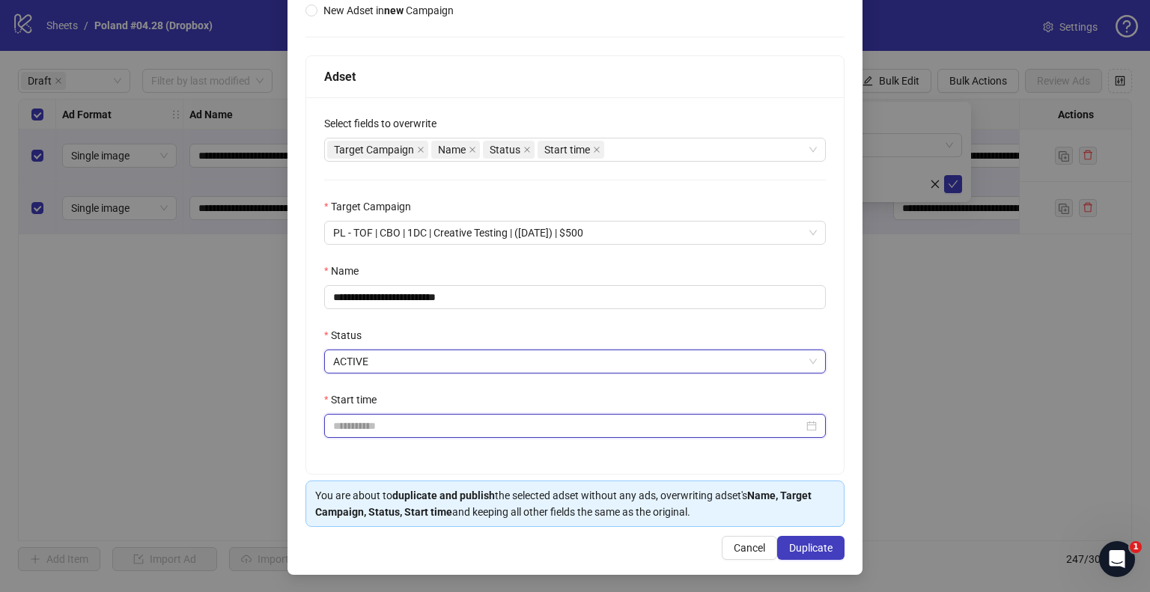
click at [354, 425] on input "Start time" at bounding box center [568, 426] width 470 height 16
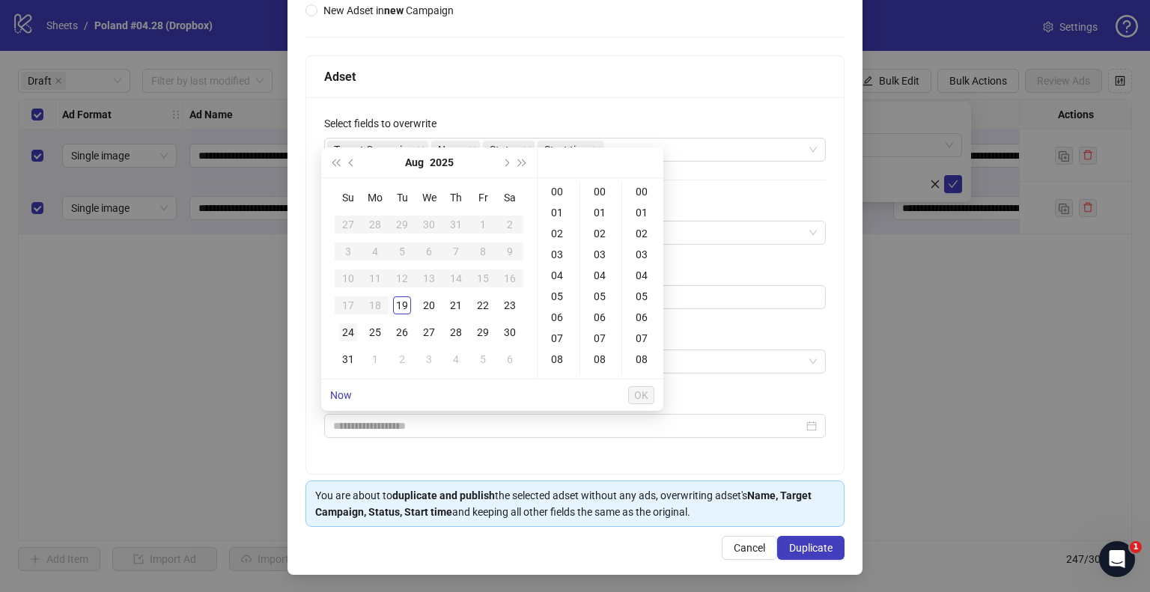
drag, startPoint x: 356, startPoint y: 329, endPoint x: 467, endPoint y: 320, distance: 111.3
click at [356, 329] on div "24" at bounding box center [348, 332] width 18 height 18
click at [557, 309] on div "09" at bounding box center [559, 305] width 36 height 21
type input "**********"
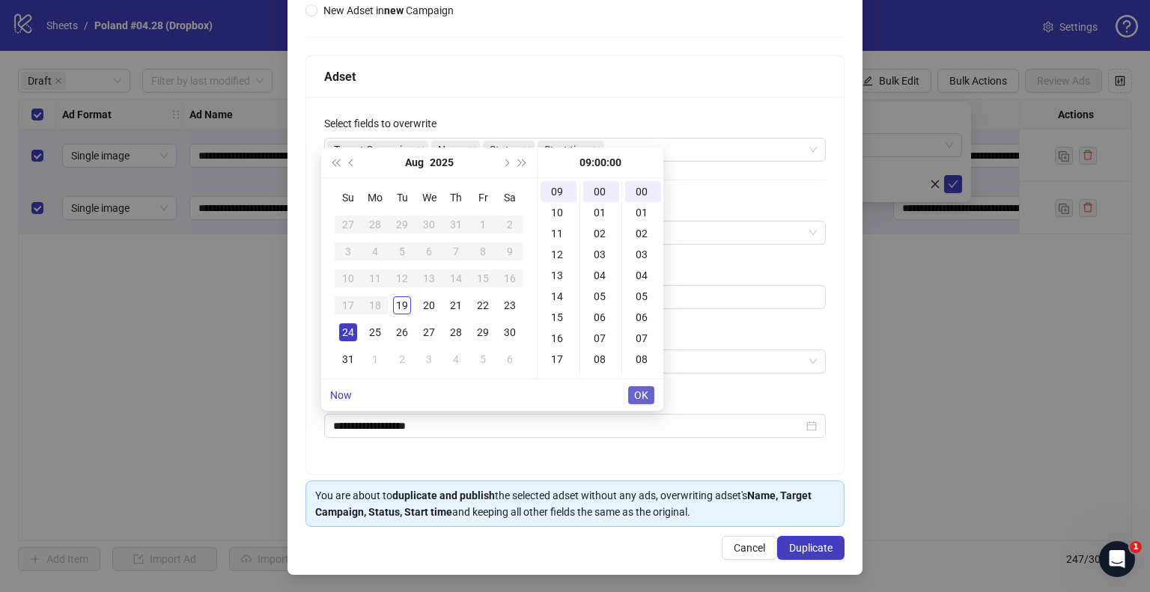
click at [640, 392] on span "OK" at bounding box center [641, 395] width 14 height 12
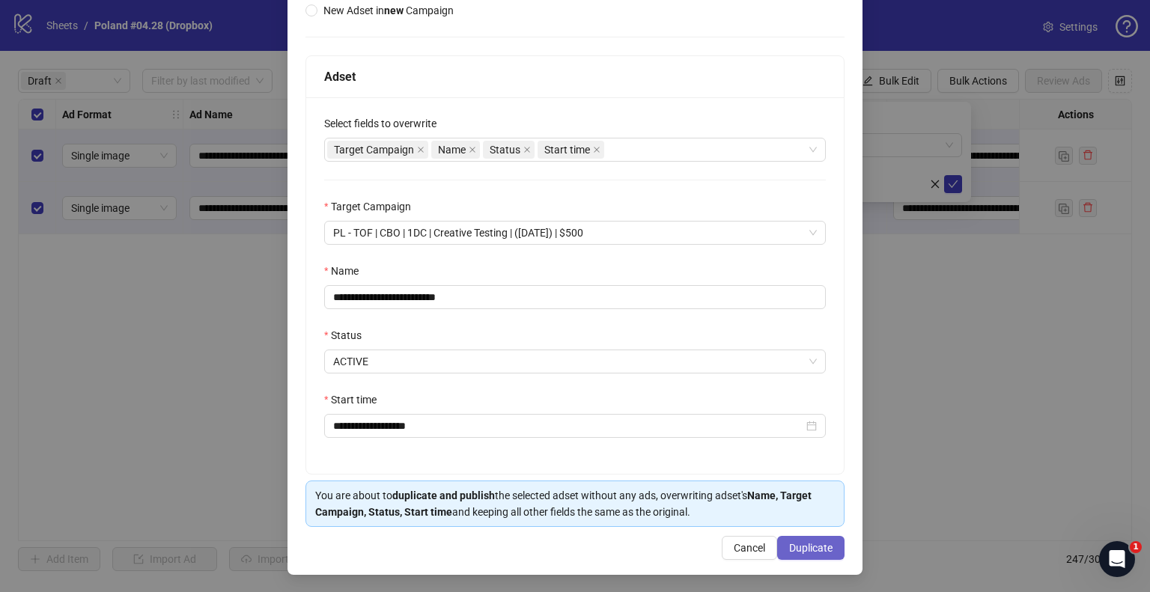
click at [794, 550] on span "Duplicate" at bounding box center [810, 548] width 43 height 12
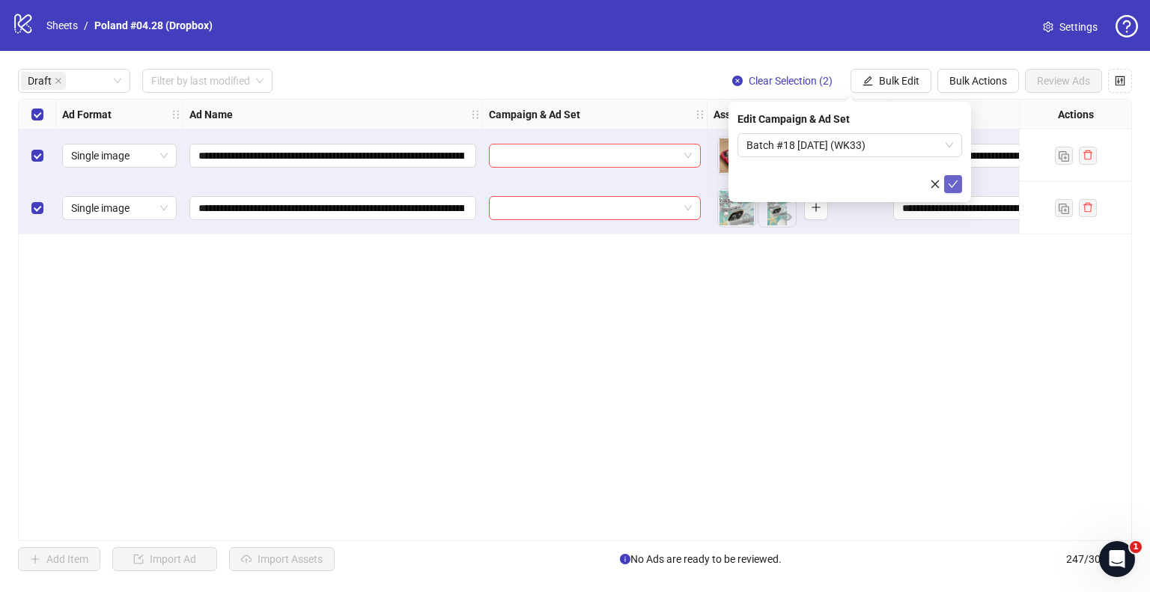
click at [953, 185] on icon "check" at bounding box center [954, 183] width 10 height 7
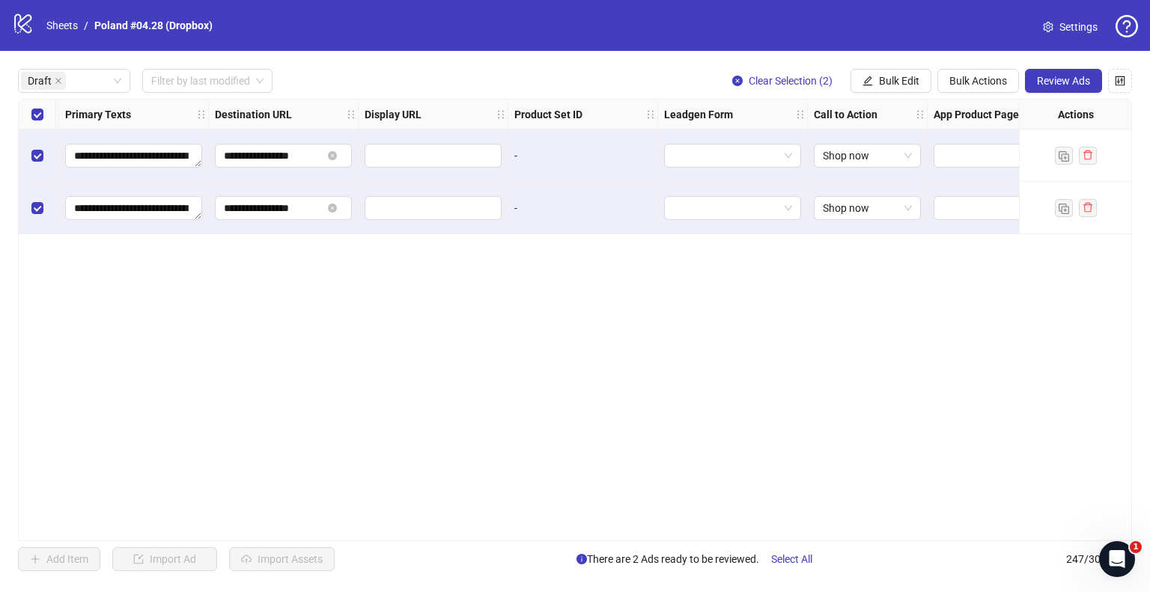
scroll to position [0, 1336]
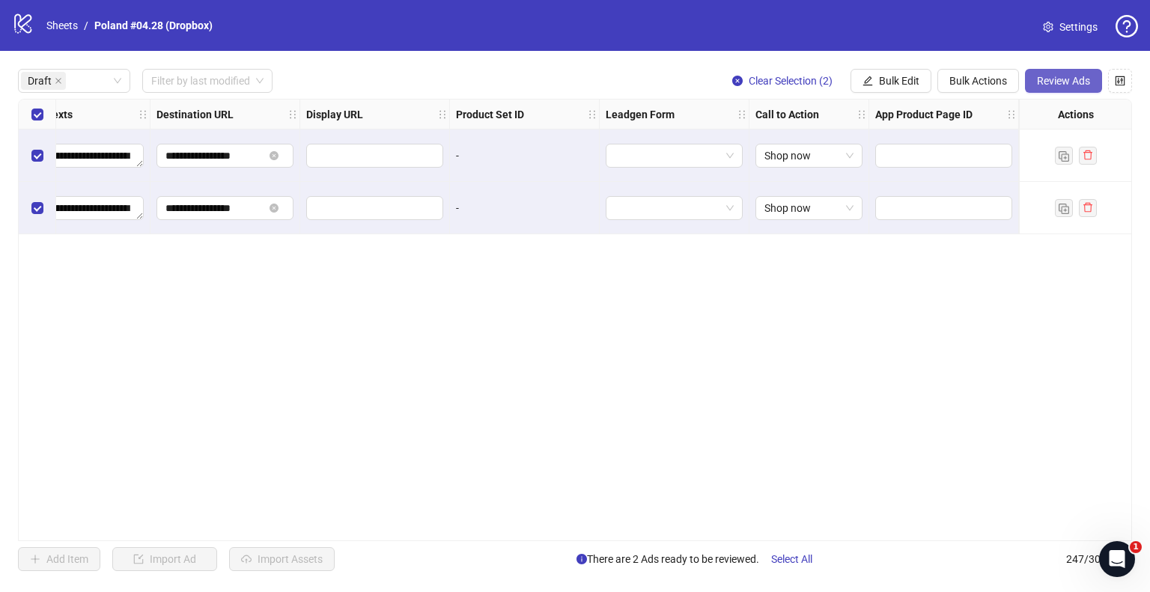
click at [1029, 81] on button "Review Ads" at bounding box center [1063, 81] width 77 height 24
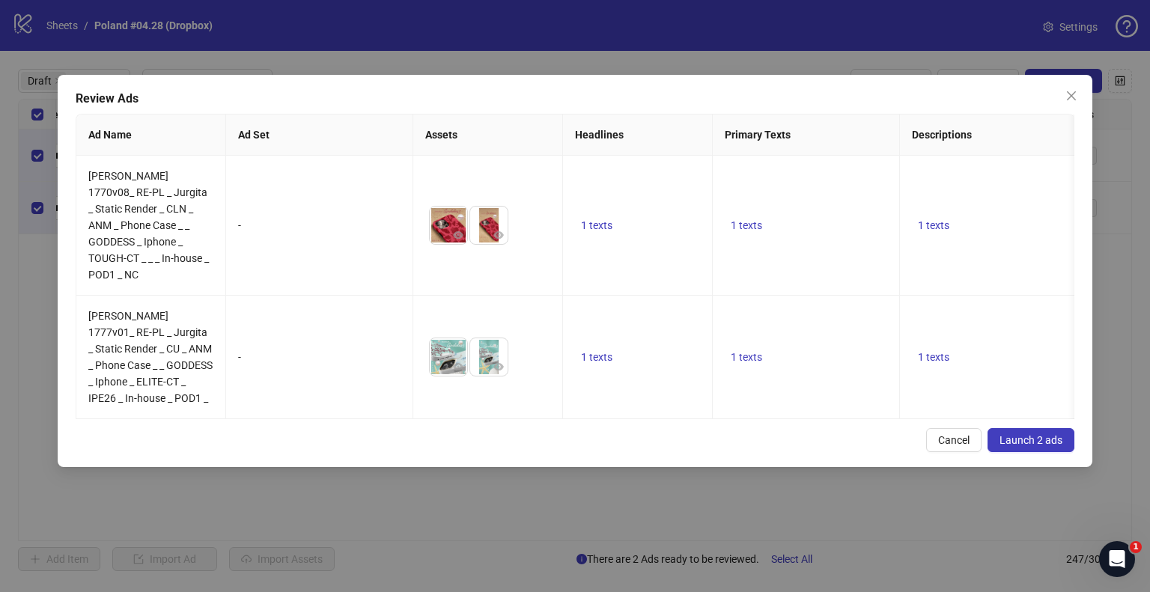
click at [1009, 434] on span "Launch 2 ads" at bounding box center [1031, 440] width 63 height 12
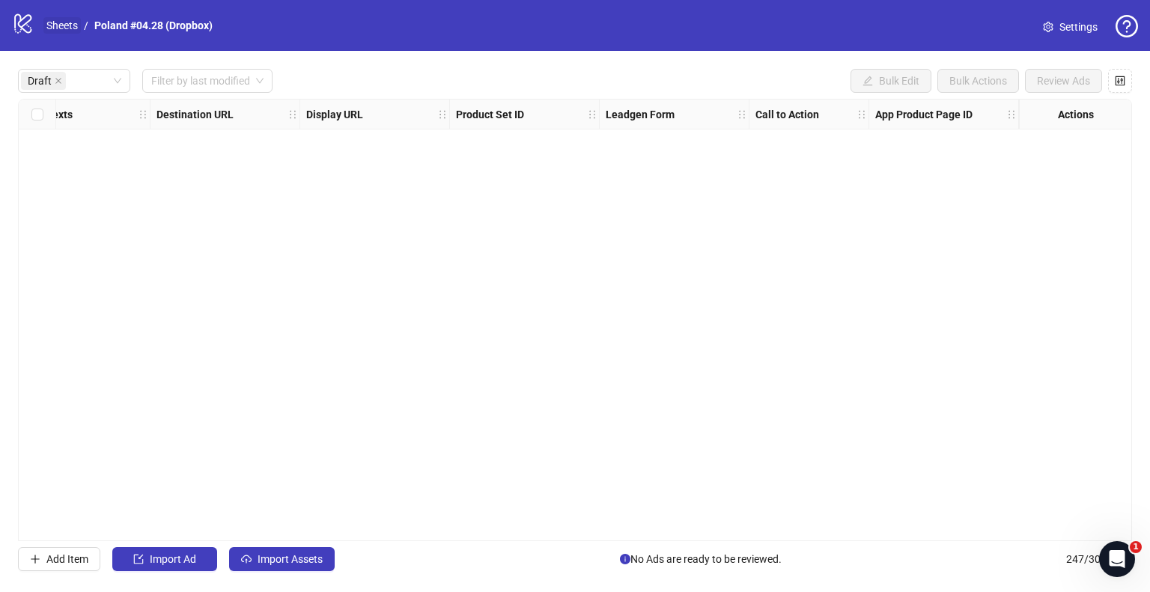
click at [70, 22] on link "Sheets" at bounding box center [61, 25] width 37 height 16
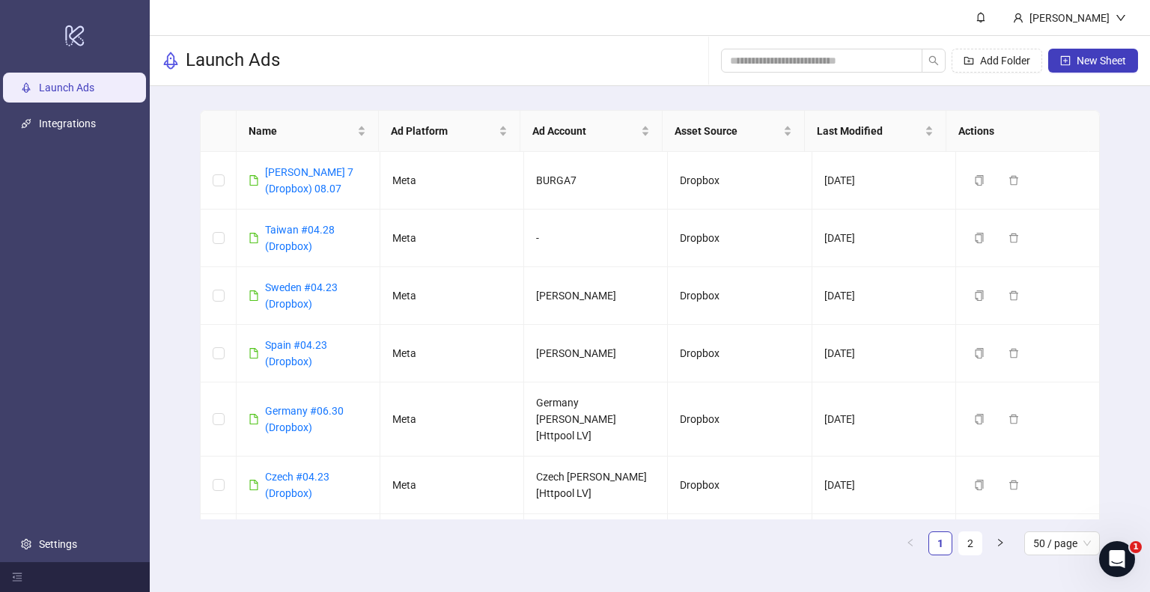
scroll to position [353, 0]
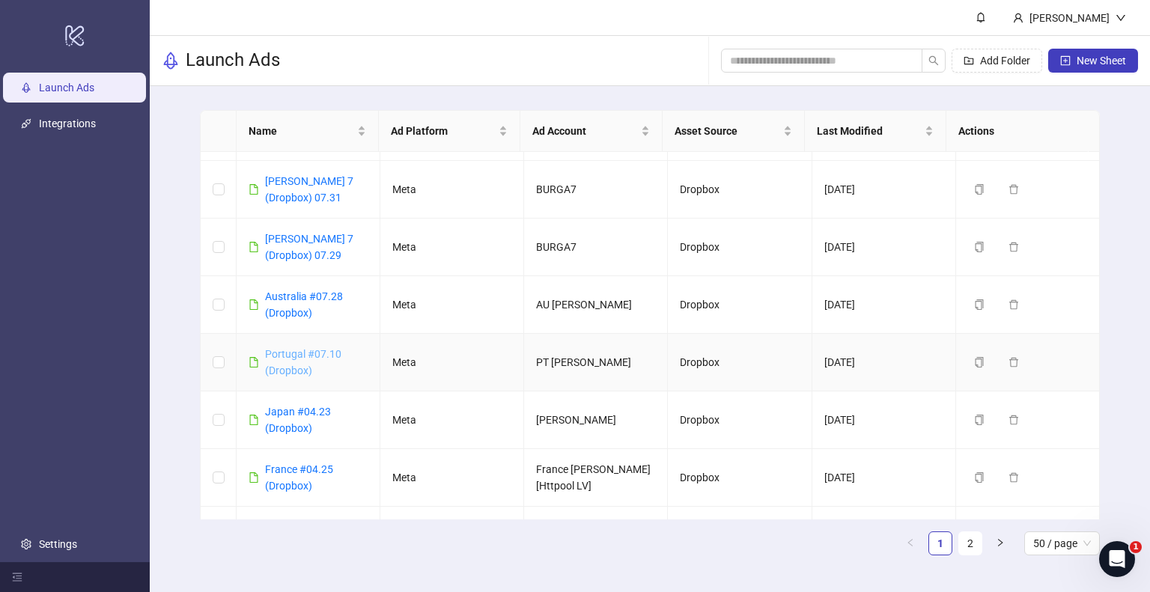
click at [287, 348] on link "Portugal #07.10 (Dropbox)" at bounding box center [303, 362] width 76 height 28
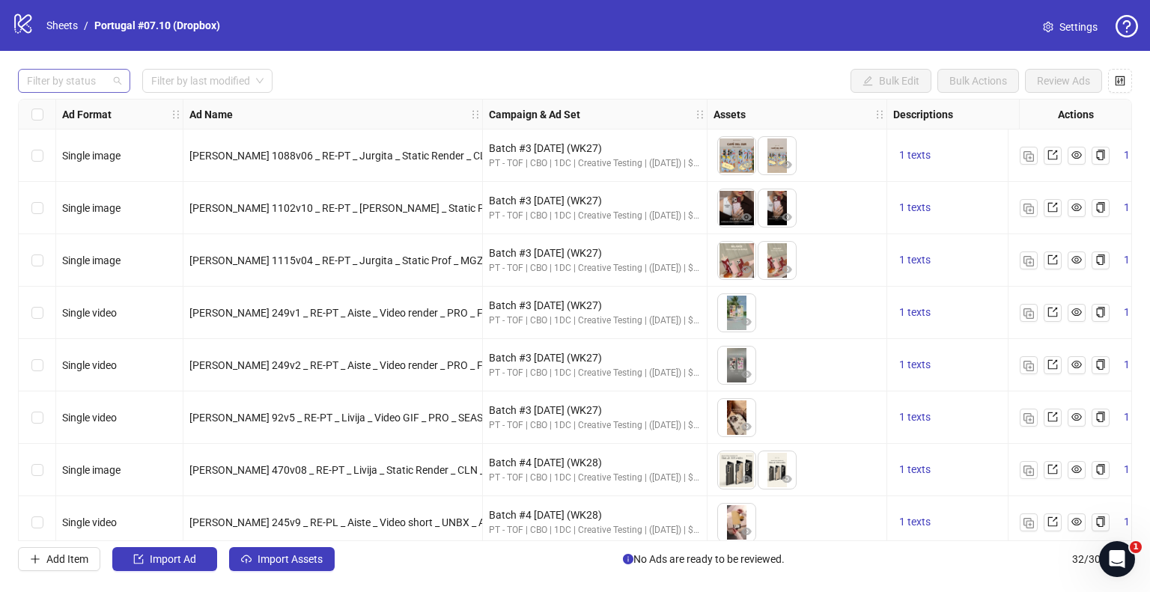
click at [93, 74] on div "Filter by status" at bounding box center [74, 81] width 112 height 24
click at [60, 100] on div "Draft" at bounding box center [74, 111] width 106 height 24
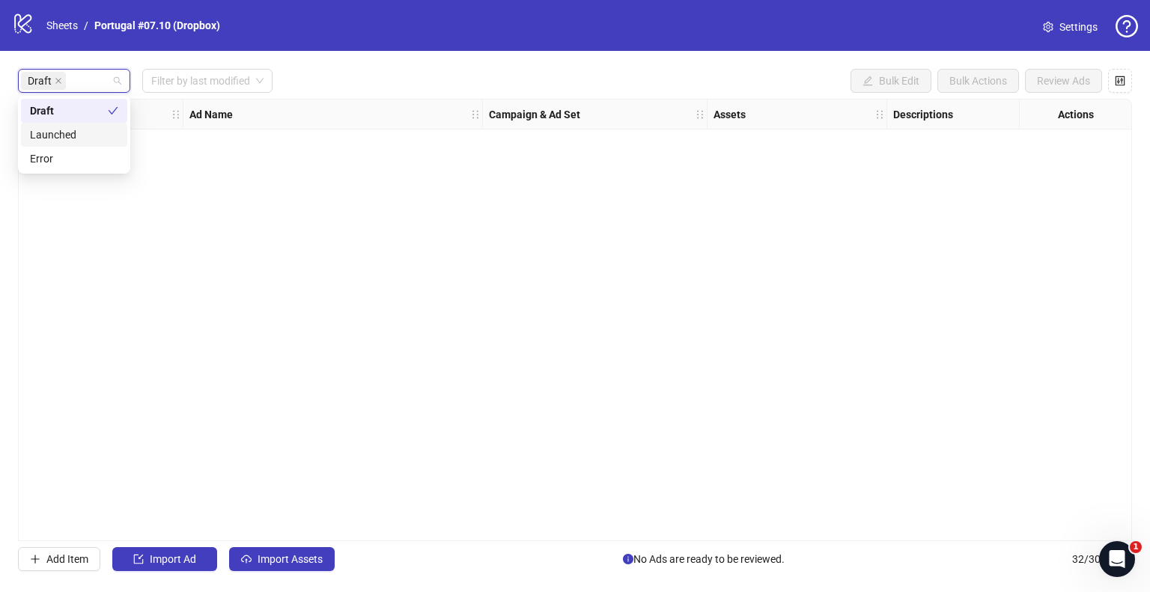
click at [318, 573] on div "Draft Filter by last modified Bulk Edit Bulk Actions Review Ads Ad Format Ad Na…" at bounding box center [575, 320] width 1150 height 538
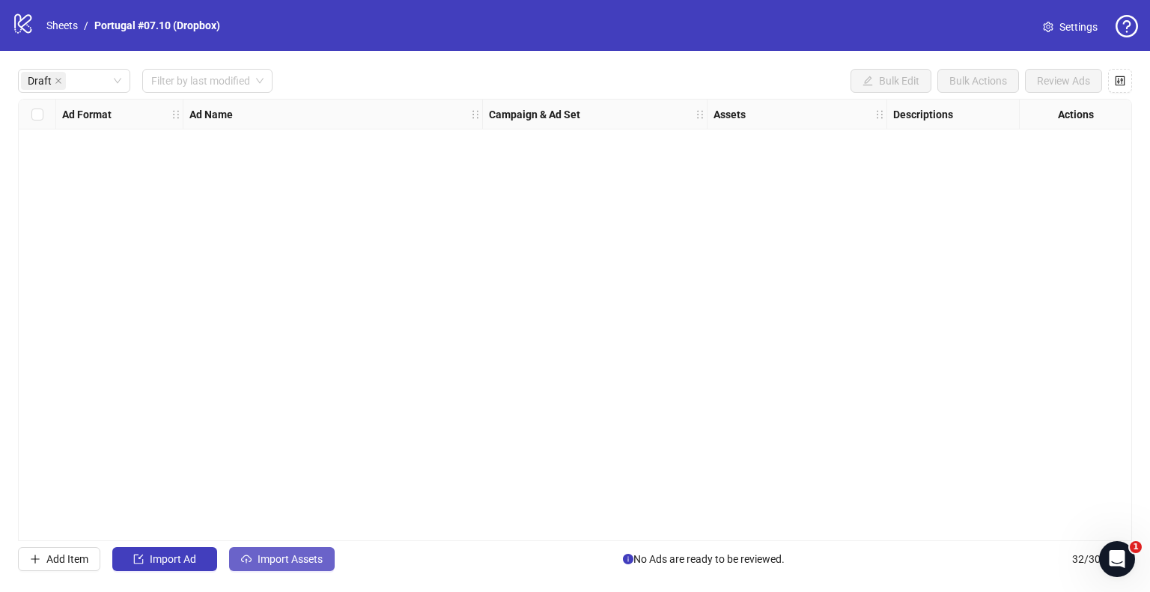
click at [315, 558] on span "Import Assets" at bounding box center [290, 559] width 65 height 12
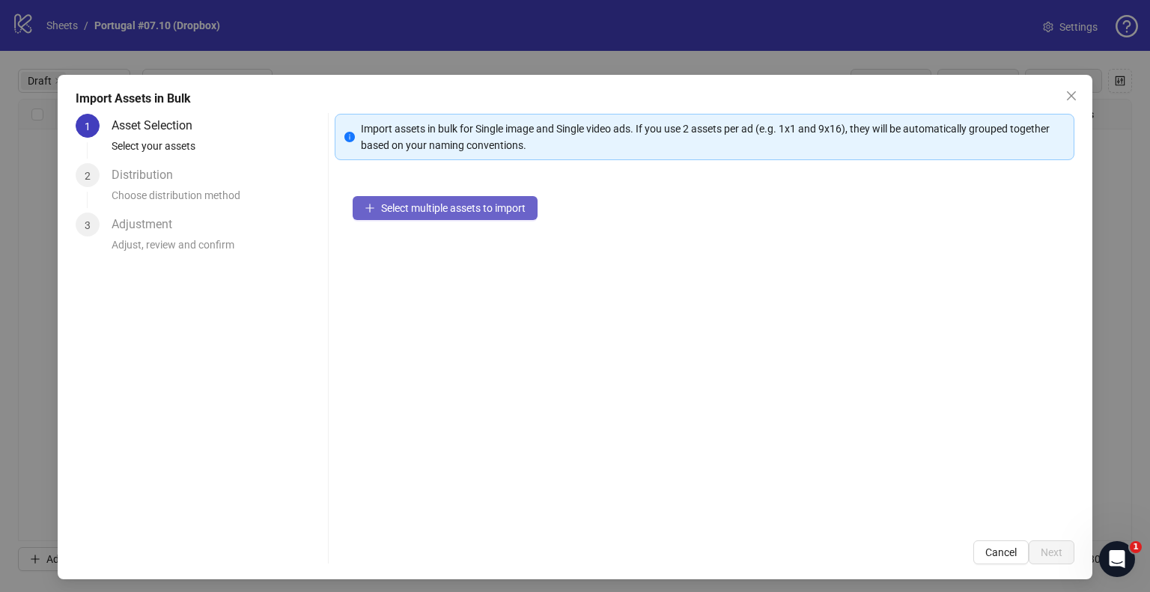
click at [369, 203] on icon "plus" at bounding box center [370, 208] width 10 height 10
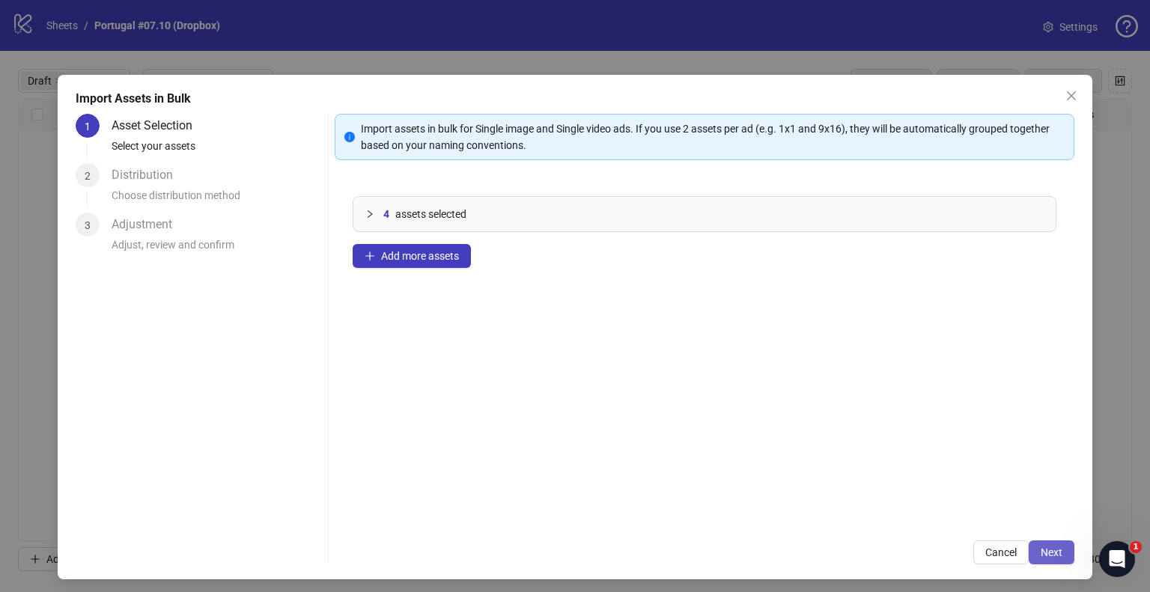
click at [1041, 547] on span "Next" at bounding box center [1052, 553] width 22 height 12
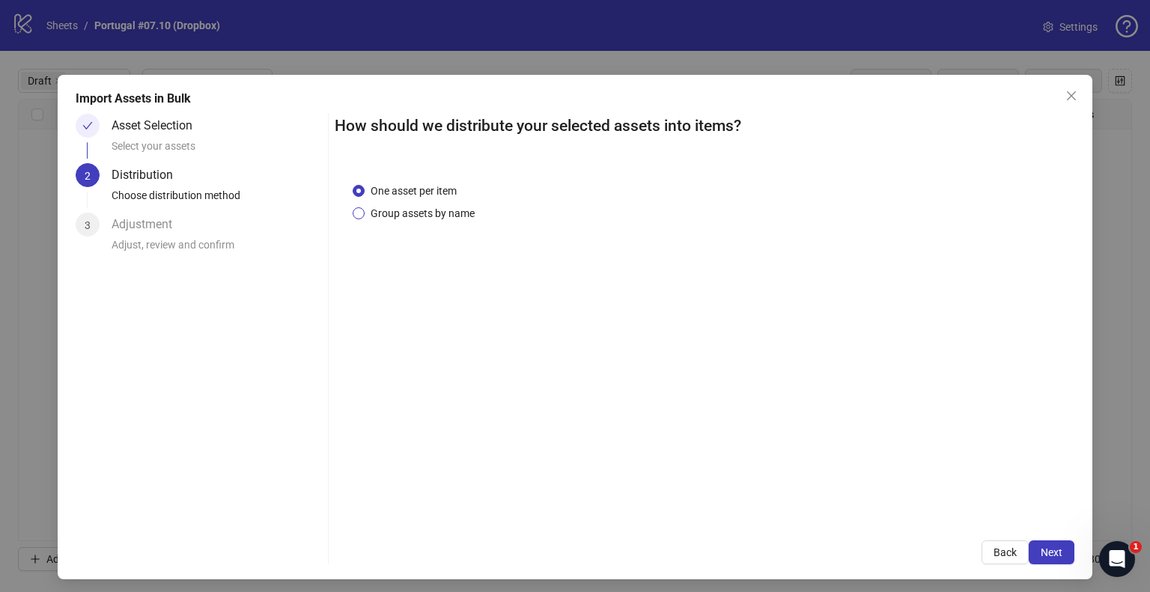
click at [413, 212] on span "Group assets by name" at bounding box center [423, 213] width 116 height 16
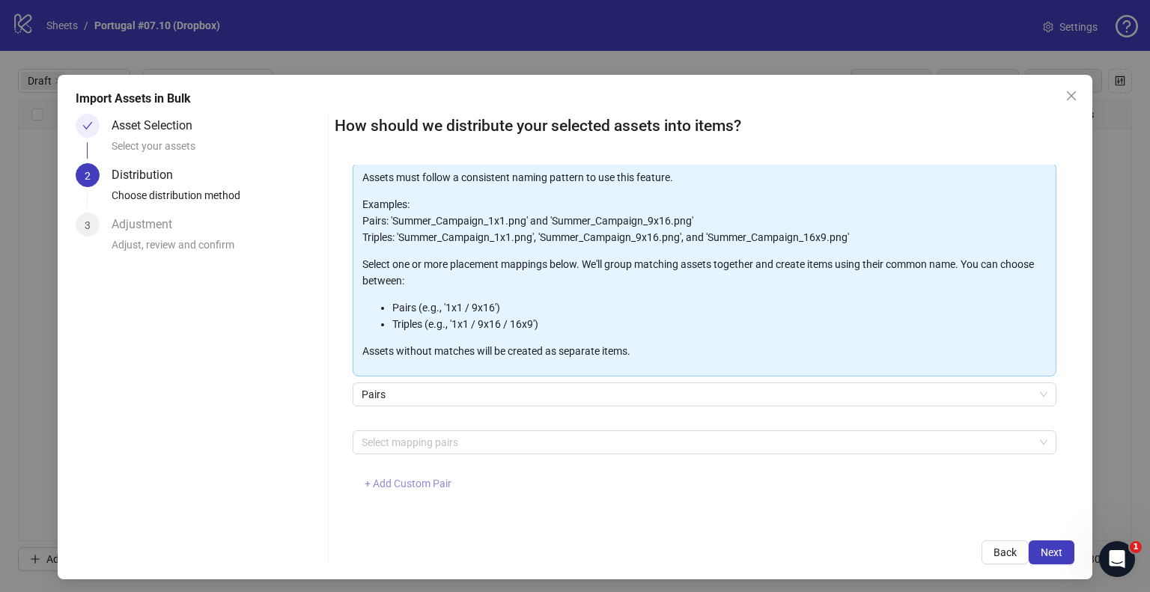
scroll to position [79, 0]
click at [417, 476] on span "+ Add Custom Pair" at bounding box center [408, 482] width 87 height 12
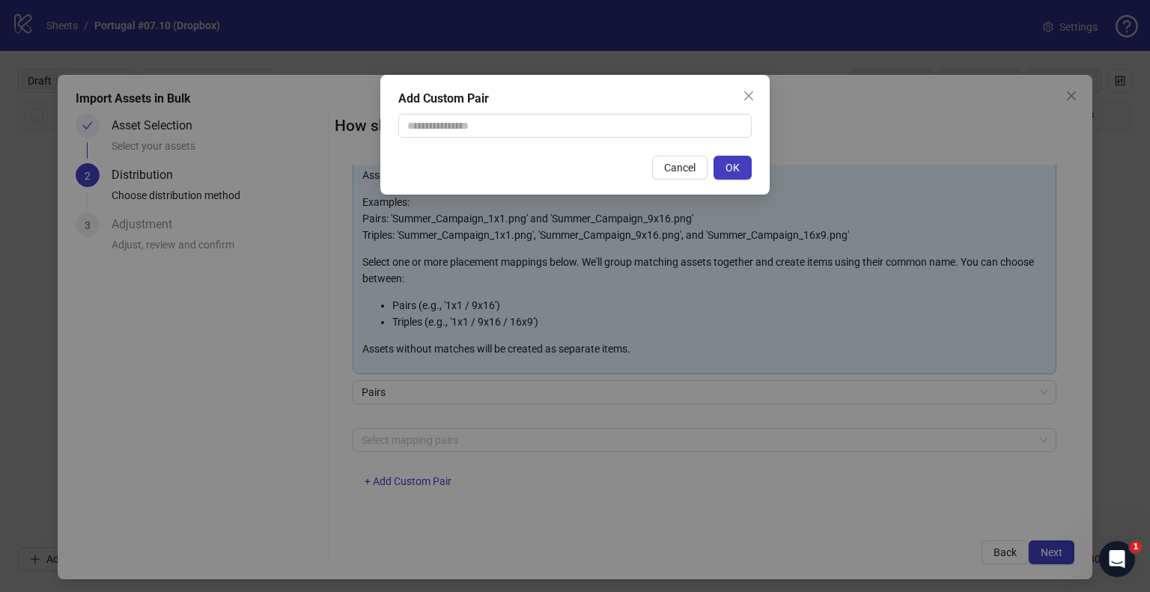
click at [482, 145] on div "Add Custom Pair Cancel OK" at bounding box center [574, 135] width 389 height 120
click at [482, 128] on input "text" at bounding box center [574, 126] width 353 height 24
type input "**********"
click at [751, 167] on button "OK" at bounding box center [733, 168] width 38 height 24
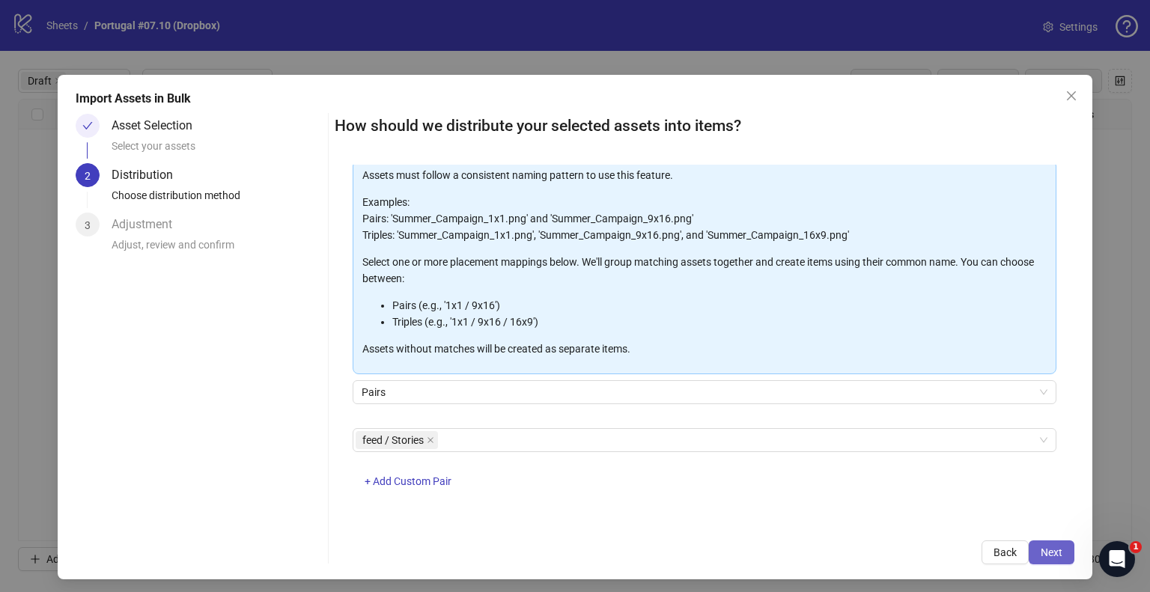
click at [1041, 550] on span "Next" at bounding box center [1052, 553] width 22 height 12
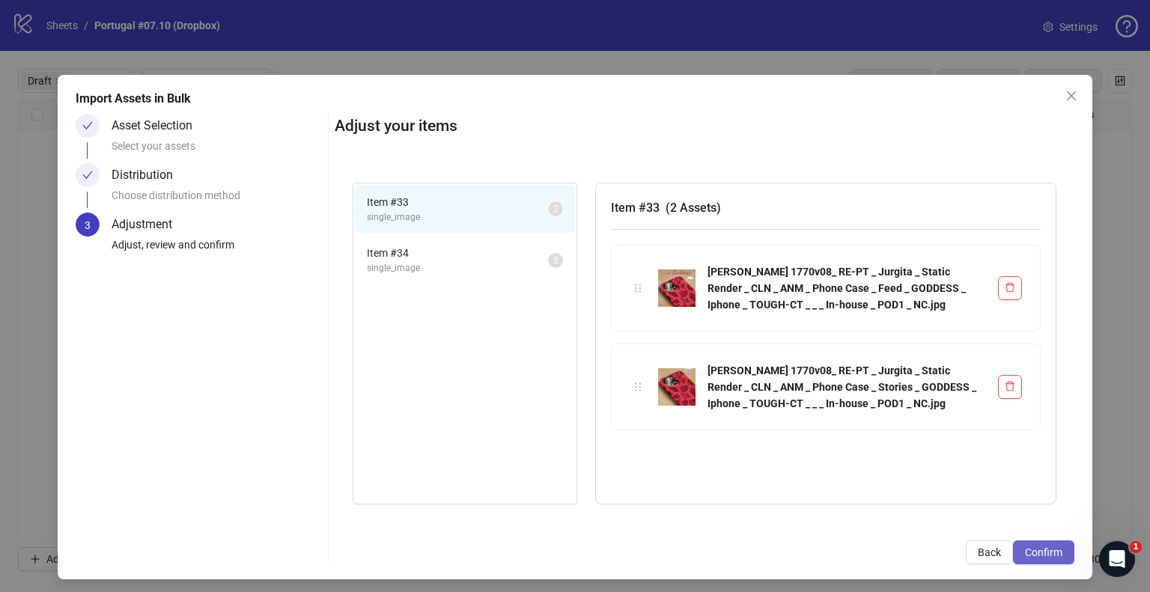
click at [1058, 562] on button "Confirm" at bounding box center [1043, 553] width 61 height 24
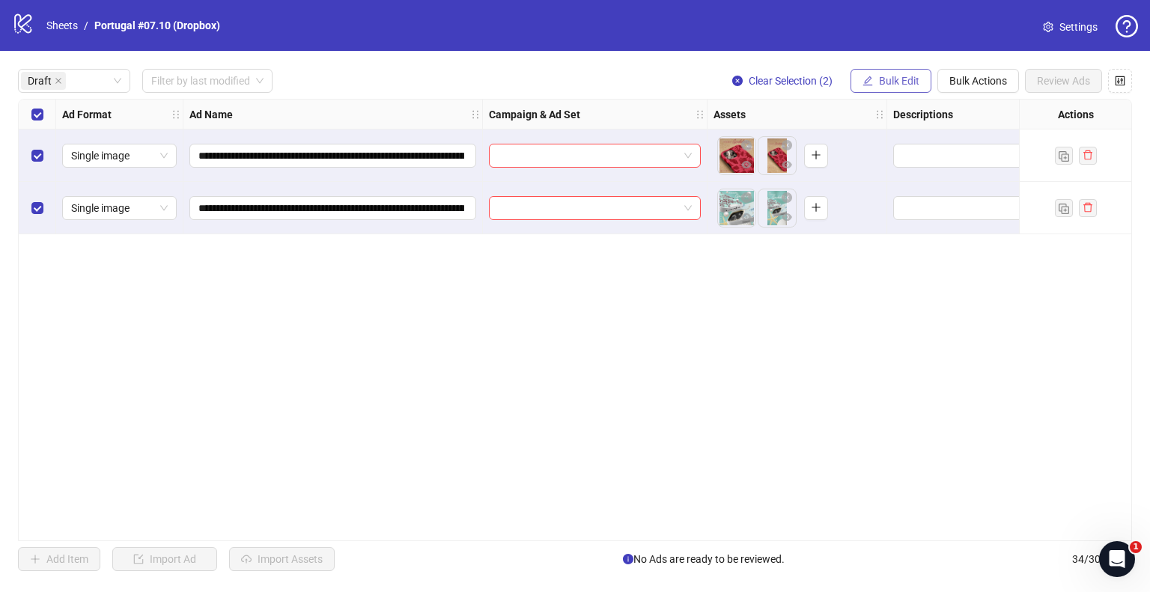
click at [902, 85] on span "Bulk Edit" at bounding box center [899, 81] width 40 height 12
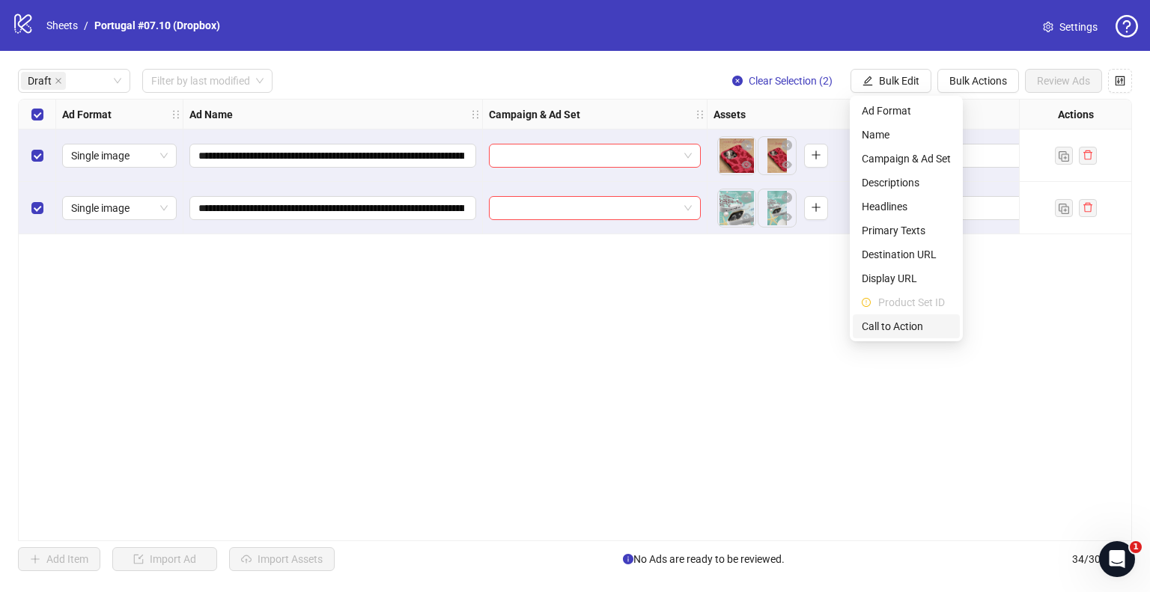
click at [896, 318] on li "Call to Action" at bounding box center [906, 327] width 107 height 24
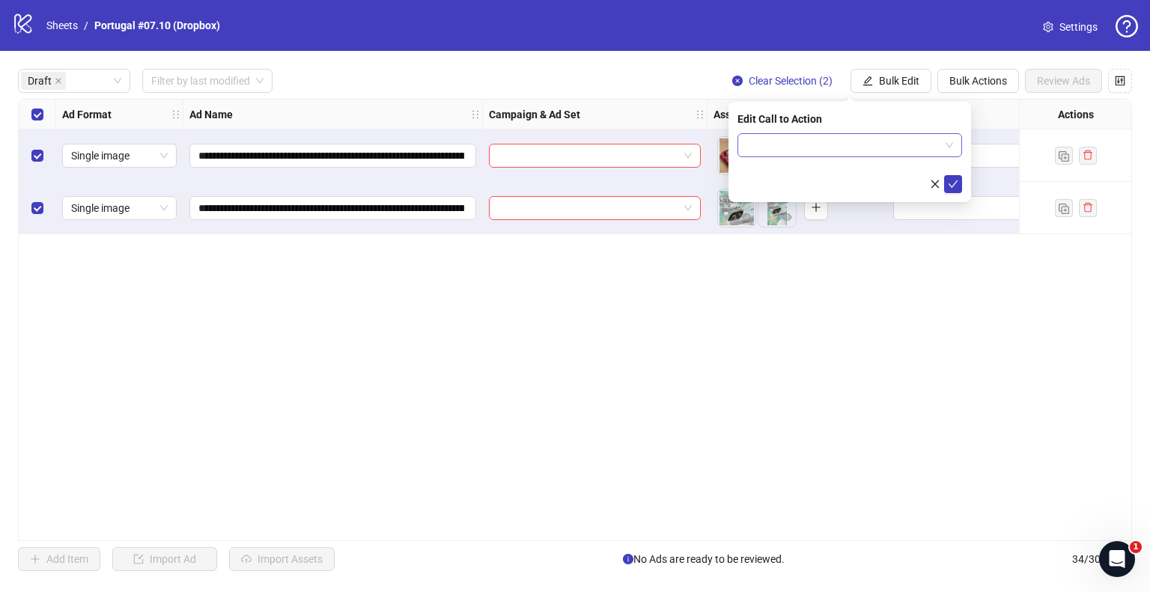
click at [792, 151] on input "search" at bounding box center [843, 145] width 193 height 22
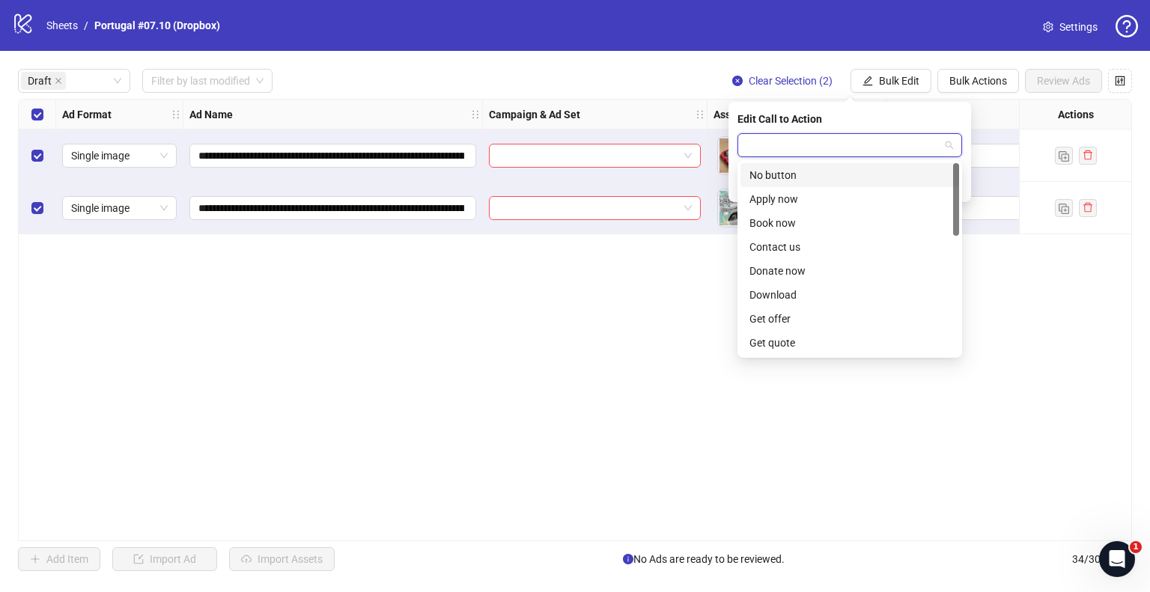
type input "*"
click at [780, 297] on div "Shop now" at bounding box center [850, 295] width 201 height 16
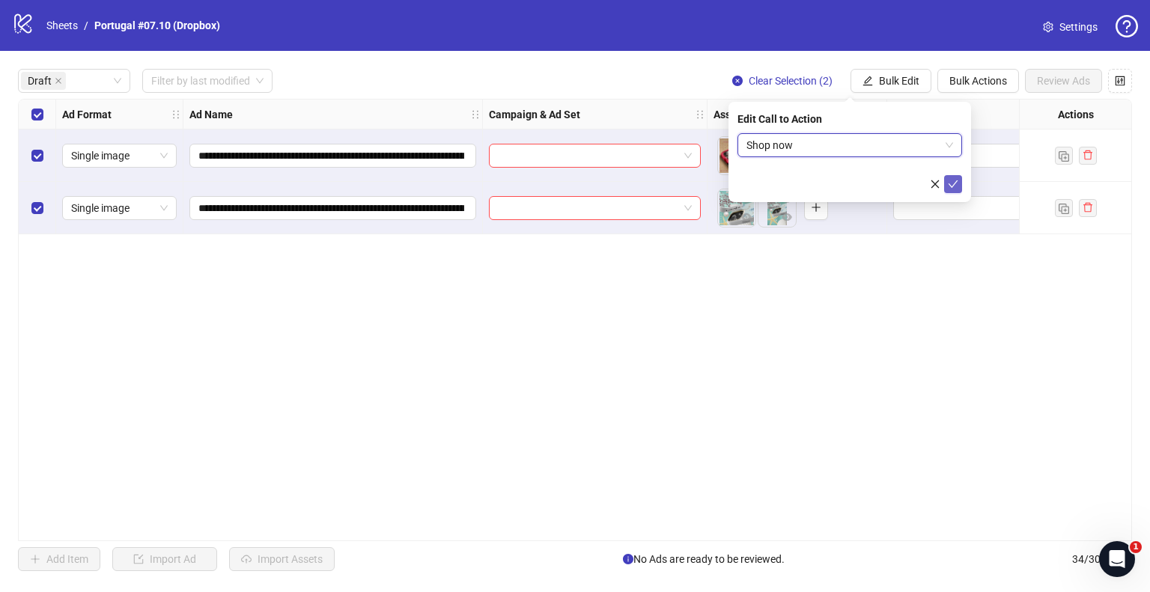
click at [956, 189] on span "submit" at bounding box center [953, 184] width 10 height 12
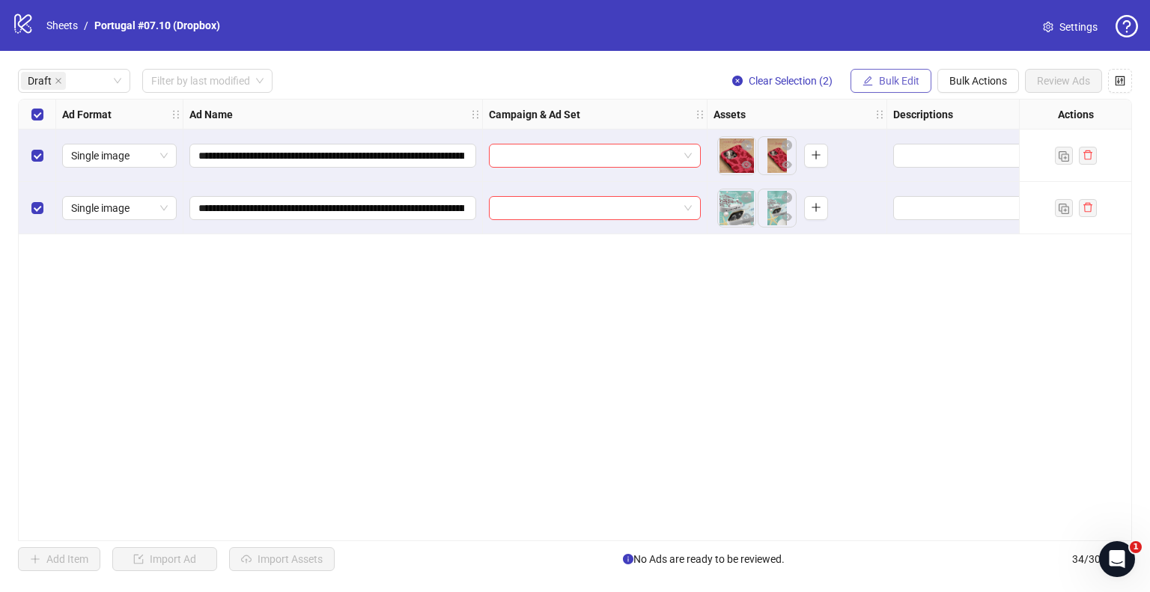
click at [901, 80] on span "Bulk Edit" at bounding box center [899, 81] width 40 height 12
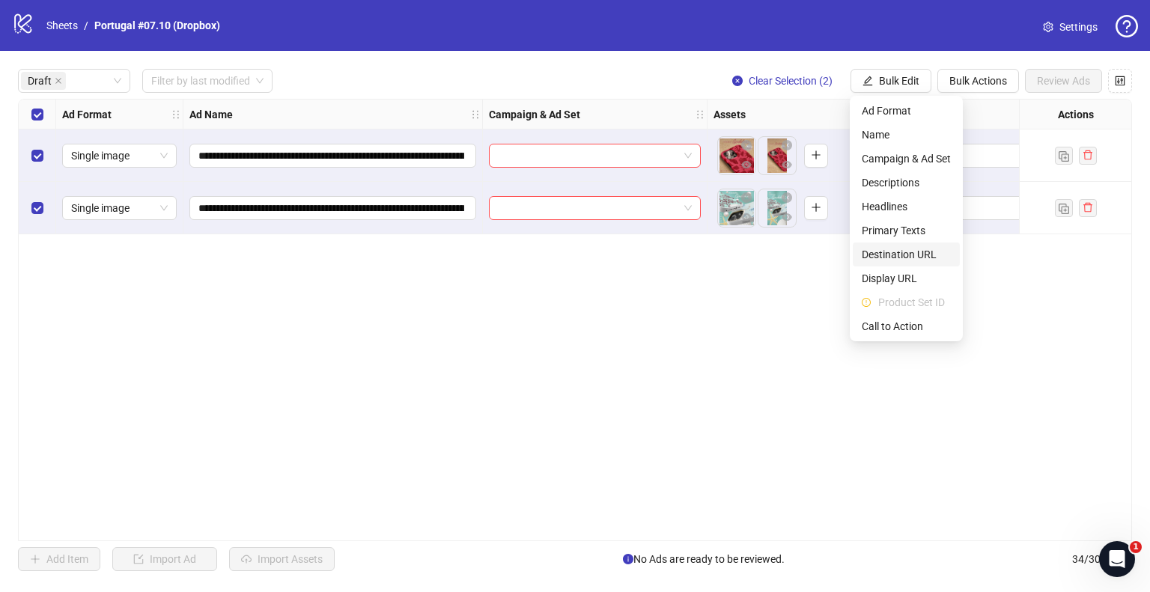
click at [906, 257] on span "Destination URL" at bounding box center [906, 254] width 89 height 16
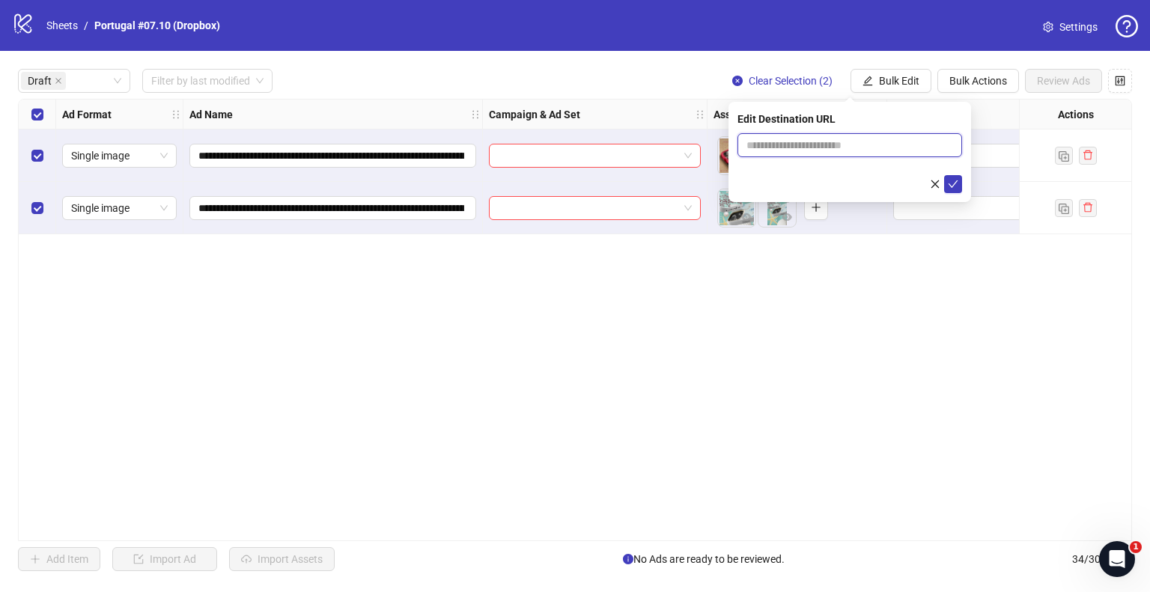
click at [843, 145] on input "text" at bounding box center [844, 145] width 195 height 16
click at [823, 145] on input "**********" at bounding box center [844, 145] width 195 height 16
click at [822, 144] on input "**********" at bounding box center [844, 145] width 195 height 16
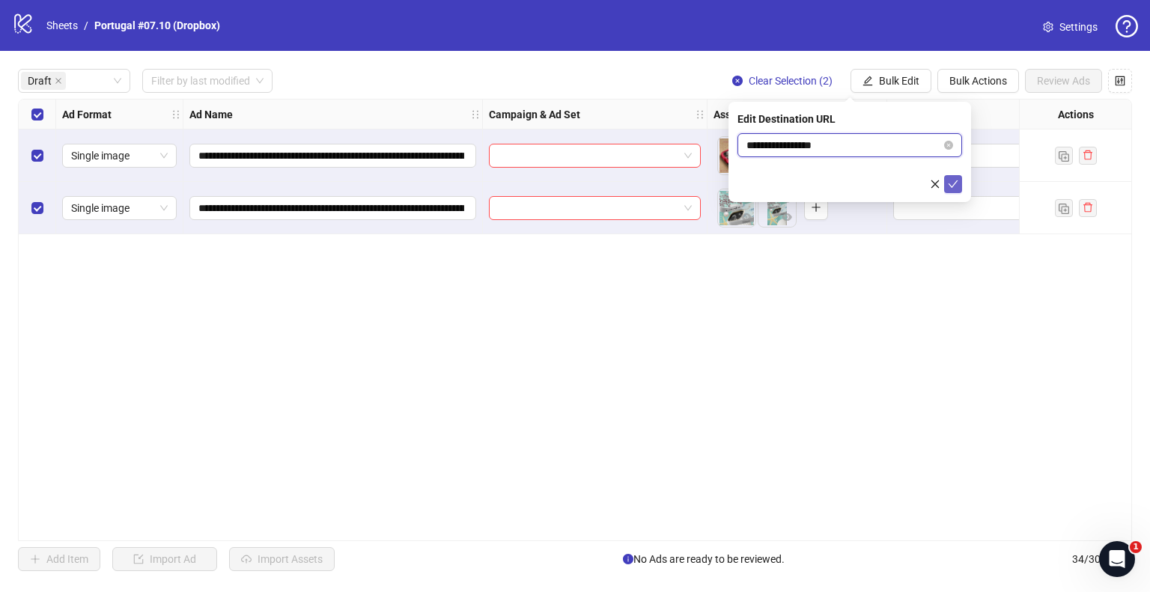
type input "**********"
click at [958, 184] on icon "check" at bounding box center [953, 184] width 10 height 10
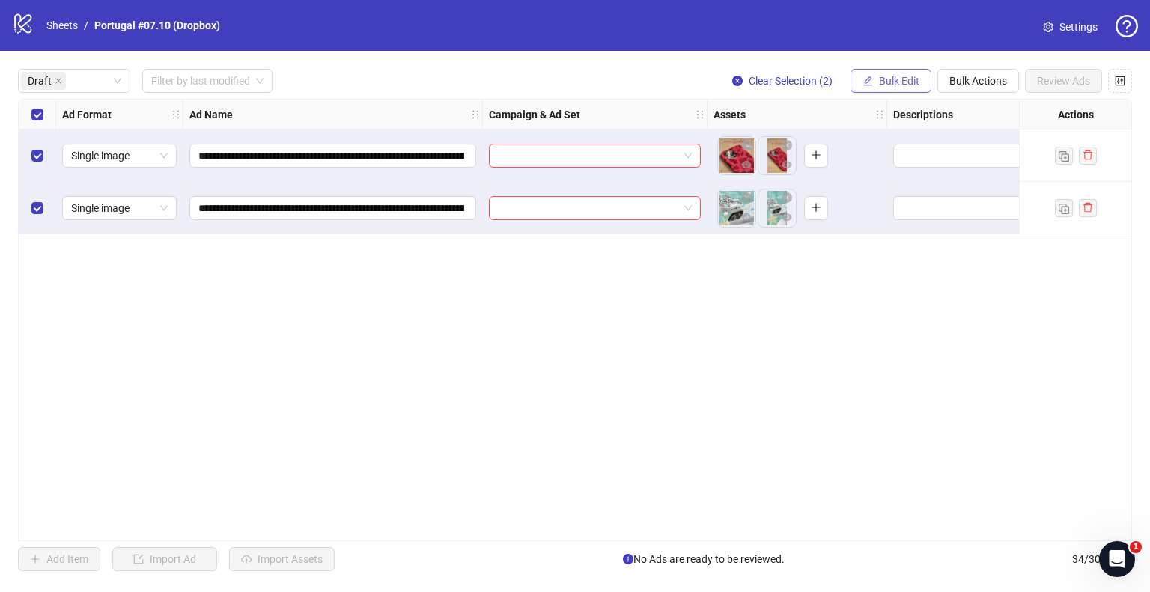
click at [887, 80] on span "Bulk Edit" at bounding box center [899, 81] width 40 height 12
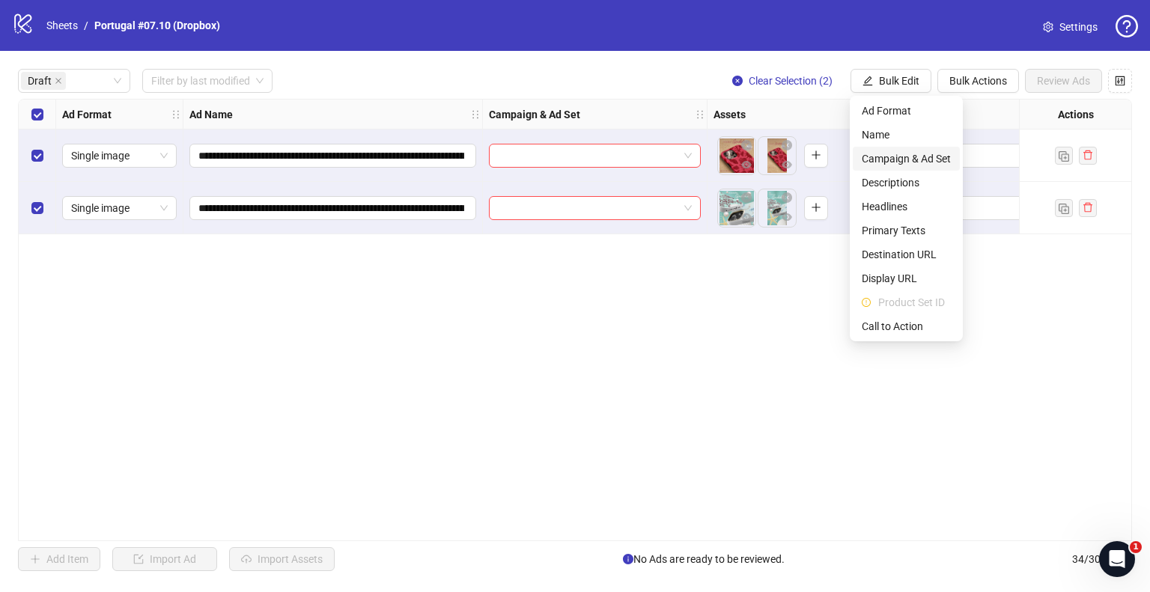
click at [905, 151] on span "Campaign & Ad Set" at bounding box center [906, 159] width 89 height 16
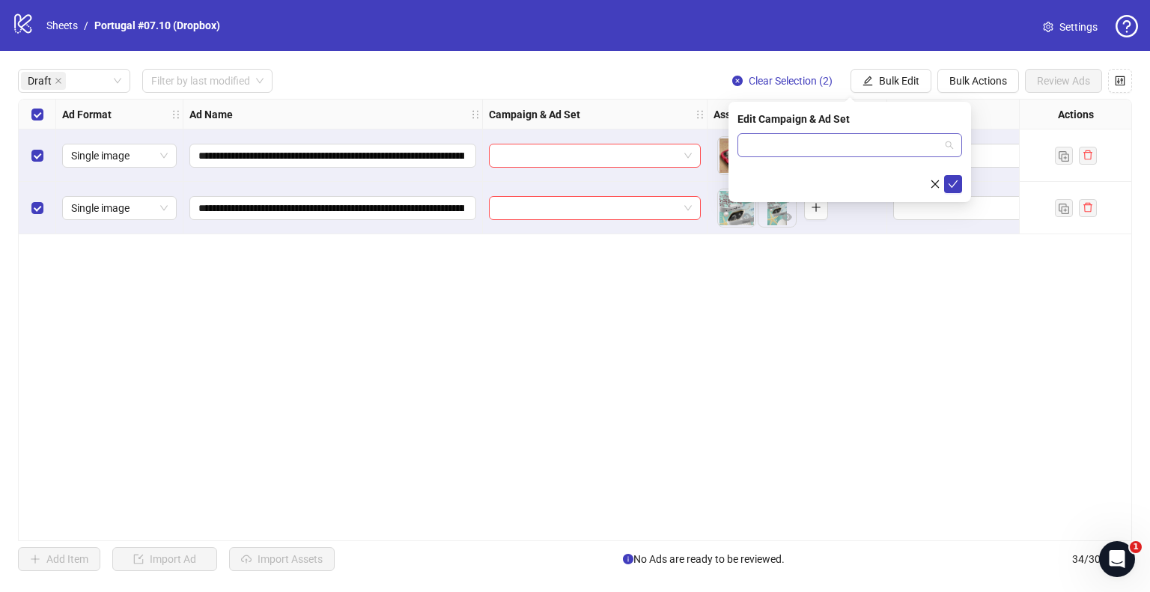
click at [886, 154] on input "search" at bounding box center [843, 145] width 193 height 22
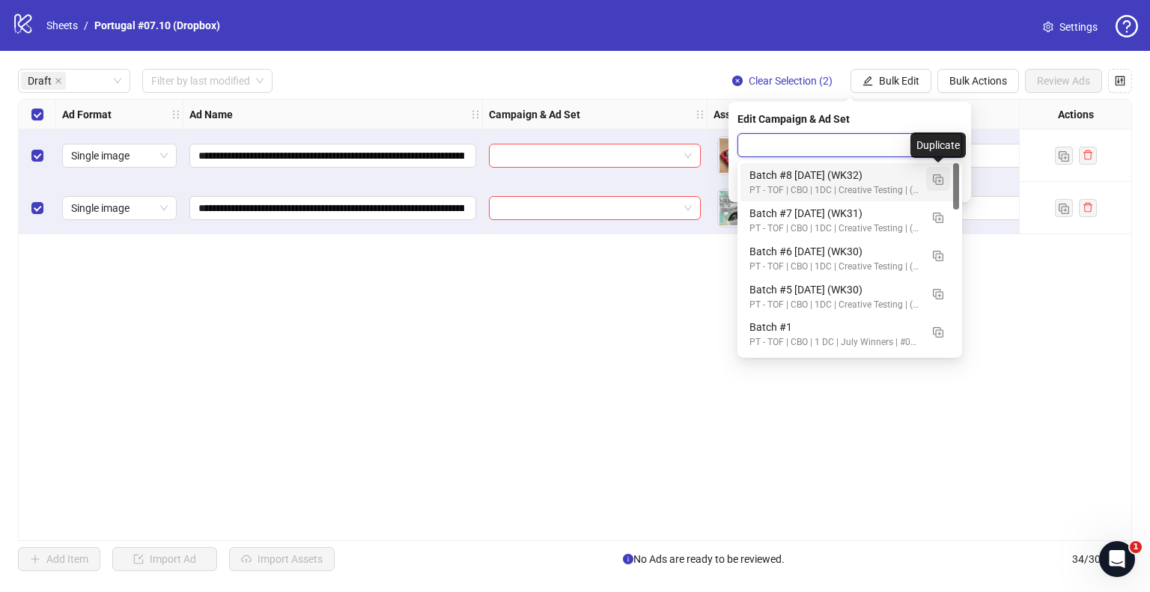
click at [942, 180] on img "button" at bounding box center [938, 179] width 10 height 10
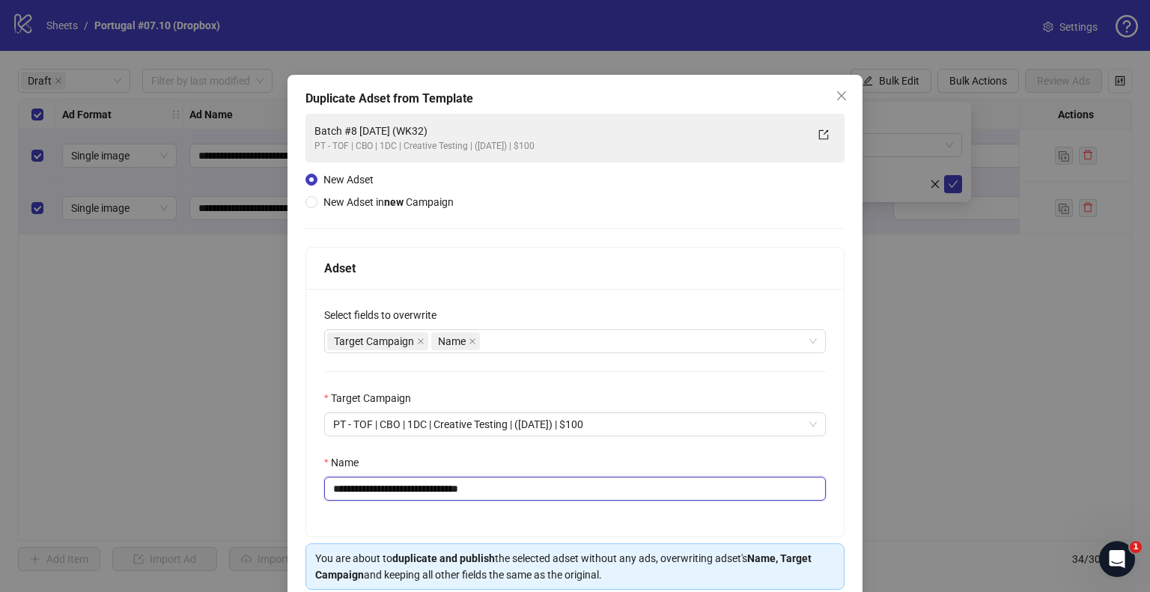
drag, startPoint x: 452, startPoint y: 484, endPoint x: 653, endPoint y: 497, distance: 201.8
click at [653, 497] on input "**********" at bounding box center [575, 489] width 502 height 24
click at [426, 484] on input "**********" at bounding box center [575, 489] width 502 height 24
click at [372, 485] on input "**********" at bounding box center [575, 489] width 502 height 24
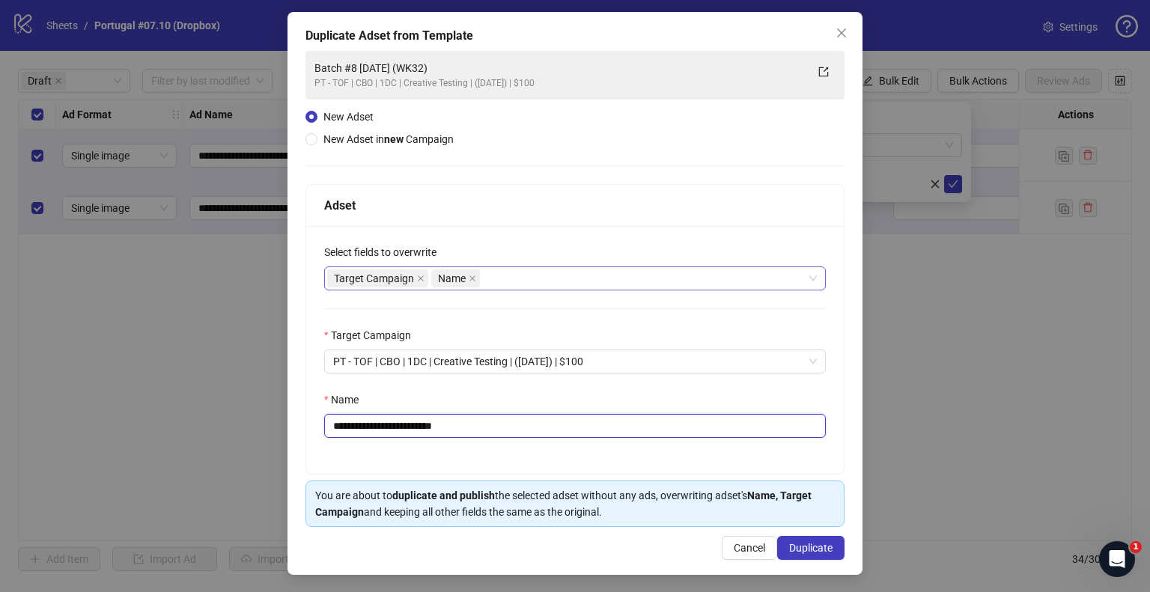
click at [536, 277] on div "Target Campaign Name" at bounding box center [567, 278] width 480 height 21
type input "**********"
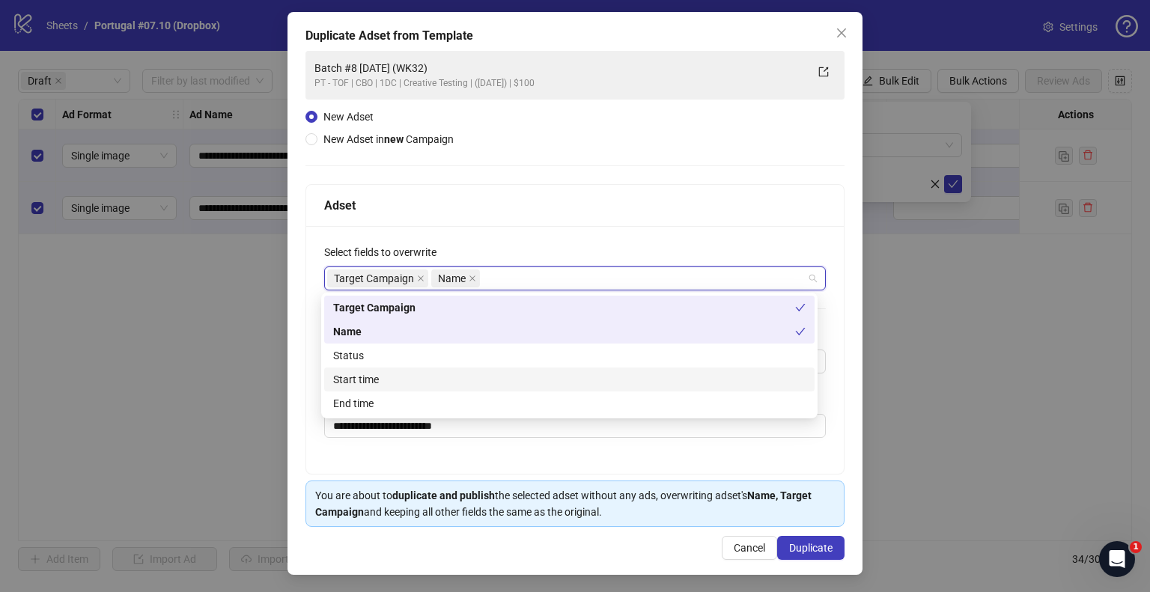
click at [386, 374] on div "Start time" at bounding box center [569, 379] width 473 height 16
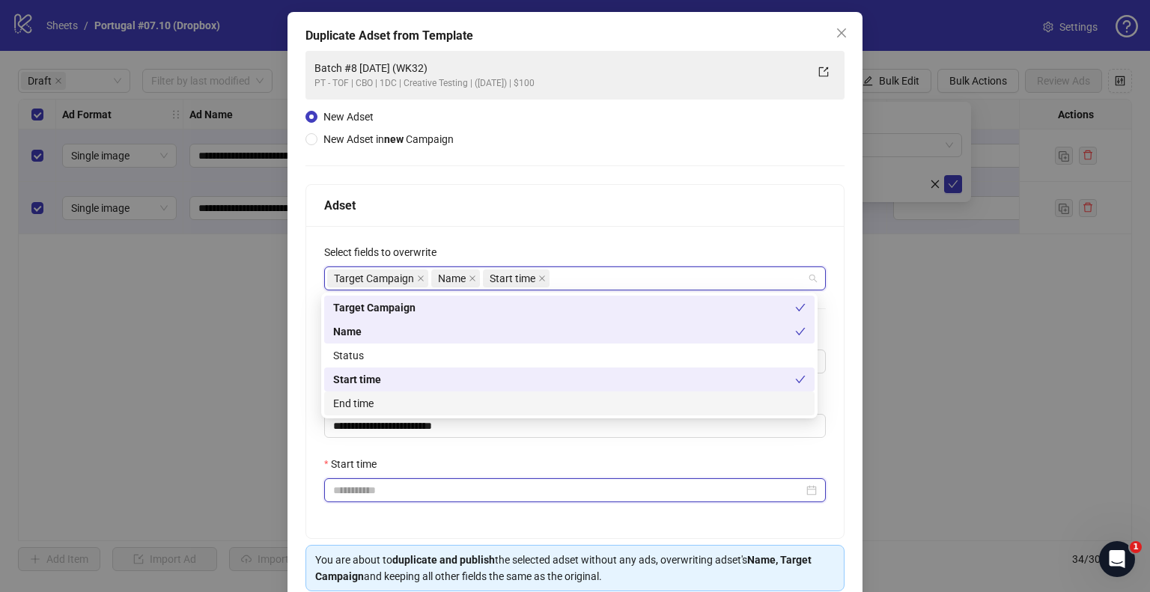
click at [362, 484] on input "Start time" at bounding box center [568, 490] width 470 height 16
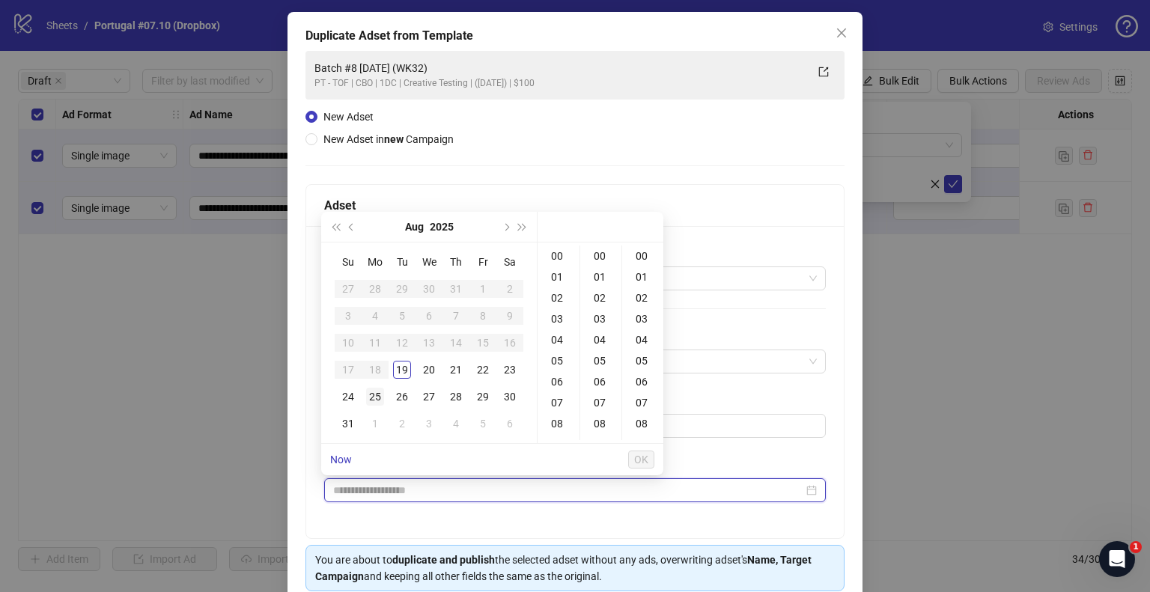
type input "**********"
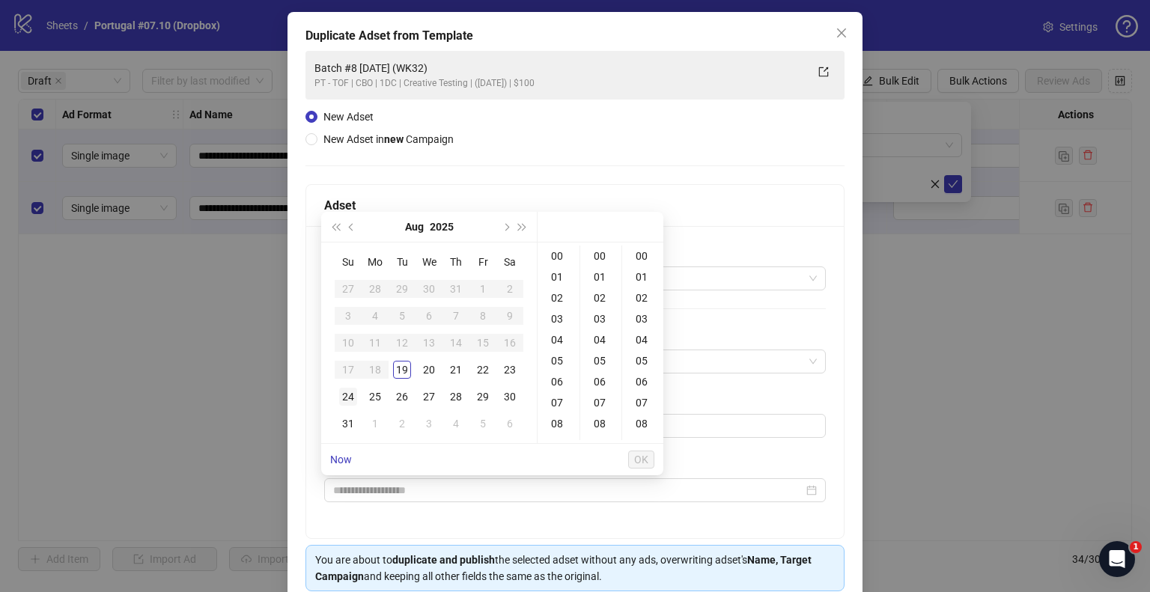
click at [347, 392] on div "24" at bounding box center [348, 397] width 18 height 18
click at [558, 369] on div "09" at bounding box center [559, 369] width 36 height 21
type input "**********"
click at [653, 462] on button "OK" at bounding box center [641, 460] width 26 height 18
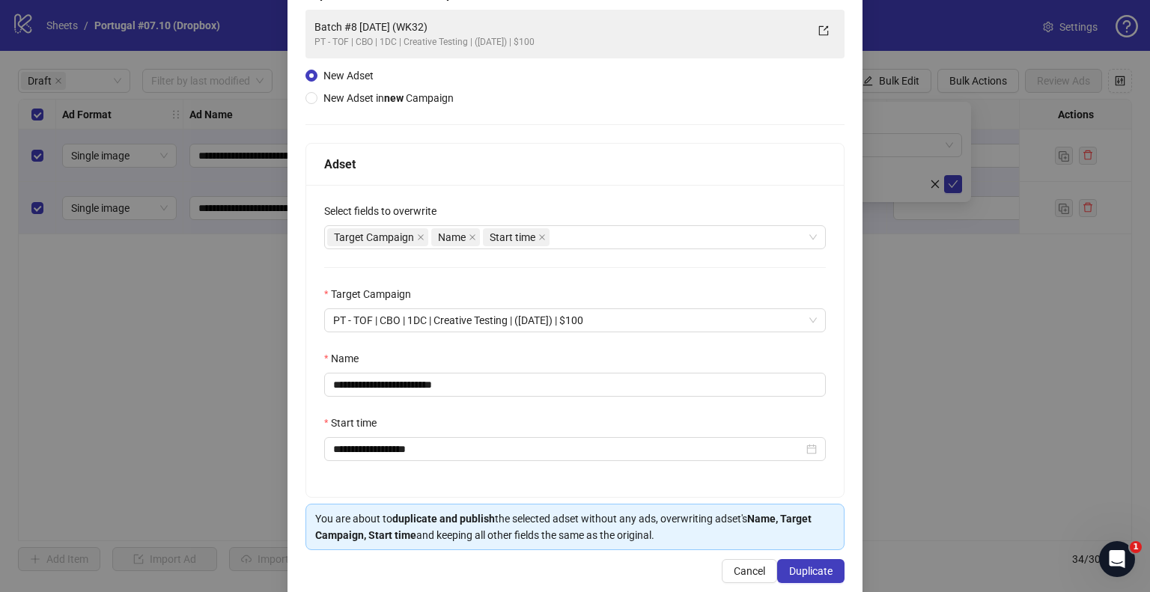
scroll to position [127, 0]
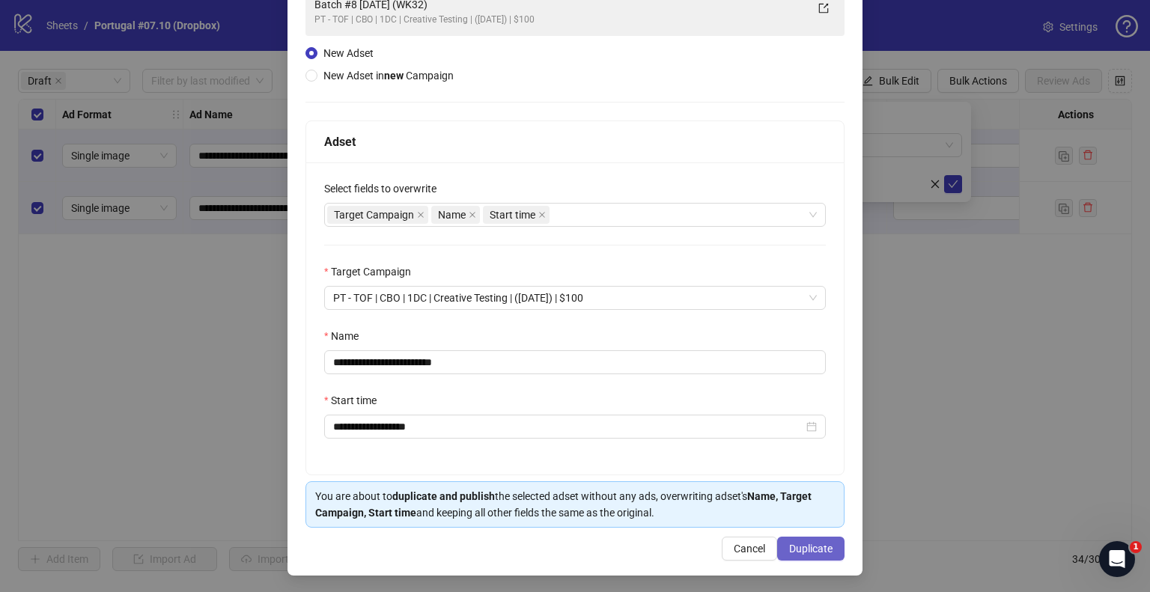
click at [803, 547] on span "Duplicate" at bounding box center [810, 549] width 43 height 12
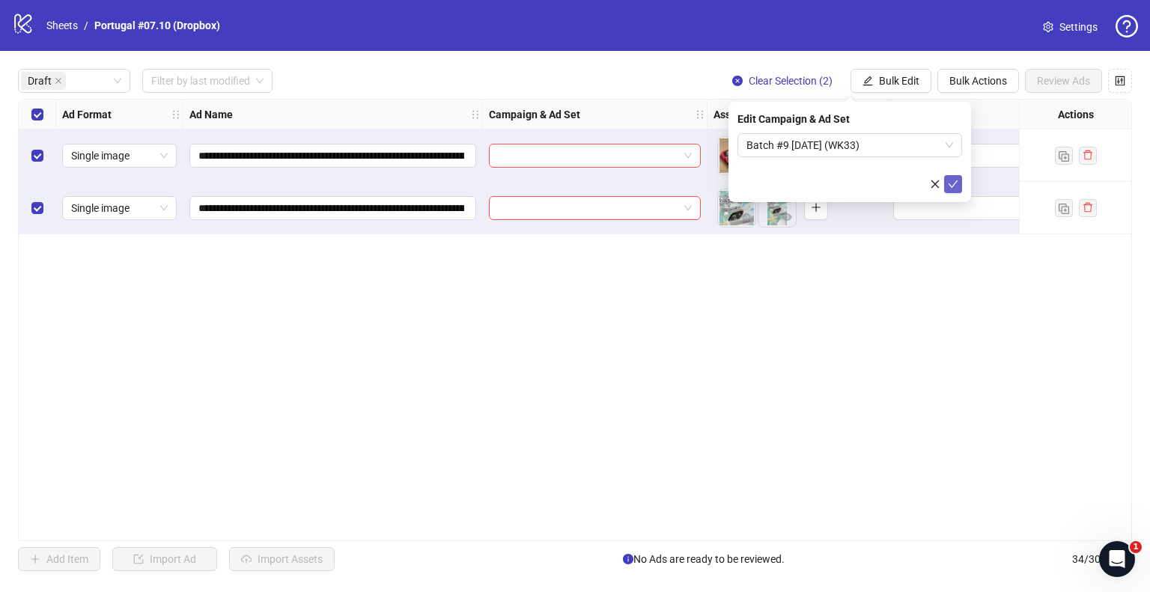
click at [953, 179] on icon "check" at bounding box center [953, 184] width 10 height 10
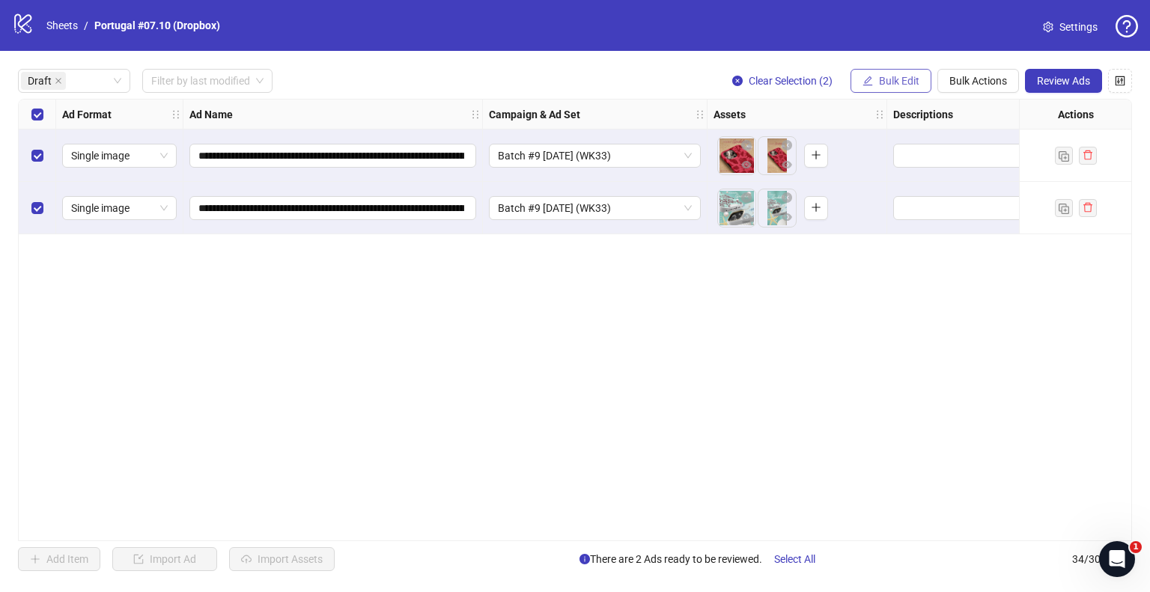
click at [875, 84] on button "Bulk Edit" at bounding box center [891, 81] width 81 height 24
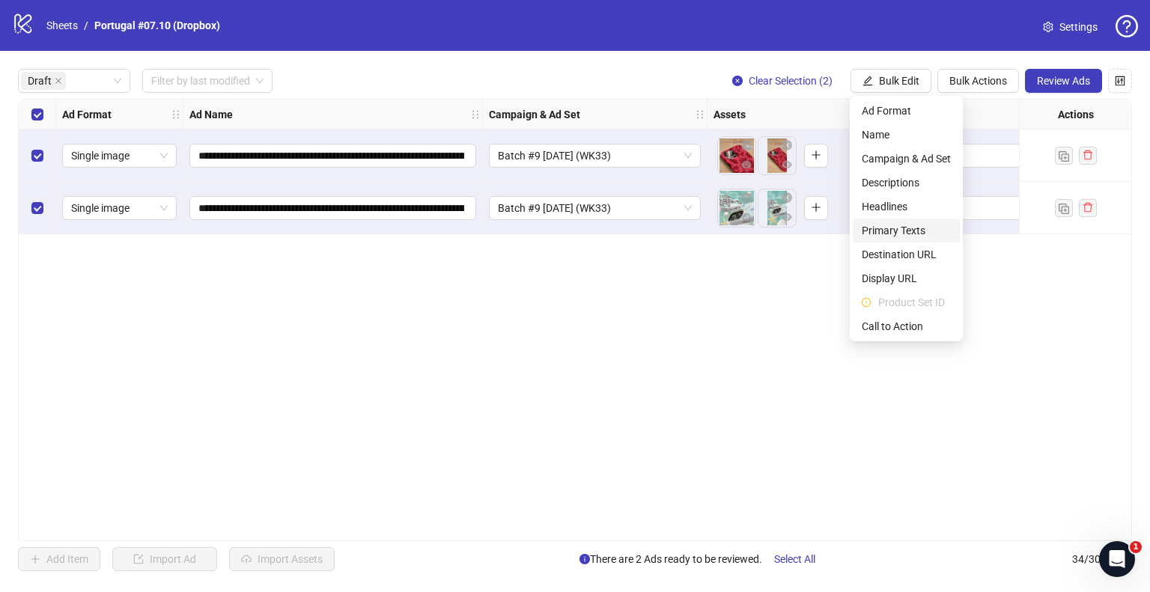
click at [884, 227] on span "Primary Texts" at bounding box center [906, 230] width 89 height 16
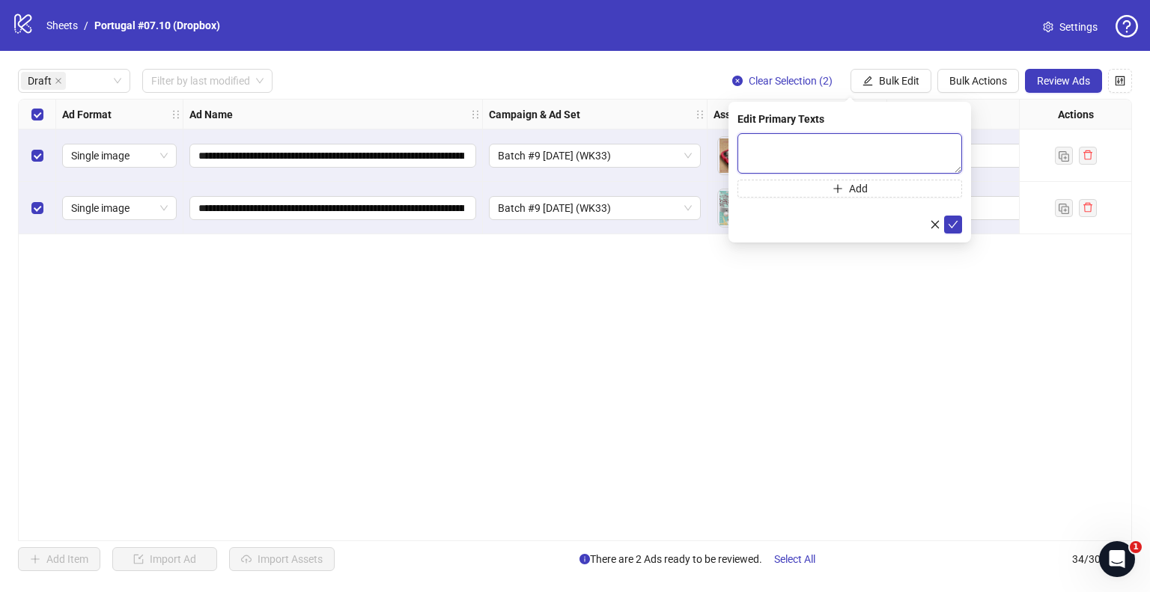
click at [804, 149] on textarea at bounding box center [850, 153] width 225 height 40
paste textarea "**********"
type textarea "**********"
click at [954, 225] on icon "check" at bounding box center [953, 224] width 10 height 10
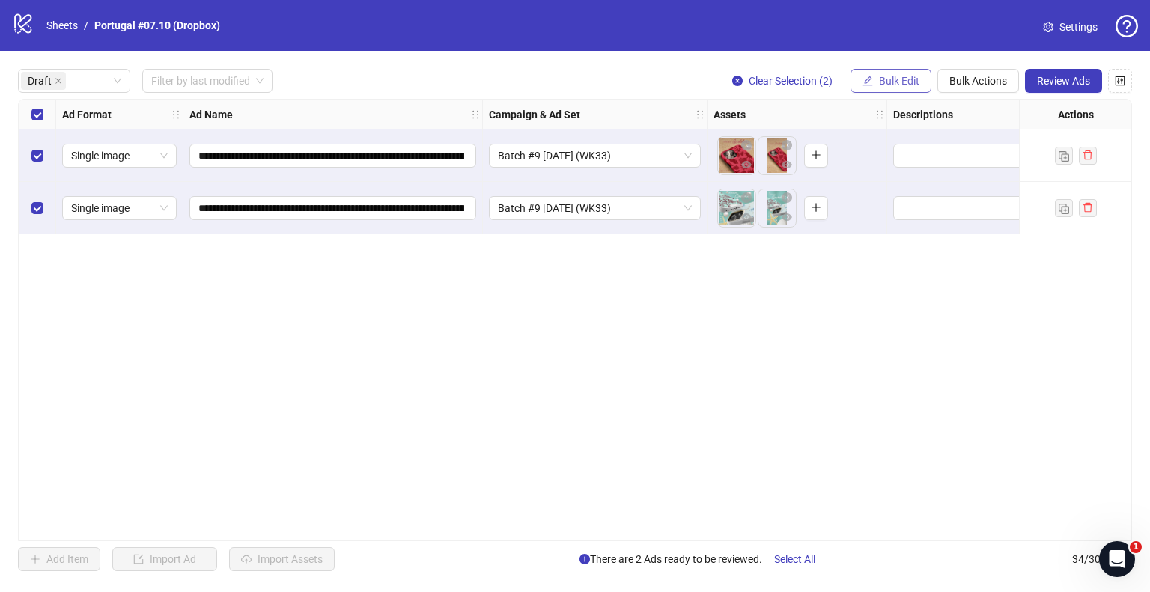
click at [902, 78] on span "Bulk Edit" at bounding box center [899, 81] width 40 height 12
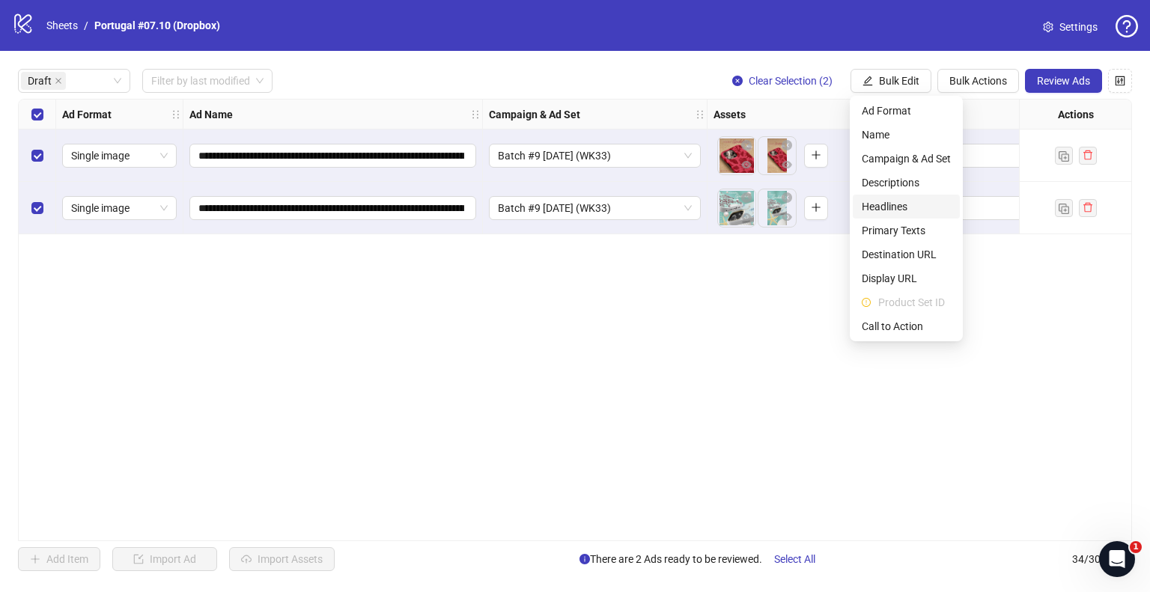
click at [901, 201] on span "Headlines" at bounding box center [906, 206] width 89 height 16
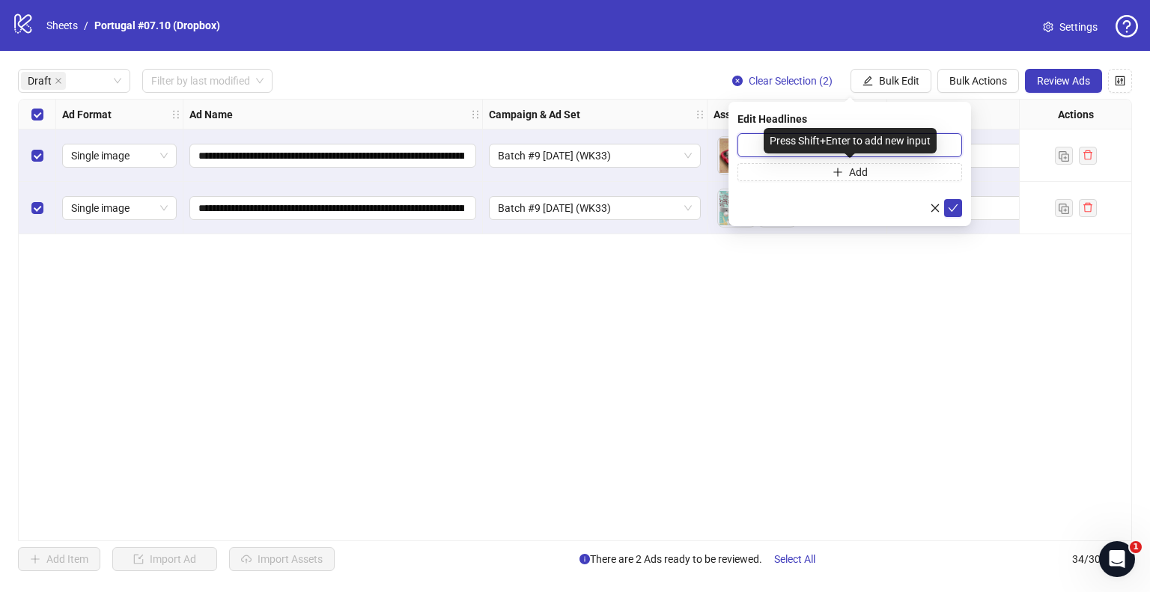
click at [899, 144] on input "text" at bounding box center [850, 145] width 225 height 24
paste input "**********"
type input "**********"
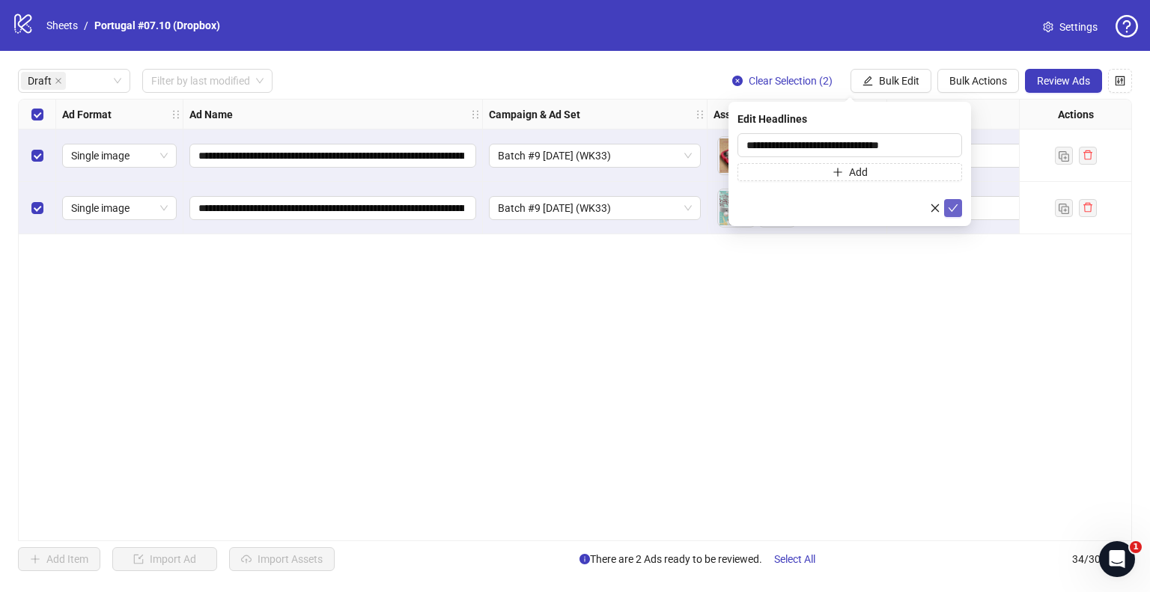
click at [953, 207] on icon "check" at bounding box center [953, 208] width 10 height 10
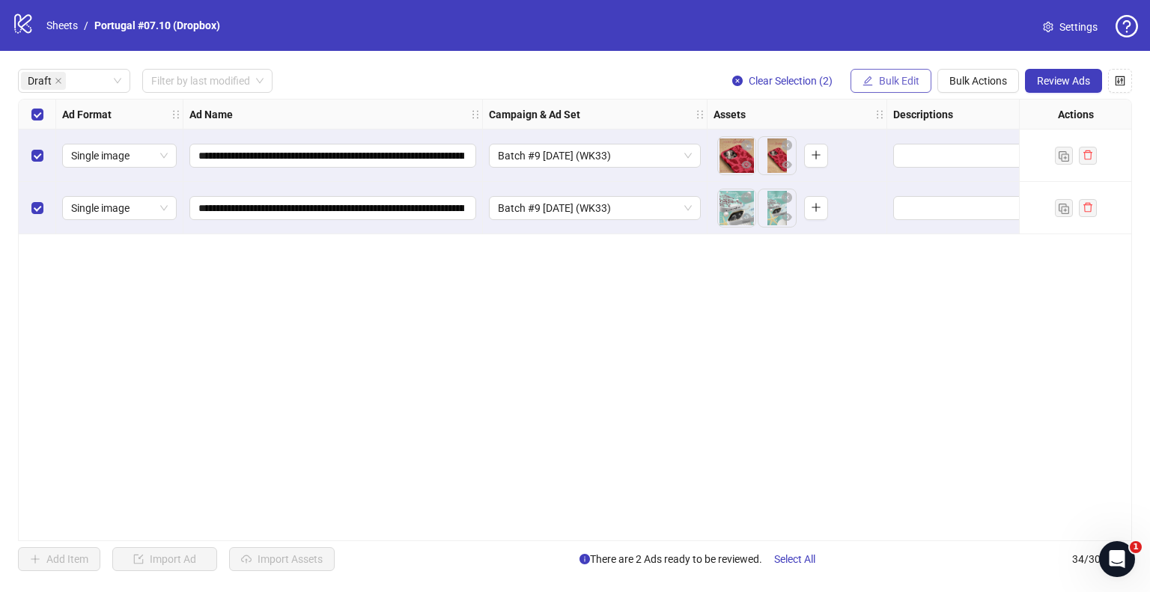
click at [898, 77] on span "Bulk Edit" at bounding box center [899, 81] width 40 height 12
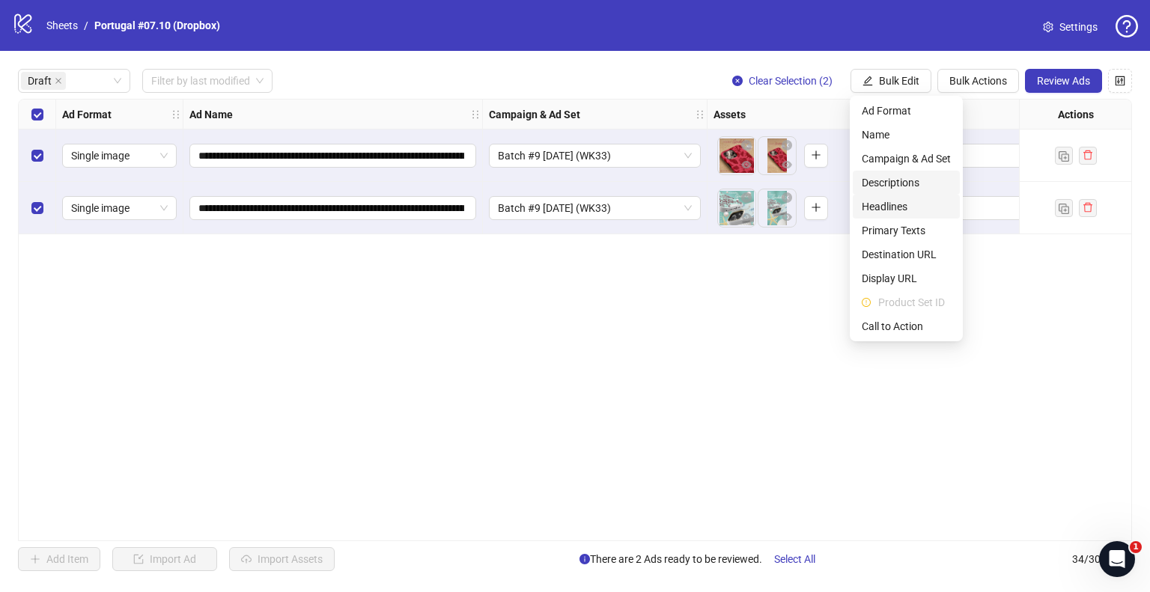
click at [902, 188] on span "Descriptions" at bounding box center [906, 182] width 89 height 16
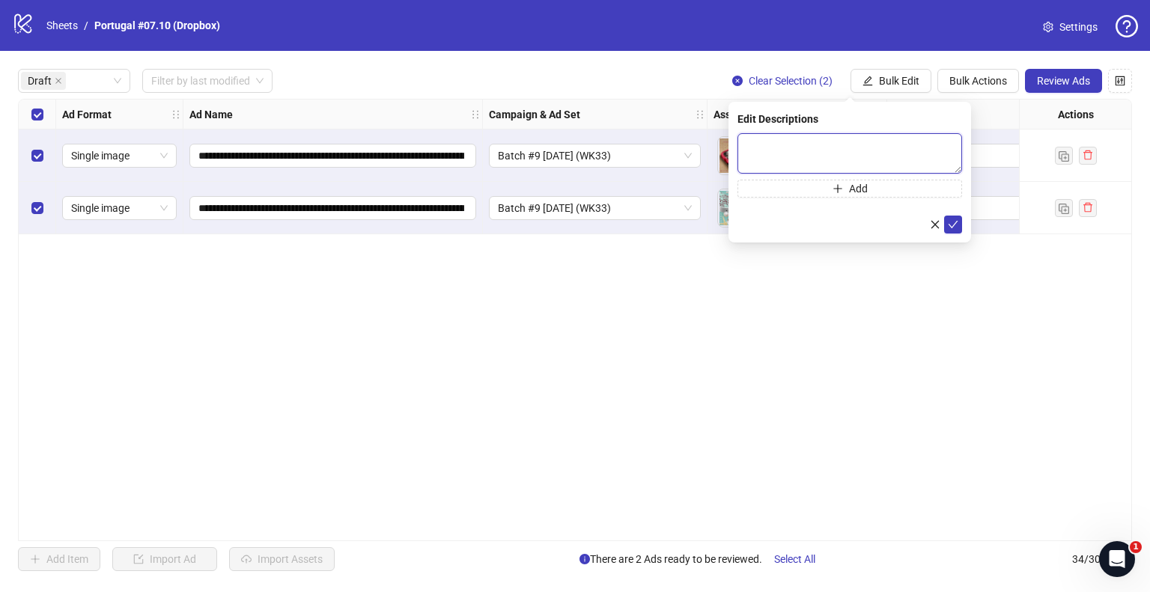
click at [793, 145] on textarea at bounding box center [850, 153] width 225 height 40
paste textarea "**********"
type textarea "**********"
click at [953, 220] on icon "check" at bounding box center [953, 224] width 10 height 10
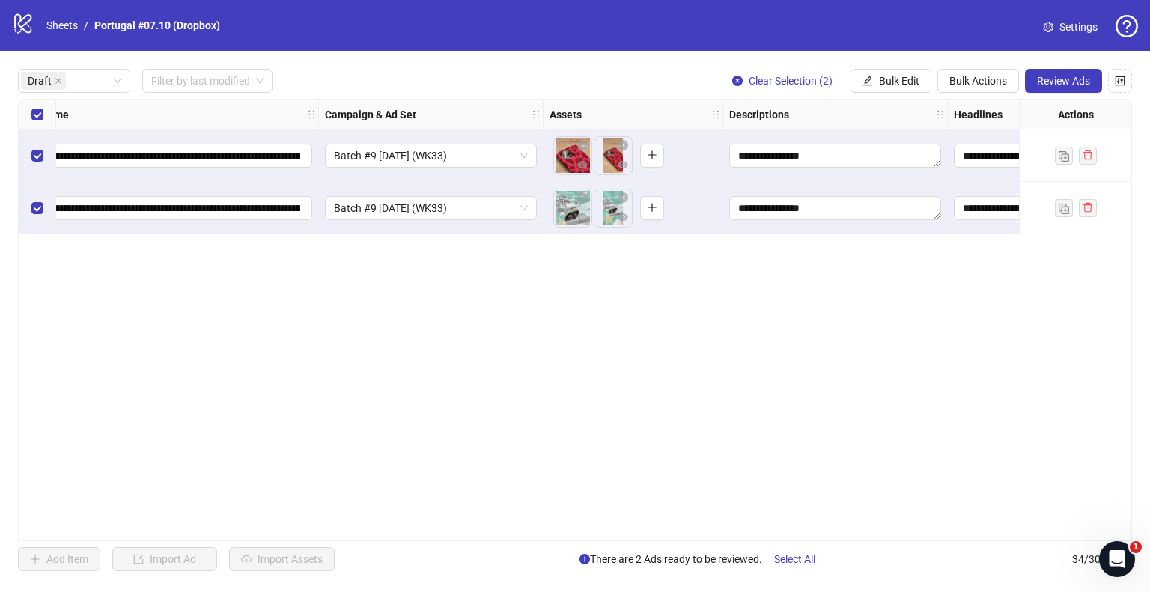
scroll to position [0, 0]
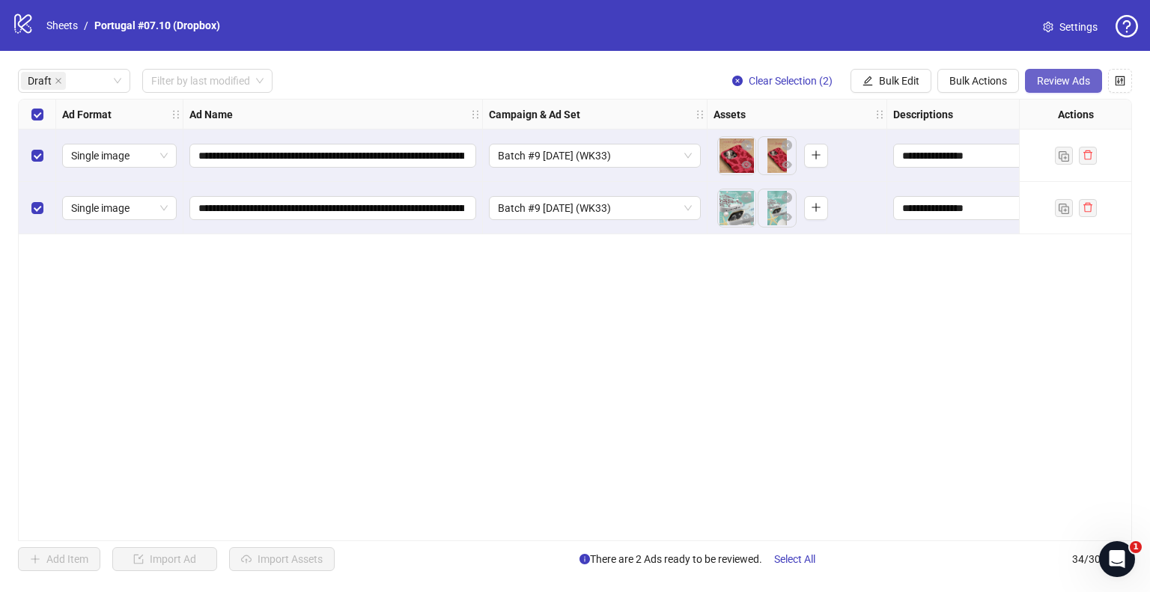
click at [1059, 84] on span "Review Ads" at bounding box center [1063, 81] width 53 height 12
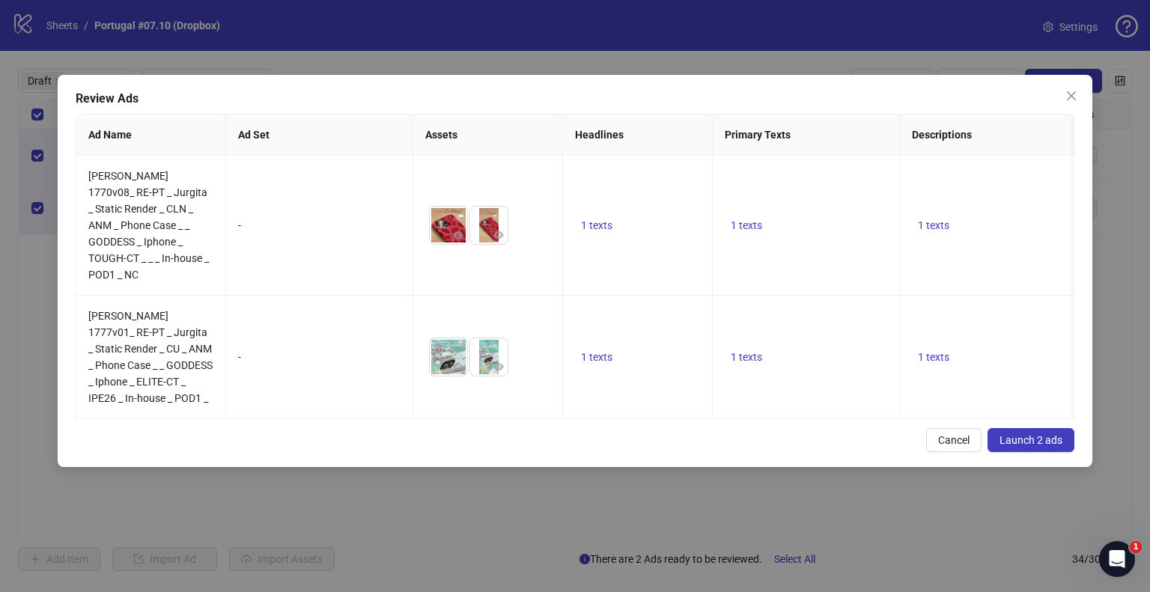
click at [1020, 434] on span "Launch 2 ads" at bounding box center [1031, 440] width 63 height 12
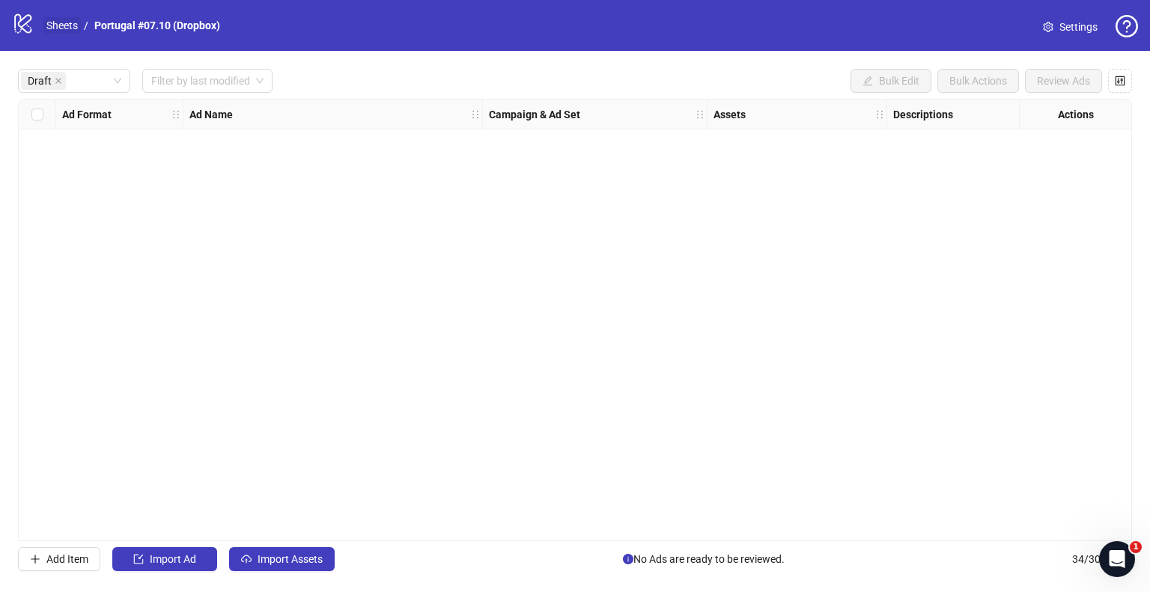
click at [63, 28] on link "Sheets" at bounding box center [61, 25] width 37 height 16
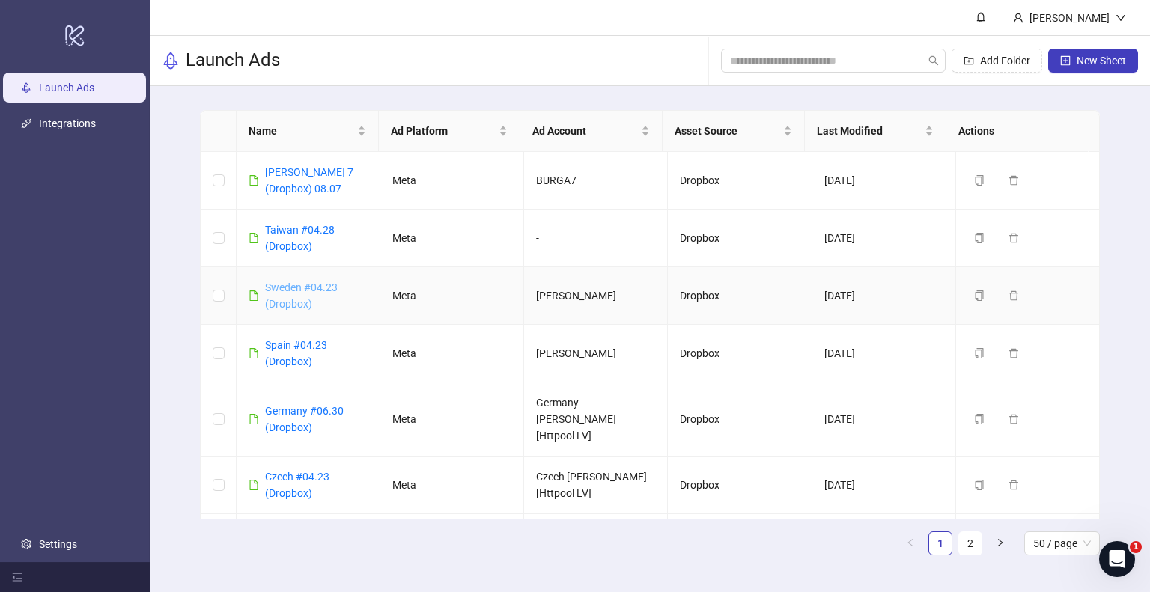
click at [317, 288] on link "Sweden #04.23 (Dropbox)" at bounding box center [301, 296] width 73 height 28
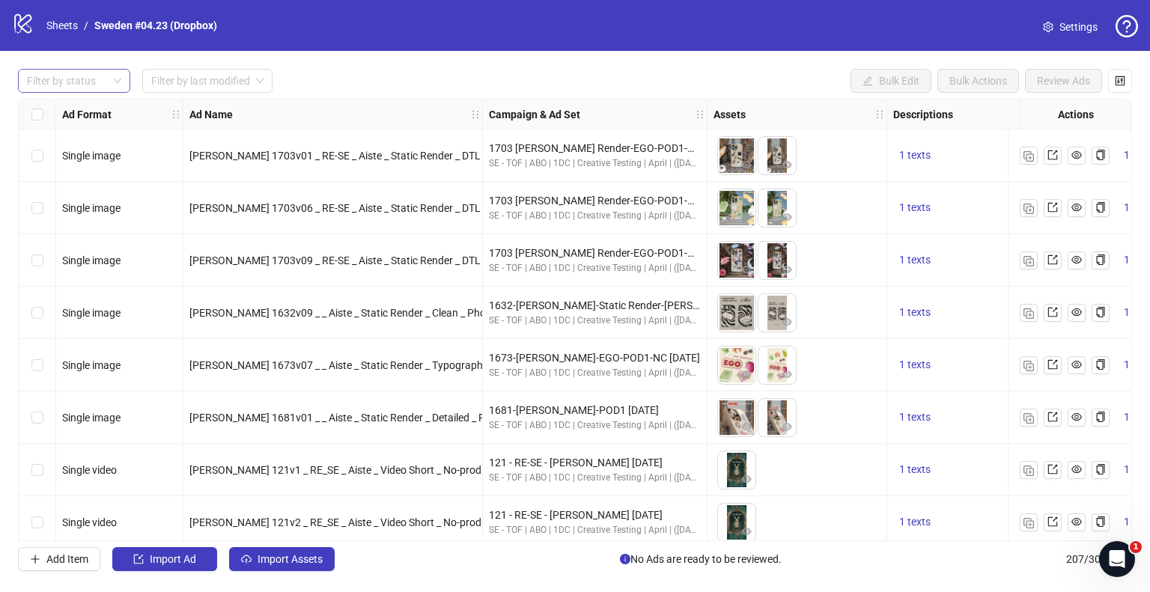
click at [85, 84] on div at bounding box center [66, 80] width 91 height 21
click at [75, 107] on div "Draft" at bounding box center [74, 111] width 88 height 16
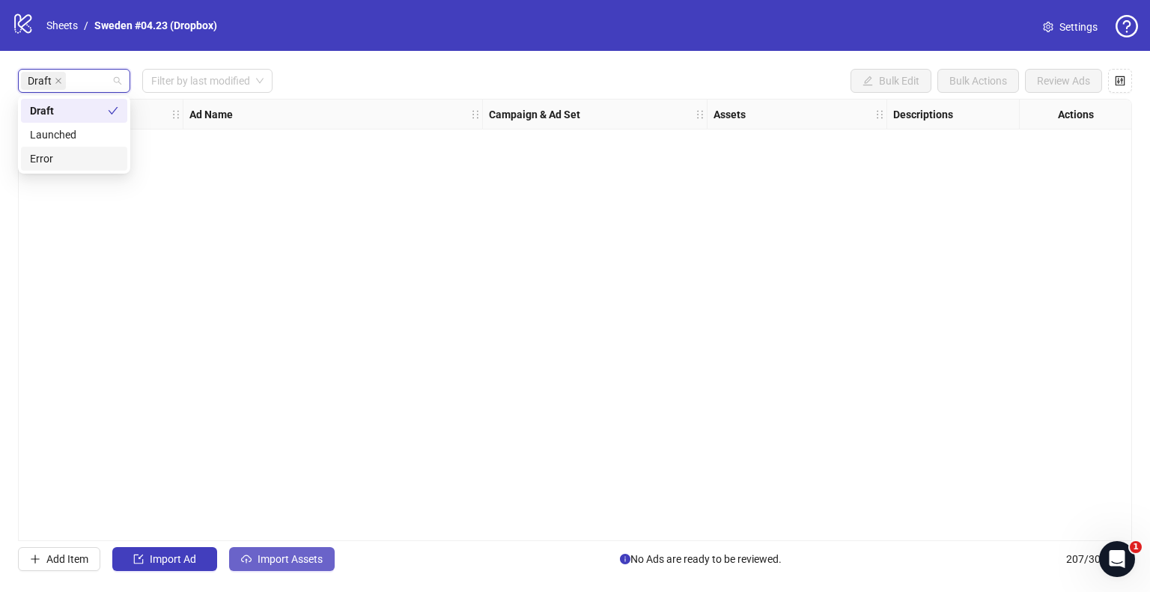
click at [297, 556] on span "Import Assets" at bounding box center [290, 559] width 65 height 12
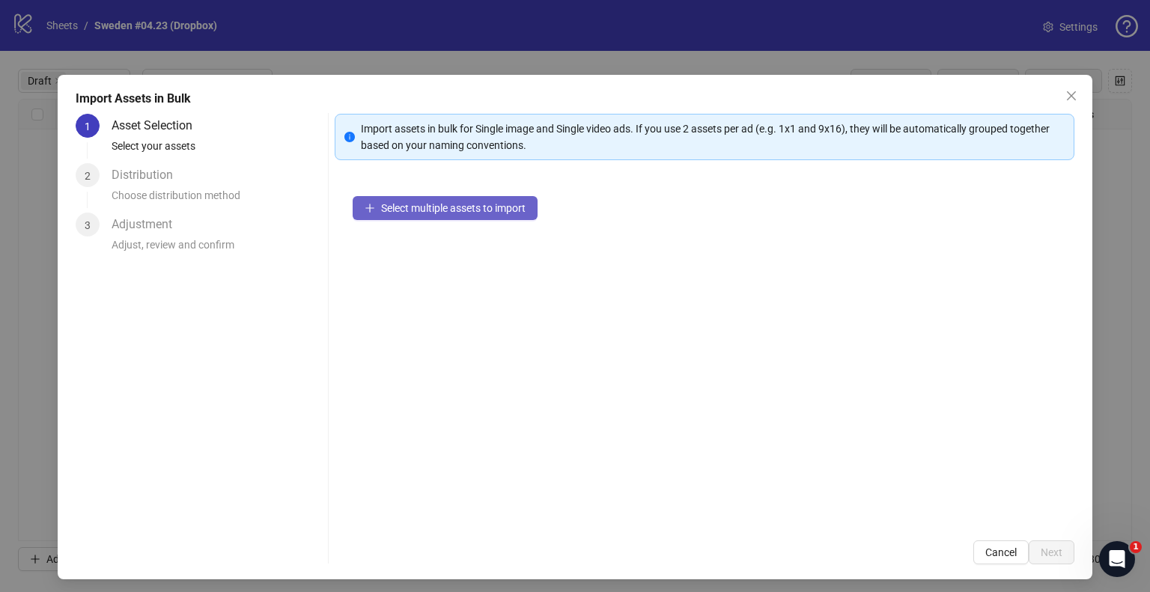
click at [423, 211] on span "Select multiple assets to import" at bounding box center [453, 208] width 145 height 12
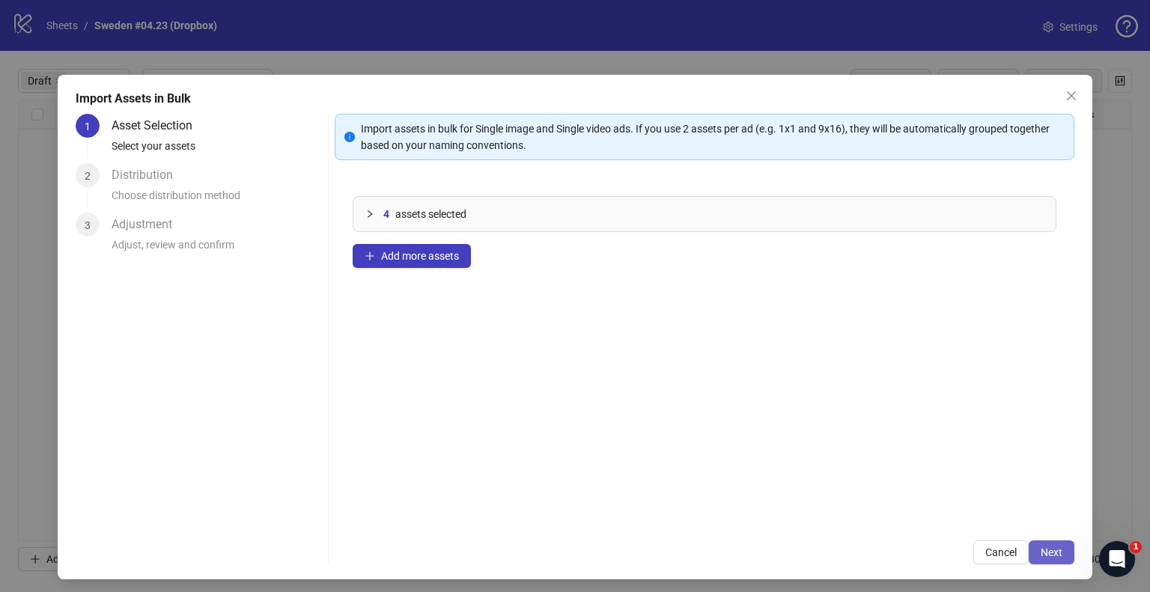
click at [1041, 547] on span "Next" at bounding box center [1052, 553] width 22 height 12
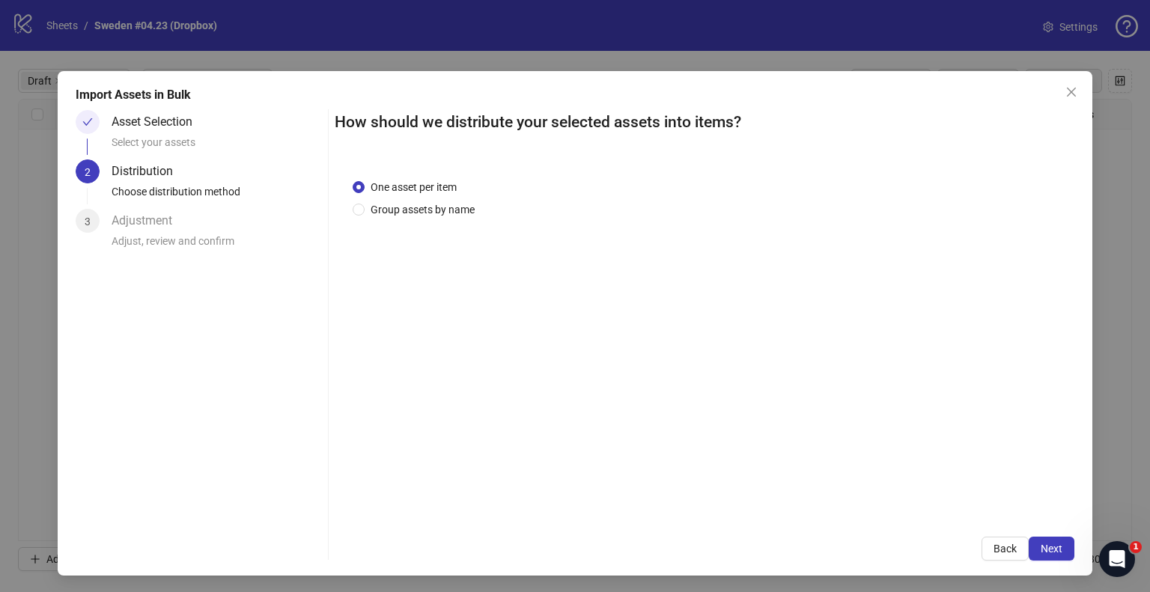
scroll to position [5, 0]
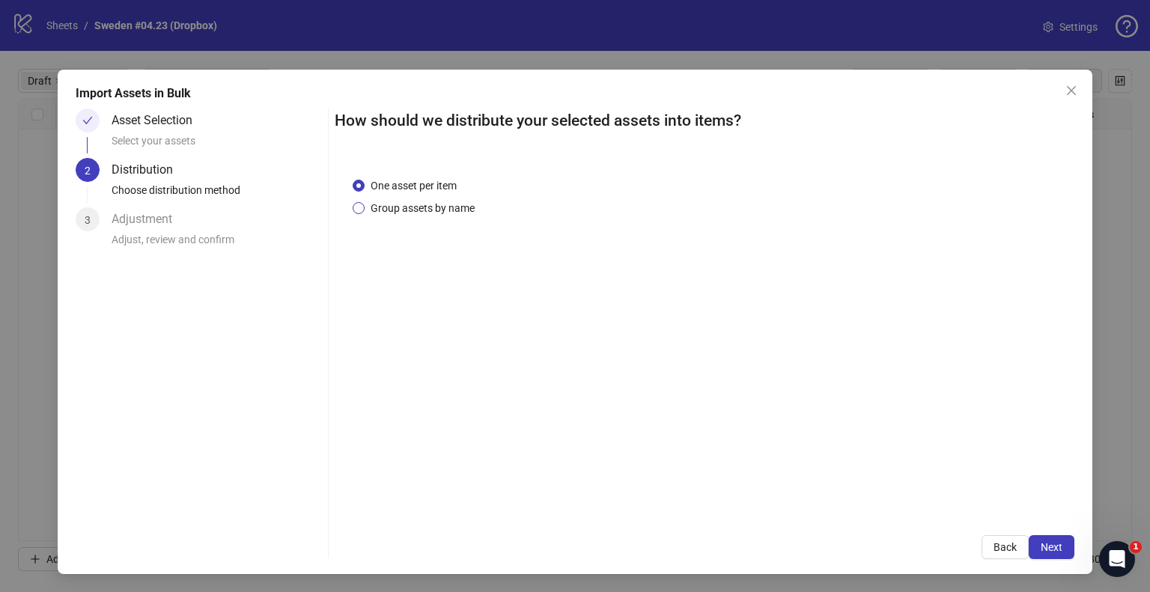
click at [407, 206] on span "Group assets by name" at bounding box center [423, 208] width 116 height 16
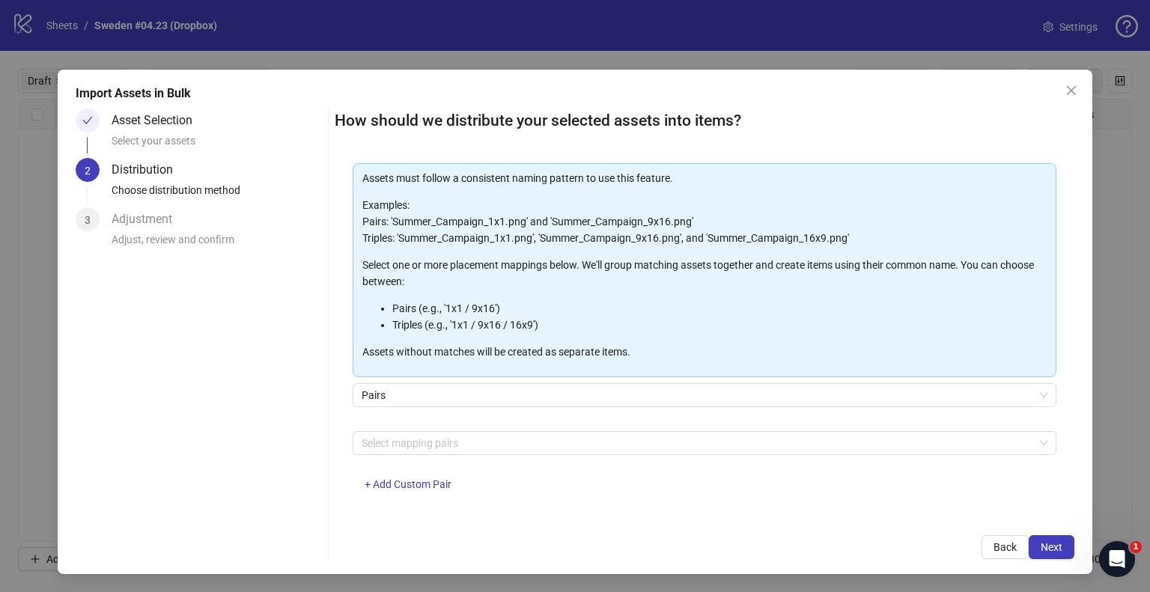
scroll to position [79, 0]
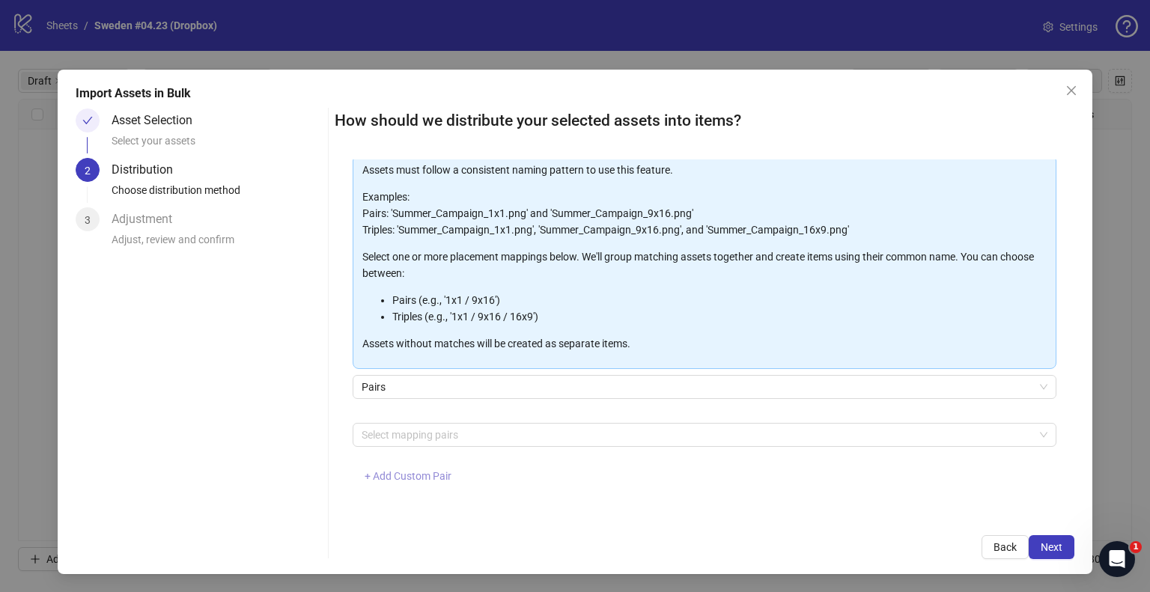
click at [398, 482] on button "+ Add Custom Pair" at bounding box center [408, 477] width 111 height 24
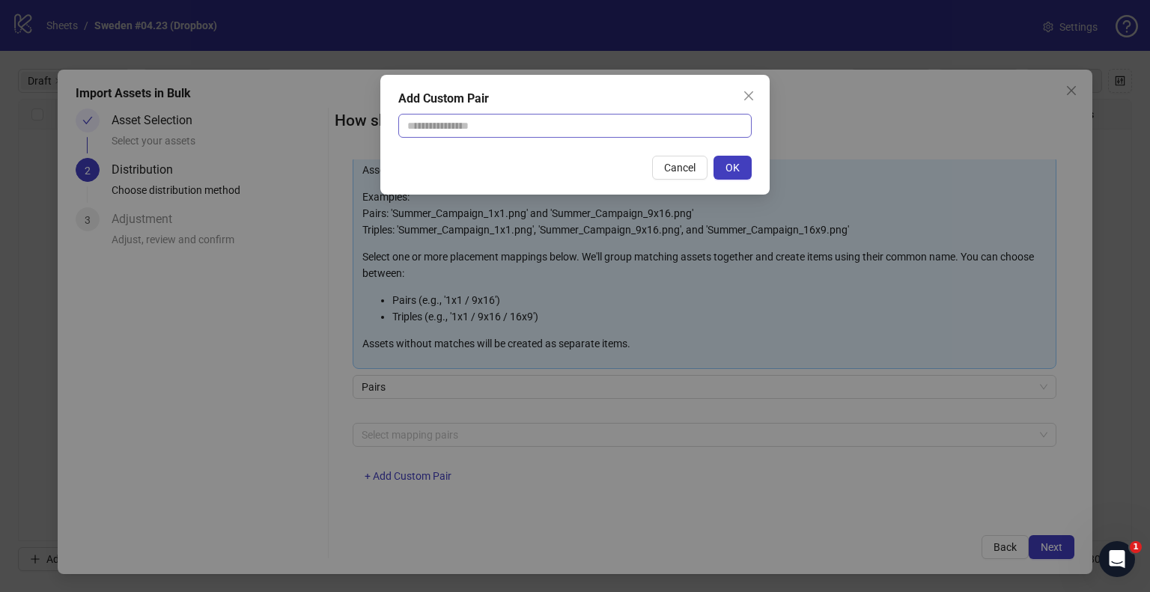
drag, startPoint x: 498, startPoint y: 139, endPoint x: 499, endPoint y: 128, distance: 10.6
click at [498, 135] on div "Add Custom Pair Cancel OK" at bounding box center [574, 135] width 389 height 120
click at [499, 128] on input "text" at bounding box center [574, 126] width 353 height 24
click at [499, 127] on input "text" at bounding box center [574, 126] width 353 height 24
type input "**********"
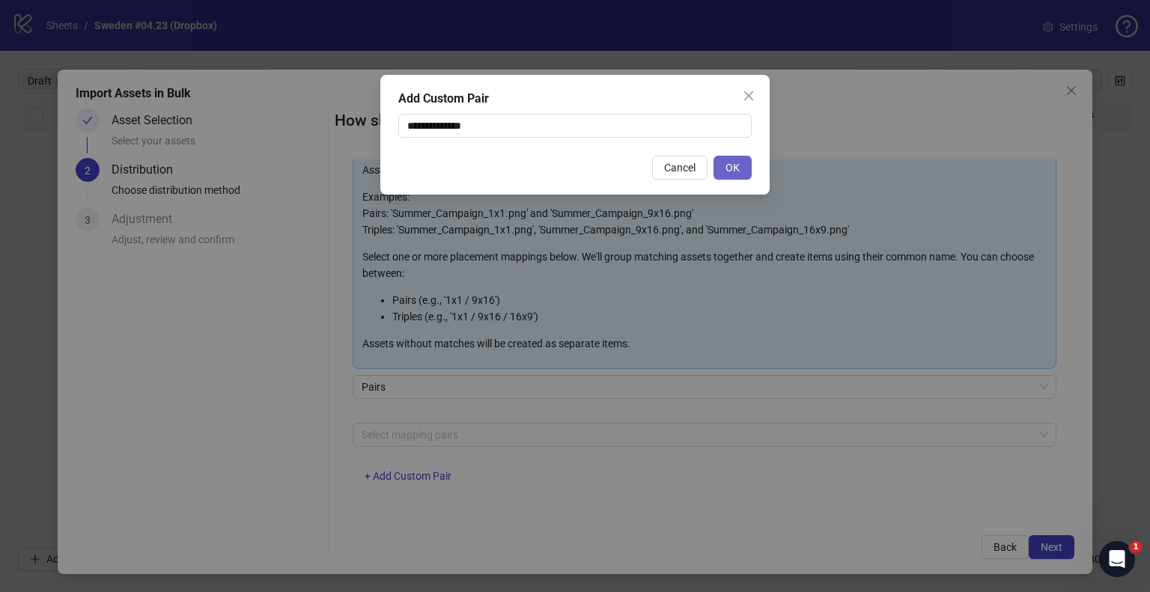
click at [734, 176] on button "OK" at bounding box center [733, 168] width 38 height 24
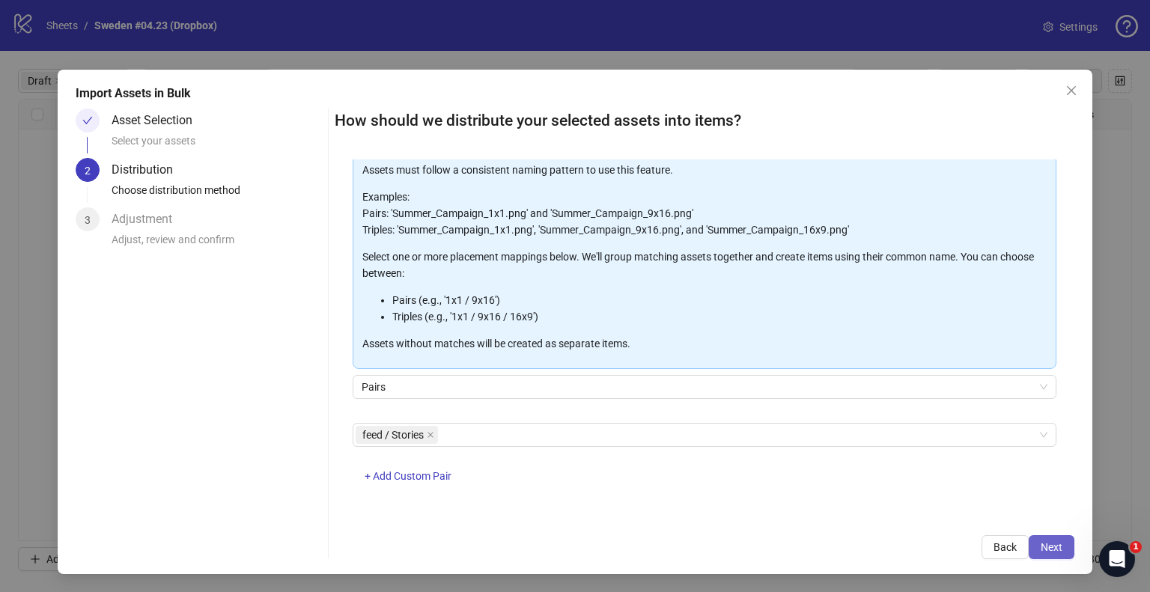
click at [1041, 542] on span "Next" at bounding box center [1052, 547] width 22 height 12
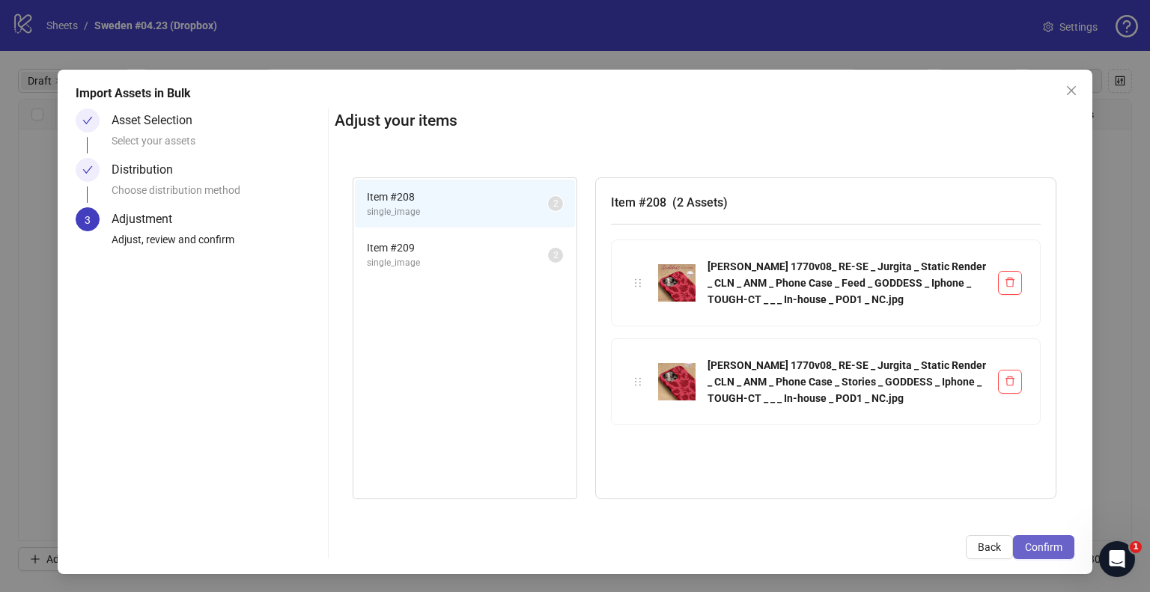
click at [1027, 541] on span "Confirm" at bounding box center [1043, 547] width 37 height 12
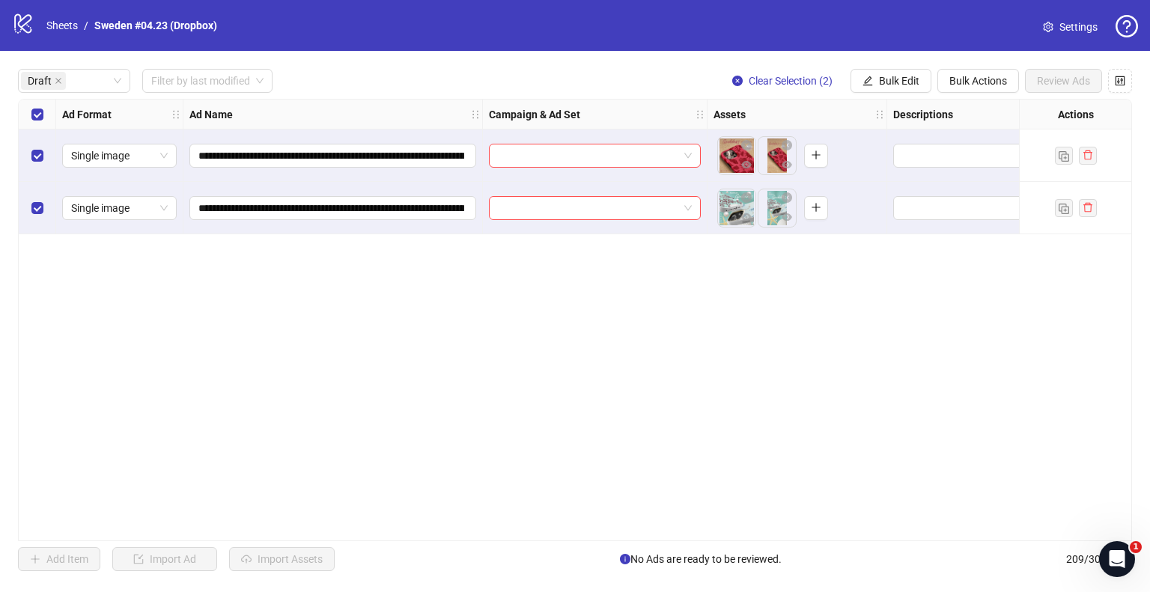
scroll to position [0, 0]
click at [914, 91] on button "Bulk Edit" at bounding box center [891, 81] width 81 height 24
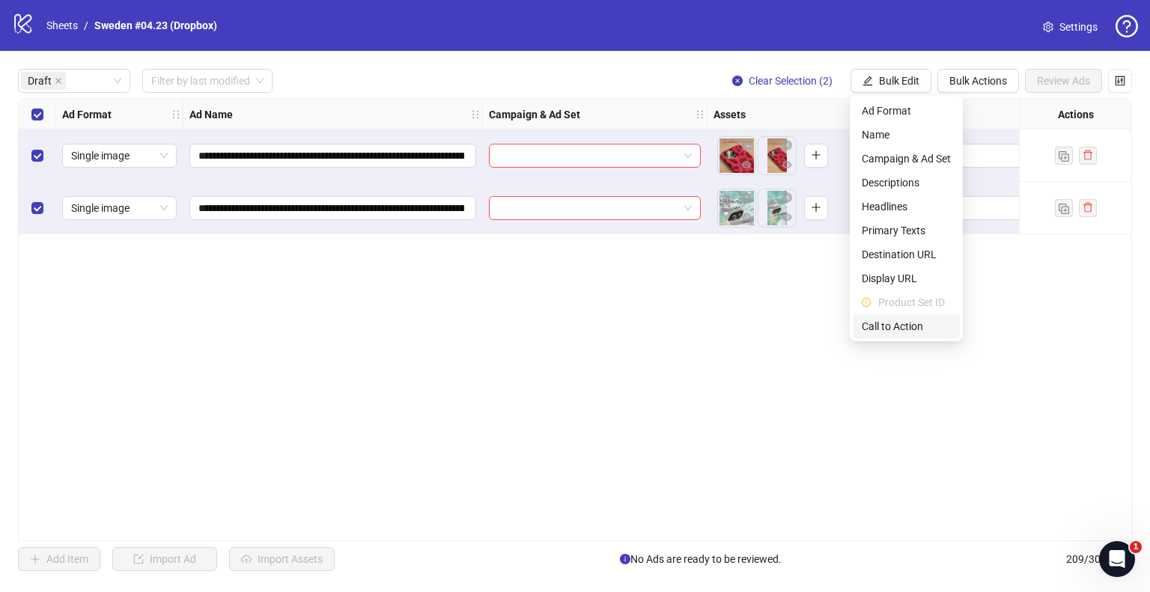
click at [922, 323] on span "Call to Action" at bounding box center [906, 326] width 89 height 16
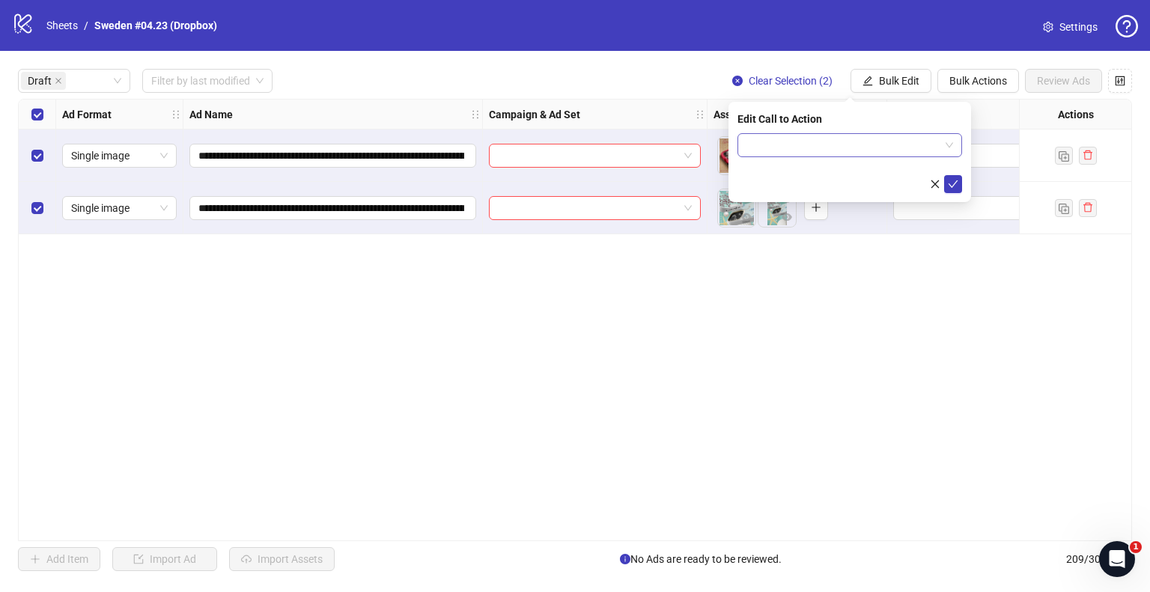
click at [770, 135] on input "search" at bounding box center [843, 145] width 193 height 22
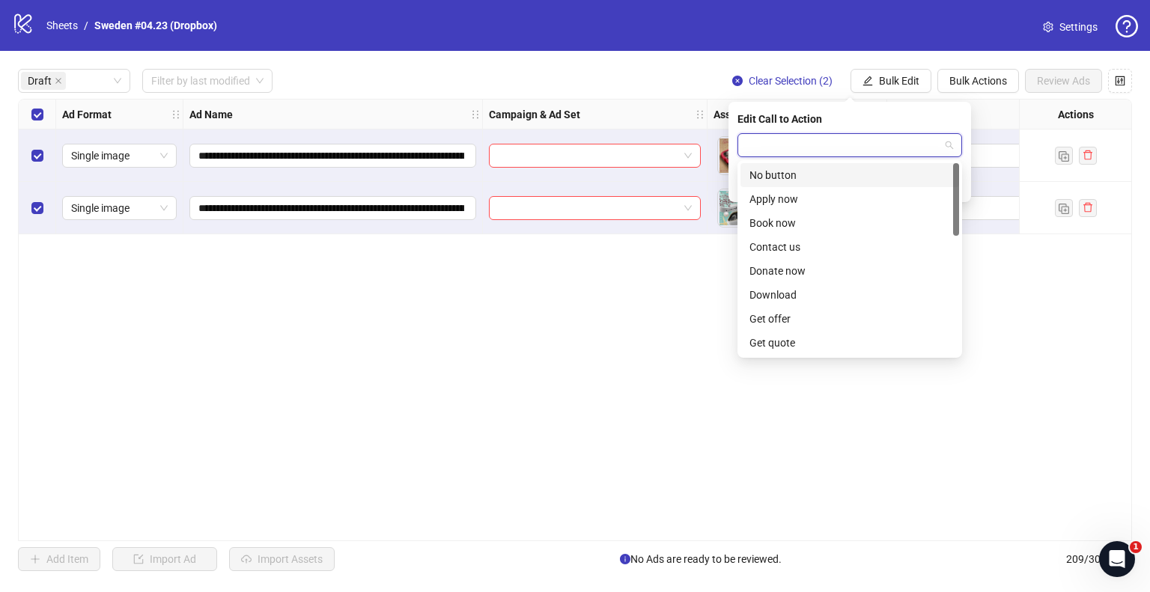
type input "*"
click at [788, 293] on div "Shop now" at bounding box center [850, 295] width 201 height 16
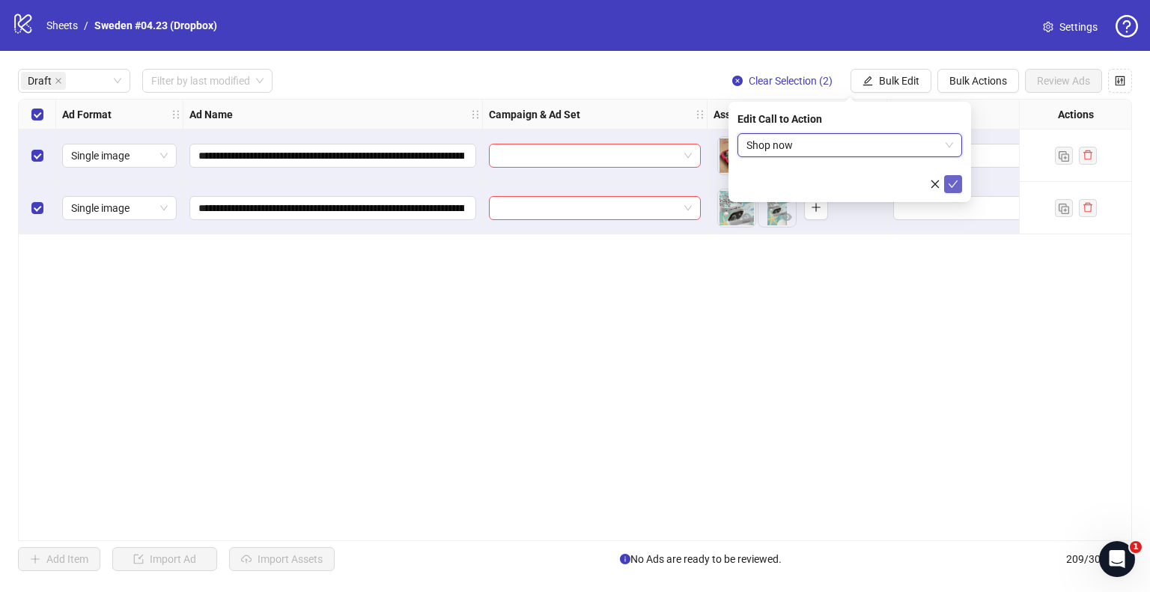
click at [951, 183] on icon "check" at bounding box center [953, 184] width 10 height 10
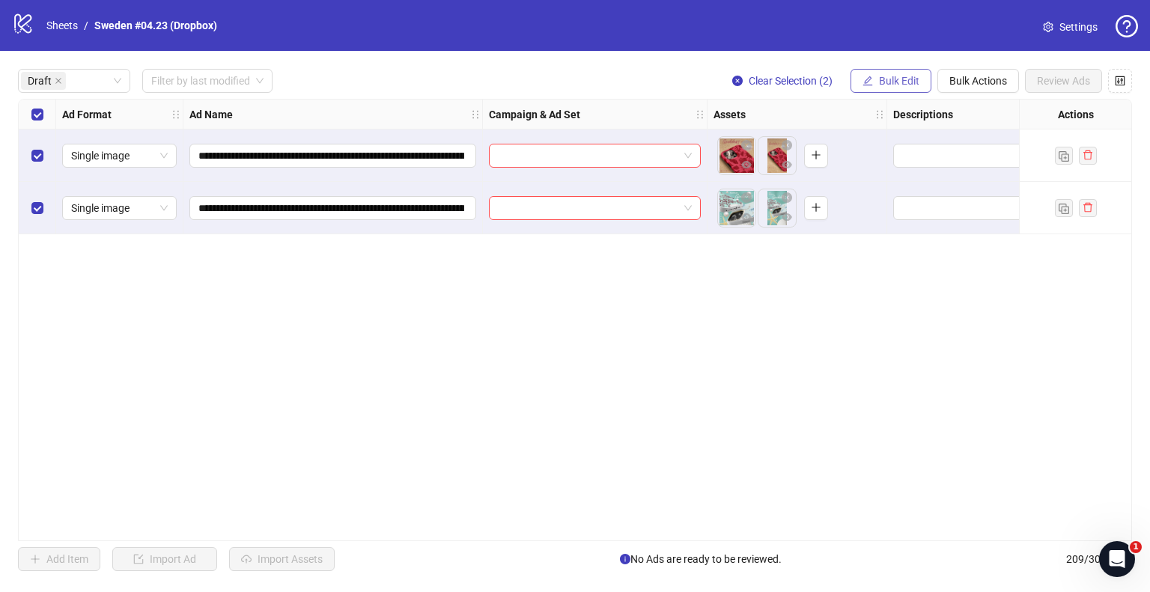
click at [892, 82] on span "Bulk Edit" at bounding box center [899, 81] width 40 height 12
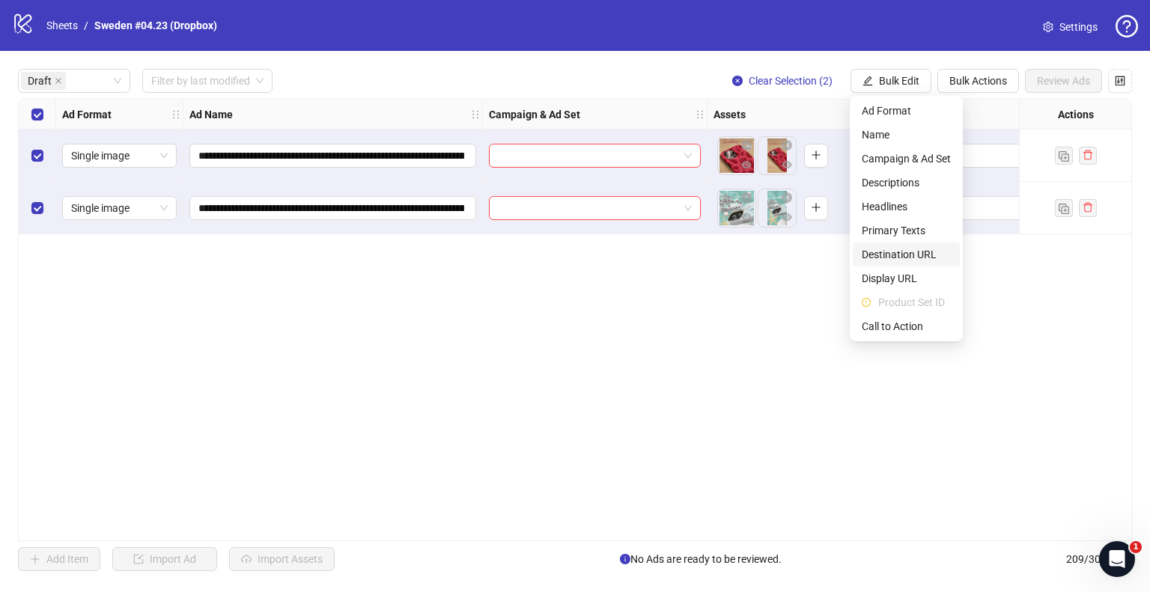
click at [902, 256] on span "Destination URL" at bounding box center [906, 254] width 89 height 16
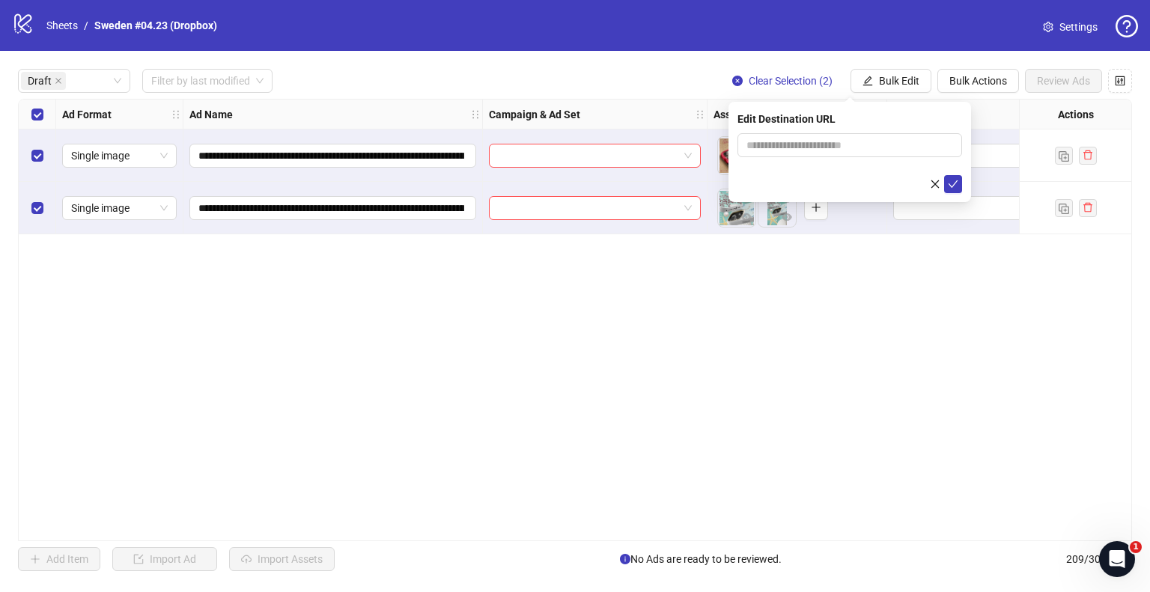
click at [845, 162] on form at bounding box center [850, 163] width 225 height 60
click at [845, 147] on input "text" at bounding box center [844, 145] width 195 height 16
click at [818, 152] on input "**********" at bounding box center [844, 145] width 195 height 16
click at [824, 143] on input "**********" at bounding box center [844, 145] width 195 height 16
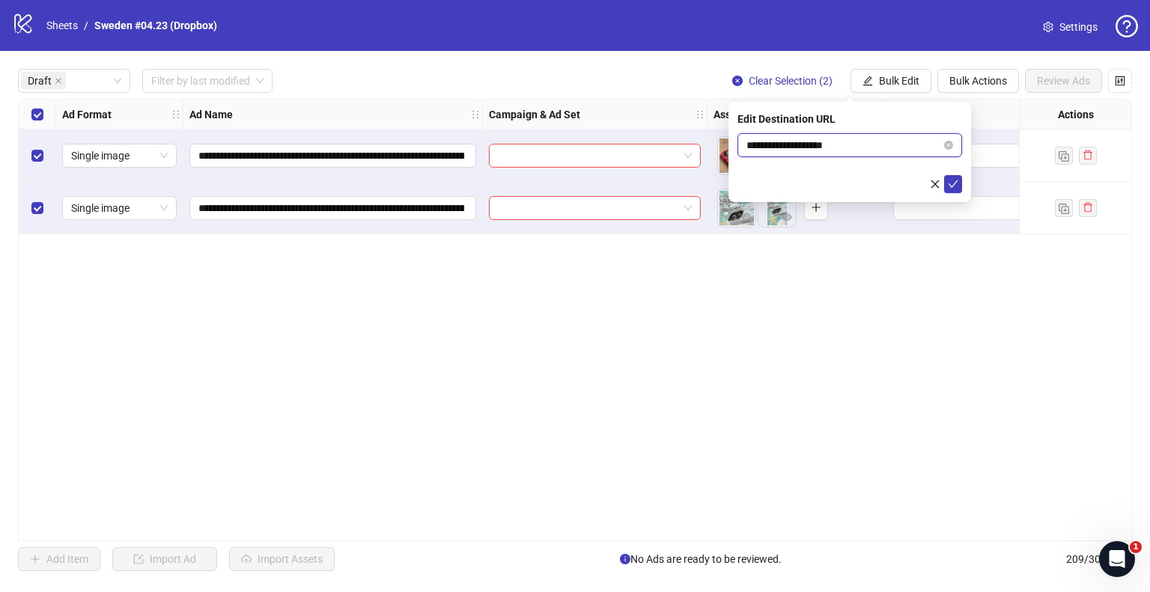
click at [824, 143] on input "**********" at bounding box center [844, 145] width 195 height 16
type input "**********"
click at [914, 179] on div at bounding box center [850, 184] width 225 height 18
click at [955, 192] on button "submit" at bounding box center [953, 184] width 18 height 18
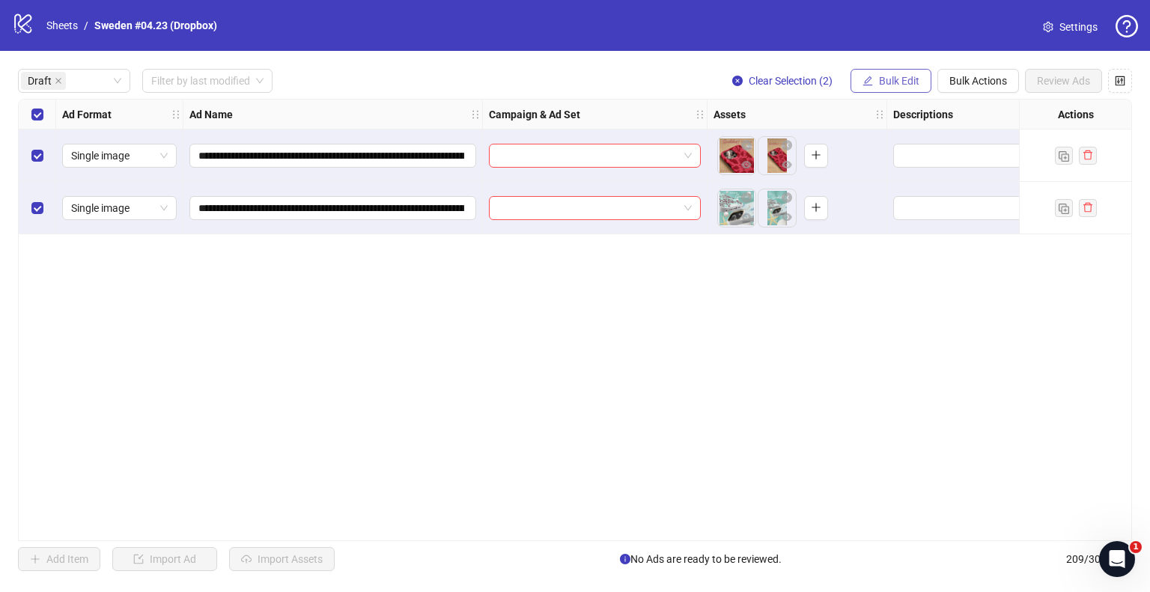
click at [910, 89] on button "Bulk Edit" at bounding box center [891, 81] width 81 height 24
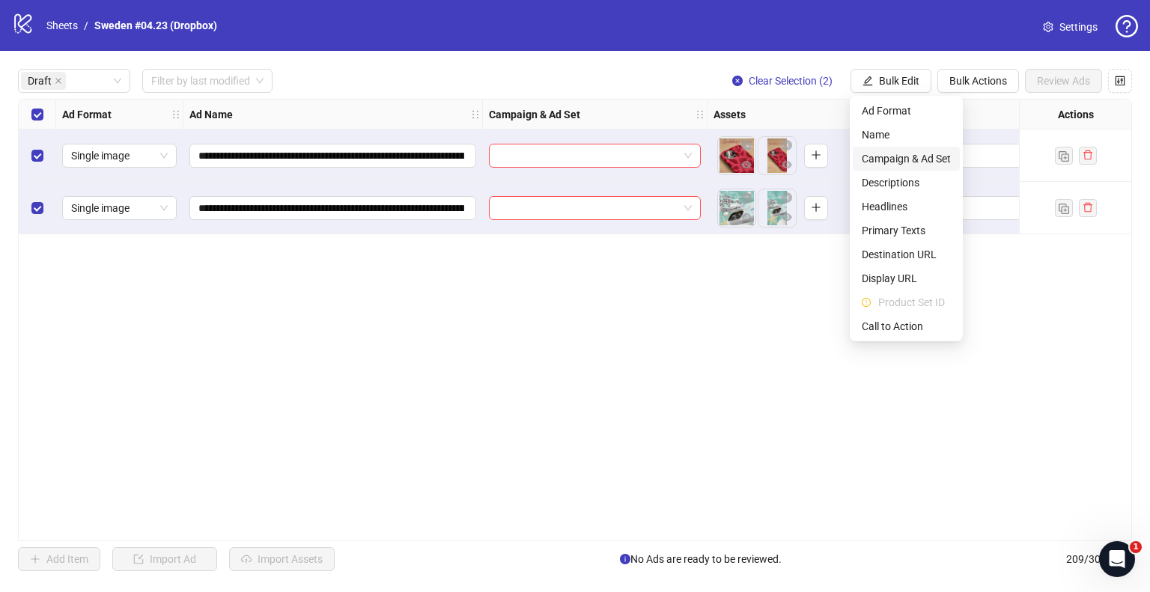
click at [902, 162] on span "Campaign & Ad Set" at bounding box center [906, 159] width 89 height 16
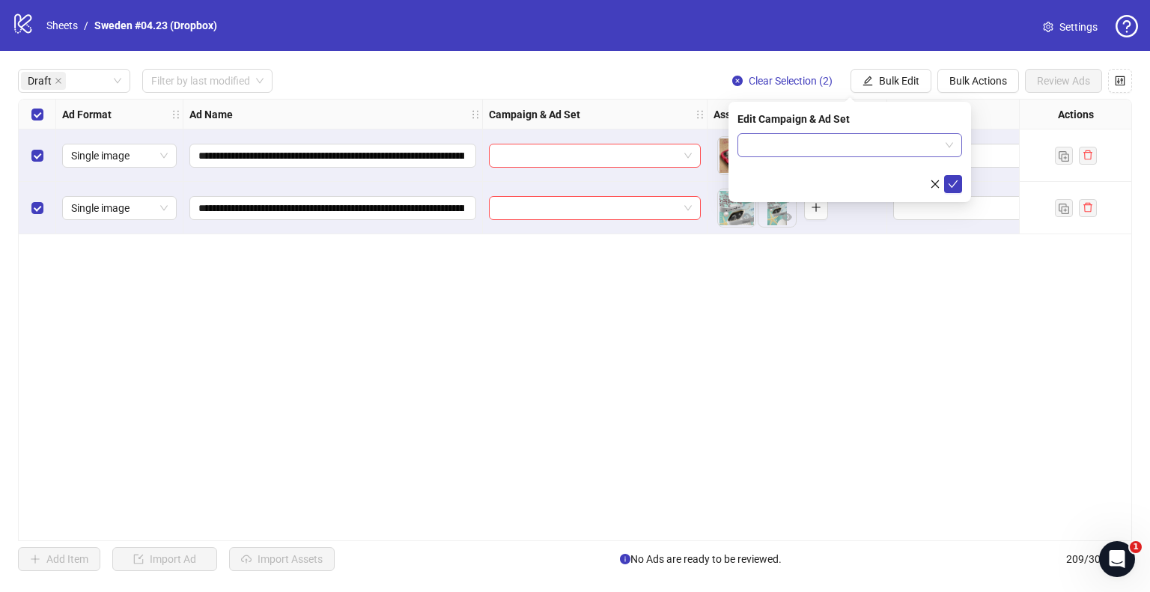
click at [906, 146] on input "search" at bounding box center [843, 145] width 193 height 22
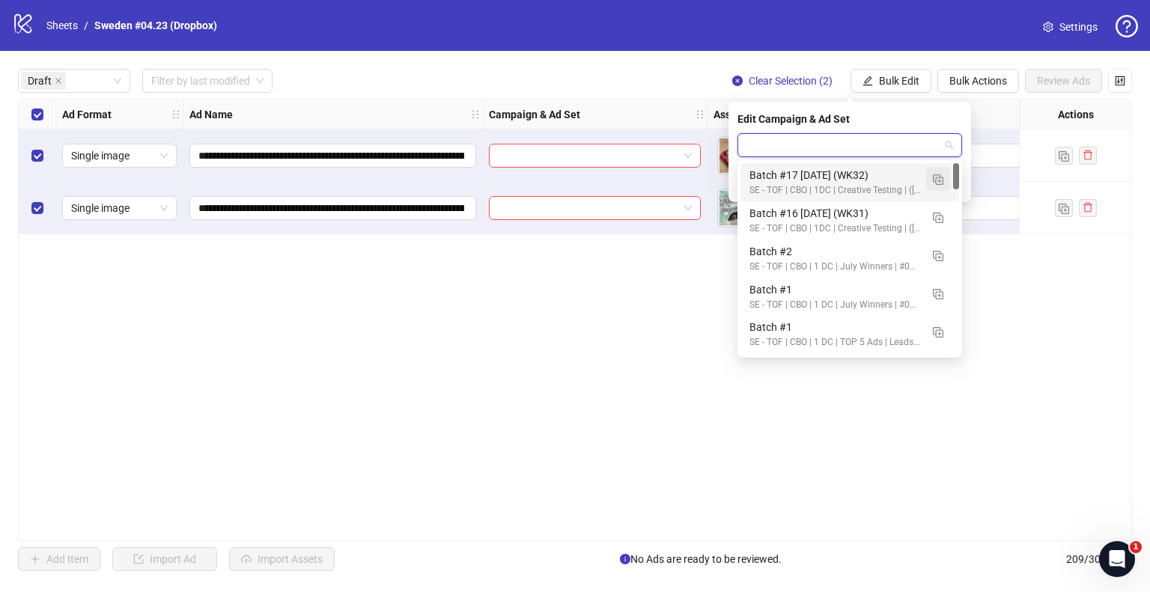
click at [937, 180] on img "button" at bounding box center [938, 179] width 10 height 10
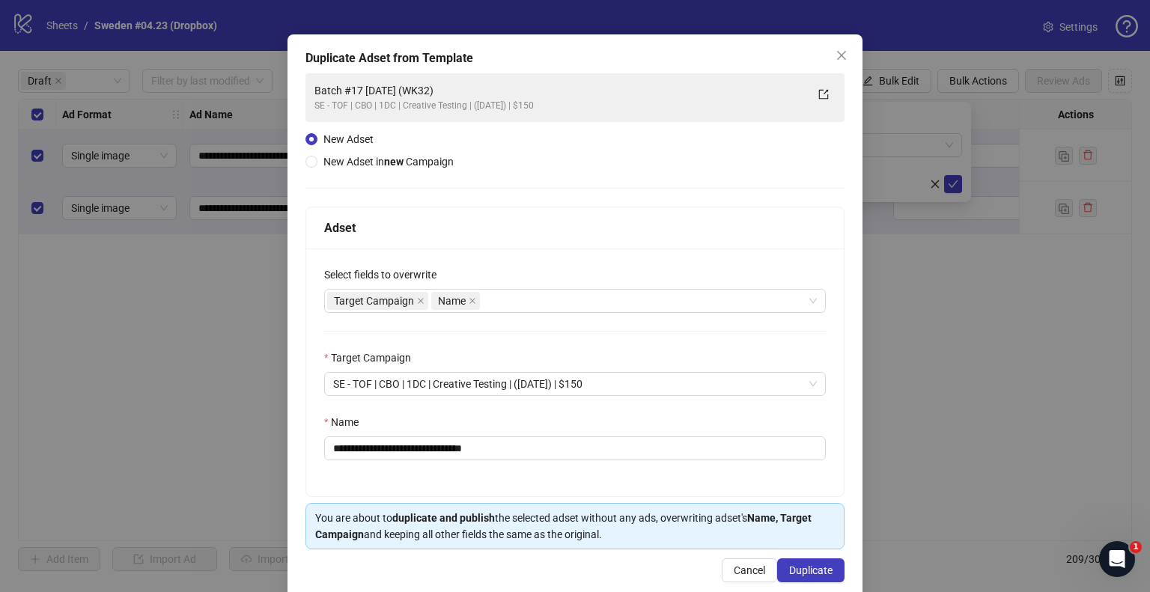
scroll to position [63, 0]
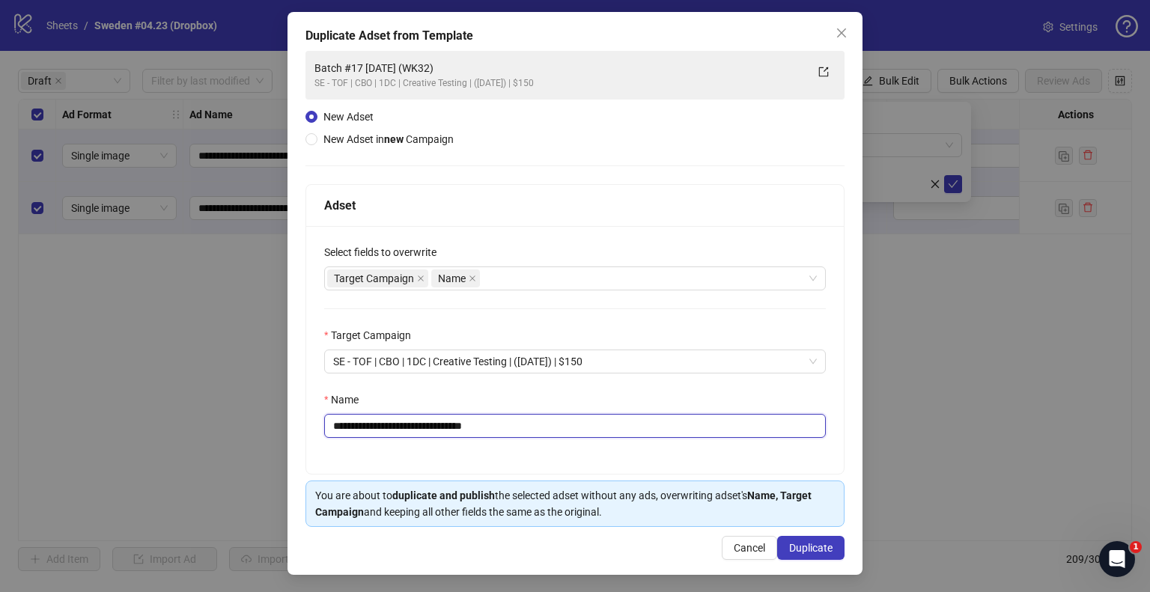
drag, startPoint x: 463, startPoint y: 425, endPoint x: 581, endPoint y: 422, distance: 118.4
click at [581, 422] on input "**********" at bounding box center [575, 426] width 502 height 24
drag, startPoint x: 435, startPoint y: 423, endPoint x: 418, endPoint y: 428, distance: 17.8
click at [423, 427] on input "**********" at bounding box center [575, 426] width 502 height 24
click at [378, 418] on input "**********" at bounding box center [575, 426] width 502 height 24
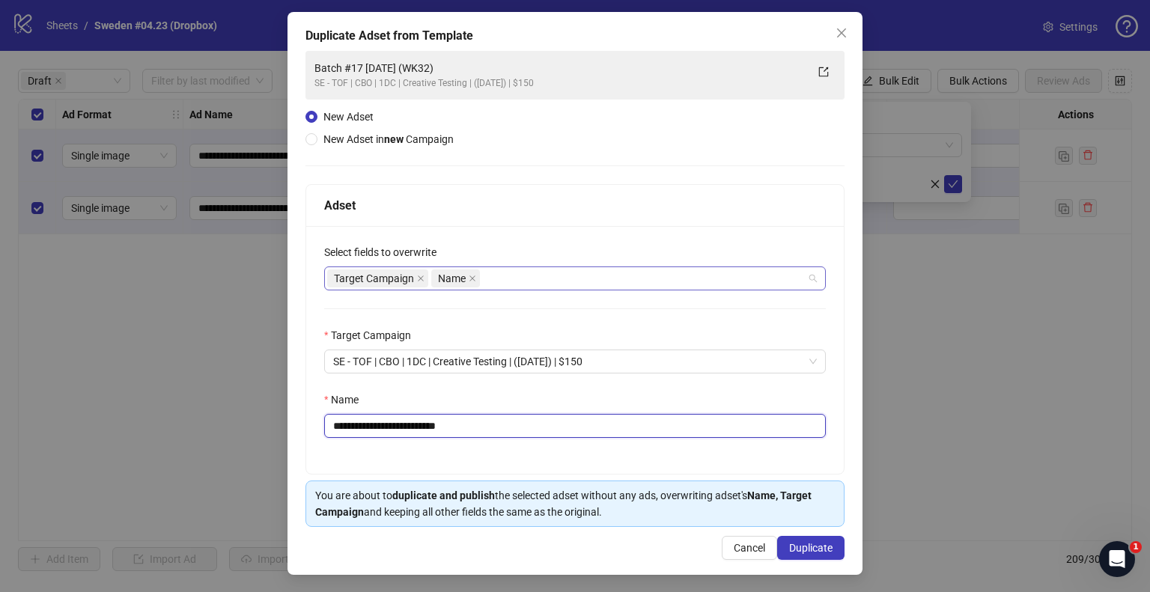
click at [548, 275] on div "Target Campaign Name" at bounding box center [567, 278] width 480 height 21
type input "**********"
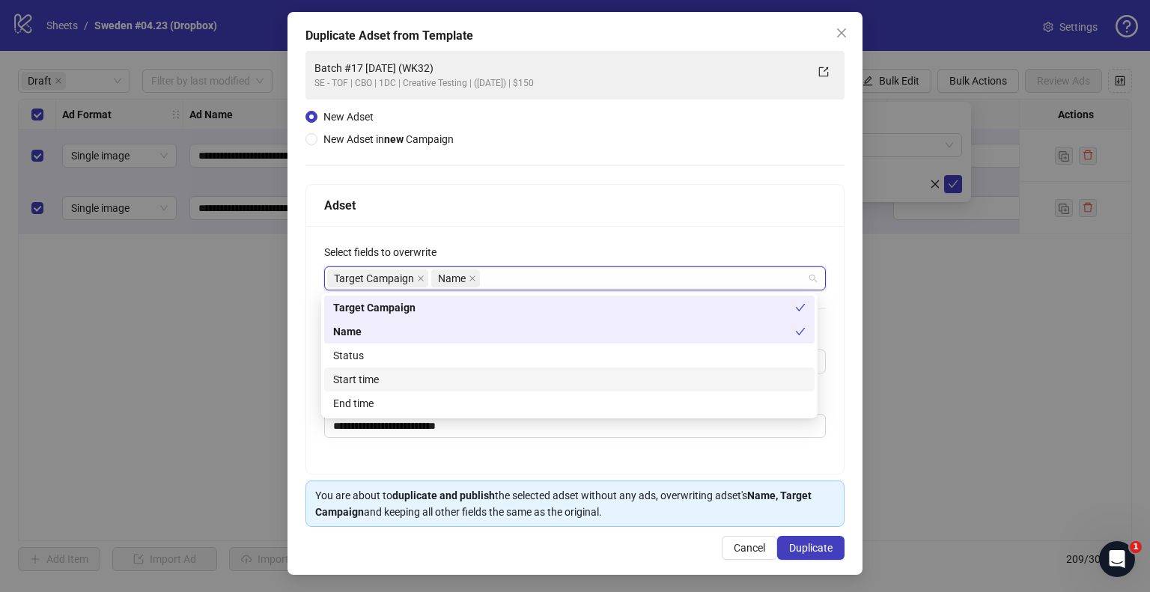
click at [404, 374] on div "Start time" at bounding box center [569, 379] width 473 height 16
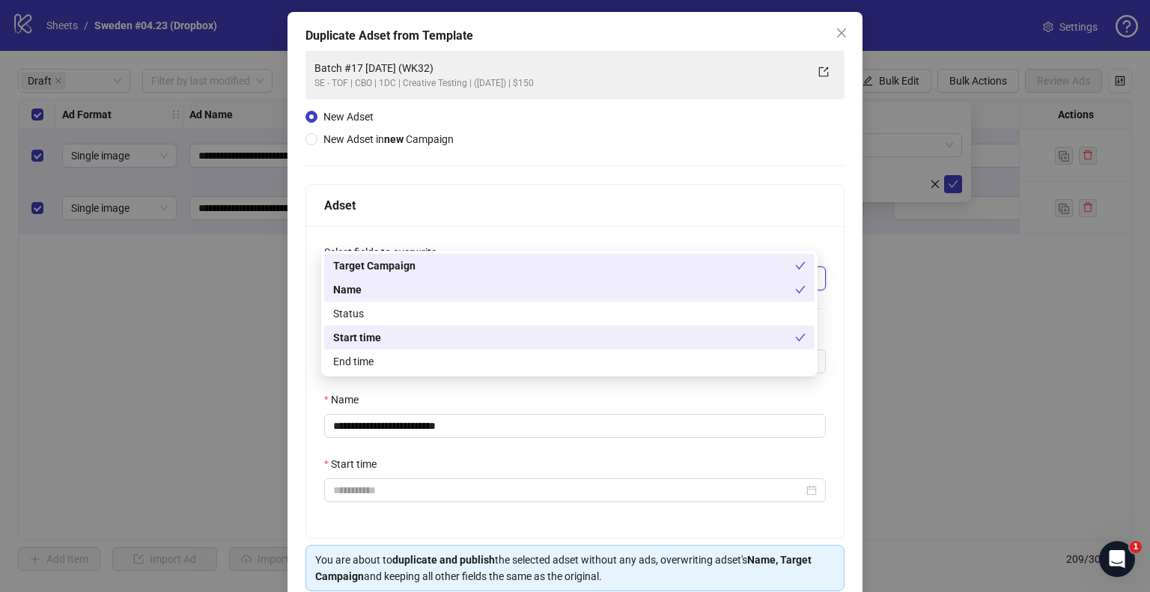
scroll to position [127, 0]
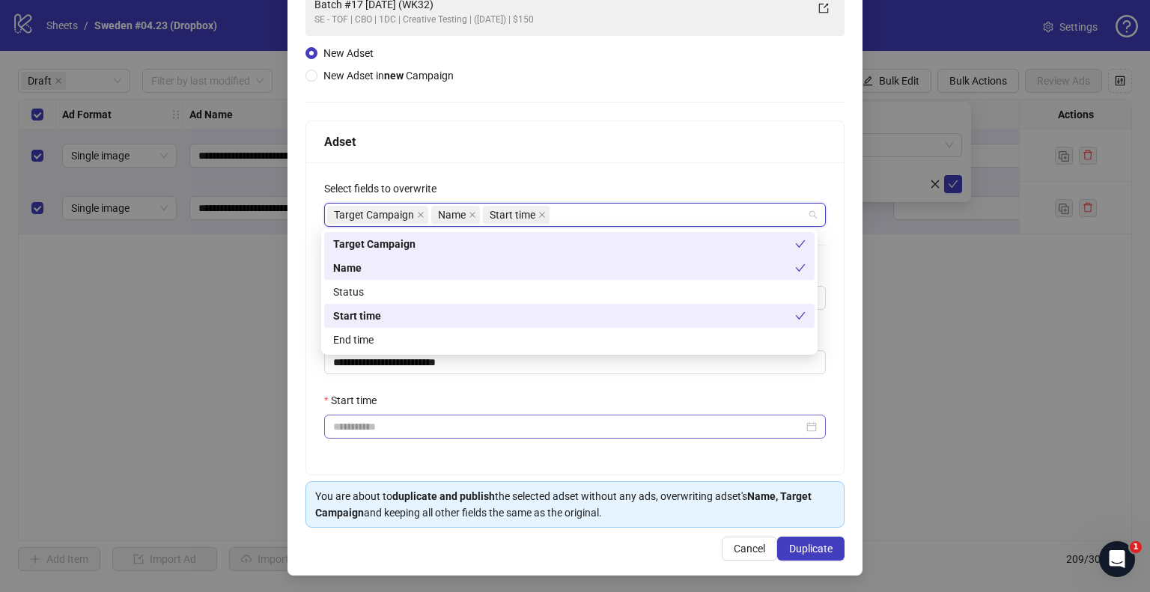
click at [380, 416] on div at bounding box center [575, 427] width 502 height 24
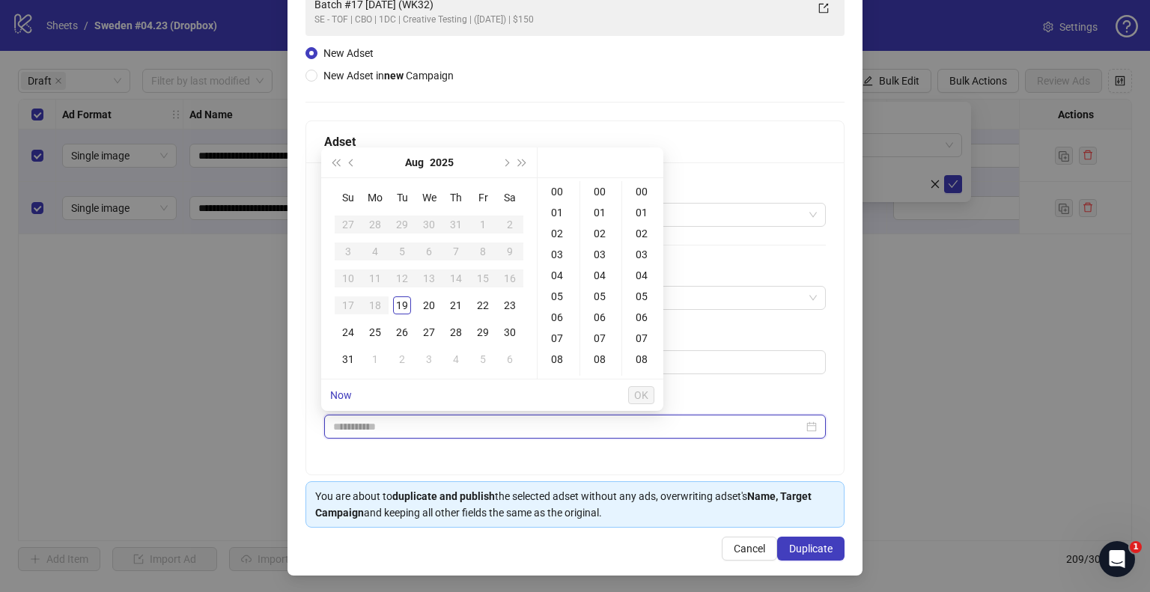
click at [377, 427] on input "Start time" at bounding box center [568, 427] width 470 height 16
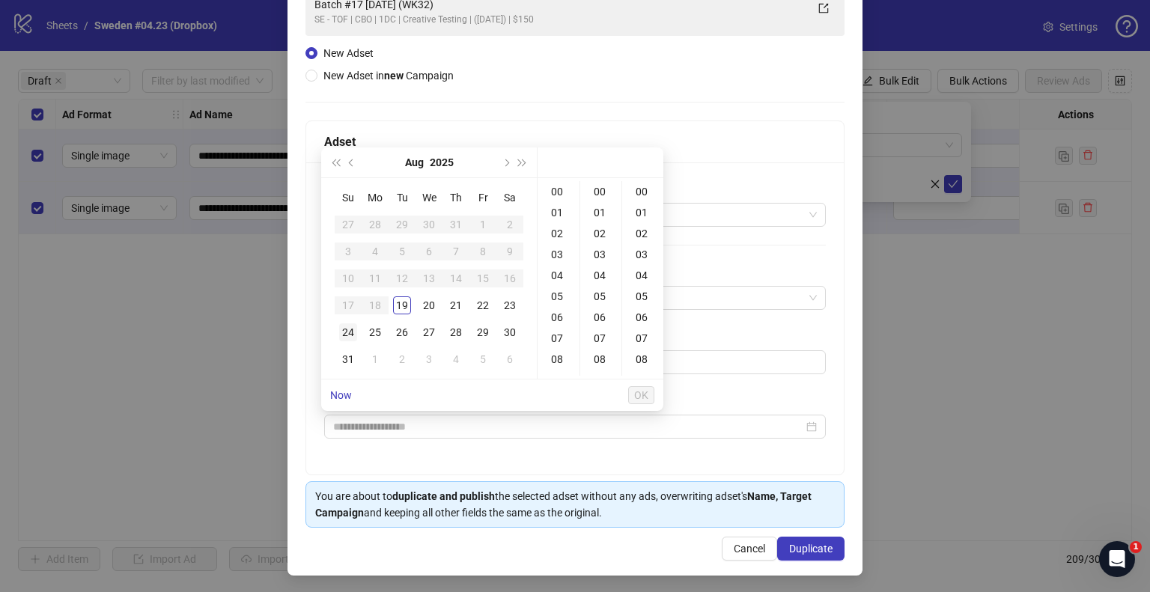
click at [344, 329] on div "24" at bounding box center [348, 332] width 18 height 18
drag, startPoint x: 558, startPoint y: 310, endPoint x: 622, endPoint y: 356, distance: 78.3
click at [557, 309] on div "09" at bounding box center [559, 305] width 36 height 21
type input "**********"
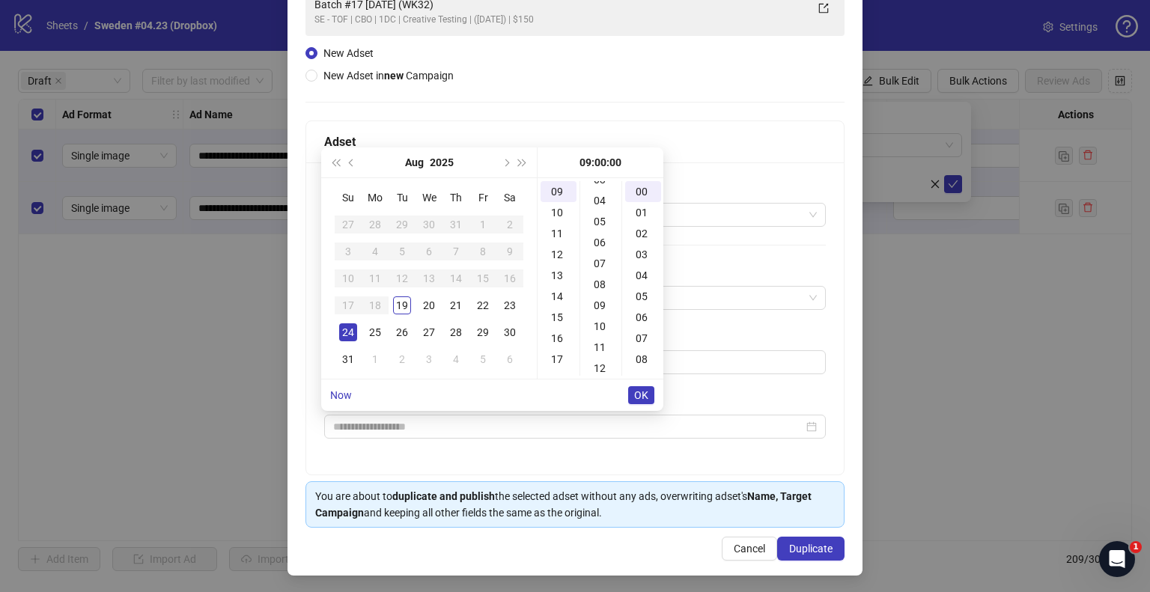
scroll to position [189, 0]
click at [640, 395] on span "OK" at bounding box center [641, 395] width 14 height 12
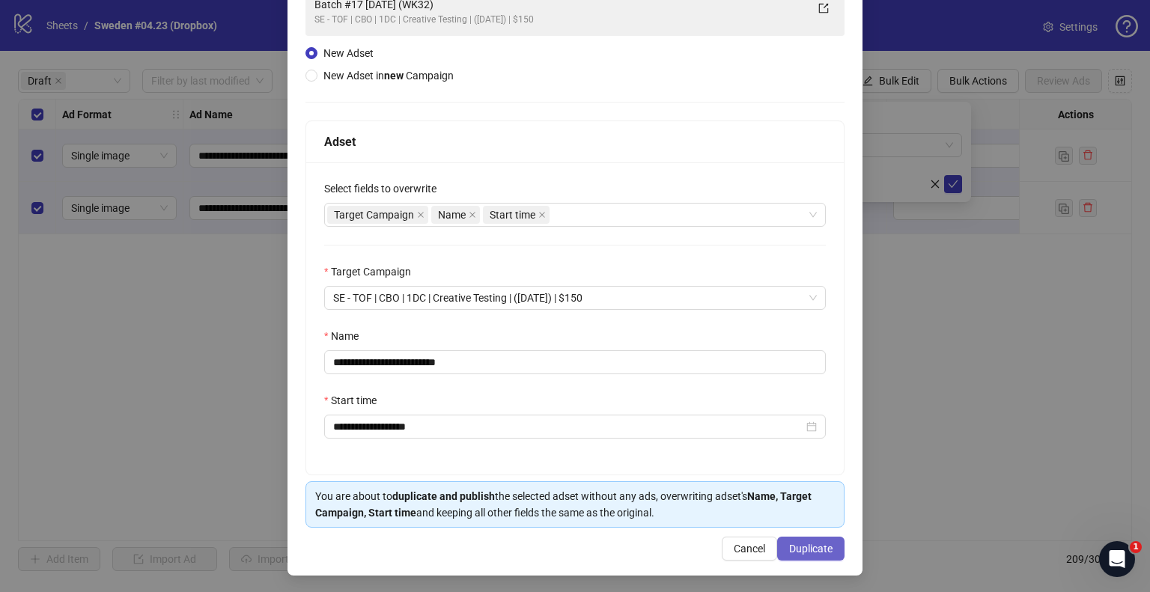
click at [789, 543] on span "Duplicate" at bounding box center [810, 549] width 43 height 12
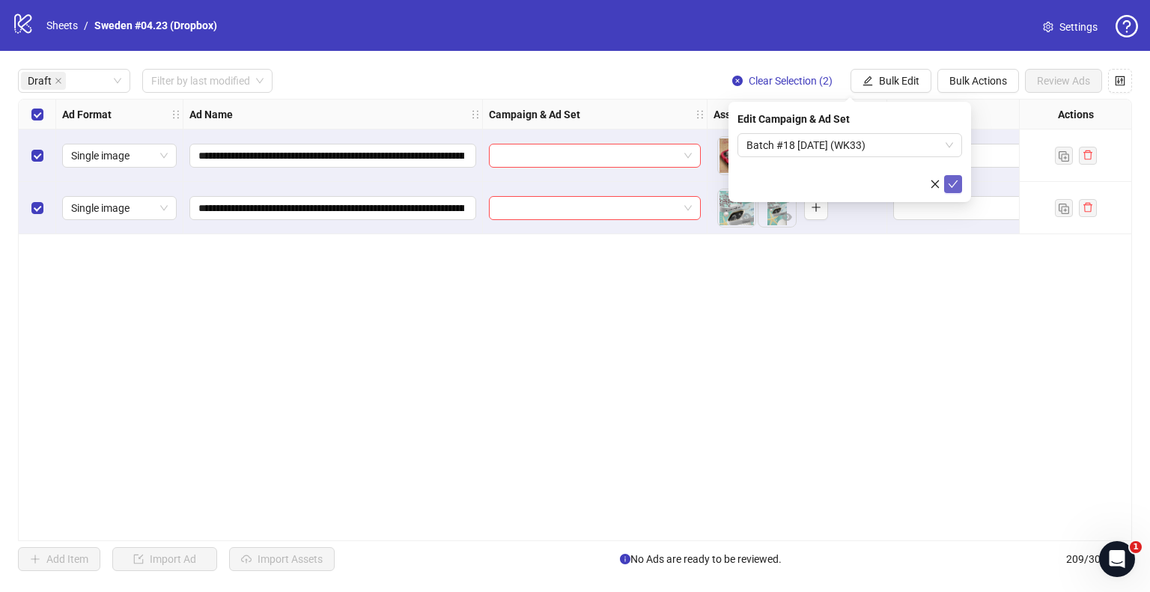
click at [953, 183] on icon "check" at bounding box center [953, 184] width 10 height 10
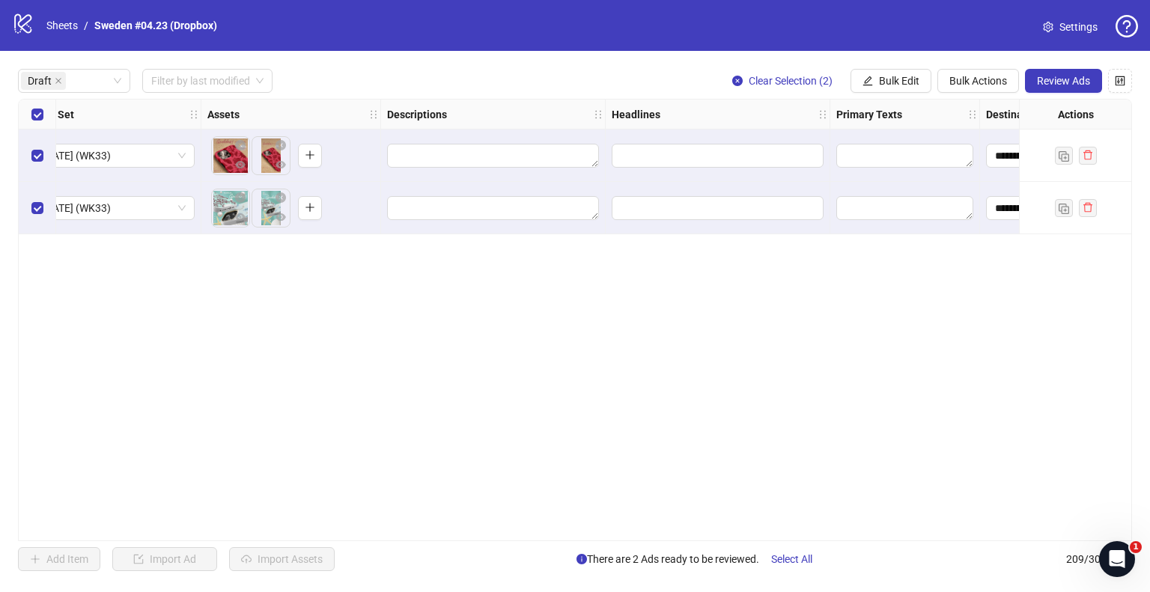
scroll to position [0, 524]
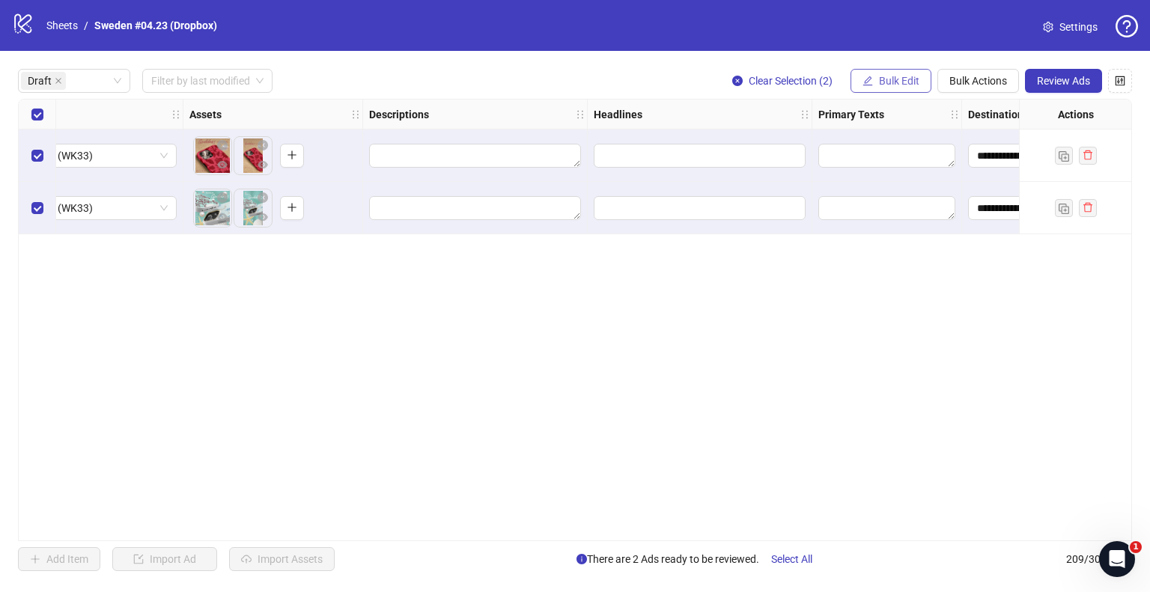
click at [908, 82] on span "Bulk Edit" at bounding box center [899, 81] width 40 height 12
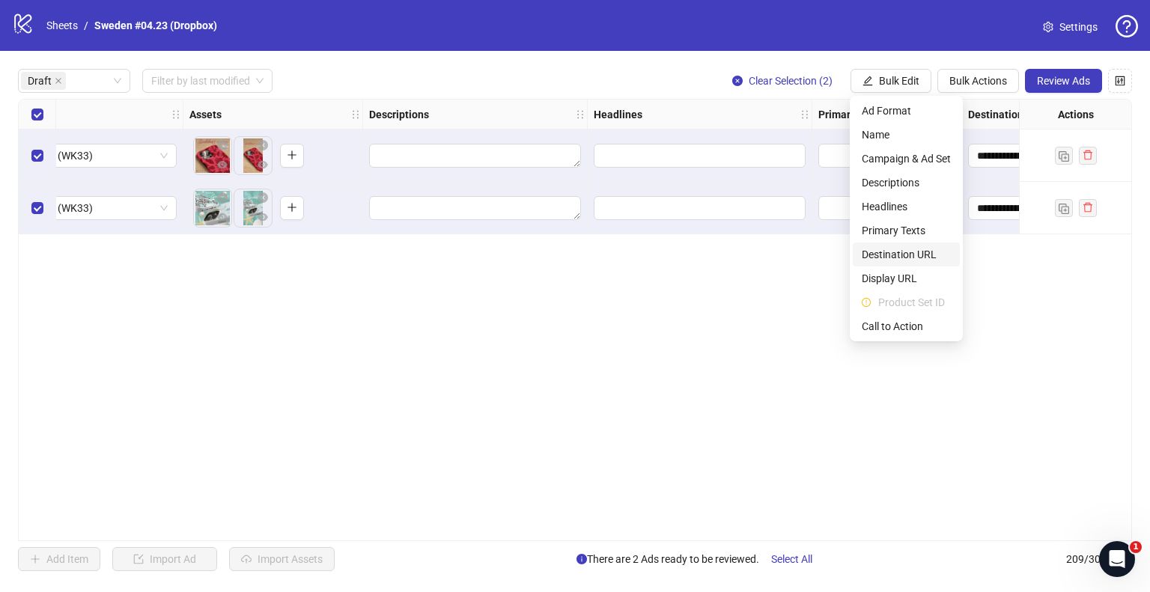
click at [884, 255] on span "Destination URL" at bounding box center [906, 254] width 89 height 16
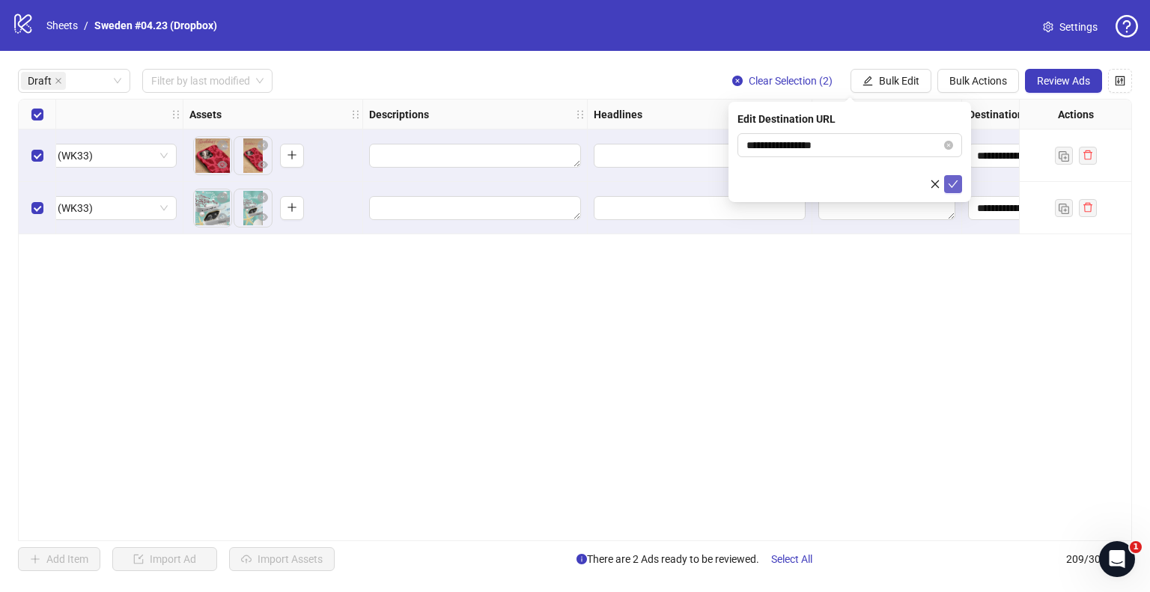
click at [959, 183] on button "submit" at bounding box center [953, 184] width 18 height 18
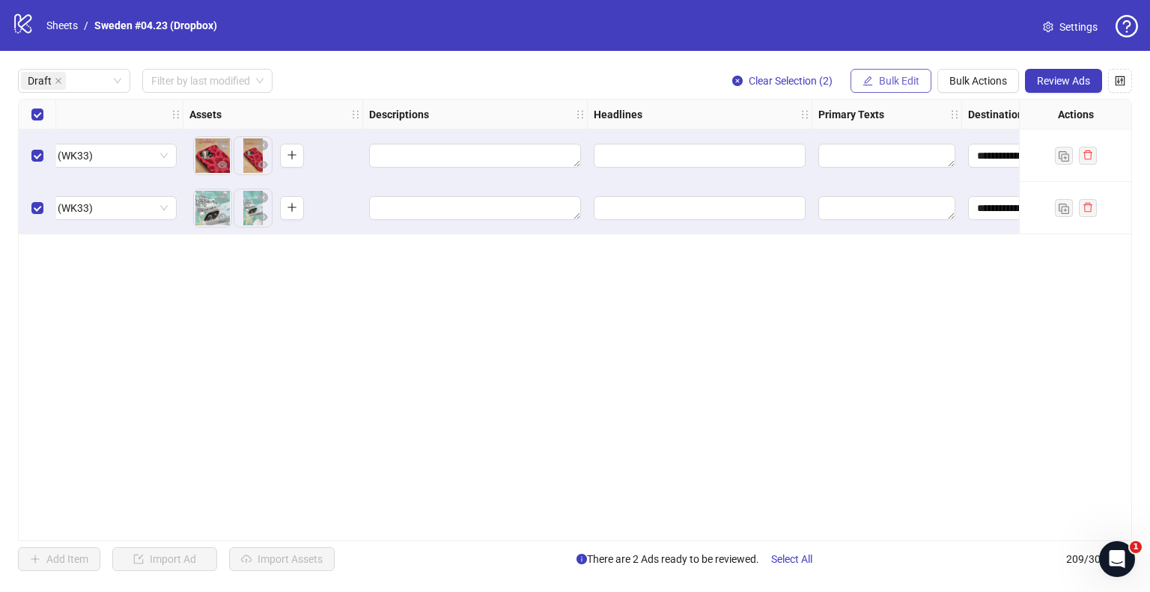
click at [904, 86] on span "Bulk Edit" at bounding box center [899, 81] width 40 height 12
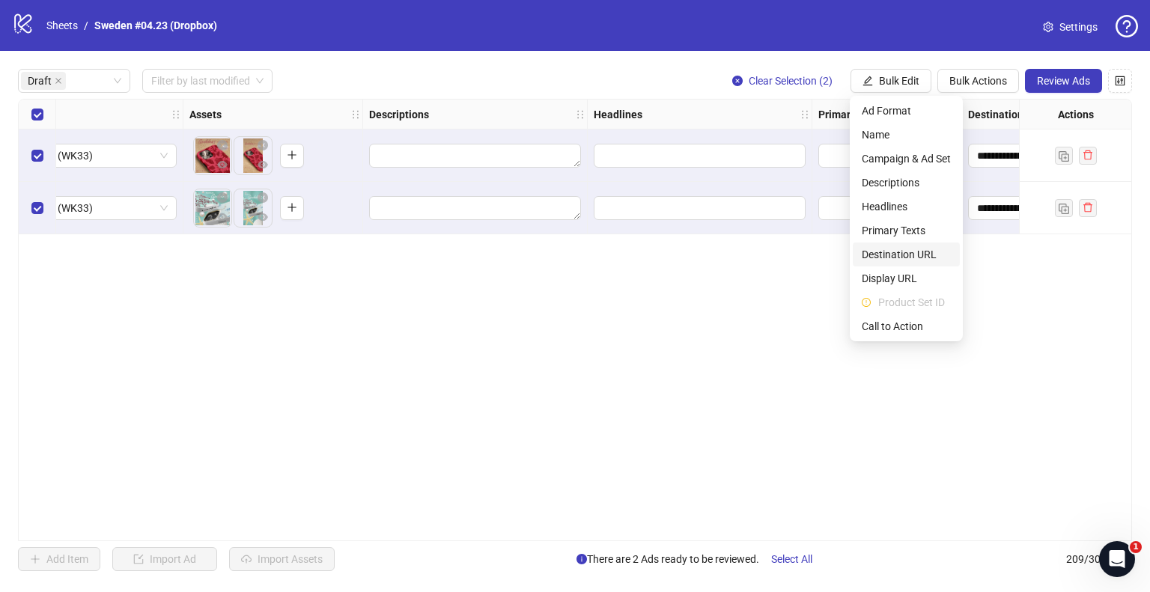
click at [896, 249] on span "Destination URL" at bounding box center [906, 254] width 89 height 16
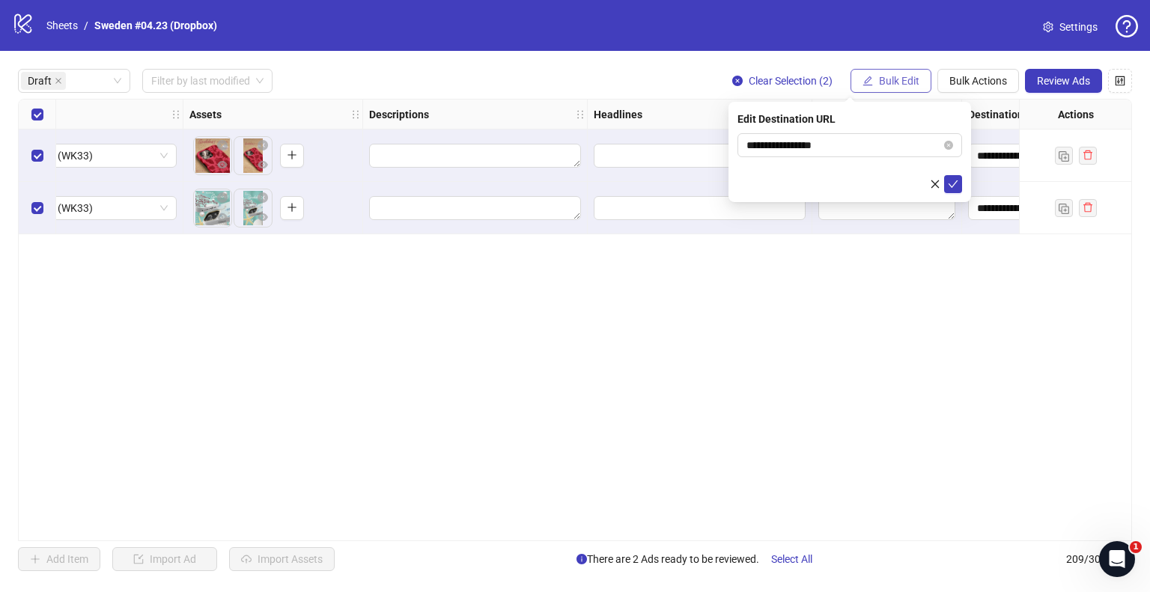
click at [905, 87] on button "Bulk Edit" at bounding box center [891, 81] width 81 height 24
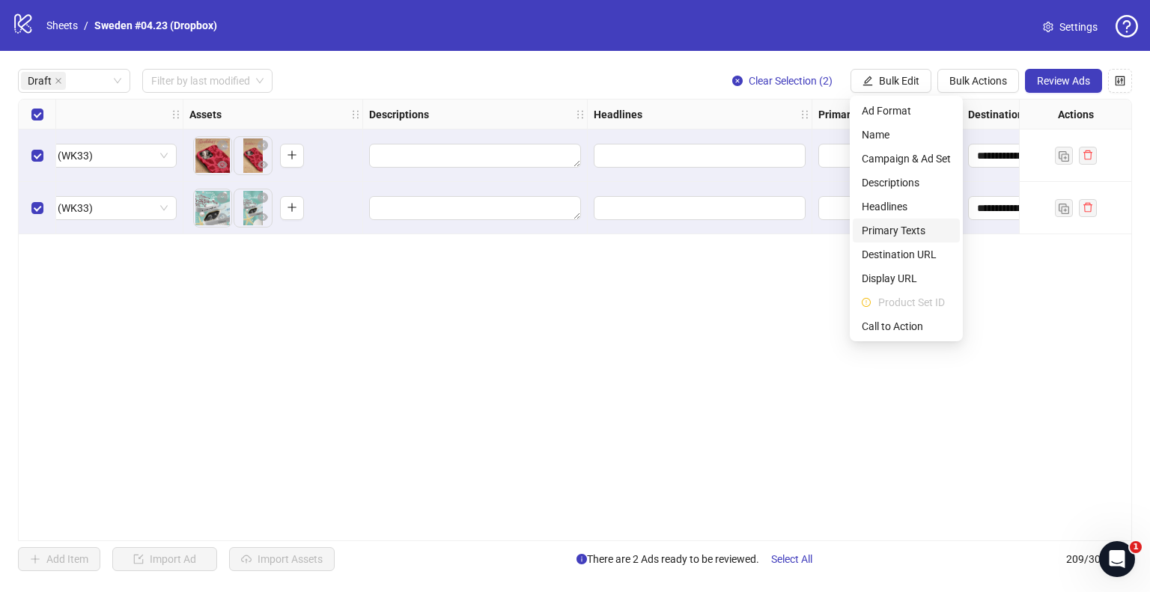
click at [904, 231] on span "Primary Texts" at bounding box center [906, 230] width 89 height 16
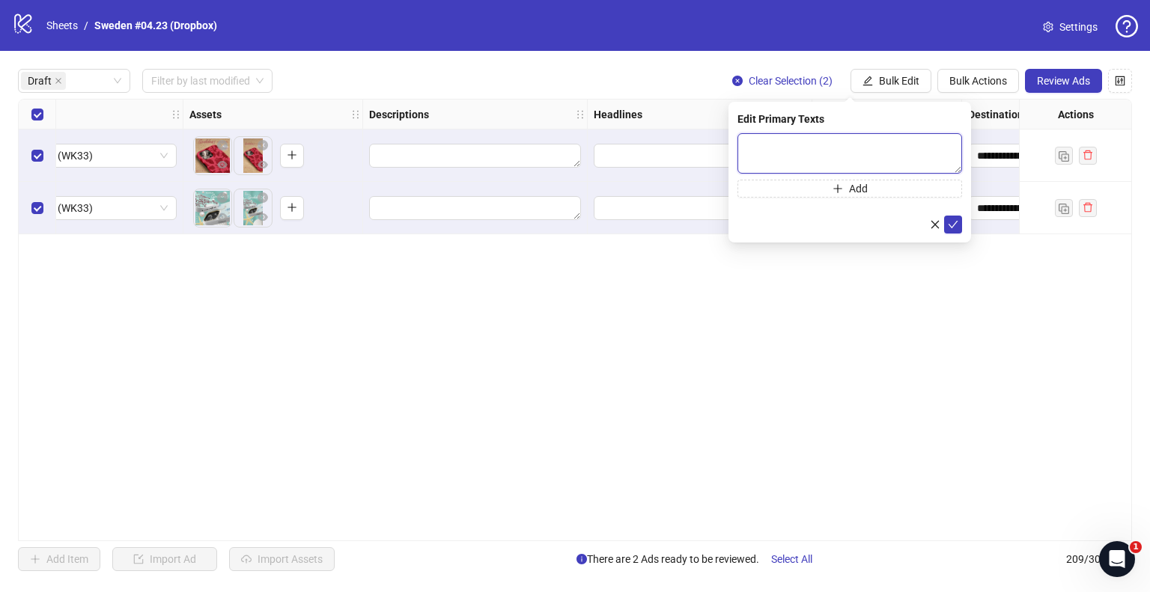
click at [797, 140] on textarea at bounding box center [850, 153] width 225 height 40
paste textarea "**********"
type textarea "**********"
click at [960, 228] on button "submit" at bounding box center [953, 225] width 18 height 18
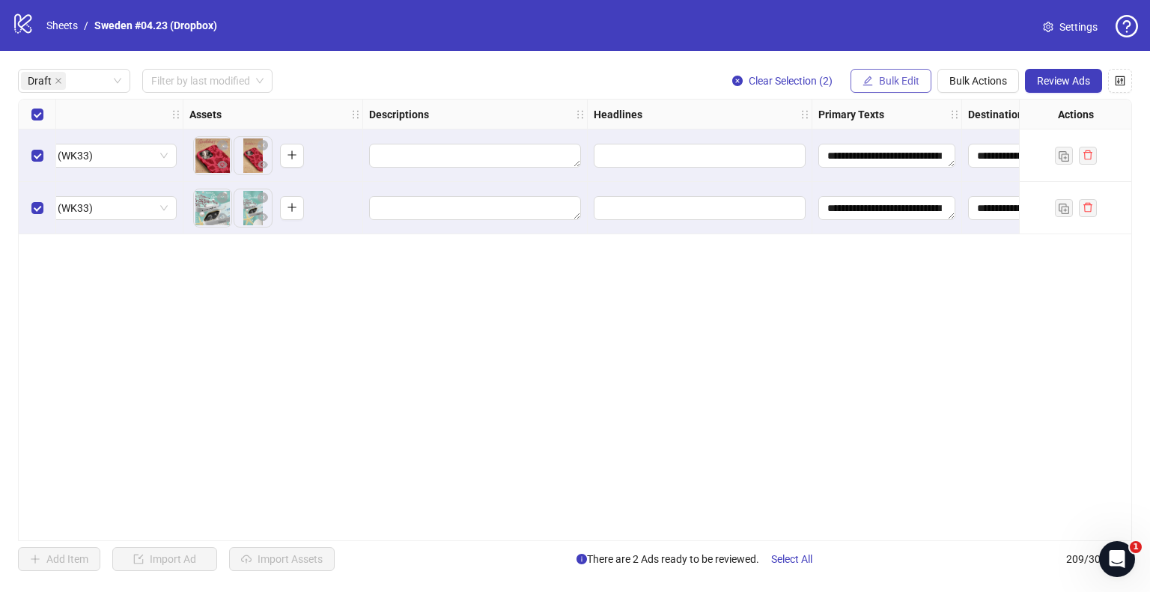
click at [922, 87] on button "Bulk Edit" at bounding box center [891, 81] width 81 height 24
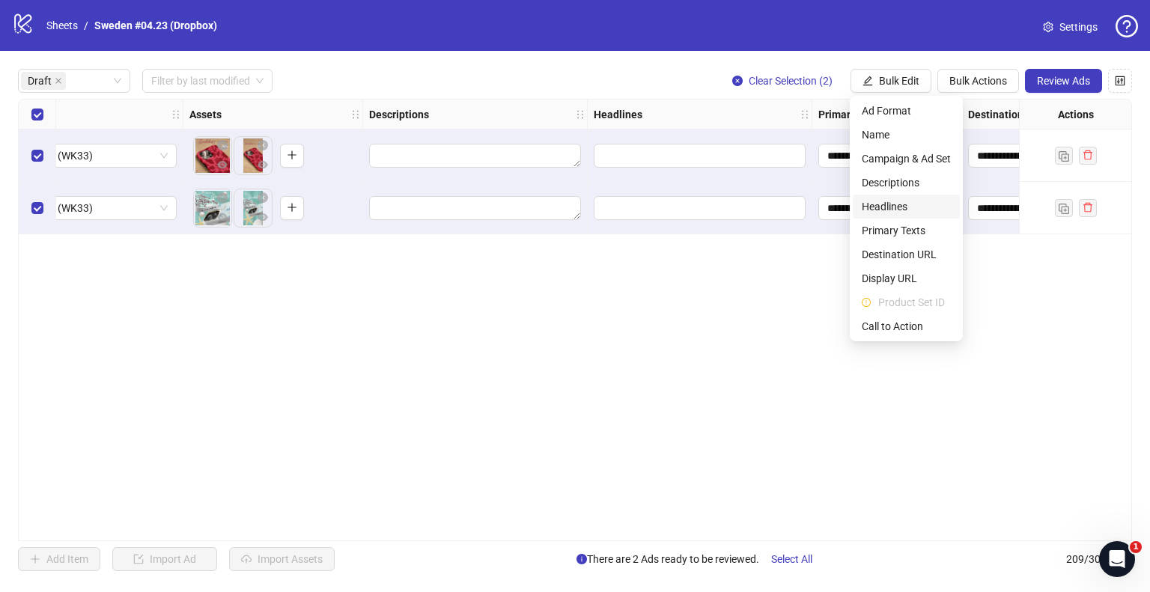
click at [891, 211] on span "Headlines" at bounding box center [906, 206] width 89 height 16
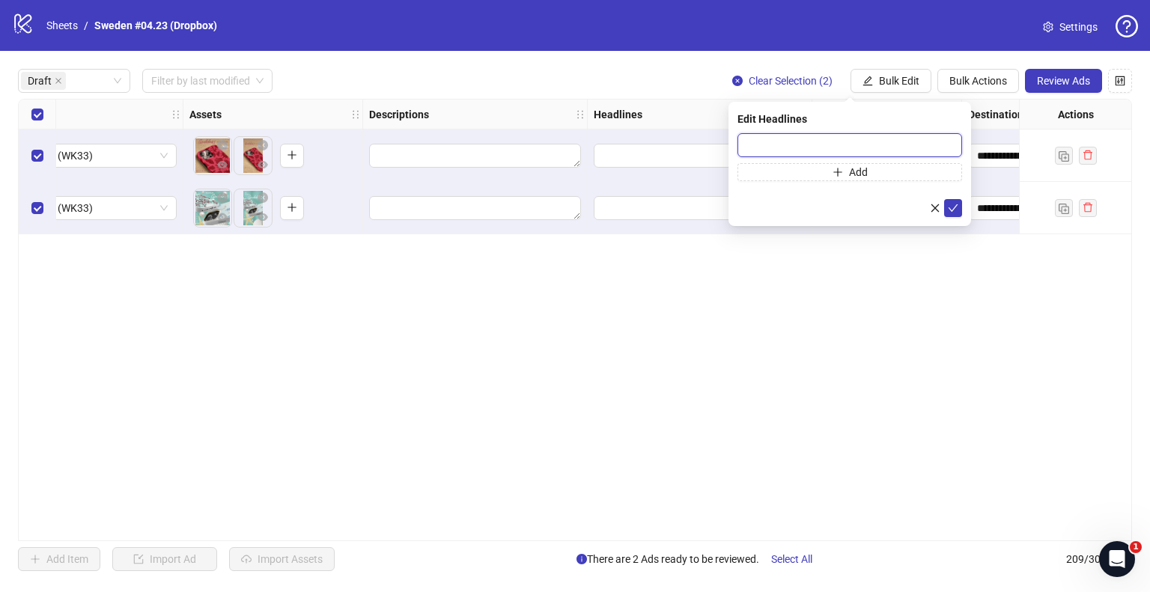
click at [824, 139] on input "text" at bounding box center [850, 145] width 225 height 24
paste input "**********"
type input "**********"
click at [949, 205] on icon "check" at bounding box center [953, 208] width 10 height 10
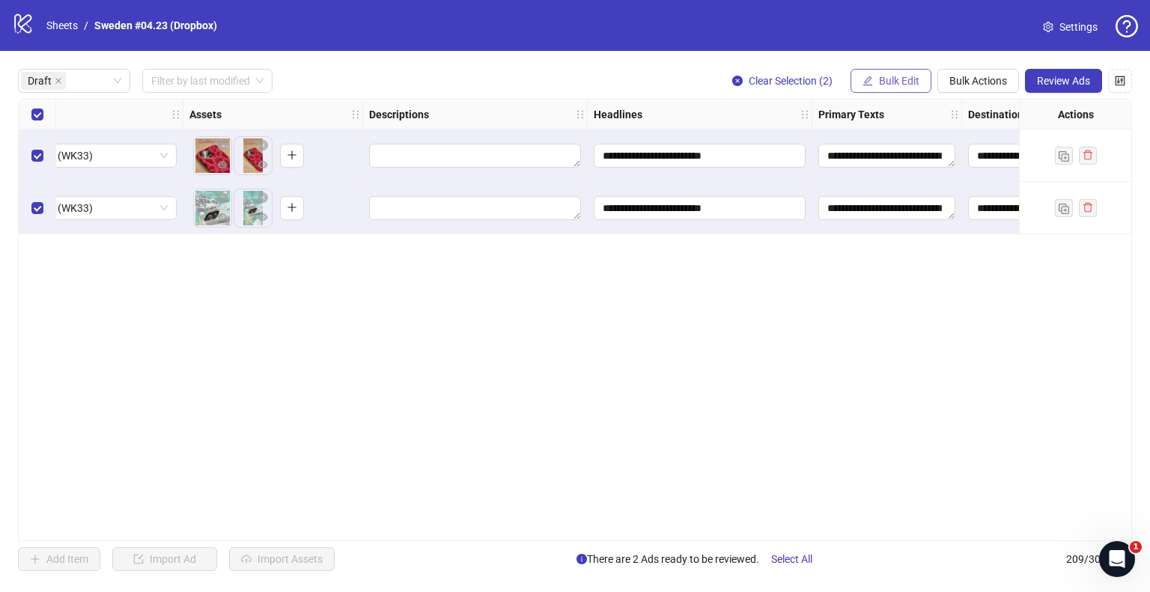
click at [889, 76] on span "Bulk Edit" at bounding box center [899, 81] width 40 height 12
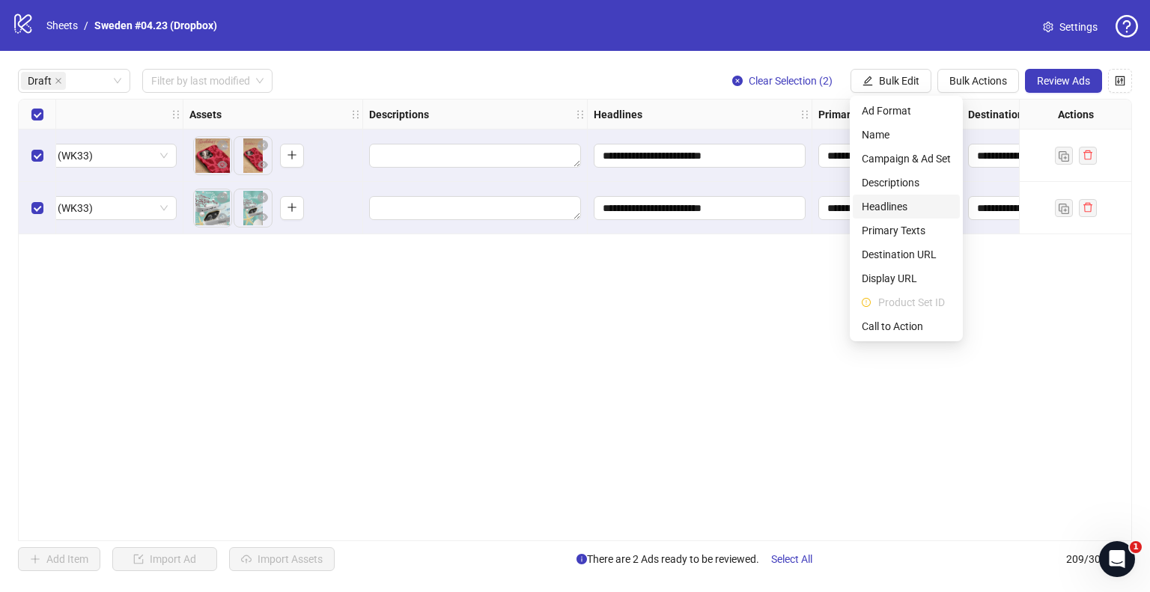
click at [887, 207] on span "Headlines" at bounding box center [906, 206] width 89 height 16
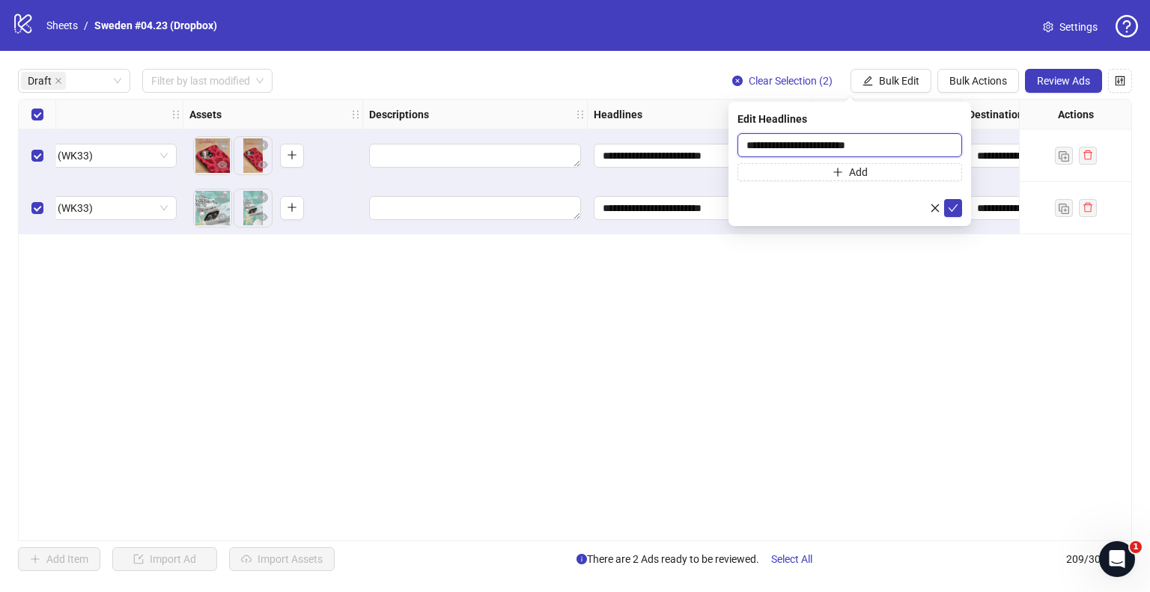
click at [851, 140] on input "**********" at bounding box center [850, 145] width 225 height 24
paste input "text"
type input "**********"
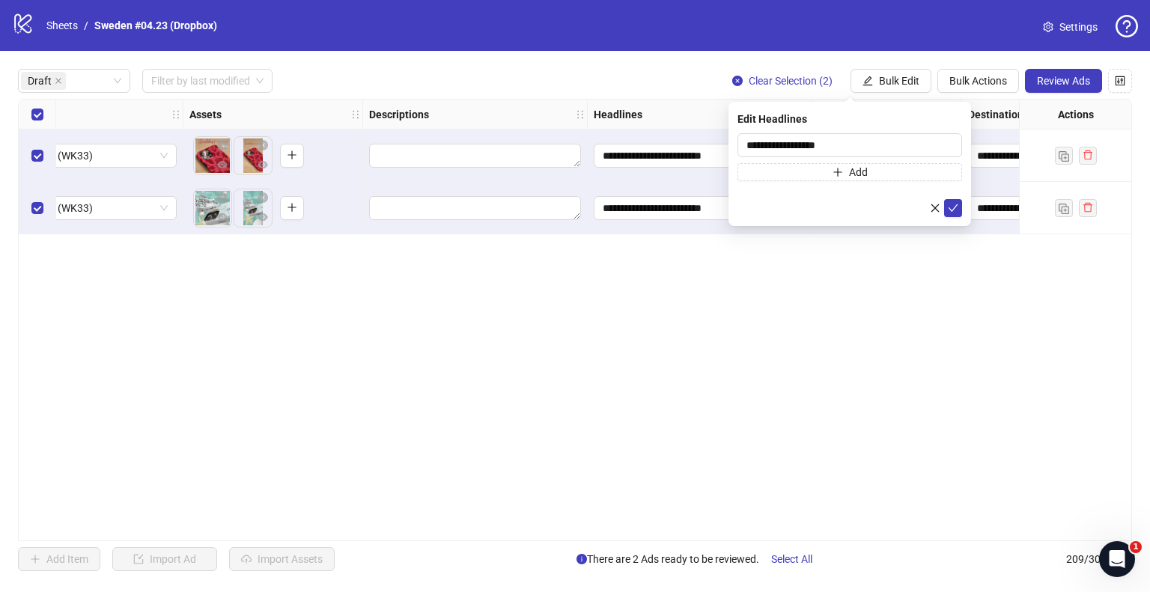
click at [845, 55] on div "**********" at bounding box center [575, 320] width 1150 height 538
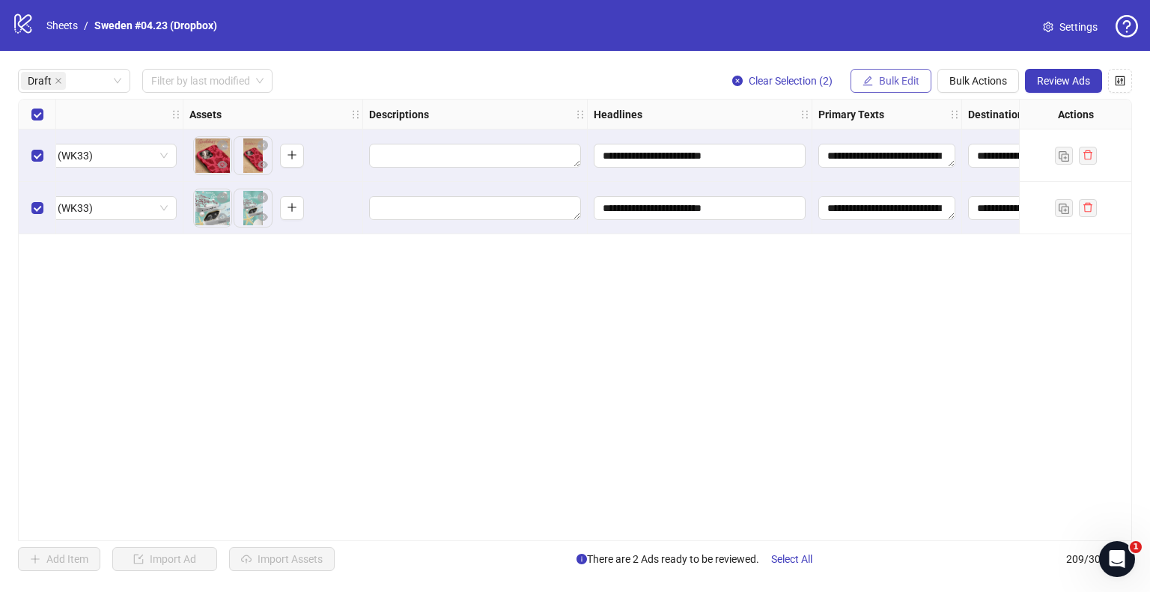
click at [881, 78] on span "Bulk Edit" at bounding box center [899, 81] width 40 height 12
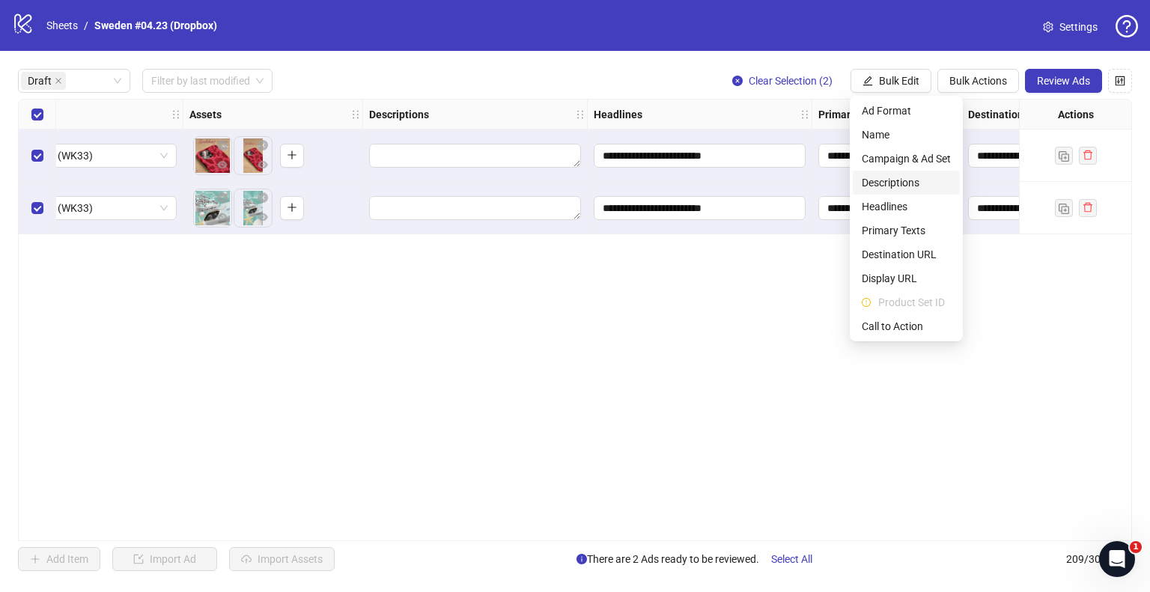
click at [892, 180] on span "Descriptions" at bounding box center [906, 182] width 89 height 16
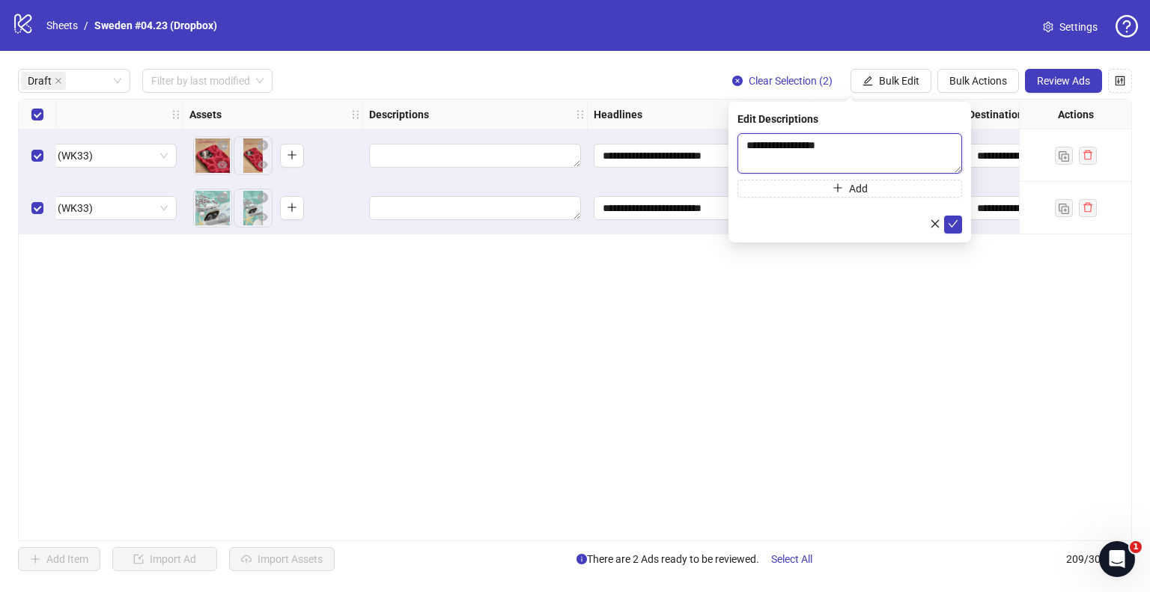
click at [813, 154] on textarea "**********" at bounding box center [850, 153] width 225 height 40
click at [813, 153] on textarea "**********" at bounding box center [850, 153] width 225 height 40
click at [950, 221] on icon "check" at bounding box center [953, 224] width 10 height 10
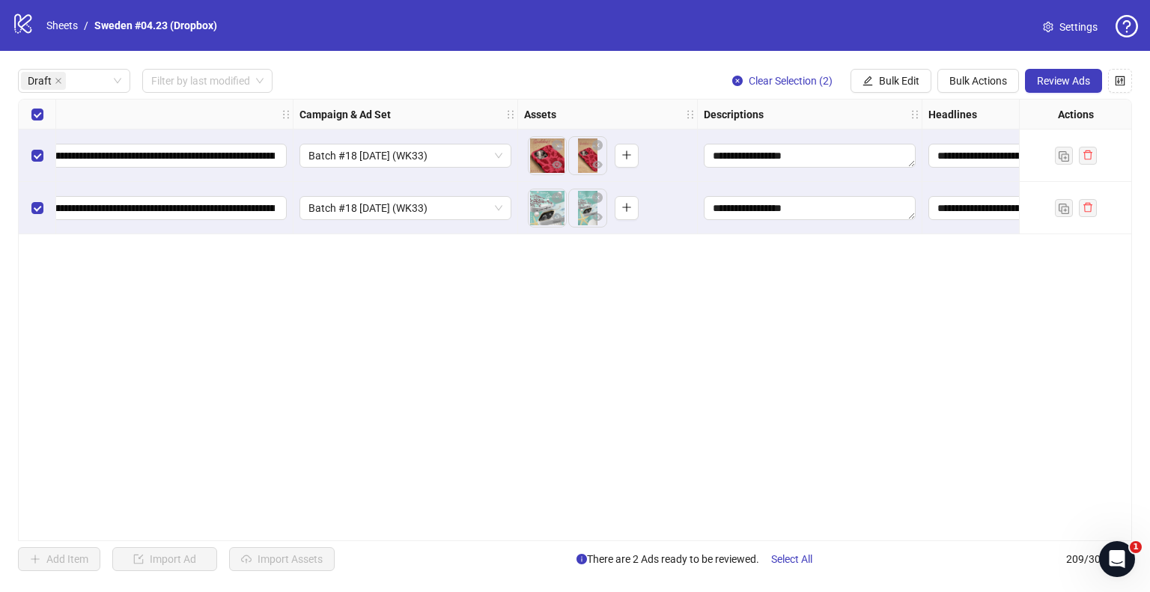
scroll to position [0, 0]
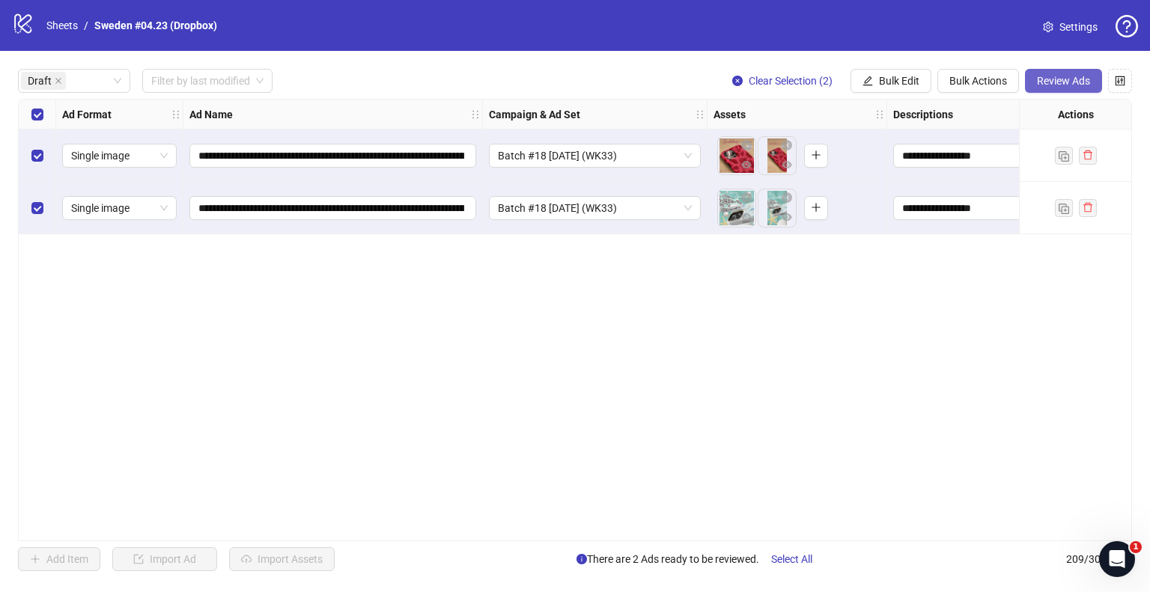
click at [1069, 87] on button "Review Ads" at bounding box center [1063, 81] width 77 height 24
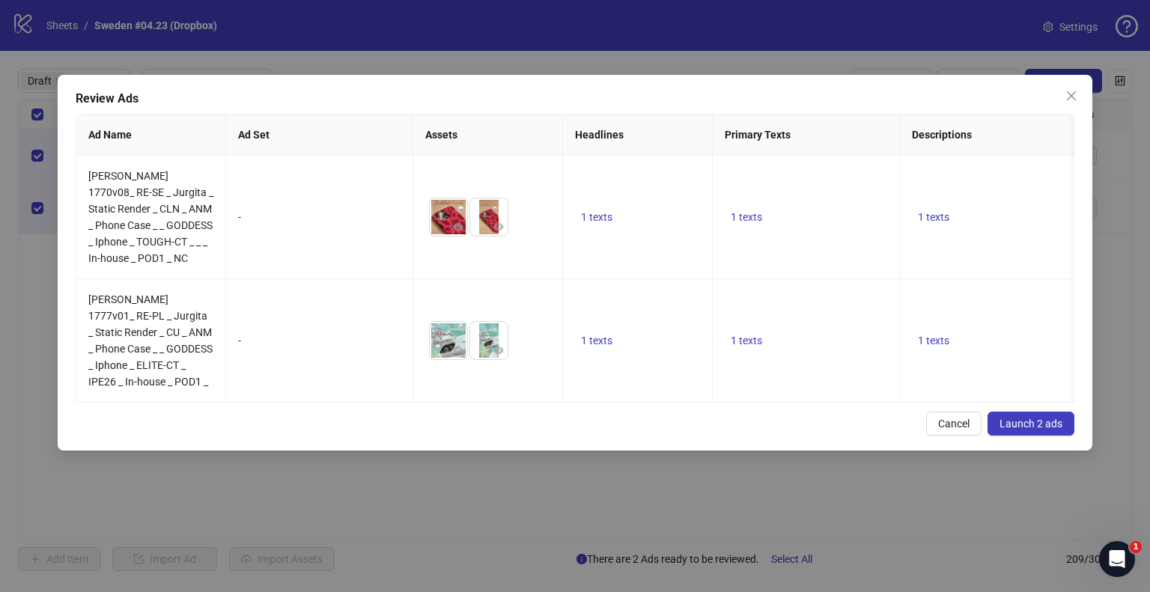
click at [1009, 423] on button "Launch 2 ads" at bounding box center [1031, 424] width 87 height 24
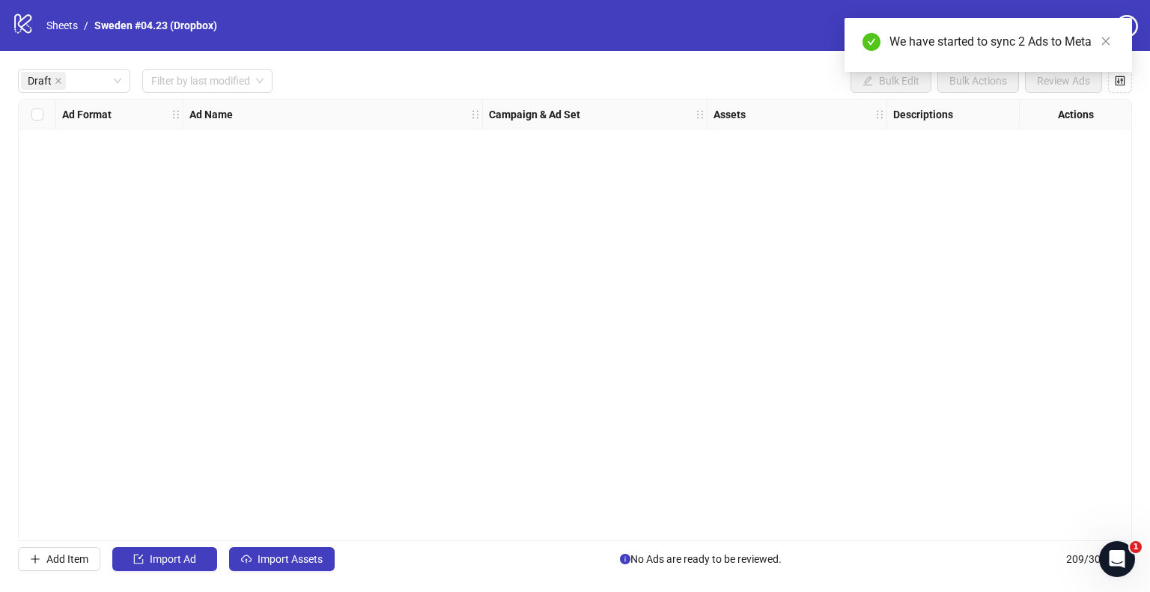
click at [65, 15] on div "logo/logo-mobile Sheets / [GEOGRAPHIC_DATA] #04.23 (Dropbox)" at bounding box center [117, 25] width 211 height 27
click at [63, 22] on link "Sheets" at bounding box center [61, 25] width 37 height 16
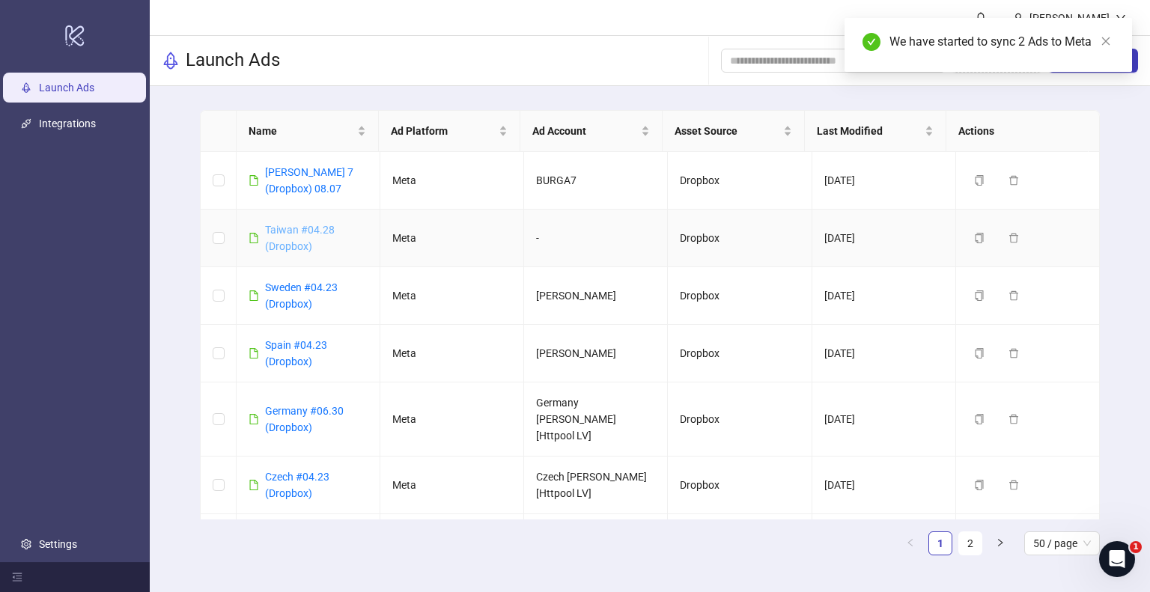
click at [286, 227] on link "Taiwan #04.28 (Dropbox)" at bounding box center [300, 238] width 70 height 28
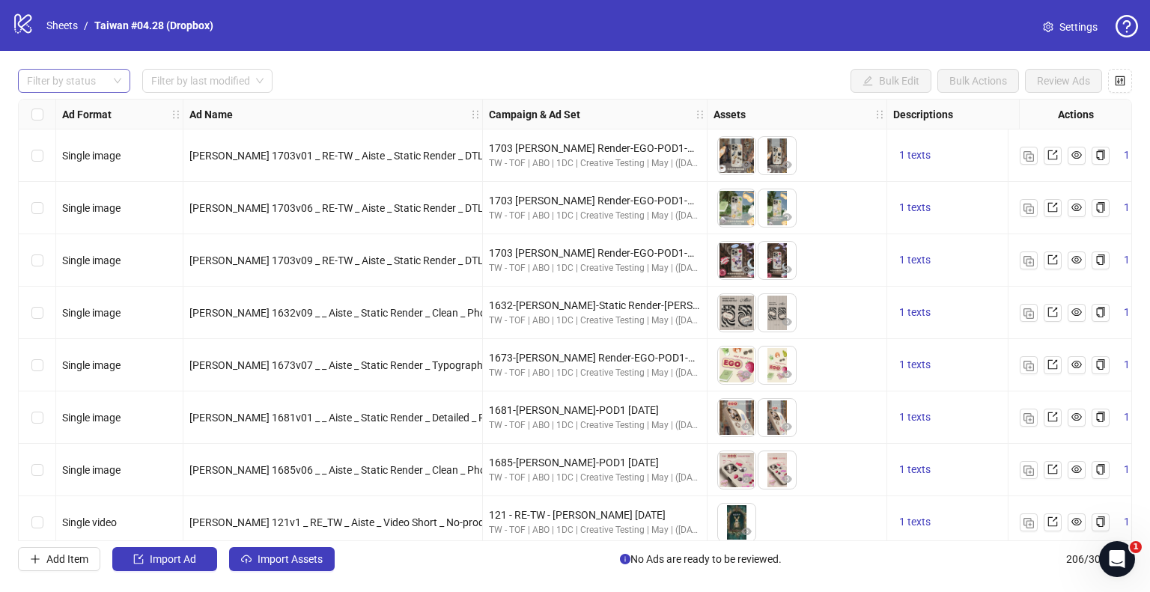
click at [91, 68] on div "Filter by status Filter by last modified Bulk Edit Bulk Actions Review Ads Ad F…" at bounding box center [575, 320] width 1150 height 538
click at [89, 81] on div at bounding box center [66, 80] width 91 height 21
click at [84, 110] on div "Draft" at bounding box center [74, 111] width 88 height 16
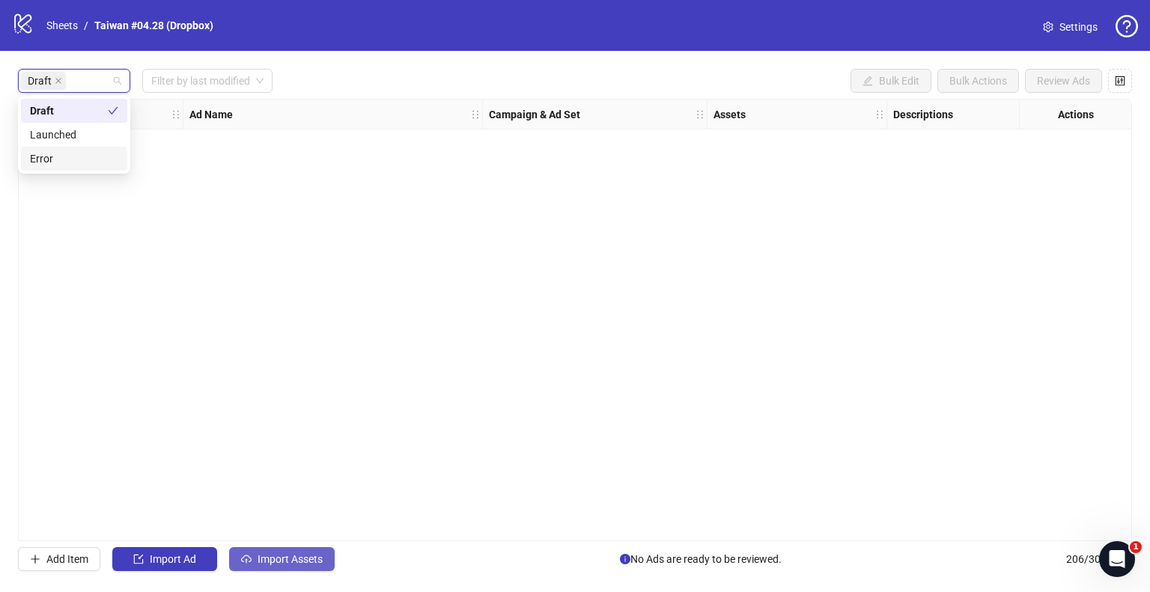
click at [315, 564] on span "Import Assets" at bounding box center [290, 559] width 65 height 12
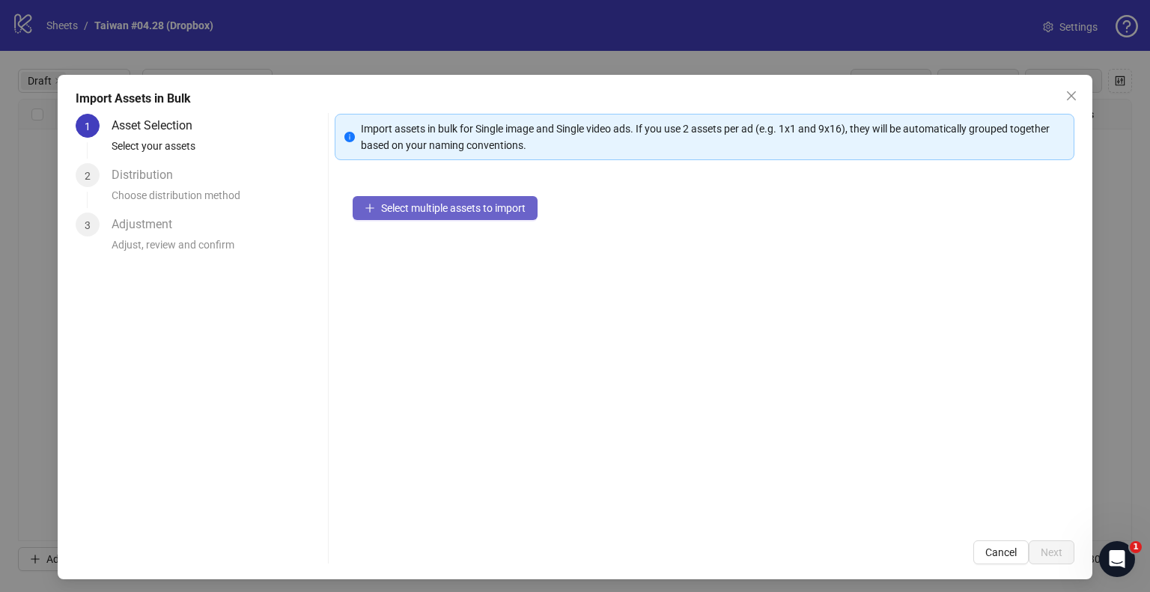
click at [416, 209] on span "Select multiple assets to import" at bounding box center [453, 208] width 145 height 12
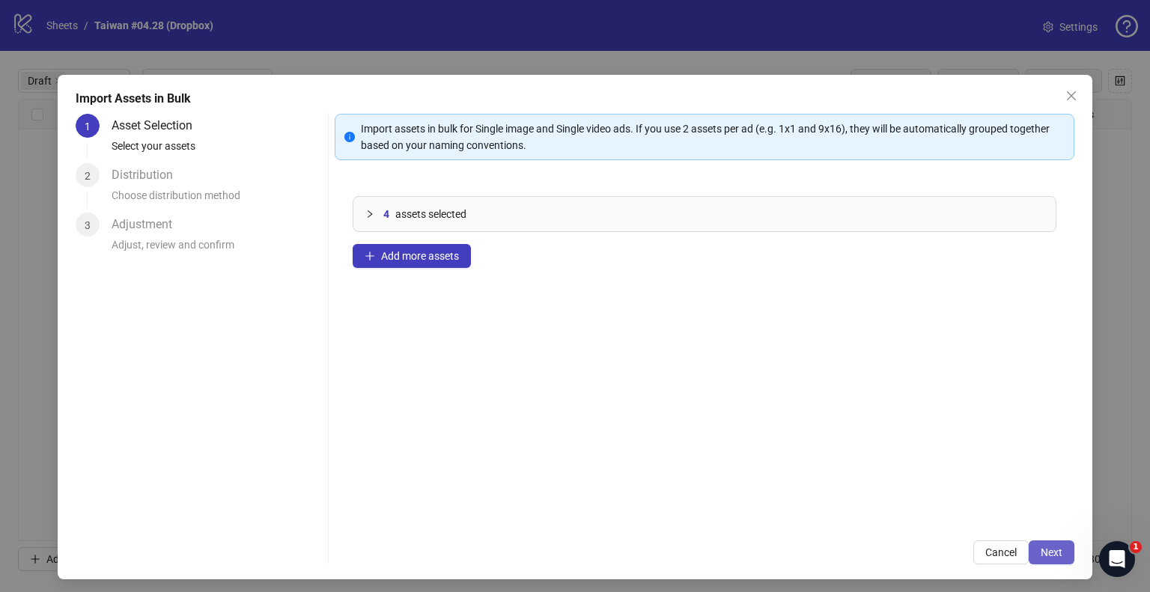
click at [1044, 554] on span "Next" at bounding box center [1052, 553] width 22 height 12
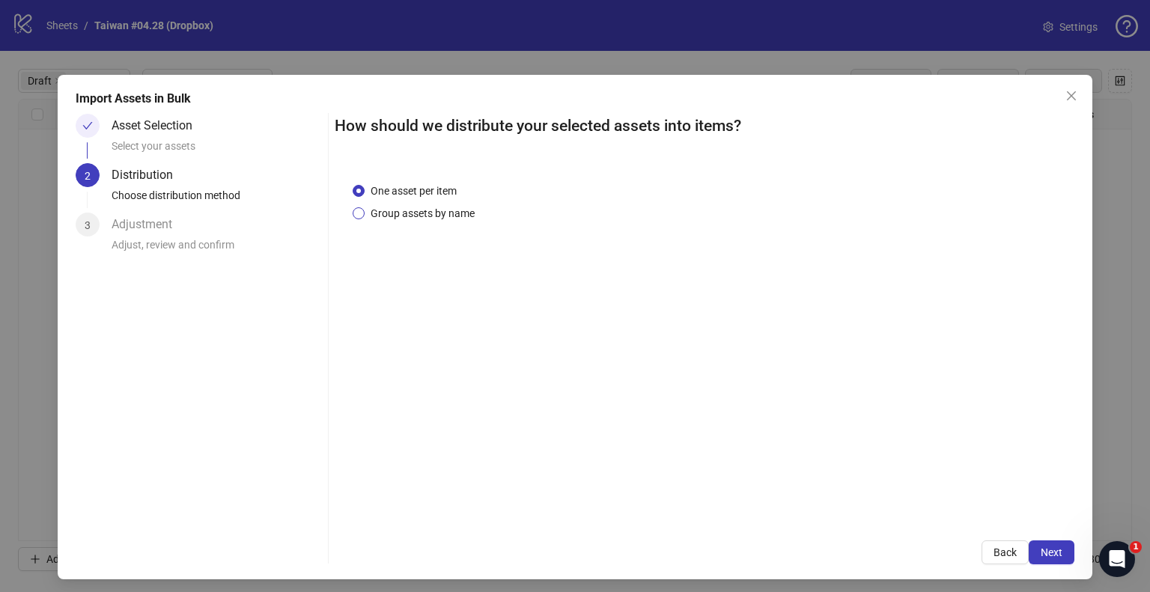
click at [431, 212] on span "Group assets by name" at bounding box center [423, 213] width 116 height 16
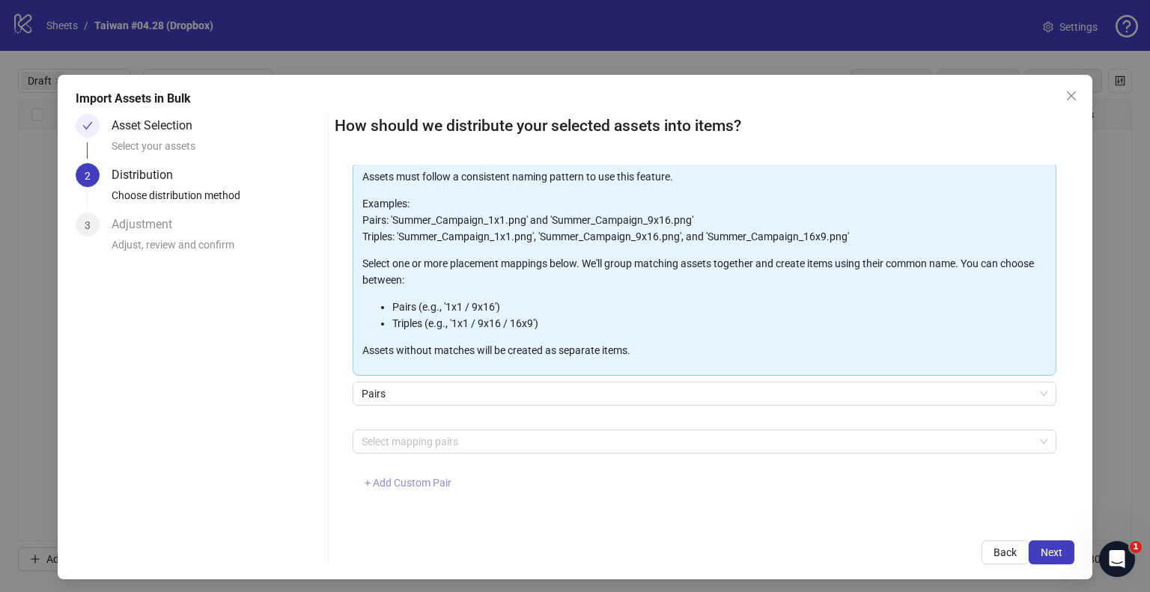
scroll to position [79, 0]
click at [424, 479] on span "+ Add Custom Pair" at bounding box center [408, 482] width 87 height 12
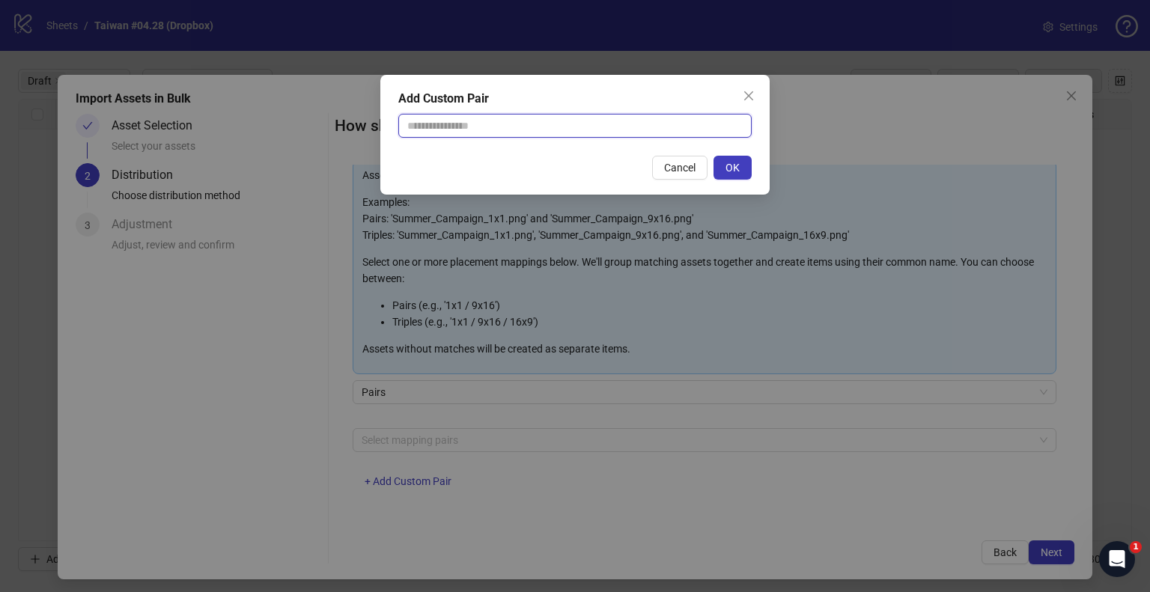
click at [501, 133] on input "text" at bounding box center [574, 126] width 353 height 24
type input "**********"
click at [722, 161] on button "OK" at bounding box center [733, 168] width 38 height 24
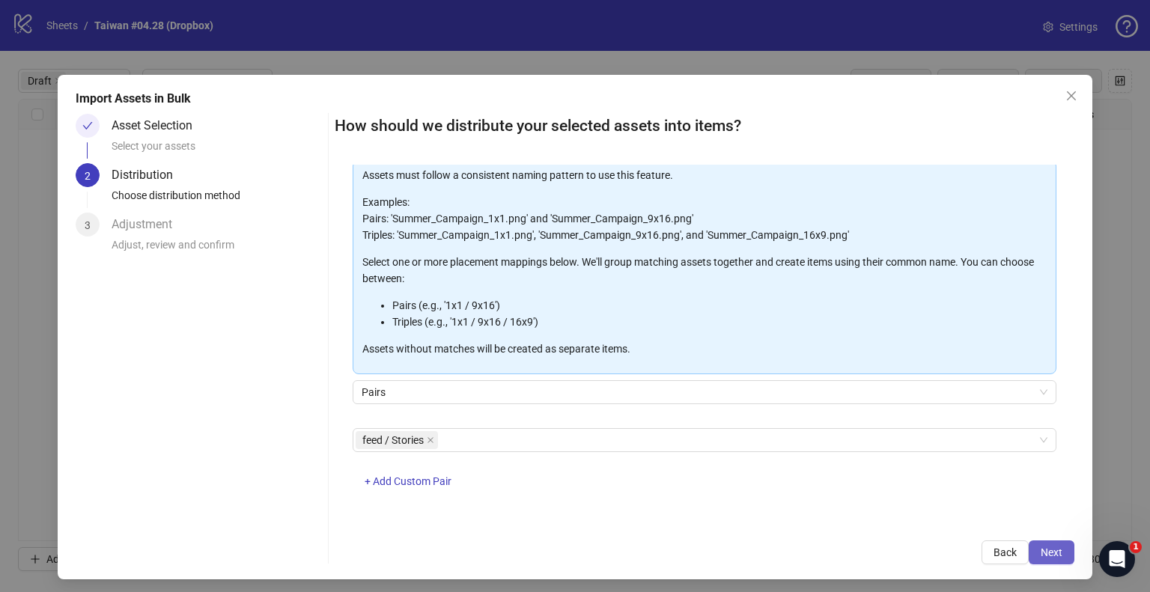
click at [1041, 554] on span "Next" at bounding box center [1052, 553] width 22 height 12
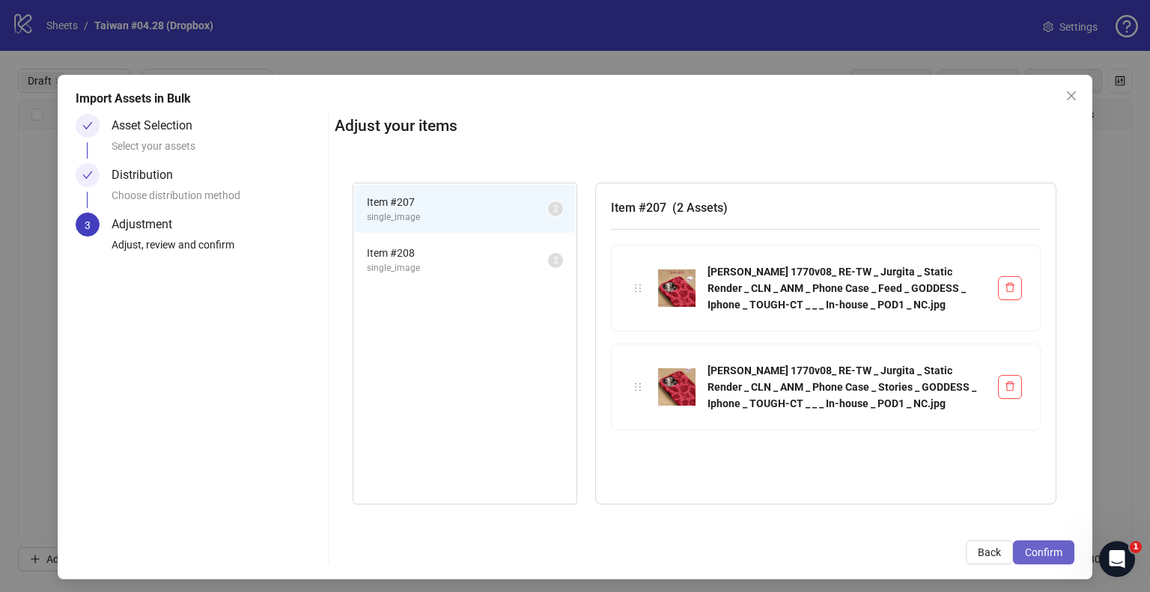
click at [1030, 547] on span "Confirm" at bounding box center [1043, 553] width 37 height 12
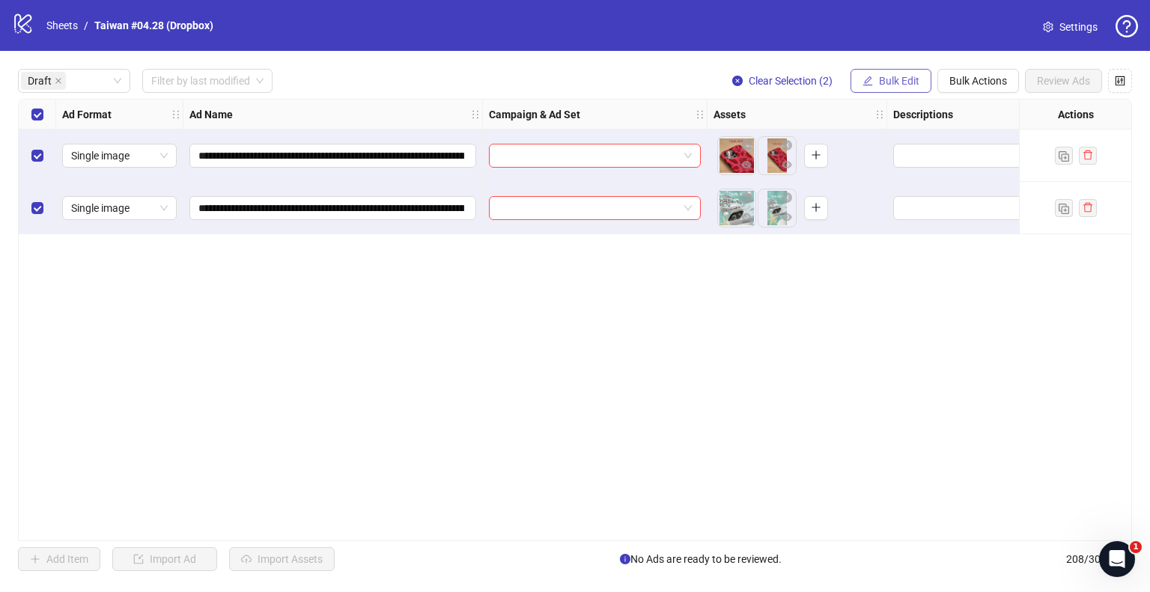
click at [917, 71] on button "Bulk Edit" at bounding box center [891, 81] width 81 height 24
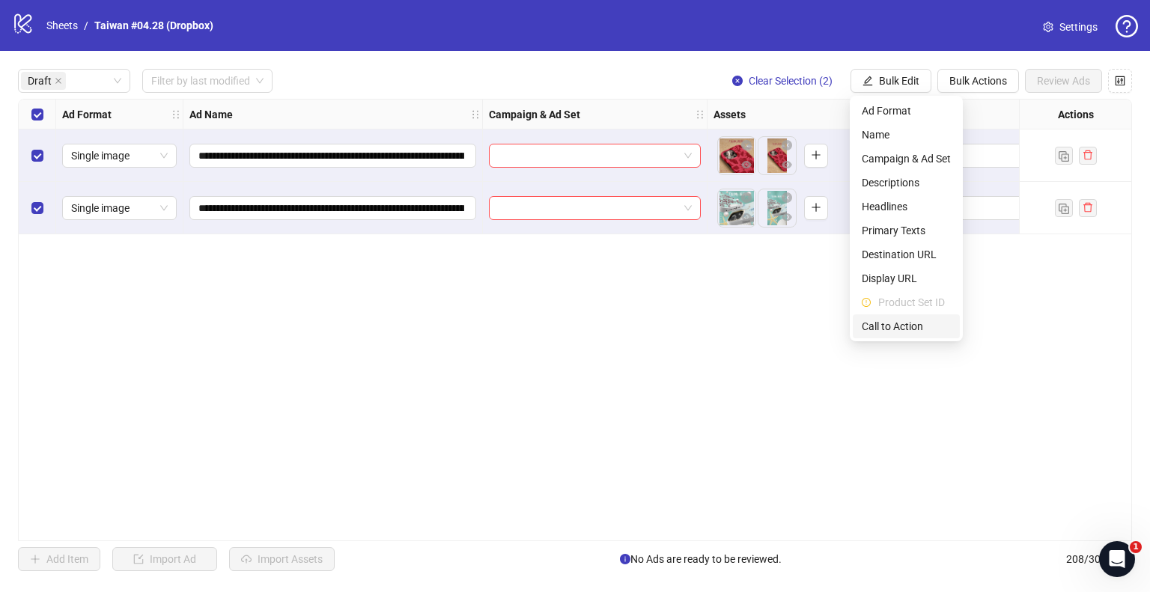
click at [905, 320] on span "Call to Action" at bounding box center [906, 326] width 89 height 16
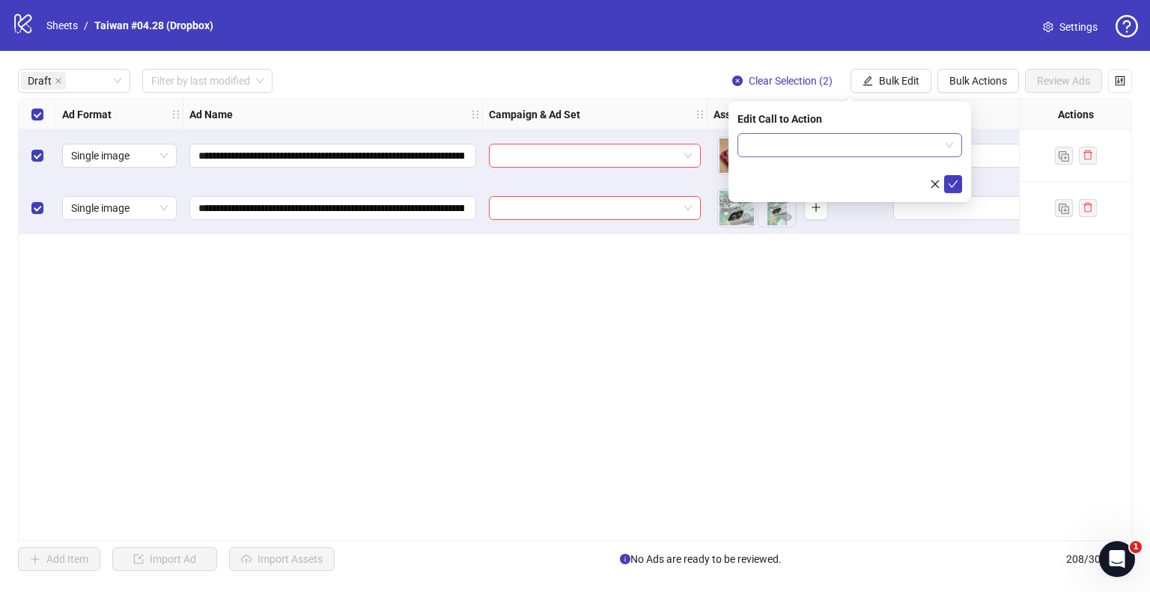
click at [850, 149] on input "search" at bounding box center [843, 145] width 193 height 22
type input "*"
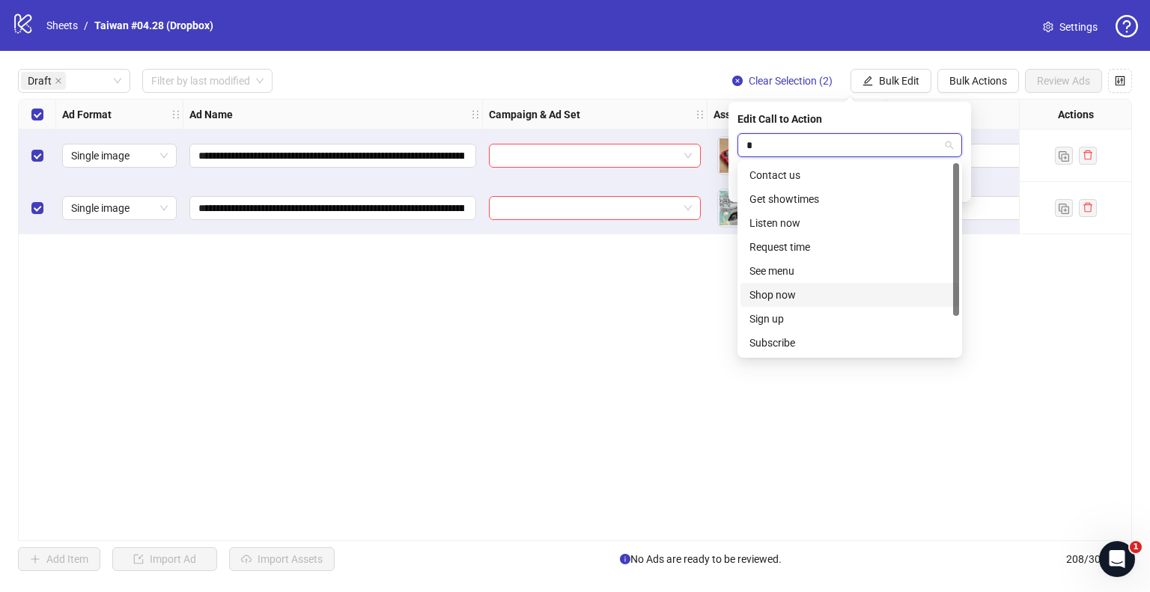
click at [785, 291] on div "Shop now" at bounding box center [850, 295] width 201 height 16
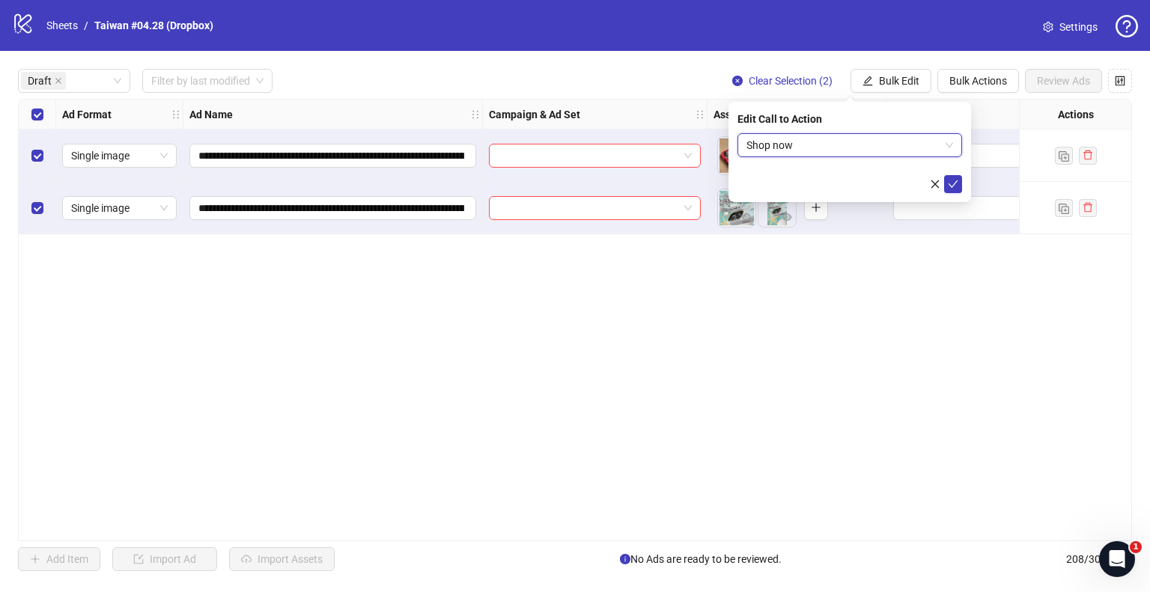
click at [958, 174] on form "Shop now Shop now" at bounding box center [850, 163] width 225 height 60
click at [956, 182] on icon "check" at bounding box center [954, 183] width 10 height 7
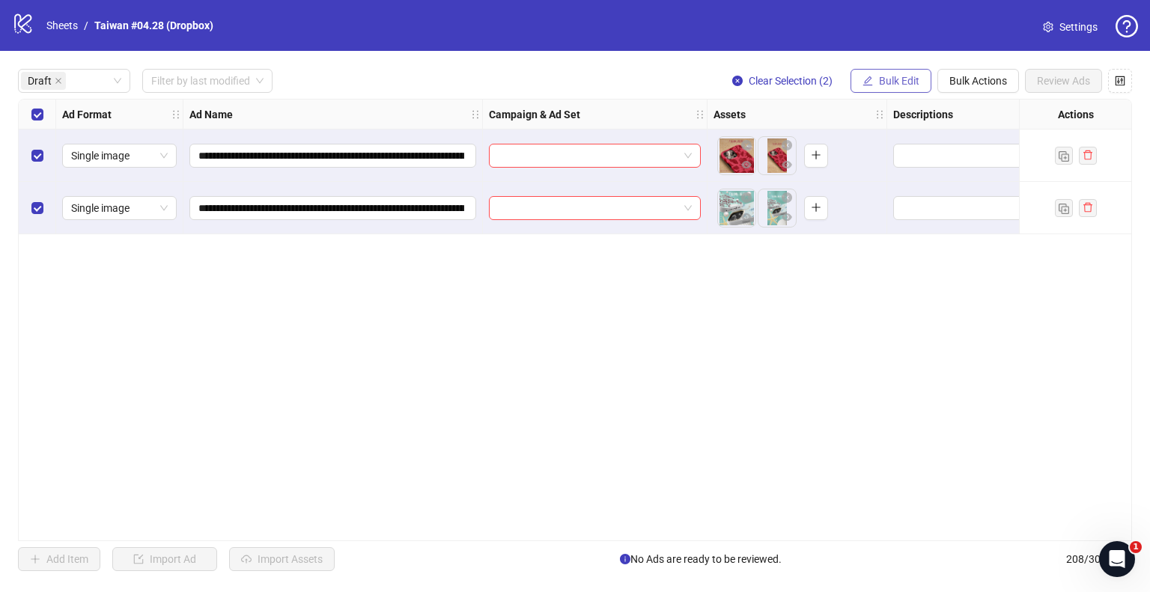
click at [887, 88] on button "Bulk Edit" at bounding box center [891, 81] width 81 height 24
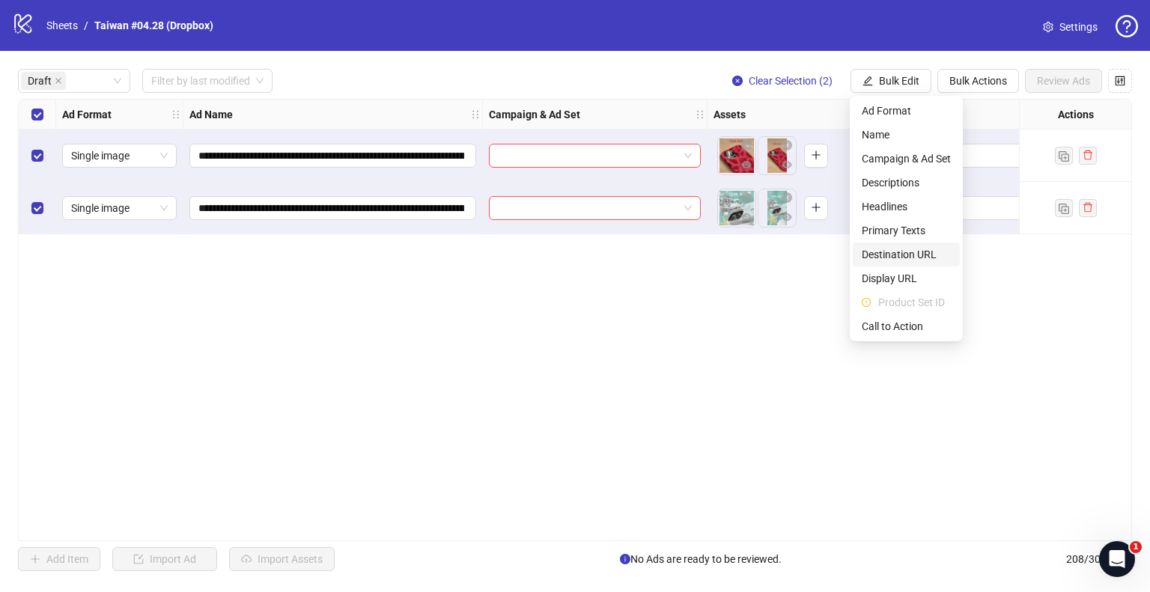
click at [900, 251] on span "Destination URL" at bounding box center [906, 254] width 89 height 16
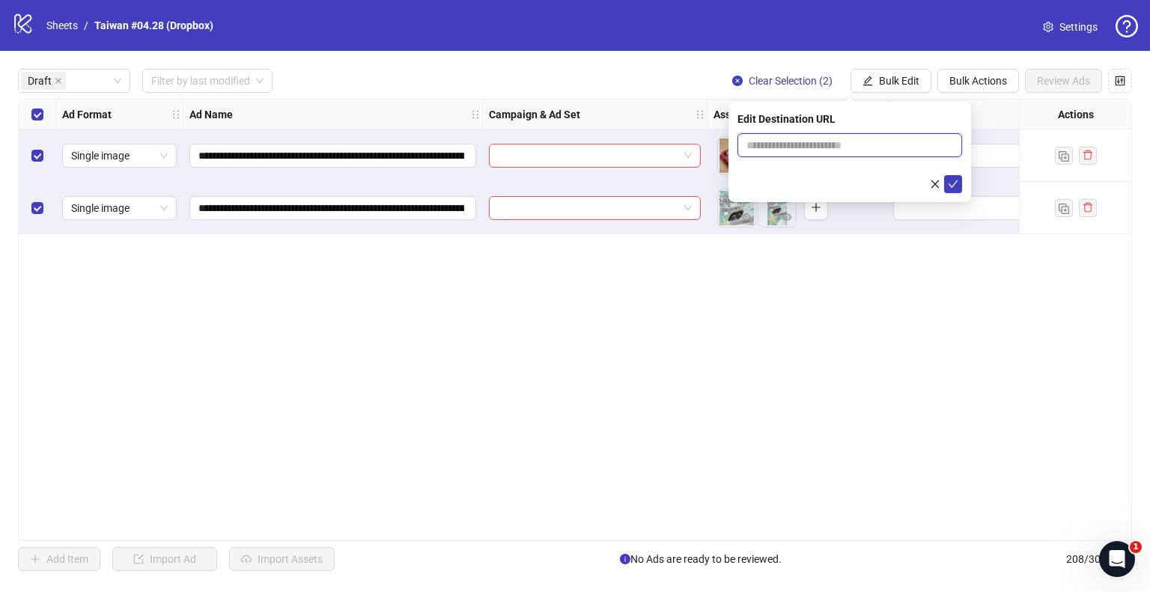
click at [765, 139] on input "text" at bounding box center [844, 145] width 195 height 16
click at [865, 175] on div at bounding box center [850, 184] width 225 height 18
click at [828, 147] on input "**********" at bounding box center [844, 145] width 195 height 16
click at [827, 147] on input "**********" at bounding box center [844, 145] width 195 height 16
click at [809, 145] on input "**********" at bounding box center [844, 145] width 195 height 16
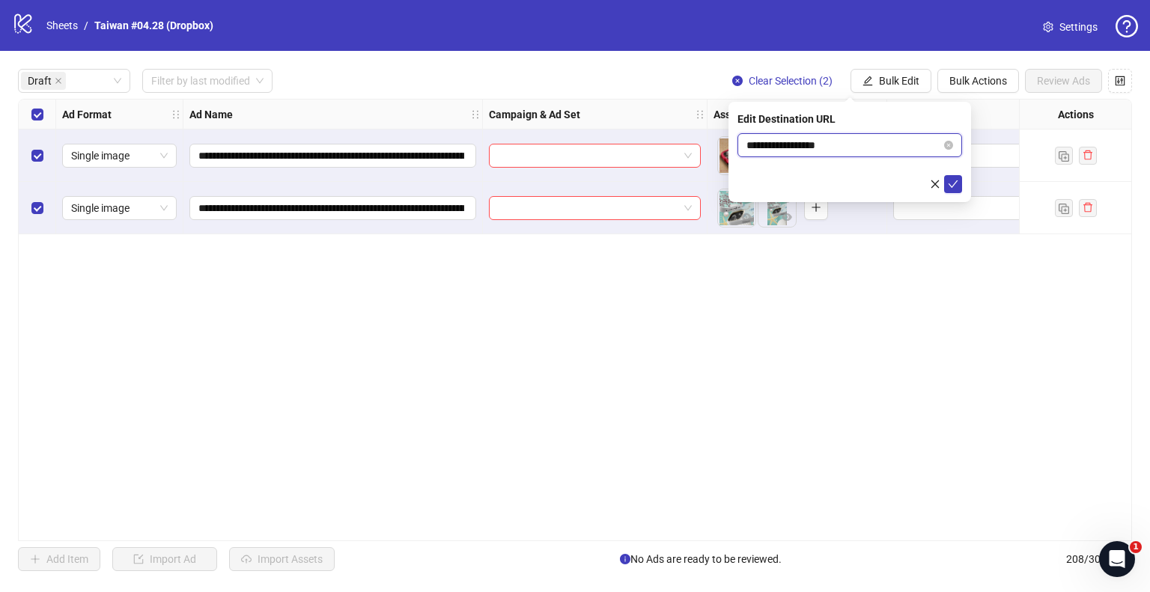
click at [809, 145] on input "**********" at bounding box center [844, 145] width 195 height 16
type input "**********"
click at [955, 180] on icon "check" at bounding box center [953, 184] width 10 height 10
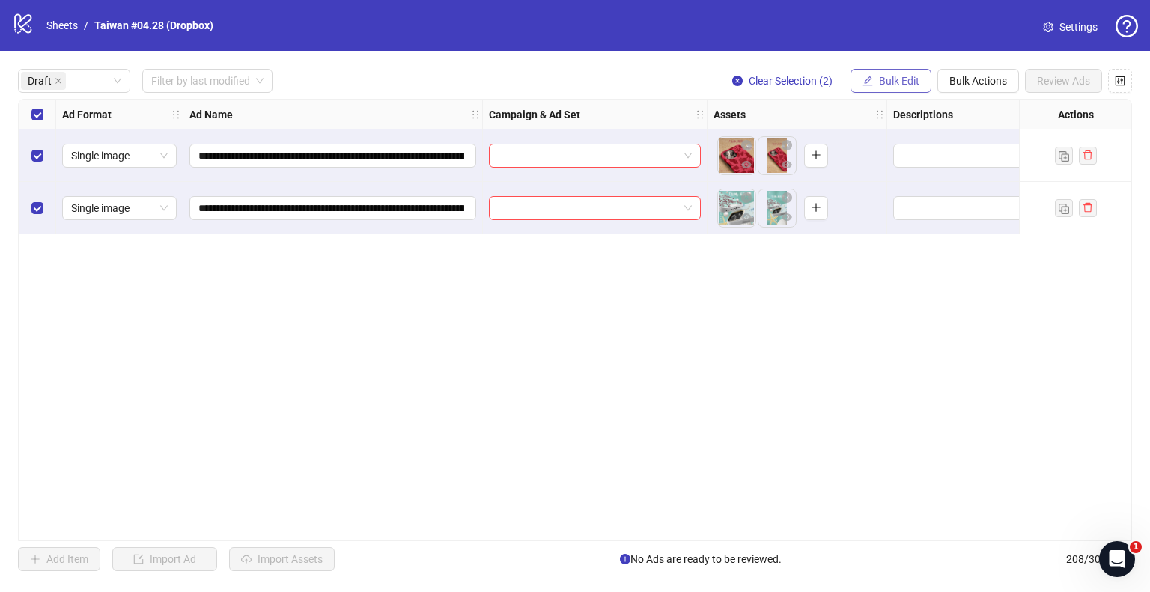
click at [905, 90] on button "Bulk Edit" at bounding box center [891, 81] width 81 height 24
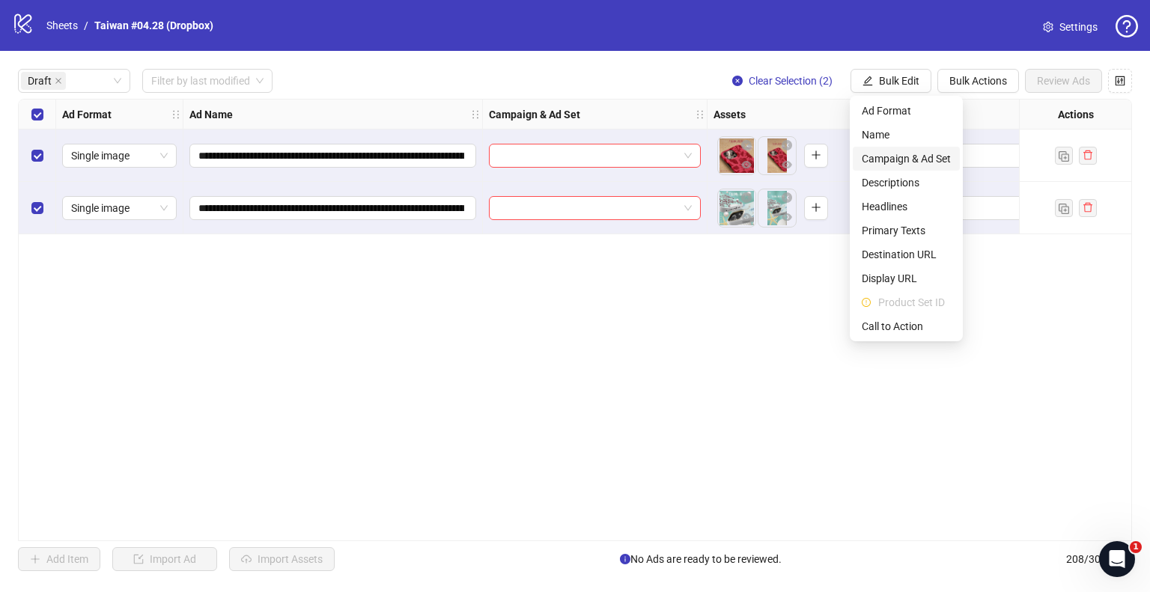
click at [894, 160] on span "Campaign & Ad Set" at bounding box center [906, 159] width 89 height 16
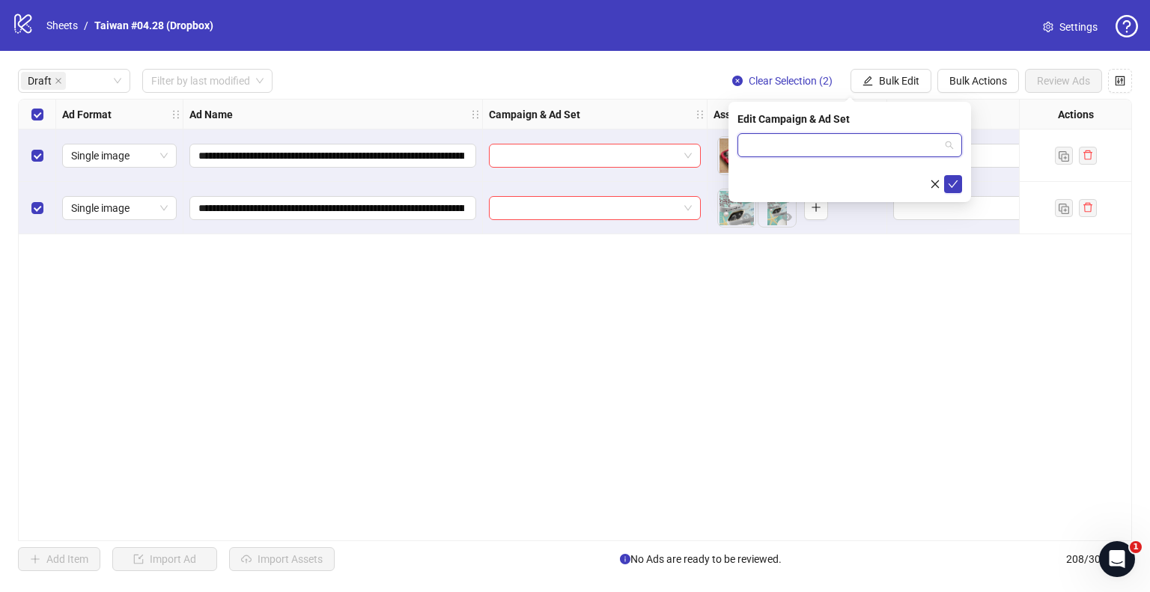
click at [878, 148] on input "search" at bounding box center [843, 145] width 193 height 22
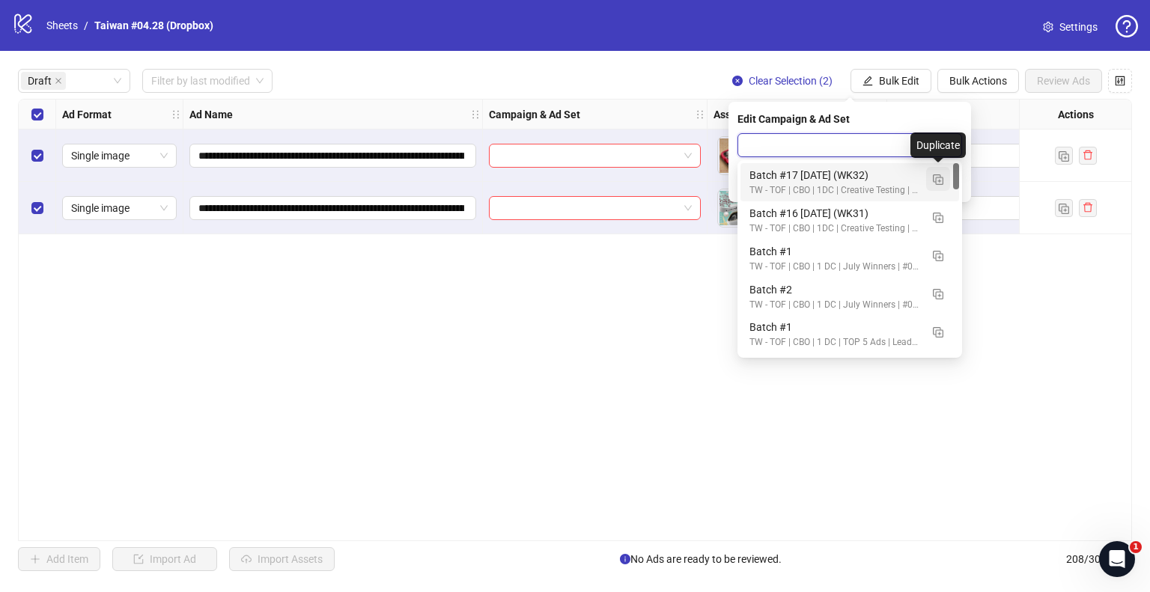
click at [935, 182] on img "button" at bounding box center [938, 179] width 10 height 10
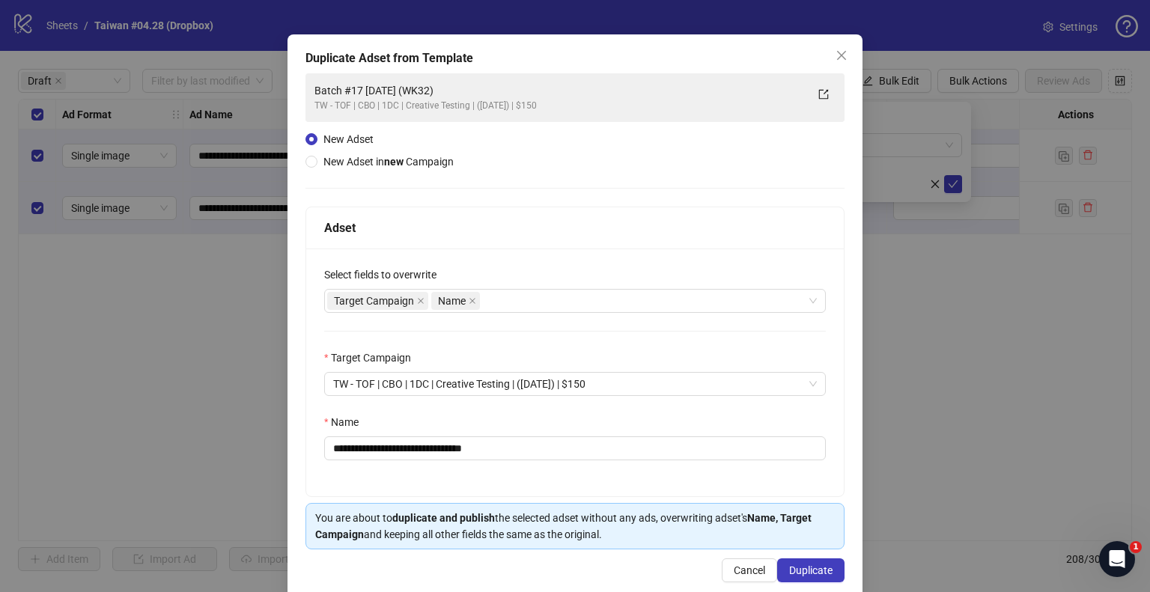
scroll to position [63, 0]
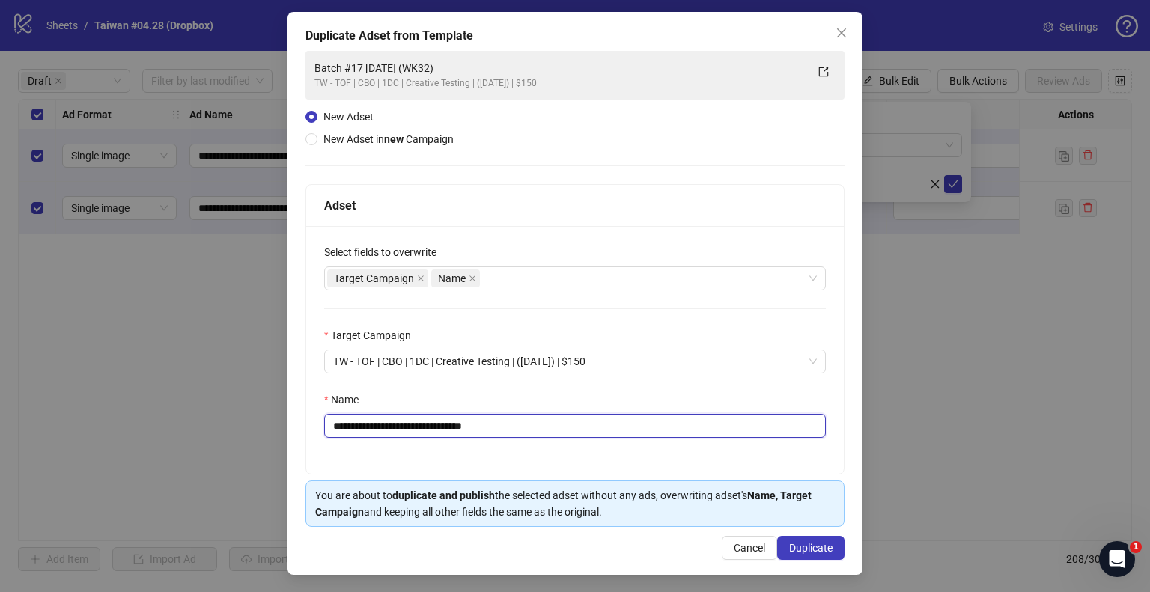
drag, startPoint x: 461, startPoint y: 425, endPoint x: 572, endPoint y: 423, distance: 110.8
click at [572, 423] on input "**********" at bounding box center [575, 426] width 502 height 24
click at [425, 424] on input "**********" at bounding box center [575, 426] width 502 height 24
click at [431, 422] on input "**********" at bounding box center [575, 426] width 502 height 24
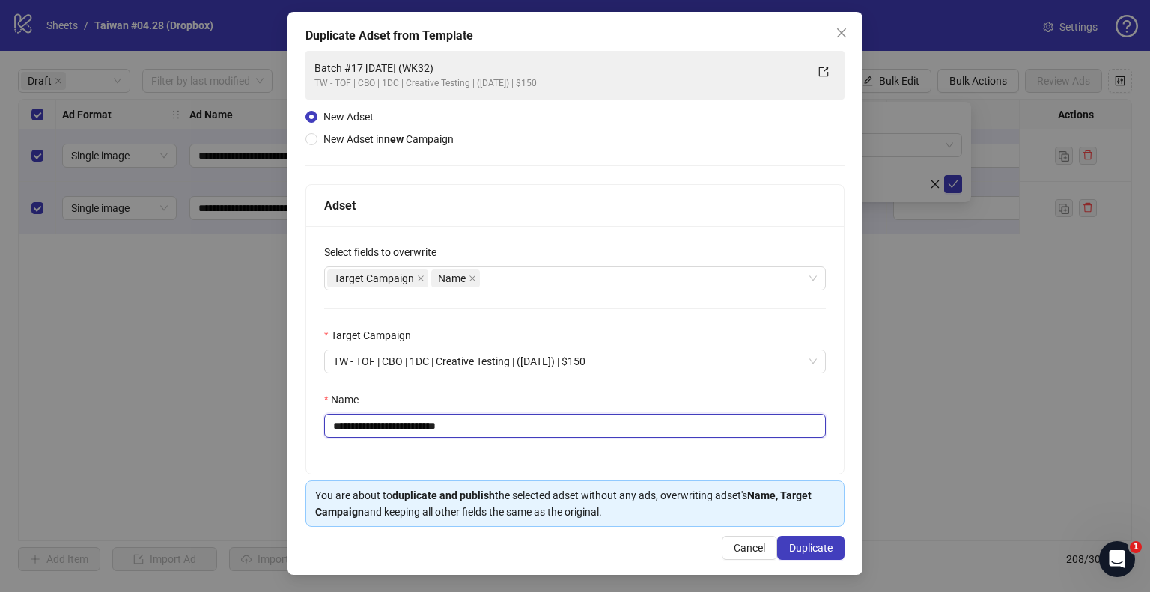
click at [374, 422] on input "**********" at bounding box center [575, 426] width 502 height 24
click at [499, 282] on div "Target Campaign Name" at bounding box center [567, 278] width 480 height 21
type input "**********"
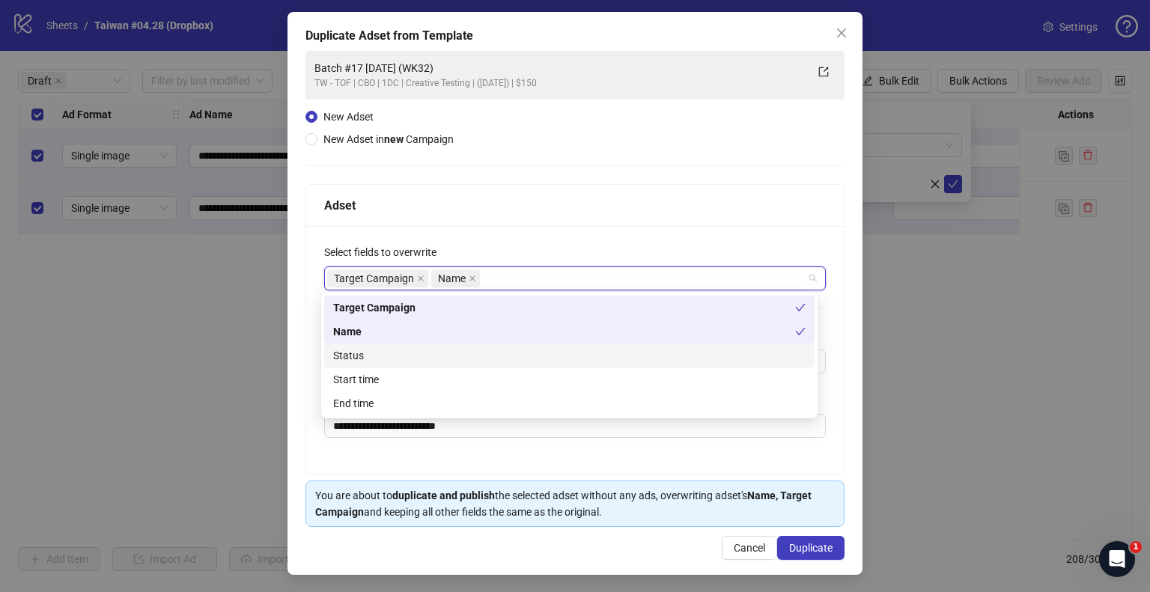
click at [401, 373] on div "Start time" at bounding box center [569, 379] width 473 height 16
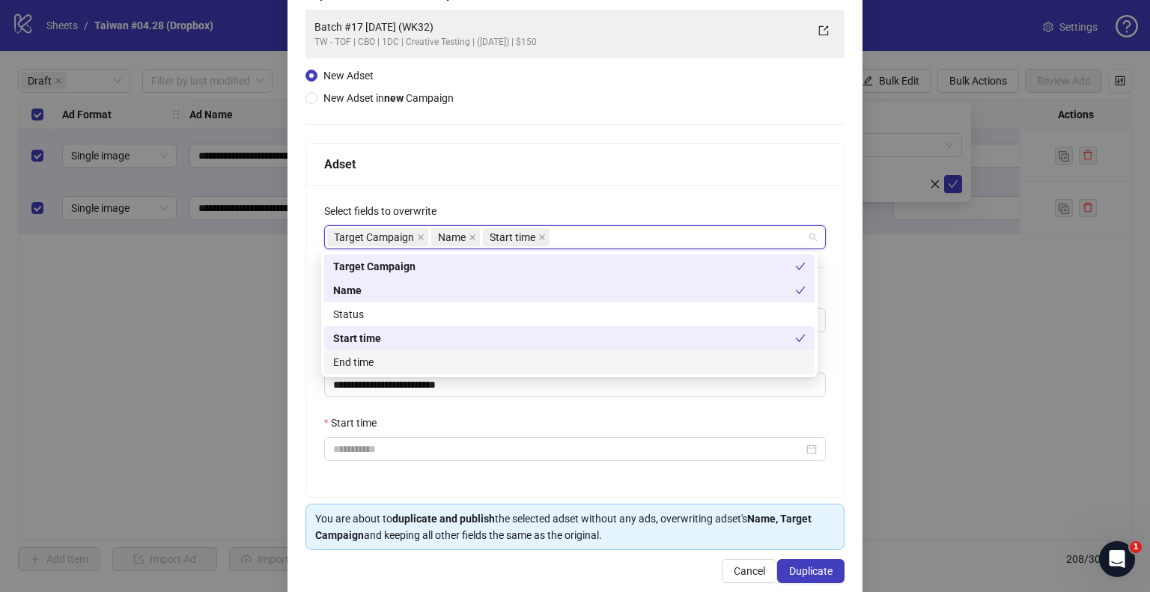
scroll to position [127, 0]
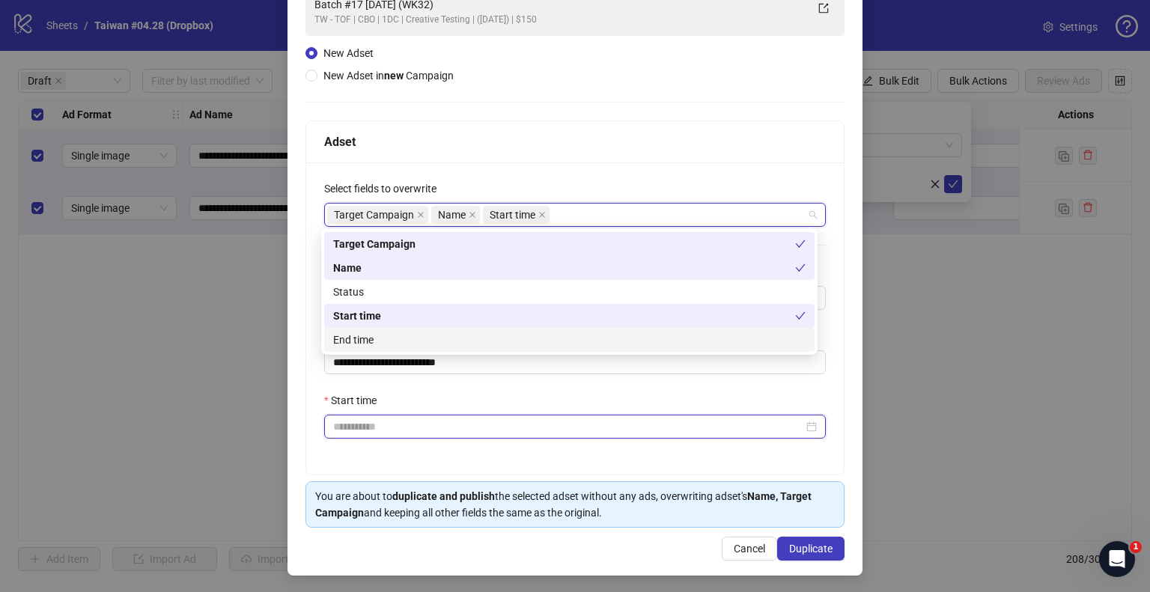
click at [364, 429] on input "Start time" at bounding box center [568, 427] width 470 height 16
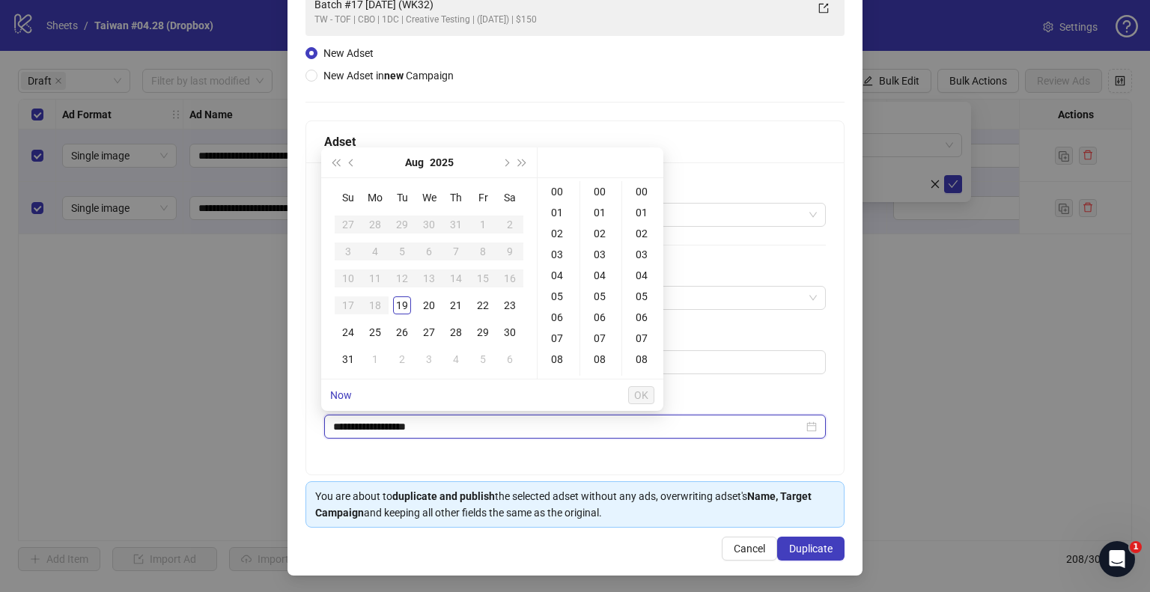
type input "**********"
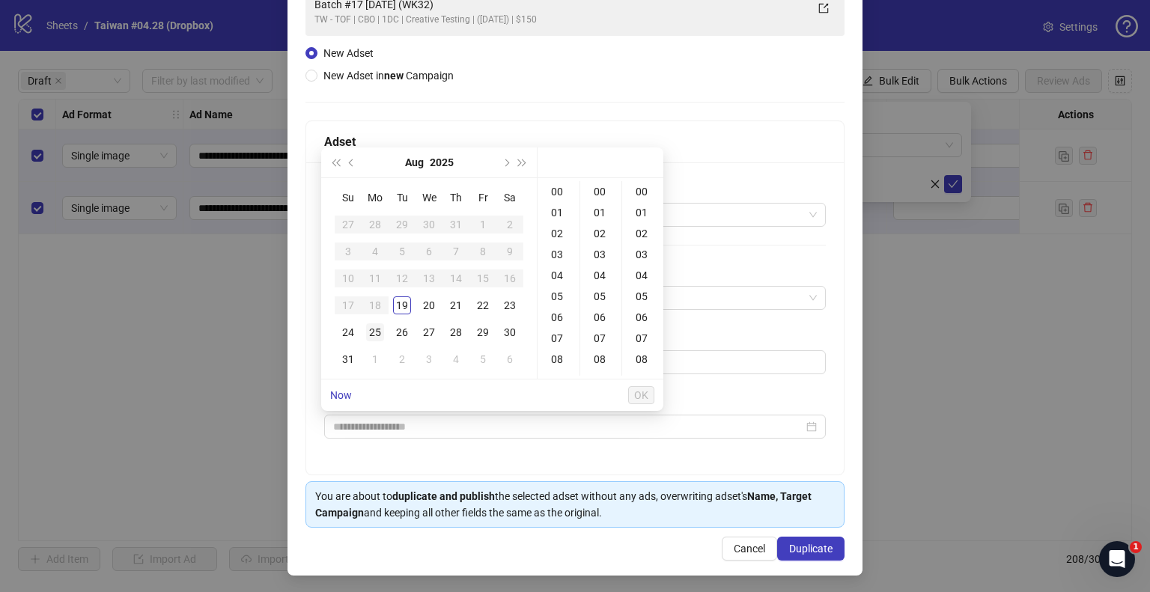
click at [351, 329] on div "24" at bounding box center [348, 332] width 18 height 18
click at [558, 309] on div "09" at bounding box center [559, 305] width 36 height 21
type input "**********"
click at [644, 395] on span "OK" at bounding box center [641, 395] width 14 height 12
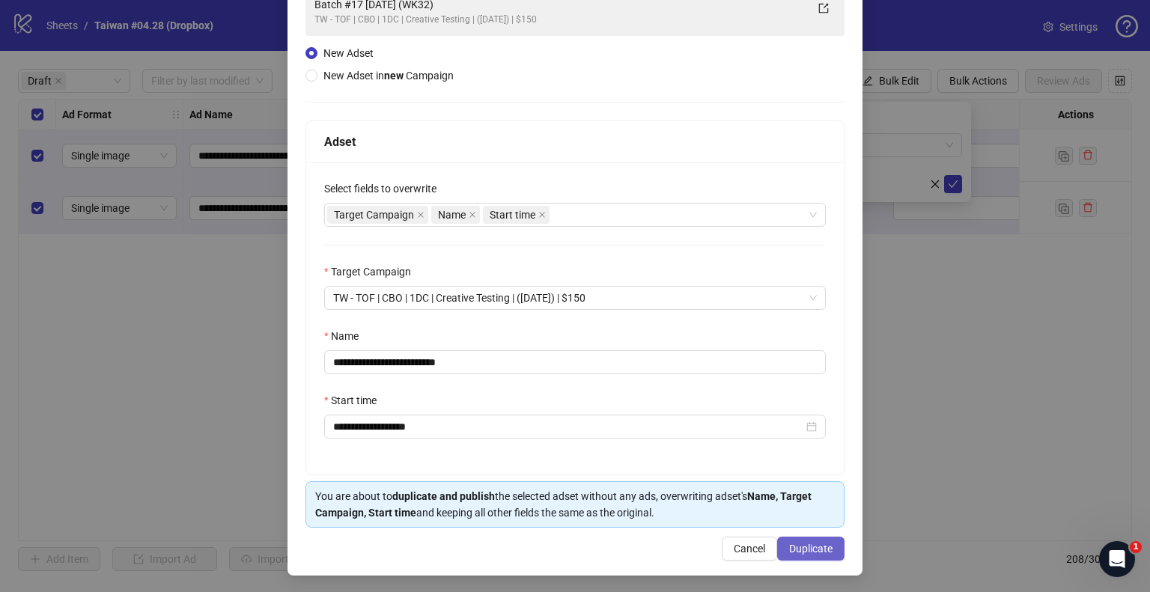
click at [789, 553] on span "Duplicate" at bounding box center [810, 549] width 43 height 12
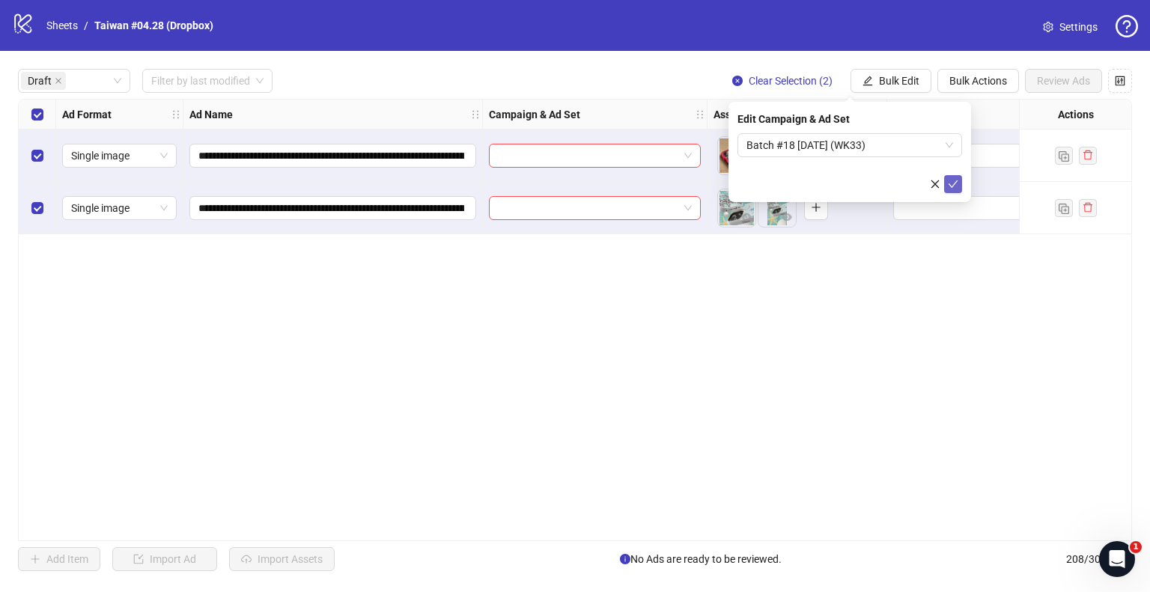
click at [958, 188] on icon "check" at bounding box center [953, 184] width 10 height 10
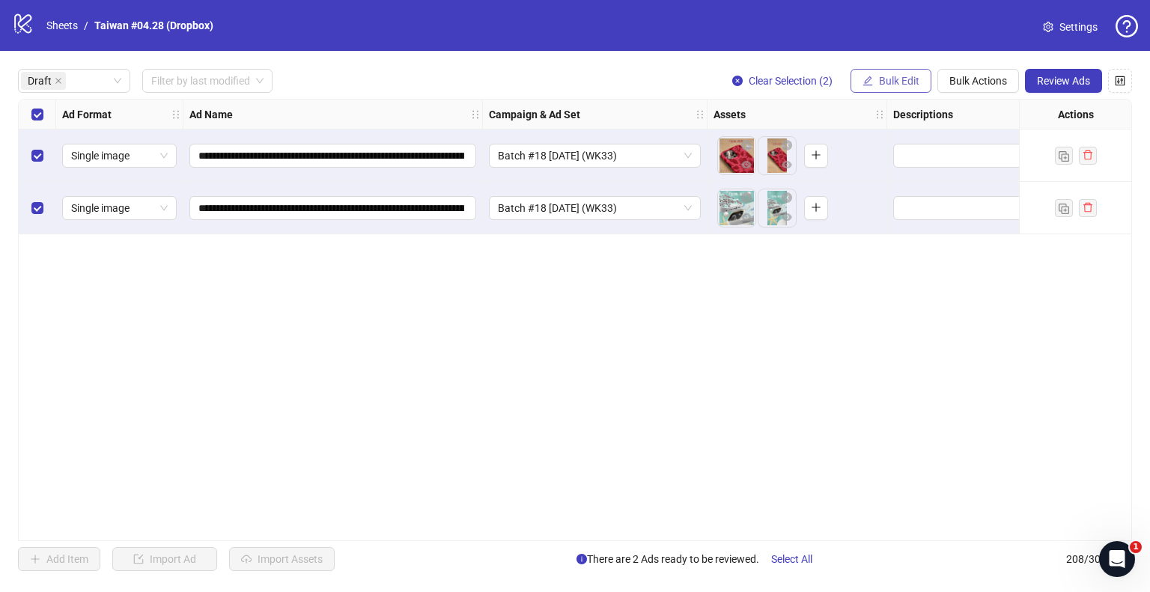
click at [920, 76] on button "Bulk Edit" at bounding box center [891, 81] width 81 height 24
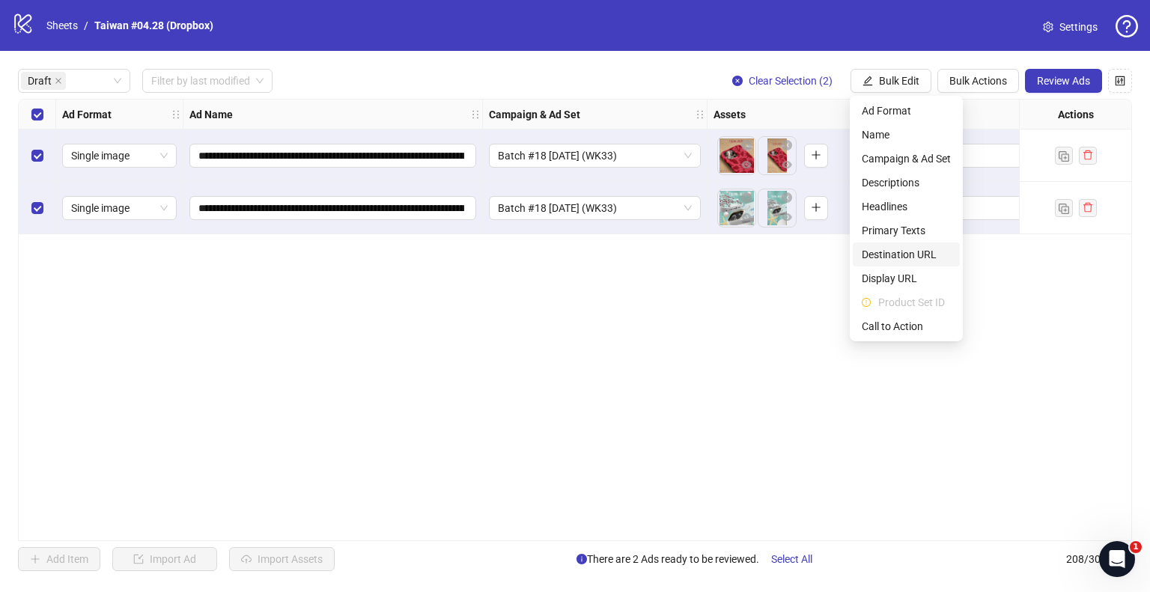
click at [896, 253] on span "Destination URL" at bounding box center [906, 254] width 89 height 16
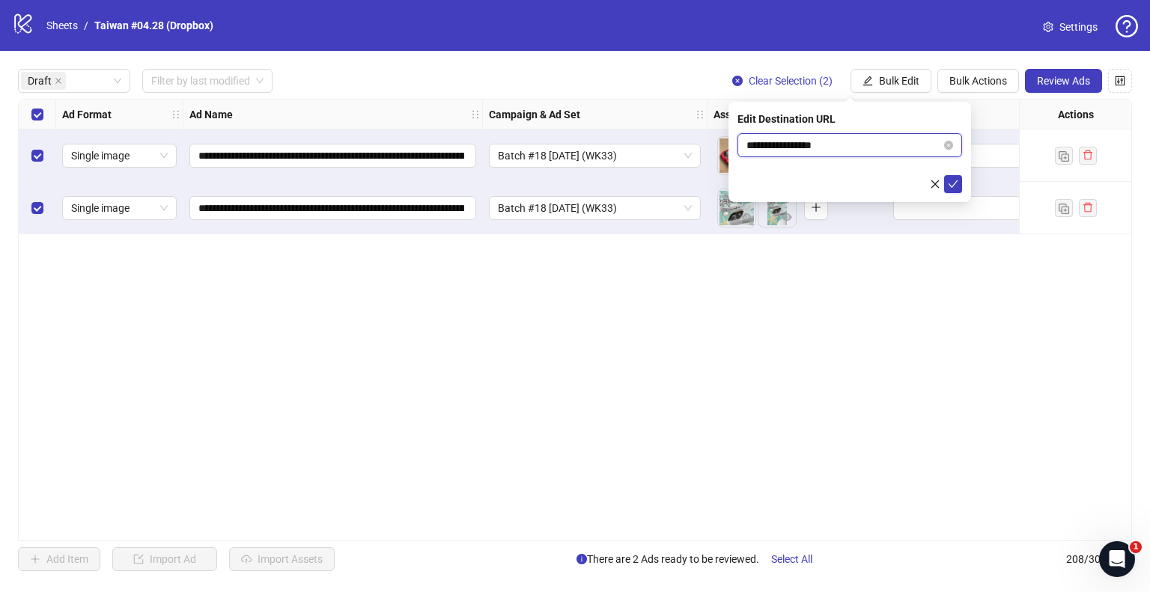
click at [854, 148] on input "**********" at bounding box center [844, 145] width 195 height 16
click at [950, 182] on icon "check" at bounding box center [953, 184] width 10 height 10
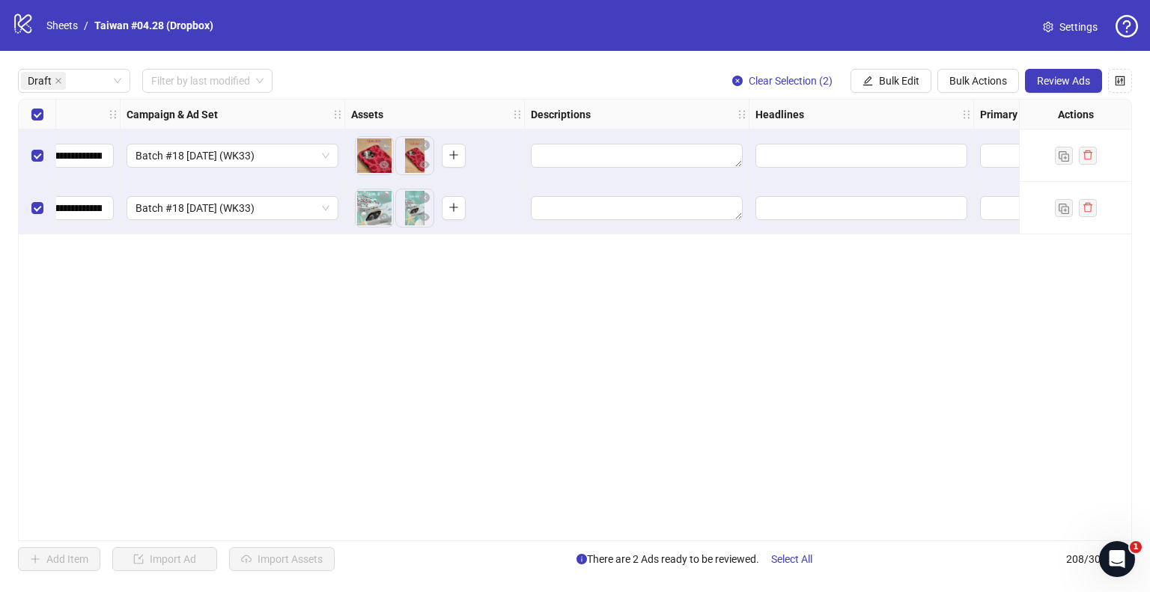
scroll to position [0, 0]
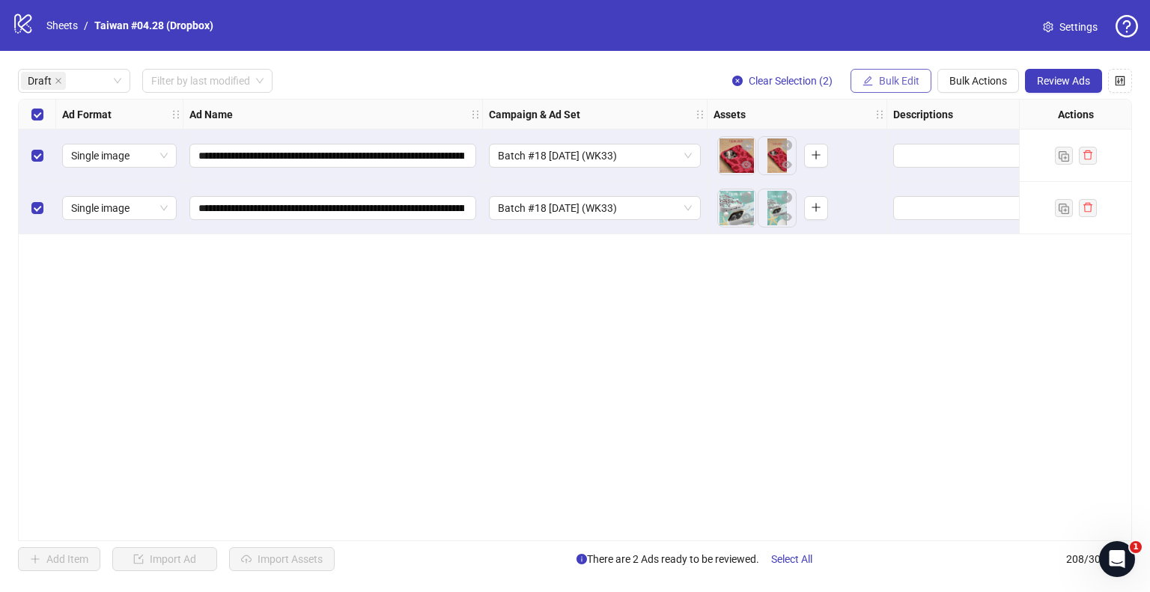
click at [866, 79] on icon "edit" at bounding box center [868, 81] width 10 height 10
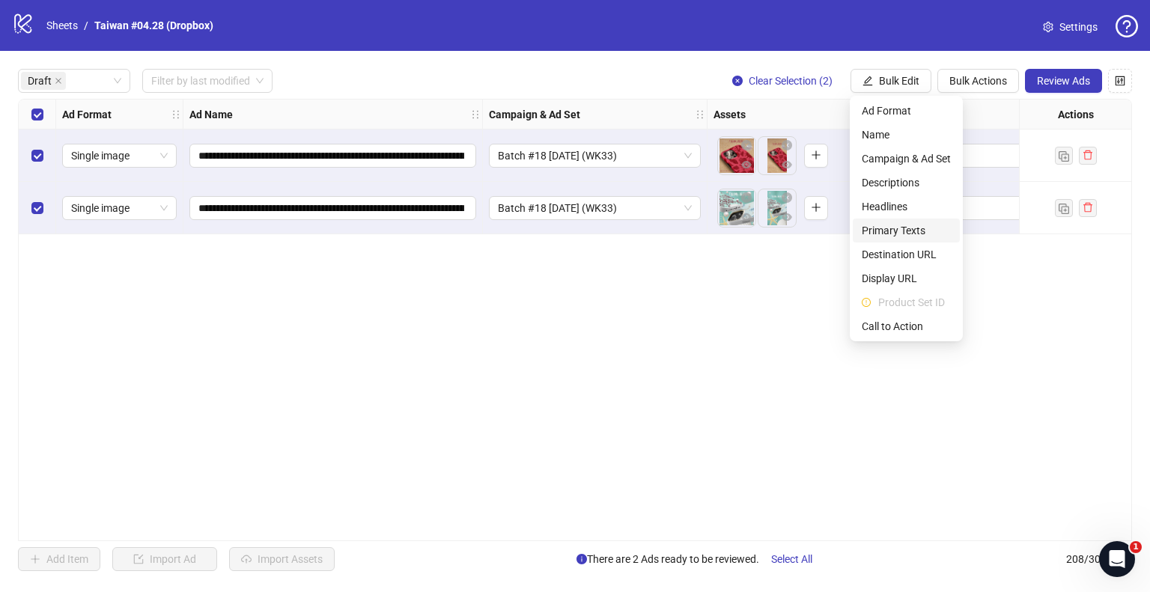
click at [894, 235] on span "Primary Texts" at bounding box center [906, 230] width 89 height 16
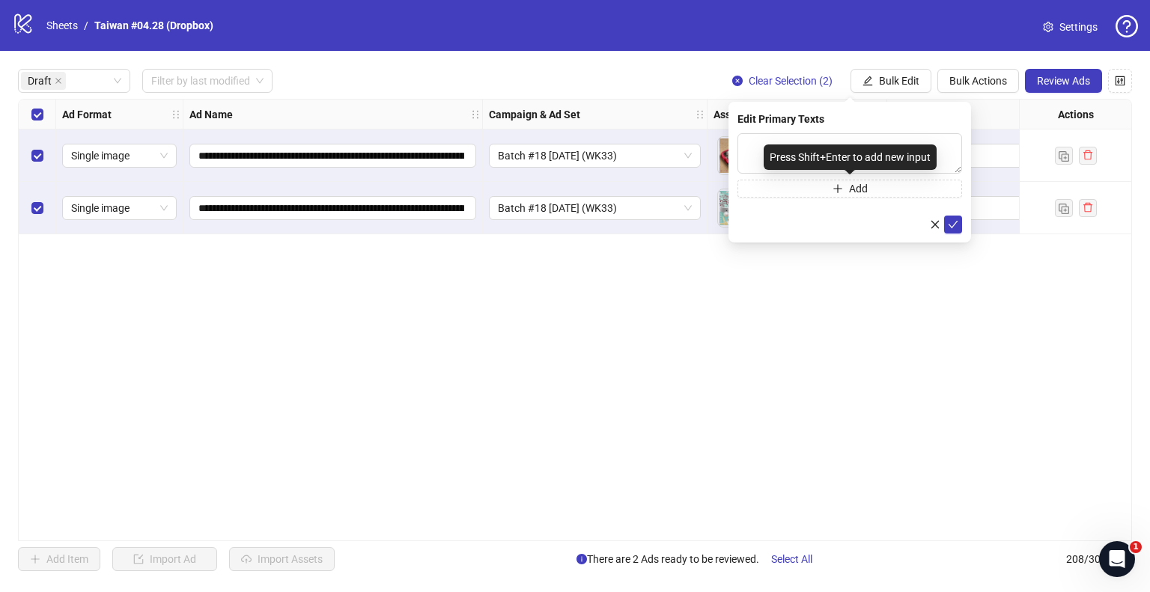
click at [821, 154] on div "Press Shift+Enter to add new input" at bounding box center [850, 157] width 173 height 25
click at [884, 137] on textarea at bounding box center [850, 153] width 225 height 40
paste textarea "**********"
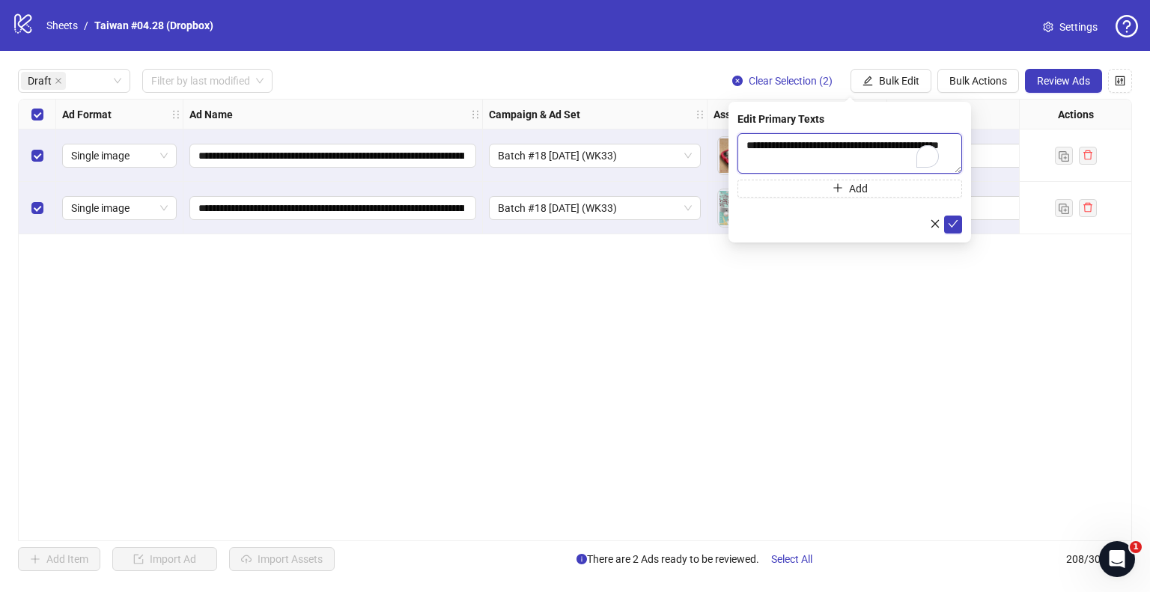
scroll to position [12, 0]
type textarea "**********"
click at [956, 222] on icon "check" at bounding box center [953, 224] width 10 height 10
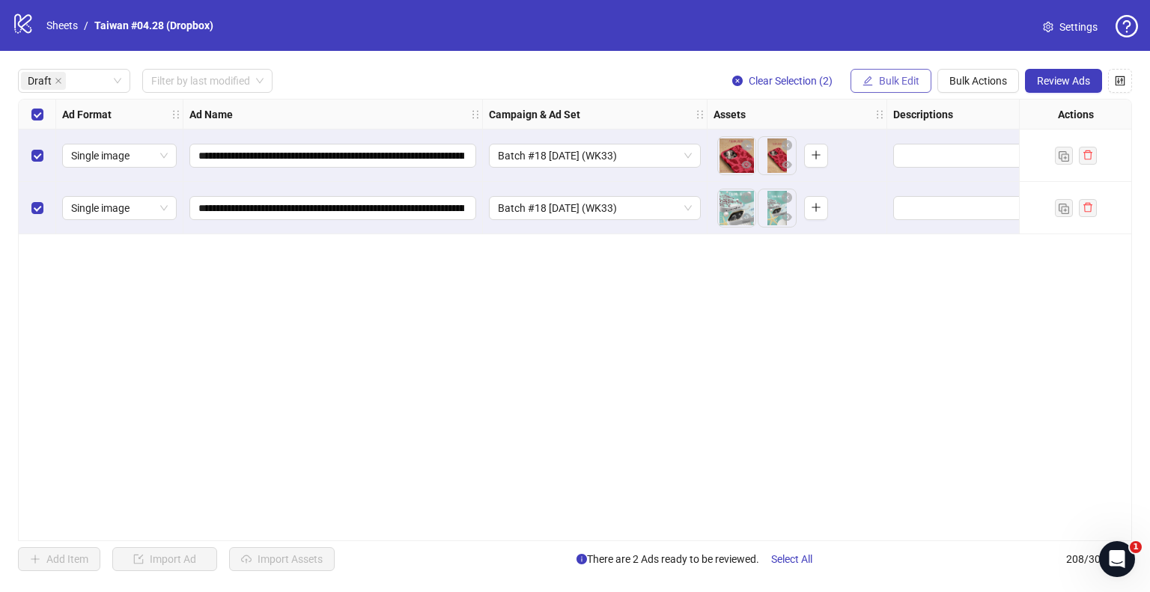
click at [890, 70] on button "Bulk Edit" at bounding box center [891, 81] width 81 height 24
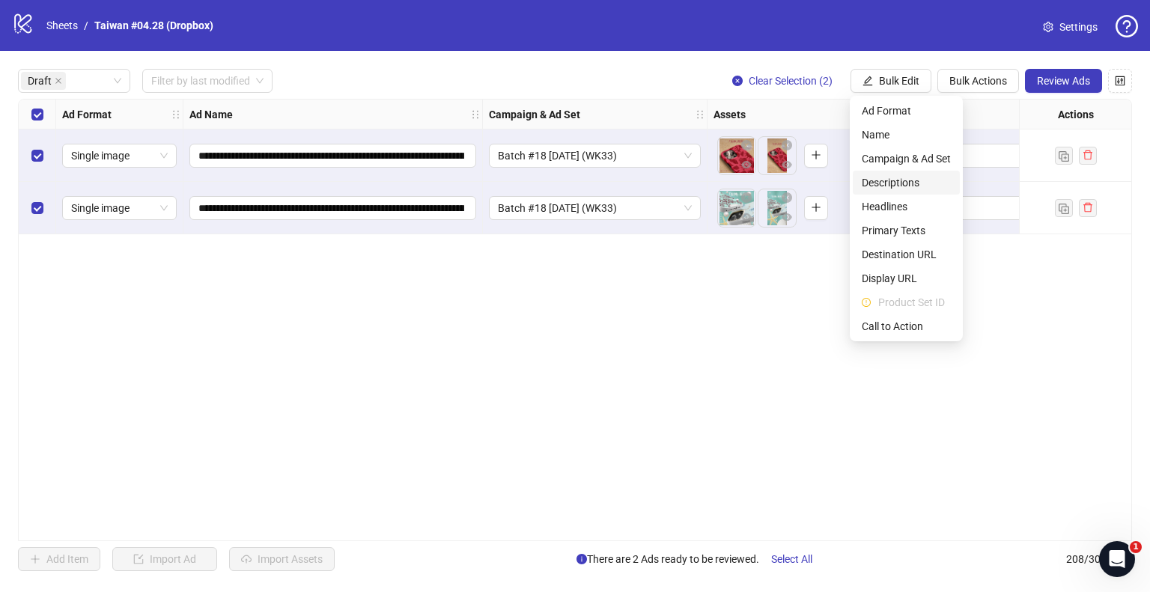
click at [910, 186] on span "Descriptions" at bounding box center [906, 182] width 89 height 16
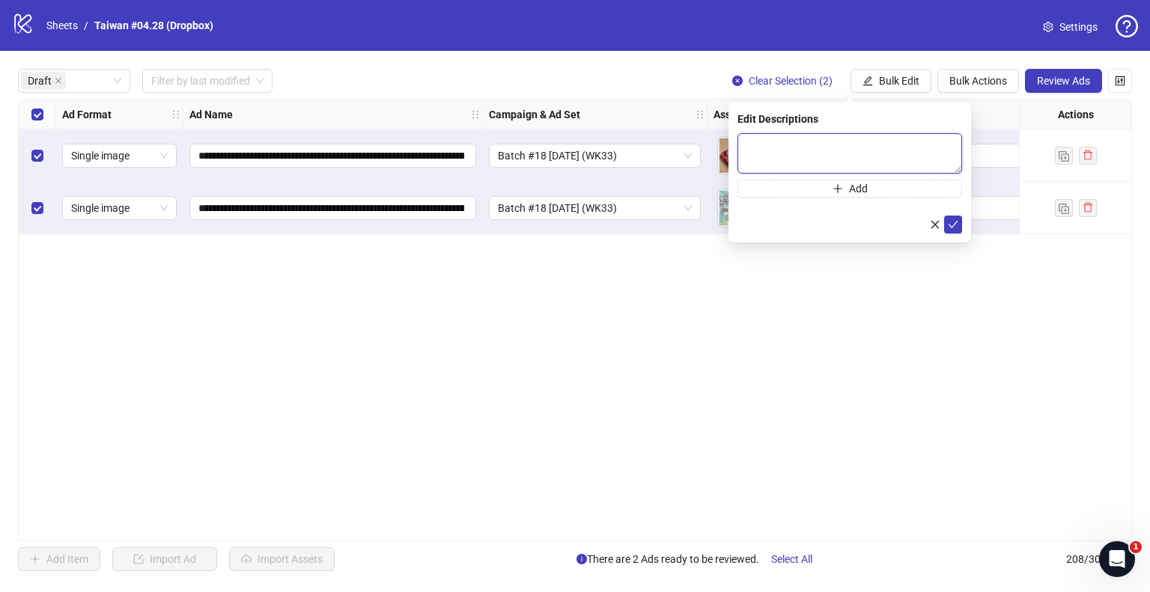
click at [788, 155] on textarea at bounding box center [850, 153] width 225 height 40
paste textarea "**********"
type textarea "**********"
click at [953, 222] on icon "check" at bounding box center [953, 224] width 10 height 10
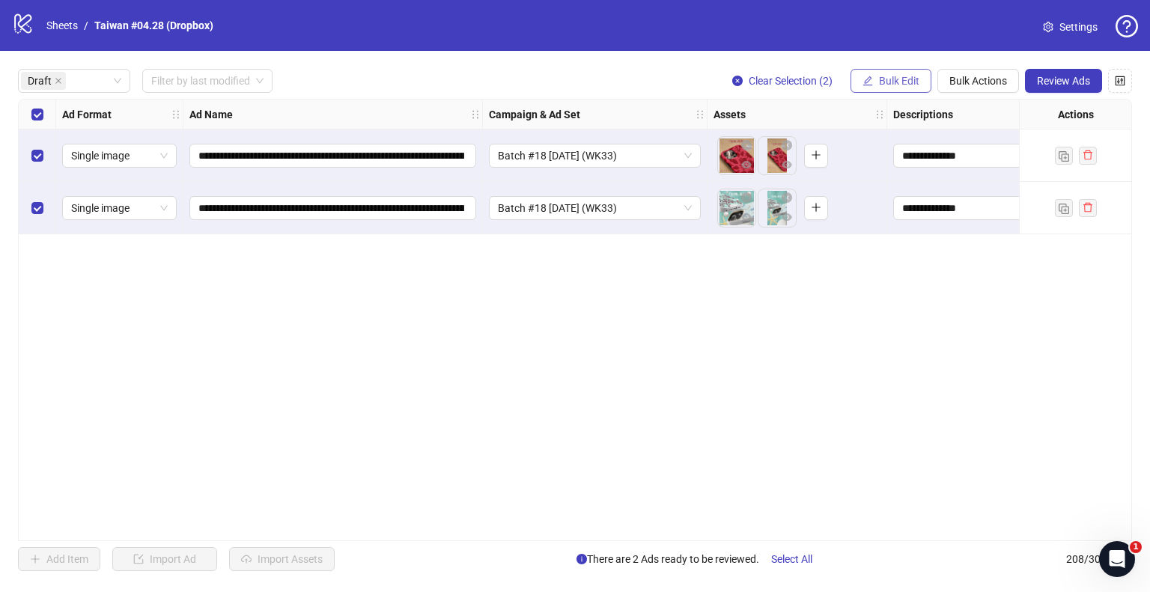
click at [902, 83] on span "Bulk Edit" at bounding box center [899, 81] width 40 height 12
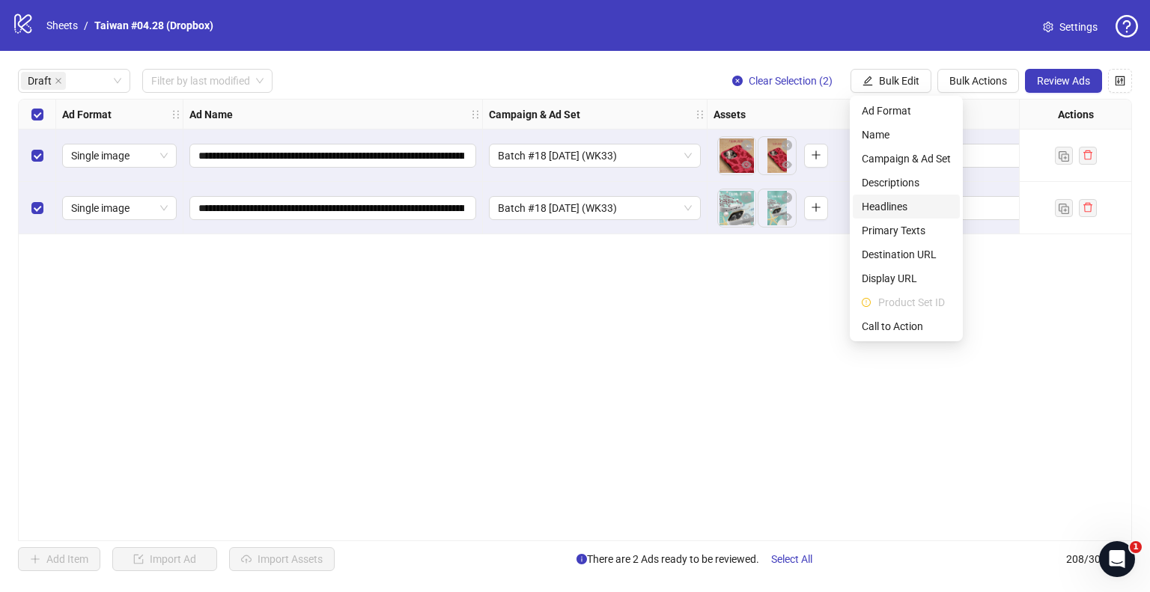
click at [899, 203] on span "Headlines" at bounding box center [906, 206] width 89 height 16
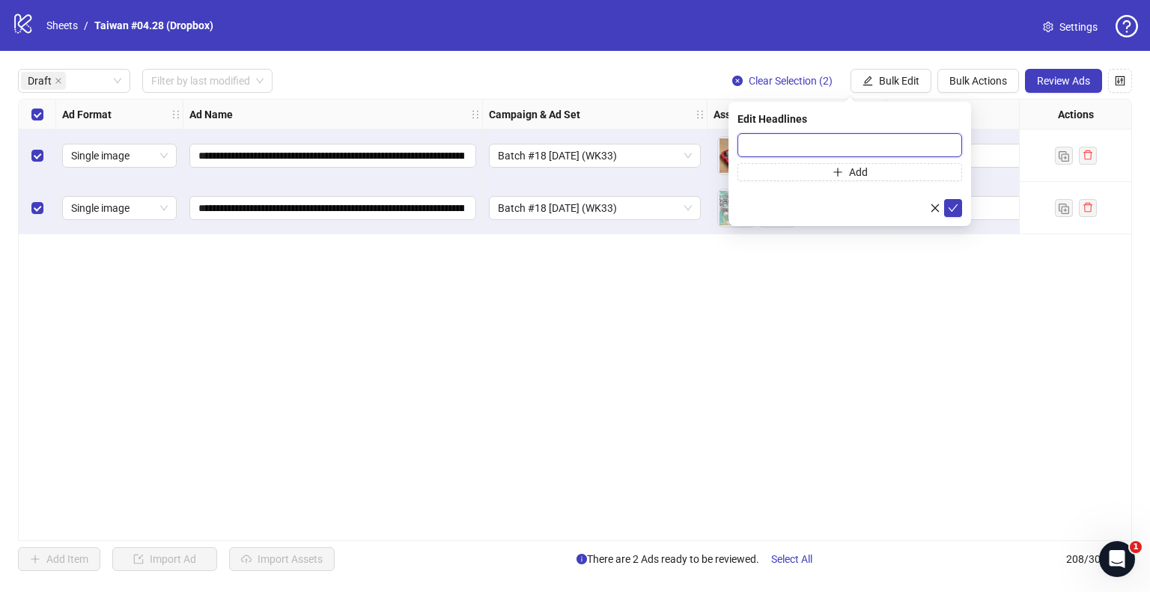
click at [853, 147] on input "text" at bounding box center [850, 145] width 225 height 24
paste input "**********"
type input "**********"
click at [949, 203] on icon "check" at bounding box center [953, 208] width 10 height 10
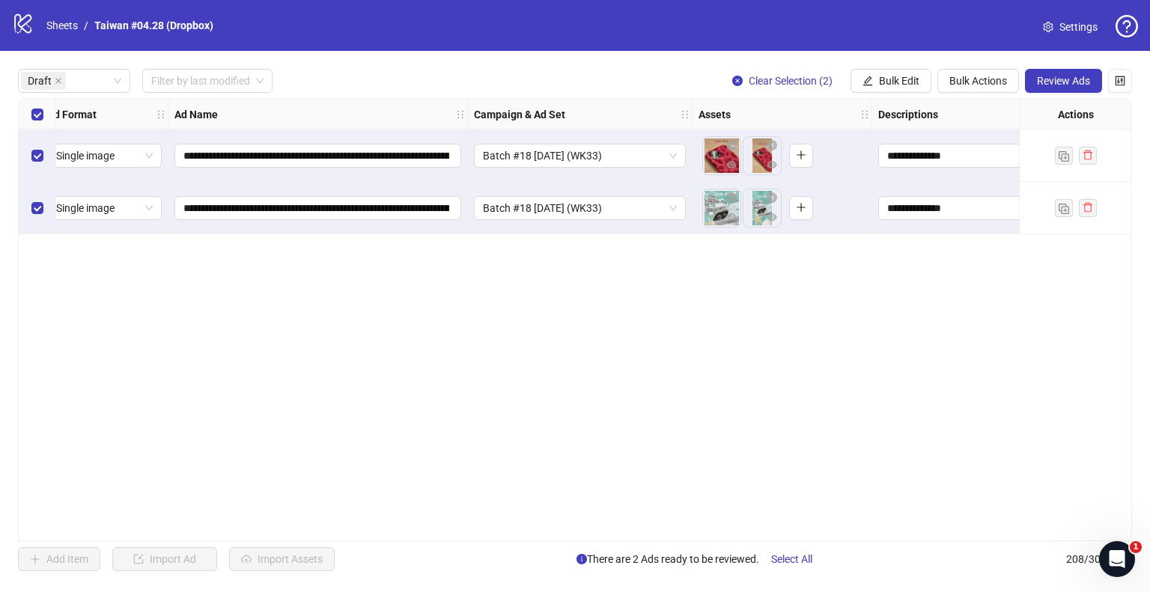
scroll to position [0, 0]
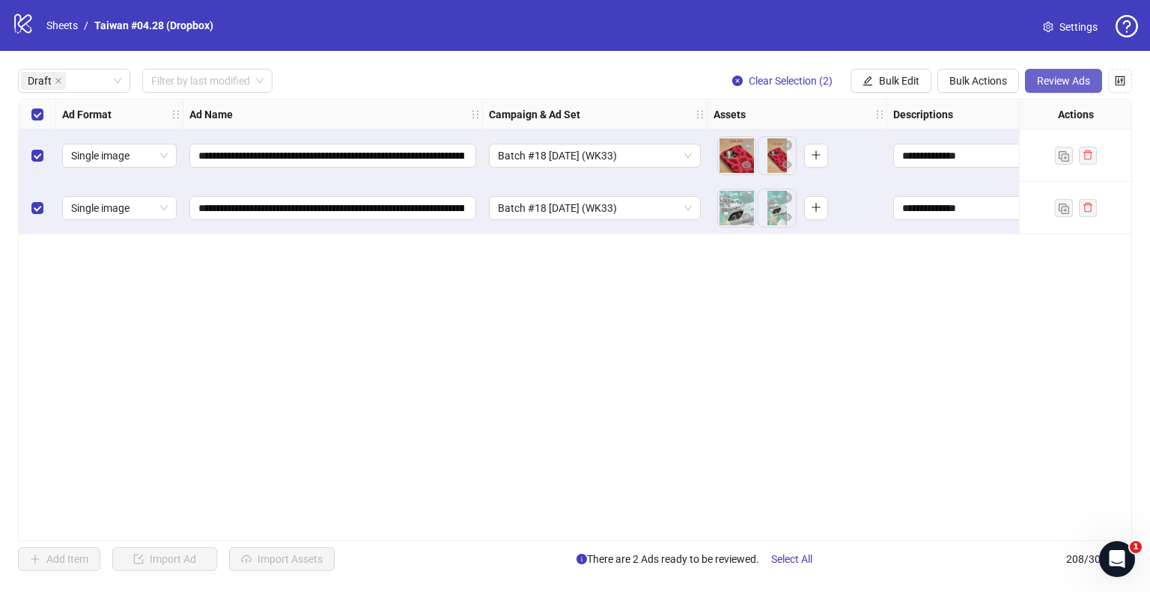
click at [1053, 85] on span "Review Ads" at bounding box center [1063, 81] width 53 height 12
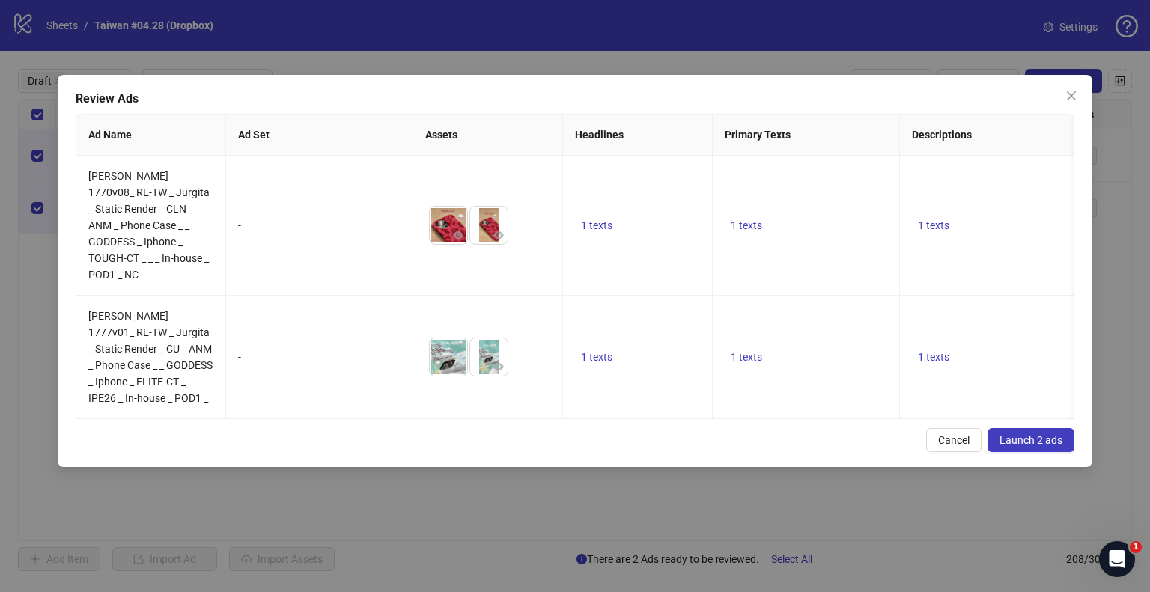
click at [1027, 443] on button "Launch 2 ads" at bounding box center [1031, 440] width 87 height 24
